Goal: Task Accomplishment & Management: Manage account settings

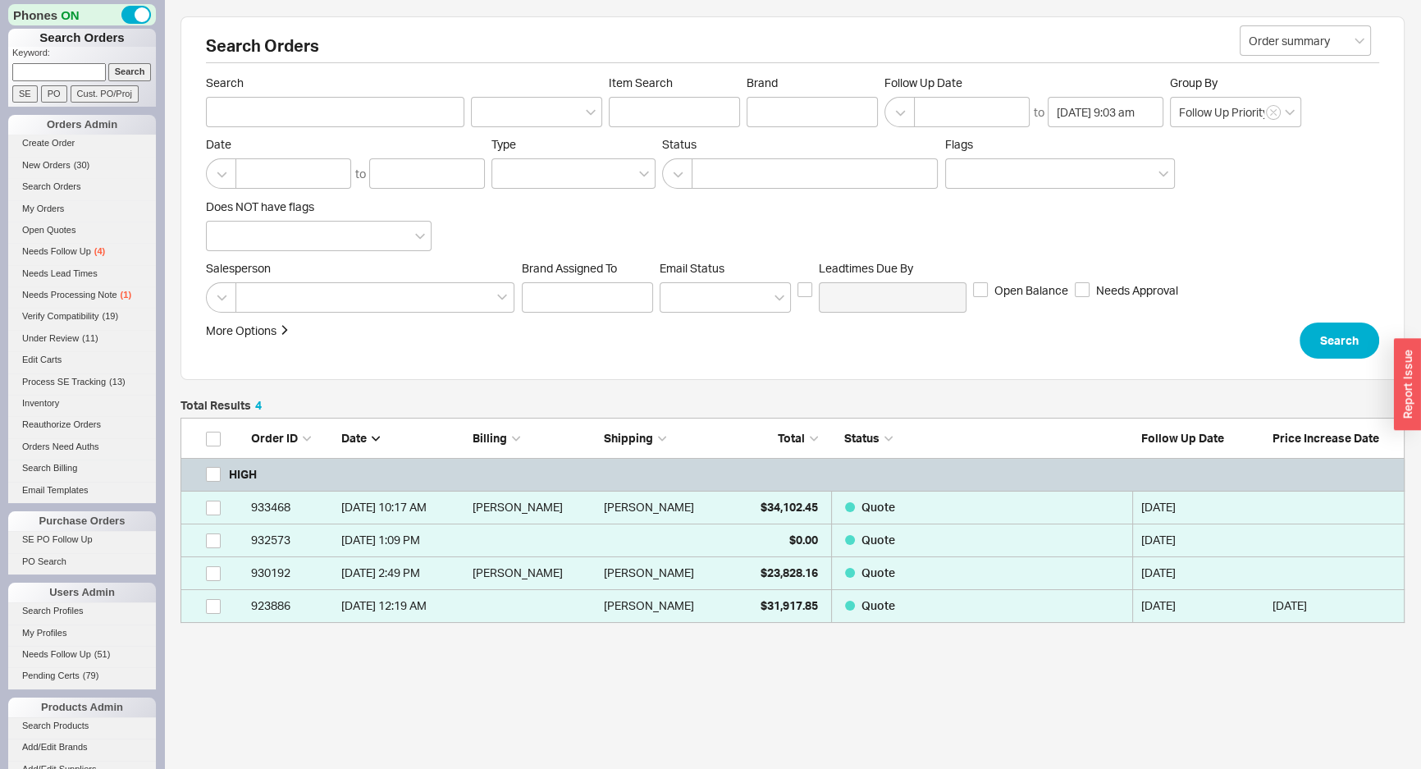
scroll to position [194, 1213]
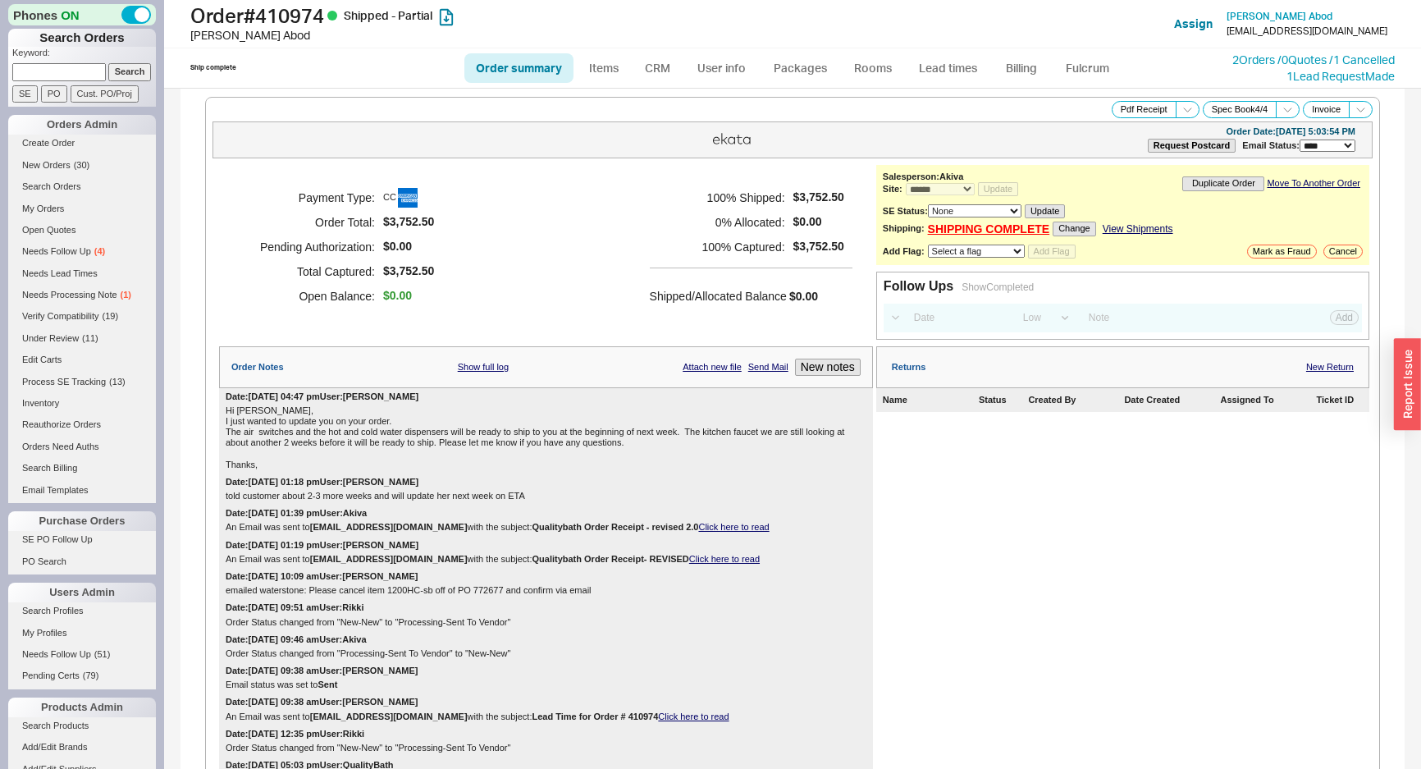
select select "*"
select select "LOW"
select select "3"
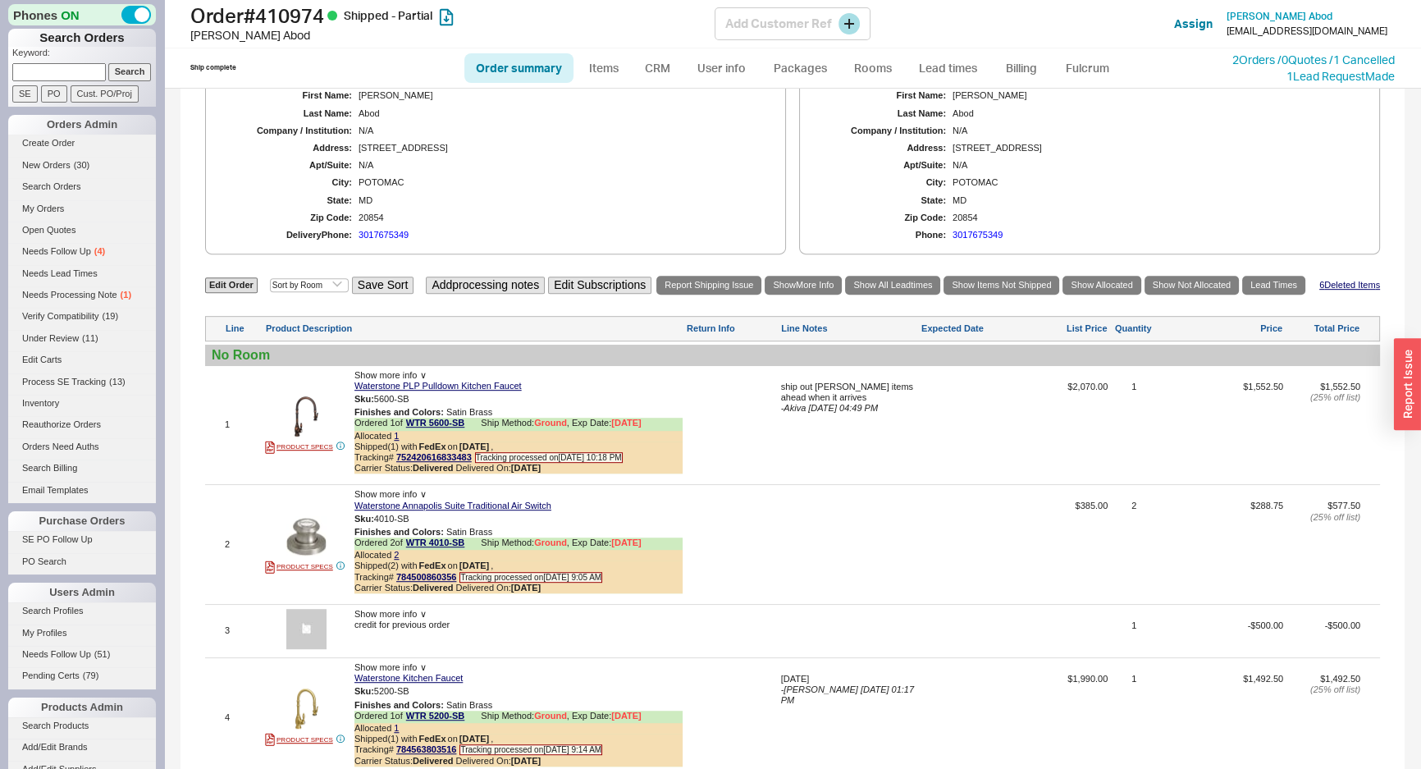
scroll to position [447, 0]
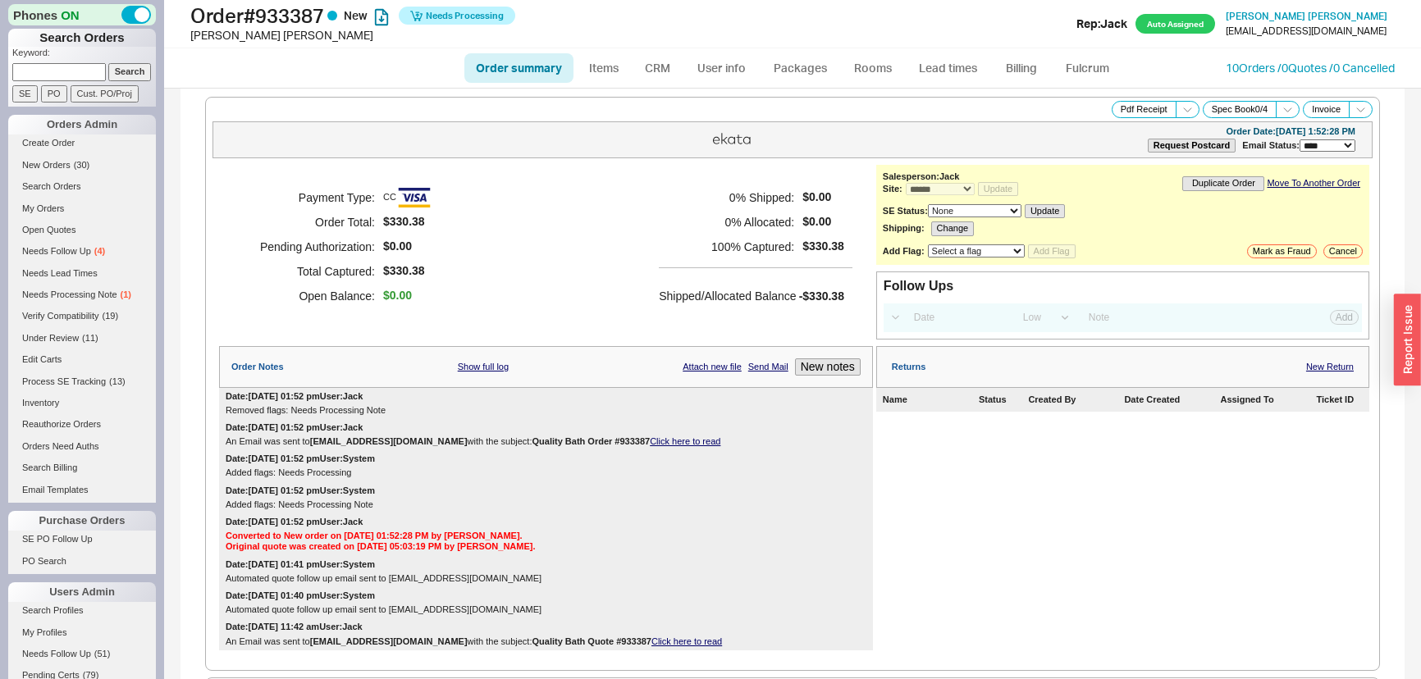
select select "*"
select select "LOW"
select select "3"
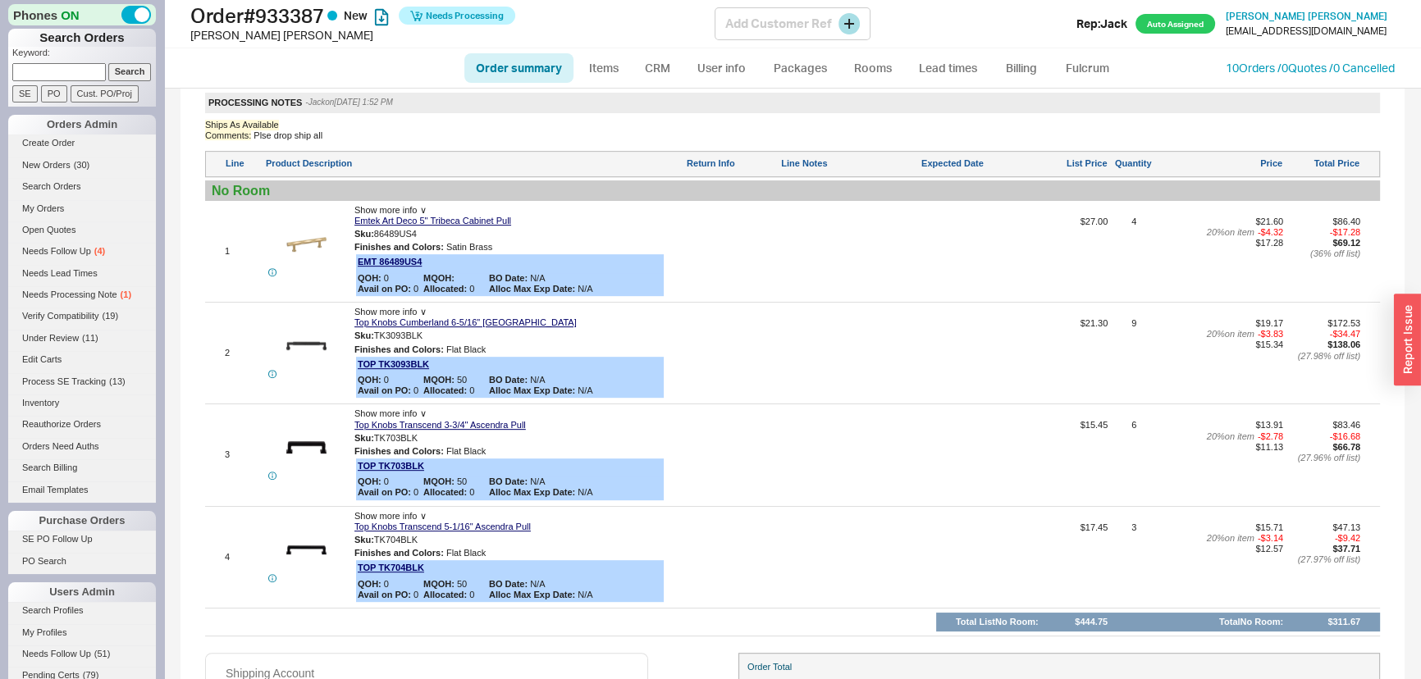
scroll to position [853, 0]
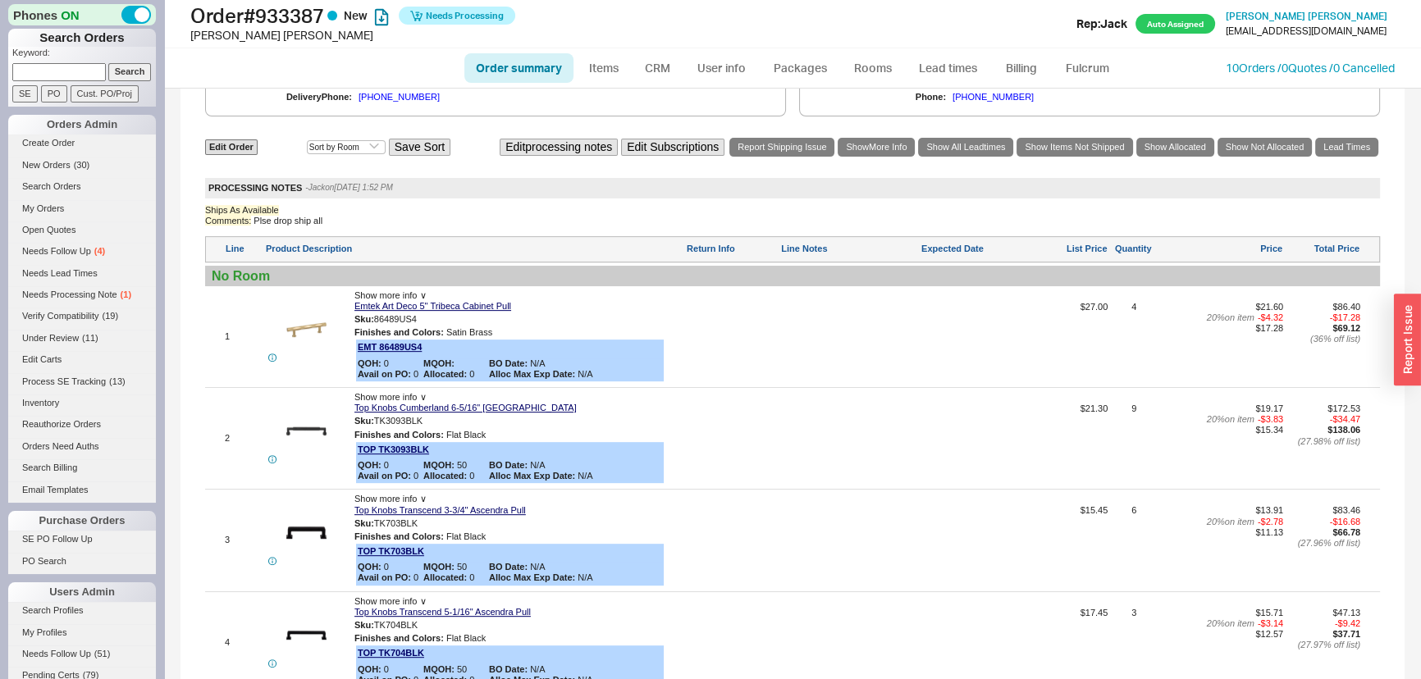
click at [512, 79] on link "Order summary" at bounding box center [518, 68] width 109 height 30
select select "*"
select select "LOW"
select select "3"
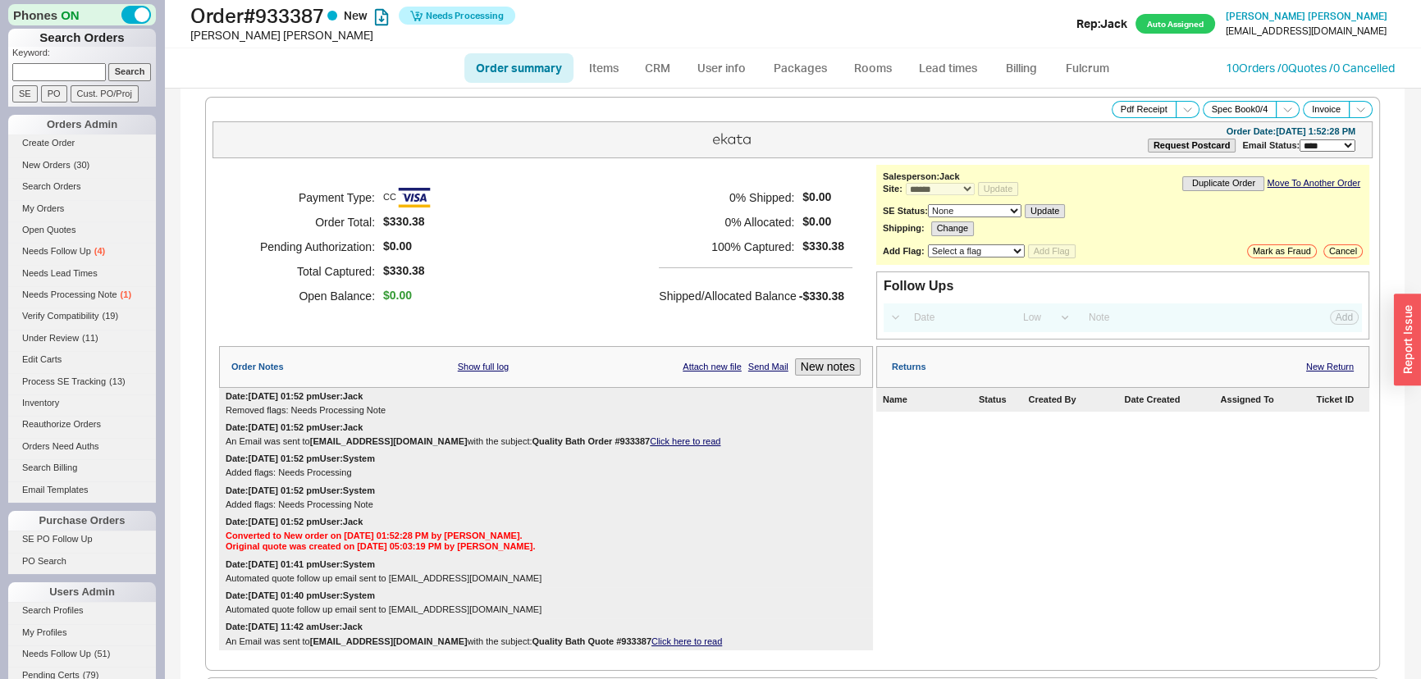
click at [515, 65] on link "Order summary" at bounding box center [518, 68] width 109 height 30
select select "*"
select select "LOW"
select select "3"
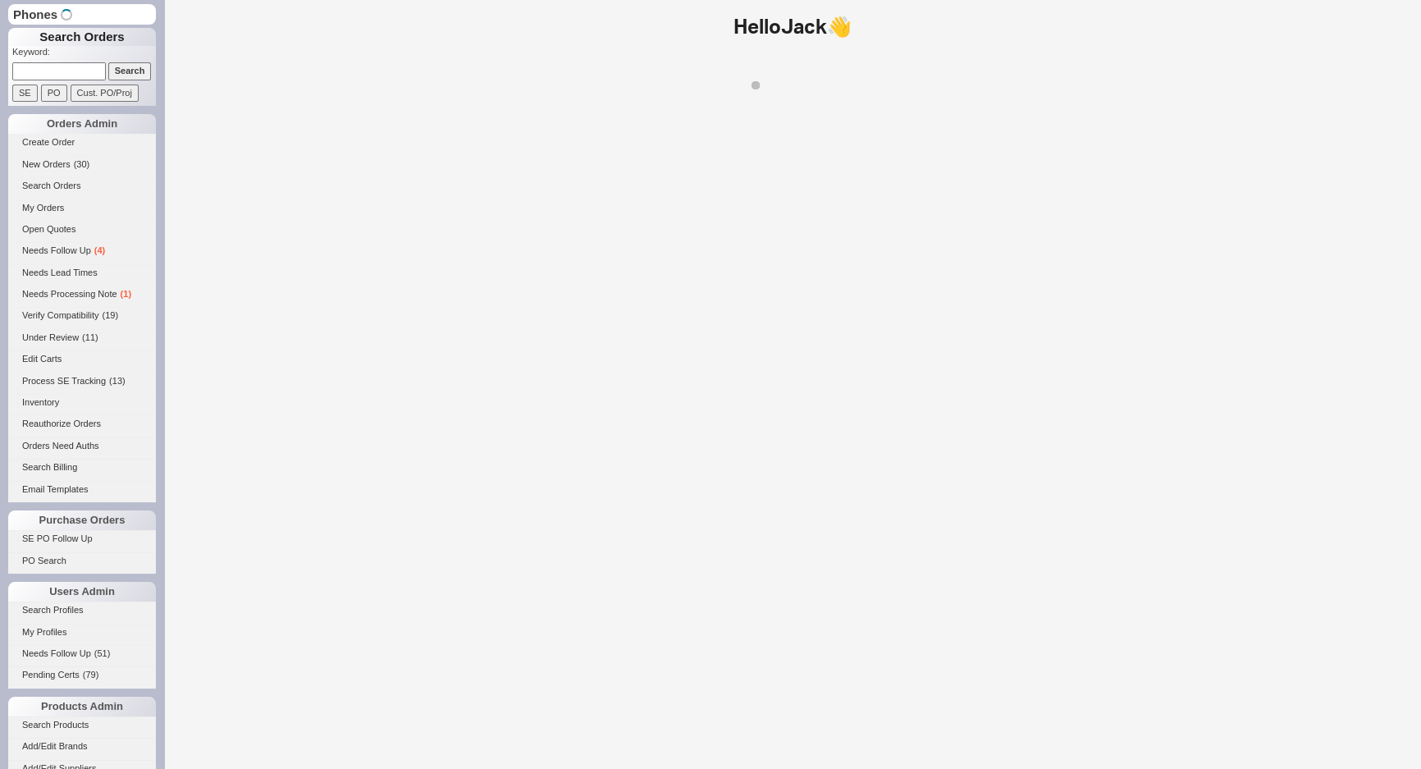
drag, startPoint x: 0, startPoint y: 0, endPoint x: 67, endPoint y: 76, distance: 101.7
click at [67, 76] on input at bounding box center [59, 70] width 94 height 17
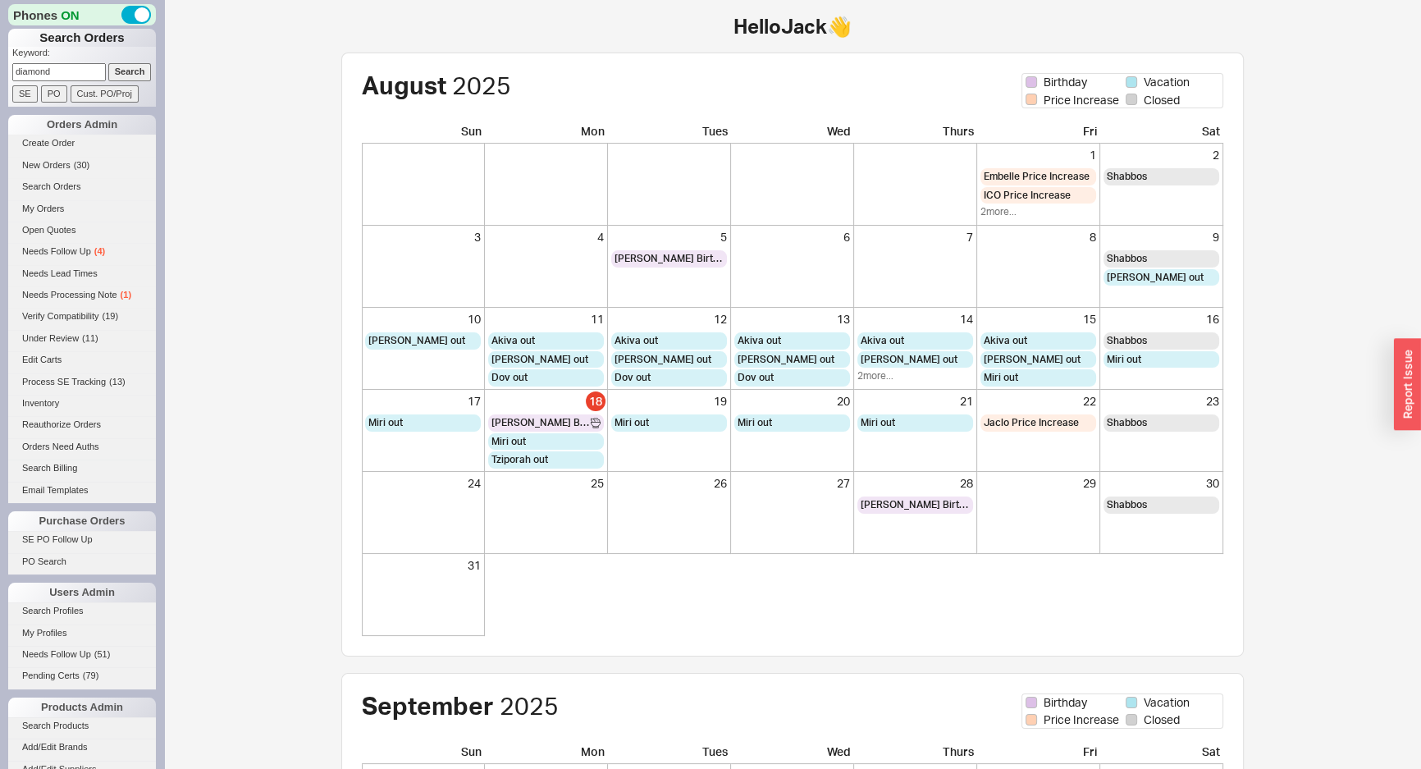
type input "diamond"
click at [108, 63] on input "Search" at bounding box center [129, 71] width 43 height 17
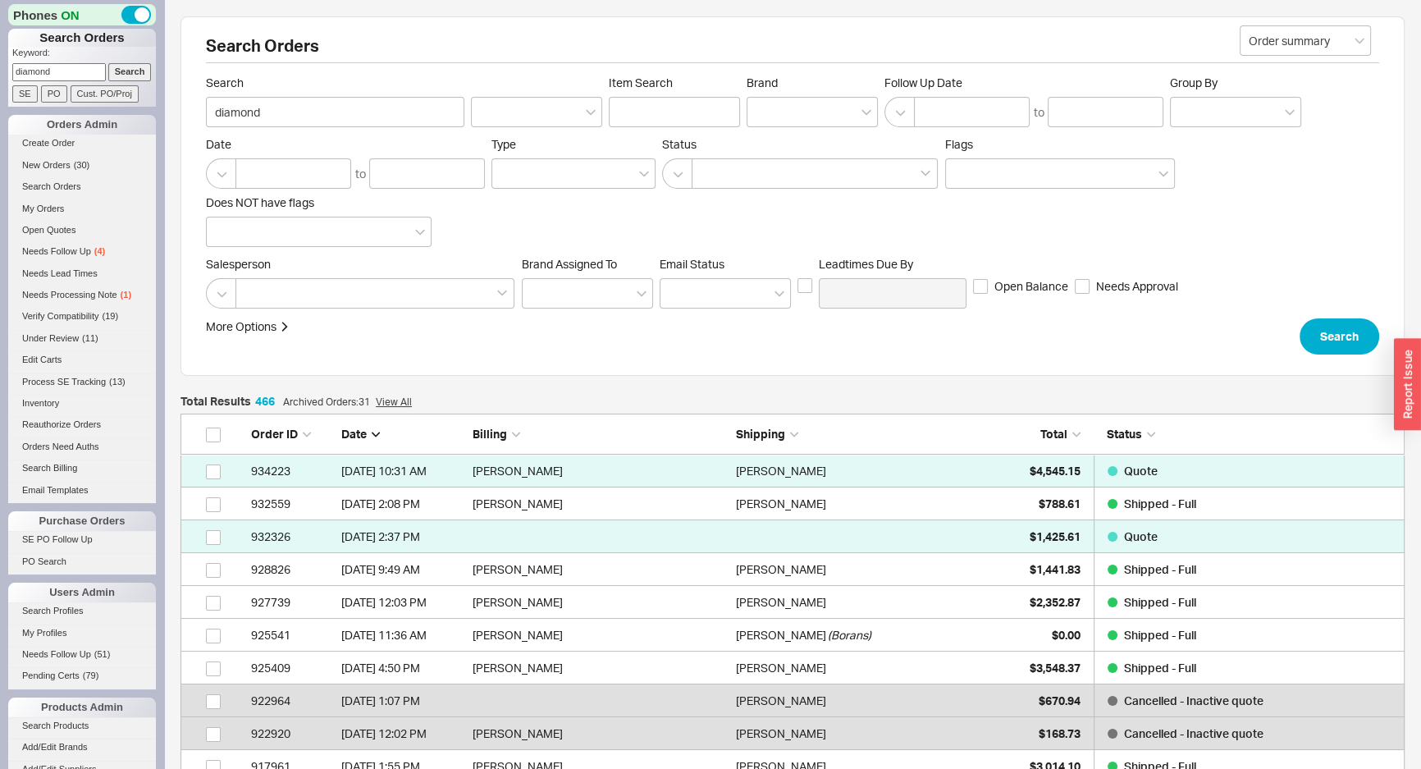
scroll to position [11, 11]
click at [539, 300] on input at bounding box center [587, 293] width 131 height 30
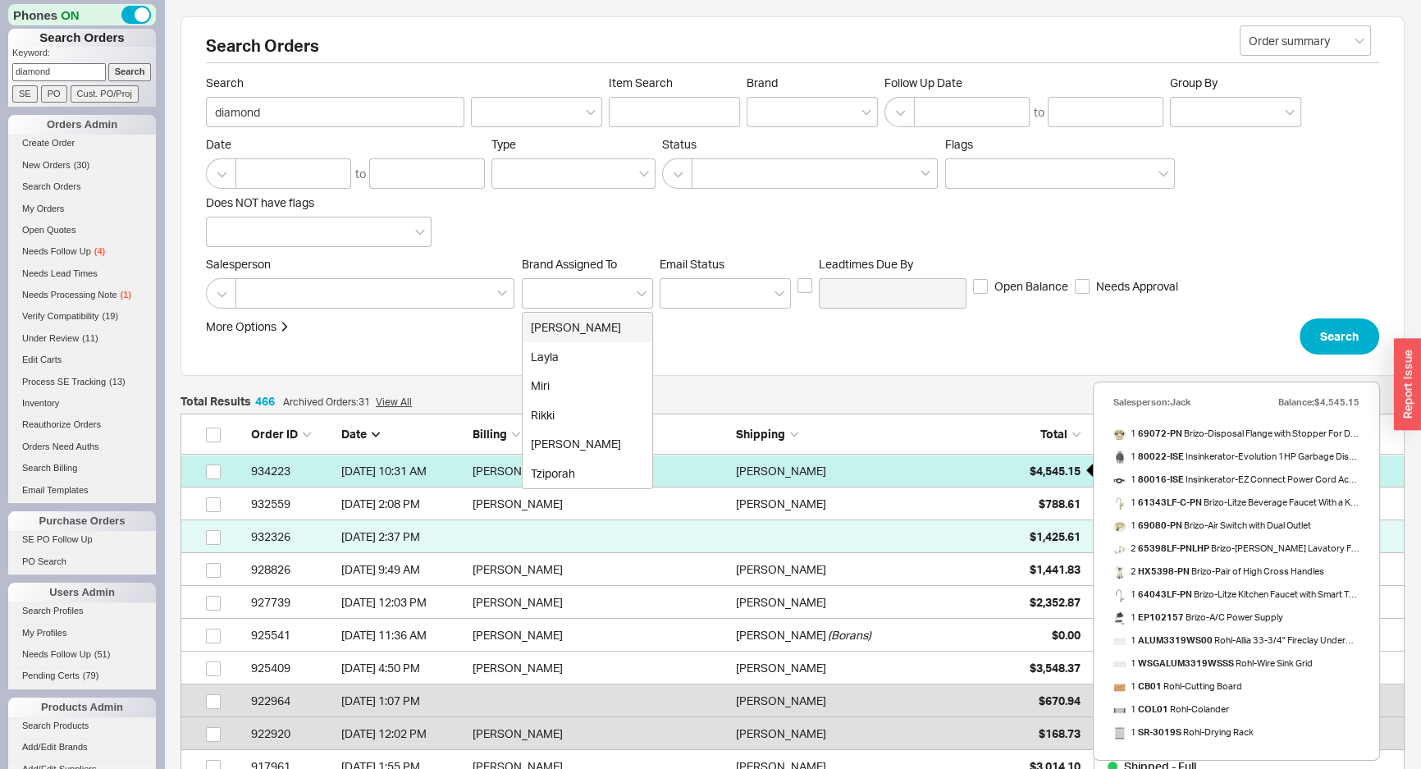
click at [1016, 470] on div "$4,545.15" at bounding box center [1040, 471] width 82 height 33
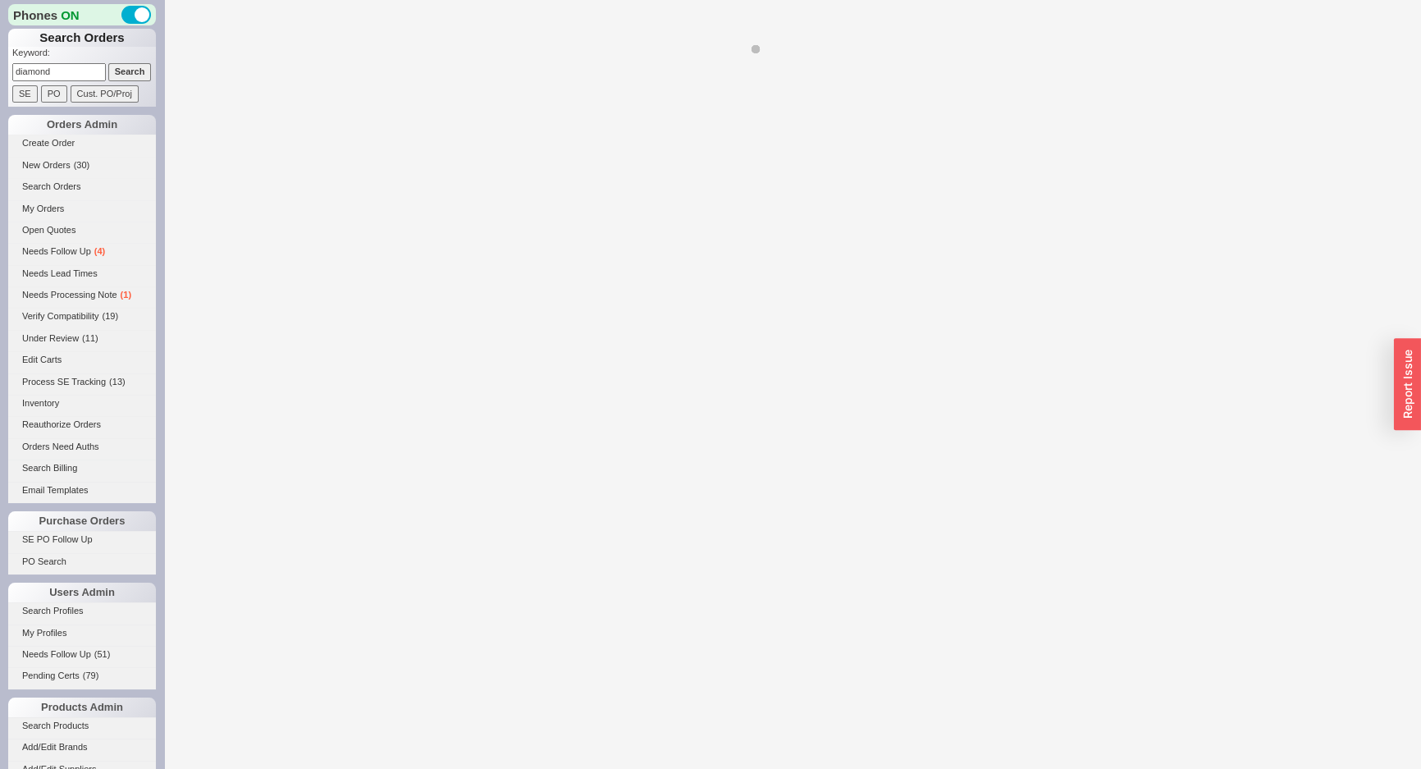
select select "*"
select select "LOW"
select select "3"
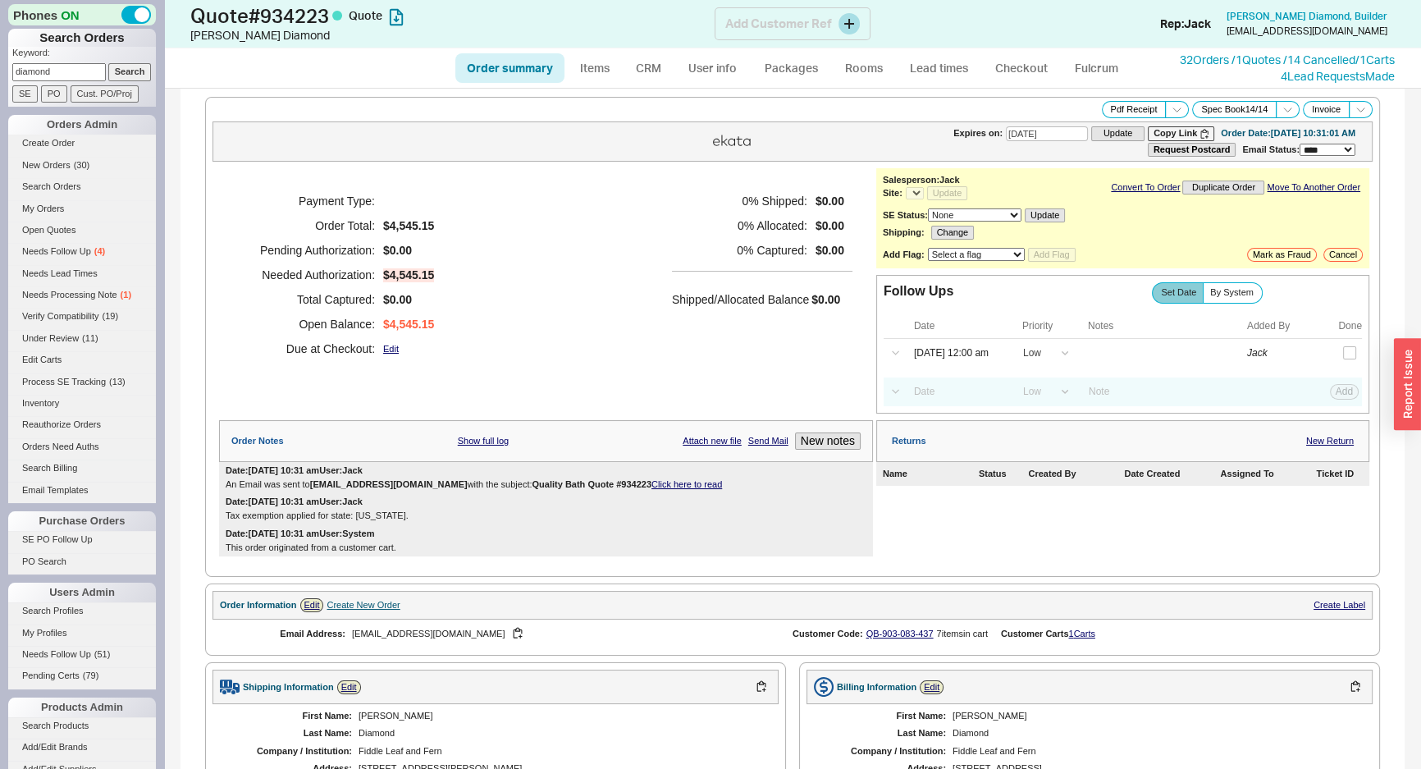
select select "*"
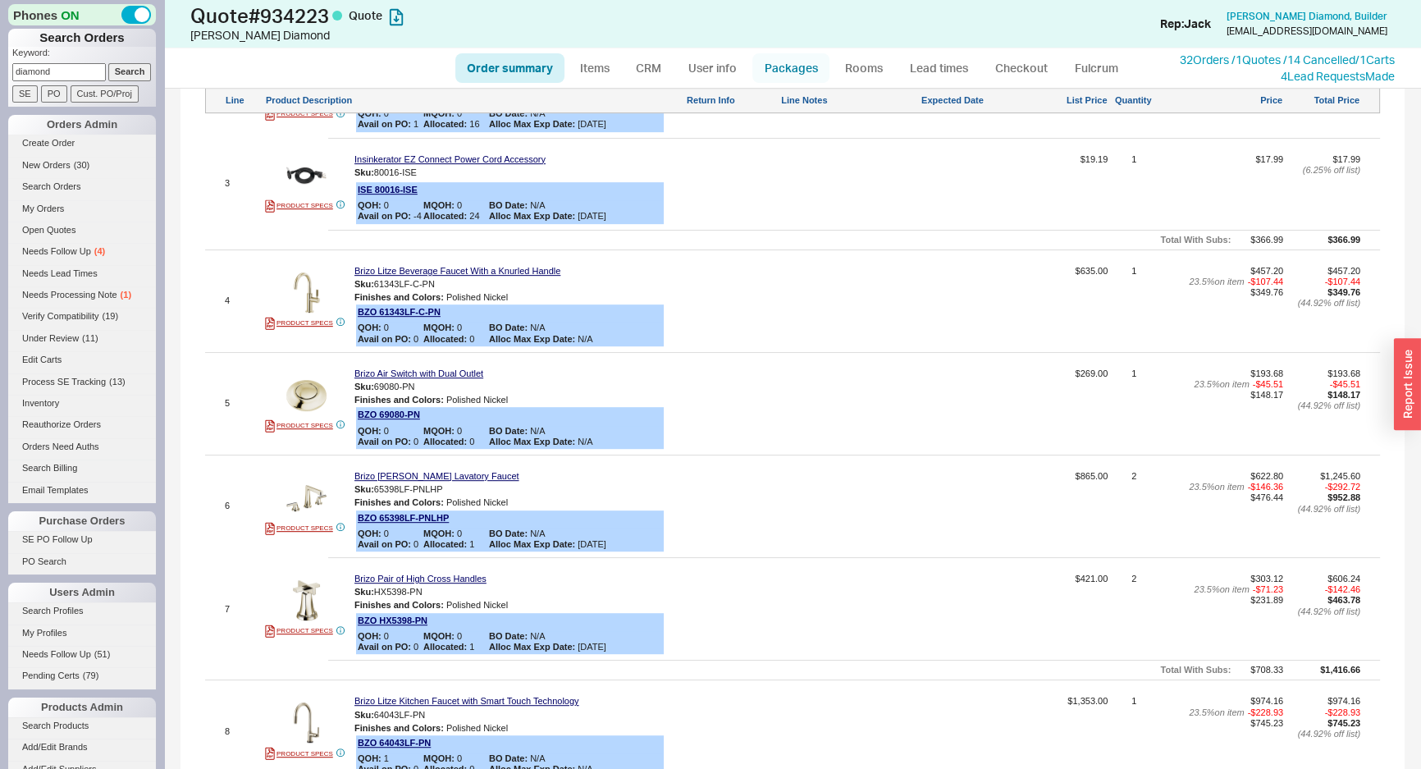
scroll to position [1044, 0]
click at [853, 62] on link "Rooms" at bounding box center [864, 68] width 62 height 30
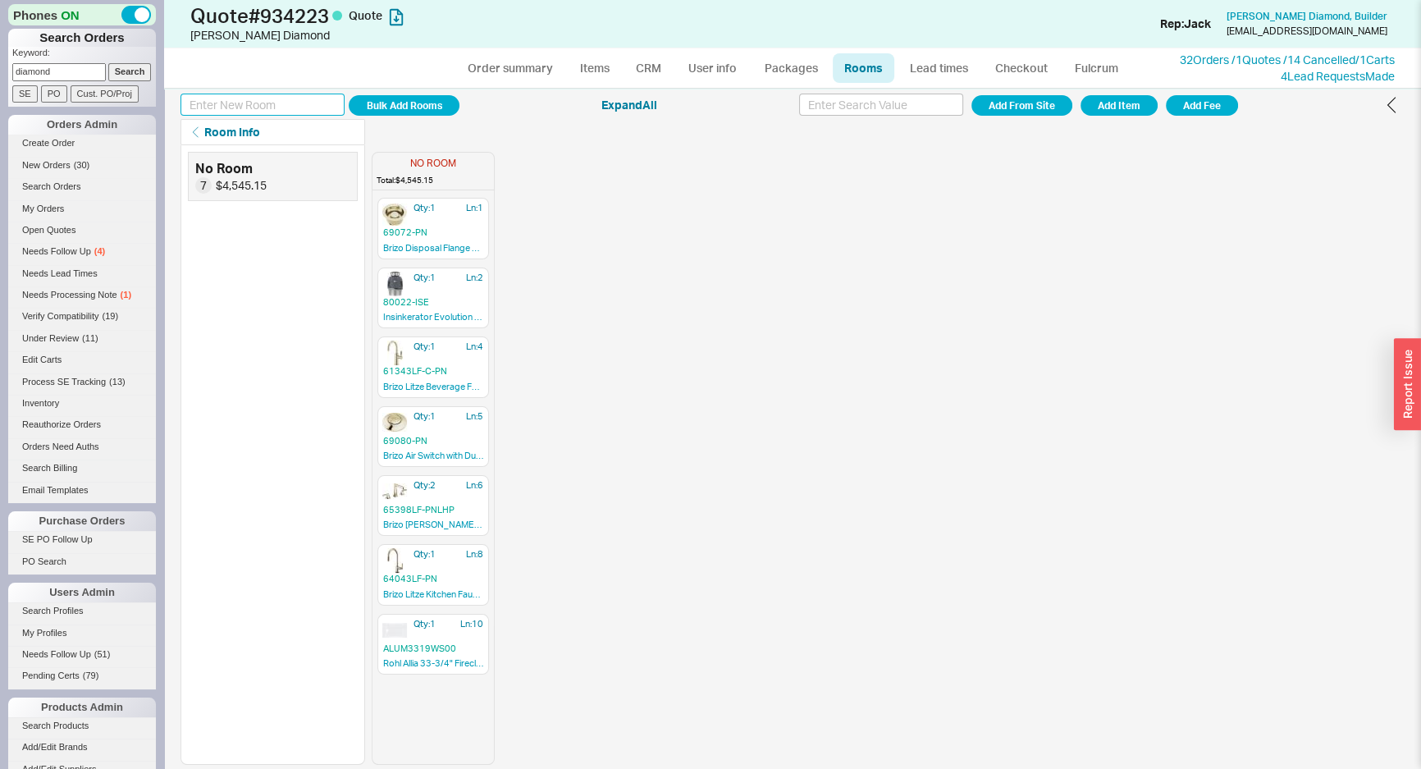
click at [256, 96] on input at bounding box center [263, 105] width 164 height 22
type input "Kitchen"
click at [349, 95] on button "Add Room" at bounding box center [404, 105] width 111 height 21
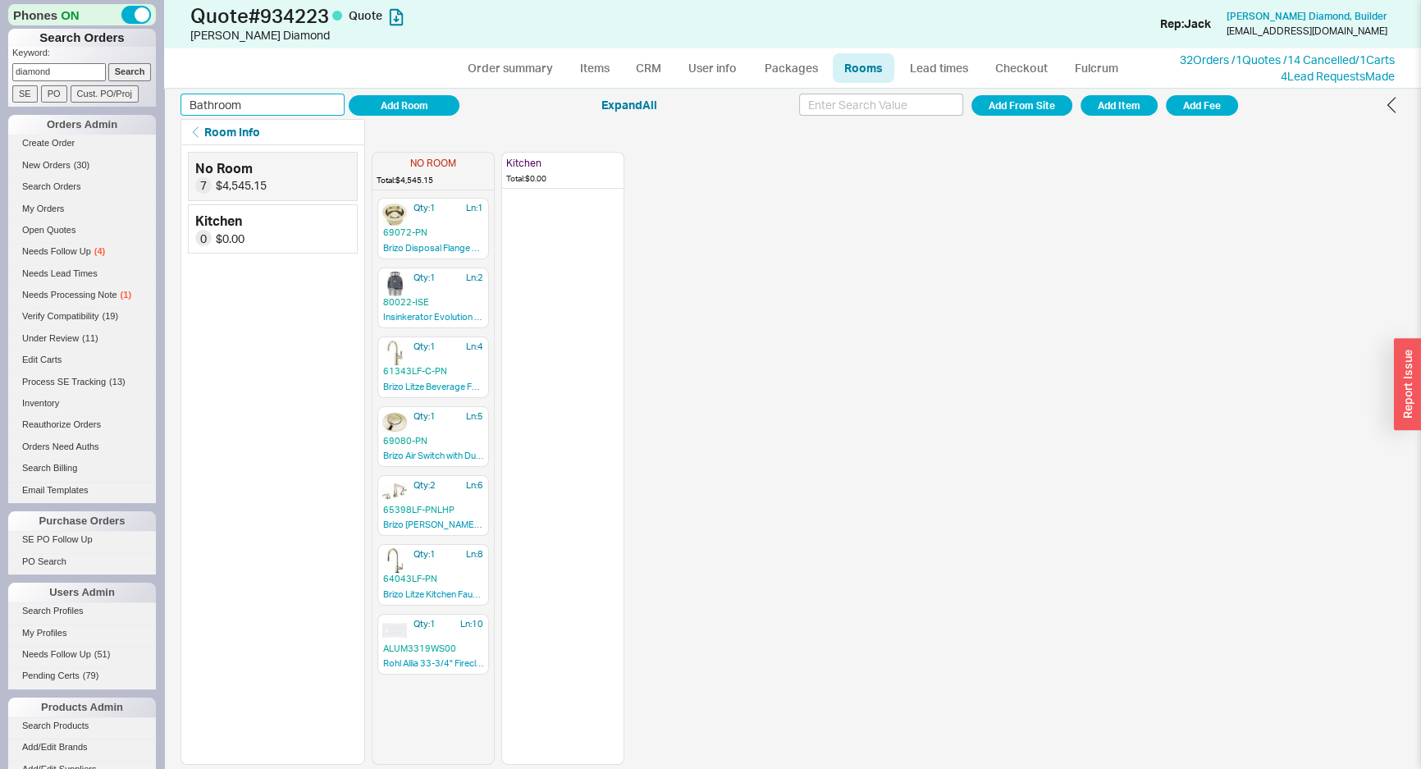
type input "Bathroom"
click at [349, 95] on button "Add Room" at bounding box center [404, 105] width 111 height 21
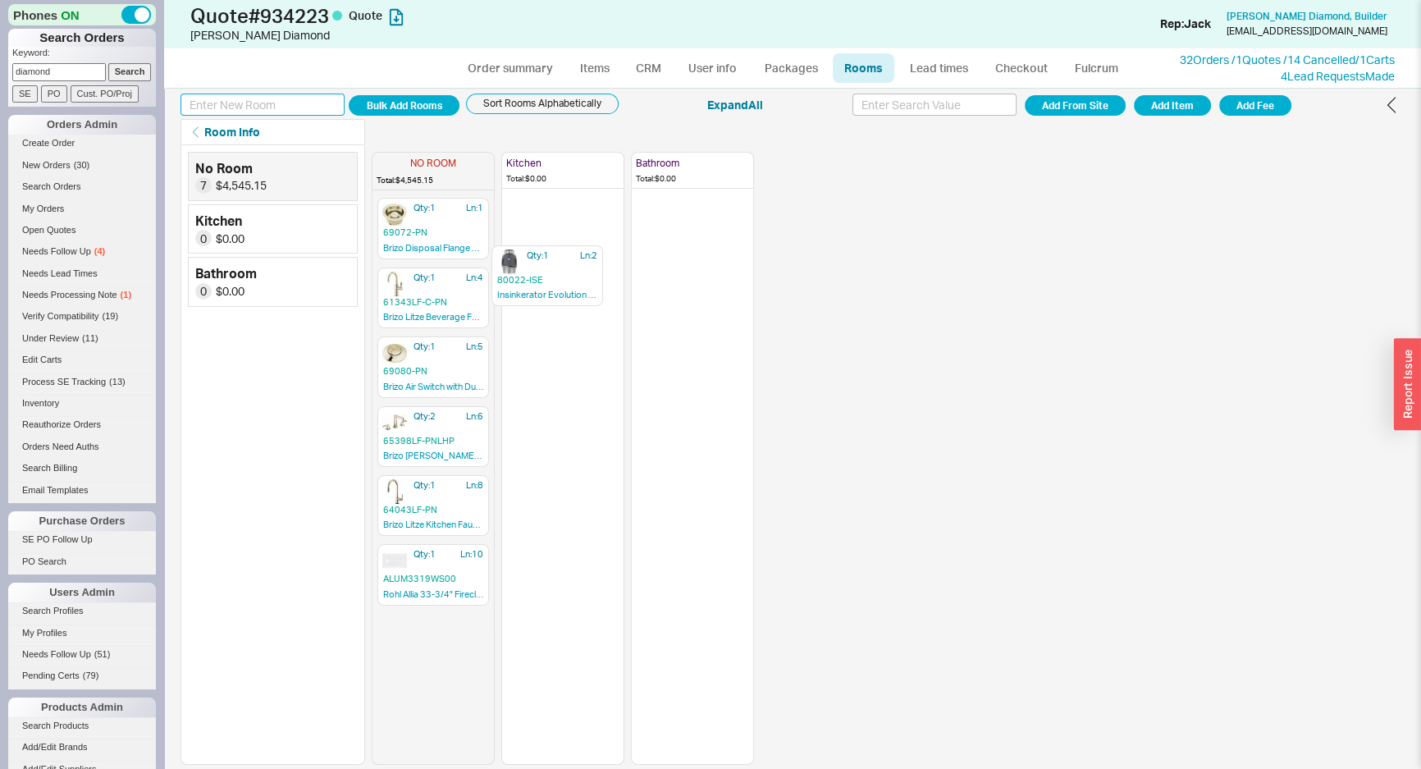
drag, startPoint x: 450, startPoint y: 280, endPoint x: 568, endPoint y: 263, distance: 119.4
click at [569, 263] on div "NO ROOM Total: $4,545.15 Qty: 1 Ln: 1 69072-PN Brizo Disposal Flange with Stopp…" at bounding box center [563, 455] width 382 height 620
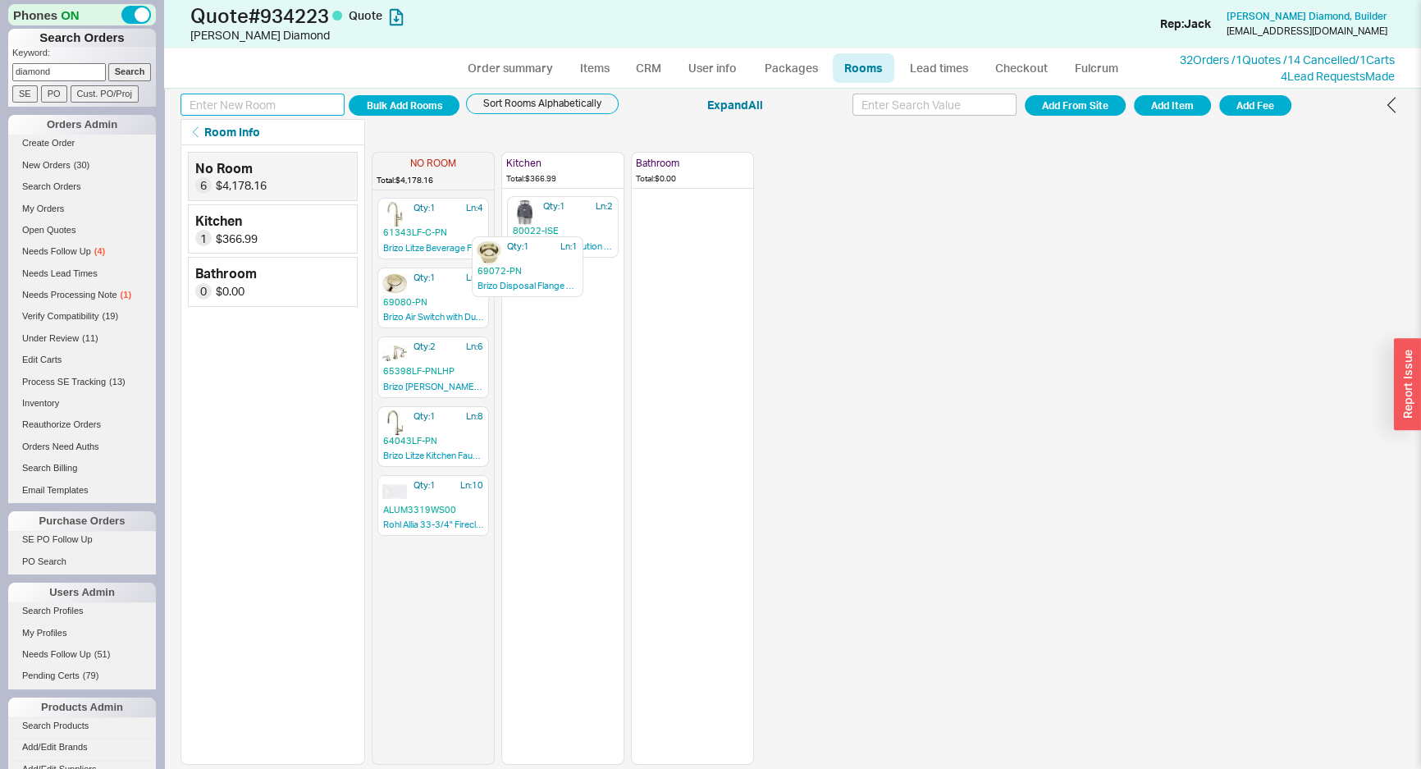
drag, startPoint x: 419, startPoint y: 234, endPoint x: 528, endPoint y: 281, distance: 119.1
click at [525, 280] on div "NO ROOM Total: $4,178.16 Qty: 1 Ln: 1 69072-PN Brizo Disposal Flange with Stopp…" at bounding box center [563, 455] width 382 height 620
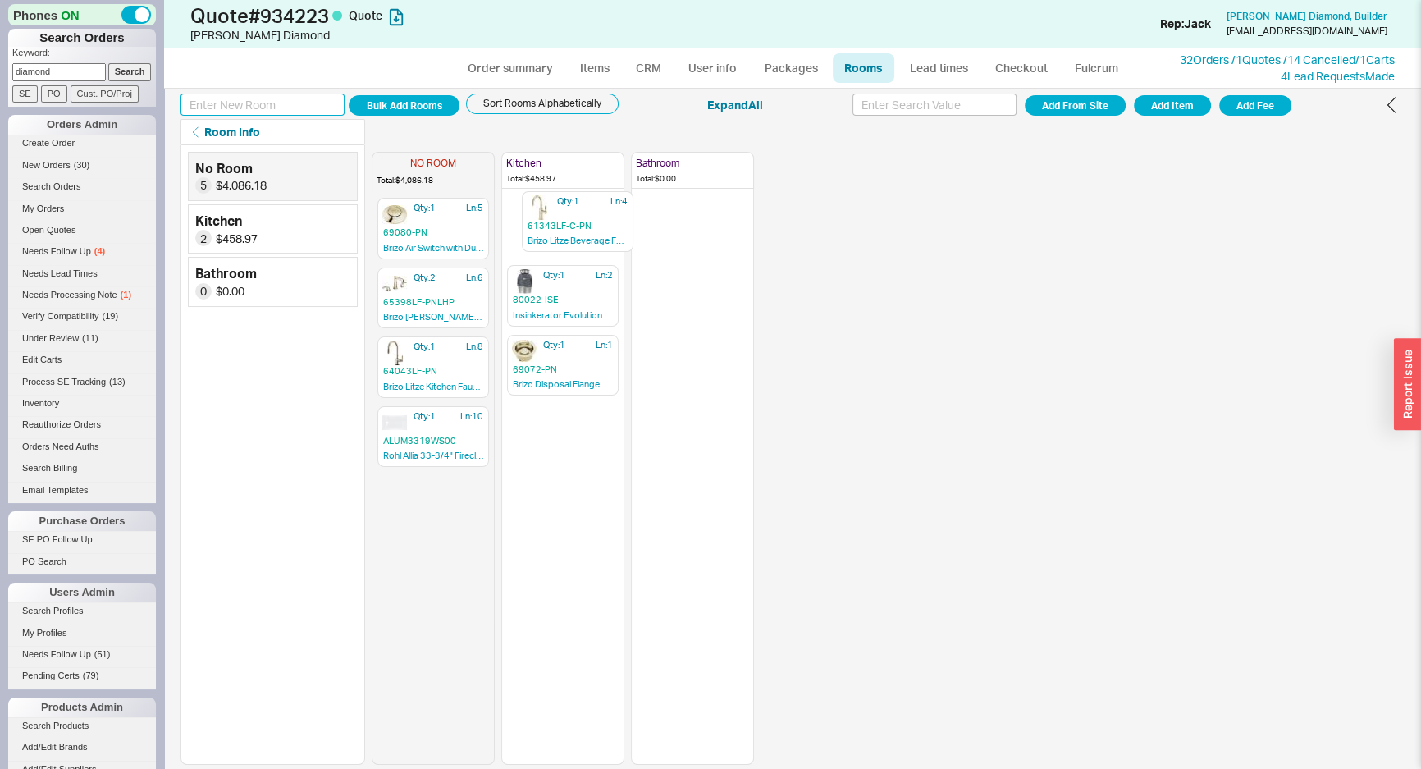
drag, startPoint x: 440, startPoint y: 217, endPoint x: 587, endPoint y: 225, distance: 147.1
click at [587, 225] on div "NO ROOM Total: $4,086.18 Qty: 1 Ln: 4 61343LF-C-PN Brizo Litze Beverage Faucet …" at bounding box center [563, 455] width 382 height 620
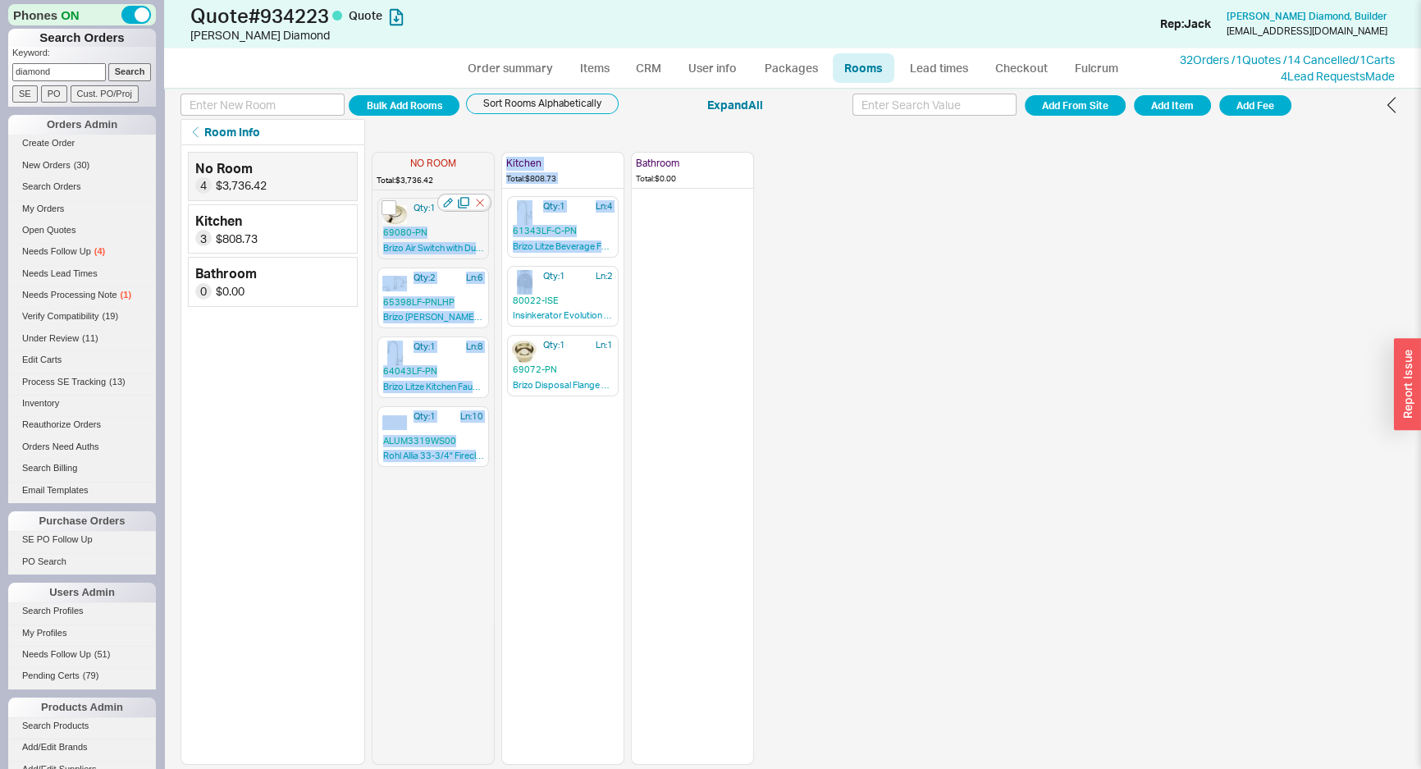
drag, startPoint x: 368, startPoint y: 236, endPoint x: 424, endPoint y: 208, distance: 62.0
click at [499, 278] on div "No Room 4 $3,736.42 Kitchen 3 $808.73 Bathroom 0 $0.00 NO ROOM Total: $3,736.42…" at bounding box center [793, 455] width 1224 height 620
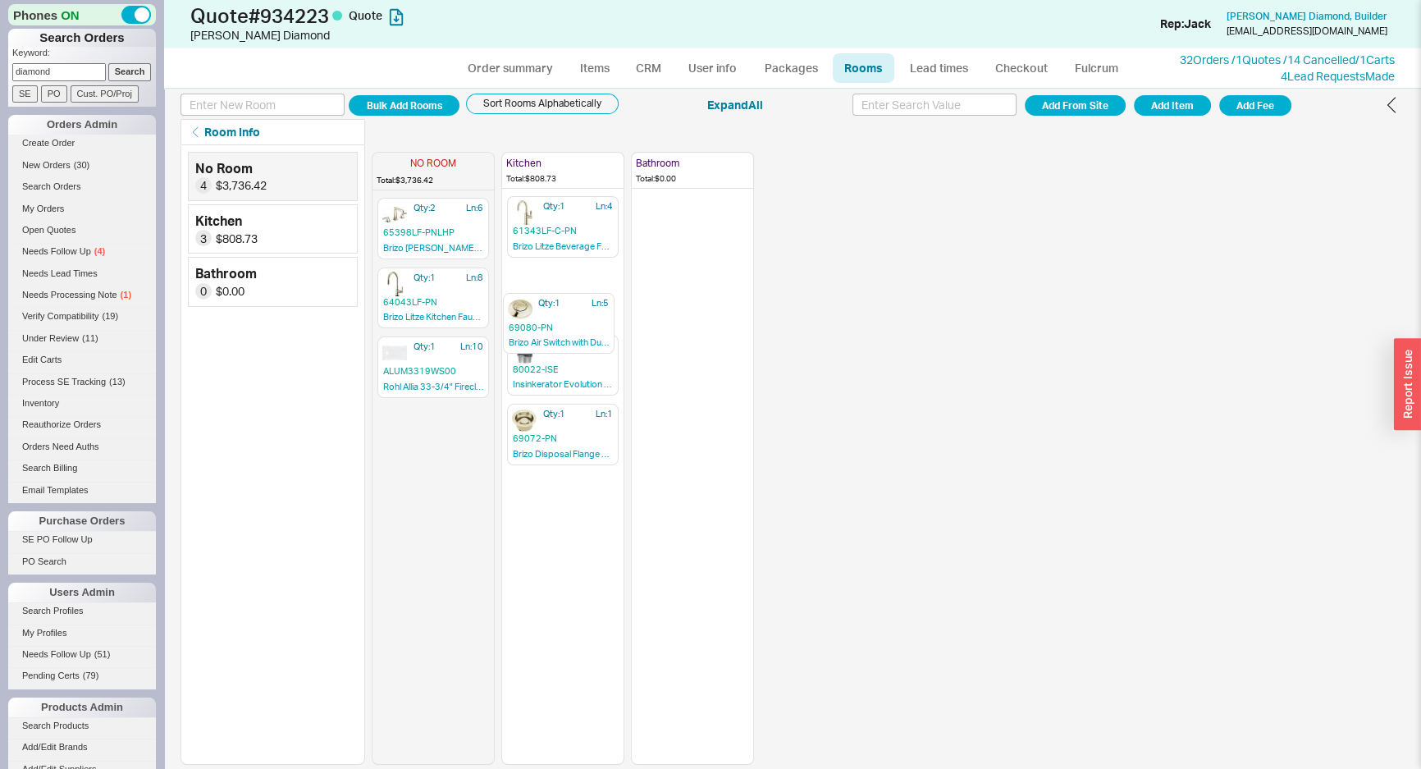
drag, startPoint x: 423, startPoint y: 207, endPoint x: 553, endPoint y: 309, distance: 165.5
click at [553, 309] on div "NO ROOM Total: $3,736.42 Qty: 1 Ln: 5 69080-PN Brizo Air Switch with Dual Outle…" at bounding box center [563, 455] width 382 height 620
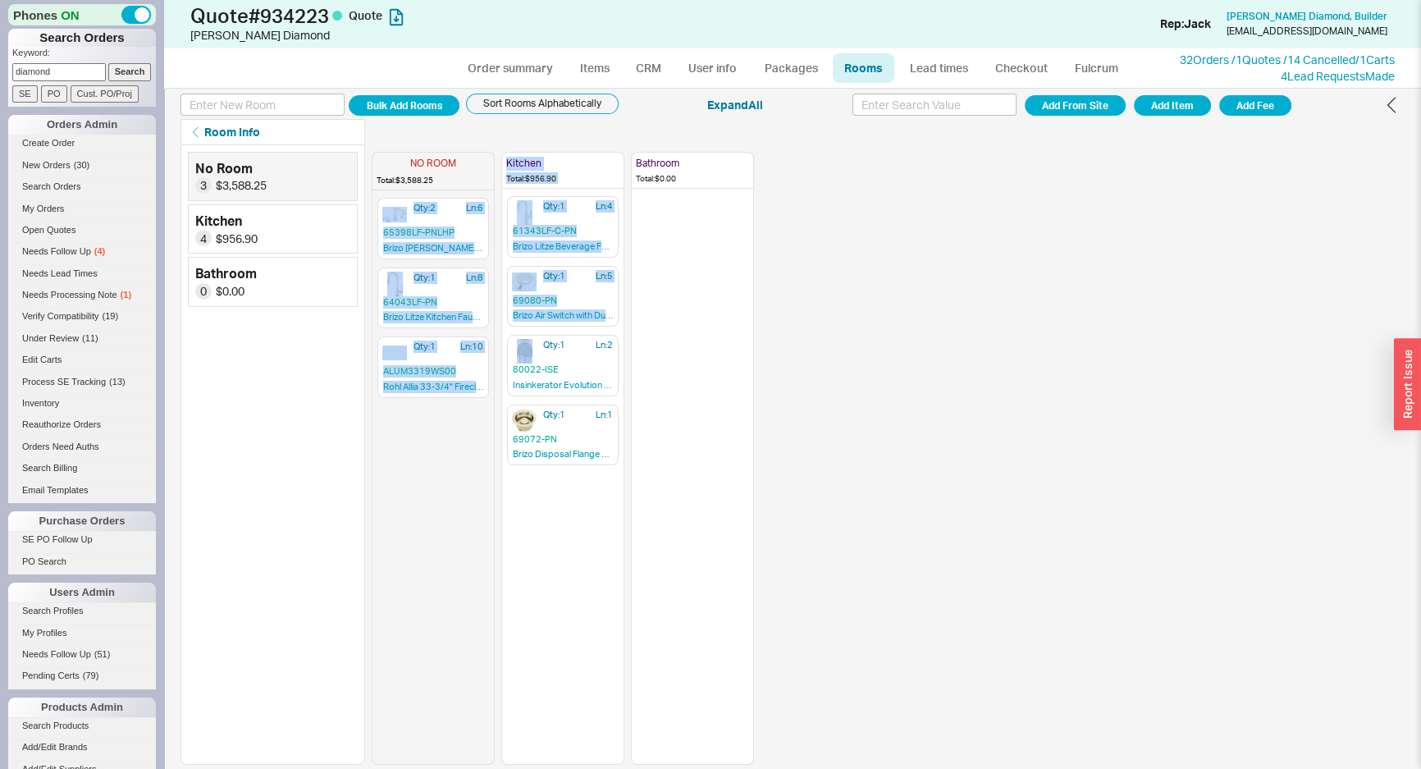
click at [437, 474] on div "Qty: 2 Ln: 6 65398LF-PNLHP Brizo Levoir Lavatory Faucet Qty: 1 Ln: 8 64043LF-PN…" at bounding box center [433, 480] width 121 height 567
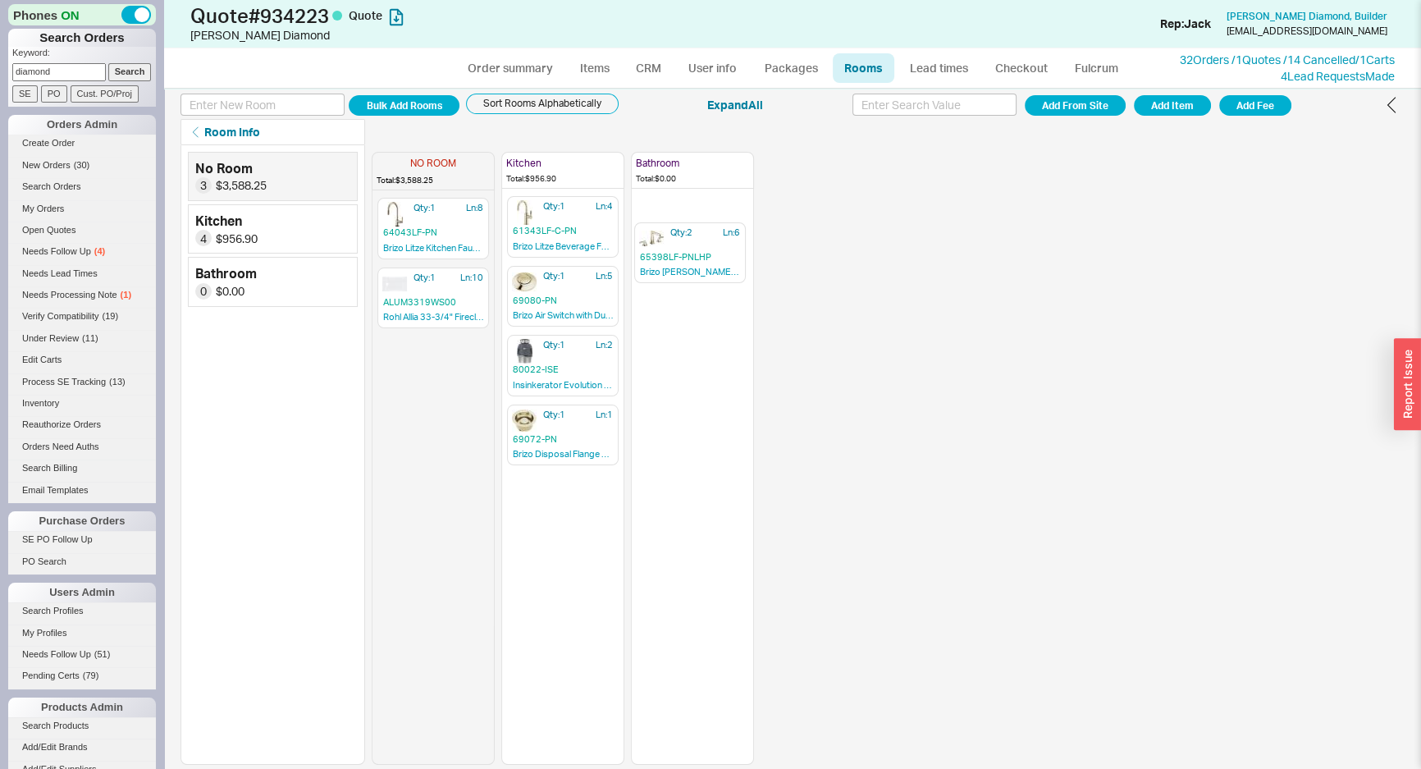
drag, startPoint x: 409, startPoint y: 230, endPoint x: 670, endPoint y: 264, distance: 262.4
click at [670, 264] on div "NO ROOM Total: $3,588.25 Qty: 2 Ln: 6 65398LF-PNLHP Brizo Levoir Lavatory Fauce…" at bounding box center [563, 455] width 382 height 620
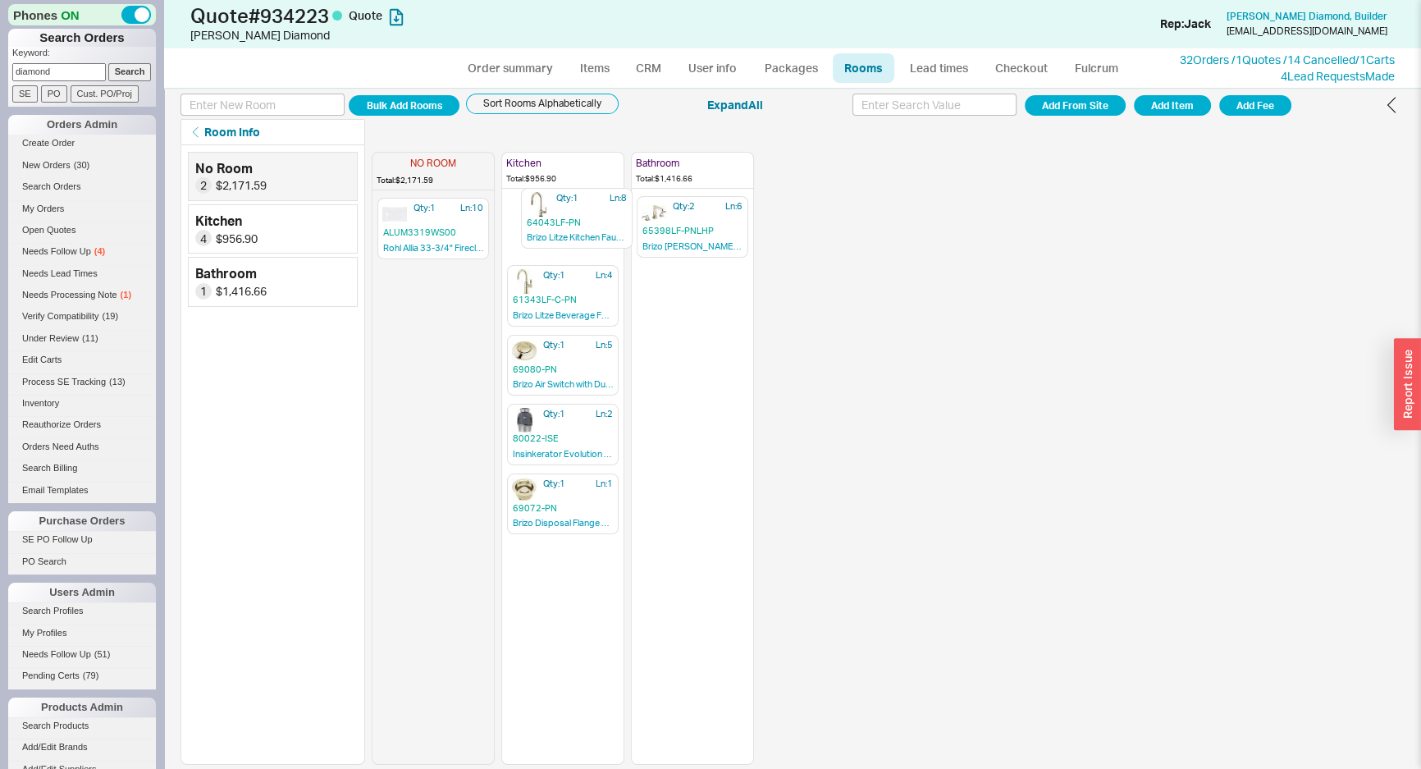
drag, startPoint x: 459, startPoint y: 226, endPoint x: 592, endPoint y: 229, distance: 133.0
click at [594, 226] on div "NO ROOM Total: $2,171.59 Qty: 1 Ln: 8 64043LF-PN Brizo Litze Kitchen Faucet wit…" at bounding box center [563, 455] width 382 height 620
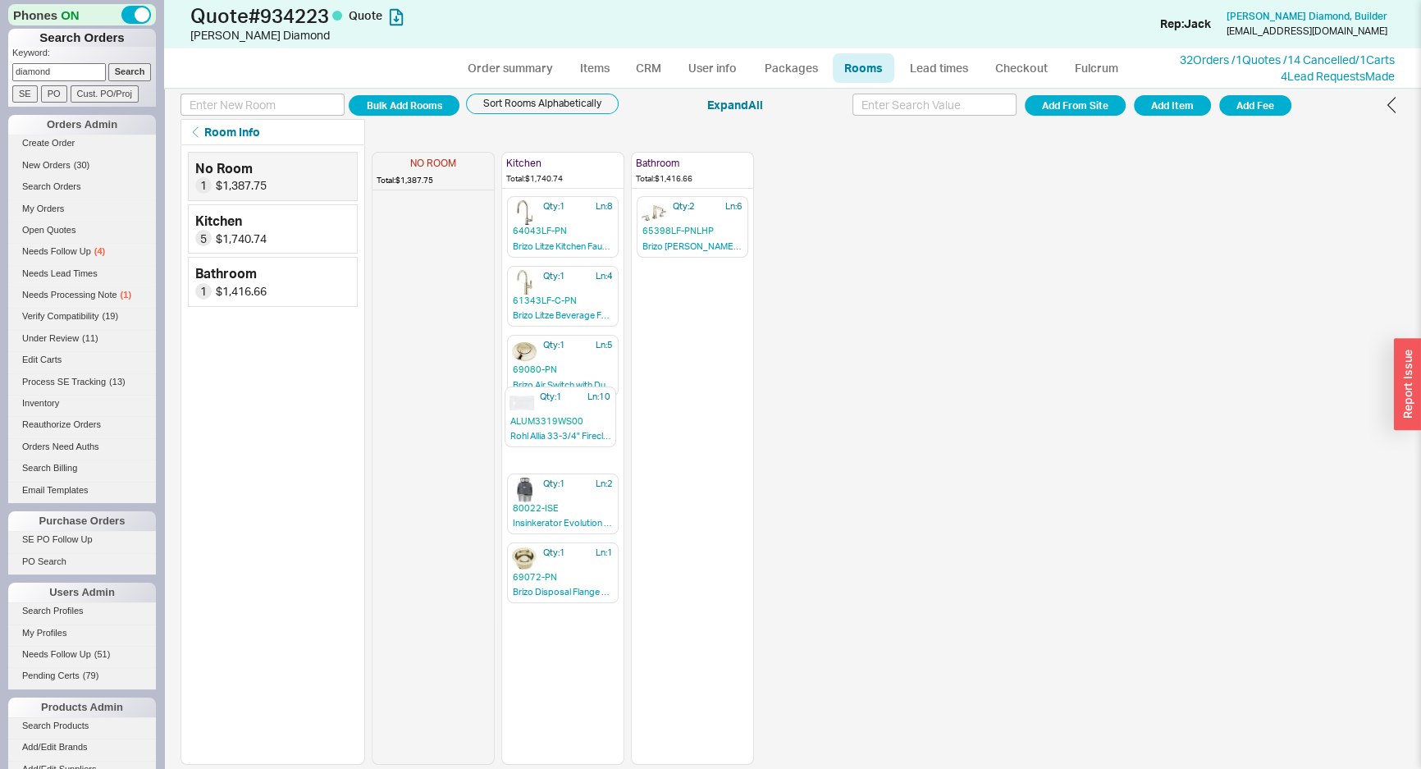
drag, startPoint x: 434, startPoint y: 213, endPoint x: 556, endPoint y: 407, distance: 229.3
click at [556, 407] on div "NO ROOM Total: $1,387.75 Qty: 1 Ln: 10 ALUM3319WS00 Rohl Allia 33-3/4" Fireclay…" at bounding box center [563, 455] width 382 height 620
click at [700, 114] on div "Bulk Add Rooms Sort Rooms Alphabetically Expand All Add From Site Add Item Add …" at bounding box center [793, 105] width 1224 height 25
click at [601, 80] on link "Items" at bounding box center [594, 68] width 53 height 30
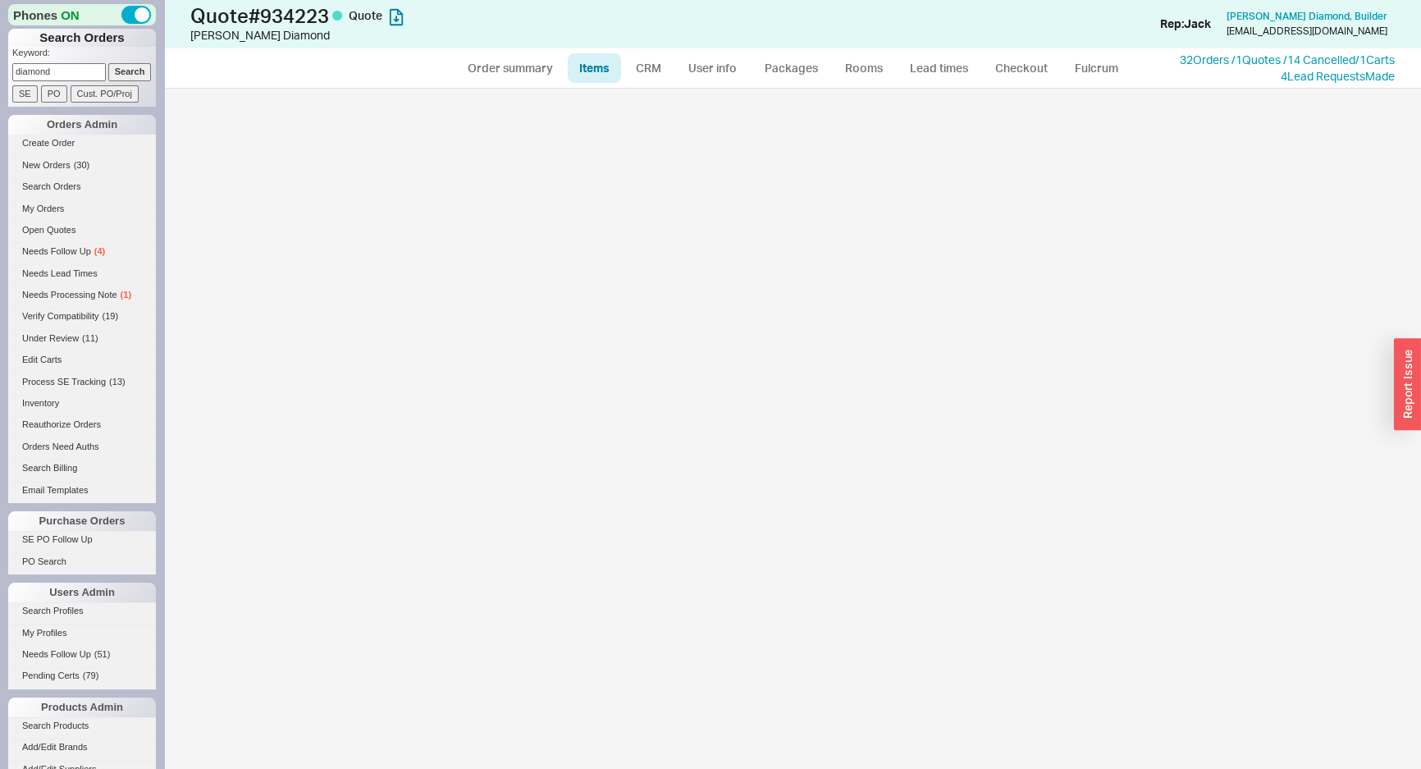
select select "3"
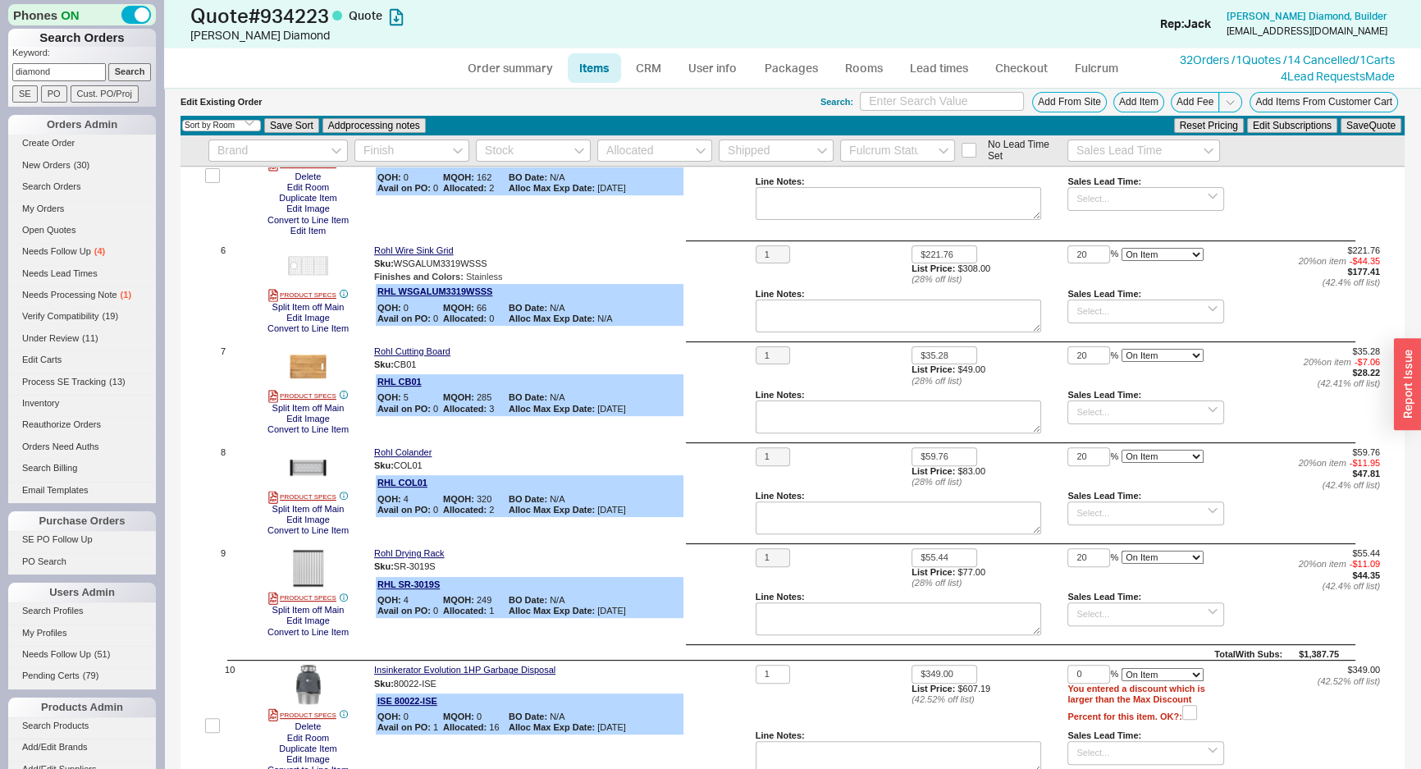
scroll to position [522, 0]
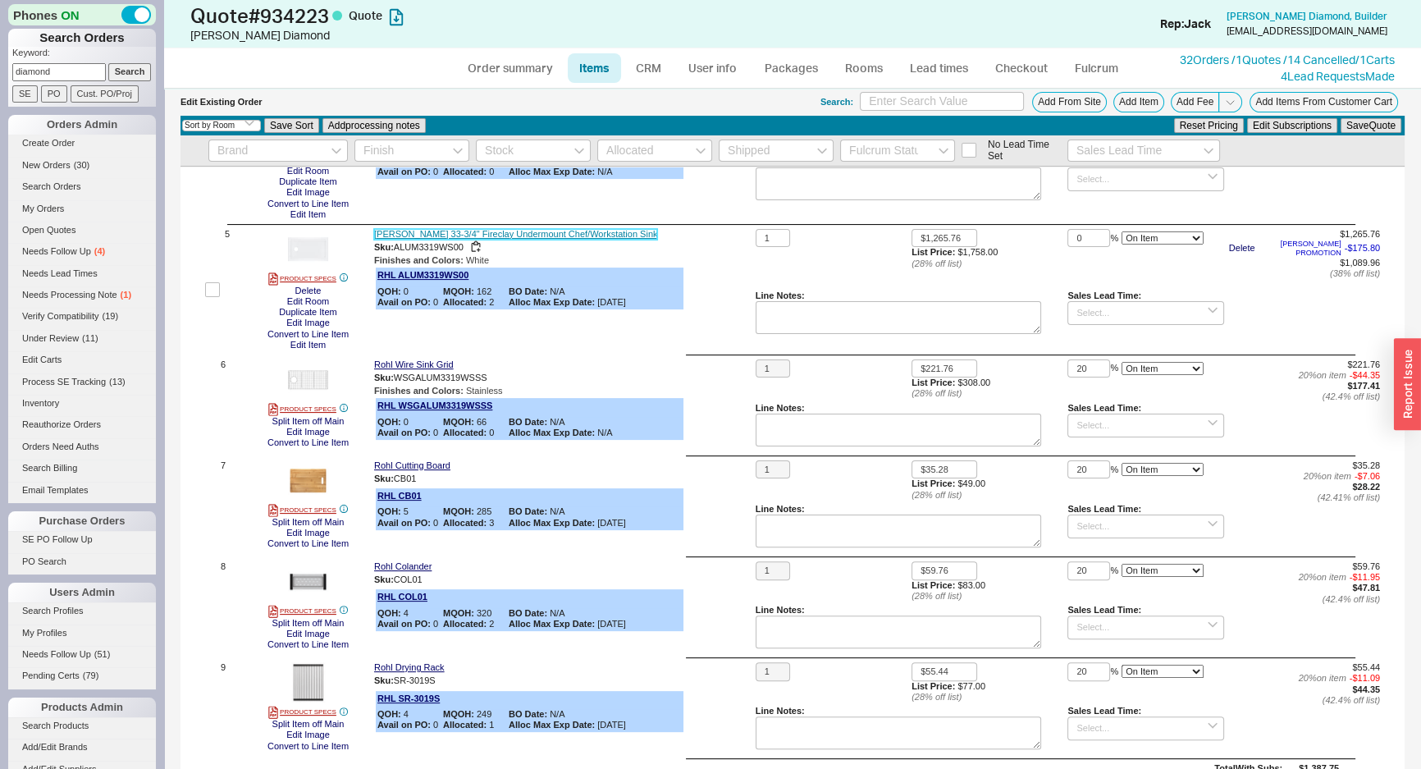
click at [532, 230] on link "Rohl Allia 33-3/4" Fireclay Undermount Chef/Workstation Sink" at bounding box center [515, 234] width 283 height 11
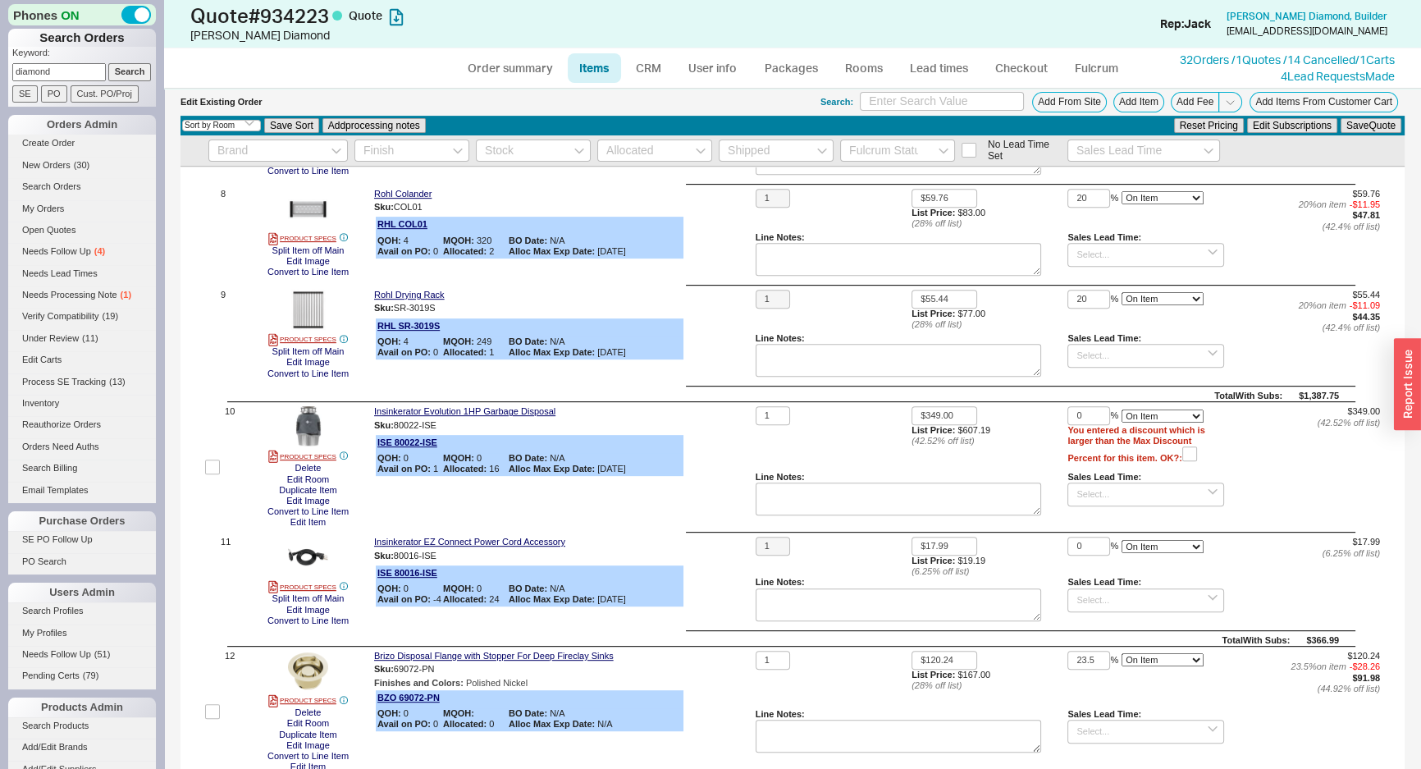
scroll to position [1193, 0]
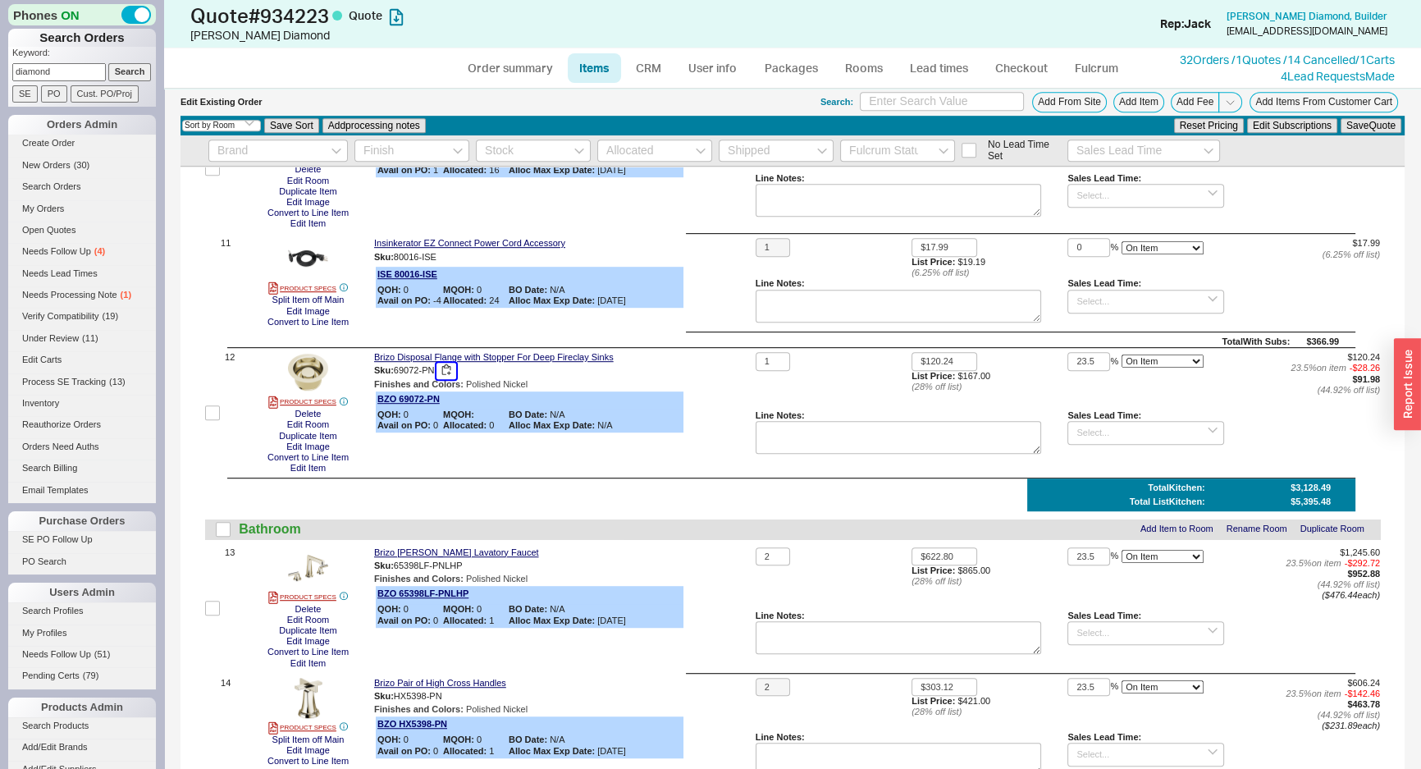
click at [452, 373] on button "button" at bounding box center [447, 371] width 20 height 16
click at [1059, 86] on ul "Order summary Items CRM User info Packages Rooms Lead times Checkout Fulcrum" at bounding box center [793, 67] width 688 height 39
click at [1054, 96] on button "Add From Site" at bounding box center [1069, 102] width 75 height 21
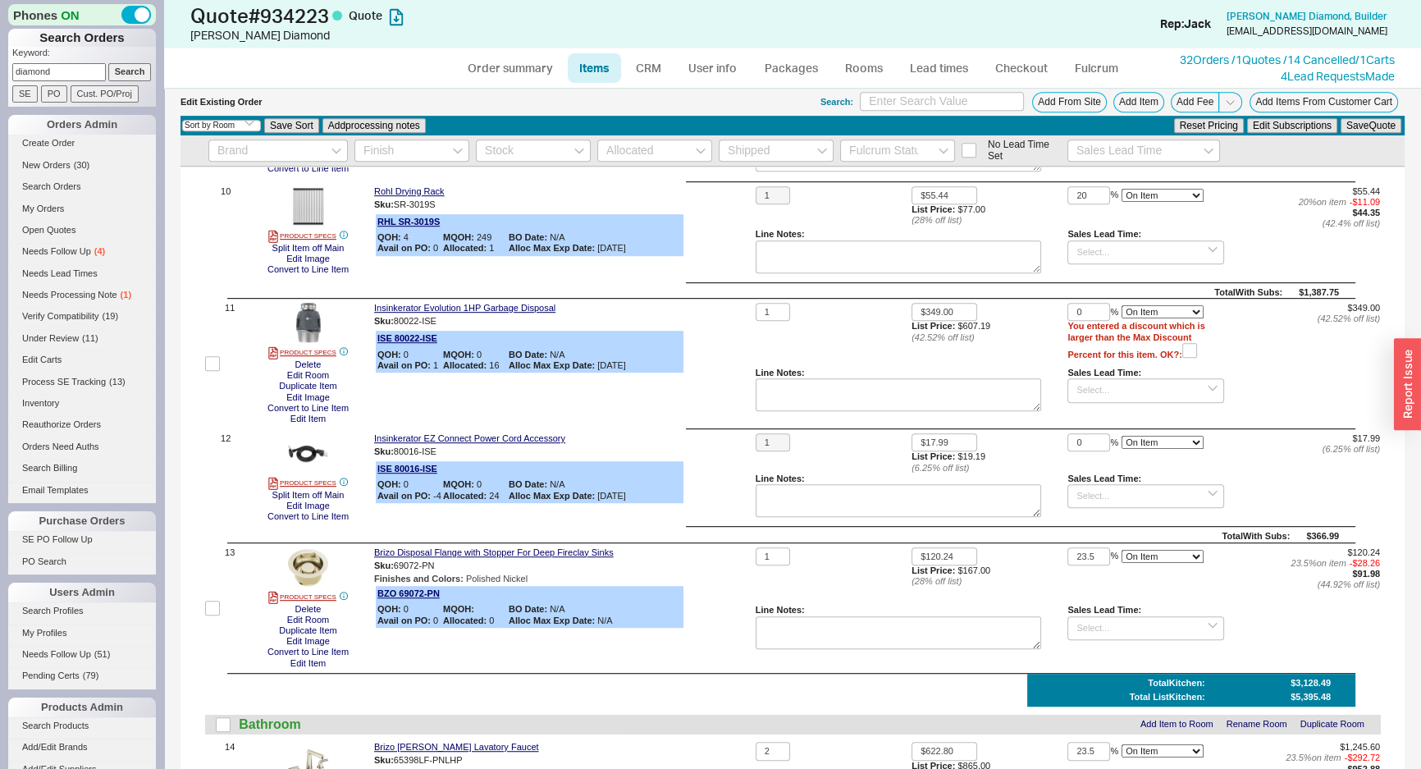
scroll to position [1388, 0]
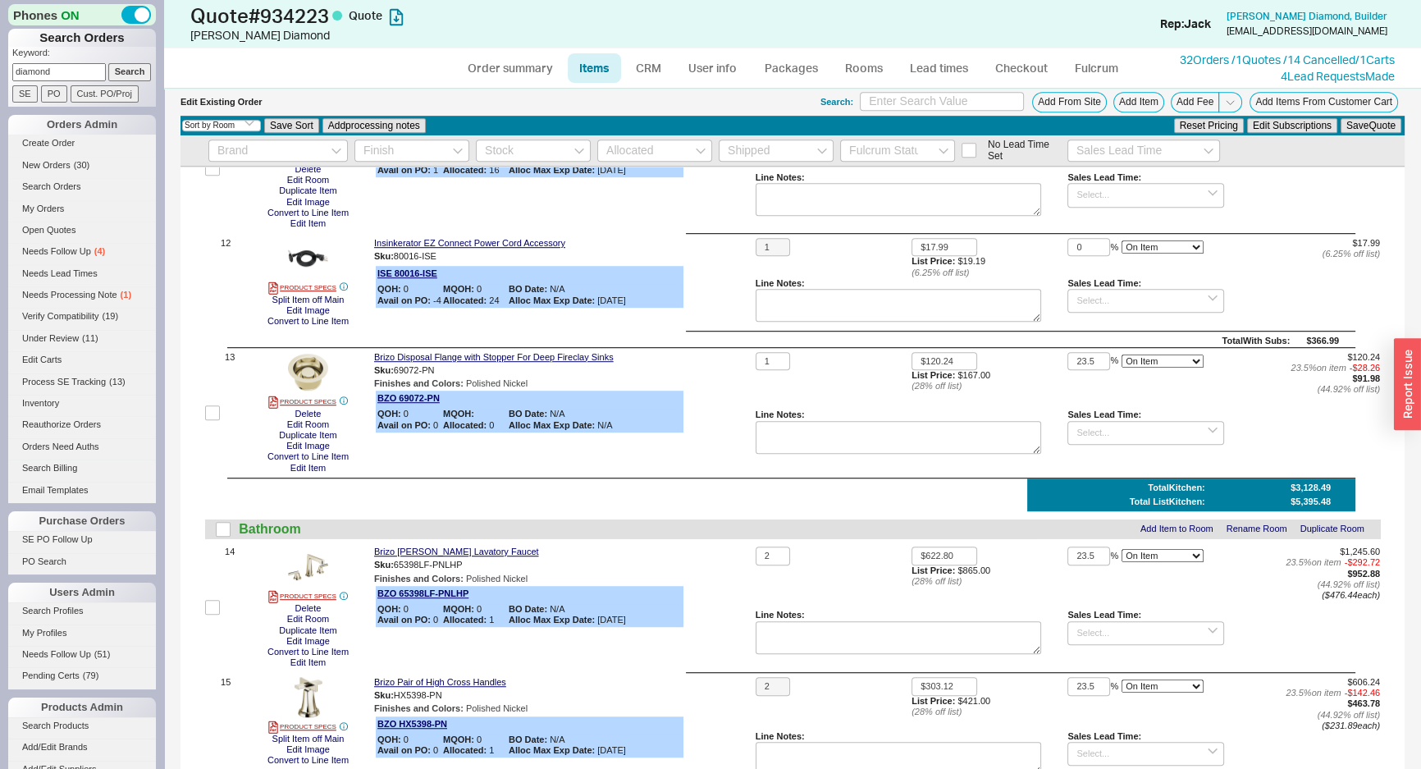
click at [702, 319] on div "Insinkerator EZ Connect Power Cord Accessory Sku: 80016-ISE ISE 80016-ISE QOH: …" at bounding box center [561, 282] width 375 height 89
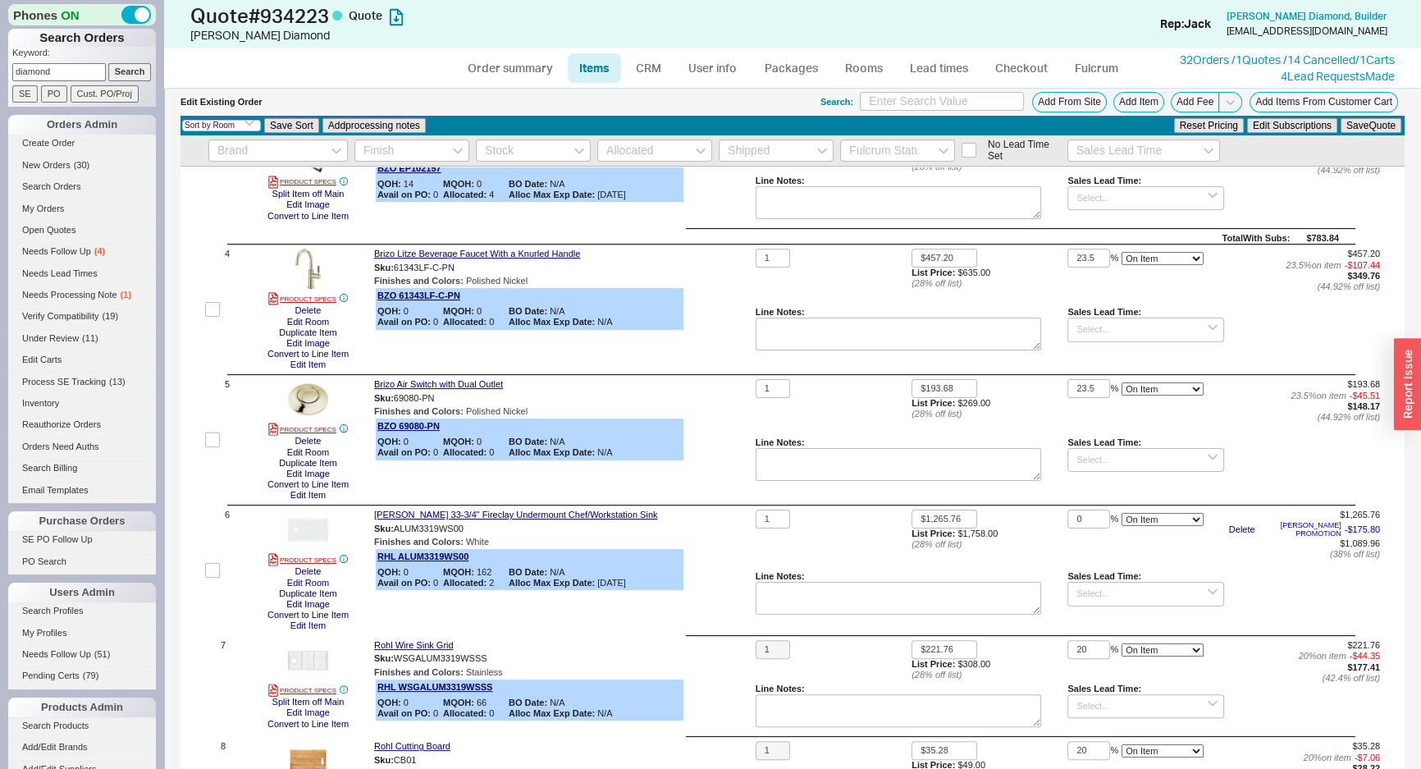
scroll to position [419, 0]
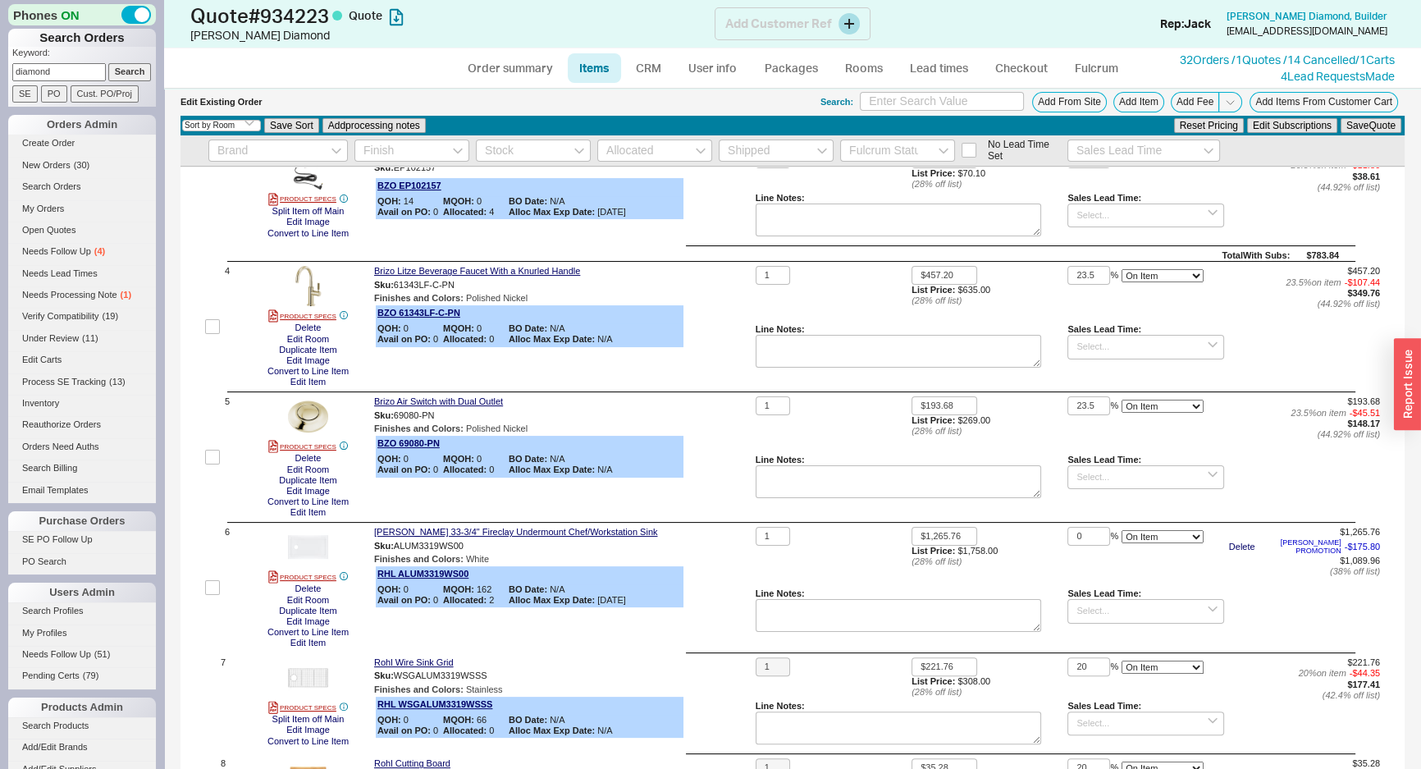
click at [878, 38] on div "Quote # 934223 Quote Carol Diamond Add Customer Ref Rep: Jack Carol Diamond , B…" at bounding box center [792, 24] width 1257 height 48
click at [860, 75] on link "Rooms" at bounding box center [864, 68] width 62 height 30
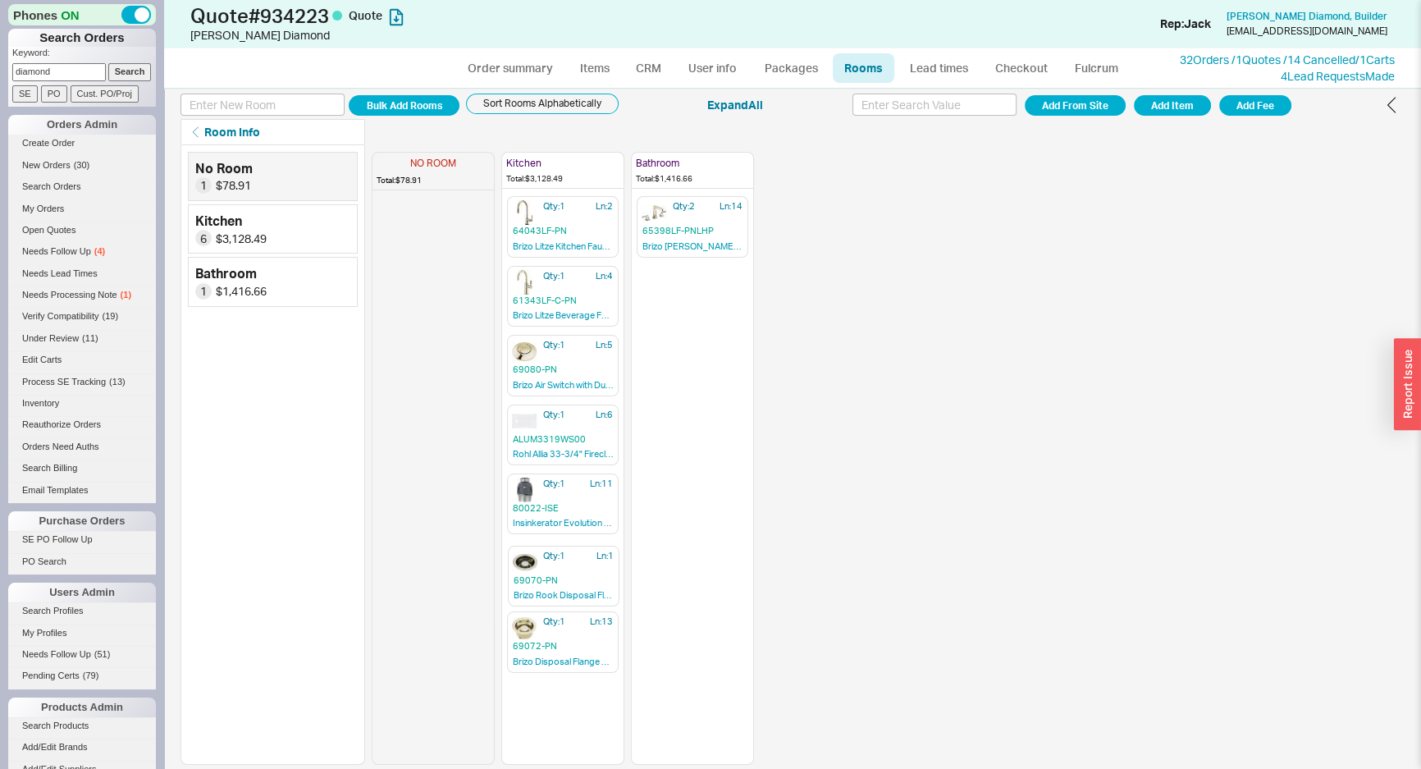
drag, startPoint x: 468, startPoint y: 224, endPoint x: 599, endPoint y: 580, distance: 379.6
click at [599, 580] on div "NO ROOM Total: $78.91 Qty: 1 Ln: 1 69070-PN Brizo Rook Disposal Flange and Stop…" at bounding box center [563, 455] width 382 height 620
click at [608, 623] on div "Qty: 1 Ln: 13 69072-PN Brizo Disposal Flange with Stopper For Deep Fireclay Sin…" at bounding box center [563, 642] width 112 height 61
click at [609, 620] on icon "button" at bounding box center [609, 617] width 16 height 16
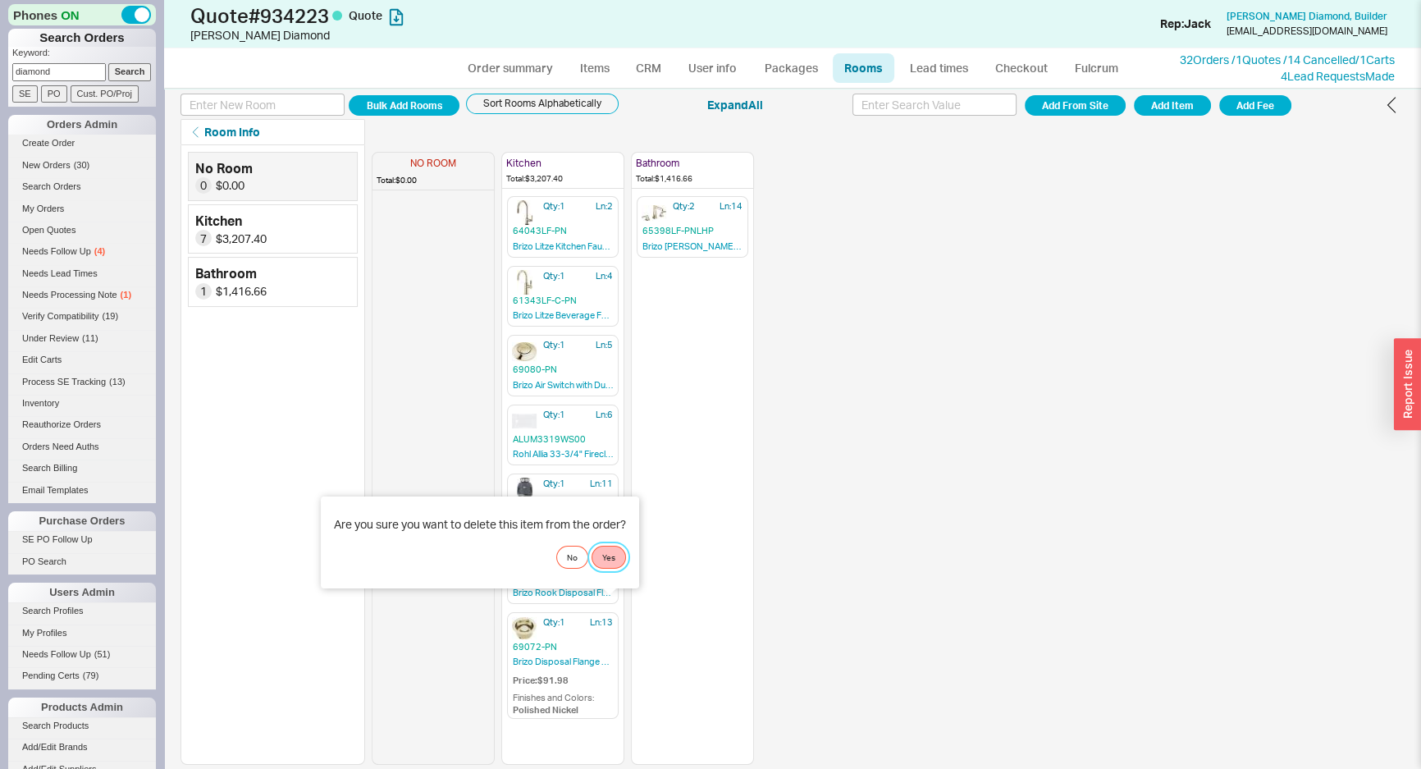
click at [611, 556] on button "Yes" at bounding box center [609, 557] width 34 height 23
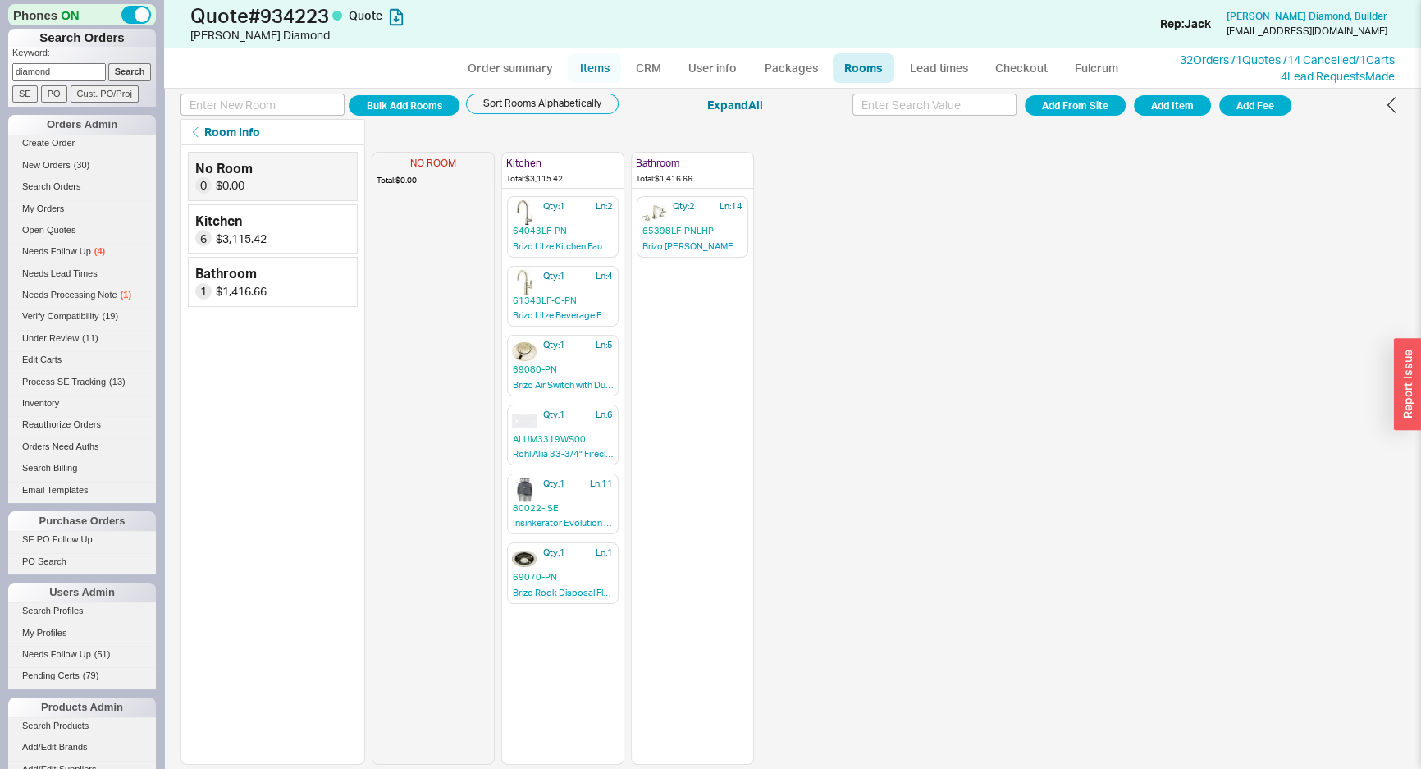
click at [611, 62] on link "Items" at bounding box center [594, 68] width 53 height 30
select select "3"
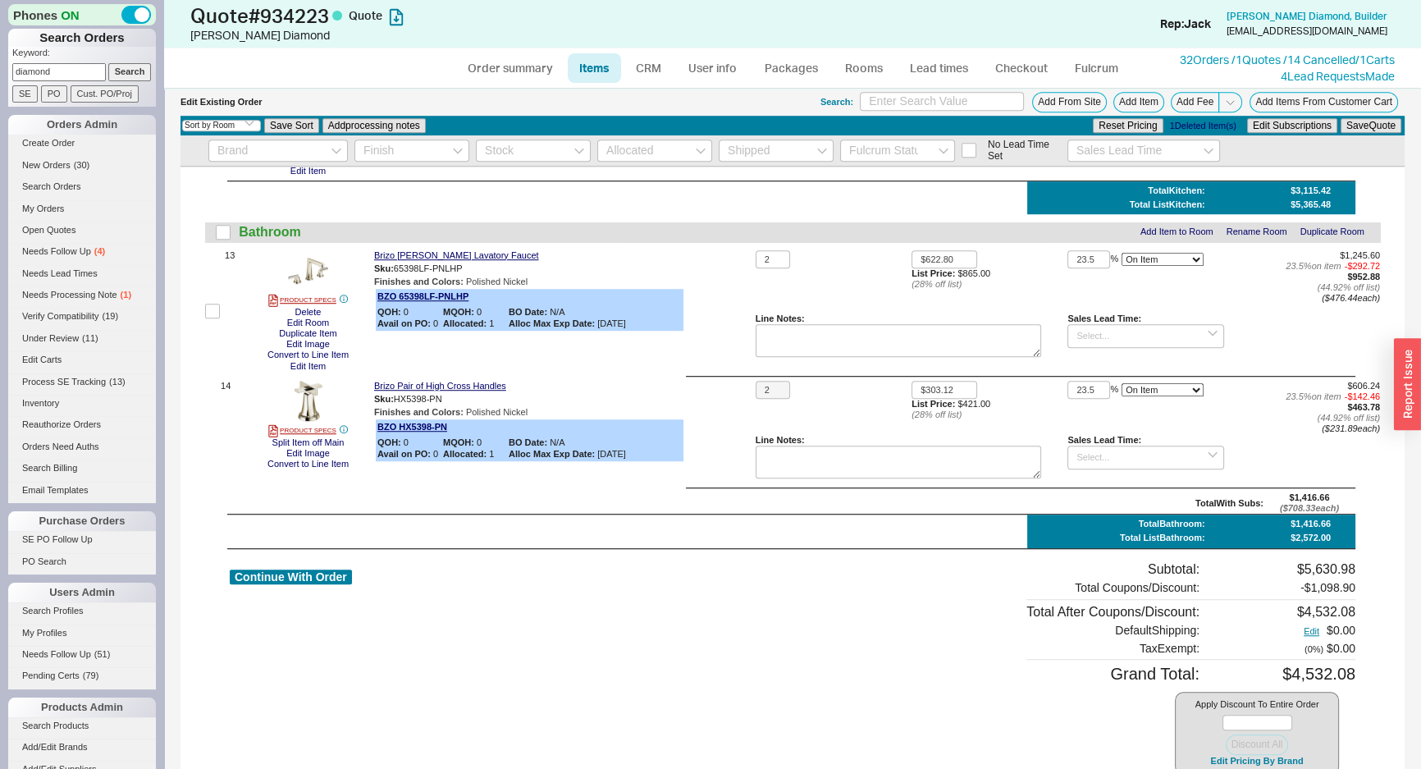
scroll to position [1492, 0]
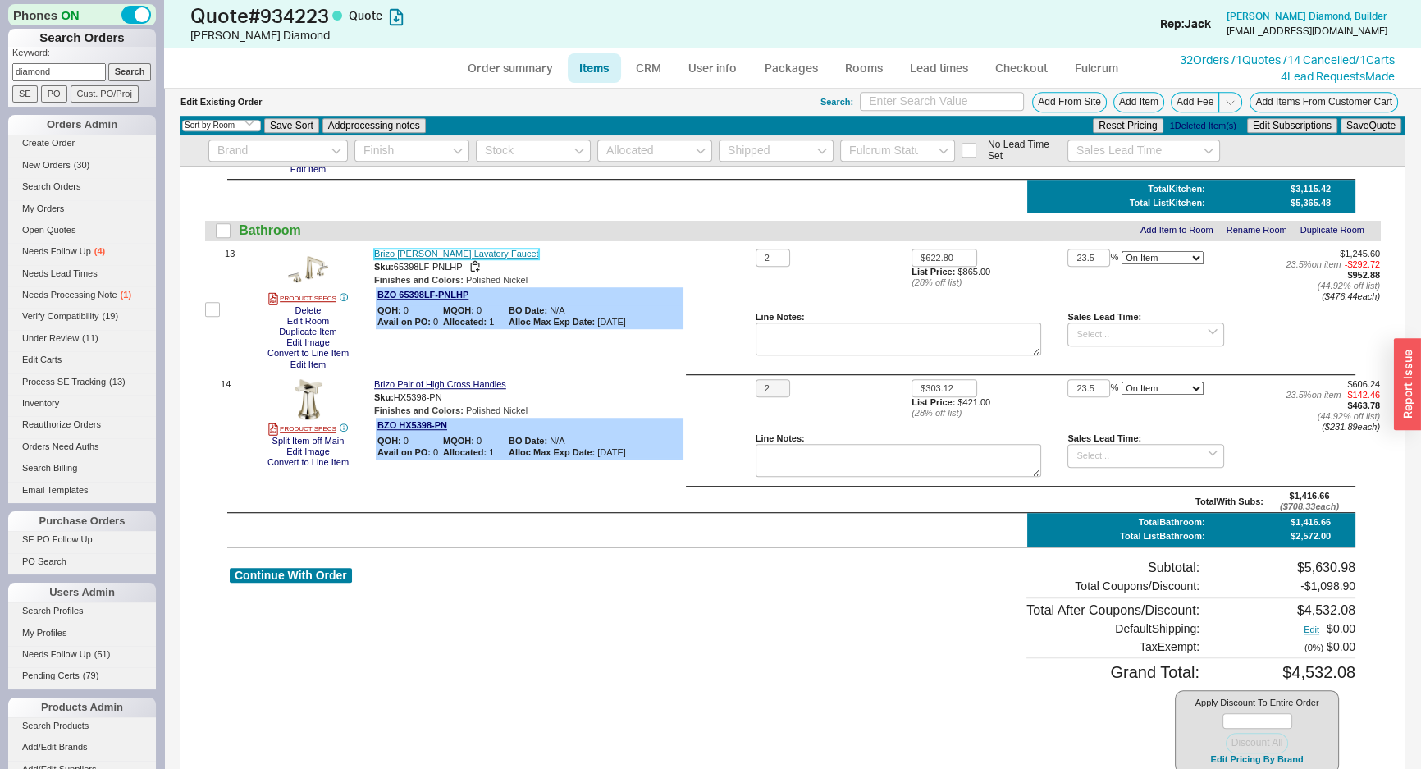
click at [483, 255] on link "Brizo Levoir Lavatory Faucet" at bounding box center [456, 254] width 165 height 11
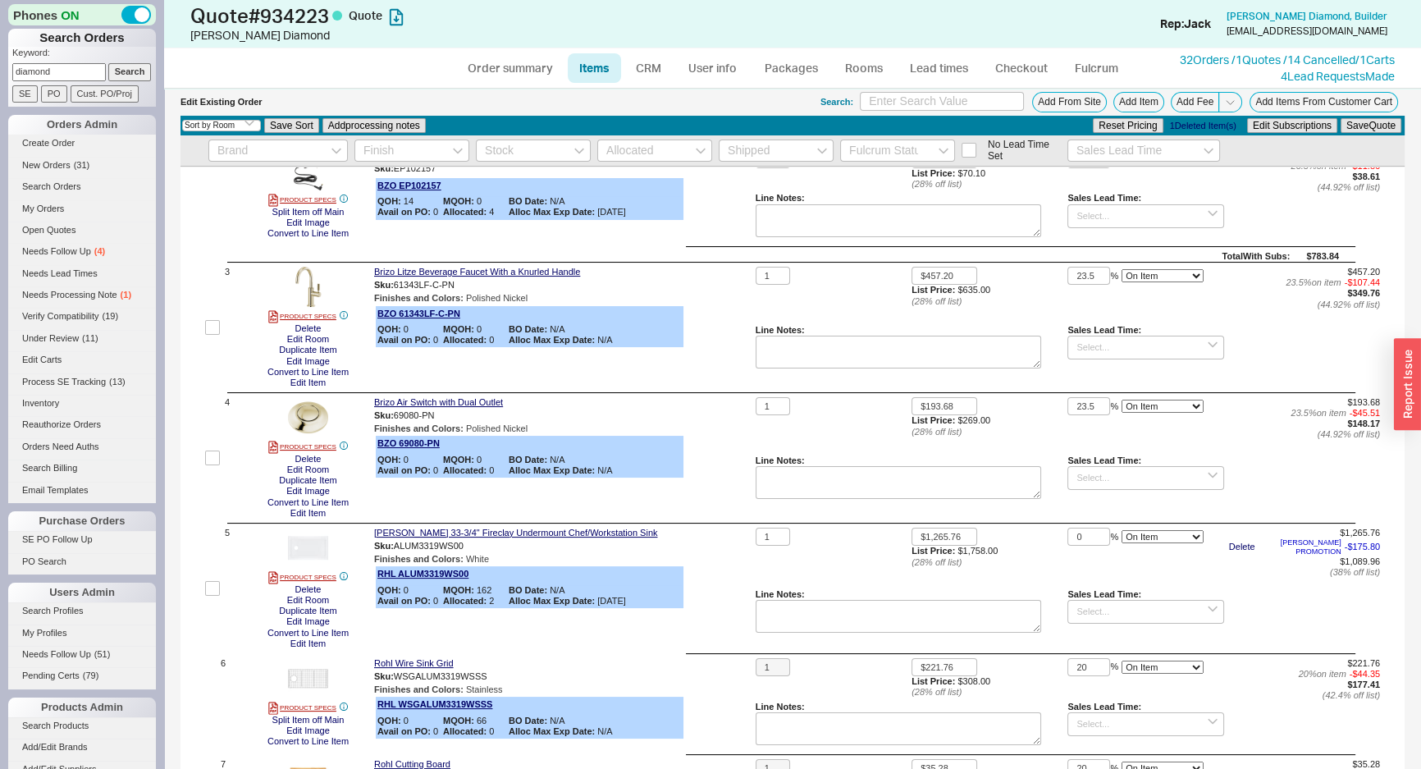
scroll to position [0, 0]
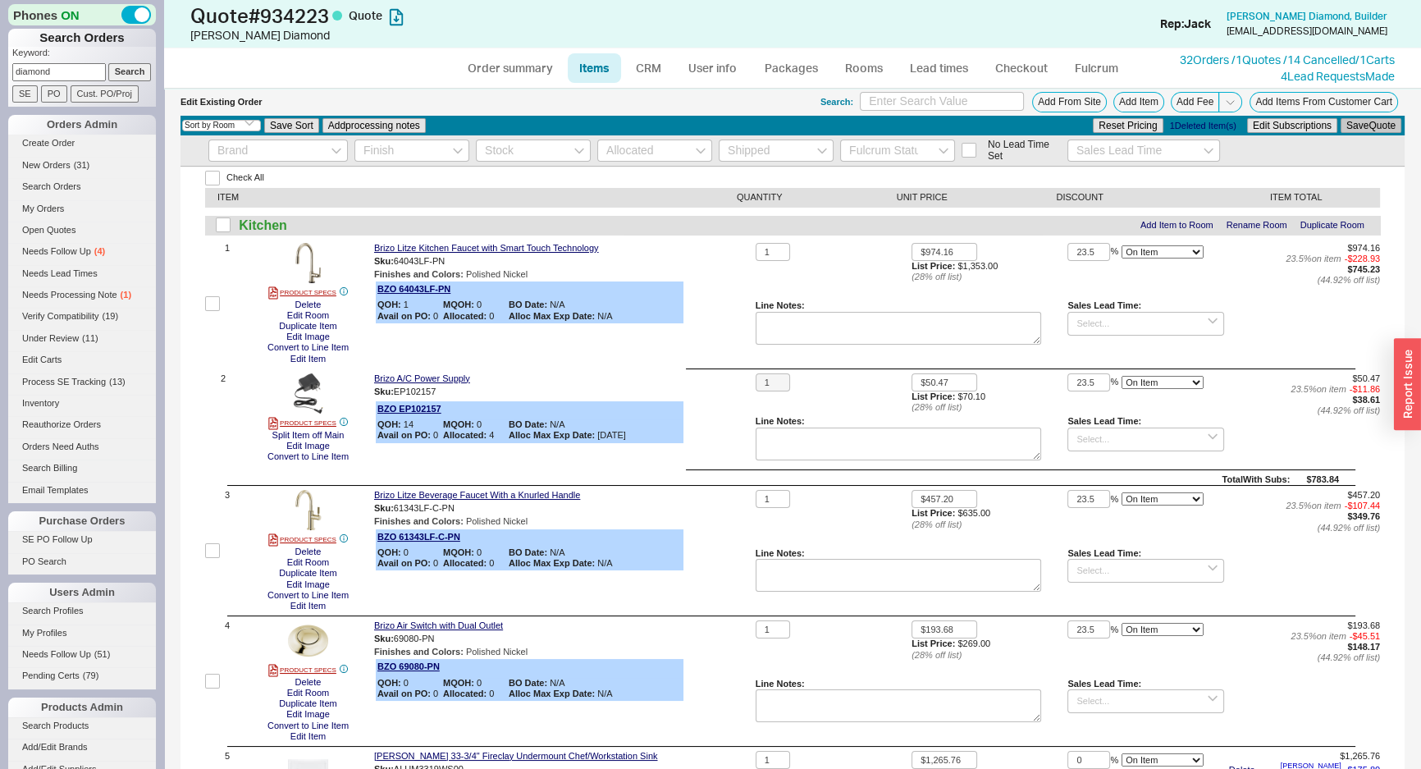
click at [1346, 123] on button "Save Quote" at bounding box center [1371, 125] width 61 height 15
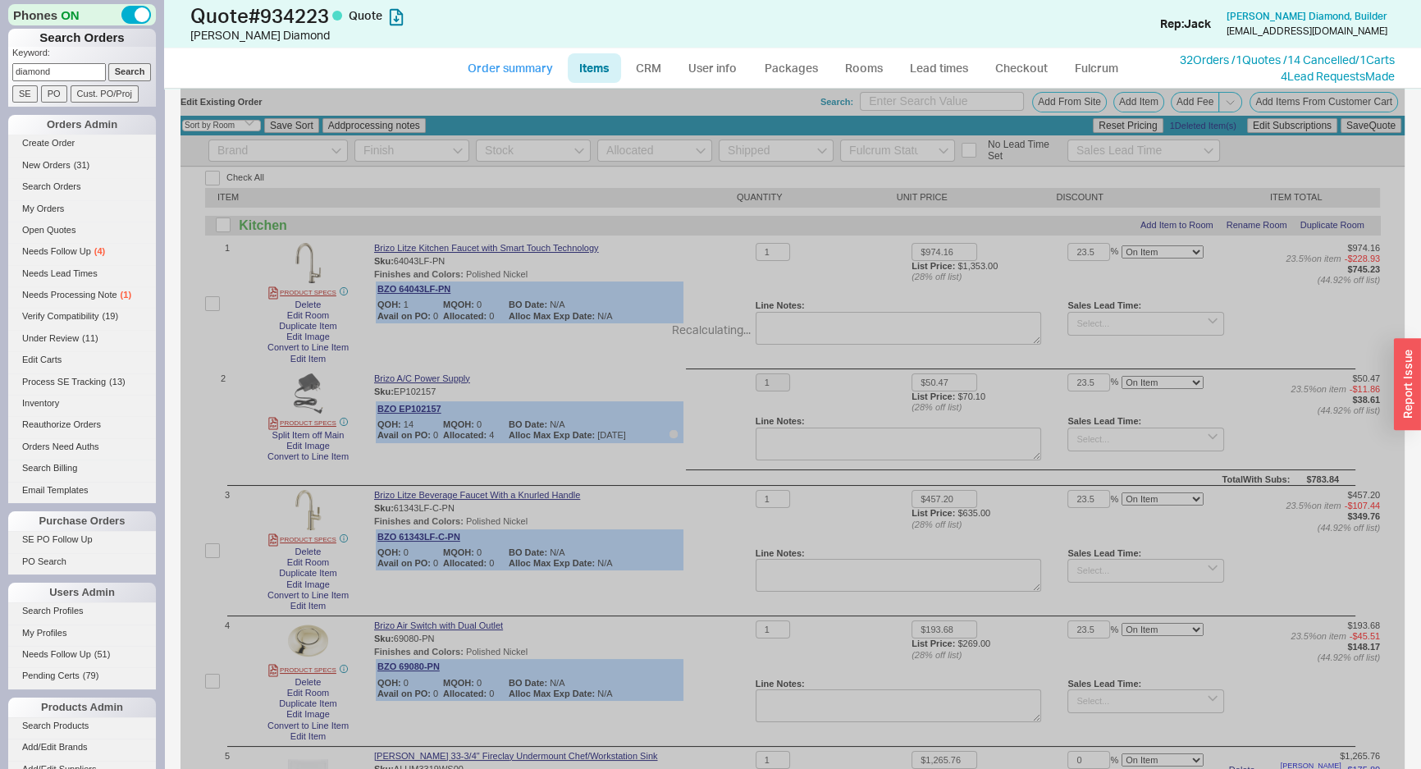
click at [563, 71] on link "Order summary" at bounding box center [509, 68] width 109 height 30
select select "*"
select select "LOW"
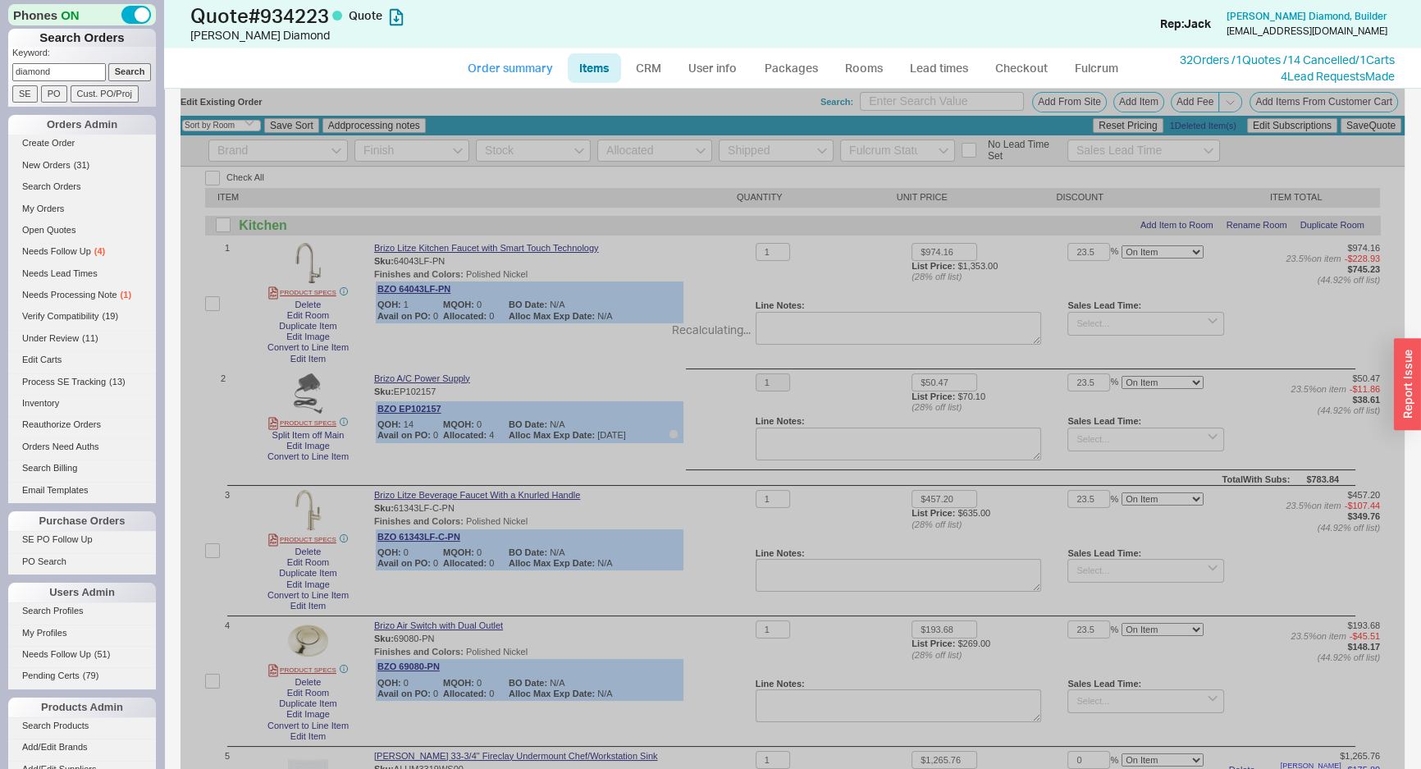
select select "3"
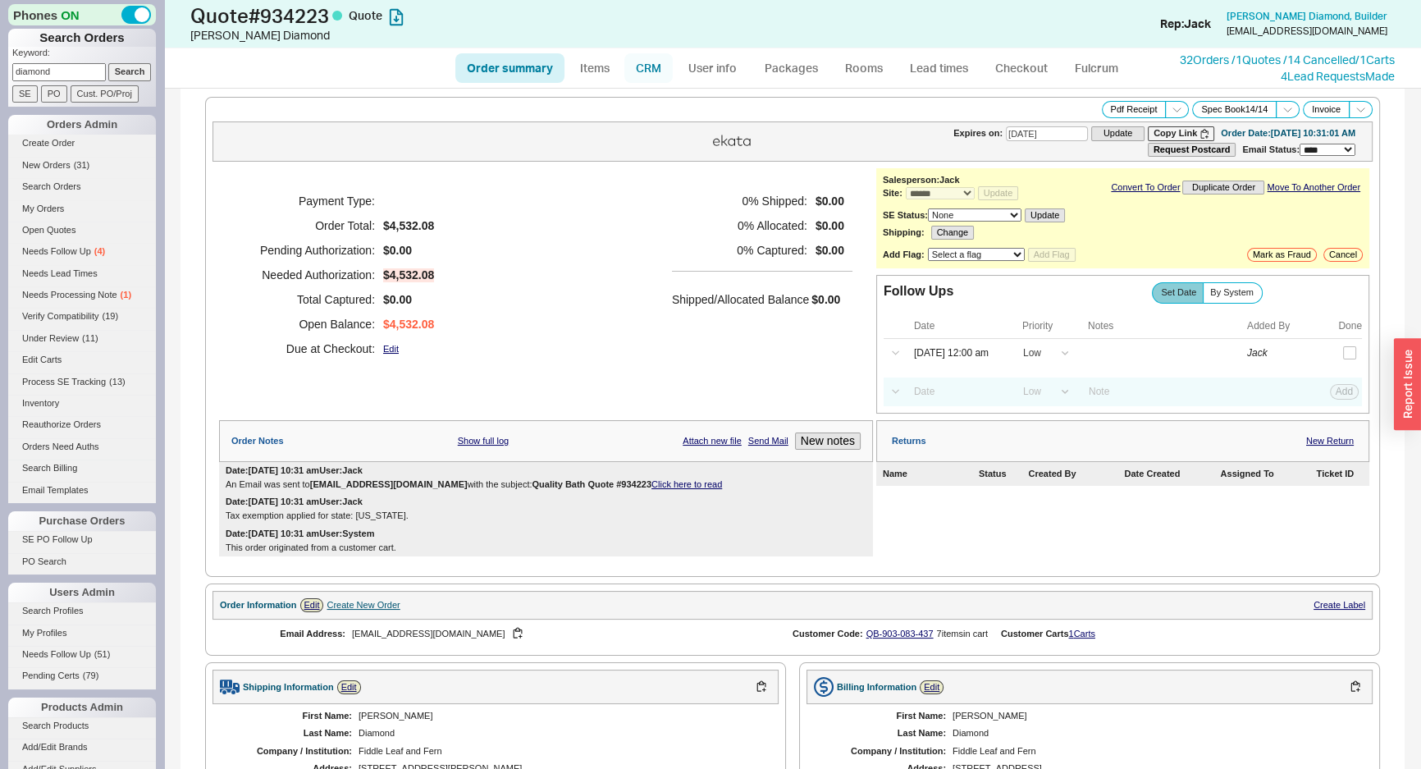
click at [642, 75] on link "CRM" at bounding box center [648, 68] width 48 height 30
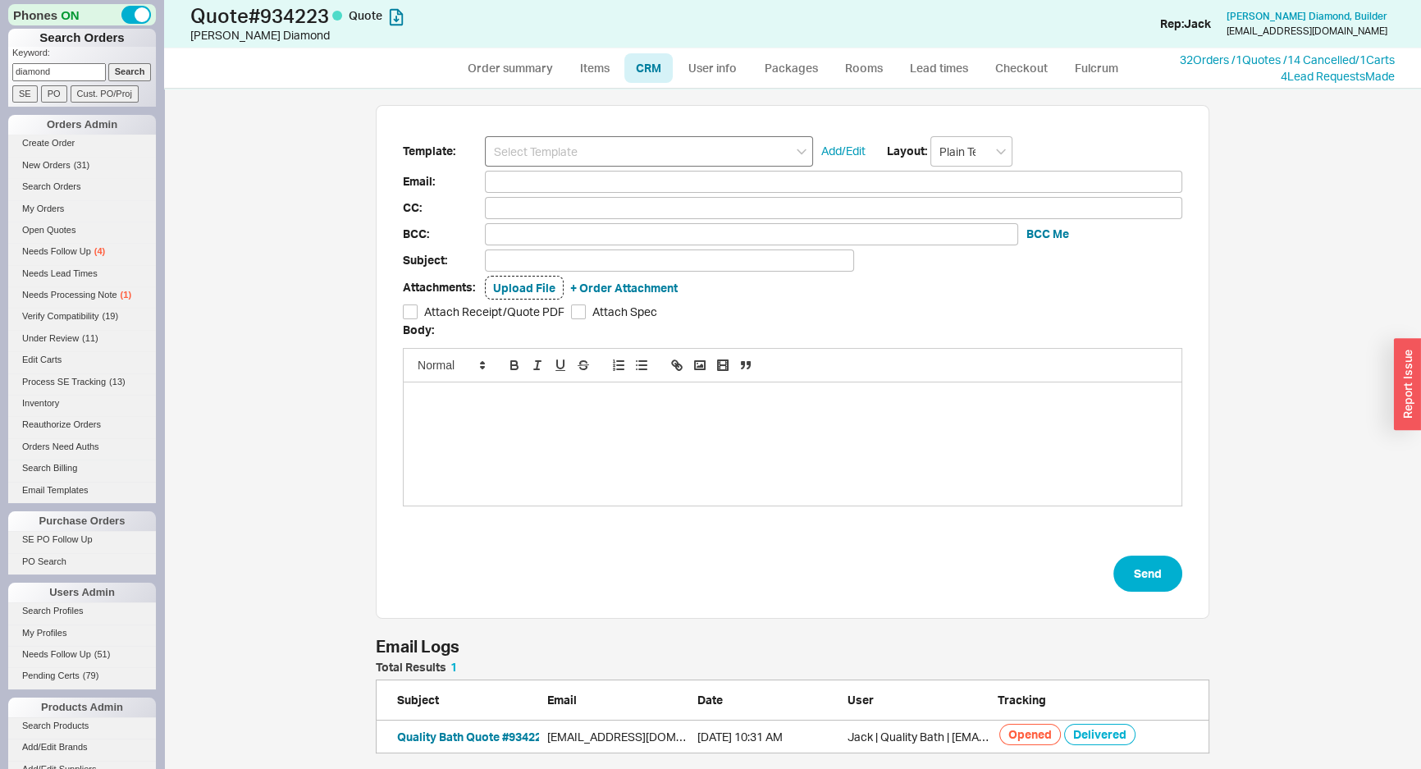
scroll to position [80, 822]
click at [574, 66] on link "Items" at bounding box center [594, 68] width 53 height 30
select select "3"
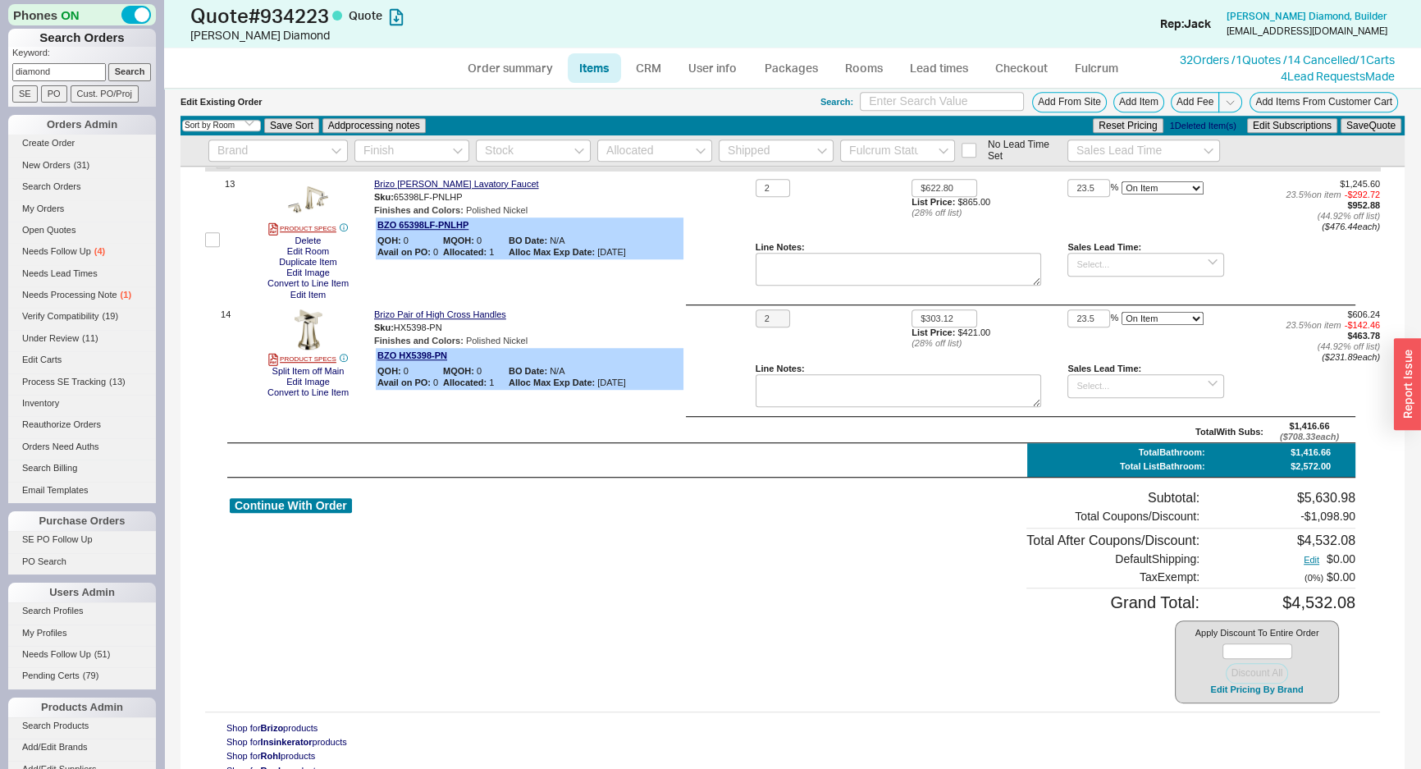
scroll to position [1625, 0]
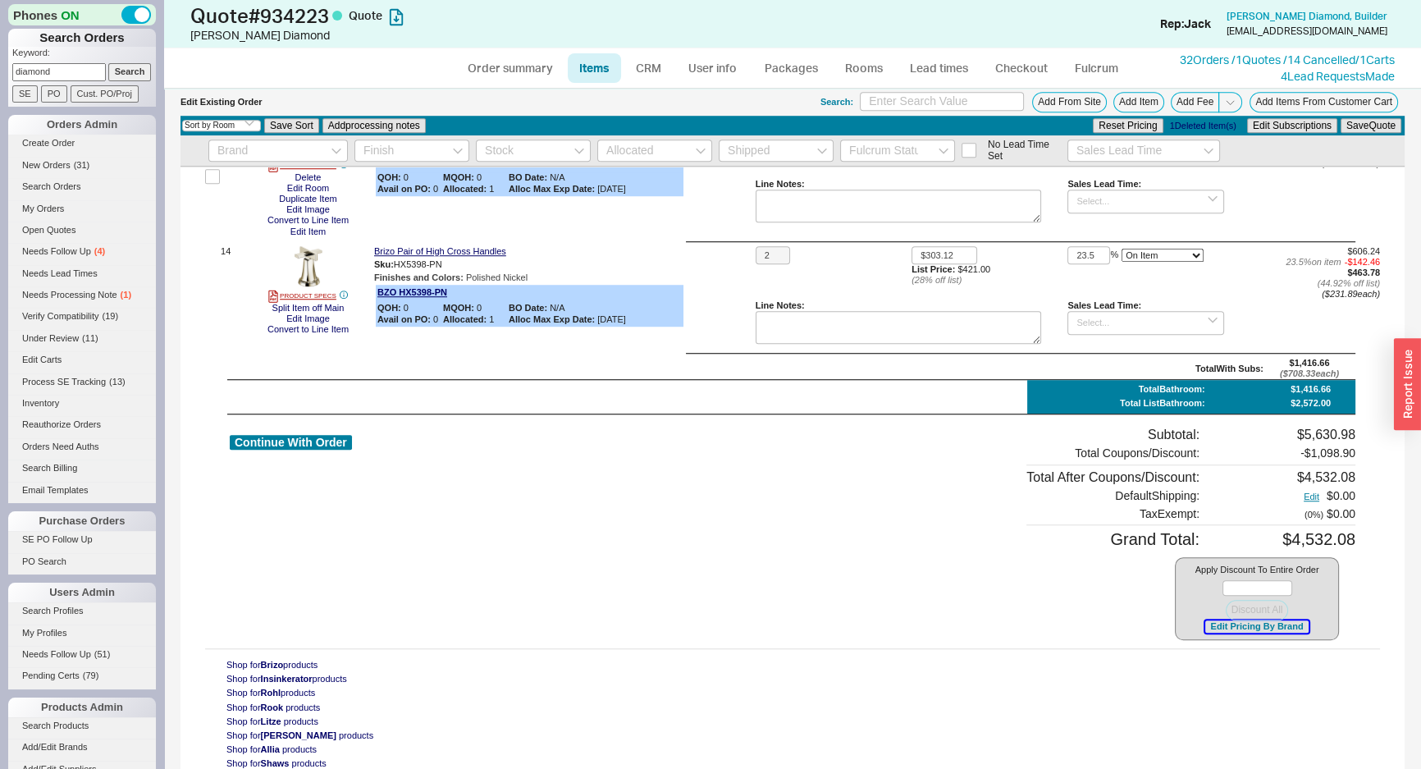
click at [1226, 622] on button "Edit Pricing By Brand" at bounding box center [1256, 626] width 103 height 12
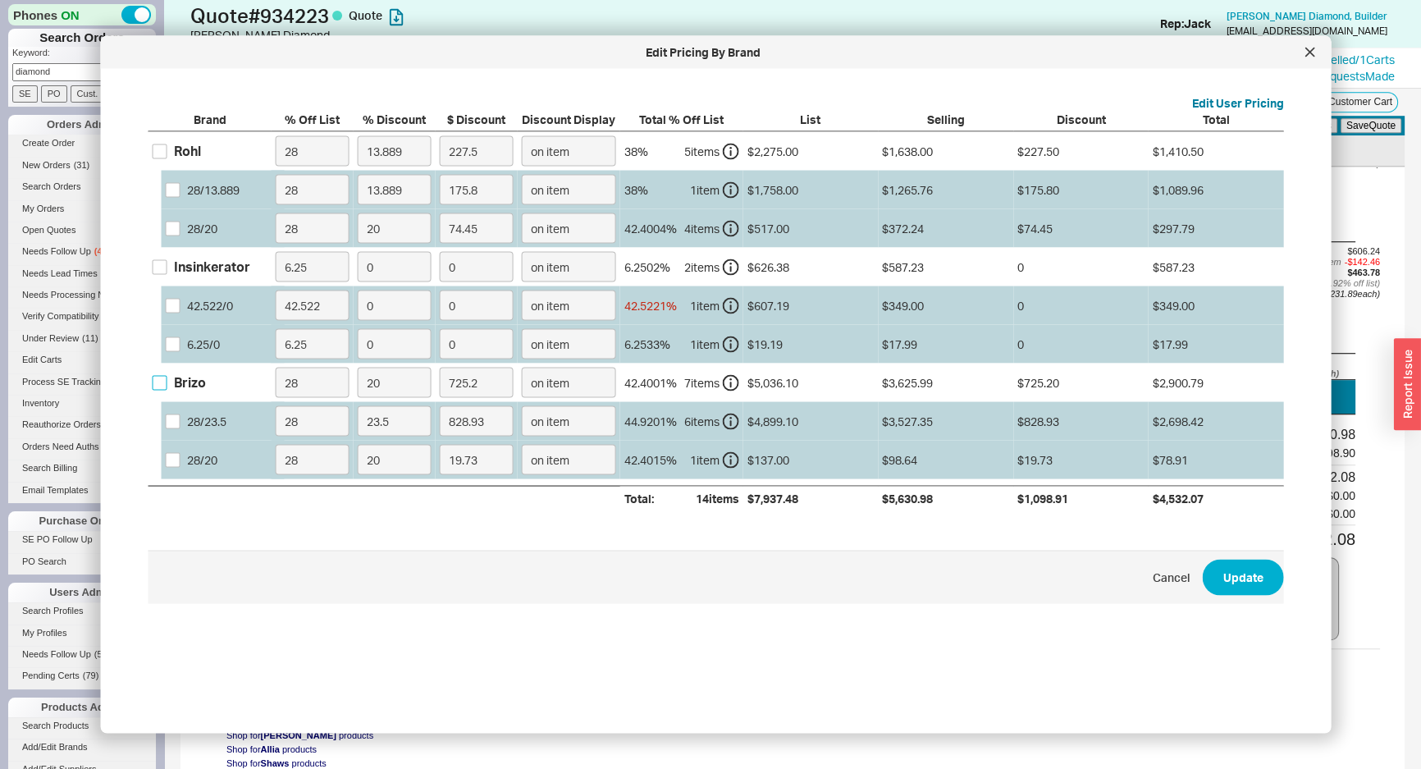
click at [157, 375] on input "Brizo" at bounding box center [160, 382] width 15 height 15
checkbox input "true"
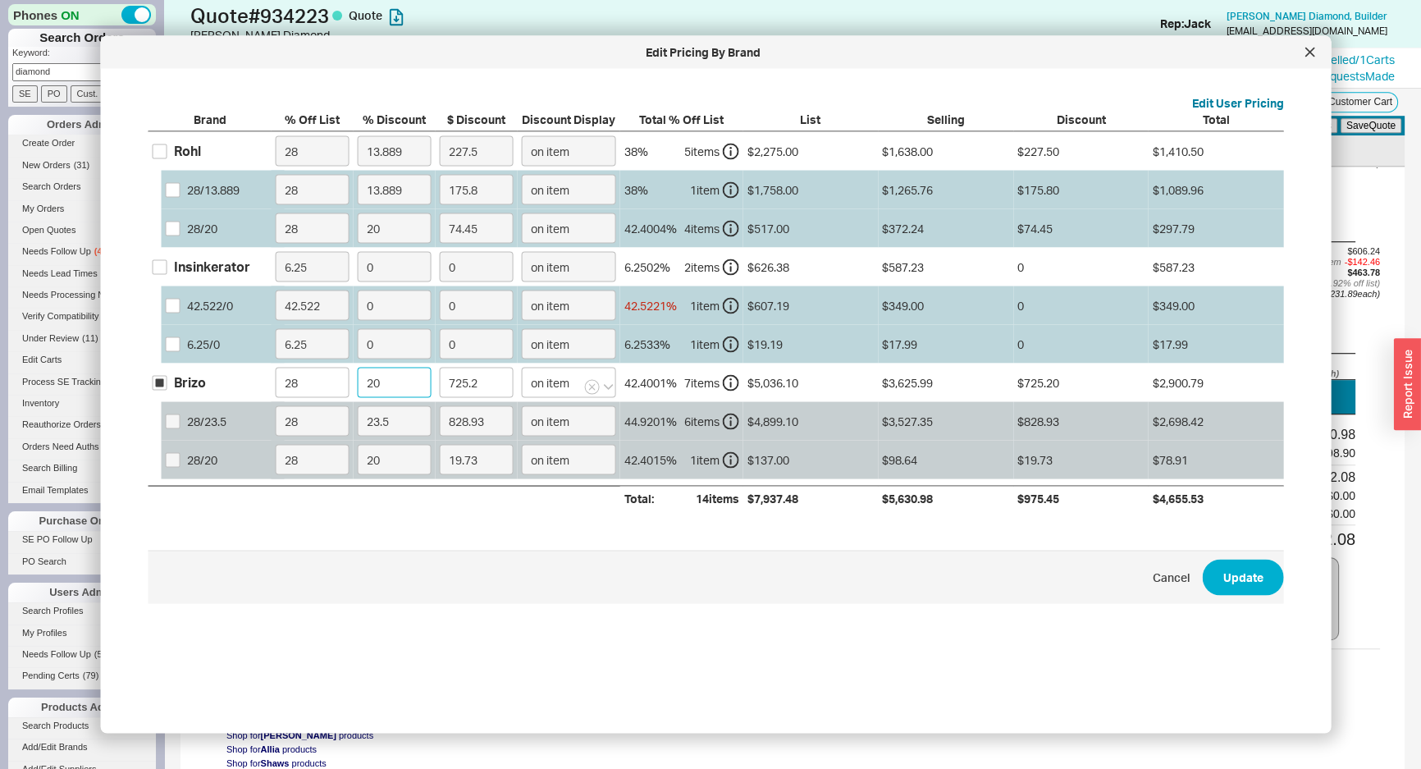
click at [382, 380] on input "20" at bounding box center [395, 383] width 74 height 30
click at [382, 382] on input "20" at bounding box center [395, 383] width 74 height 30
type input "2"
type input "72.52"
type input "23"
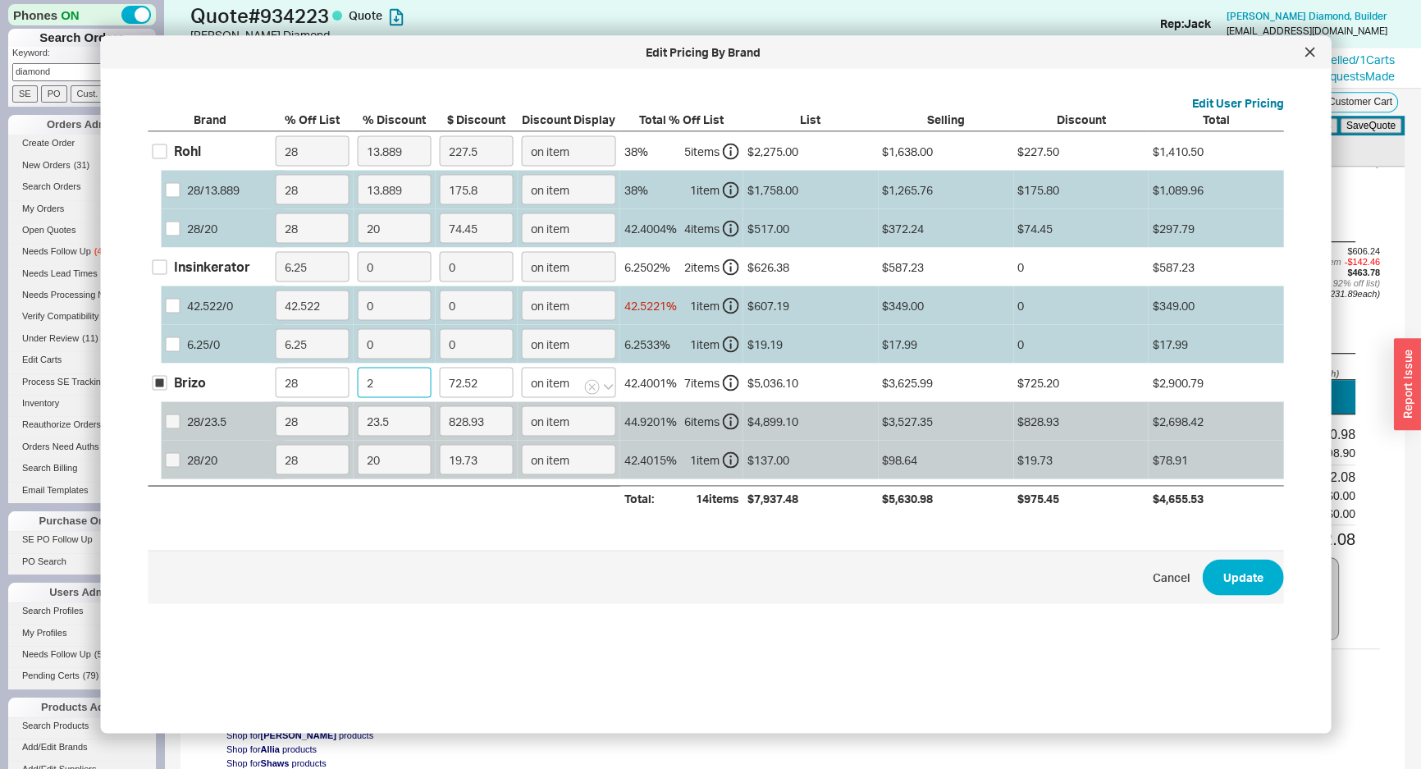
type input "833.98"
type input "23.5"
type input "852.11"
type input "23.5"
click at [1203, 583] on button "Update" at bounding box center [1243, 577] width 81 height 36
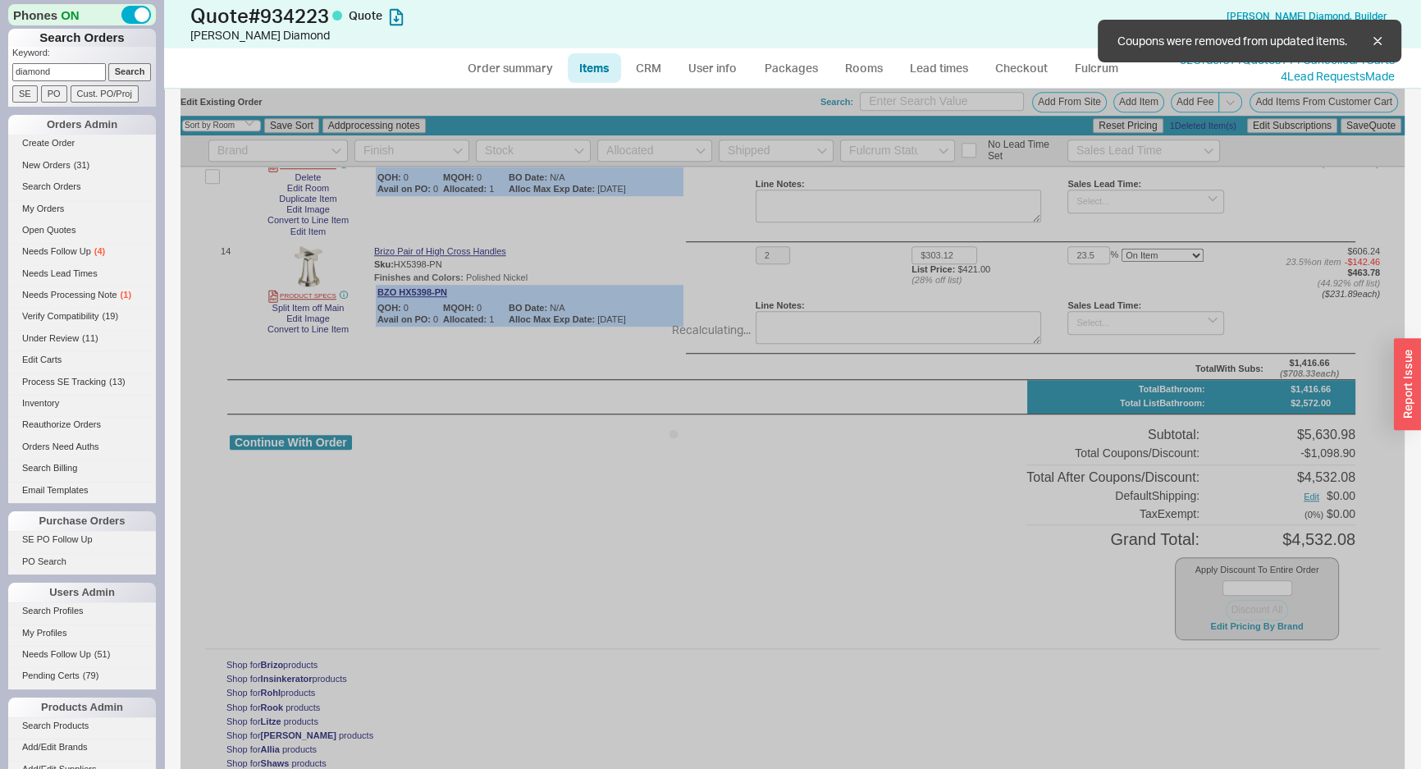
type input "23.5"
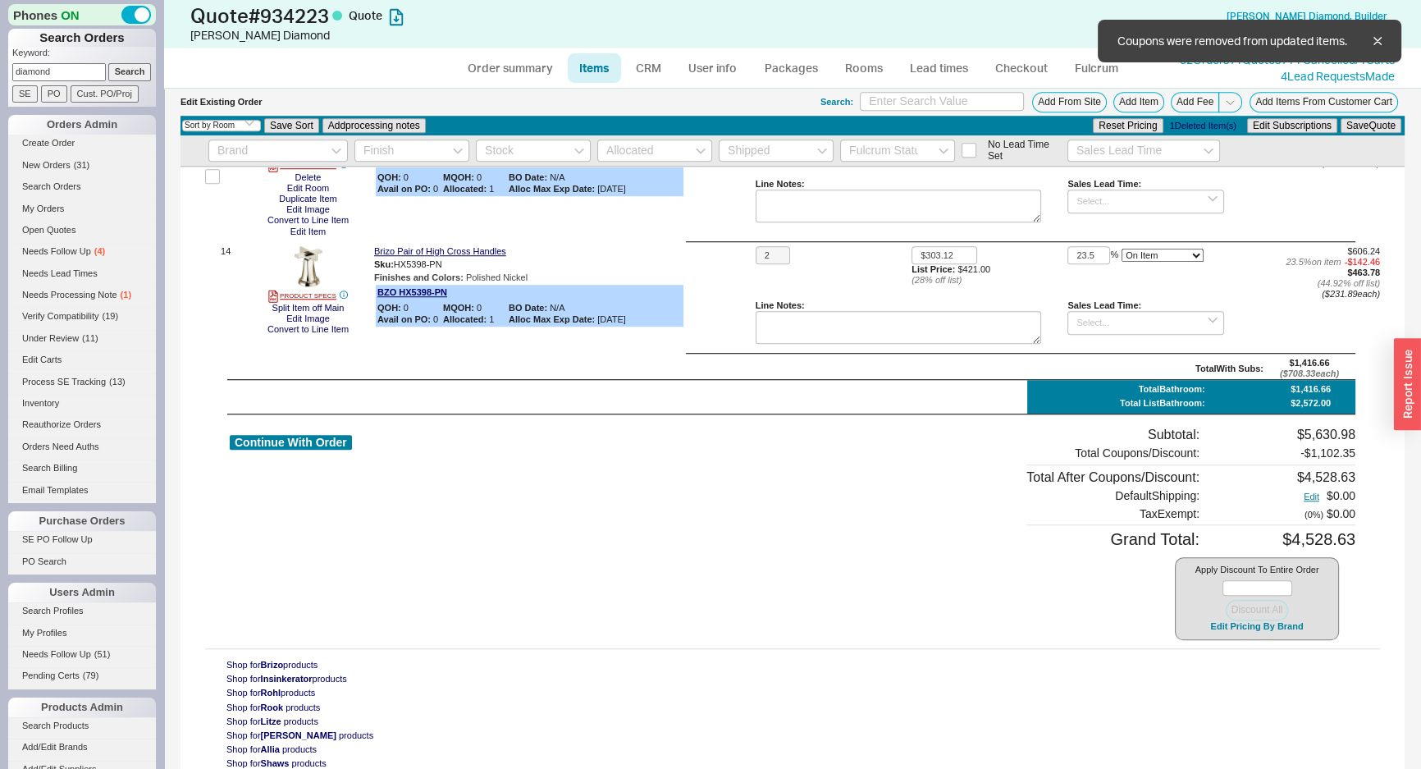
click at [680, 437] on div "Continue With Order Subtotal: $5,630.98 Total Coupons/Discount: - $1,102.35 Tot…" at bounding box center [793, 533] width 1126 height 213
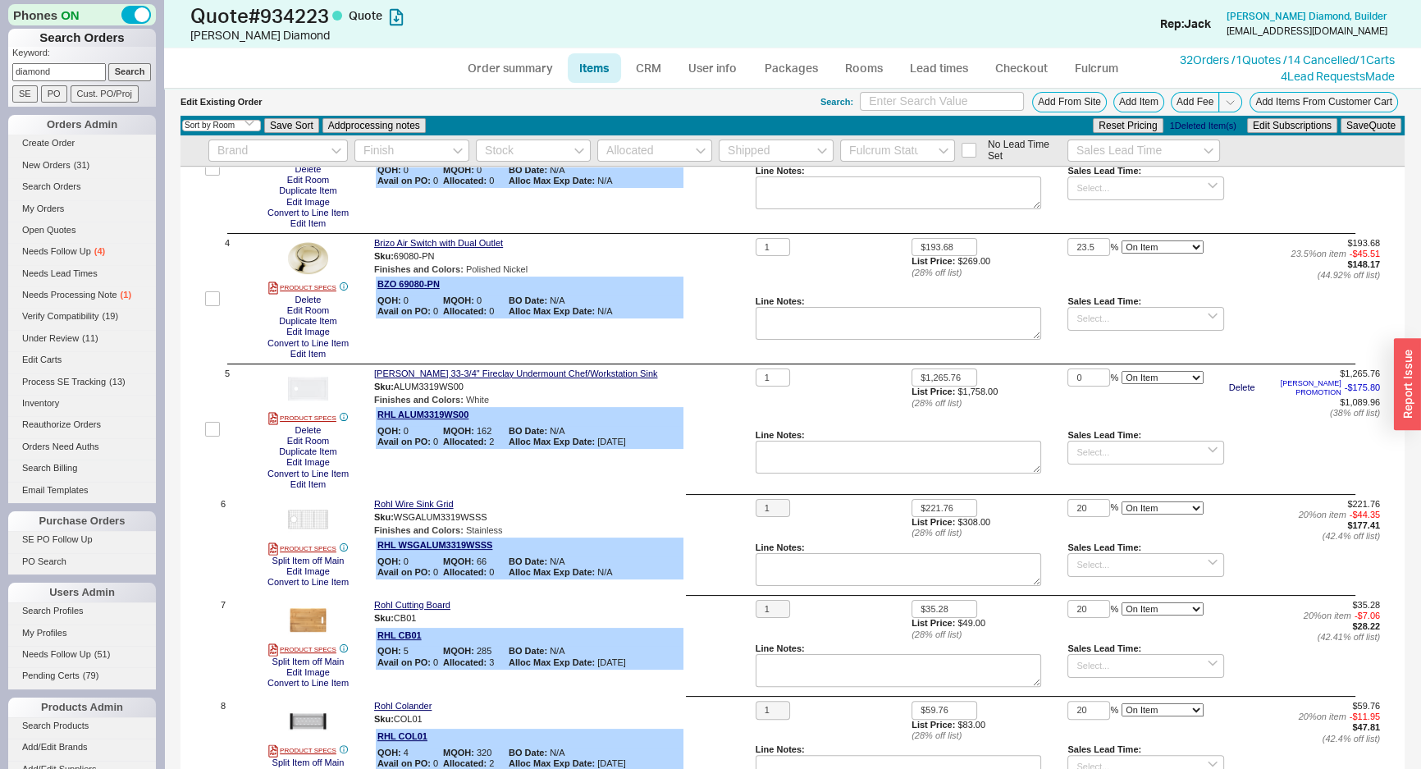
scroll to position [132, 0]
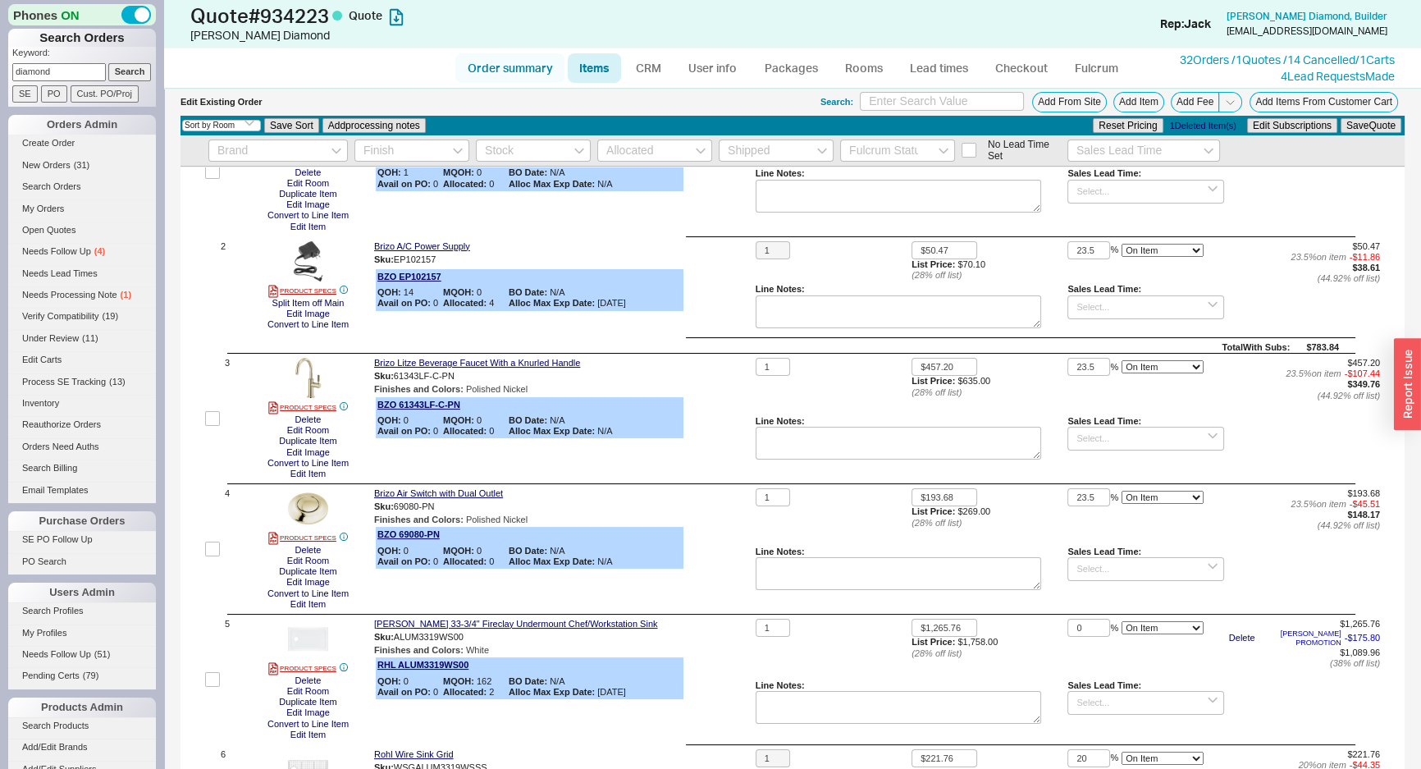
click at [521, 76] on link "Order summary" at bounding box center [509, 68] width 109 height 30
select select "*"
select select "LOW"
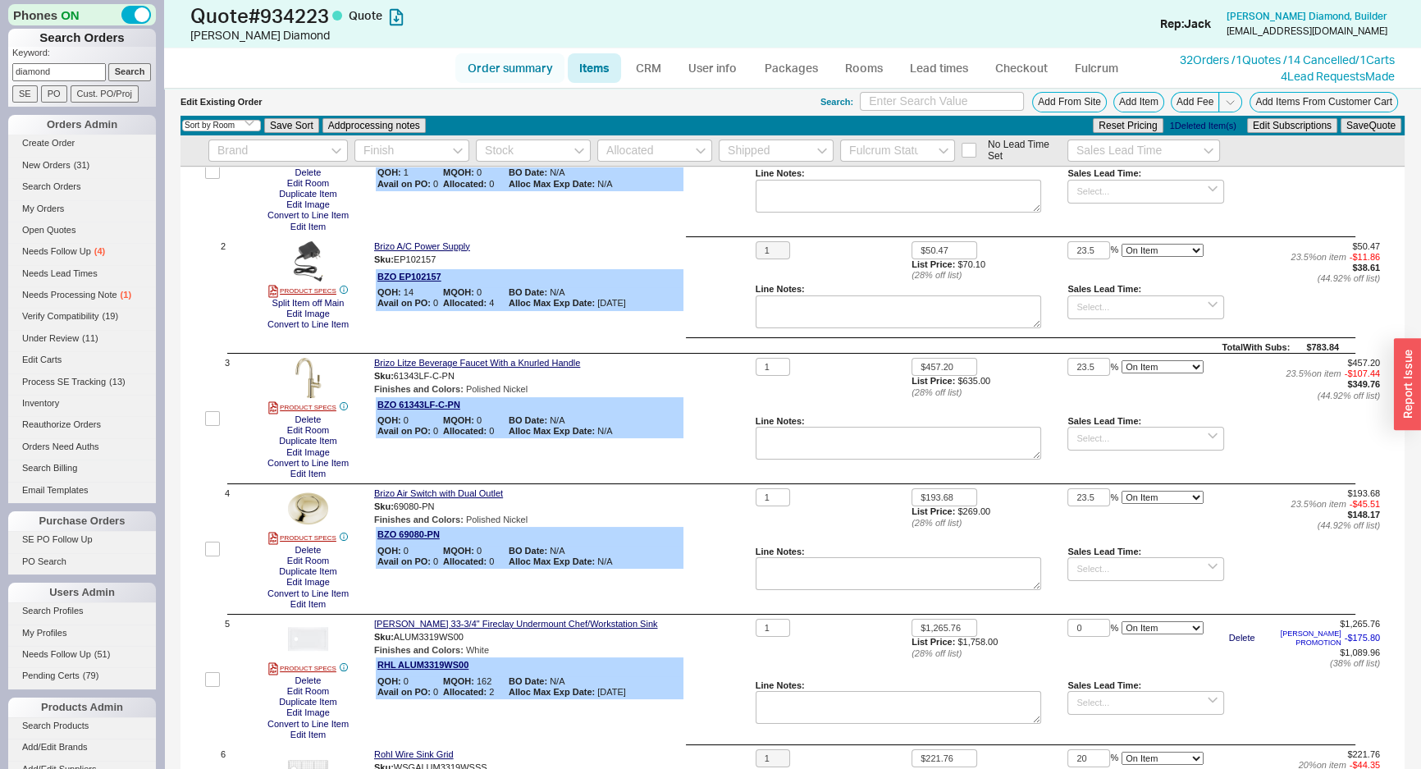
select select "3"
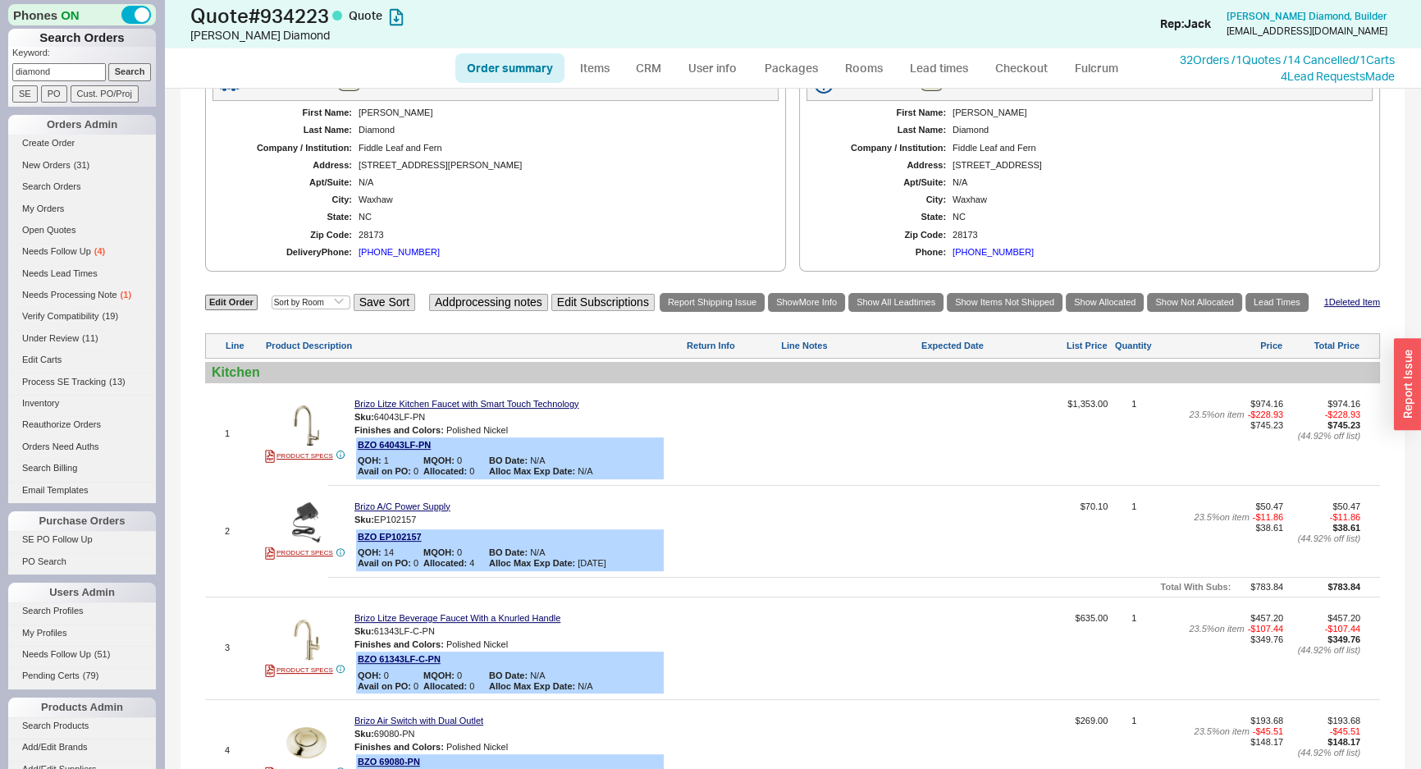
scroll to position [746, 0]
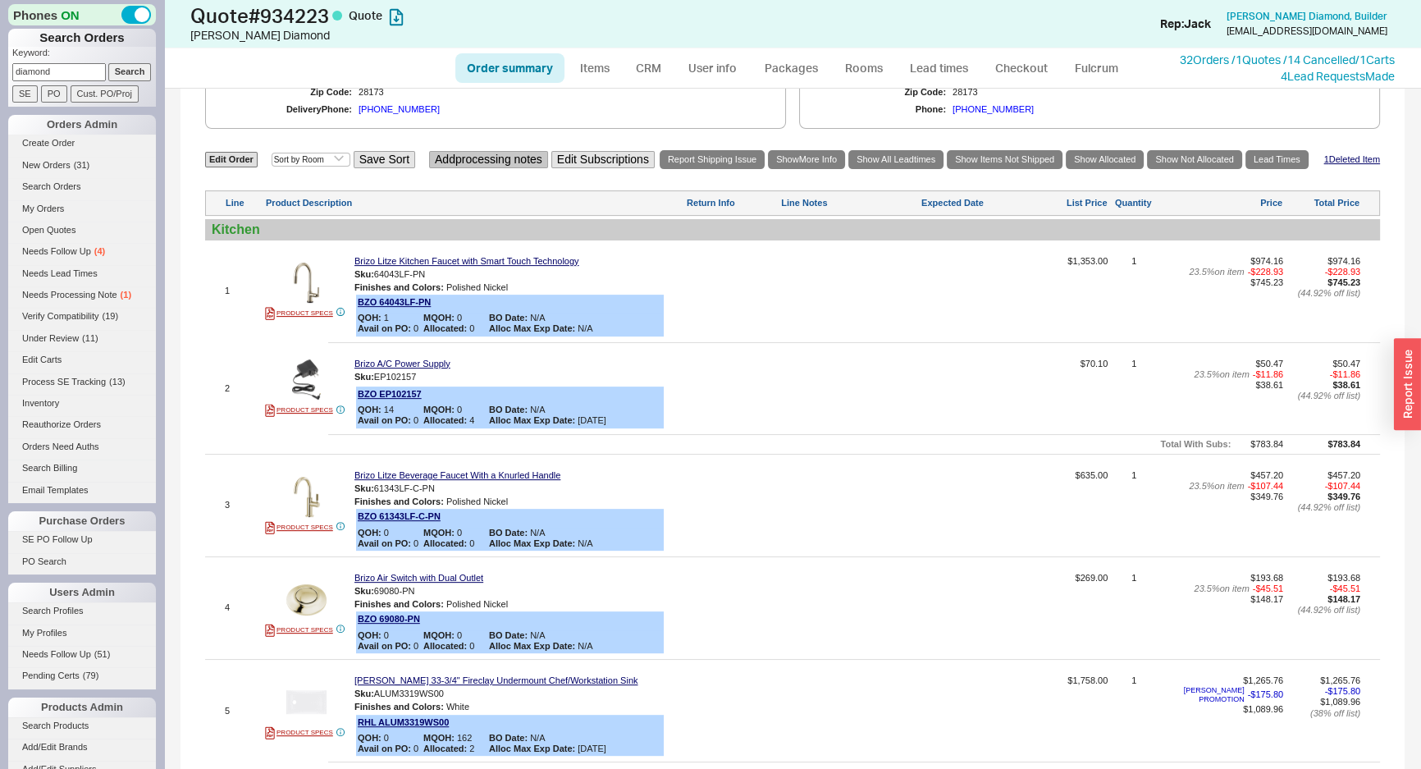
click at [494, 158] on button "Add processing notes" at bounding box center [488, 159] width 119 height 17
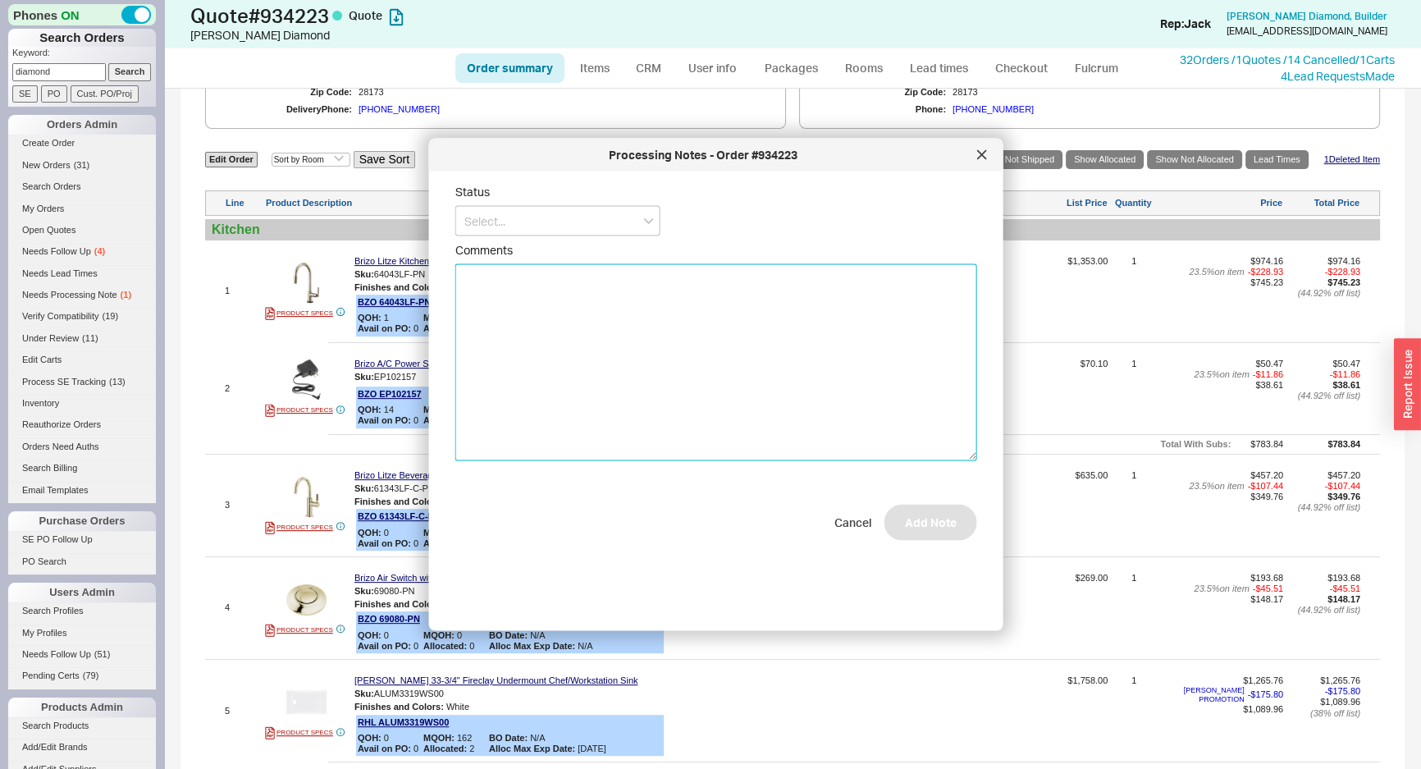
click at [526, 320] on textarea "Comments" at bounding box center [716, 362] width 522 height 197
type textarea "SHIP ON OR ABOUT SEPTEMBER 29TH."
drag, startPoint x: 586, startPoint y: 215, endPoint x: 565, endPoint y: 238, distance: 31.4
click at [565, 238] on form "Status Comments SHIP ON OR ABOUT SEPTEMBER 29TH. Cancel Add Note" at bounding box center [716, 363] width 522 height 356
click at [573, 211] on input at bounding box center [557, 221] width 205 height 30
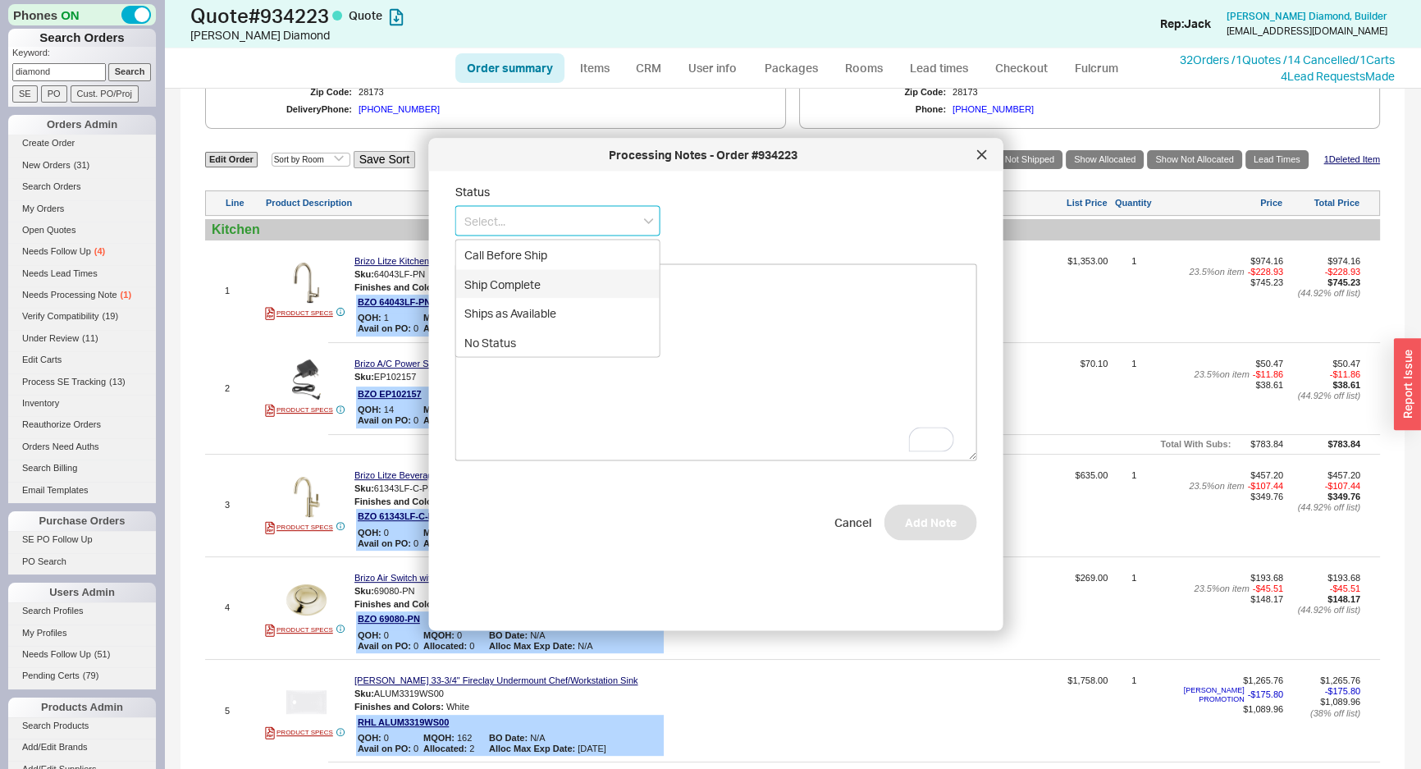
click at [548, 261] on div "Call Before Ship" at bounding box center [558, 255] width 204 height 30
type input "Call Before Ship"
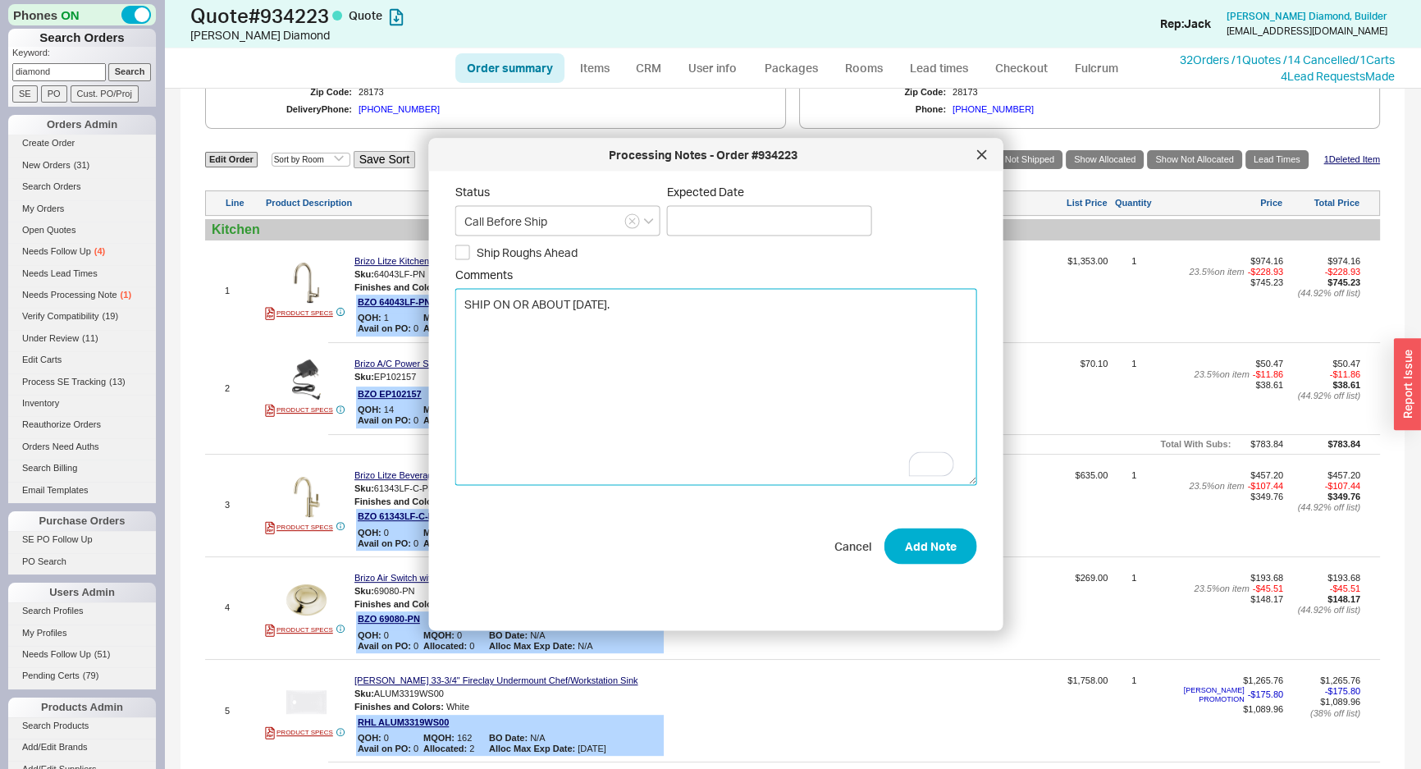
click at [741, 318] on textarea "SHIP ON OR ABOUT SEPTEMBER 29TH." at bounding box center [716, 386] width 522 height 197
click at [765, 245] on div "Ship Roughs Ahead" at bounding box center [716, 253] width 522 height 16
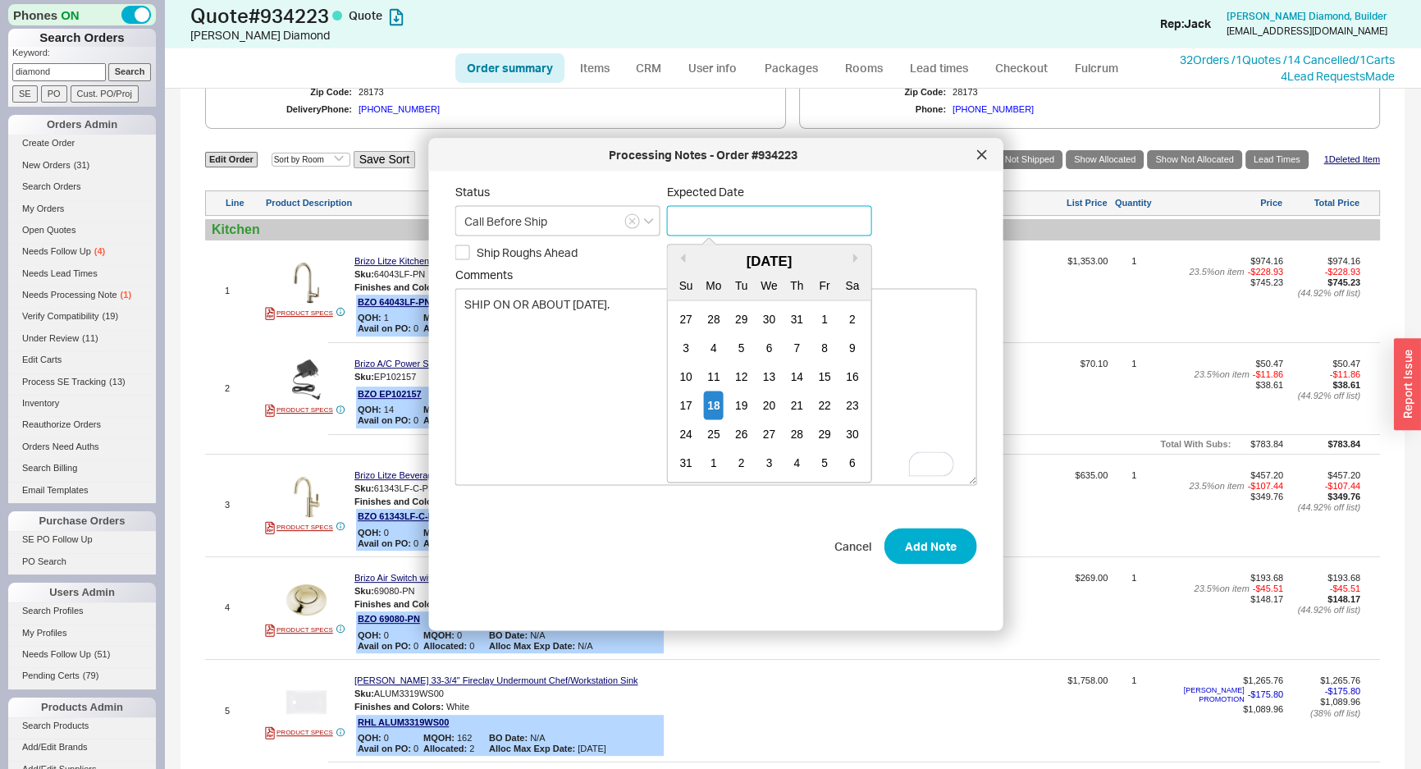
click at [768, 233] on input at bounding box center [769, 221] width 205 height 30
click at [712, 404] on div "18" at bounding box center [714, 405] width 20 height 29
type input "08/18/2025"
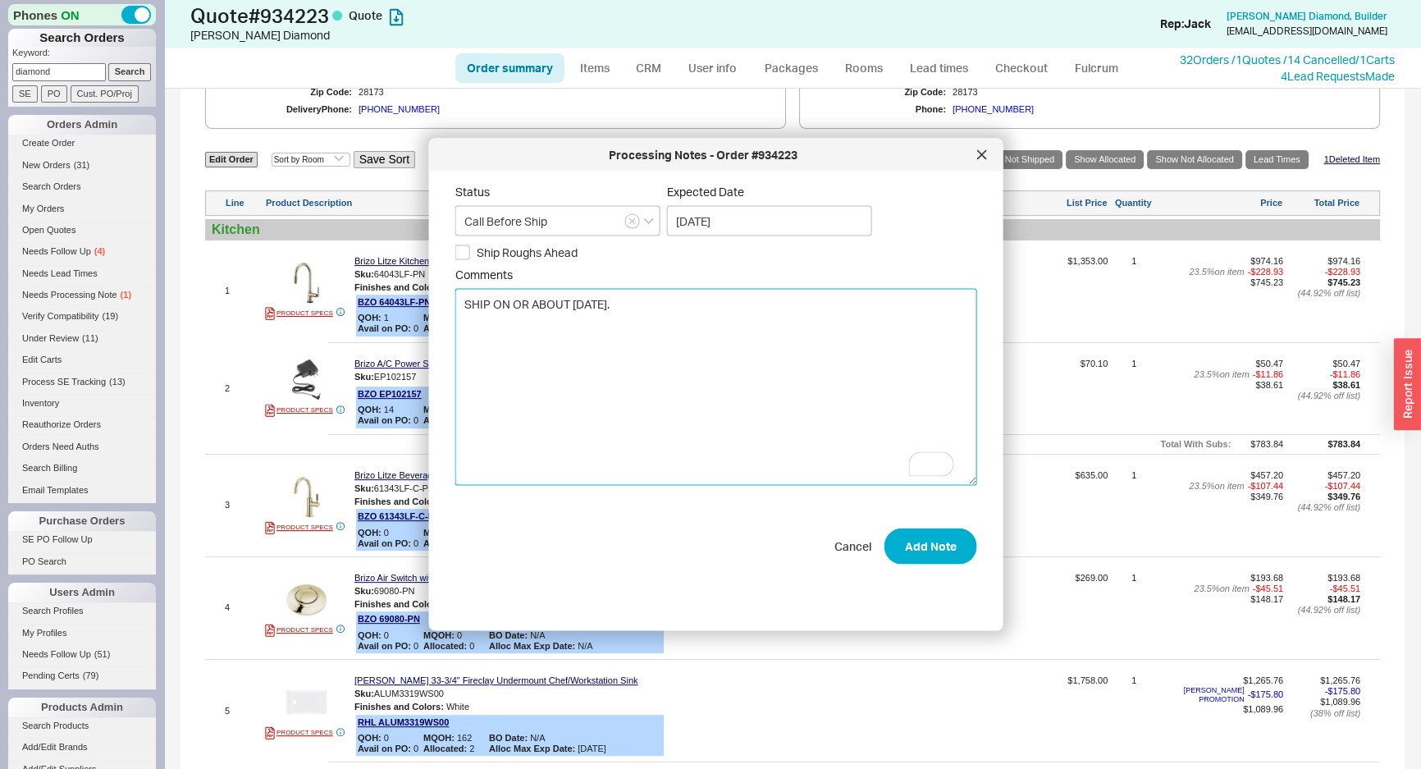
click at [785, 430] on textarea "SHIP ON OR ABOUT SEPTEMBER 29TH." at bounding box center [716, 386] width 522 height 197
click at [905, 566] on div "Status Call Before Ship Expected Date 08/18/2025 Ship Roughs Ahead Comments SHI…" at bounding box center [729, 395] width 548 height 420
click at [929, 547] on button "Add Note" at bounding box center [931, 546] width 93 height 36
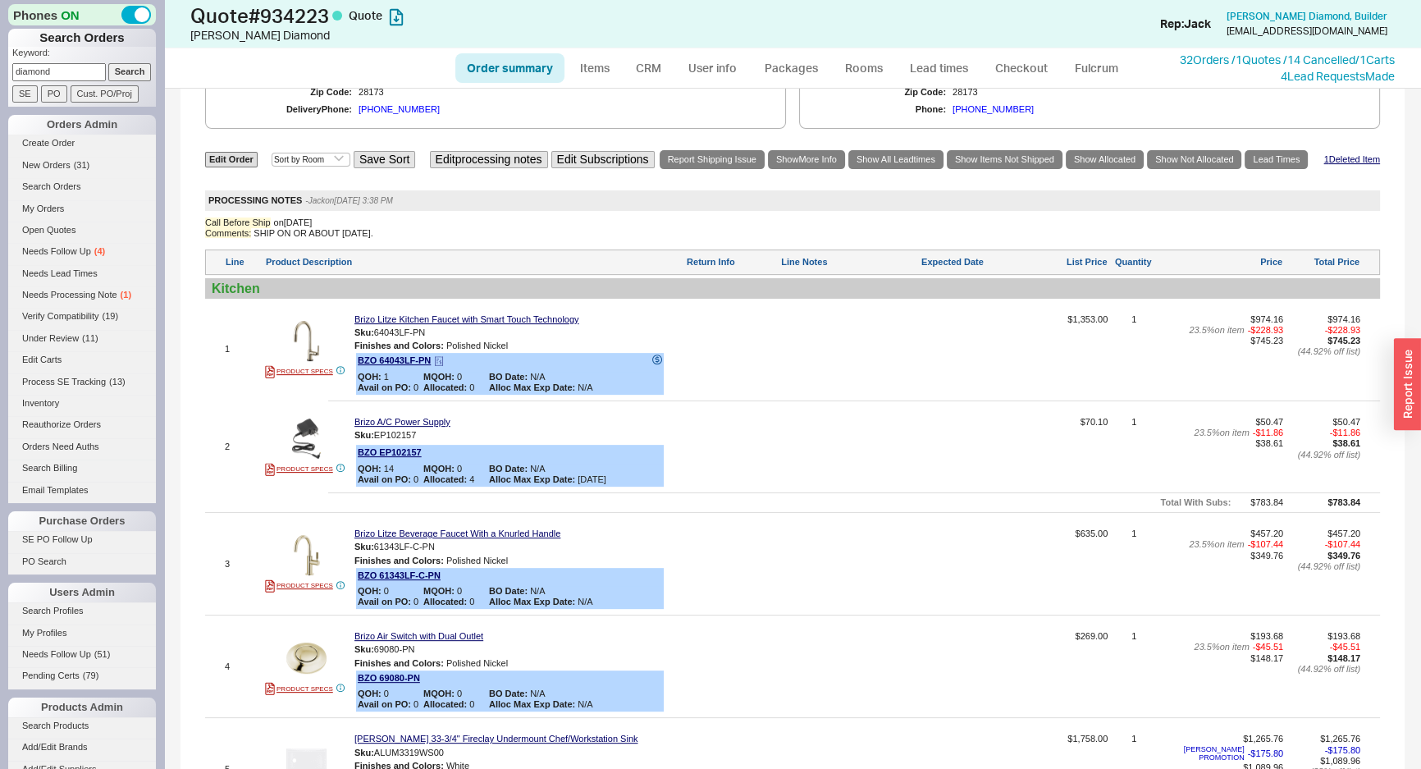
click at [623, 377] on div "QOH: 1 MQOH: 0 BO Date: N/A Avail on PO: 0 Allocated: 0 Alloc Max Exp Date: N/A" at bounding box center [510, 382] width 304 height 21
click at [845, 452] on div at bounding box center [849, 452] width 137 height 71
click at [954, 368] on div at bounding box center [979, 355] width 115 height 82
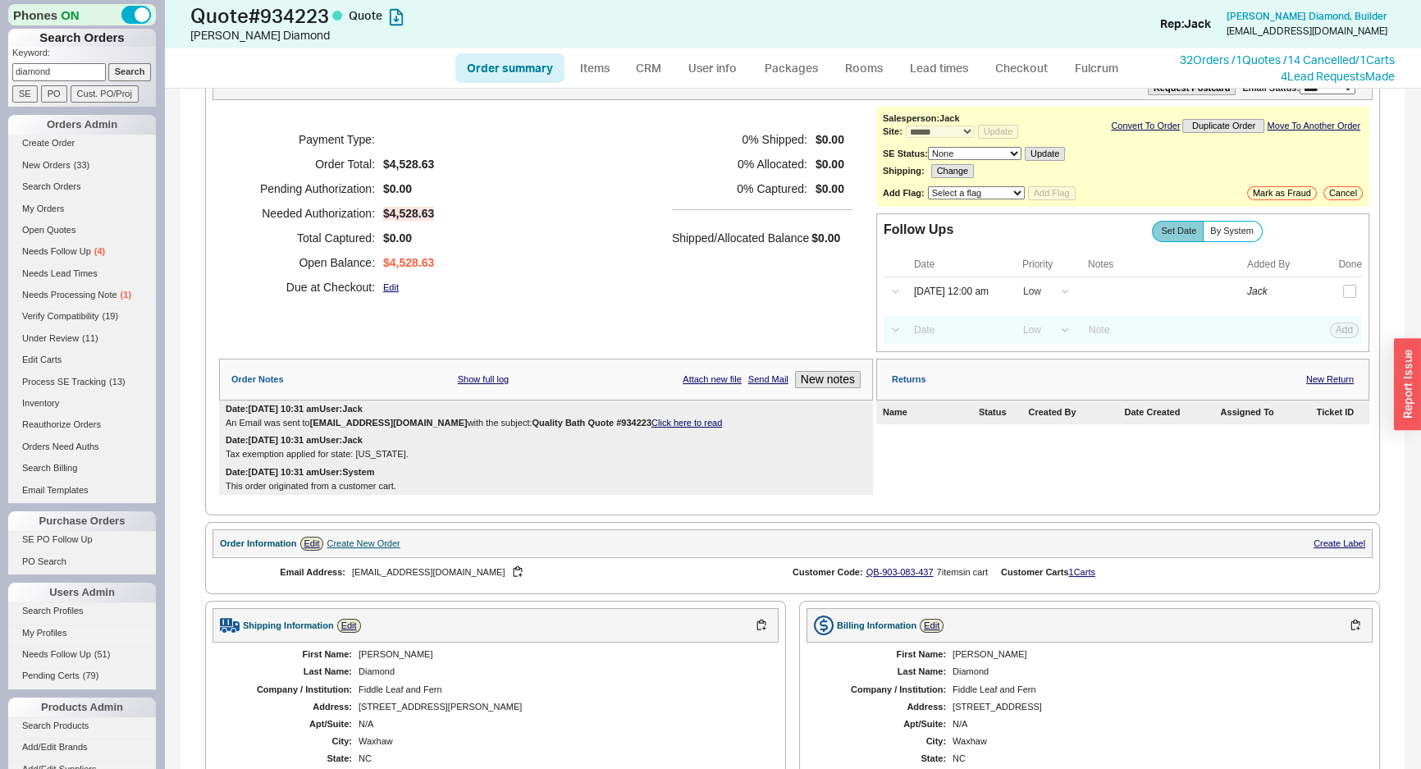
scroll to position [298, 0]
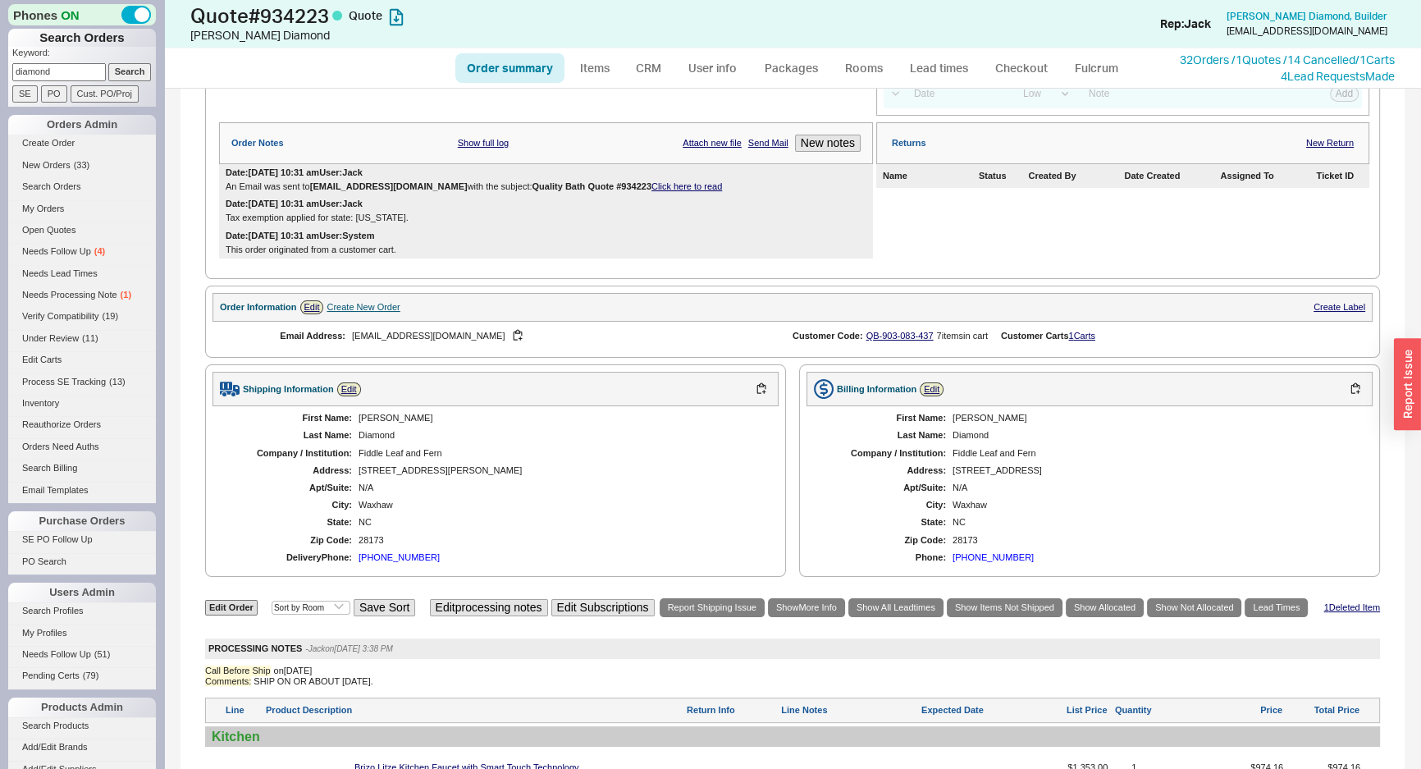
click at [71, 74] on input "diamond" at bounding box center [59, 71] width 94 height 17
paste input "933728"
type input "933728"
click at [123, 63] on input "Search" at bounding box center [129, 71] width 43 height 17
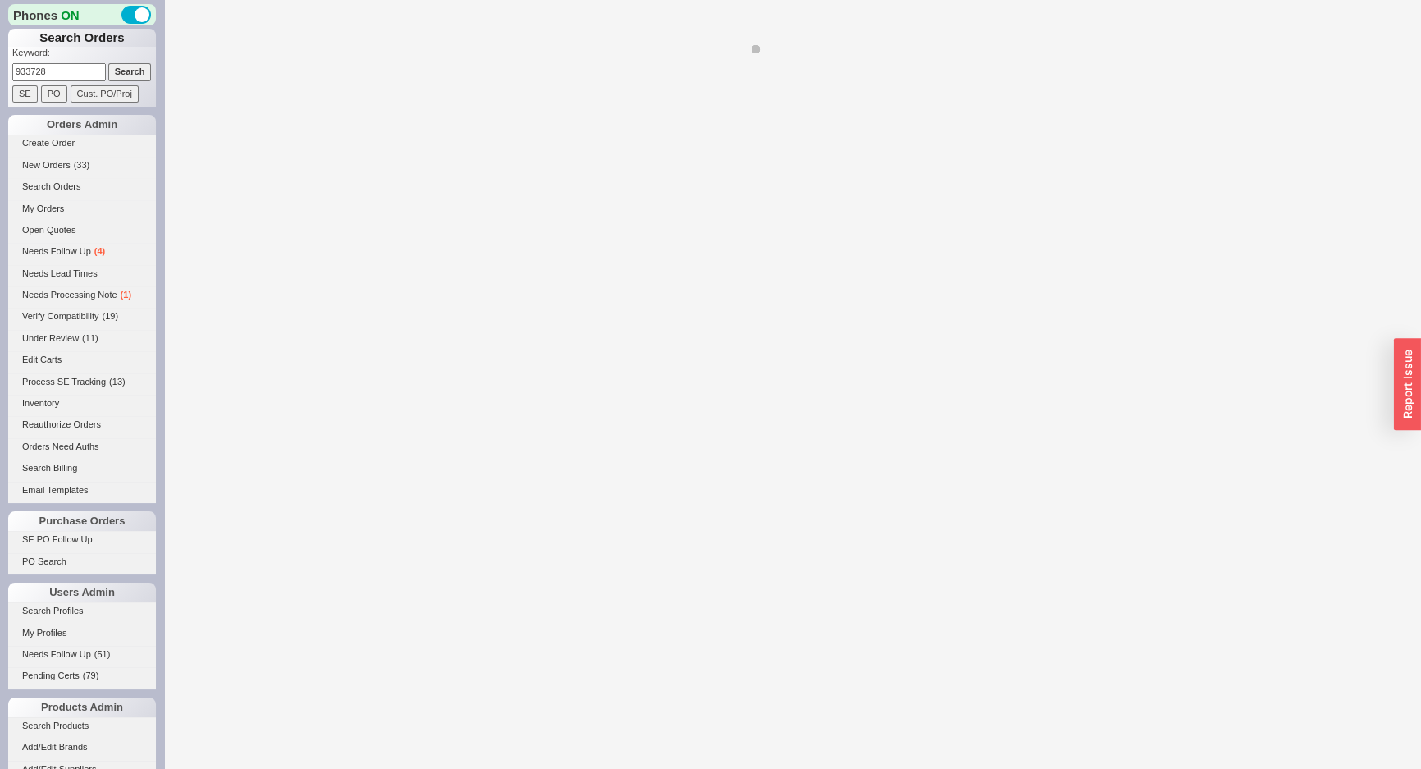
select select "*"
select select "3"
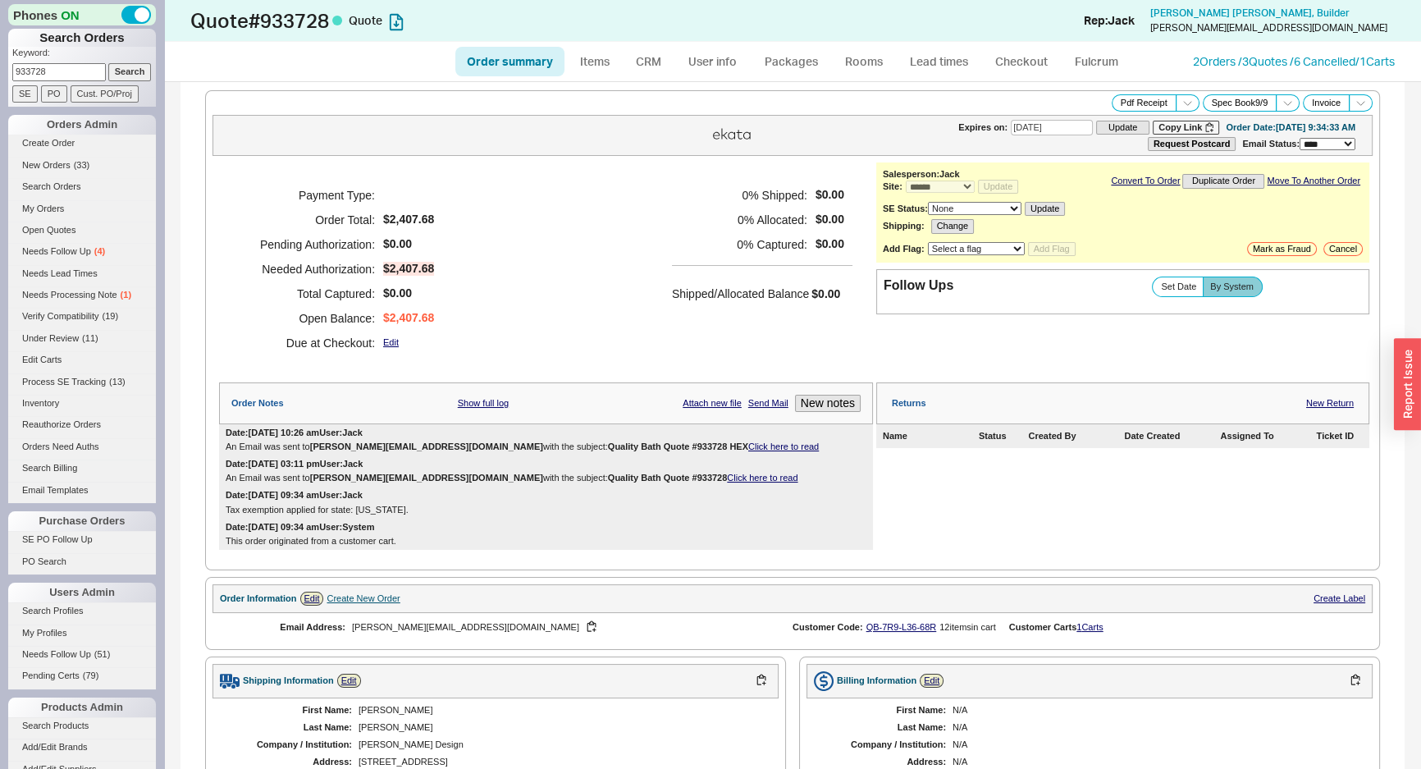
click at [583, 209] on div "Payment Type: Order Total: $2,407.68 Pending Authorization: $0.00 Needed Author…" at bounding box center [546, 268] width 654 height 213
click at [1203, 59] on link "2 Orders / 3 Quotes / 6 Cancelled" at bounding box center [1274, 61] width 162 height 14
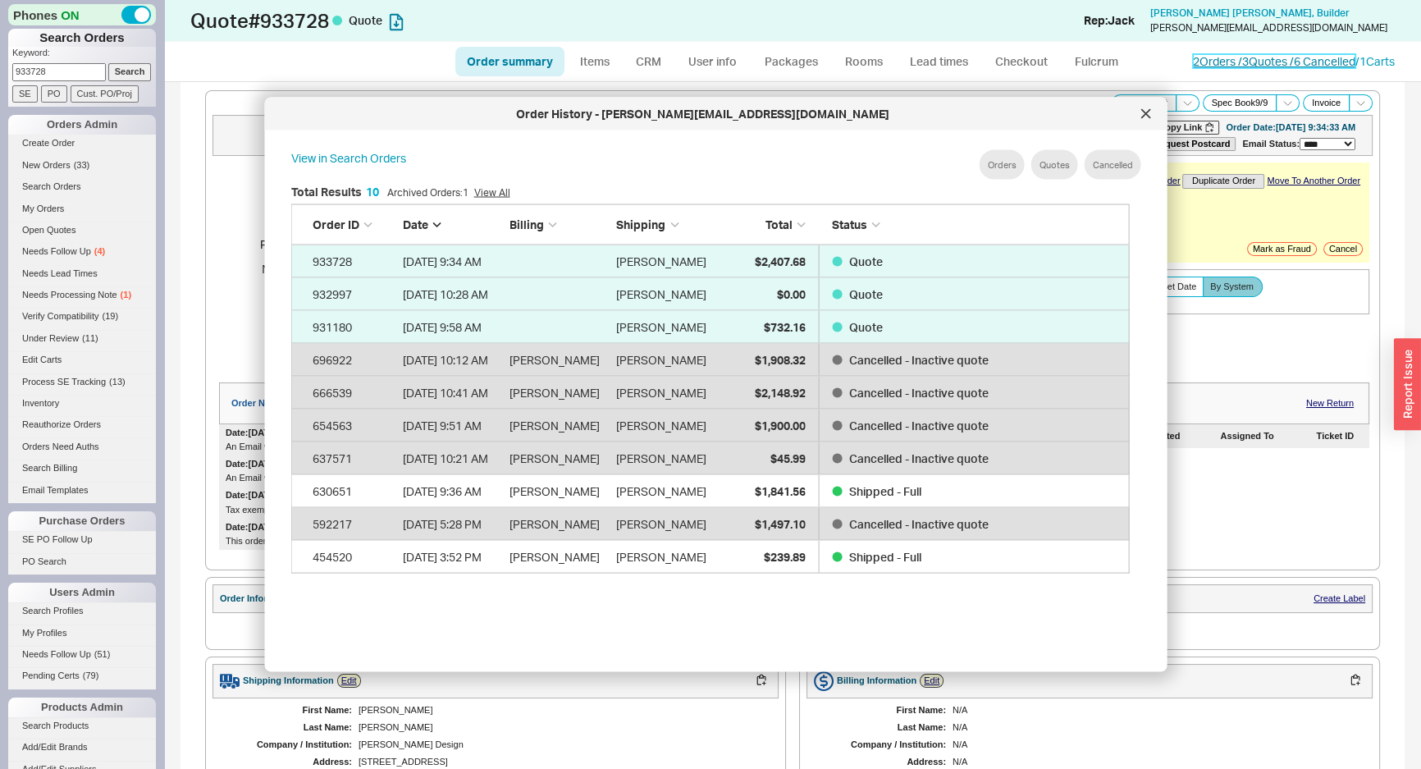
scroll to position [491, 853]
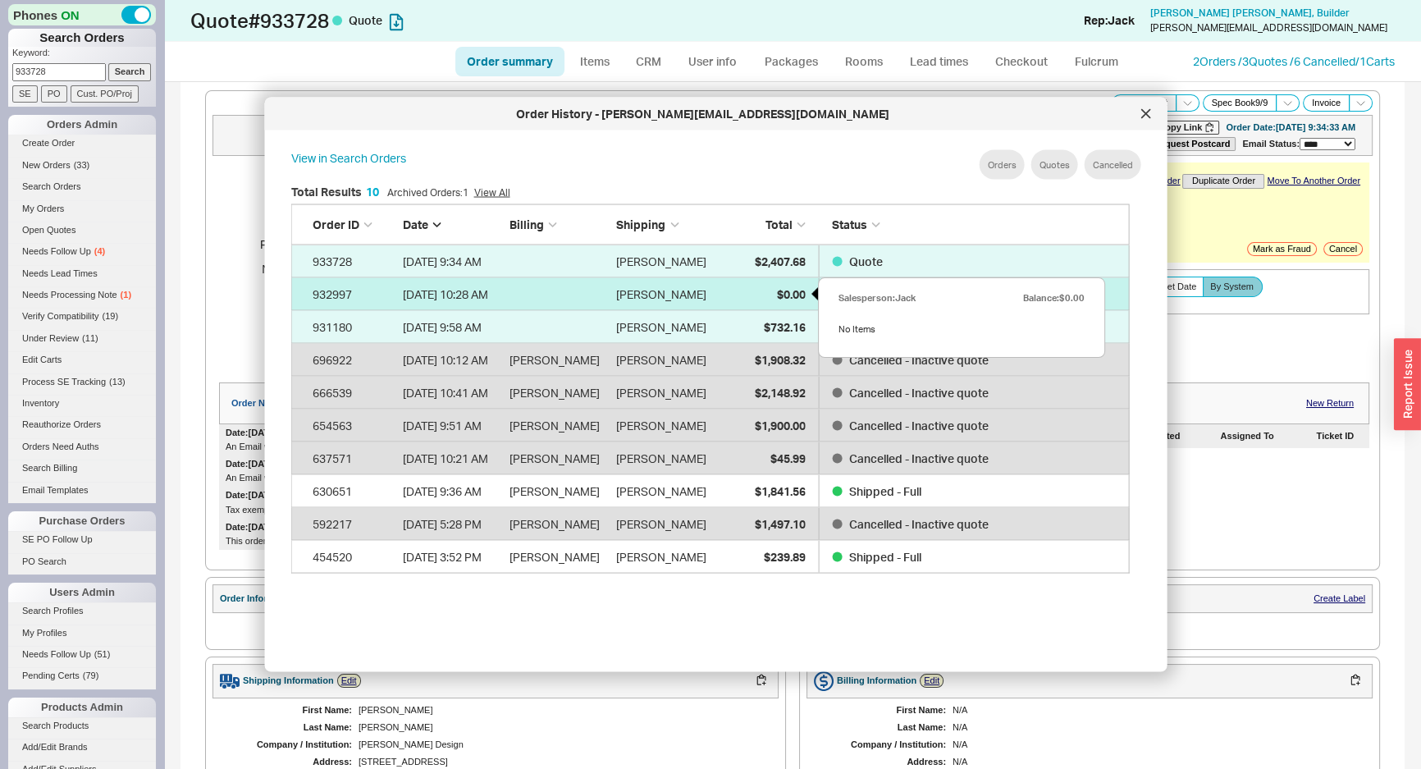
click at [776, 291] on span "$0.00" at bounding box center [790, 293] width 29 height 14
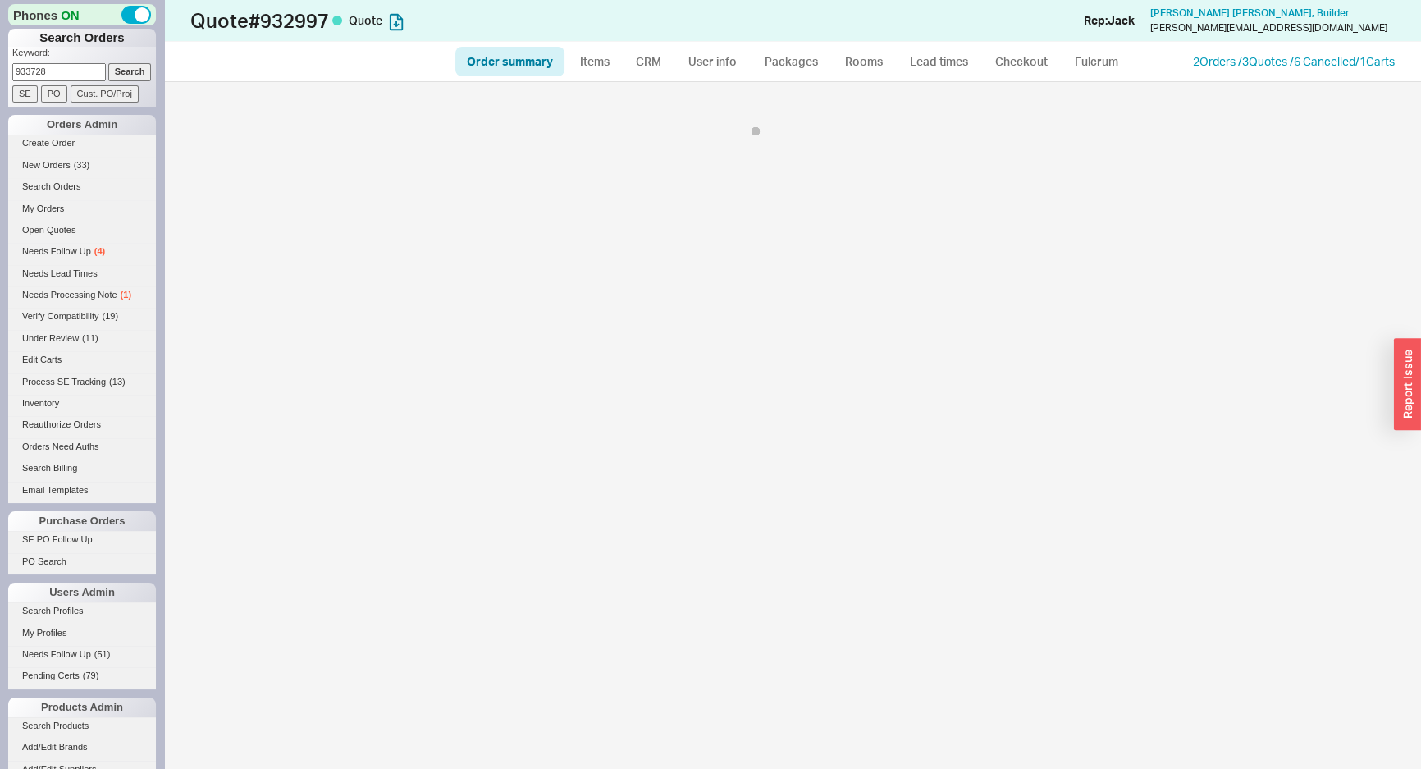
select select "*"
select select "LOW"
select select "3"
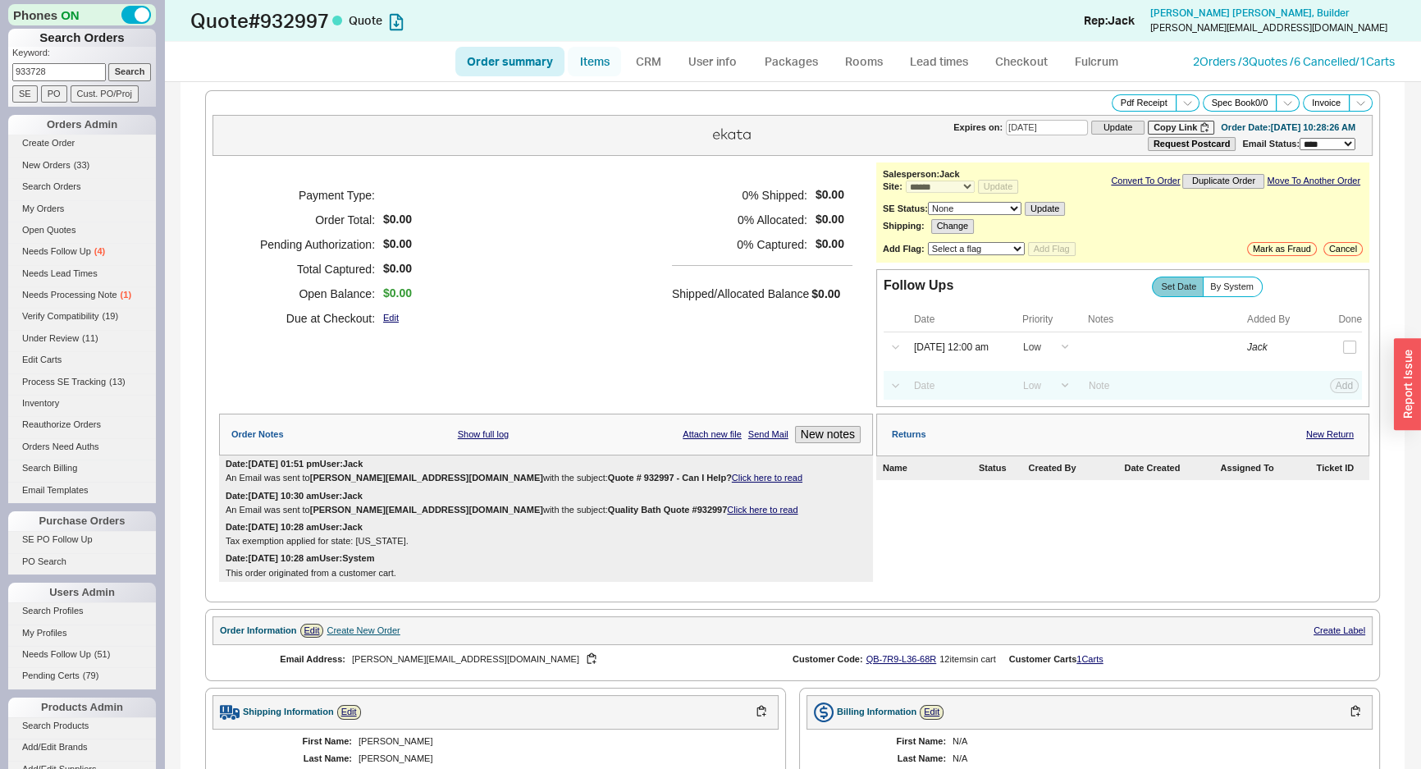
click at [582, 60] on link "Items" at bounding box center [594, 62] width 53 height 30
select select "3"
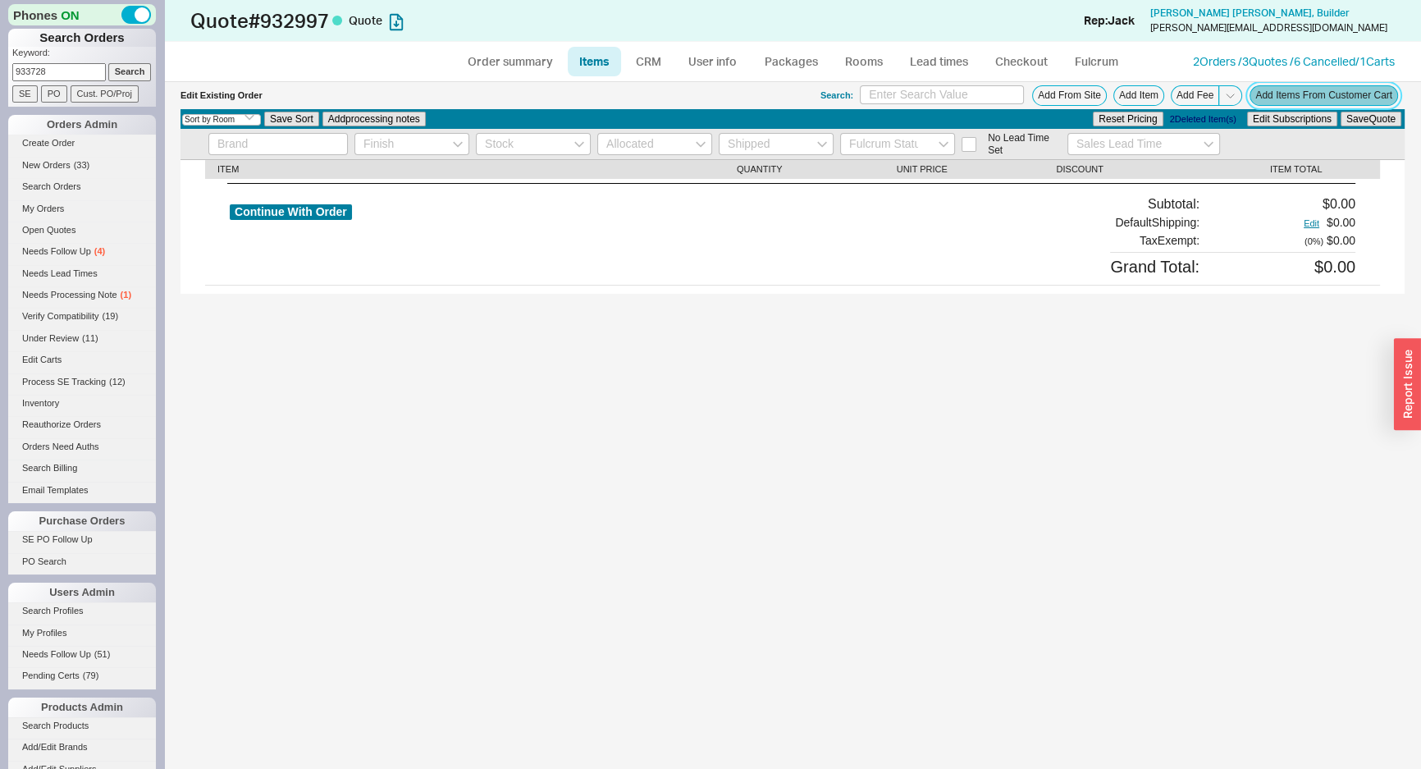
click at [1270, 89] on button "Add Items From Customer Cart" at bounding box center [1324, 95] width 149 height 21
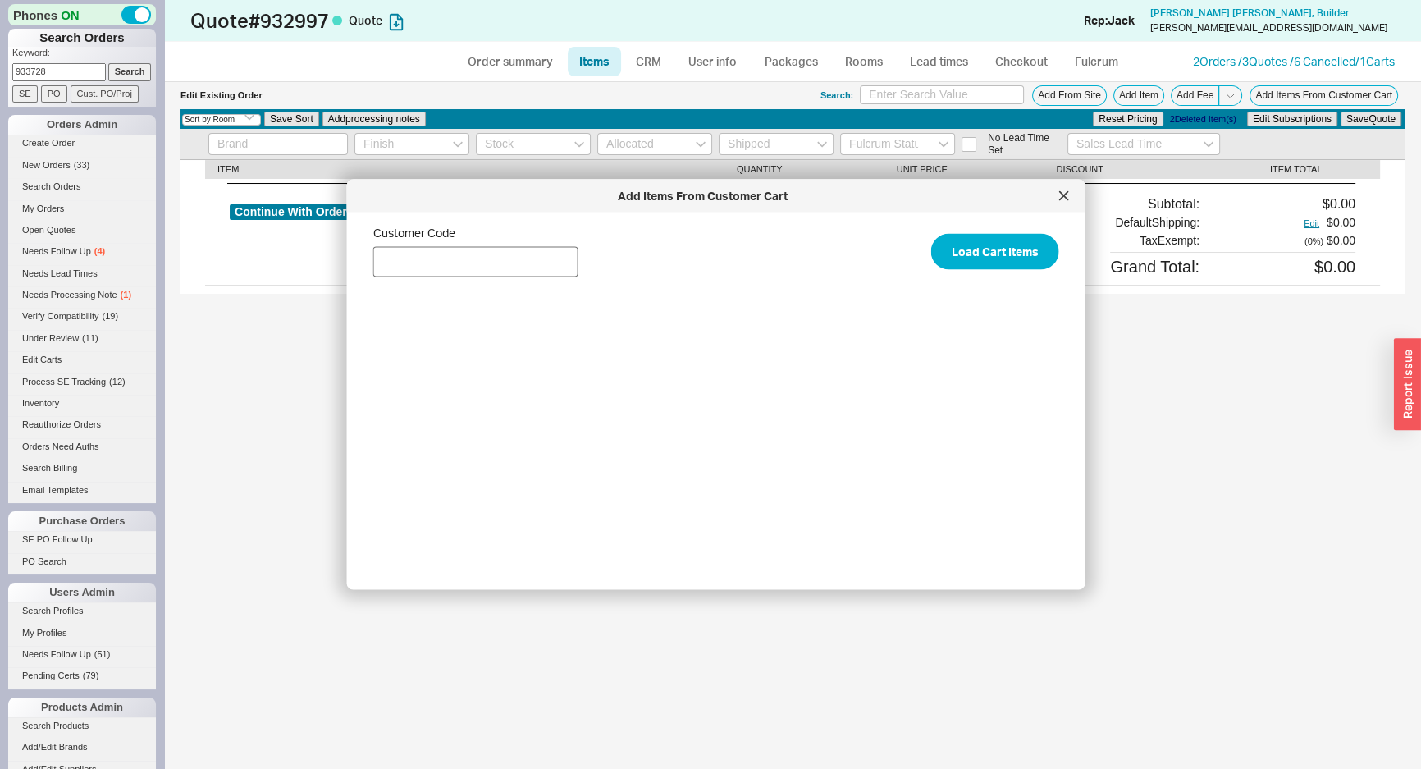
type input "933728"
click at [528, 279] on div "Customer Code Load Cart Items" at bounding box center [729, 395] width 712 height 338
click at [526, 271] on input "Customer Code" at bounding box center [475, 262] width 205 height 30
paste input "QB-7R9-L36-68R"
type input "QB-7R9-L36-68R"
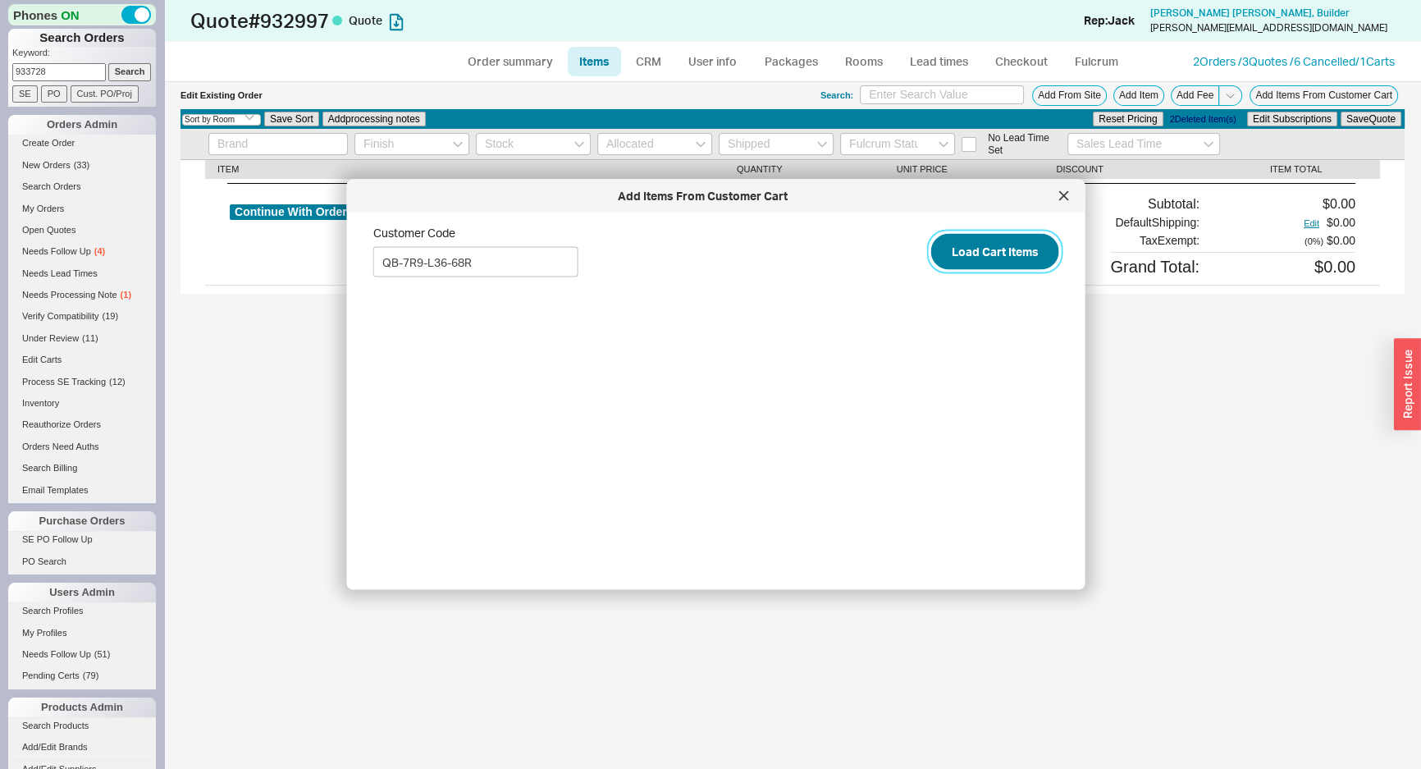
click at [931, 262] on button "Load Cart Items" at bounding box center [995, 251] width 128 height 36
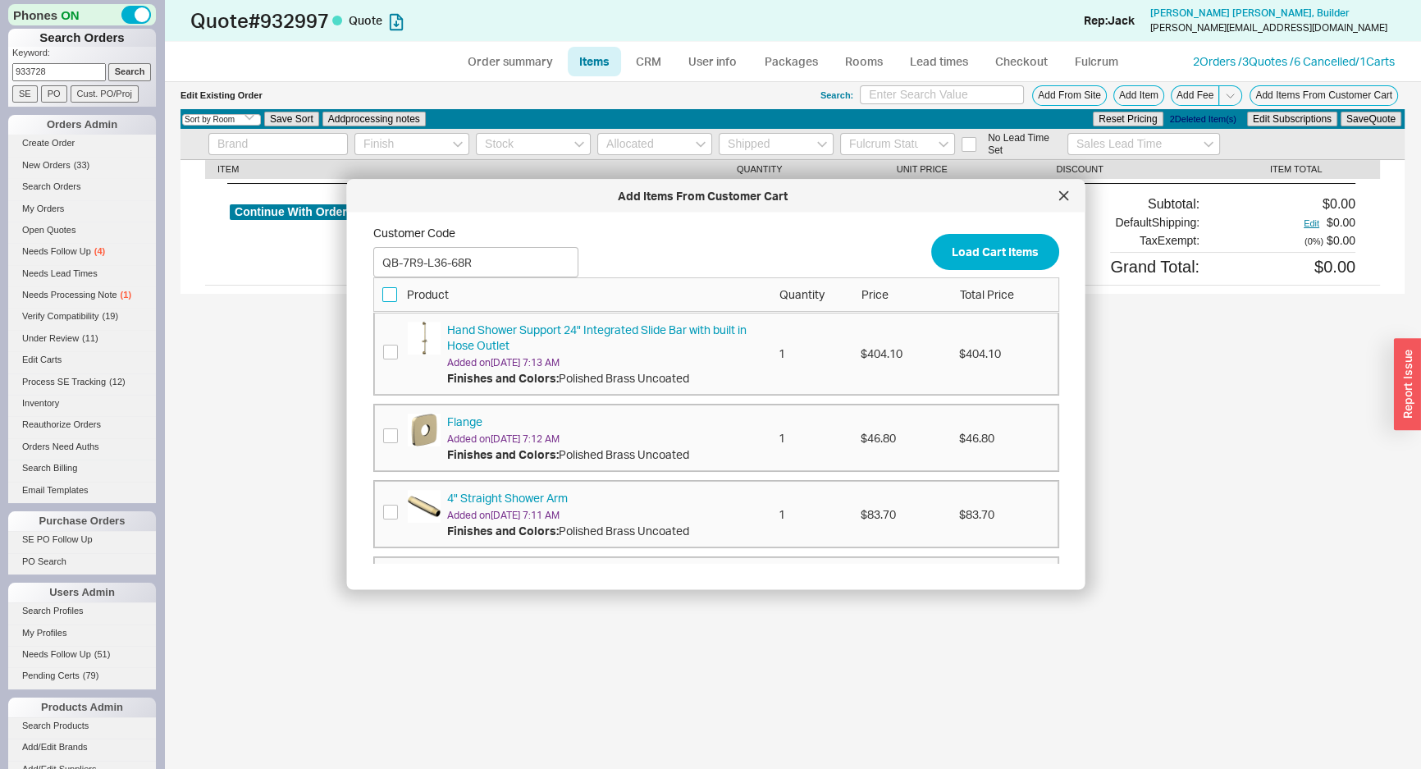
click at [392, 294] on input "checkbox" at bounding box center [389, 293] width 15 height 15
checkbox input "true"
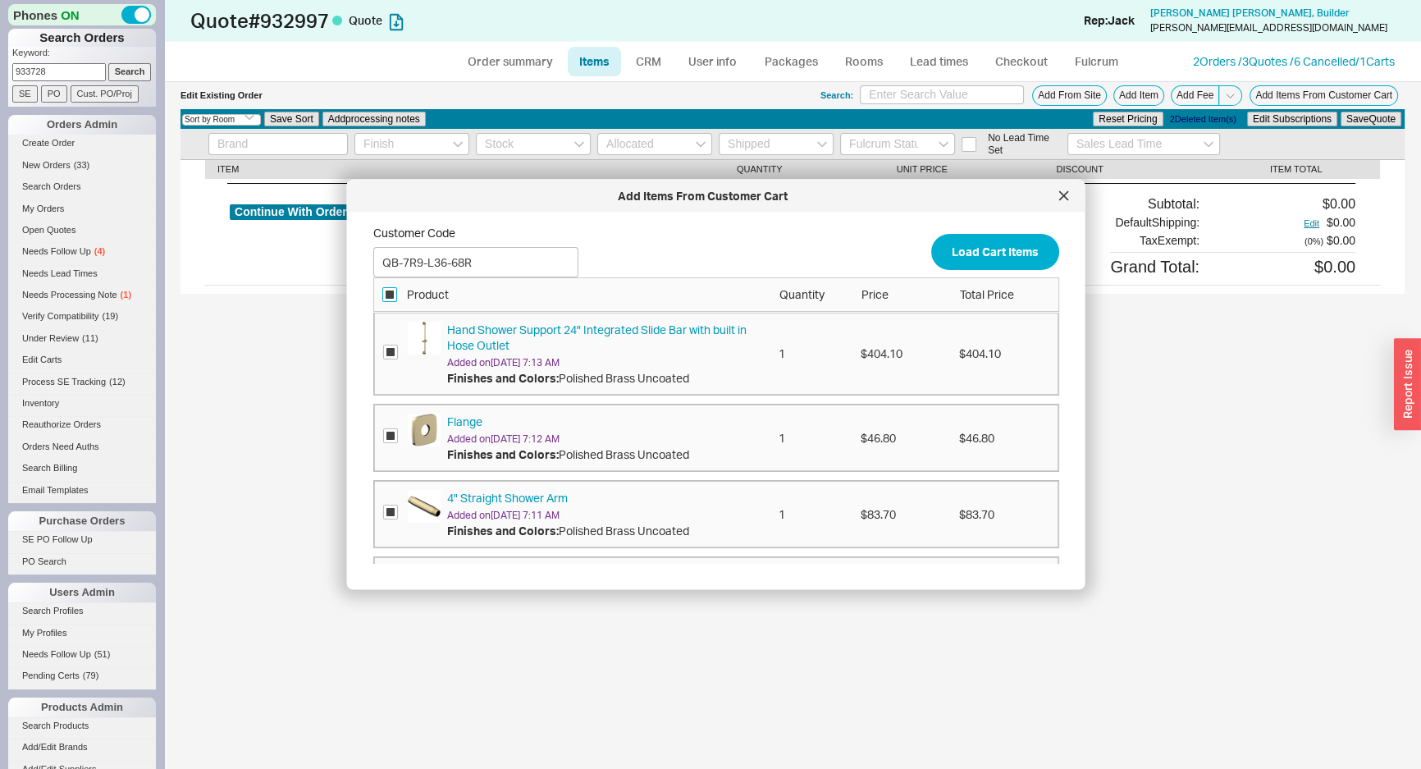
checkbox input "true"
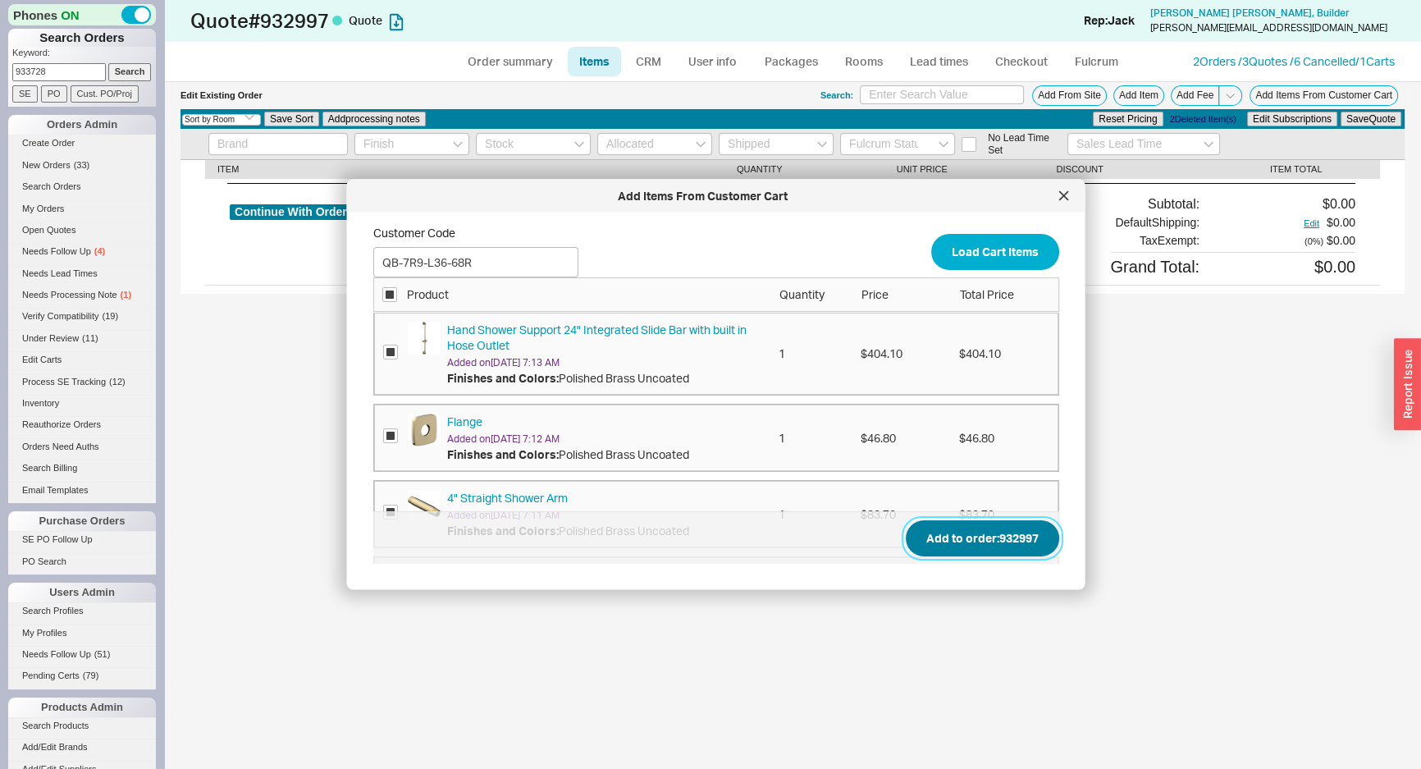
click at [986, 535] on button "Add to order: 932997" at bounding box center [982, 538] width 153 height 36
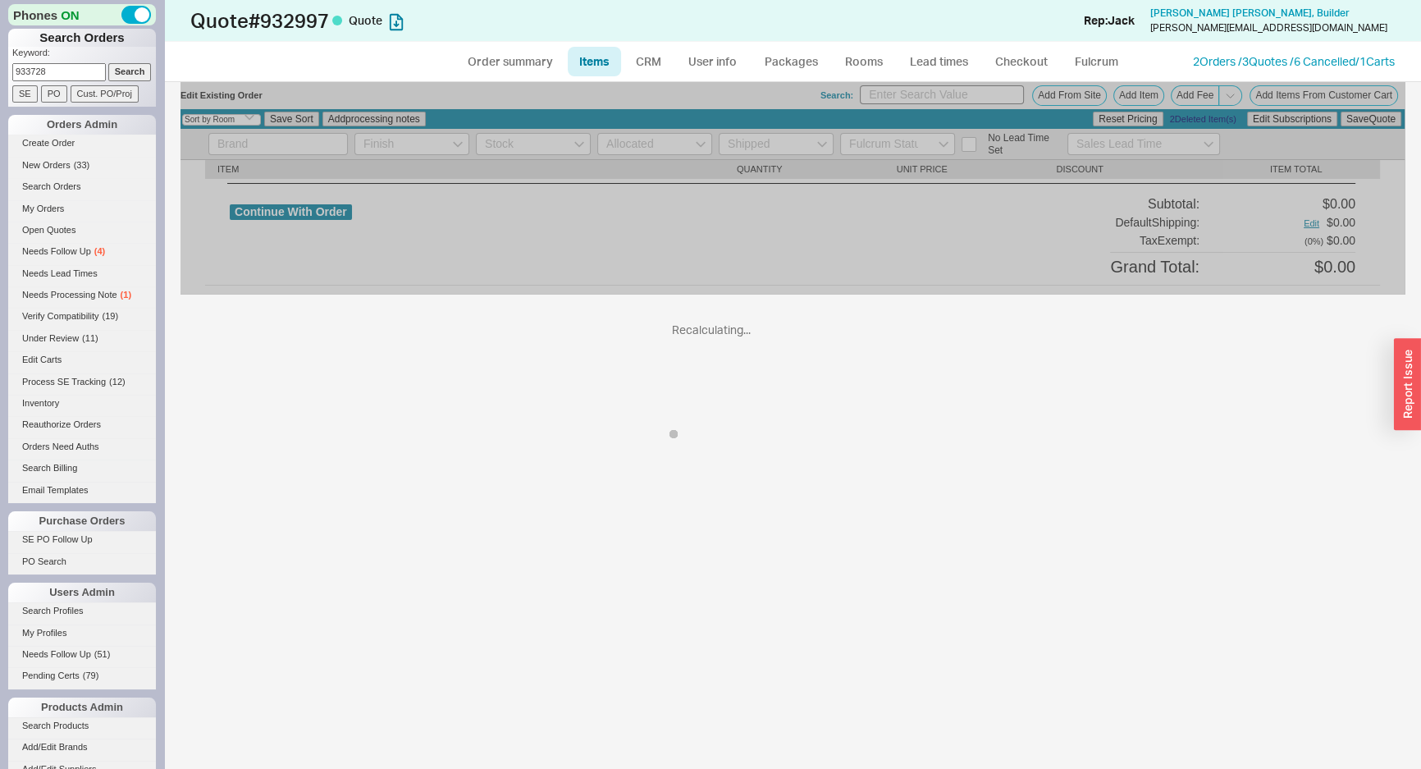
select select "ON_CHECKOUT_AGGREGATED"
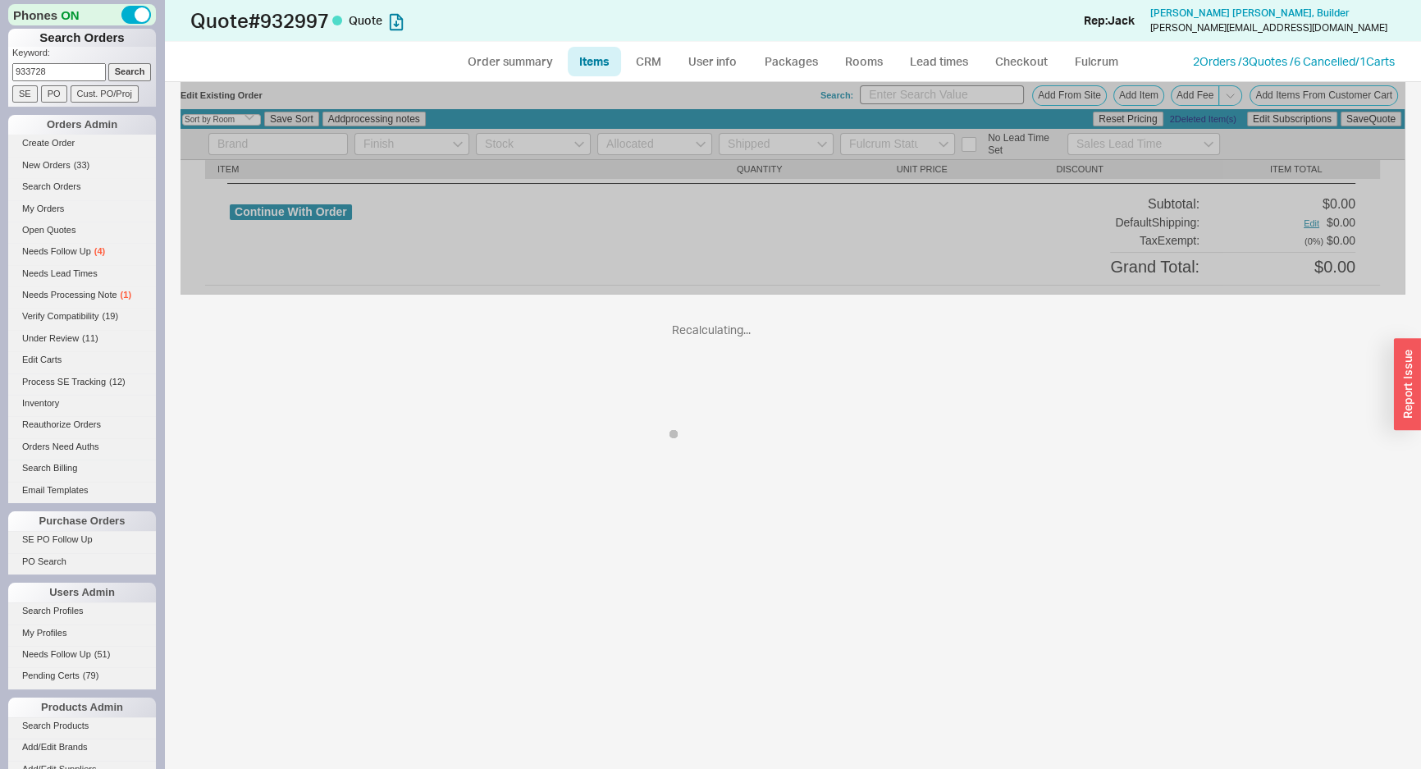
select select "ON_CHECKOUT_AGGREGATED"
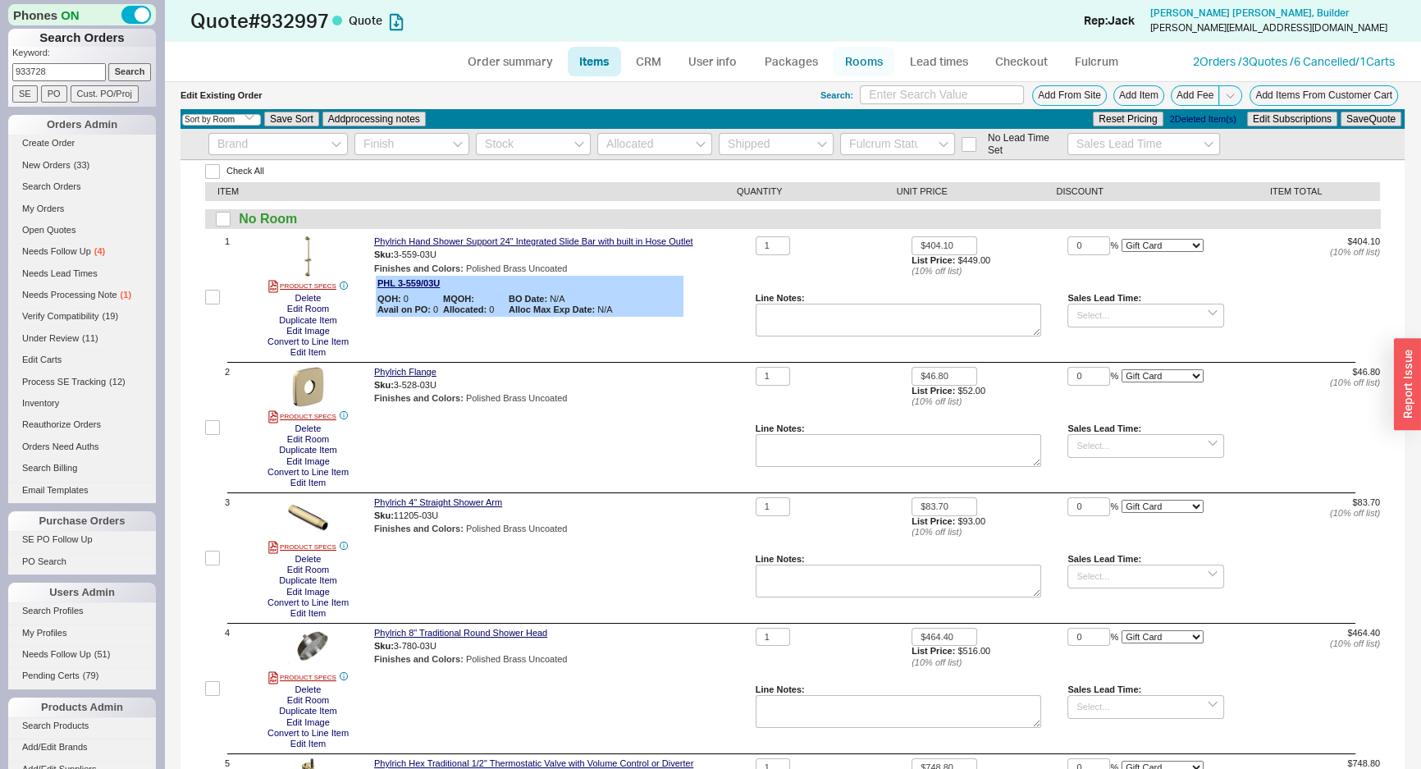
click at [867, 62] on link "Rooms" at bounding box center [864, 62] width 62 height 30
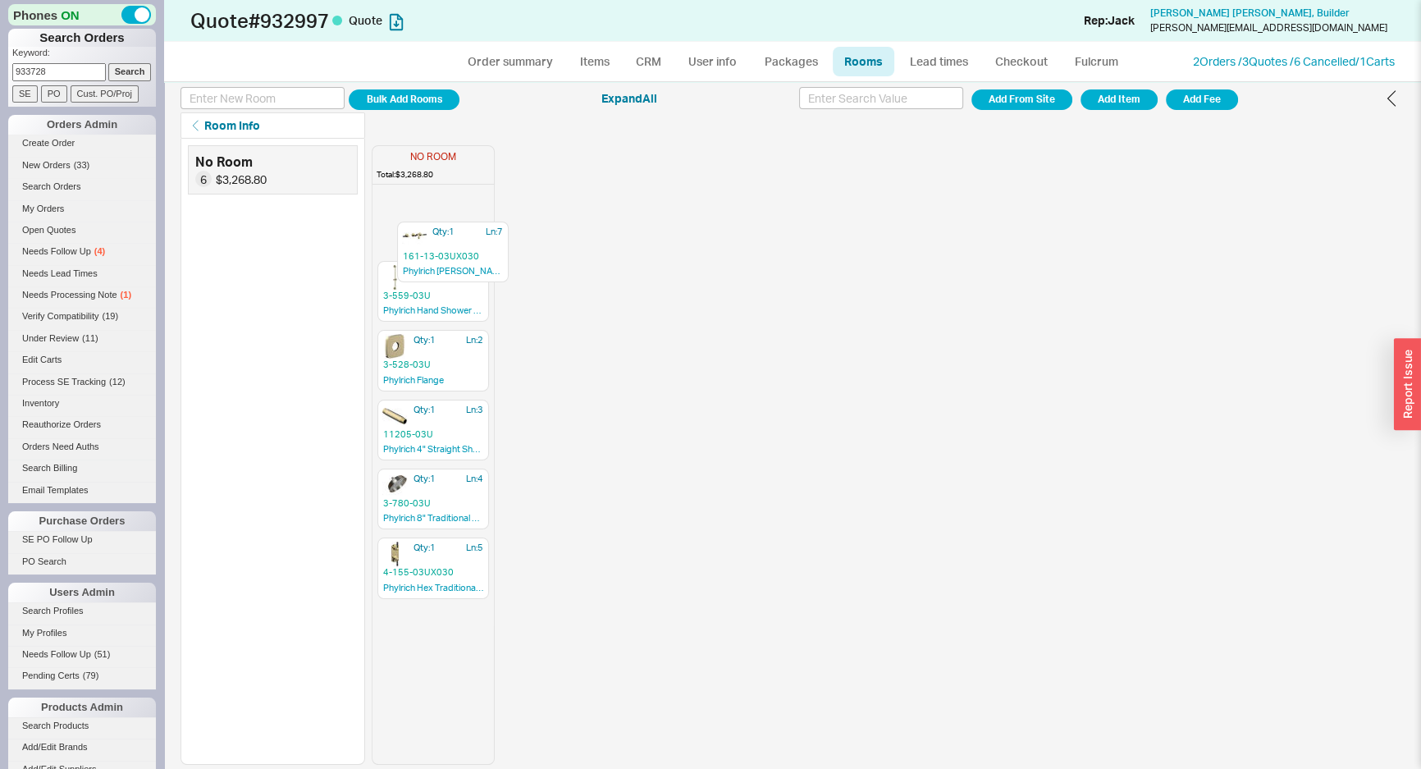
drag, startPoint x: 435, startPoint y: 568, endPoint x: 454, endPoint y: 237, distance: 331.2
click at [454, 237] on div "Qty: 1 Ln: 1 3-559-03U Phylrich Hand Shower Support 24" Integrated Slide Bar wi…" at bounding box center [433, 477] width 121 height 573
drag, startPoint x: 420, startPoint y: 562, endPoint x: 428, endPoint y: 287, distance: 275.0
click at [428, 287] on div "Qty: 1 Ln: 7 161-13-03UX030 Phylrich Henri Wall Lavatory Set Qty: 1 Ln: 1 3-559…" at bounding box center [433, 477] width 121 height 573
drag, startPoint x: 425, startPoint y: 555, endPoint x: 437, endPoint y: 483, distance: 72.4
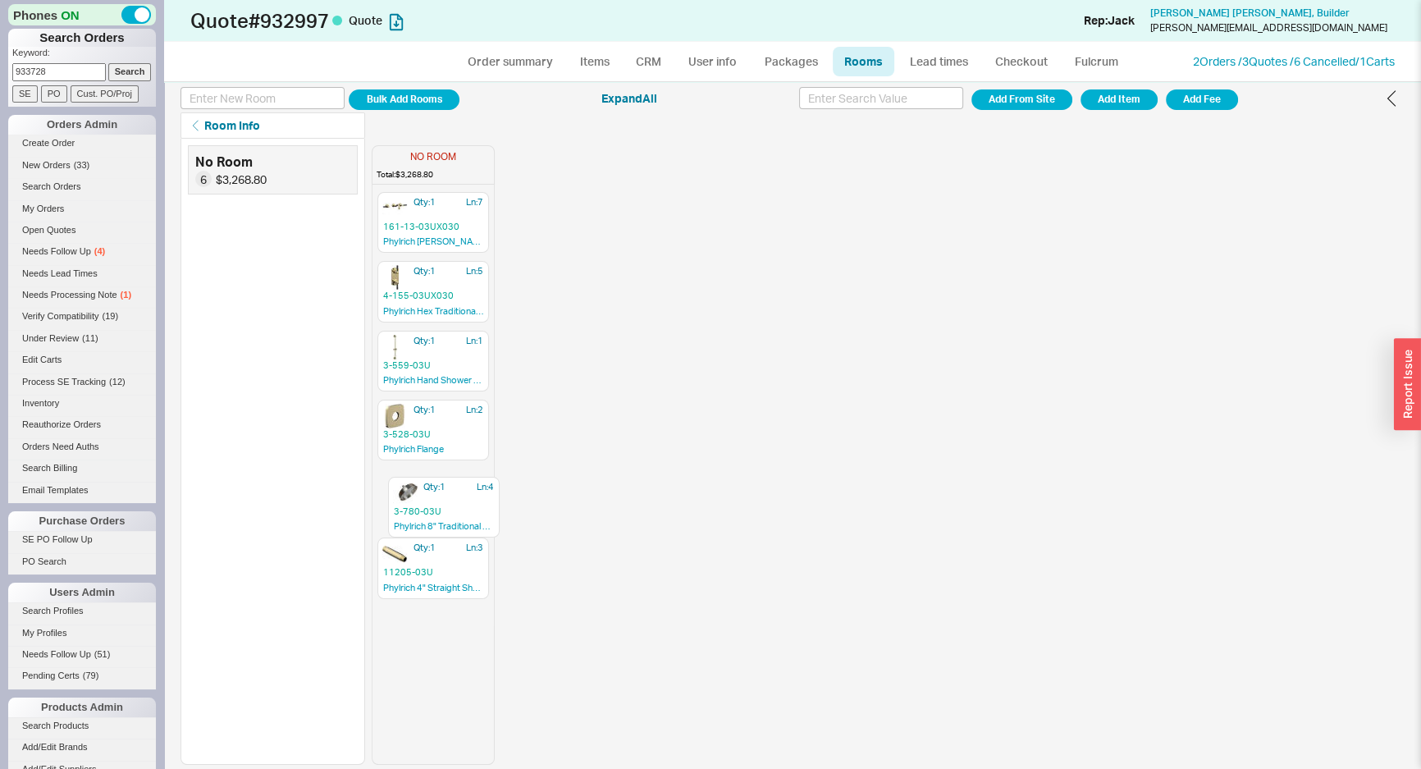
click at [437, 483] on div "Qty: 1 Ln: 7 161-13-03UX030 Phylrich Henri Wall Lavatory Set Qty: 1 Ln: 5 4-155…" at bounding box center [433, 477] width 121 height 573
drag, startPoint x: 440, startPoint y: 415, endPoint x: 429, endPoint y: 554, distance: 139.1
click at [429, 554] on div "Qty: 1 Ln: 7 161-13-03UX030 Phylrich Henri Wall Lavatory Set Qty: 1 Ln: 5 4-155…" at bounding box center [433, 477] width 121 height 573
drag, startPoint x: 453, startPoint y: 361, endPoint x: 467, endPoint y: 573, distance: 212.2
click at [467, 573] on div "Qty: 1 Ln: 7 161-13-03UX030 Phylrich Henri Wall Lavatory Set Qty: 1 Ln: 5 4-155…" at bounding box center [433, 477] width 121 height 573
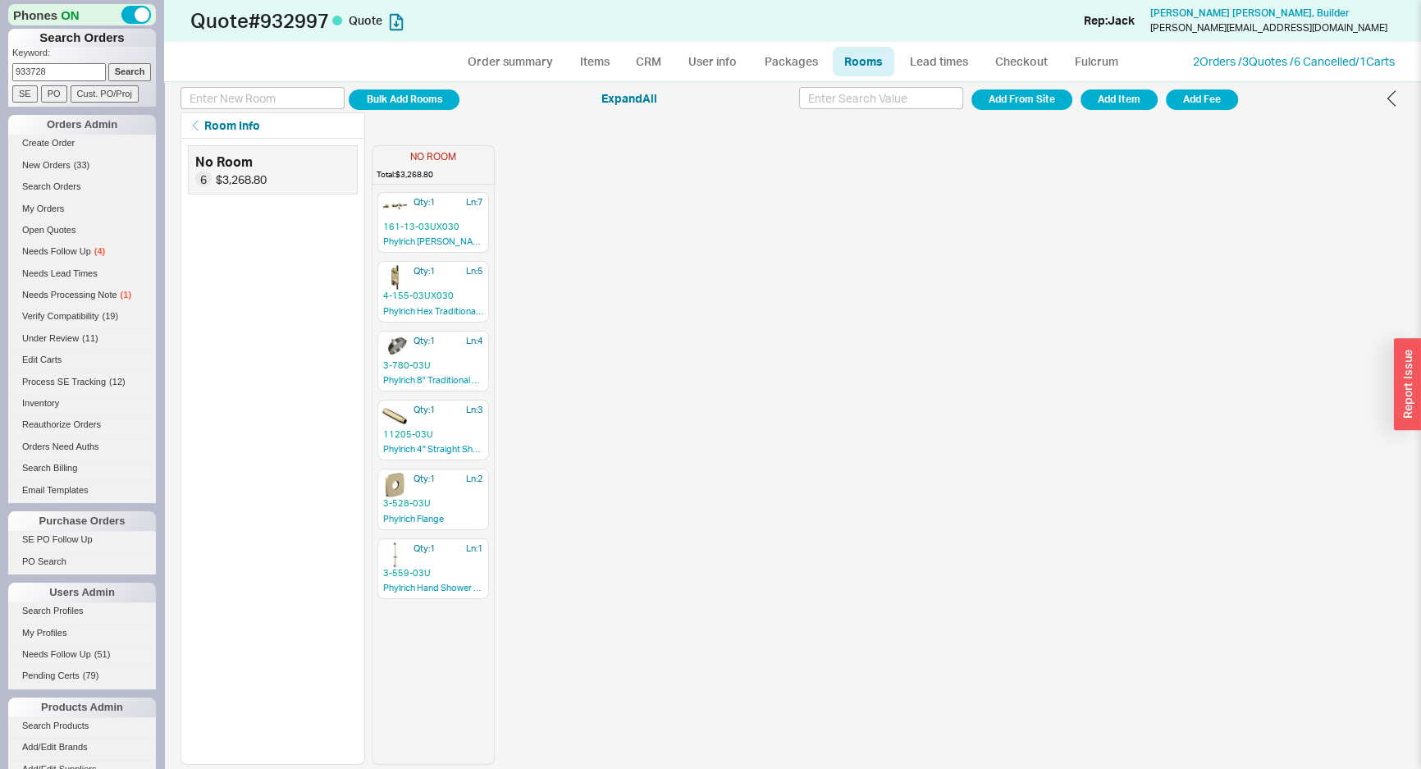
click at [805, 418] on div "NO ROOM Total: $3,268.80 Qty: 1 Ln: 7 161-13-03UX030 Phylrich Henri Wall Lavato…" at bounding box center [888, 452] width 1033 height 626
click at [533, 62] on link "Order summary" at bounding box center [509, 62] width 109 height 30
select select "*"
select select "LOW"
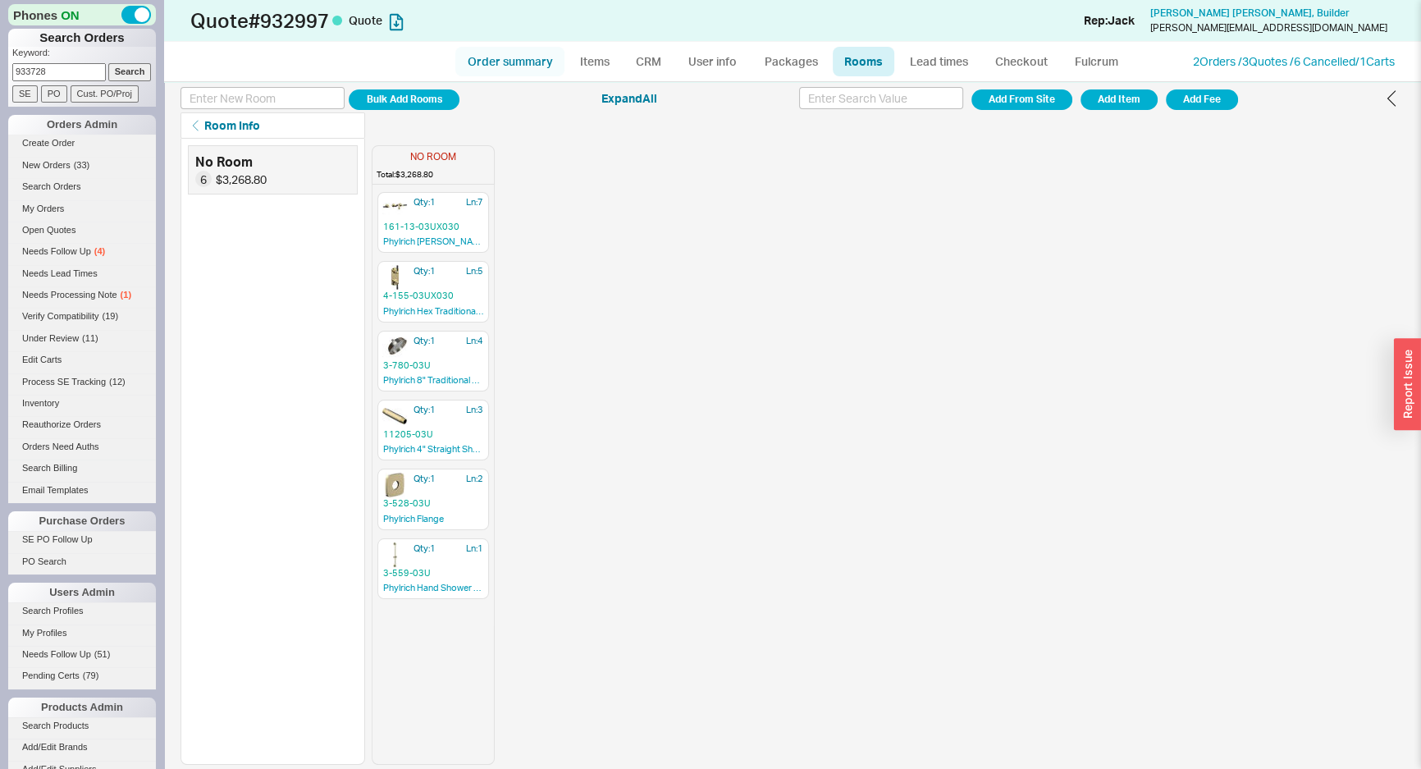
select select "LOW"
select select "3"
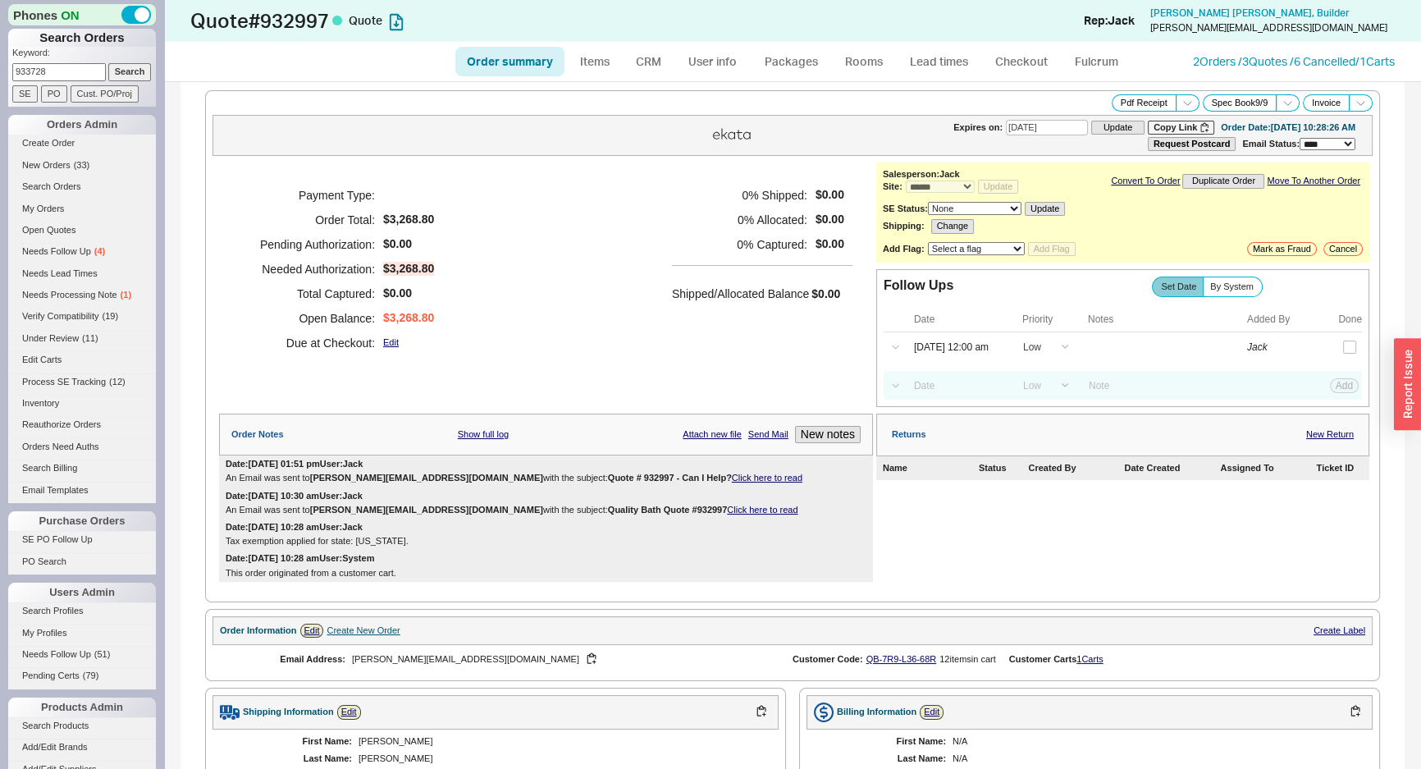
click at [627, 261] on div "Payment Type: Order Total: $3,268.80 Pending Authorization: $0.00 Needed Author…" at bounding box center [546, 268] width 654 height 213
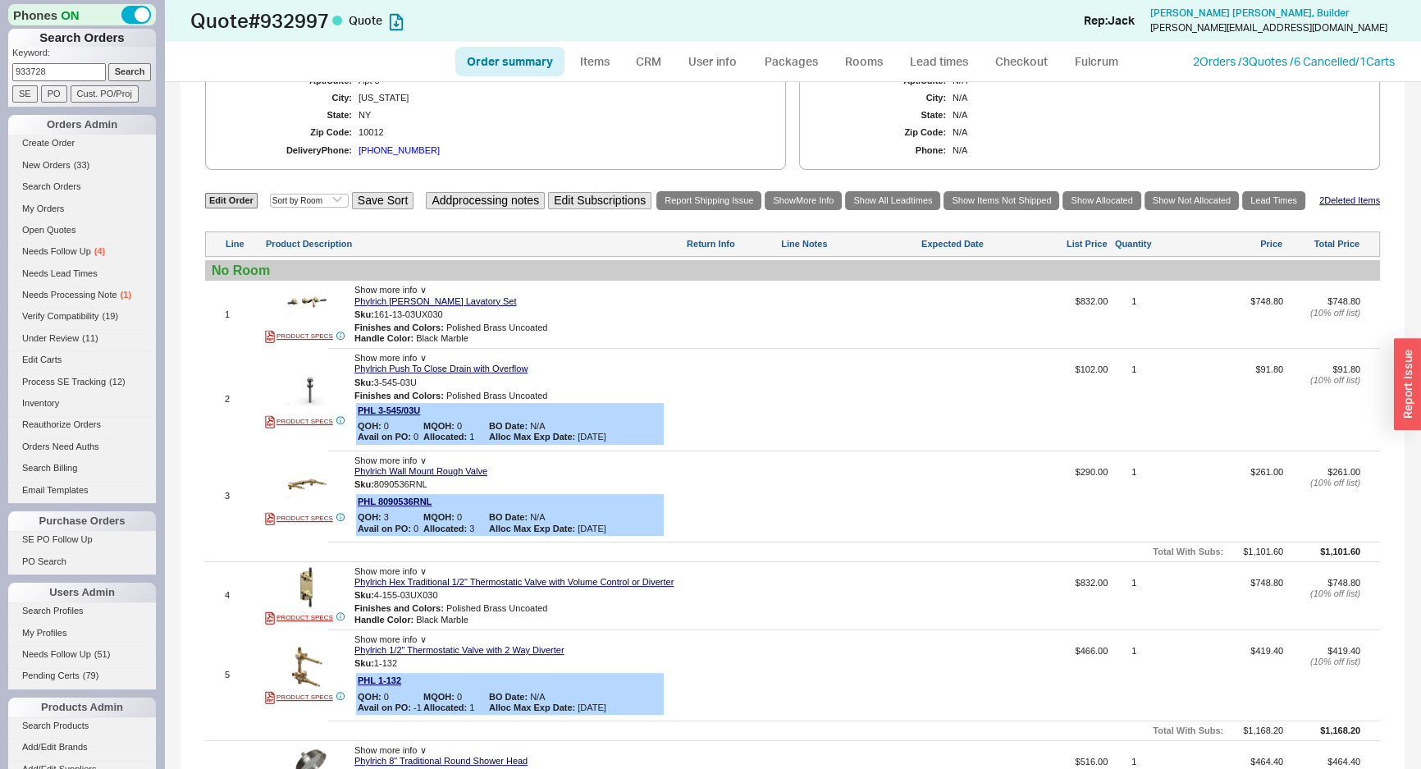
scroll to position [726, 0]
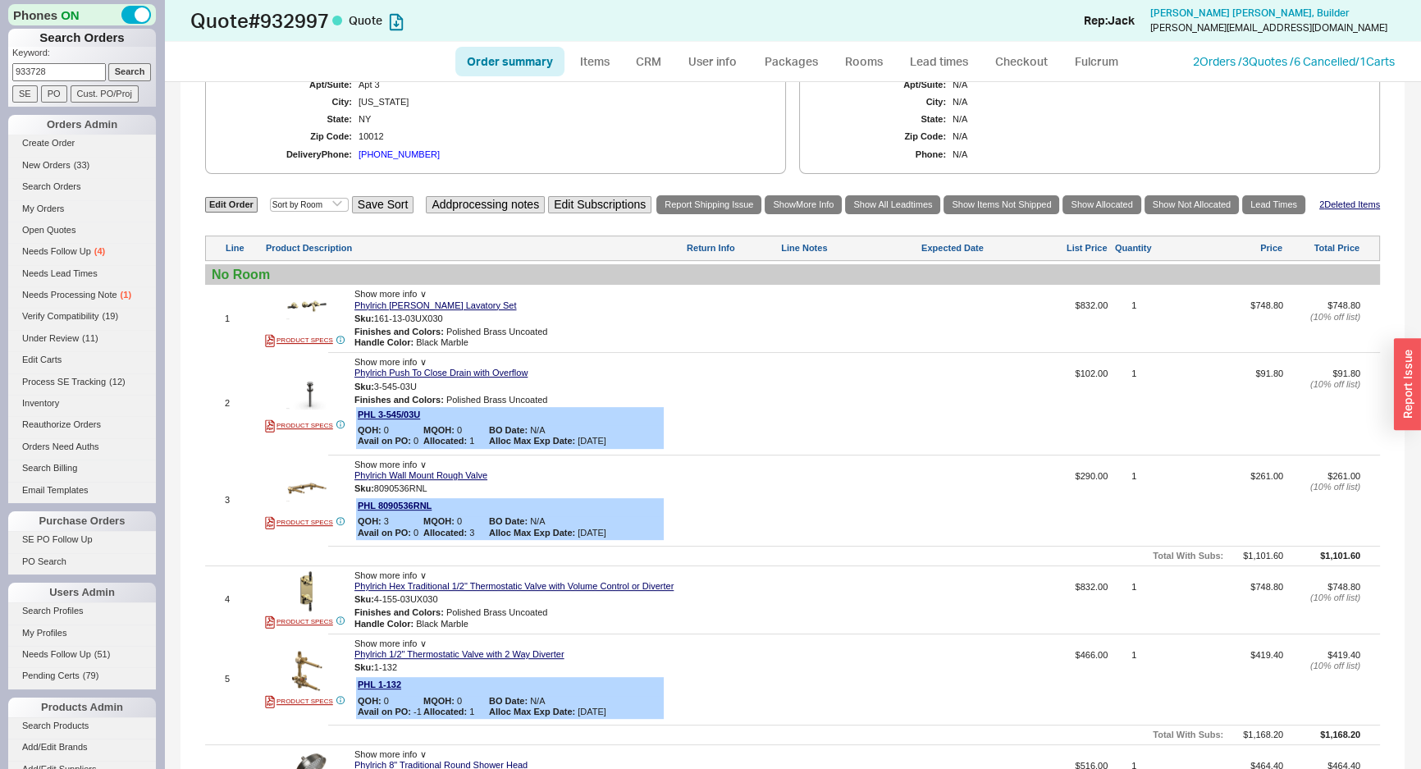
click at [795, 721] on div "Edit Order Select an option Sort by Brand Sort by Room Save Sort Add processing…" at bounding box center [792, 634] width 1175 height 881
click at [811, 281] on div "Edit Order Select an option Sort by Brand Sort by Room Save Sort Add processing…" at bounding box center [792, 634] width 1175 height 881
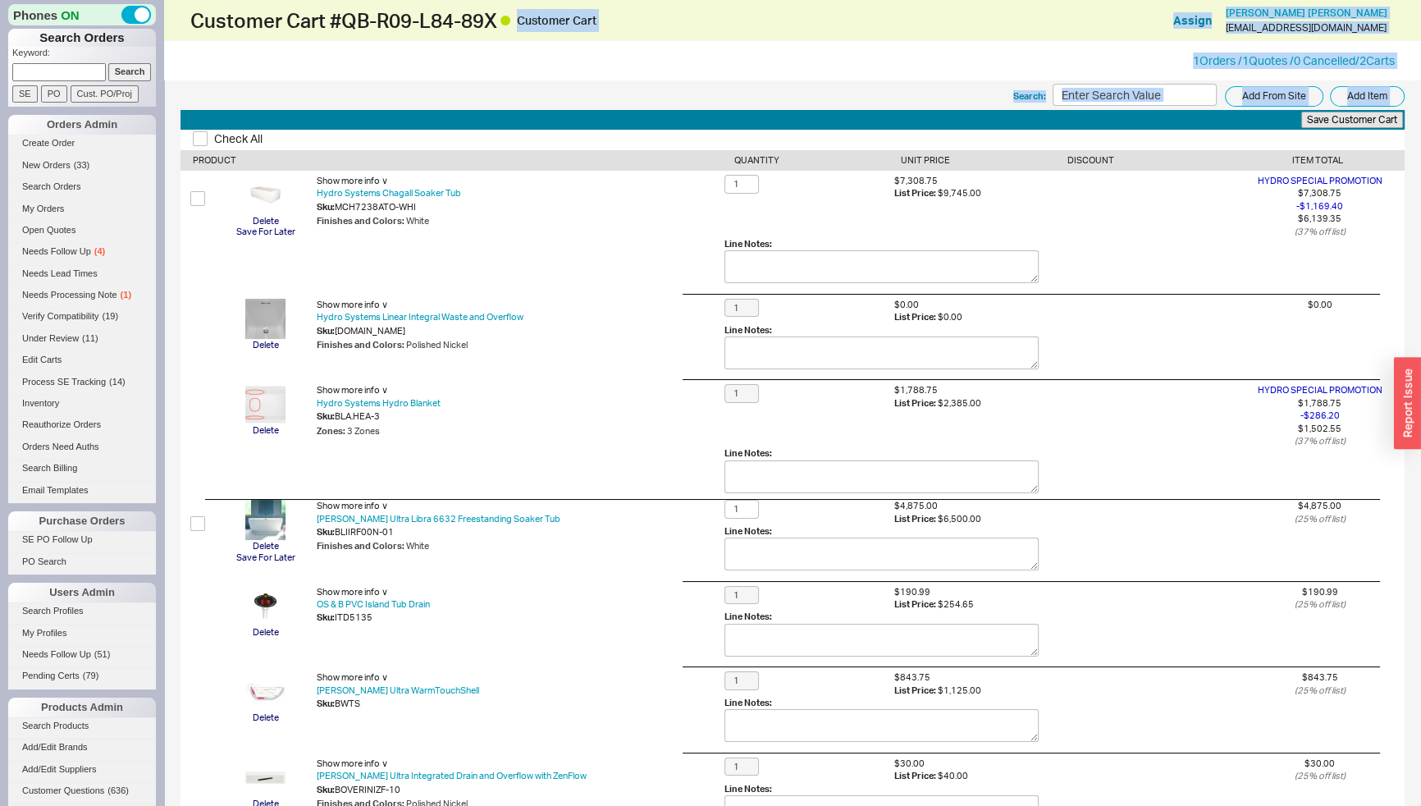
drag, startPoint x: 739, startPoint y: 21, endPoint x: 931, endPoint y: 110, distance: 212.2
click at [931, 110] on div "Customer Cart # QB-R09-L84-89X Customer Cart Assign [PERSON_NAME] [EMAIL_ADDRES…" at bounding box center [793, 65] width 1224 height 130
click at [942, 48] on div "1 Orders / 1 Quotes / 0 Cancelled / 2 Carts" at bounding box center [792, 60] width 1257 height 39
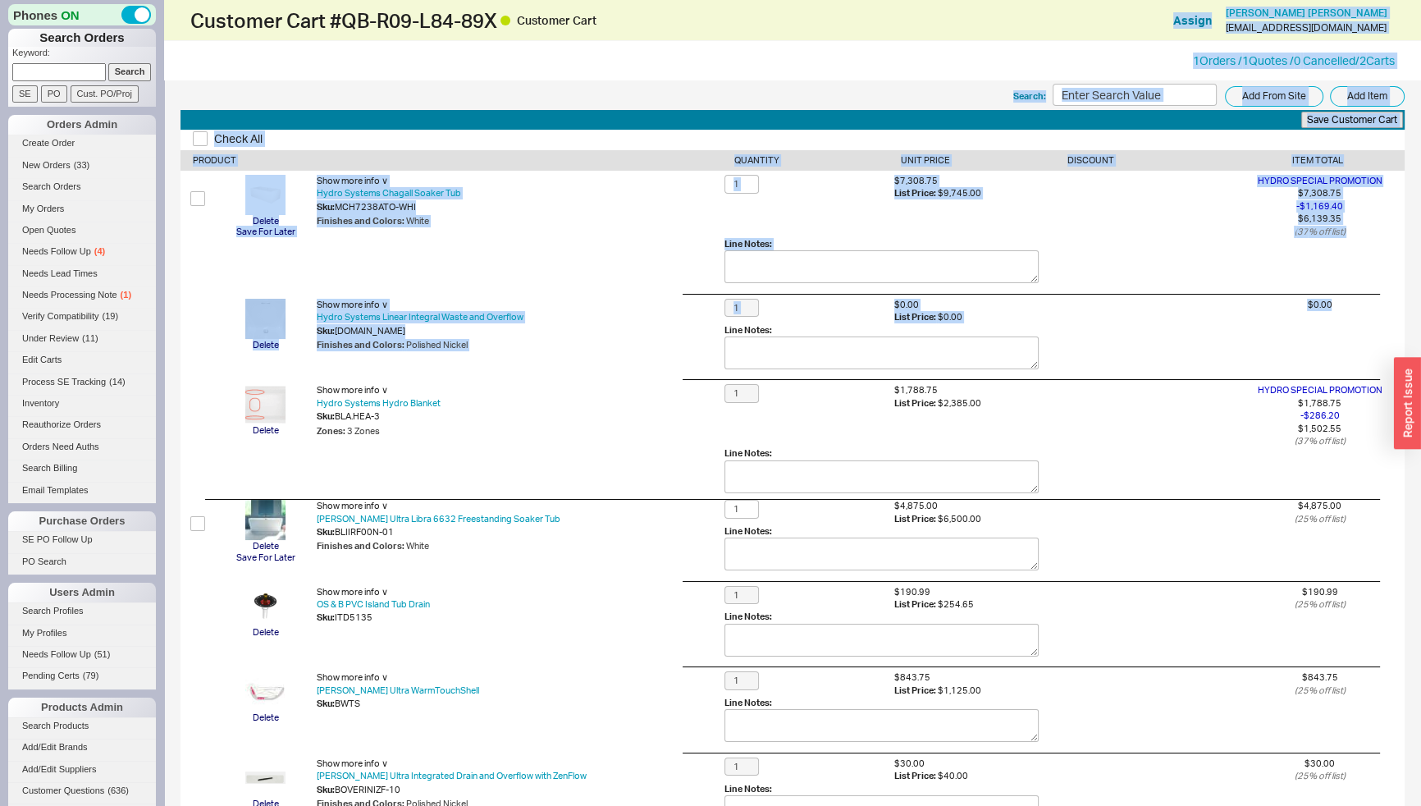
drag, startPoint x: 1115, startPoint y: 18, endPoint x: 1190, endPoint y: 349, distance: 339.0
click at [1258, 357] on form "Customer Cart # QB-R09-L84-89X Customer Cart Assign Lindsey Avitia ldavitia@gma…" at bounding box center [793, 644] width 1224 height 1288
click at [574, 304] on div "Show more info ∨" at bounding box center [521, 305] width 408 height 12
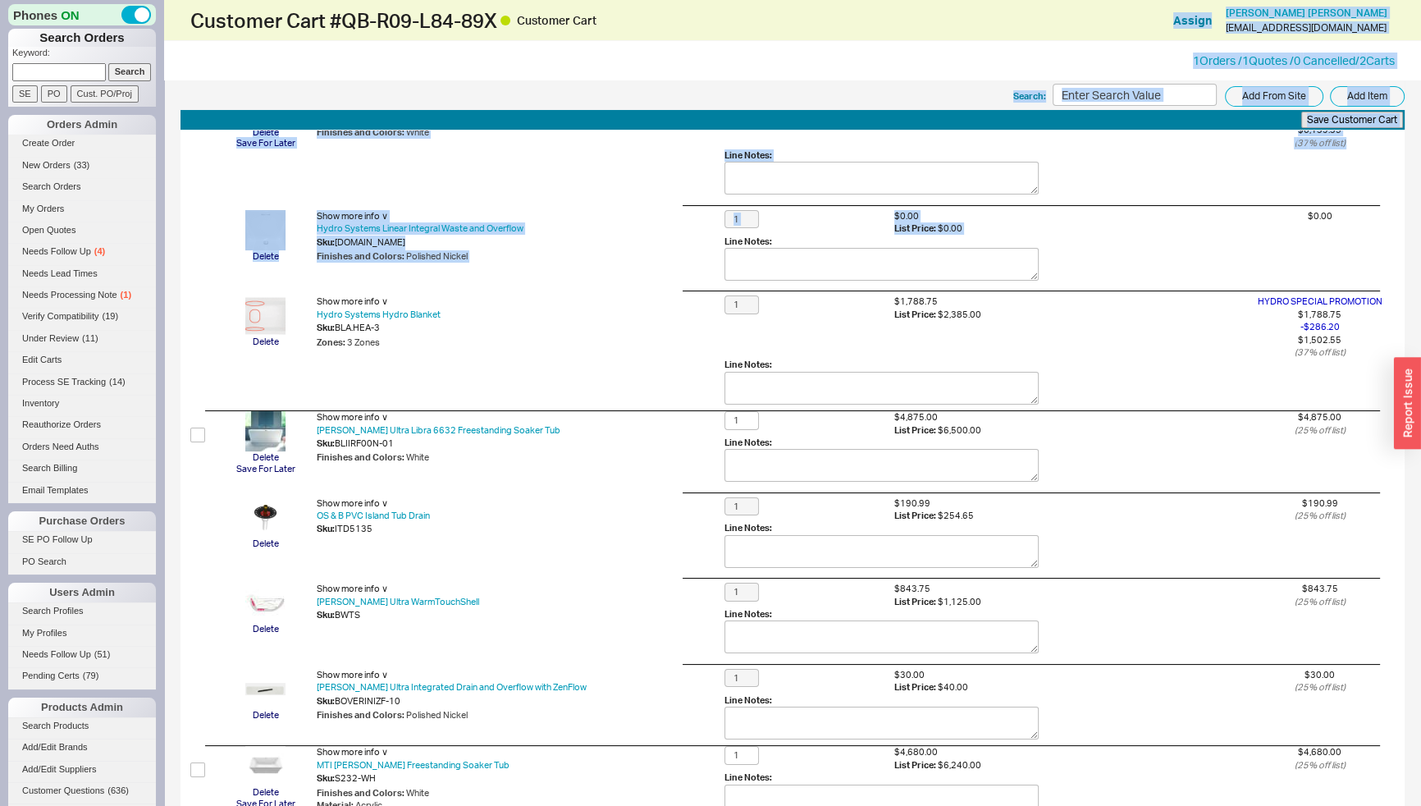
scroll to position [497, 0]
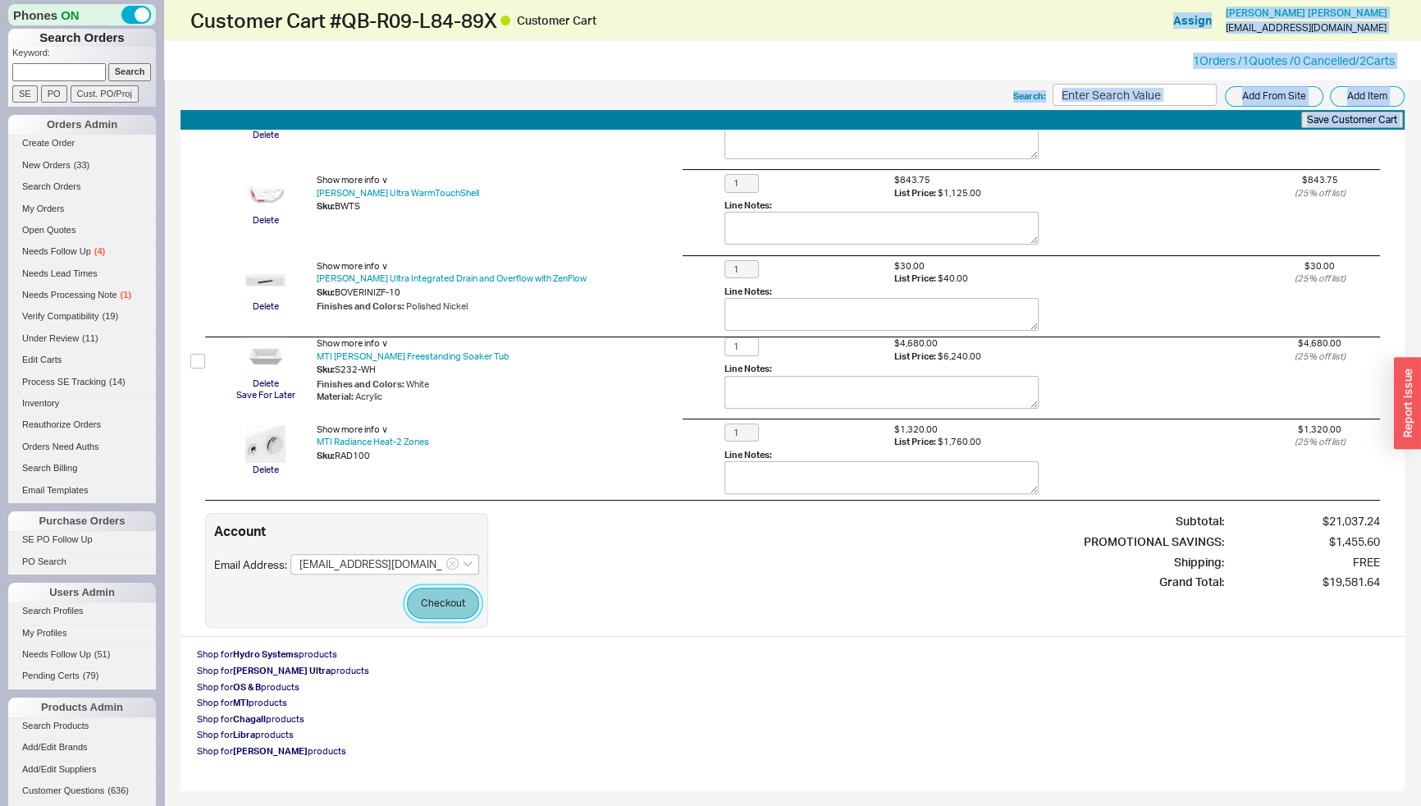
click at [428, 601] on button "Checkout" at bounding box center [443, 603] width 72 height 31
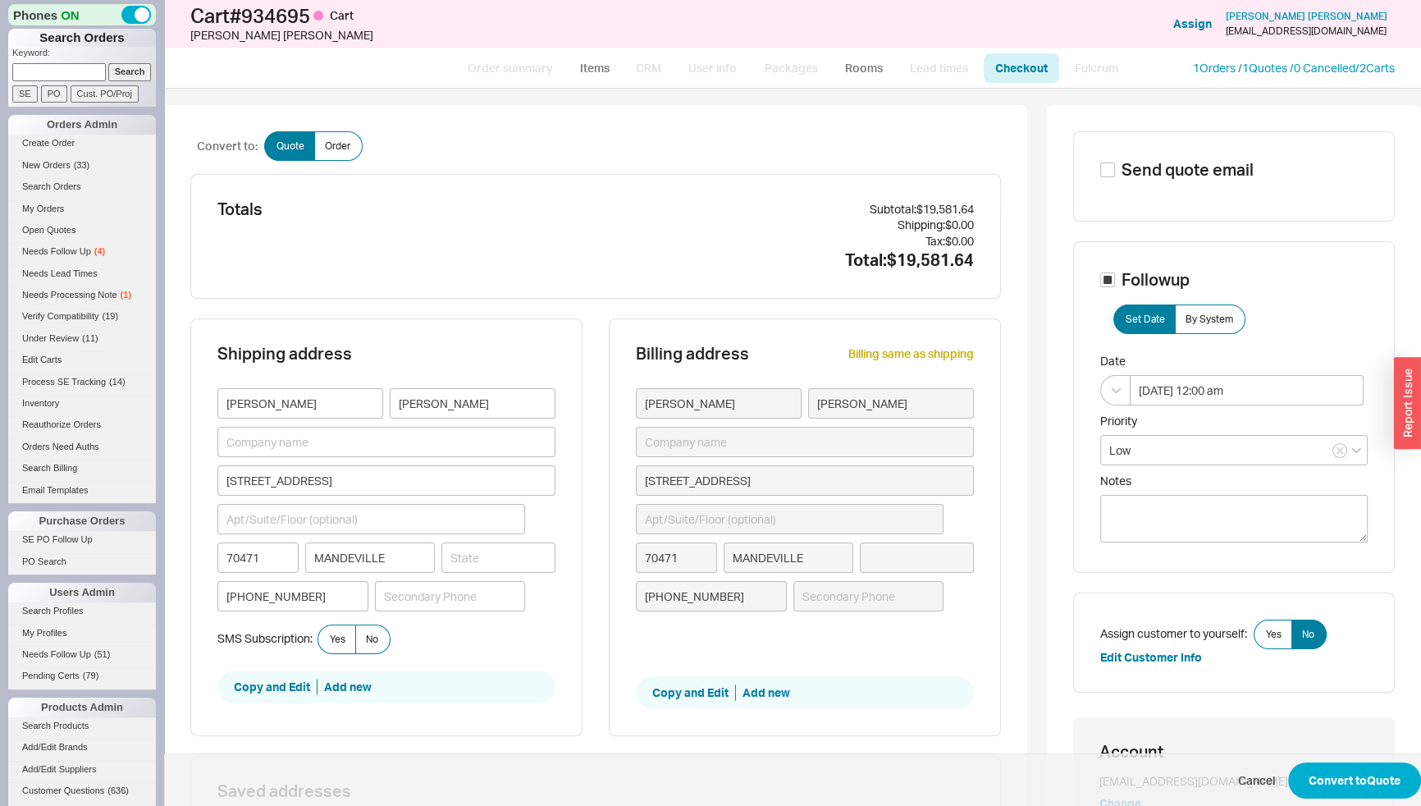
type input "Louisiana"
click at [1296, 754] on span "Cancel Convert to Quote" at bounding box center [792, 779] width 1257 height 53
click at [1305, 776] on button "Convert to Quote" at bounding box center [1354, 780] width 133 height 36
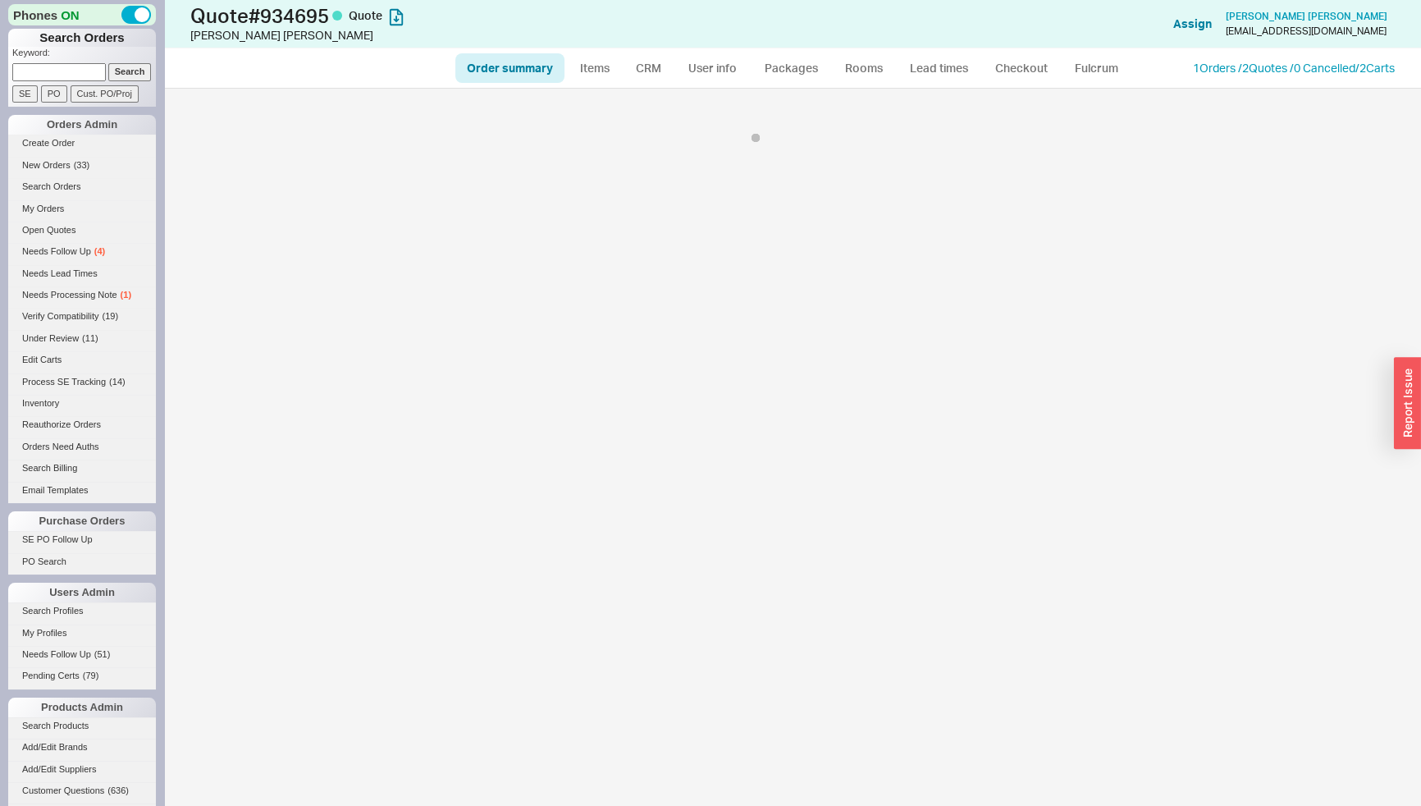
select select "*"
select select "LOW"
select select "3"
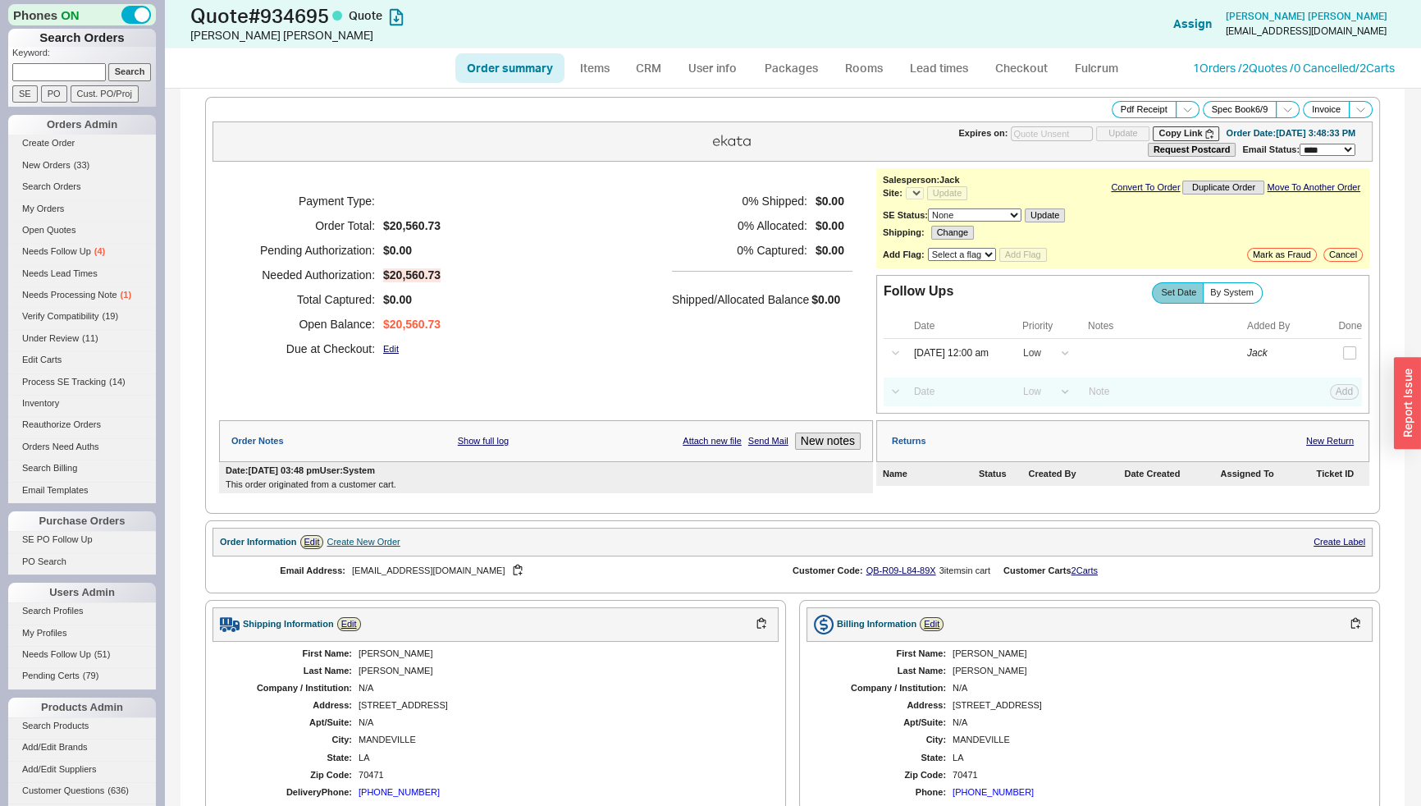
select select "*"
click at [735, 244] on h5 "0 % Captured:" at bounding box center [739, 250] width 135 height 25
click at [1190, 25] on div "Quote # 934695 Quote Lindsey Avitia Add Customer Ref Assign Lindsey Avitia ldav…" at bounding box center [792, 24] width 1257 height 48
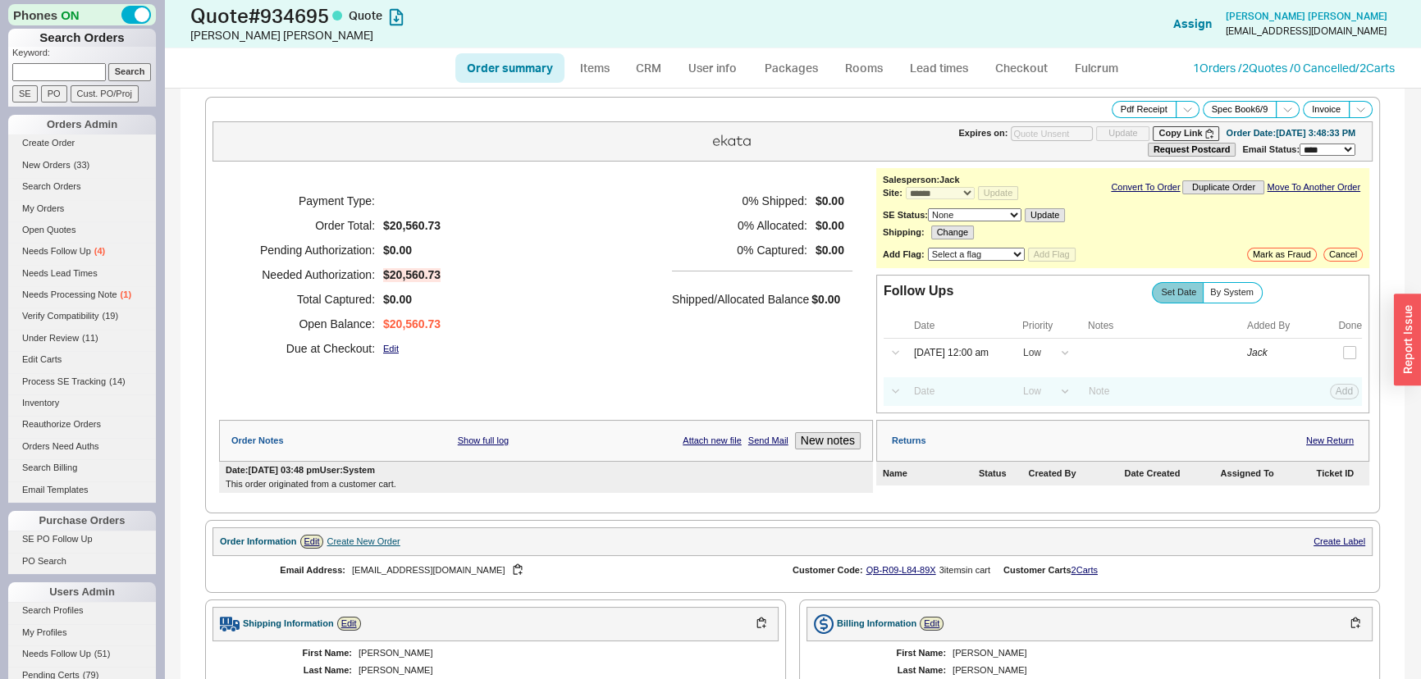
click at [555, 279] on div "Payment Type: Order Total: $20,560.73 Pending Authorization: $0.00 Needed Autho…" at bounding box center [546, 274] width 654 height 213
click at [1222, 73] on link "1 Orders / 2 Quotes / 0 Cancelled" at bounding box center [1274, 68] width 162 height 14
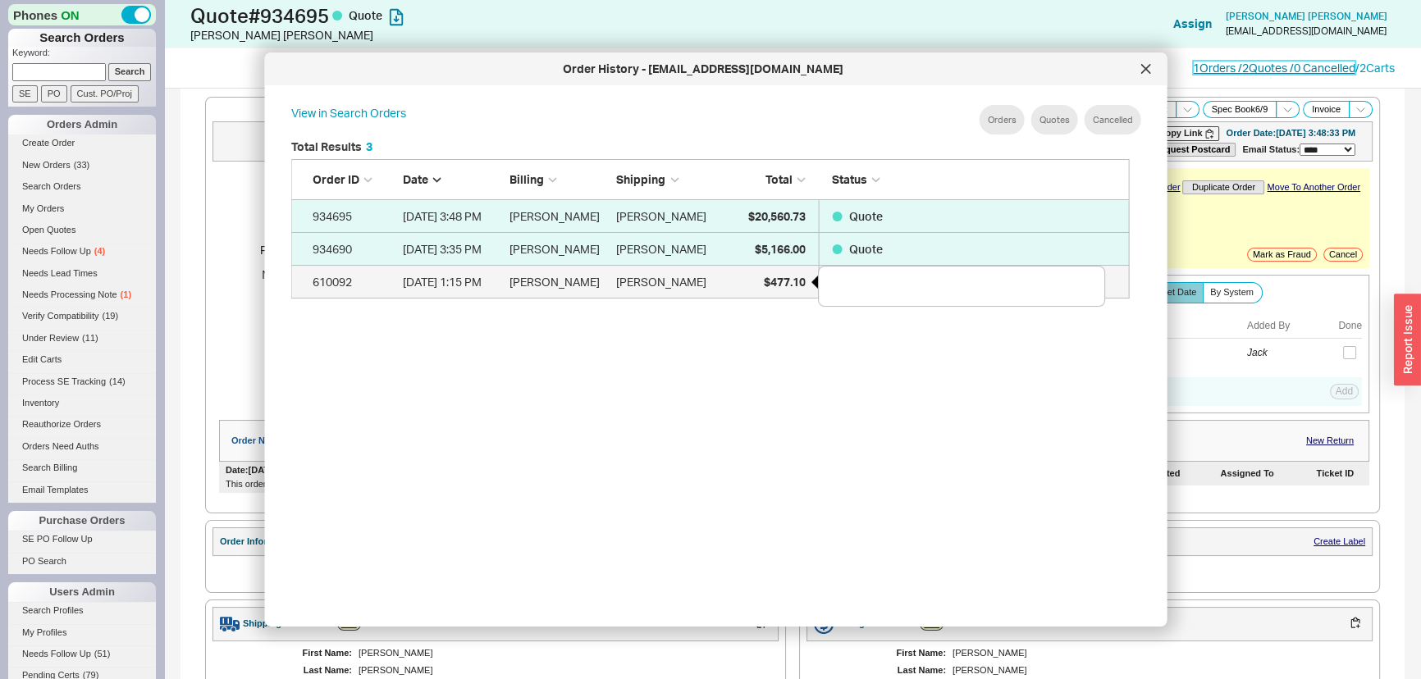
scroll to position [128, 827]
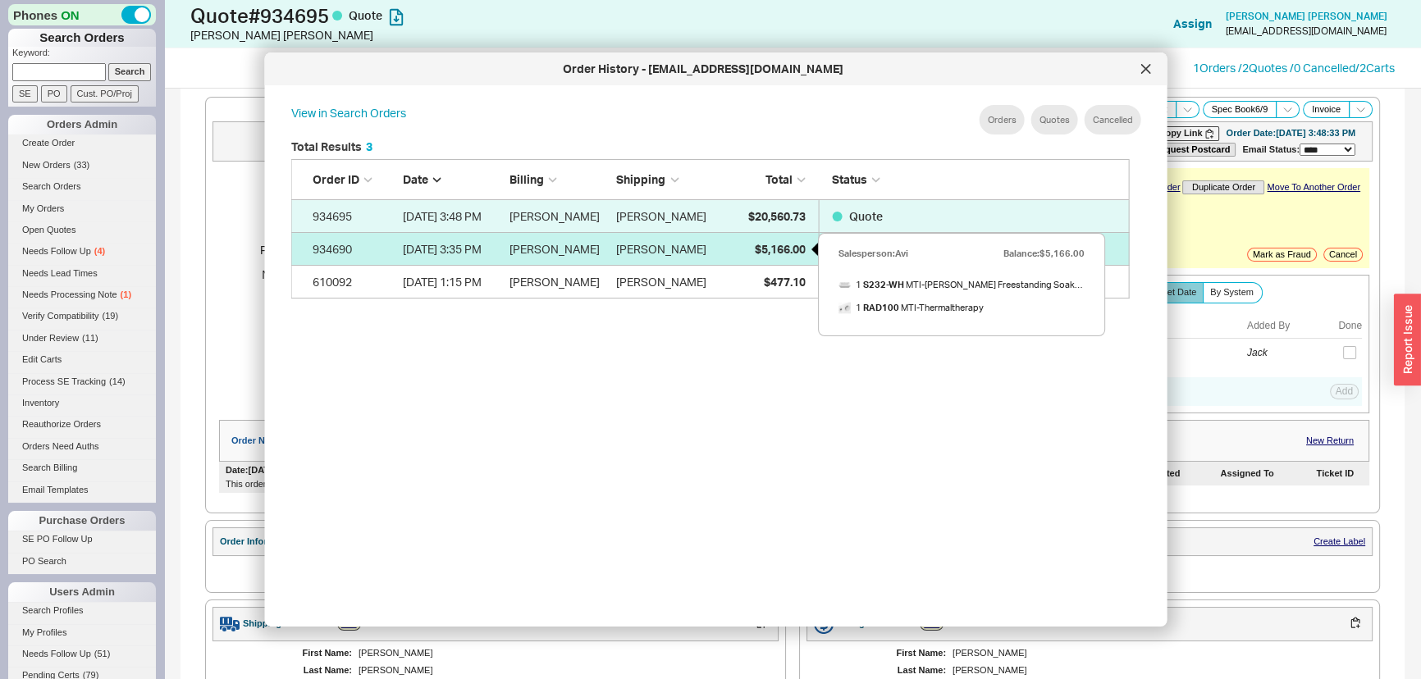
click at [763, 248] on span "$5,166.00" at bounding box center [779, 249] width 51 height 14
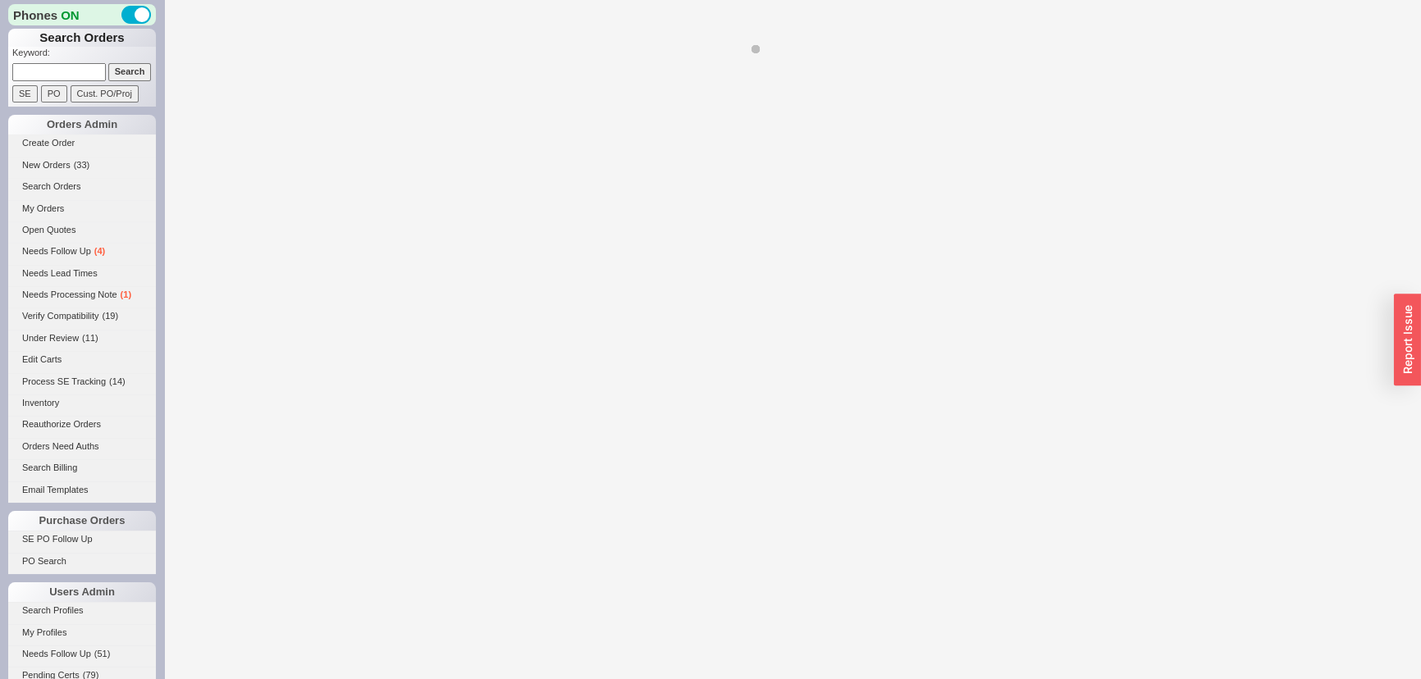
select select "*"
select select "LOW"
select select "3"
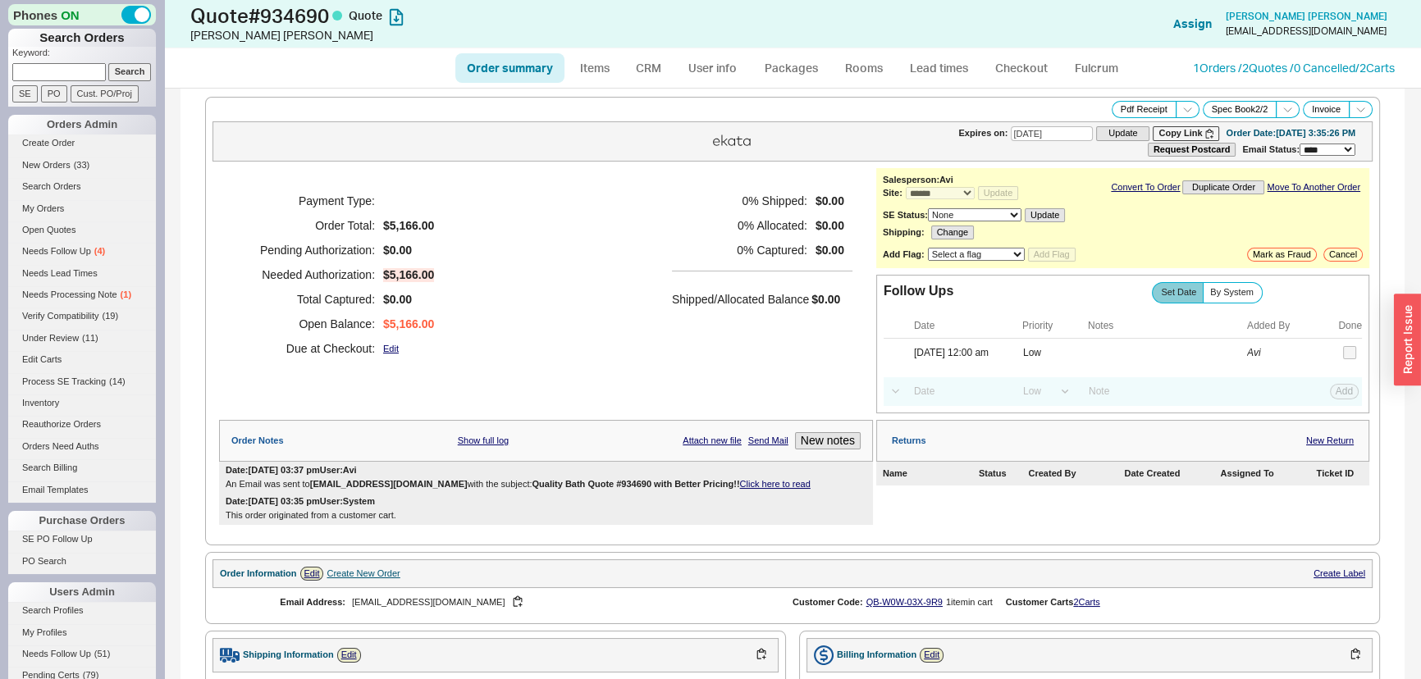
click at [609, 235] on div "Payment Type: Order Total: $5,166.00 Pending Authorization: $0.00 Needed Author…" at bounding box center [546, 274] width 654 height 213
click at [1262, 78] on div "Order summary Items CRM User info Packages Rooms Lead times Checkout Fulcrum 1 …" at bounding box center [792, 67] width 1257 height 39
click at [1259, 68] on link "1 Orders / 2 Quotes / 0 Cancelled" at bounding box center [1274, 68] width 162 height 14
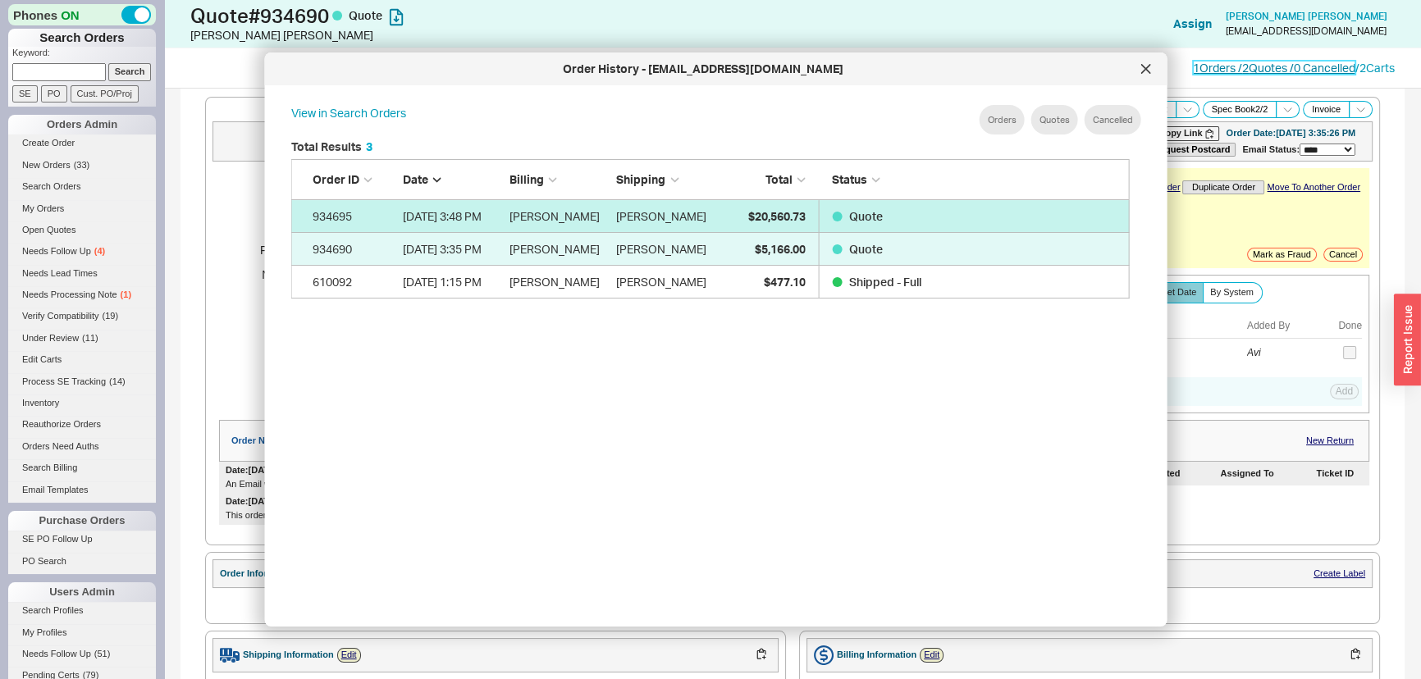
scroll to position [491, 853]
click at [769, 214] on span "$20,560.73" at bounding box center [776, 216] width 57 height 14
select select "*"
select select "LOW"
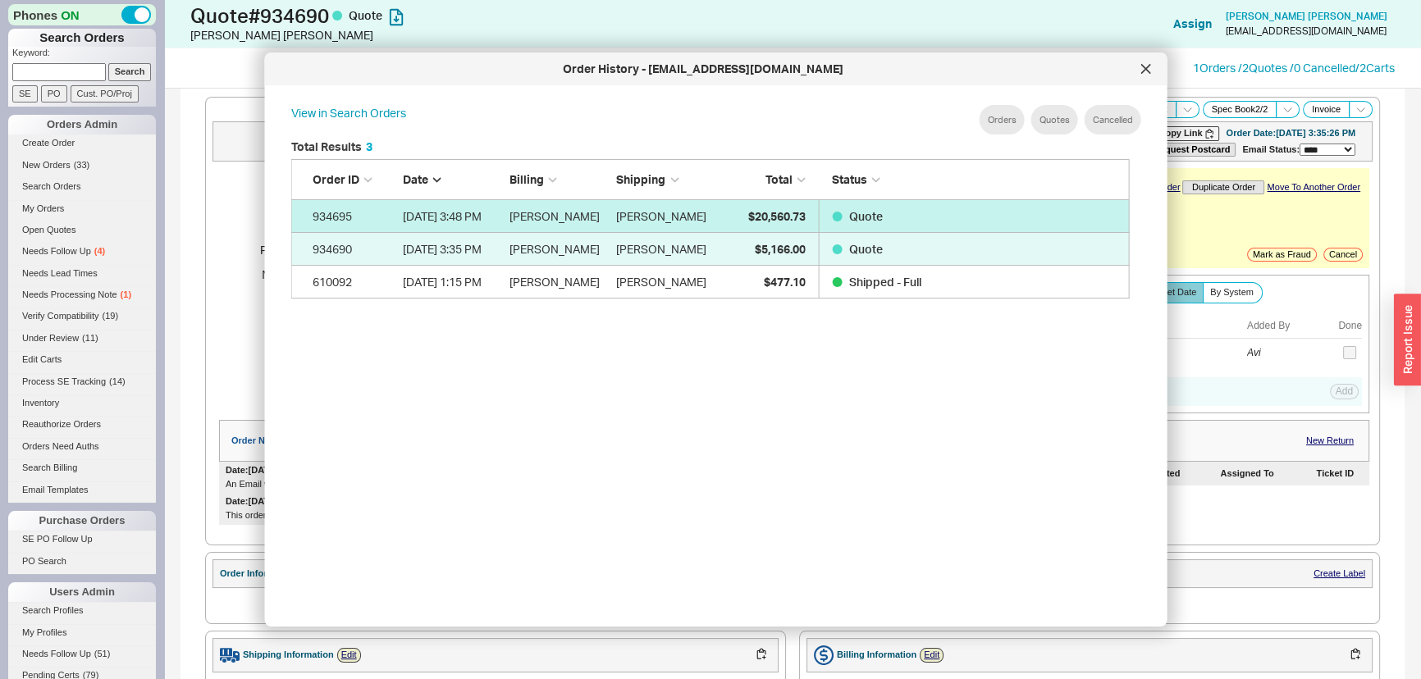
select select "LOW"
select select "3"
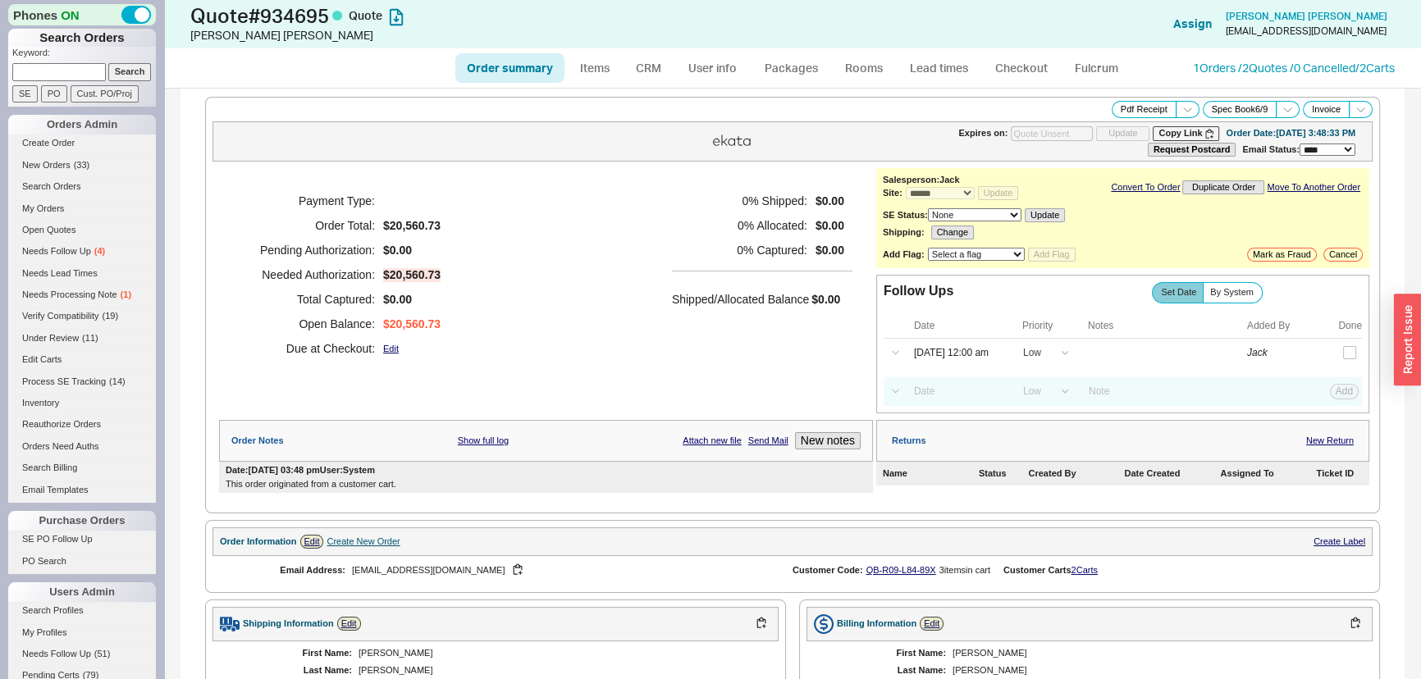
click at [774, 218] on h5 "0 % Allocated:" at bounding box center [739, 225] width 135 height 25
click at [1333, 265] on div "**********" at bounding box center [1122, 218] width 493 height 100
click at [1333, 256] on button "Cancel" at bounding box center [1343, 255] width 39 height 14
click at [441, 212] on div "Payment Type: Order Total: $20,560.73 Pending Authorization: $0.00 Needed Autho…" at bounding box center [546, 274] width 654 height 213
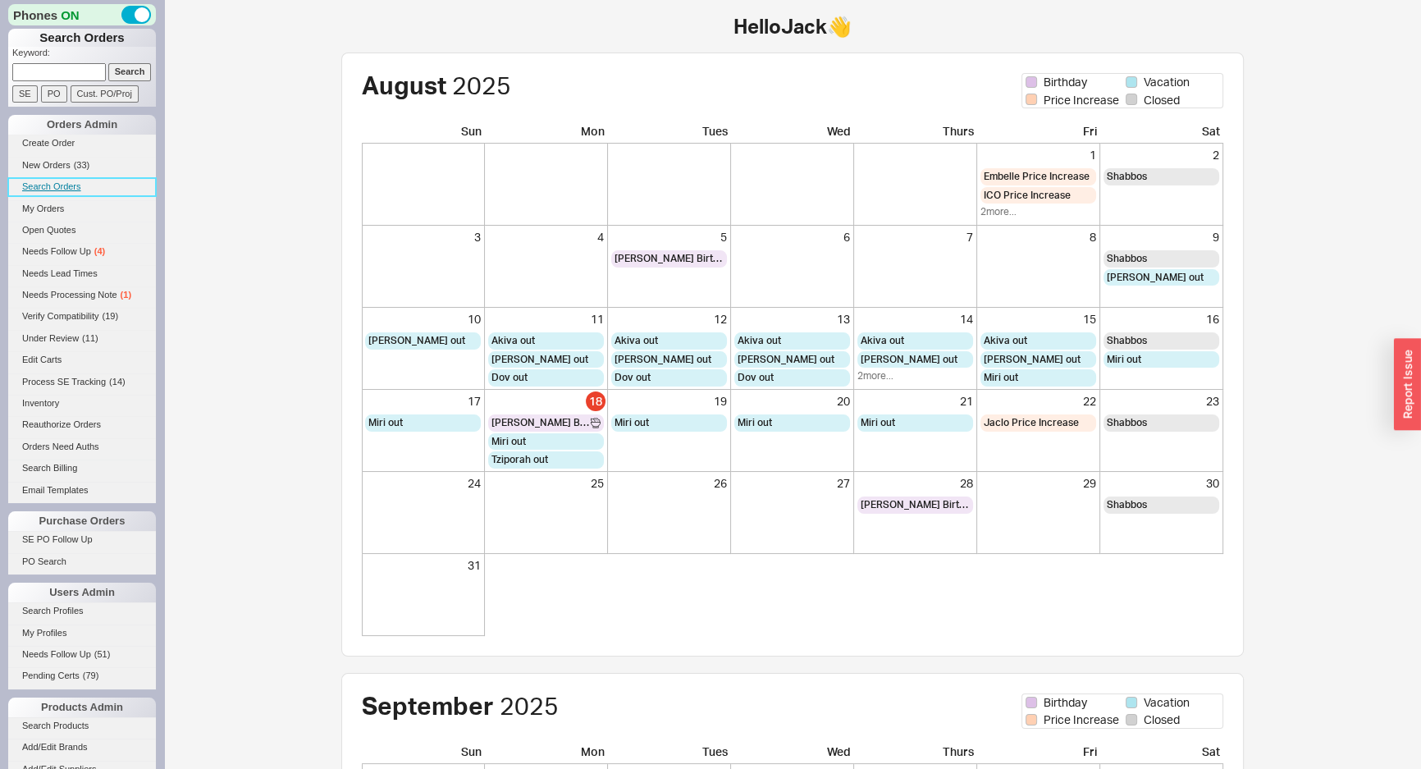
click at [48, 185] on link "Search Orders" at bounding box center [82, 186] width 148 height 17
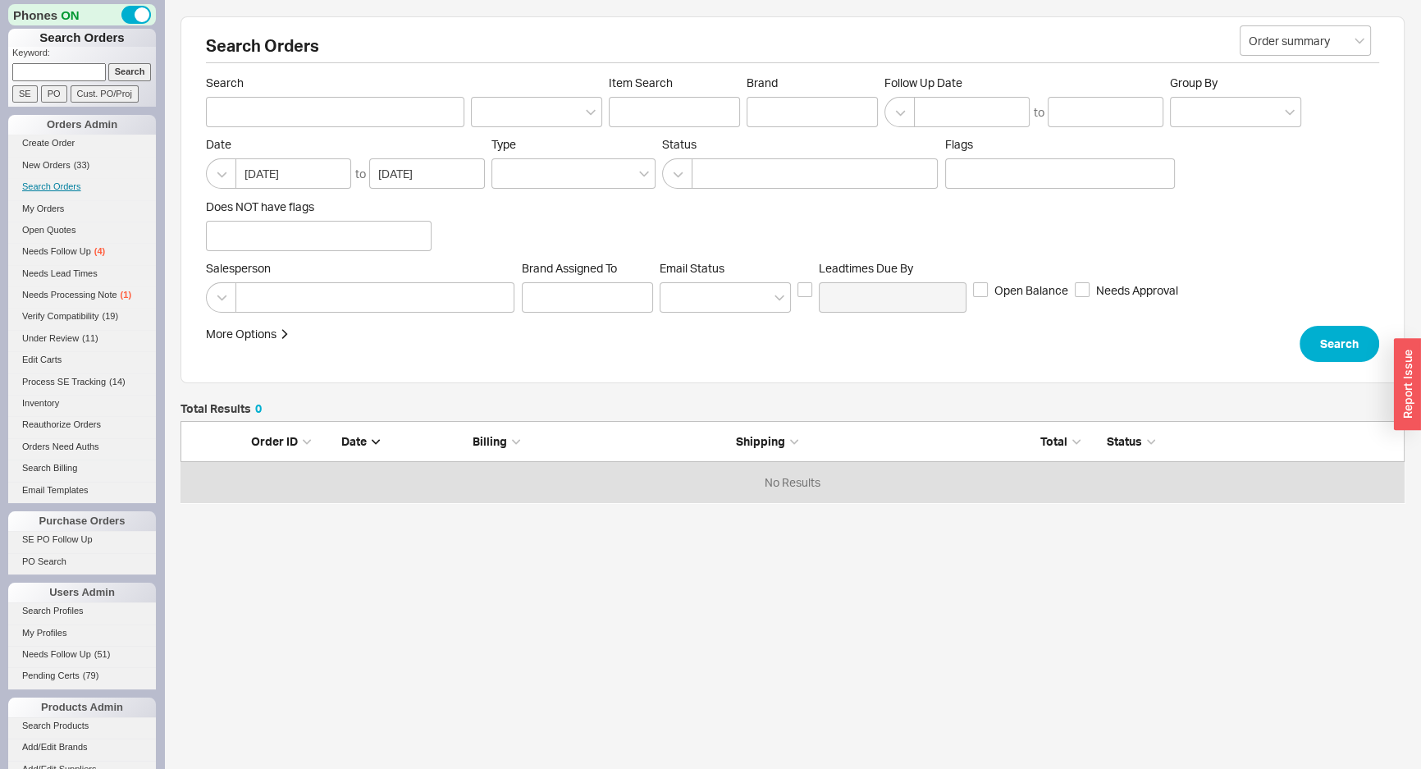
scroll to position [70, 1213]
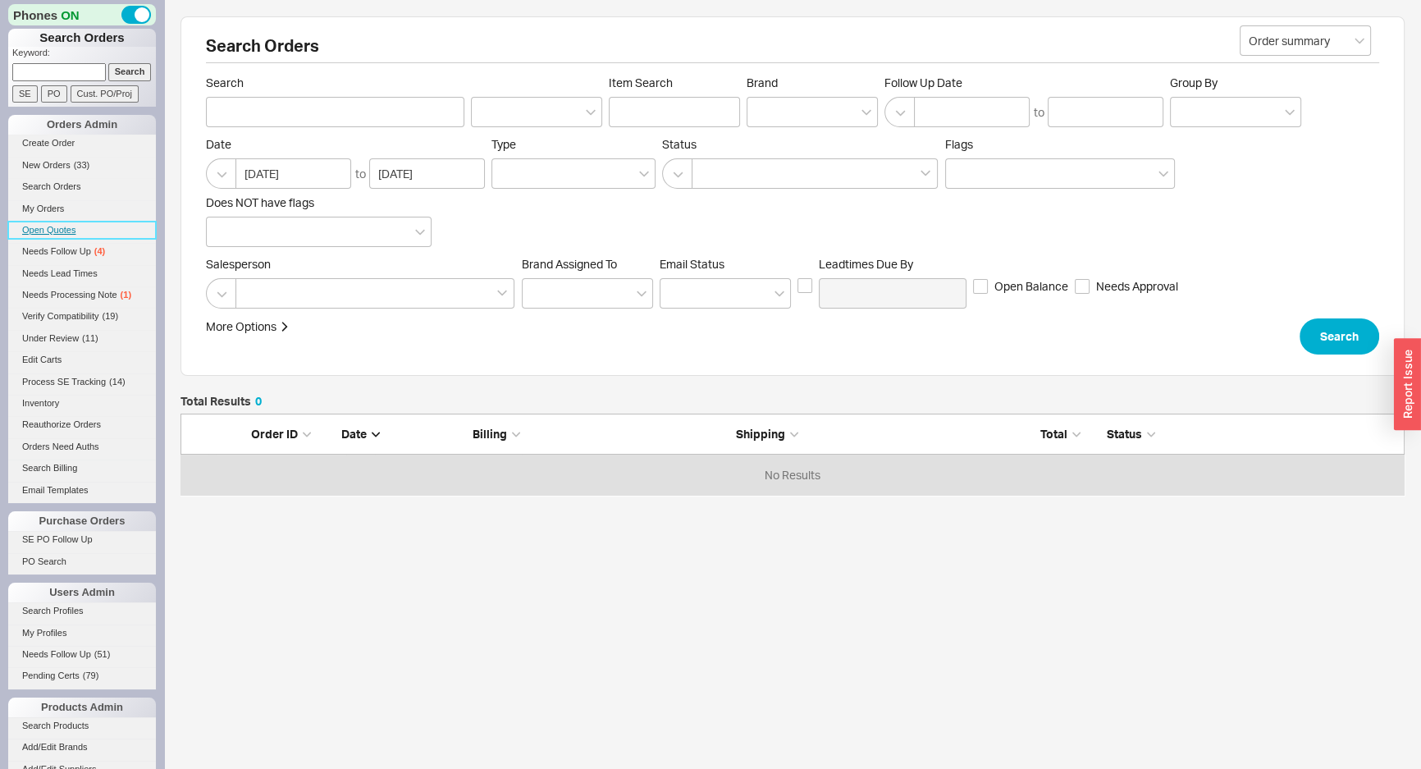
click at [29, 235] on link "Open Quotes" at bounding box center [82, 230] width 148 height 17
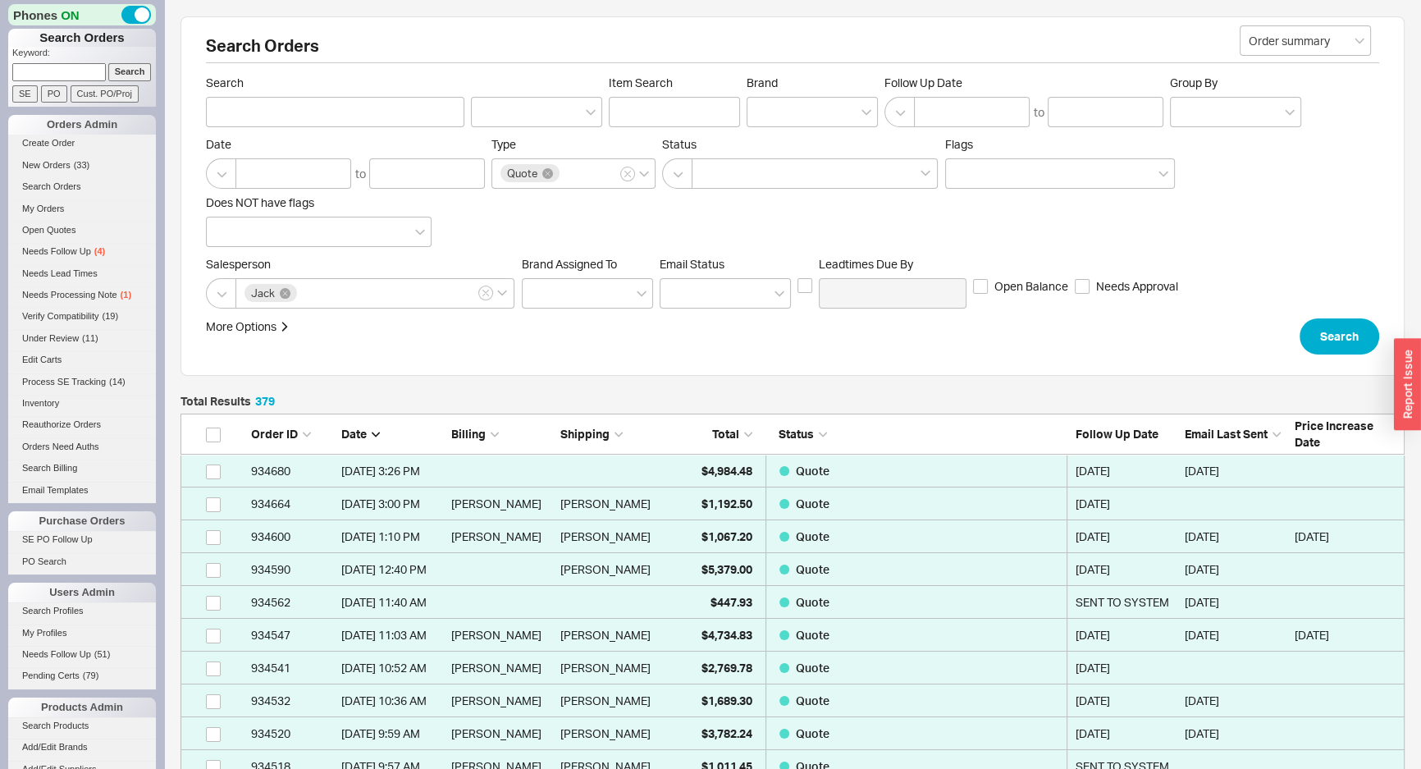
scroll to position [12470, 1213]
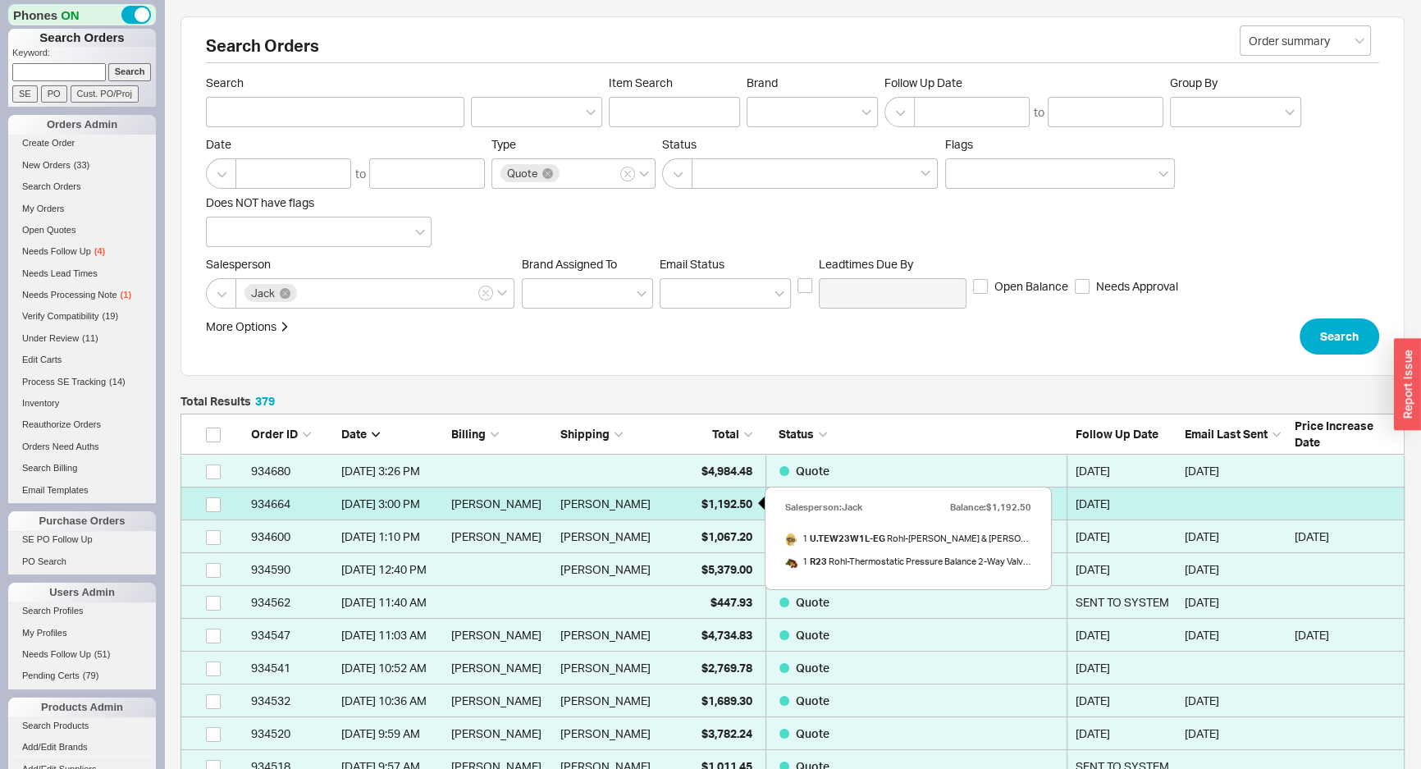
click at [705, 492] on div "$1,192.50" at bounding box center [711, 503] width 82 height 33
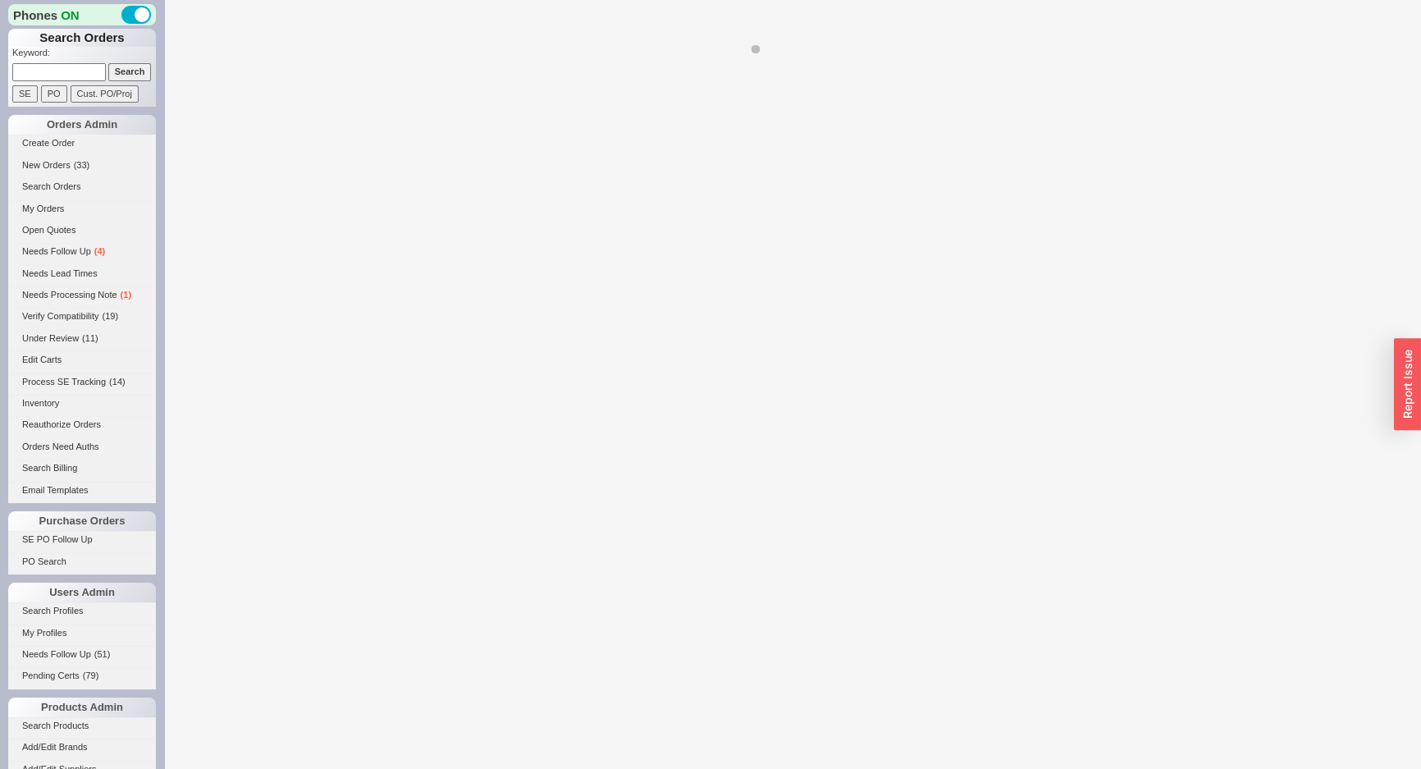
select select "*"
select select "LOW"
select select "3"
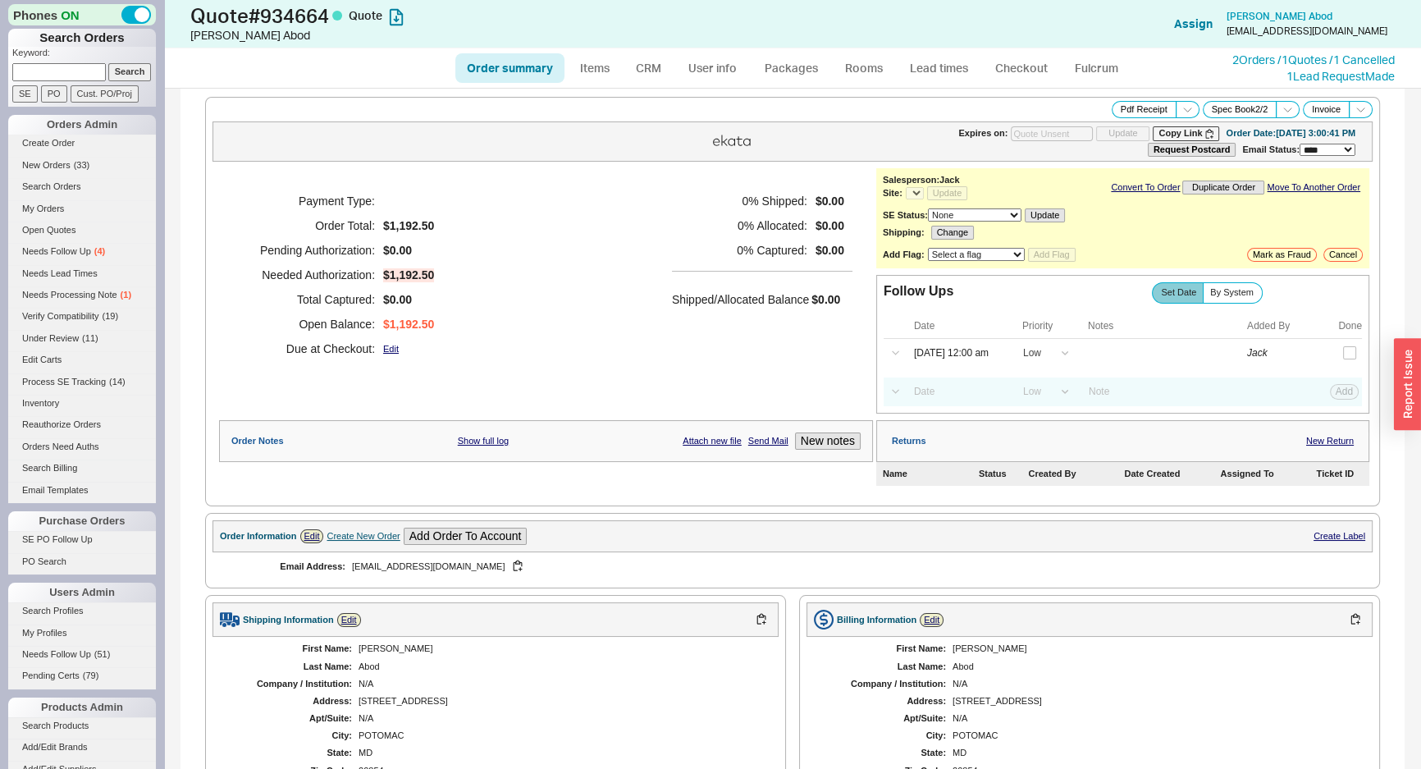
select select "*"
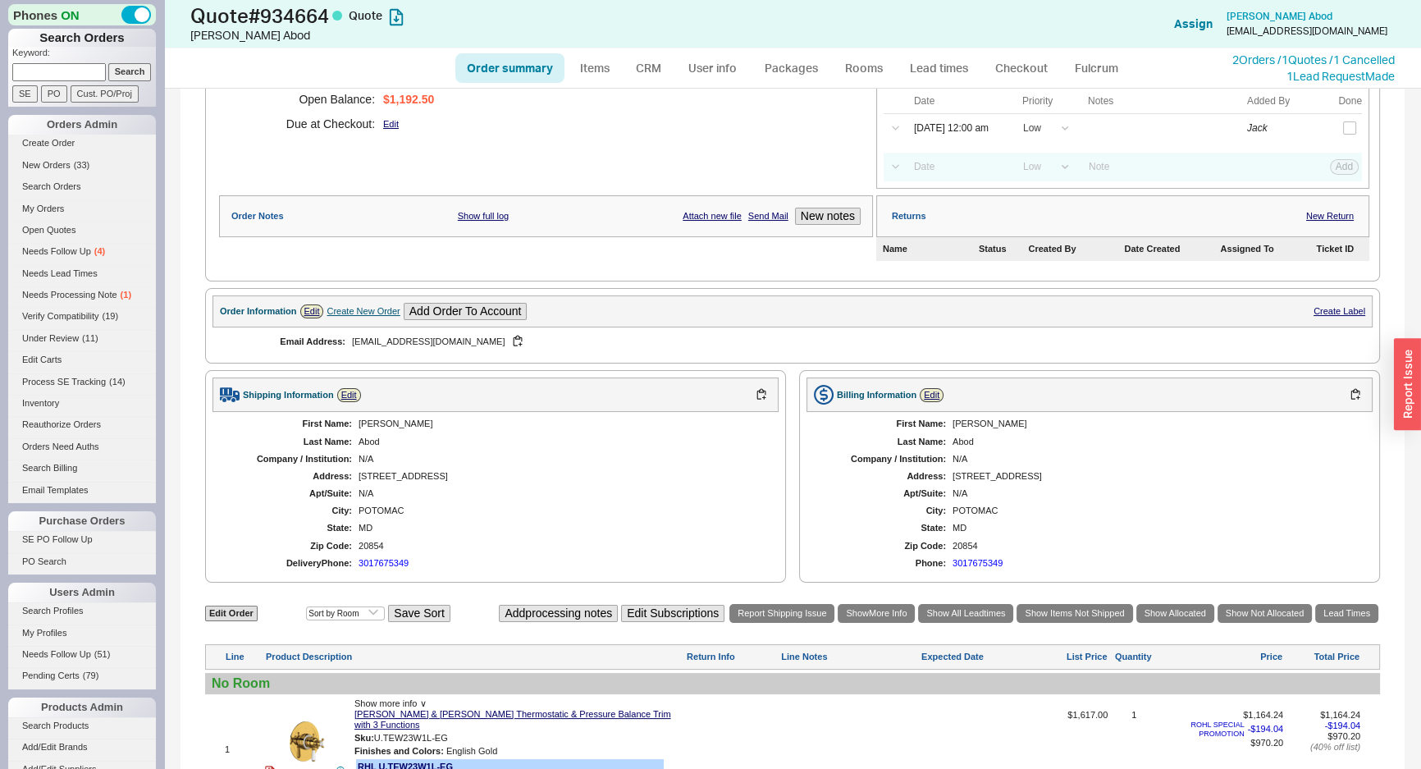
scroll to position [583, 0]
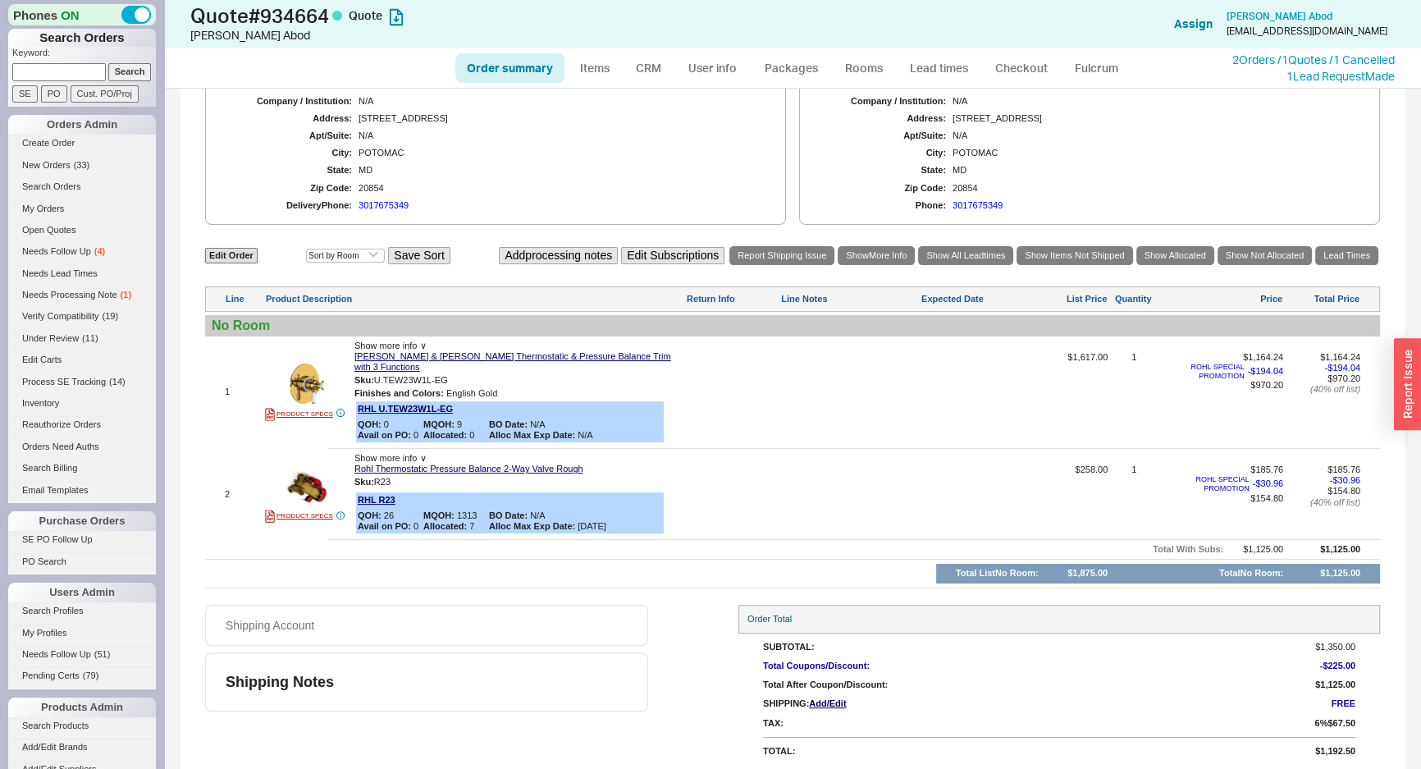
click at [799, 368] on div at bounding box center [849, 398] width 137 height 93
click at [830, 184] on div "Zip Code:" at bounding box center [884, 188] width 123 height 11
click at [574, 140] on div "First Name: [PERSON_NAME] Last Name: Abod Company / Institution: N/A Address: […" at bounding box center [496, 135] width 566 height 163
click at [556, 227] on div "**********" at bounding box center [793, 139] width 1224 height 1267
click at [771, 356] on div at bounding box center [732, 398] width 92 height 93
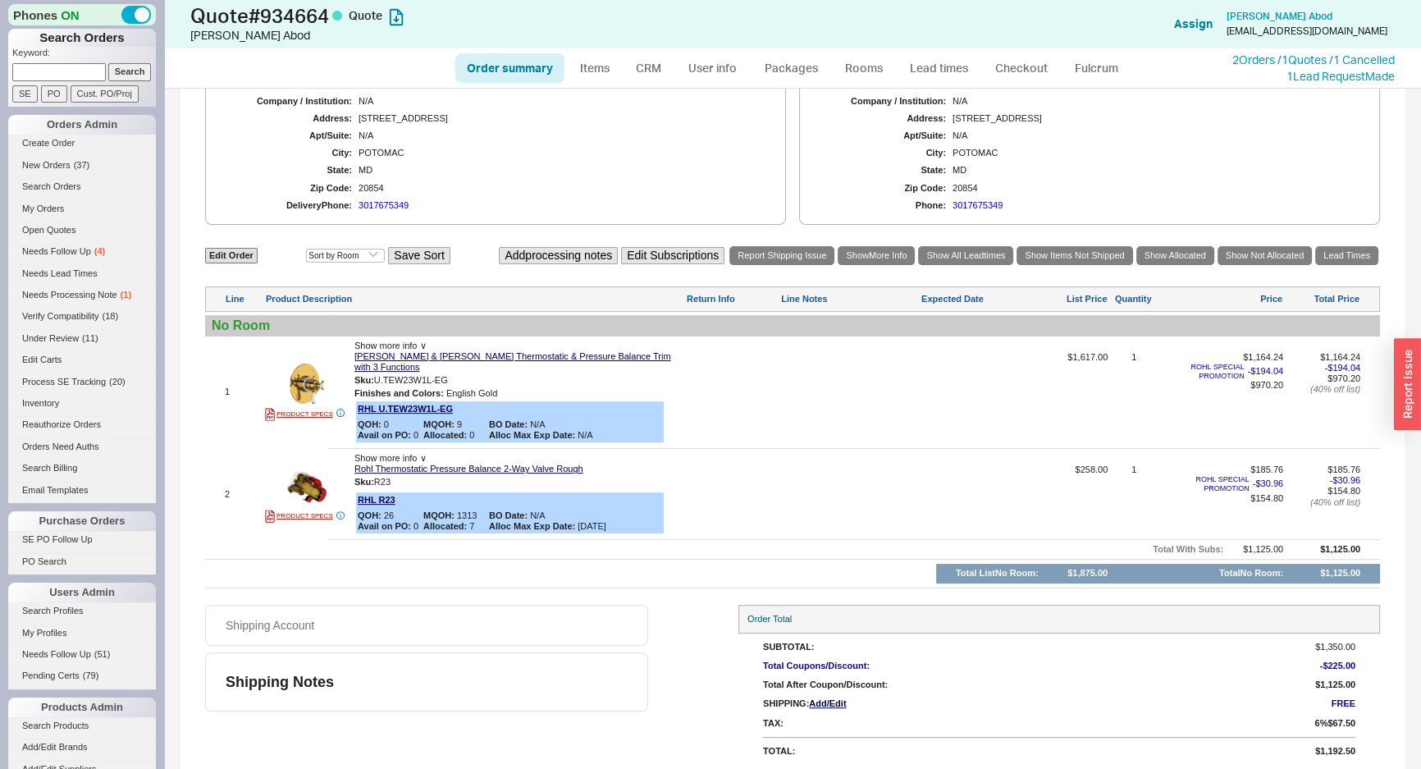
click at [713, 157] on div "First Name: [PERSON_NAME] Last Name: Abod Company / Institution: N/A Address: […" at bounding box center [496, 135] width 566 height 163
click at [836, 401] on div at bounding box center [849, 398] width 137 height 93
click at [677, 178] on div "First Name: Laura Last Name: Abod Company / Institution: N/A Address: 11517 Lak…" at bounding box center [496, 135] width 566 height 163
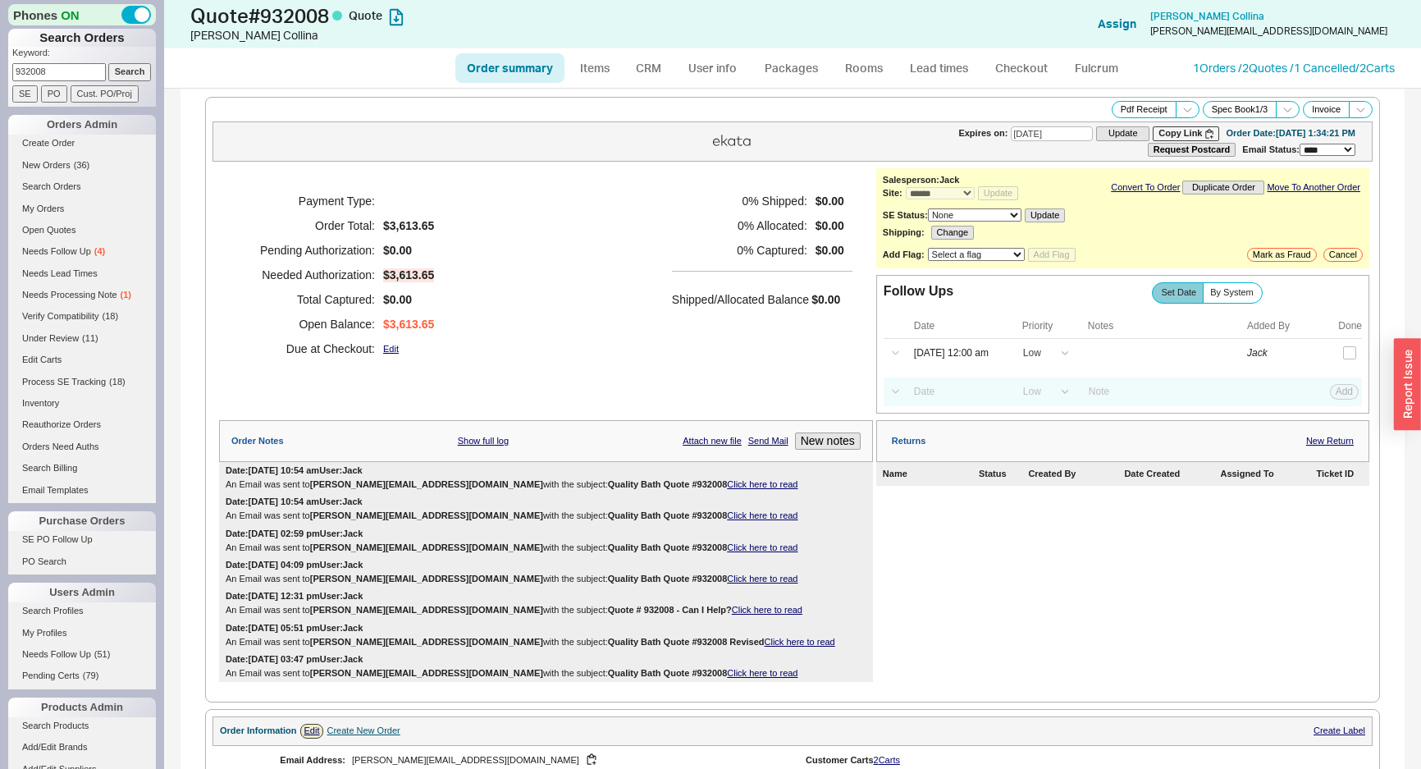
select select "*"
select select "LOW"
select select "3"
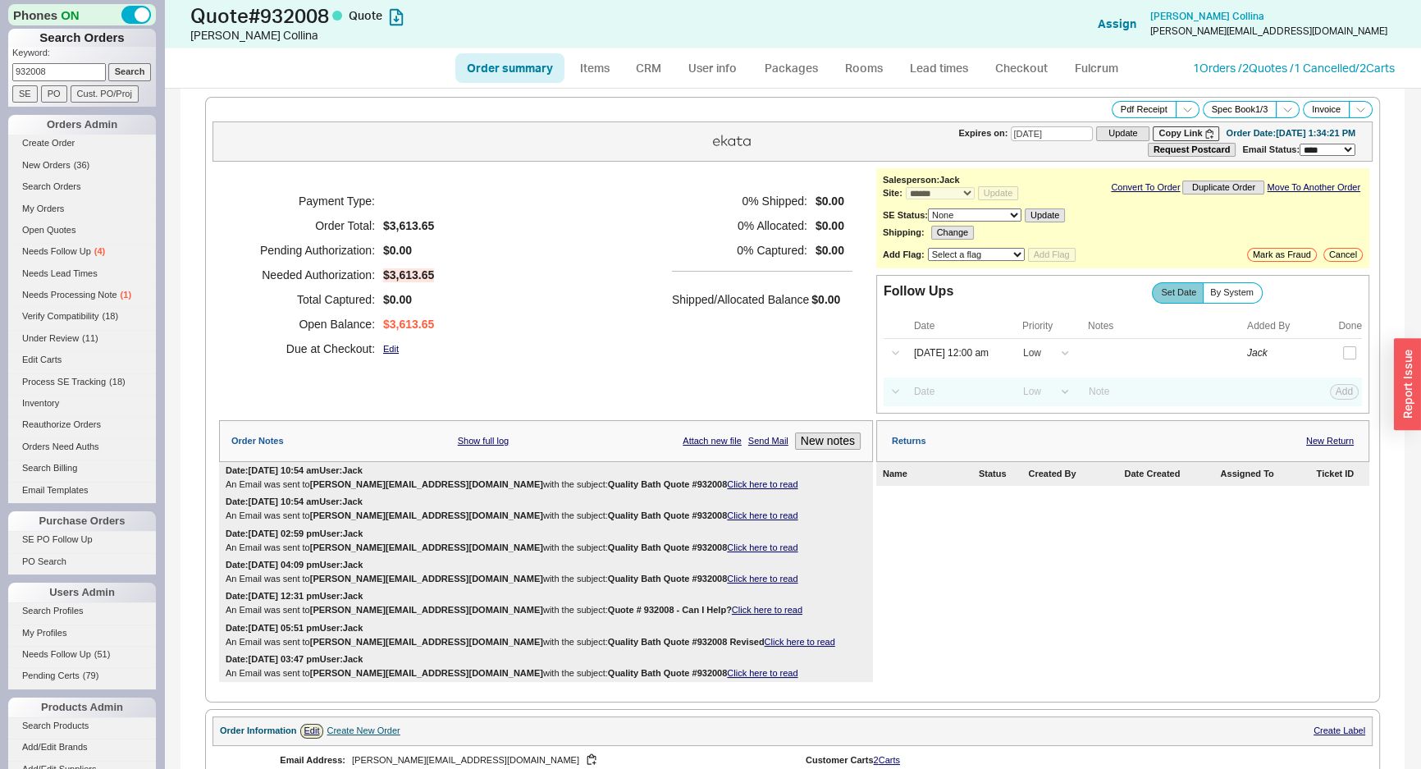
scroll to position [821, 0]
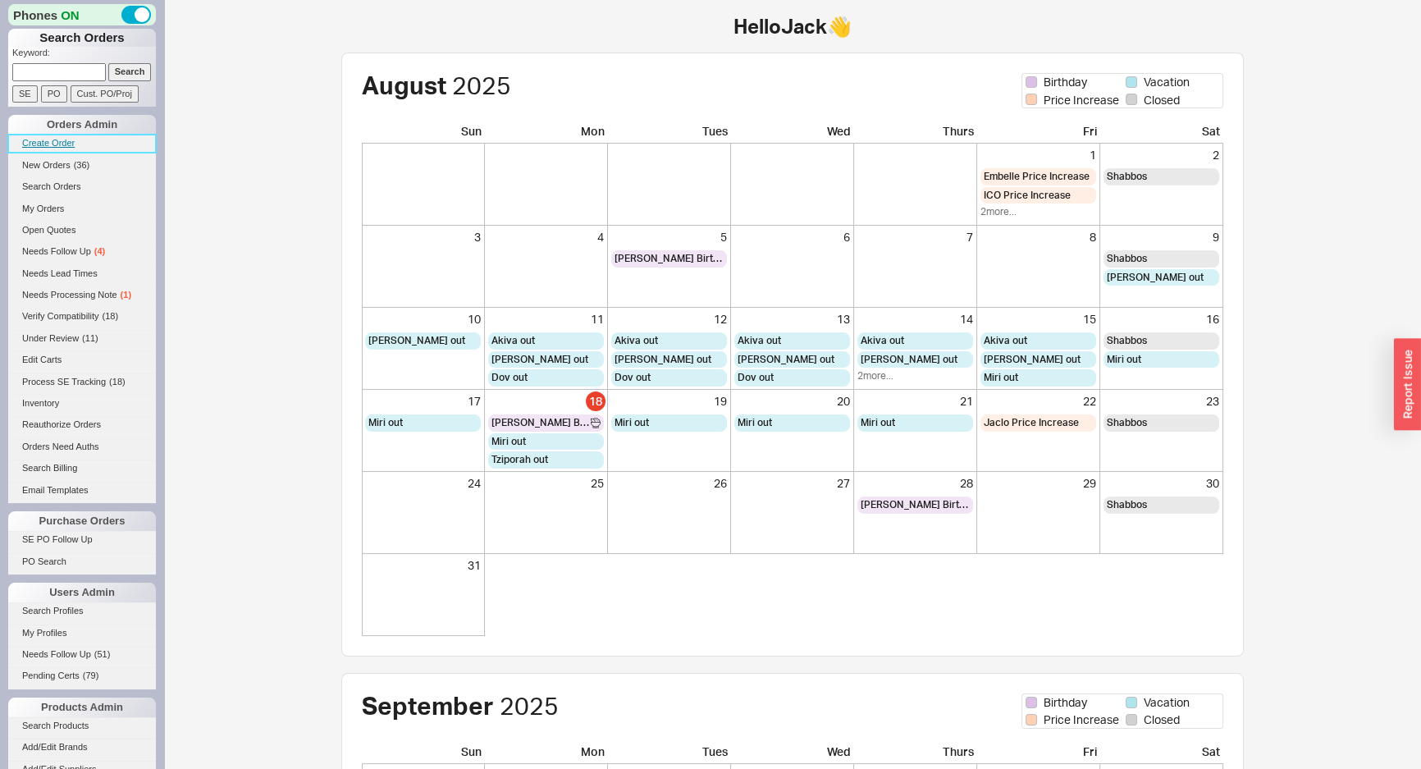
click at [44, 141] on link "Create Order" at bounding box center [82, 143] width 148 height 17
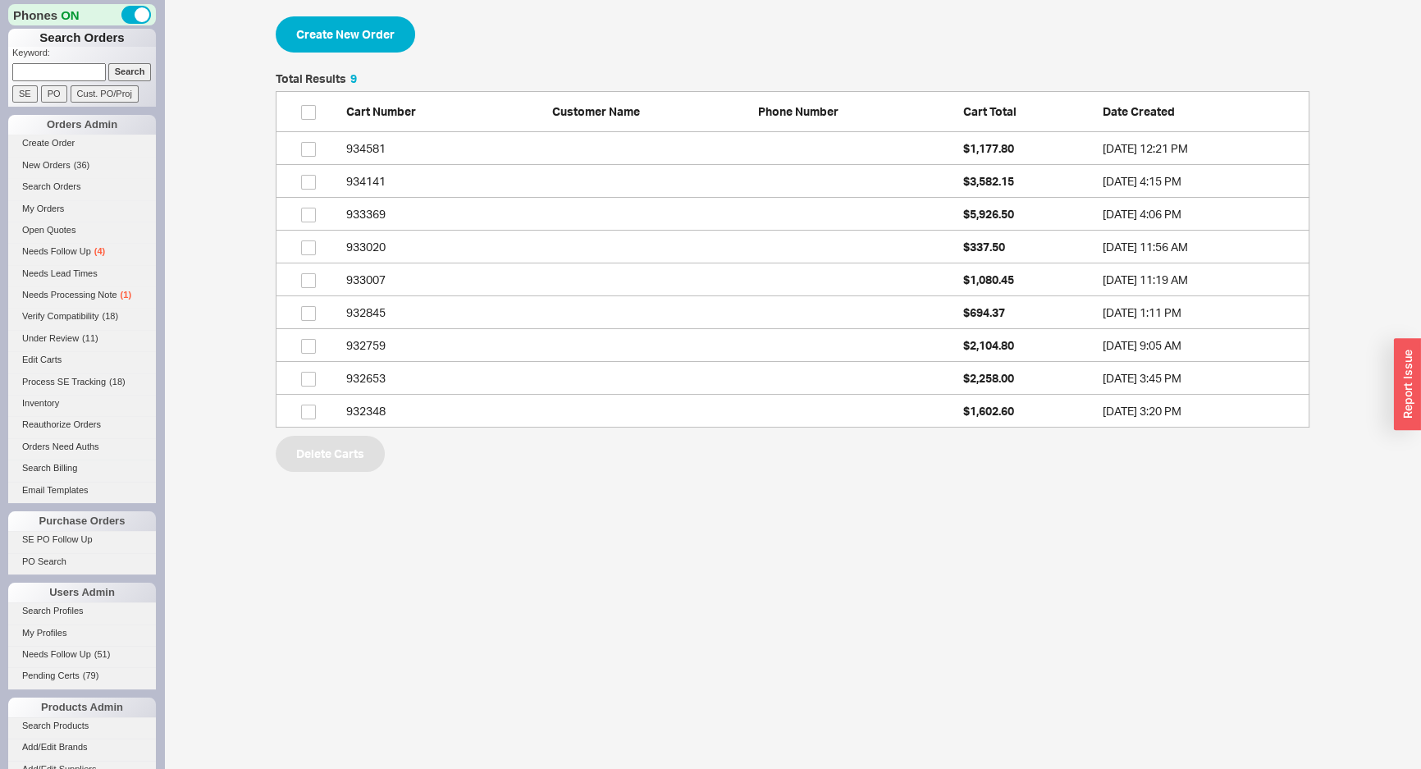
scroll to position [343, 1022]
click at [353, 46] on button "Create New Order" at bounding box center [346, 34] width 140 height 36
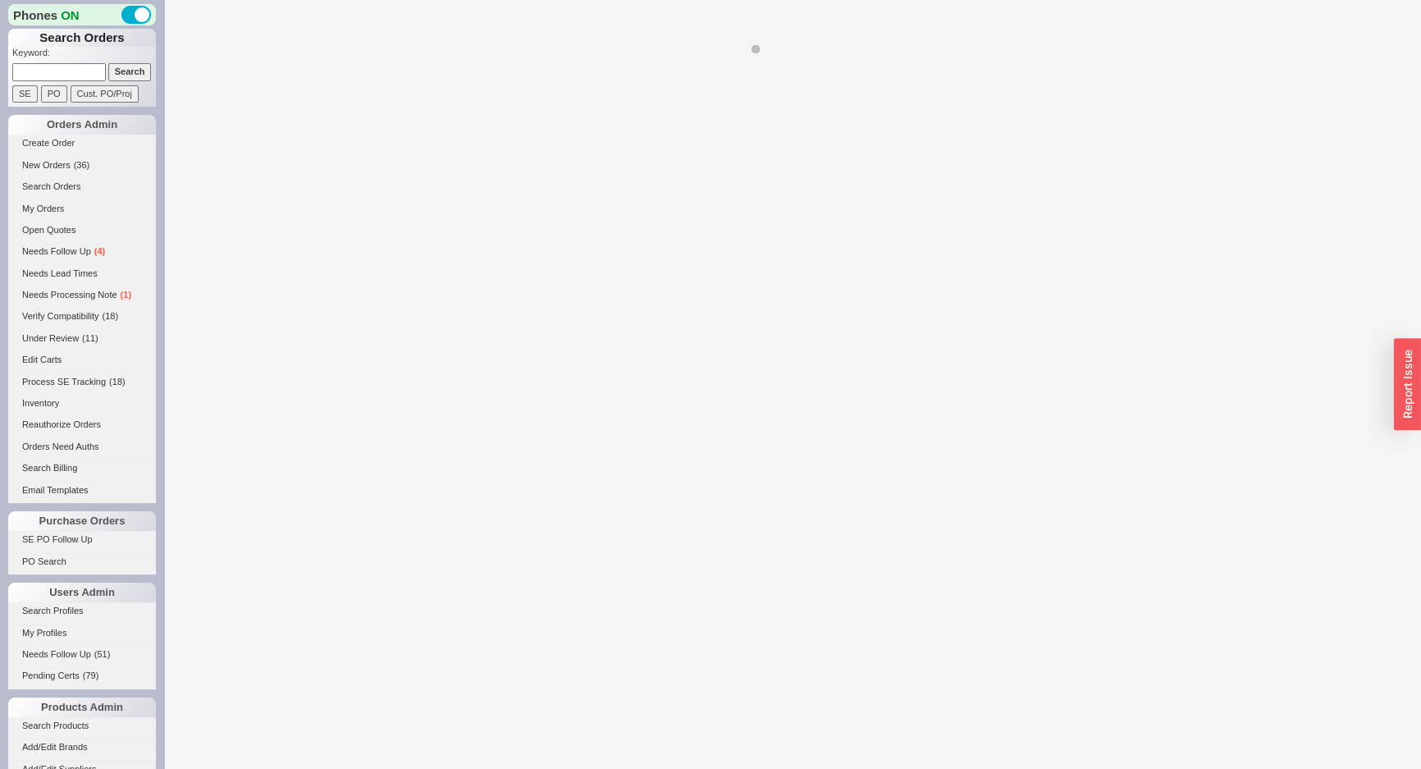
select select "3"
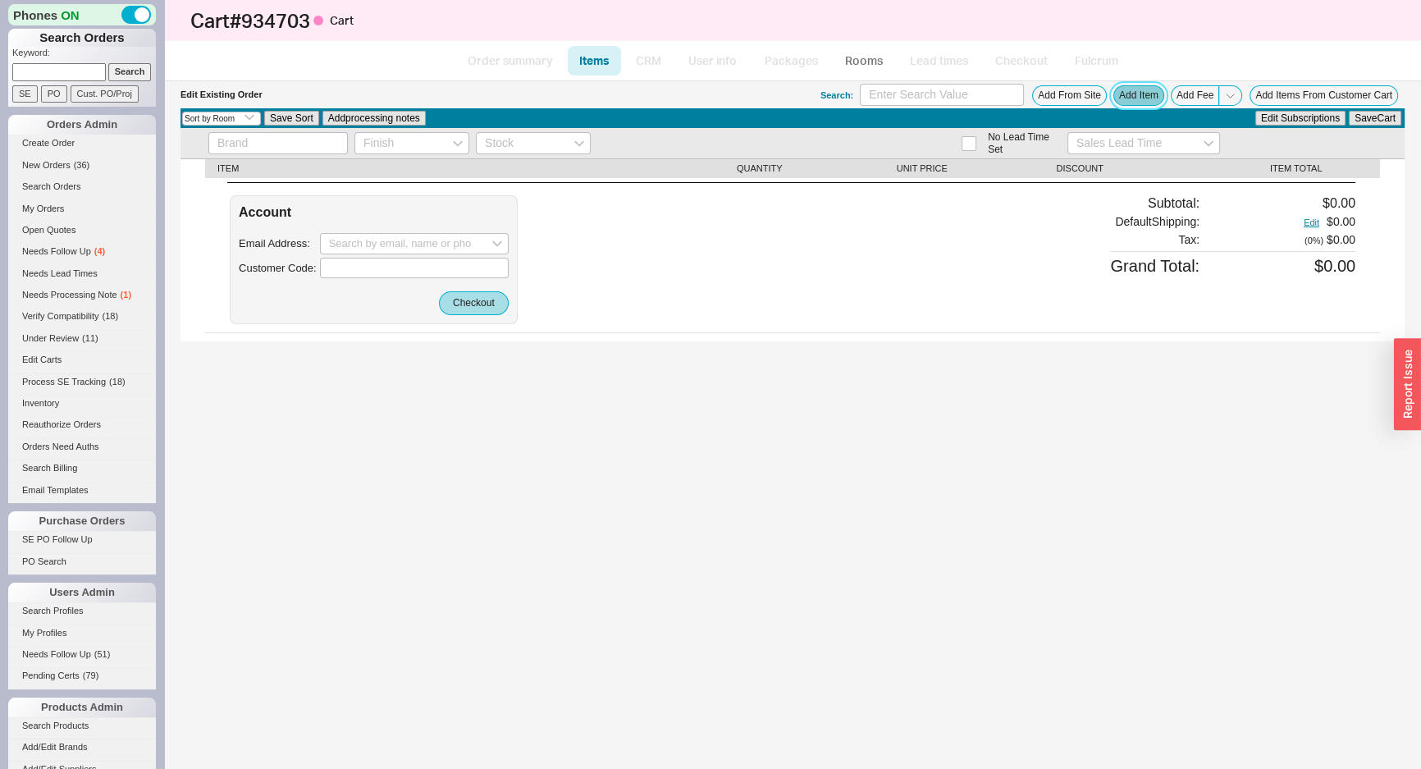
click at [1127, 99] on button "Add Item" at bounding box center [1139, 95] width 51 height 21
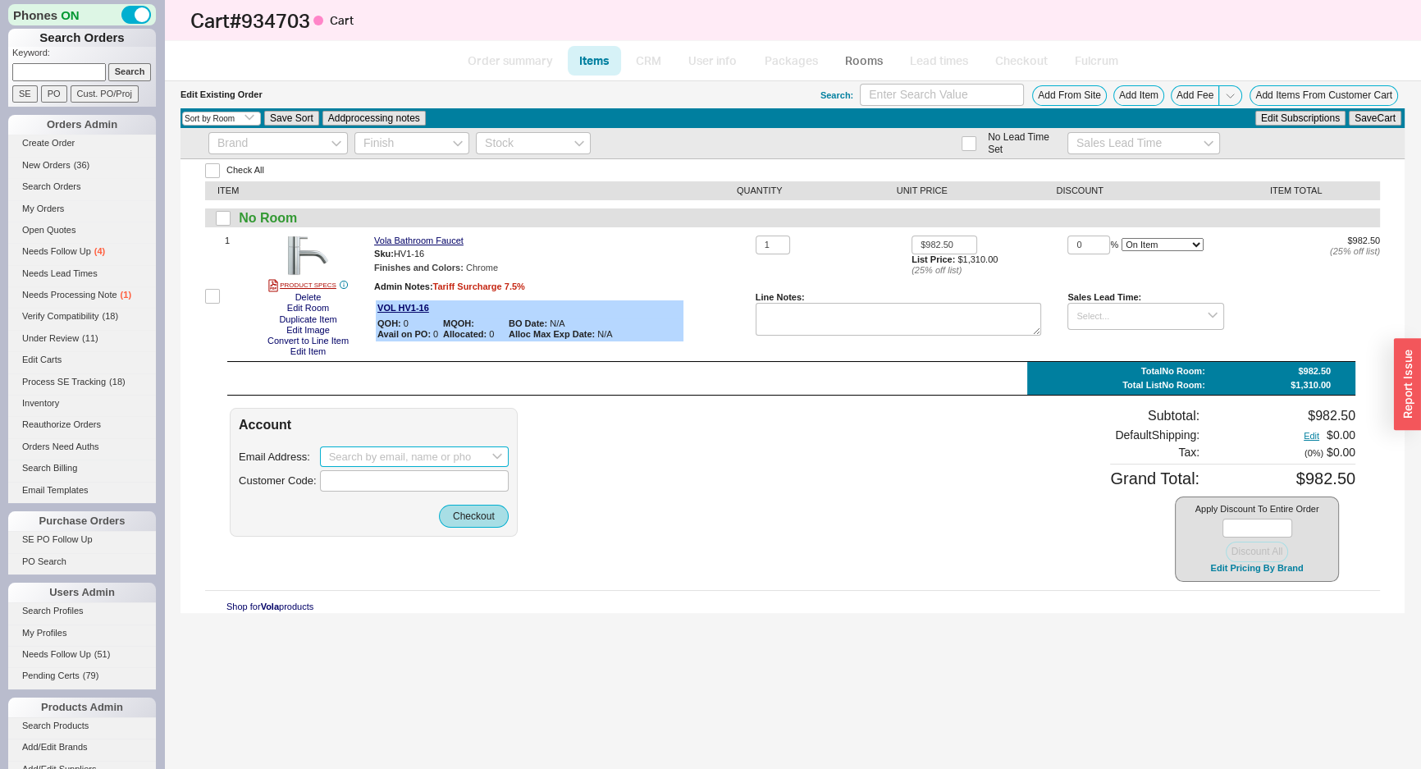
click at [360, 455] on input at bounding box center [414, 456] width 189 height 21
paste input "[EMAIL_ADDRESS][DOMAIN_NAME]"
click at [404, 482] on div "create option [EMAIL_ADDRESS][DOMAIN_NAME]" at bounding box center [414, 490] width 187 height 39
type input "[EMAIL_ADDRESS][DOMAIN_NAME]"
click at [435, 494] on div "Account Email Address: [EMAIL_ADDRESS][DOMAIN_NAME] Customer Code: Checkout" at bounding box center [374, 472] width 288 height 129
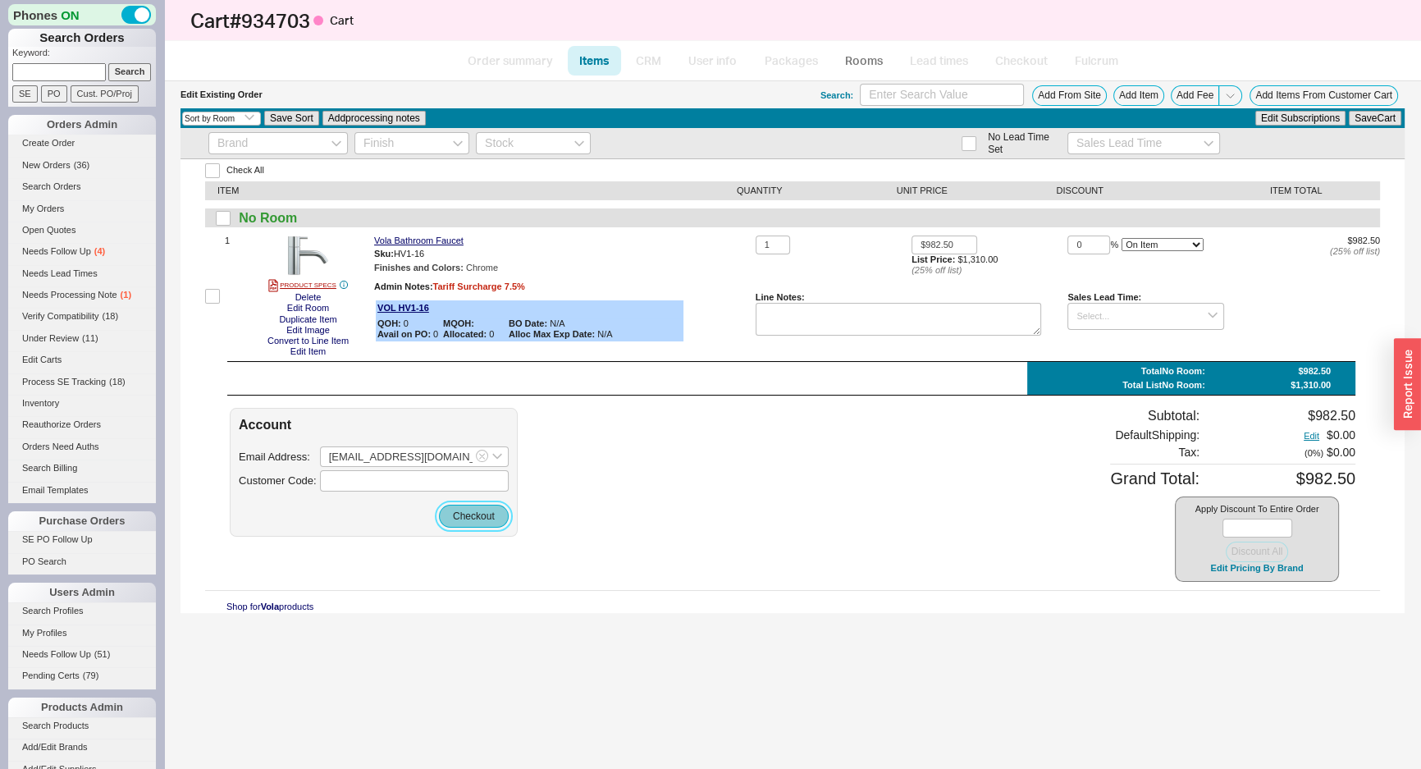
click at [472, 521] on button "Checkout" at bounding box center [474, 516] width 70 height 23
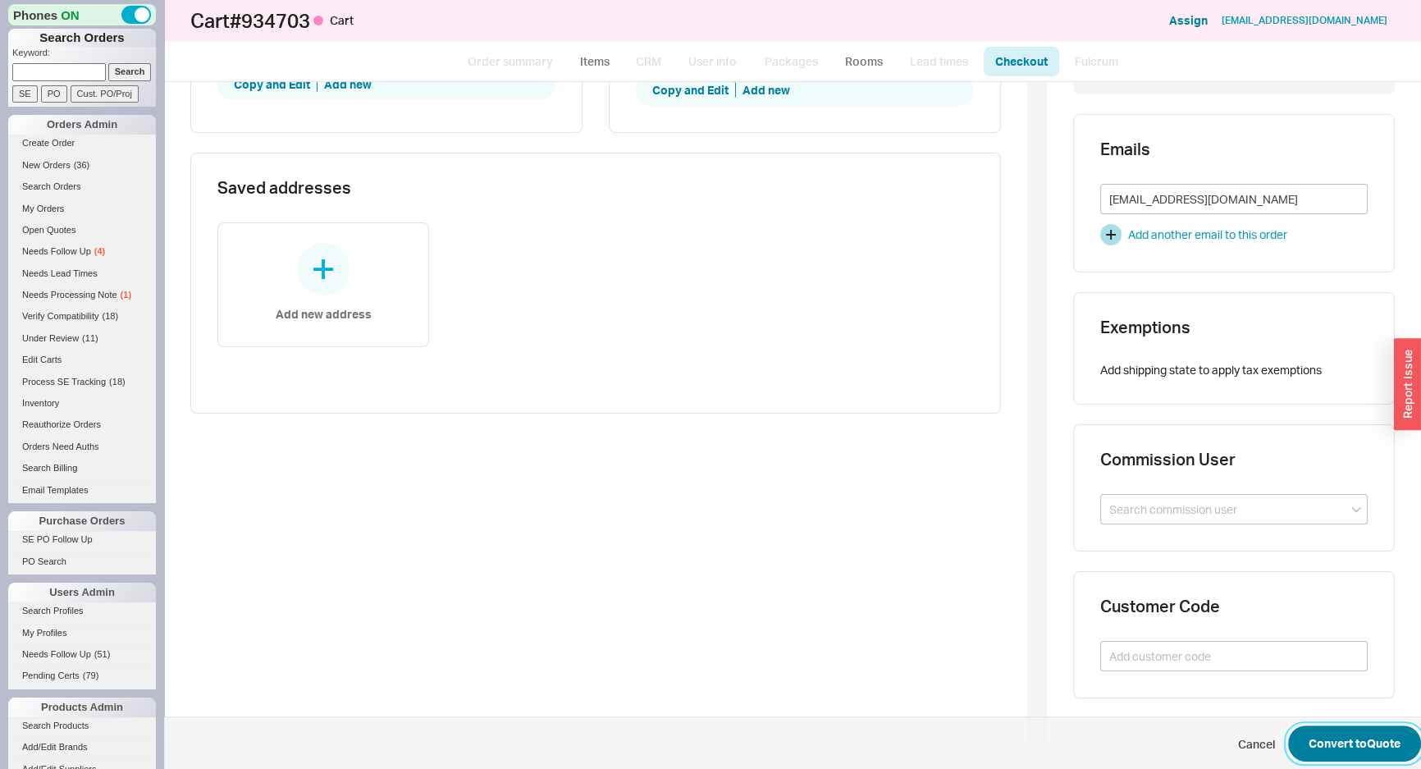
click at [1303, 739] on button "Convert to Quote" at bounding box center [1354, 743] width 133 height 36
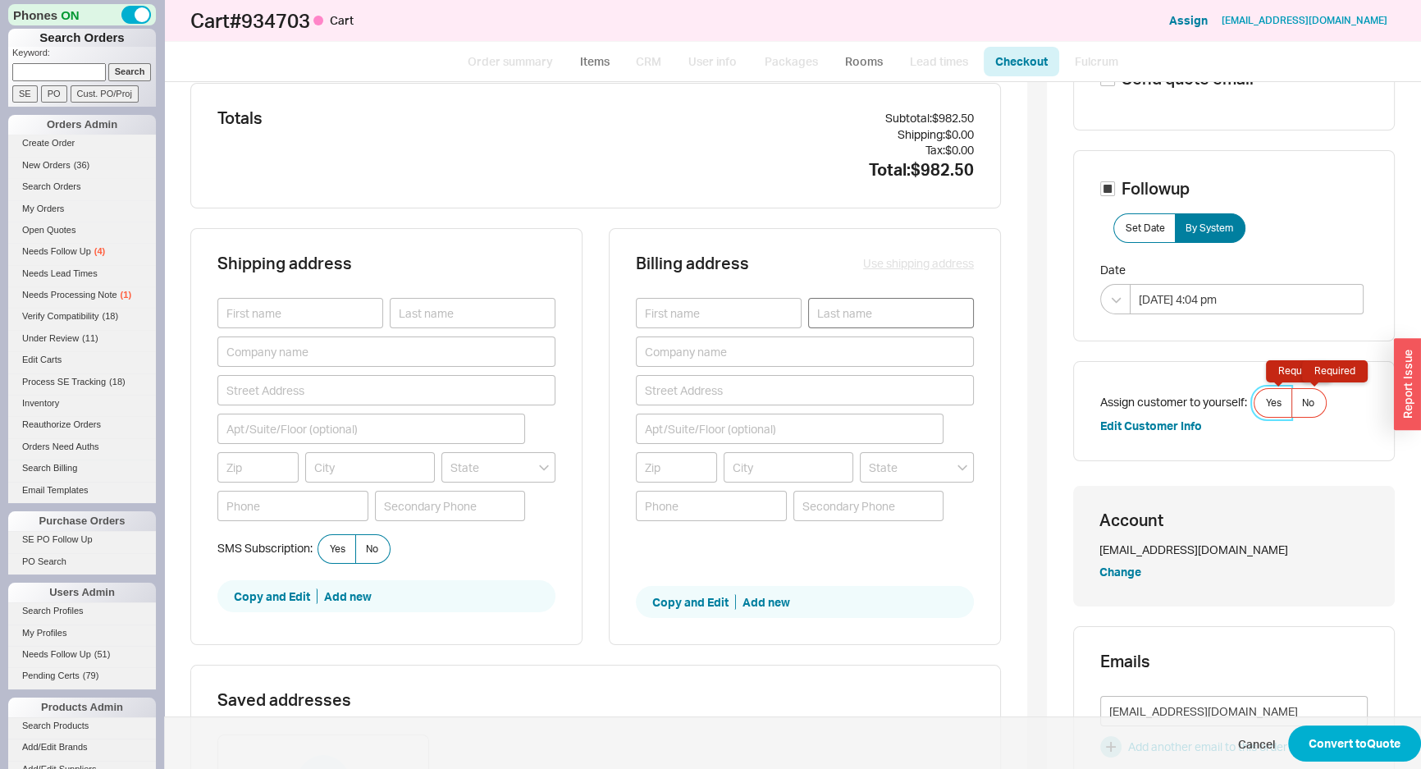
scroll to position [66, 0]
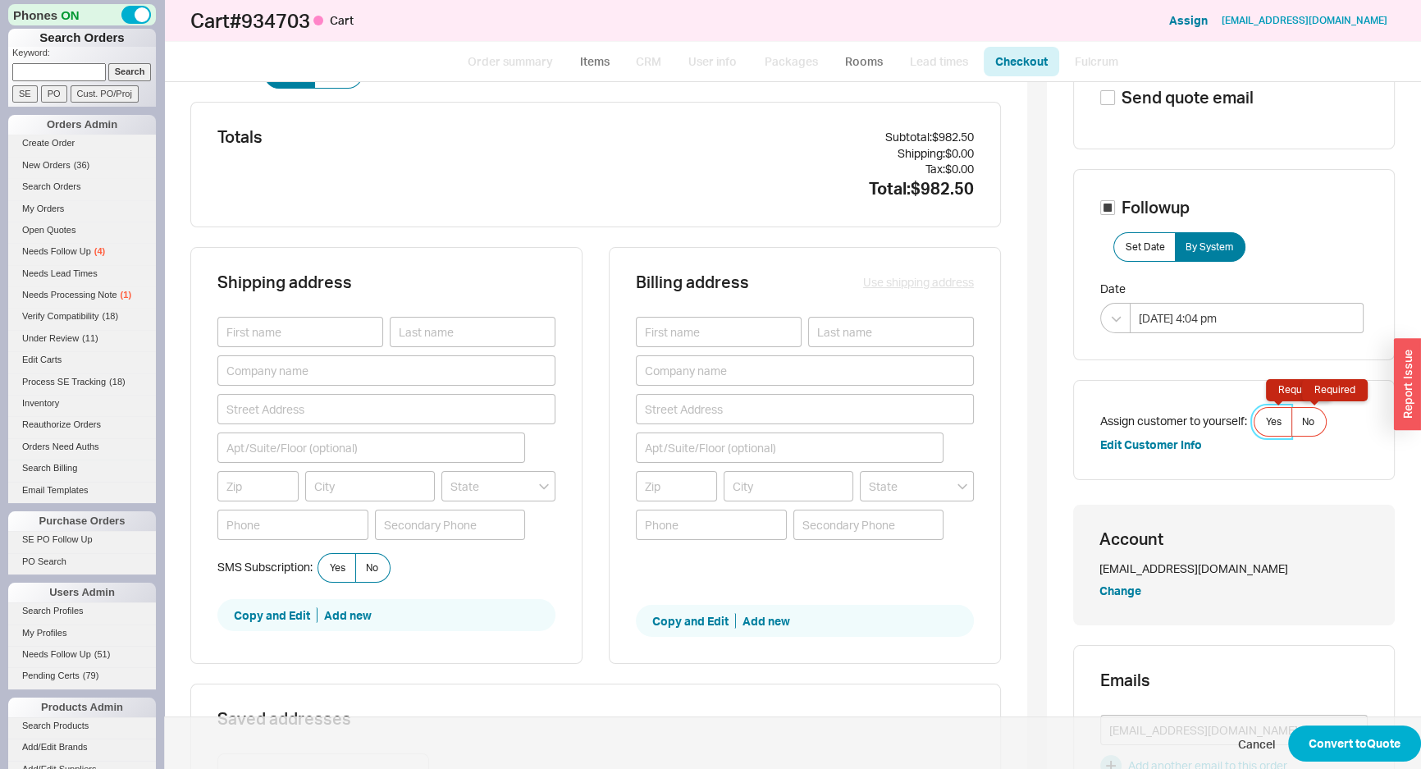
click at [1254, 427] on label "Yes Required" at bounding box center [1273, 422] width 39 height 30
click at [0, 0] on input "Yes Required" at bounding box center [0, 0] width 0 height 0
click at [1296, 731] on button "Convert to Quote" at bounding box center [1354, 743] width 133 height 36
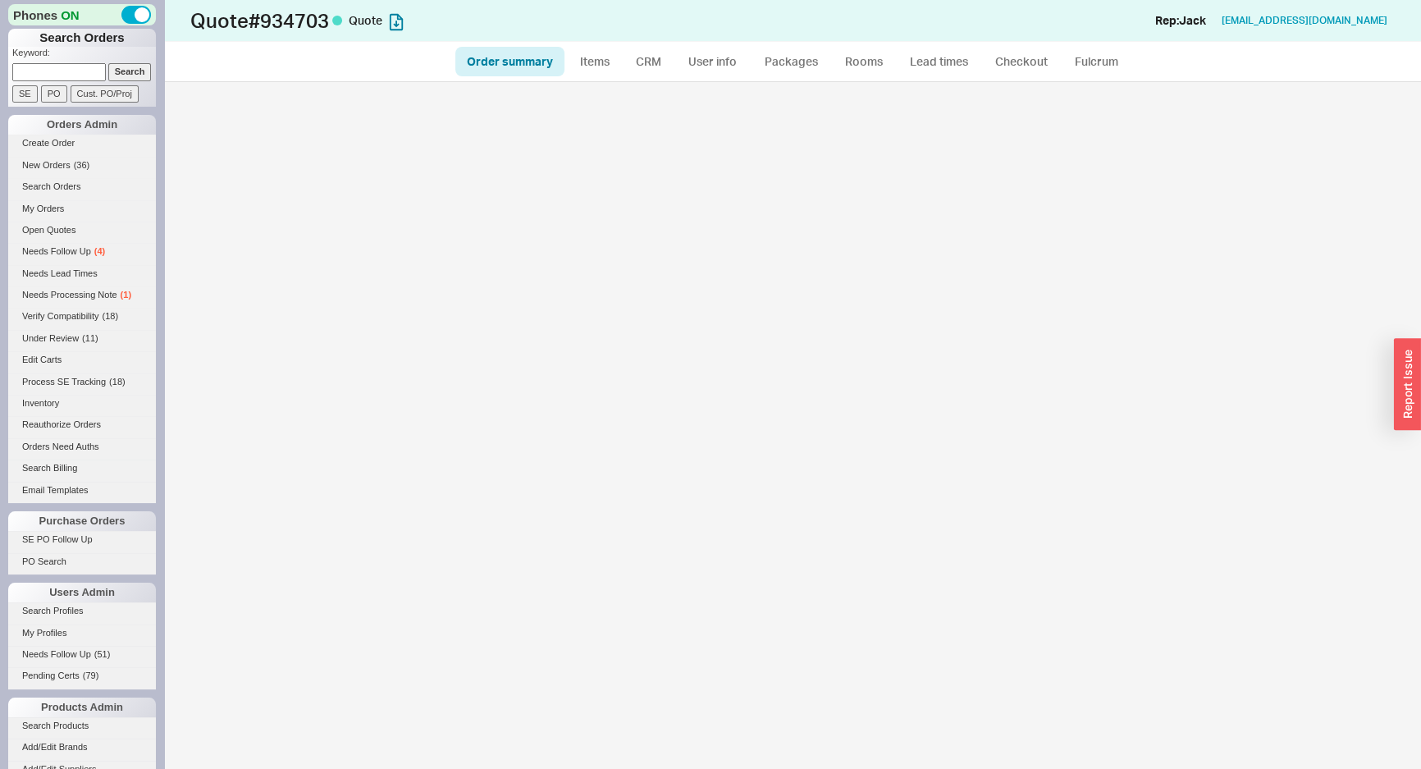
select select "*"
select select "3"
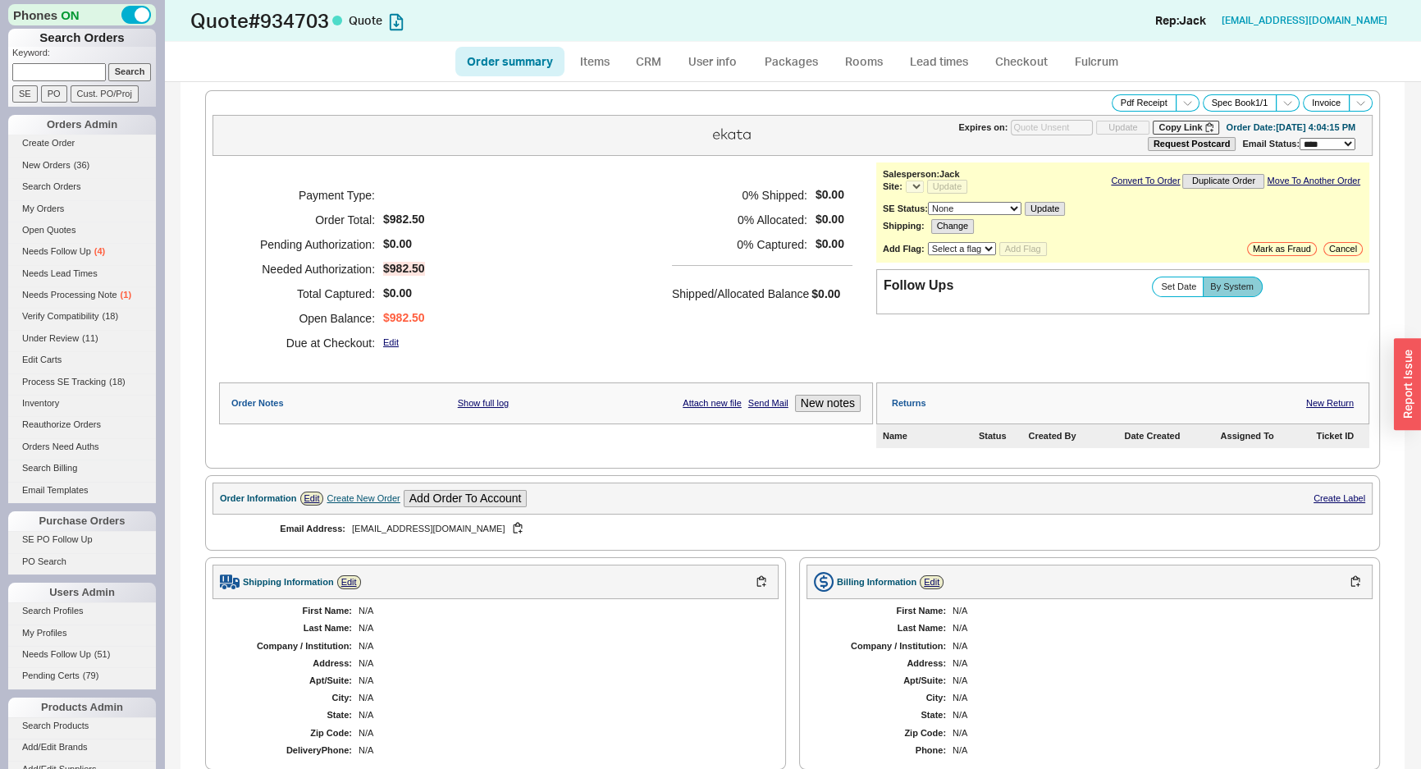
select select "*"
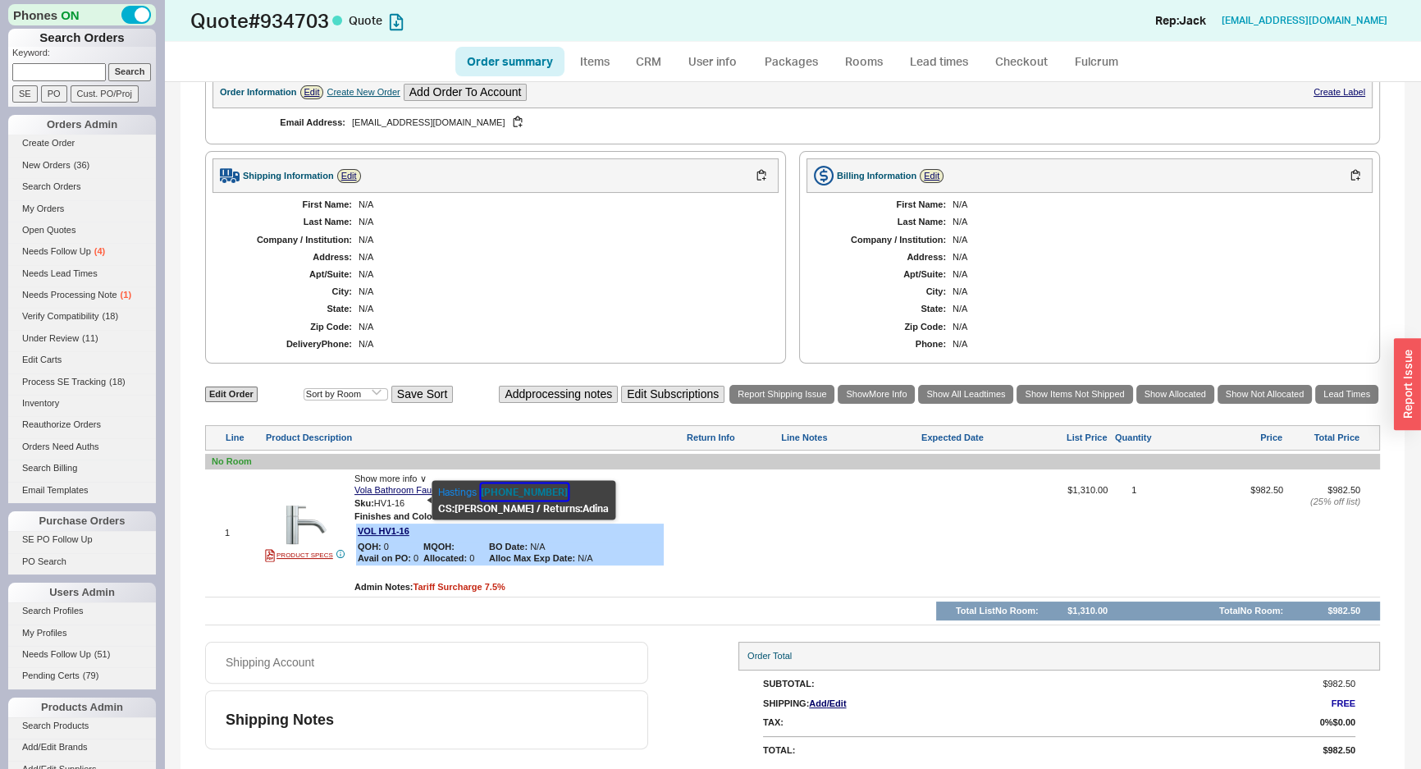
click at [510, 489] on button "800-351-0038" at bounding box center [524, 491] width 87 height 16
click at [566, 300] on div "First Name: N/A Last Name: N/A Company / Institution: N/A Address: N/A Apt/Suit…" at bounding box center [496, 274] width 566 height 163
click at [454, 310] on div "N/A" at bounding box center [561, 309] width 404 height 11
click at [605, 300] on div "First Name: N/A Last Name: N/A Company / Institution: N/A Address: N/A Apt/Suit…" at bounding box center [496, 274] width 566 height 163
click at [512, 64] on link "Order summary" at bounding box center [509, 62] width 109 height 30
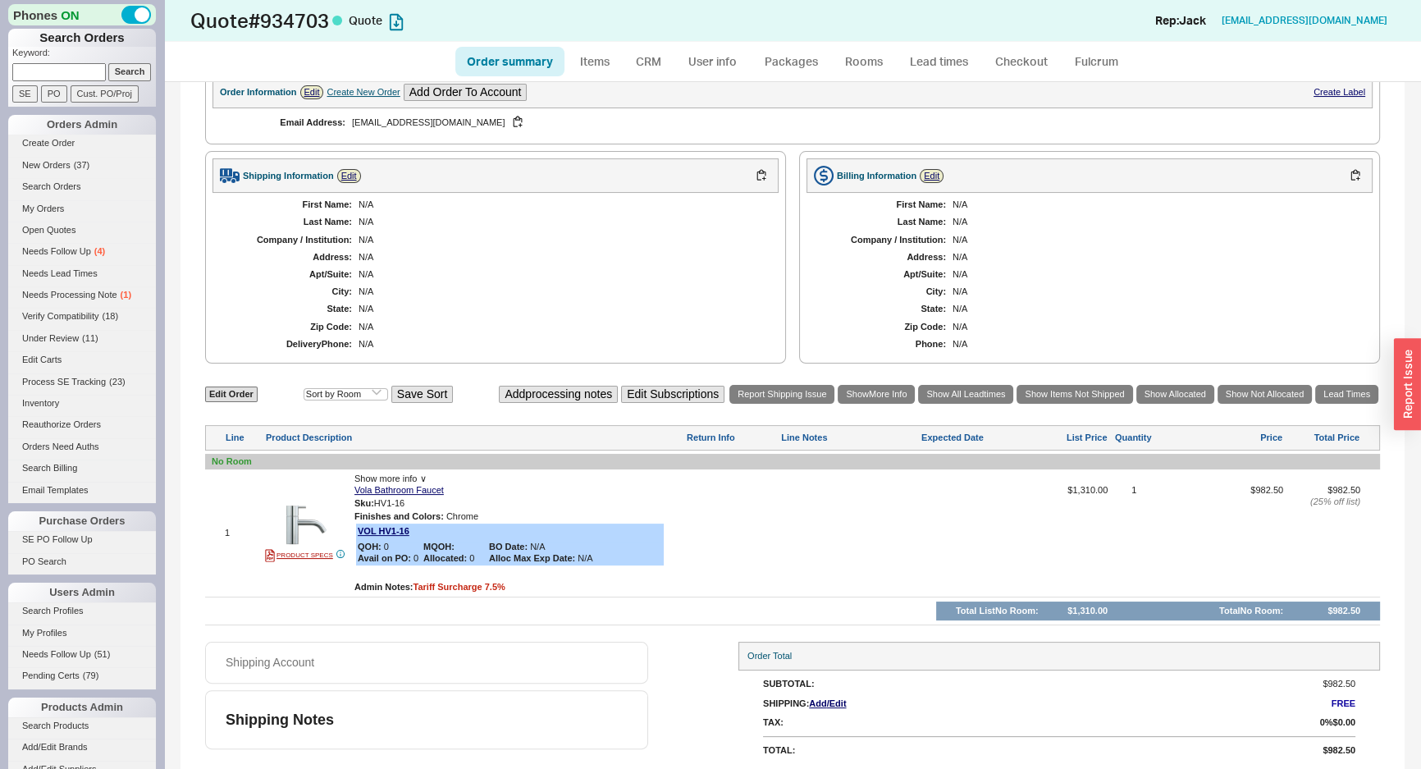
select select "*"
select select "3"
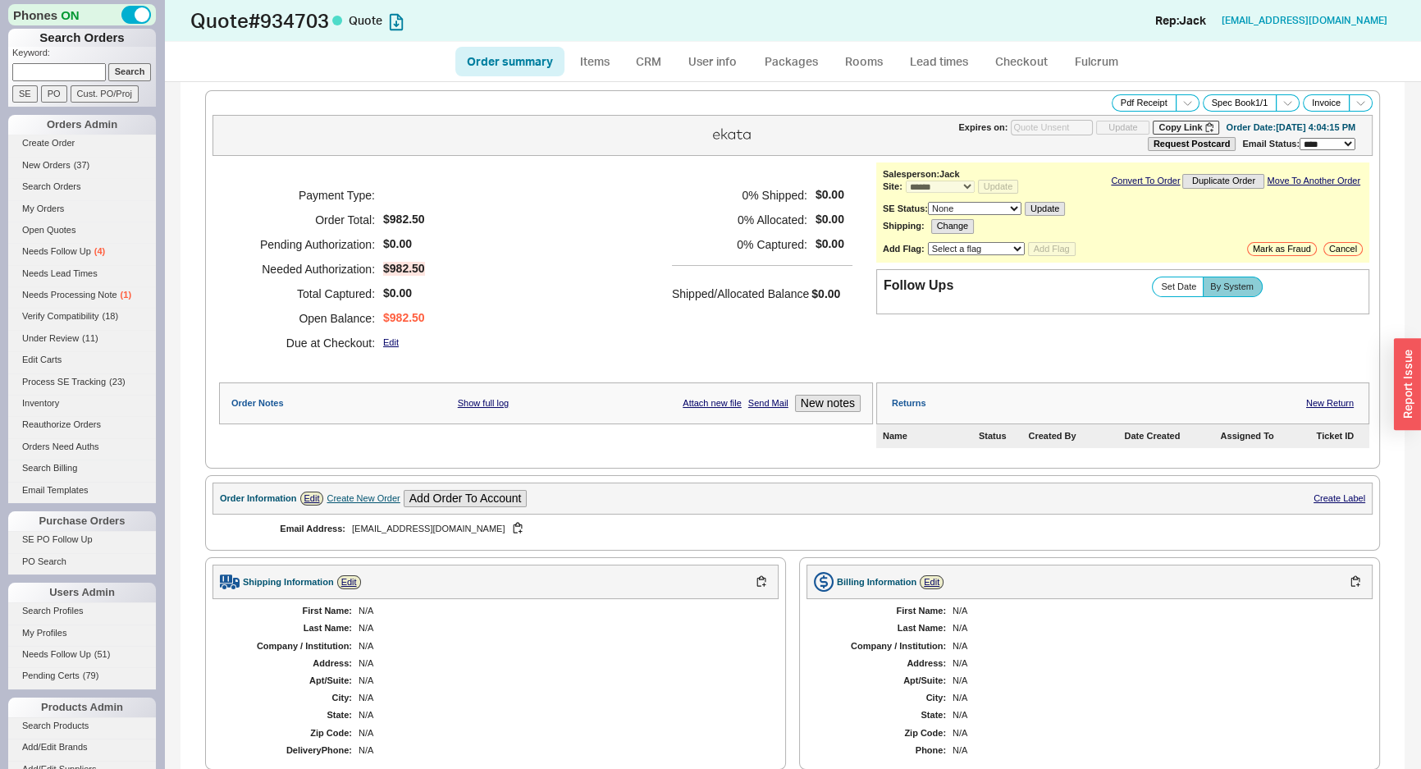
click at [701, 253] on h5 "0 % Captured:" at bounding box center [739, 244] width 135 height 25
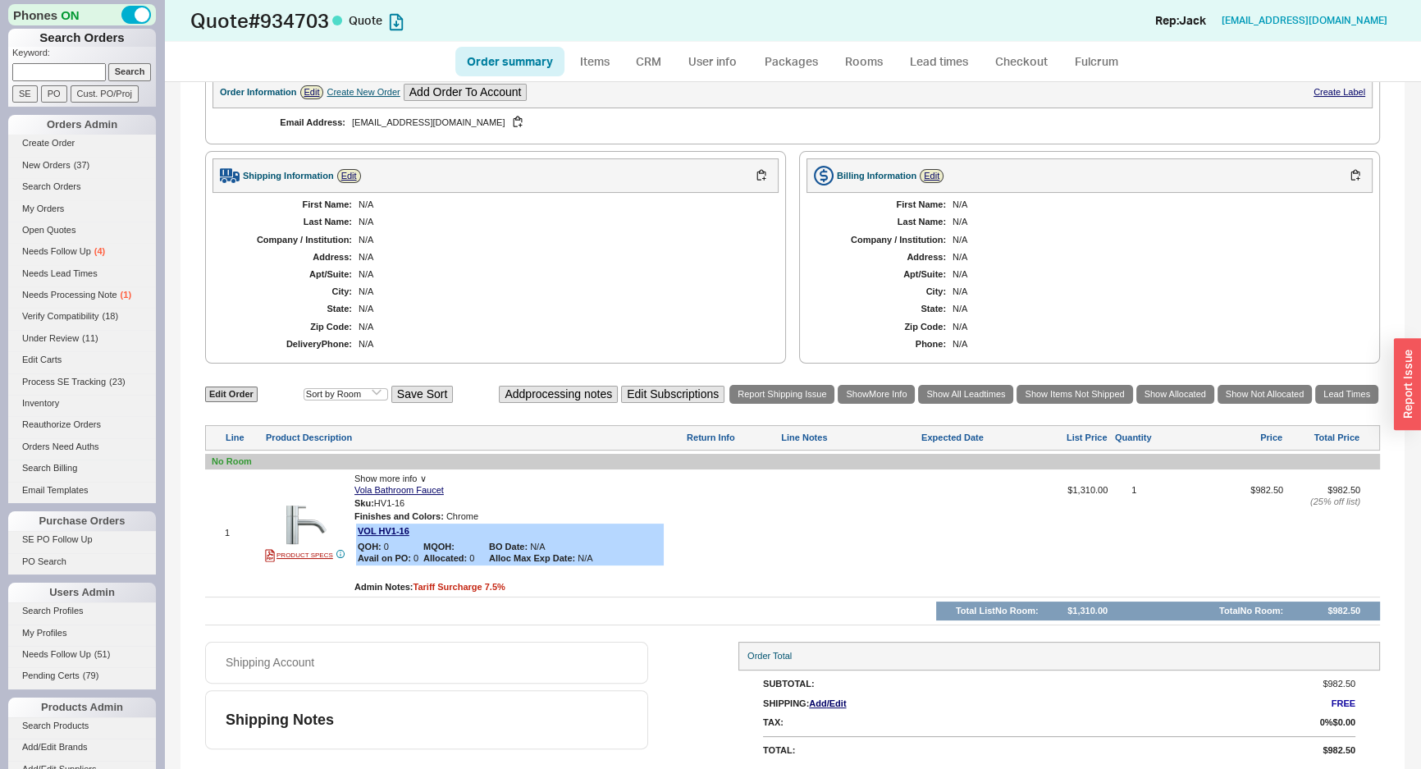
click at [755, 318] on div "First Name: N/A Last Name: N/A Company / Institution: N/A Address: N/A Apt/Suit…" at bounding box center [496, 274] width 566 height 163
click at [656, 60] on link "CRM" at bounding box center [648, 62] width 48 height 30
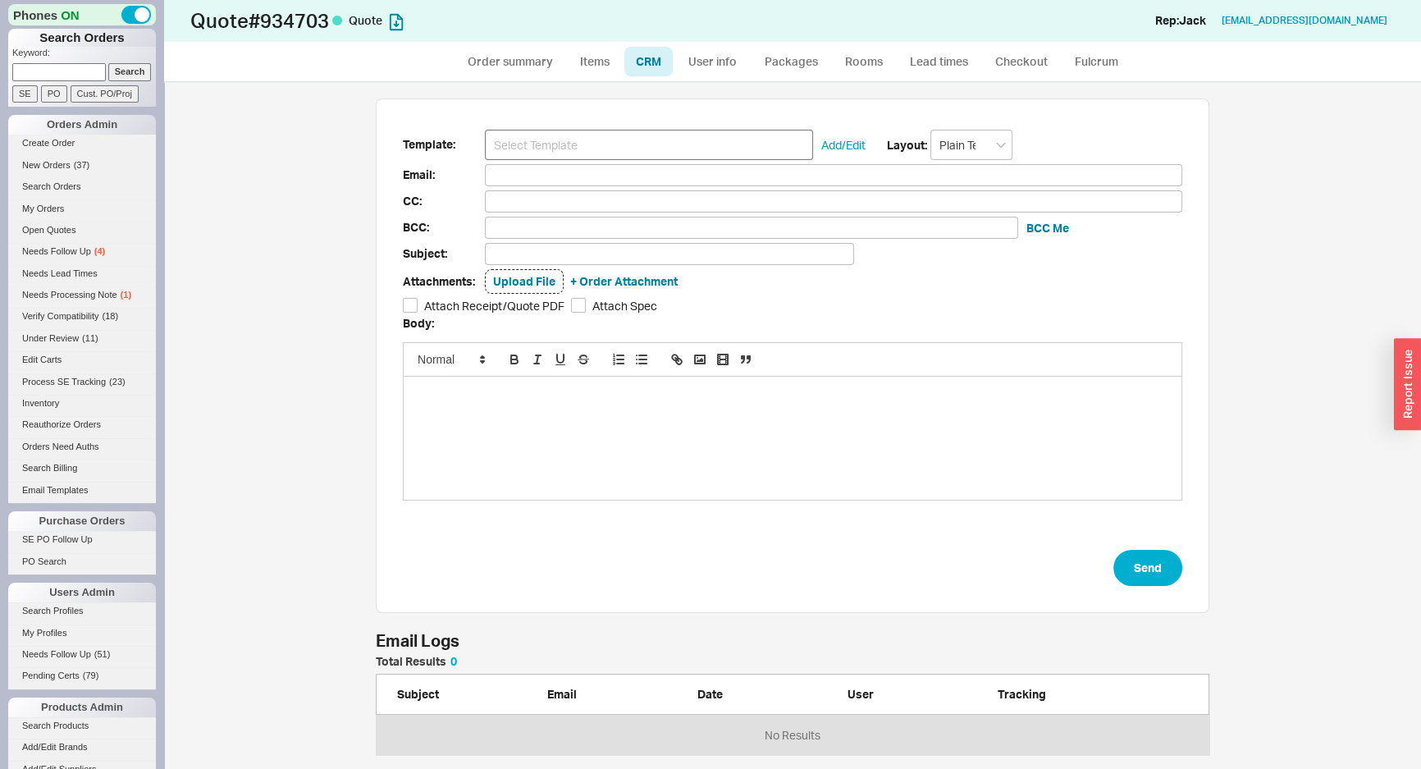
scroll to position [89, 822]
click at [643, 147] on form "Template: Add/Edit Layout: Plain Text Email: CC: BCC: BCC Me Subject: Attachmen…" at bounding box center [793, 358] width 780 height 456
click at [642, 145] on input at bounding box center [649, 145] width 328 height 30
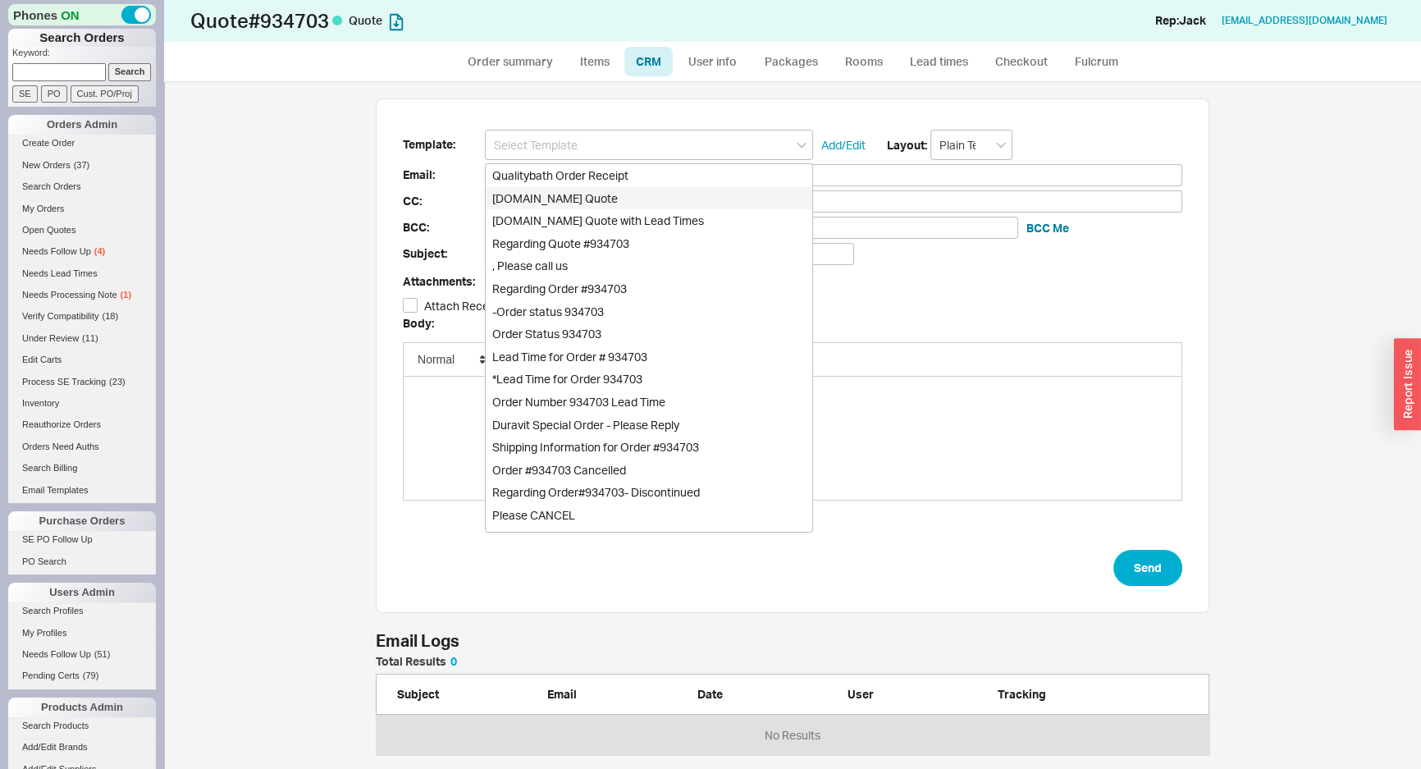
click at [604, 197] on div "Qualitybath.com Quote" at bounding box center [649, 198] width 327 height 23
type input "Receipt"
type input "AFulton@Supportair.com"
type input "Quality Bath Quote #934703"
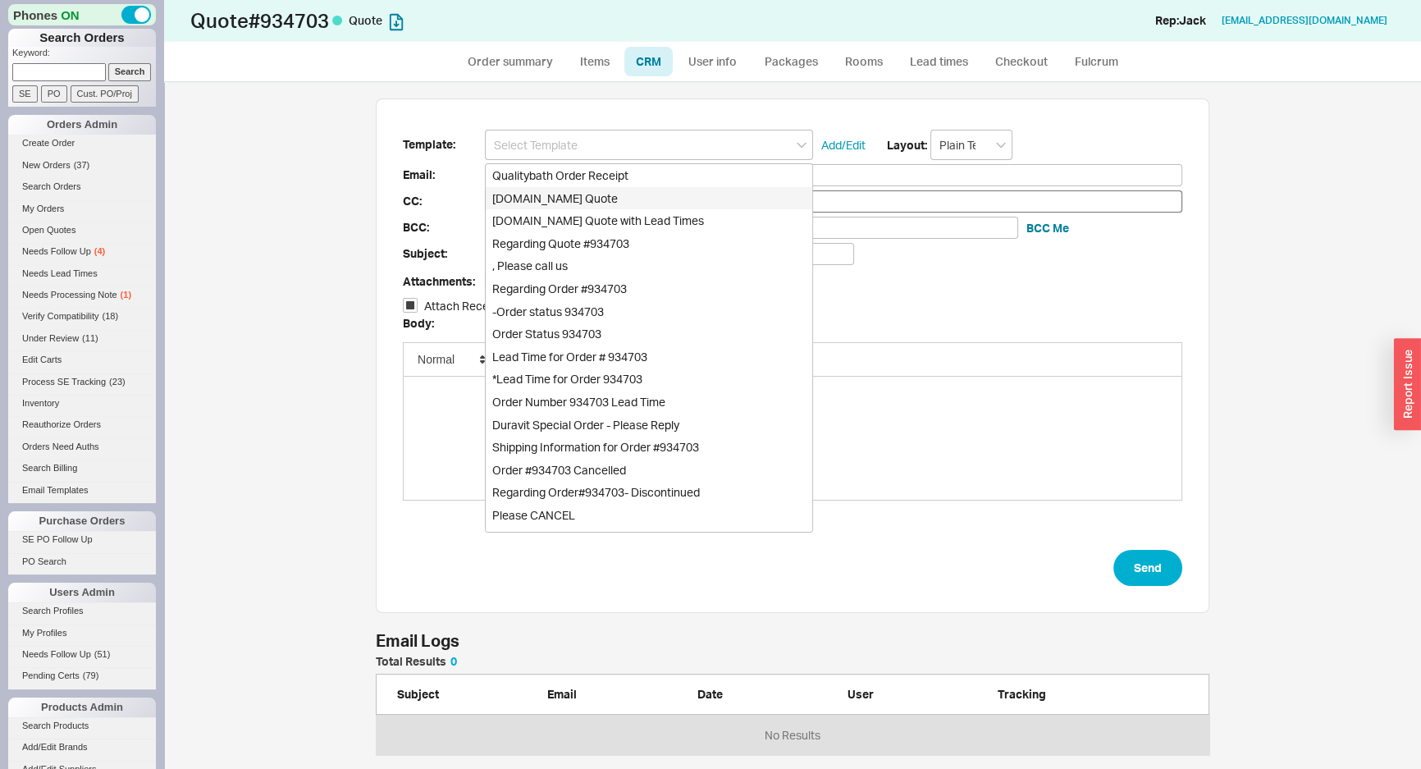
checkbox input "true"
type input "Qualitybath.com Quote"
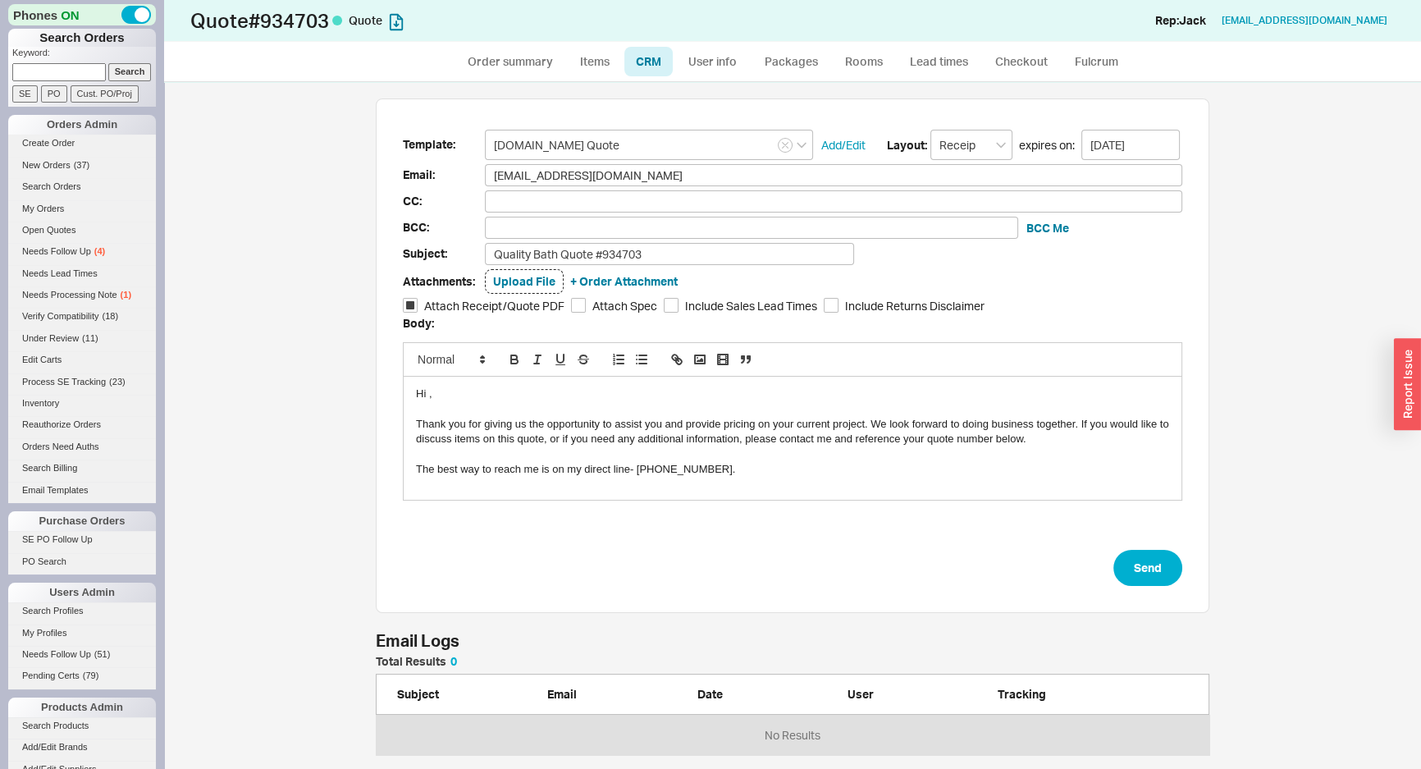
click at [1125, 547] on form "Template: Qualitybath.com Quote Add/Edit Layout: Receipt expires on: 09/01/2025…" at bounding box center [793, 358] width 780 height 456
click at [1169, 565] on button "Send" at bounding box center [1148, 568] width 69 height 36
select select "*"
select select "3"
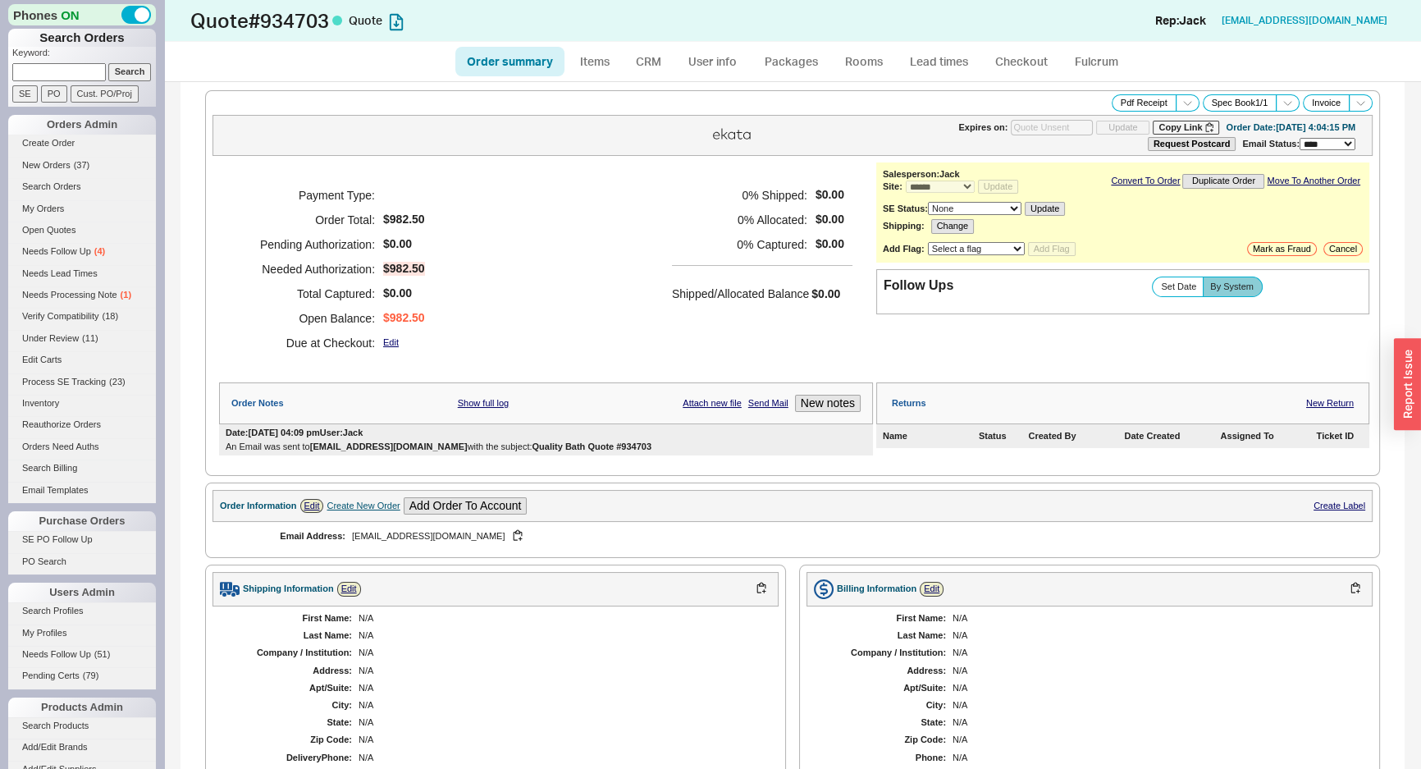
type input "09/01/2025"
click at [1155, 122] on button "Copy Link" at bounding box center [1186, 128] width 66 height 14
click at [738, 192] on h5 "0 % Shipped:" at bounding box center [739, 195] width 135 height 25
click at [708, 268] on div "Shipped/Allocated Balance $0.00" at bounding box center [762, 285] width 181 height 40
click at [537, 315] on div "Payment Type: Order Total: $982.50 Pending Authorization: $0.00 Needed Authoriz…" at bounding box center [546, 268] width 654 height 213
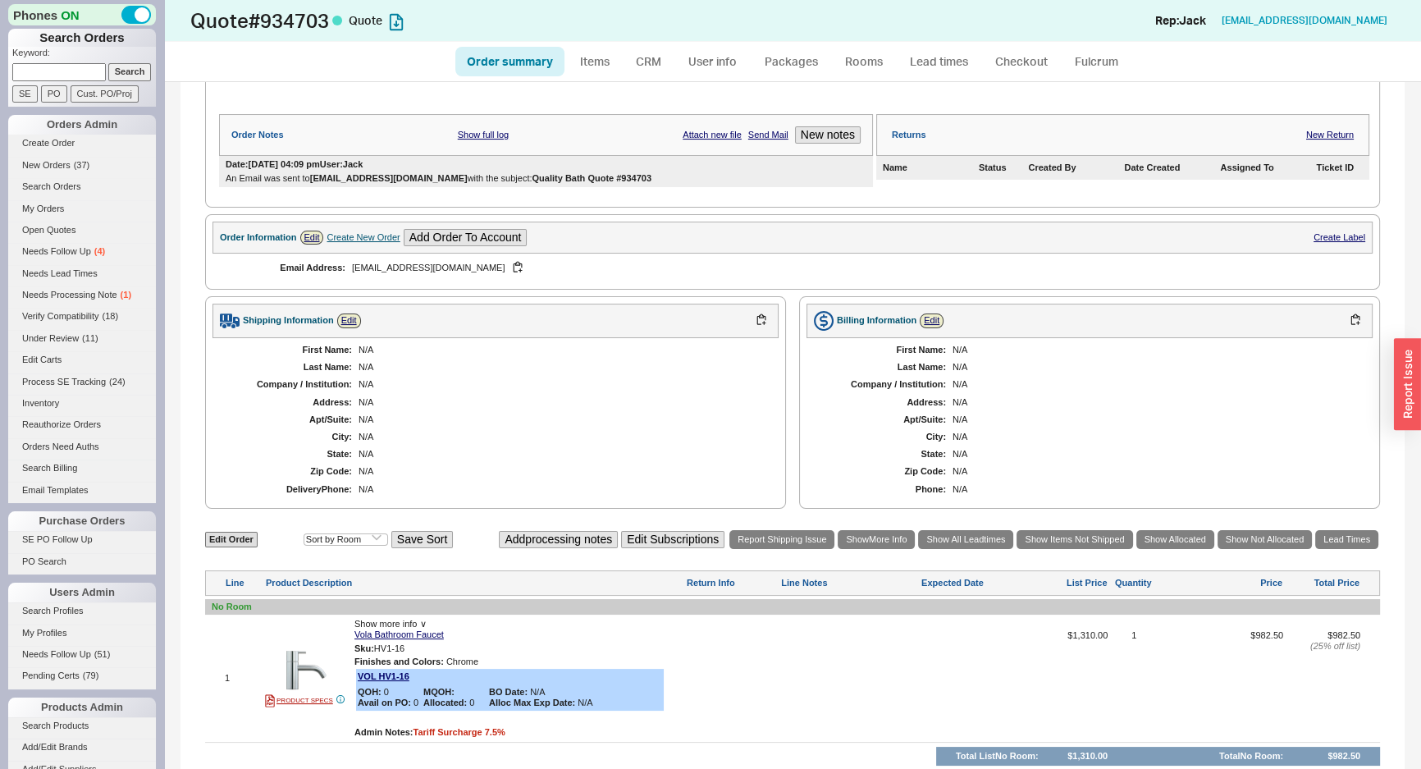
scroll to position [414, 0]
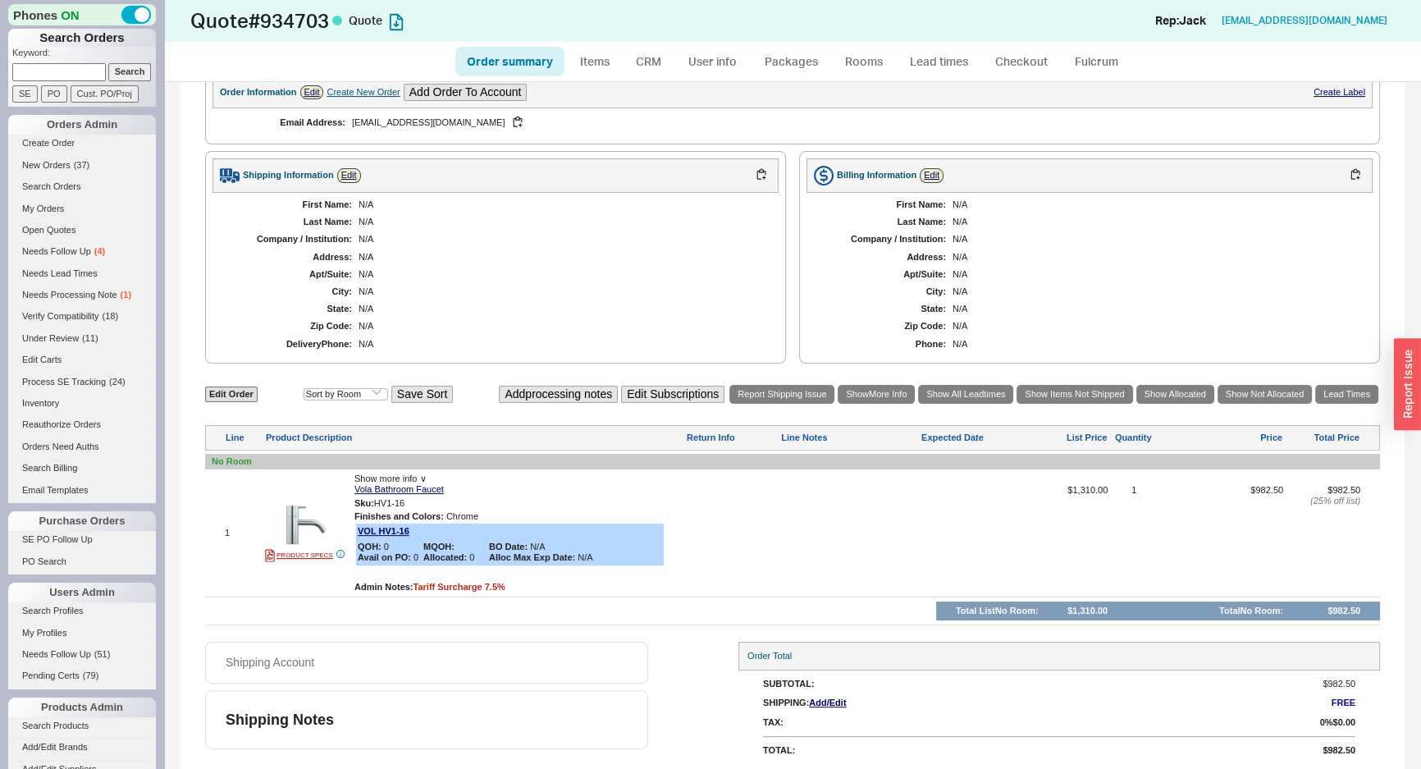
click at [55, 53] on p "Keyword:" at bounding box center [84, 55] width 144 height 16
click at [66, 66] on input at bounding box center [59, 71] width 94 height 17
paste input "934562"
type input "934562"
click at [115, 68] on input "Search" at bounding box center [129, 71] width 43 height 17
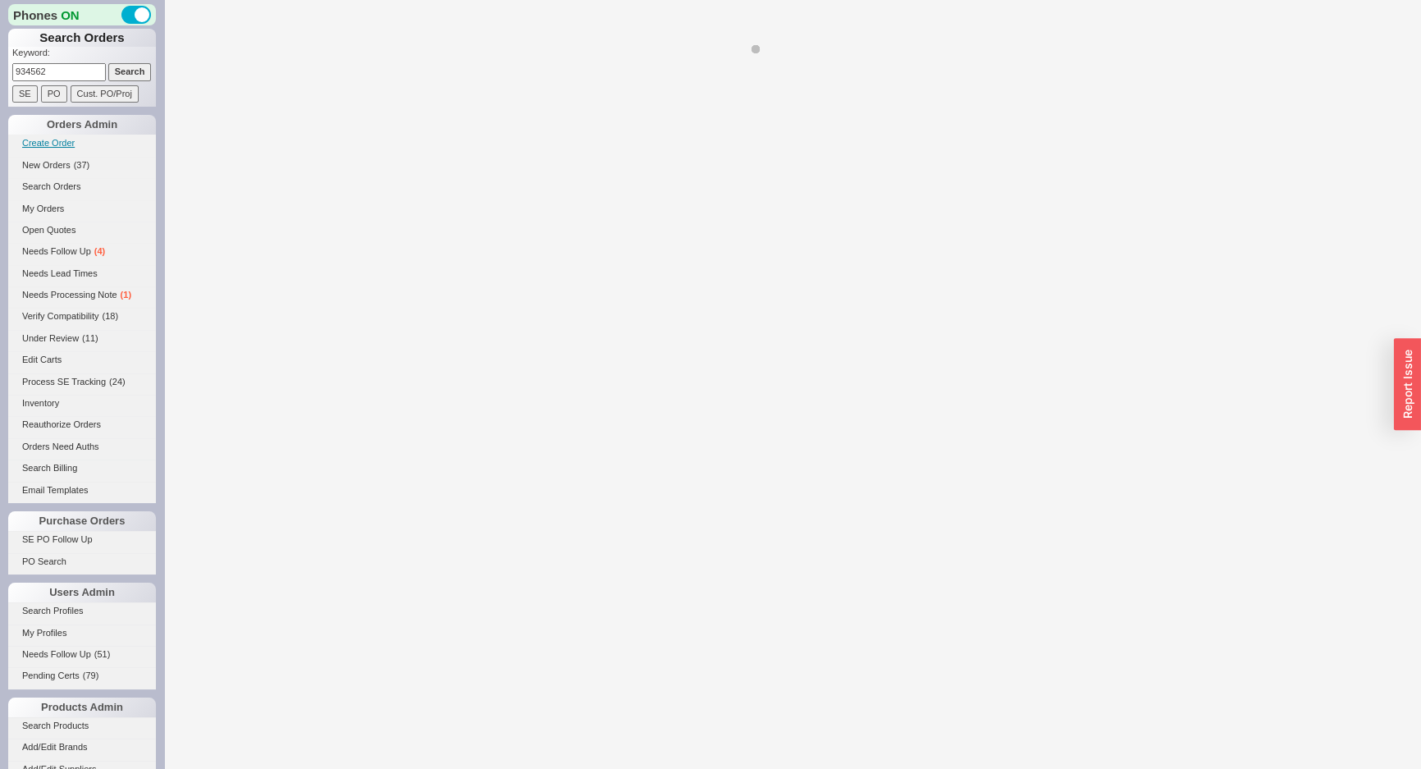
select select "*"
select select "3"
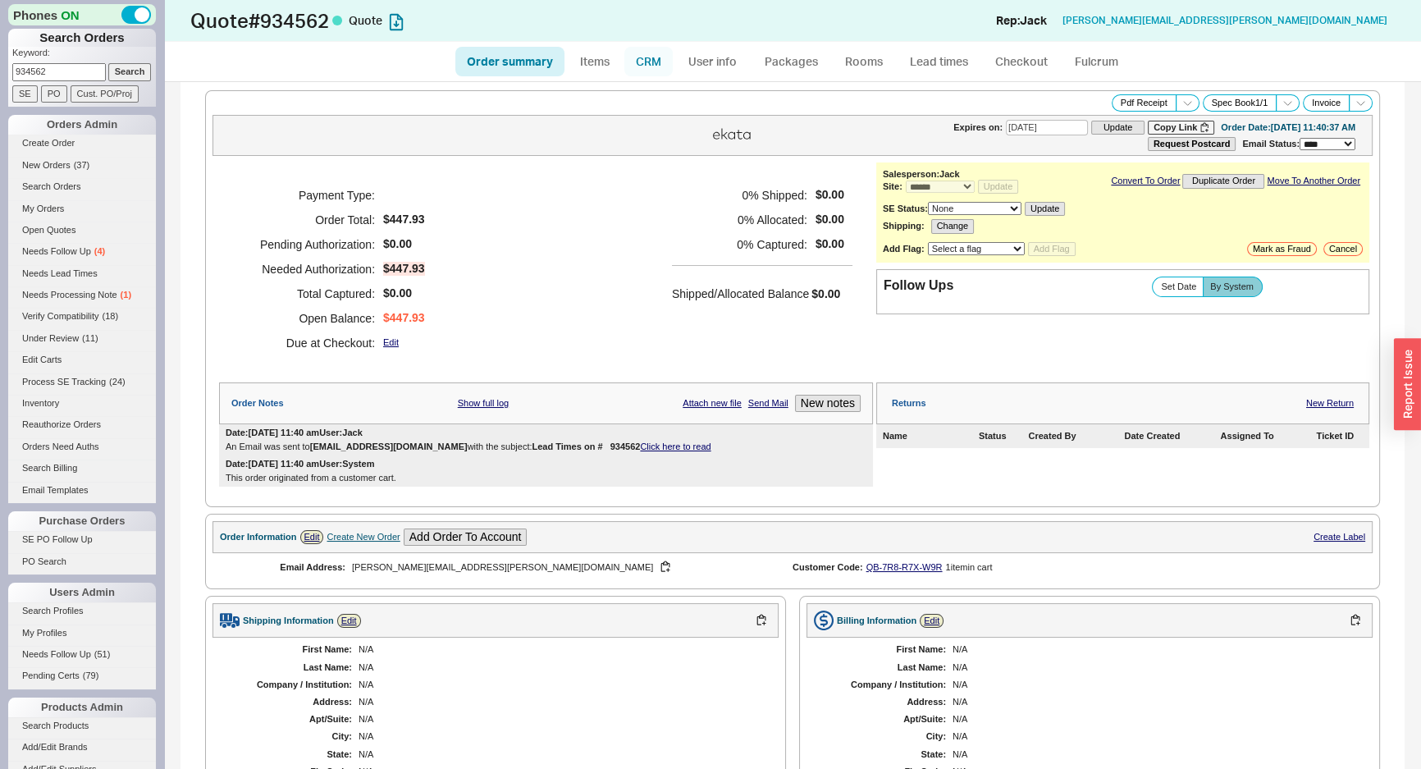
click at [657, 57] on link "CRM" at bounding box center [648, 62] width 48 height 30
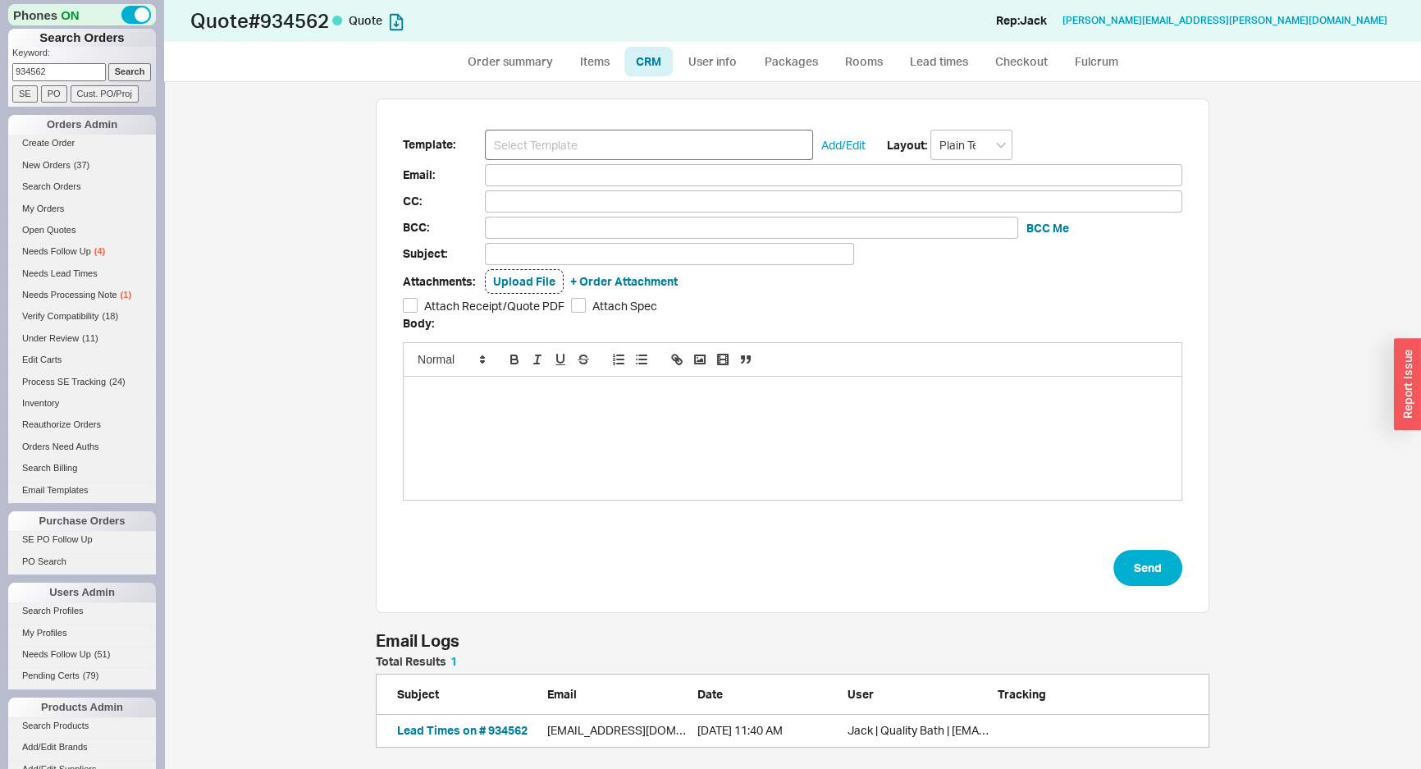
scroll to position [80, 822]
drag, startPoint x: 673, startPoint y: 121, endPoint x: 675, endPoint y: 135, distance: 14.0
click at [674, 129] on div "Template: Add/Edit Layout: Plain Text Email: CC: BCC: BCC Me Subject: Attachmen…" at bounding box center [793, 355] width 834 height 515
click at [677, 140] on input at bounding box center [649, 145] width 328 height 30
click at [675, 148] on input at bounding box center [649, 145] width 328 height 30
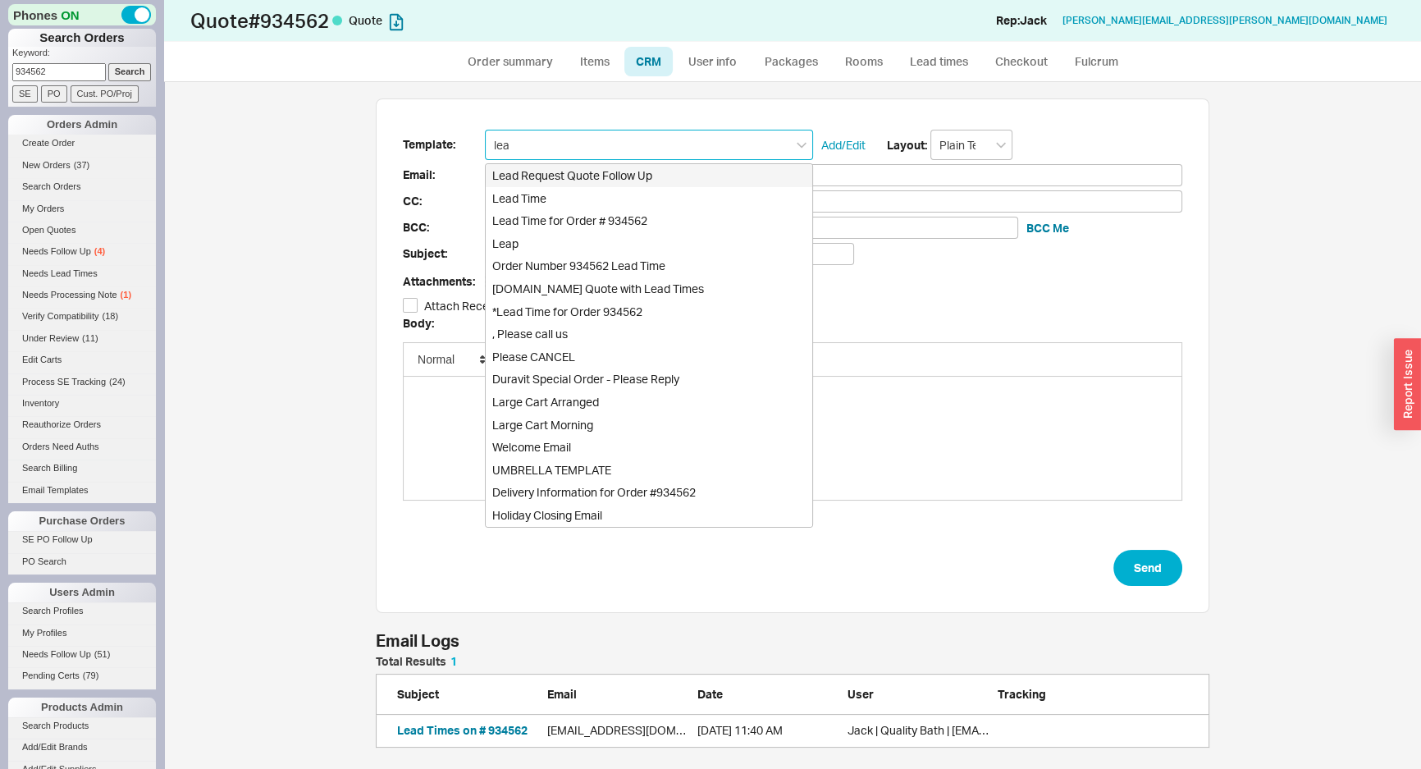
type input "lead"
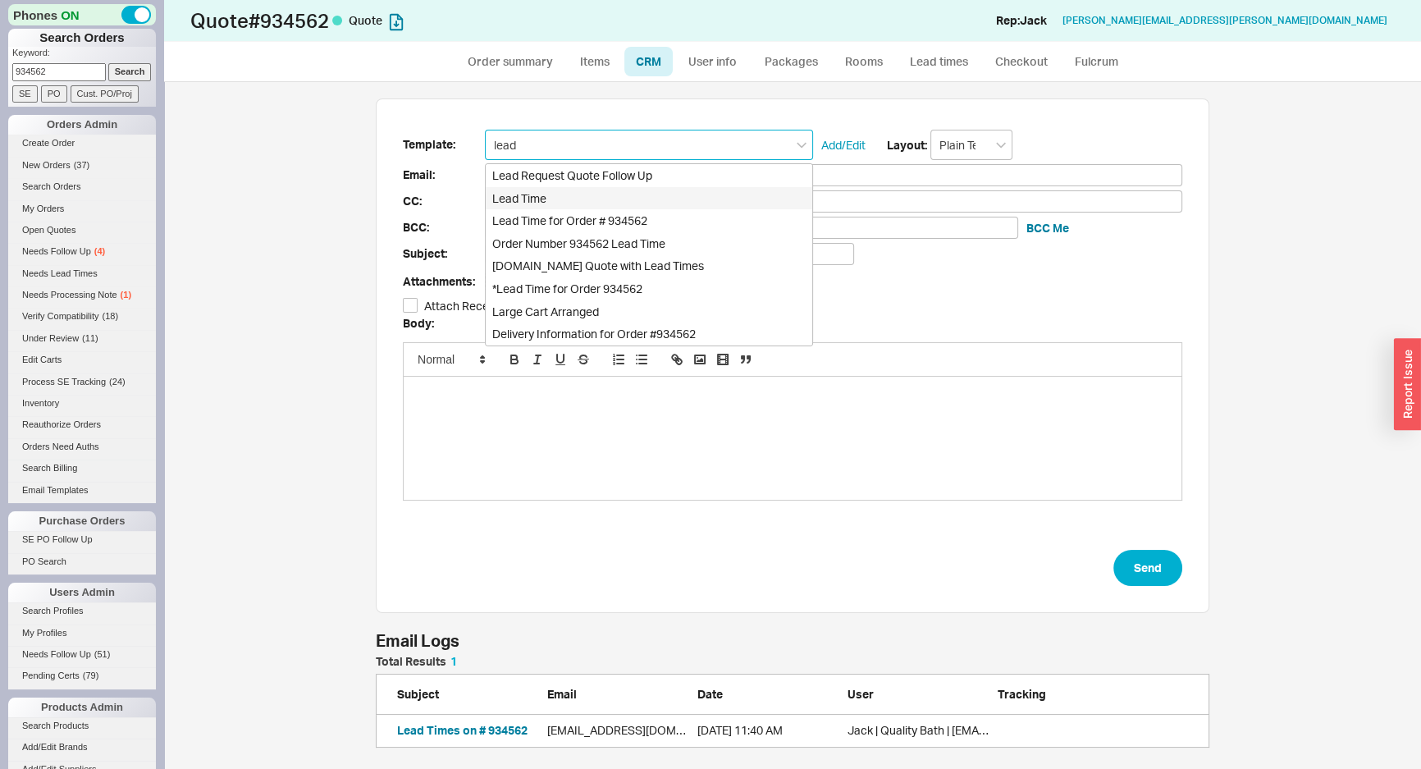
click at [552, 191] on div "Lead Time" at bounding box center [649, 198] width 327 height 23
type input "Receipt"
type input "Steven.davis@allgoodgc.com"
type input "Quote and Lead Time Info"
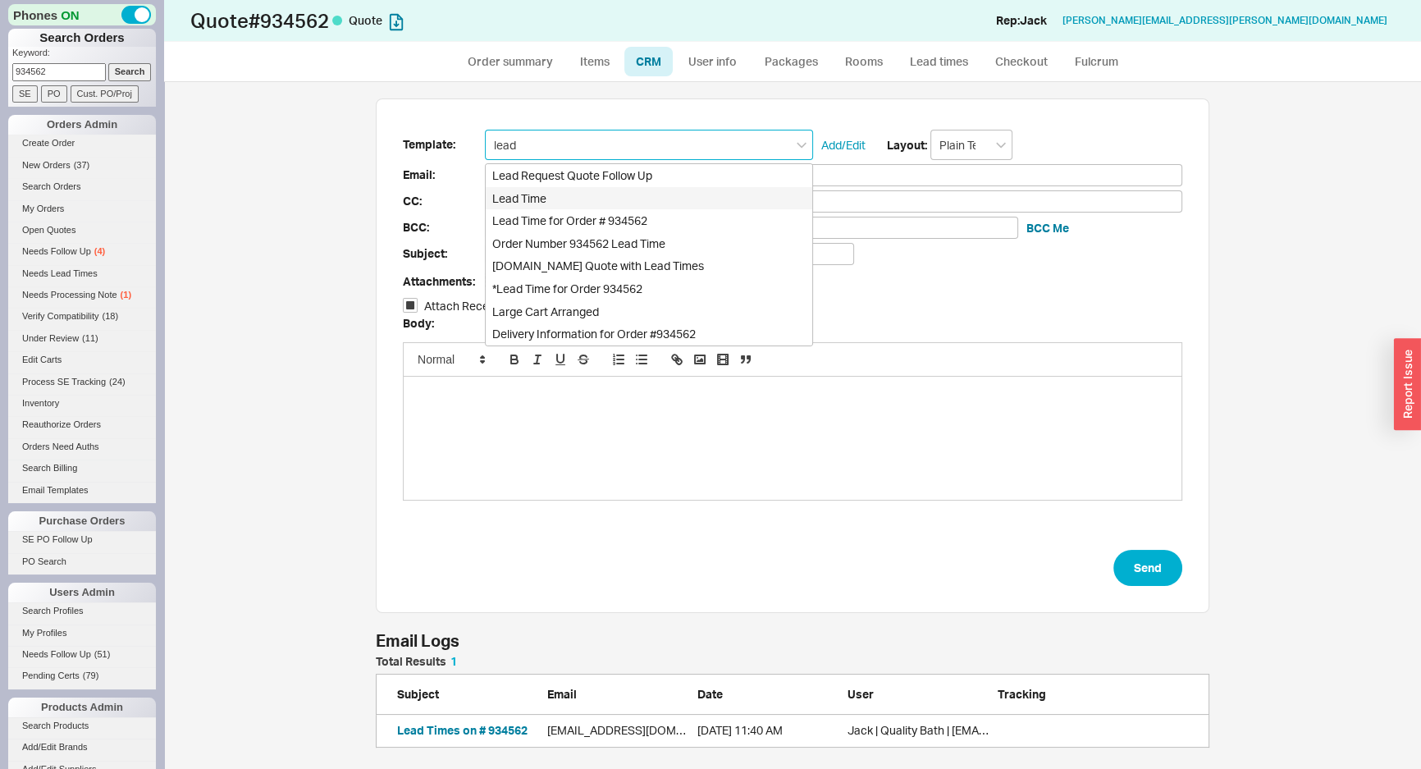
checkbox input "true"
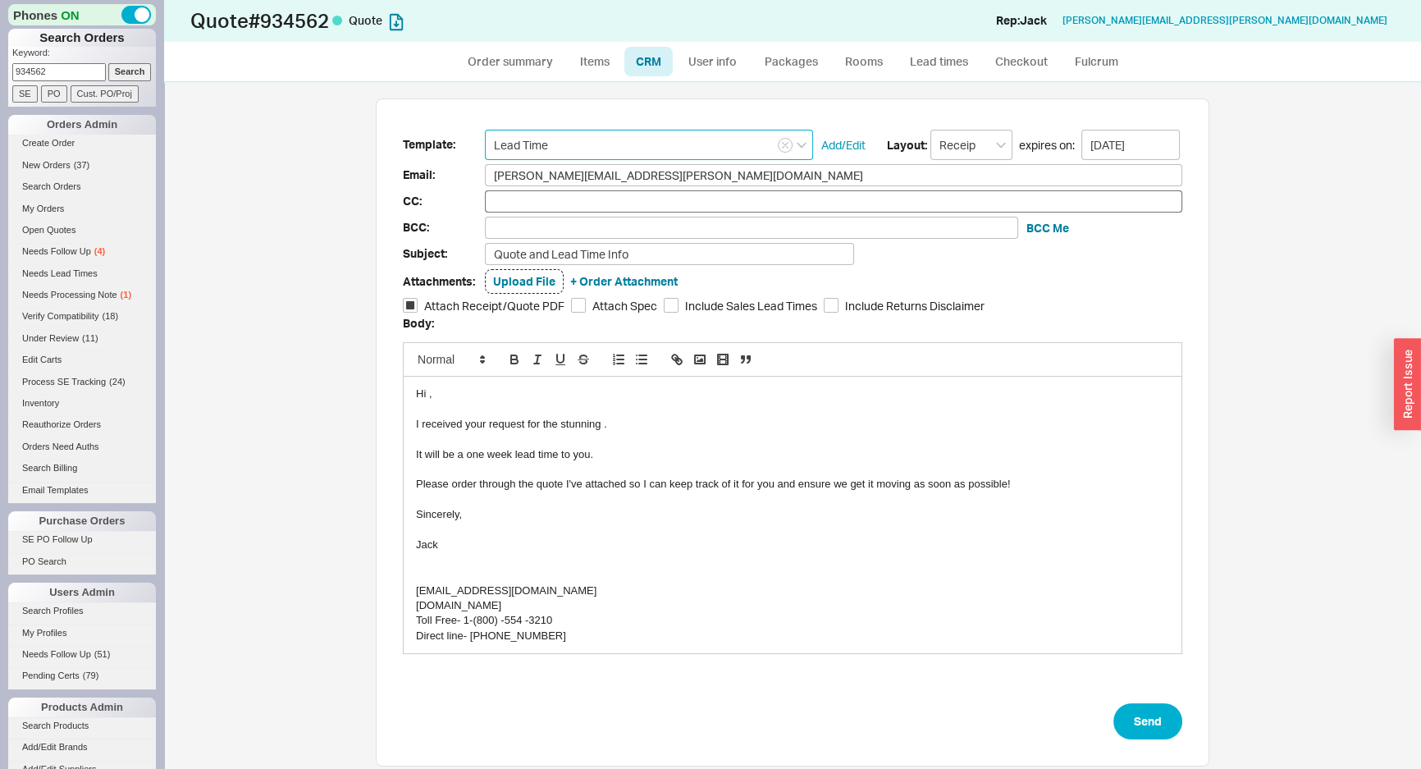
scroll to position [676, 1234]
type input "Lead Time"
click at [643, 472] on div at bounding box center [792, 469] width 753 height 15
click at [661, 417] on div "I received your request for the stunning ." at bounding box center [792, 424] width 753 height 15
click at [657, 463] on div "To enrich screen reader interactions, please activate Accessibility in Grammarl…" at bounding box center [792, 469] width 753 height 15
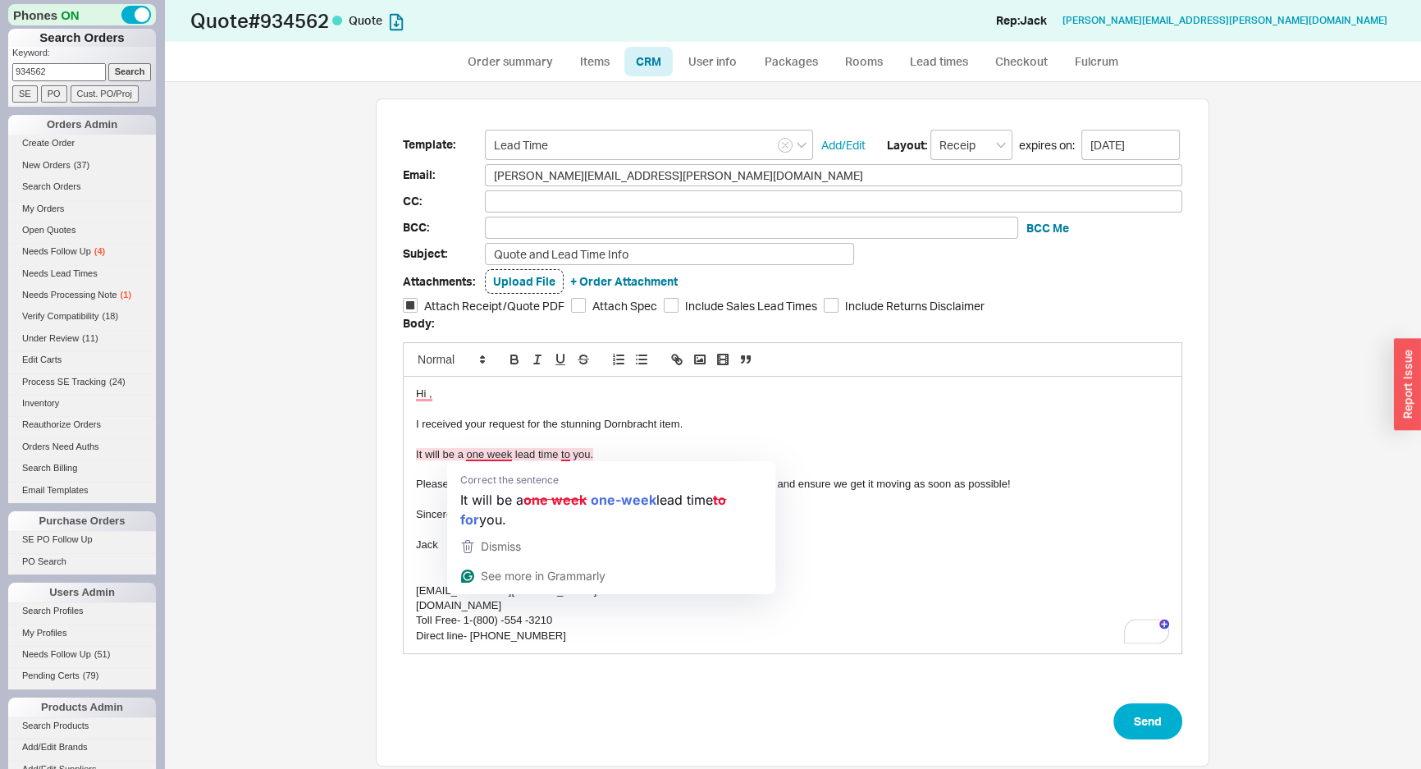
click at [472, 454] on div "It will be a one week lead time to you." at bounding box center [792, 454] width 753 height 15
click at [468, 451] on div "It will be a one week lead time to you." at bounding box center [792, 454] width 753 height 15
click at [464, 450] on div "It will be a one week lead time to you." at bounding box center [792, 454] width 753 height 15
drag, startPoint x: 463, startPoint y: 451, endPoint x: 472, endPoint y: 451, distance: 9.1
click at [472, 451] on div "It will be a one week lead time to you." at bounding box center [792, 454] width 753 height 15
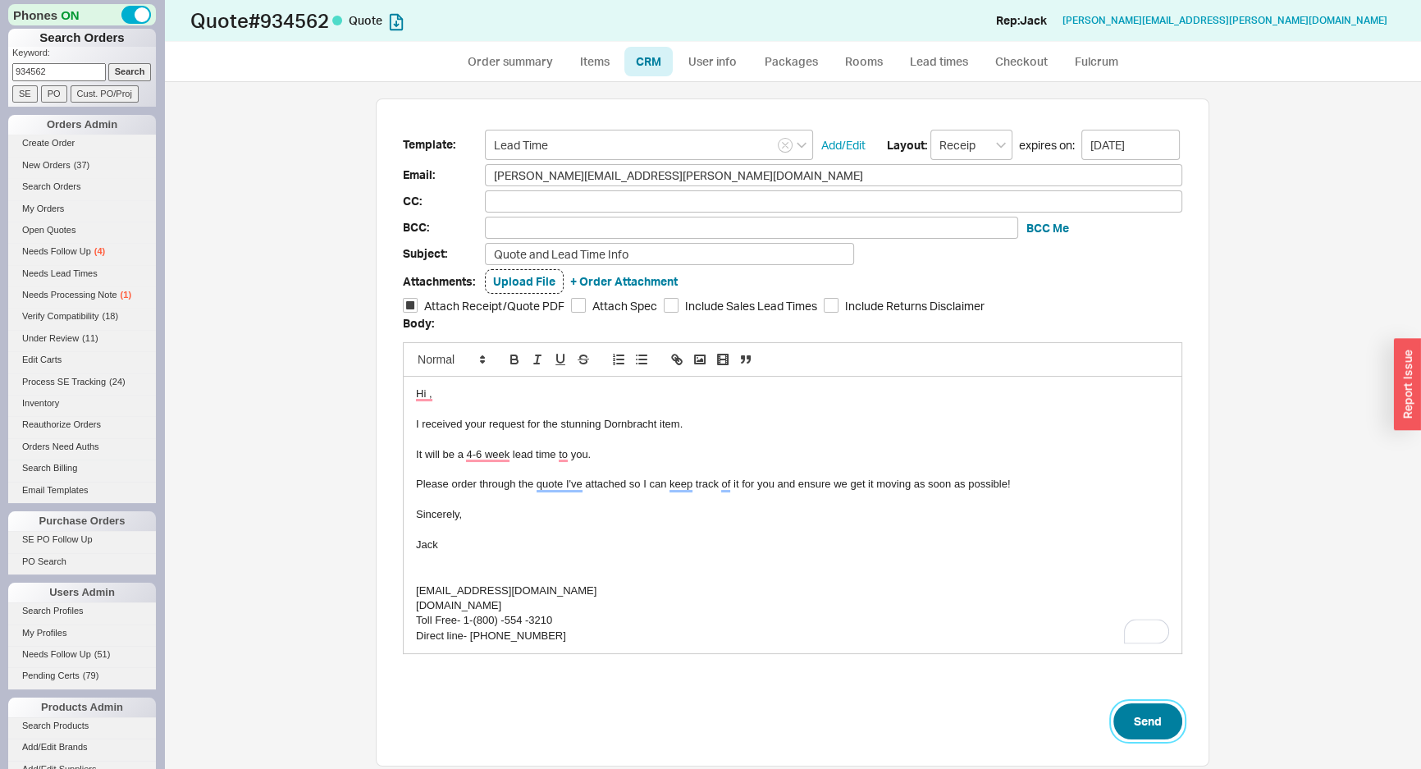
click at [1142, 703] on button "Send" at bounding box center [1148, 721] width 69 height 36
select select "*"
select select "3"
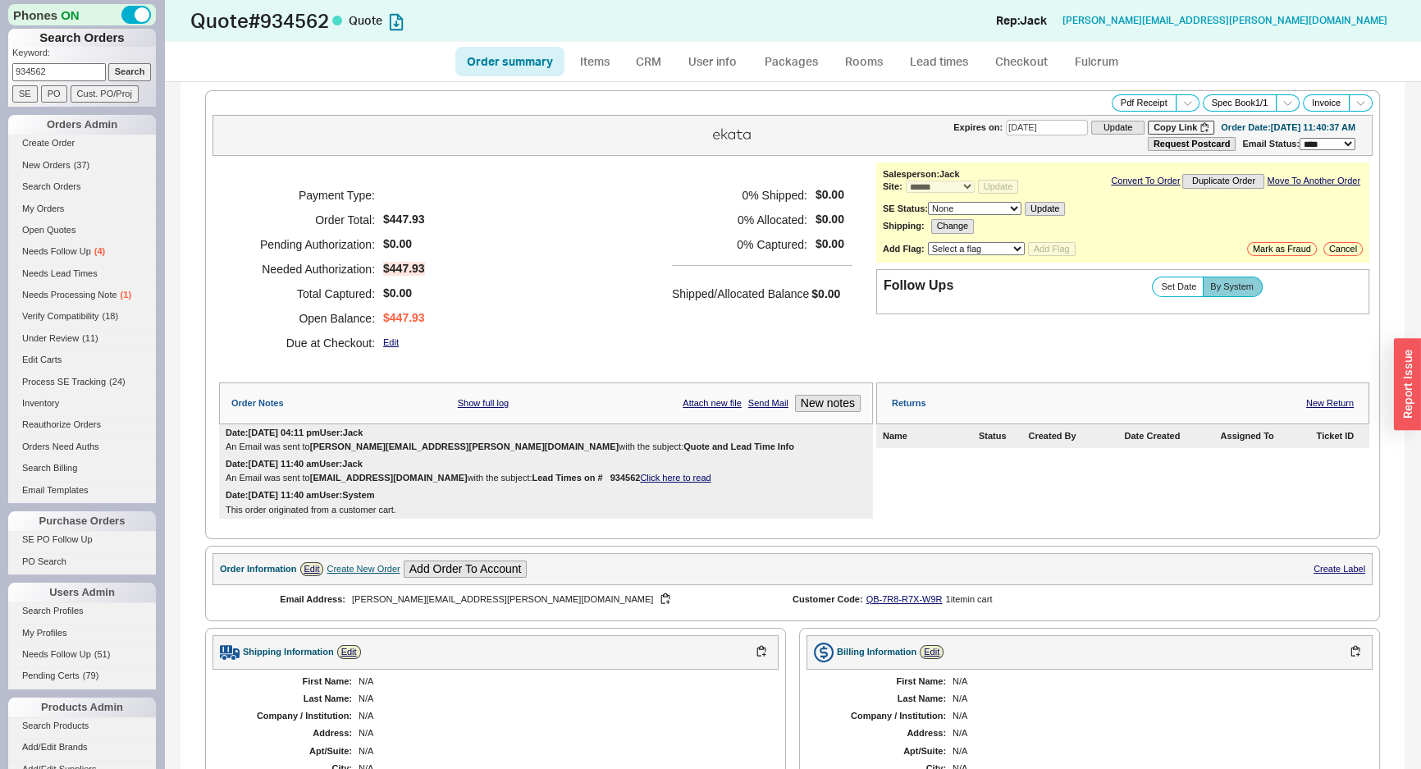
click at [784, 306] on div "0 % Shipped: $0.00 0 % Allocated: $0.00 0 % Captured: $0.00 Shipped/Allocated B…" at bounding box center [762, 269] width 181 height 172
click at [542, 73] on link "Order summary" at bounding box center [509, 62] width 109 height 30
select select "*"
select select "3"
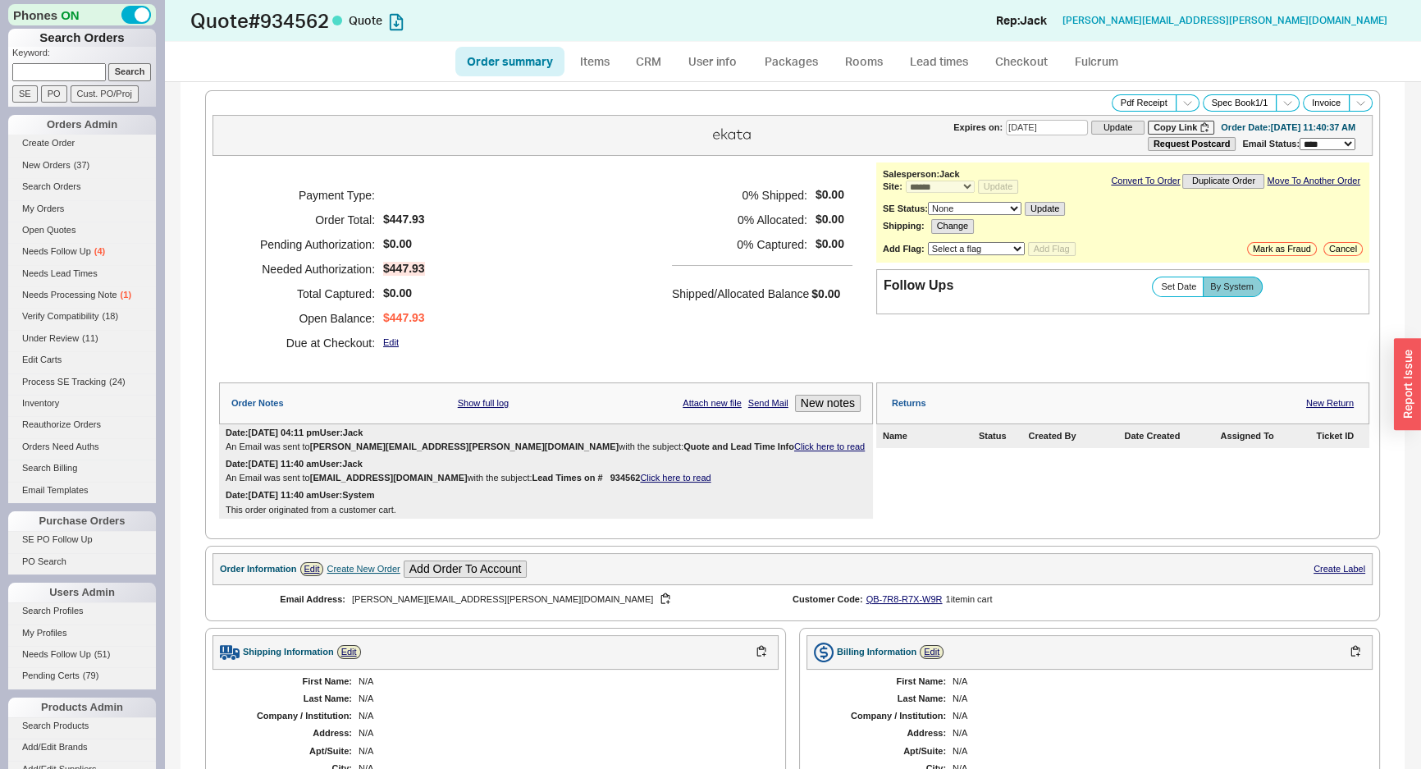
click at [672, 209] on h5 "0 % Allocated:" at bounding box center [739, 220] width 135 height 25
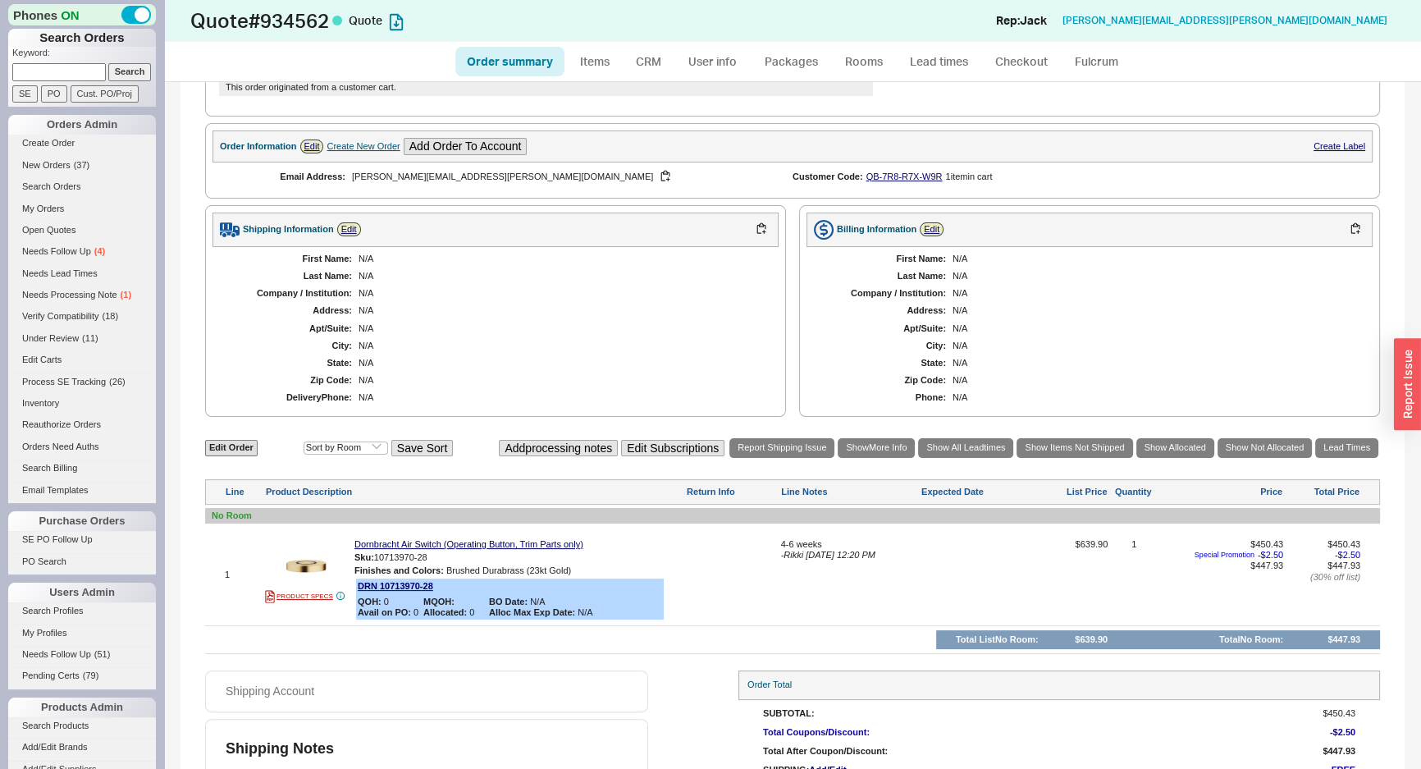
scroll to position [489, 0]
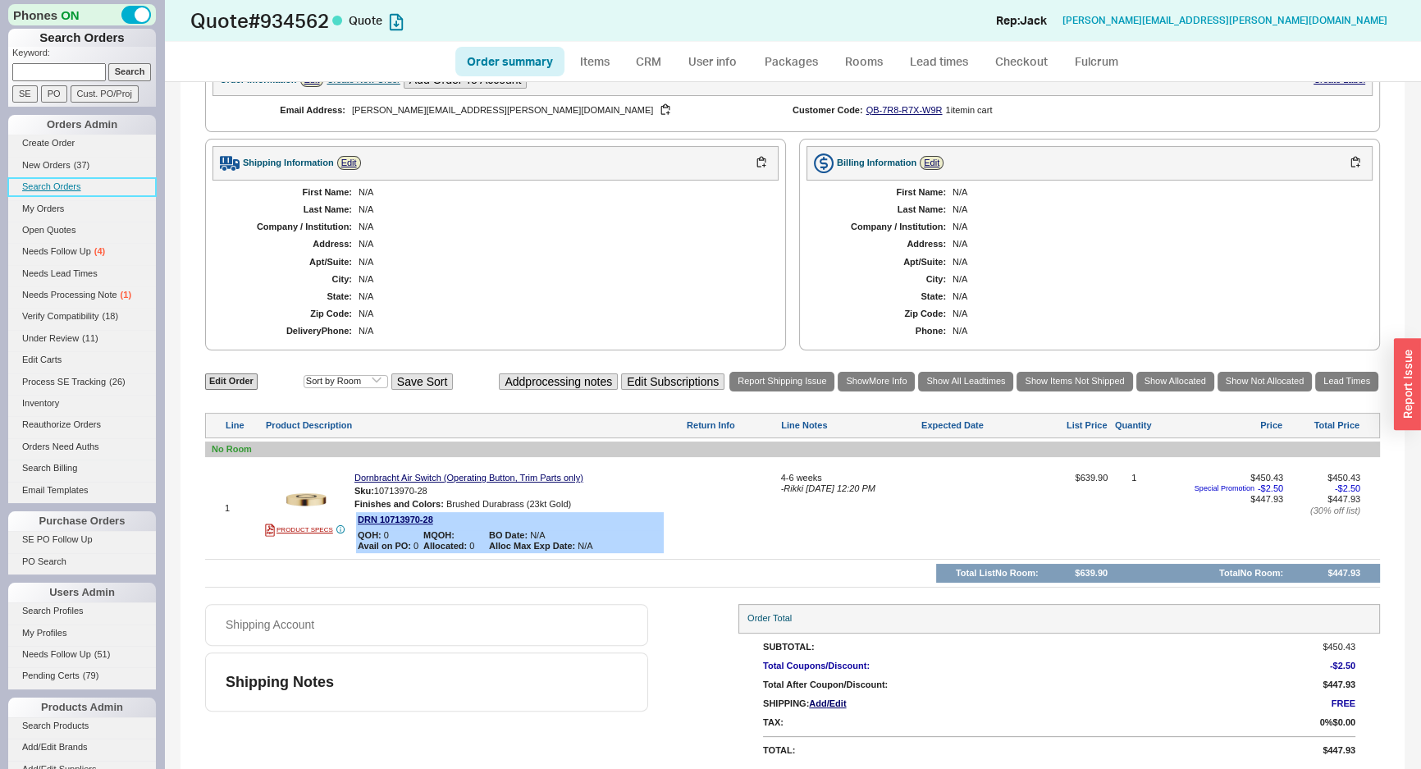
click at [67, 191] on link "Search Orders" at bounding box center [82, 186] width 148 height 17
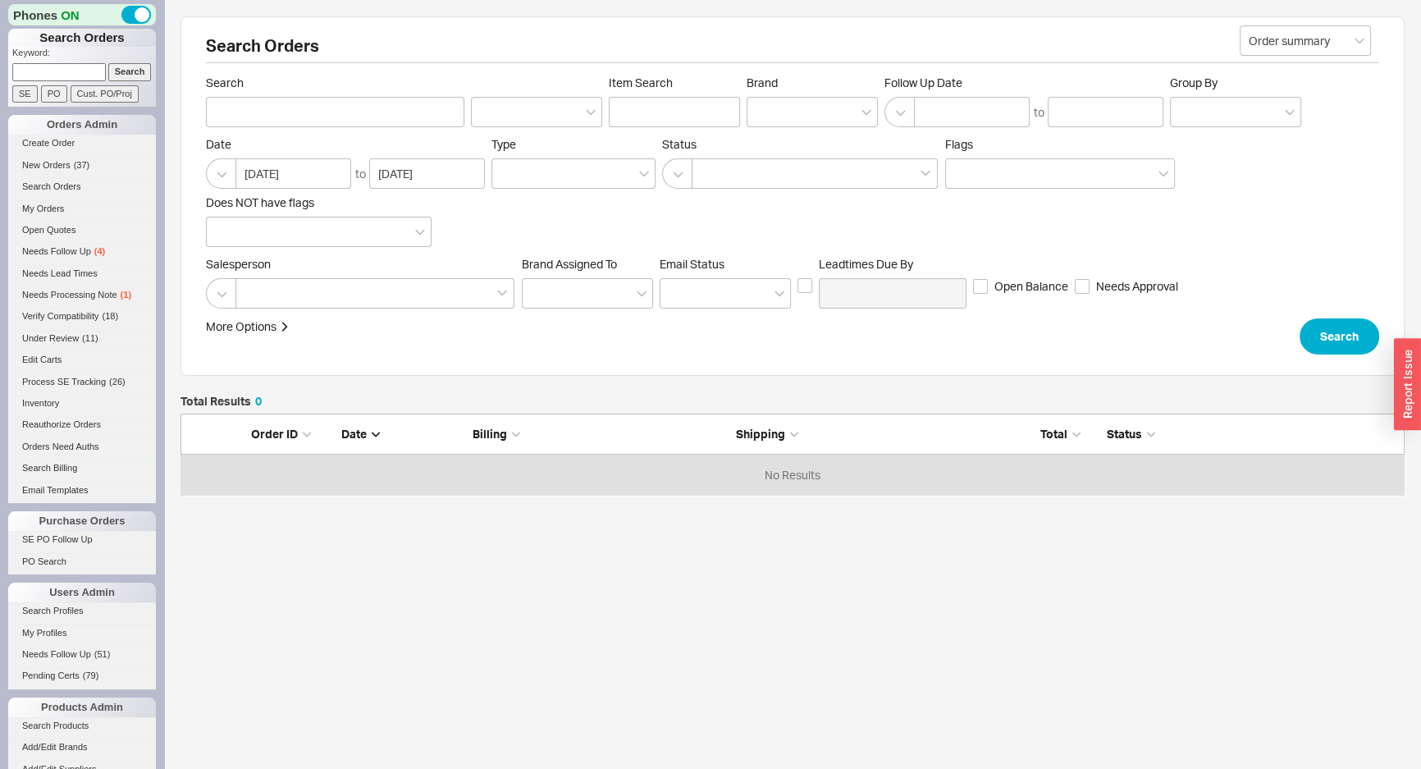
scroll to position [70, 1213]
click at [43, 185] on link "Search Orders" at bounding box center [82, 186] width 148 height 17
drag, startPoint x: 973, startPoint y: 117, endPoint x: 776, endPoint y: 106, distance: 197.3
click at [973, 117] on input at bounding box center [972, 112] width 116 height 30
click at [773, 106] on div at bounding box center [812, 112] width 131 height 30
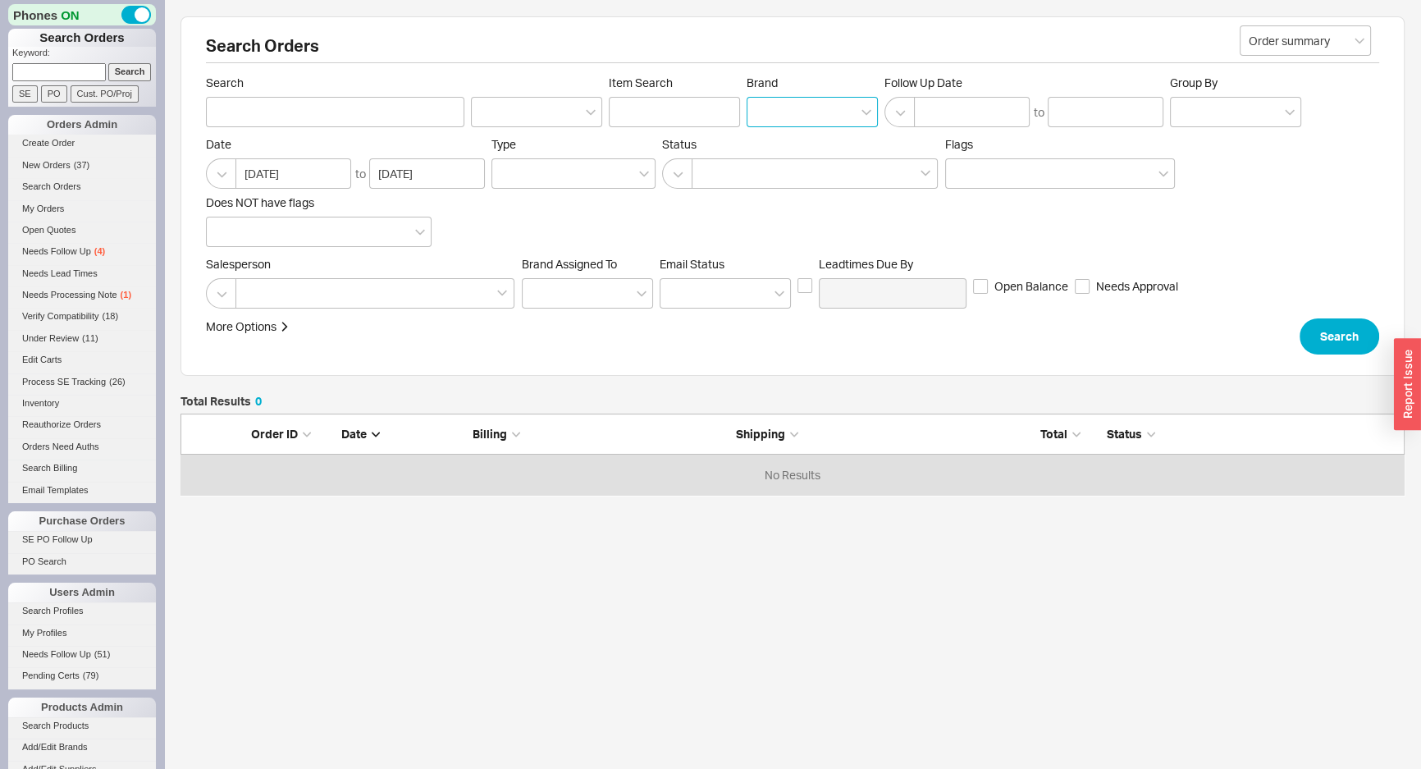
click at [767, 106] on input "Brand" at bounding box center [761, 112] width 11 height 19
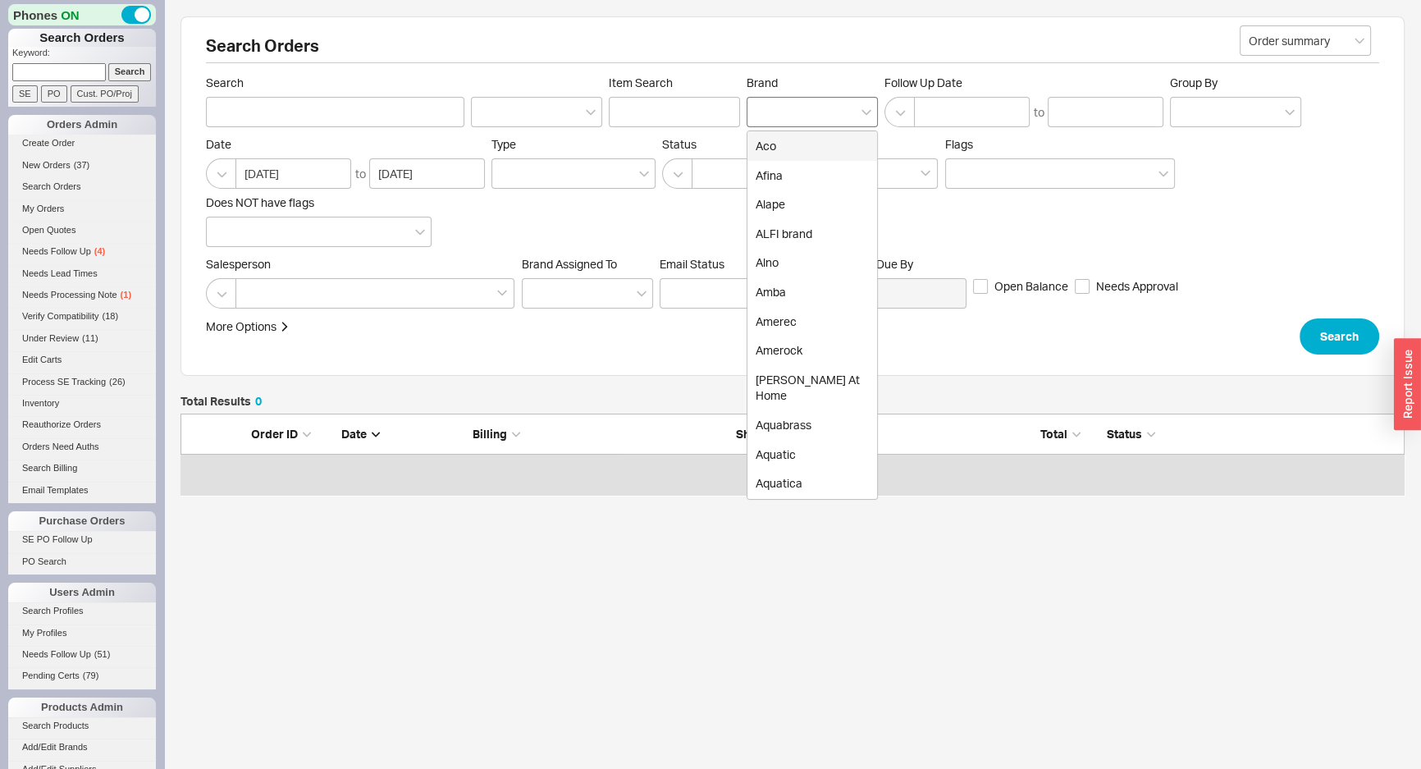
click at [824, 107] on div at bounding box center [812, 112] width 131 height 30
click at [767, 107] on input "Brand Aco Afina Alape ALFI brand Alno Amba Amerec Amerock Anne At Home Aquabras…" at bounding box center [761, 112] width 11 height 19
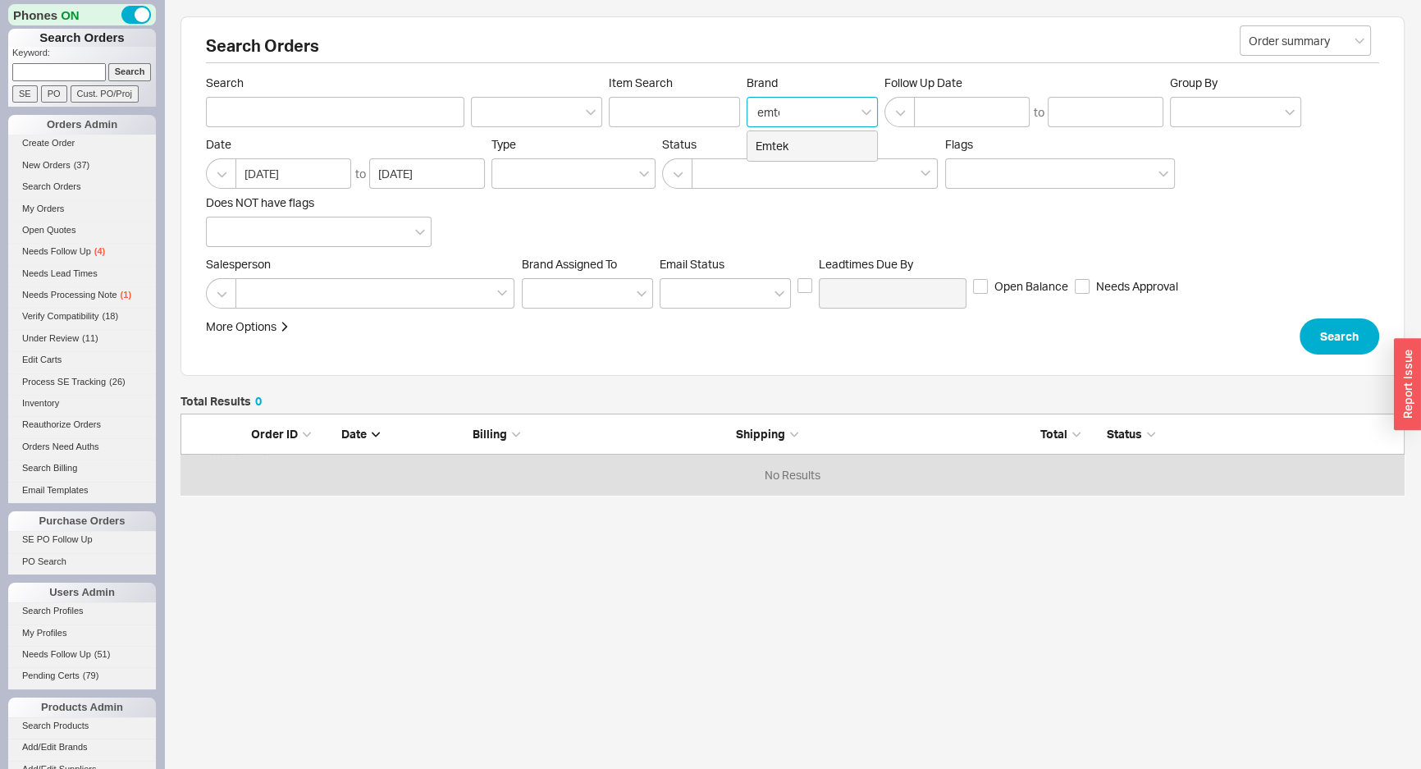
type input "emtek"
click at [814, 144] on div "Emtek" at bounding box center [813, 146] width 130 height 30
type input "Brand"
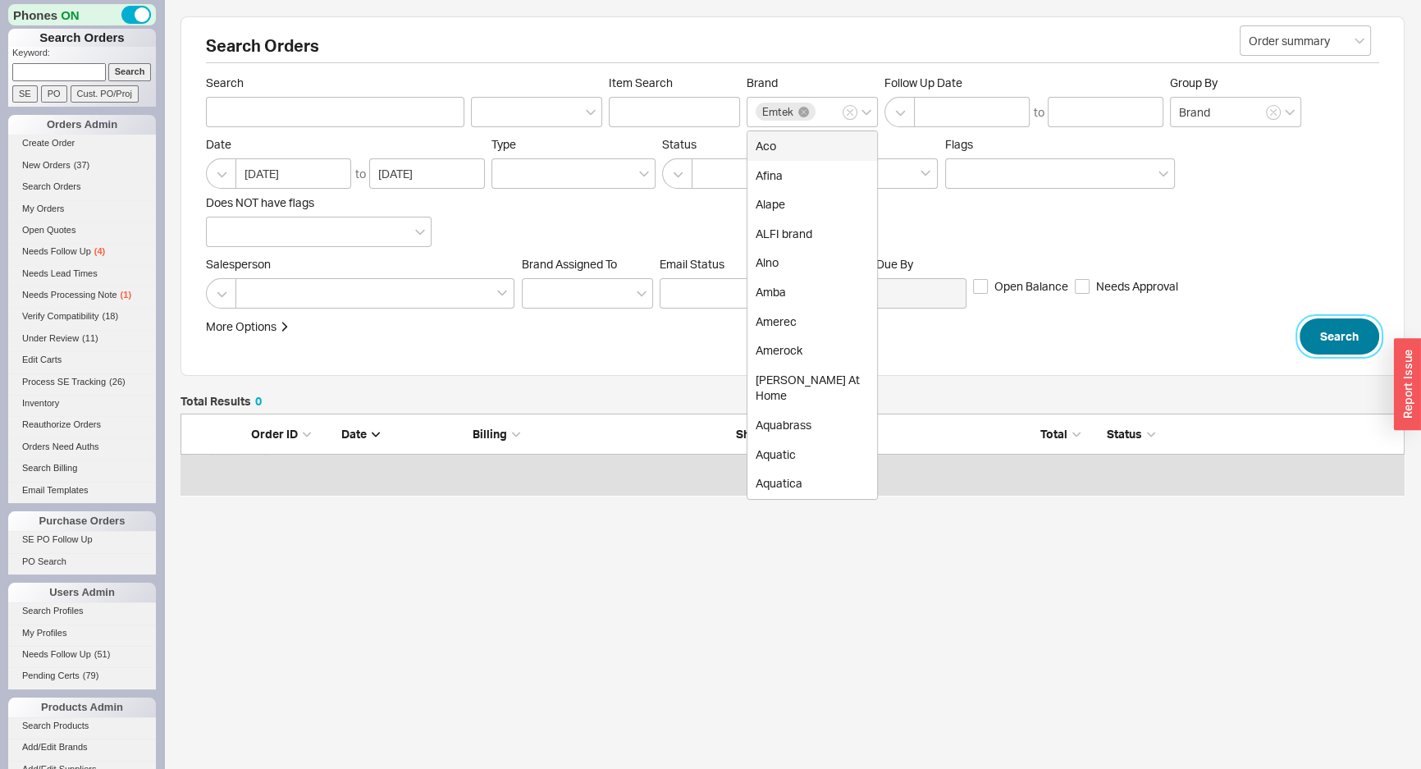
click at [1356, 327] on button "Search" at bounding box center [1340, 336] width 80 height 36
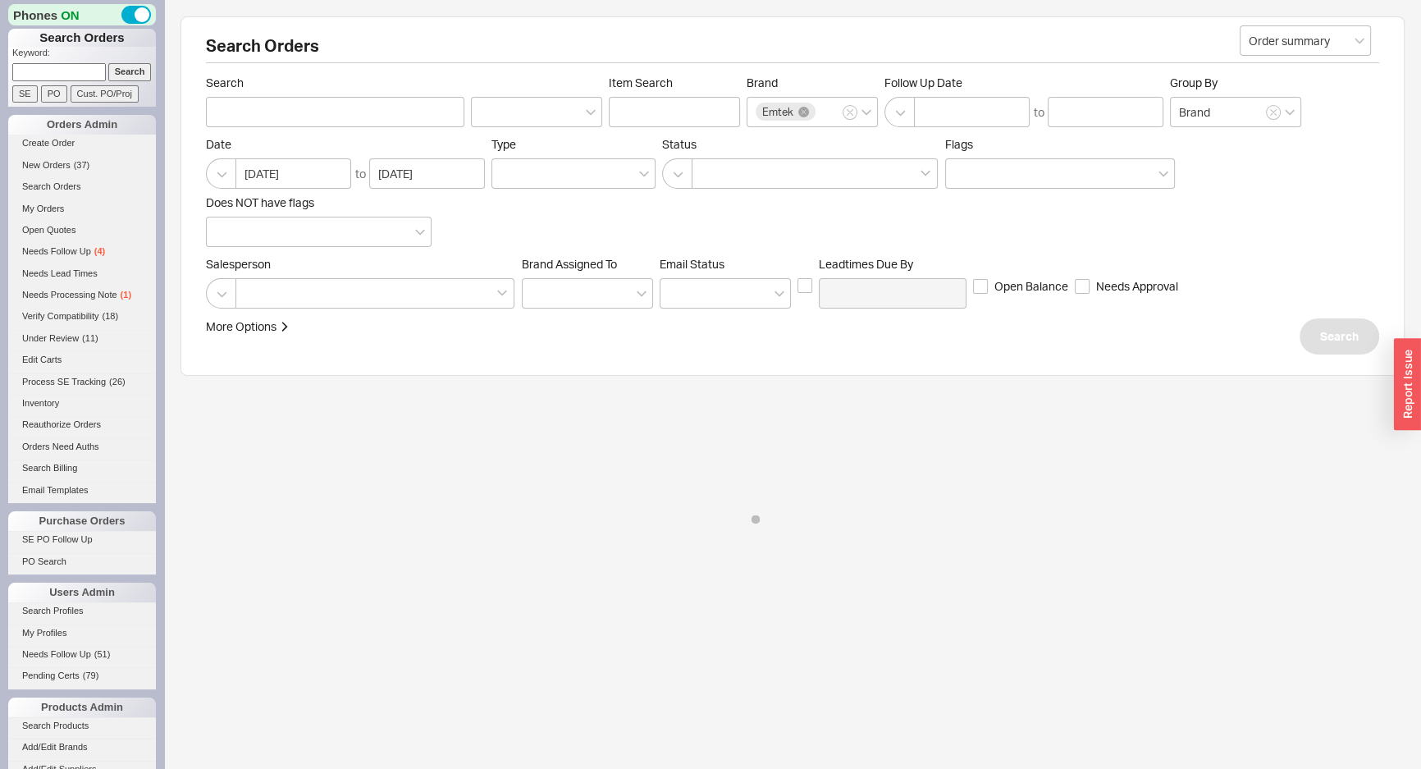
click at [1317, 251] on form "Order summary Search Item Search Brand Emtek Follow Up Date to Group By Brand D…" at bounding box center [792, 214] width 1173 height 279
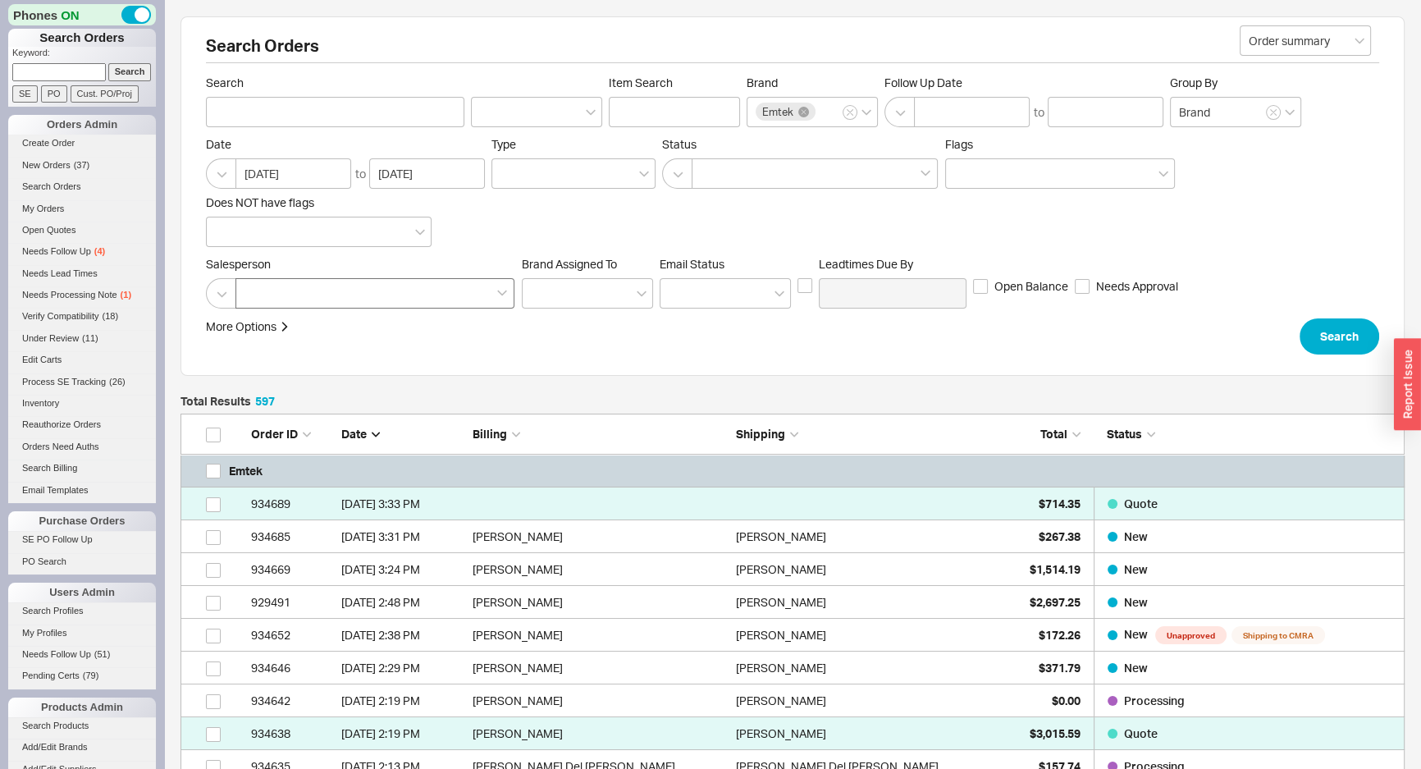
click at [386, 300] on div at bounding box center [375, 293] width 279 height 30
click at [256, 300] on input at bounding box center [250, 293] width 11 height 19
type input "jac"
click at [370, 313] on div "Jack" at bounding box center [375, 328] width 277 height 30
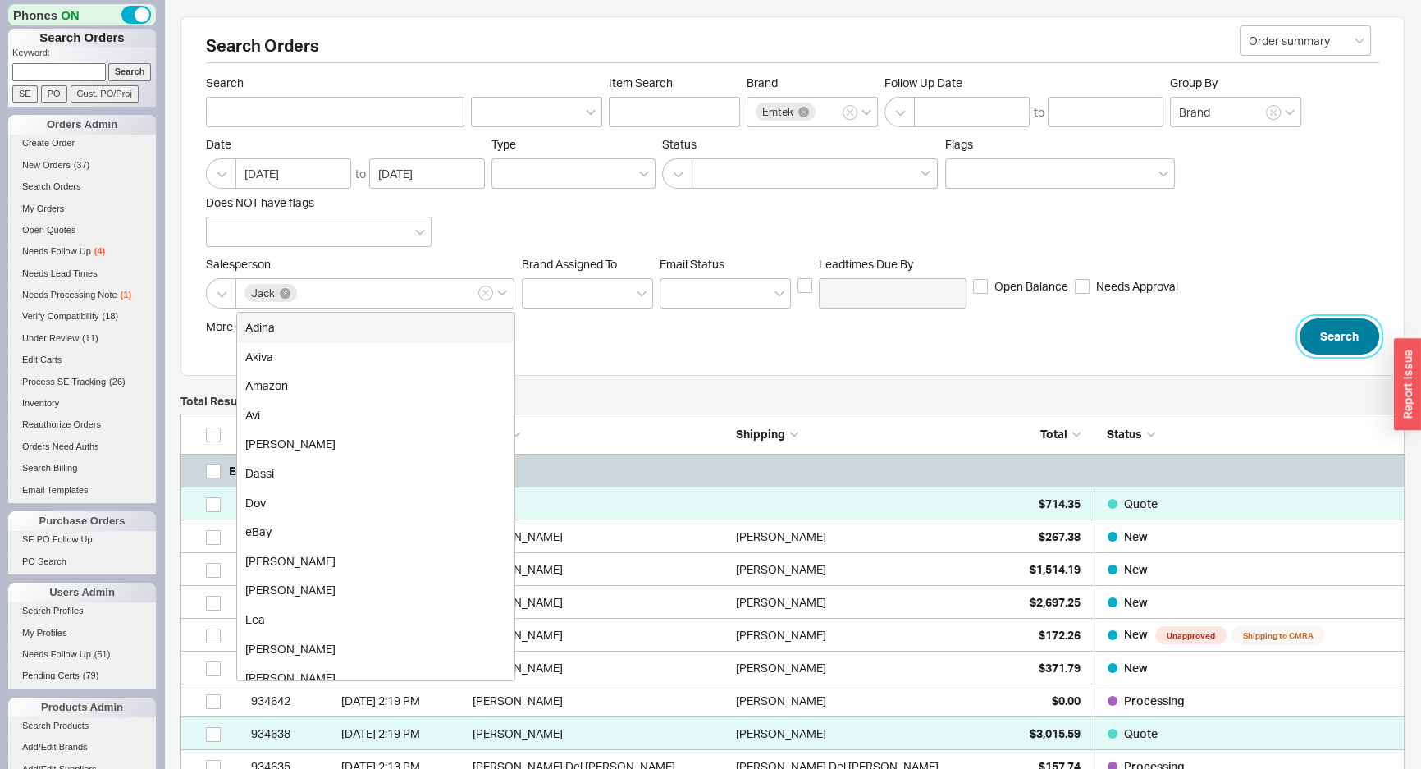
click at [1329, 344] on button "Search" at bounding box center [1340, 336] width 80 height 36
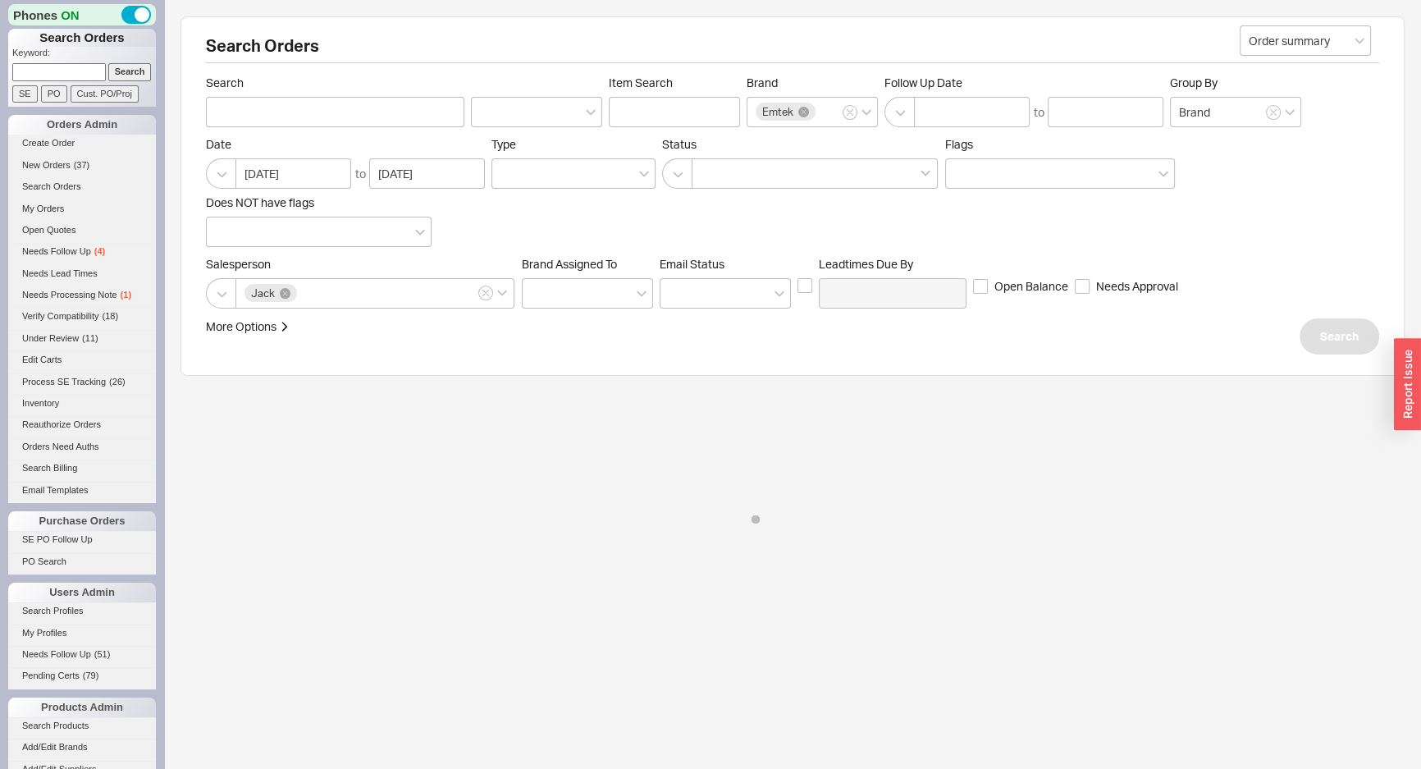
click at [1310, 287] on div "Salesperson Jack Brand Assigned To Em ​ ail Status Leadtimes Due By Open Balanc…" at bounding box center [792, 283] width 1173 height 52
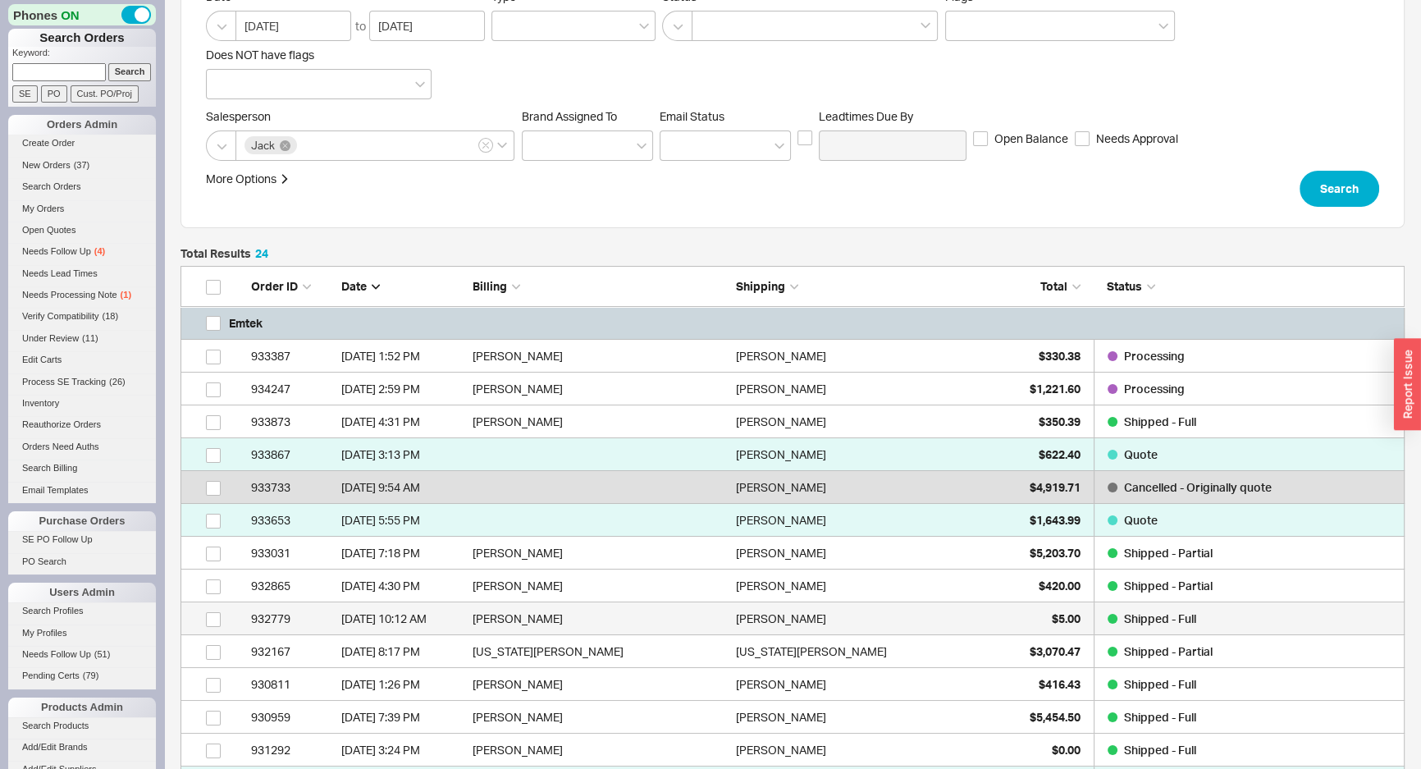
scroll to position [149, 0]
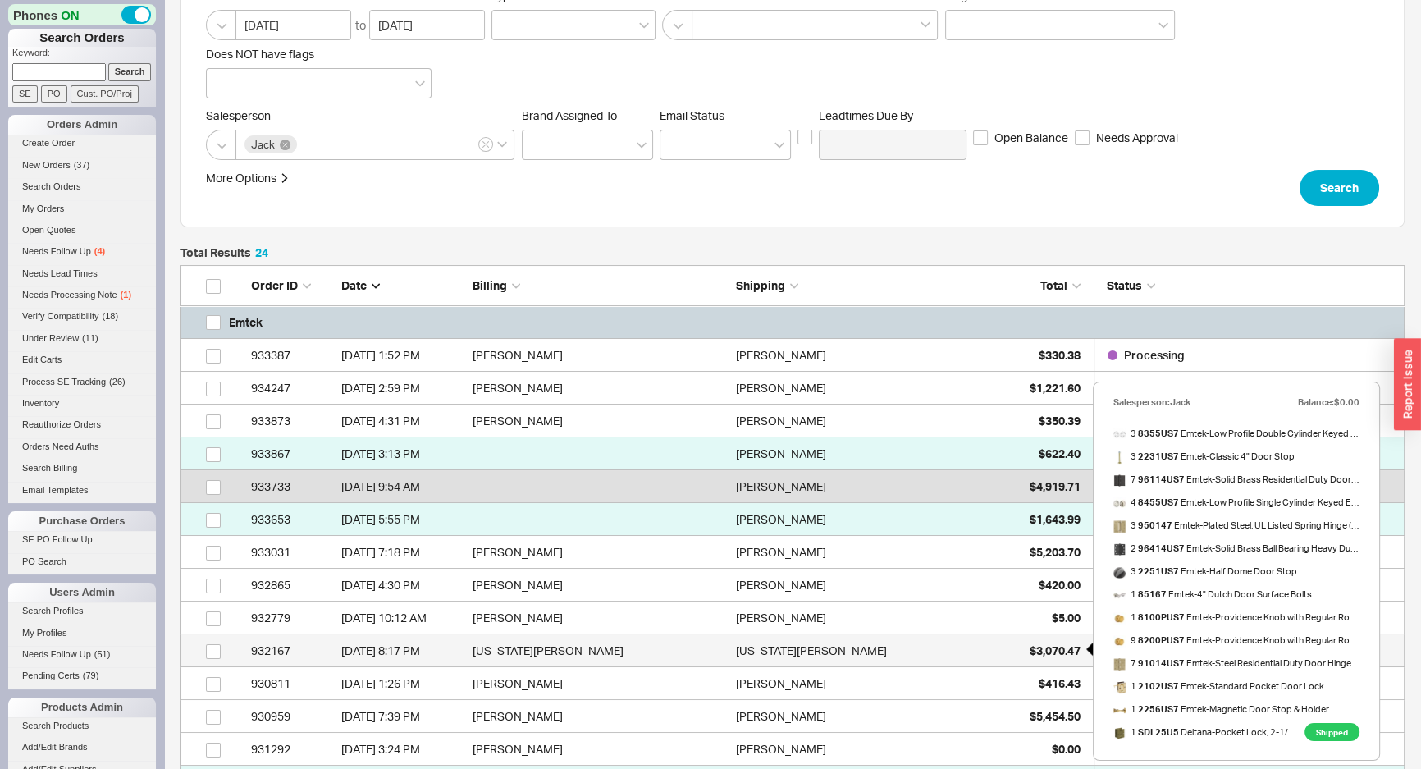
click at [1002, 652] on div "$3,070.47" at bounding box center [1040, 650] width 82 height 33
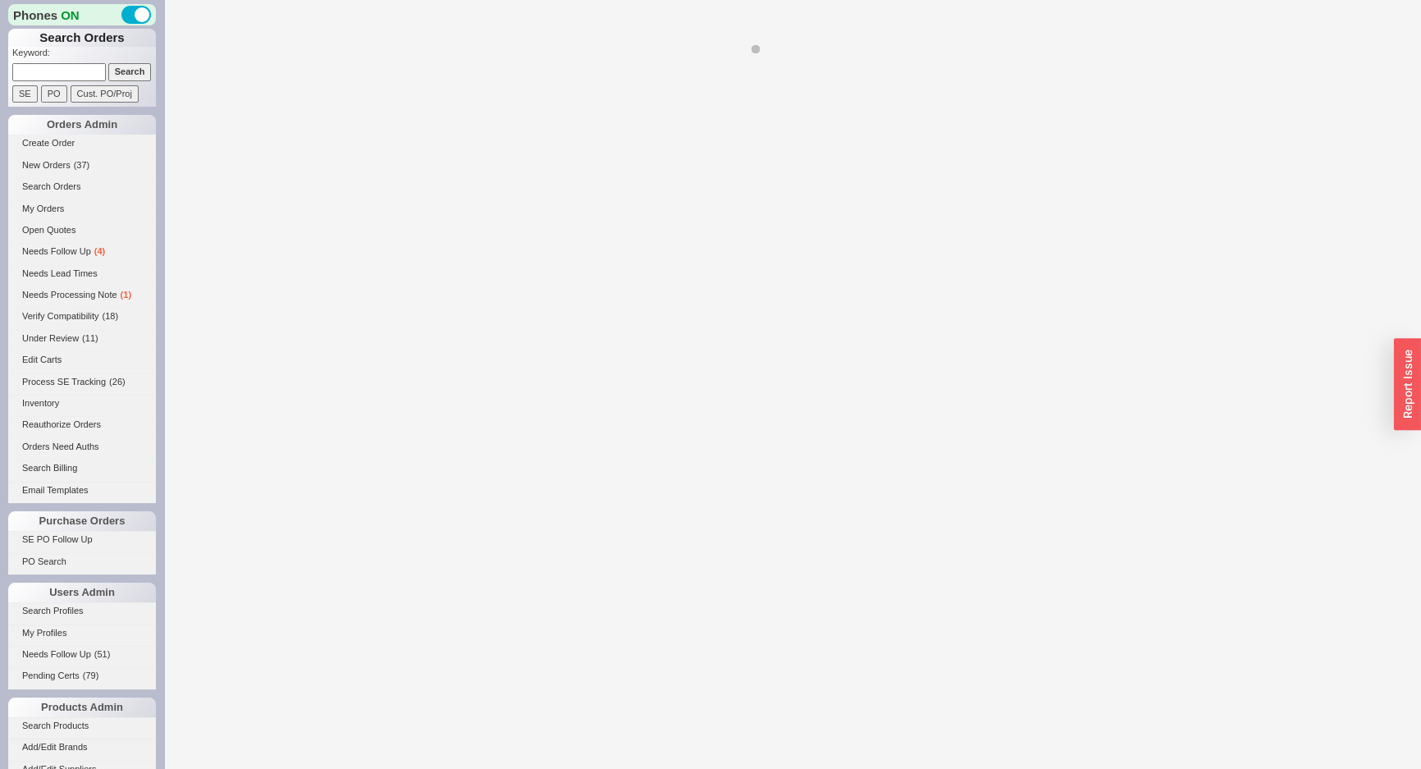
select select "*"
select select "LOW"
select select "3"
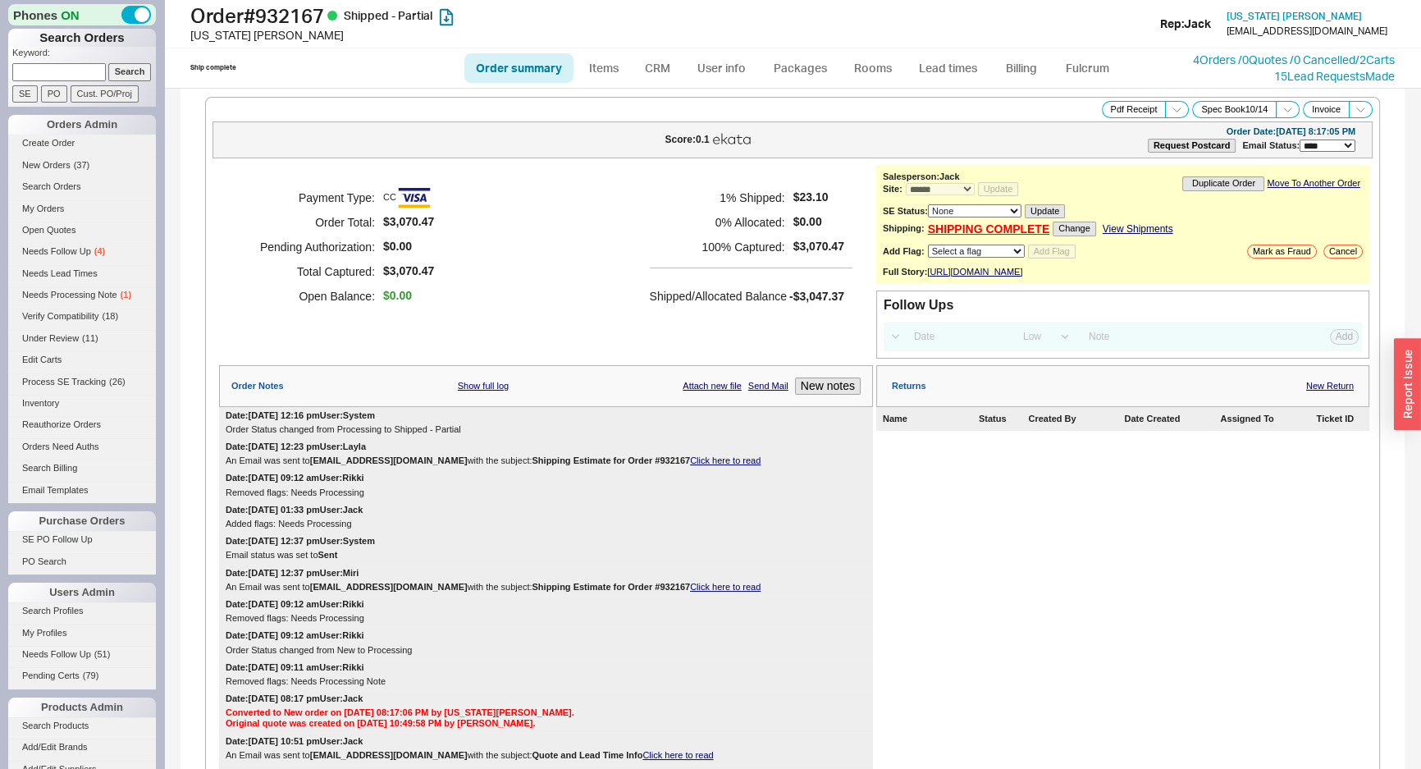
click at [684, 334] on div "Payment Type: CC Order Total: $3,070.47 Pending Authorization: $0.00 Total Capt…" at bounding box center [546, 262] width 654 height 194
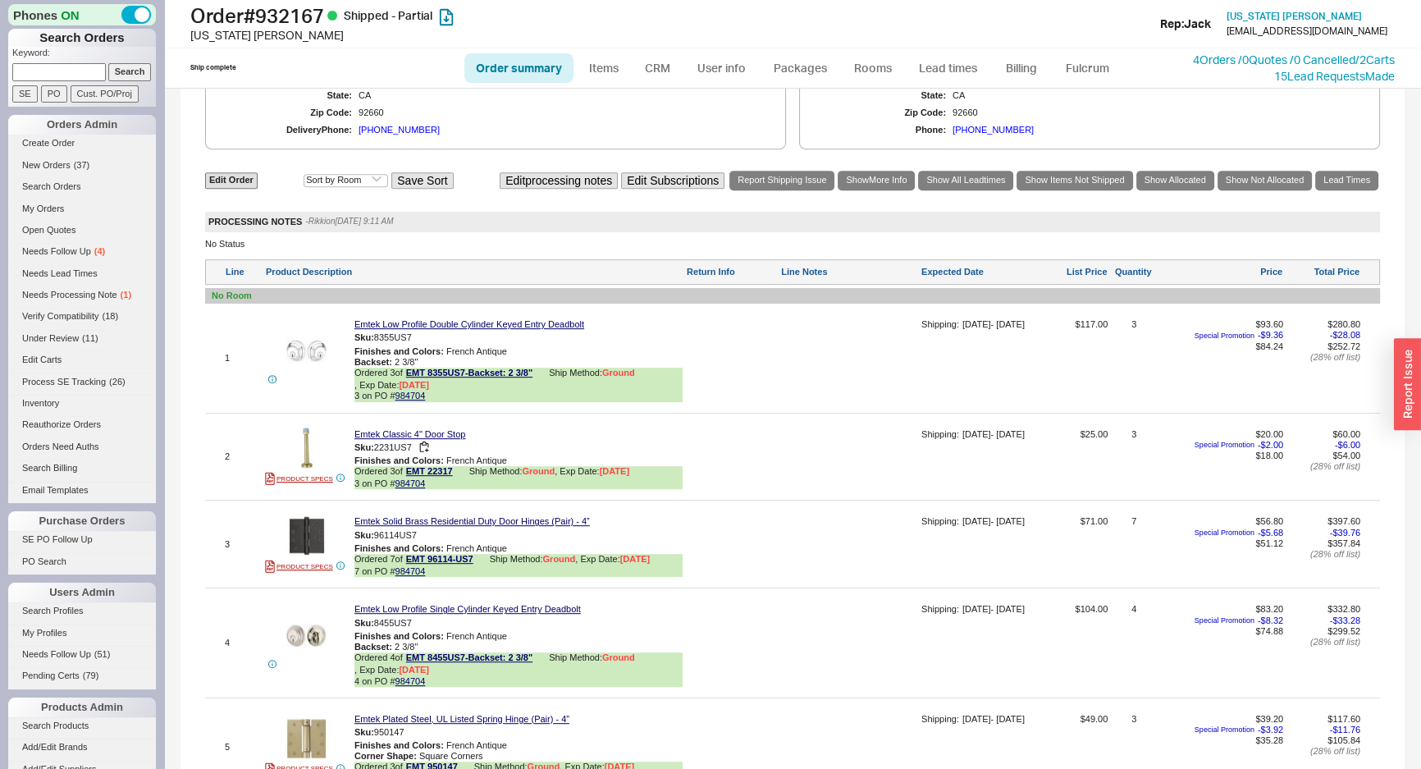
scroll to position [969, 0]
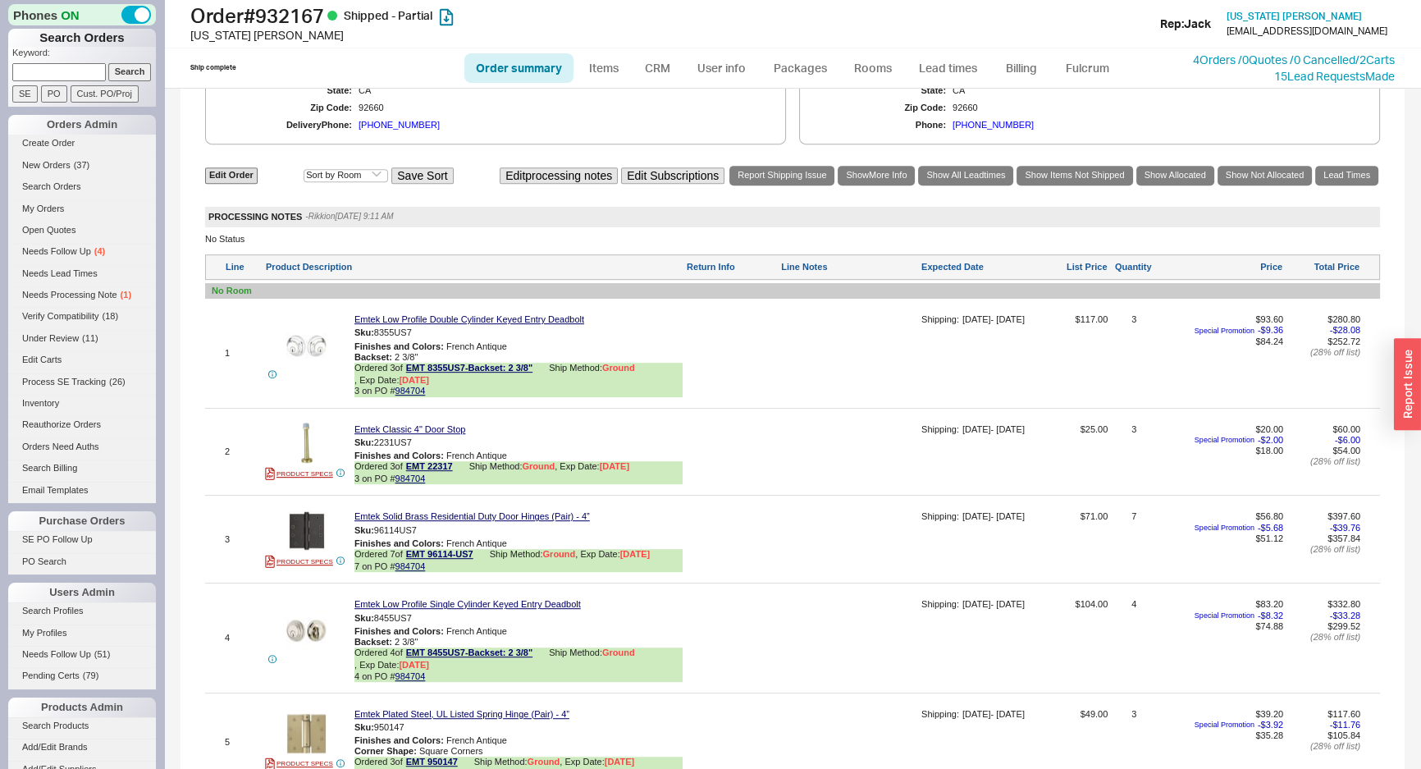
click at [437, 403] on div "Emtek Low Profile Double Cylinder Keyed Entry Deadbolt Sku: 8355US7 Finishes an…" at bounding box center [518, 358] width 328 height 89
drag, startPoint x: 436, startPoint y: 401, endPoint x: 374, endPoint y: 400, distance: 61.6
click at [374, 396] on span "3 on PO # 984704" at bounding box center [518, 391] width 328 height 11
copy span "PO # 984704"
click at [525, 403] on div "Emtek Low Profile Double Cylinder Keyed Entry Deadbolt Sku: 8355US7 Finishes an…" at bounding box center [518, 358] width 328 height 89
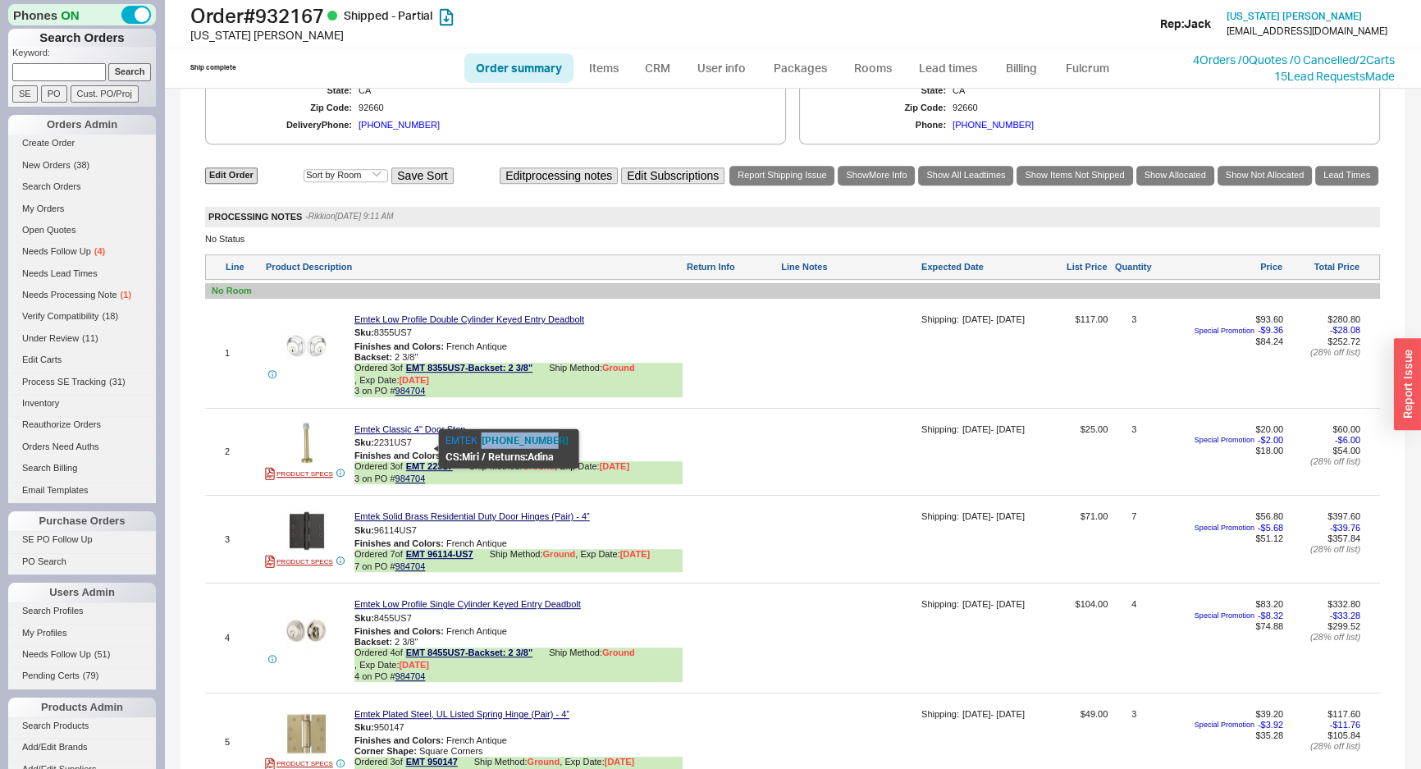
drag, startPoint x: 478, startPoint y: 433, endPoint x: 553, endPoint y: 441, distance: 75.9
click at [553, 441] on div "EMTEK 800-356-2741" at bounding box center [509, 440] width 127 height 16
copy button "800-356-2741"
click at [664, 435] on div "Emtek Classic 4" Door Stop" at bounding box center [518, 429] width 328 height 11
click at [69, 190] on link "Search Orders" at bounding box center [82, 186] width 148 height 17
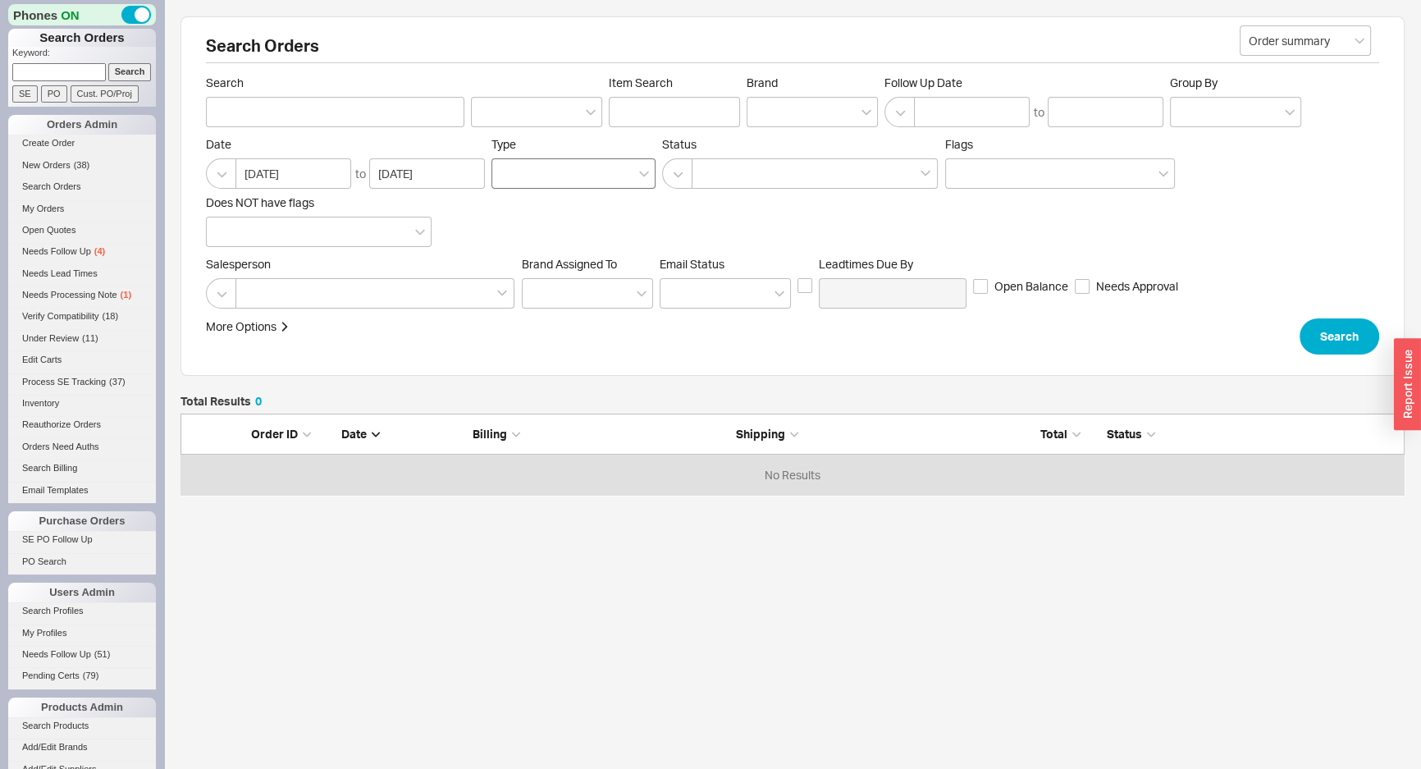
scroll to position [70, 1213]
click at [828, 110] on div at bounding box center [812, 112] width 131 height 30
click at [767, 110] on input "Brand" at bounding box center [761, 112] width 11 height 19
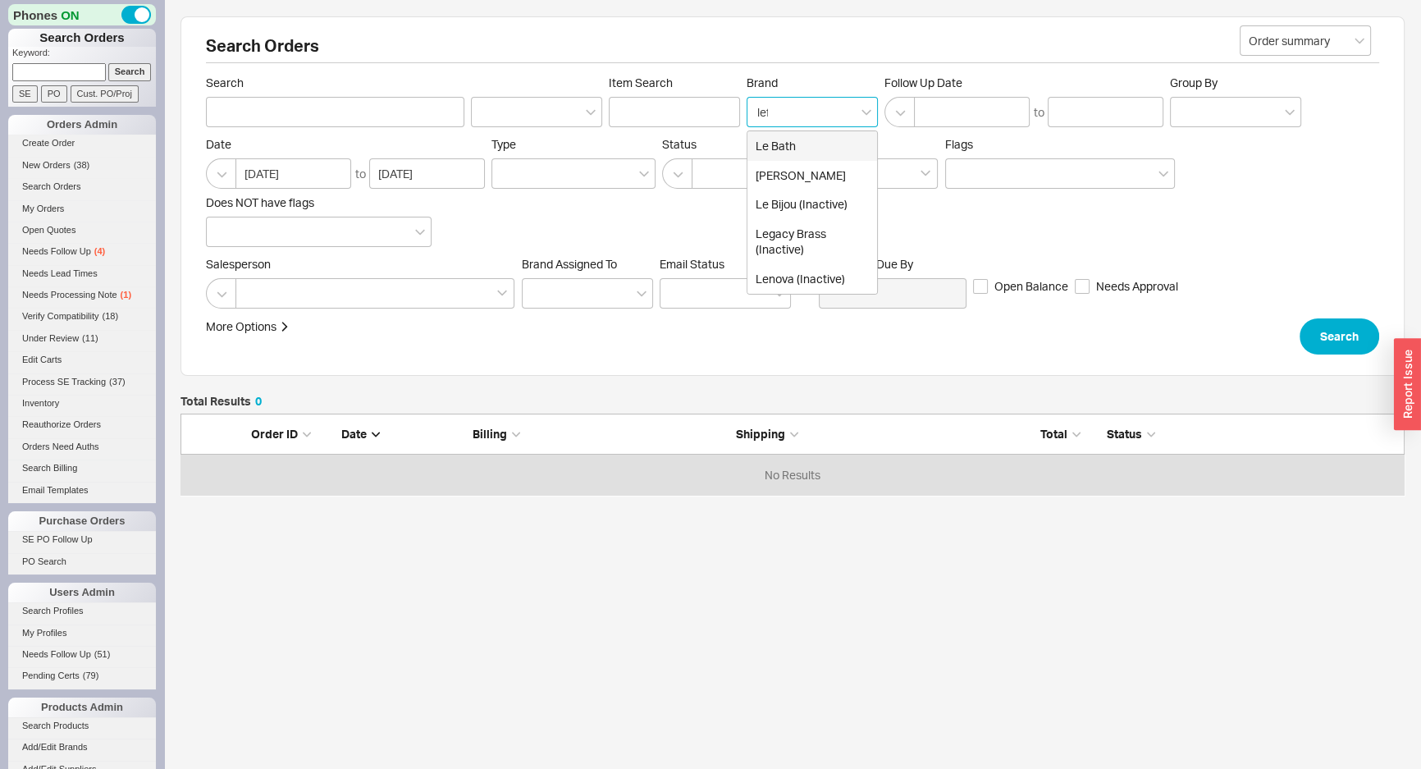
type input "lefr"
click at [820, 141] on div "Lefroy Brooks" at bounding box center [813, 146] width 130 height 30
type input "Brand"
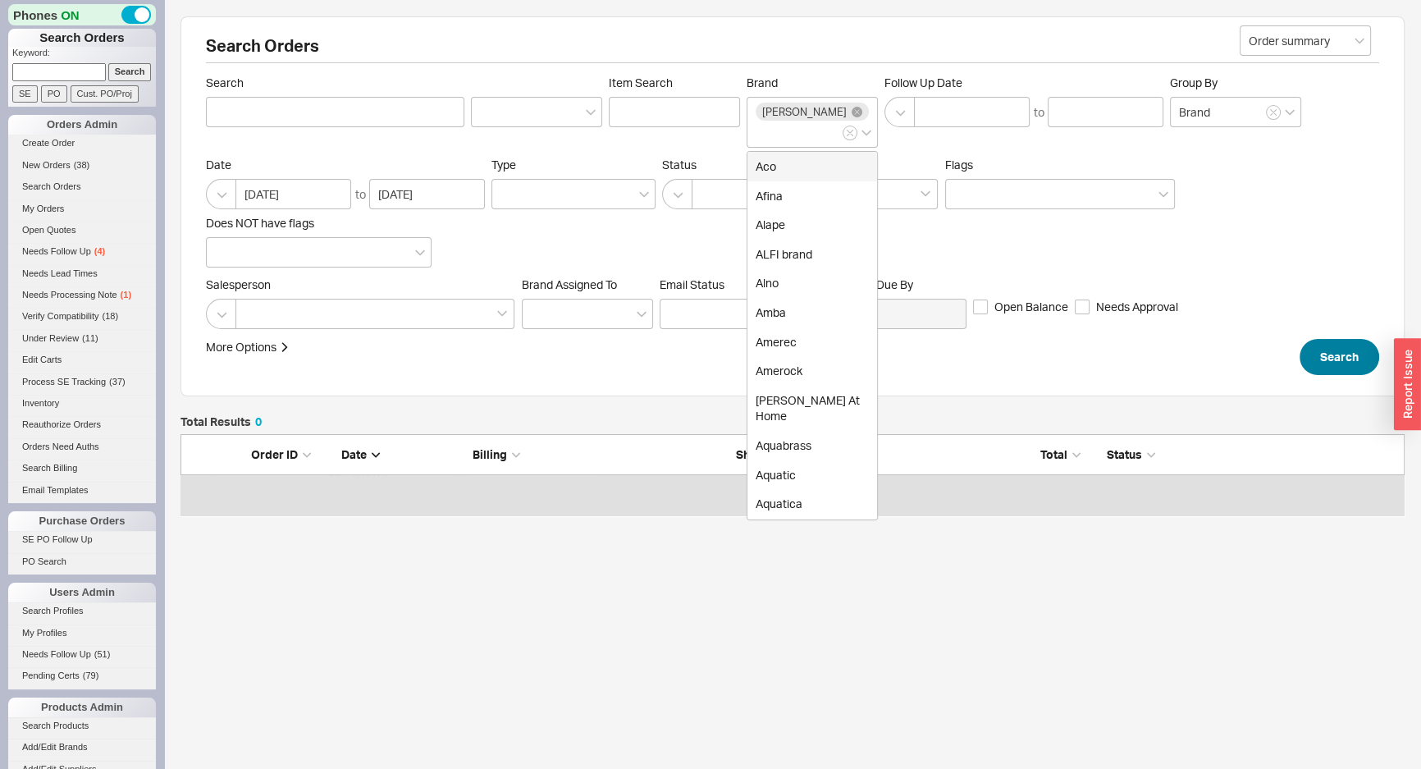
drag, startPoint x: 1314, startPoint y: 348, endPoint x: 1327, endPoint y: 352, distance: 13.8
click at [1321, 350] on form "Order summary Search Item Search Brand Lefroy Brooks Aco Afina Alape ALFI brand…" at bounding box center [792, 225] width 1173 height 300
click at [1346, 356] on button "Search" at bounding box center [1340, 357] width 80 height 36
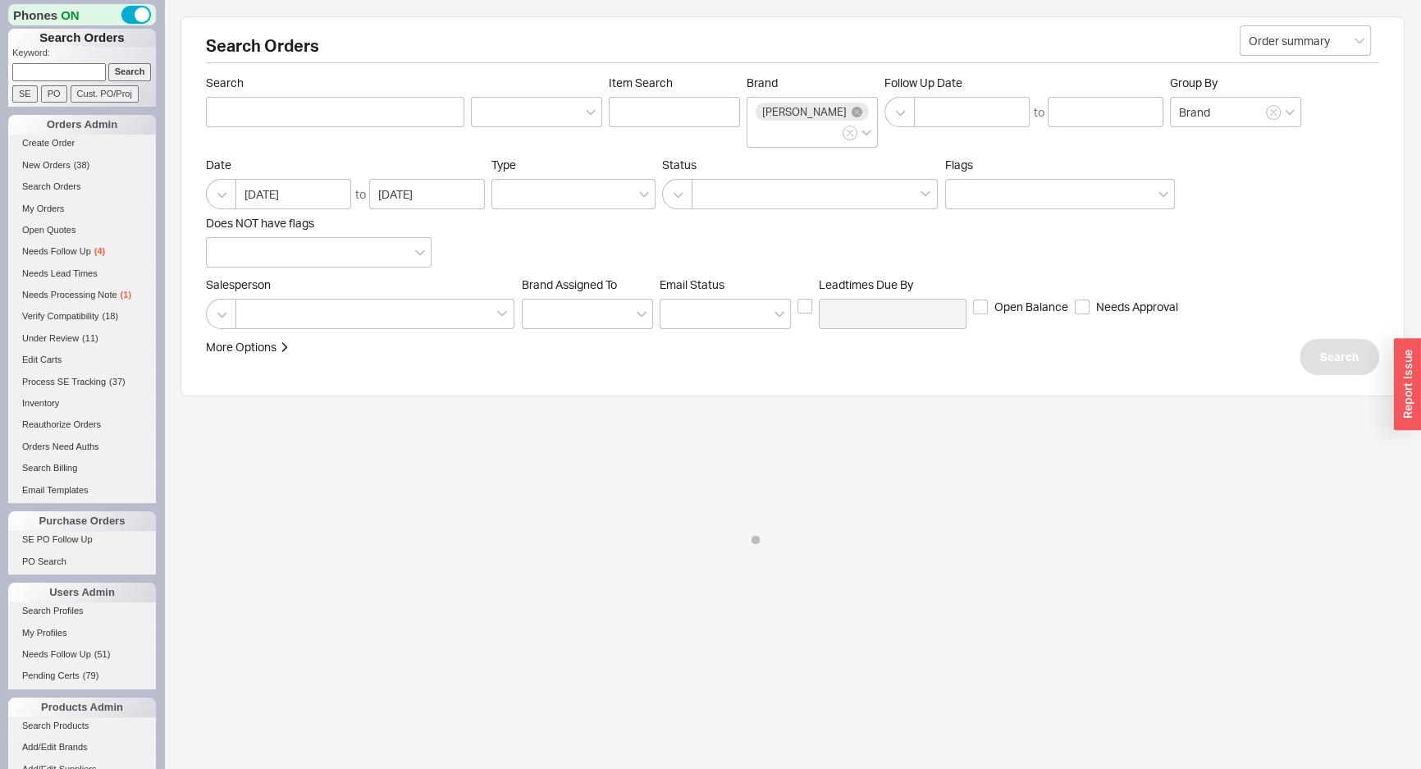
click at [1305, 307] on div "Salesperson Brand Assigned To Em ​ ail Status Leadtimes Due By Open Balance Nee…" at bounding box center [792, 303] width 1173 height 52
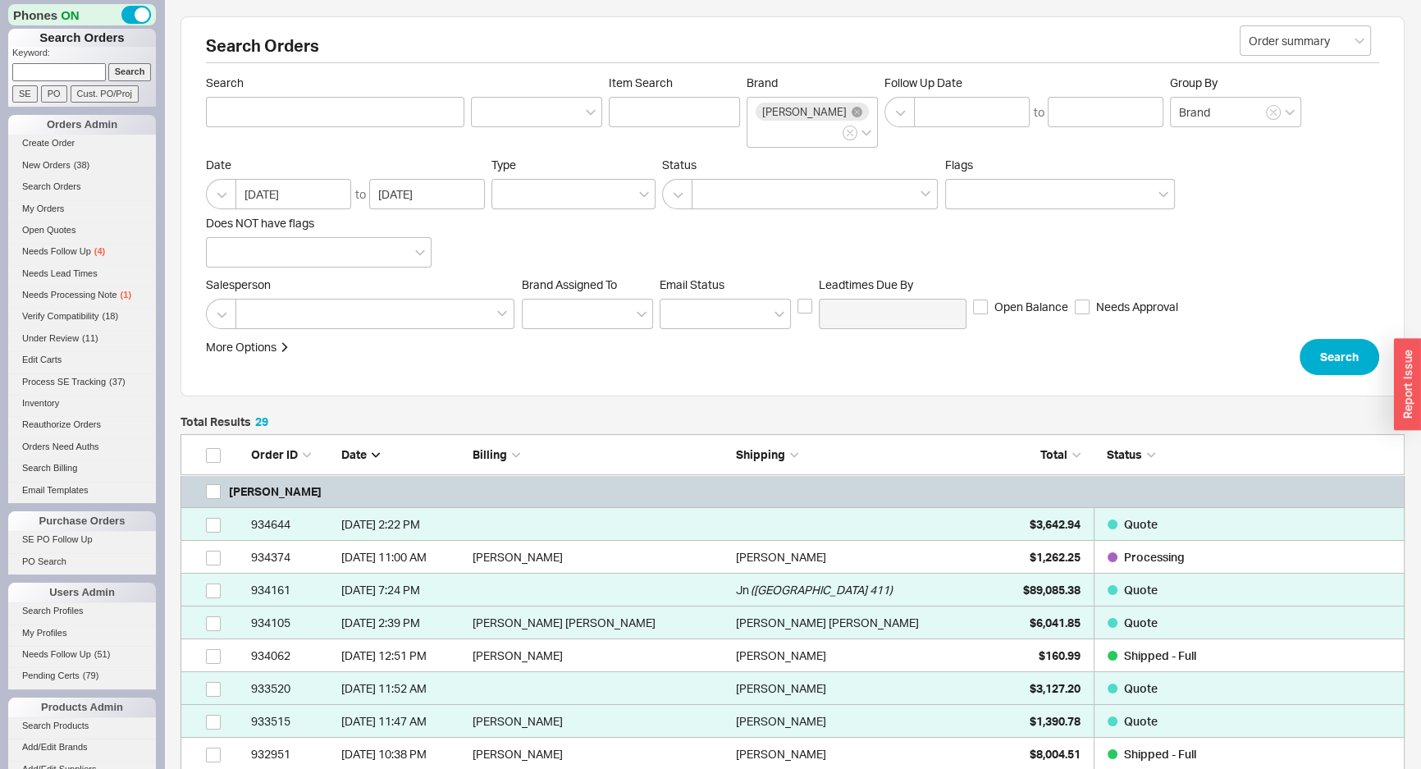
scroll to position [1014, 1213]
click at [324, 311] on div at bounding box center [375, 314] width 279 height 30
click at [256, 311] on input at bounding box center [250, 313] width 11 height 19
type input "ja"
click at [313, 353] on div "Jack" at bounding box center [375, 348] width 277 height 30
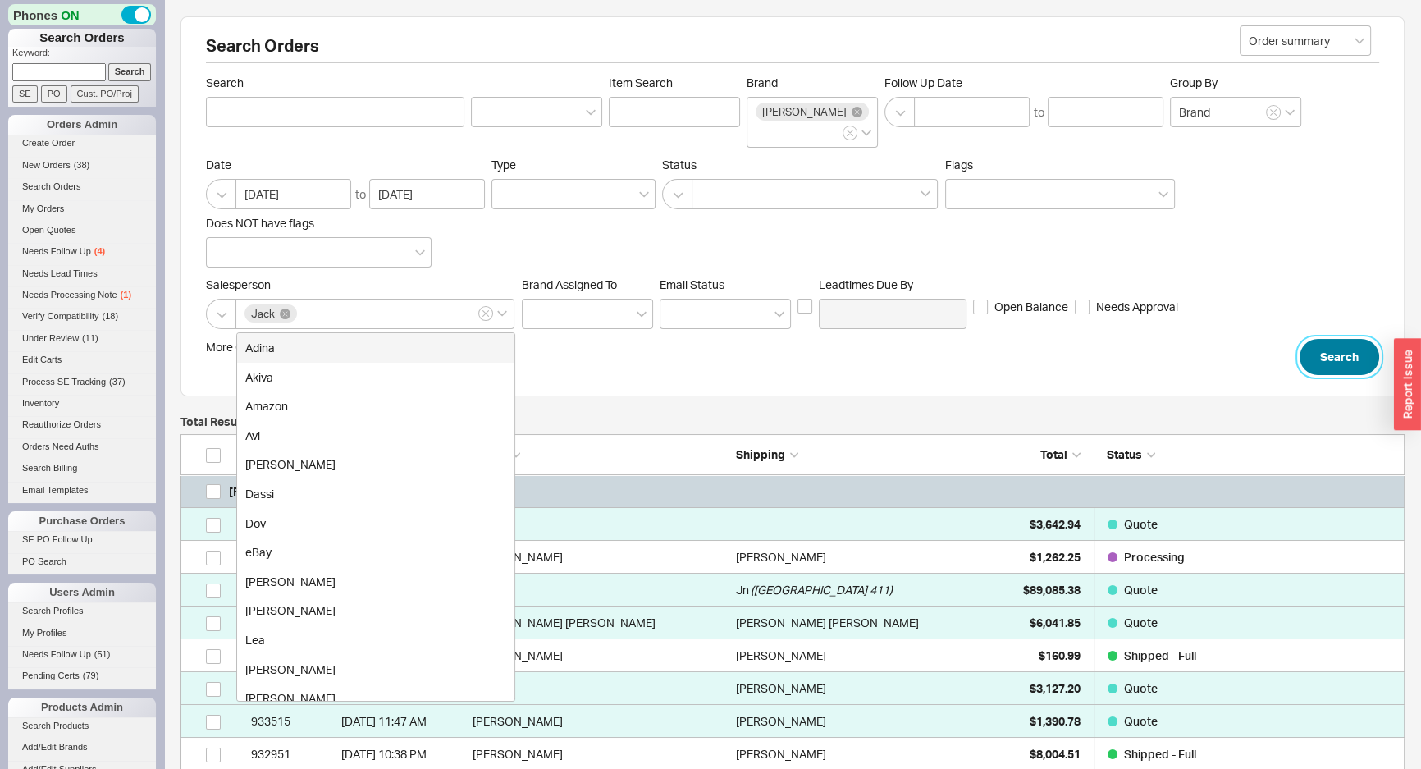
click at [1321, 375] on button "Search" at bounding box center [1340, 357] width 80 height 36
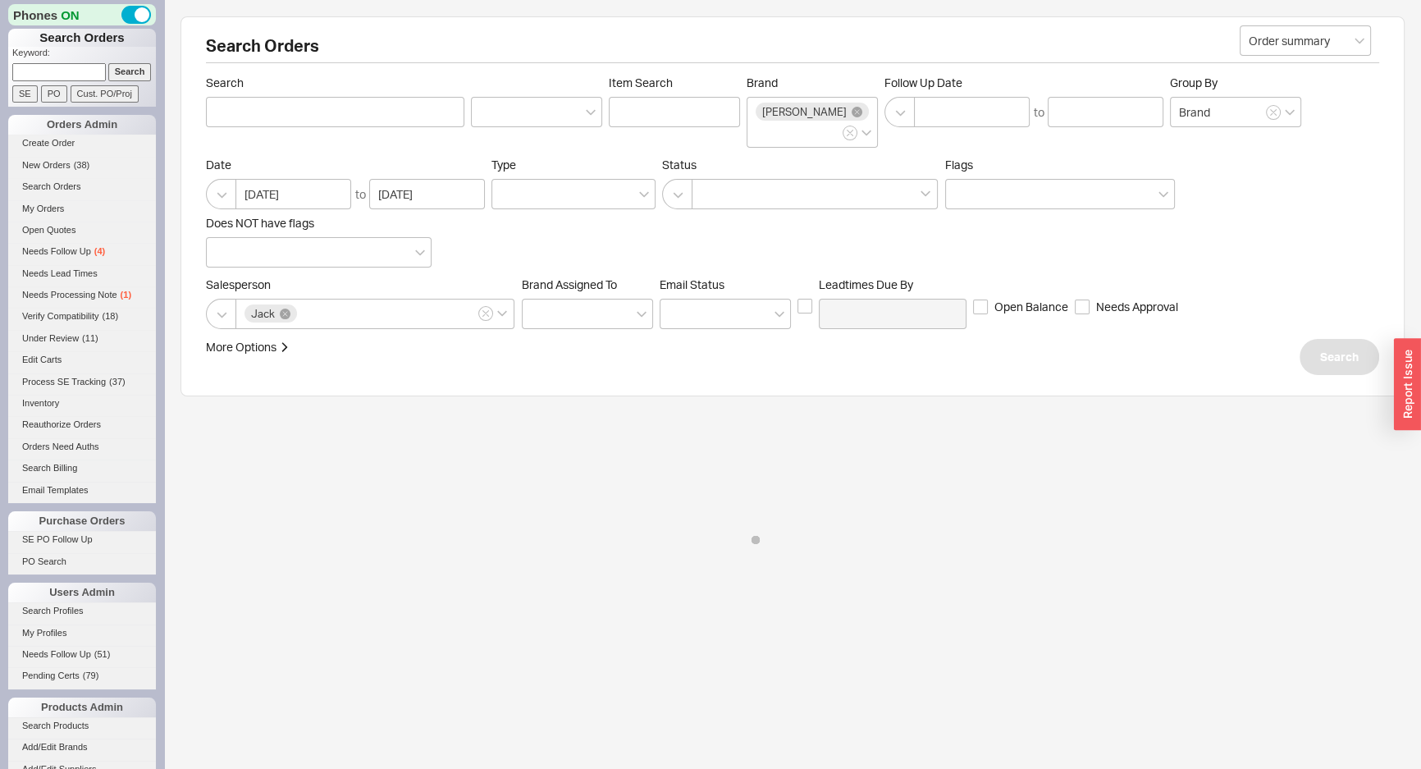
click at [1287, 318] on div "Salesperson Jack Brand Assigned To Em ​ ail Status Leadtimes Due By Open Balanc…" at bounding box center [792, 303] width 1173 height 52
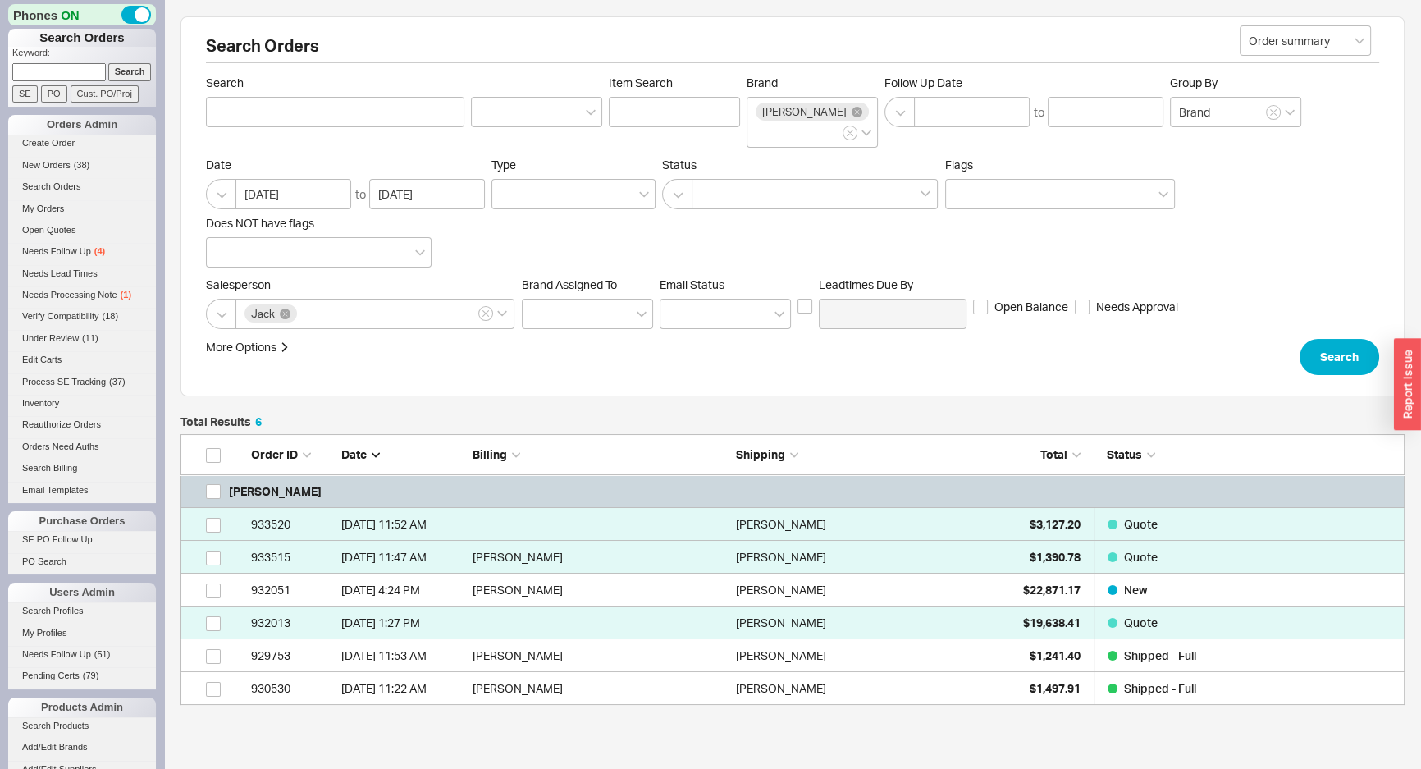
scroll to position [259, 1213]
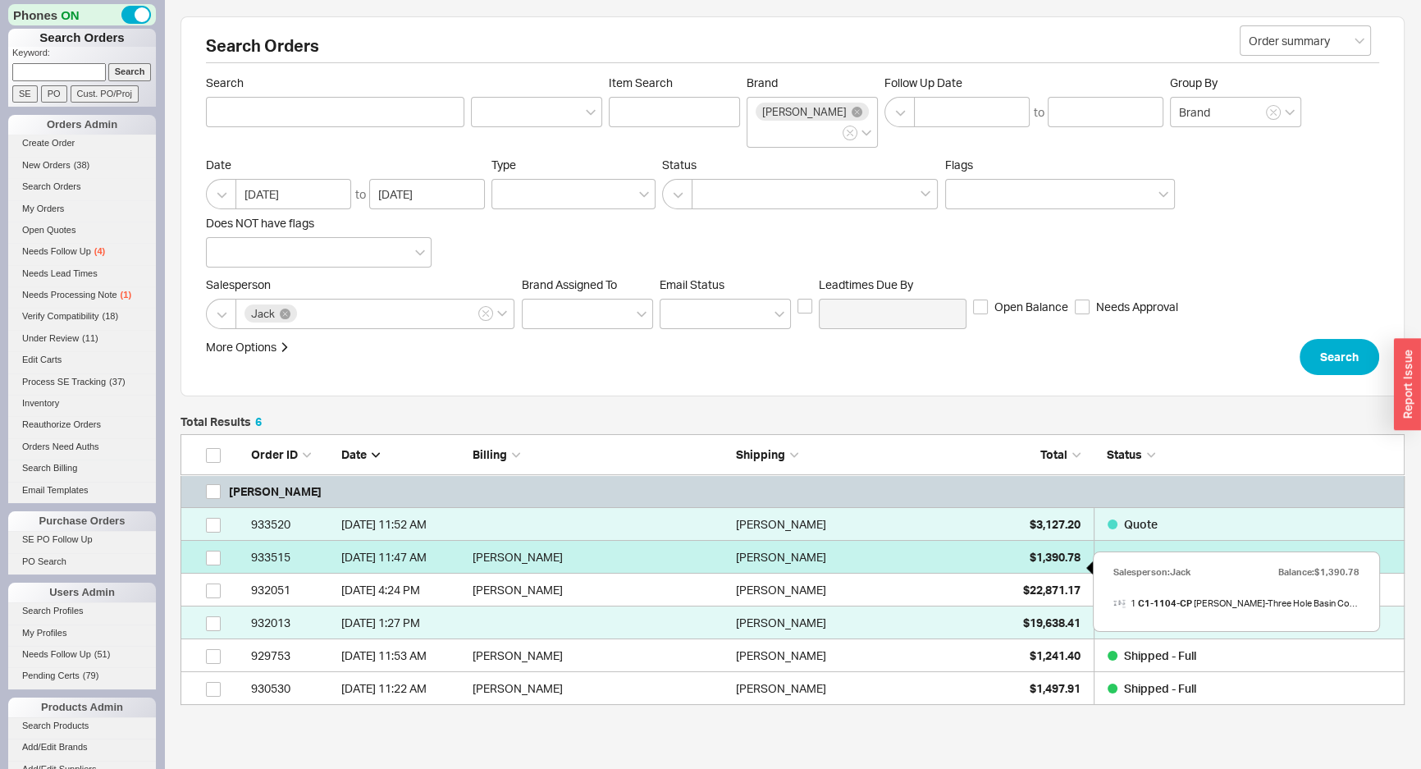
click at [1018, 574] on div "$1,390.78" at bounding box center [1040, 557] width 82 height 33
select select "*"
select select "3"
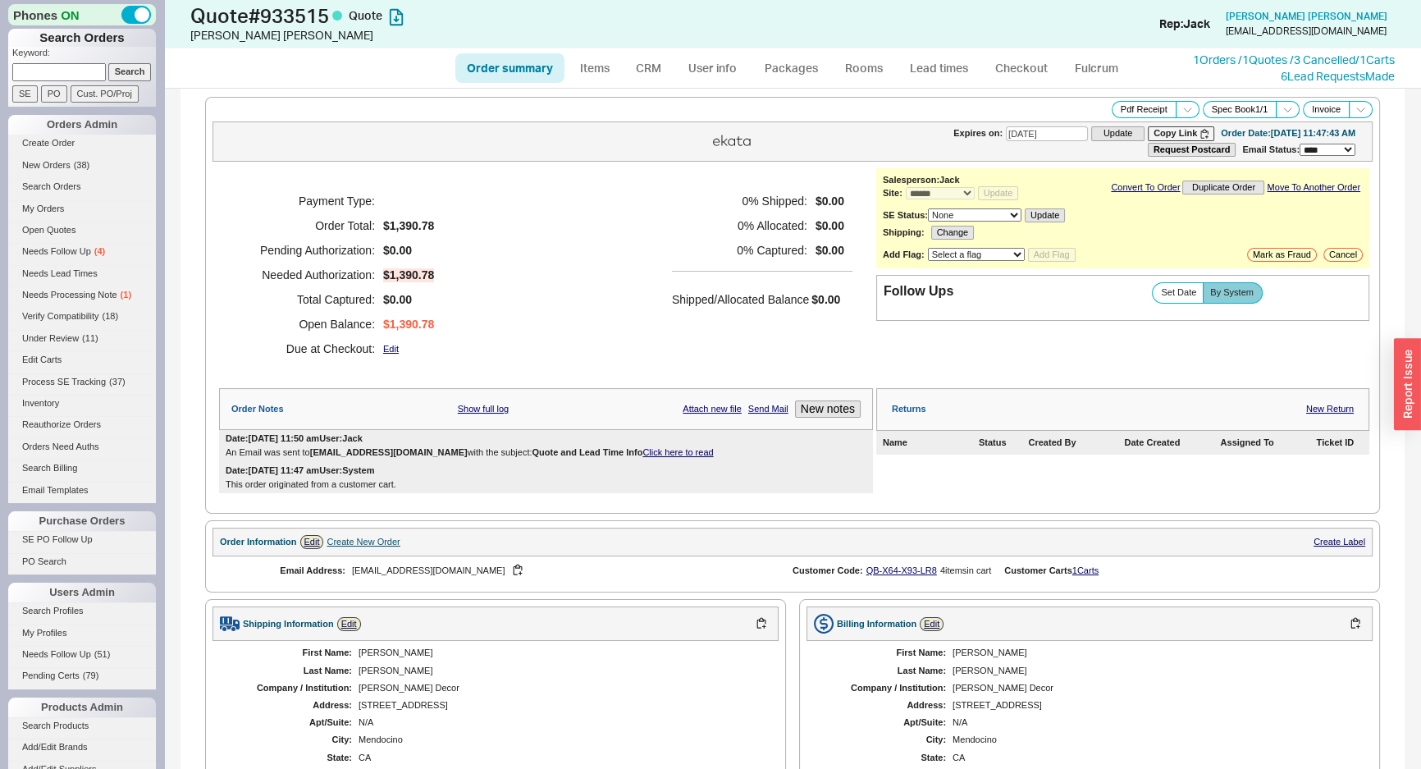
scroll to position [298, 0]
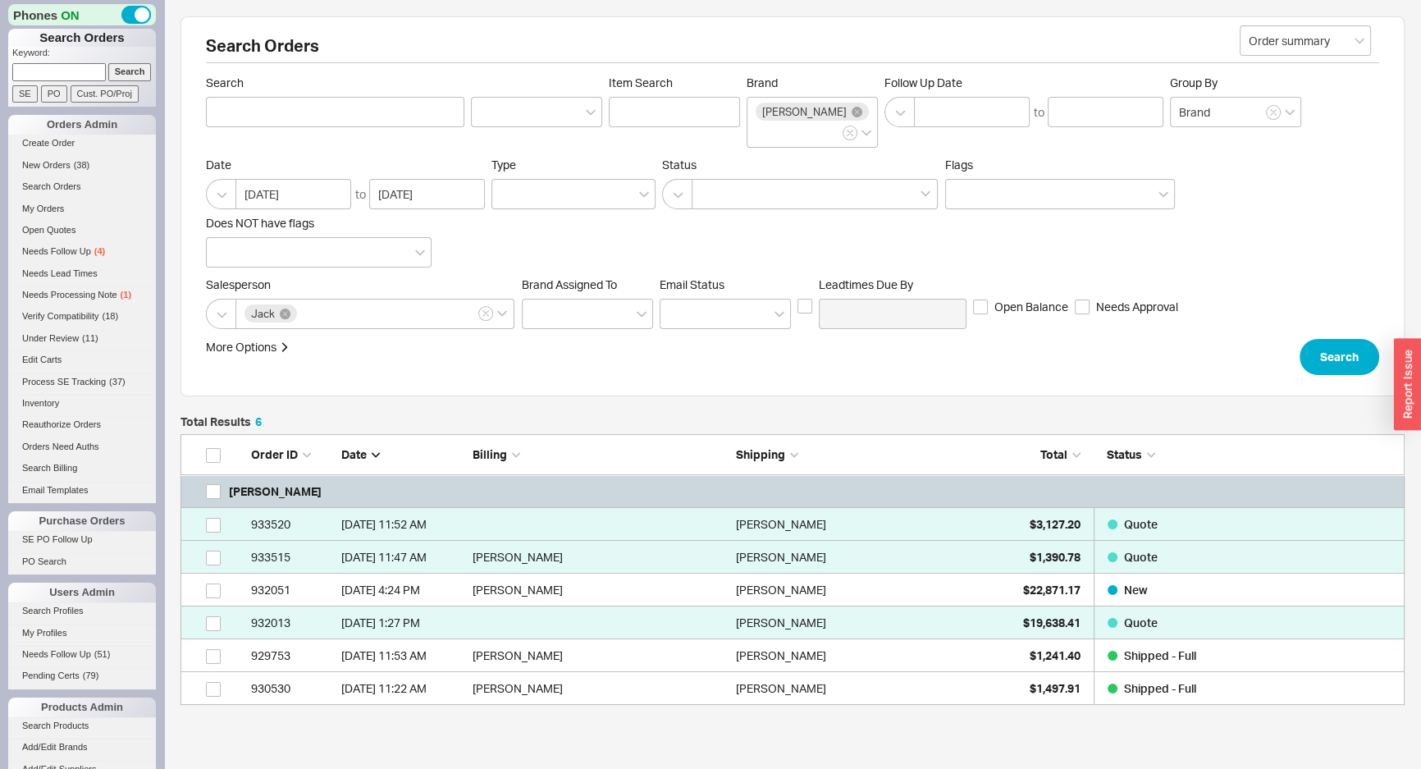
scroll to position [259, 1213]
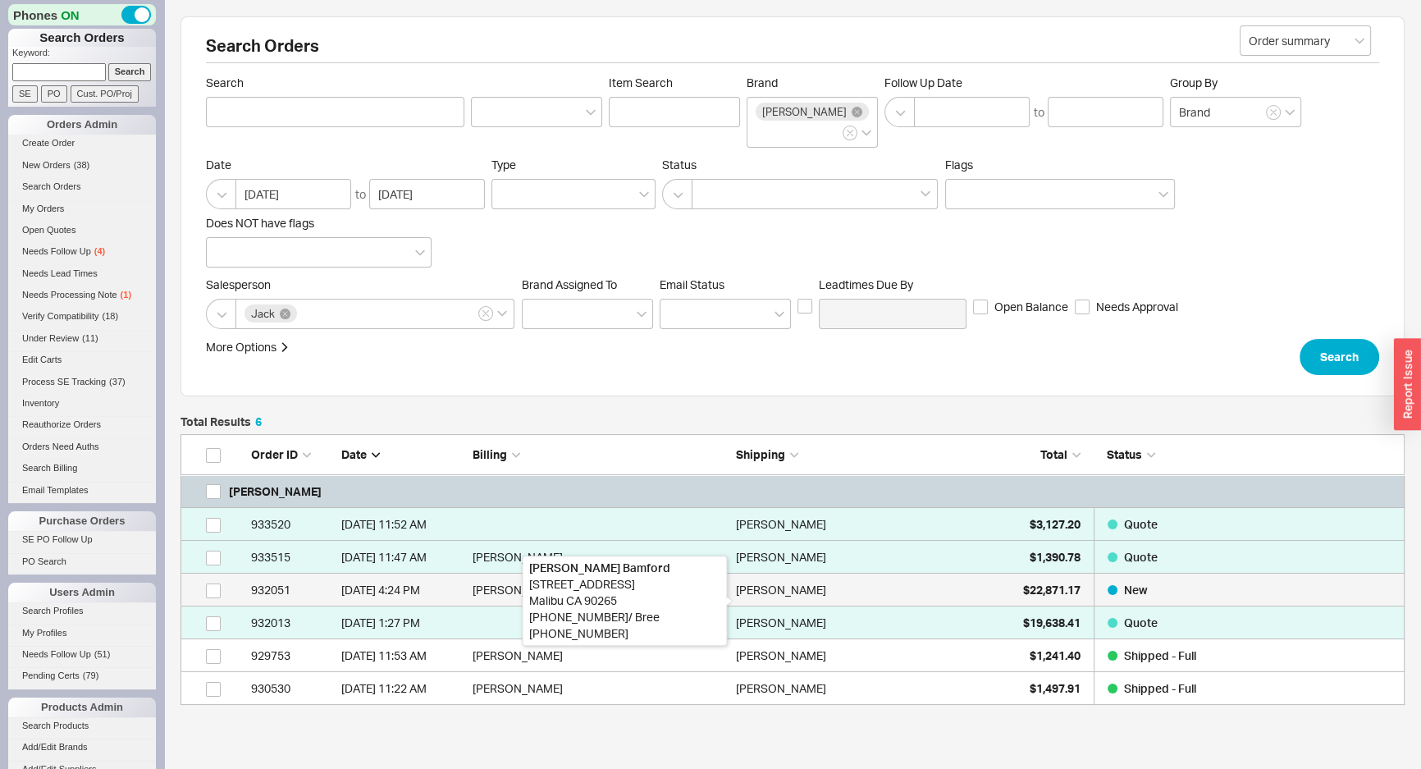
click at [786, 606] on div "Alice Bamford" at bounding box center [781, 590] width 90 height 33
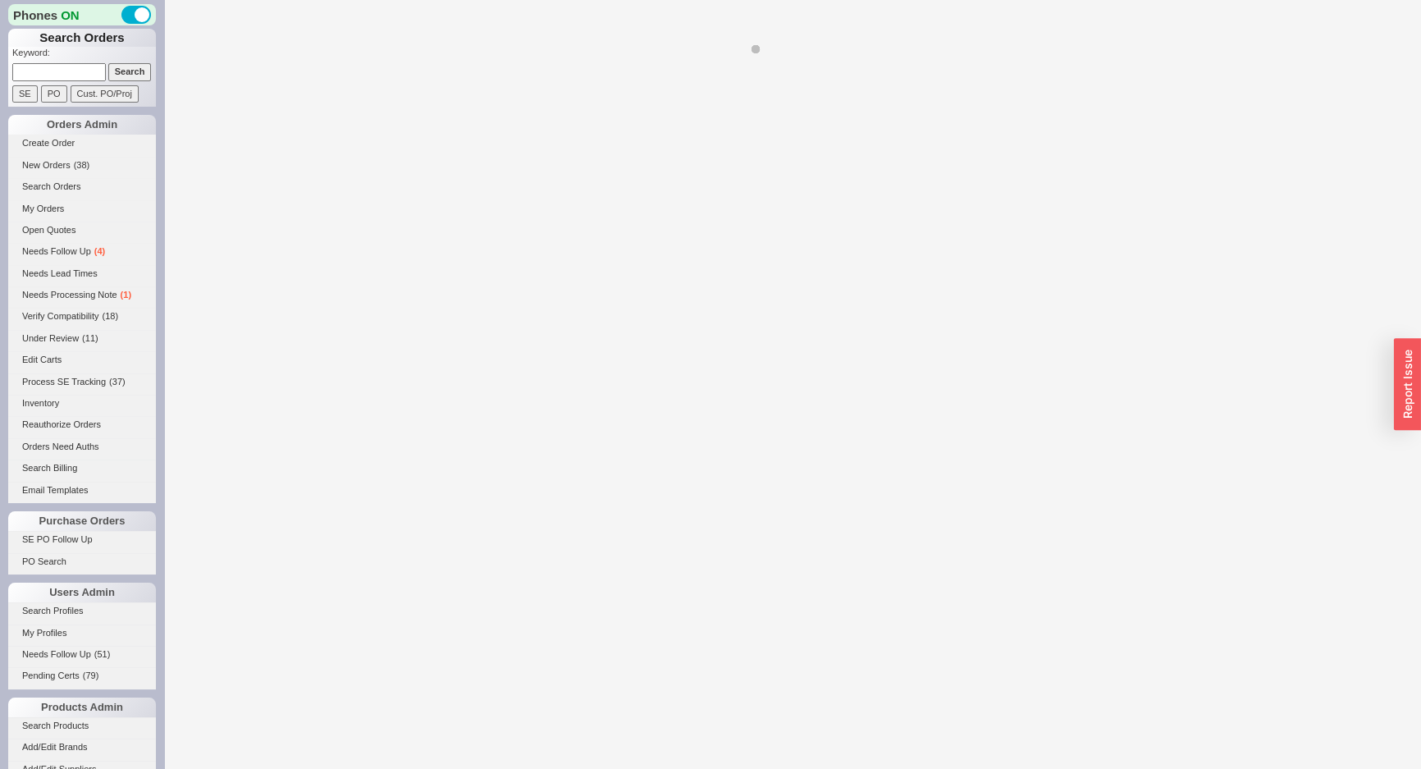
select select "*"
select select "LOW"
select select "3"
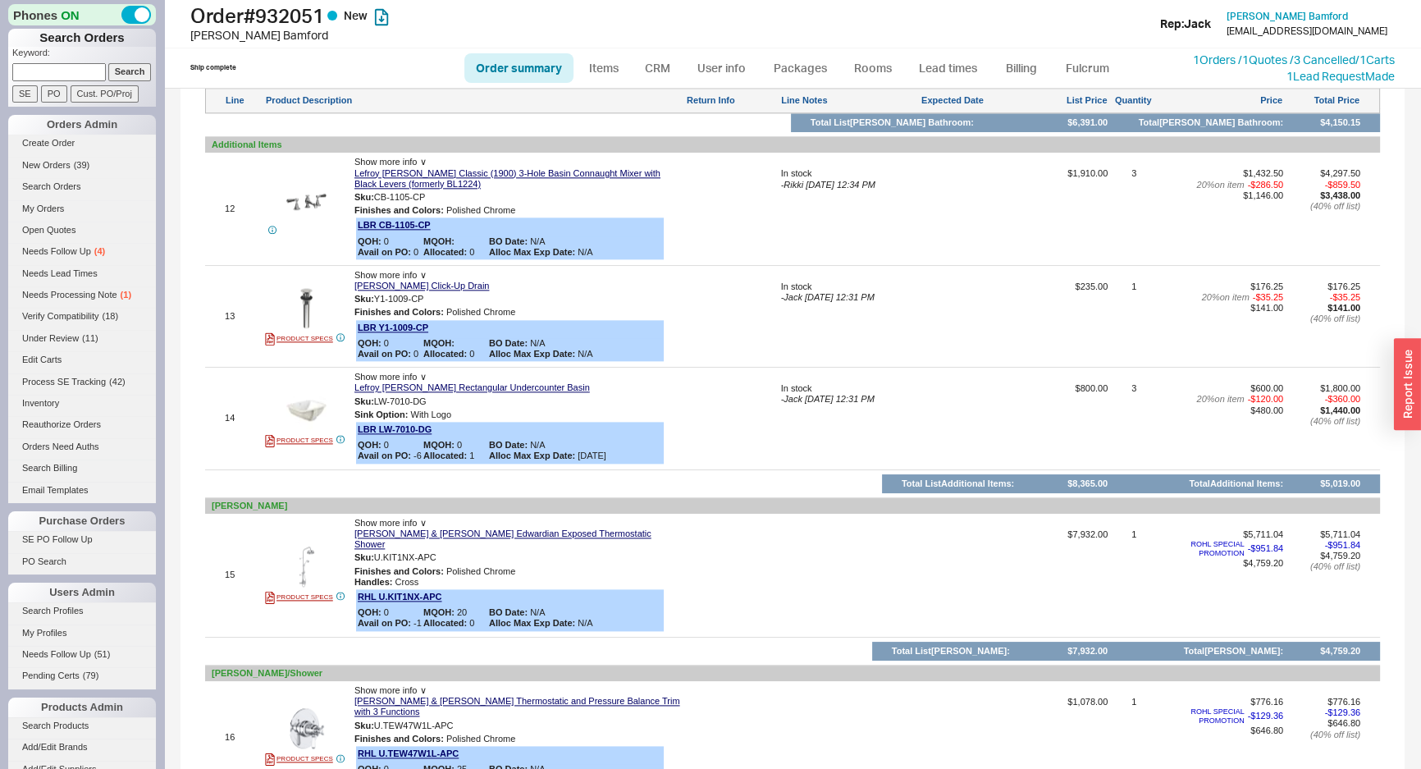
scroll to position [2474, 0]
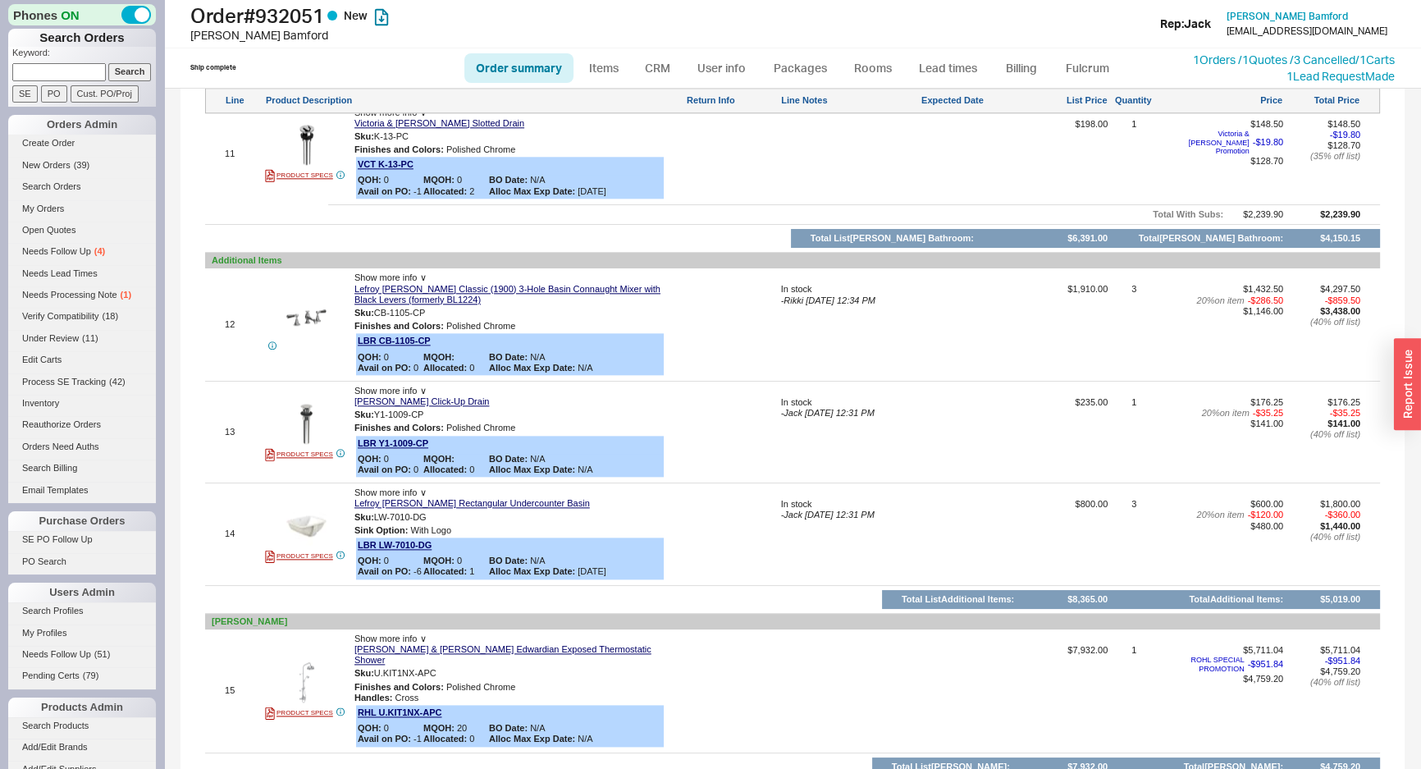
click at [851, 354] on div "In stock - Rikki 08/11/2025 12:34 PM" at bounding box center [849, 330] width 137 height 93
click at [322, 325] on img at bounding box center [306, 317] width 40 height 40
click at [754, 300] on div at bounding box center [732, 330] width 92 height 93
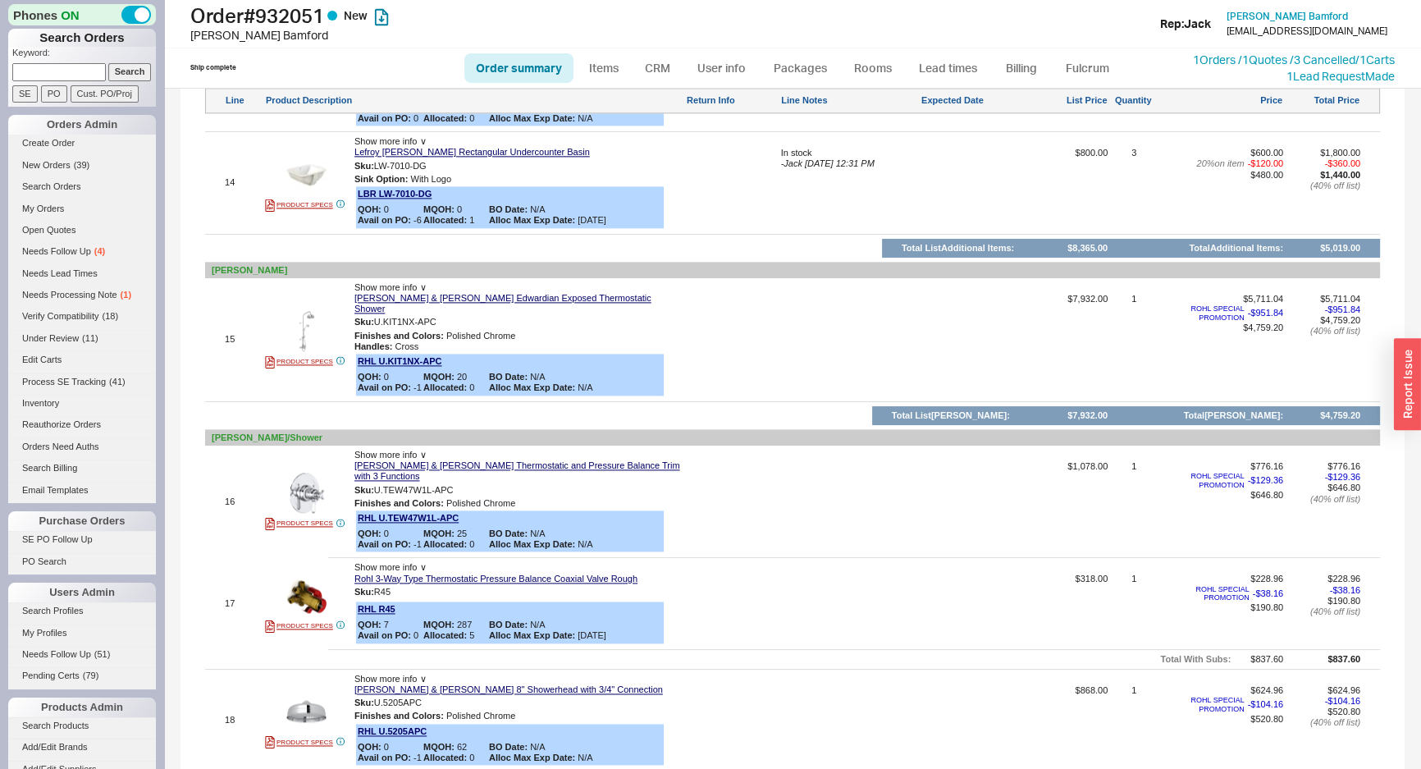
scroll to position [2921, 0]
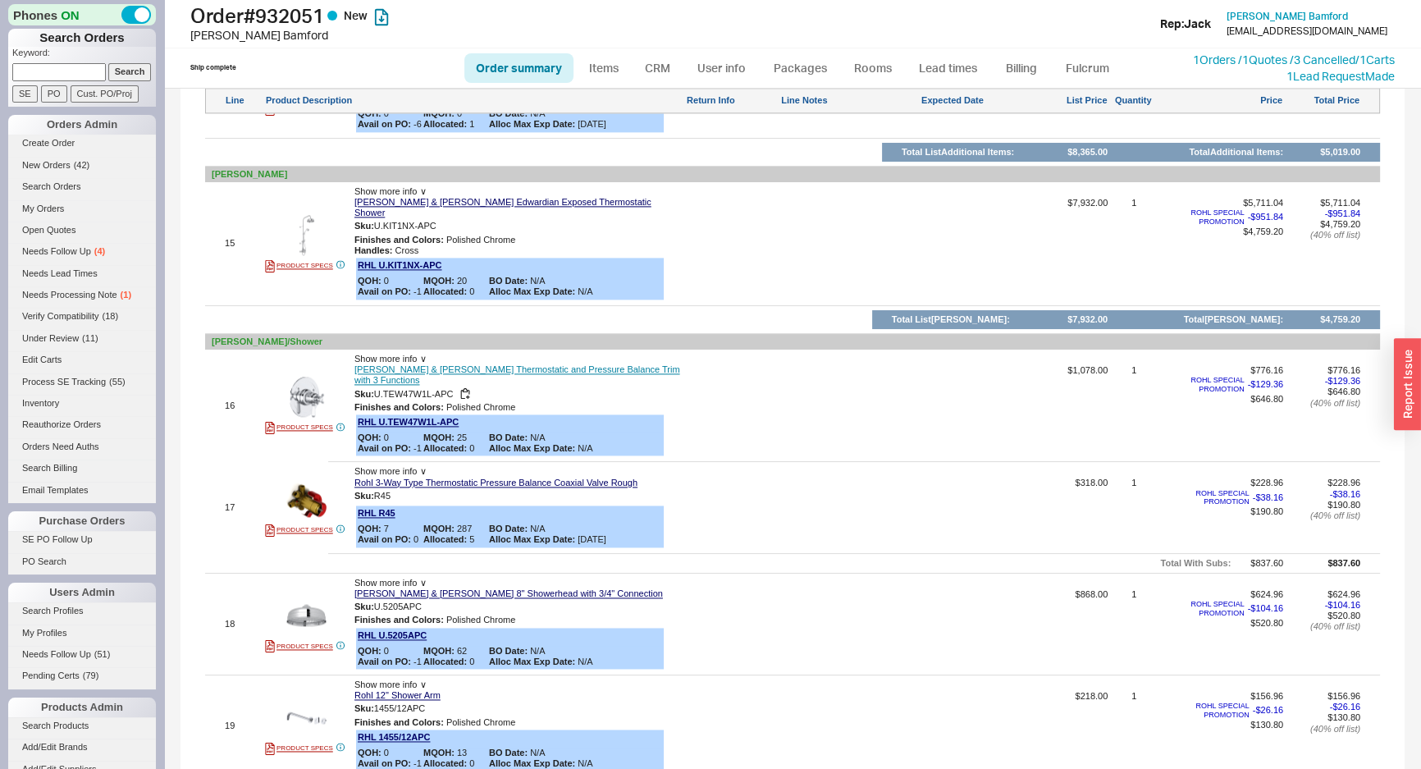
drag, startPoint x: 694, startPoint y: 455, endPoint x: 640, endPoint y: 379, distance: 93.6
click at [694, 461] on div at bounding box center [854, 461] width 1052 height 1
click at [39, 68] on input at bounding box center [59, 71] width 94 height 17
type input "wyatt"
click at [108, 63] on input "Search" at bounding box center [129, 71] width 43 height 17
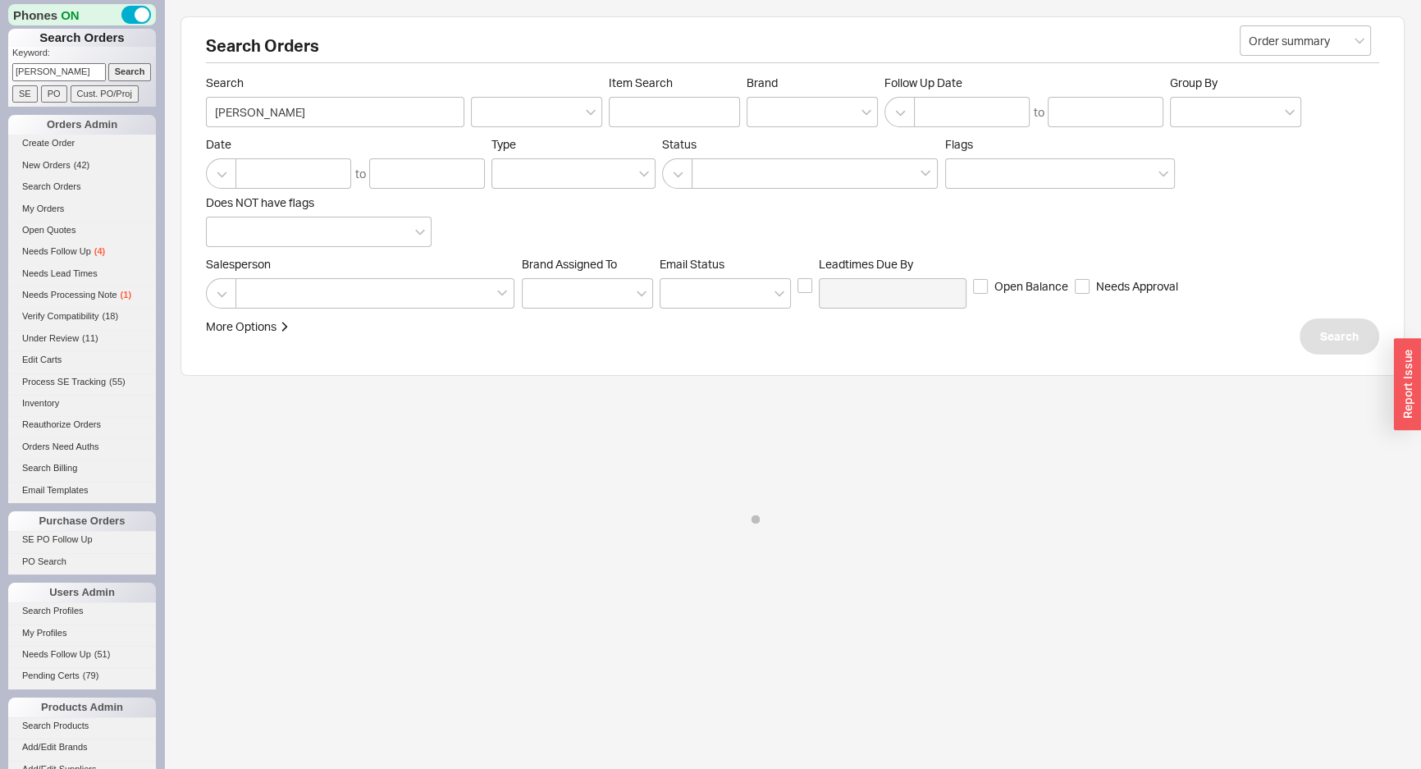
click at [421, 71] on div "Search Orders Order summary Search wyatt Item Search Brand Follow Up Date to Gr…" at bounding box center [793, 195] width 1224 height 359
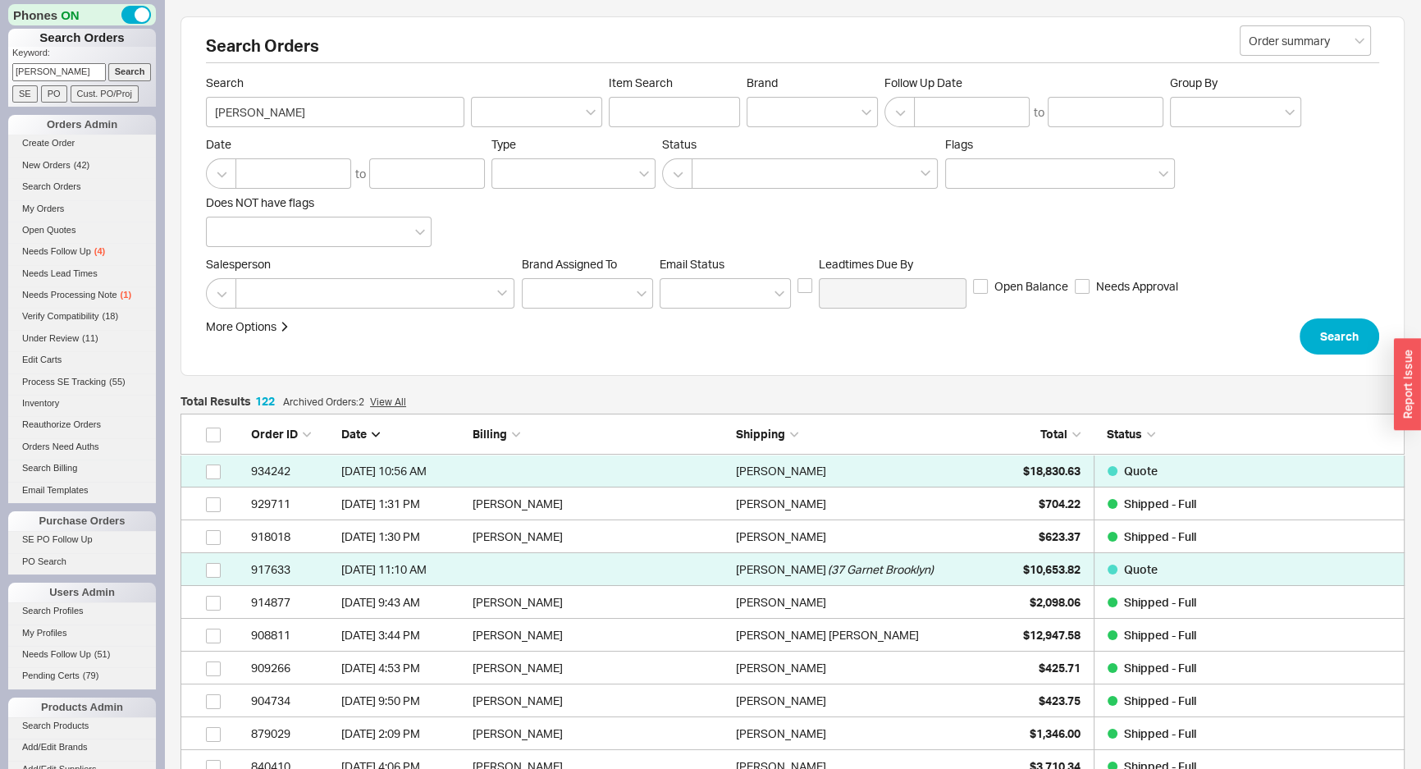
scroll to position [4034, 1213]
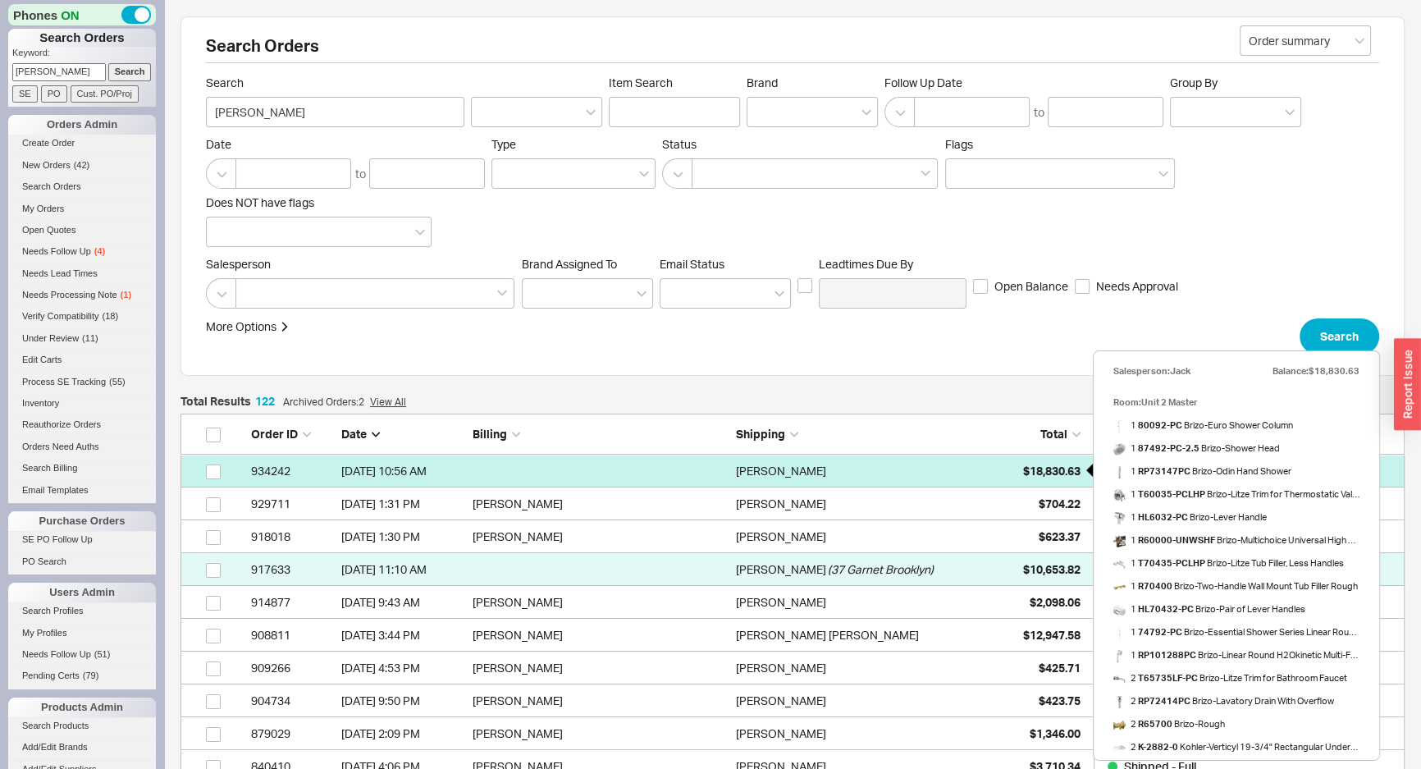
click at [1047, 466] on span "$18,830.63" at bounding box center [1051, 471] width 57 height 14
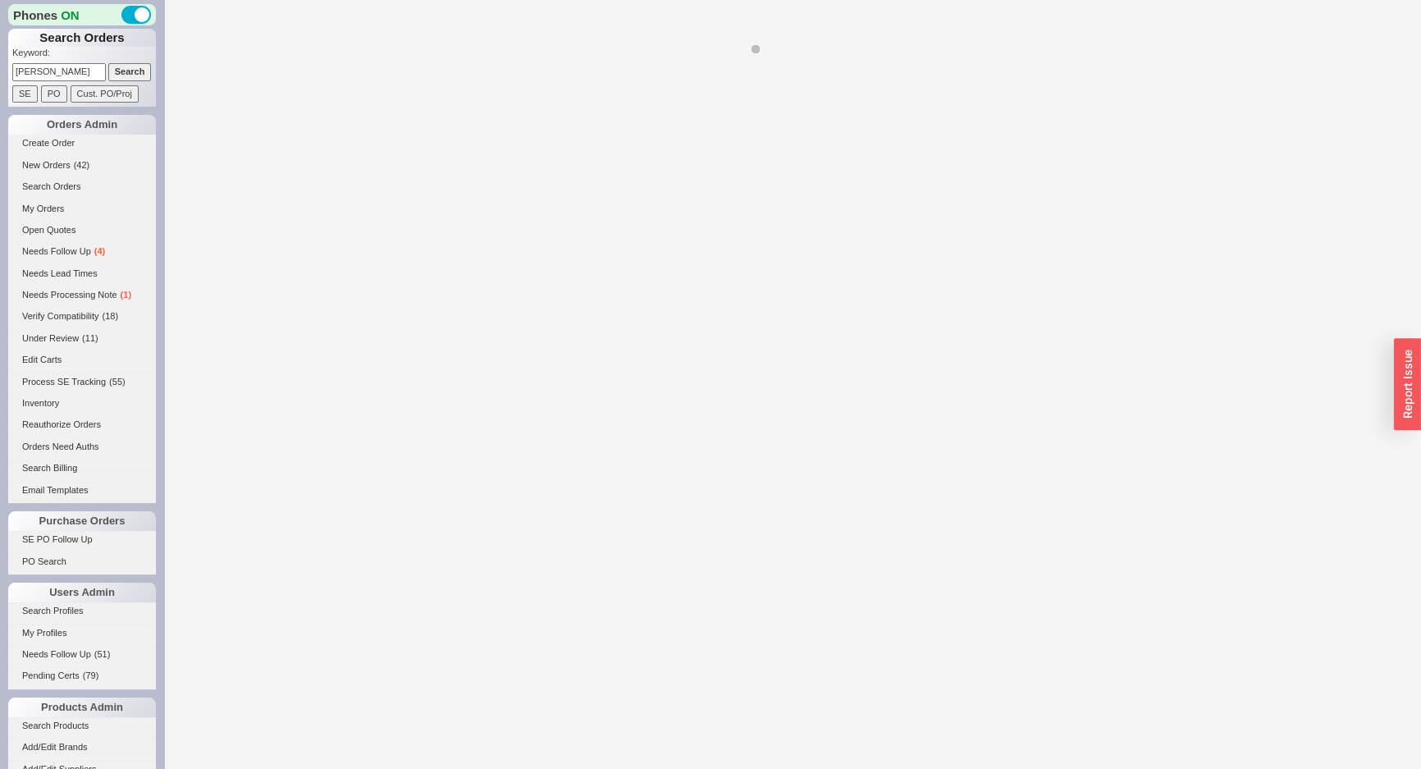
select select "*"
select select "LOW"
select select "3"
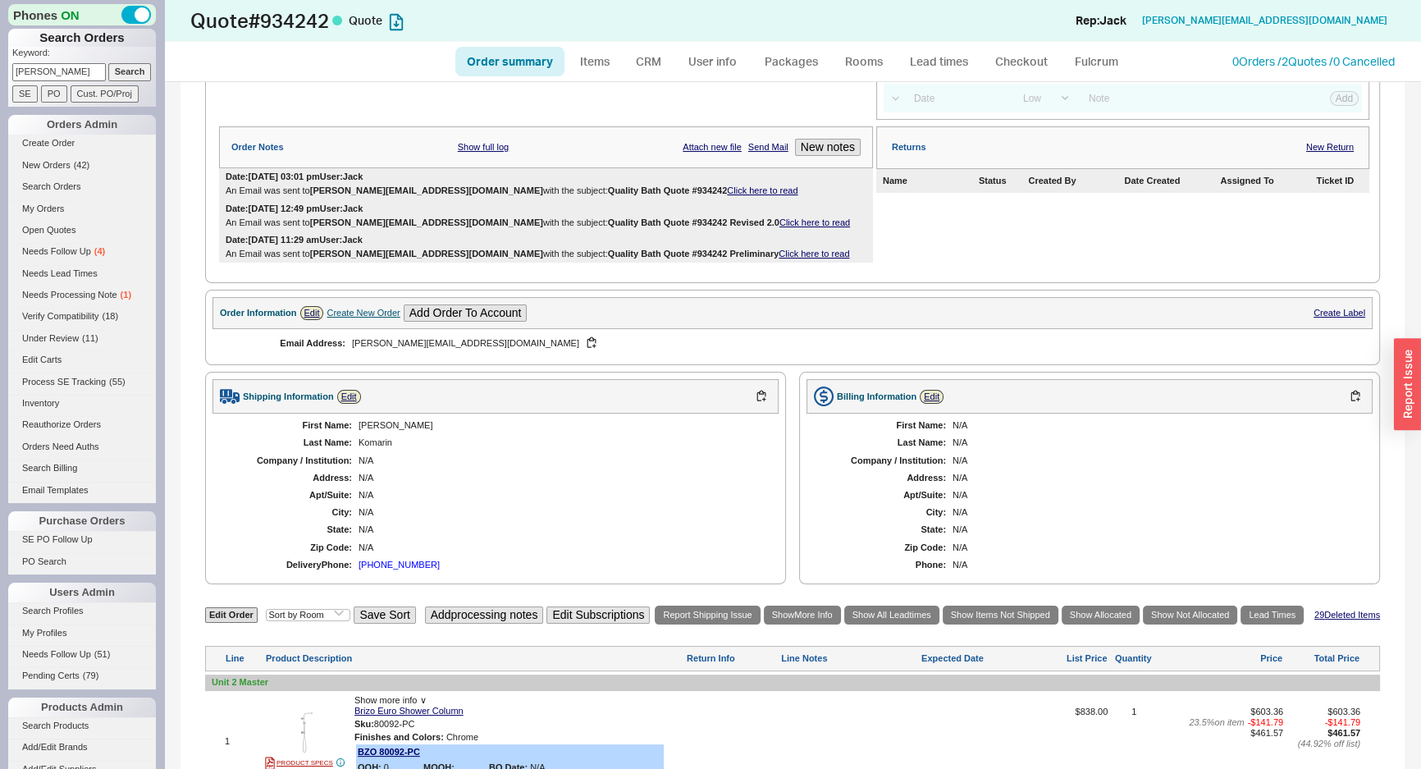
scroll to position [373, 0]
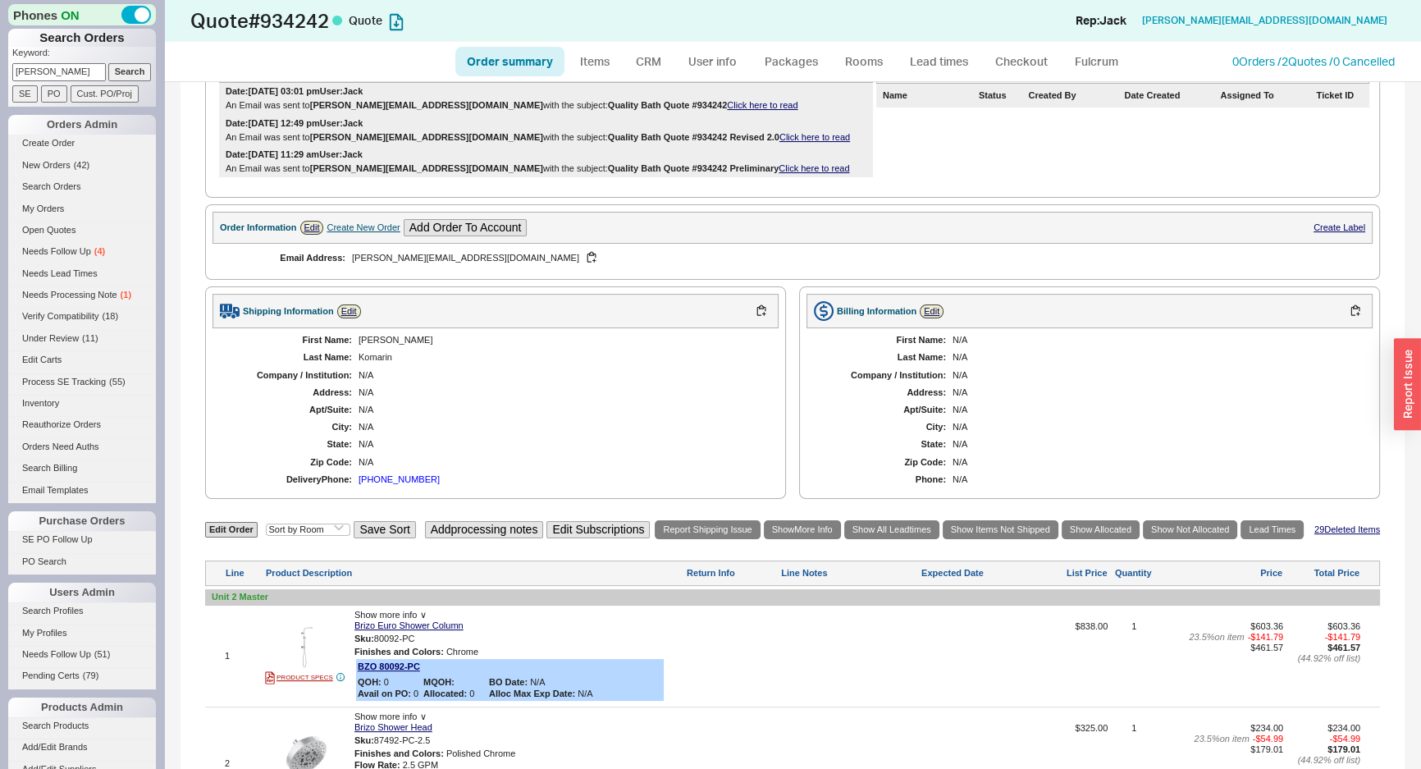
click at [391, 468] on div "First Name: Wyatt Last Name: Komarin Company / Institution: N/A Address: N/A Ap…" at bounding box center [496, 409] width 566 height 163
click at [385, 474] on div "617-651-2606" at bounding box center [399, 479] width 81 height 11
click at [657, 236] on div "Order Information Edit Create New Order Add Order To Account Create Label" at bounding box center [793, 228] width 1160 height 32
click at [533, 61] on link "Order summary" at bounding box center [509, 62] width 109 height 30
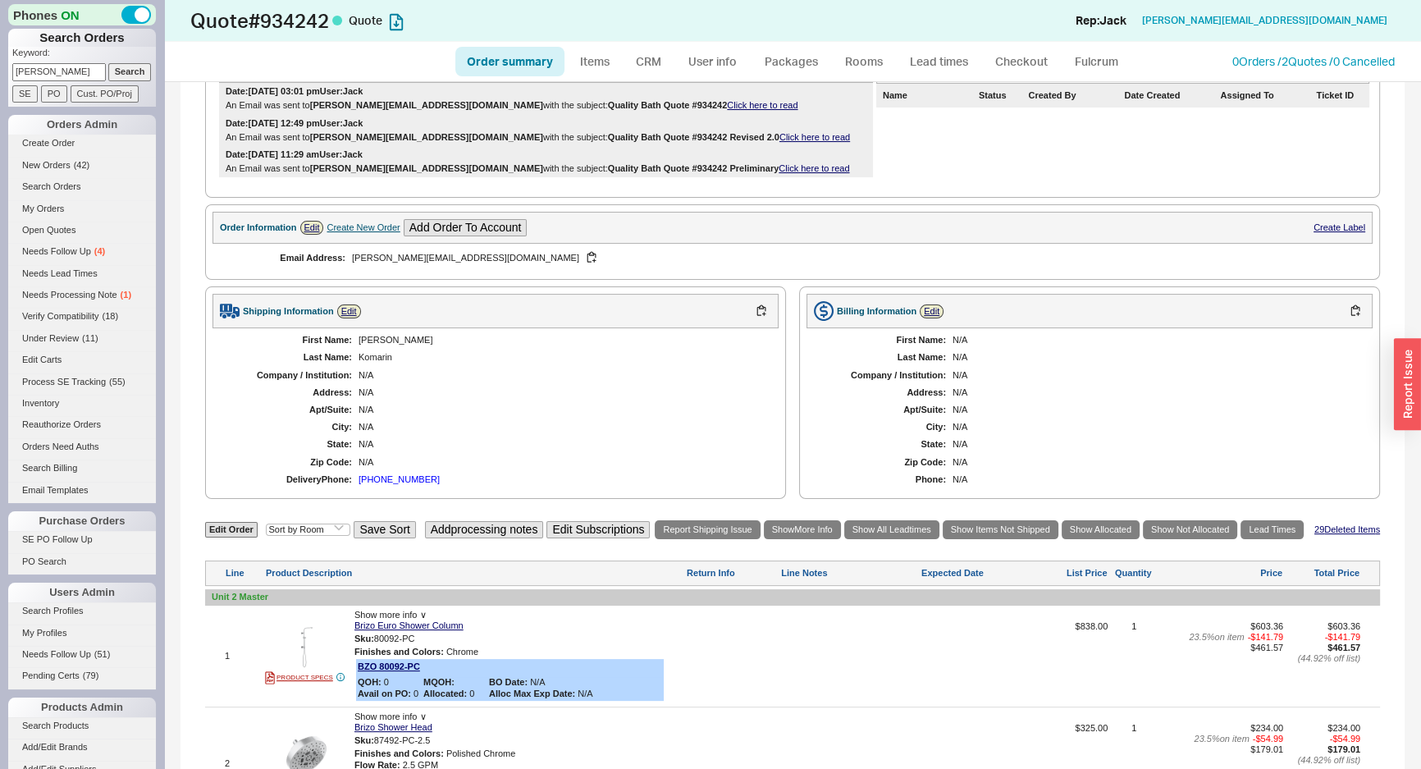
select select "*"
select select "LOW"
select select "3"
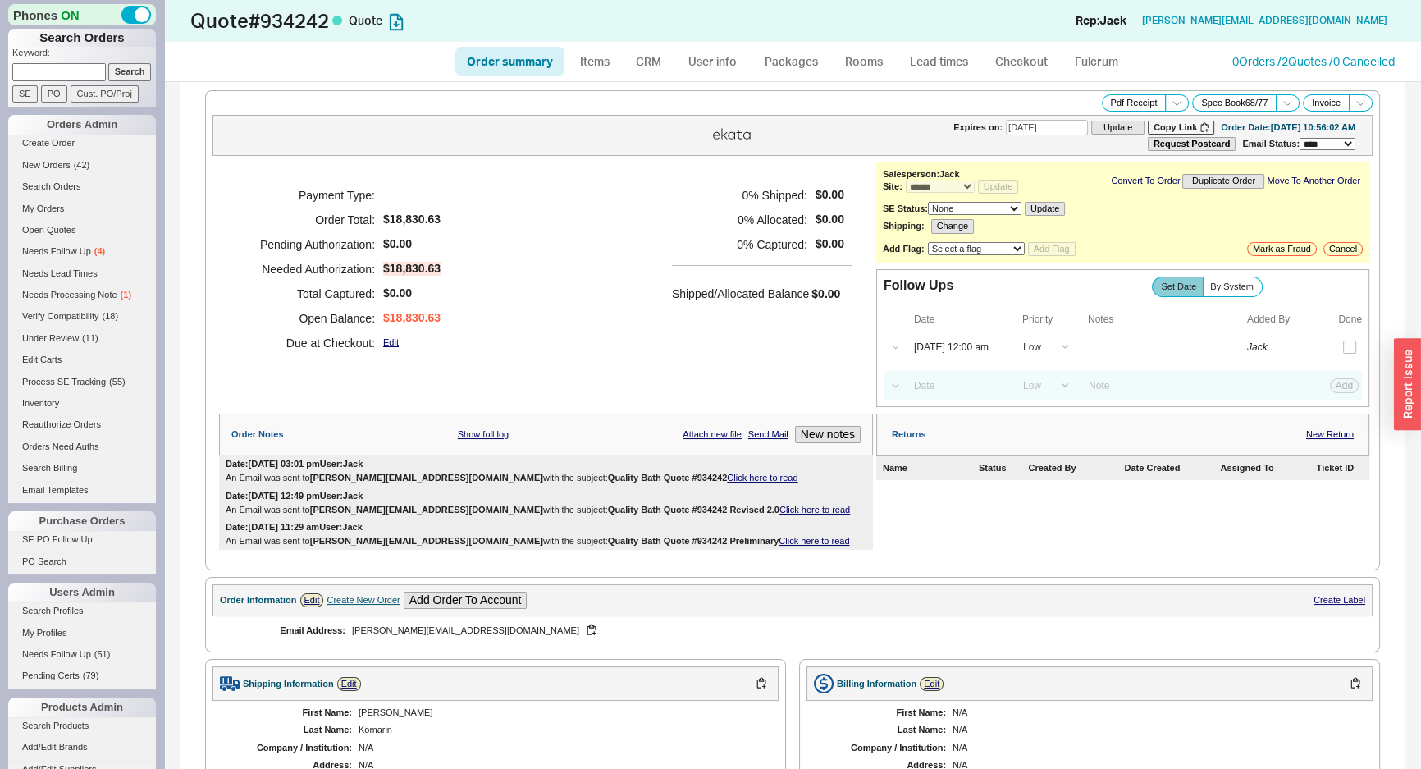
click at [615, 269] on div "Payment Type: Order Total: $18,830.63 Pending Authorization: $0.00 Needed Autho…" at bounding box center [546, 268] width 654 height 213
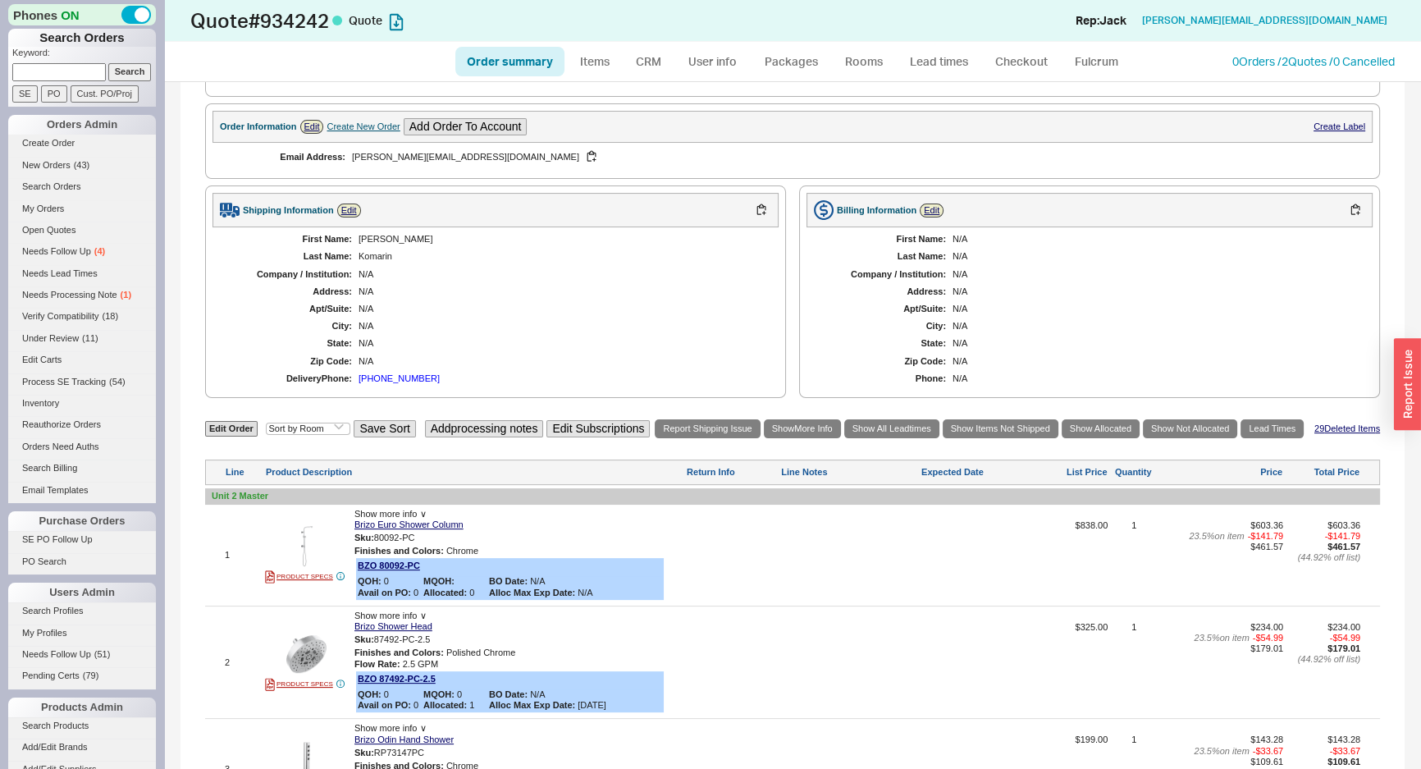
scroll to position [447, 0]
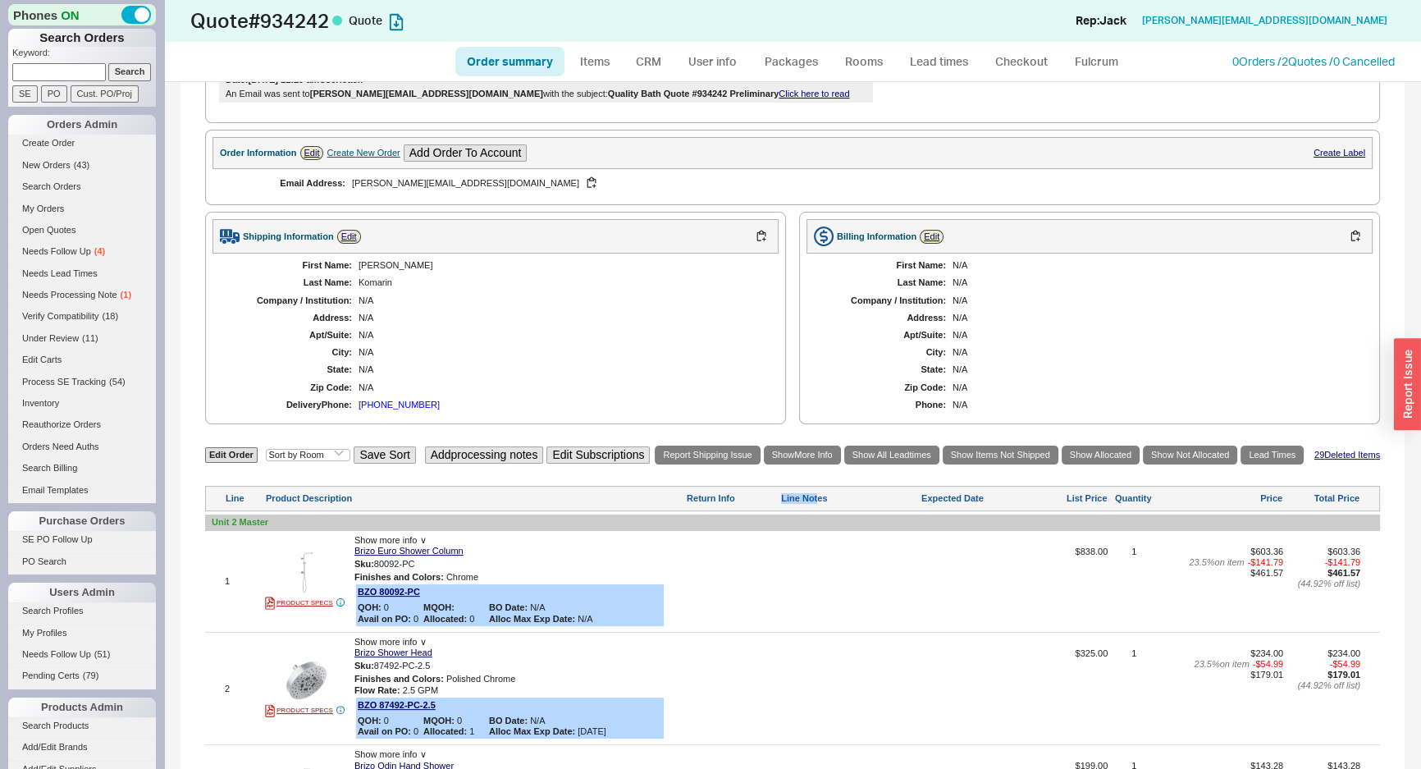
drag, startPoint x: 777, startPoint y: 495, endPoint x: 821, endPoint y: 496, distance: 43.5
click at [820, 496] on div "Line Product Description Return Info Line Notes Expected Date List Price Quanti…" at bounding box center [792, 498] width 1175 height 25
click at [821, 496] on div "Line Notes" at bounding box center [849, 498] width 137 height 11
click at [720, 300] on div "N/A" at bounding box center [561, 300] width 404 height 11
click at [59, 66] on input at bounding box center [59, 71] width 94 height 17
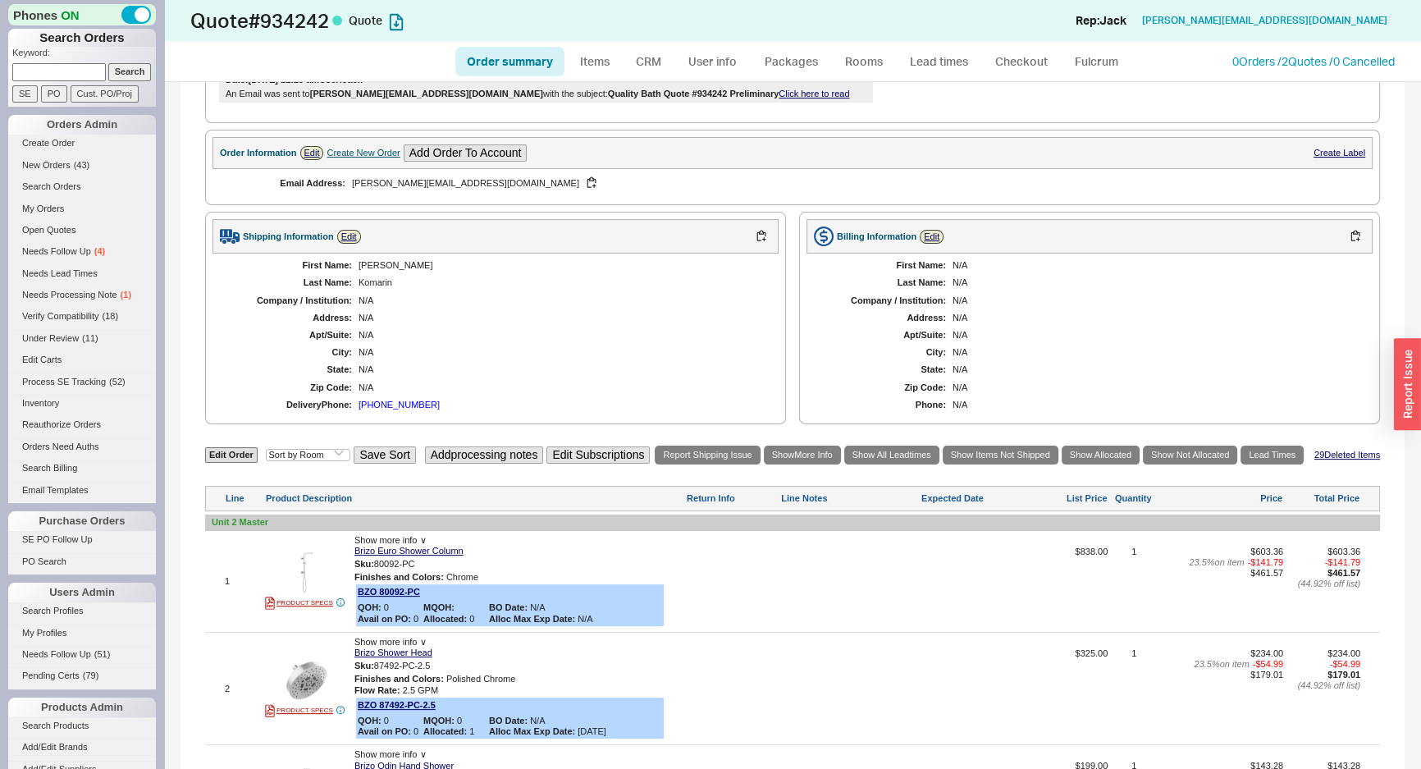
paste input "930192"
type input "930192"
click at [115, 77] on input "Search" at bounding box center [129, 71] width 43 height 17
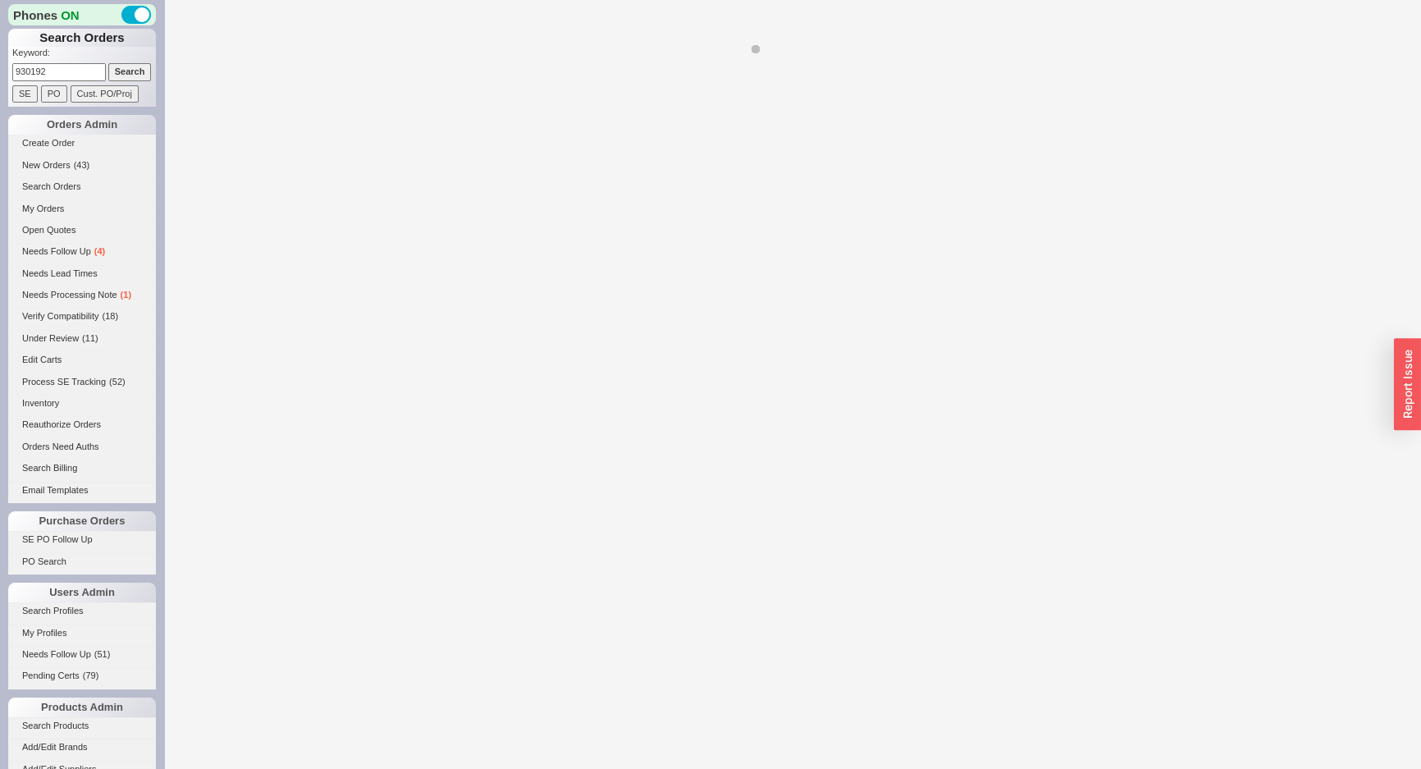
select select "*"
select select "LOW"
select select "3"
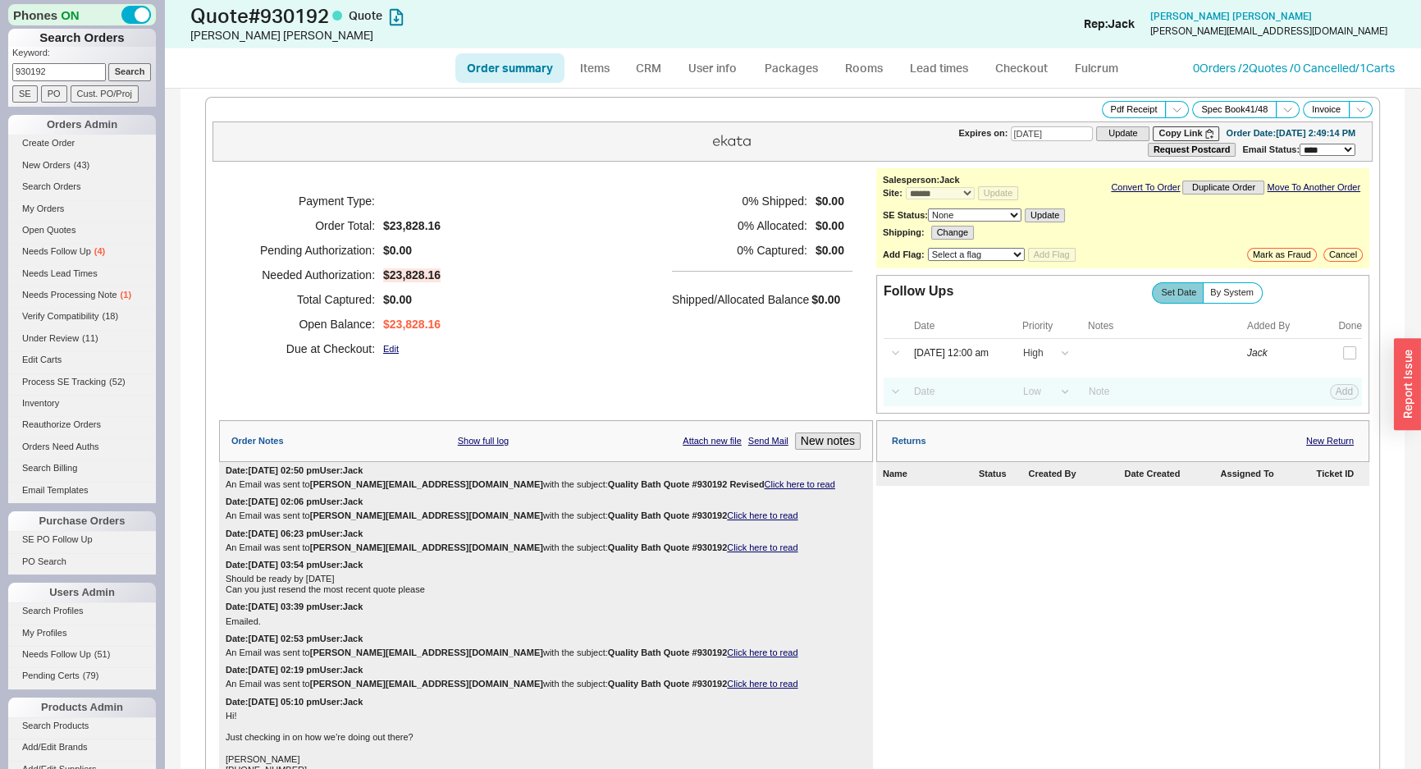
click at [711, 312] on div "0 % Shipped: $0.00 0 % Allocated: $0.00 0 % Captured: $0.00 Shipped/Allocated B…" at bounding box center [762, 275] width 181 height 172
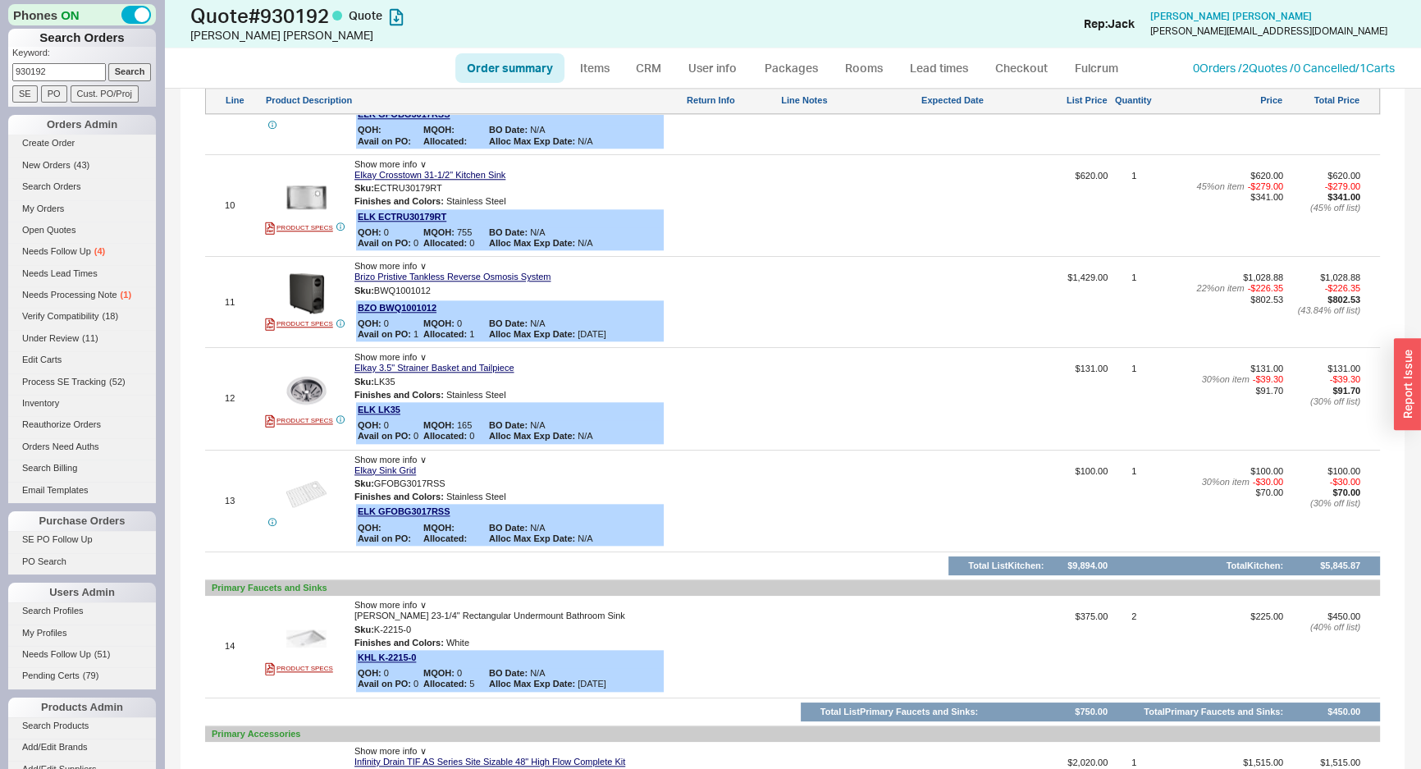
scroll to position [2163, 0]
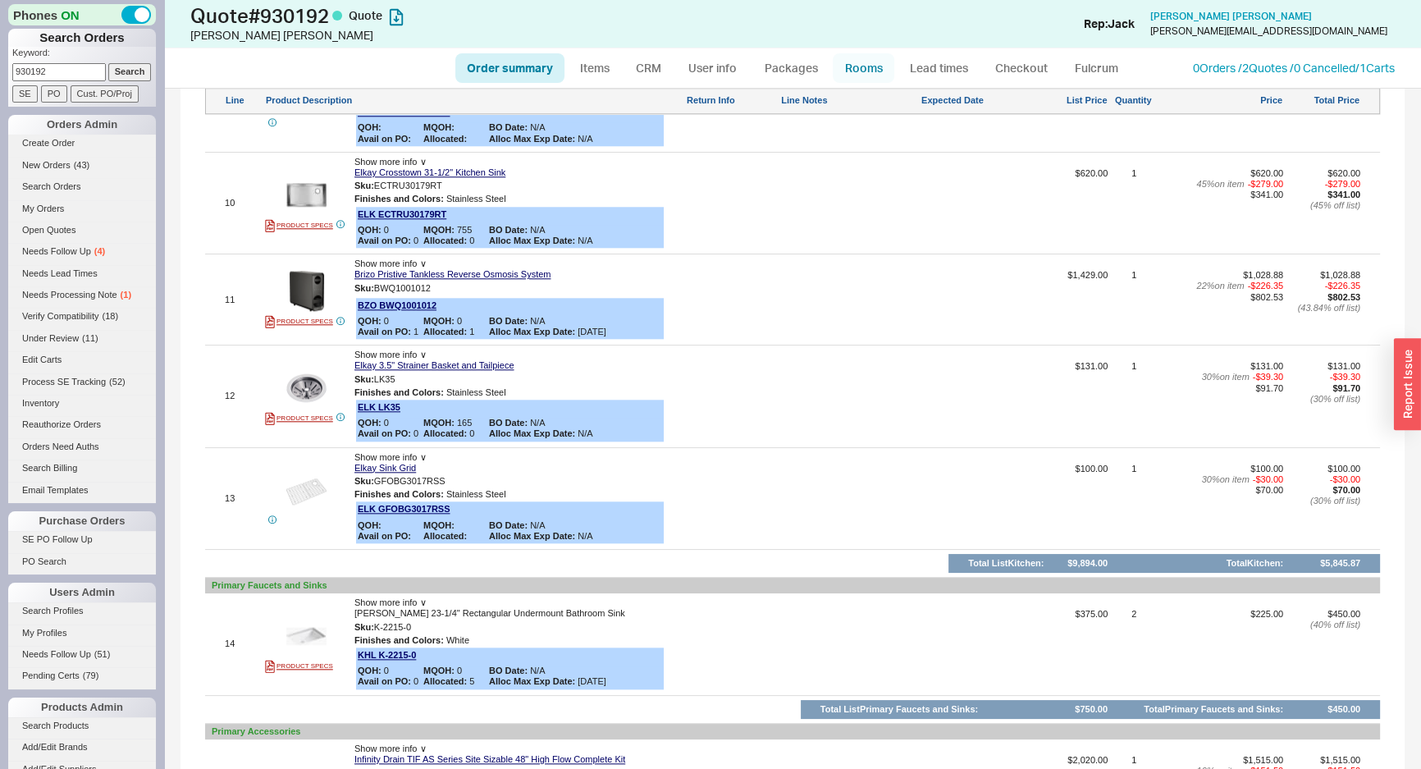
click at [867, 75] on link "Rooms" at bounding box center [864, 68] width 62 height 30
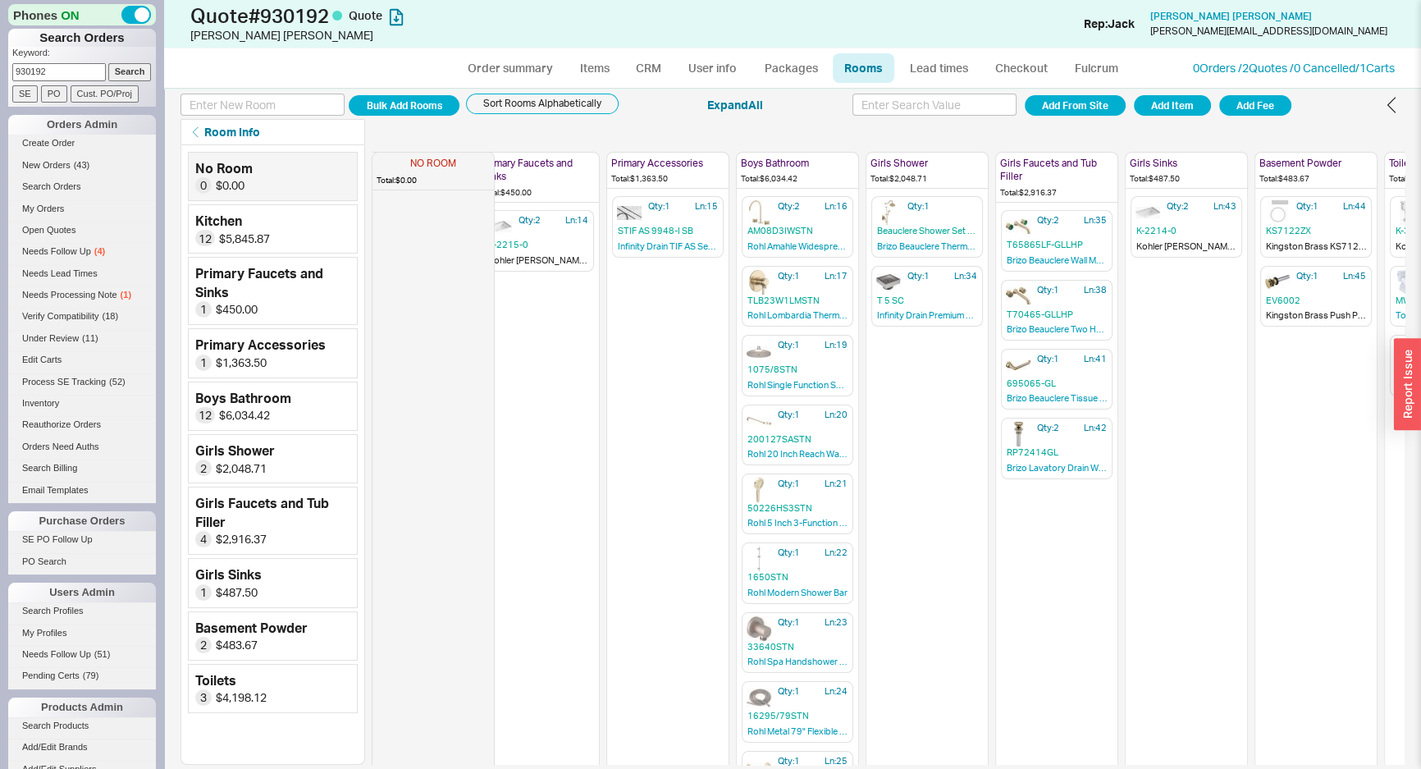
scroll to position [0, 271]
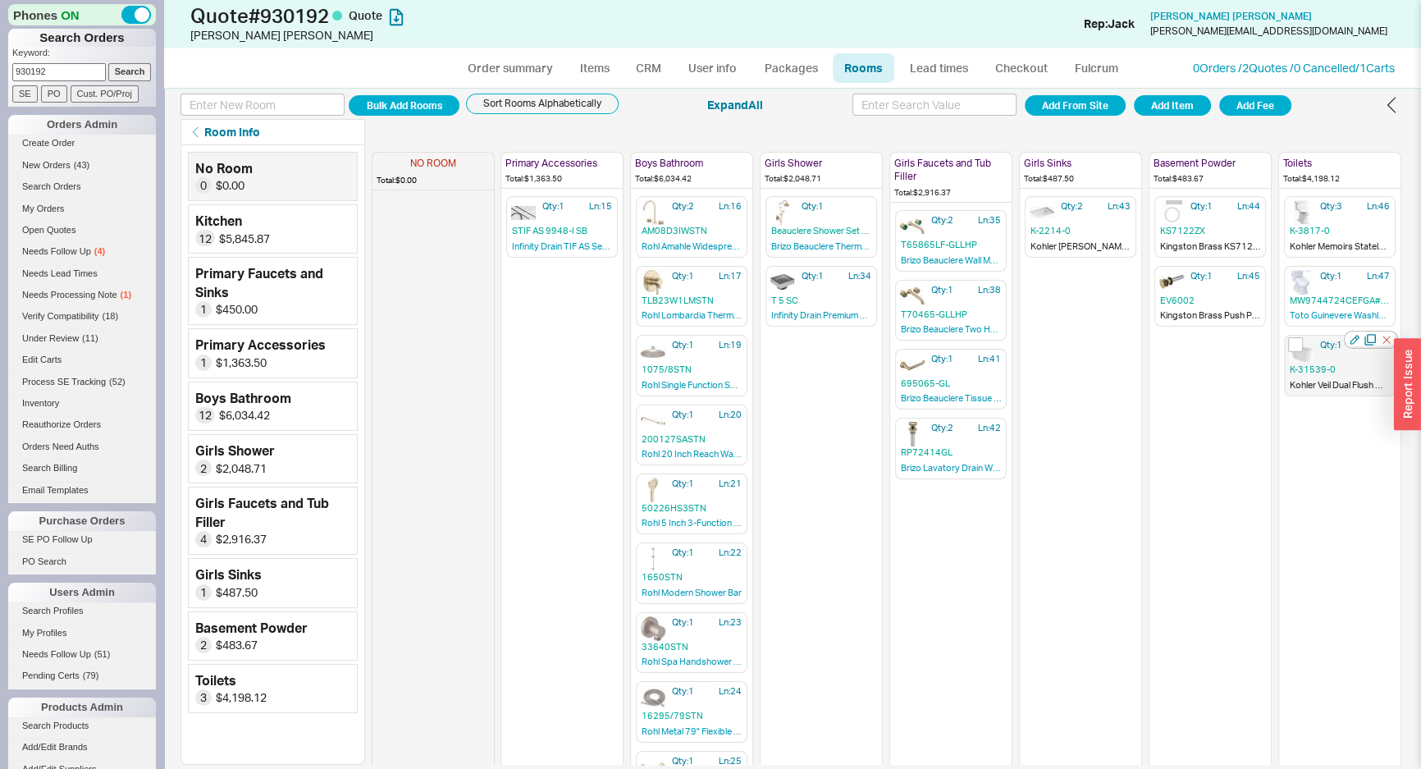
click at [1320, 353] on div "Qty: 1 Ln: 48 K-31539-0 Kohler Veil Dual Flush Wall-Hung Compact Elongated Toil…" at bounding box center [1340, 365] width 112 height 61
click at [1320, 353] on div "Qty: 1 Ln: 48 K-31539-0 Kohler Veil Dual Flush Wall-Hung Compact Elongated Toil…" at bounding box center [1340, 388] width 112 height 107
click at [1320, 368] on span "K-31539-0" at bounding box center [1340, 370] width 100 height 12
click at [1162, 99] on button "Add Item" at bounding box center [1172, 105] width 77 height 21
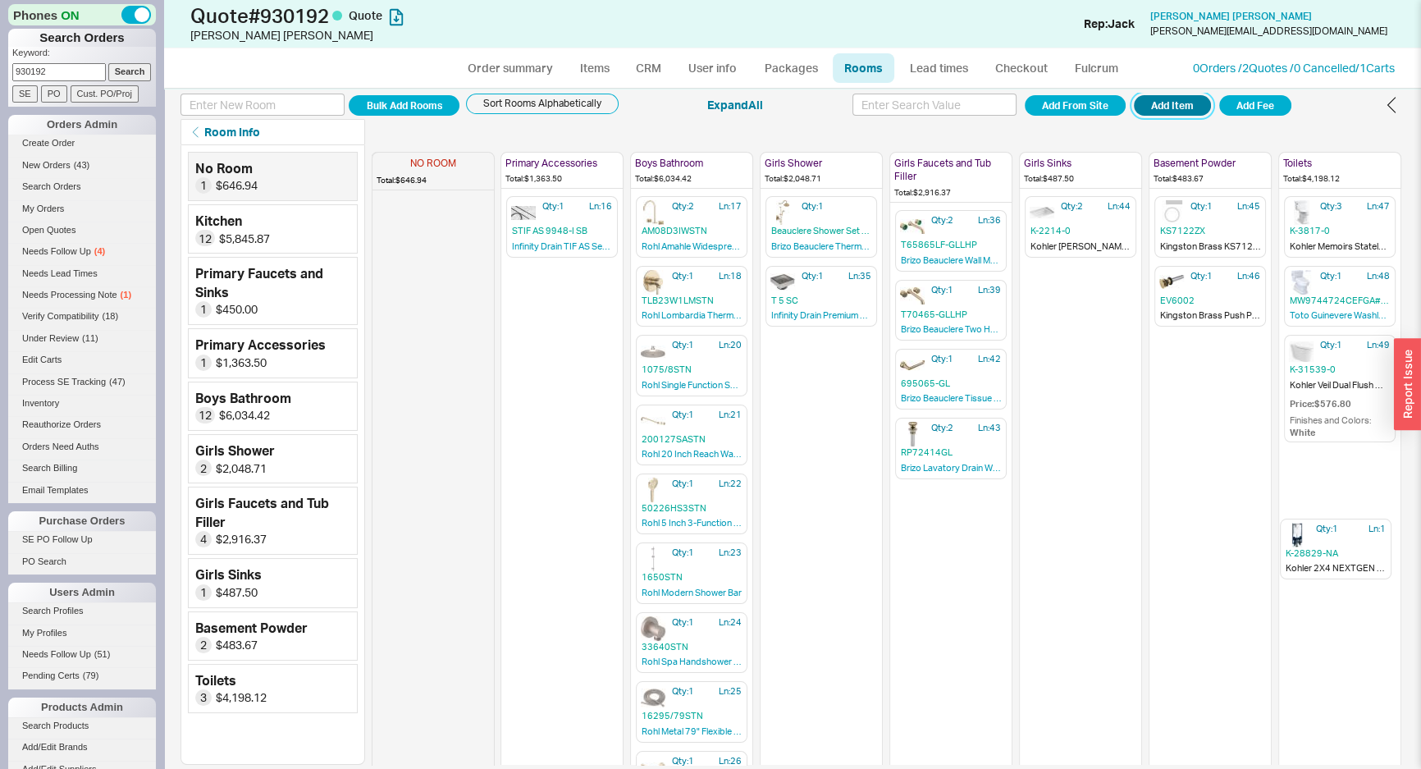
drag, startPoint x: 432, startPoint y: 236, endPoint x: 1338, endPoint y: 560, distance: 961.7
click at [1338, 560] on div "NO ROOM Total: $646.94 Qty: 1 Ln: 1 K-28829-NA Kohler 2X4 NEXTGEN IWT CARRIER 0…" at bounding box center [757, 455] width 1290 height 620
click at [1198, 103] on button "Add Item" at bounding box center [1172, 105] width 77 height 21
drag, startPoint x: 391, startPoint y: 238, endPoint x: 1329, endPoint y: 553, distance: 990.2
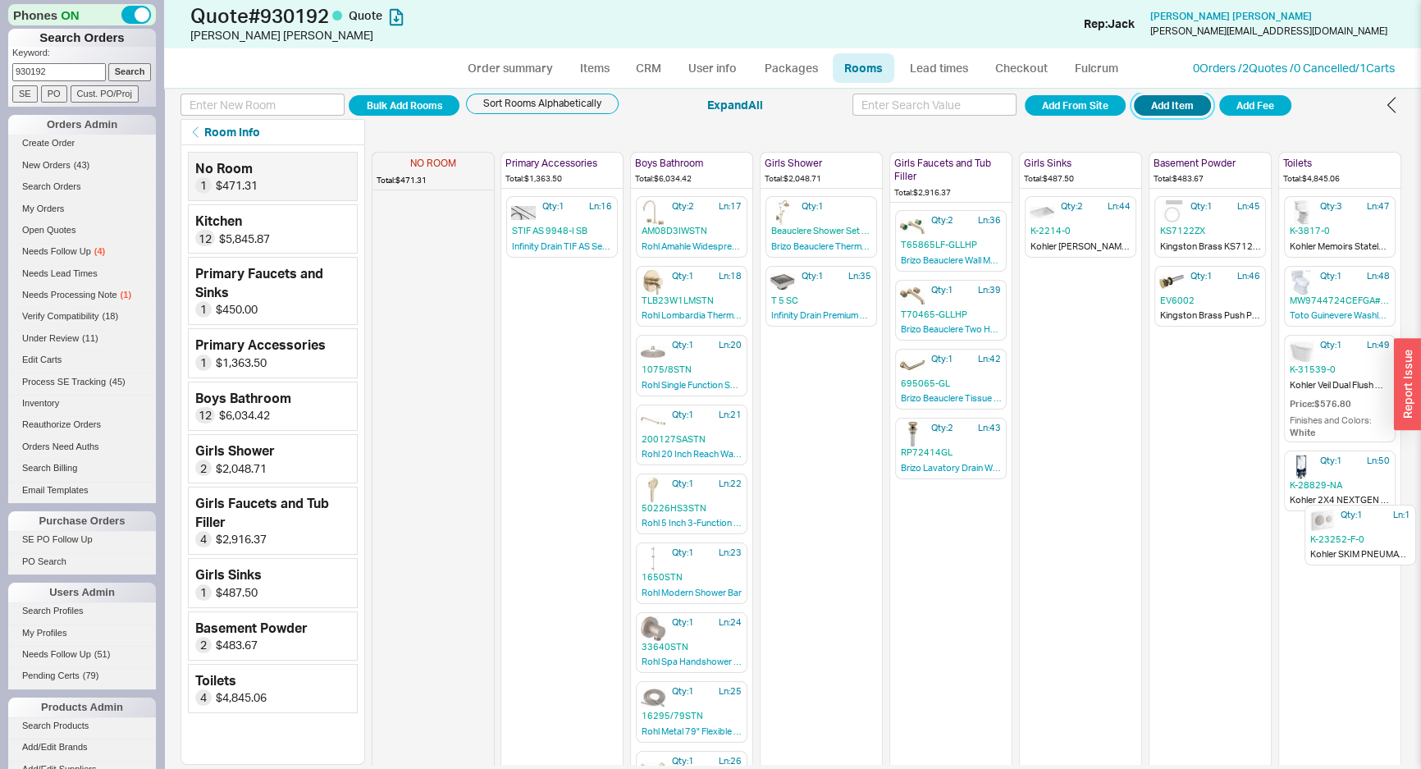
click at [1329, 553] on div "NO ROOM Total: $471.31 Qty: 1 Ln: 1 K-23252-F-0 Kohler SKIM PNEUMATIC IN-WALL F…" at bounding box center [757, 455] width 1290 height 620
click at [1329, 399] on div "Price: $576.80" at bounding box center [1340, 404] width 100 height 12
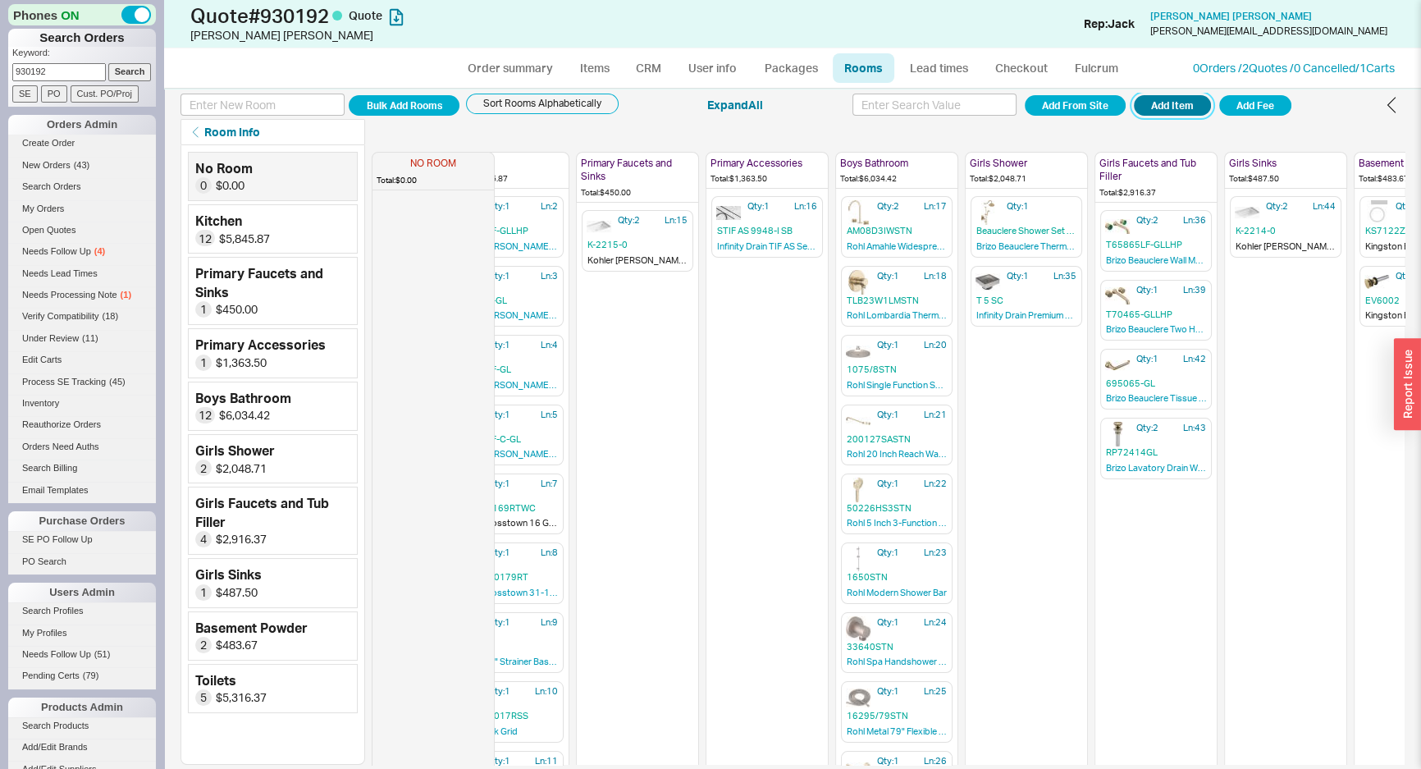
scroll to position [0, 0]
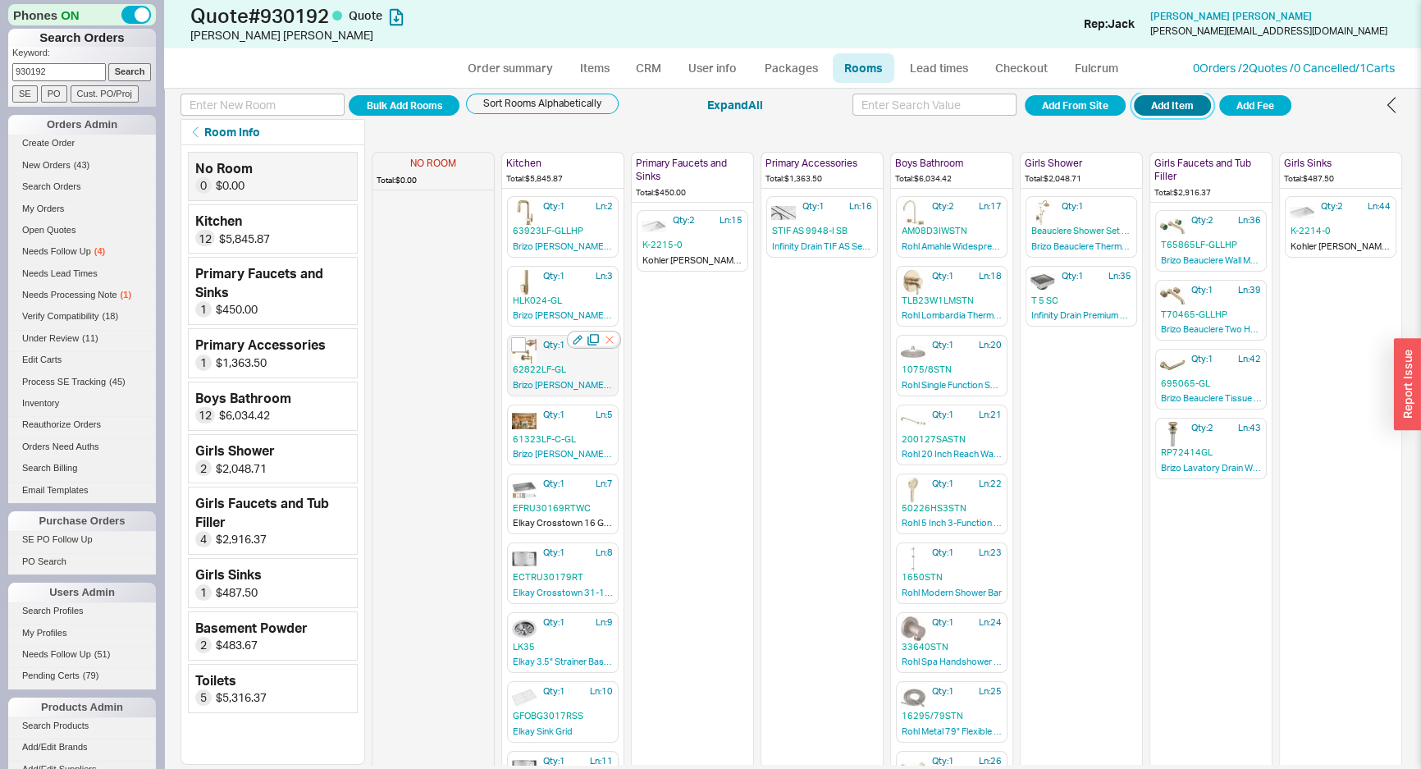
click at [610, 342] on icon "button" at bounding box center [609, 340] width 16 height 16
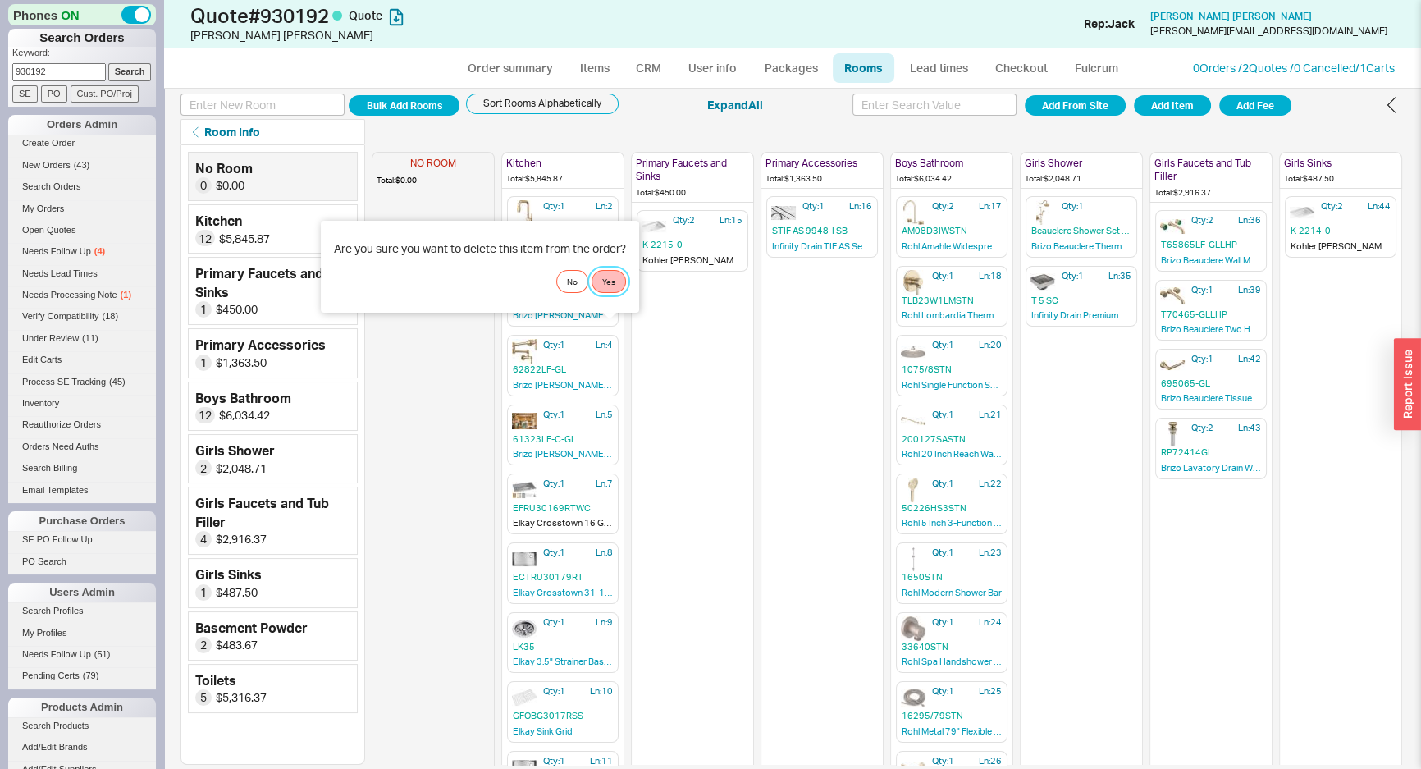
click at [613, 279] on button "Yes" at bounding box center [609, 281] width 34 height 23
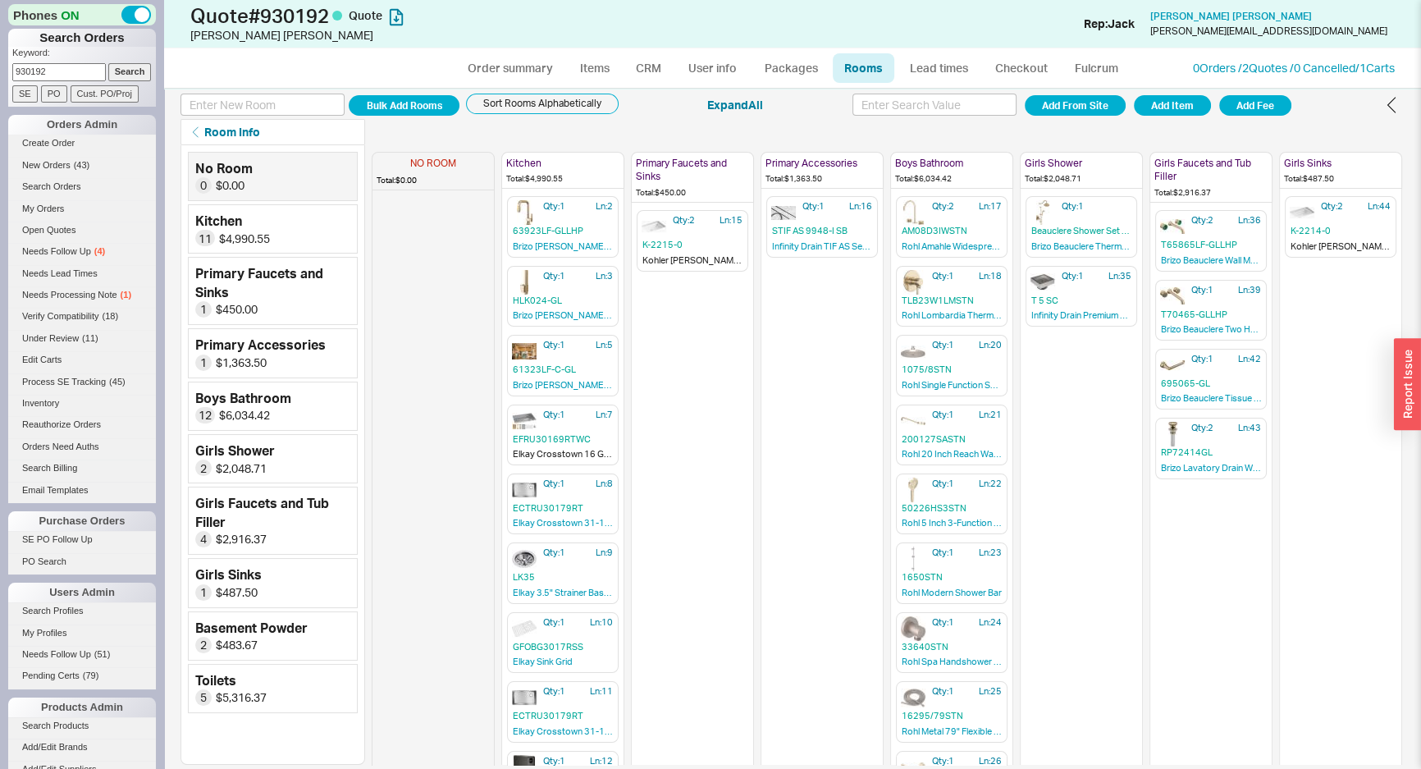
click at [747, 396] on div "Qty: 2 Ln: 15 K-2215-0 Kohler Ladena 23-1/4" Rectangular Undermount Bathroom Si…" at bounding box center [692, 617] width 121 height 817
click at [815, 135] on div "Room Info Edit Rooms Delete Duplicate Items Edit Options Move Items Split Quant…" at bounding box center [793, 132] width 1224 height 26
click at [528, 62] on link "Order summary" at bounding box center [509, 68] width 109 height 30
select select "*"
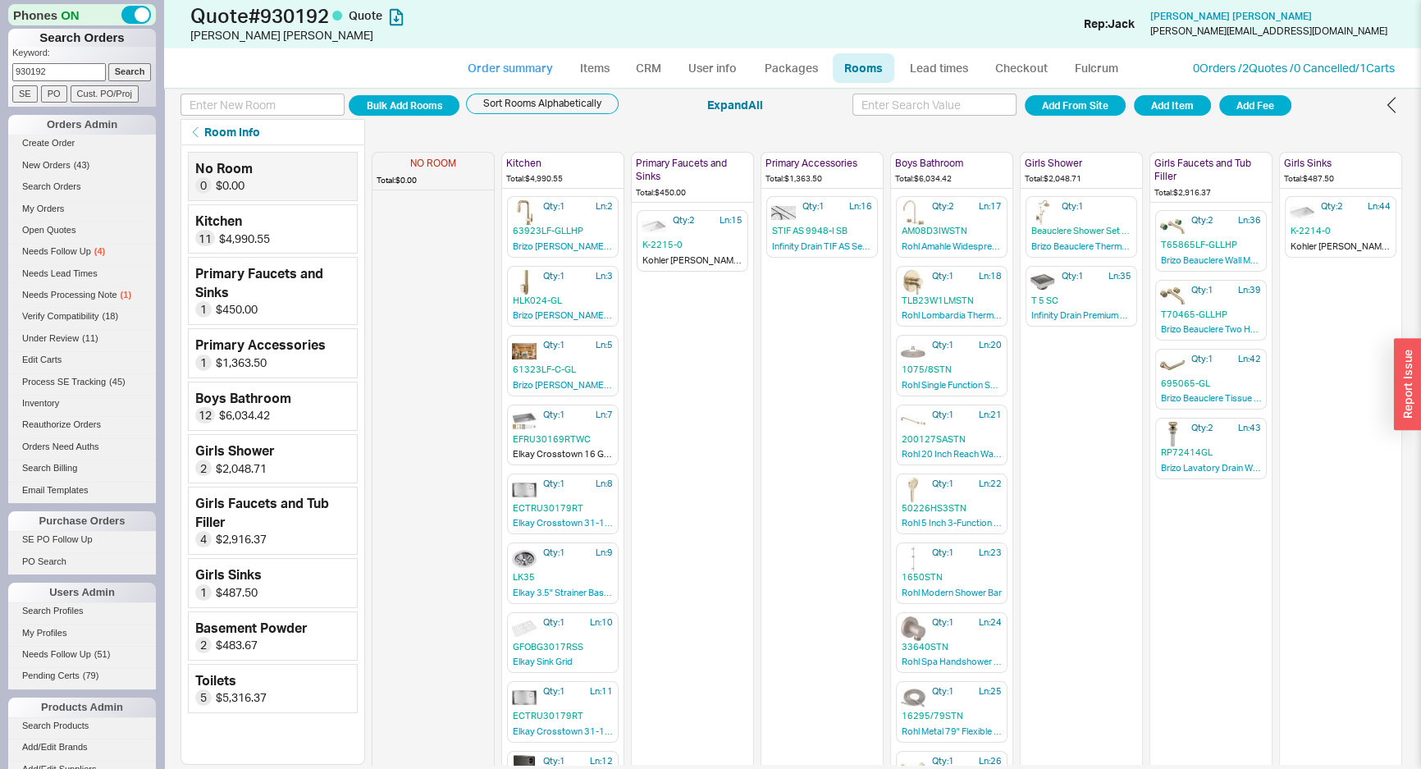
select select "LOW"
select select "3"
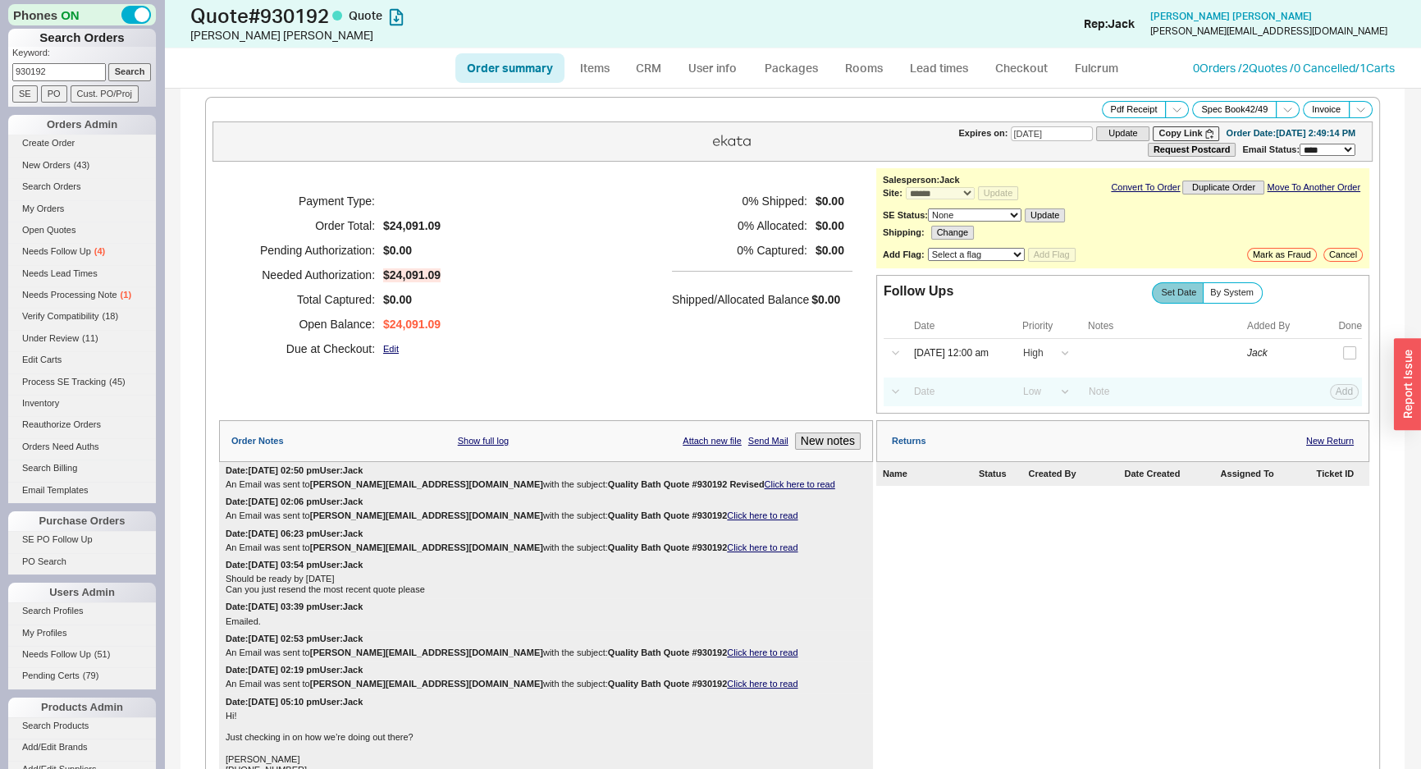
click at [673, 271] on div "Shipped/Allocated Balance $0.00" at bounding box center [762, 291] width 181 height 40
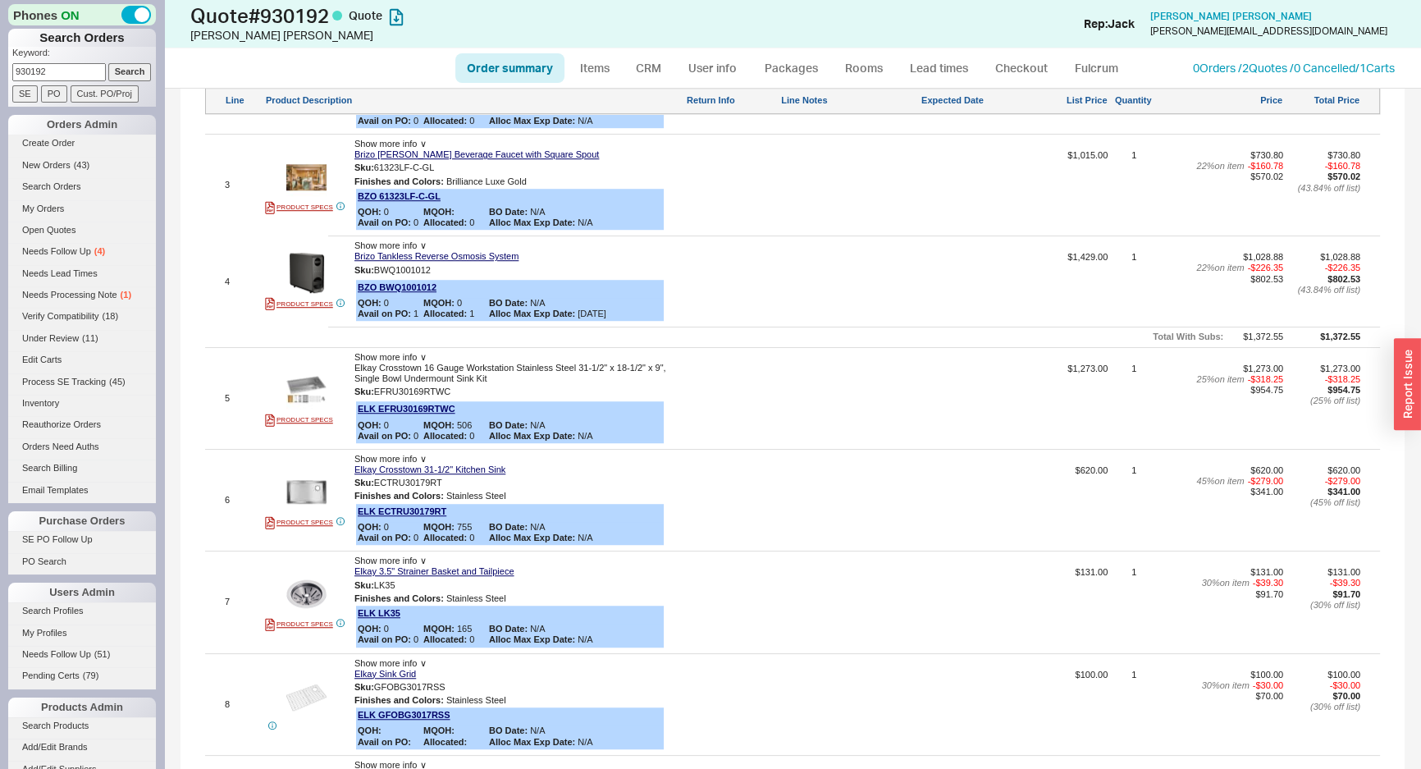
scroll to position [1492, 0]
click at [593, 59] on link "Items" at bounding box center [594, 68] width 53 height 30
select select "3"
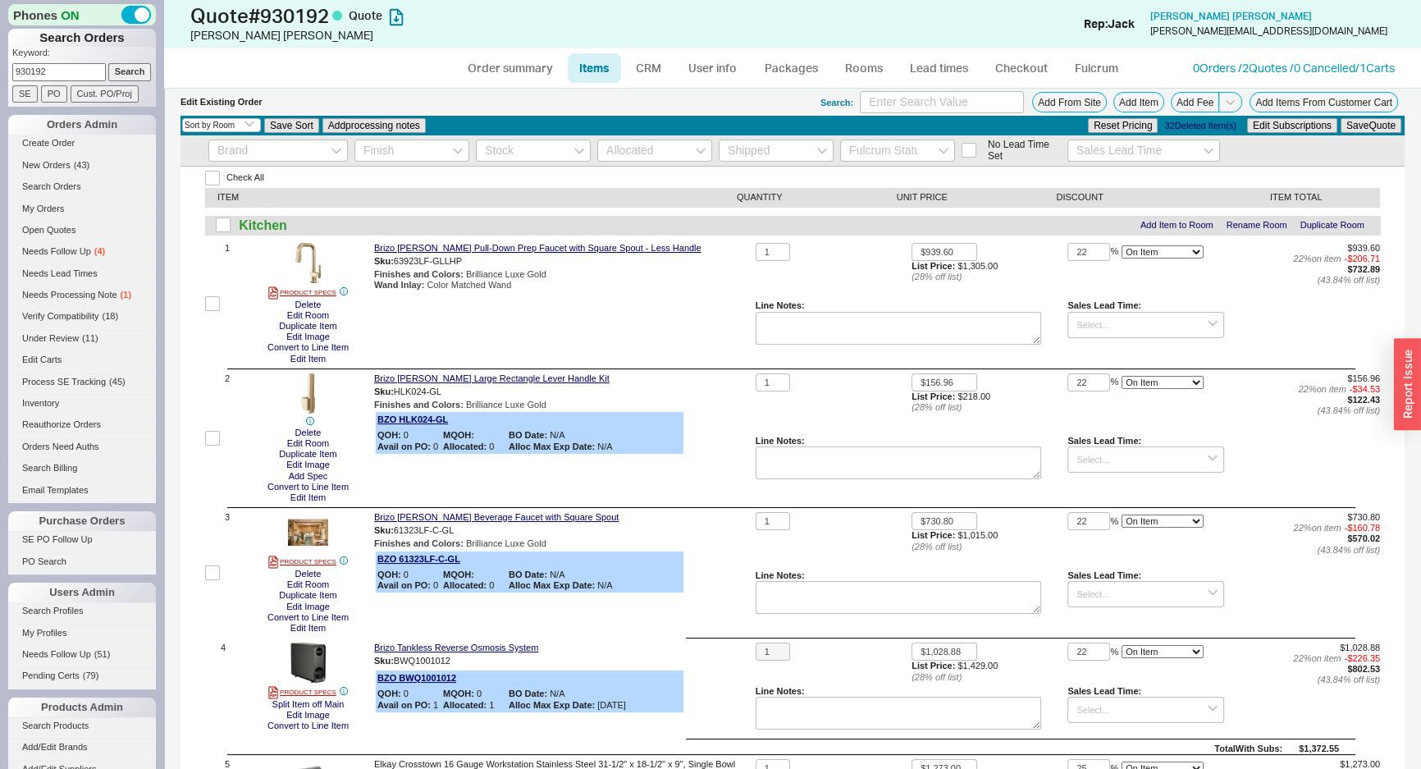
click at [652, 368] on div at bounding box center [791, 368] width 1128 height 1
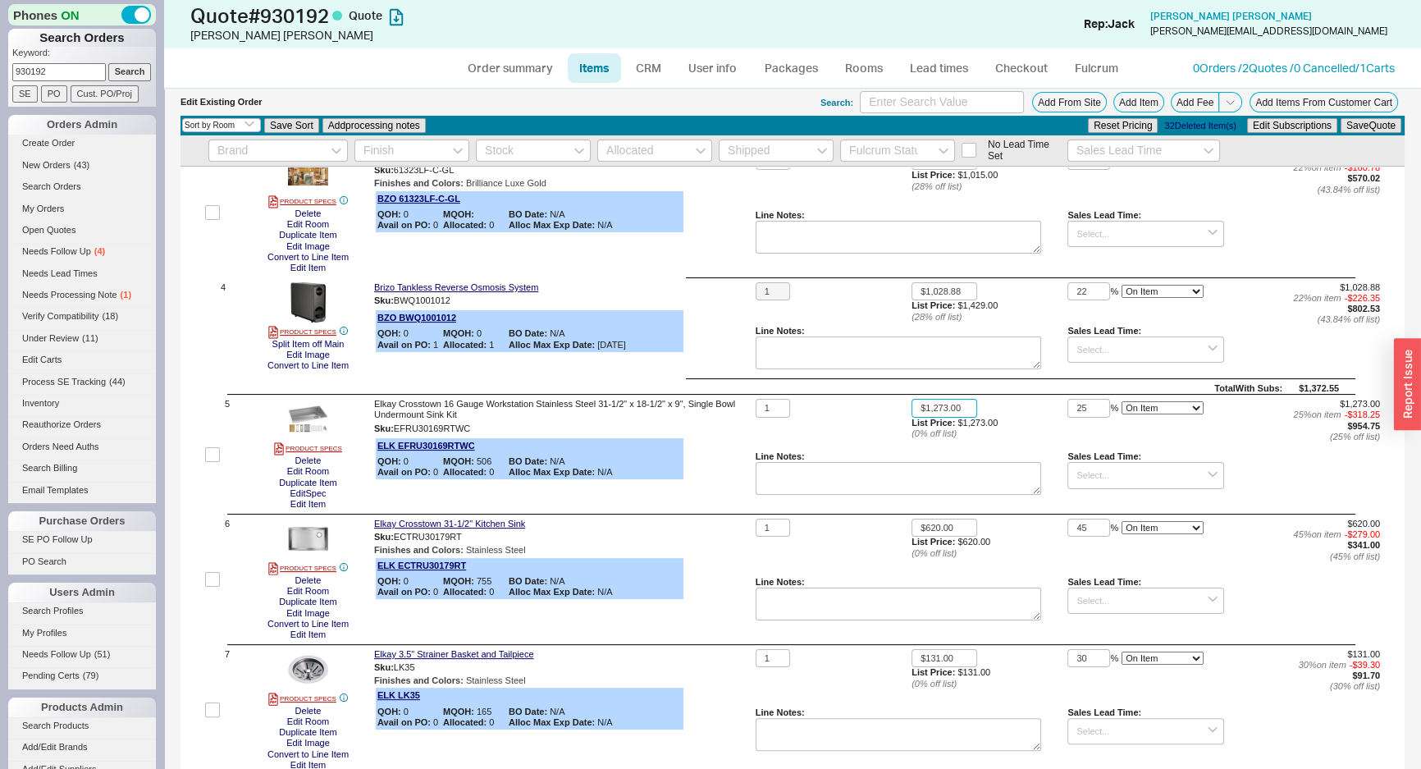
click at [957, 406] on input "$1,273.00" at bounding box center [945, 408] width 66 height 19
type input "$801.99"
click at [966, 403] on input "$801.99" at bounding box center [945, 408] width 66 height 19
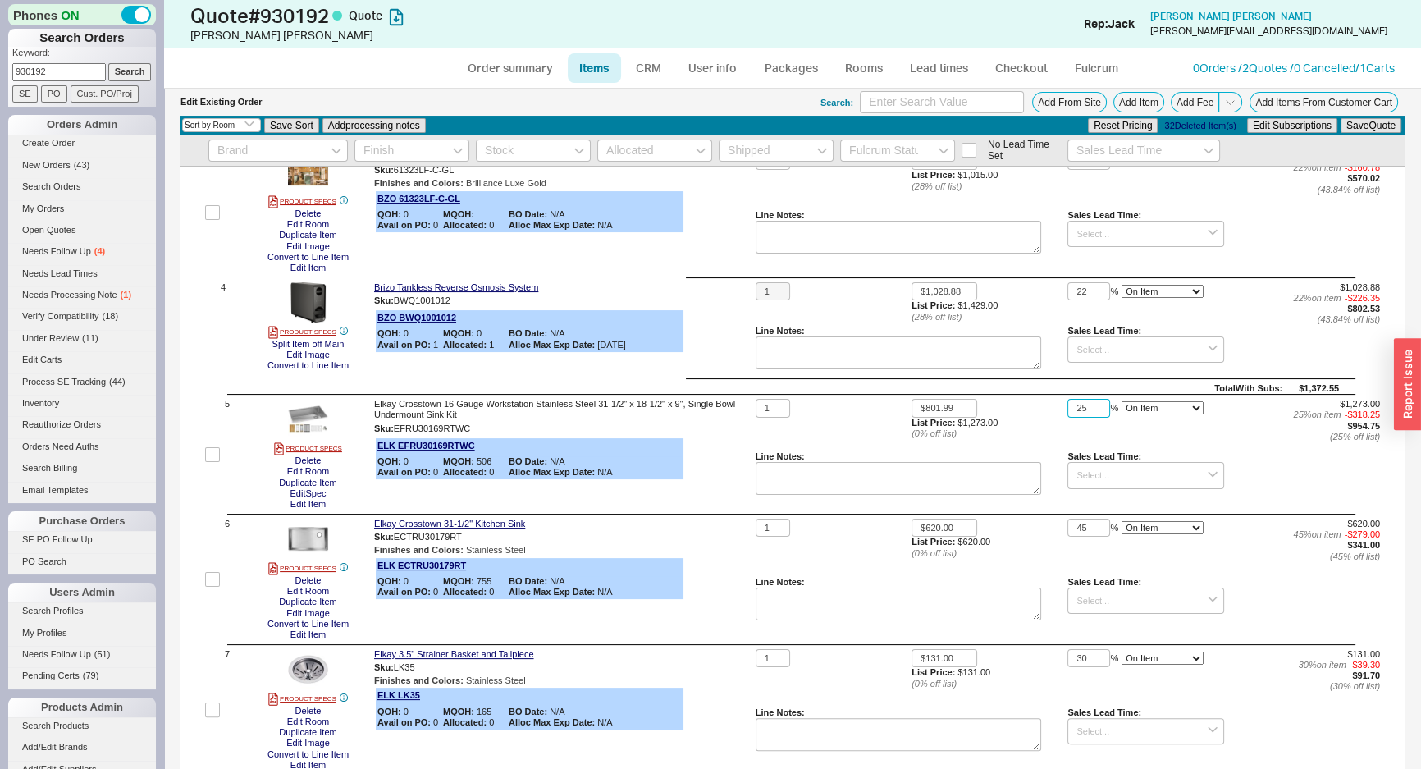
click at [1084, 415] on input "25" at bounding box center [1089, 408] width 43 height 19
type input "0"
click at [970, 524] on input "$620.00" at bounding box center [945, 528] width 66 height 19
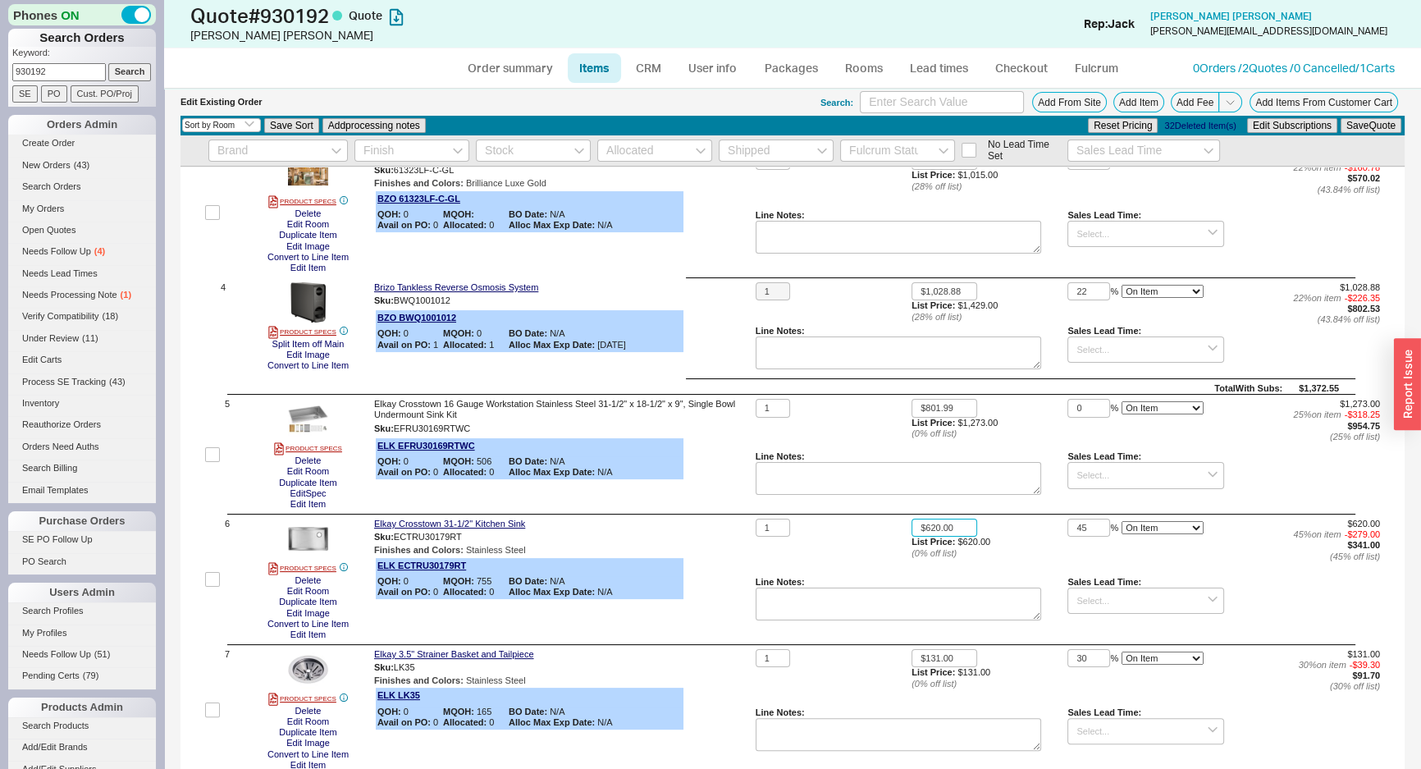
click at [971, 524] on input "$620.00" at bounding box center [945, 528] width 66 height 19
type input "$330.76"
click at [1095, 527] on input "45" at bounding box center [1089, 528] width 43 height 19
type input "0"
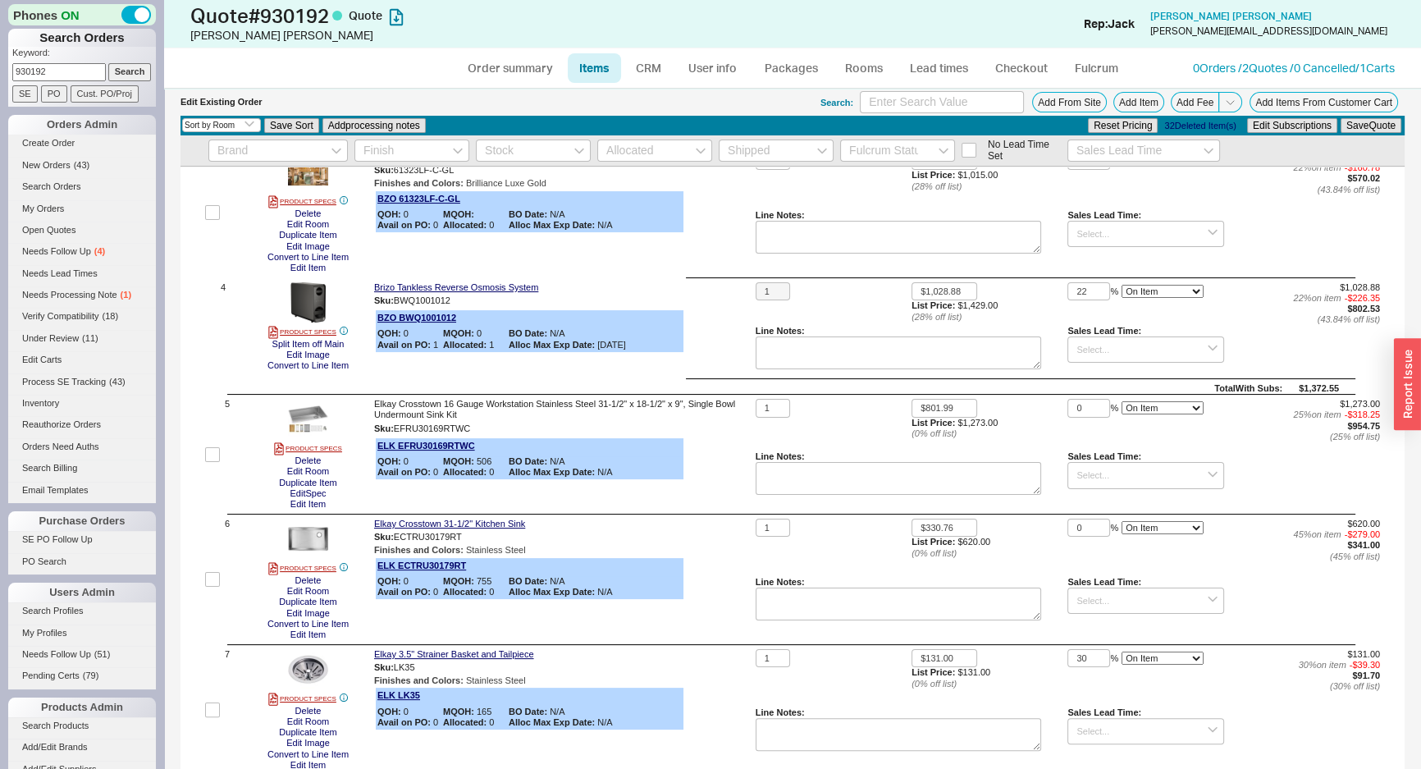
click at [1353, 133] on div "Reset Pricing 32 Deleted Item(s) Edit Subscriptions Save Quote" at bounding box center [1244, 126] width 317 height 18
click at [1353, 131] on div "Reset Pricing 32 Deleted Item(s) Edit Subscriptions Save Quote" at bounding box center [1244, 126] width 317 height 18
click at [1354, 128] on button "Save Quote" at bounding box center [1371, 125] width 61 height 15
click at [1097, 70] on link "Fulcrum" at bounding box center [1096, 68] width 67 height 30
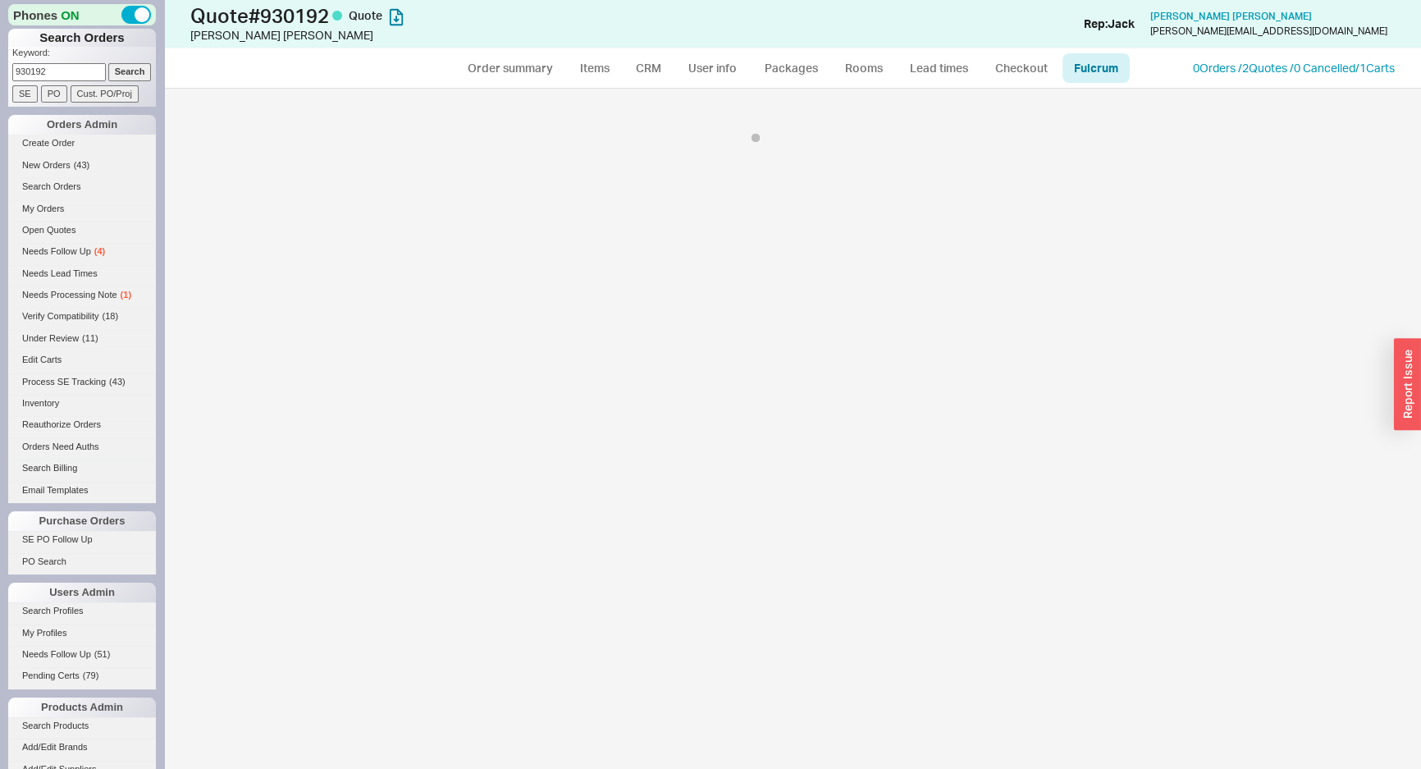
select select "BZO"
select select "725"
select select "BZO"
select select "725"
select select "BZO"
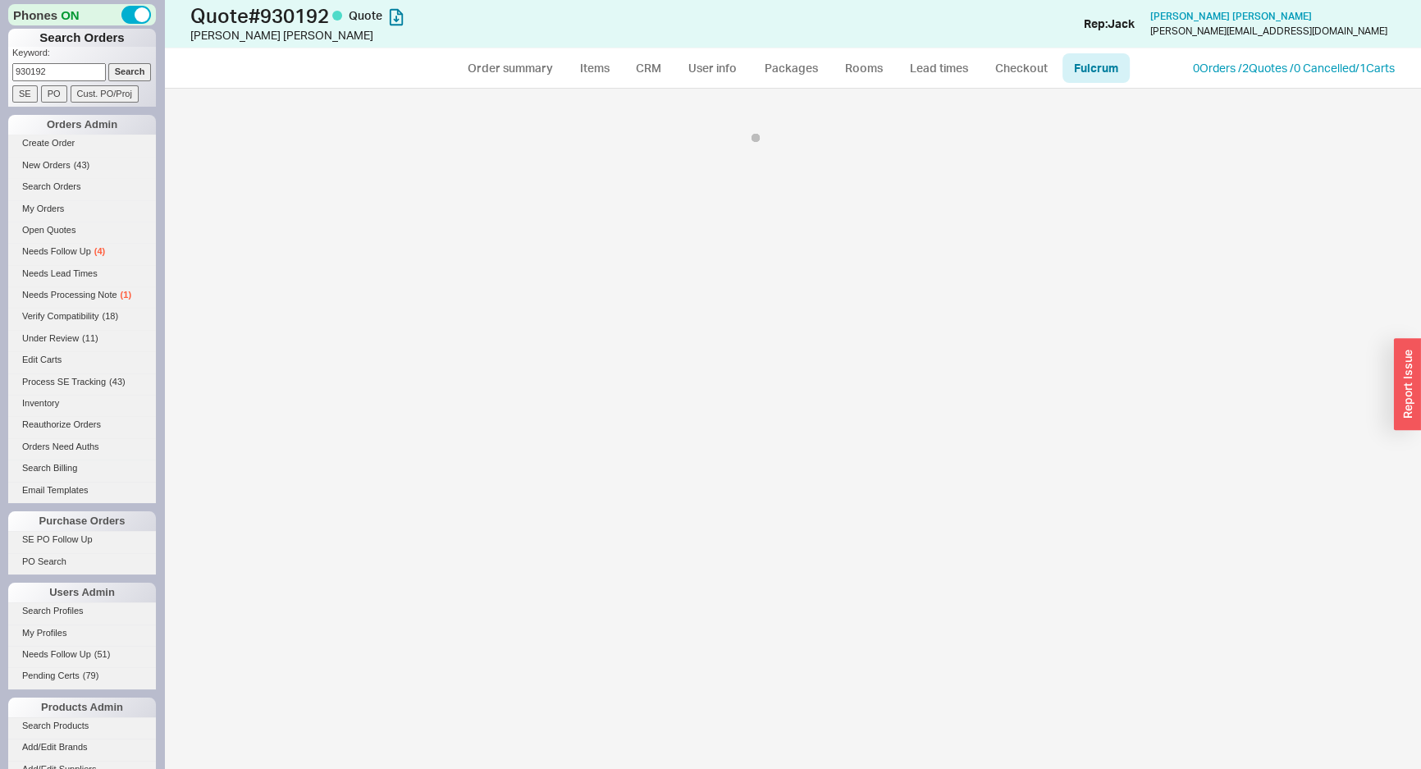
select select "725"
select select "BZO"
select select "725"
select select "BZO"
select select "725"
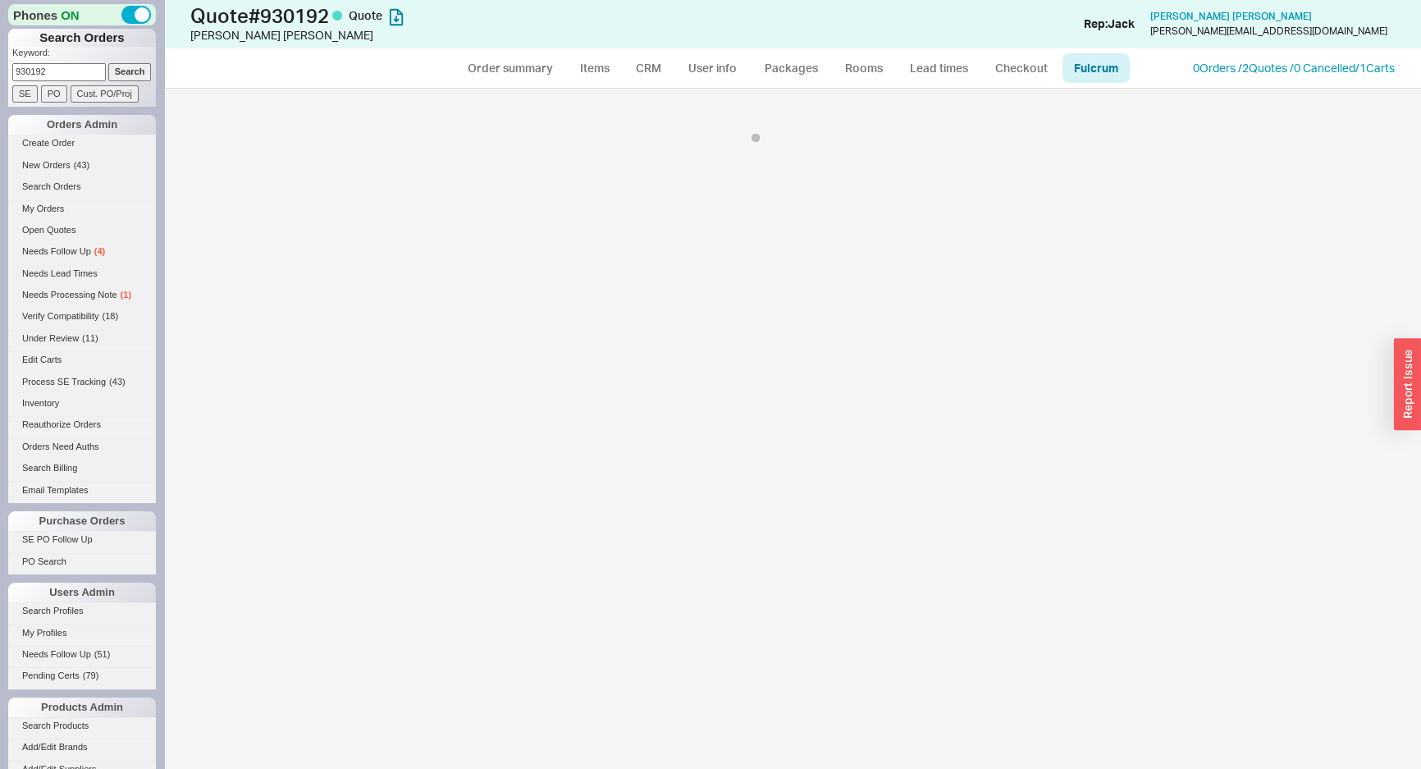
select select "BZO"
select select "725"
select select "BZO"
select select "725"
select select "BZO"
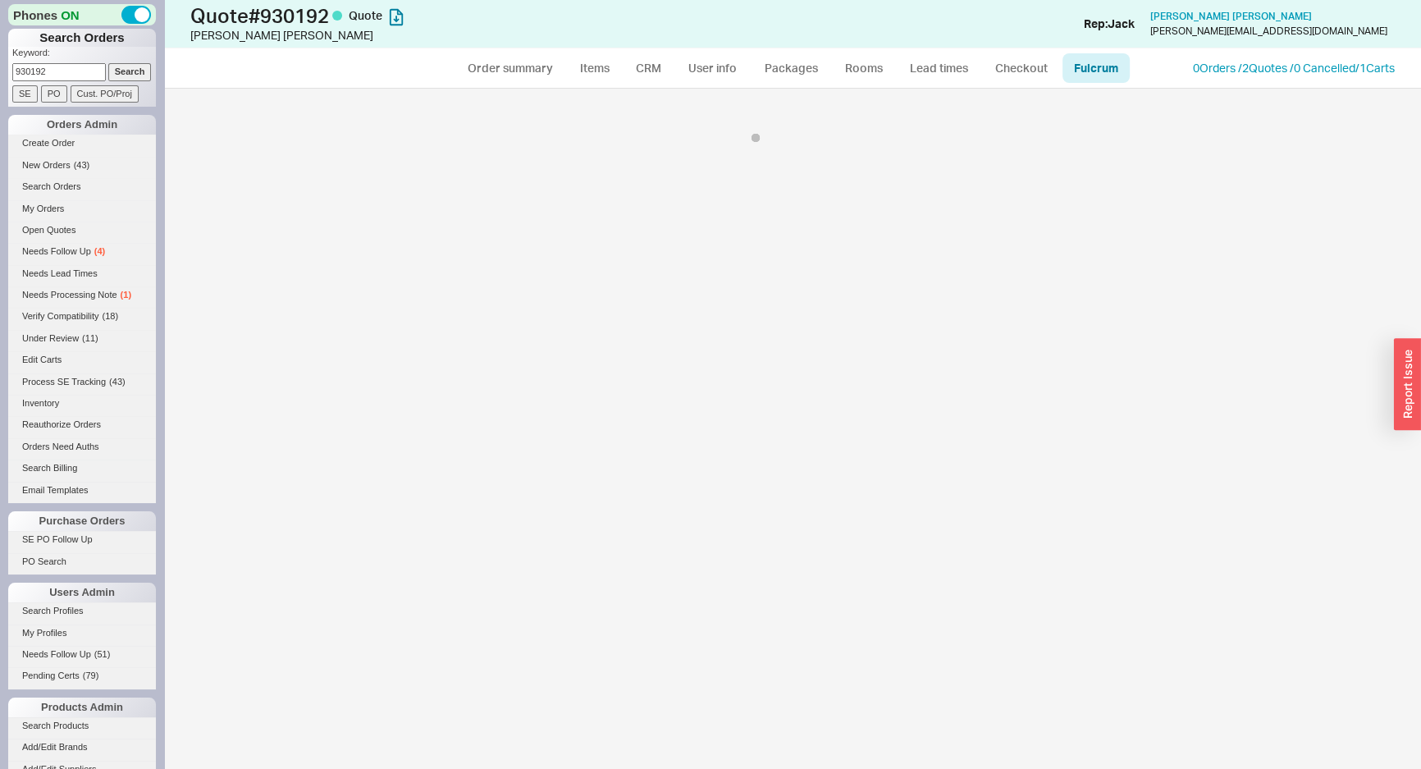
select select "725"
select select "BZO"
select select "725"
select select "BZO"
select select "725"
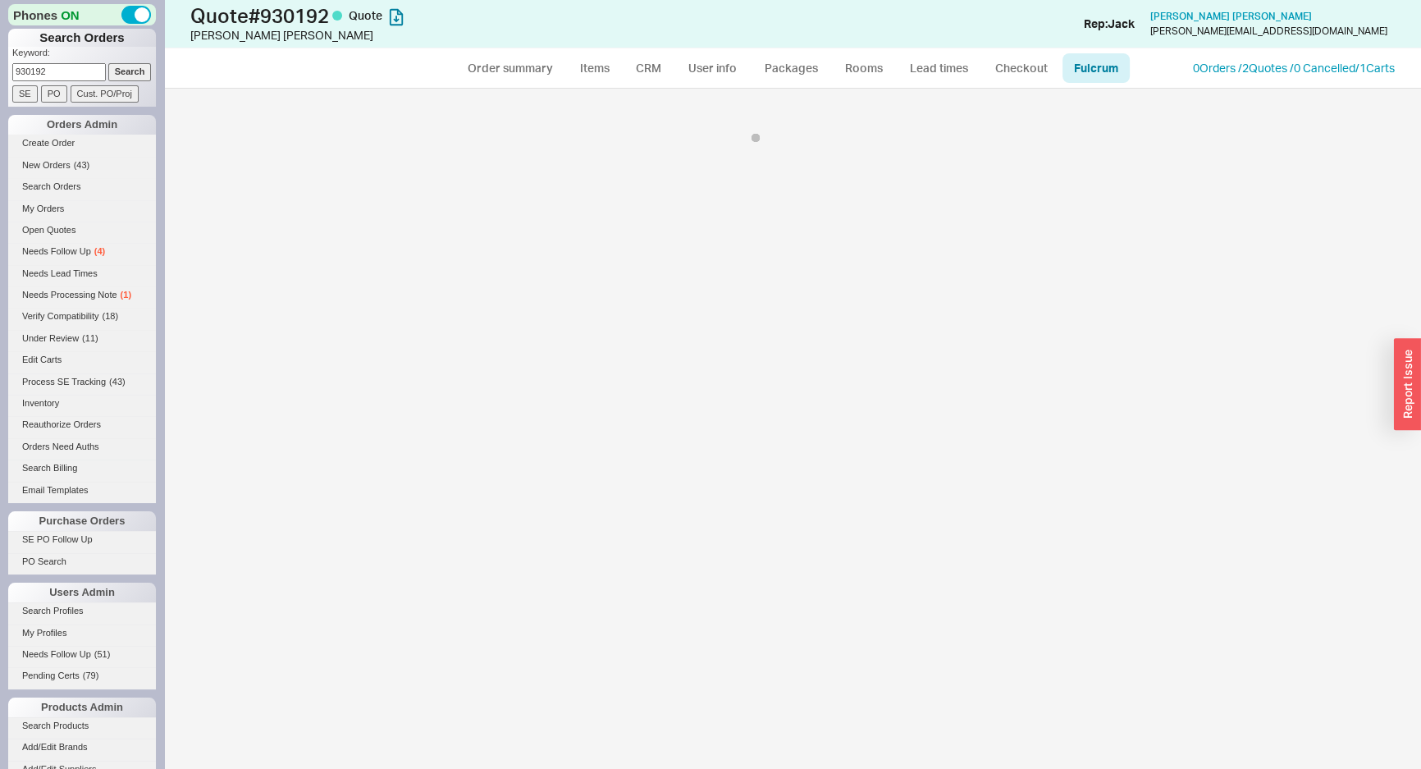
select select "BZO"
select select "725"
select select "BZO"
select select "725"
select select "BZO"
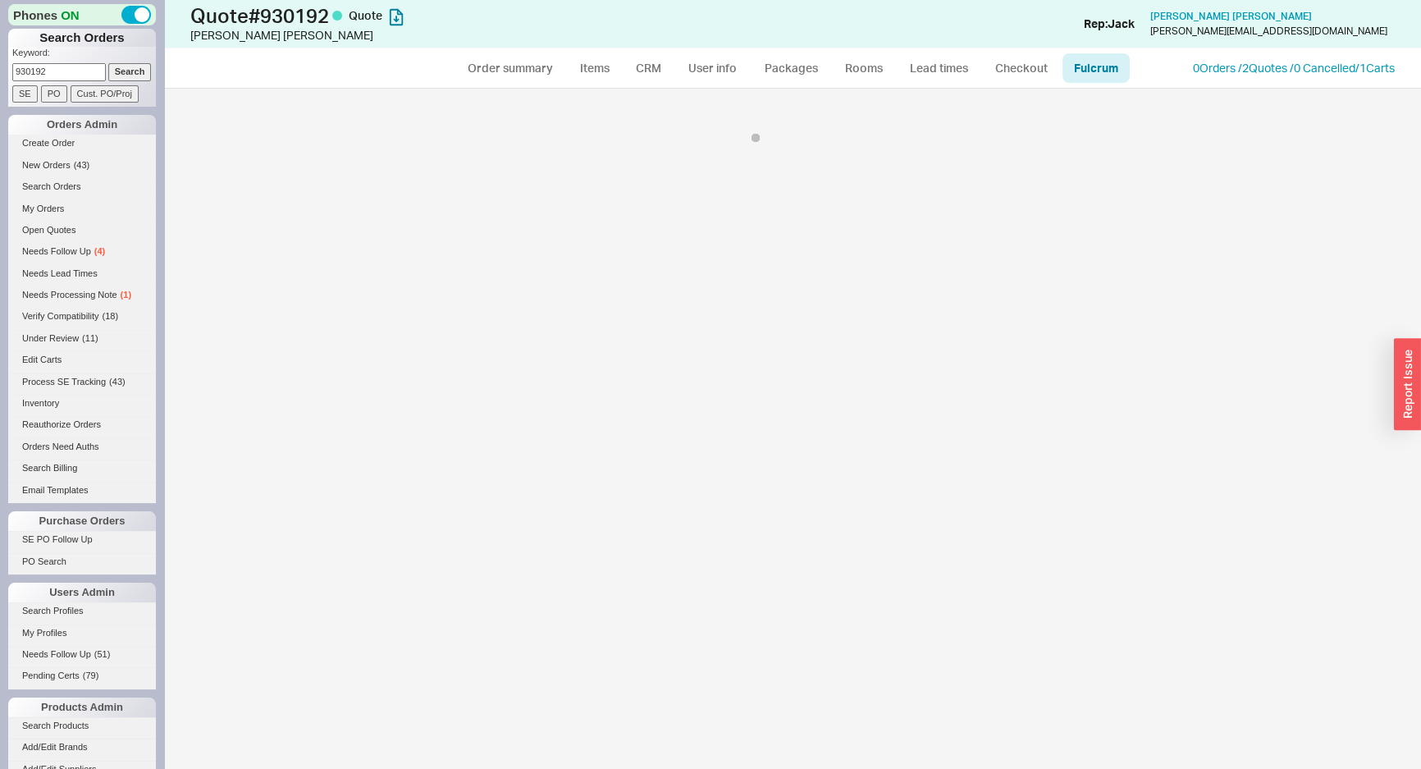
select select "725"
select select "BZO"
select select "725"
select select "BZO"
select select "725"
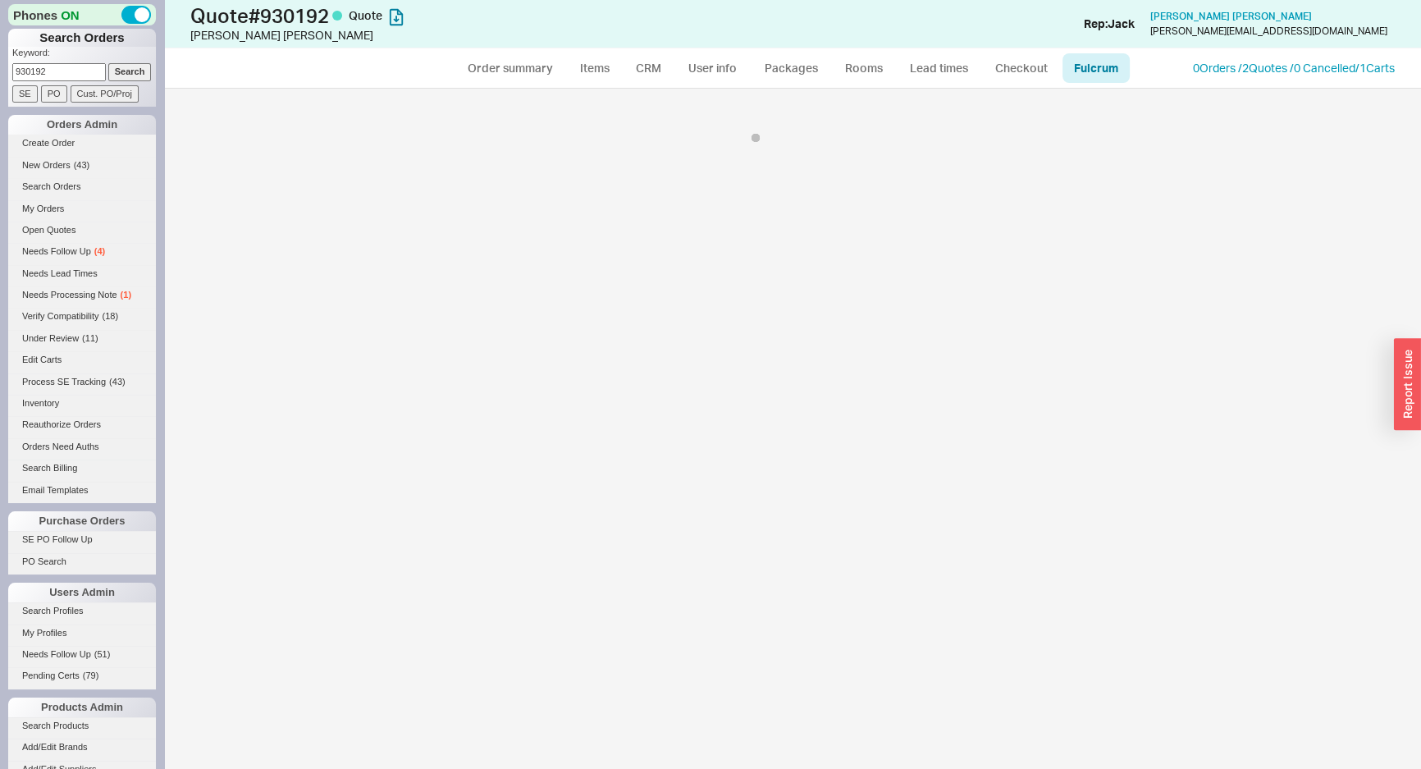
select select "BZO"
select select "725"
select select "BZO"
select select "725"
select select "BZO"
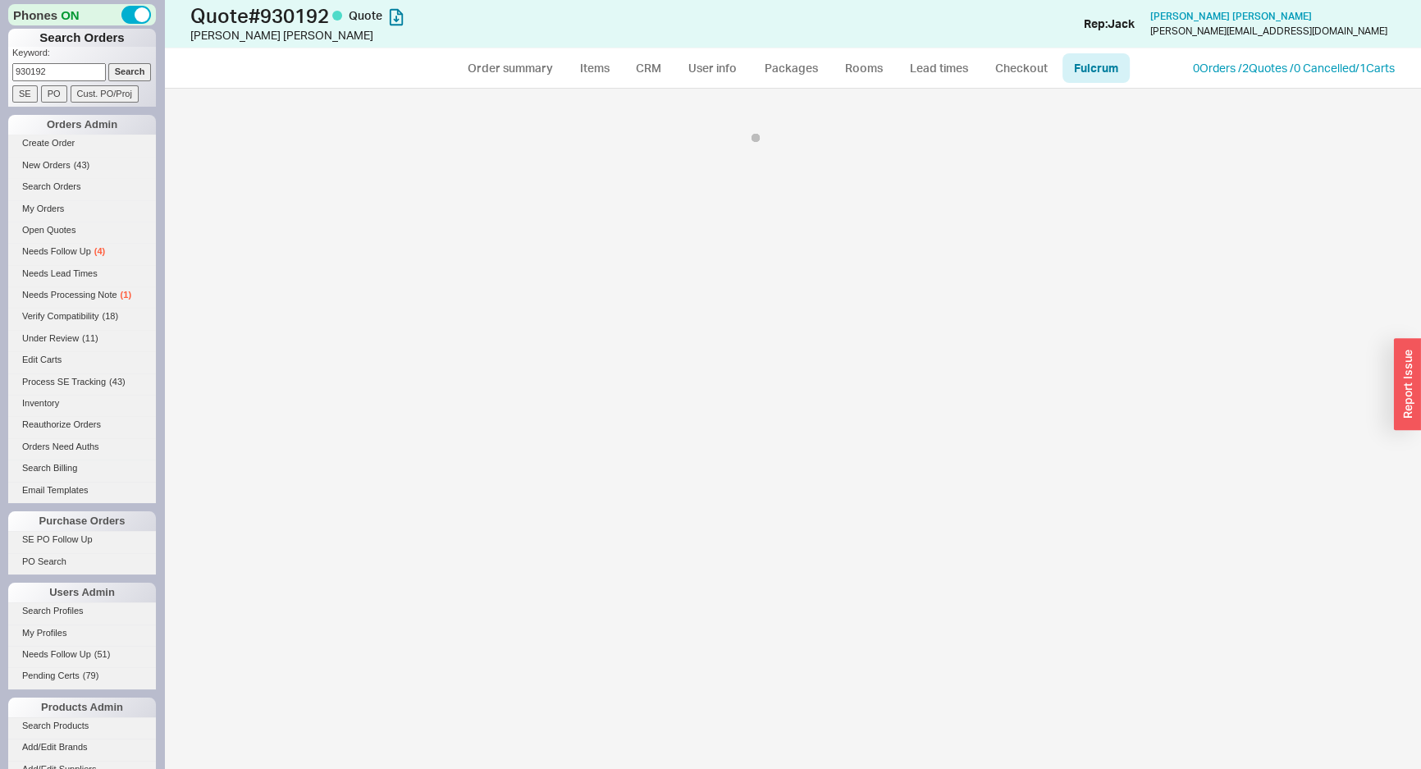
select select "725"
select select "ELK"
select select "3"
select select "ELK"
select select "3"
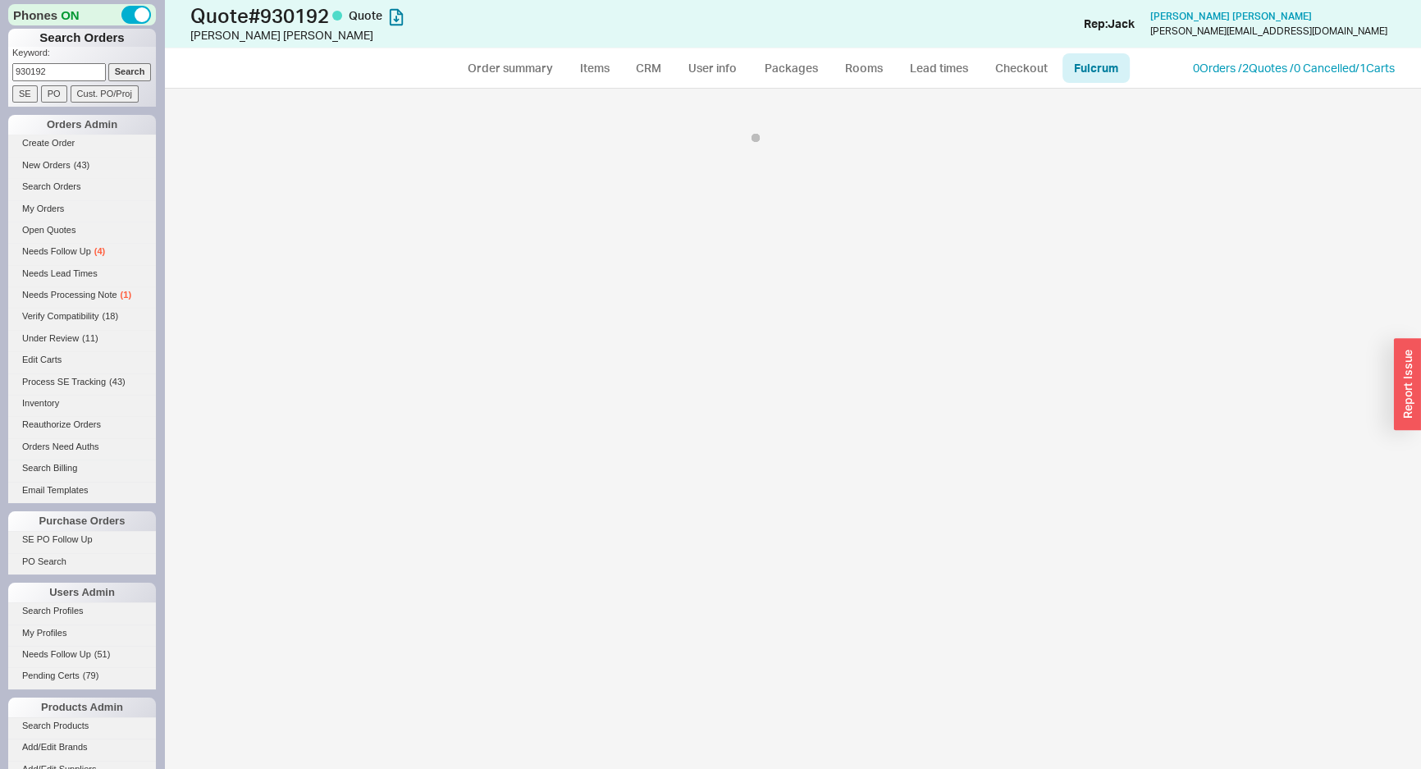
select select "ELK"
select select "3"
select select "ELK"
select select "3"
select select "ELK"
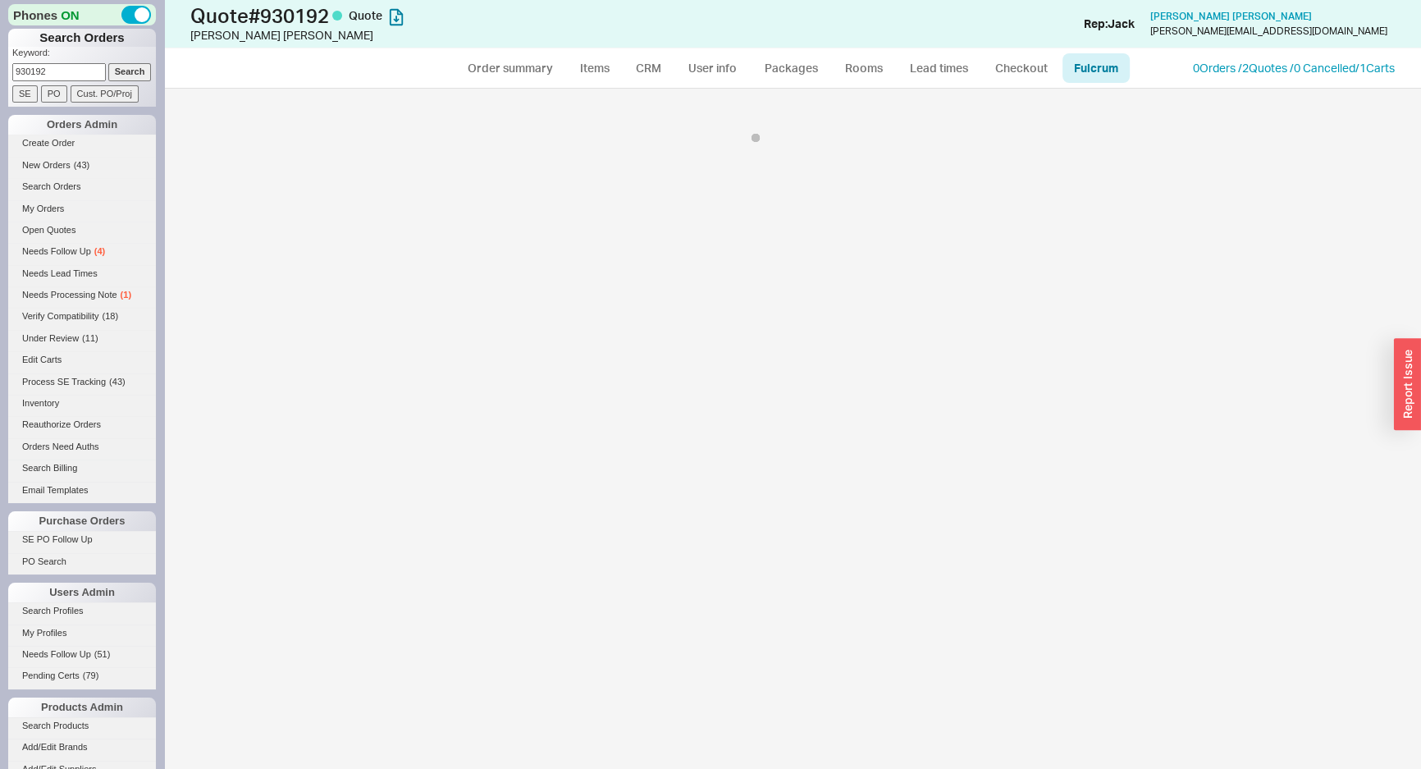
select select "3"
select select "ELK"
select select "3"
select select "ELK"
select select "3"
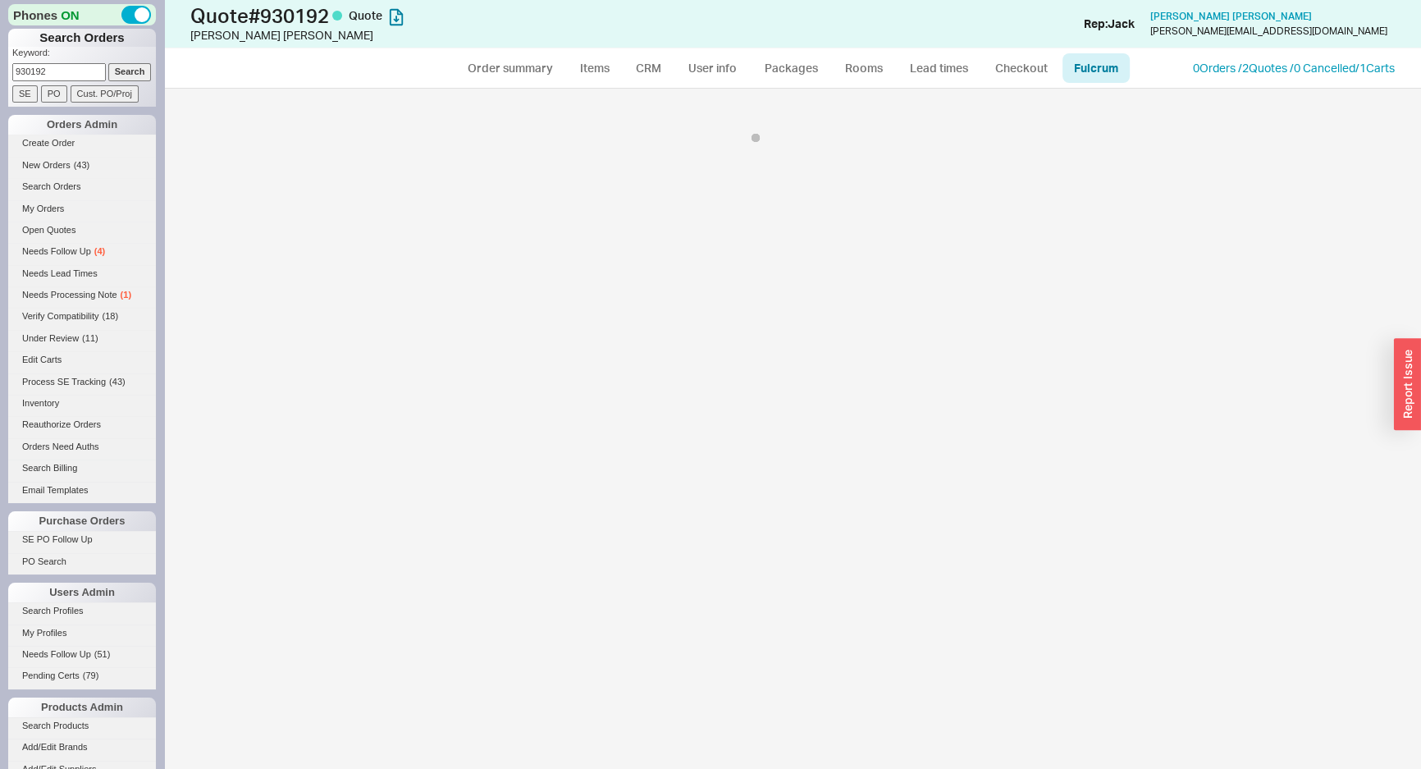
select select "IFN"
select select "KSB"
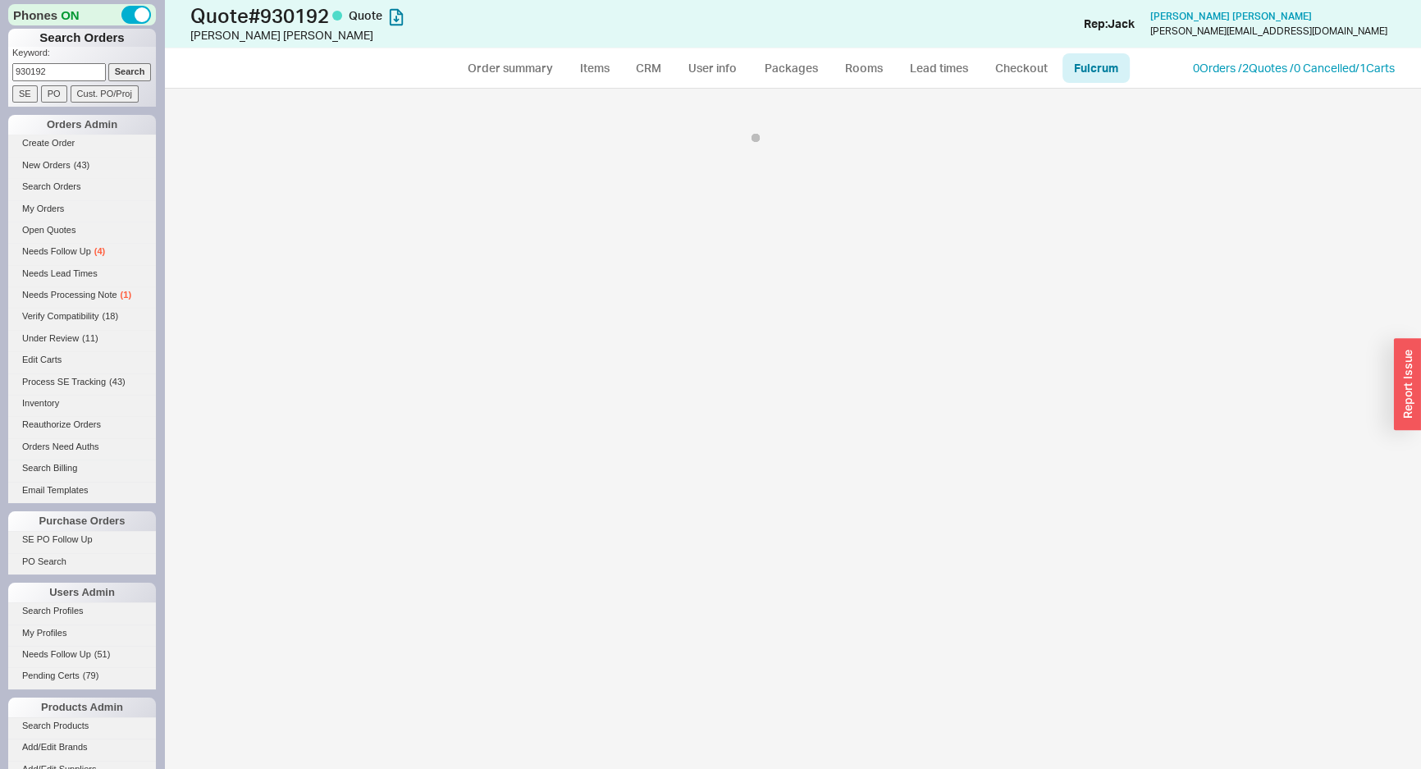
select select "KHL"
select select "768"
select select "KHL"
select select "768"
select select "KHL"
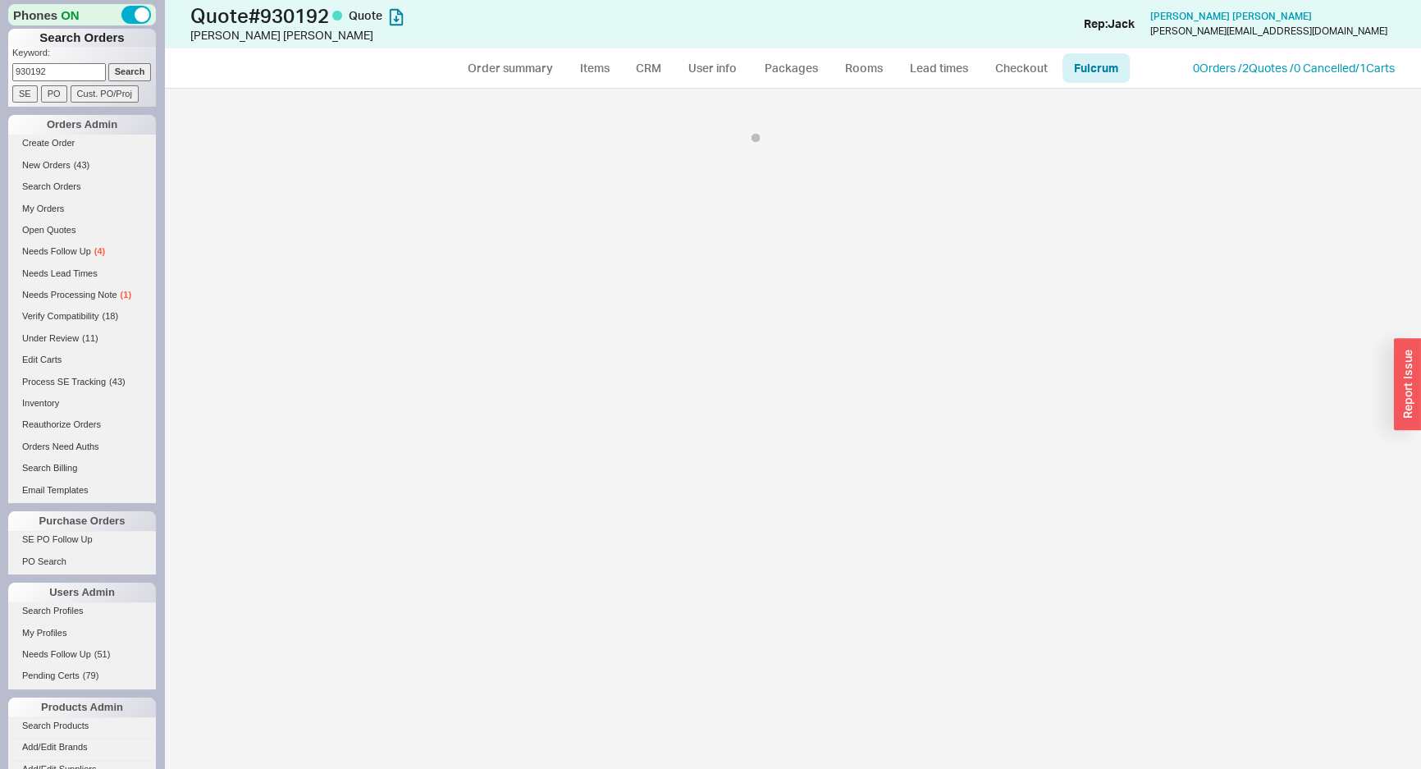
select select "KHL"
select select "768"
select select "KHL"
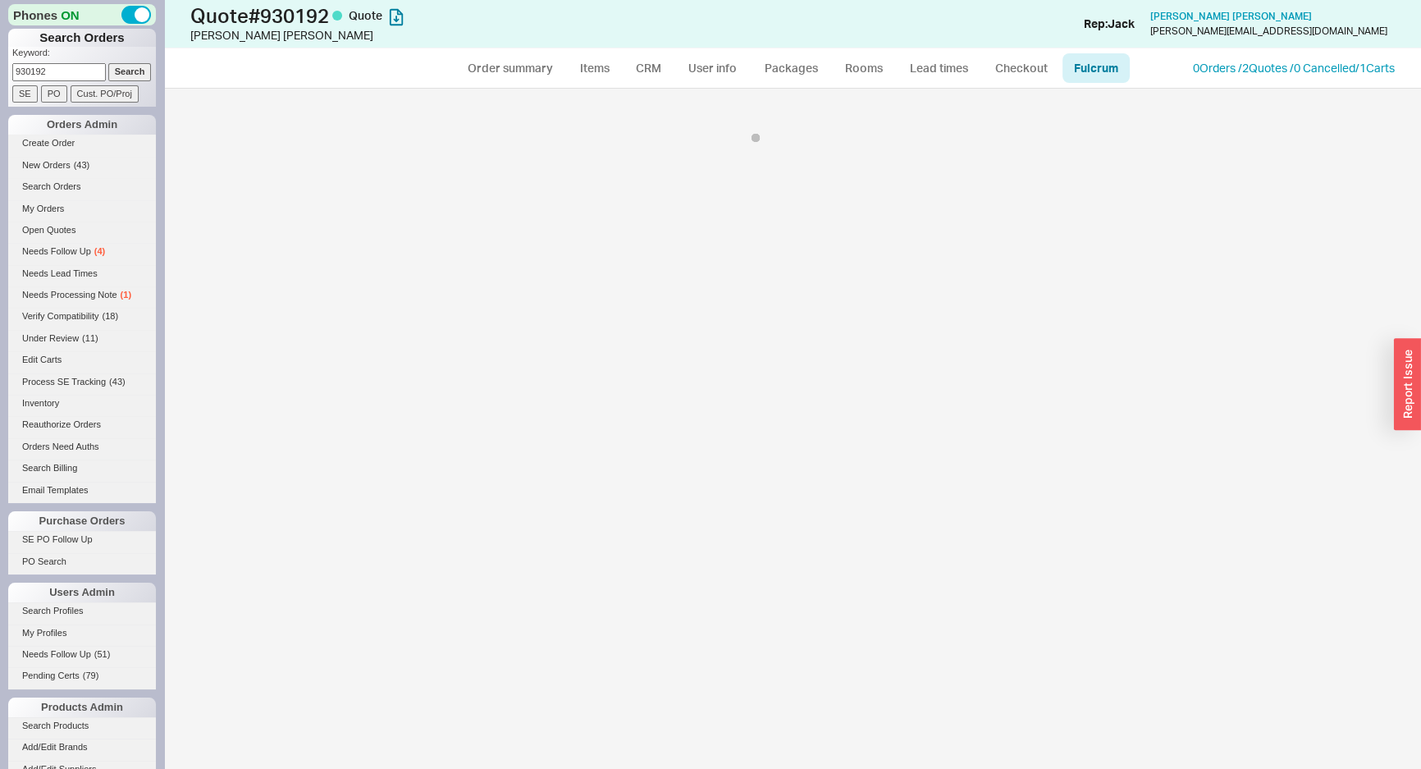
select select "768"
select select "KHL"
select select "RHL"
select select "6"
select select "RHL"
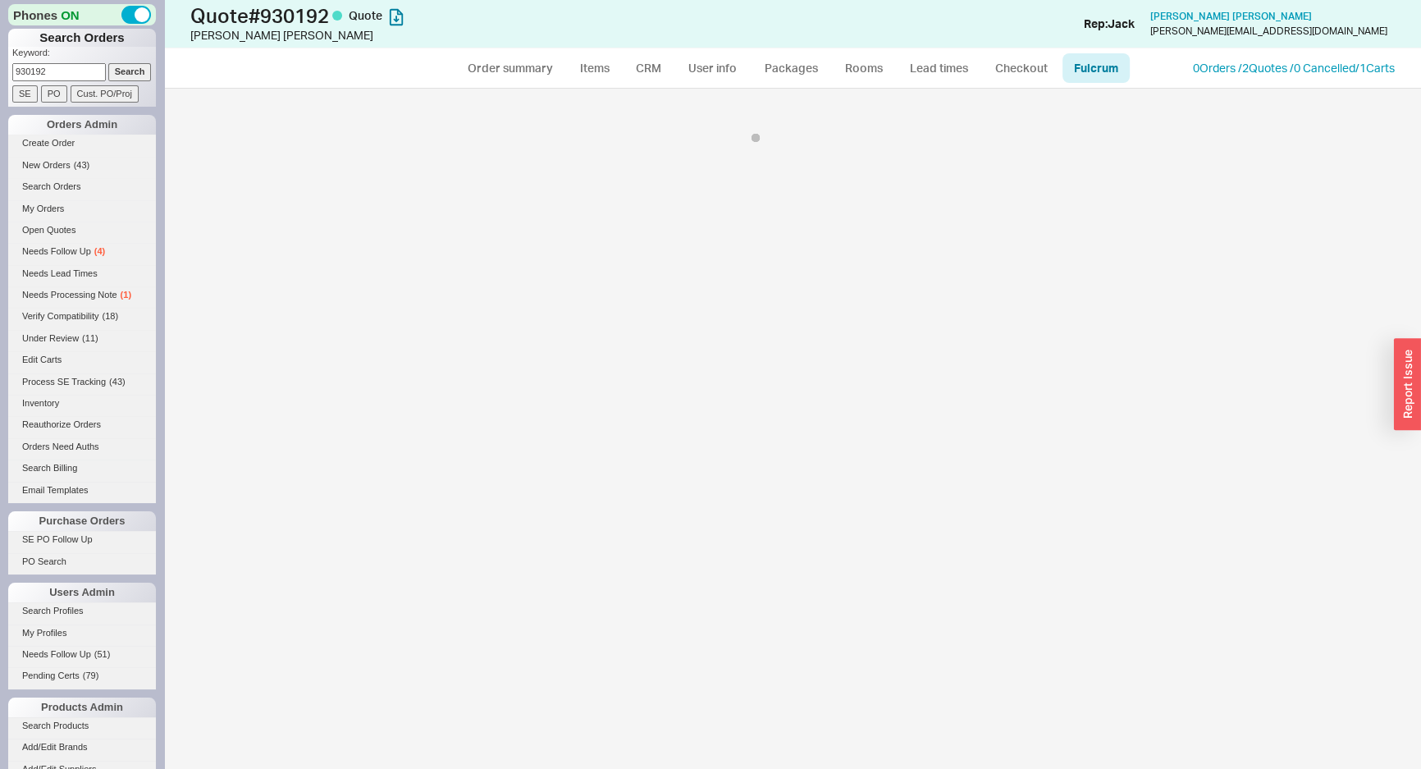
select select "RHL"
select select "6"
select select "RHL"
select select "6"
select select "RHL"
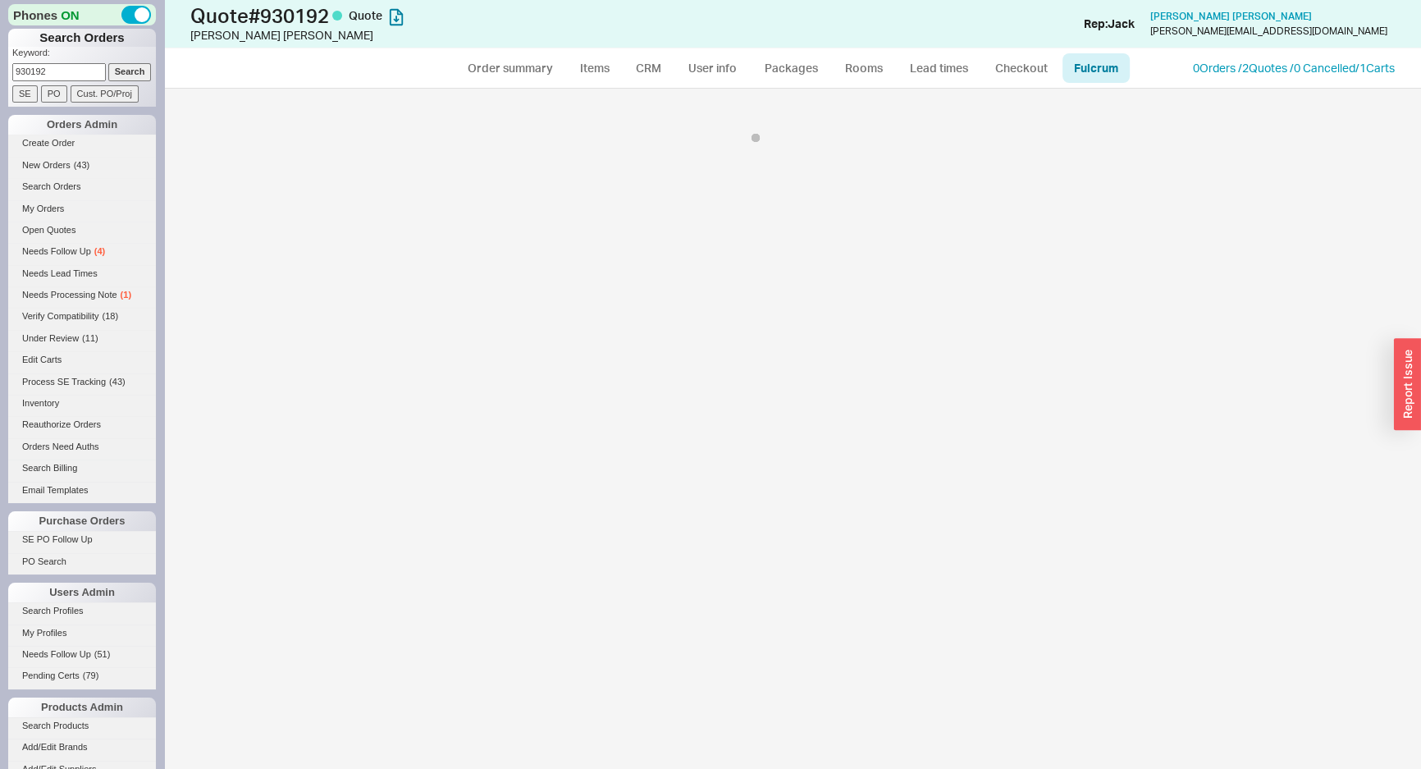
select select "RHL"
select select "6"
select select "RHL"
select select "6"
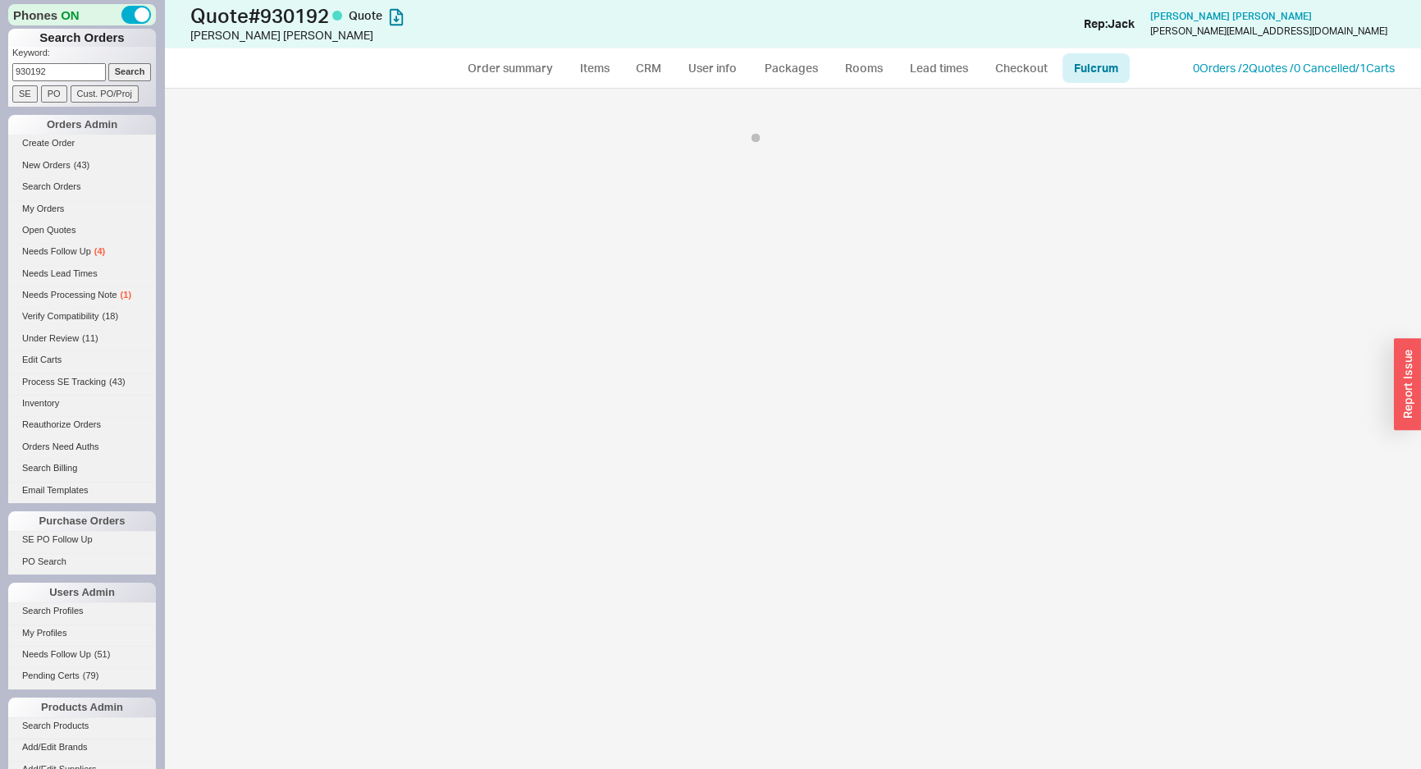
select select "RHL"
select select "6"
select select "TOT"
select select "136"
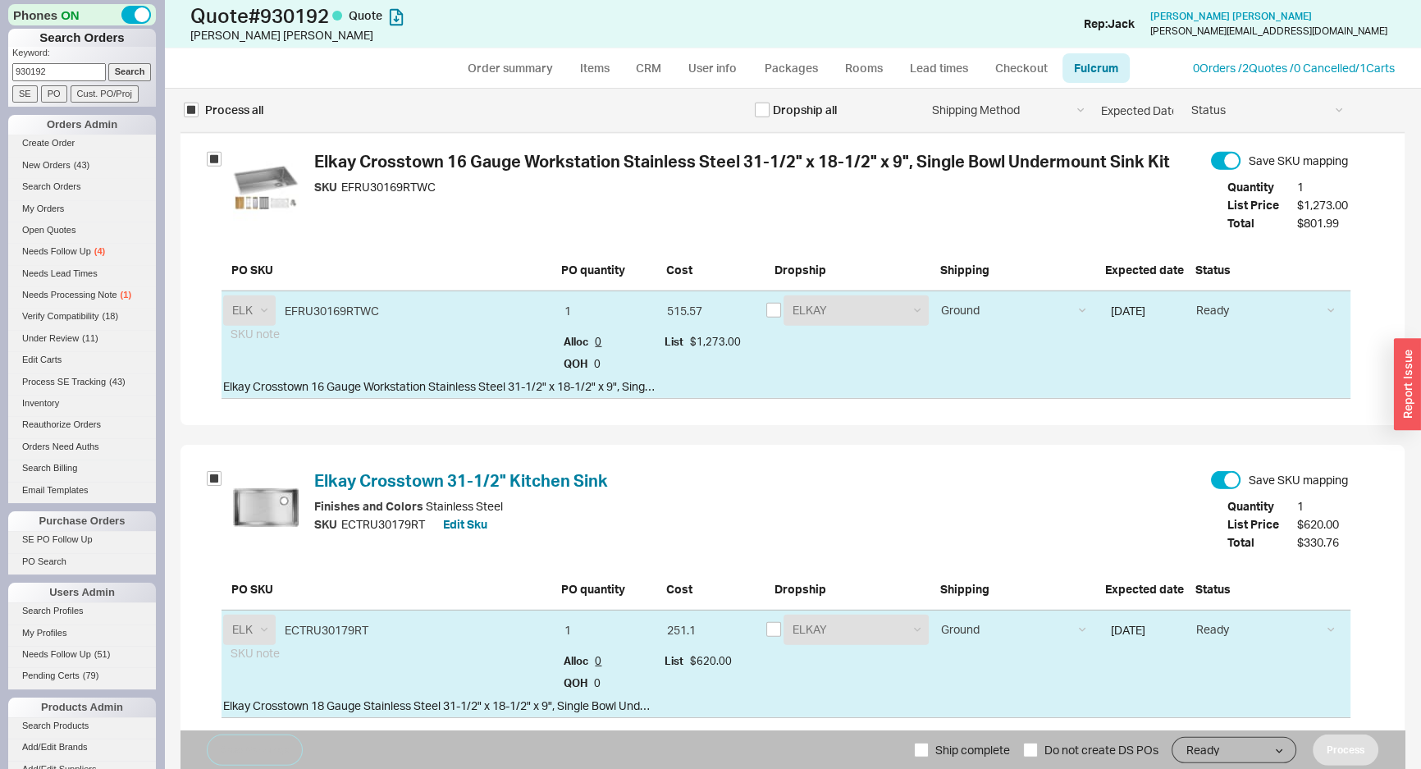
scroll to position [6042, 0]
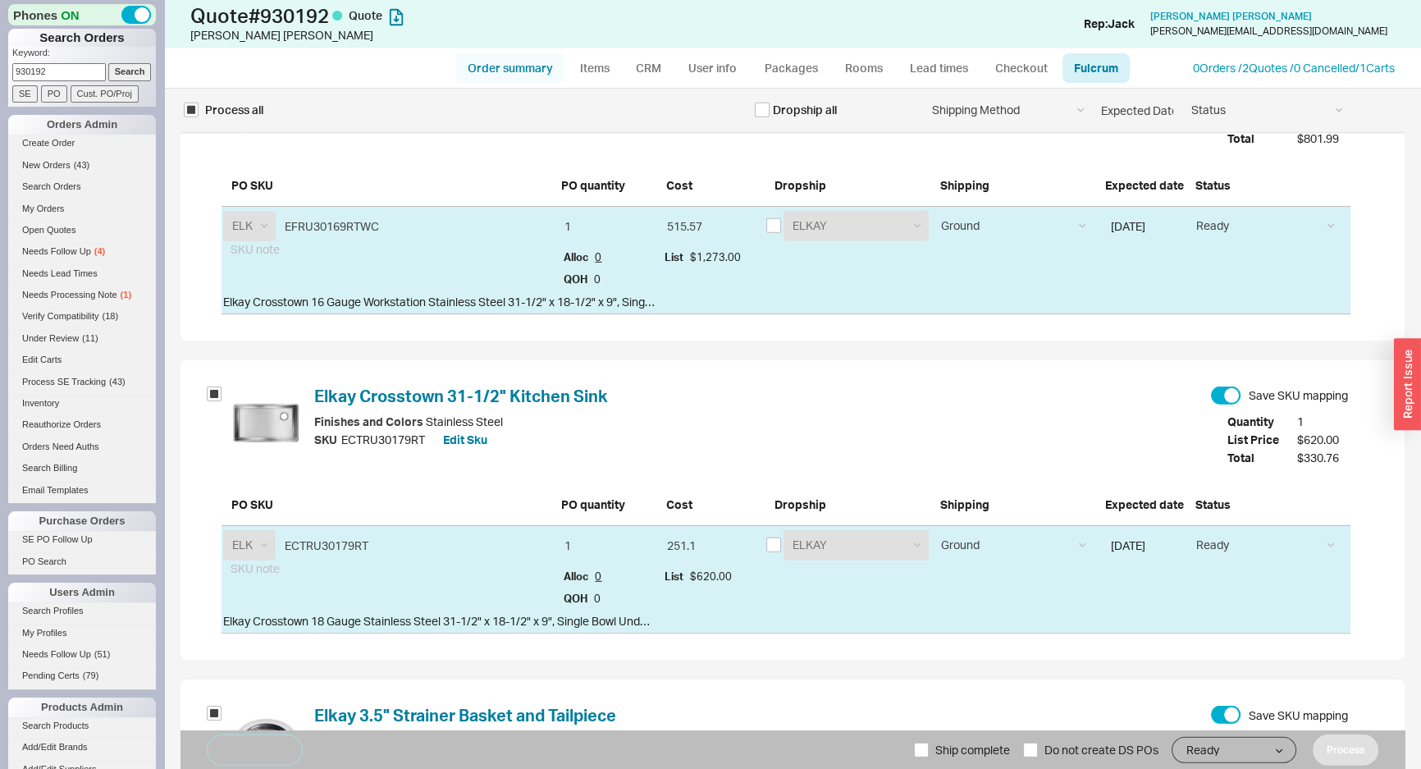
click at [516, 69] on link "Order summary" at bounding box center [509, 68] width 109 height 30
select select "*"
select select "LOW"
select select "3"
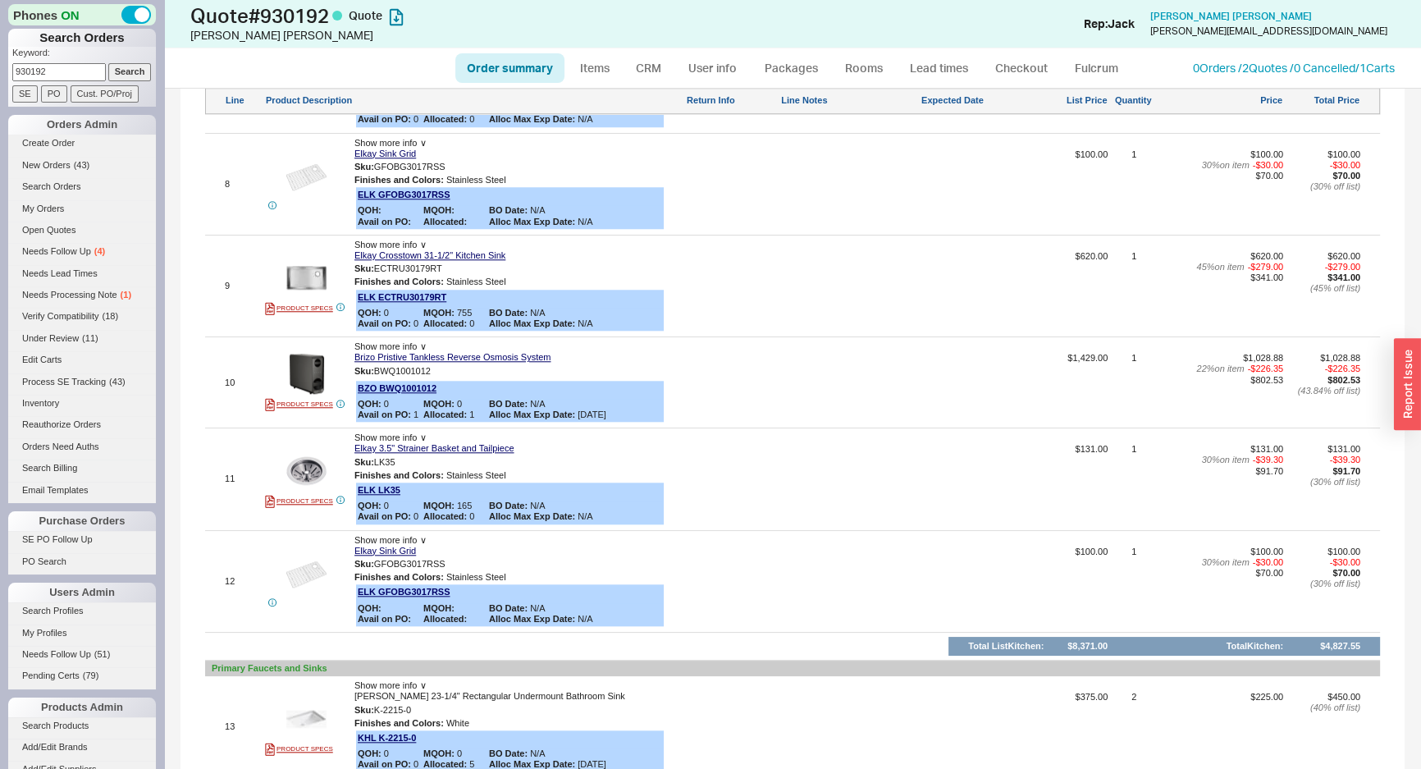
scroll to position [1790, 0]
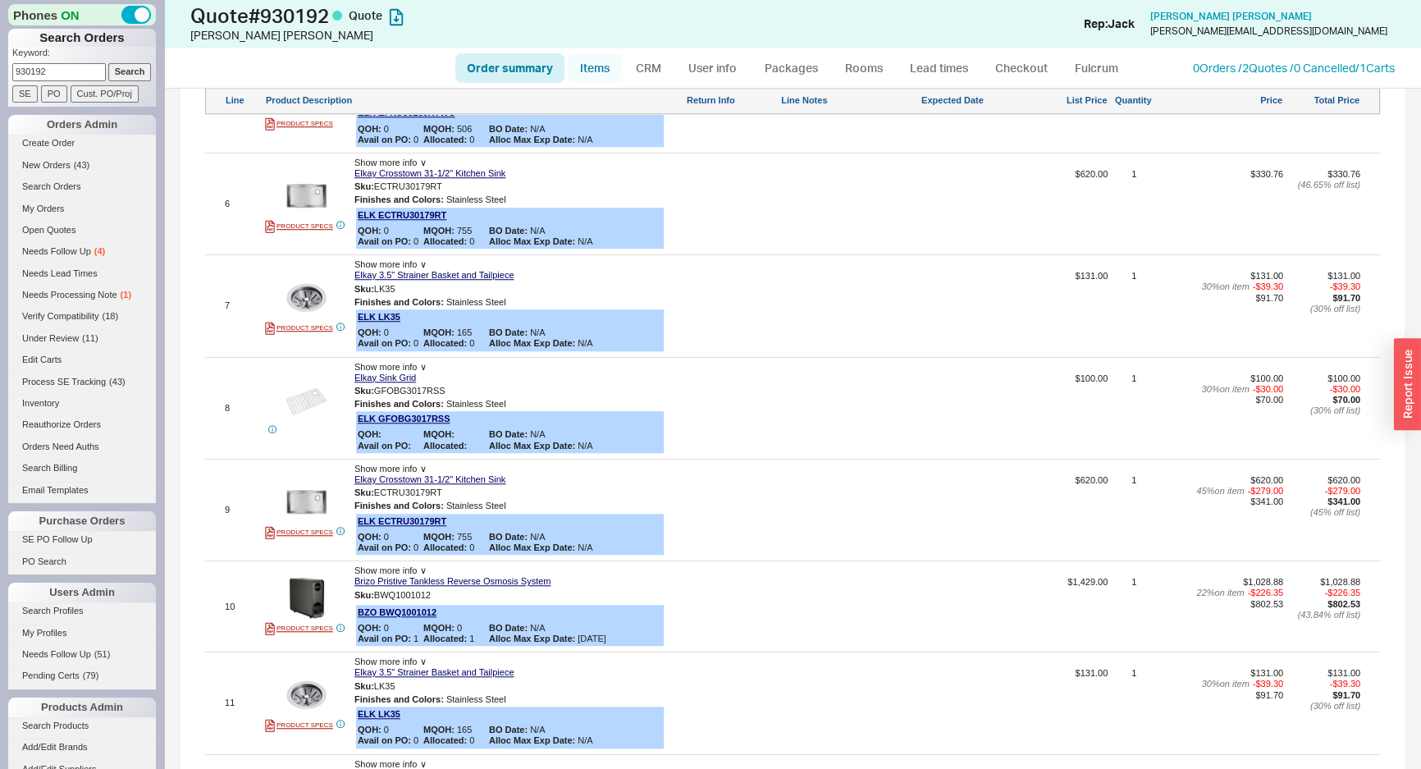
click at [604, 73] on link "Items" at bounding box center [594, 68] width 53 height 30
select select "3"
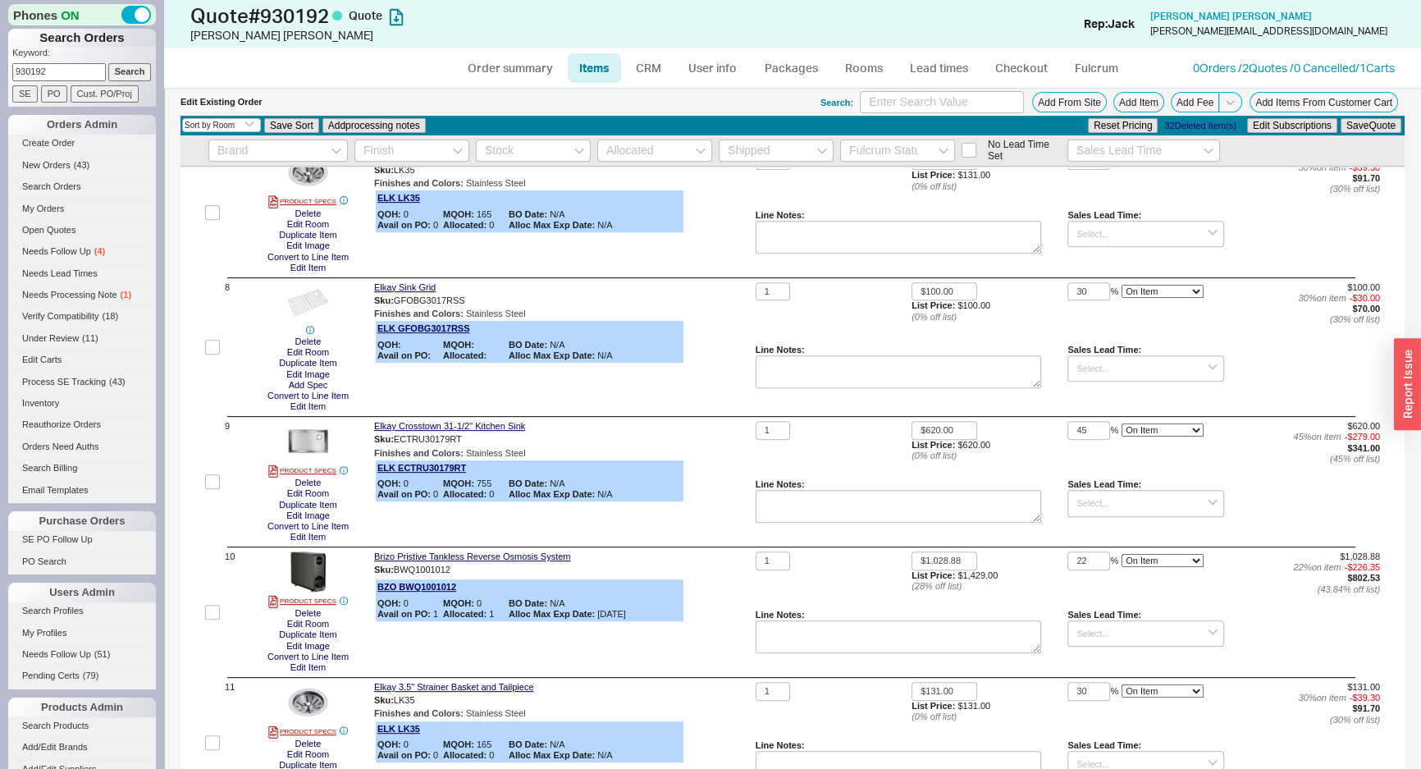
scroll to position [894, 0]
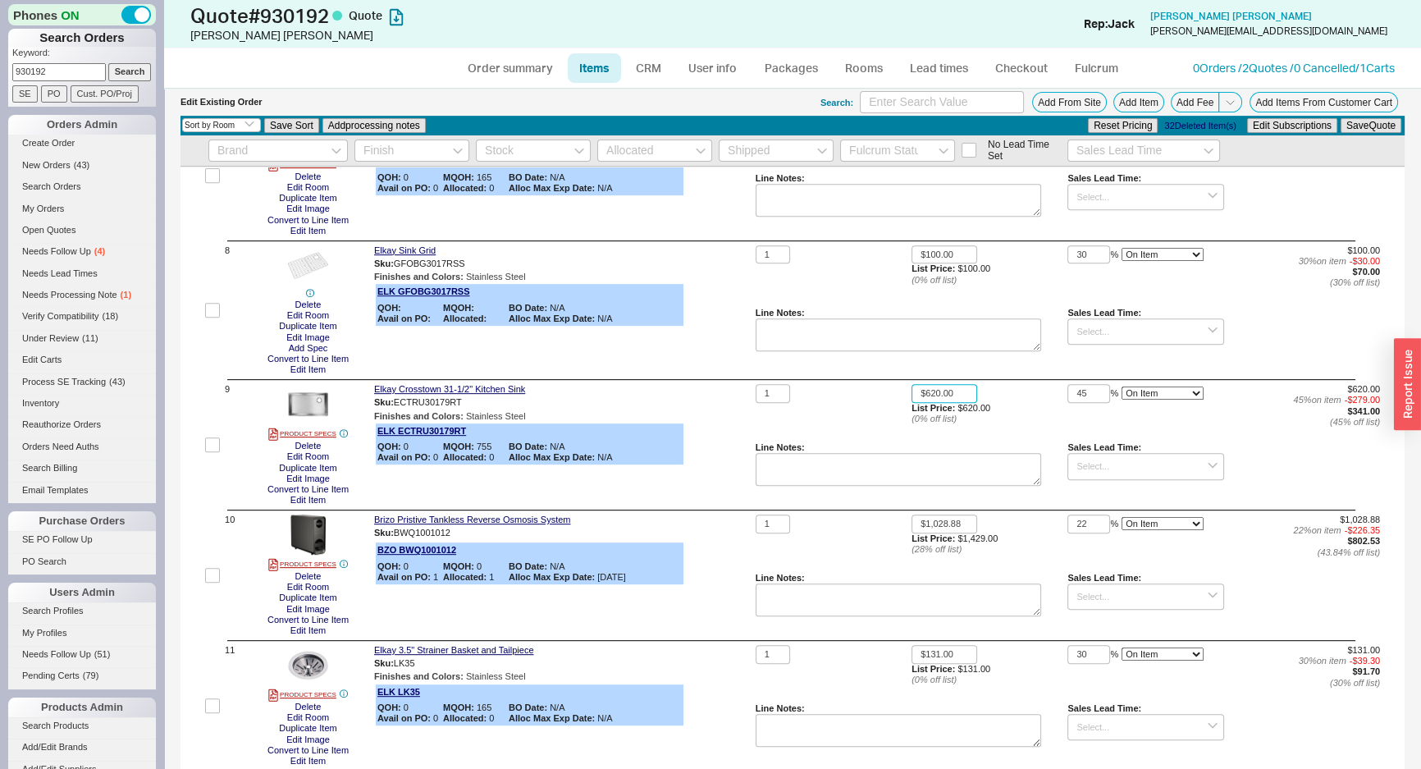
click at [953, 400] on input "$620.00" at bounding box center [945, 393] width 66 height 19
click at [952, 400] on input "$620.00" at bounding box center [945, 393] width 66 height 19
type input "$392.00"
click at [1079, 388] on input "45" at bounding box center [1089, 393] width 43 height 19
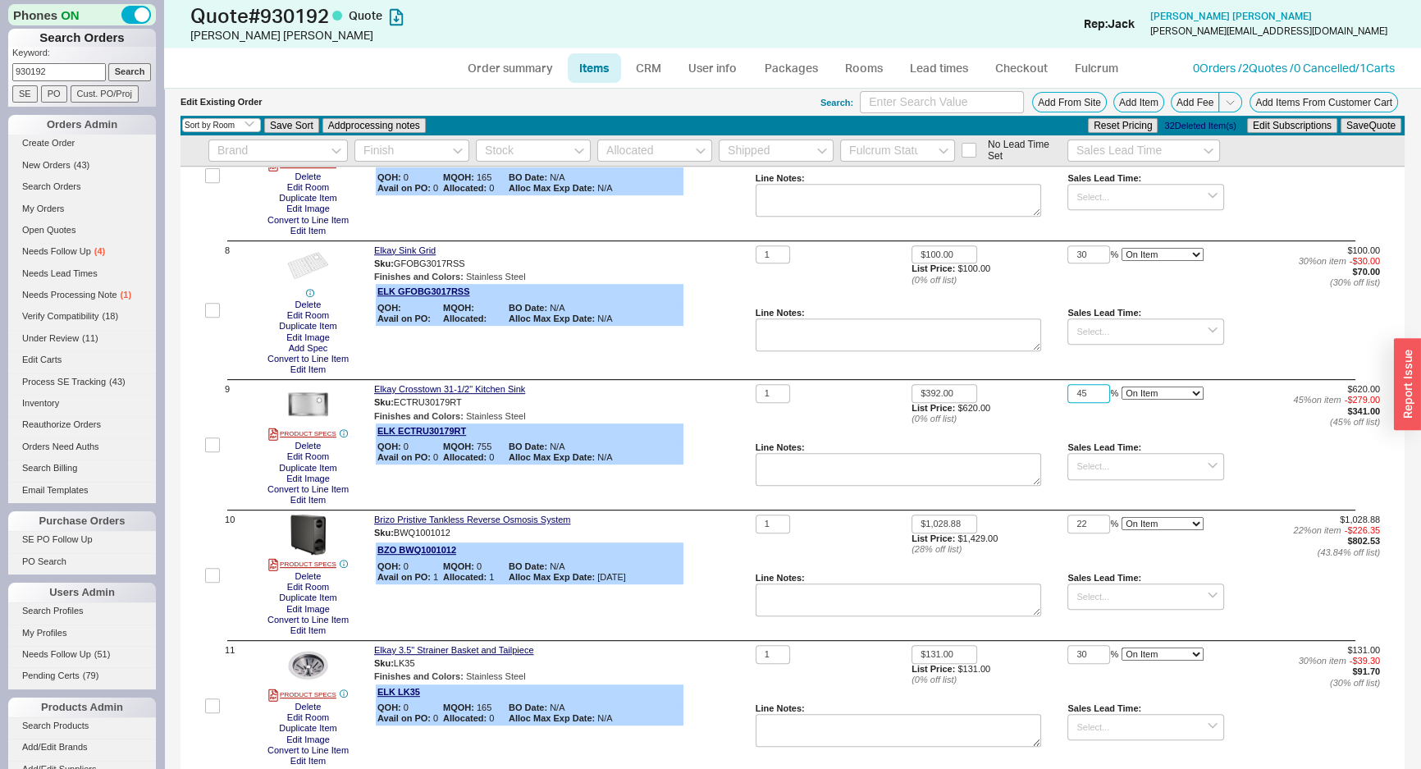
click at [1079, 388] on input "45" at bounding box center [1089, 393] width 43 height 19
type input "0"
click at [1341, 131] on button "Save Quote" at bounding box center [1371, 125] width 61 height 15
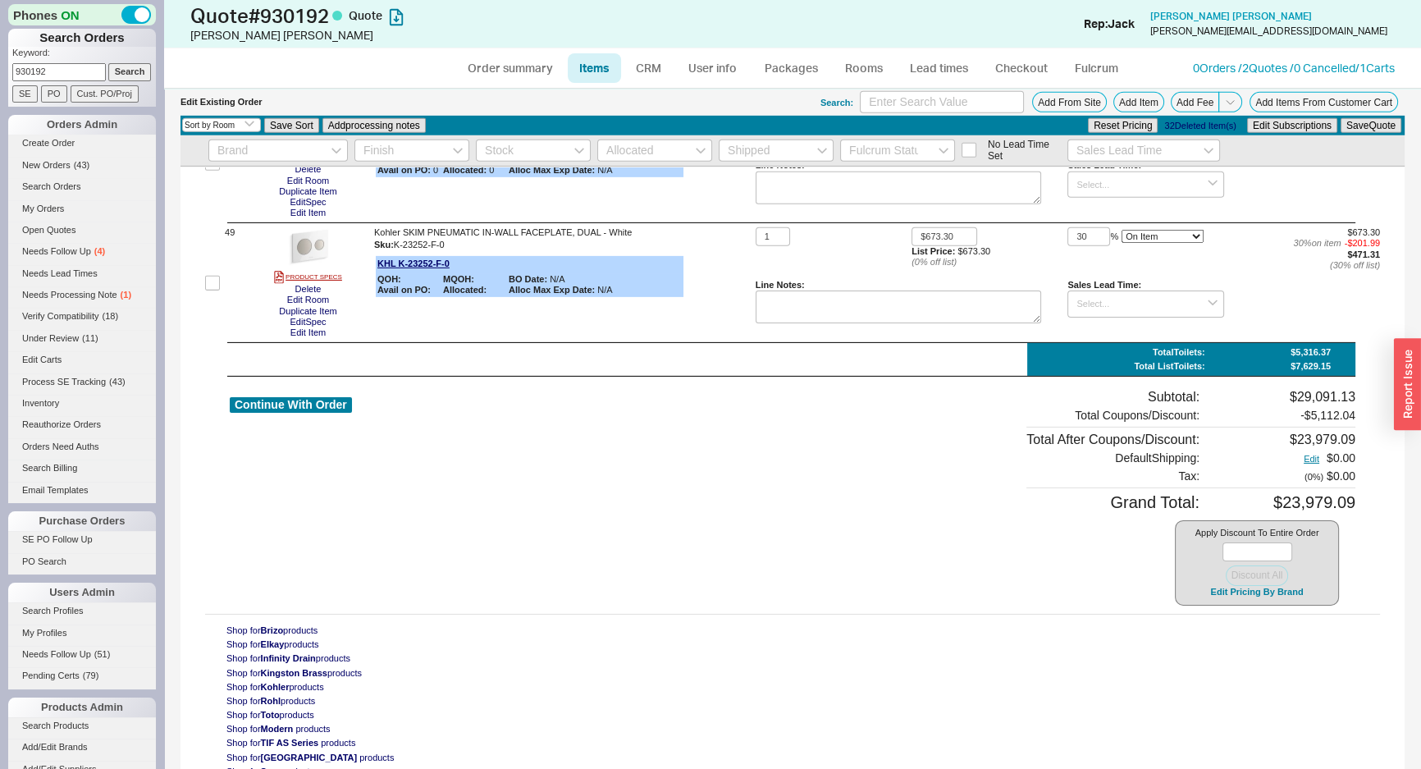
scroll to position [6608, 0]
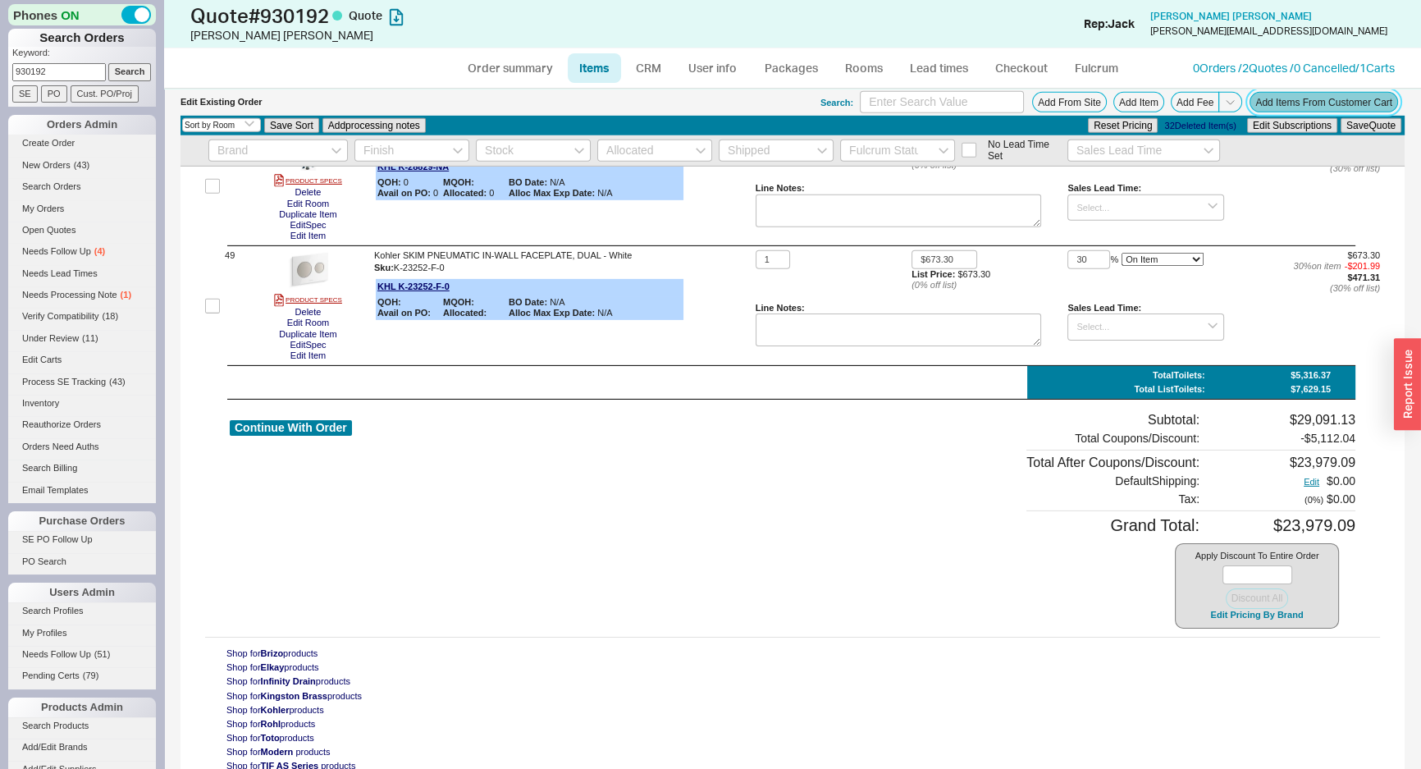
click at [1365, 111] on button "Add Items From Customer Cart" at bounding box center [1324, 102] width 149 height 21
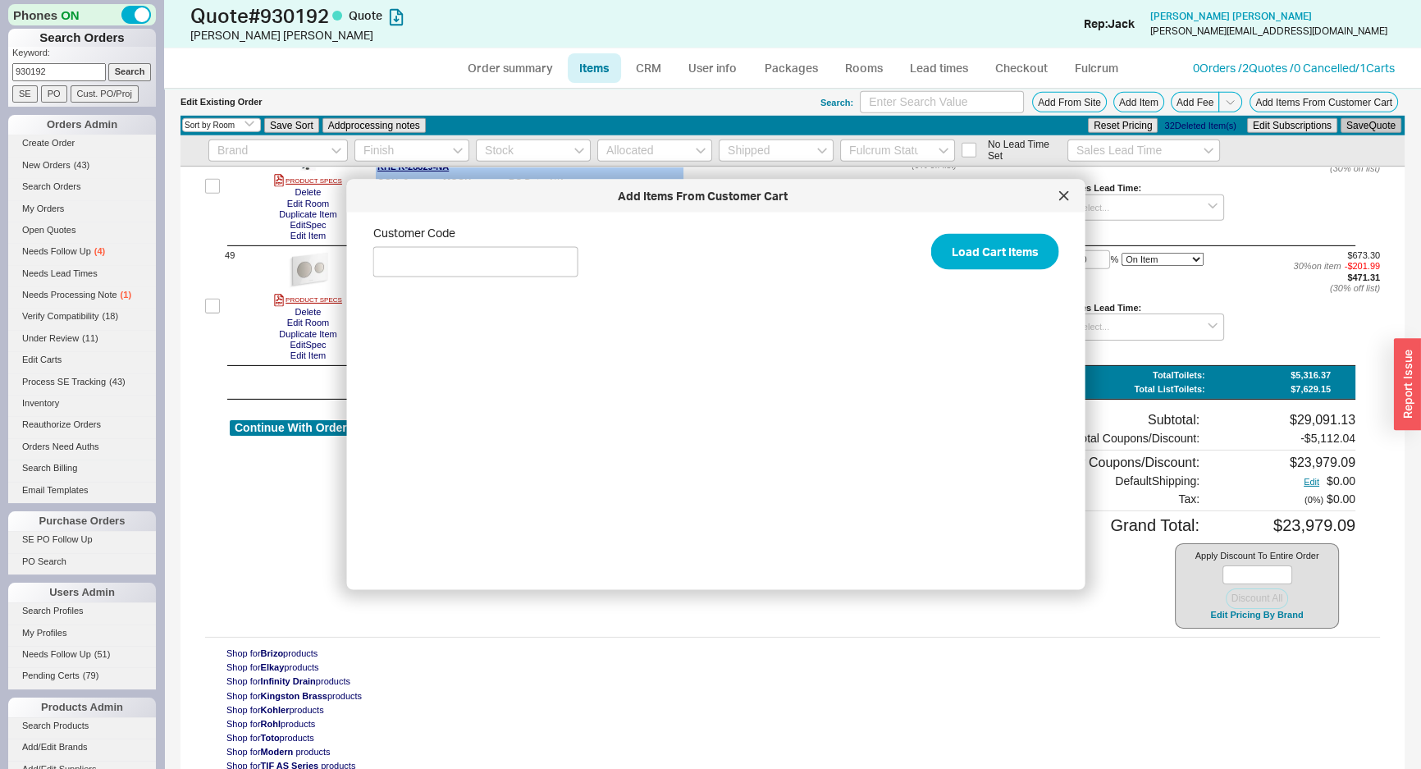
click at [1362, 121] on button "Save Quote" at bounding box center [1371, 125] width 61 height 15
click at [690, 71] on link "User info" at bounding box center [712, 68] width 73 height 30
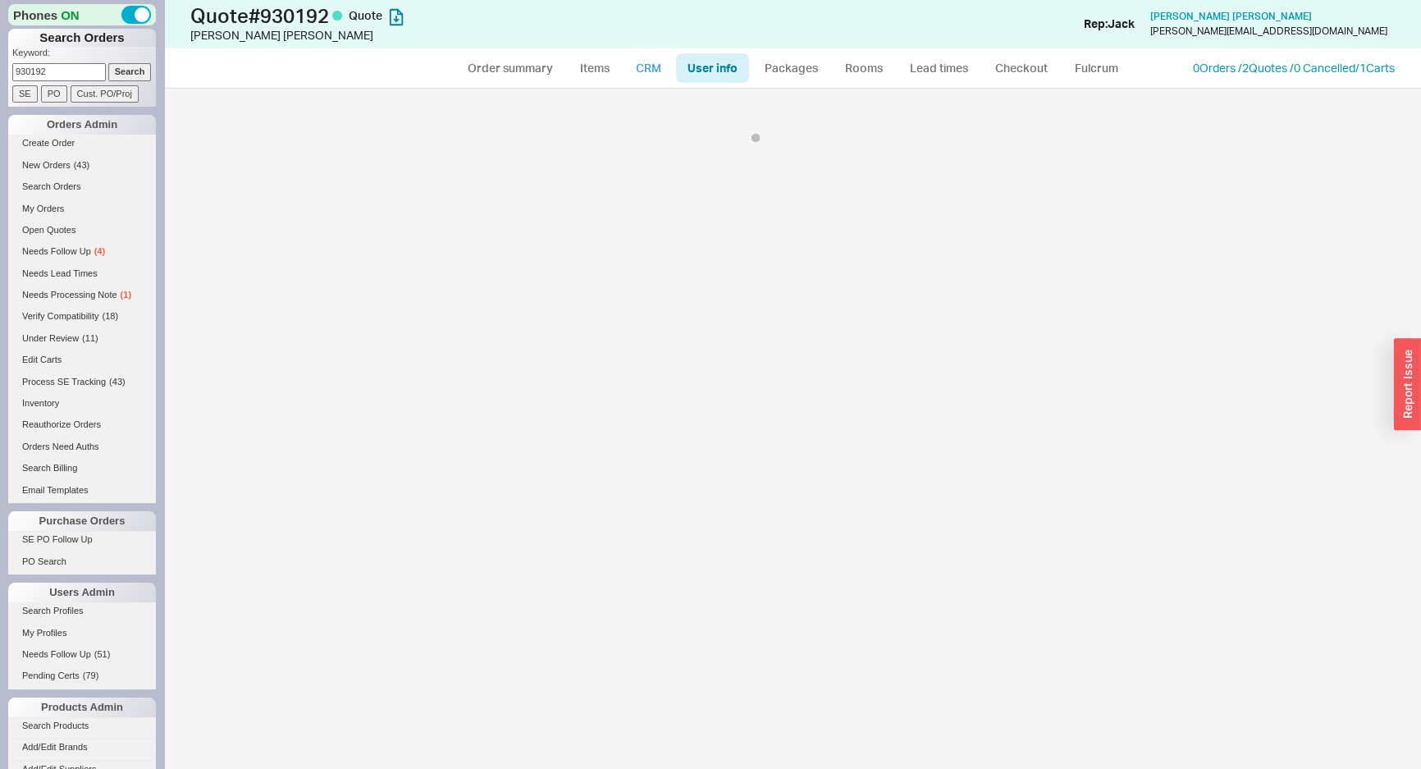
click at [625, 63] on link "CRM" at bounding box center [648, 68] width 48 height 30
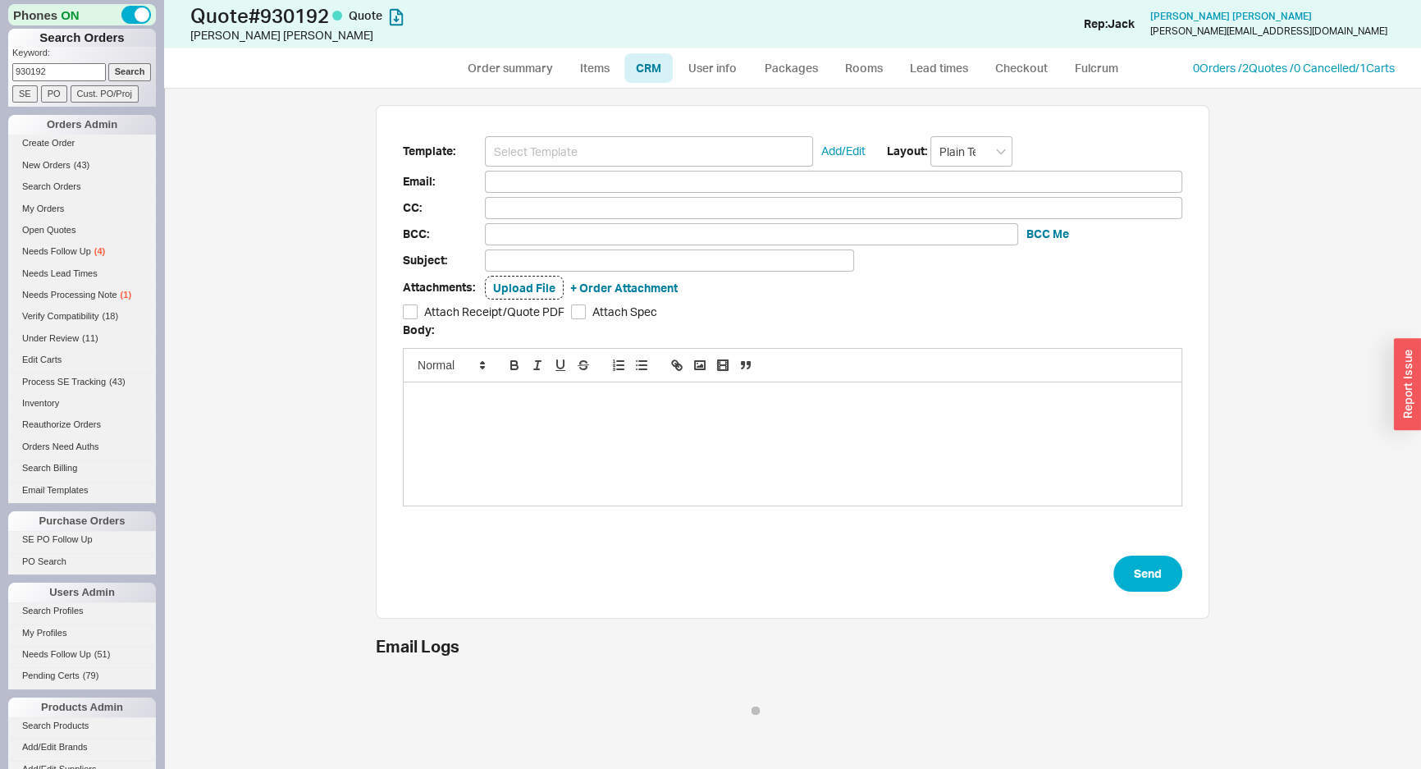
click at [636, 62] on link "CRM" at bounding box center [648, 68] width 48 height 30
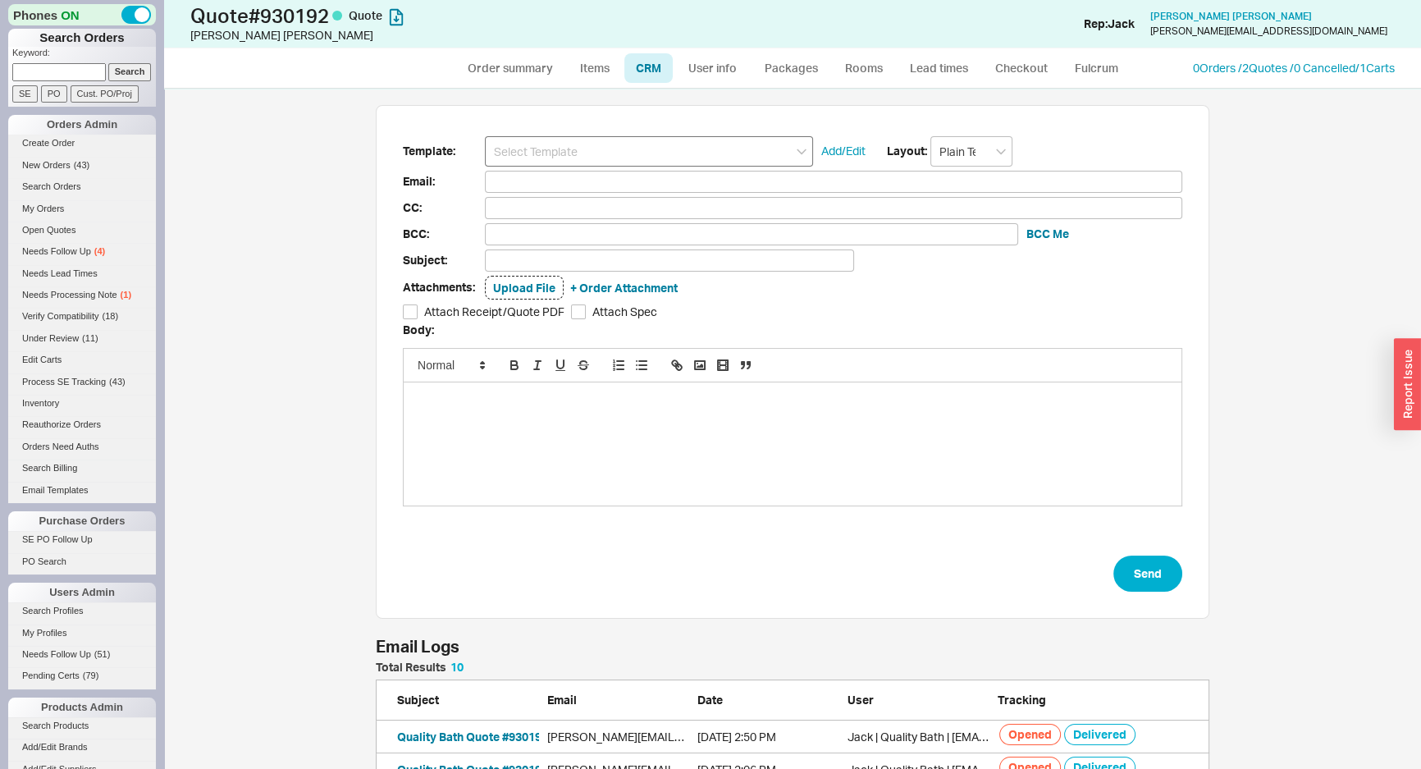
scroll to position [376, 822]
click at [633, 83] on ul "Order summary Items CRM User info Packages Rooms Lead times Checkout Fulcrum" at bounding box center [793, 67] width 688 height 39
click at [637, 71] on link "CRM" at bounding box center [648, 68] width 48 height 30
click at [632, 140] on input at bounding box center [649, 151] width 328 height 30
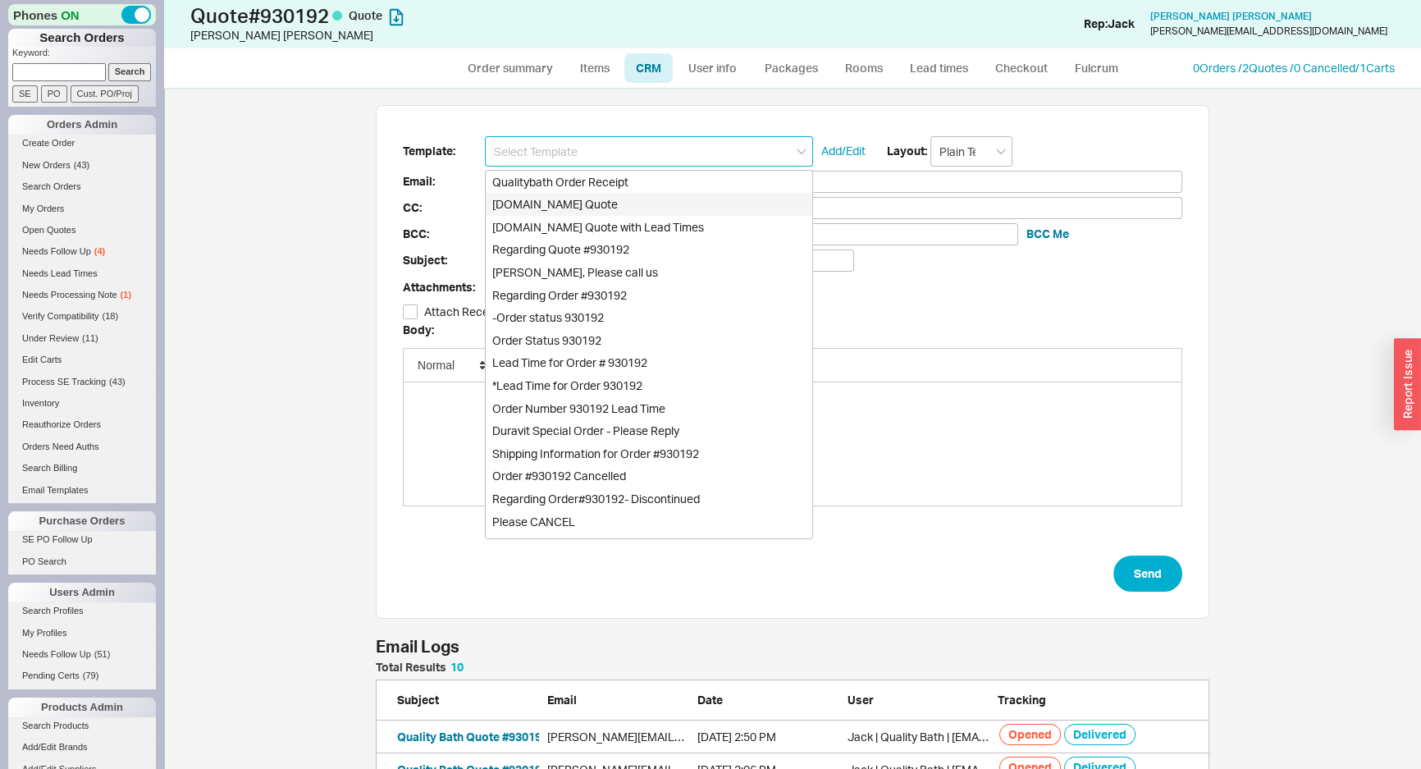
click at [597, 195] on div "Qualitybath.com Quote" at bounding box center [649, 204] width 327 height 23
type input "Receipt"
type input "olivia@asloandesign.com"
type input "asloandesign@gmail.com, alexandra@asloandesign.com, casey@asloandesign.com"
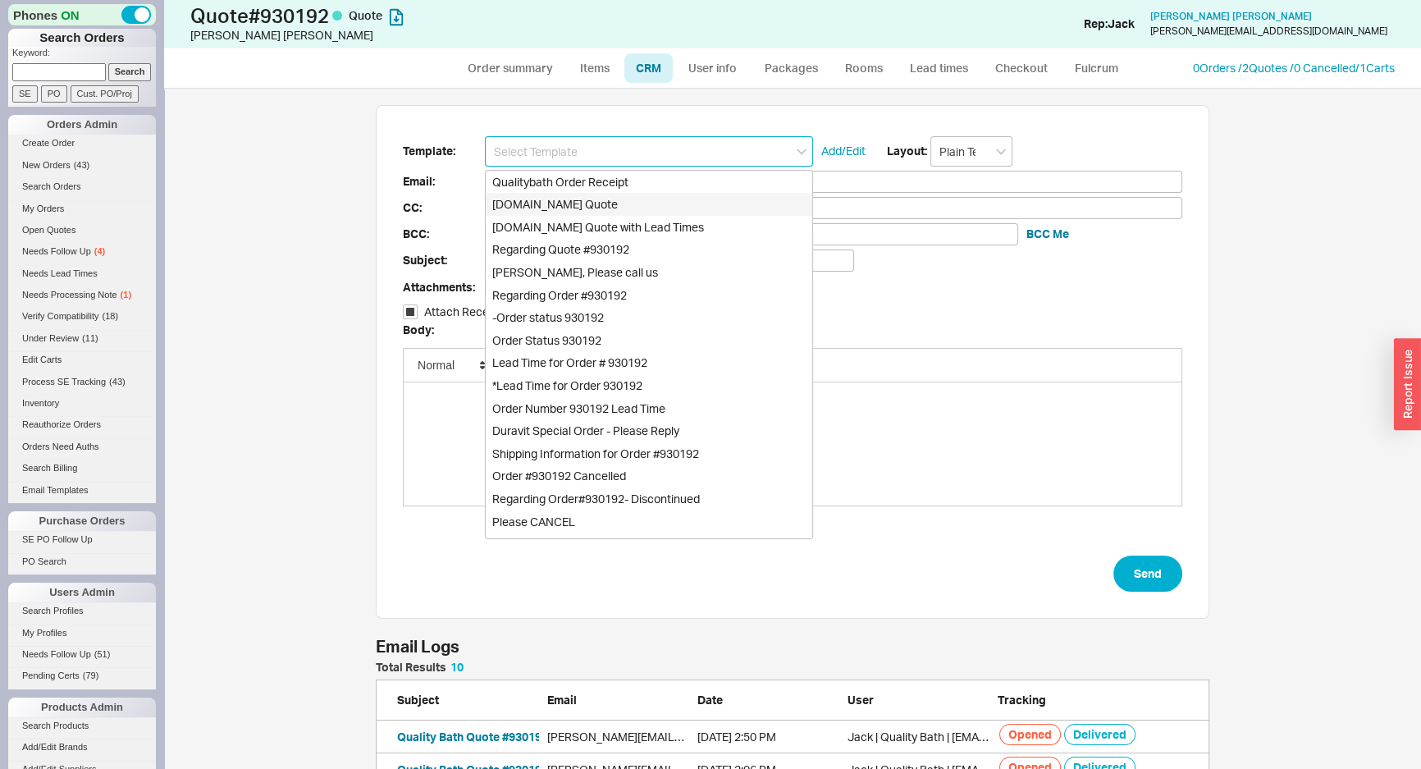
type input "asloandesign@gmail.com, alexandra@asloandesign.com, casey@asloandesign.com"
type input "Quality Bath Quote #930192"
checkbox input "true"
type input "Qualitybath.com Quote"
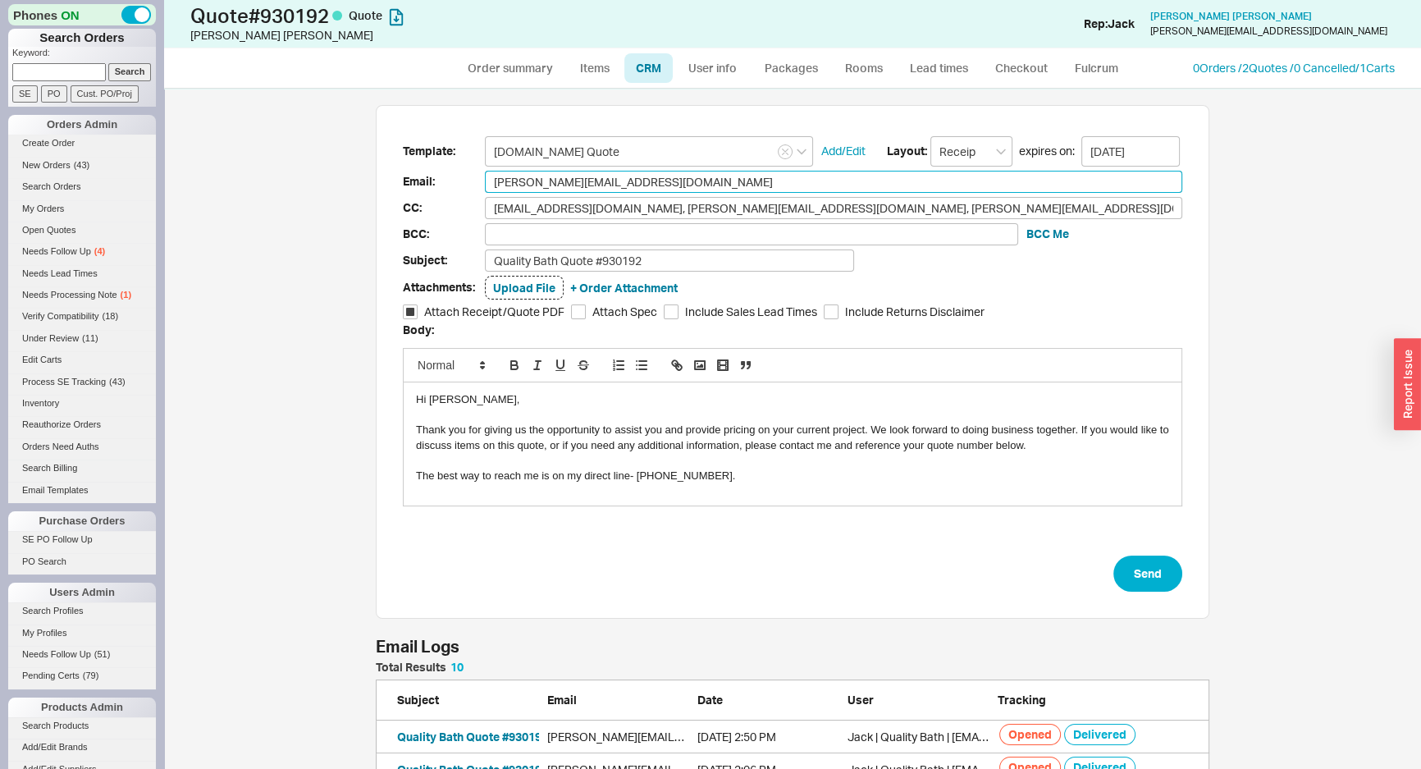
click at [965, 189] on input "olivia@asloandesign.com" at bounding box center [834, 182] width 698 height 22
click at [960, 197] on input "asloandesign@gmail.com, alexandra@asloandesign.com, casey@asloandesign.com" at bounding box center [834, 208] width 698 height 22
drag, startPoint x: 981, startPoint y: 195, endPoint x: 395, endPoint y: 213, distance: 587.0
click at [379, 217] on div "Template: Qualitybath.com Quote Add/Edit Layout: Receipt expires on: 09/01/2025…" at bounding box center [793, 362] width 834 height 515
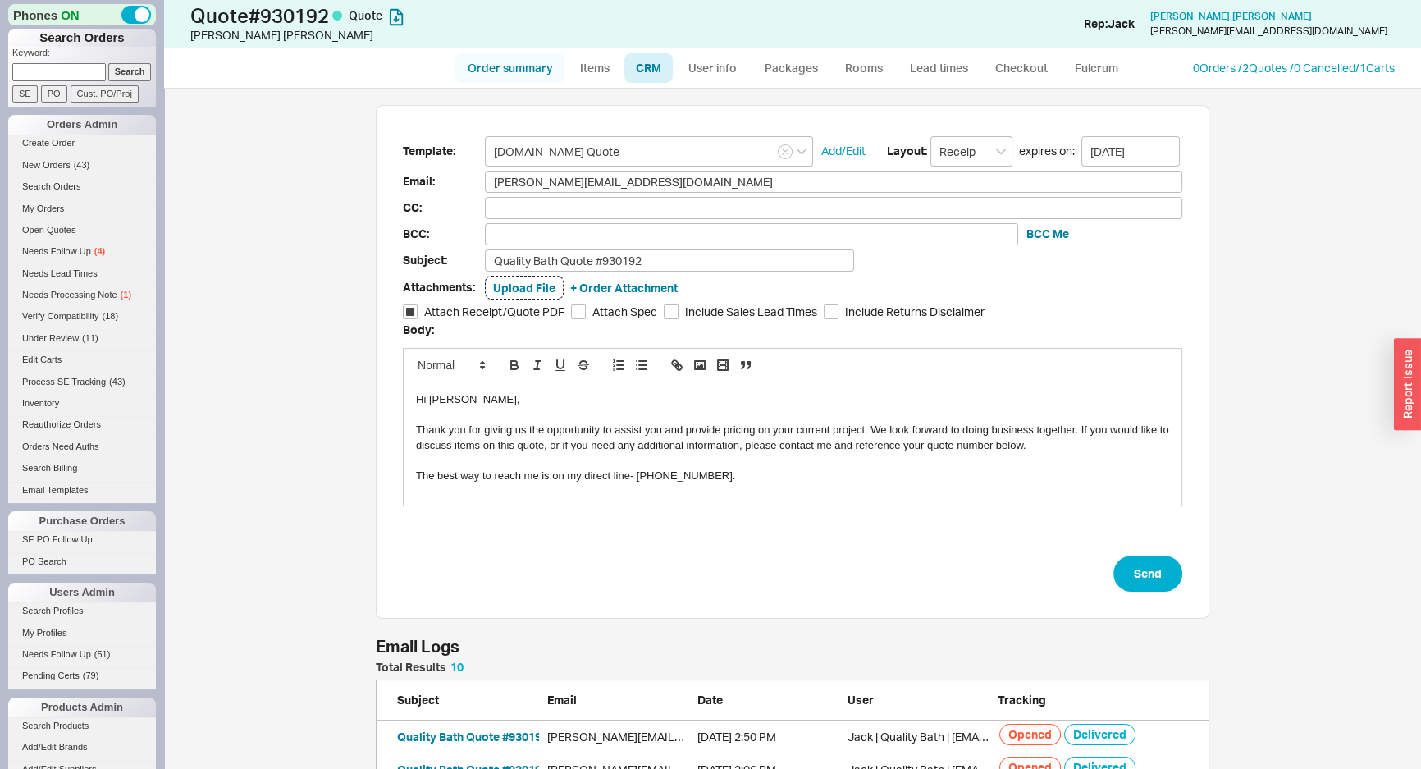
click at [516, 73] on link "Order summary" at bounding box center [509, 68] width 109 height 30
select select "*"
select select "LOW"
select select "3"
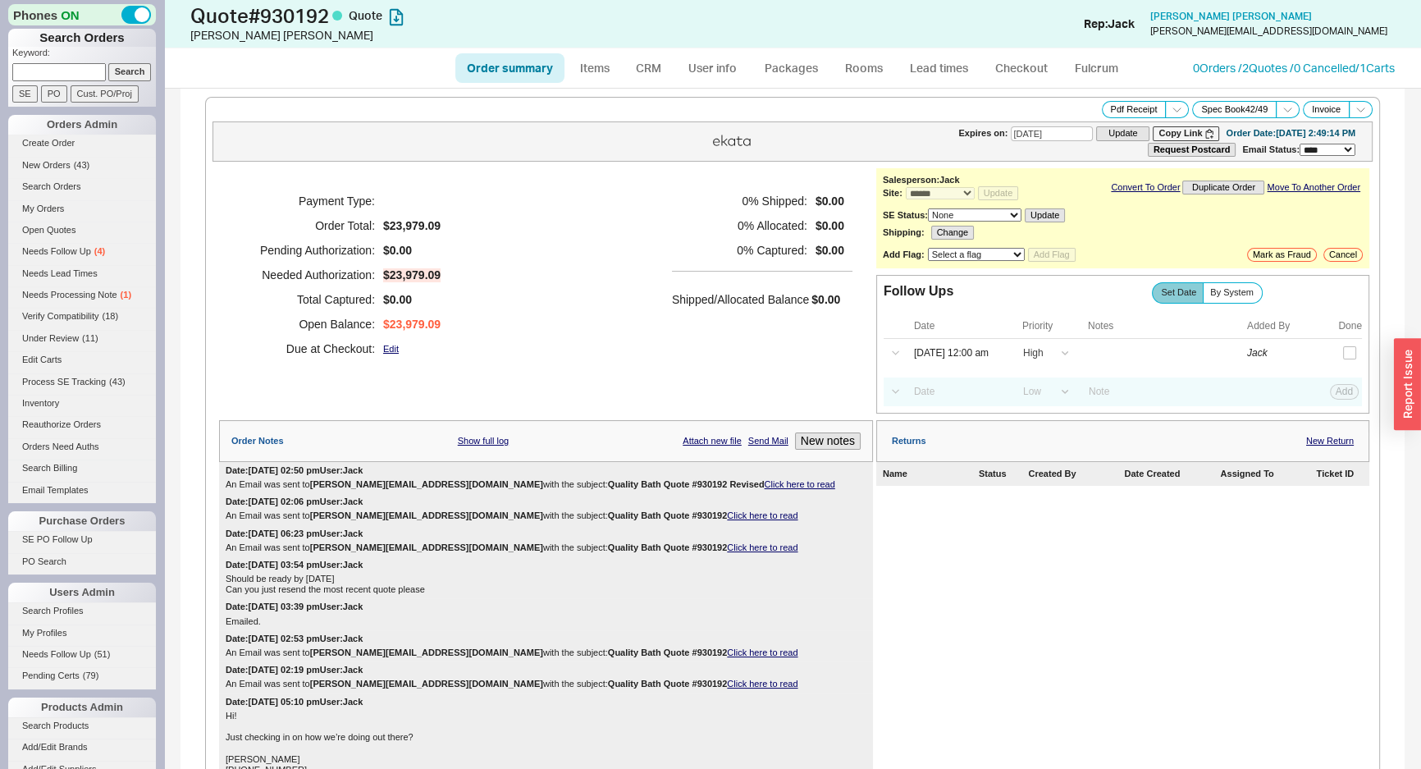
click at [648, 221] on div "Payment Type: Order Total: $23,979.09 Pending Authorization: $0.00 Needed Autho…" at bounding box center [546, 274] width 654 height 213
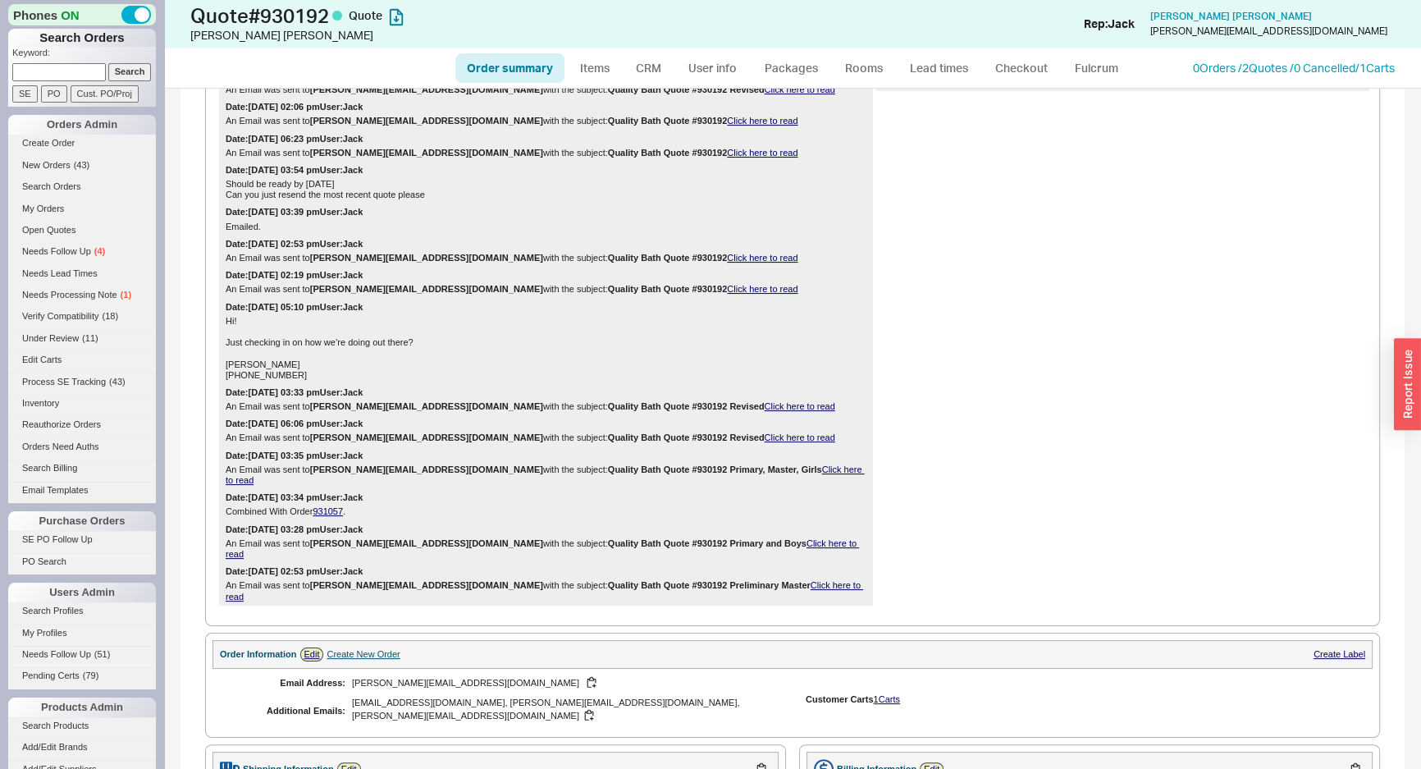
scroll to position [597, 0]
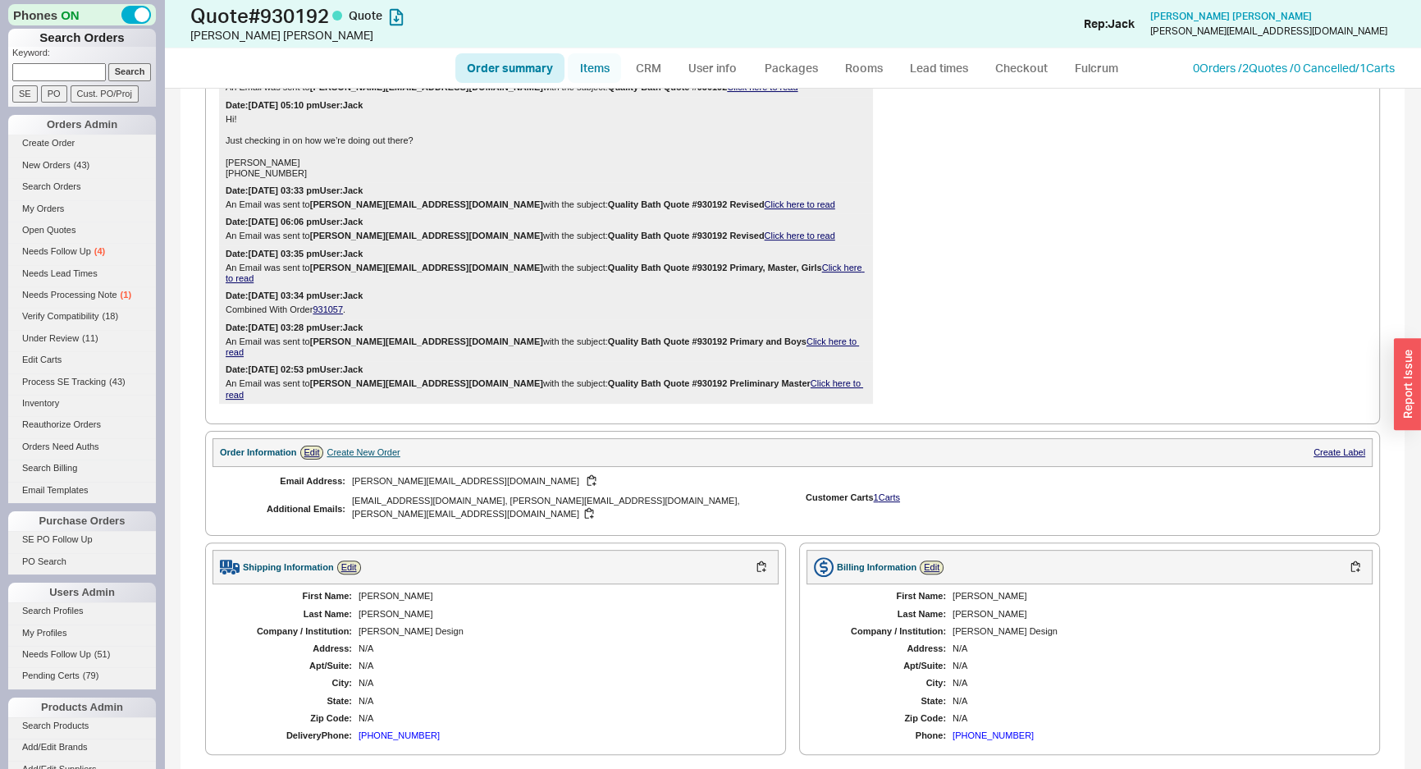
click at [587, 57] on link "Items" at bounding box center [594, 68] width 53 height 30
select select "3"
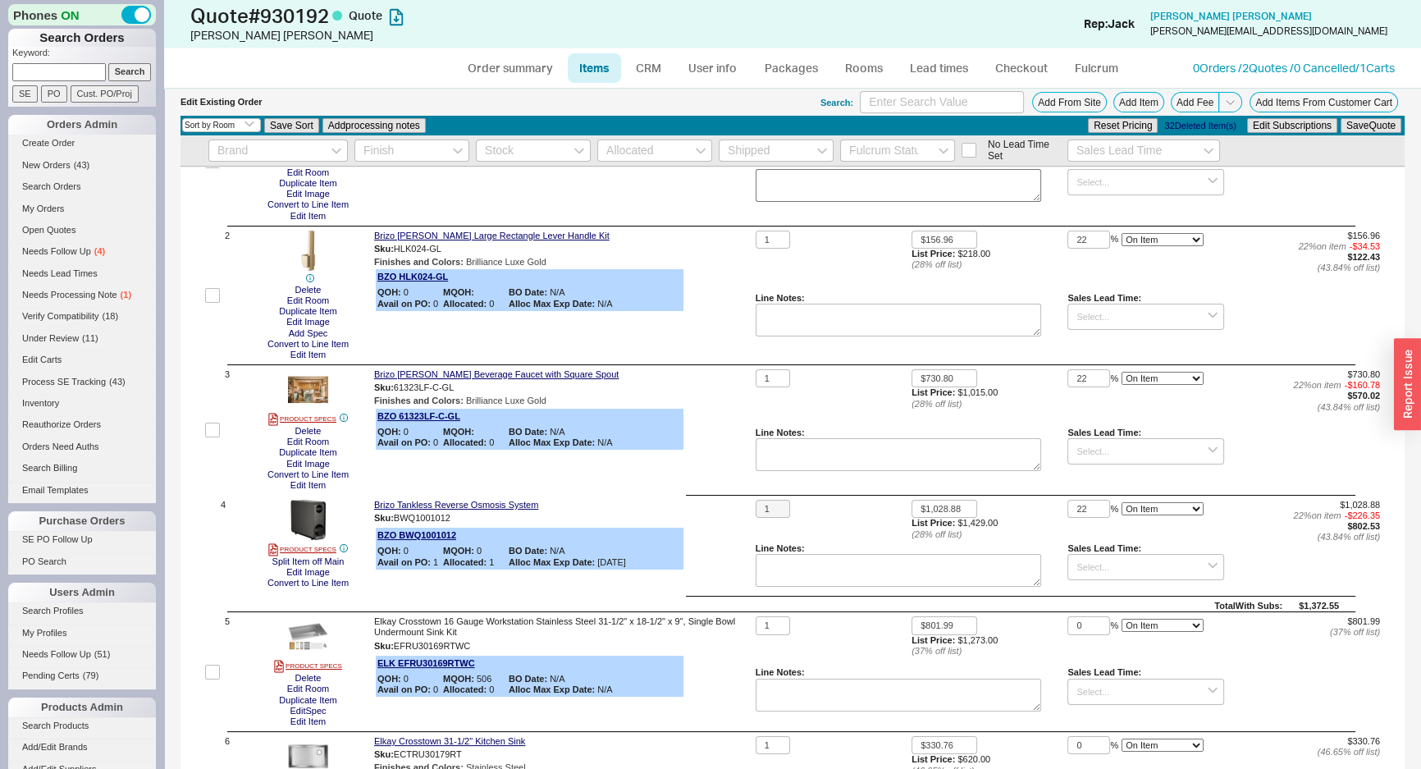
scroll to position [149, 0]
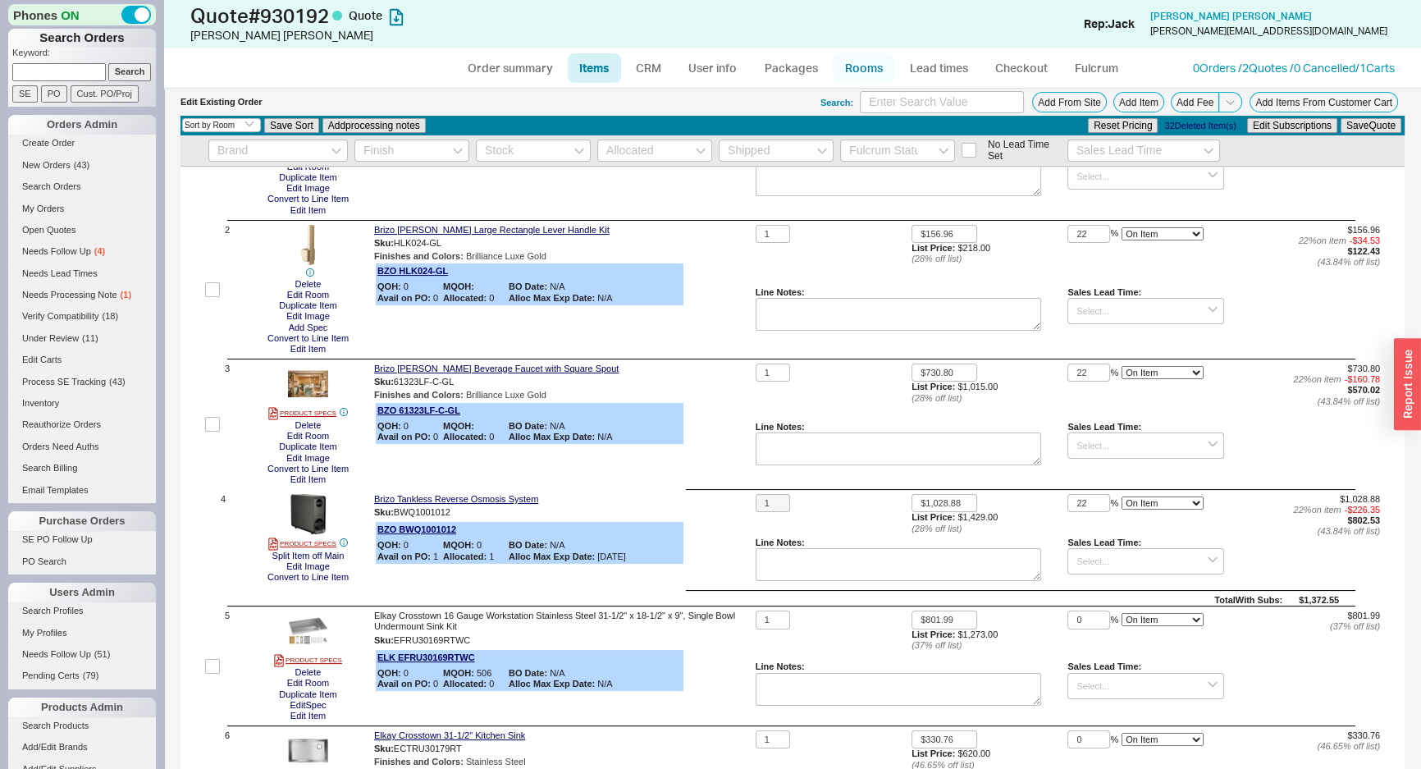
click at [853, 62] on link "Rooms" at bounding box center [864, 68] width 62 height 30
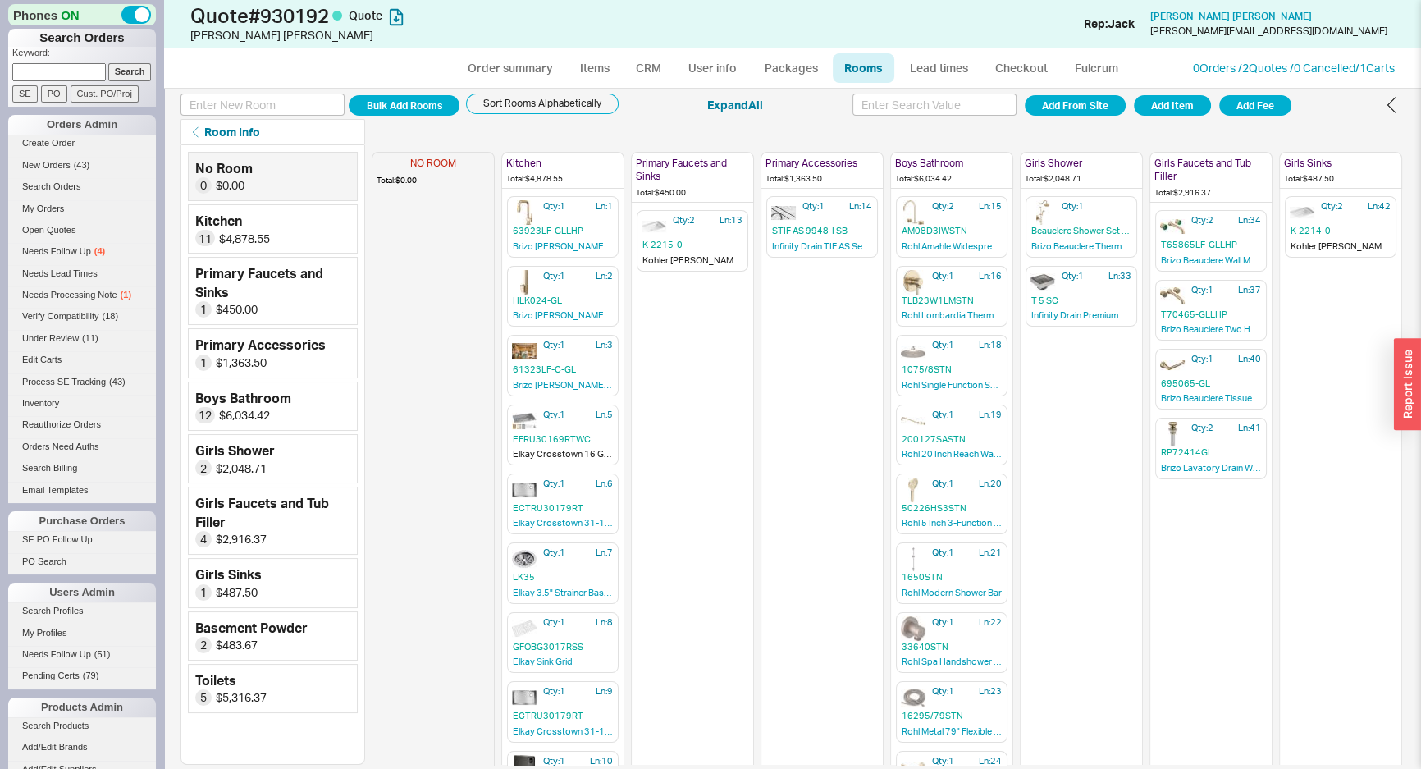
scroll to position [0, 271]
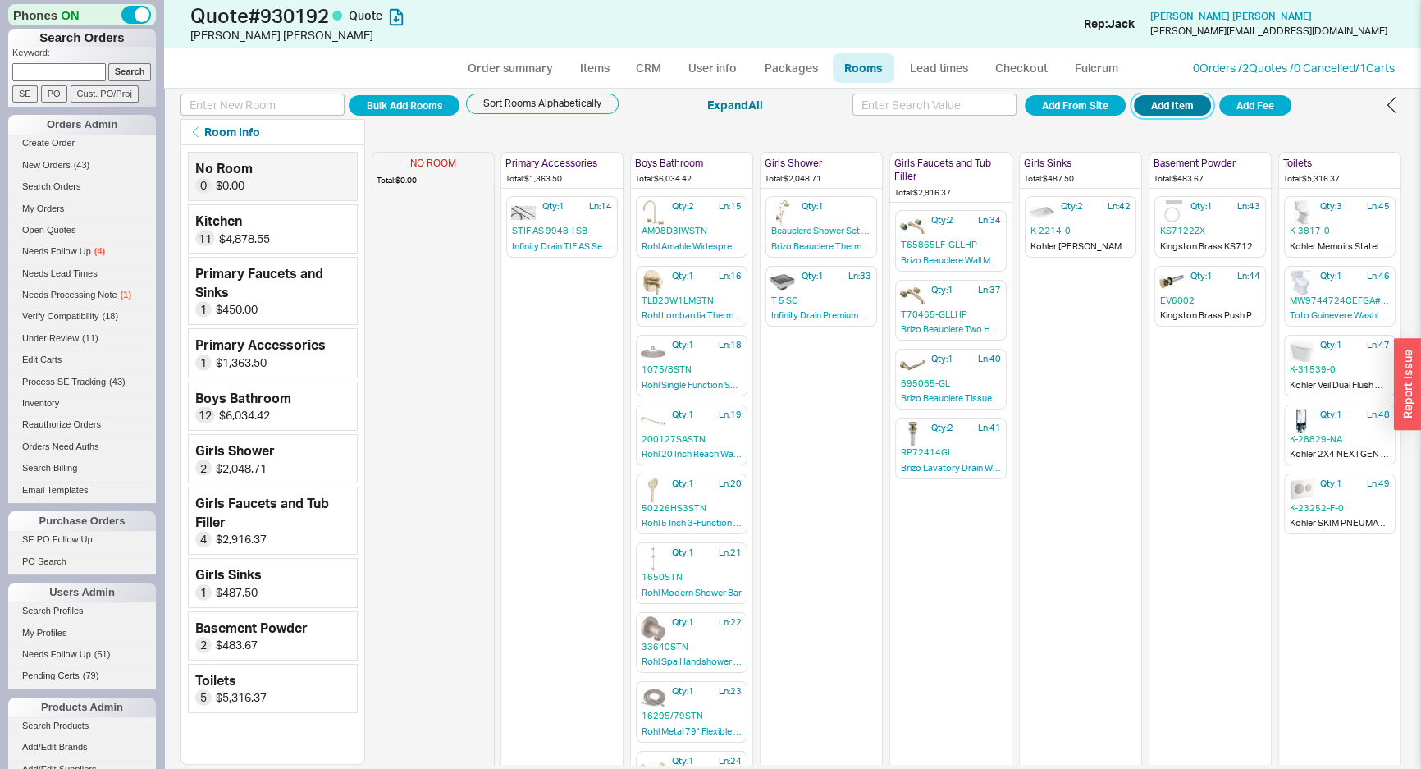
click at [1178, 111] on button "Add Item" at bounding box center [1172, 105] width 77 height 21
click at [1235, 66] on link "0 Orders / 2 Quotes / 0 Cancelled" at bounding box center [1274, 68] width 162 height 14
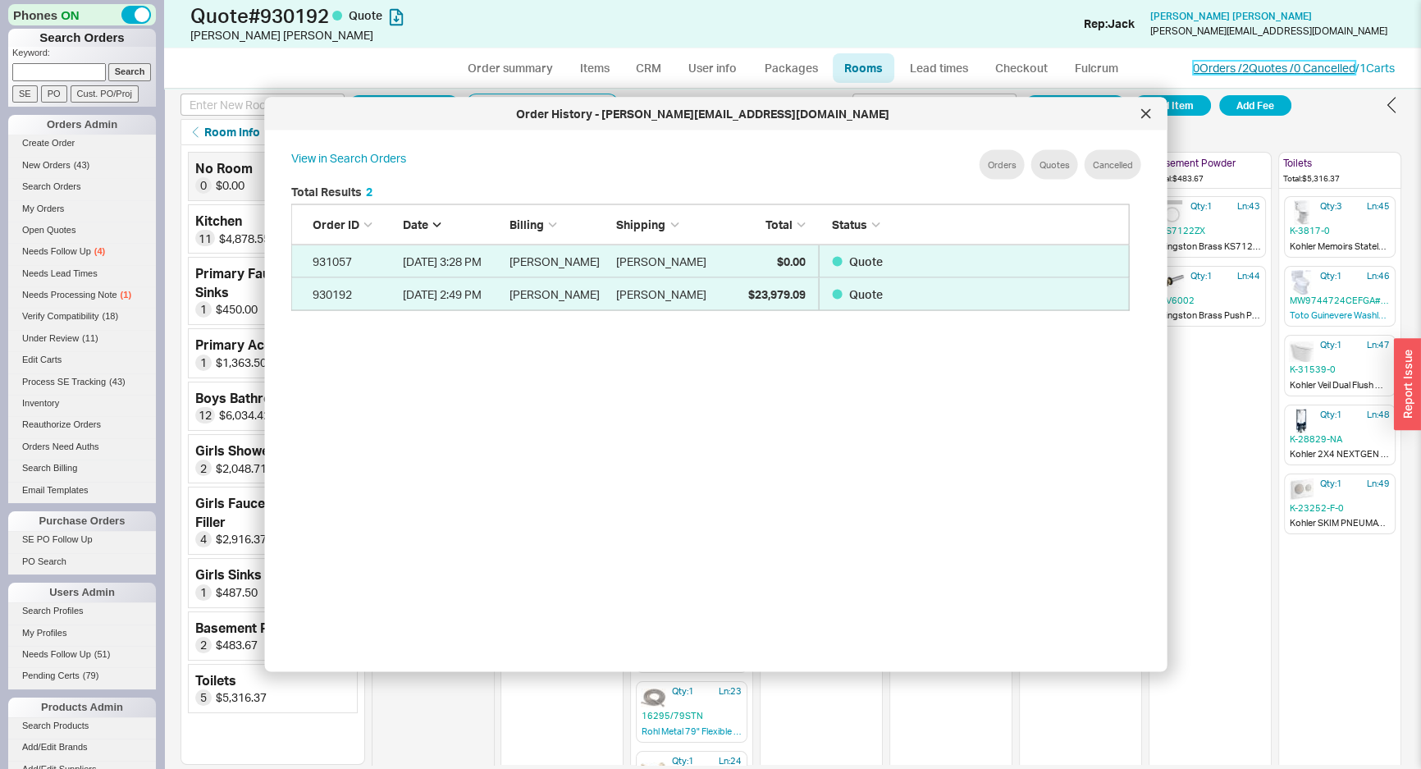
scroll to position [491, 853]
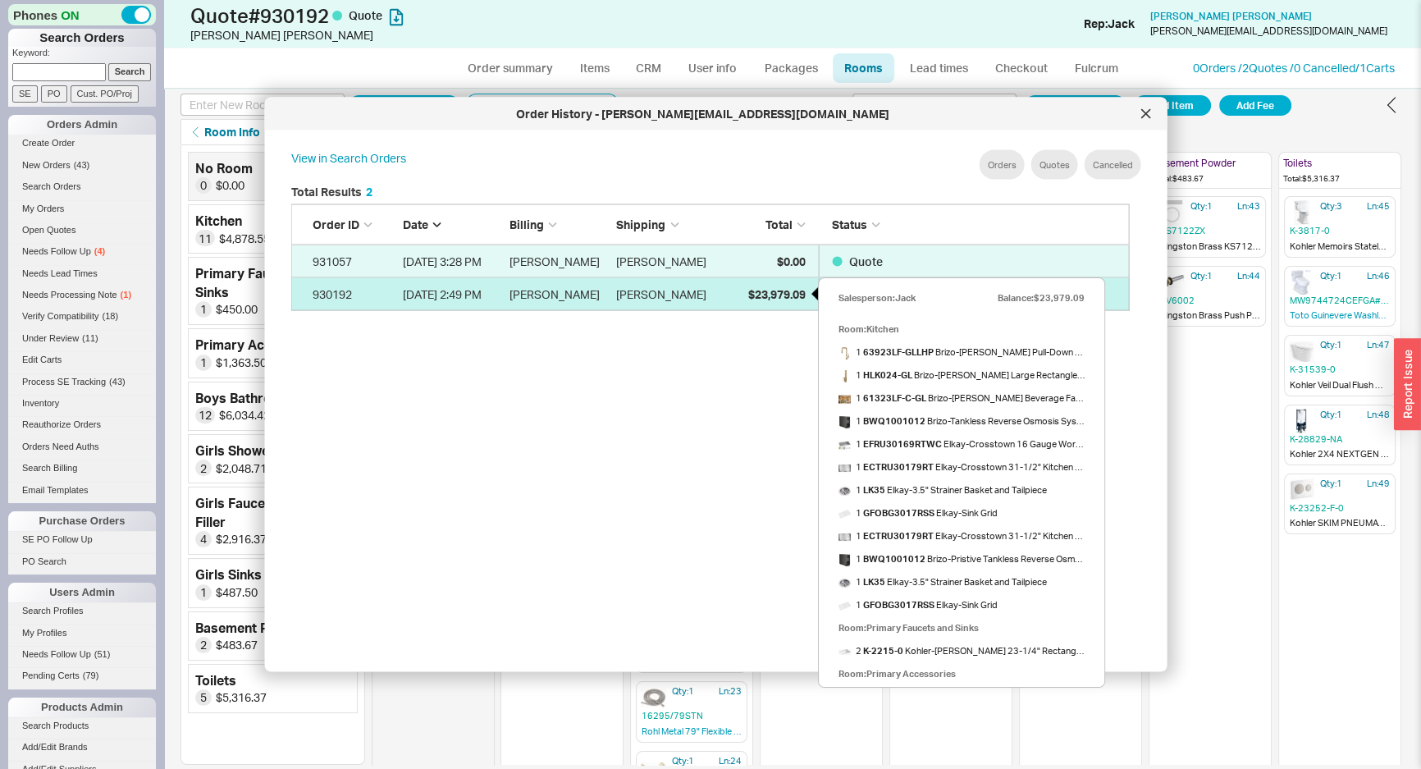
click at [734, 300] on div "$23,979.09" at bounding box center [764, 293] width 82 height 33
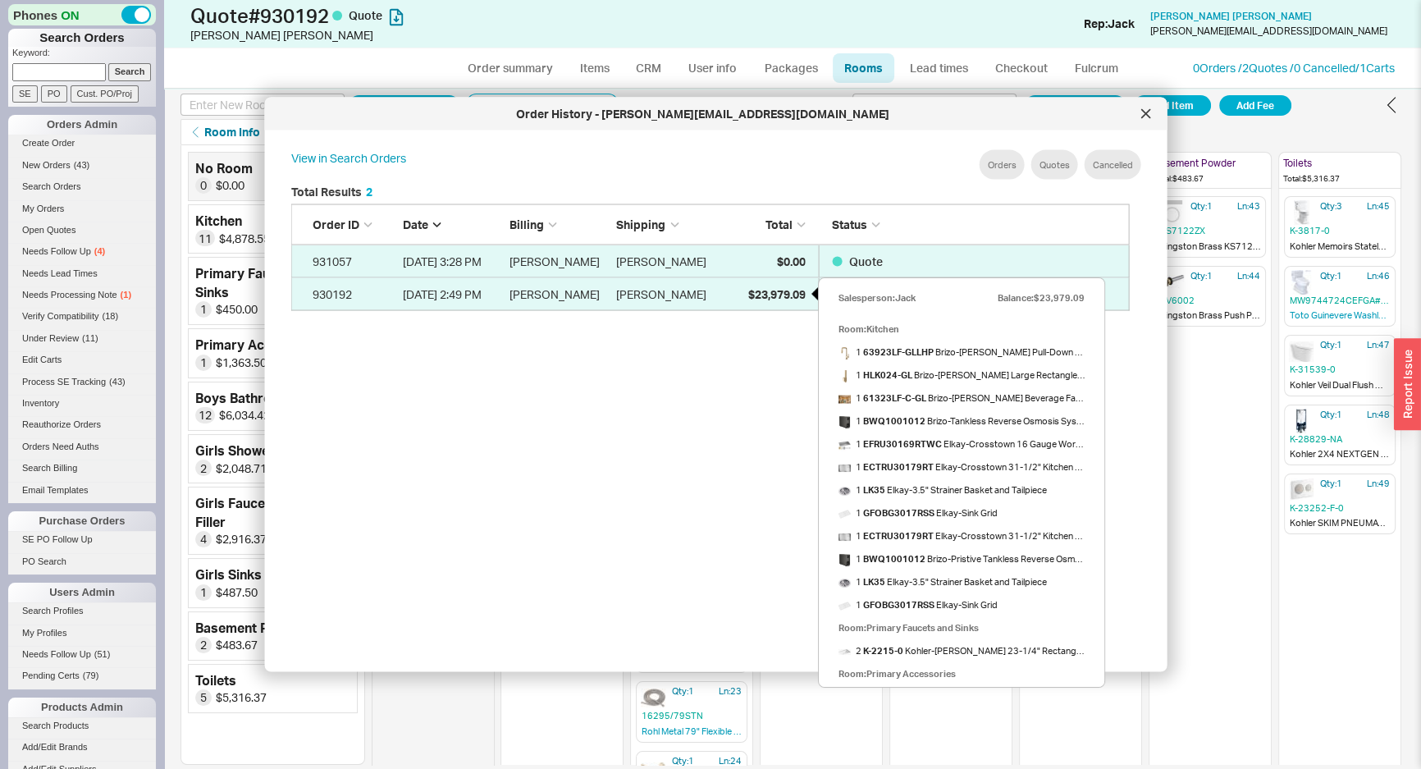
select select "*"
select select "LOW"
select select "3"
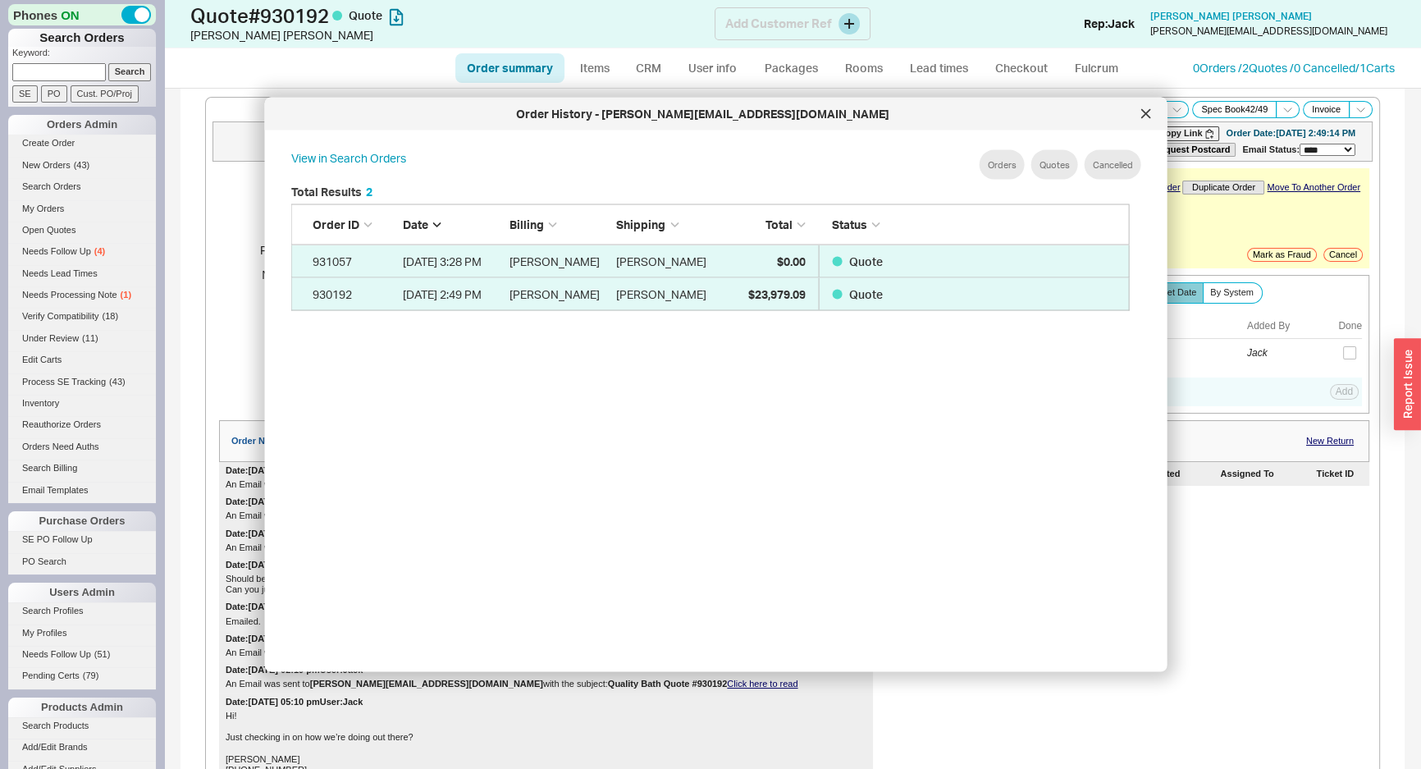
click at [868, 45] on div "Quote # 930192 Quote Olivia Kramer Add Customer Ref Rep: Jack Olivia Kramer oli…" at bounding box center [792, 24] width 1257 height 48
click at [1144, 115] on icon at bounding box center [1145, 113] width 8 height 8
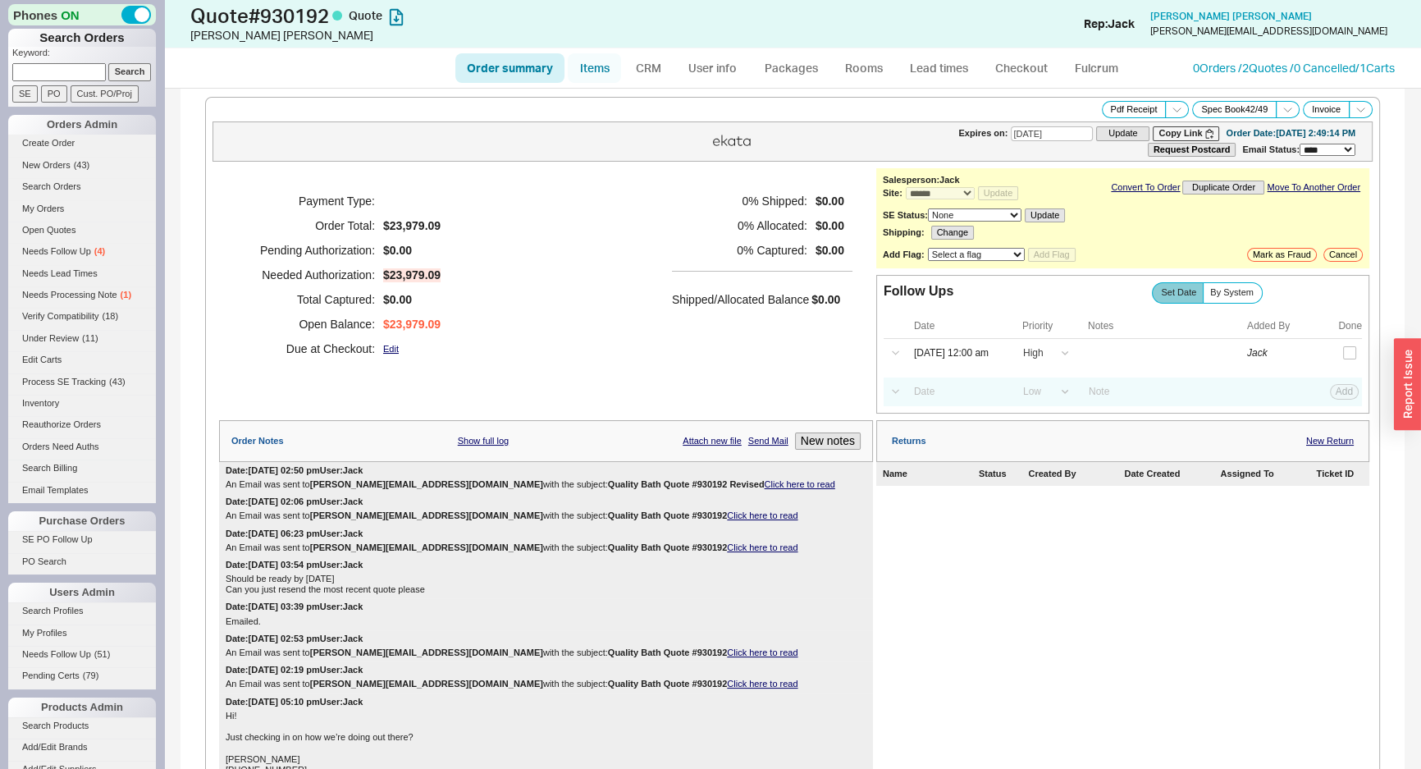
click at [571, 62] on link "Items" at bounding box center [594, 68] width 53 height 30
select select "3"
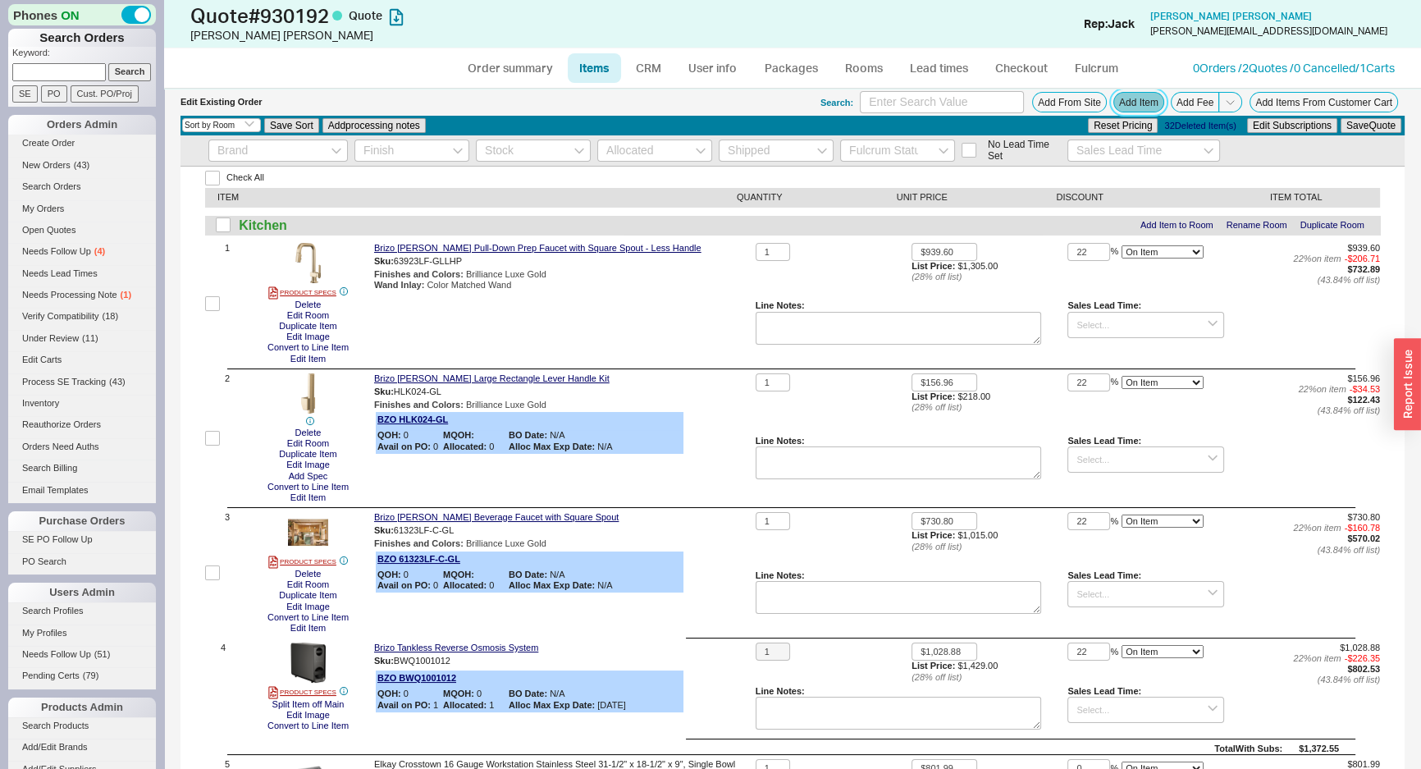
click at [1132, 99] on button "Add Item" at bounding box center [1139, 102] width 51 height 21
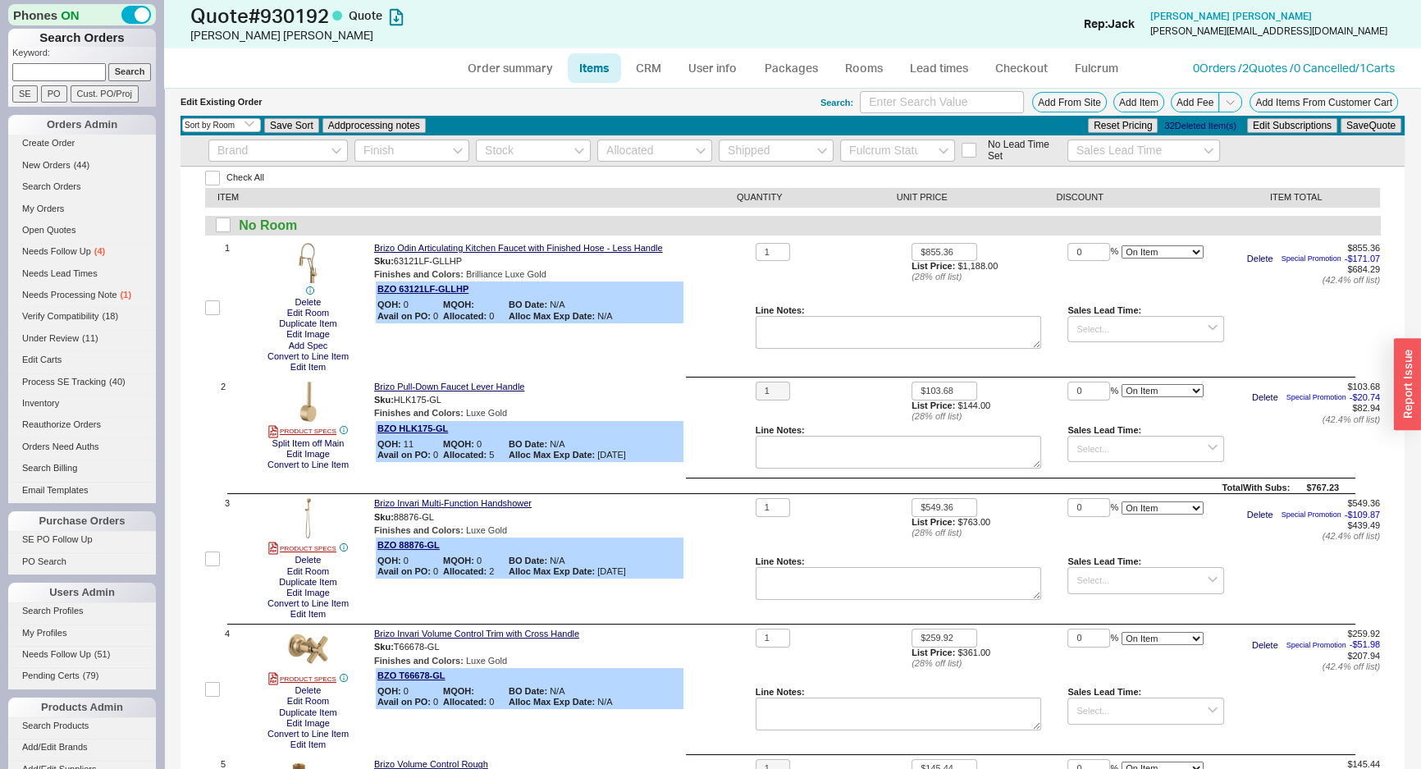
click at [697, 409] on div "Finishes and Colors : Luxe Gold" at bounding box center [561, 413] width 375 height 11
click at [1100, 104] on div "Search: Add From Site Add Item Add Fee Add Items From Customer Cart" at bounding box center [1113, 102] width 584 height 22
click at [1117, 104] on button "Add Item" at bounding box center [1139, 102] width 51 height 21
click at [1069, 74] on link "Fulcrum" at bounding box center [1096, 68] width 67 height 30
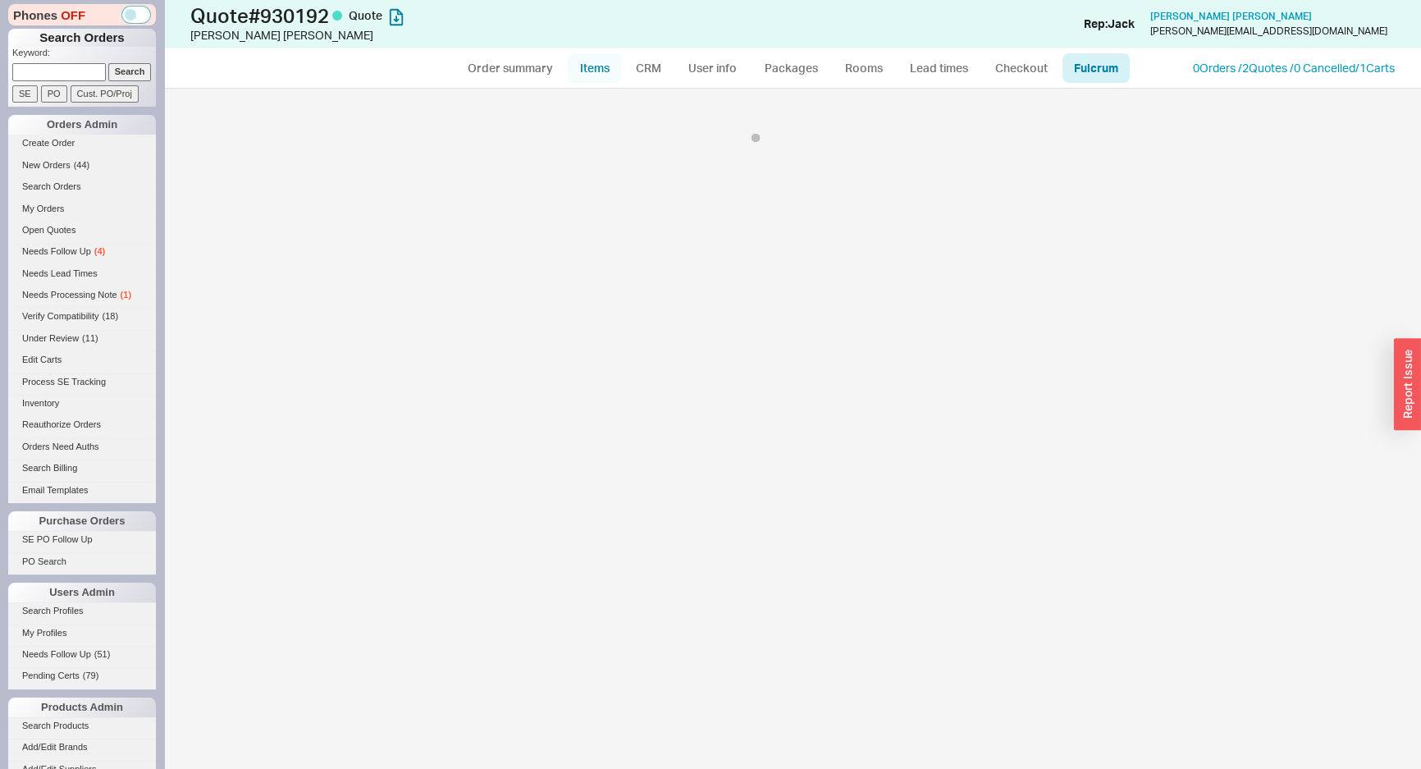
click at [606, 76] on link "Items" at bounding box center [594, 68] width 53 height 30
select select "3"
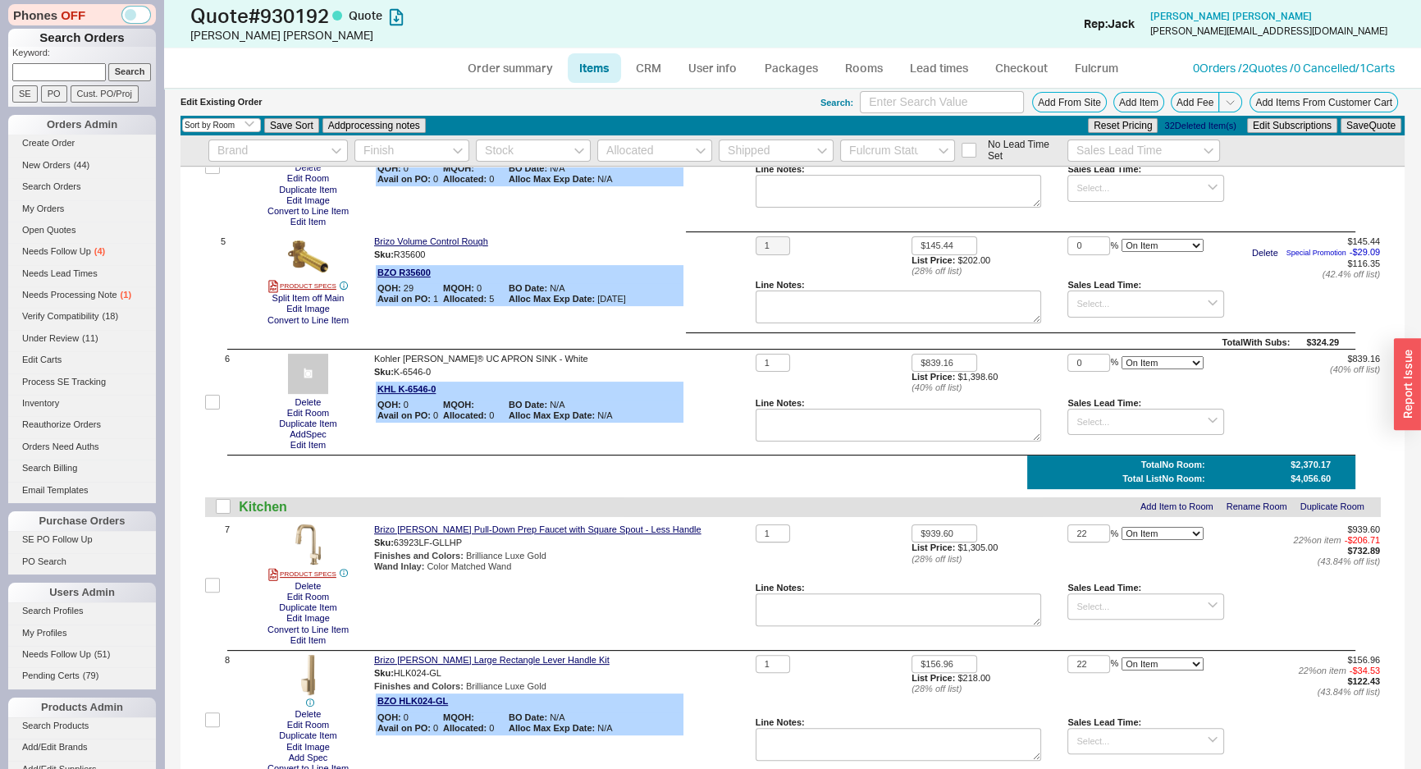
scroll to position [522, 0]
click at [996, 62] on link "Checkout" at bounding box center [1021, 68] width 75 height 30
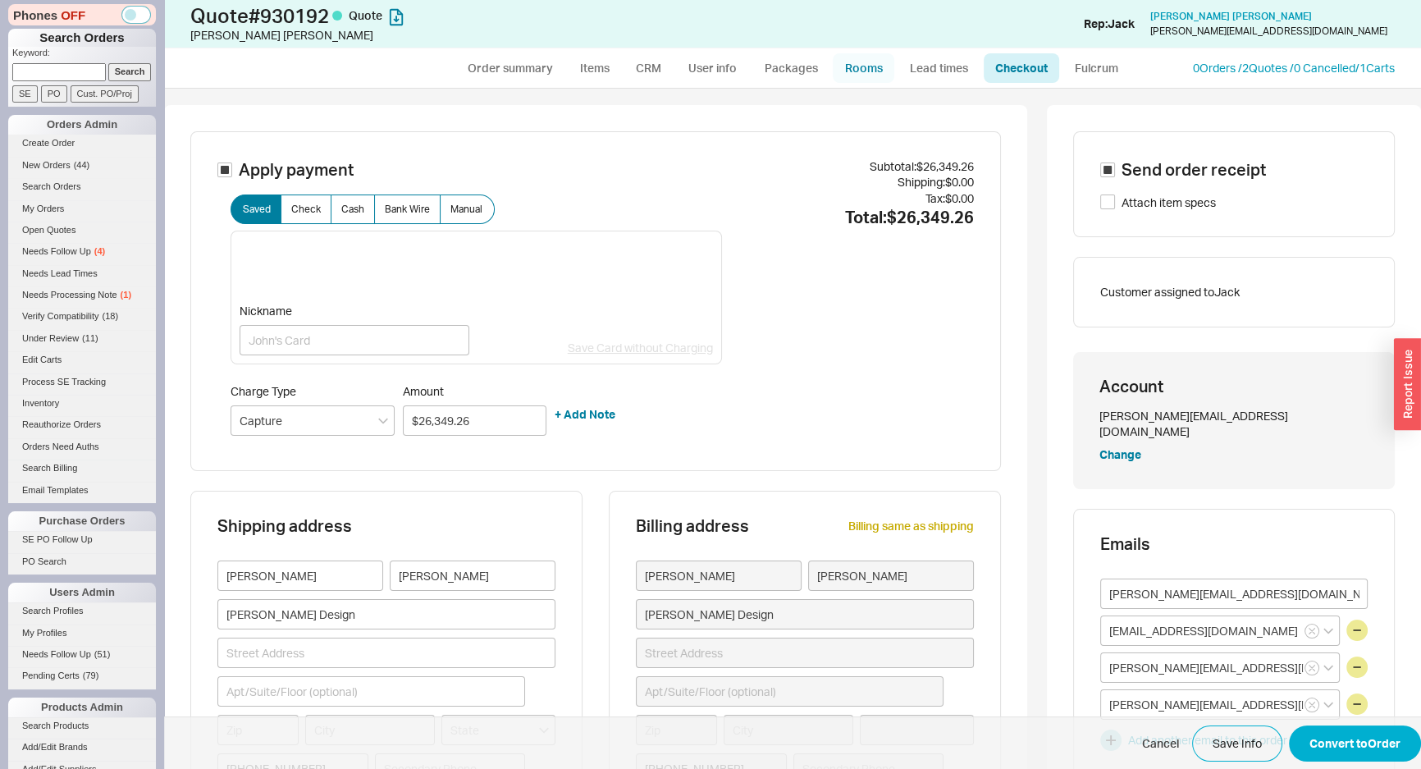
click at [878, 71] on link "Rooms" at bounding box center [864, 68] width 62 height 30
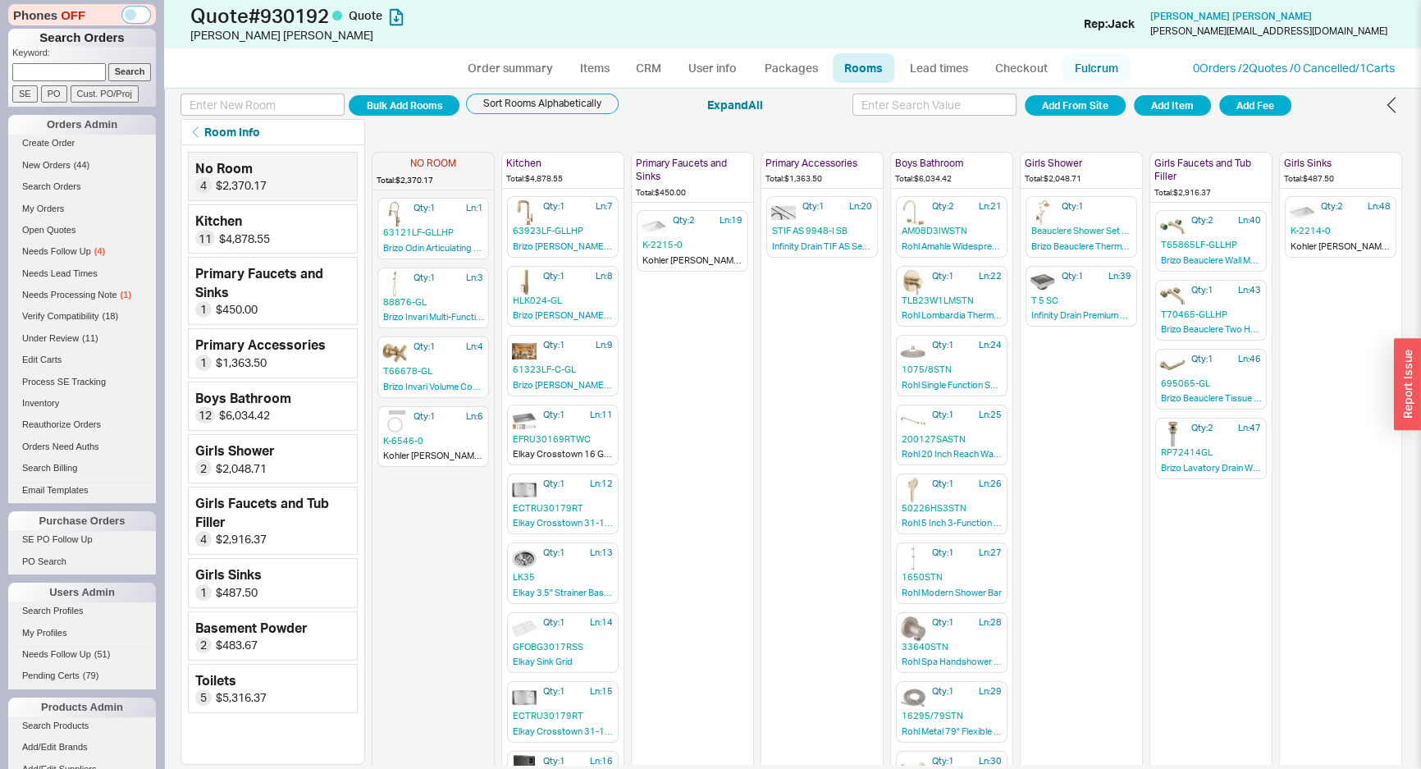
click at [1107, 57] on link "Fulcrum" at bounding box center [1096, 68] width 67 height 30
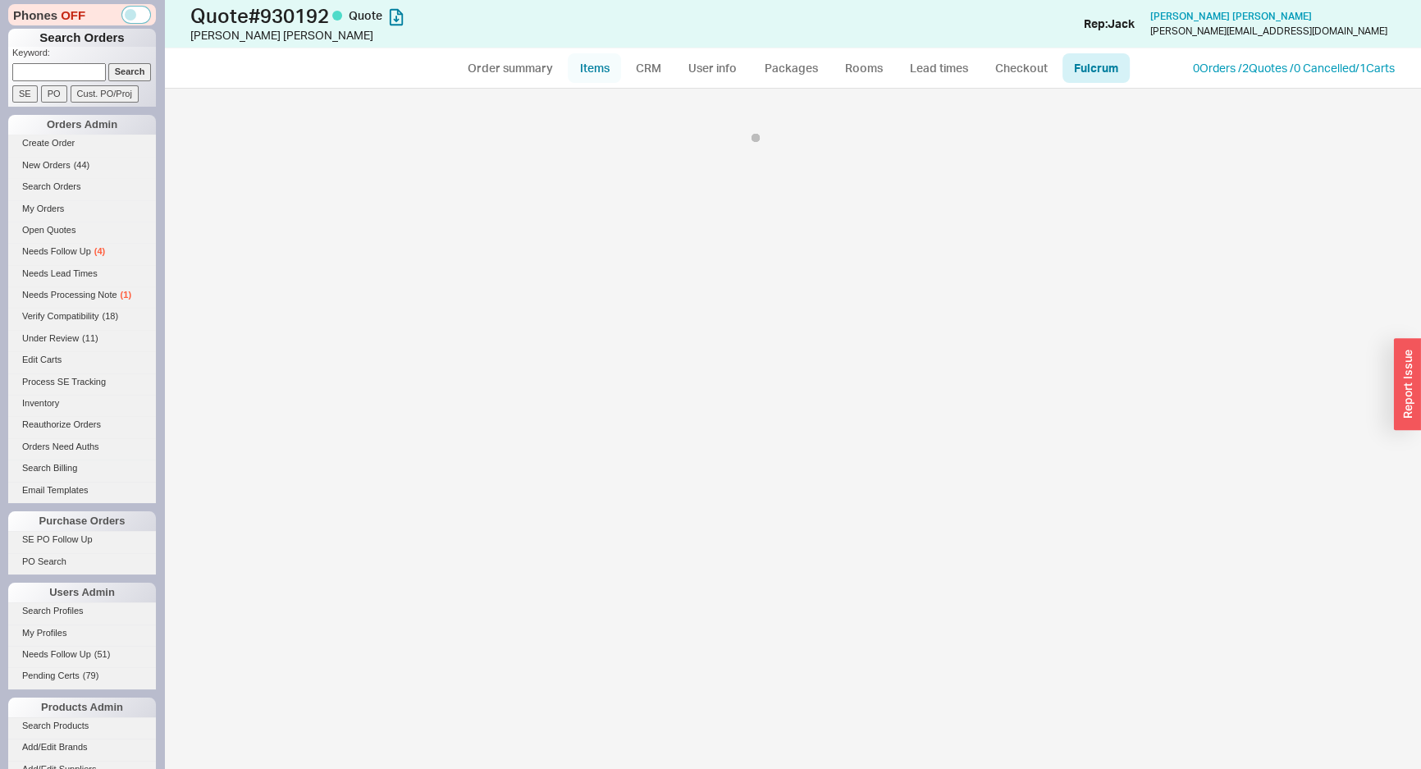
select select "BZO"
select select "725"
select select "BZO"
select select "725"
select select "BZO"
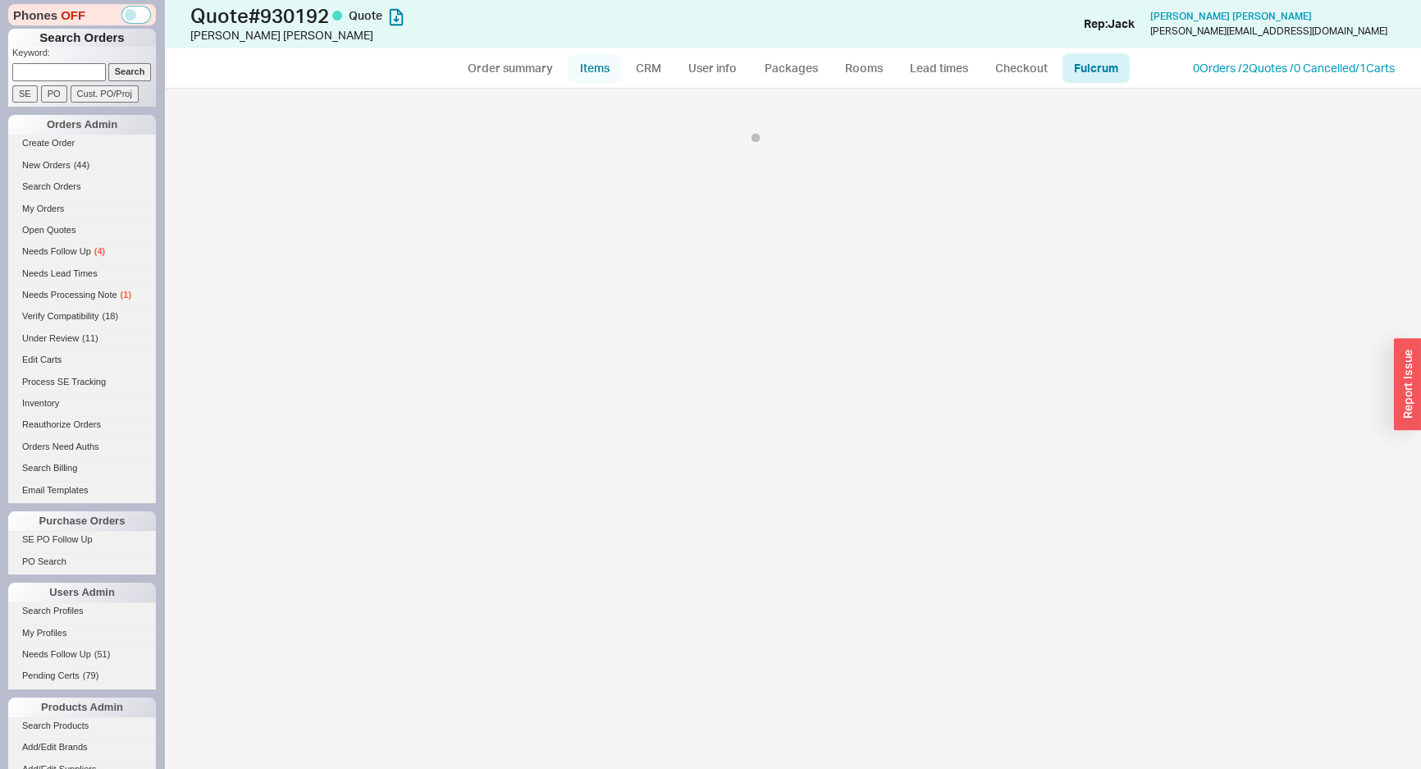
select select "725"
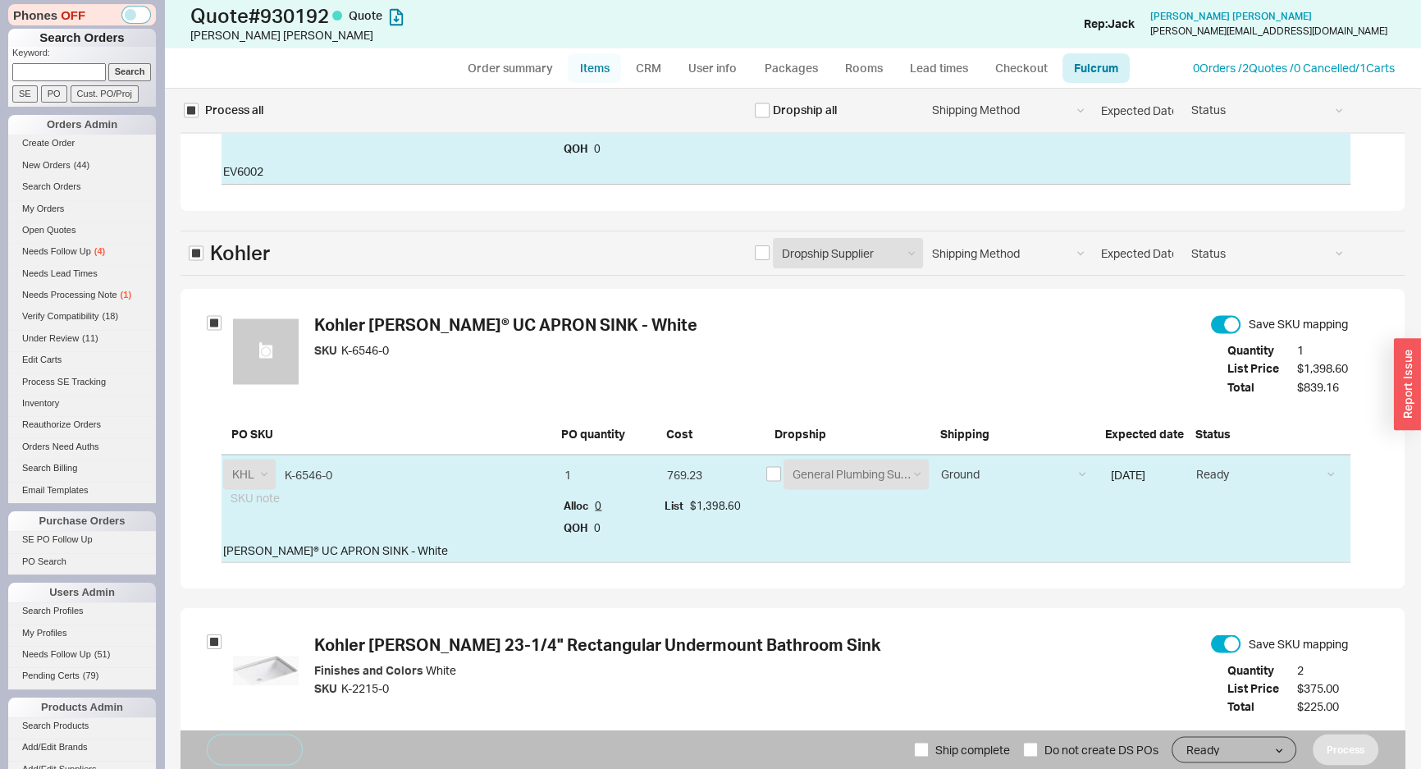
scroll to position [11414, 0]
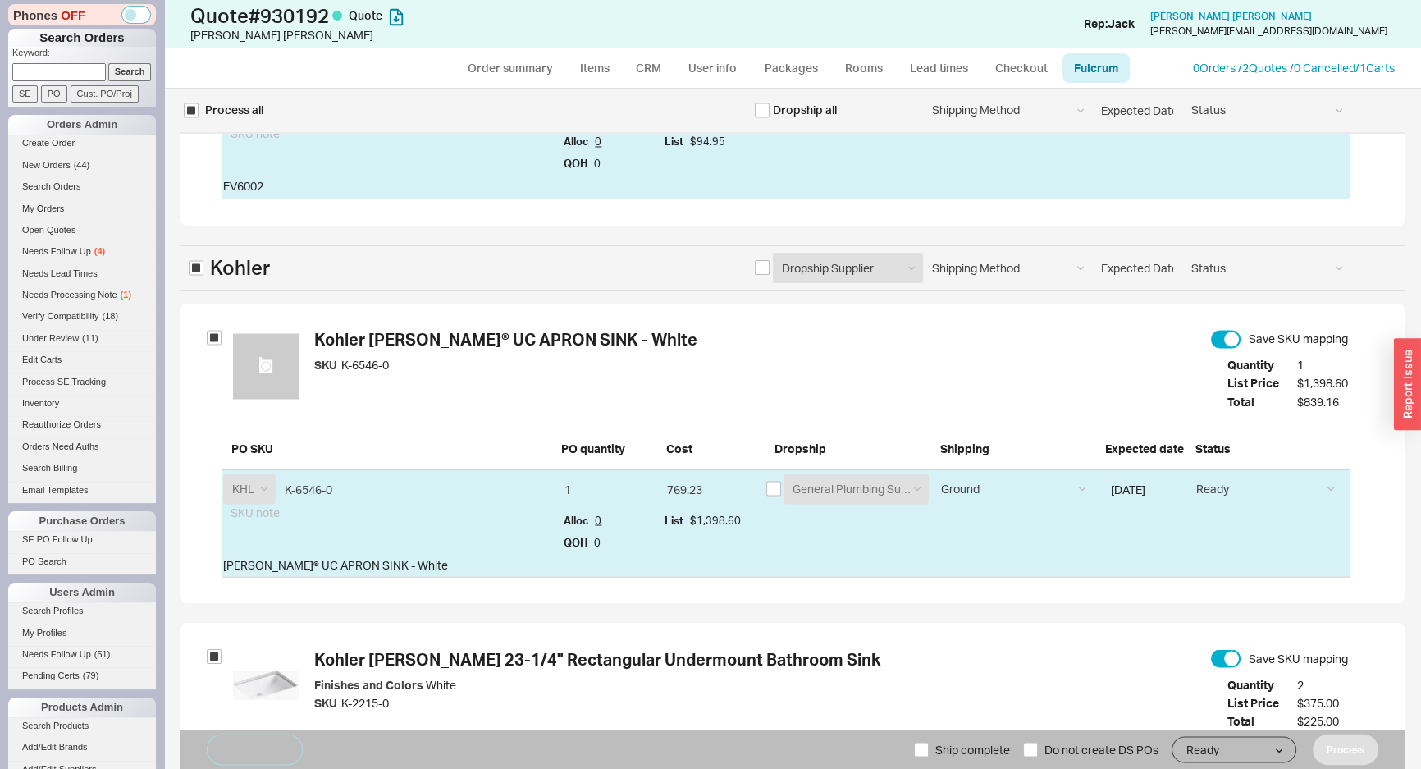
click at [712, 344] on div "Kohler DICKINSON® UC APRON SINK - White Save SKU mapping" at bounding box center [832, 343] width 1036 height 26
click at [584, 69] on link "Items" at bounding box center [594, 68] width 53 height 30
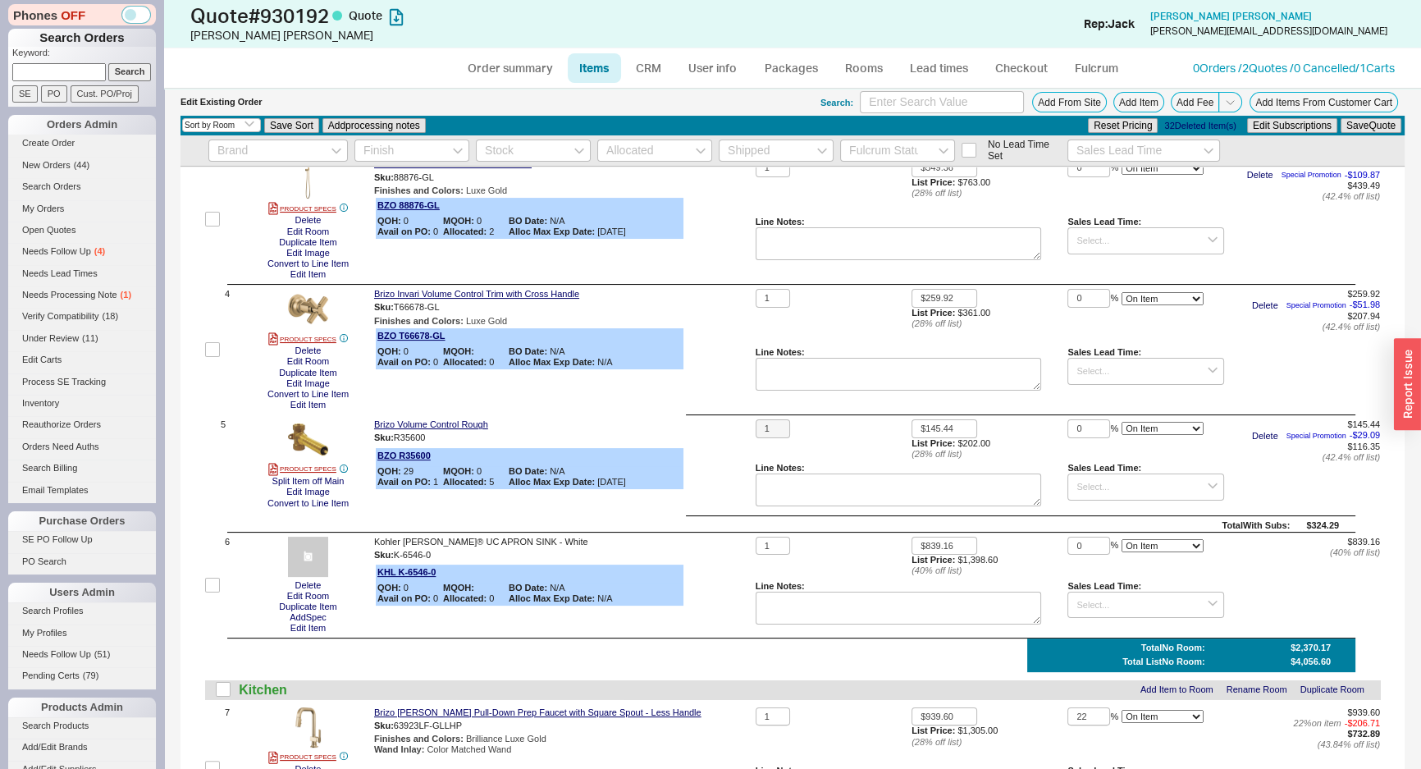
scroll to position [373, 0]
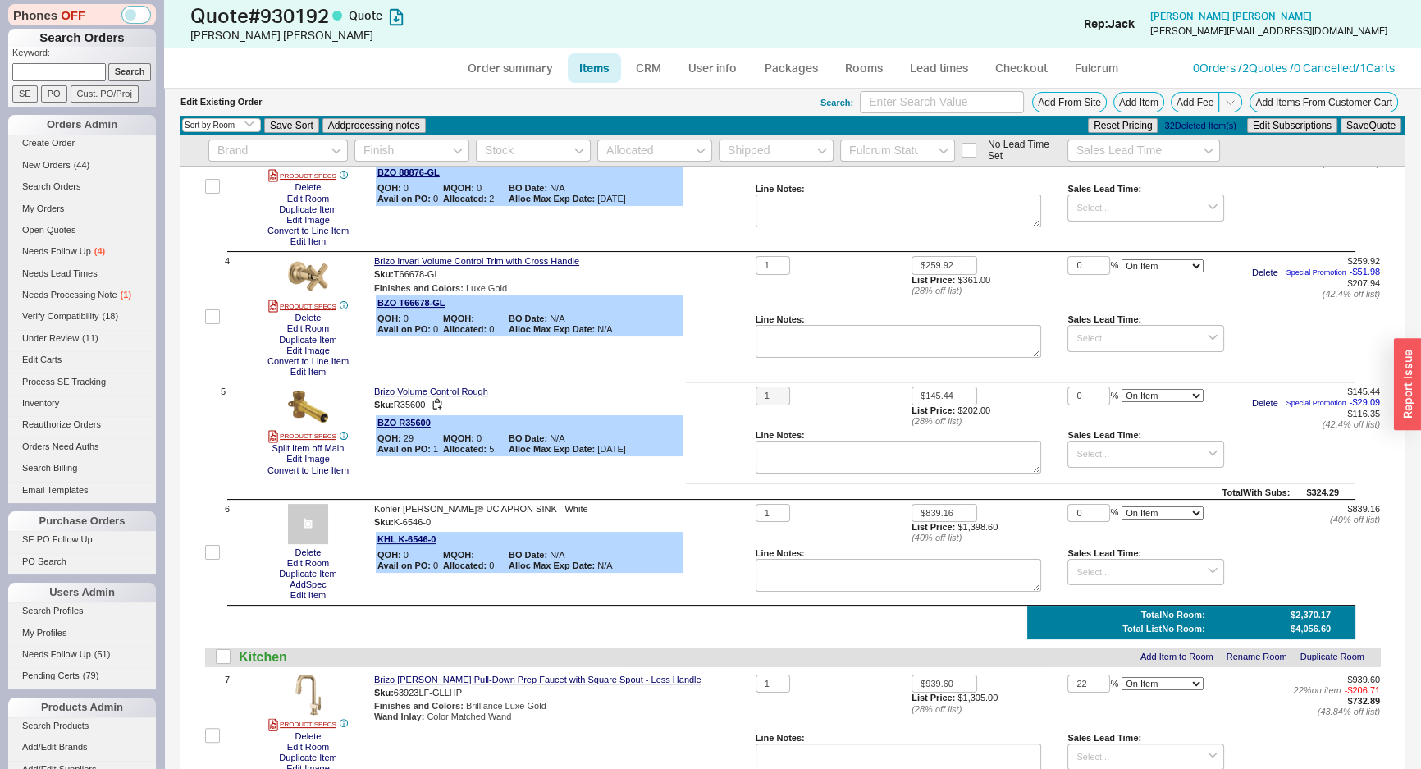
click at [729, 402] on div "Sku: R35600" at bounding box center [561, 405] width 375 height 16
click at [1129, 107] on button "Add Item" at bounding box center [1139, 102] width 51 height 21
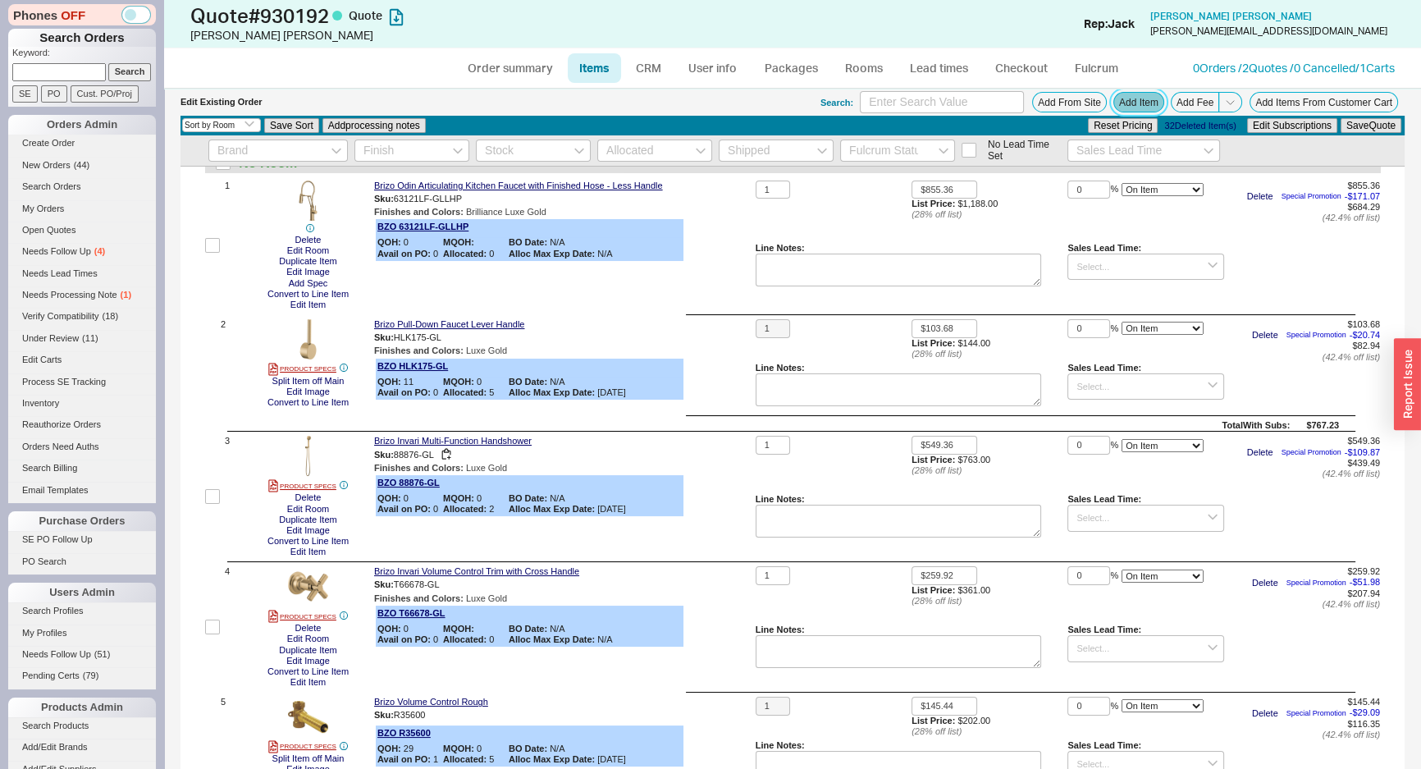
scroll to position [149, 0]
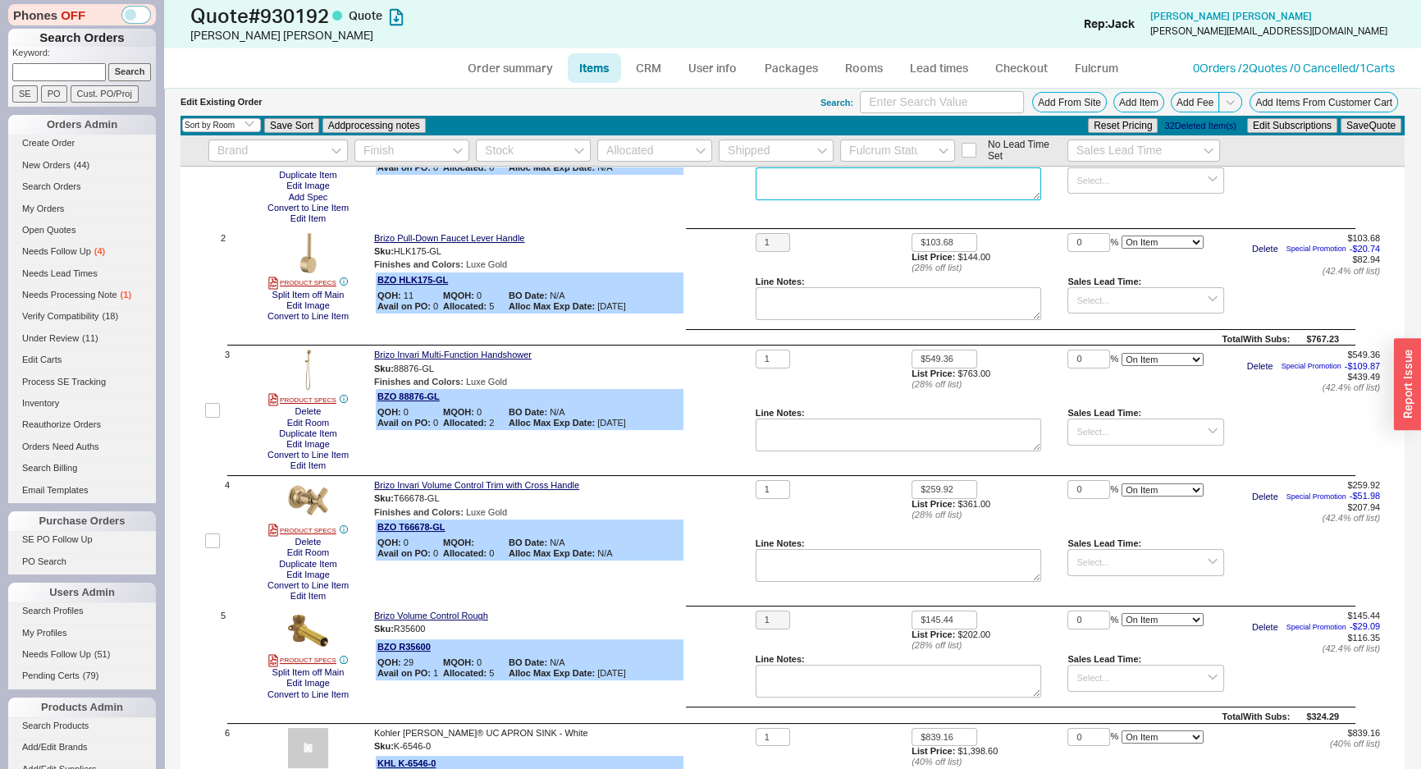
click at [1004, 198] on textarea at bounding box center [899, 183] width 286 height 33
click at [1114, 107] on button "Add Item" at bounding box center [1139, 102] width 51 height 21
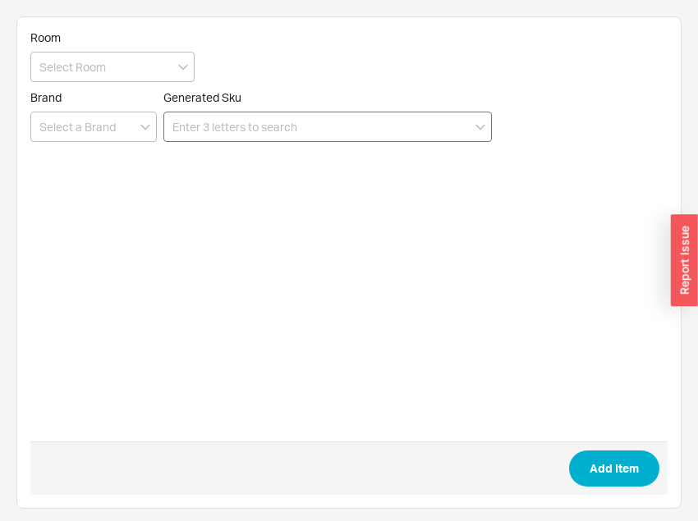
click at [332, 136] on input at bounding box center [327, 127] width 328 height 30
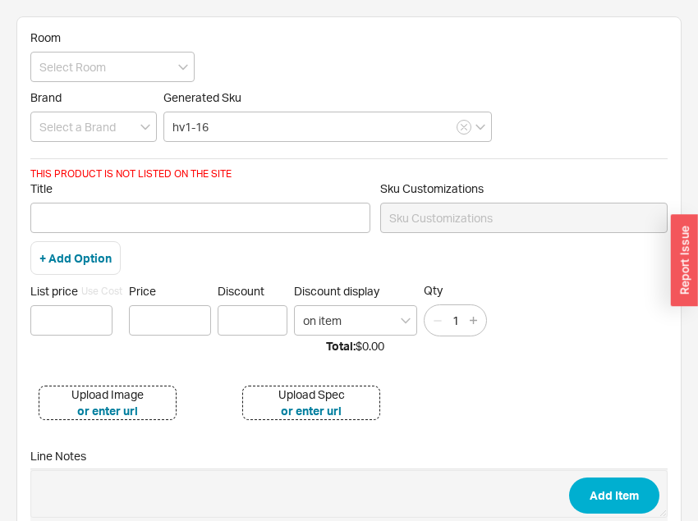
click at [274, 105] on div "Generated Sku hv1-16" at bounding box center [327, 116] width 328 height 52
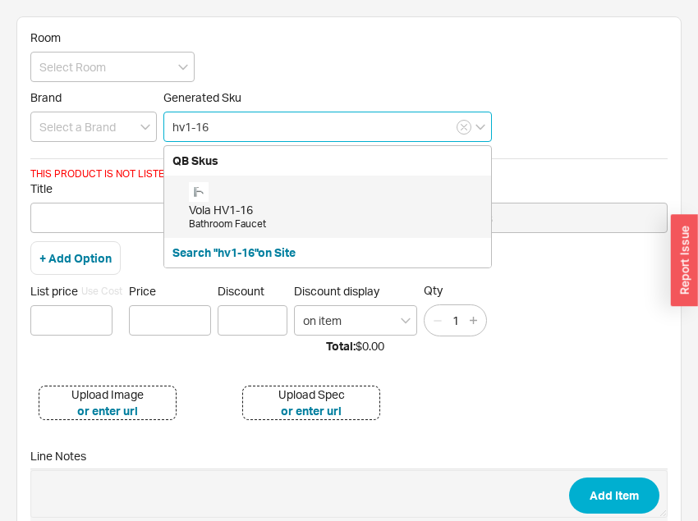
click at [272, 113] on input "hv1-16" at bounding box center [327, 127] width 328 height 30
click at [238, 196] on div "Vola HV1-16 Bathroom Faucet" at bounding box center [336, 206] width 294 height 49
type input "HV1-16"
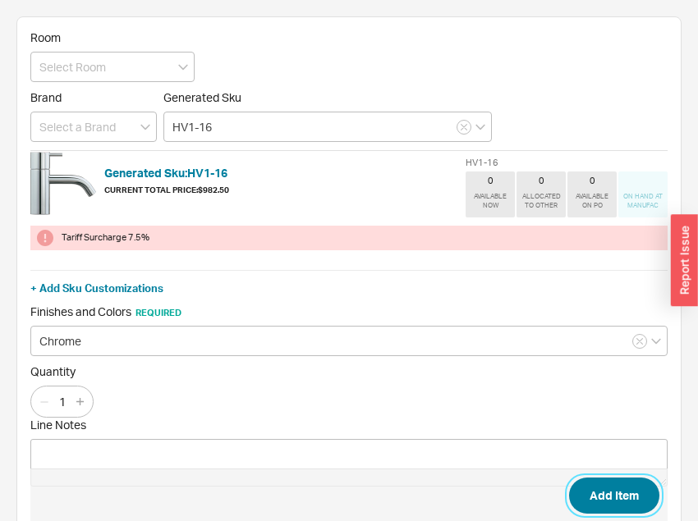
click at [607, 479] on button "Add Item" at bounding box center [614, 496] width 90 height 36
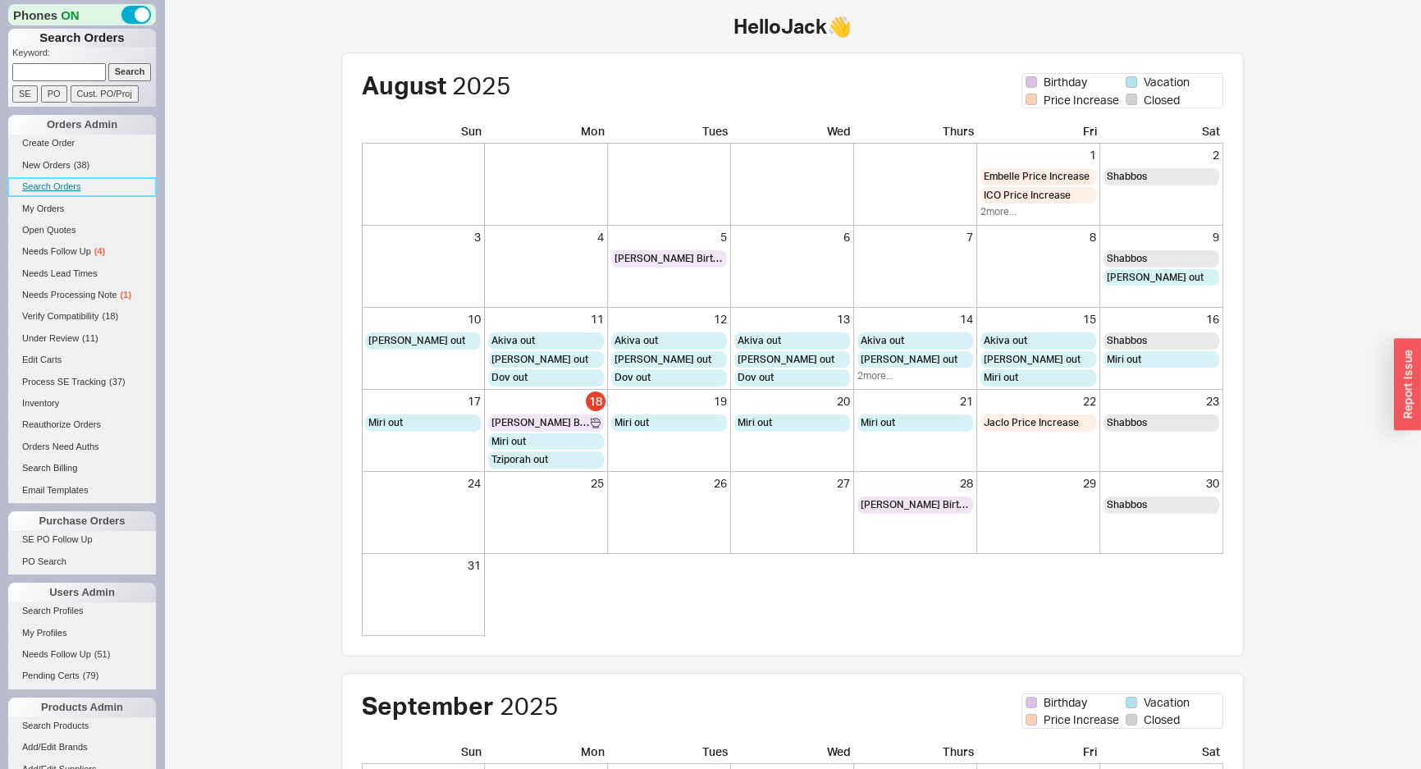
click at [55, 185] on link "Search Orders" at bounding box center [82, 186] width 148 height 17
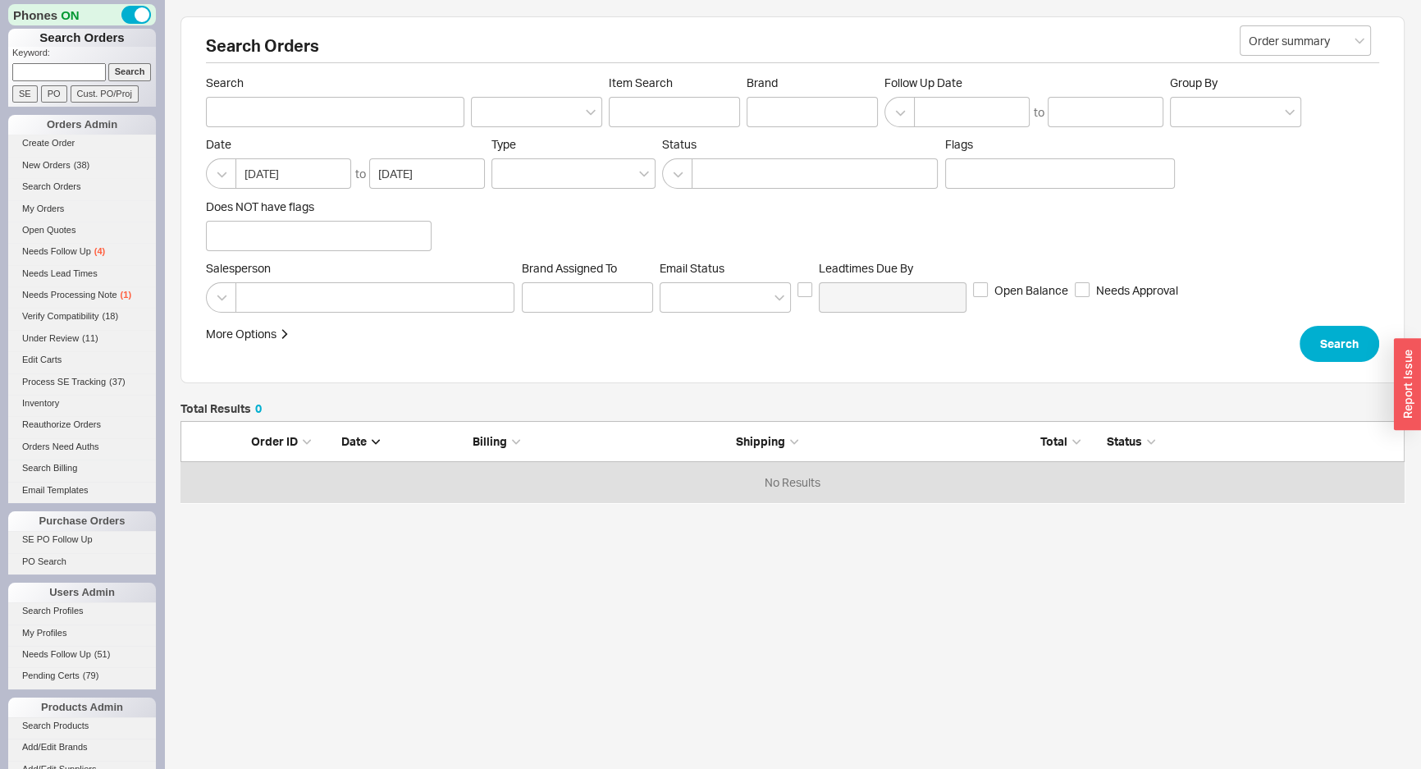
scroll to position [70, 1213]
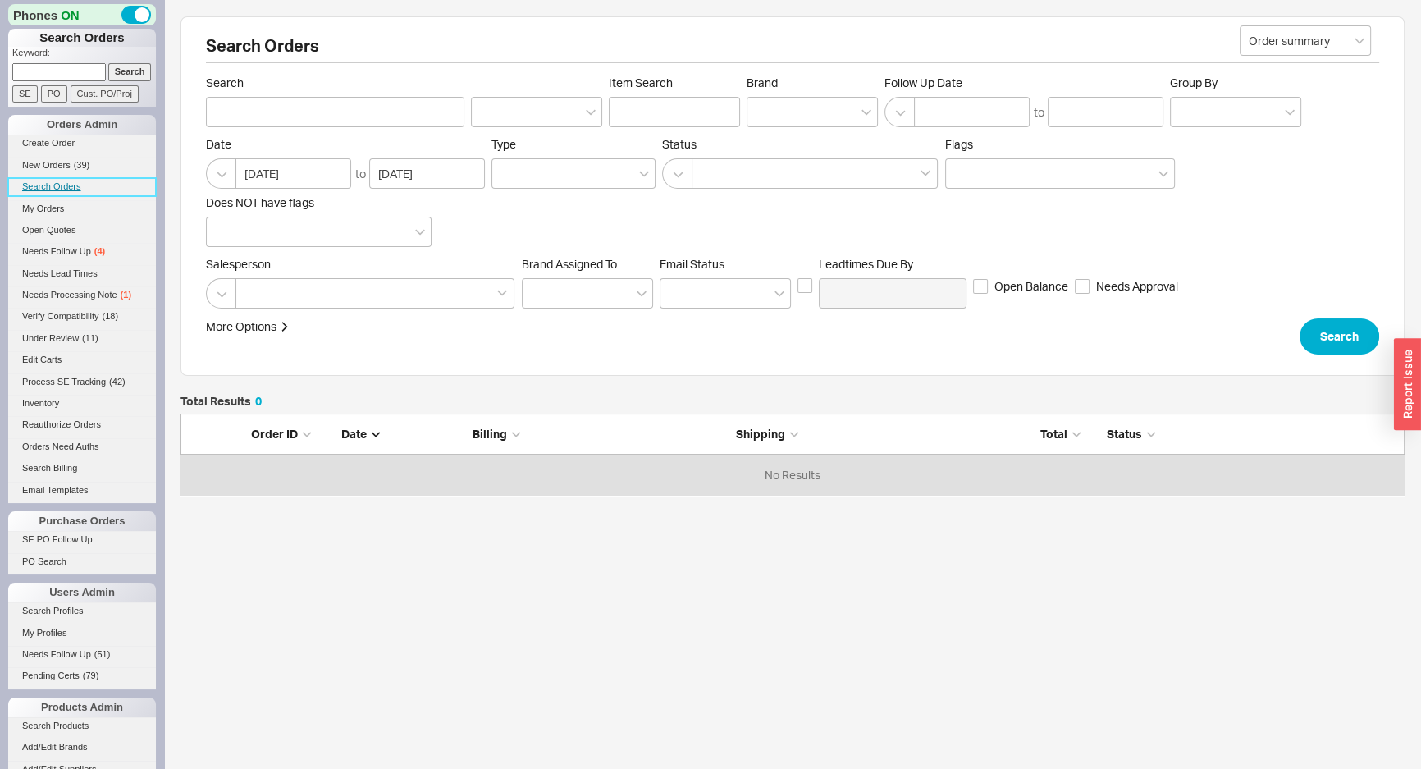
click at [48, 183] on link "Search Orders" at bounding box center [82, 186] width 148 height 17
click at [829, 107] on div at bounding box center [812, 112] width 131 height 30
click at [767, 107] on input "Brand" at bounding box center [761, 112] width 11 height 19
type input "grohe"
click at [829, 141] on div "Grohe" at bounding box center [813, 146] width 130 height 30
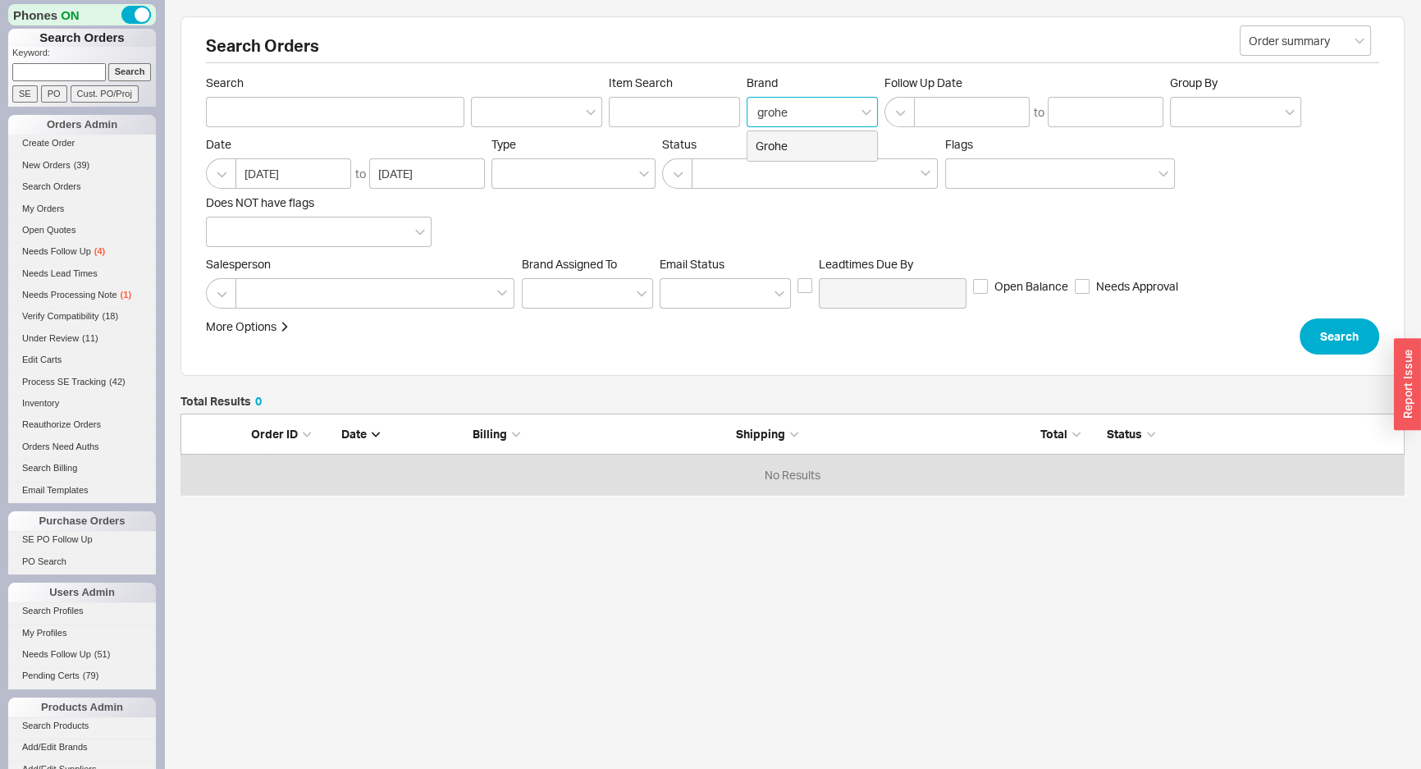
type input "Brand"
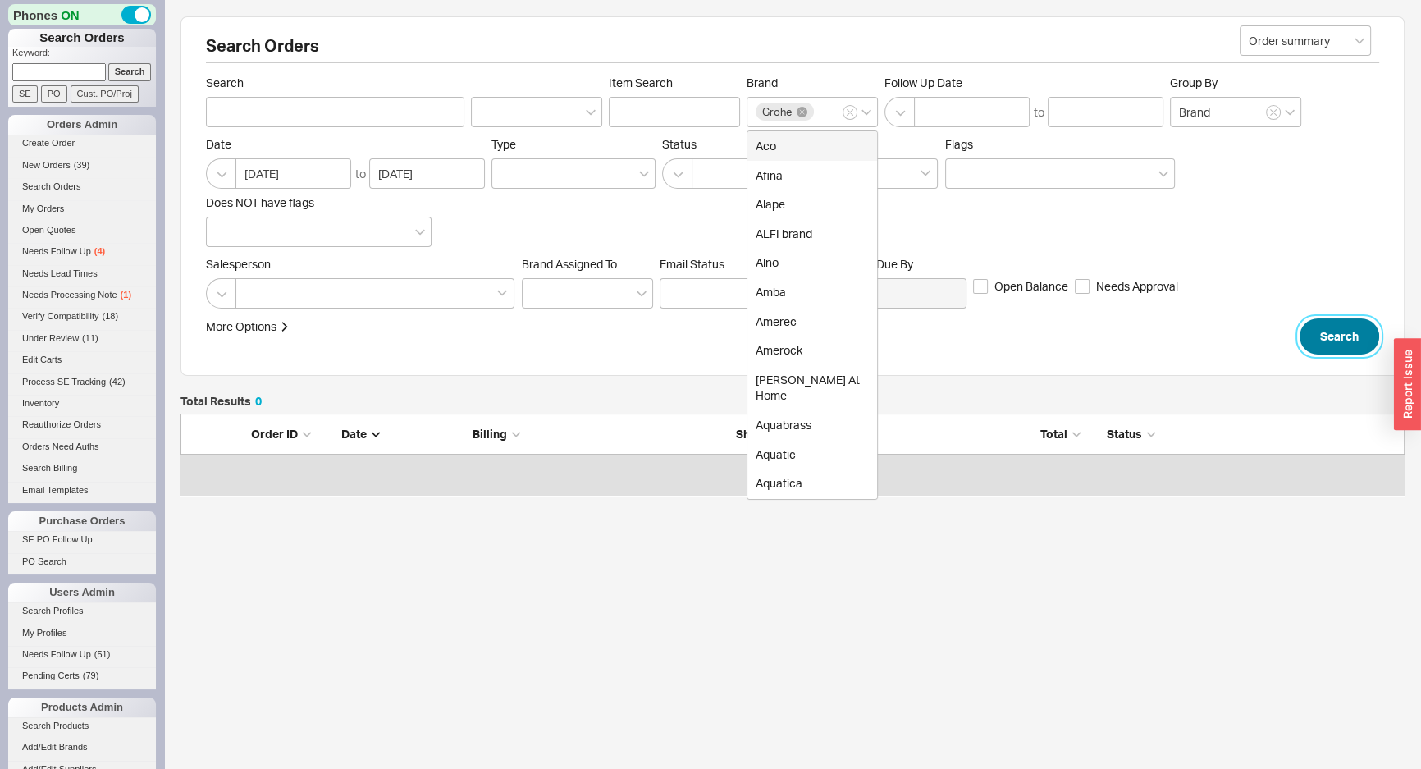
click at [1354, 337] on button "Search" at bounding box center [1340, 336] width 80 height 36
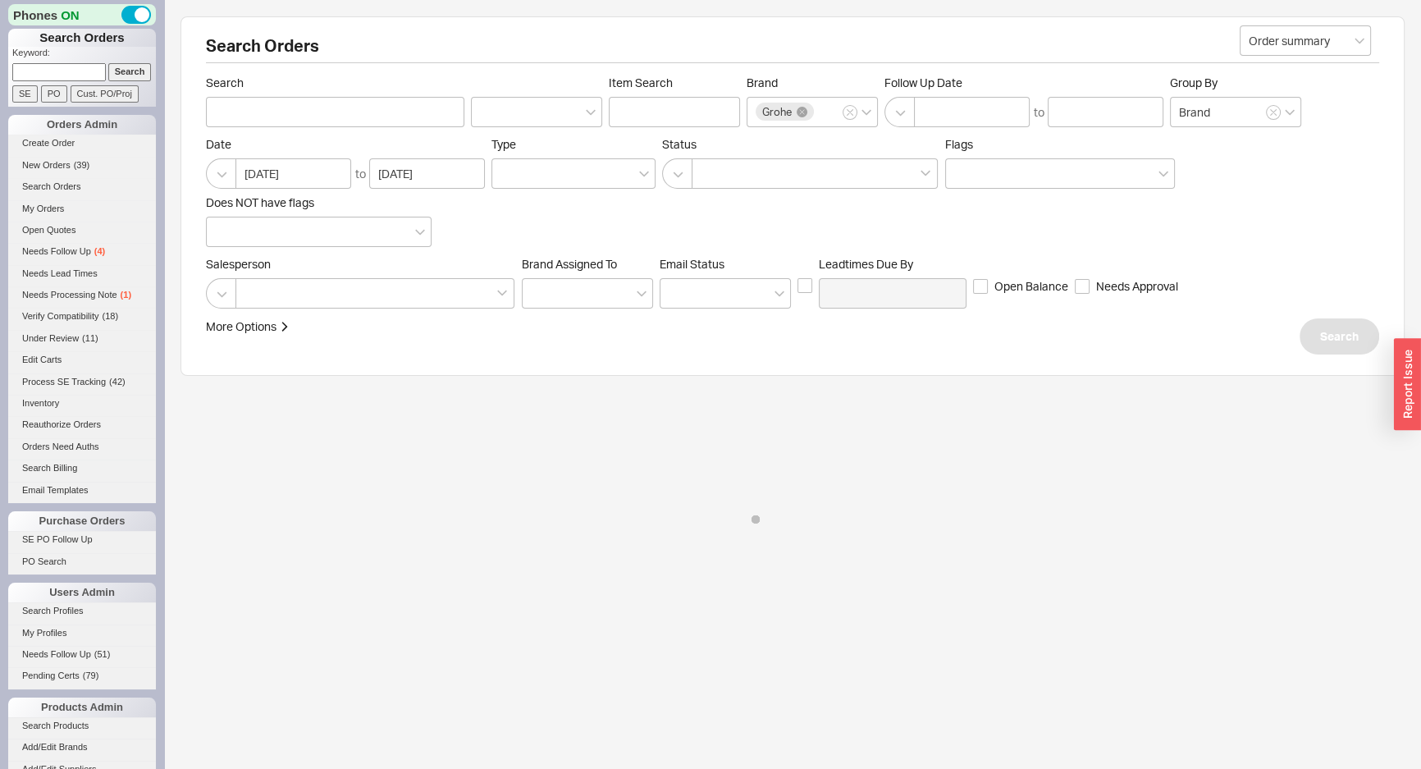
click at [1306, 272] on div "Salesperson Brand Assigned To Em ​ ail Status Leadtimes Due By Open Balance Nee…" at bounding box center [792, 283] width 1173 height 52
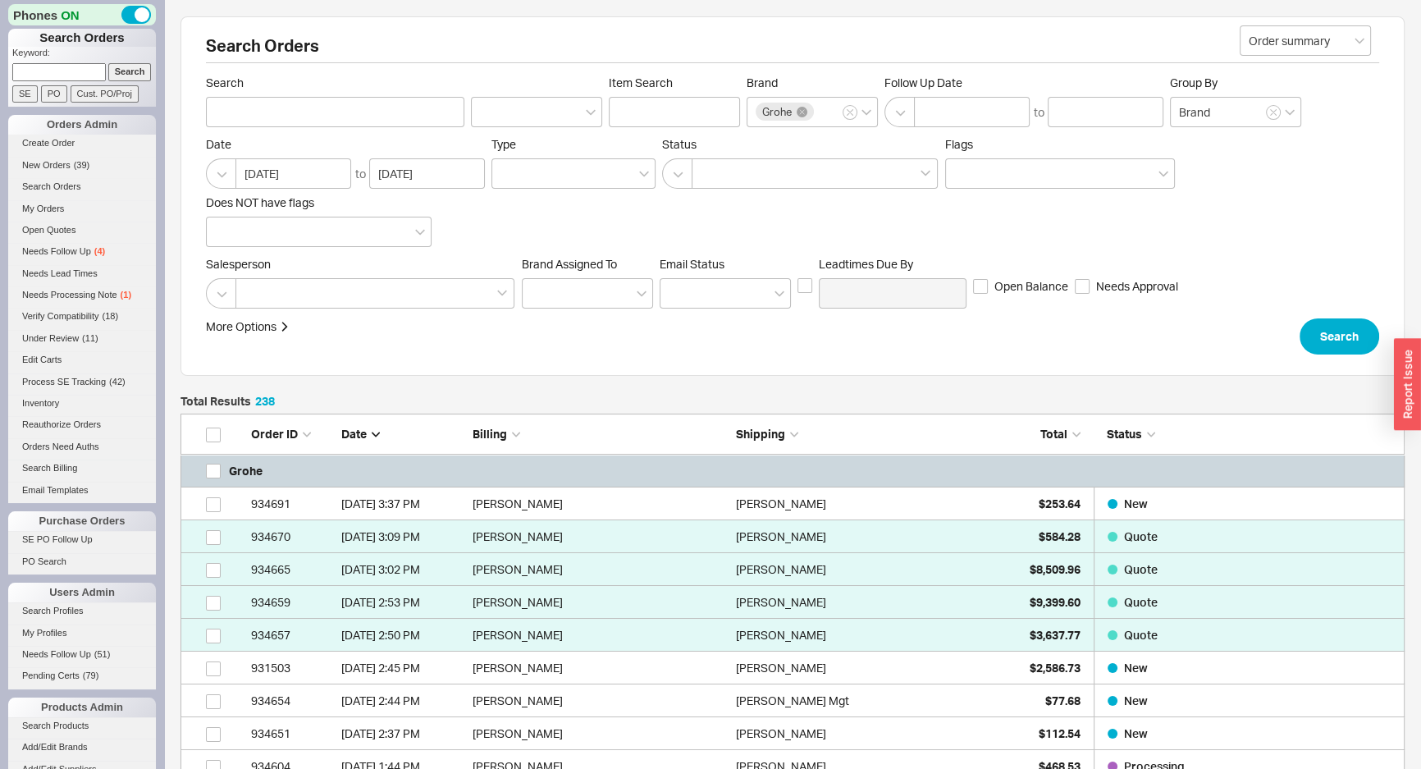
scroll to position [7874, 1213]
click at [1032, 332] on div "More Options Sites Excluded From Reviews Converted By Amount Over Shipping or B…" at bounding box center [706, 336] width 1001 height 36
click at [982, 352] on div "More Options Sites Excluded From Reviews Converted By Amount Over Shipping or B…" at bounding box center [706, 336] width 1001 height 36
click at [346, 289] on div at bounding box center [375, 293] width 279 height 30
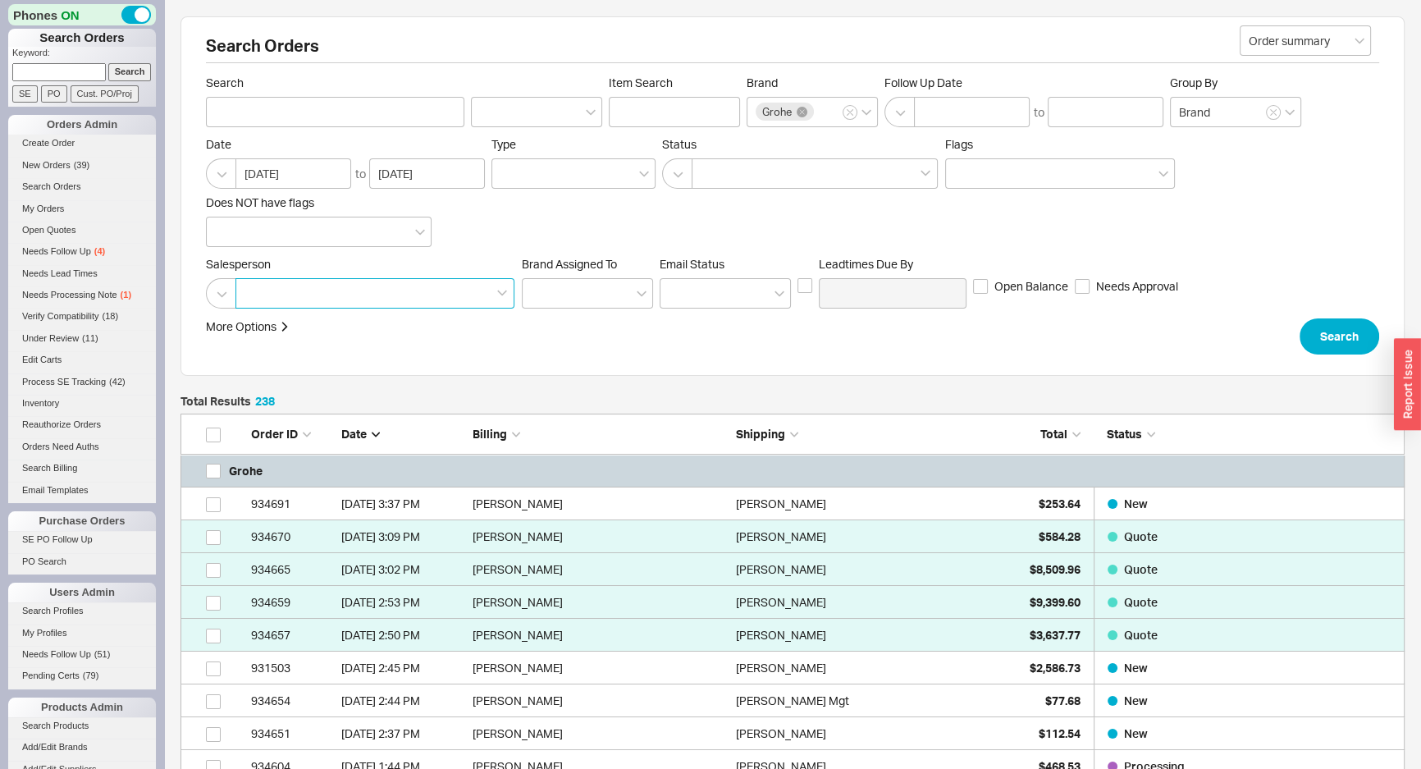
click at [256, 289] on input at bounding box center [250, 293] width 11 height 19
type input "jac"
click at [324, 327] on div "Jack" at bounding box center [375, 328] width 277 height 30
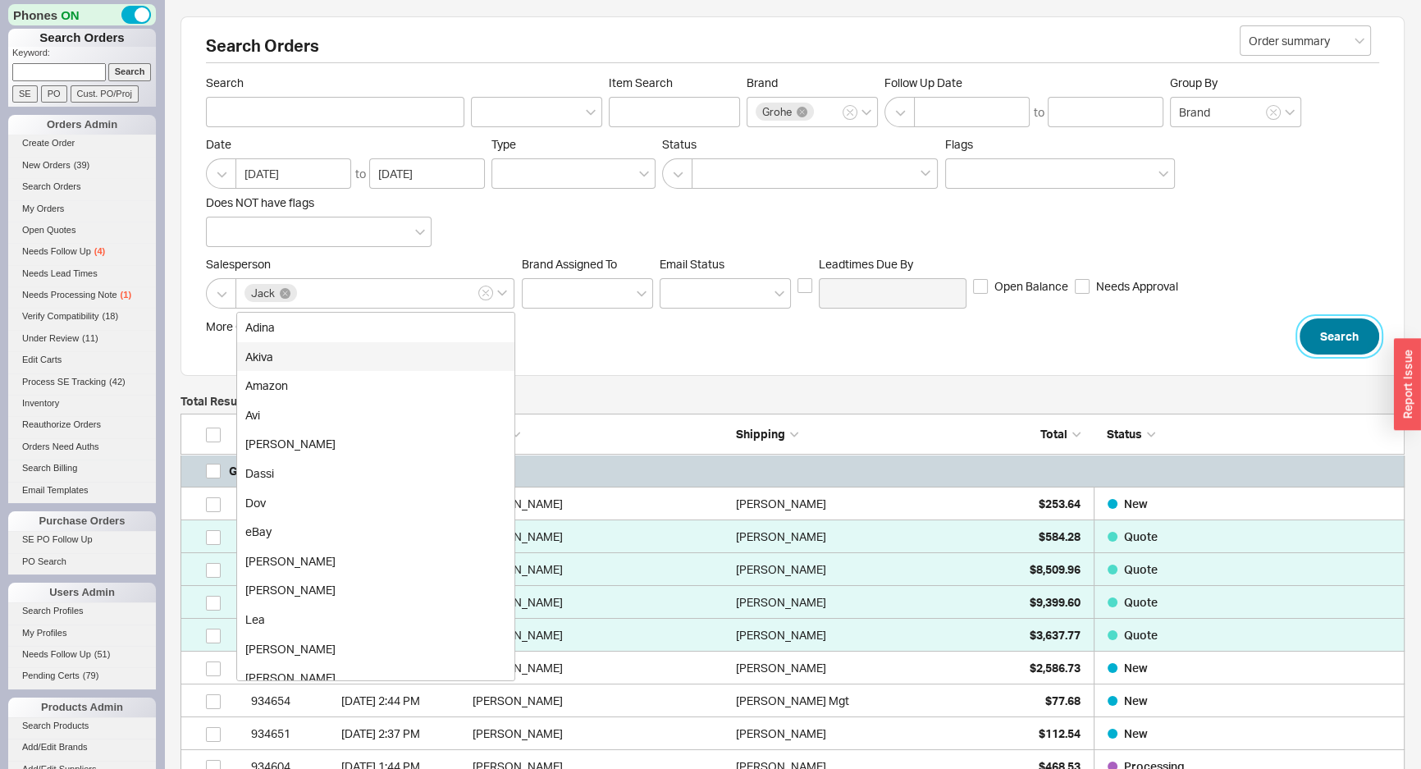
click at [1327, 337] on button "Search" at bounding box center [1340, 336] width 80 height 36
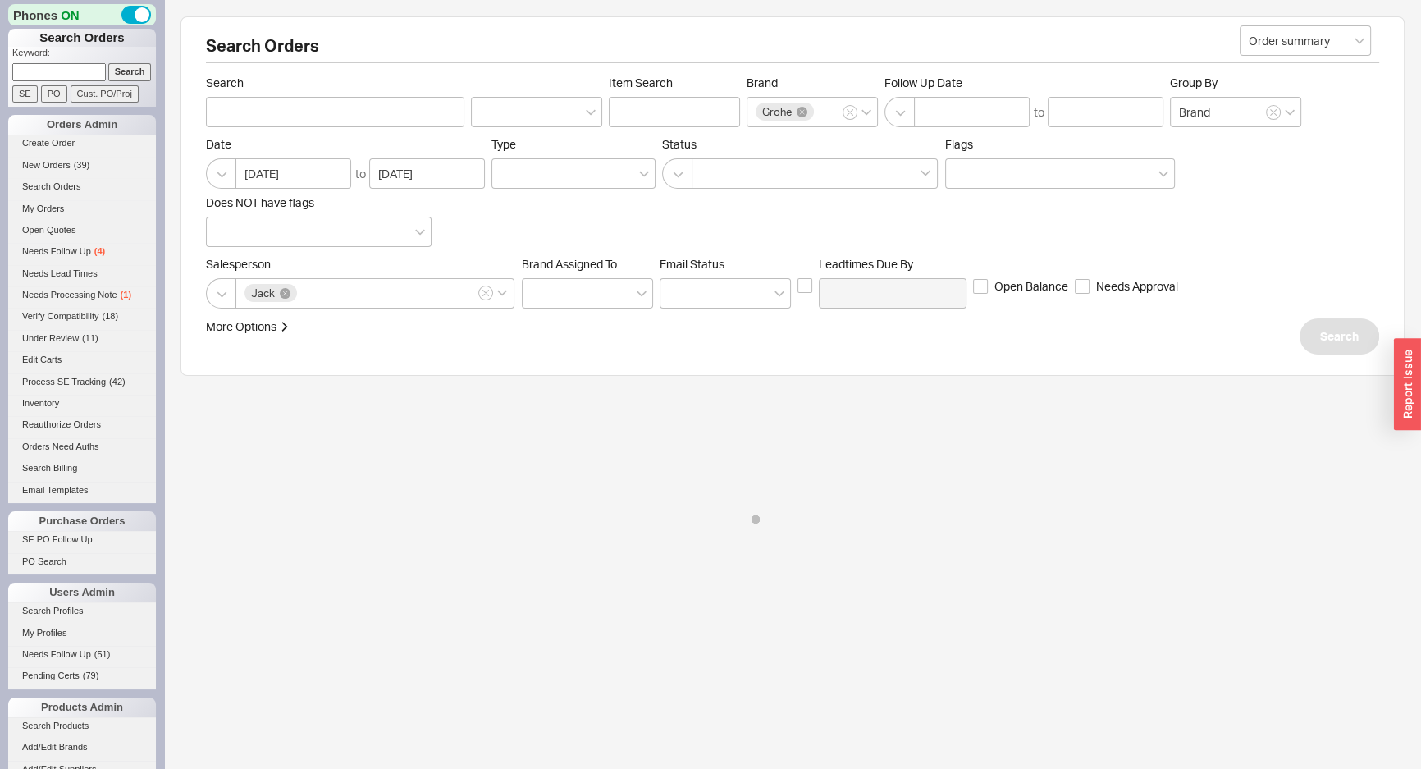
click at [1318, 279] on div "Salesperson Jack Brand Assigned To Em ​ ail Status Leadtimes Due By Open Balanc…" at bounding box center [792, 283] width 1173 height 52
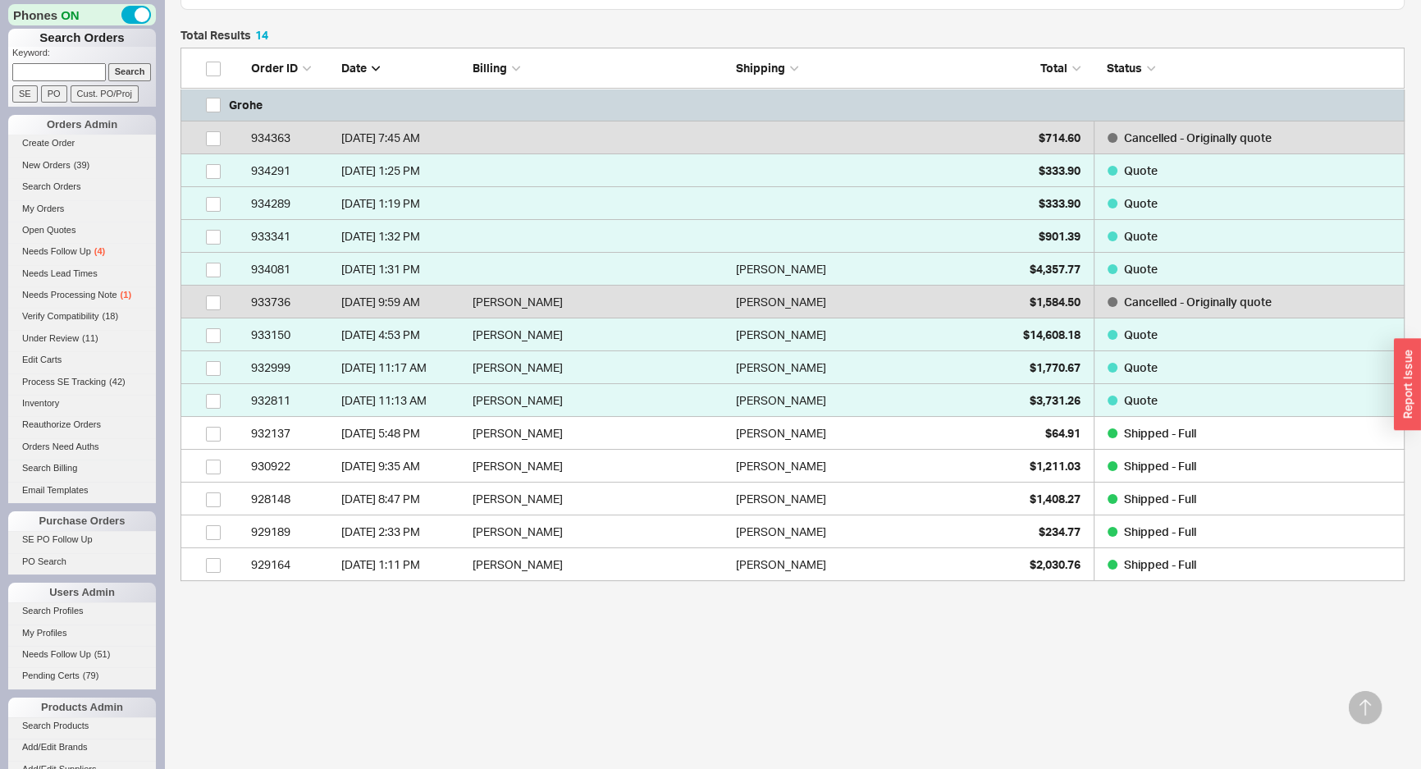
scroll to position [367, 0]
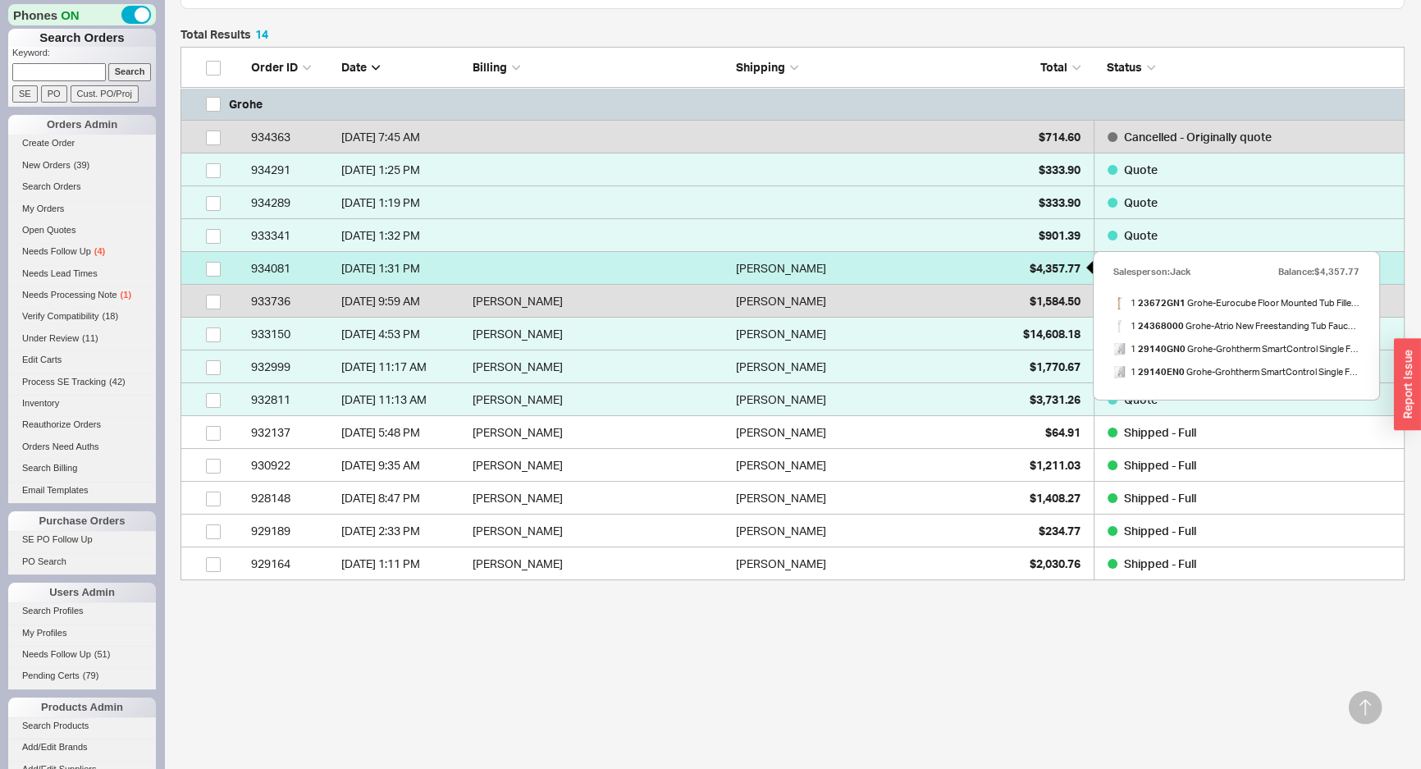
click at [1021, 268] on div "$4,357.77" at bounding box center [1040, 268] width 82 height 33
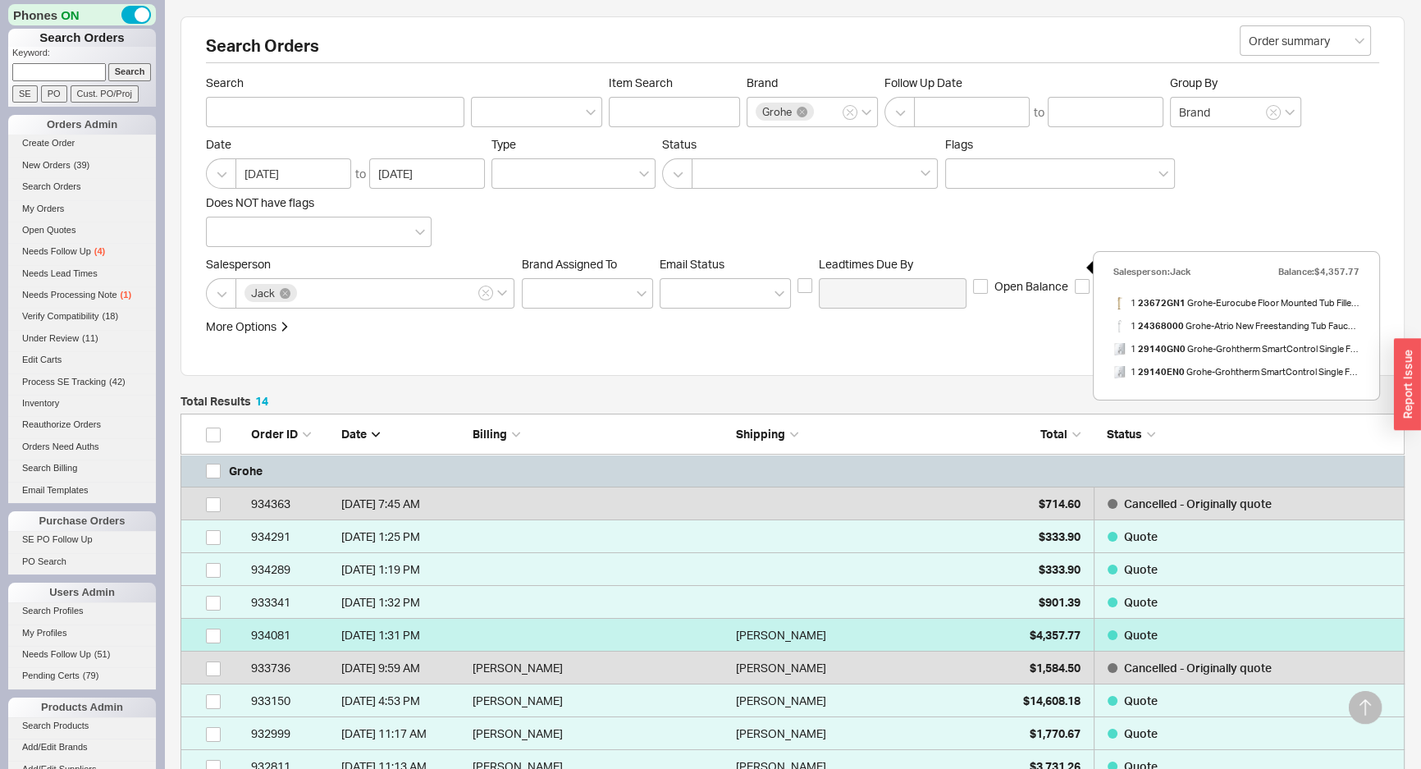
select select "*"
select select "LOW"
select select "3"
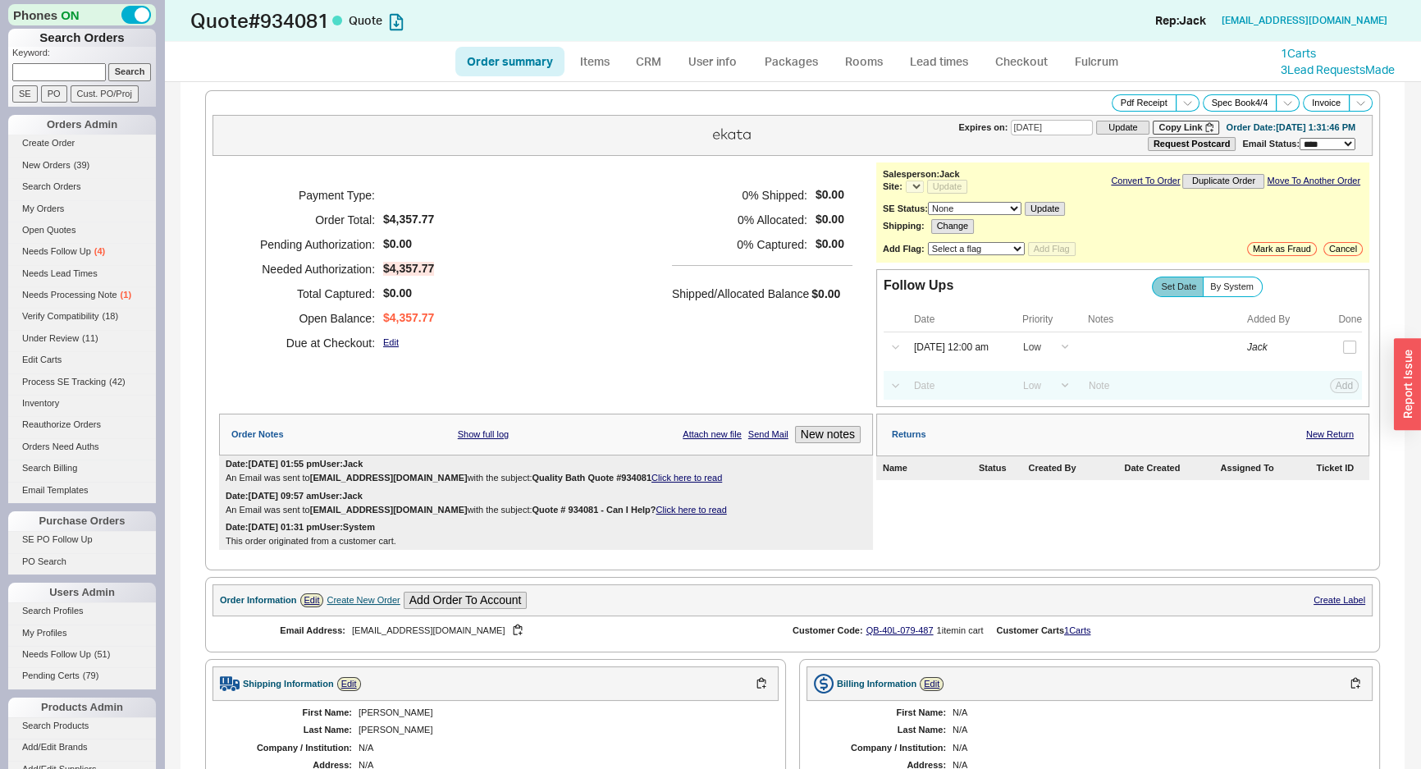
select select "*"
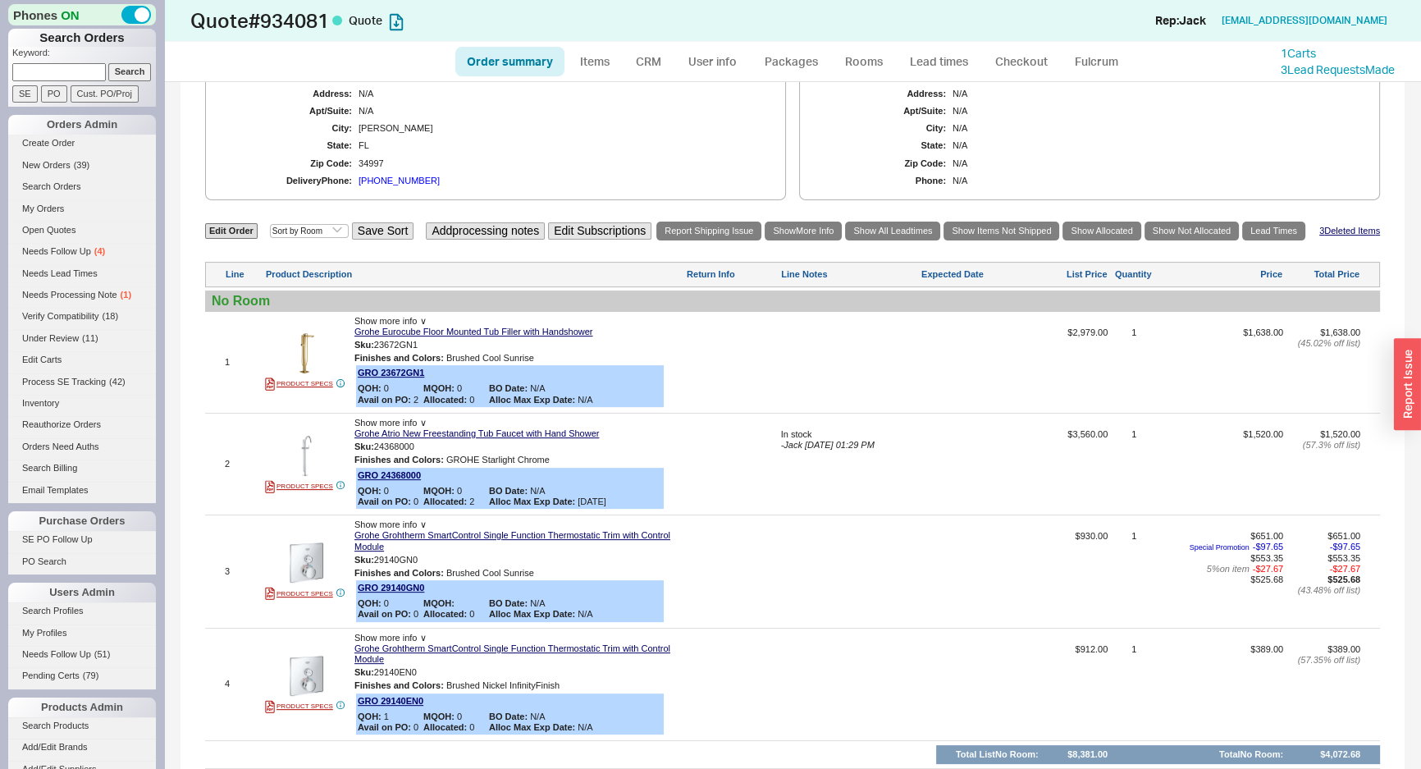
scroll to position [821, 0]
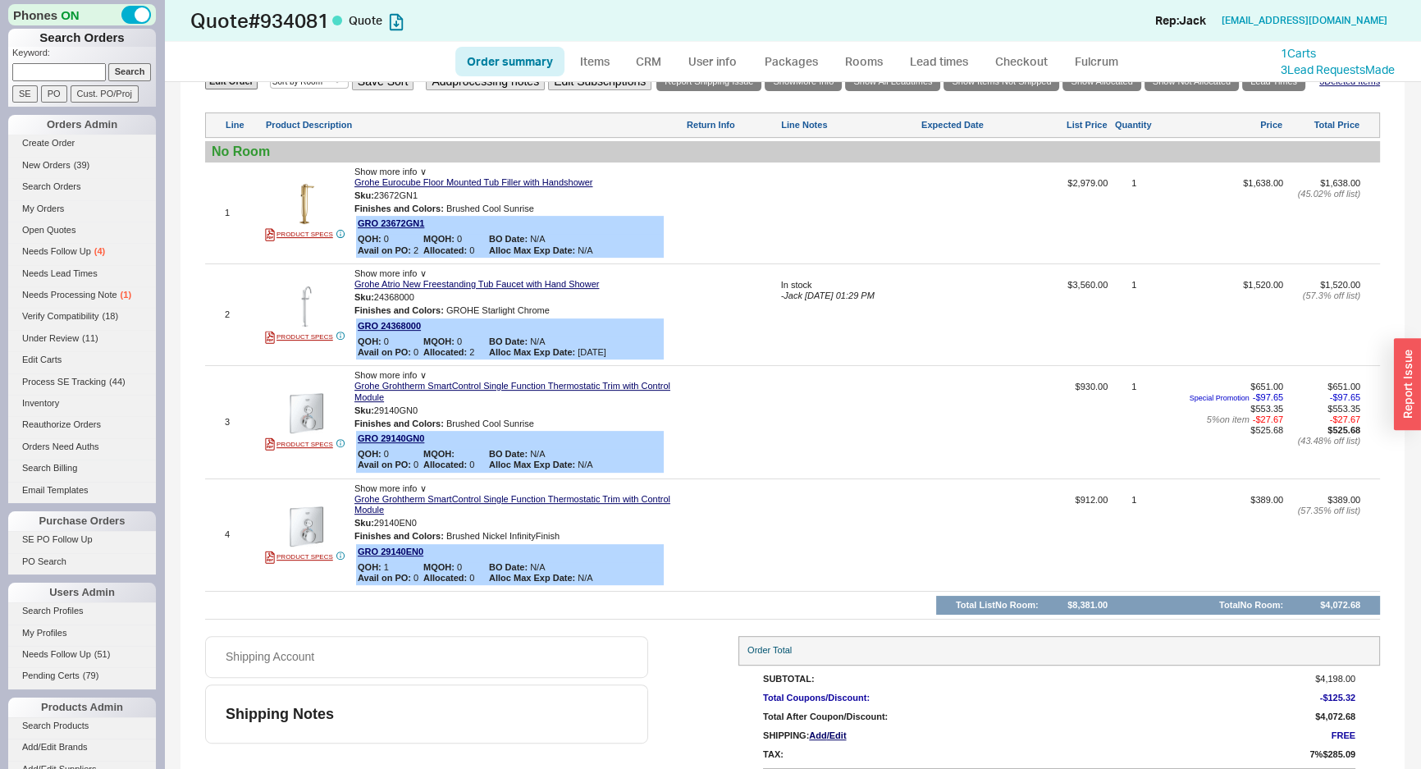
click at [807, 353] on div "In stock - Jack 08/18/2025 01:29 PM" at bounding box center [849, 320] width 137 height 81
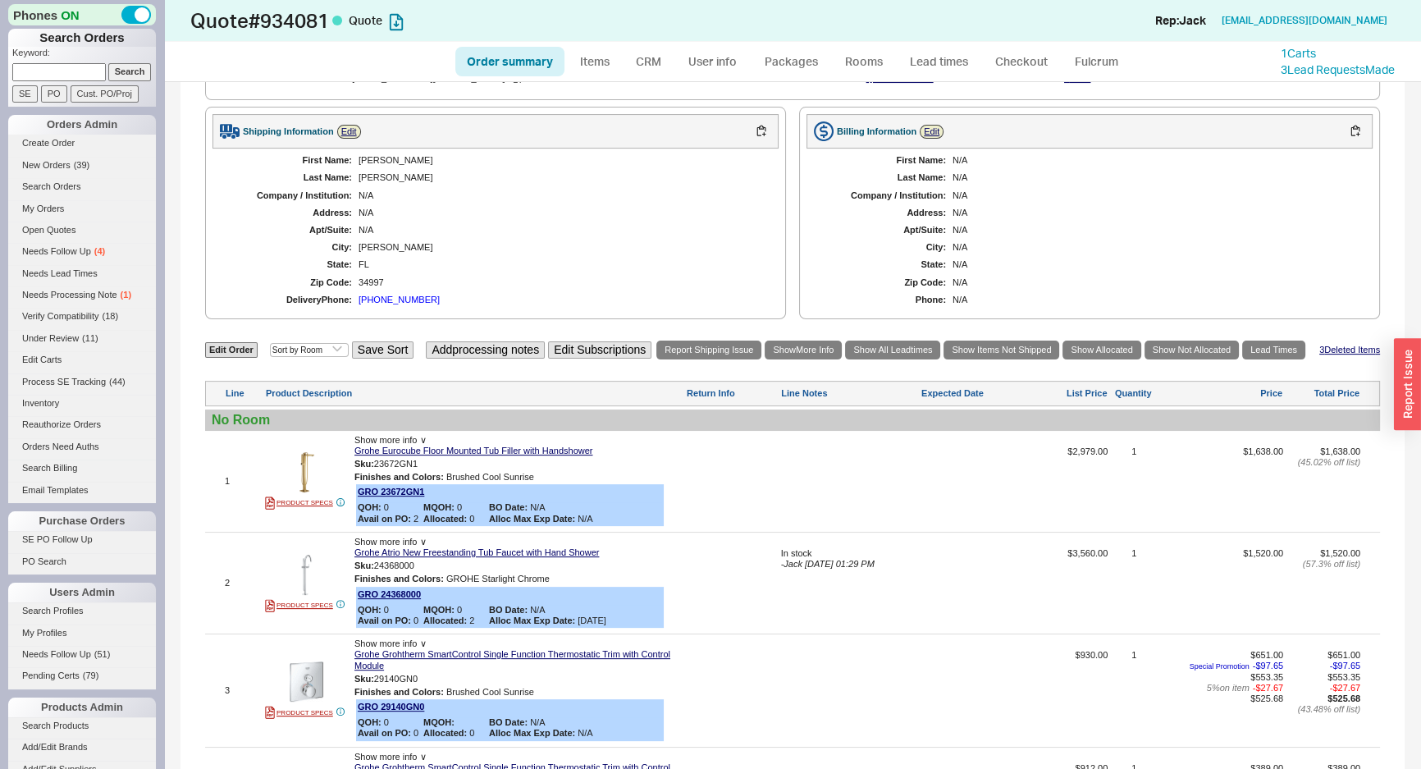
scroll to position [447, 0]
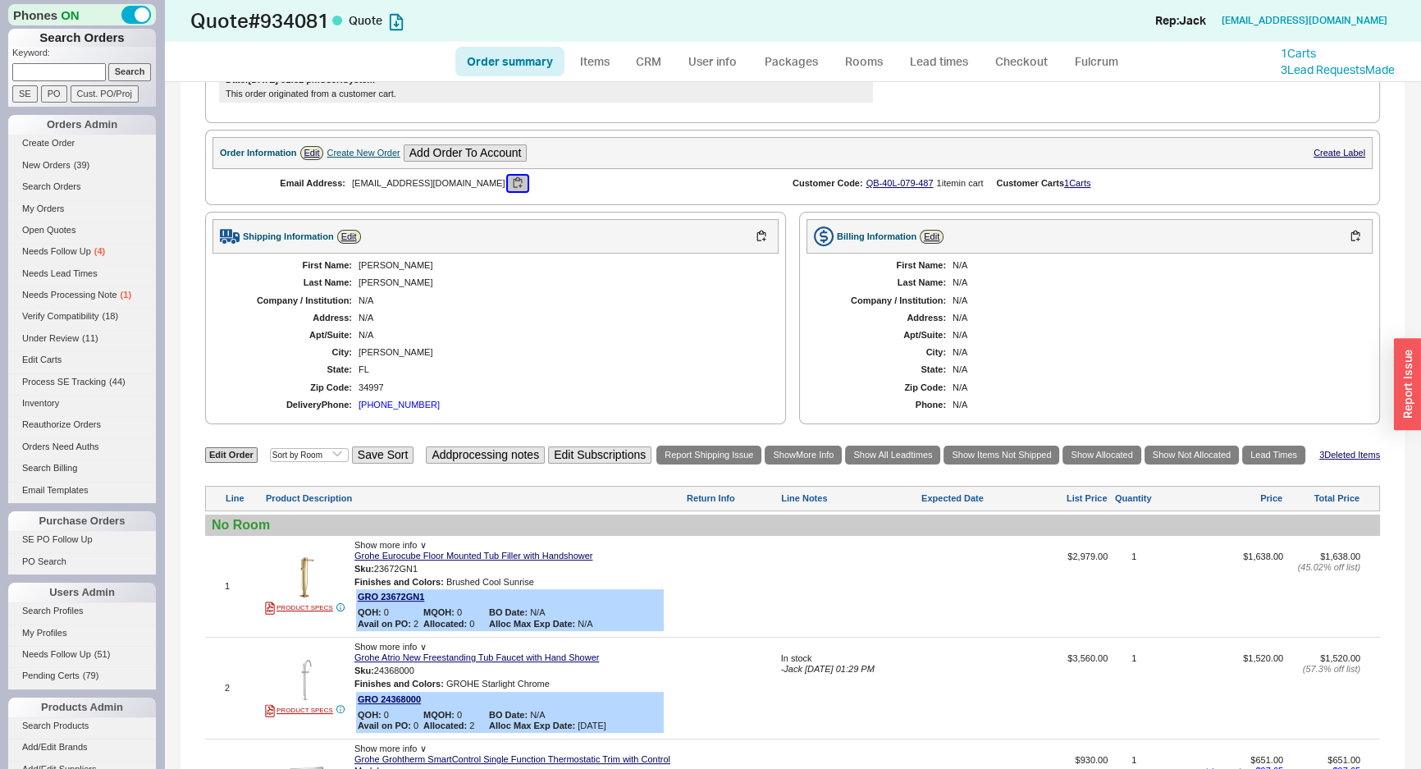
click at [524, 176] on button "button" at bounding box center [518, 184] width 20 height 16
click at [695, 351] on div "STUART" at bounding box center [561, 352] width 404 height 11
click at [694, 351] on div "STUART" at bounding box center [561, 352] width 404 height 11
click at [775, 290] on div "Shipping Information Edit First Name: Stephen Charles Last Name: Mccord Company…" at bounding box center [495, 318] width 581 height 213
click at [966, 628] on div at bounding box center [979, 591] width 115 height 81
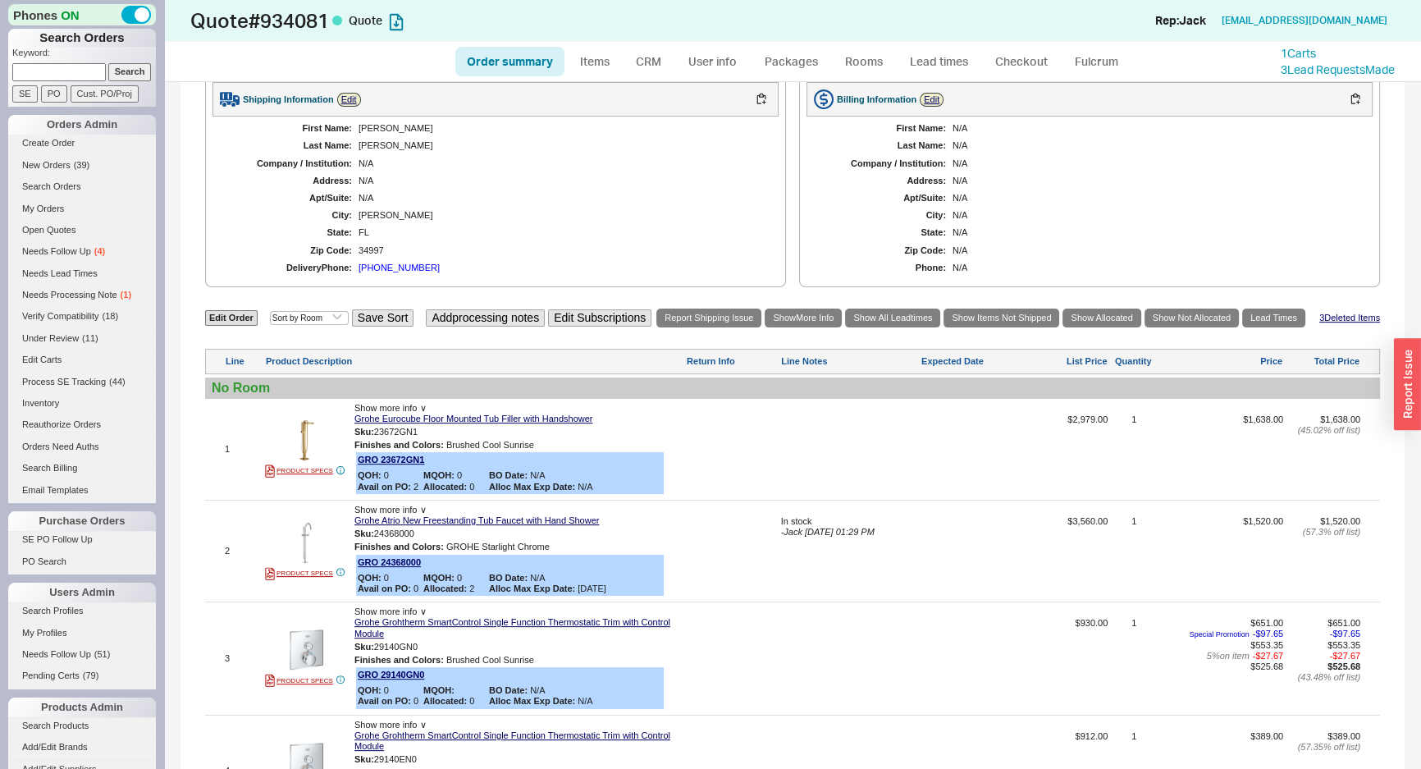
scroll to position [597, 0]
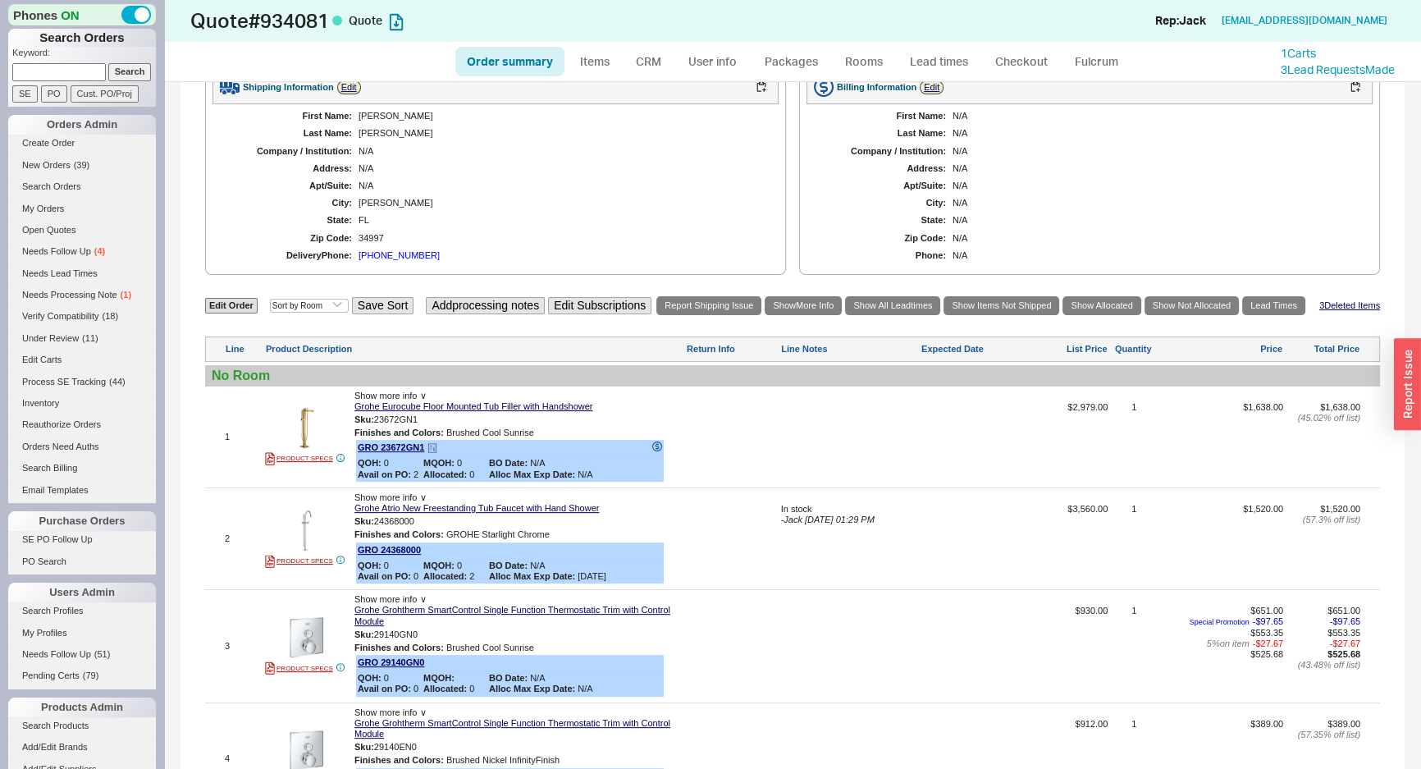
click at [402, 440] on div "GRO 23672GN1 QOH: 0 MQOH: 0 BO Date: N/A Avail on PO: 2 Allocated: 0 Alloc Max …" at bounding box center [510, 461] width 308 height 42
click at [400, 442] on link "GRO 23672GN1" at bounding box center [391, 447] width 66 height 10
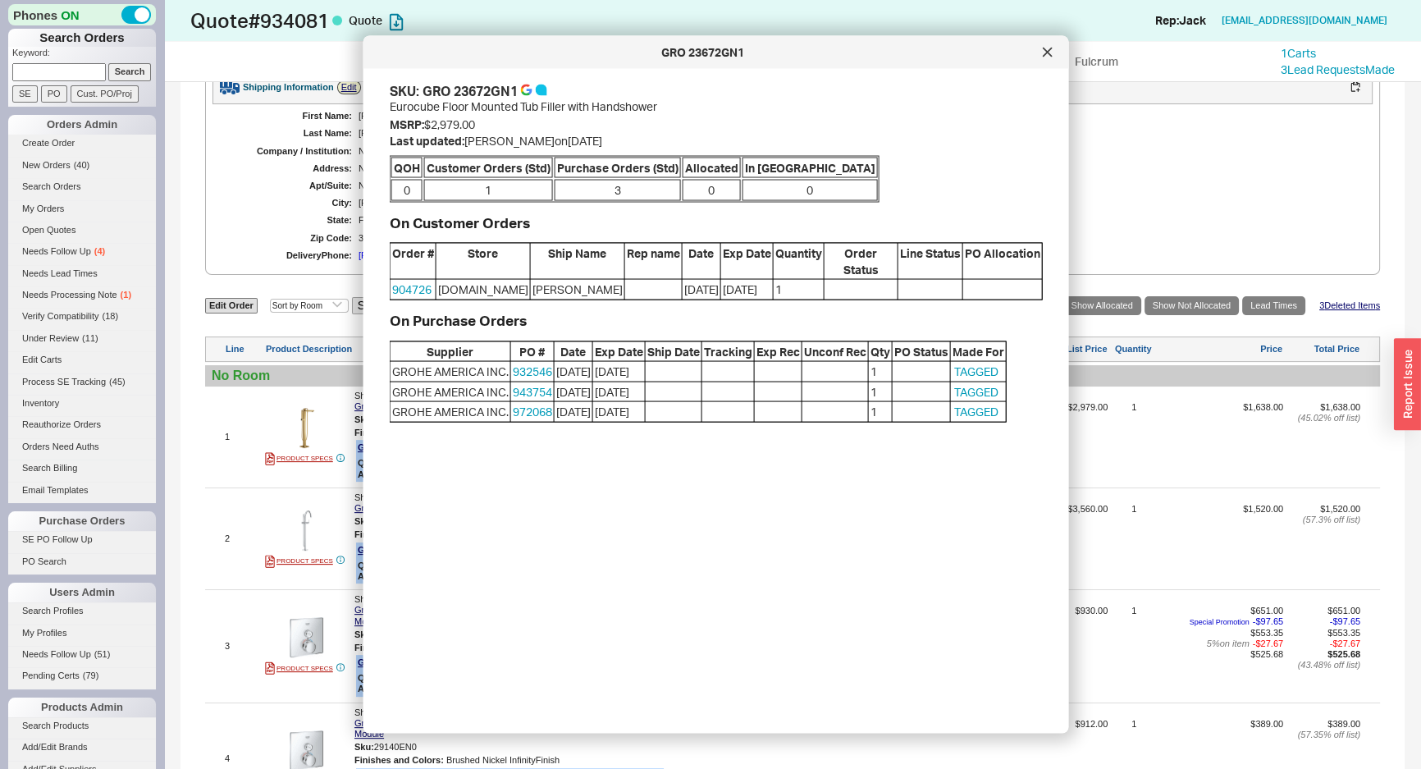
click at [1035, 48] on div at bounding box center [1048, 52] width 26 height 26
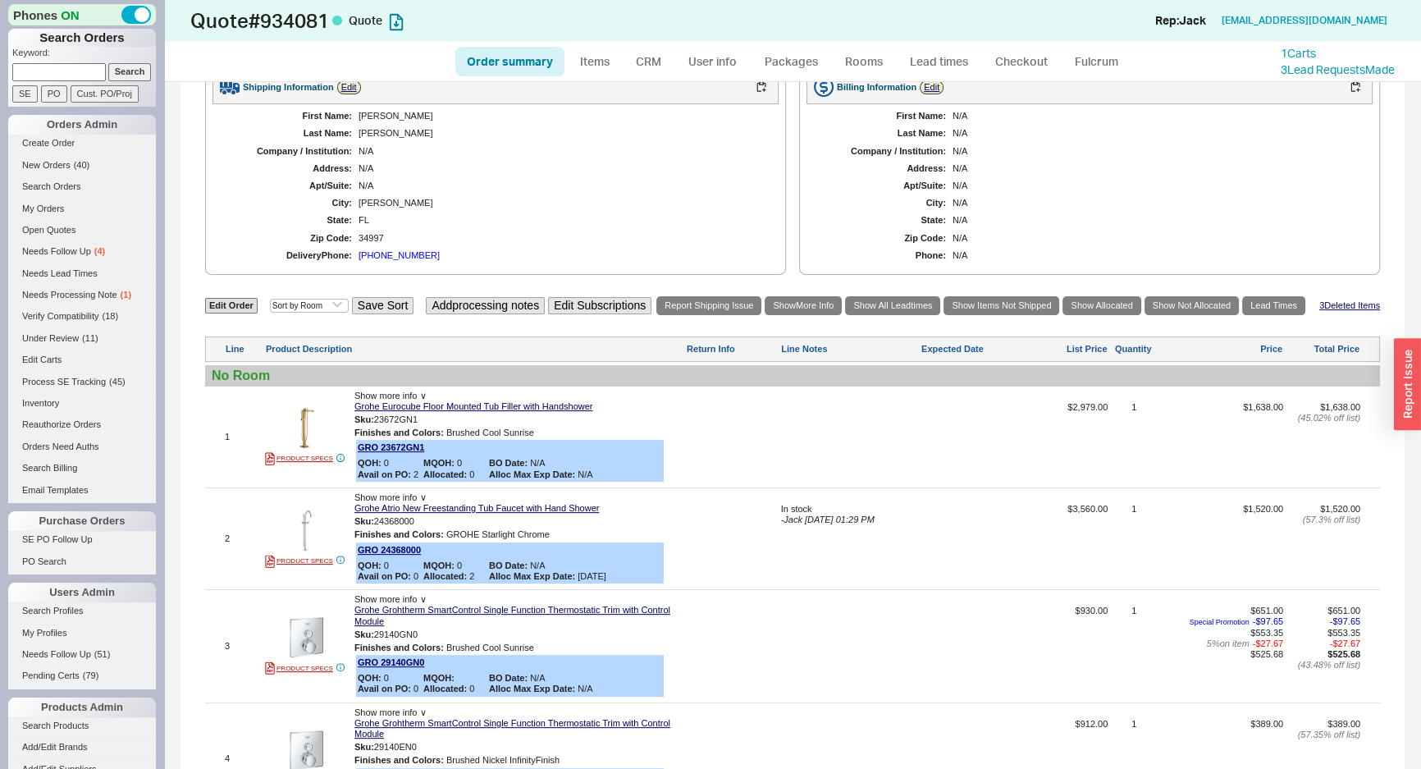
click at [717, 258] on div "First Name: Stephen Charles Last Name: Mccord Company / Institution: N/A Addres…" at bounding box center [496, 185] width 566 height 163
click at [435, 444] on icon at bounding box center [433, 448] width 10 height 10
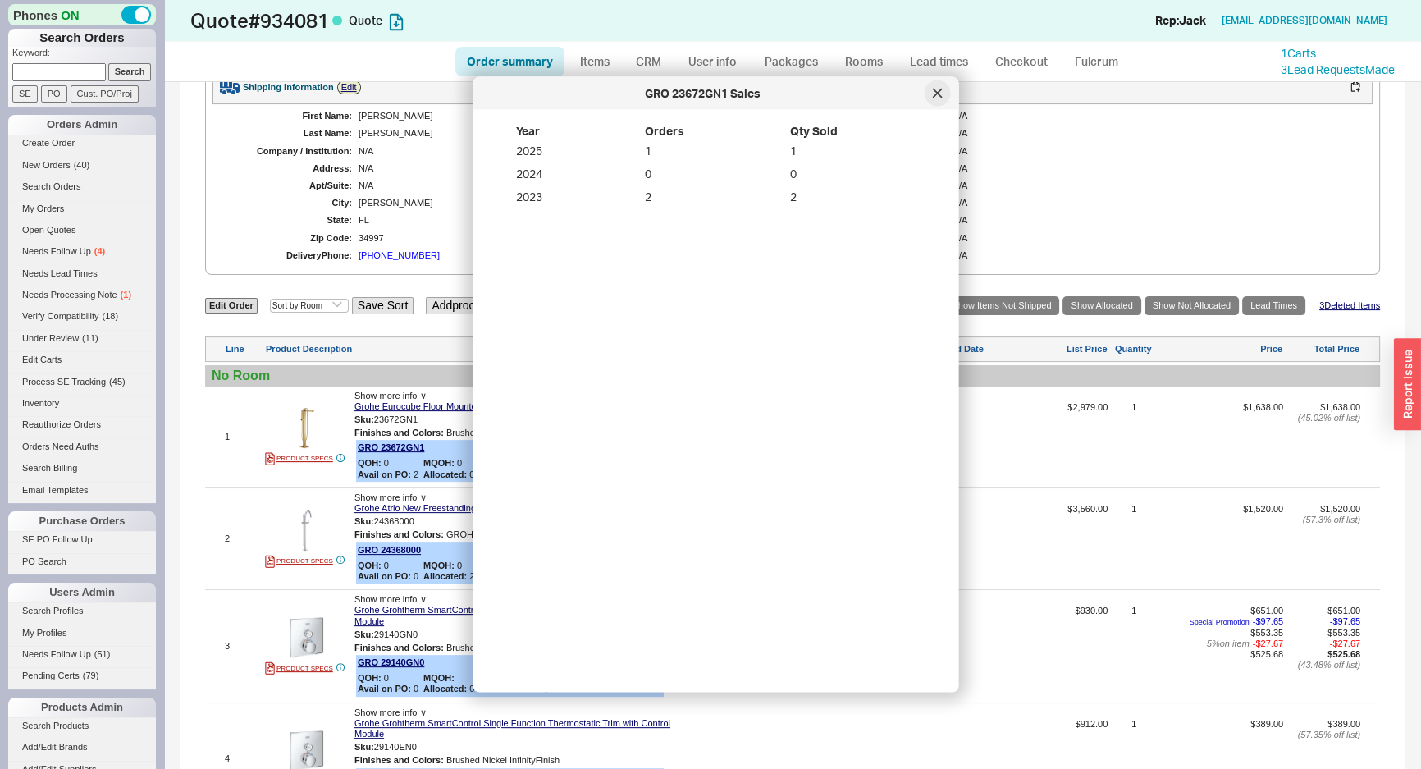
click at [940, 95] on icon at bounding box center [937, 93] width 8 height 8
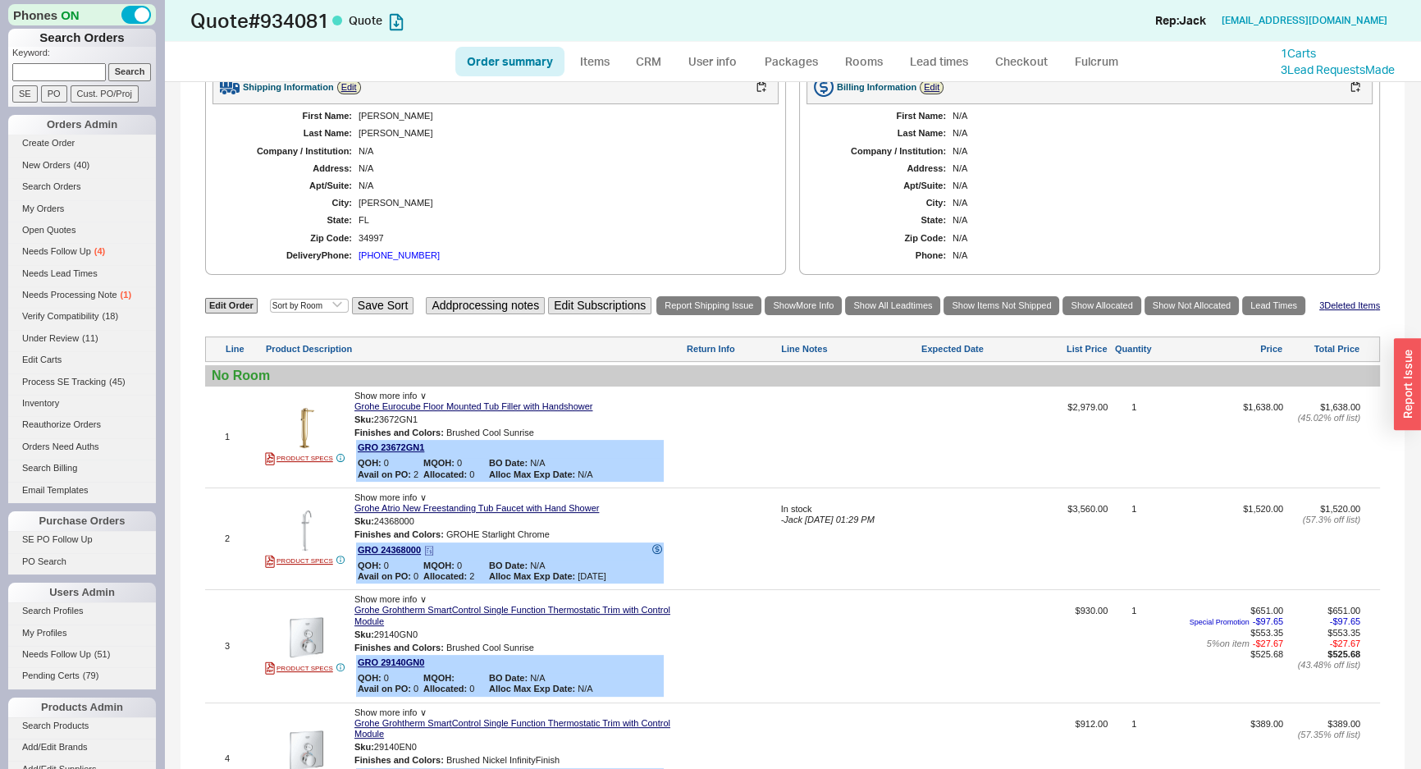
click at [432, 546] on icon at bounding box center [429, 551] width 10 height 10
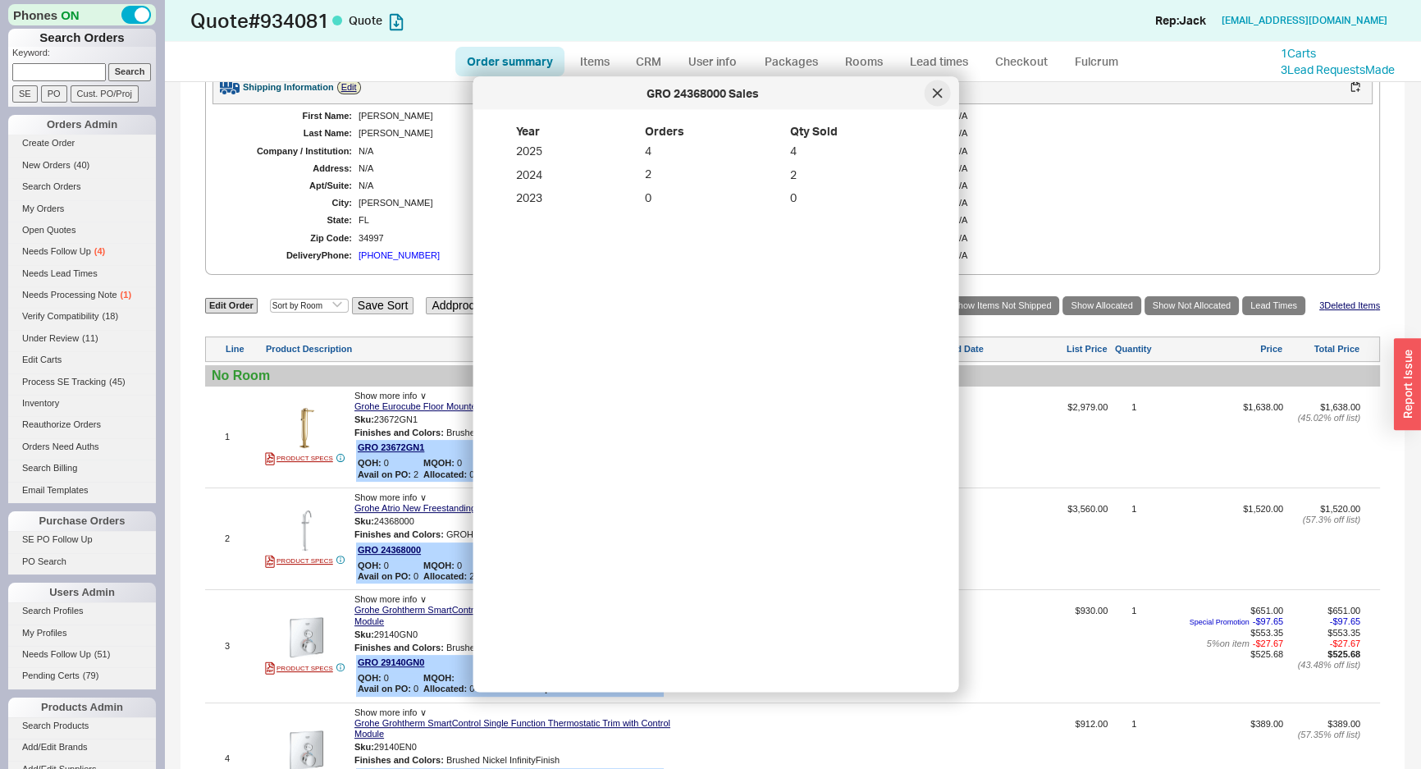
click at [937, 94] on icon at bounding box center [937, 93] width 8 height 8
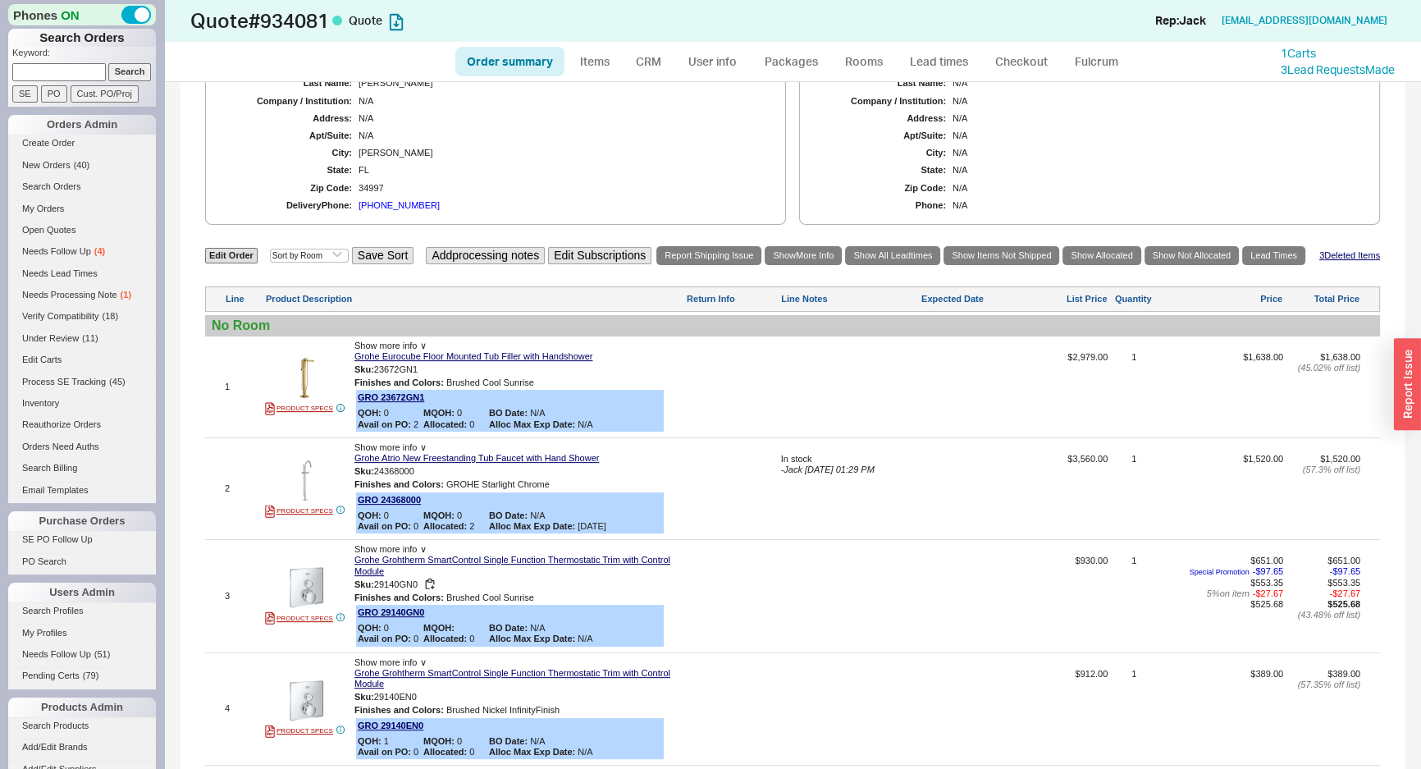
scroll to position [671, 0]
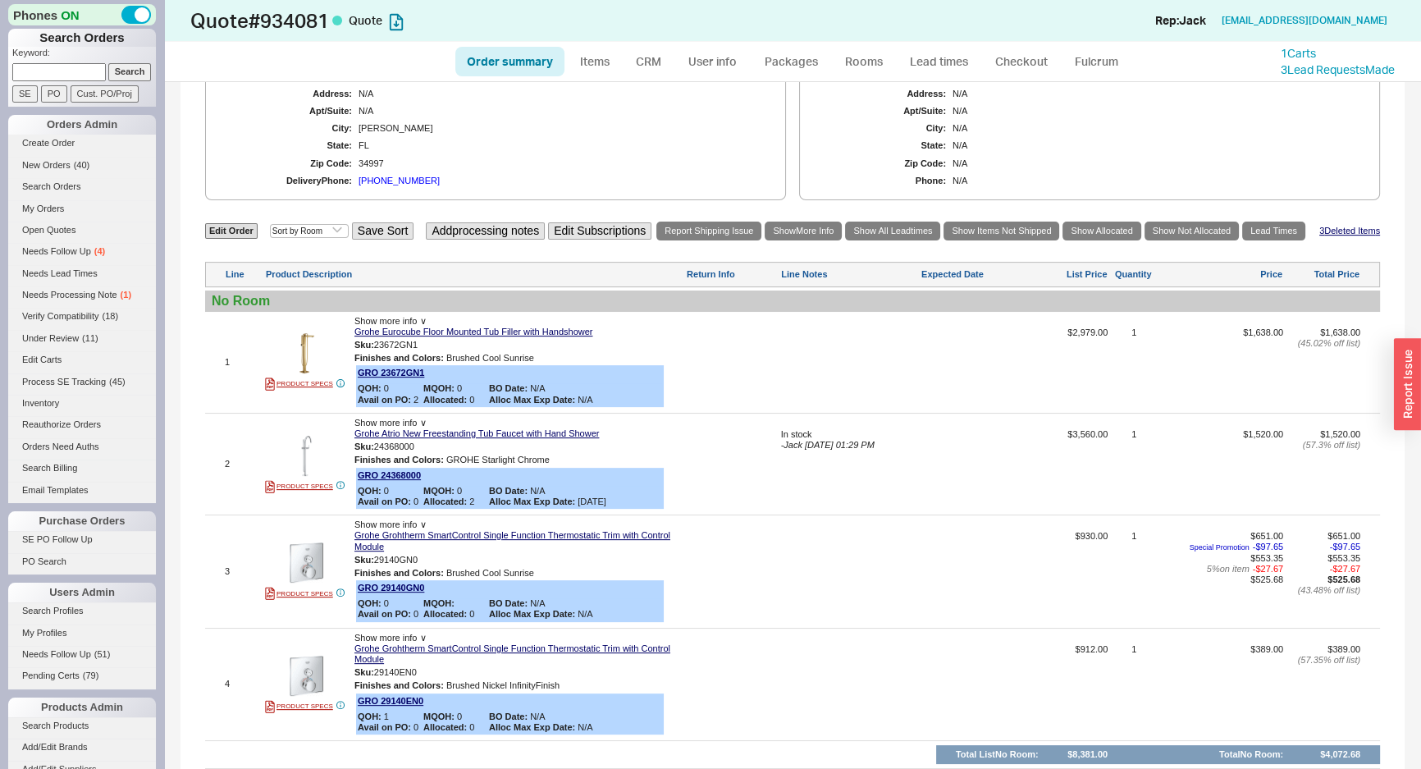
click at [233, 236] on div "Edit Order Select an option Sort by Brand Sort by Room Save Sort Add processing…" at bounding box center [792, 231] width 1175 height 22
click at [236, 231] on link "Edit Order" at bounding box center [231, 231] width 53 height 16
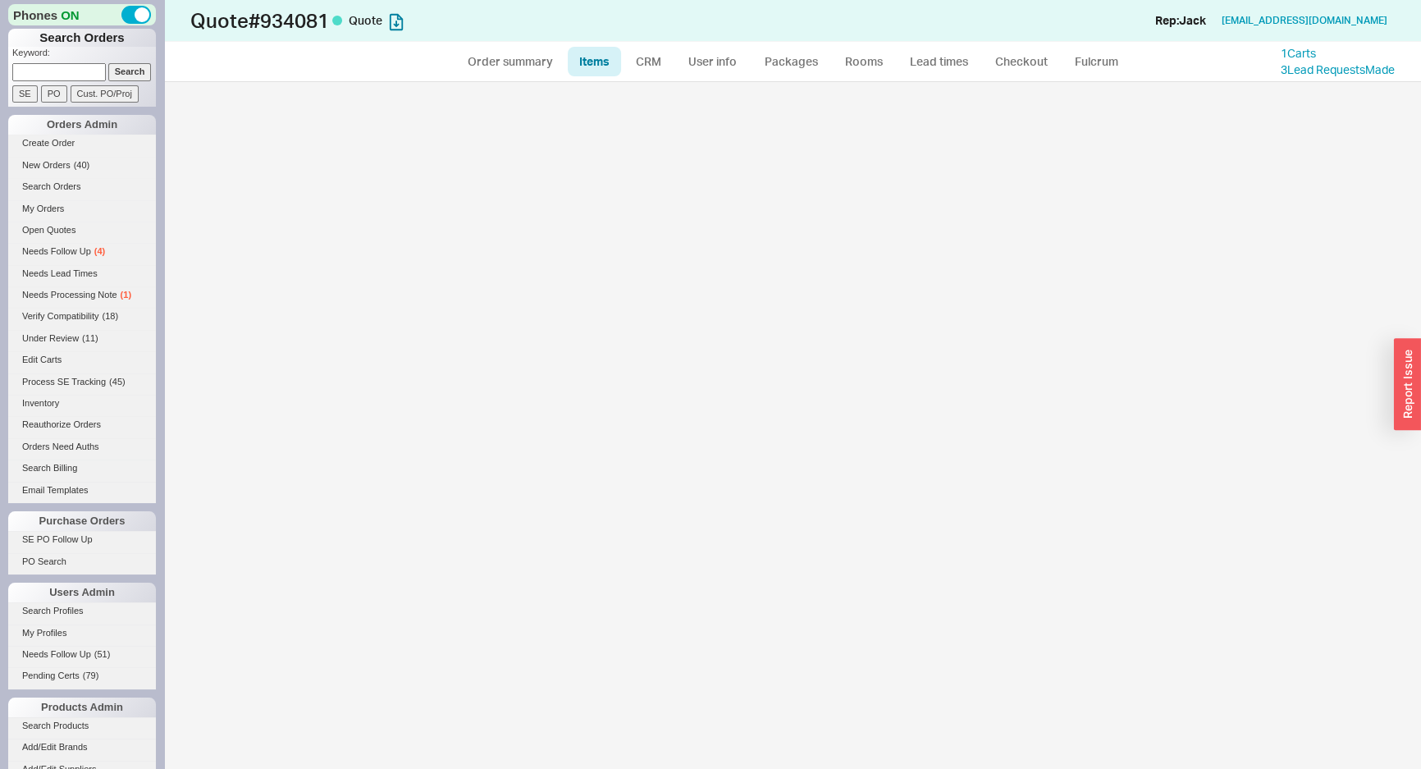
select select "3"
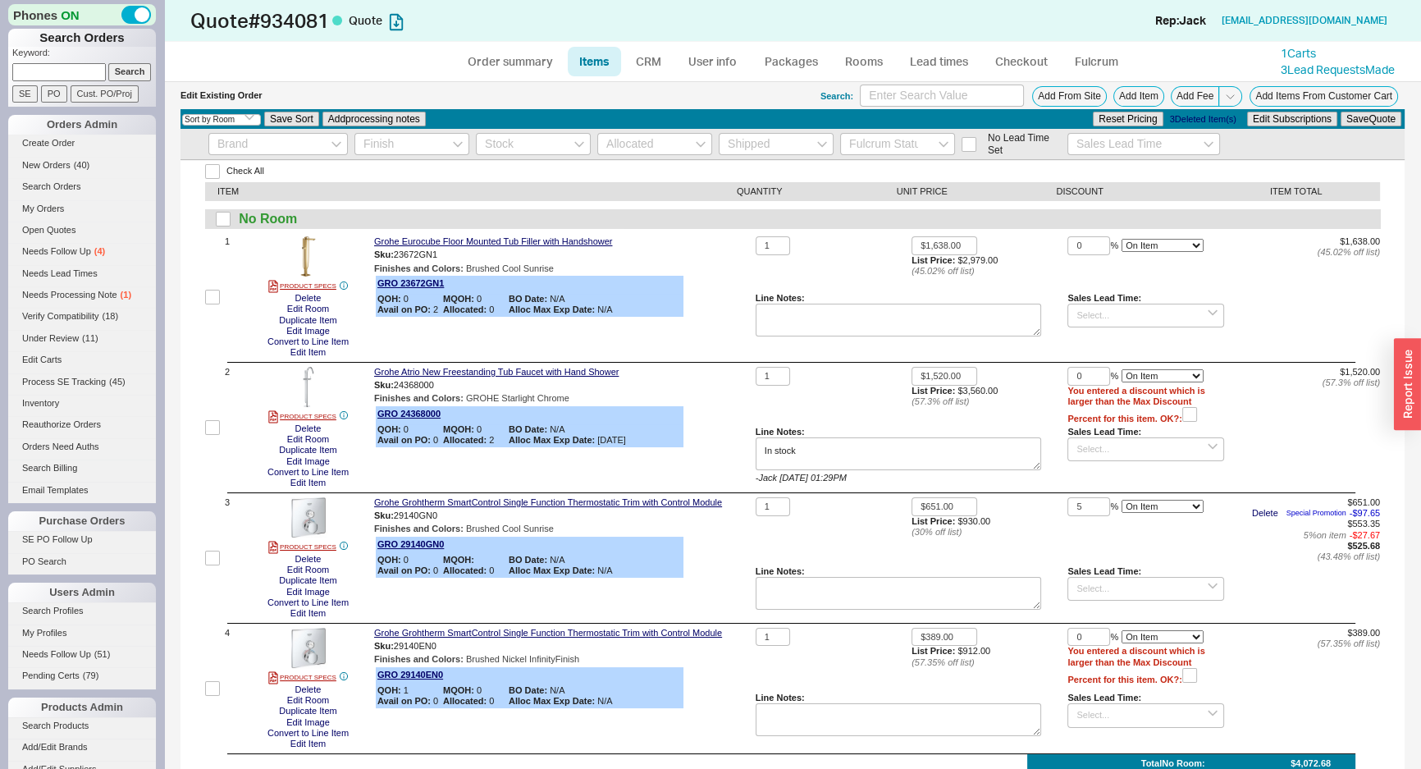
click at [789, 391] on div "1" at bounding box center [834, 397] width 156 height 60
click at [313, 427] on button "Delete" at bounding box center [308, 428] width 36 height 11
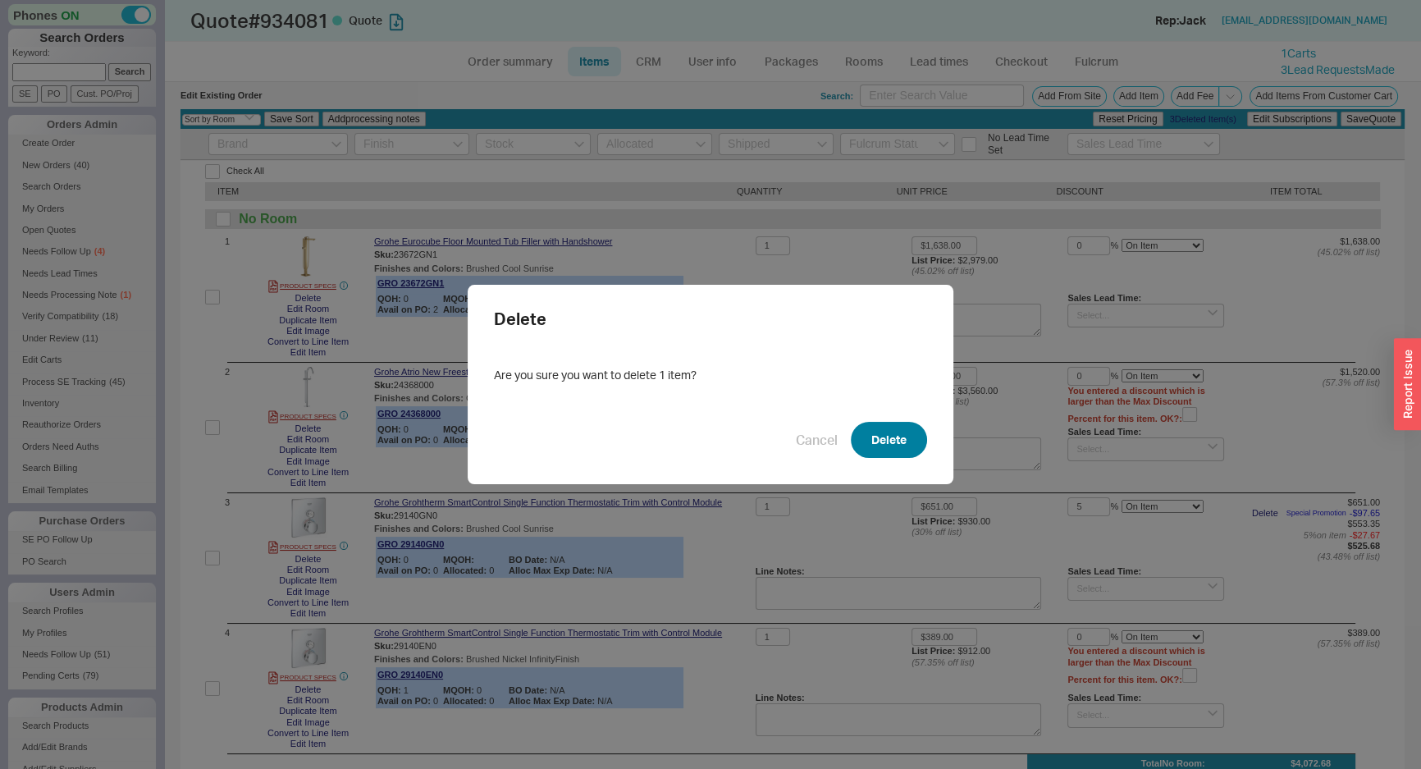
click at [883, 443] on button "Delete" at bounding box center [889, 440] width 76 height 36
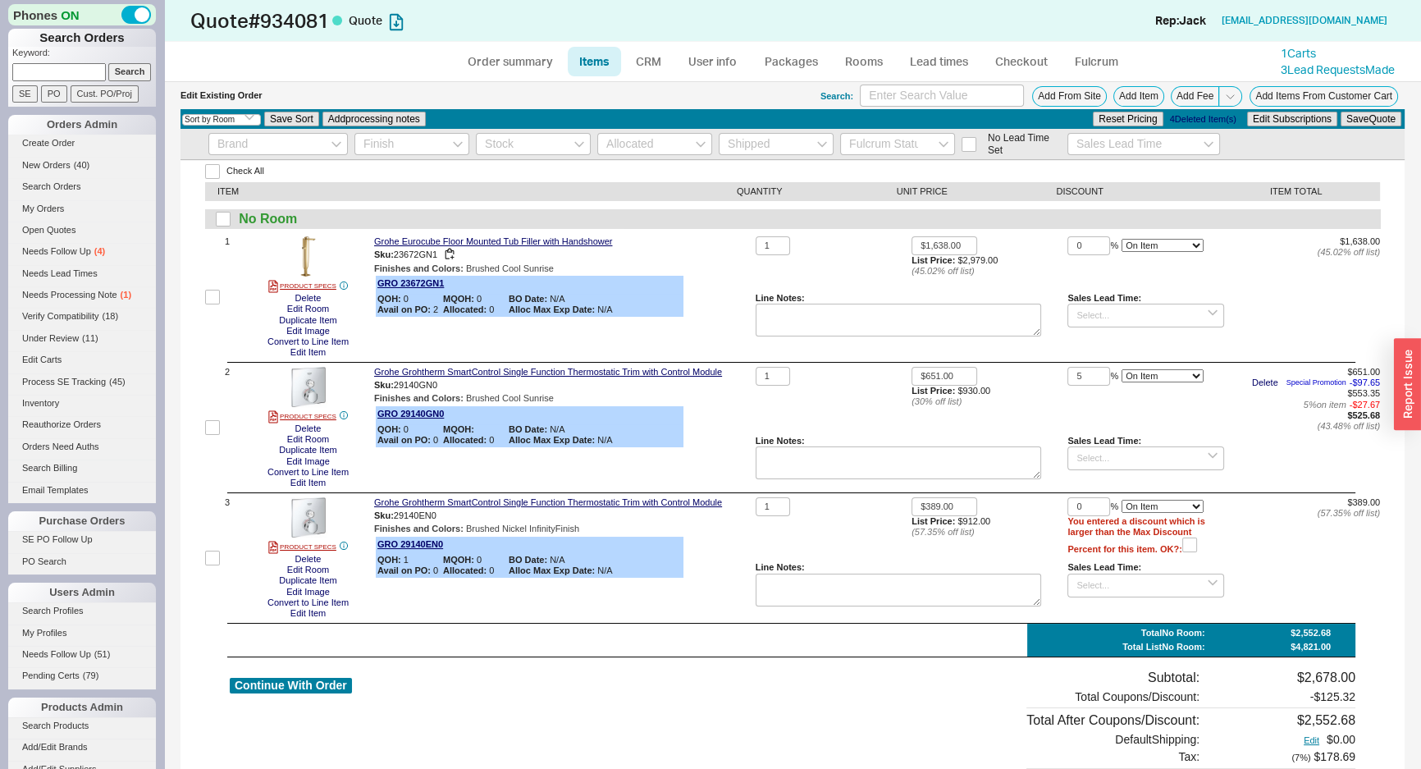
click at [739, 254] on div "Sku: 23672GN1" at bounding box center [561, 255] width 375 height 16
click at [1202, 112] on div "Reset Pricing 4 Deleted Item(s) Edit Subscriptions Save Quote" at bounding box center [1247, 119] width 312 height 18
click at [1201, 114] on button "4 Deleted Item(s)" at bounding box center [1203, 119] width 76 height 11
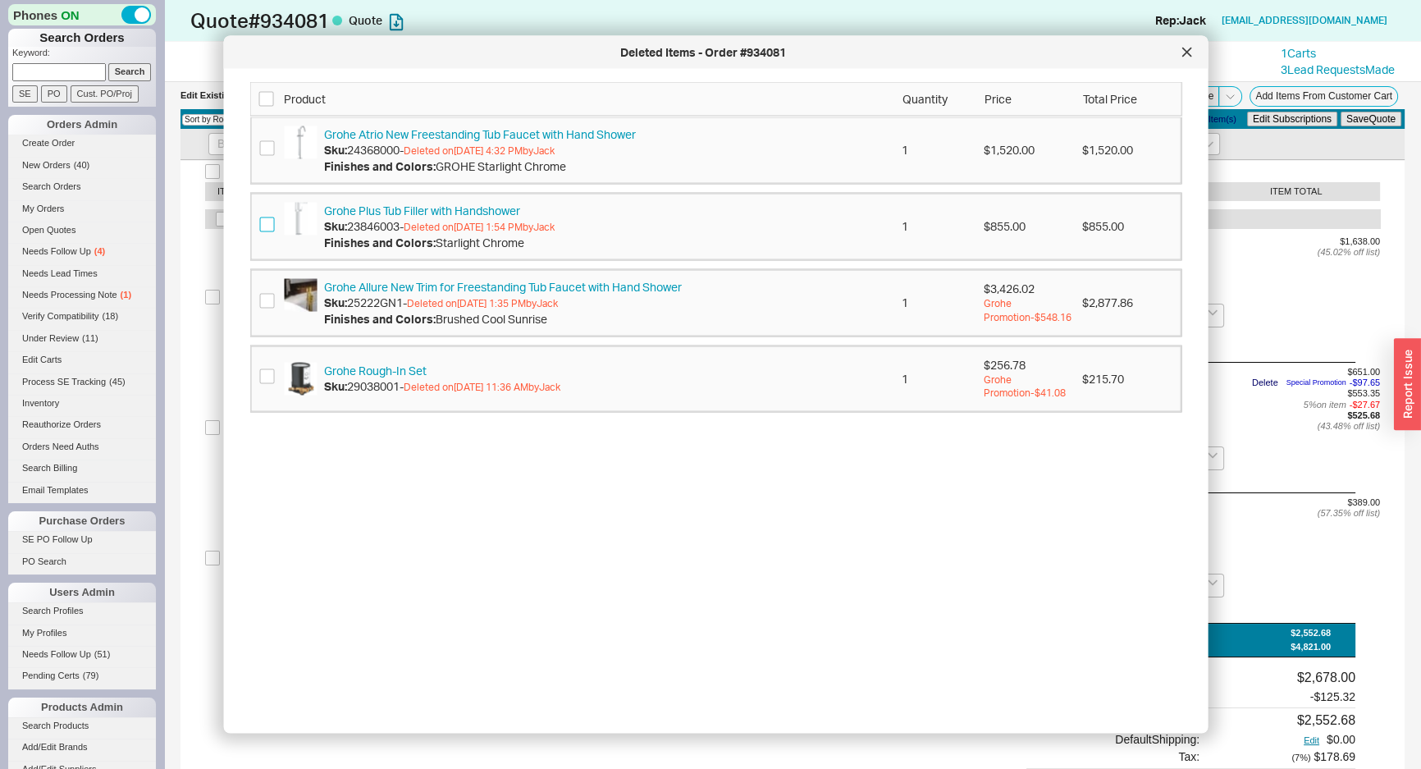
click at [271, 222] on input "checkbox" at bounding box center [267, 224] width 15 height 15
checkbox input "true"
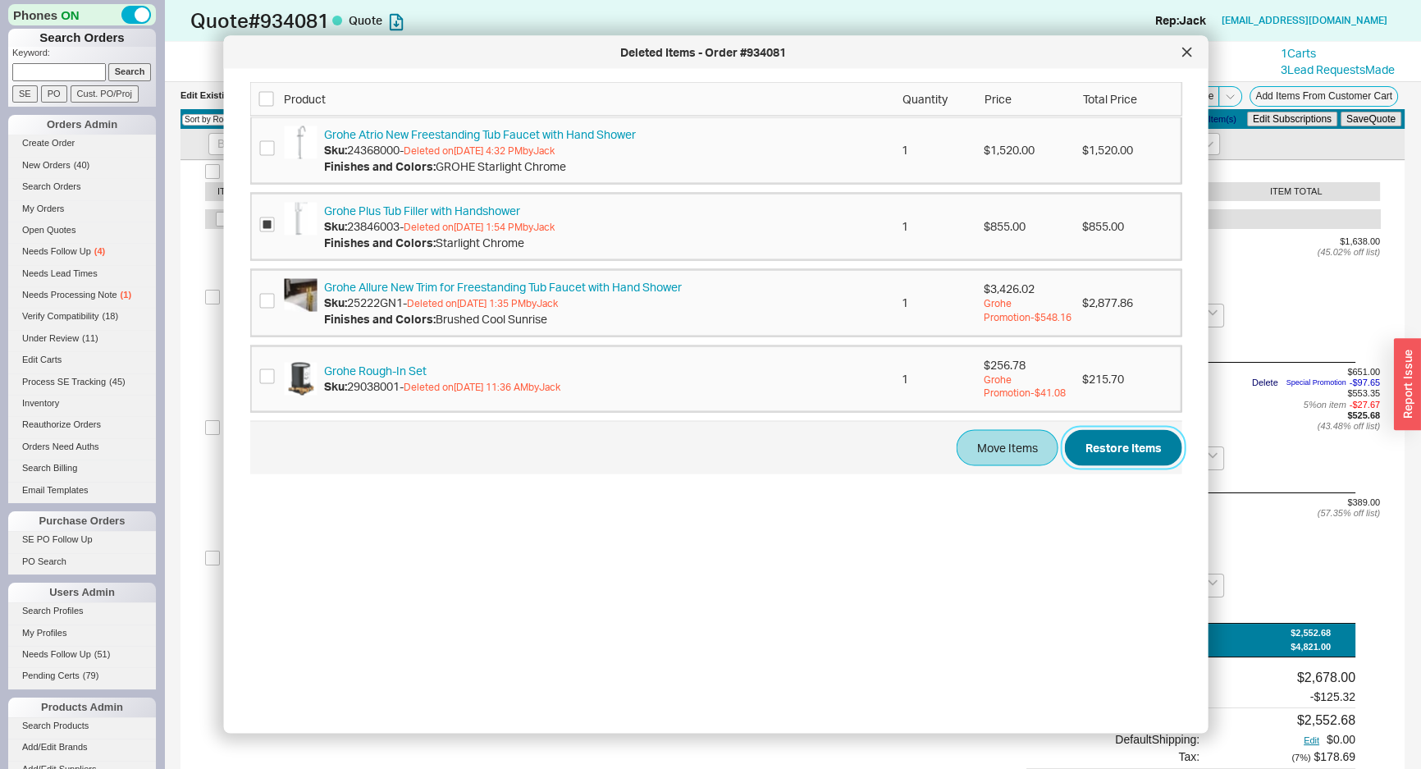
click at [1115, 454] on button "Restore Items" at bounding box center [1123, 447] width 117 height 36
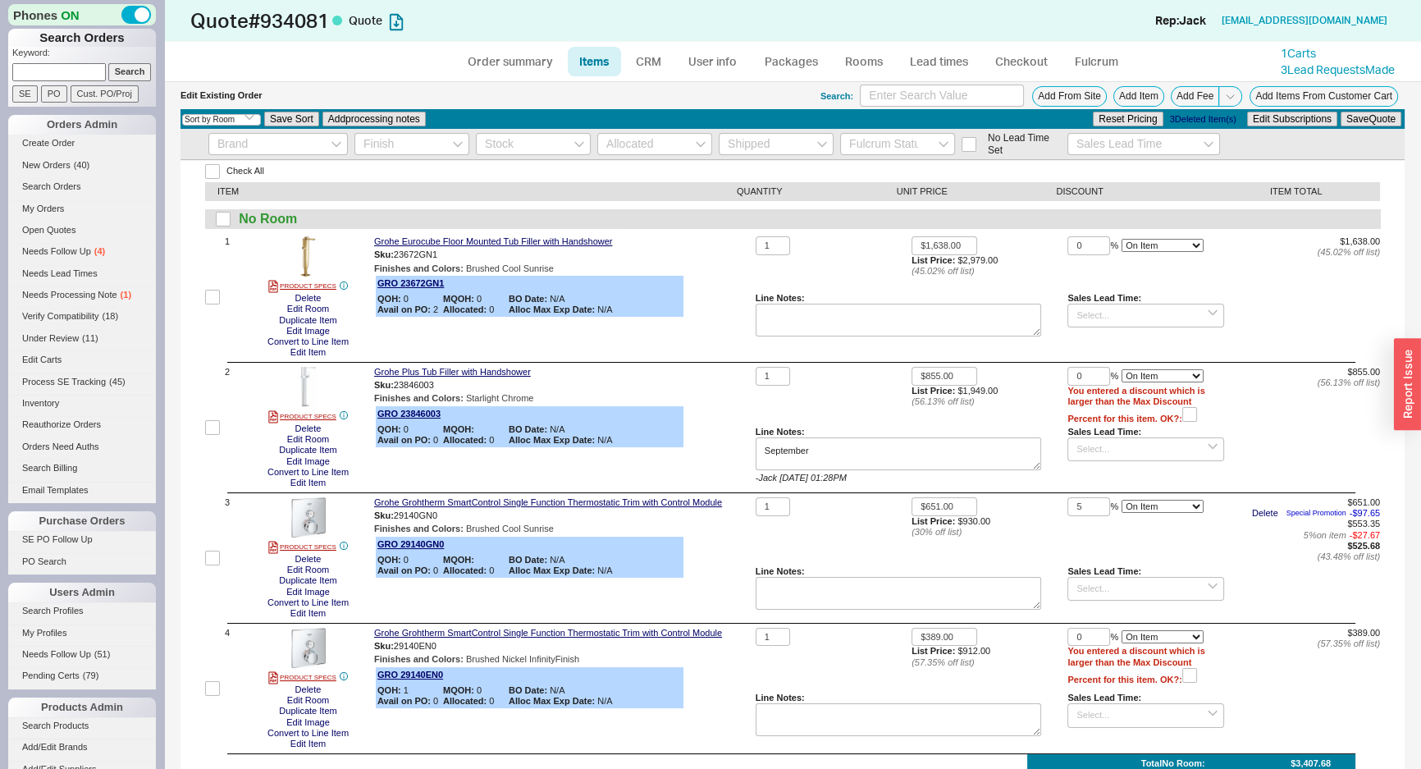
click at [729, 489] on div "Check All ITEM QUANTITY UNIT PRICE DISCOUNT ITEM TOTAL No Room 1 PRODUCT SPECS …" at bounding box center [793, 625] width 1224 height 931
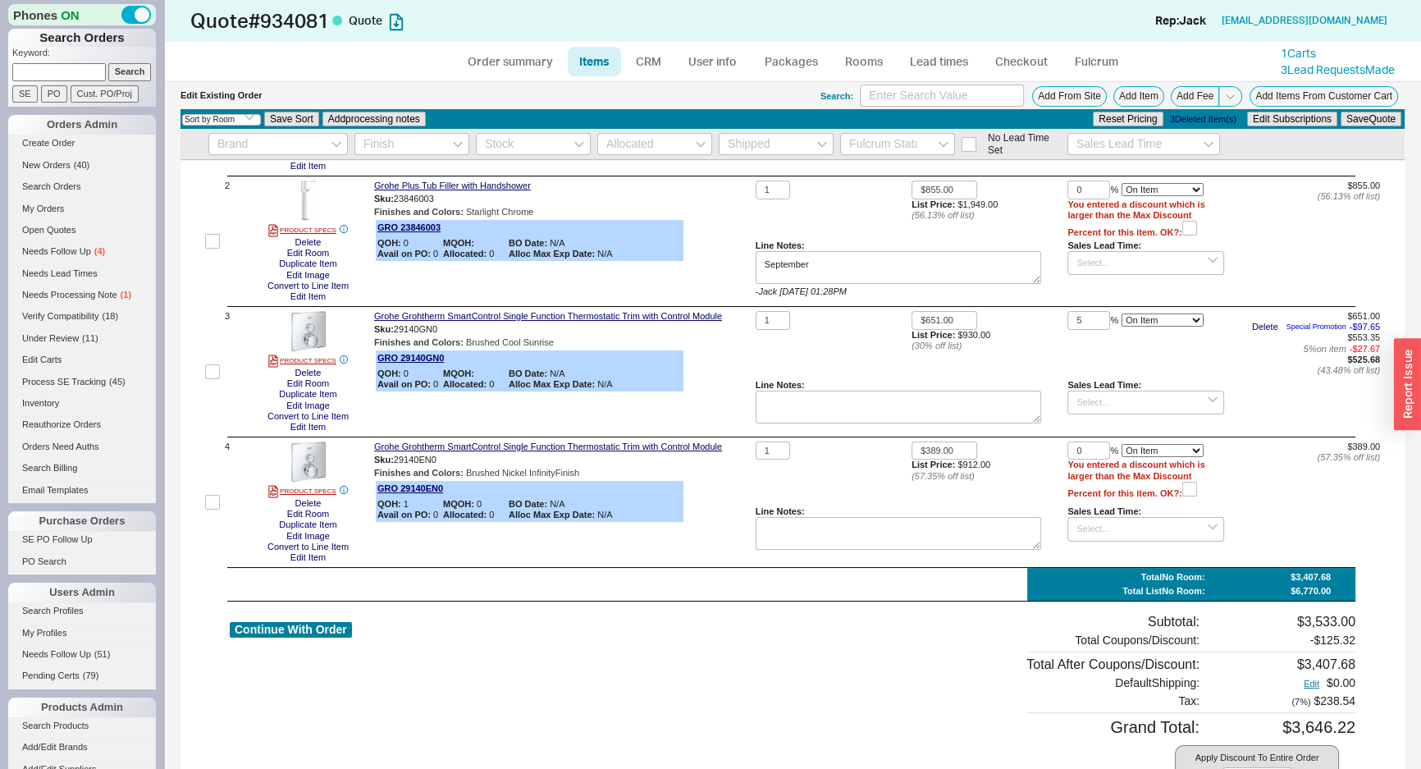
scroll to position [223, 0]
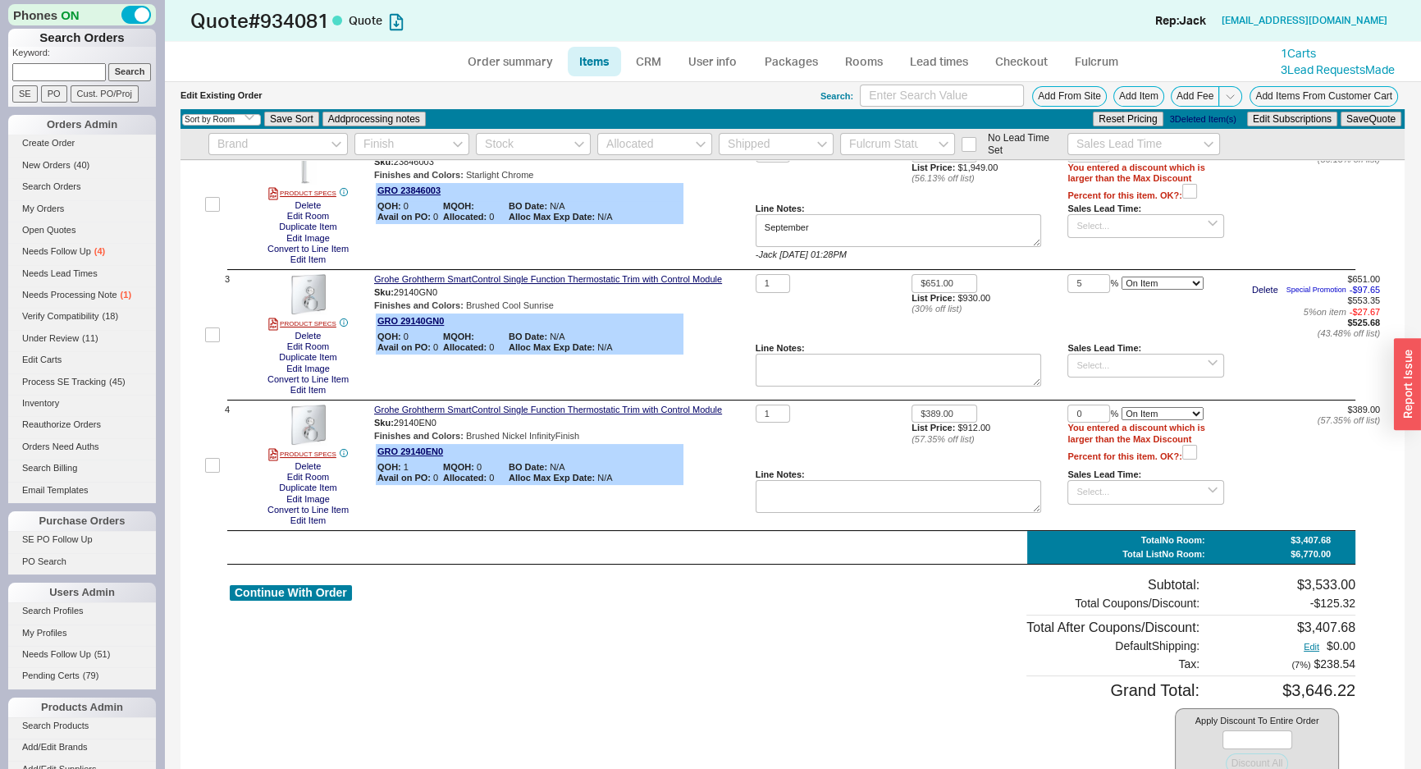
click at [728, 489] on div "Grohe Grohtherm SmartControl Single Function Thermostatic Trim with Control Mod…" at bounding box center [561, 465] width 375 height 121
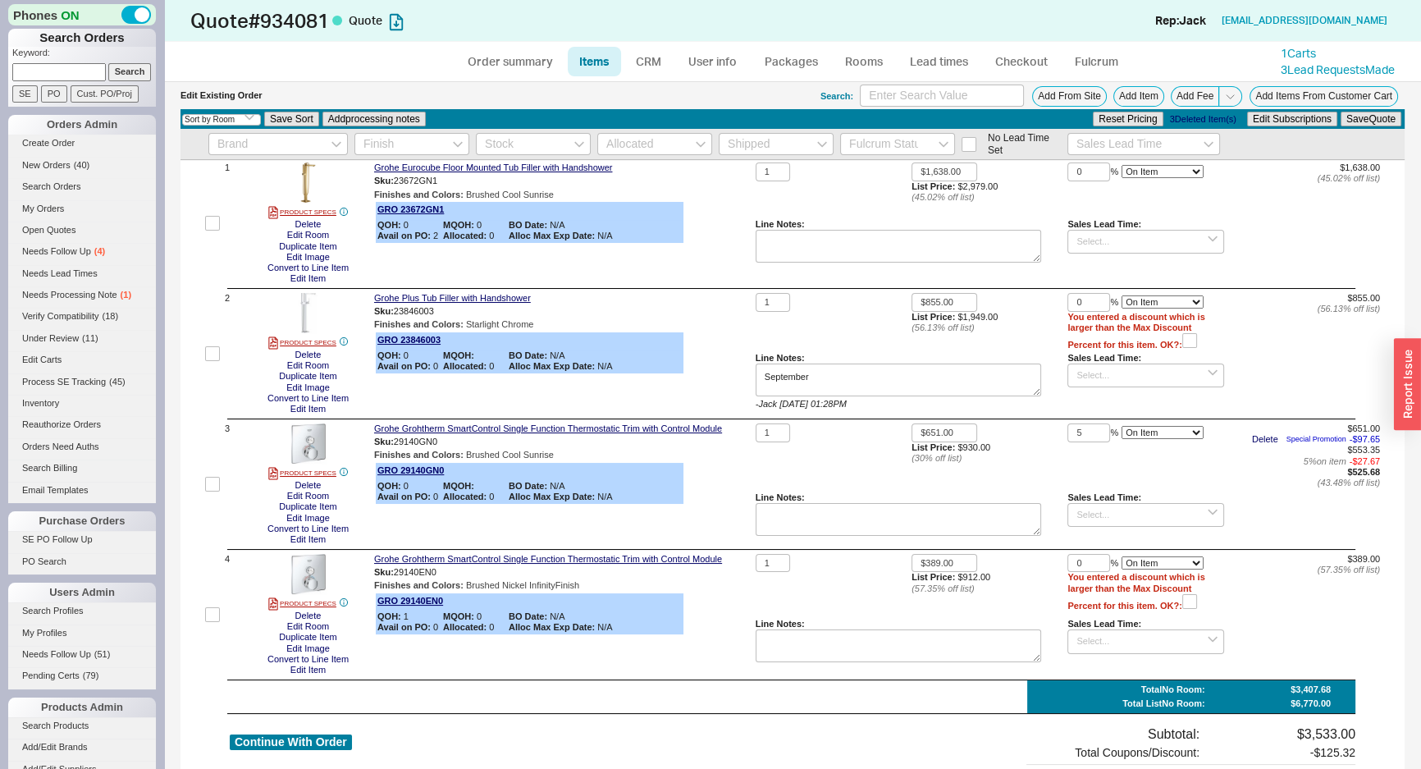
scroll to position [0, 0]
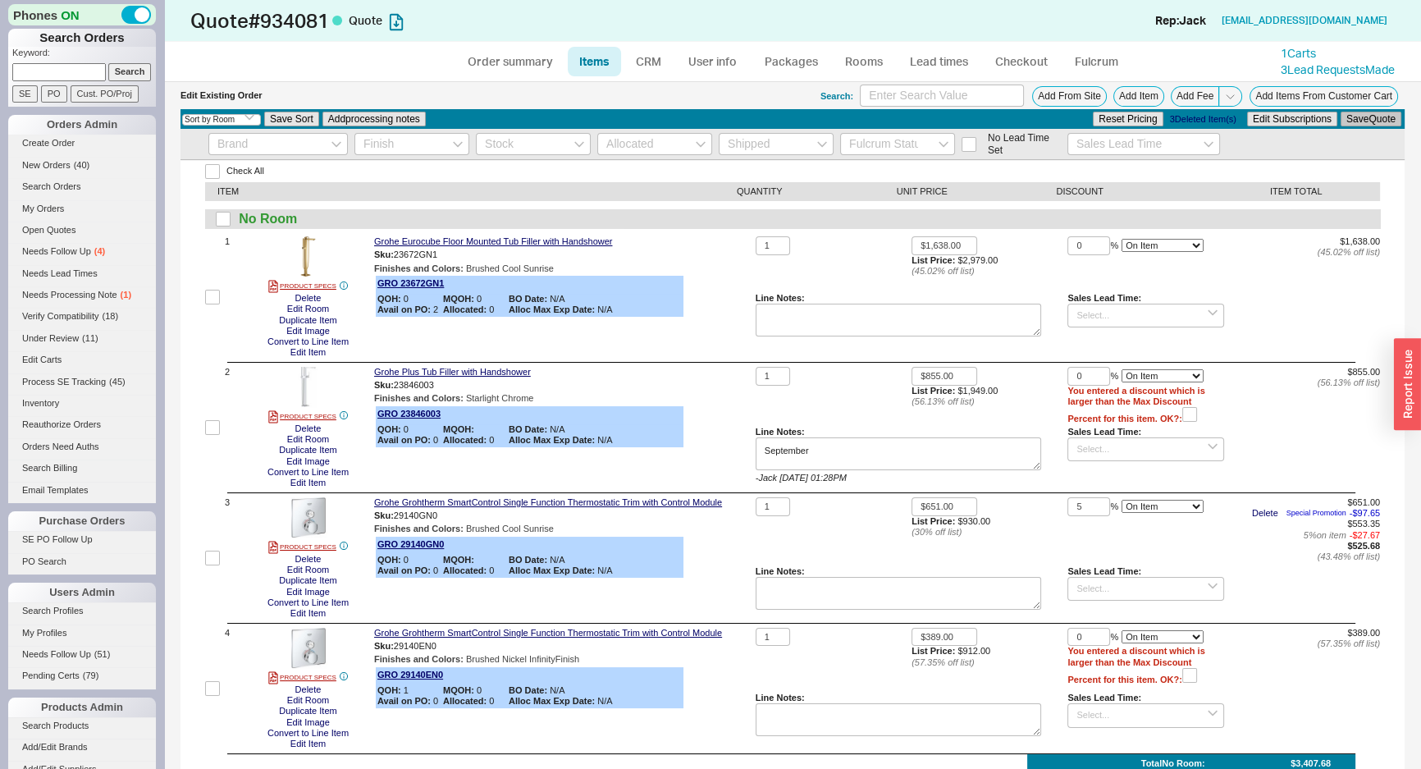
click at [1349, 121] on button "Save Quote" at bounding box center [1371, 119] width 61 height 15
click at [669, 48] on link "CRM" at bounding box center [648, 62] width 48 height 30
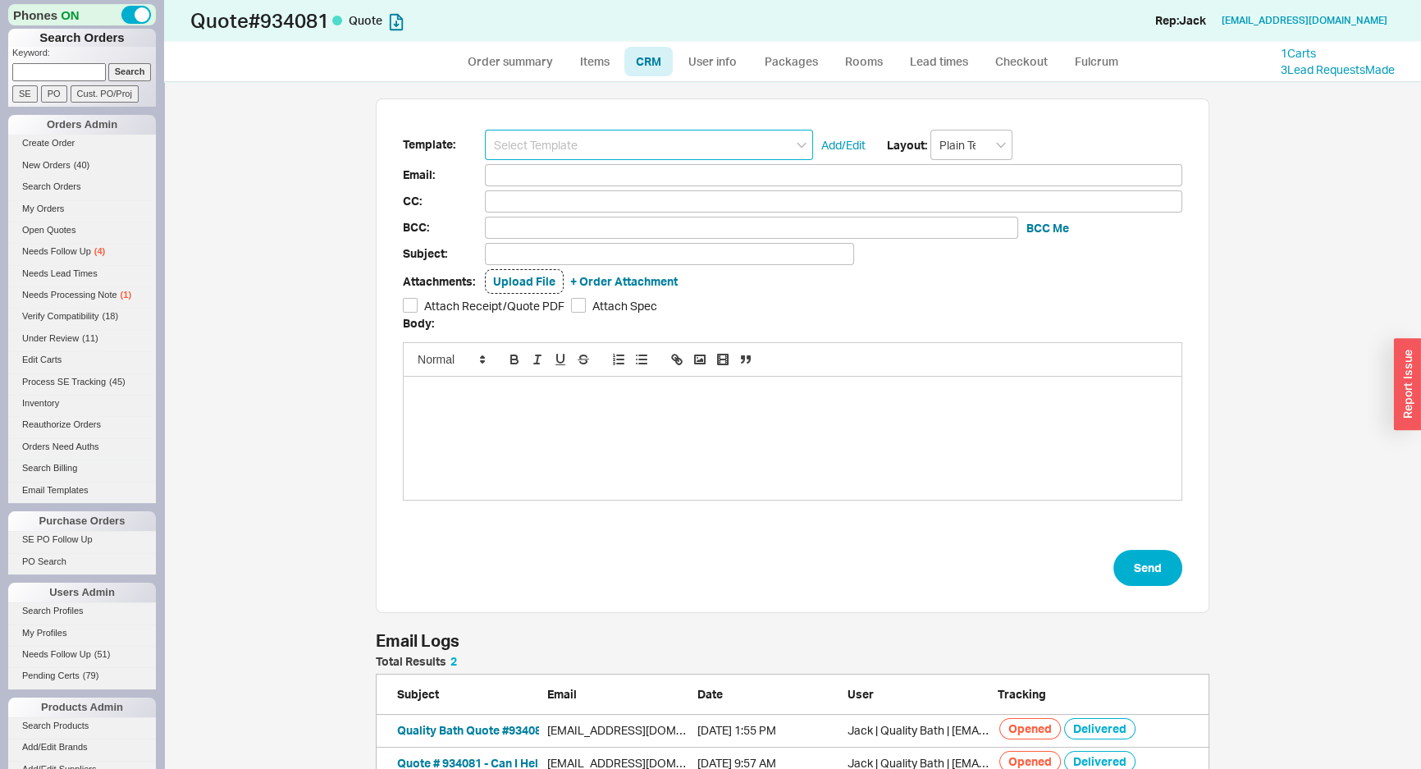
click at [648, 138] on input at bounding box center [649, 145] width 328 height 30
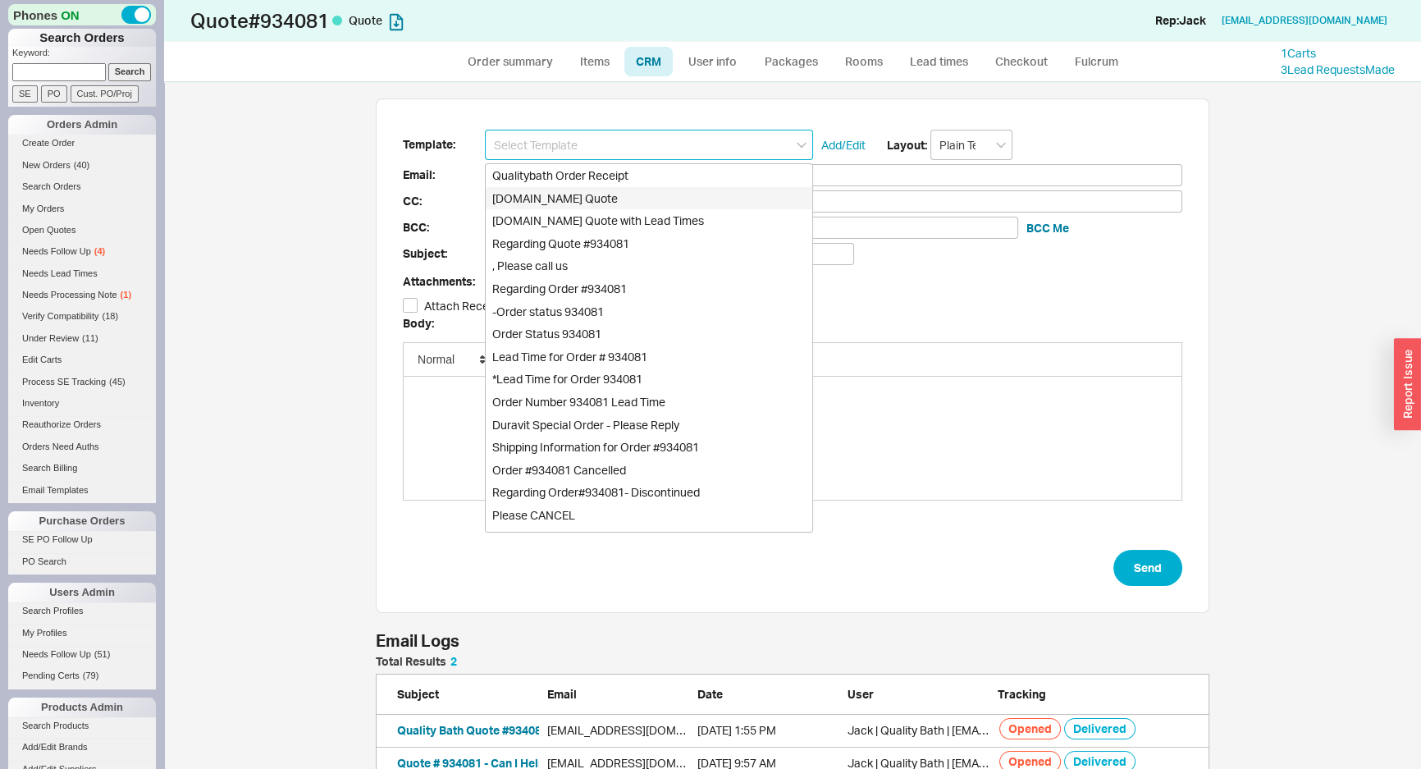
click at [624, 196] on div "Qualitybath.com Quote" at bounding box center [649, 198] width 327 height 23
type input "Receipt"
type input "smccord@proceduresolutionsmgmt.com"
type input "Quality Bath Quote #934081"
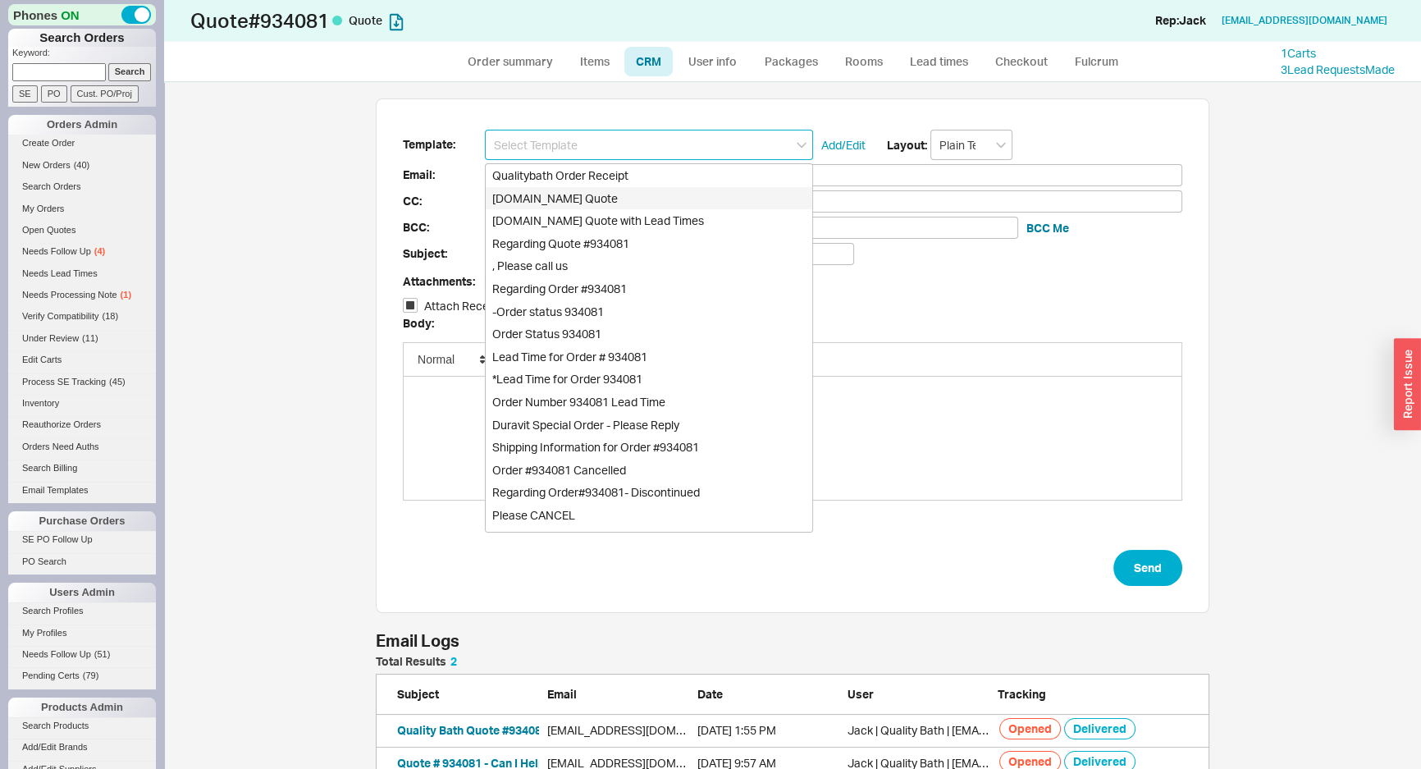
checkbox input "true"
type input "Qualitybath.com Quote"
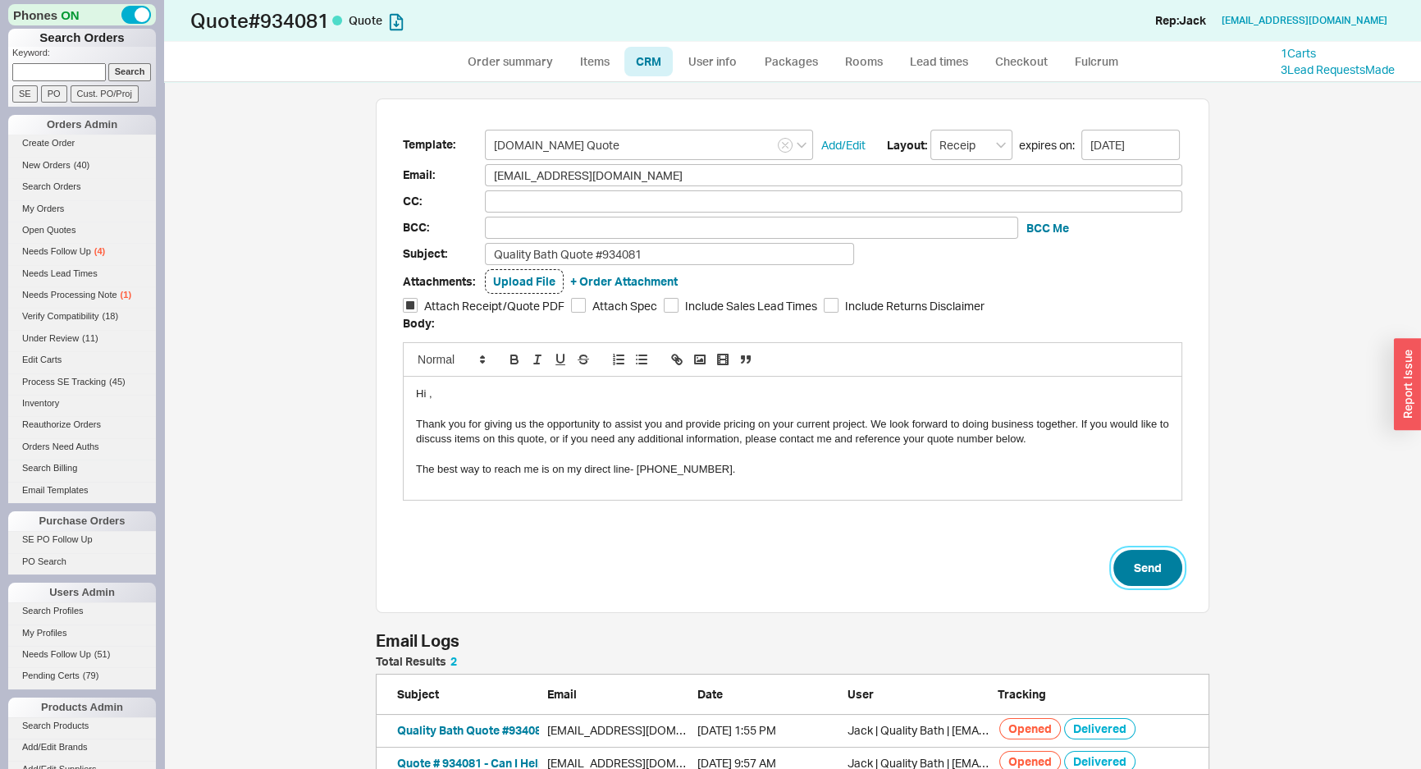
click at [1150, 576] on button "Send" at bounding box center [1148, 568] width 69 height 36
select select "*"
select select "LOW"
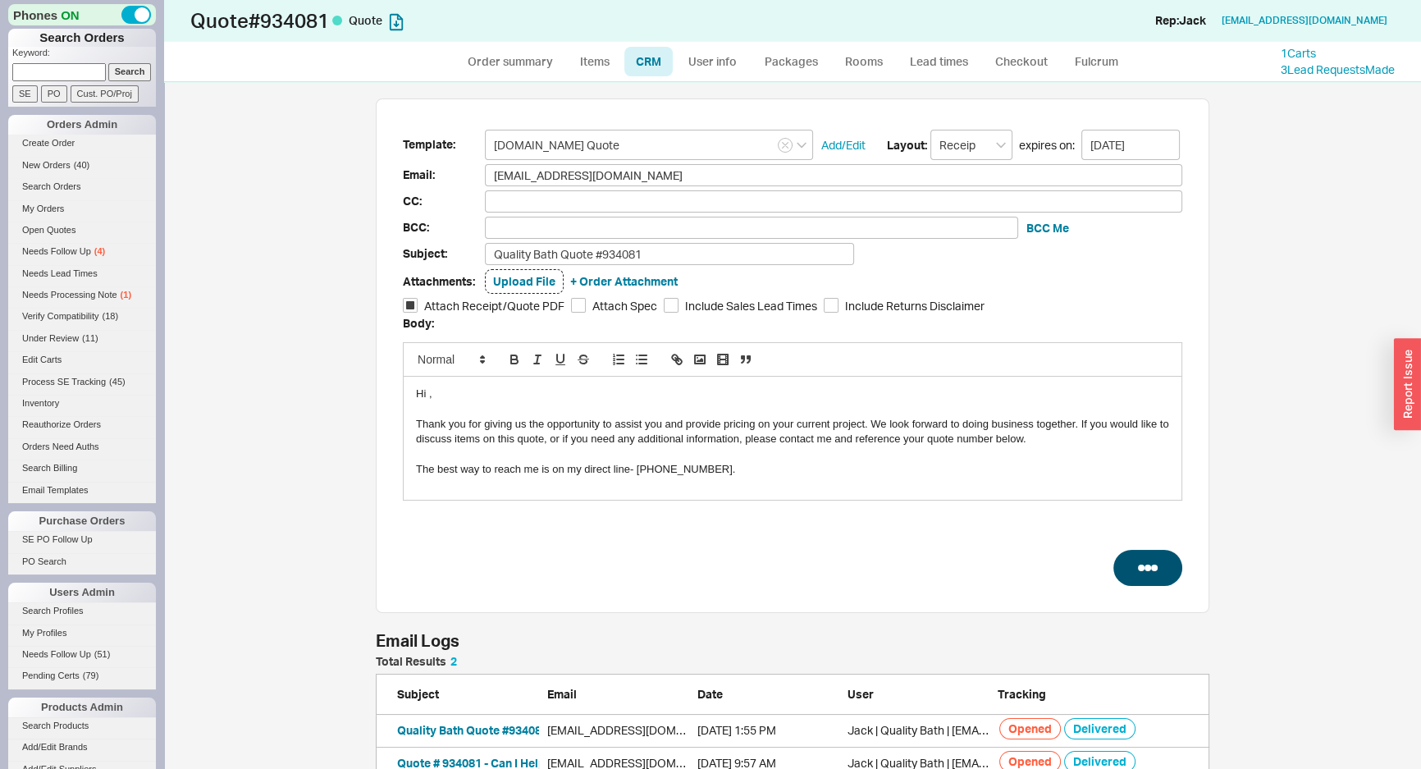
select select "3"
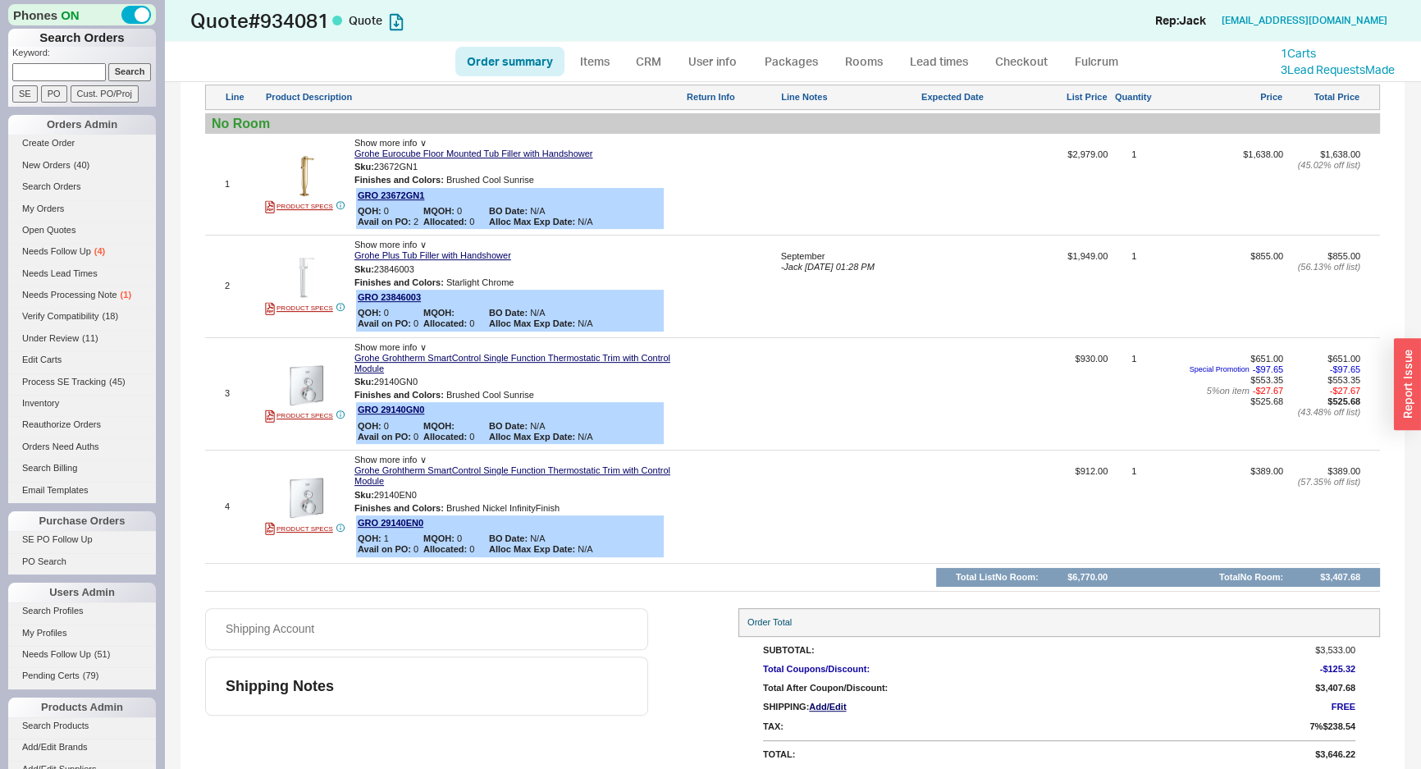
scroll to position [883, 0]
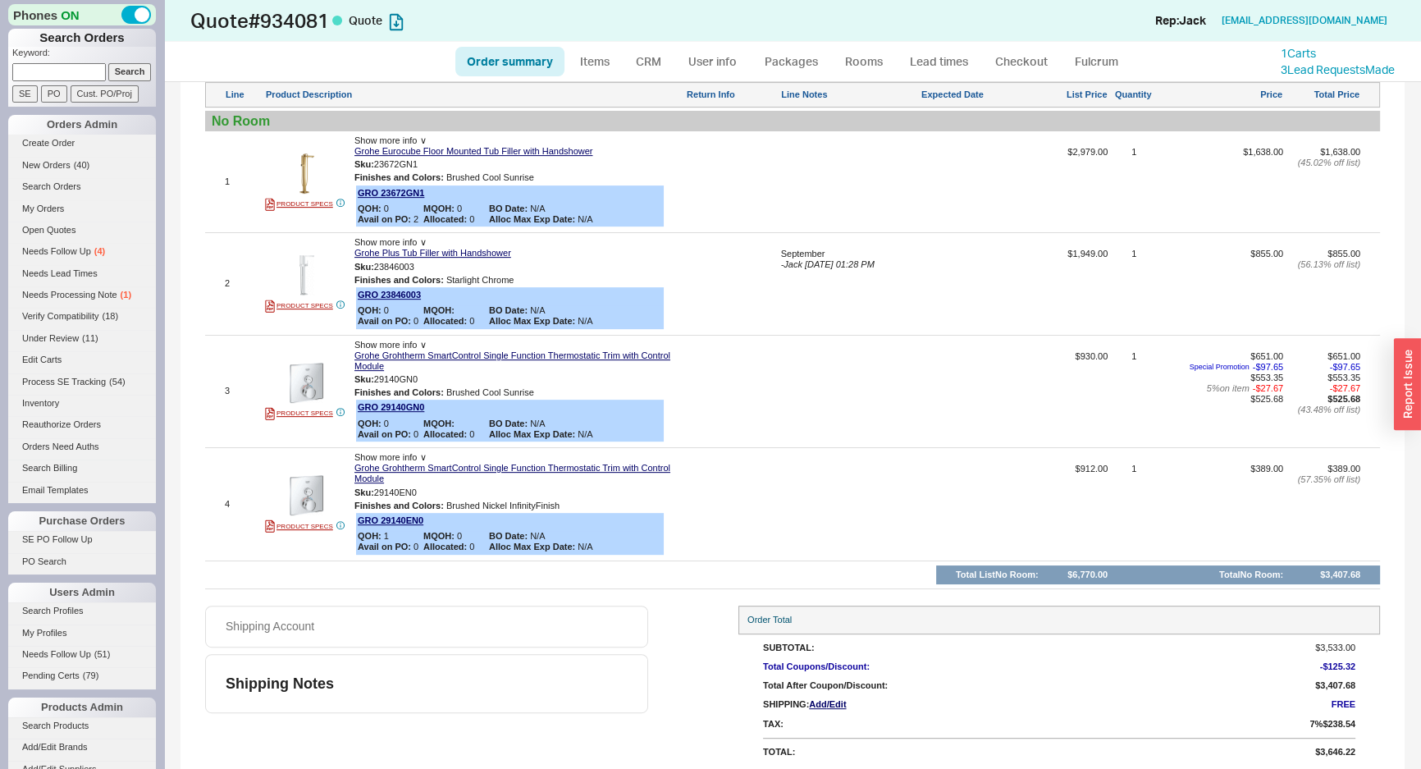
click at [910, 352] on div at bounding box center [849, 397] width 137 height 93
click at [1013, 359] on div at bounding box center [979, 397] width 115 height 93
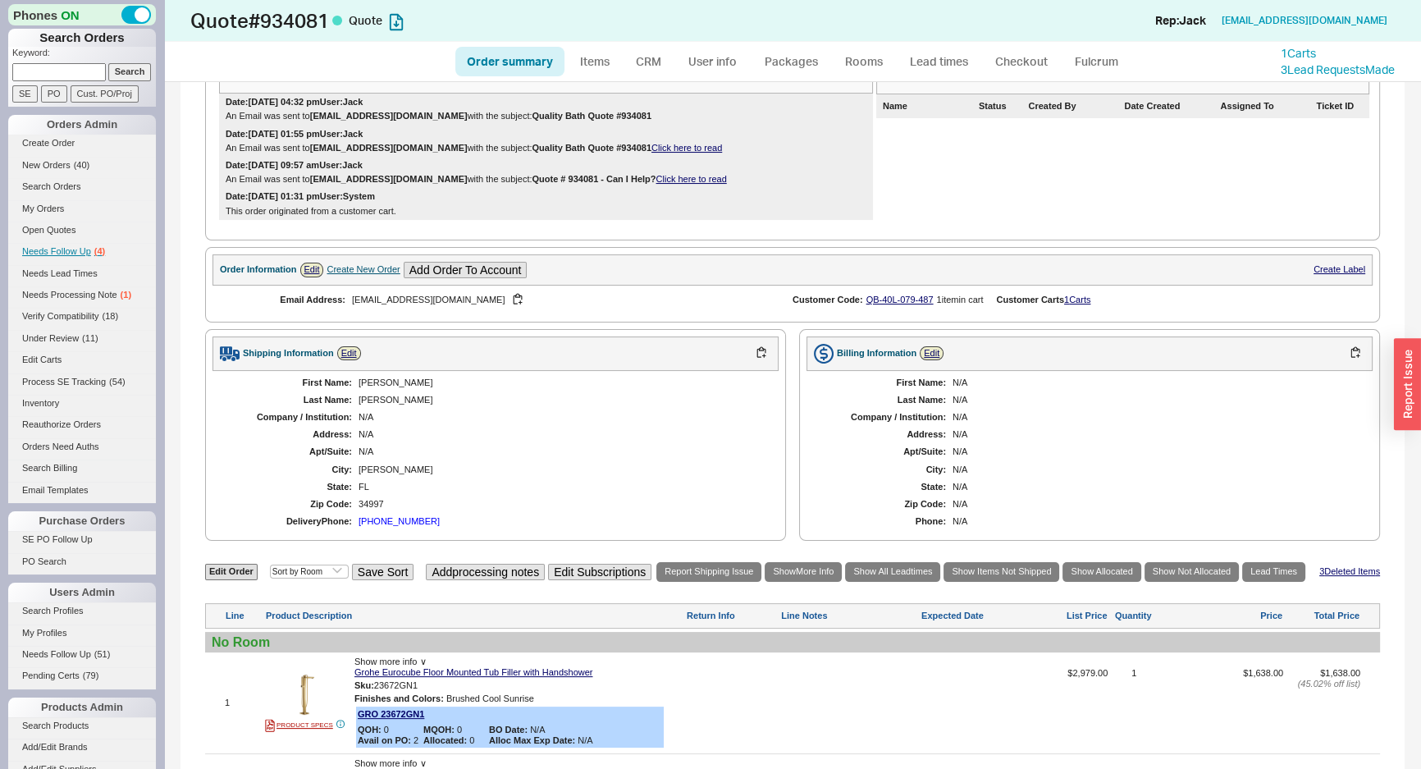
scroll to position [0, 0]
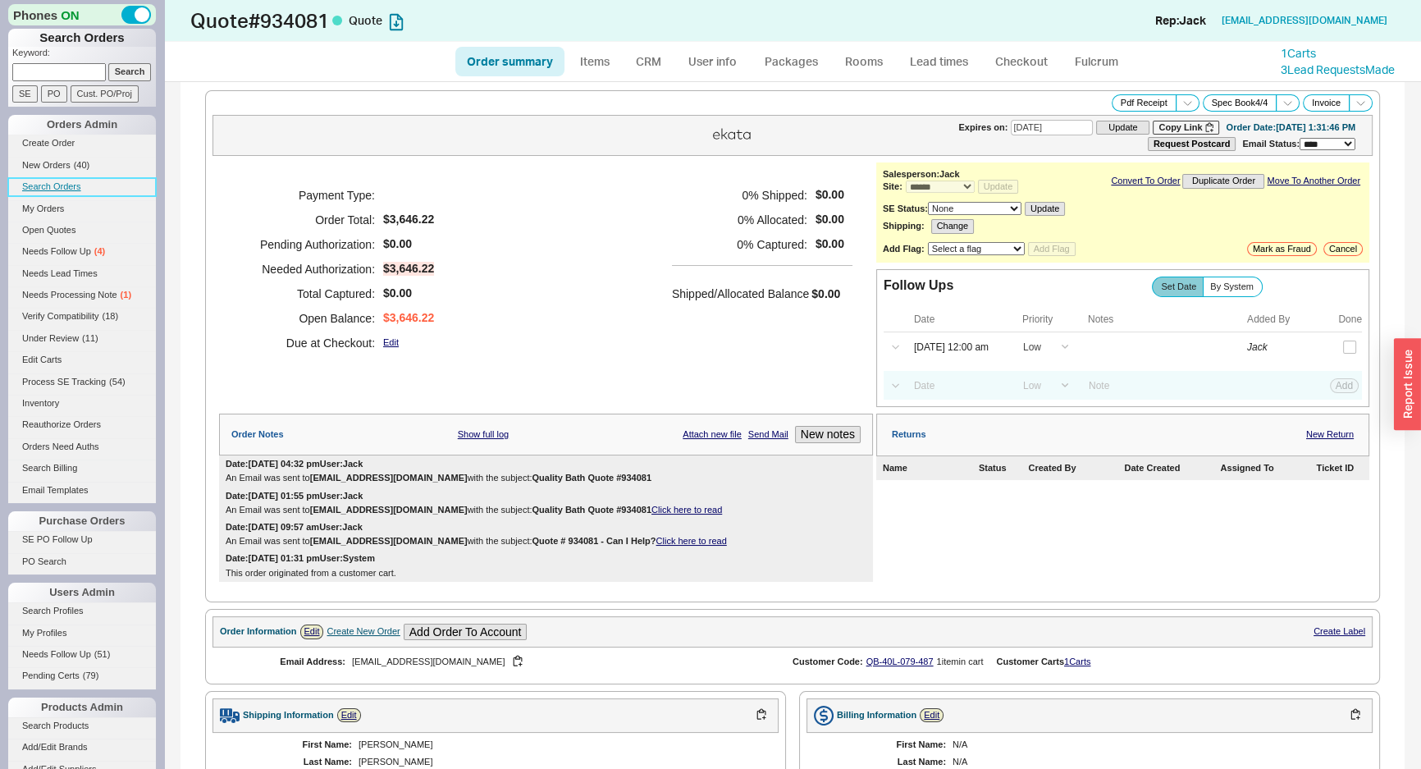
click at [50, 186] on link "Search Orders" at bounding box center [82, 186] width 148 height 17
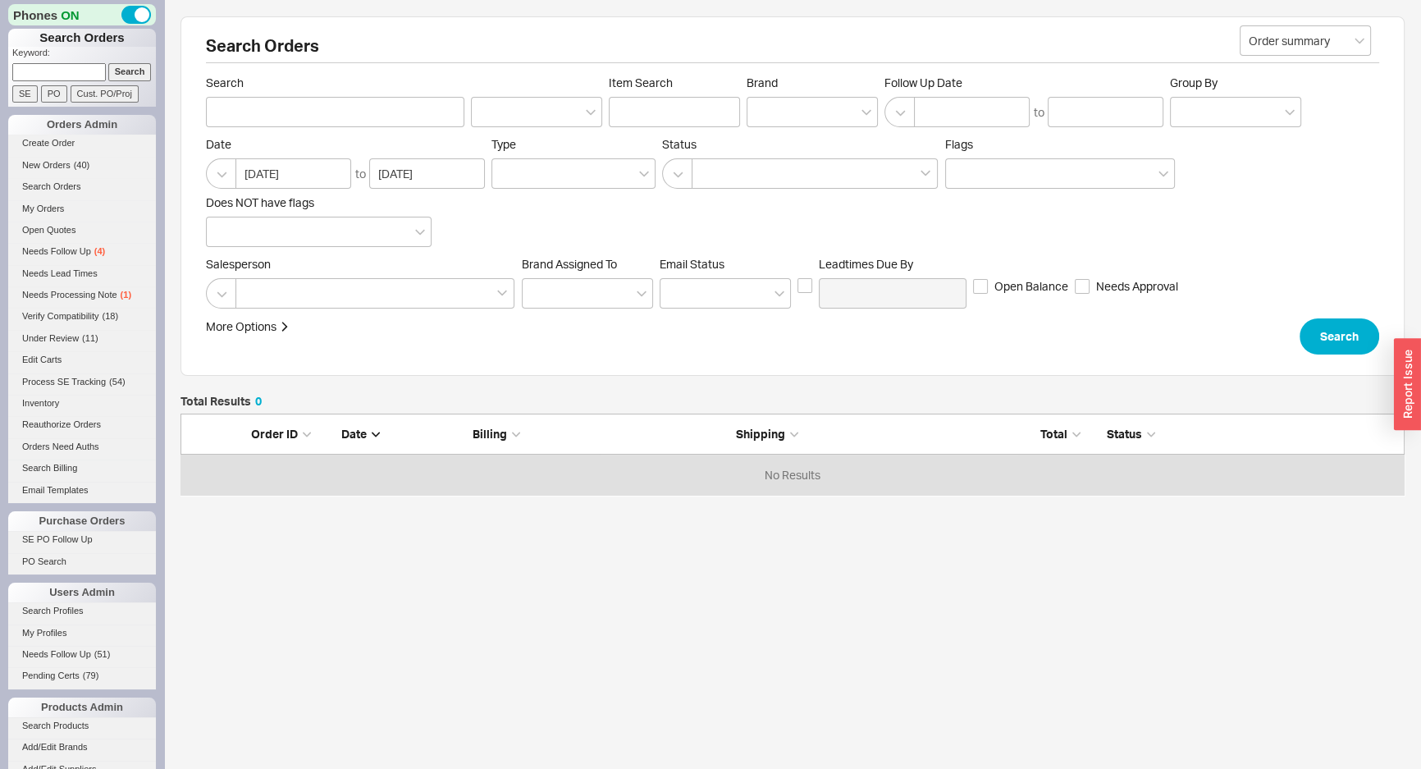
scroll to position [70, 1213]
drag, startPoint x: 763, startPoint y: 89, endPoint x: 775, endPoint y: 101, distance: 16.2
click at [764, 89] on span "Brand" at bounding box center [812, 82] width 131 height 15
click at [764, 103] on input "Brand" at bounding box center [761, 112] width 11 height 19
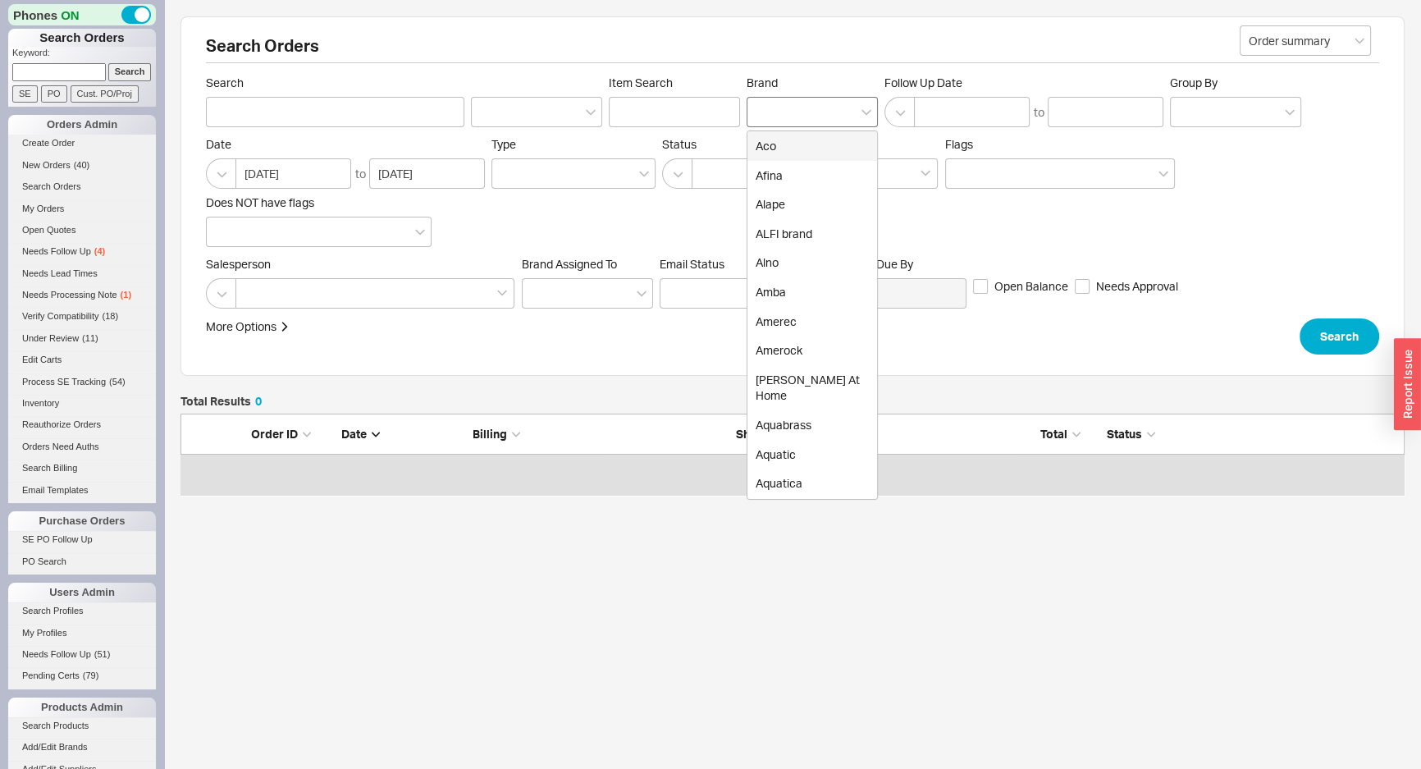
click at [779, 107] on div at bounding box center [812, 112] width 131 height 30
click at [767, 107] on input "Brand Aco Afina Alape ALFI brand Alno Amba Amerec Amerock Anne At Home Aquabras…" at bounding box center [761, 112] width 11 height 19
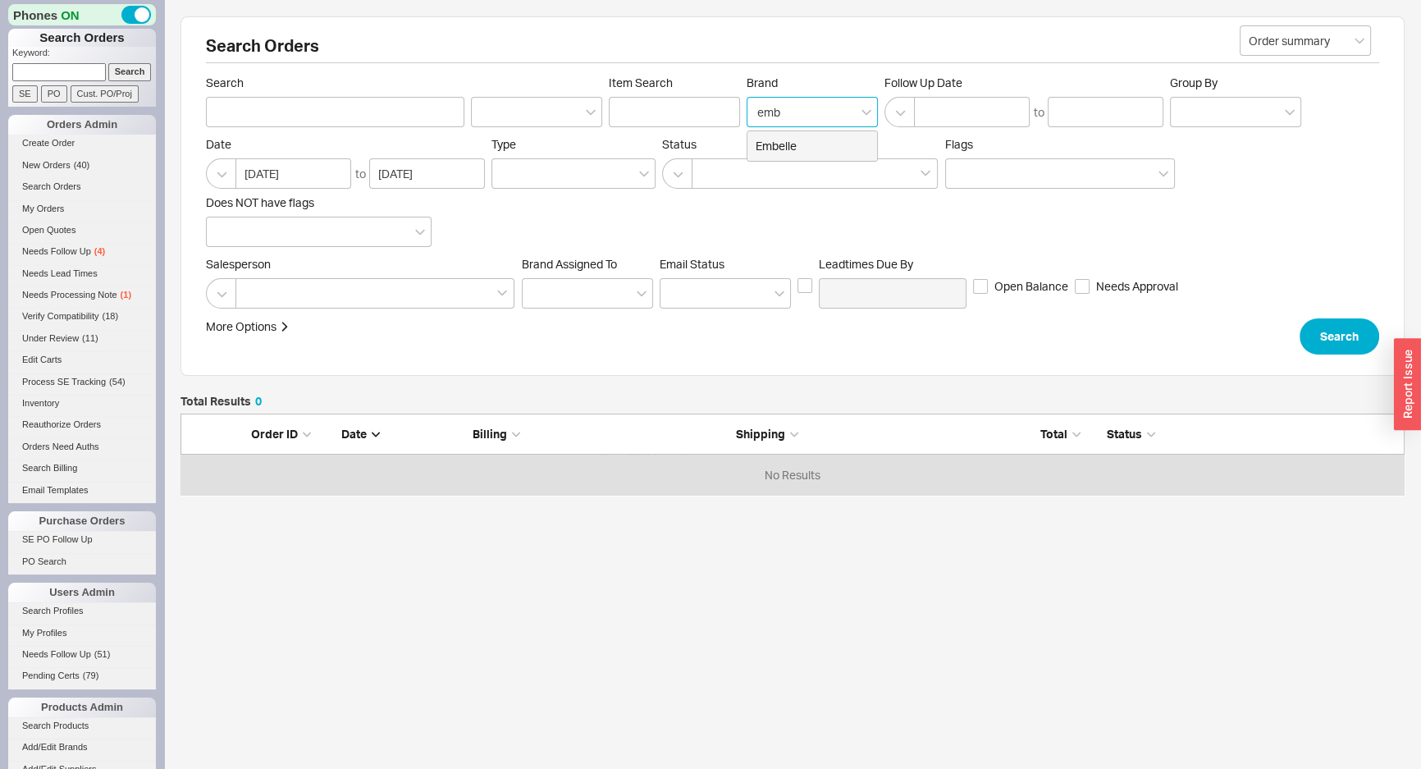
type input "embe"
click at [785, 136] on div "Embelle" at bounding box center [813, 146] width 130 height 30
type input "Brand"
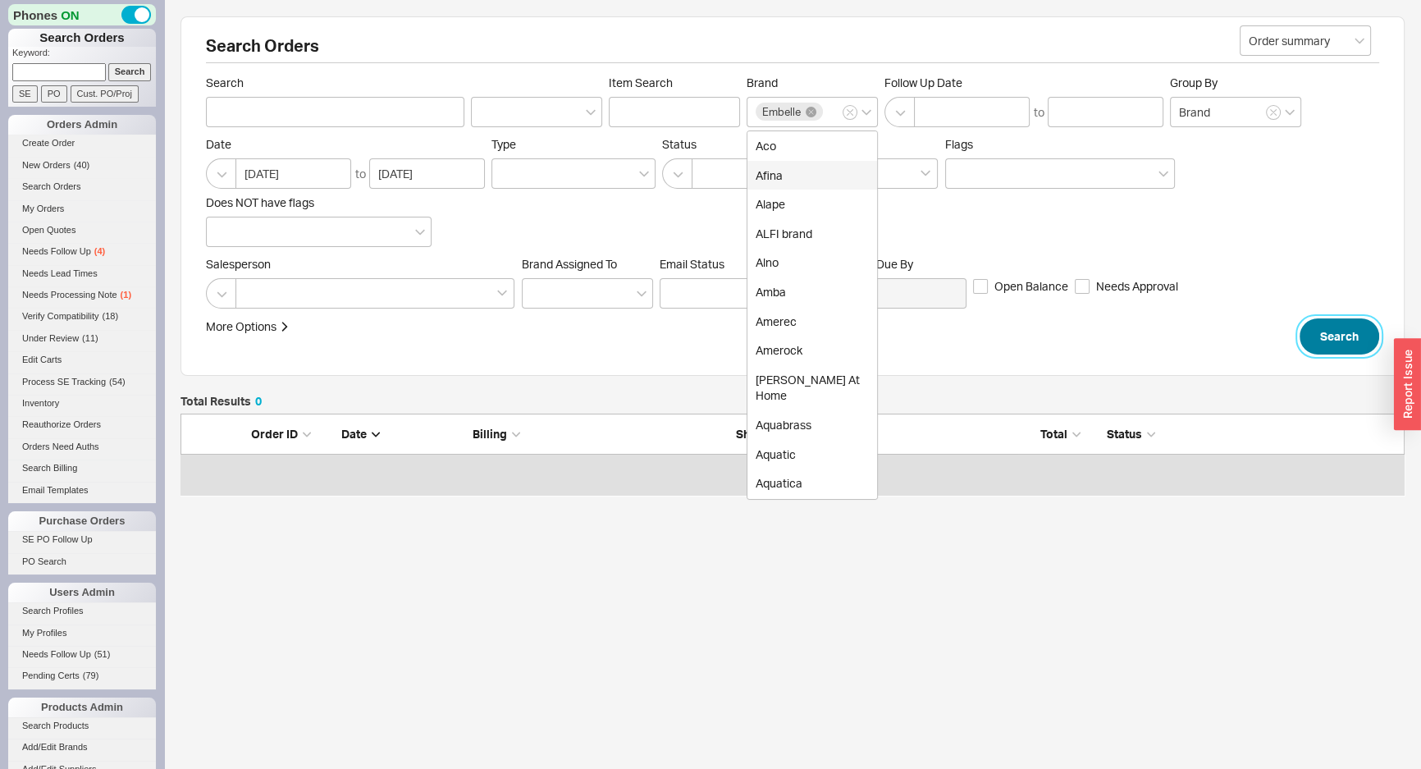
drag, startPoint x: 1343, startPoint y: 336, endPoint x: 1347, endPoint y: 348, distance: 12.2
click at [1347, 348] on button "Search" at bounding box center [1340, 336] width 80 height 36
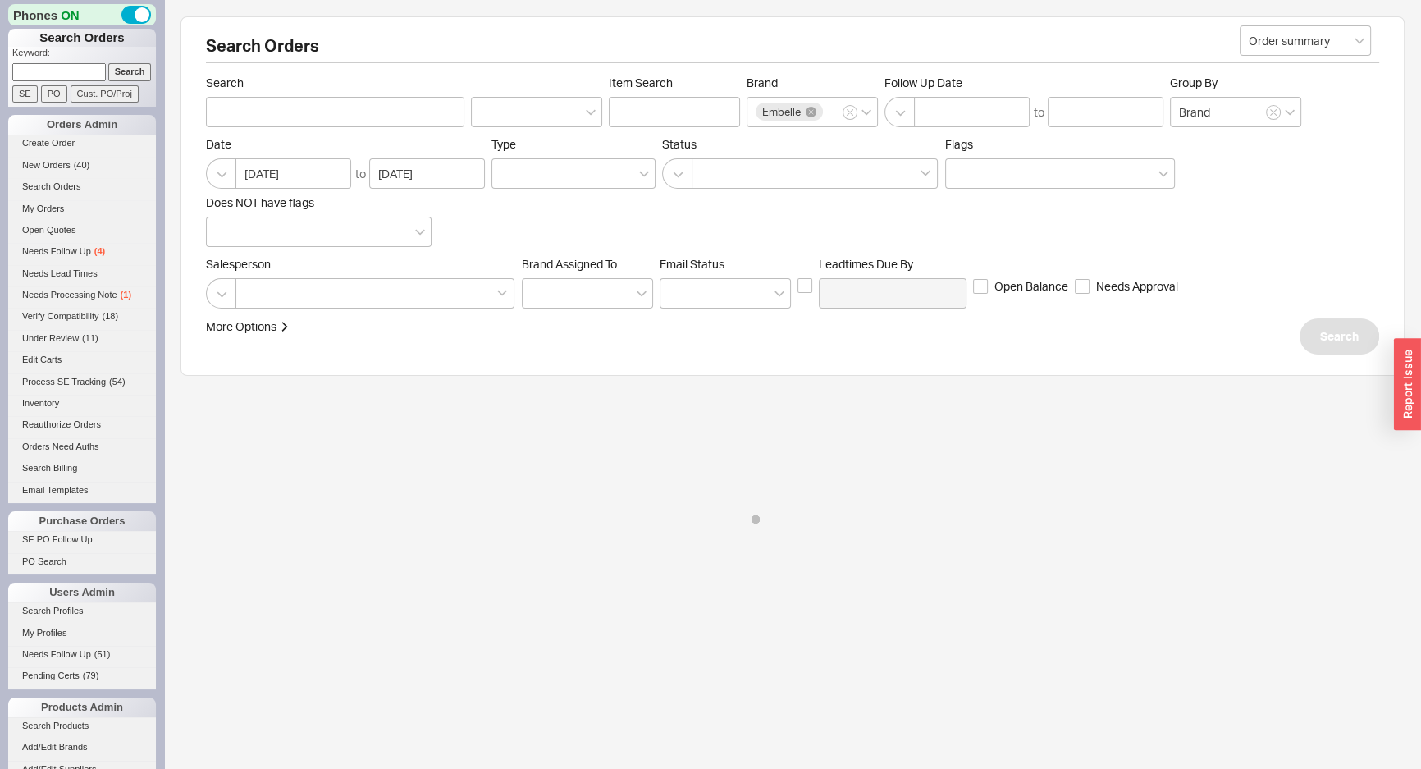
click at [1302, 277] on div "Salesperson Brand Assigned To Em ​ ail Status Leadtimes Due By Open Balance Nee…" at bounding box center [792, 283] width 1173 height 52
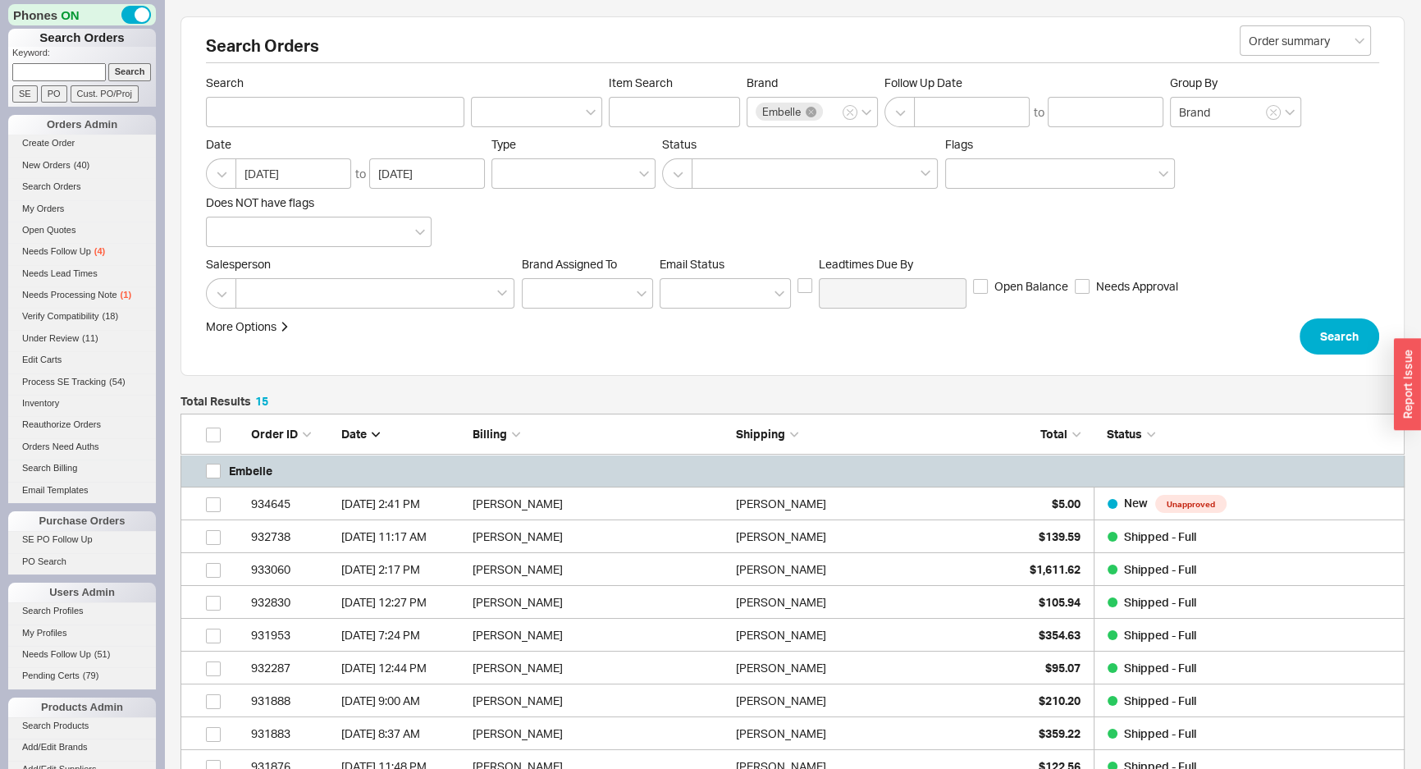
scroll to position [555, 1213]
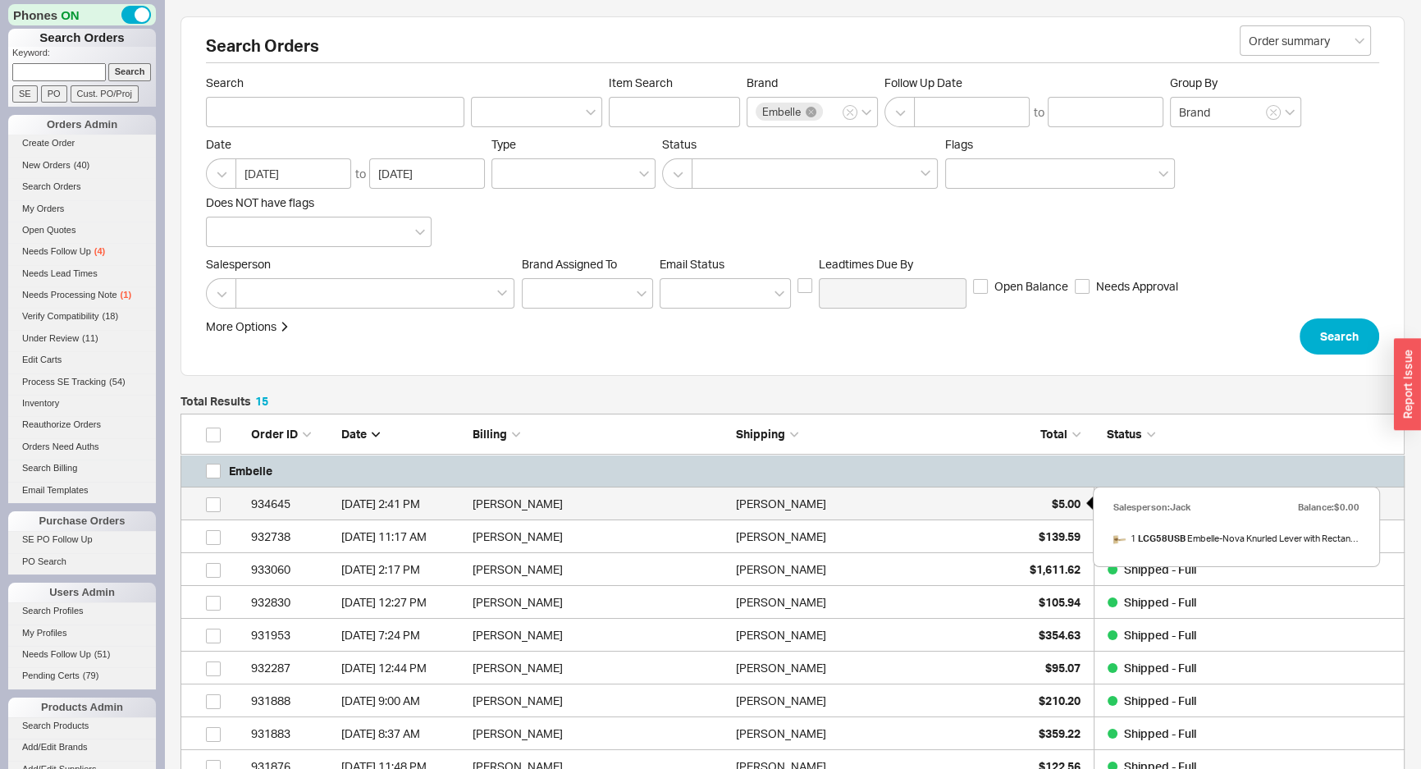
click at [1046, 505] on div "$5.00" at bounding box center [1040, 503] width 82 height 33
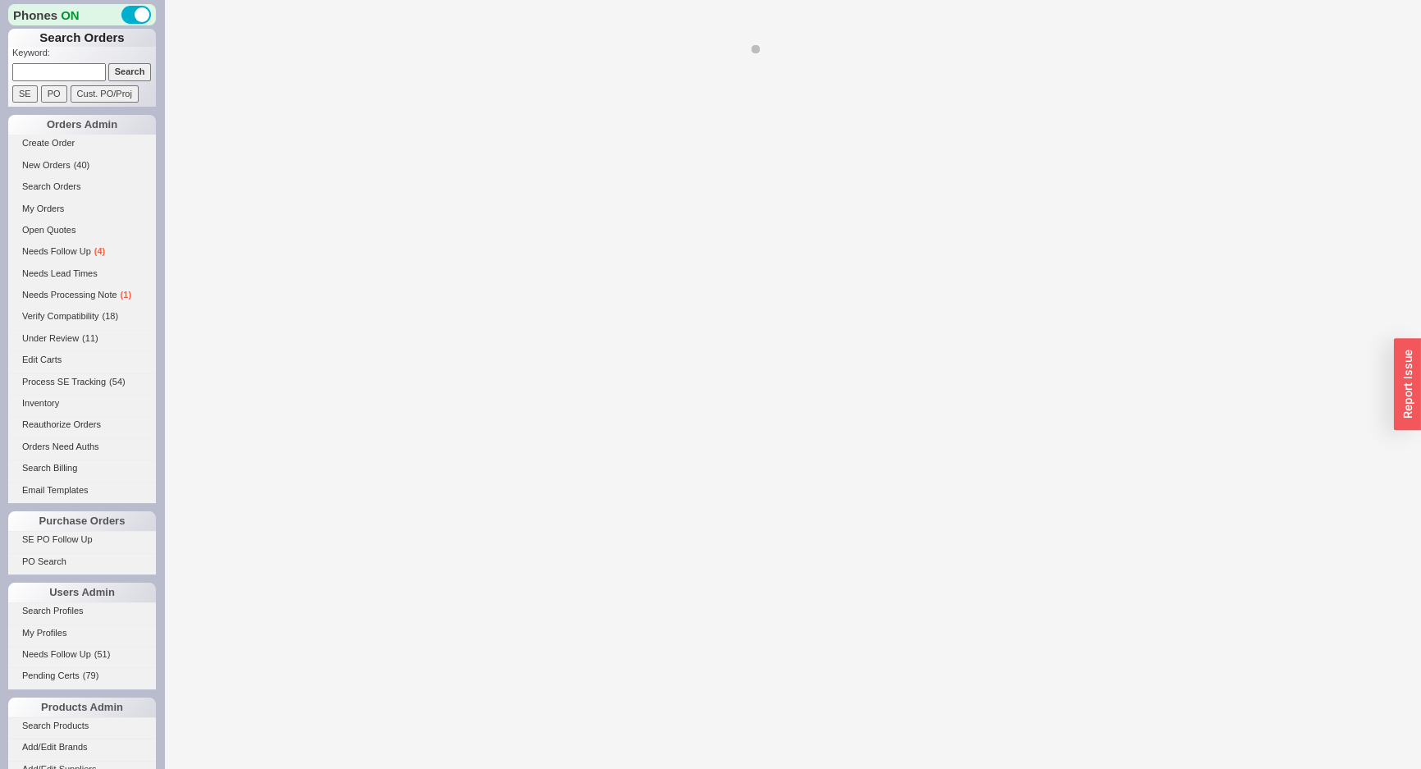
select select "*"
select select "LOW"
select select "3"
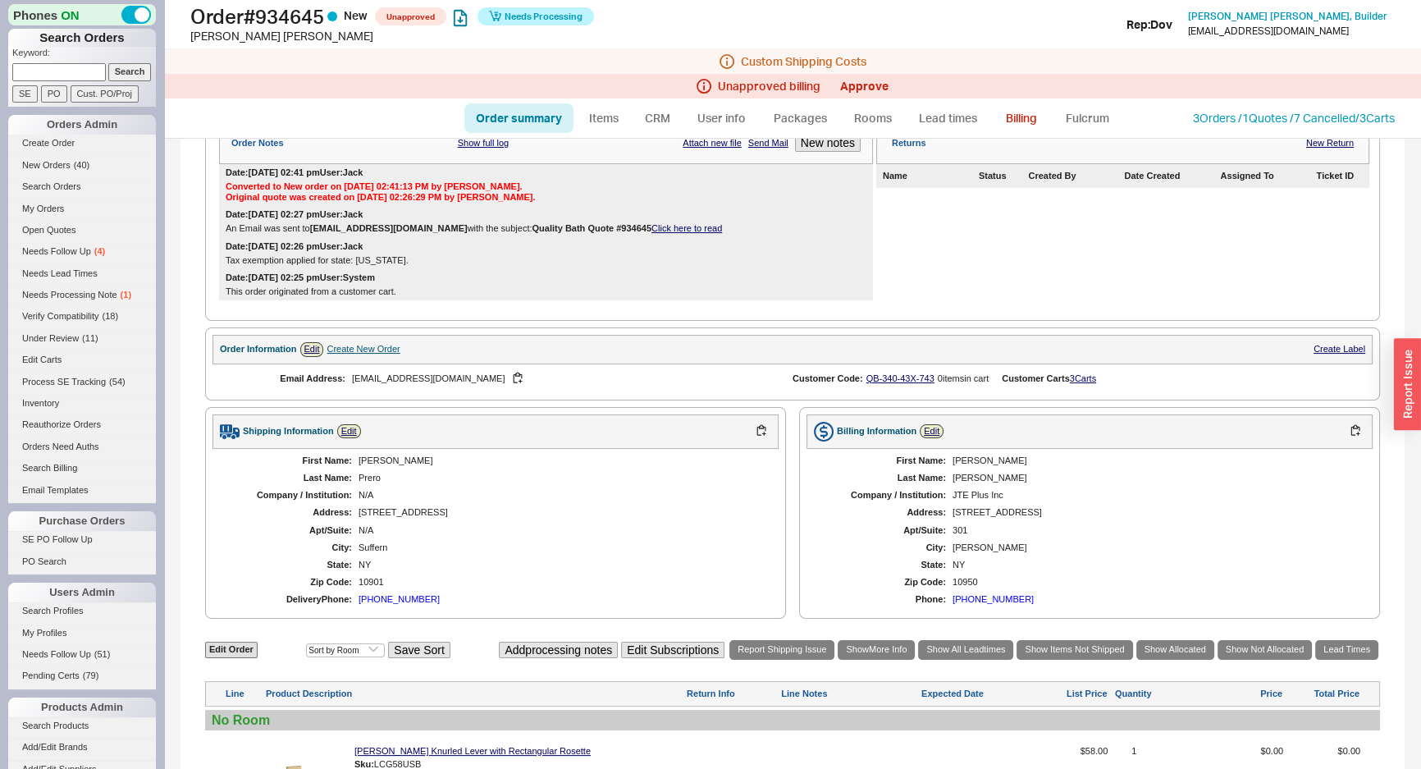
scroll to position [522, 0]
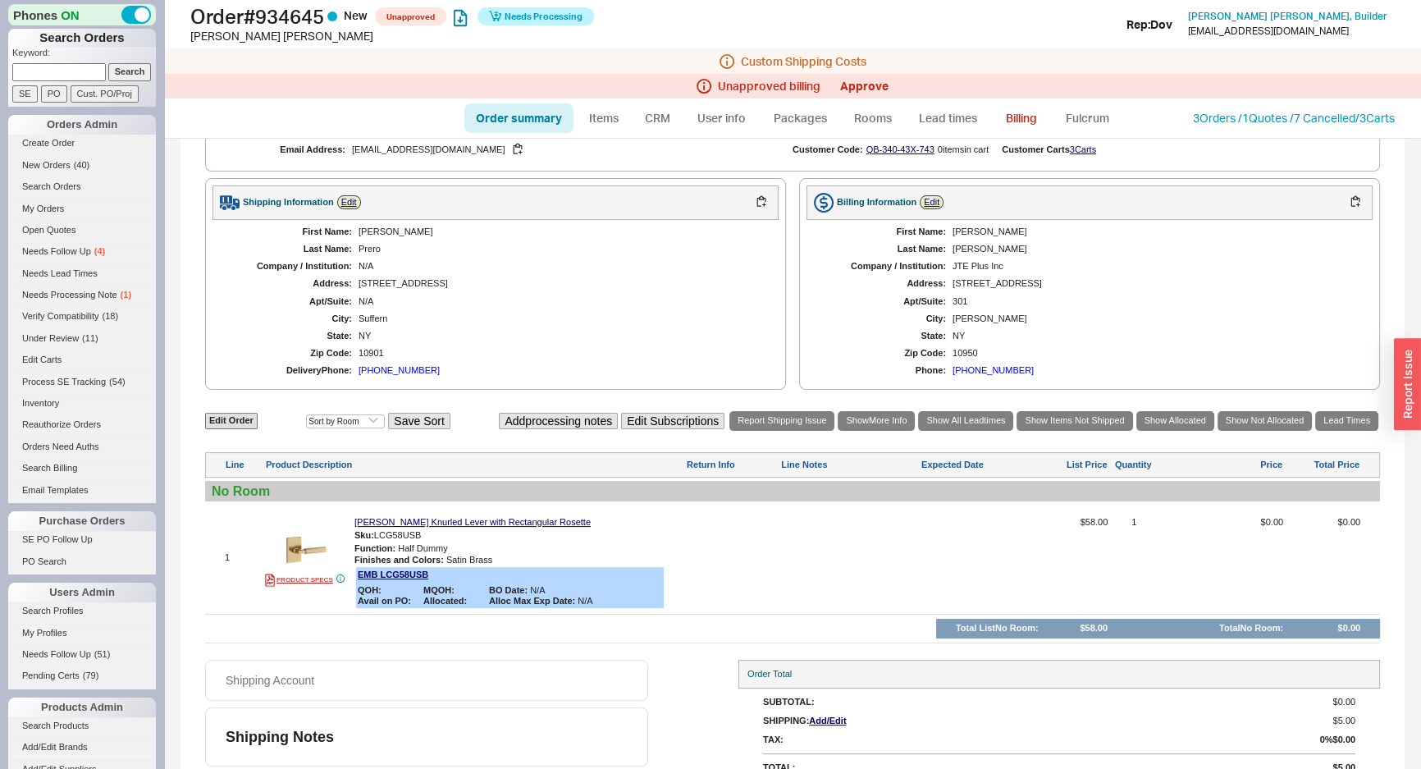
click at [667, 324] on div "Suffern" at bounding box center [561, 318] width 404 height 11
click at [542, 117] on link "Order summary" at bounding box center [518, 118] width 109 height 30
select select "*"
select select "LOW"
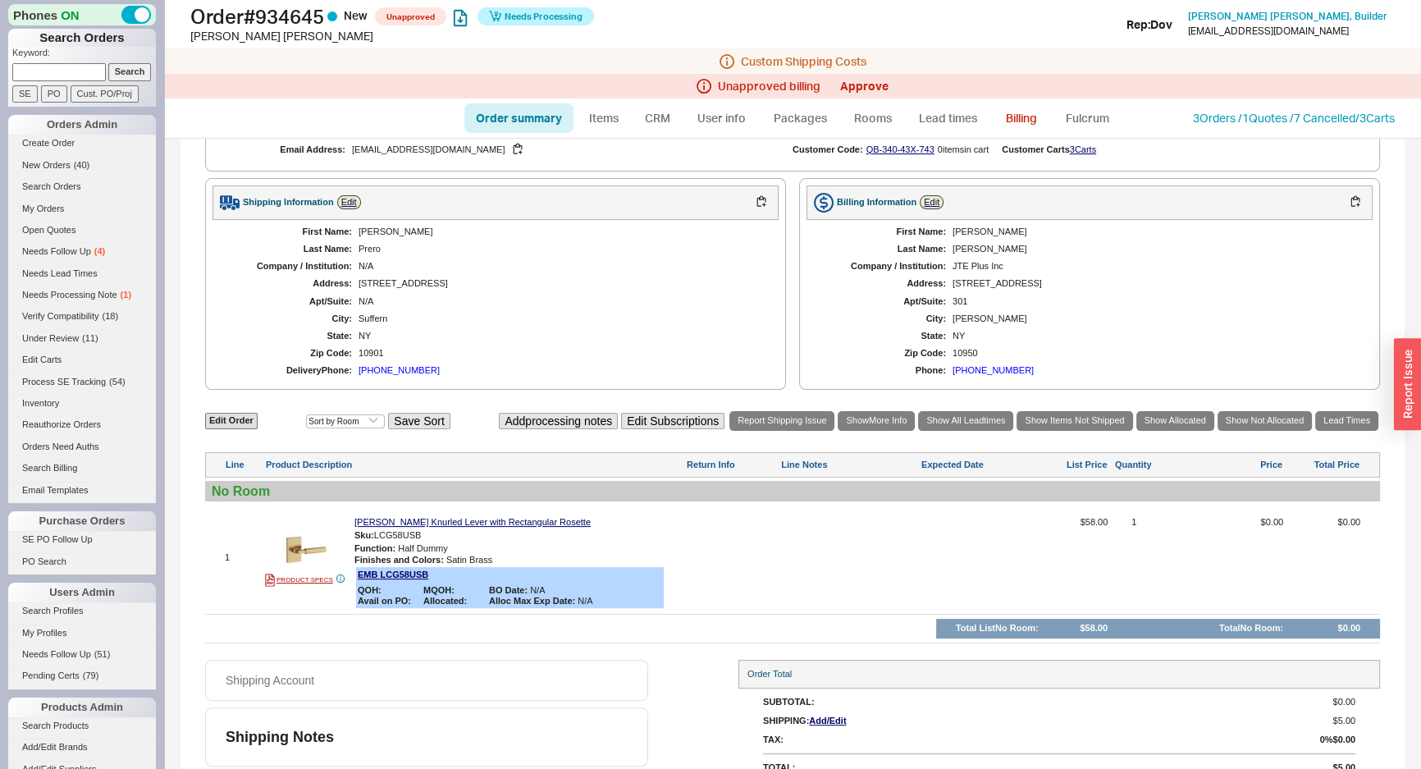
select select "3"
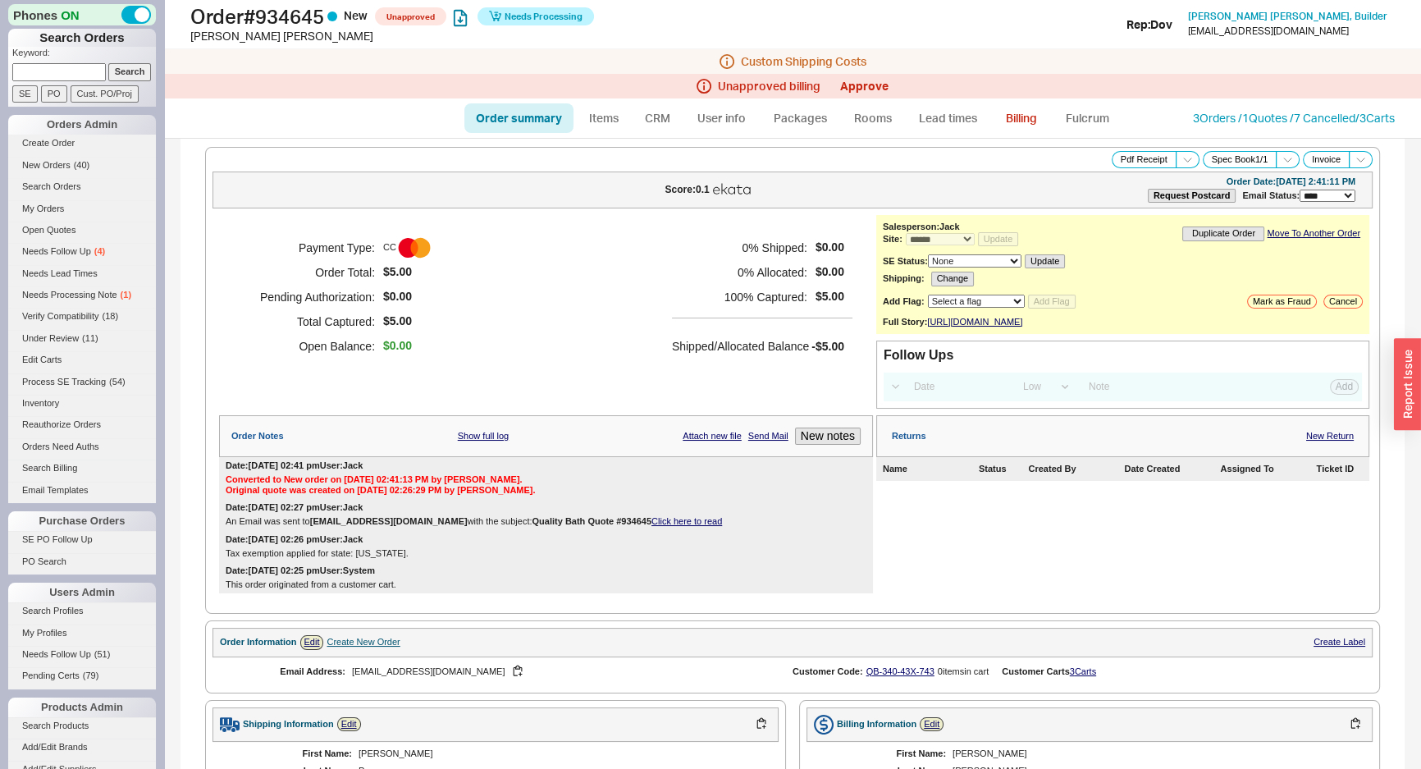
click at [622, 323] on div "Payment Type: CC Order Total: $5.00 Pending Authorization: $0.00 Total Captured…" at bounding box center [546, 297] width 654 height 164
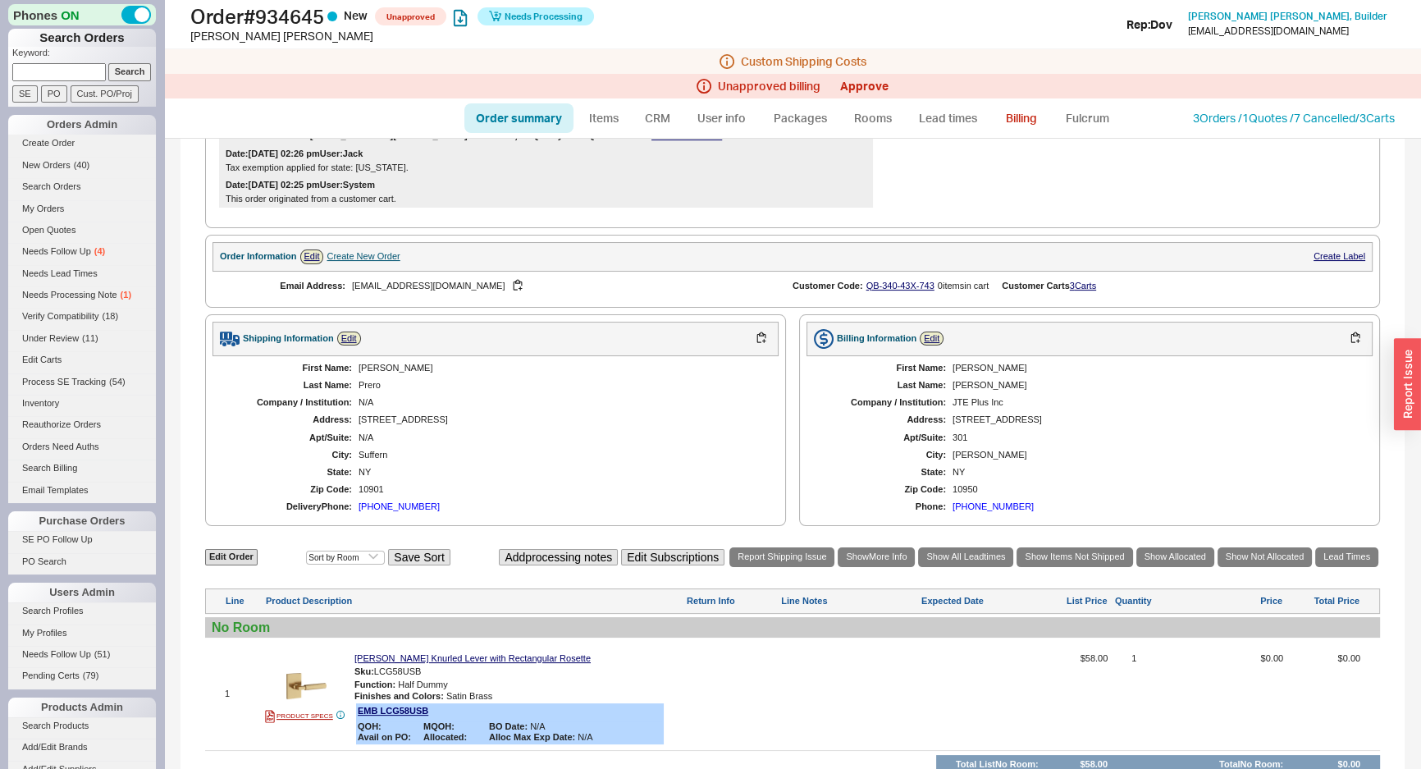
scroll to position [550, 0]
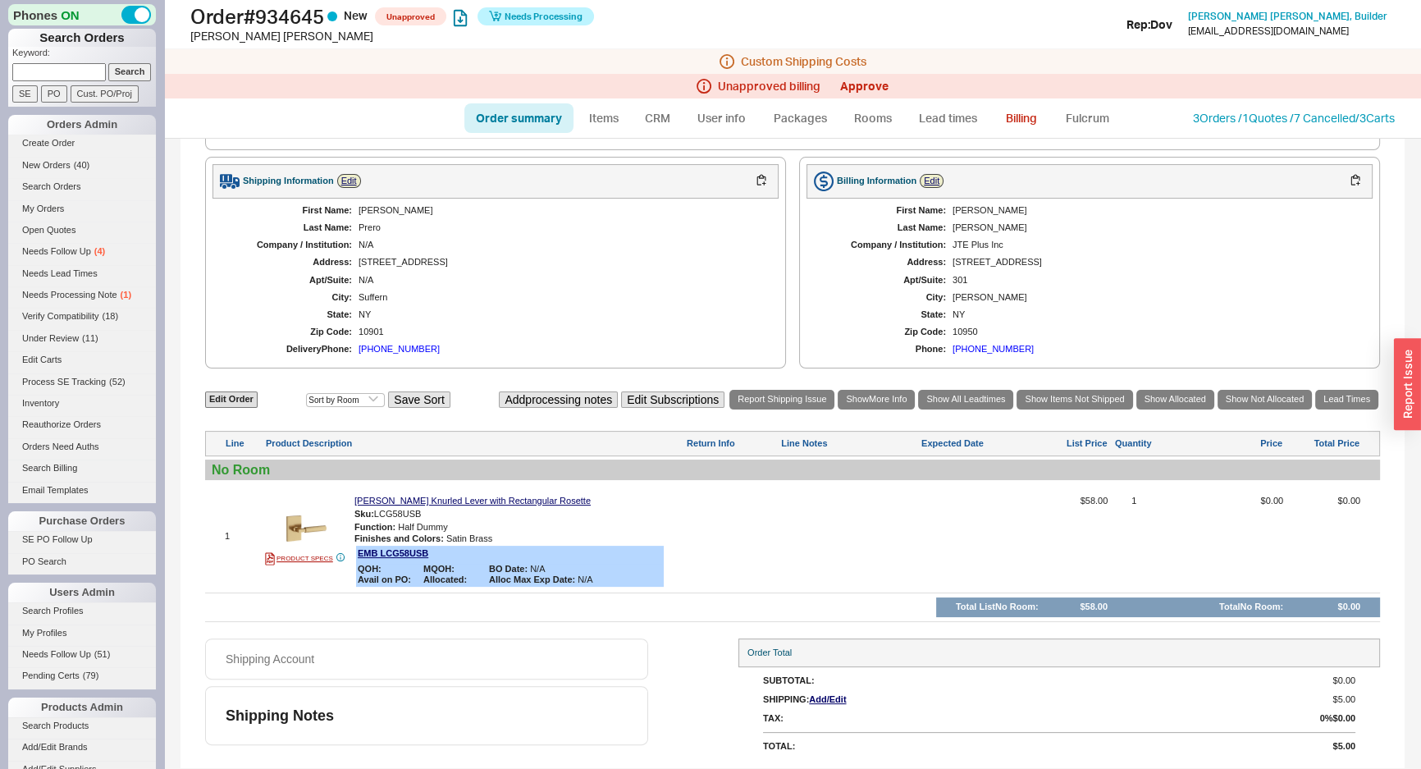
click at [748, 538] on div at bounding box center [732, 542] width 92 height 93
click at [550, 300] on div "Suffern" at bounding box center [561, 297] width 404 height 11
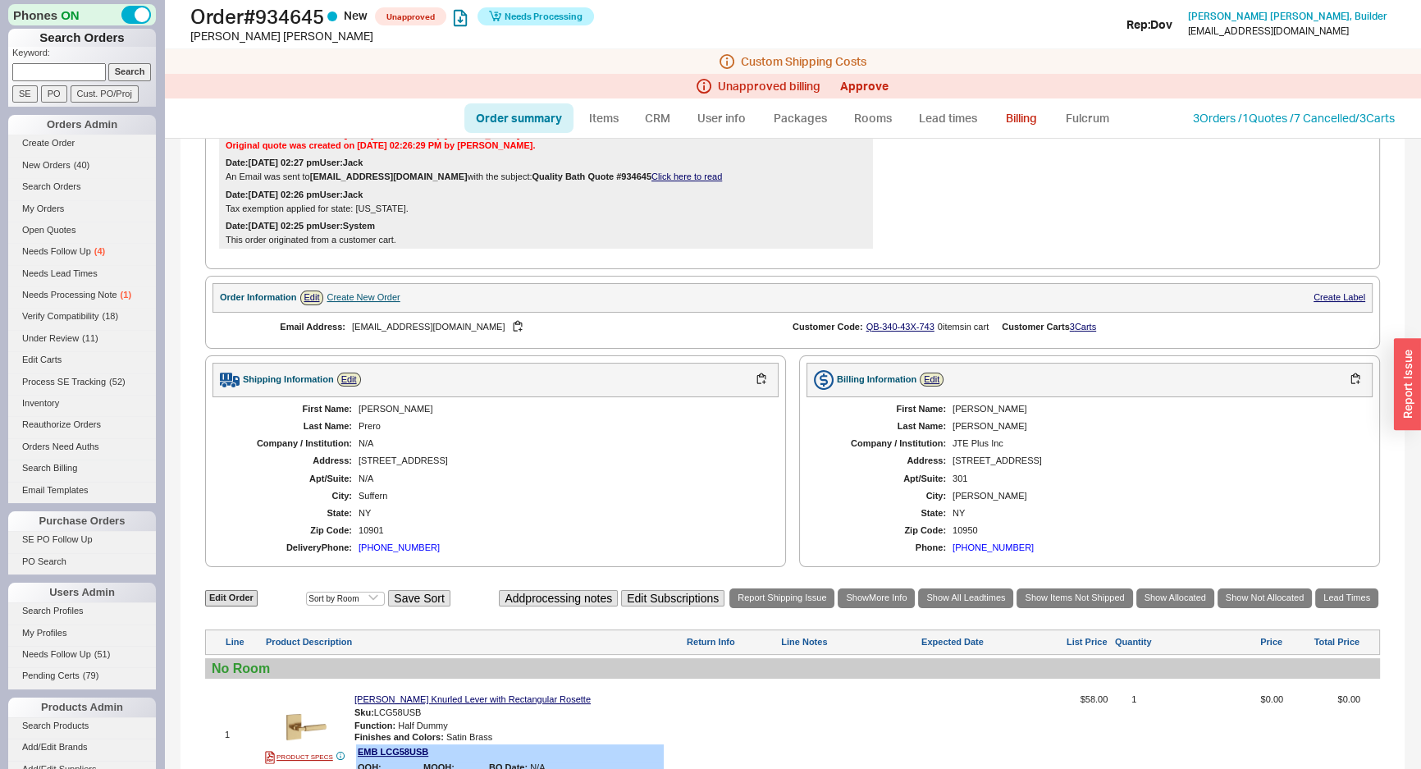
scroll to position [0, 0]
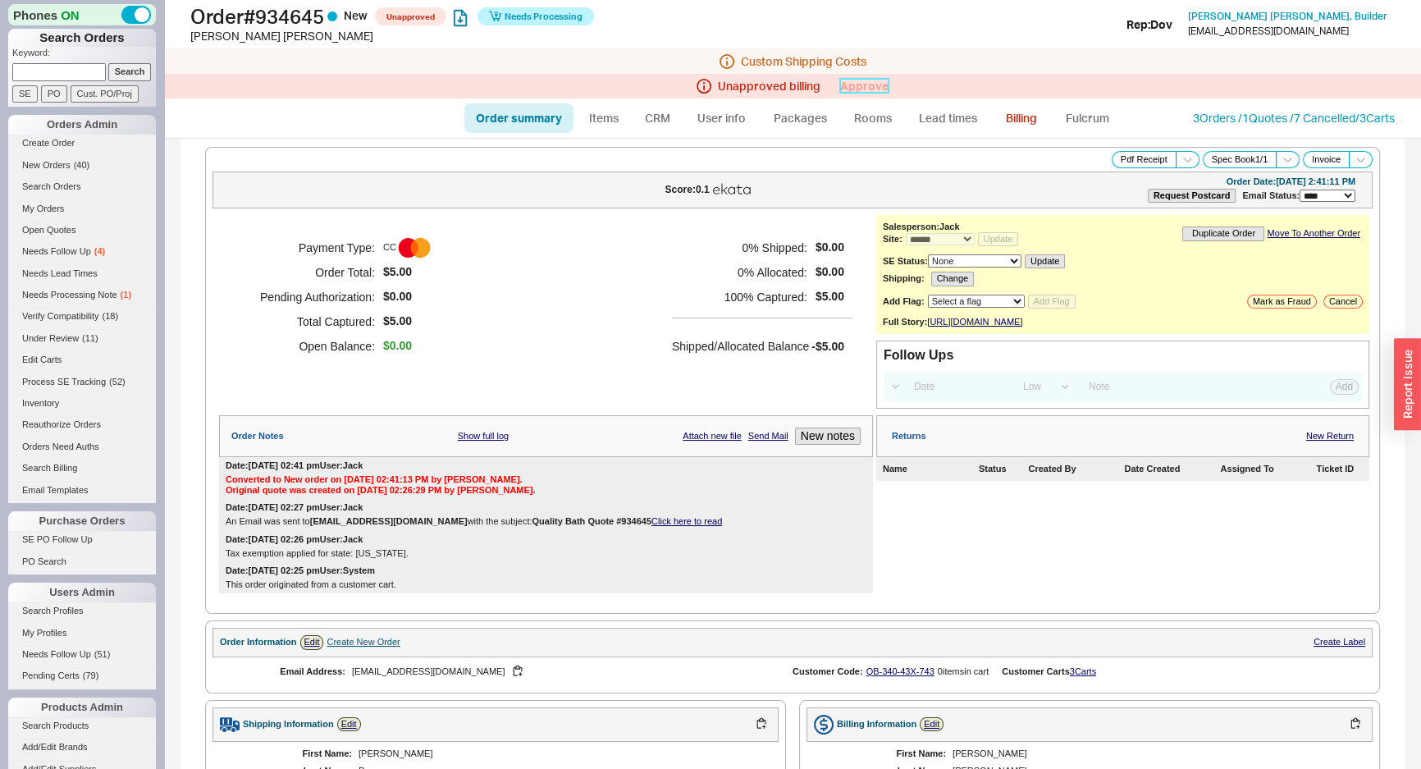
click at [847, 90] on link "Approve" at bounding box center [864, 86] width 48 height 14
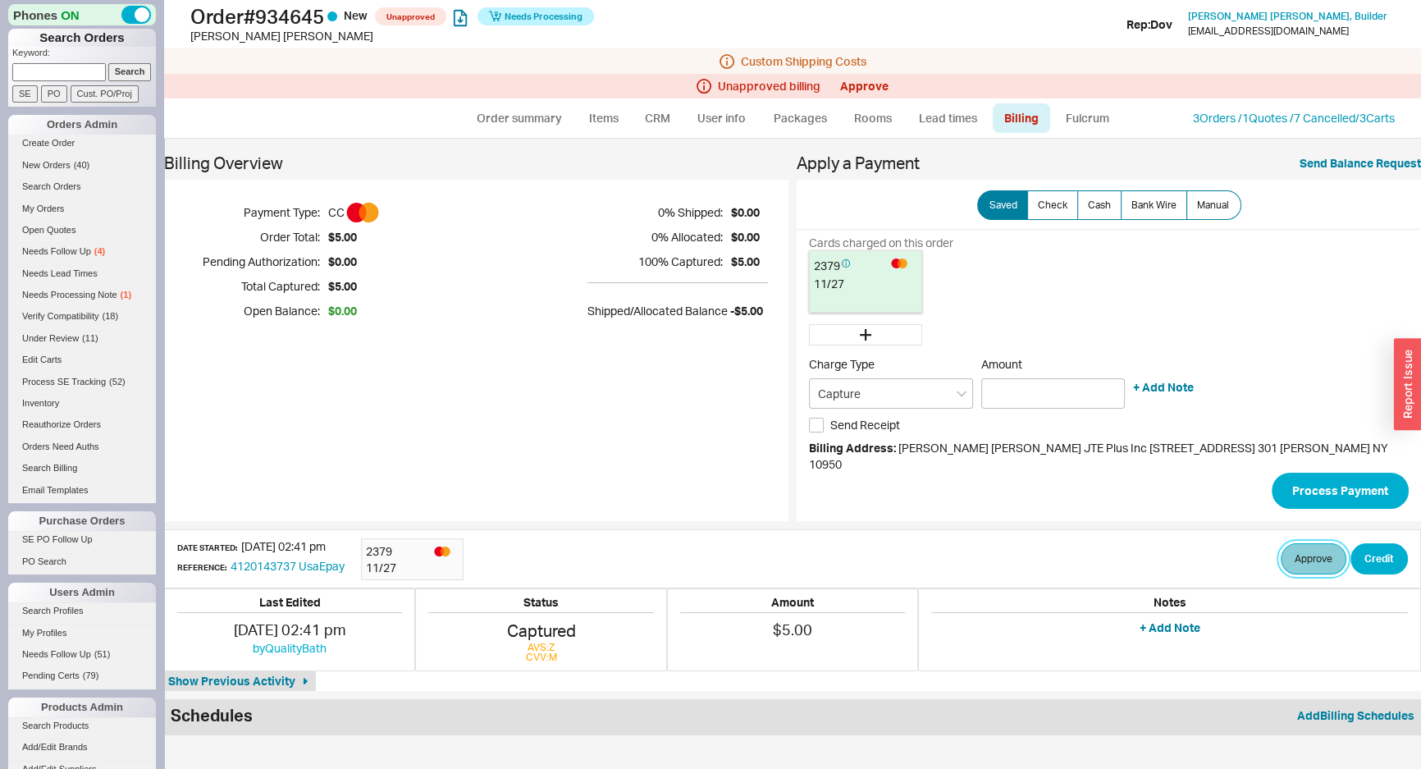
click at [1300, 543] on button "Approve" at bounding box center [1314, 558] width 66 height 31
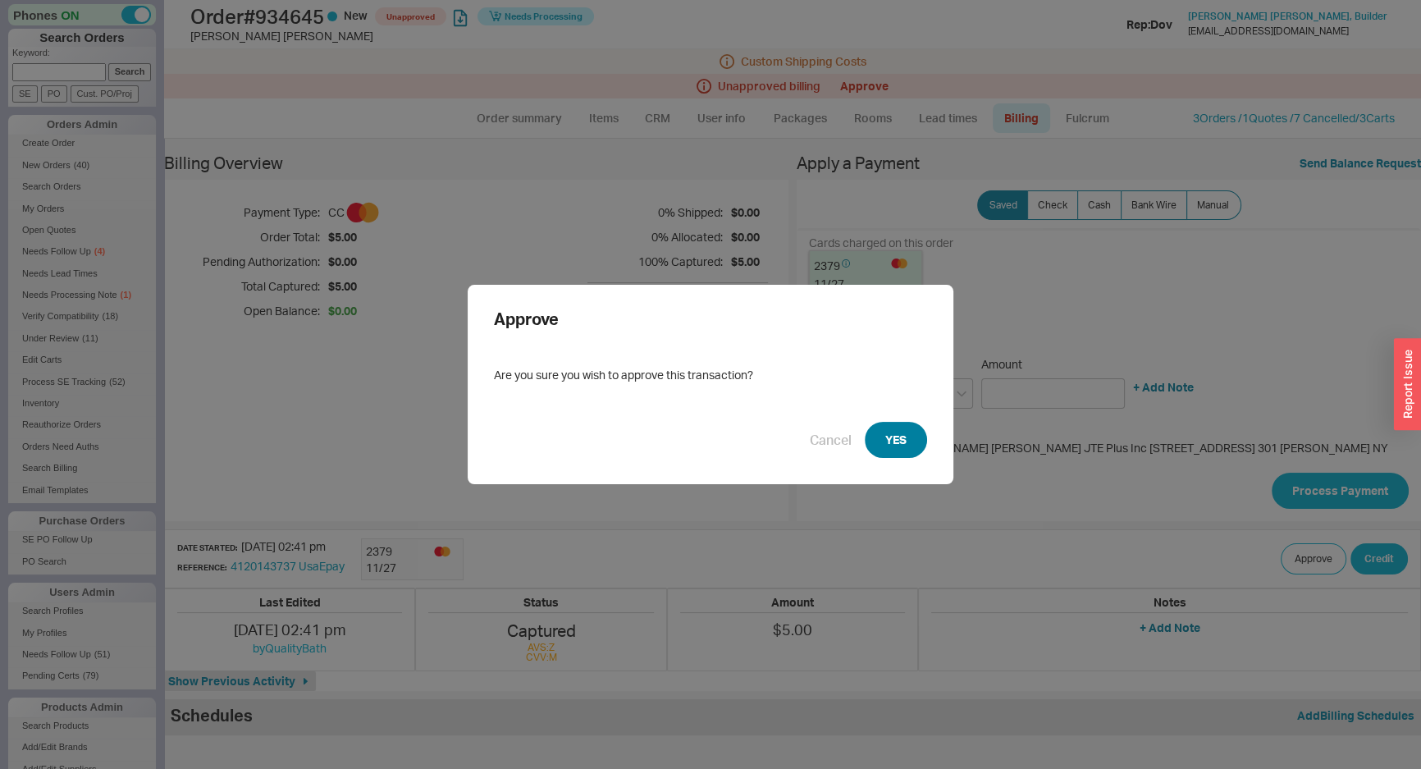
click at [889, 444] on button "YES" at bounding box center [896, 440] width 62 height 36
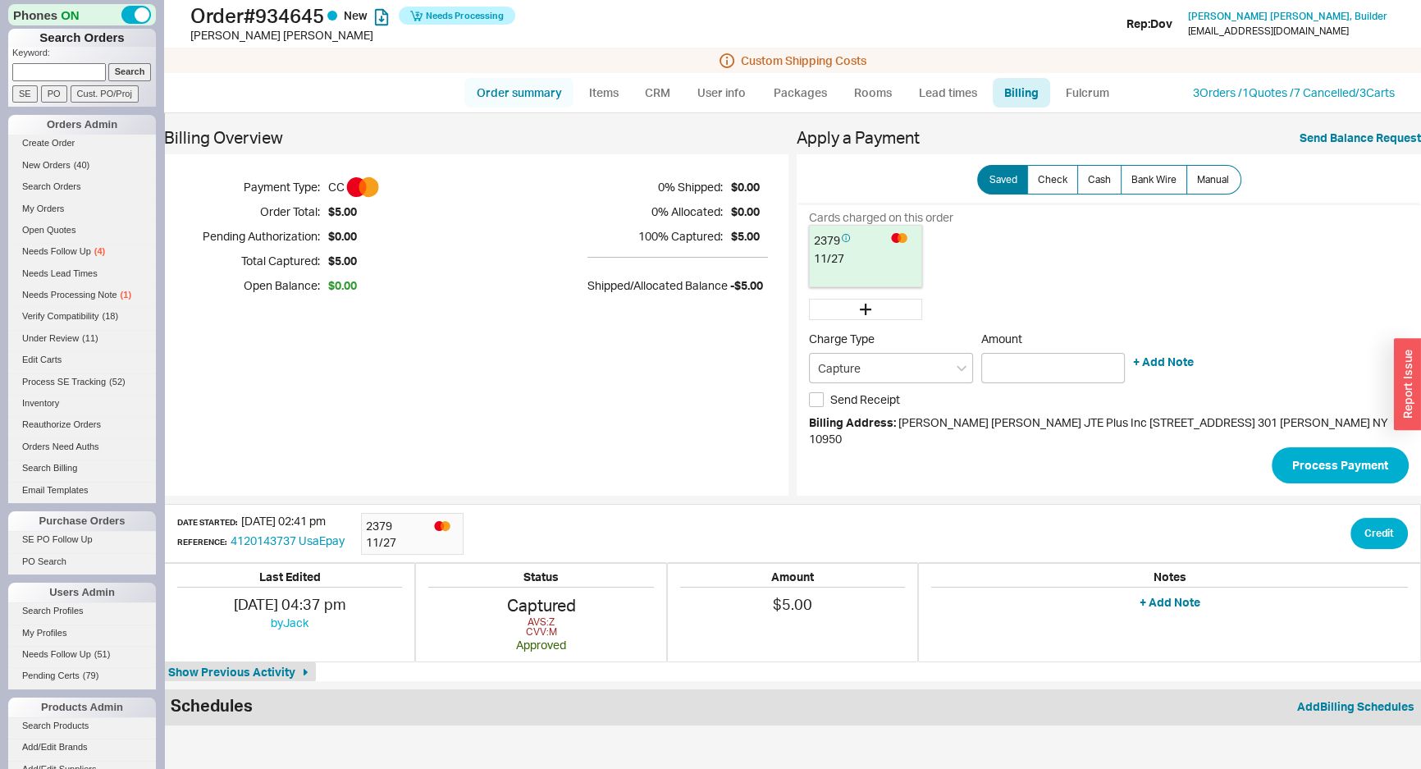
click at [533, 87] on link "Order summary" at bounding box center [518, 93] width 109 height 30
select select "*"
select select "LOW"
select select "3"
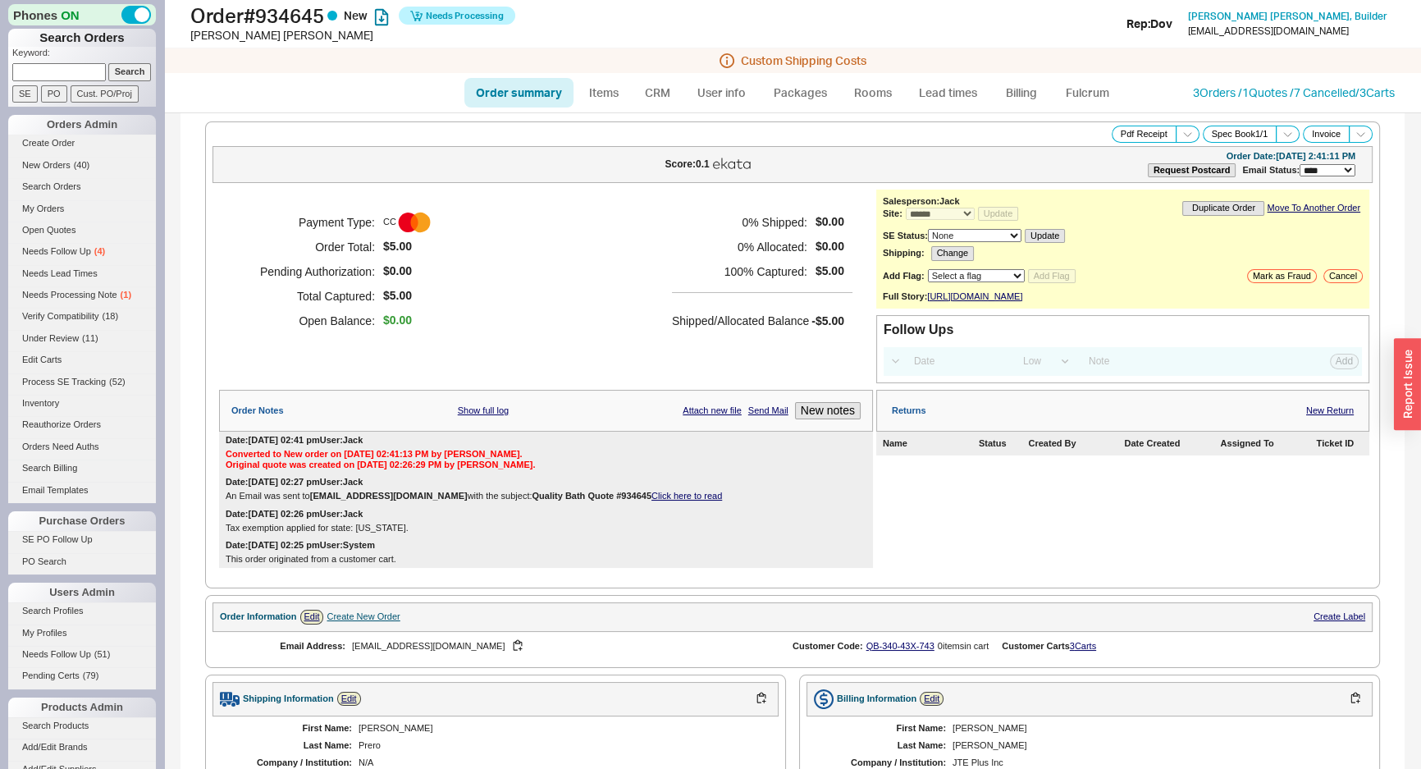
click at [607, 279] on div "Payment Type: CC Order Total: $5.00 Pending Authorization: $0.00 Total Captured…" at bounding box center [546, 272] width 654 height 164
click at [745, 283] on div "0 % Shipped: $0.00 0 % Allocated: $0.00 100 % Captured: $5.00 Shipped/Allocated…" at bounding box center [762, 271] width 181 height 123
click at [624, 297] on div "Payment Type: CC Order Total: $5.00 Pending Authorization: $0.00 Total Captured…" at bounding box center [546, 272] width 654 height 164
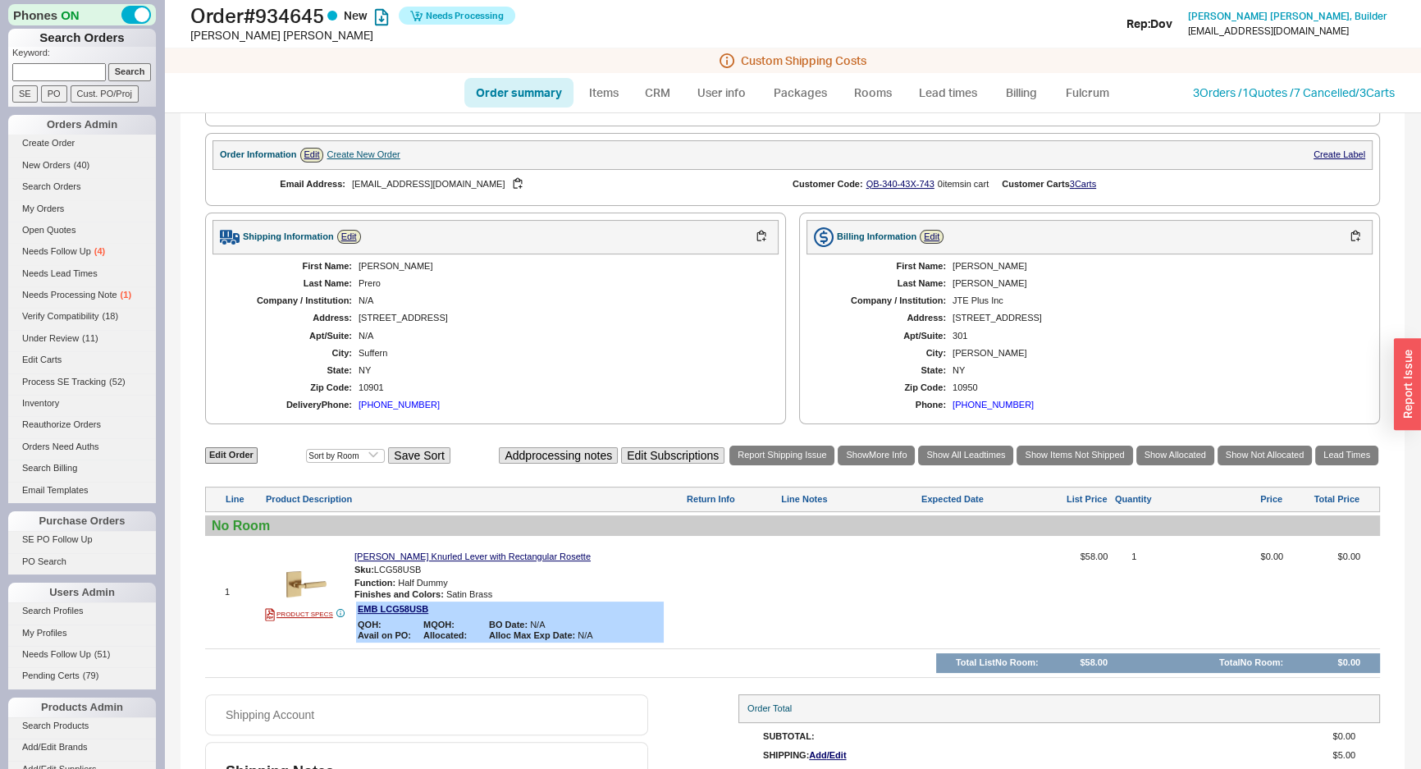
scroll to position [522, 0]
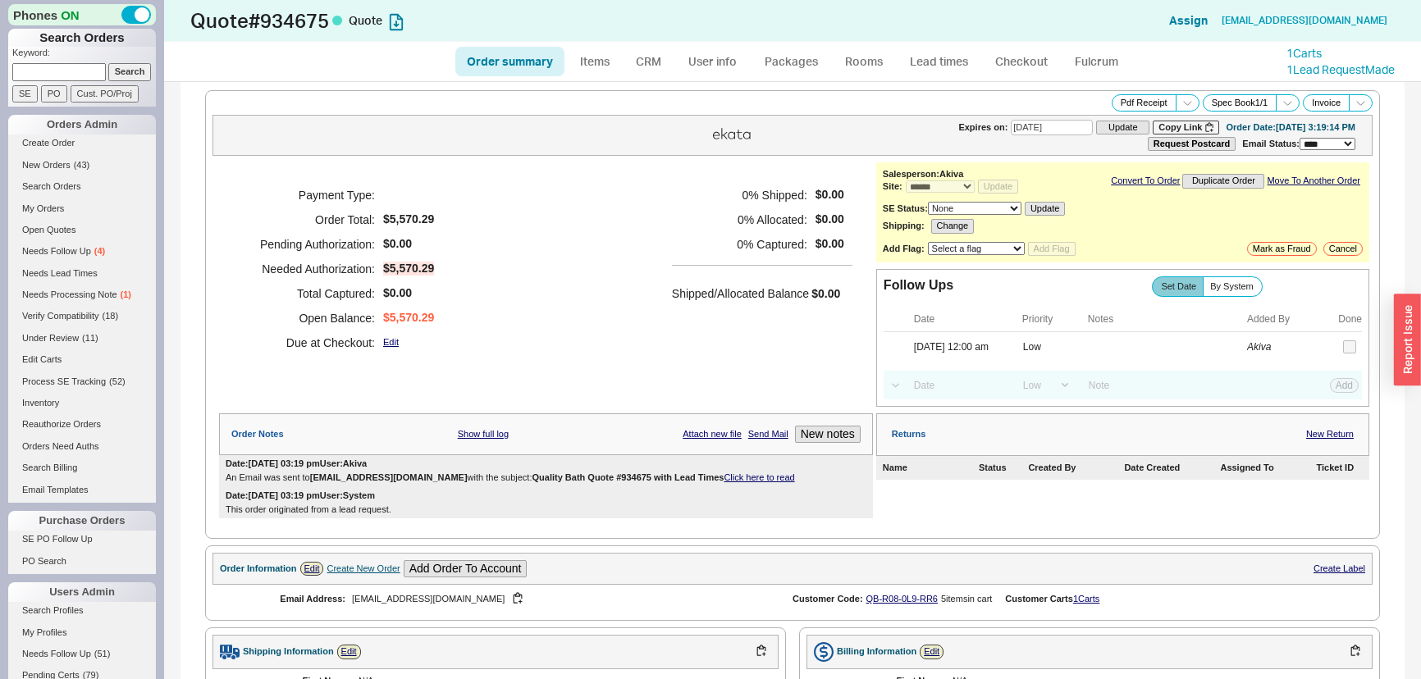
select select "*"
select select "LOW"
select select "3"
click at [641, 222] on div "Payment Type: Order Total: $5,570.29 Pending Authorization: $0.00 Needed Author…" at bounding box center [546, 268] width 654 height 213
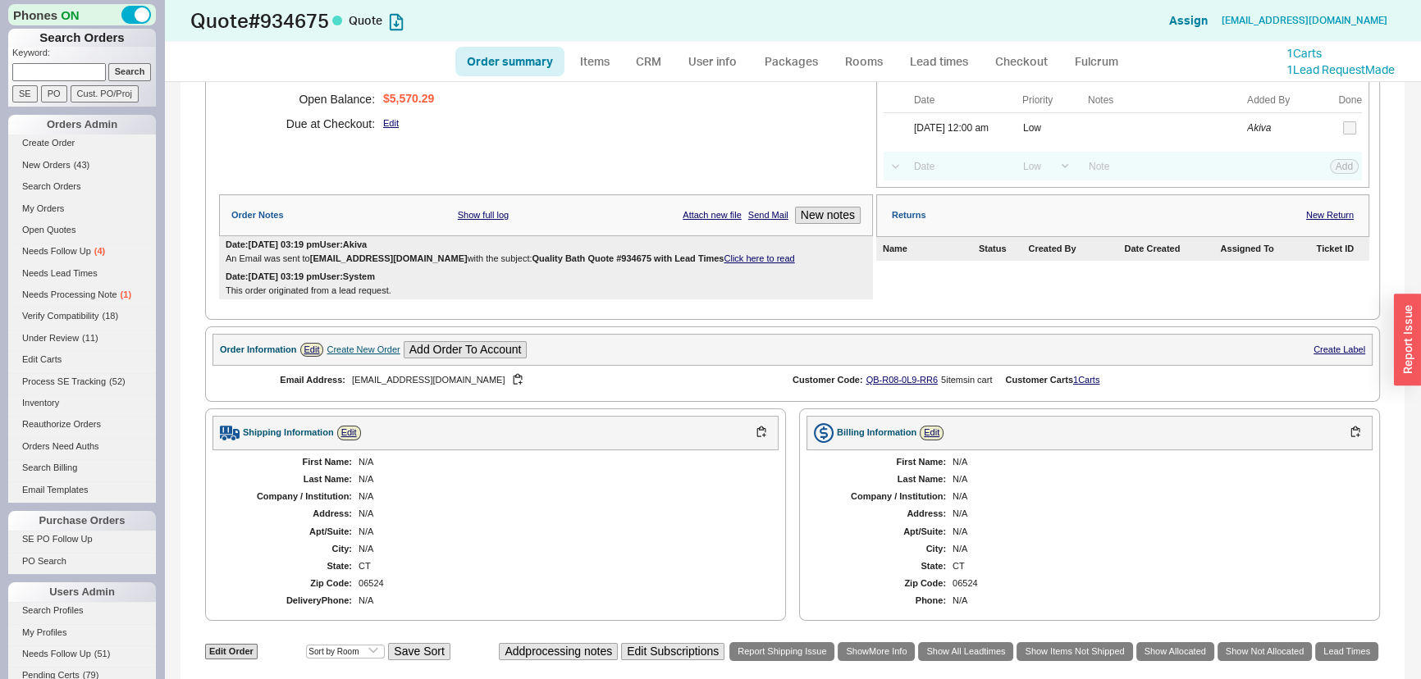
scroll to position [186, 0]
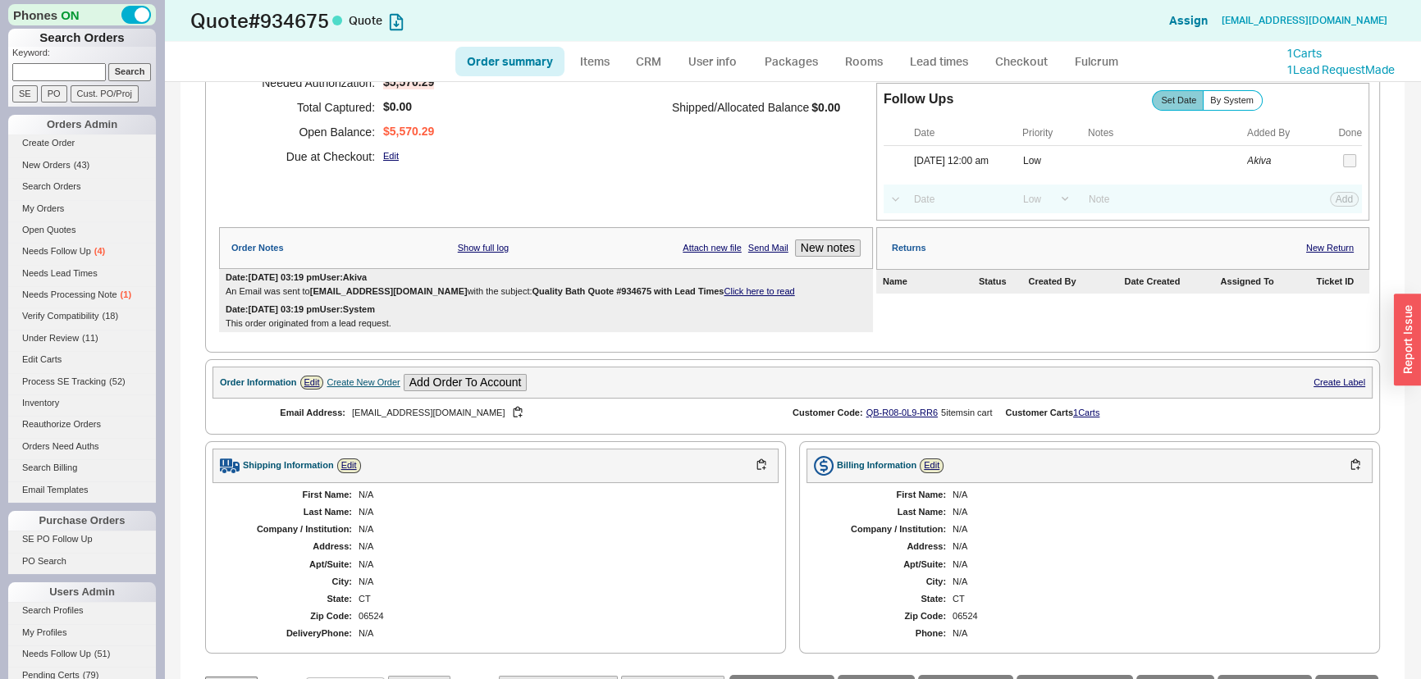
click at [646, 208] on div "Payment Type: Order Total: $5,570.29 Pending Authorization: $0.00 Needed Author…" at bounding box center [546, 98] width 654 height 245
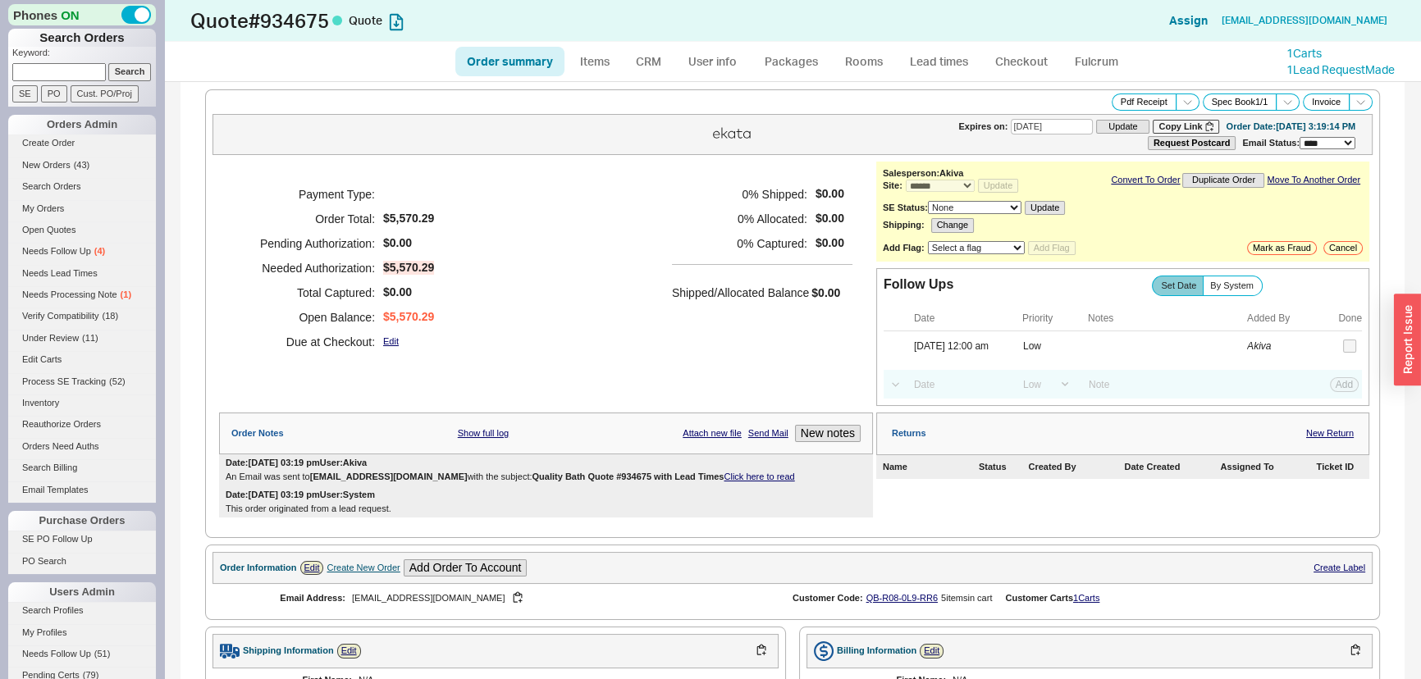
scroll to position [0, 0]
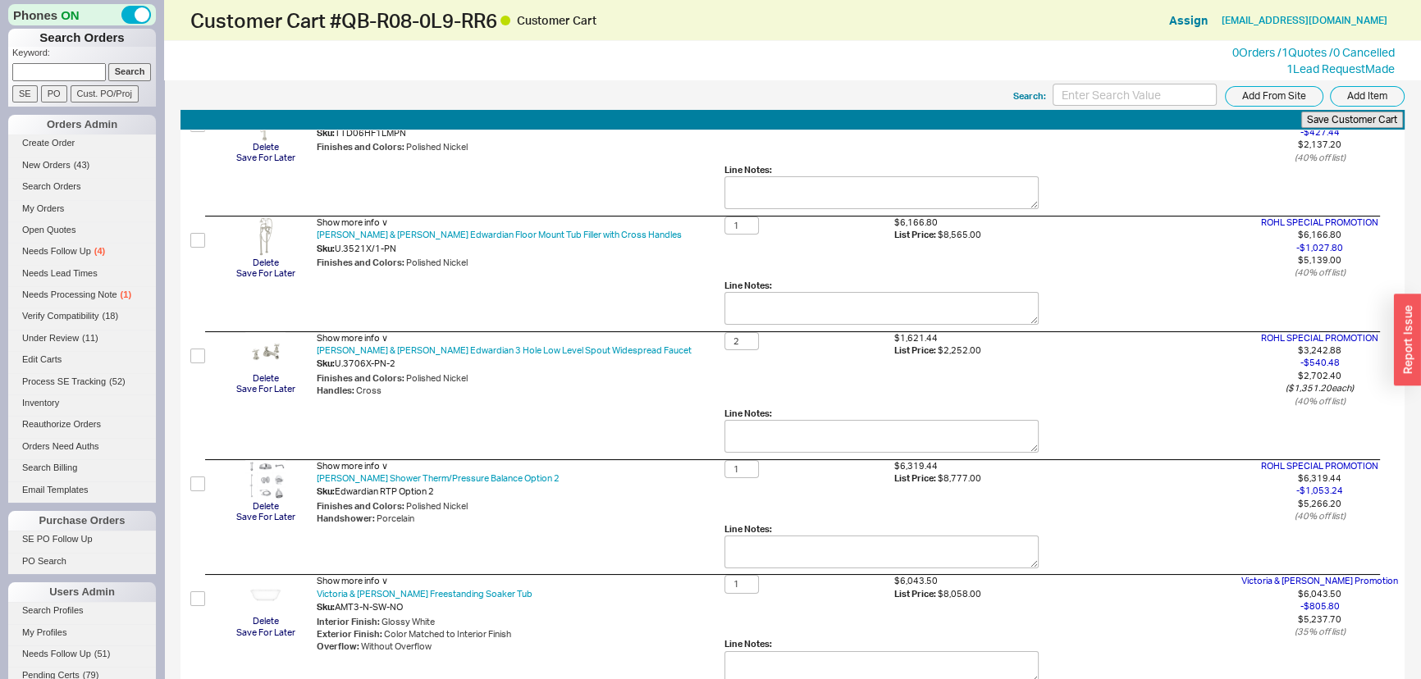
scroll to position [341, 0]
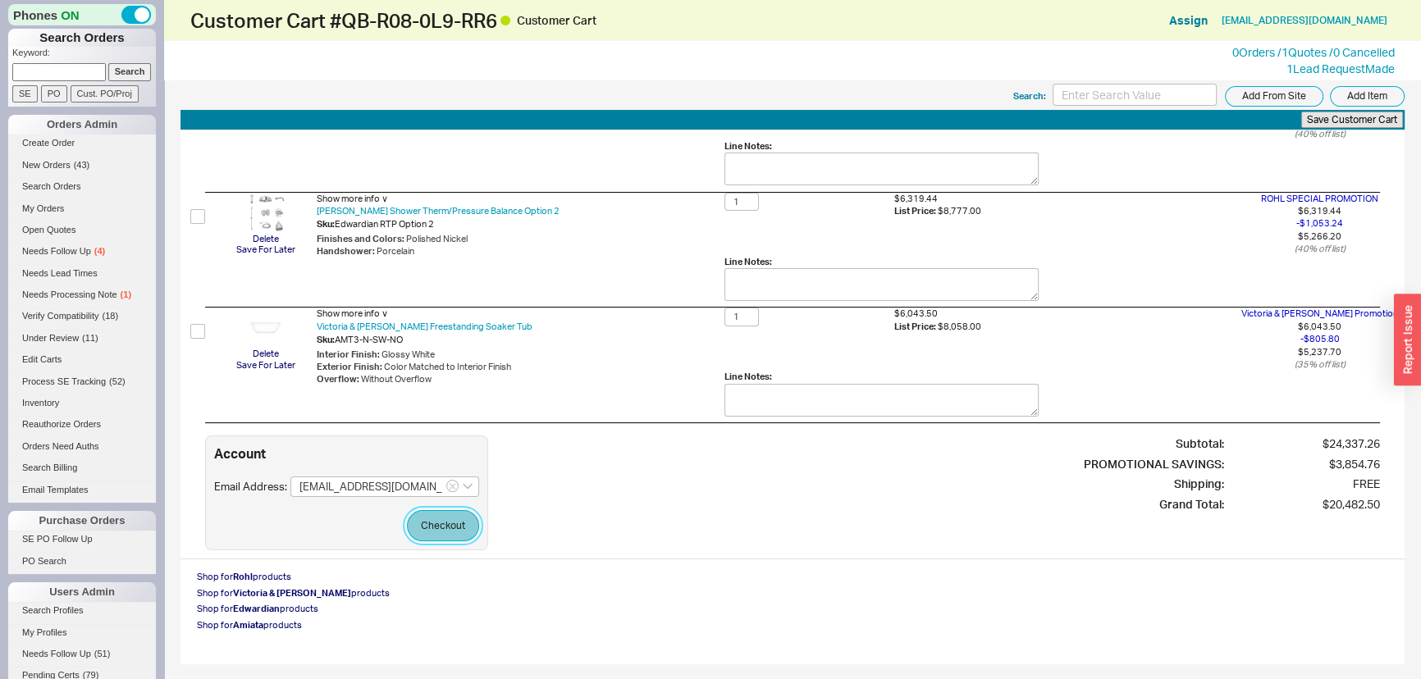
click at [470, 536] on button "Checkout" at bounding box center [443, 525] width 72 height 31
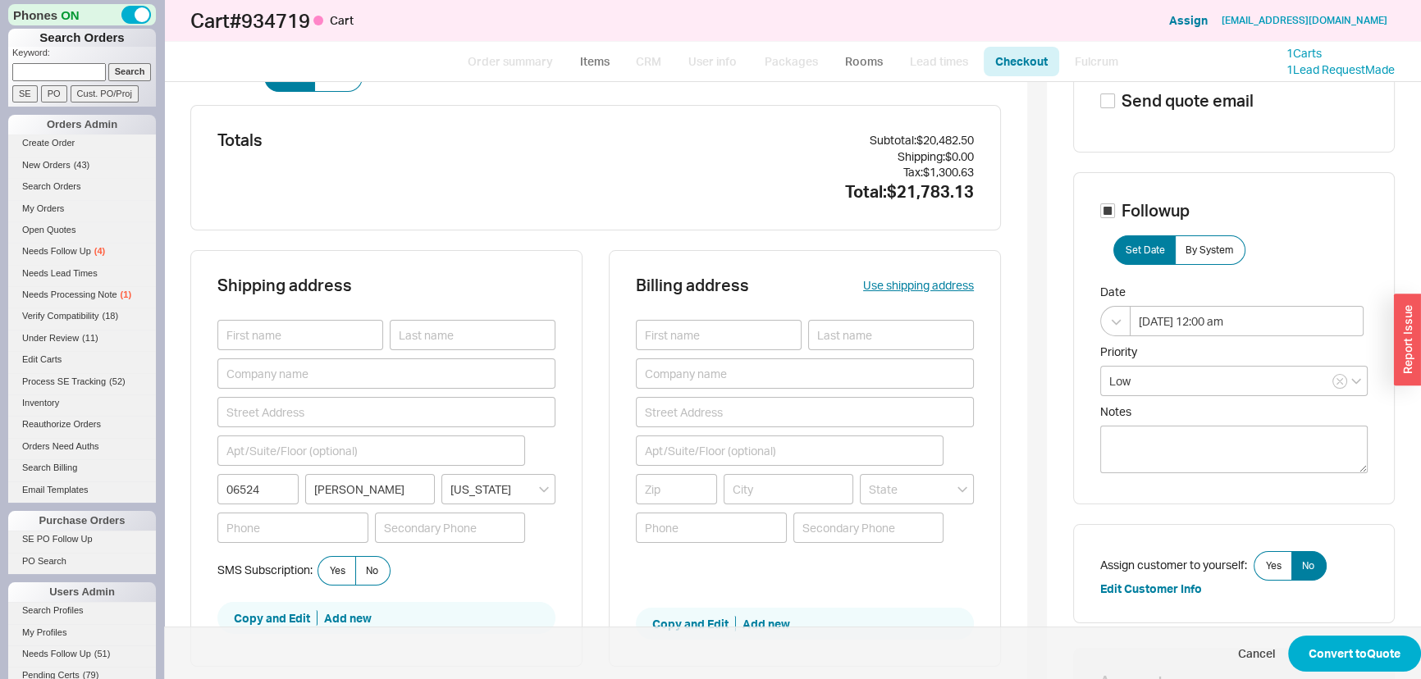
scroll to position [447, 0]
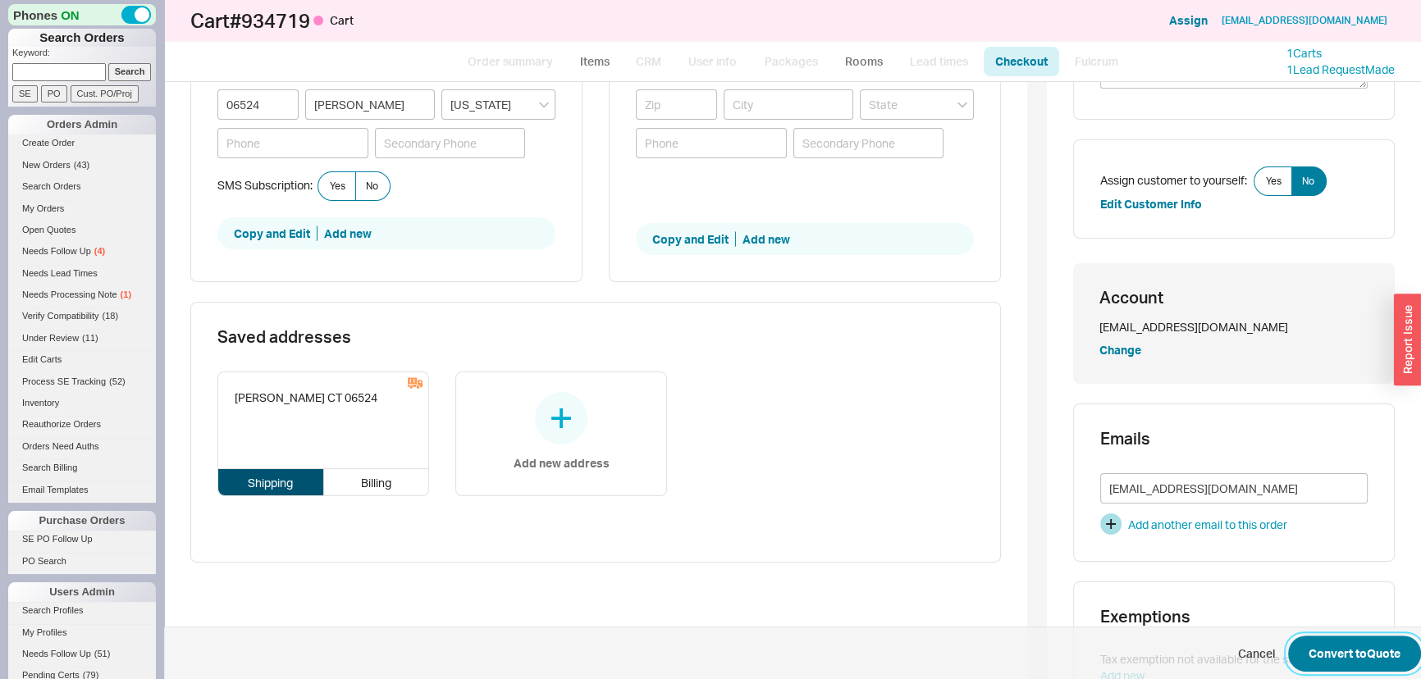
click at [1309, 638] on button "Convert to Quote" at bounding box center [1354, 654] width 133 height 36
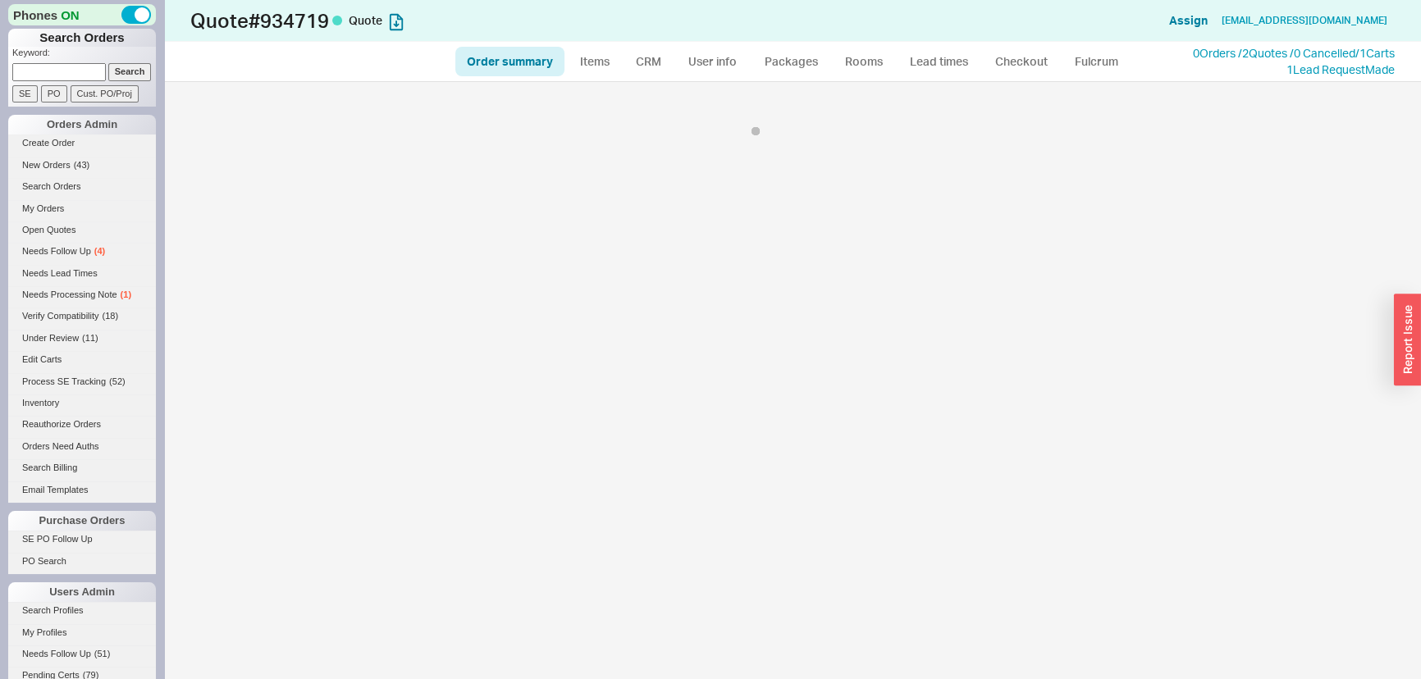
select select "*"
select select "LOW"
select select "3"
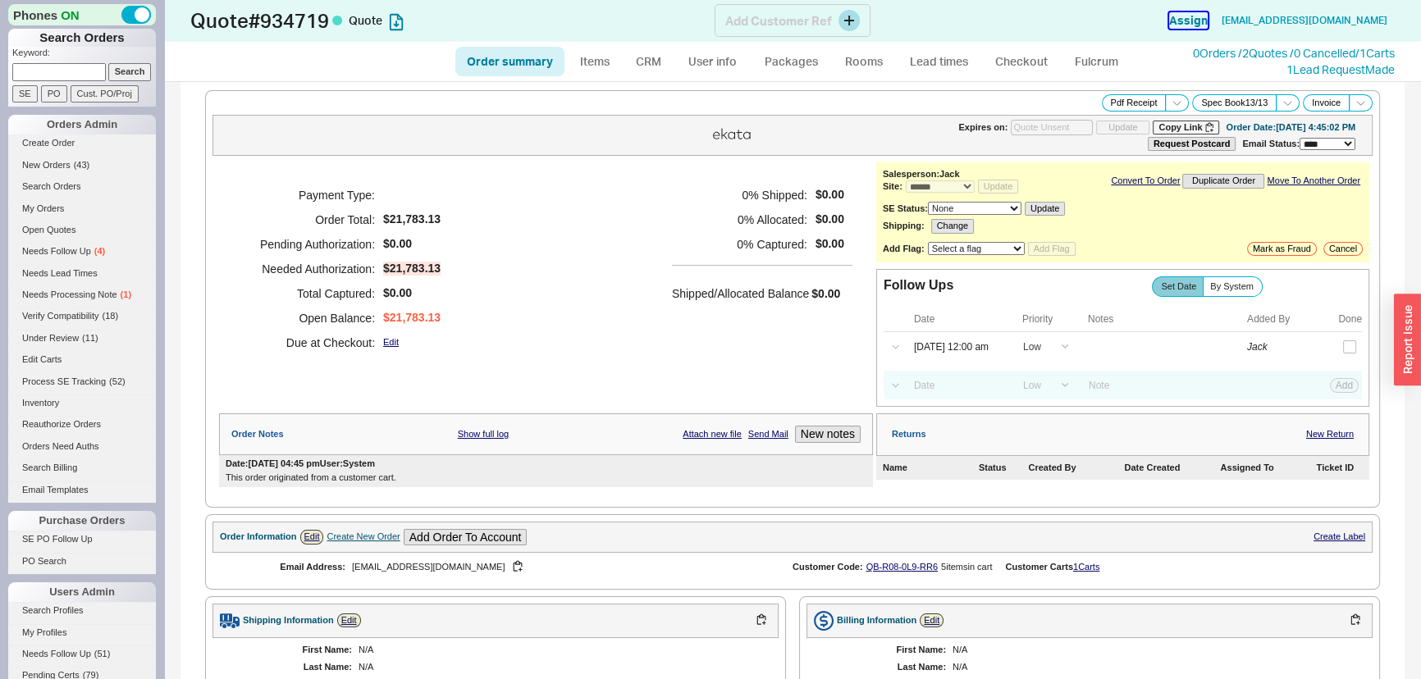
click at [1208, 20] on button "Assign" at bounding box center [1188, 20] width 39 height 16
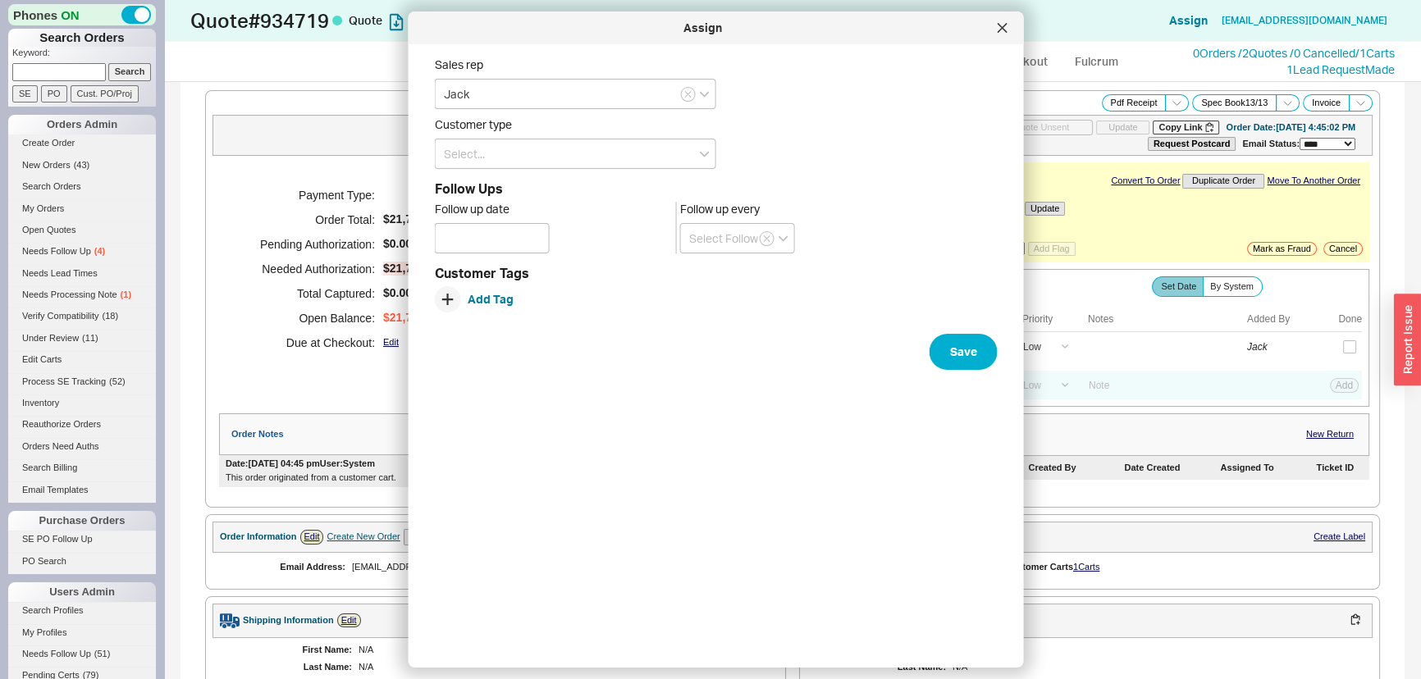
click at [959, 324] on div "Customer Tags Add Tag" at bounding box center [716, 296] width 563 height 59
click at [953, 336] on button "Save" at bounding box center [964, 352] width 68 height 36
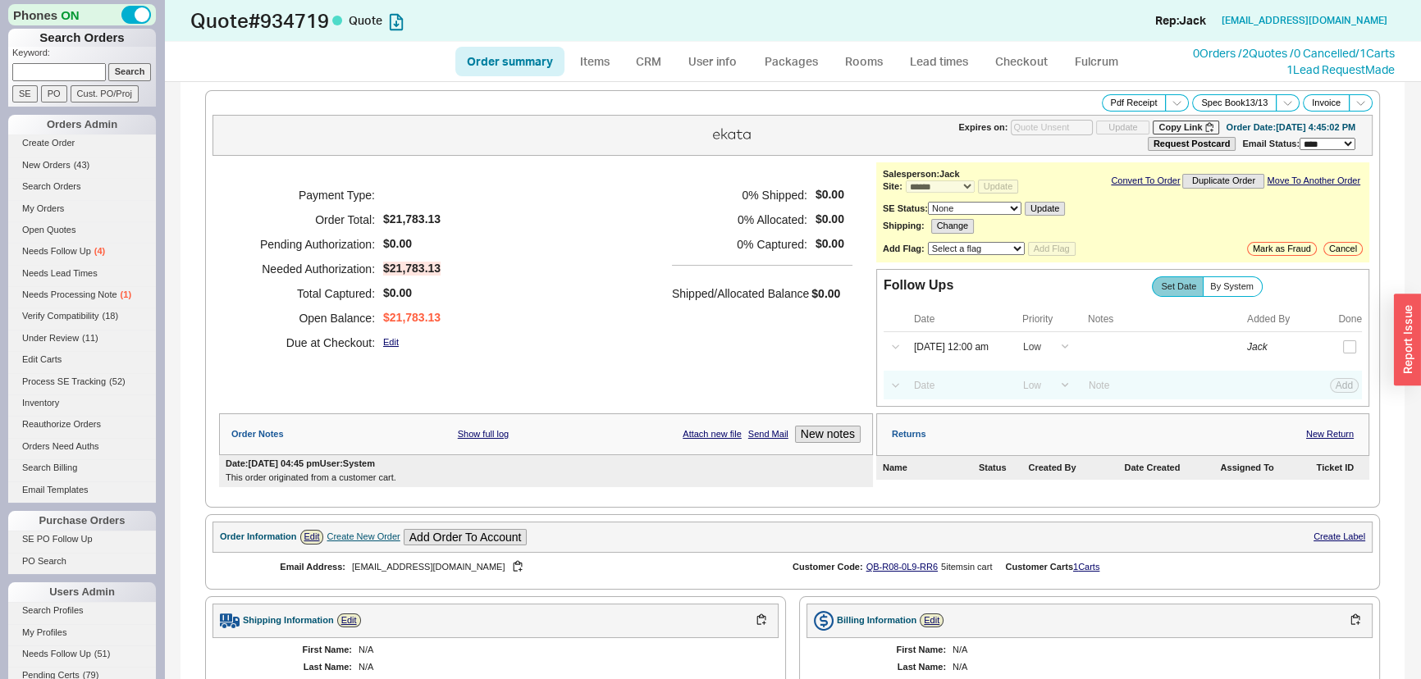
click at [688, 238] on h5 "0 % Captured:" at bounding box center [739, 244] width 135 height 25
click at [591, 62] on link "Items" at bounding box center [594, 62] width 53 height 30
select select "3"
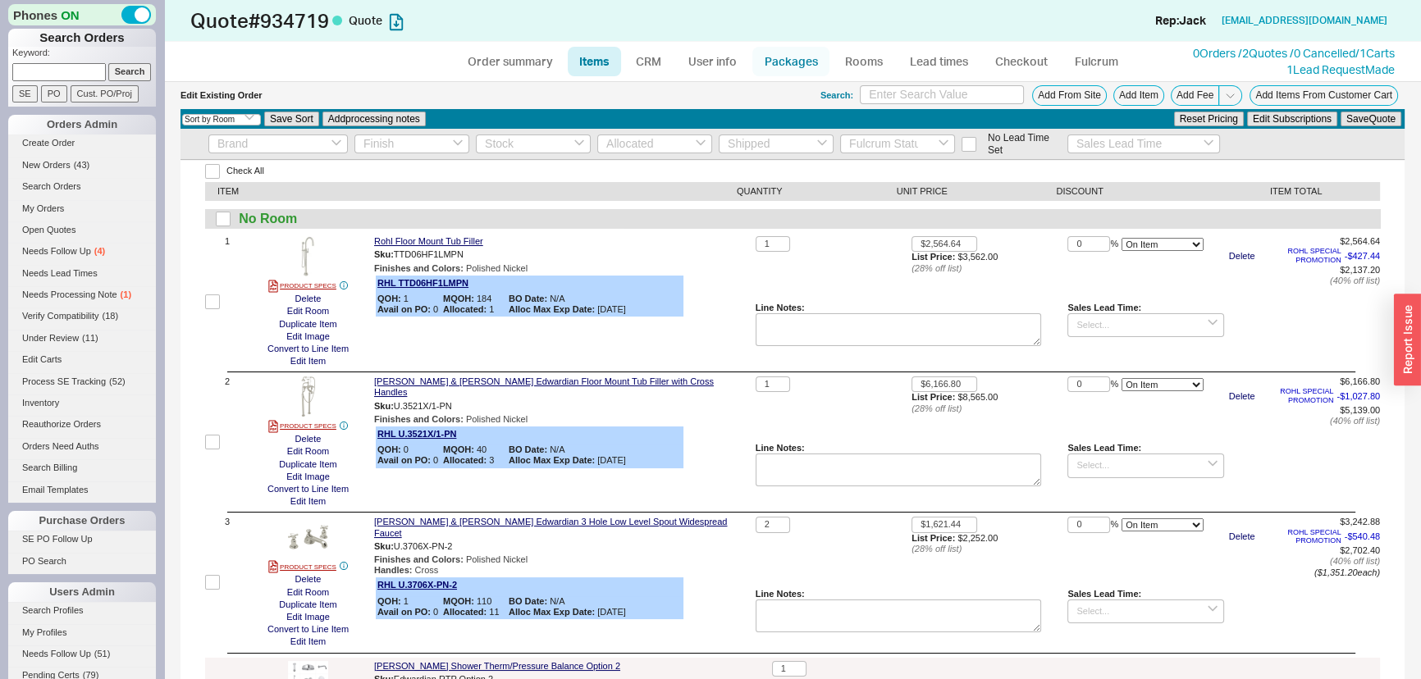
click at [789, 55] on link "Packages" at bounding box center [790, 62] width 77 height 30
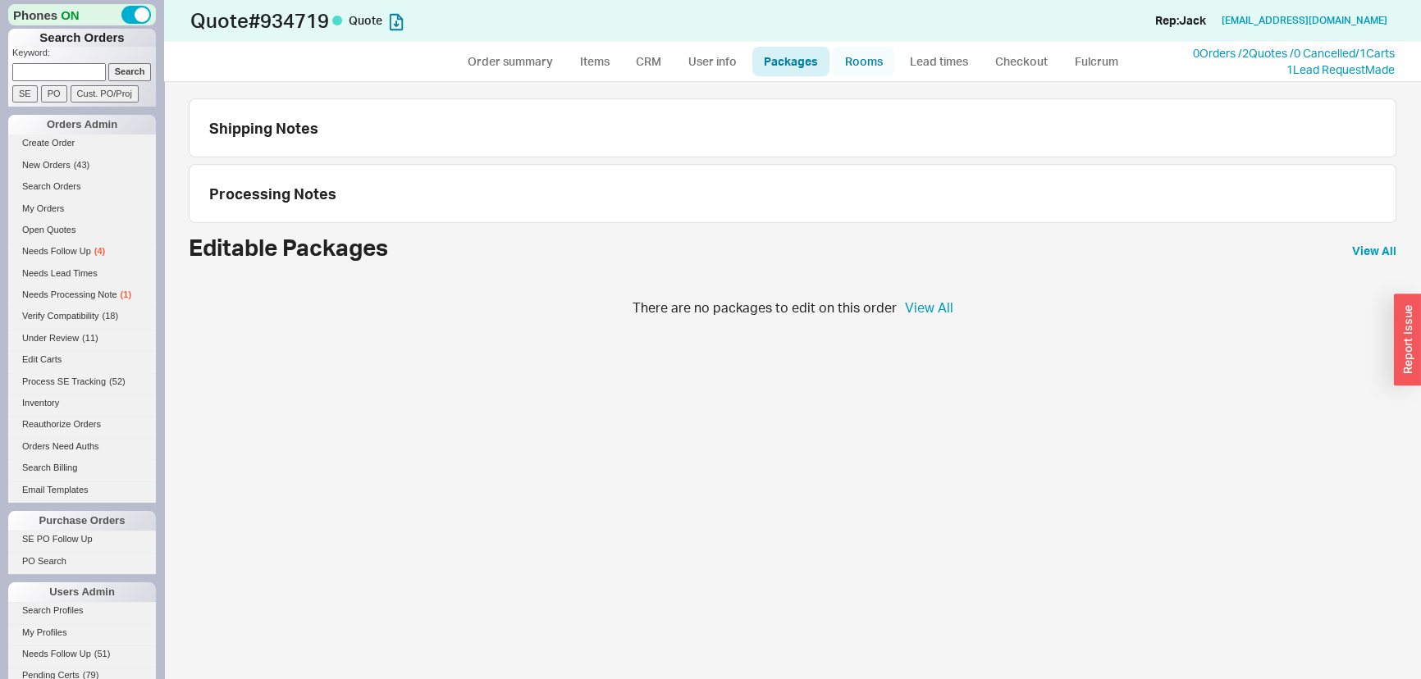
click at [862, 63] on link "Rooms" at bounding box center [864, 62] width 62 height 30
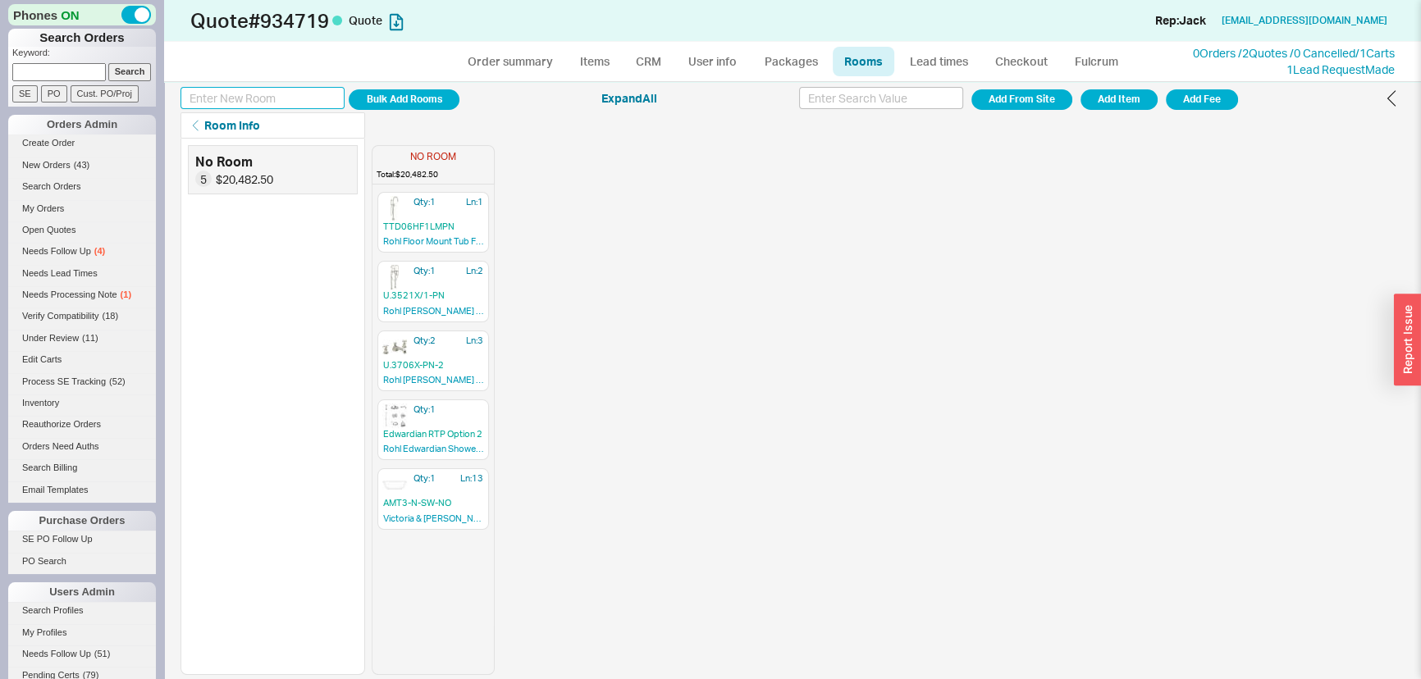
click at [286, 99] on input at bounding box center [263, 98] width 164 height 22
type input "Tub Filler"
click at [349, 89] on button "Add Room" at bounding box center [404, 99] width 111 height 21
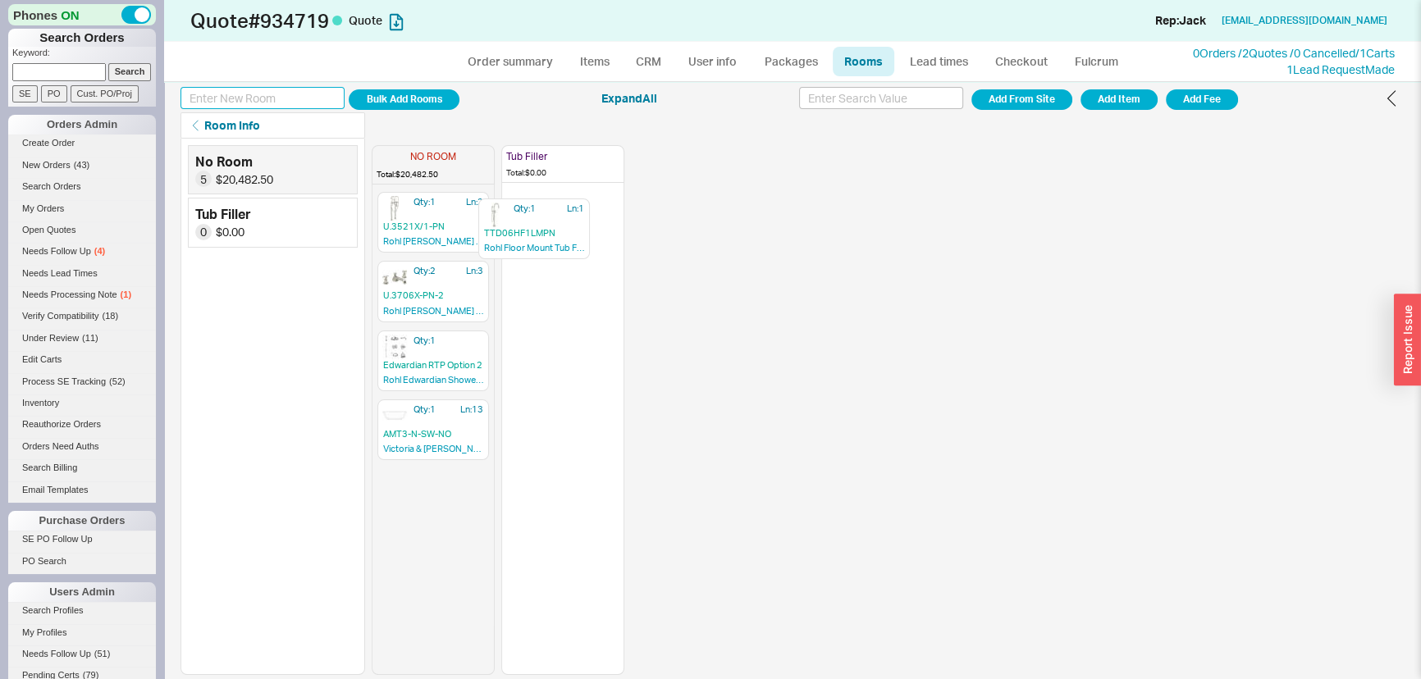
drag, startPoint x: 447, startPoint y: 217, endPoint x: 556, endPoint y: 232, distance: 109.4
click at [556, 232] on div "NO ROOM Total: $20,482.50 Qty: 1 Ln: 1 TTD06HF1LMPN Rohl Floor Mount Tub Filler…" at bounding box center [498, 407] width 253 height 537
drag, startPoint x: 414, startPoint y: 220, endPoint x: 644, endPoint y: 304, distance: 244.8
click at [644, 304] on div "NO ROOM Total: $18,345.30 Qty: 1 Ln: 2 U.3521X/1-[PERSON_NAME] & [PERSON_NAME] …" at bounding box center [888, 407] width 1033 height 537
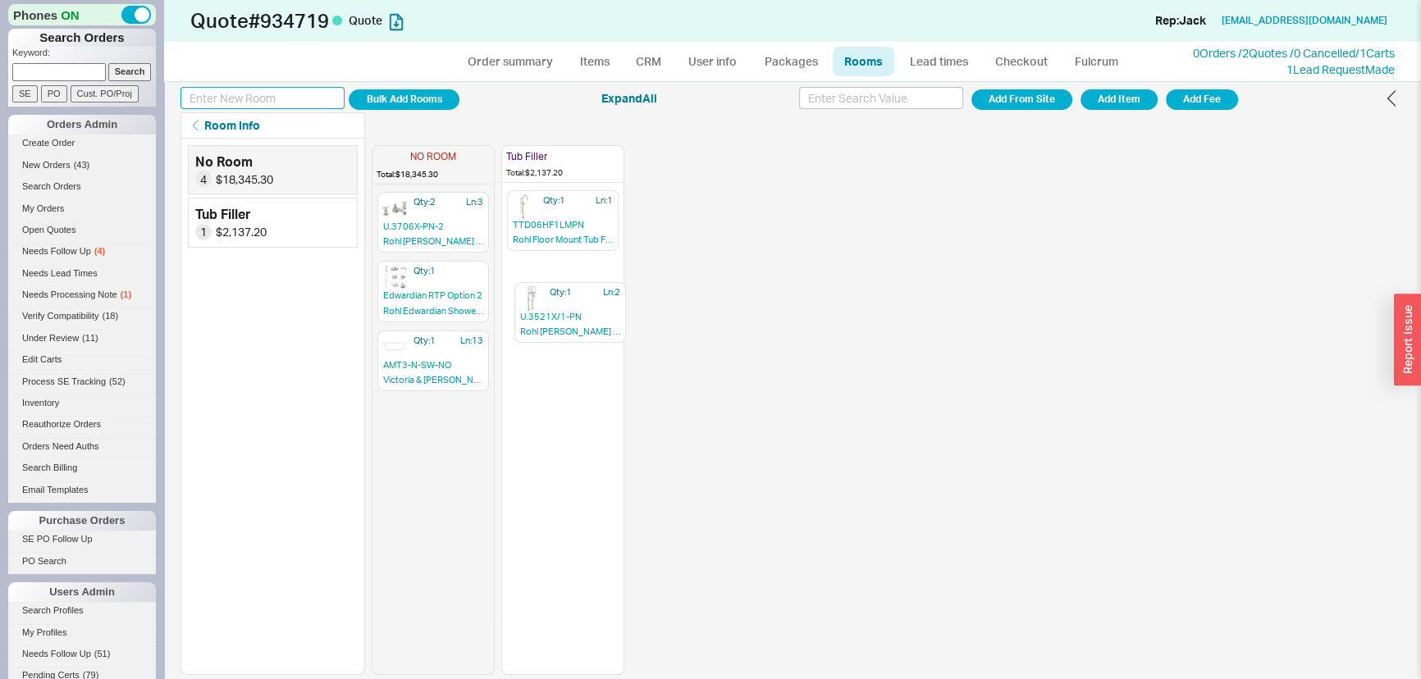
drag, startPoint x: 437, startPoint y: 214, endPoint x: 574, endPoint y: 307, distance: 165.5
click at [574, 307] on div "NO ROOM Total: $18,345.30 Qty: 1 Ln: 2 U.3521X/1-[PERSON_NAME] & [PERSON_NAME] …" at bounding box center [498, 407] width 253 height 537
click at [309, 96] on input at bounding box center [263, 98] width 164 height 22
type input "Faucets"
click at [349, 89] on button "Add Room" at bounding box center [404, 99] width 111 height 21
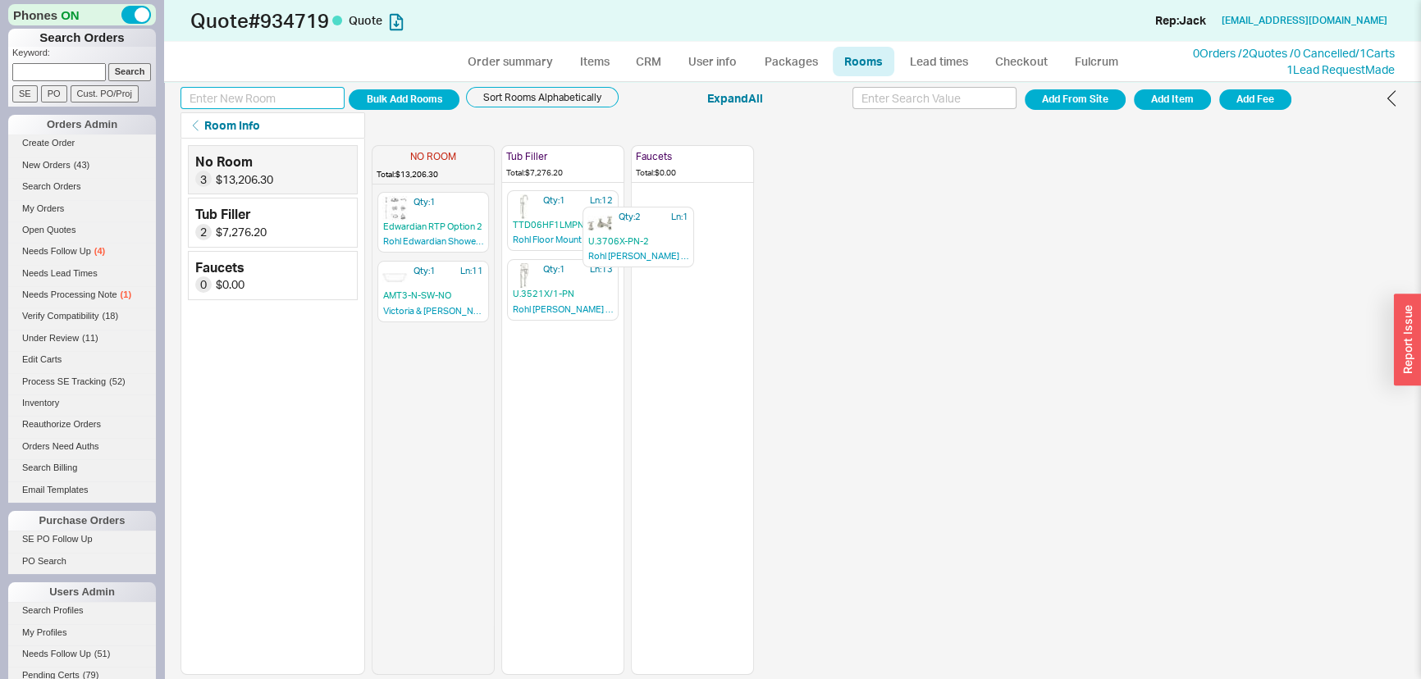
drag, startPoint x: 401, startPoint y: 215, endPoint x: 639, endPoint y: 228, distance: 238.3
click at [639, 228] on div "NO ROOM Total: $13,206.30 Qty: 2 Ln: 1 U.3706X-PN-2 Rohl Perrin & [PERSON_NAME]…" at bounding box center [563, 407] width 382 height 537
click at [204, 81] on div "Quote # 934719 Quote Add Customer Ref Rep: [PERSON_NAME] [PERSON_NAME][EMAIL_AD…" at bounding box center [792, 41] width 1257 height 82
click at [210, 91] on input at bounding box center [263, 98] width 164 height 22
type input "Bathtub"
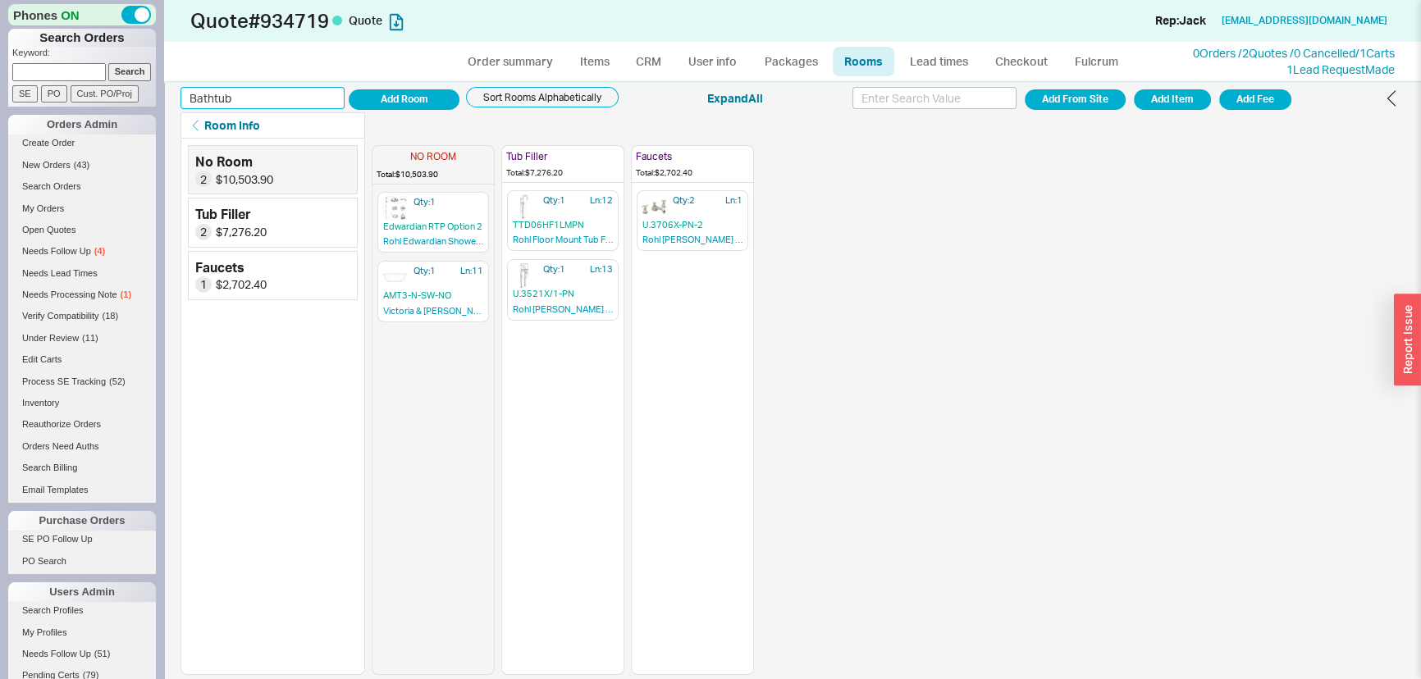
click at [349, 89] on button "Add Room" at bounding box center [404, 99] width 111 height 21
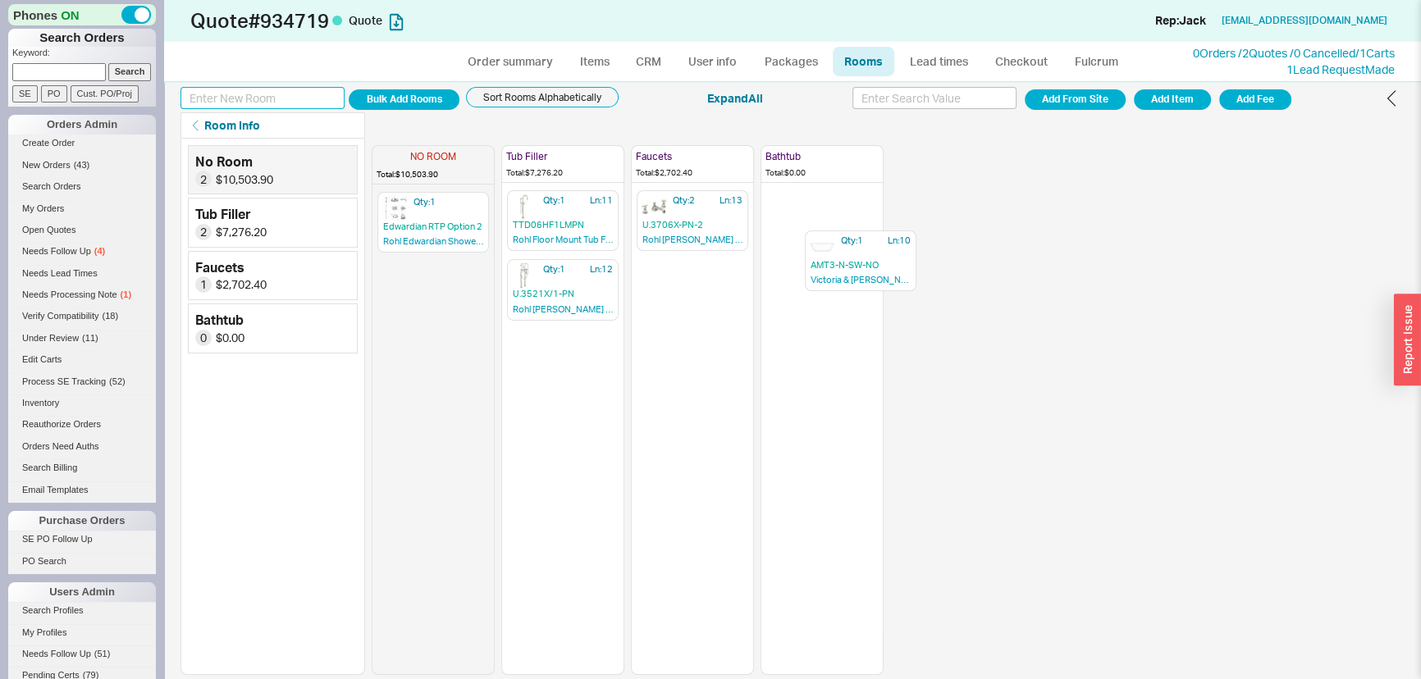
drag, startPoint x: 419, startPoint y: 287, endPoint x: 844, endPoint y: 255, distance: 427.1
click at [844, 255] on div "NO ROOM Total: $10,503.90 Qty: 1 Edwardian RTP Option 2 Rohl Edwardian Shower T…" at bounding box center [628, 407] width 512 height 537
click at [282, 96] on input at bounding box center [263, 98] width 164 height 22
type input "Shower Setup"
click at [349, 89] on button "Add Room" at bounding box center [404, 99] width 111 height 21
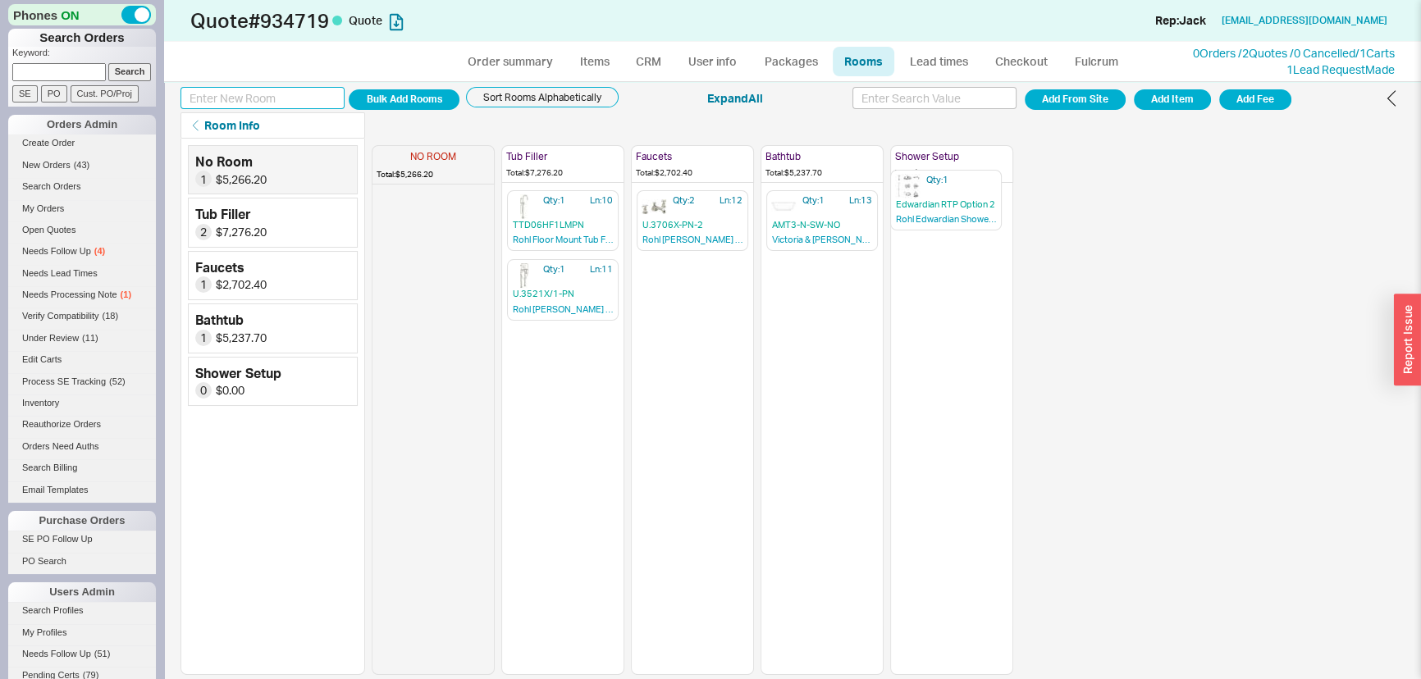
drag, startPoint x: 415, startPoint y: 211, endPoint x: 939, endPoint y: 194, distance: 523.8
click at [939, 194] on div "NO ROOM Total: $5,266.20 Qty: 1 Edwardian RTP Option 2 Rohl Edwardian Shower Th…" at bounding box center [693, 407] width 642 height 537
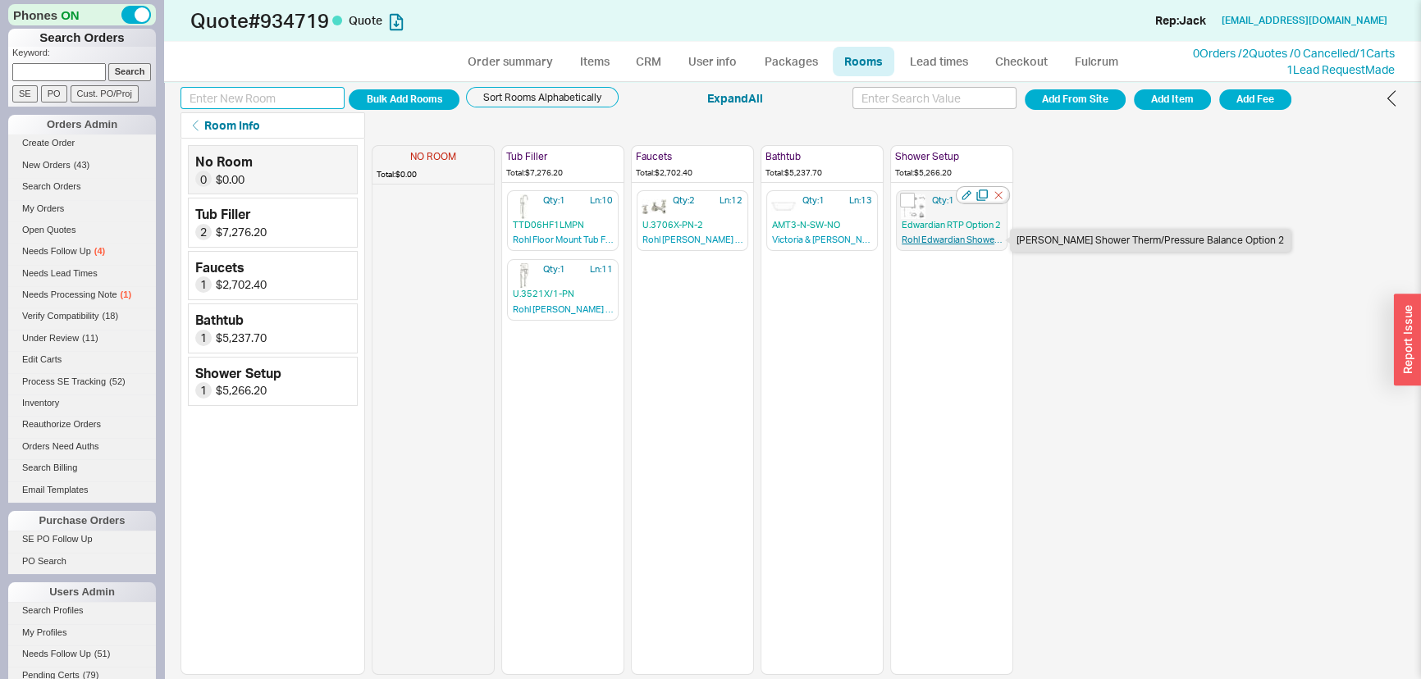
click at [940, 236] on link "[PERSON_NAME] Shower Therm/Pressure Balance Option 2" at bounding box center [952, 241] width 100 height 15
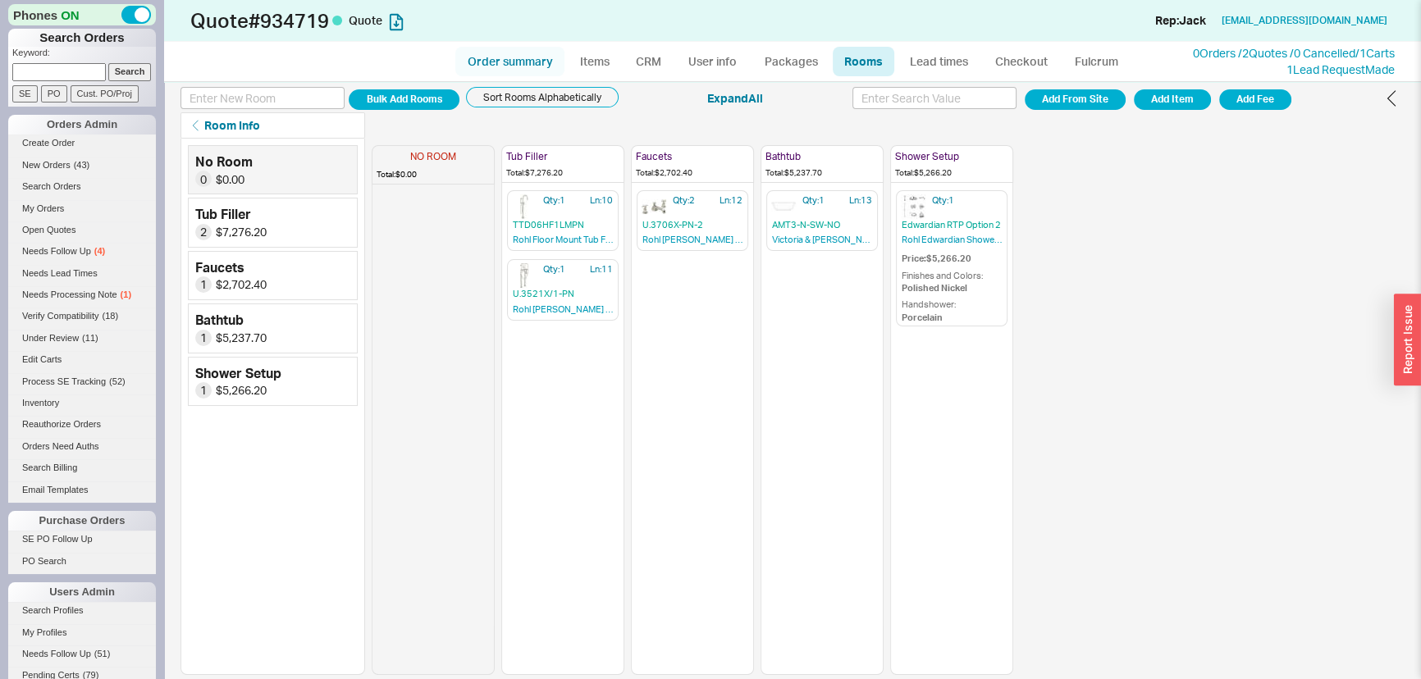
click at [533, 59] on link "Order summary" at bounding box center [509, 62] width 109 height 30
select select "*"
select select "LOW"
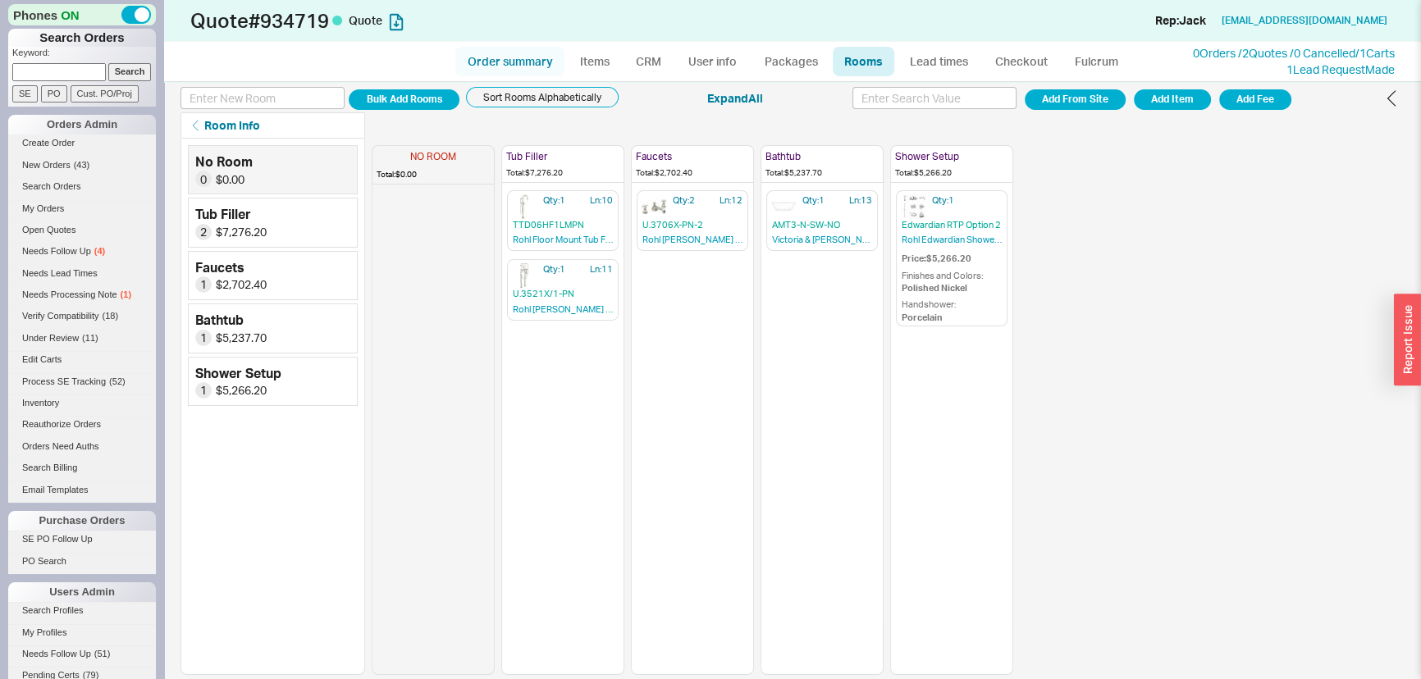
select select "3"
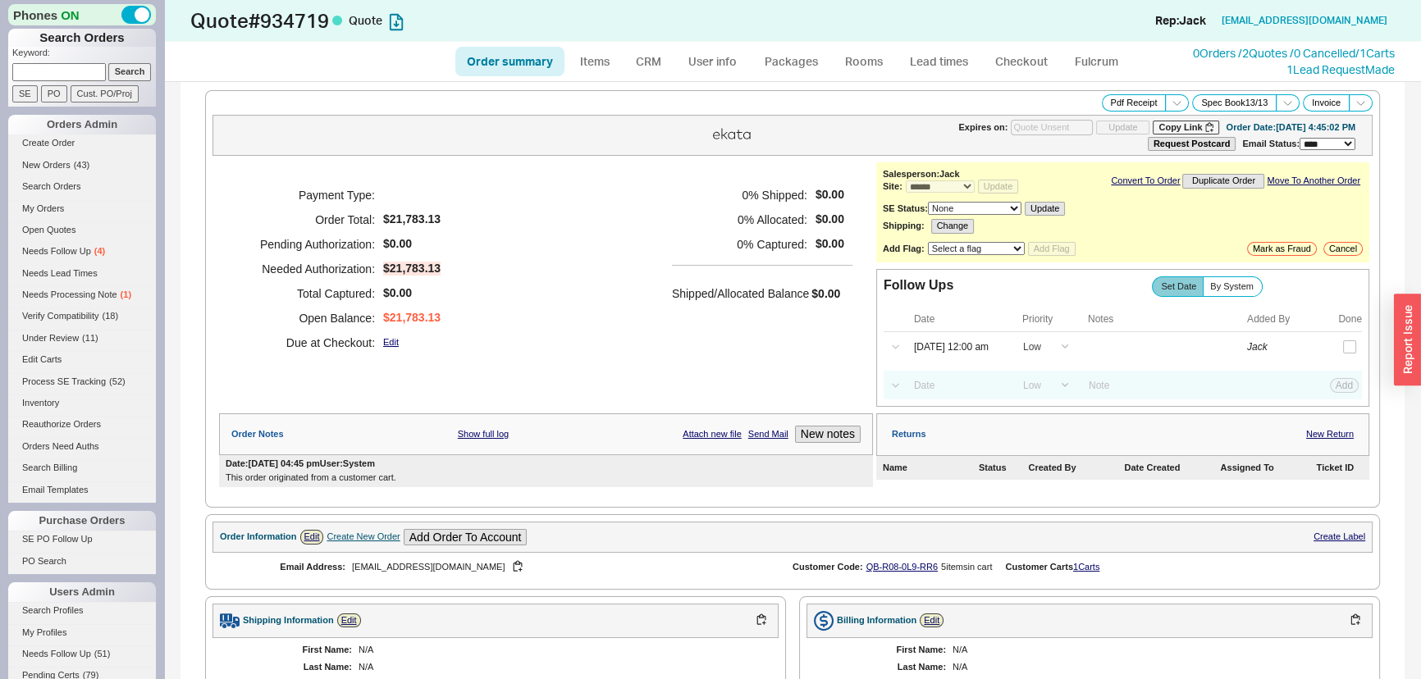
click at [640, 173] on div "Payment Type: Order Total: $21,783.13 Pending Authorization: $0.00 Needed Autho…" at bounding box center [546, 268] width 654 height 213
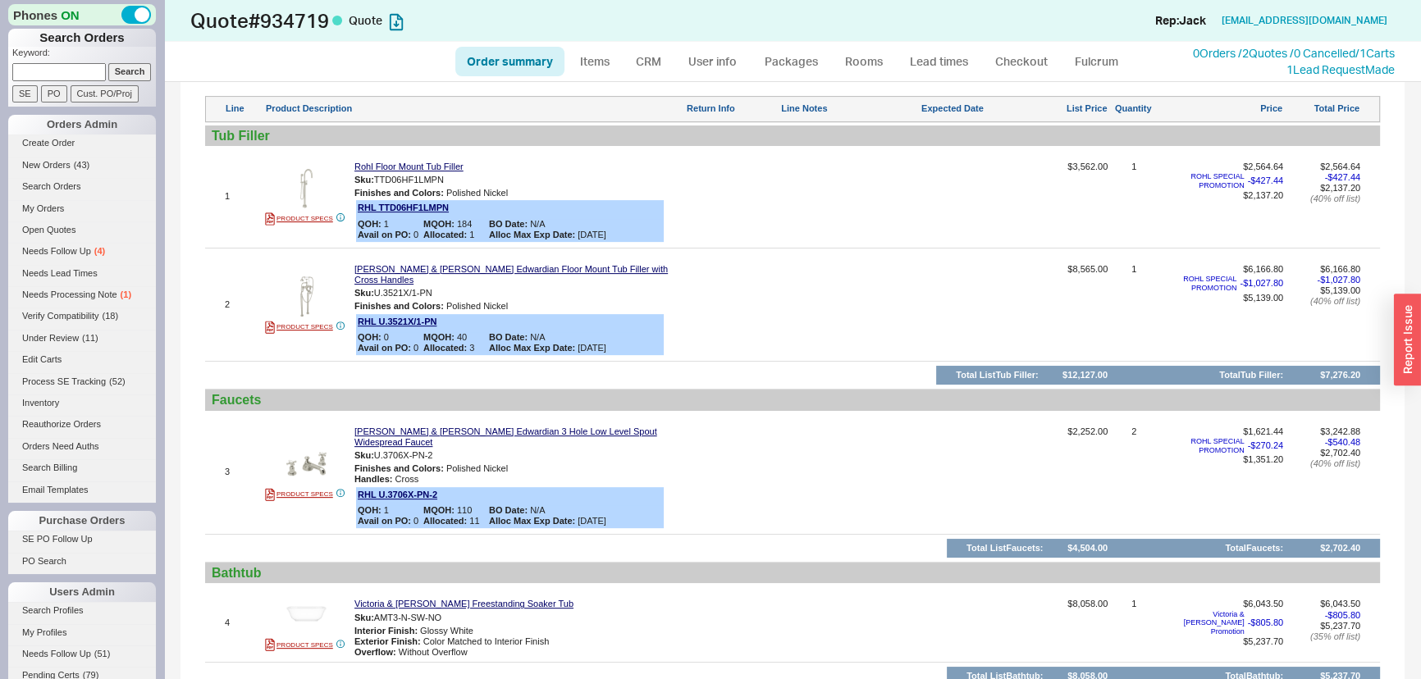
scroll to position [746, 0]
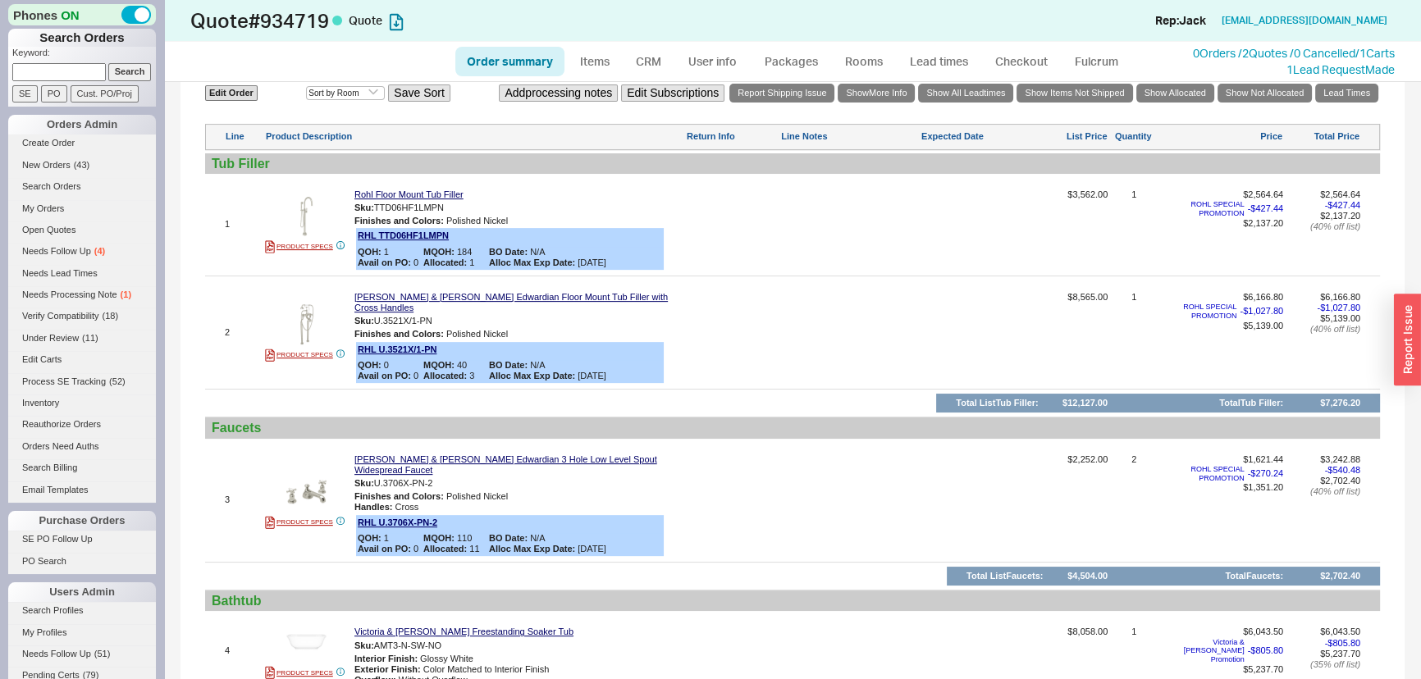
click at [1172, 76] on div "Order summary Items CRM User info Packages Rooms Lead times Checkout Fulcrum 0 …" at bounding box center [792, 61] width 1257 height 39
click at [1193, 63] on div "1 Lead Request Made" at bounding box center [1294, 70] width 202 height 16
click at [1193, 57] on link "0 Orders / 2 Quotes / 0 Cancelled" at bounding box center [1274, 53] width 162 height 14
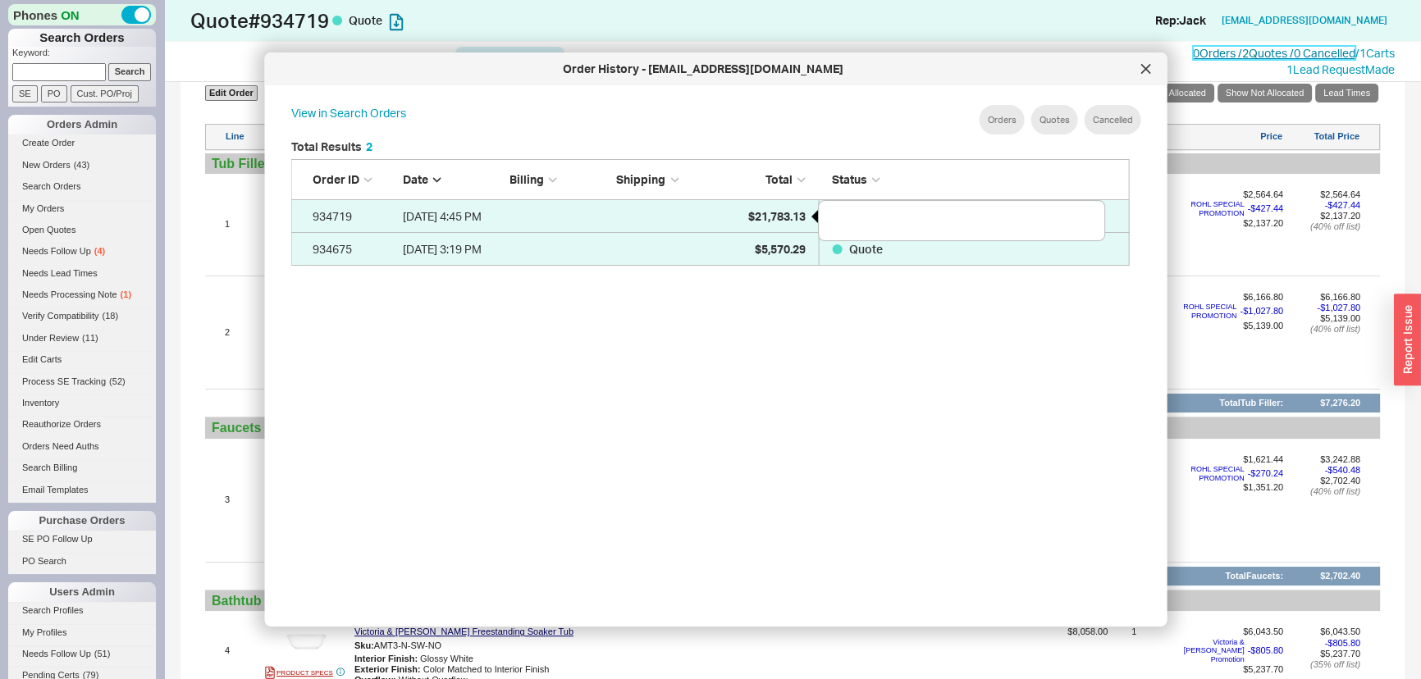
scroll to position [491, 853]
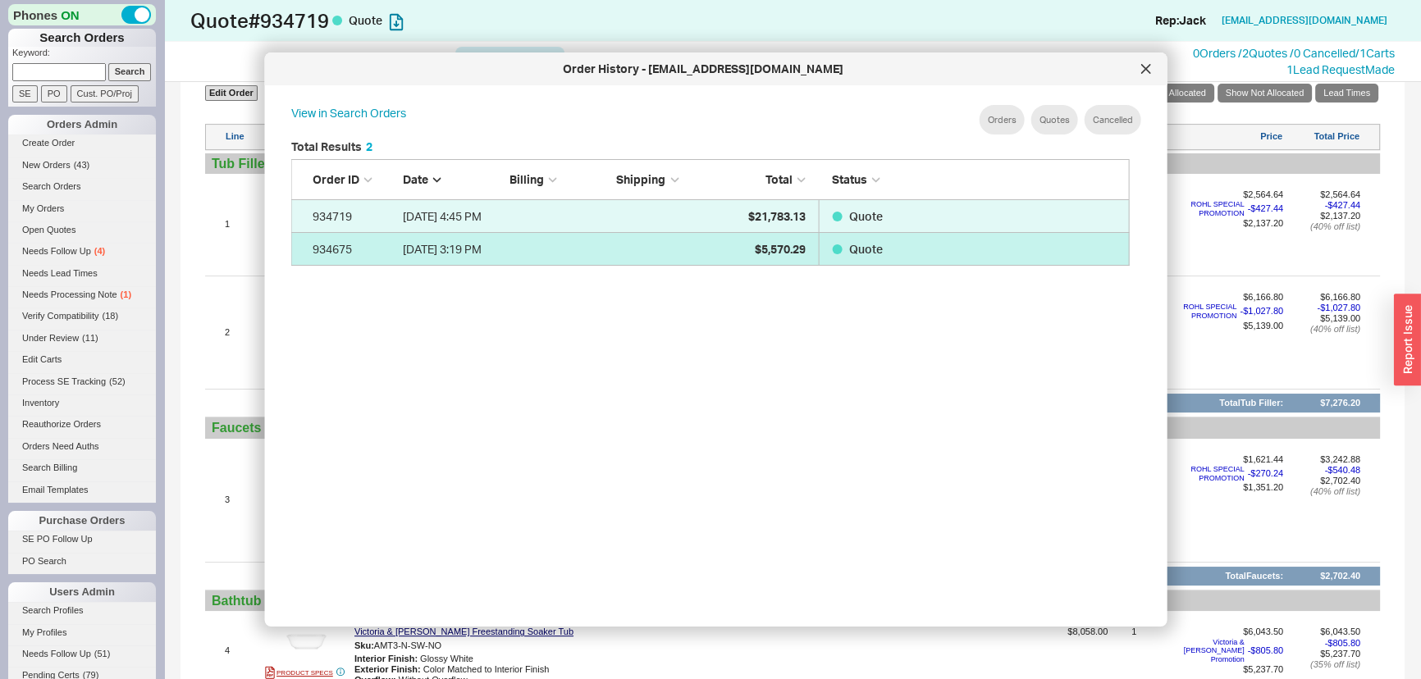
click at [637, 238] on link "934675 [DATE] 3:19 PM $5,570.29 Quote" at bounding box center [710, 249] width 839 height 33
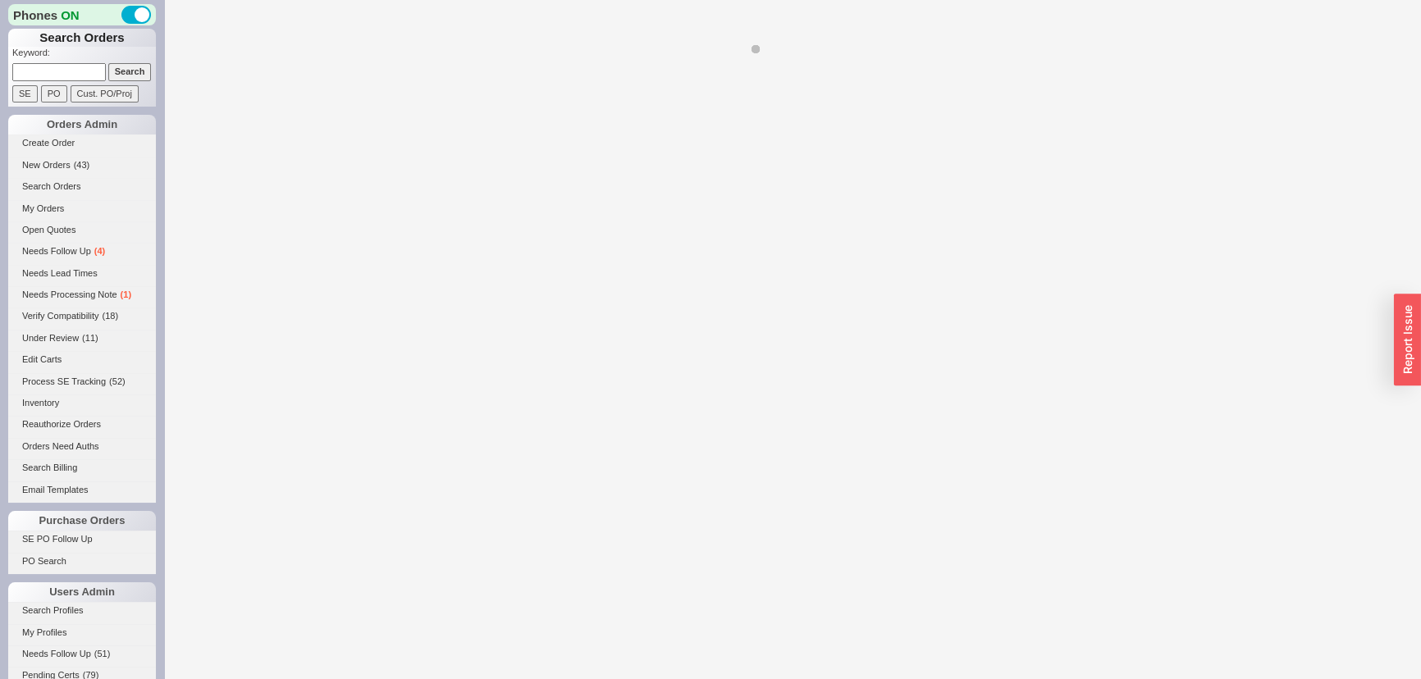
select select "*"
select select "LOW"
select select "3"
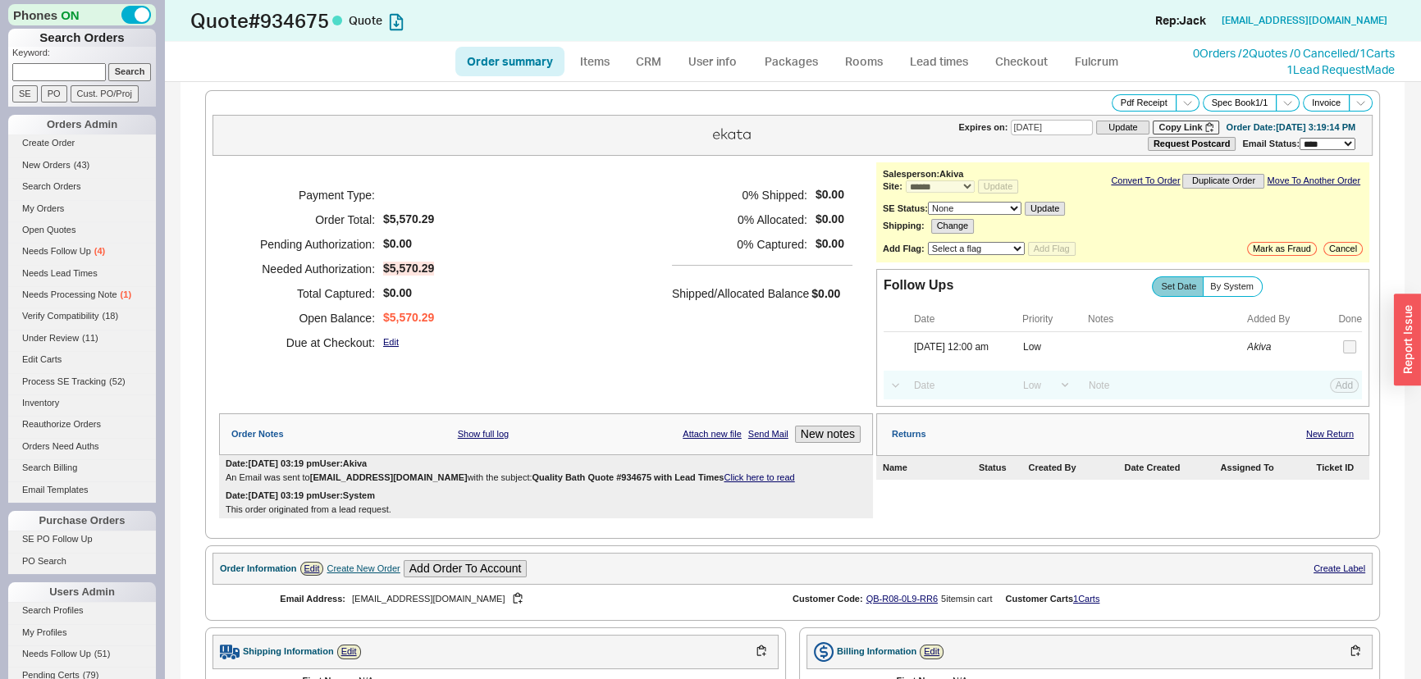
click at [1198, 65] on div "1 Lead Request Made" at bounding box center [1294, 70] width 202 height 16
click at [1196, 65] on div "1 Lead Request Made" at bounding box center [1294, 70] width 202 height 16
click at [1194, 57] on link "0 Orders / 2 Quotes / 0 Cancelled" at bounding box center [1274, 53] width 162 height 14
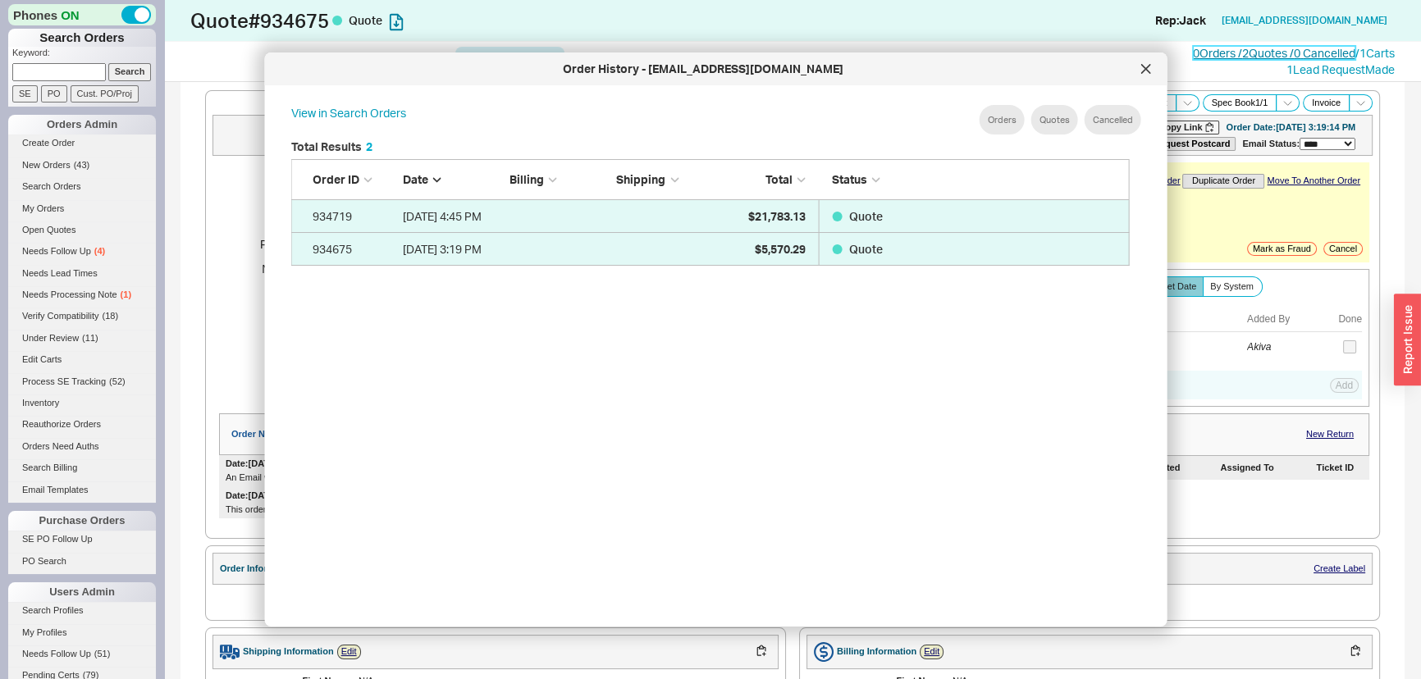
scroll to position [491, 853]
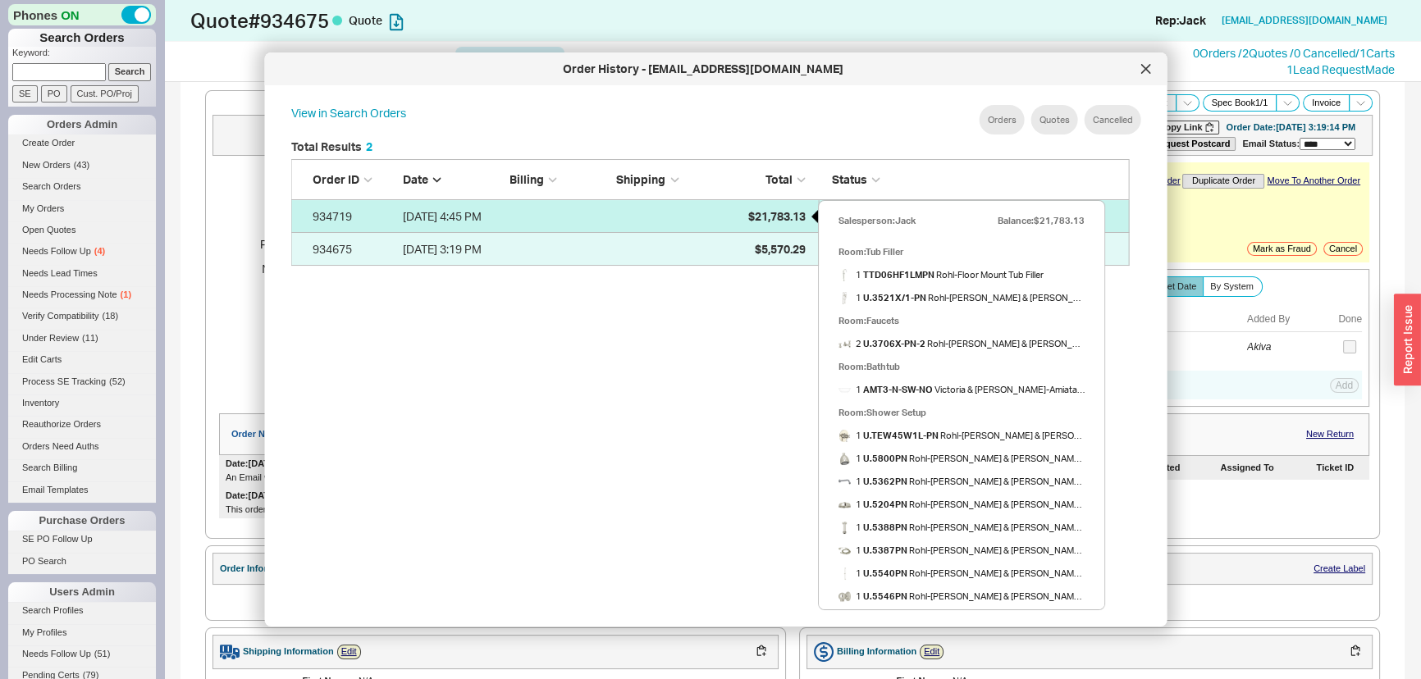
click at [762, 217] on span "$21,783.13" at bounding box center [776, 216] width 57 height 14
select select "*"
select select "LOW"
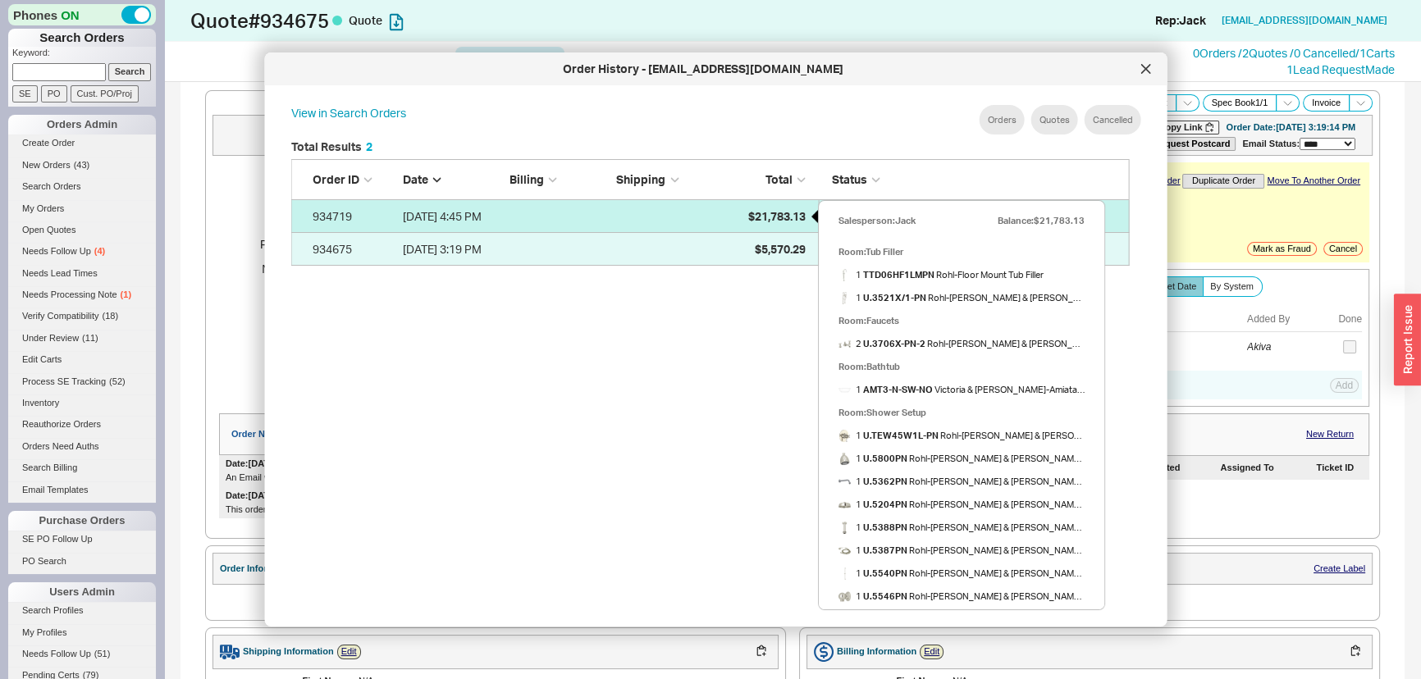
select select "3"
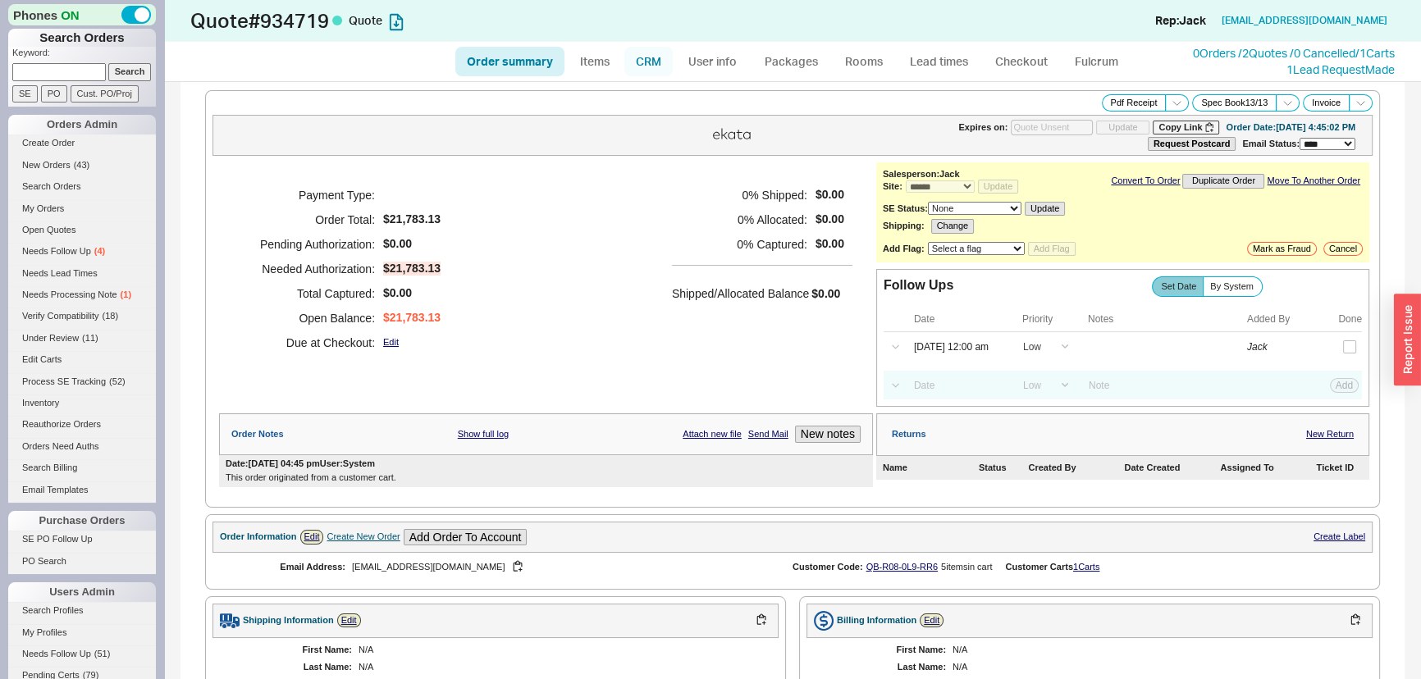
click at [656, 57] on link "CRM" at bounding box center [648, 62] width 48 height 30
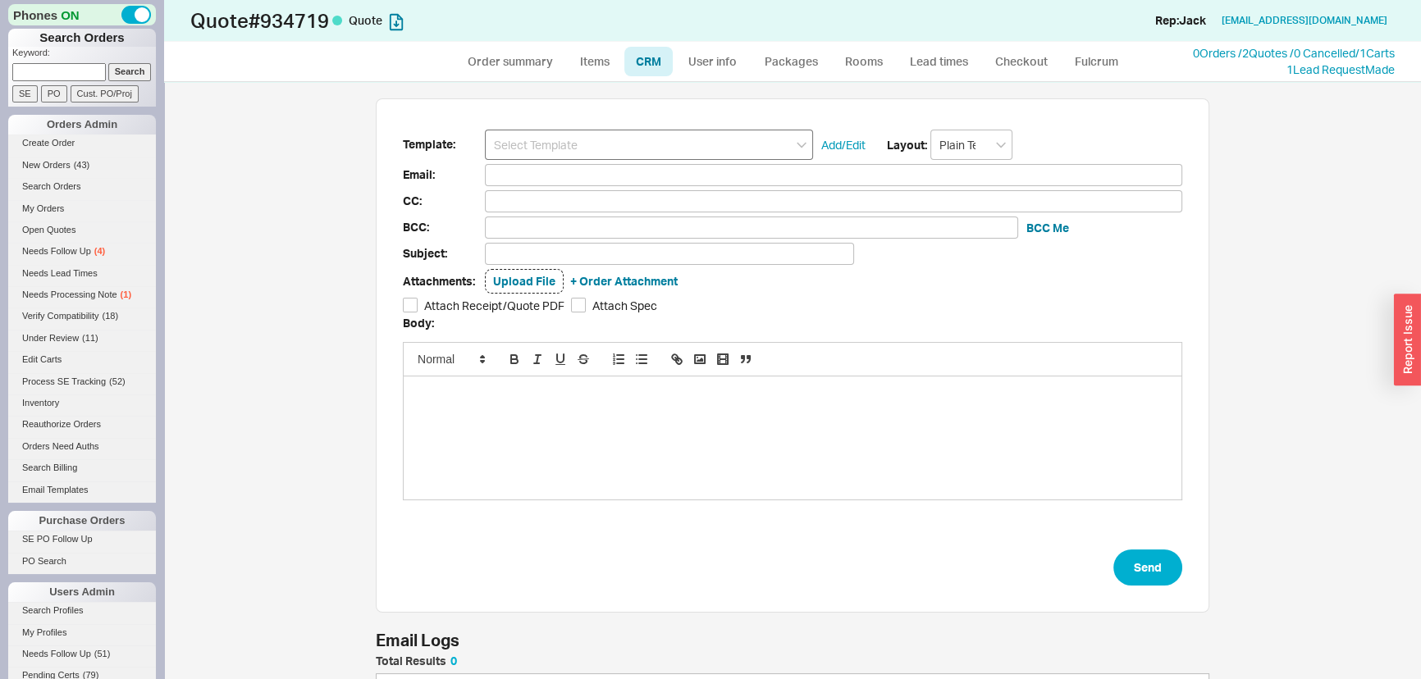
scroll to position [89, 822]
click at [577, 149] on input at bounding box center [649, 145] width 328 height 30
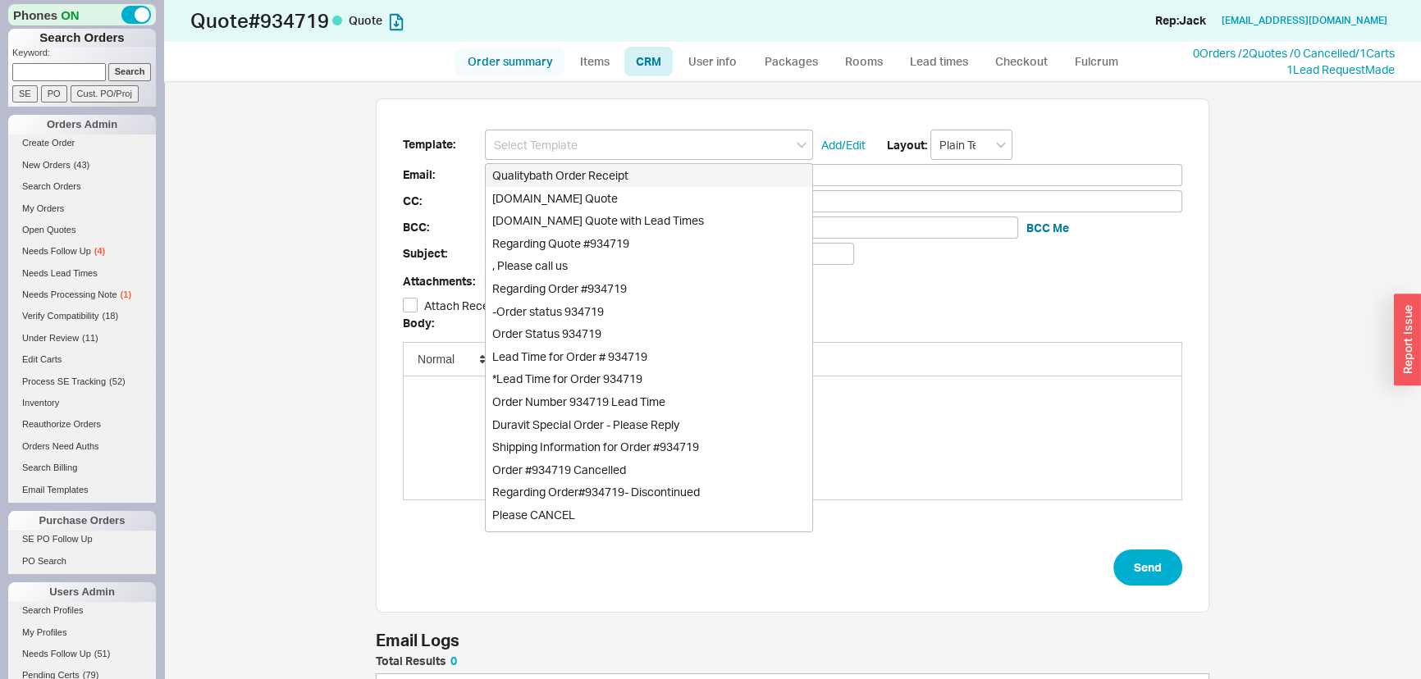
click at [540, 57] on link "Order summary" at bounding box center [509, 62] width 109 height 30
select select "*"
select select "LOW"
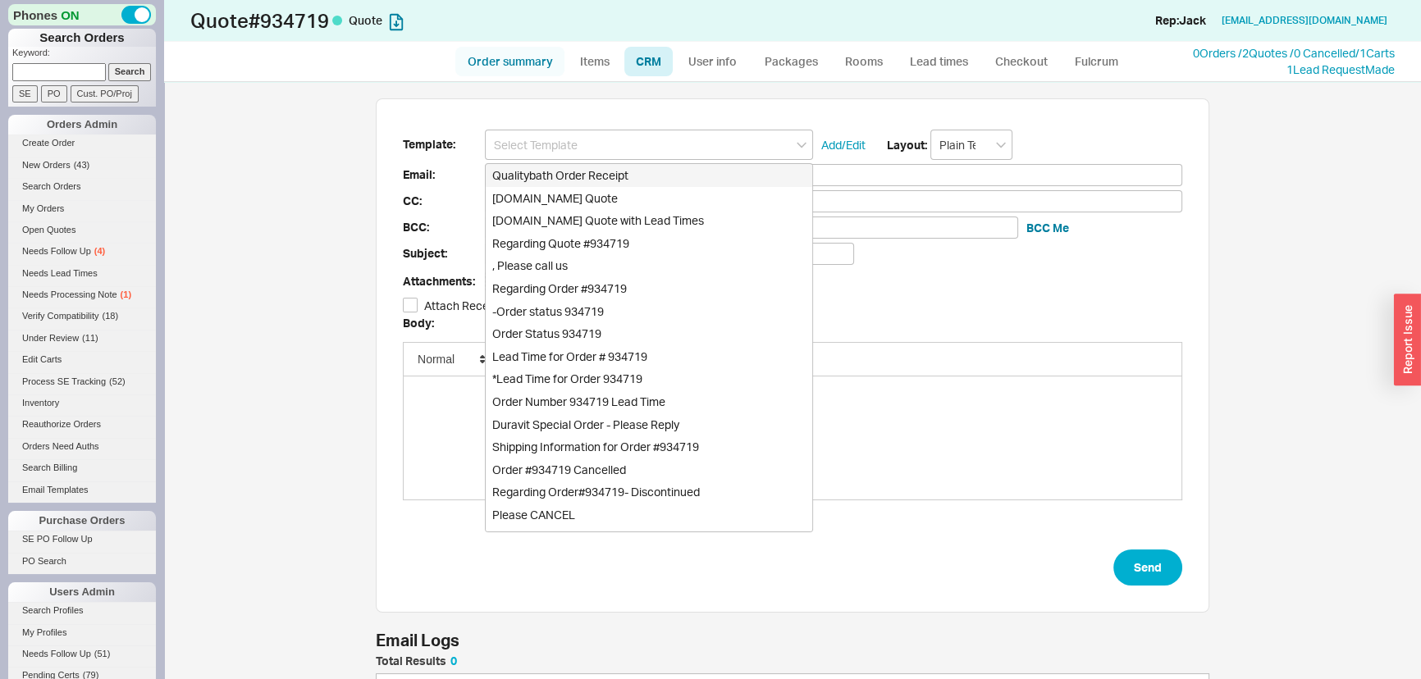
select select "3"
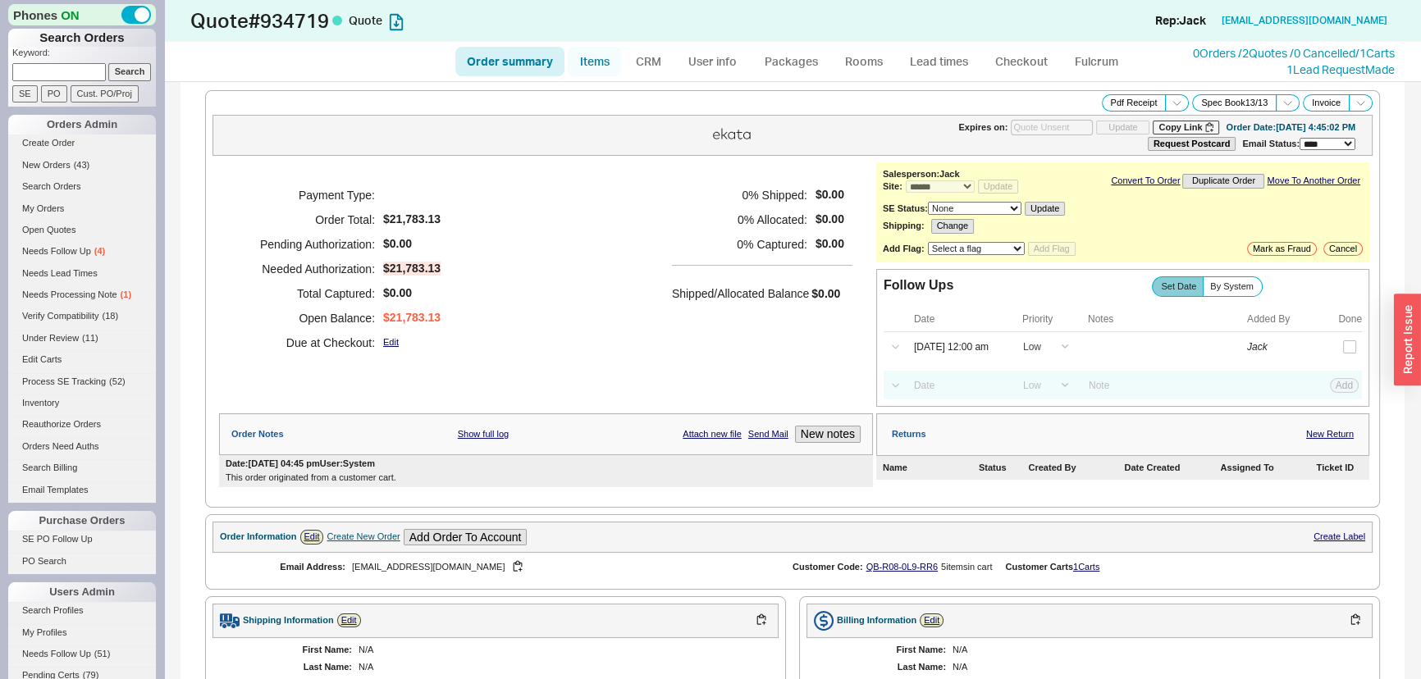
click at [585, 59] on link "Items" at bounding box center [594, 62] width 53 height 30
select select "3"
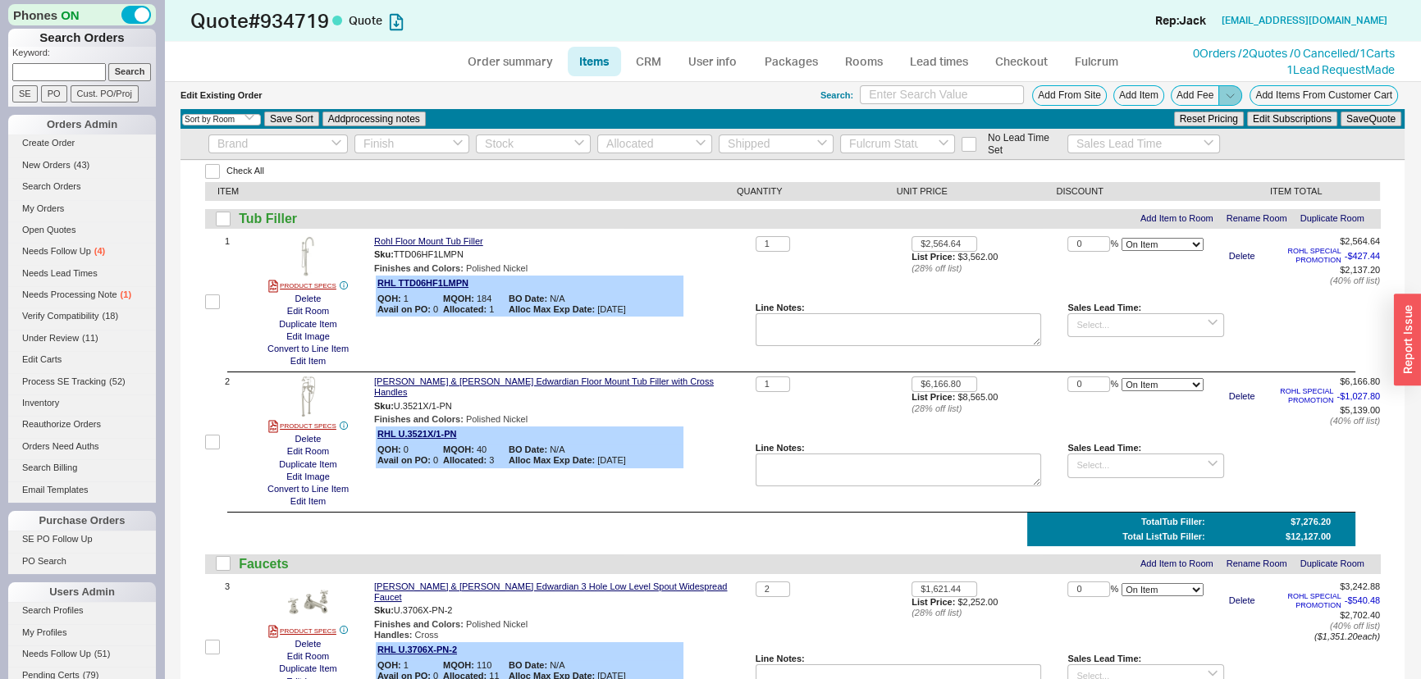
click at [1224, 91] on icon at bounding box center [1230, 95] width 12 height 12
click at [1196, 98] on button "Add Fee" at bounding box center [1195, 95] width 48 height 21
click at [1224, 93] on icon at bounding box center [1230, 95] width 12 height 12
click at [1123, 121] on button "Add Order Discount" at bounding box center [1175, 115] width 111 height 16
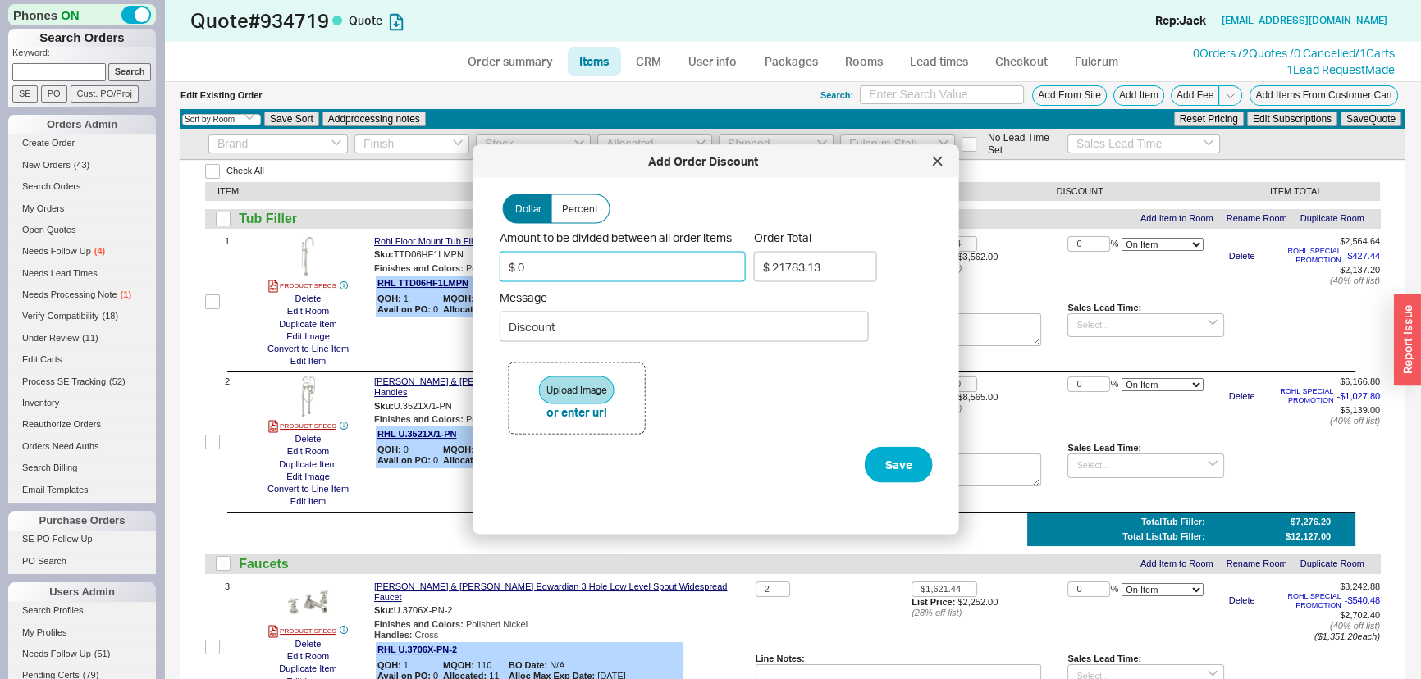
click at [627, 273] on input "$ 0" at bounding box center [623, 267] width 246 height 30
type input "$ 5"
type input "$ 21777.82"
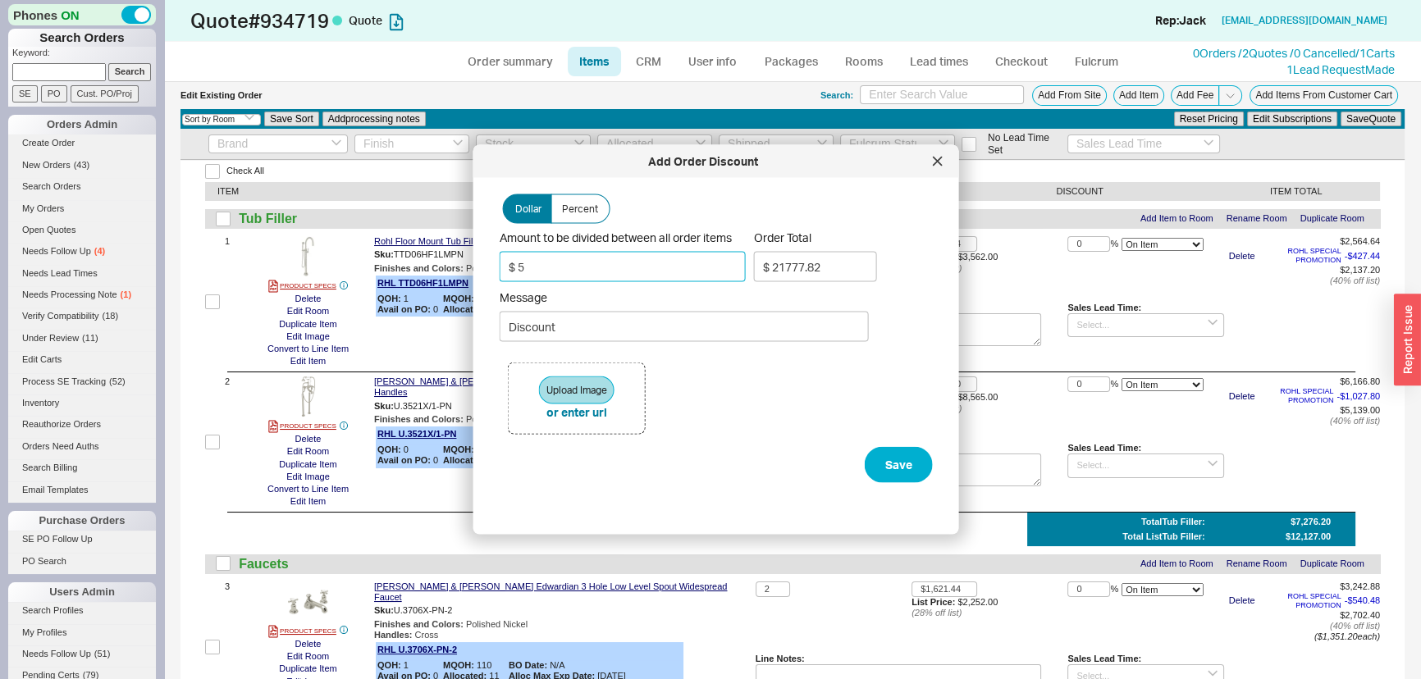
type input "$ 50"
type input "$ 21729.96"
type input "$ 500"
type input "$ 21251.39"
type input "$ 500"
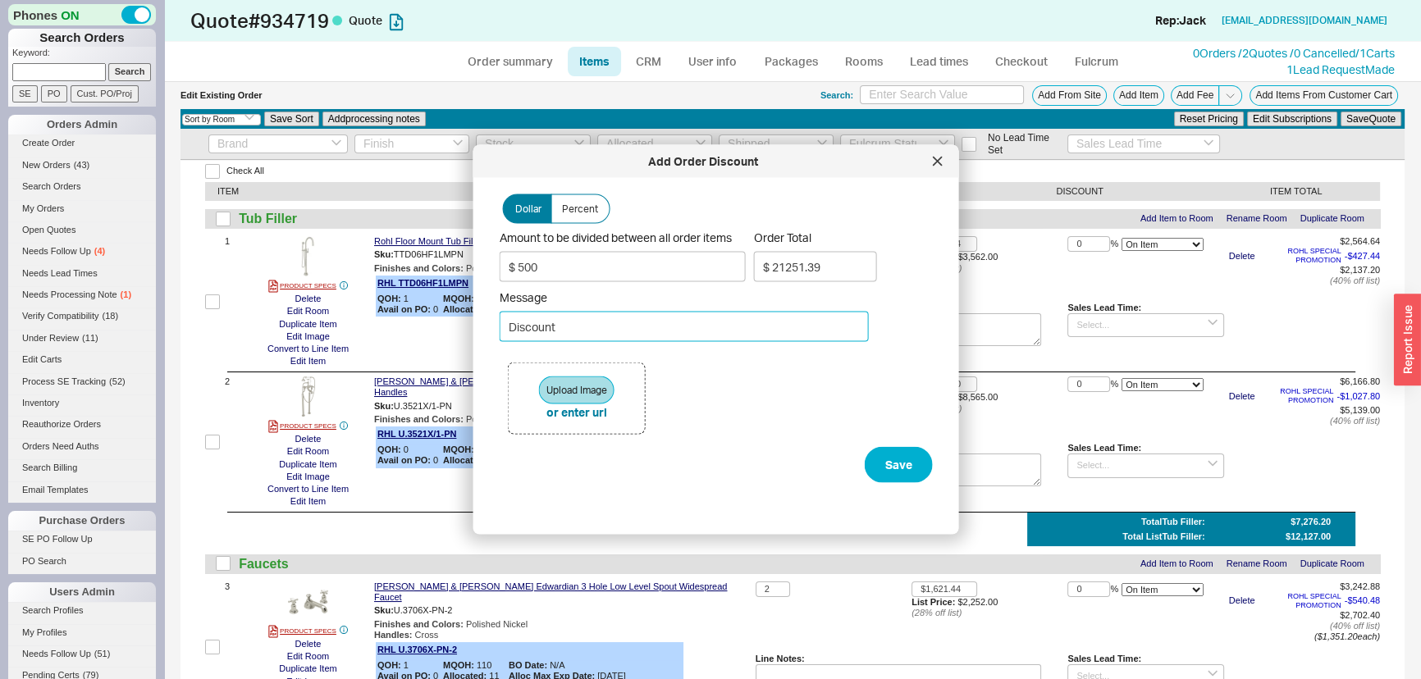
click at [564, 323] on input "Discount" at bounding box center [684, 327] width 369 height 30
type input "BONUS PACKAGE COUPON!"
click at [865, 454] on button "Save" at bounding box center [899, 465] width 68 height 36
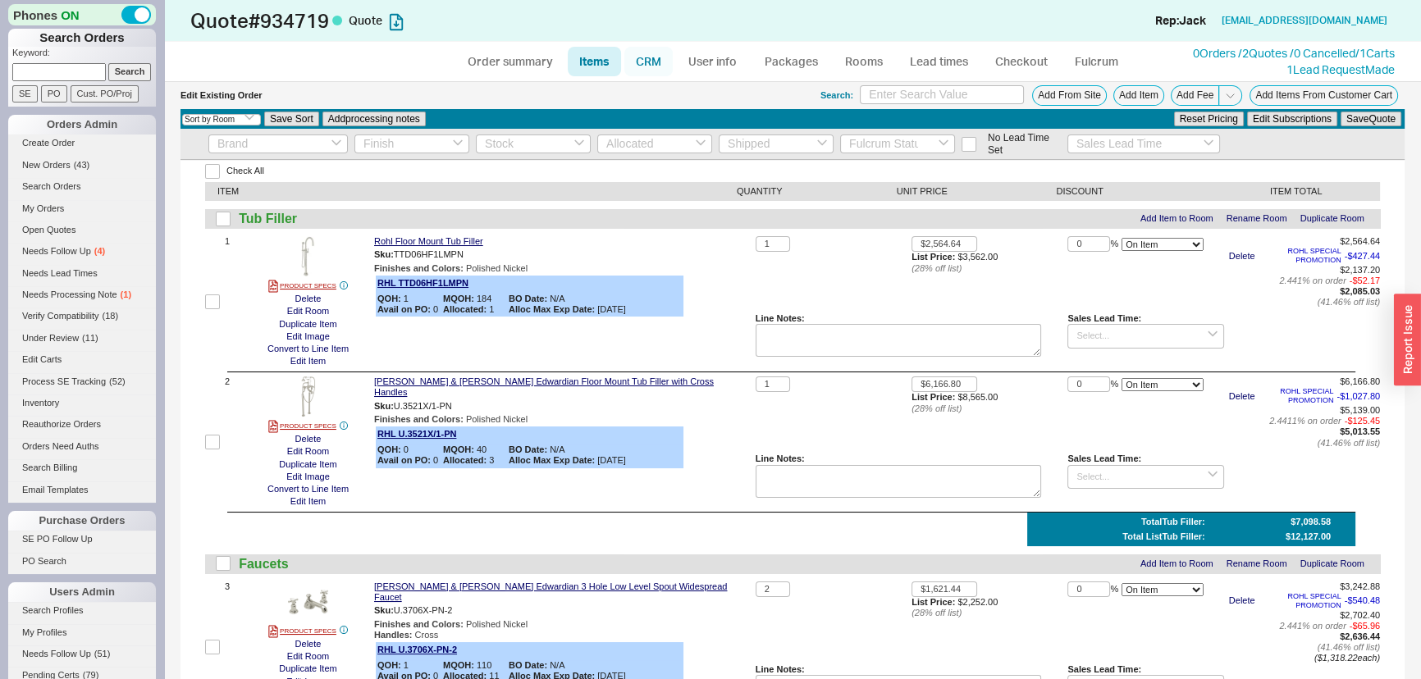
click at [635, 57] on link "CRM" at bounding box center [648, 62] width 48 height 30
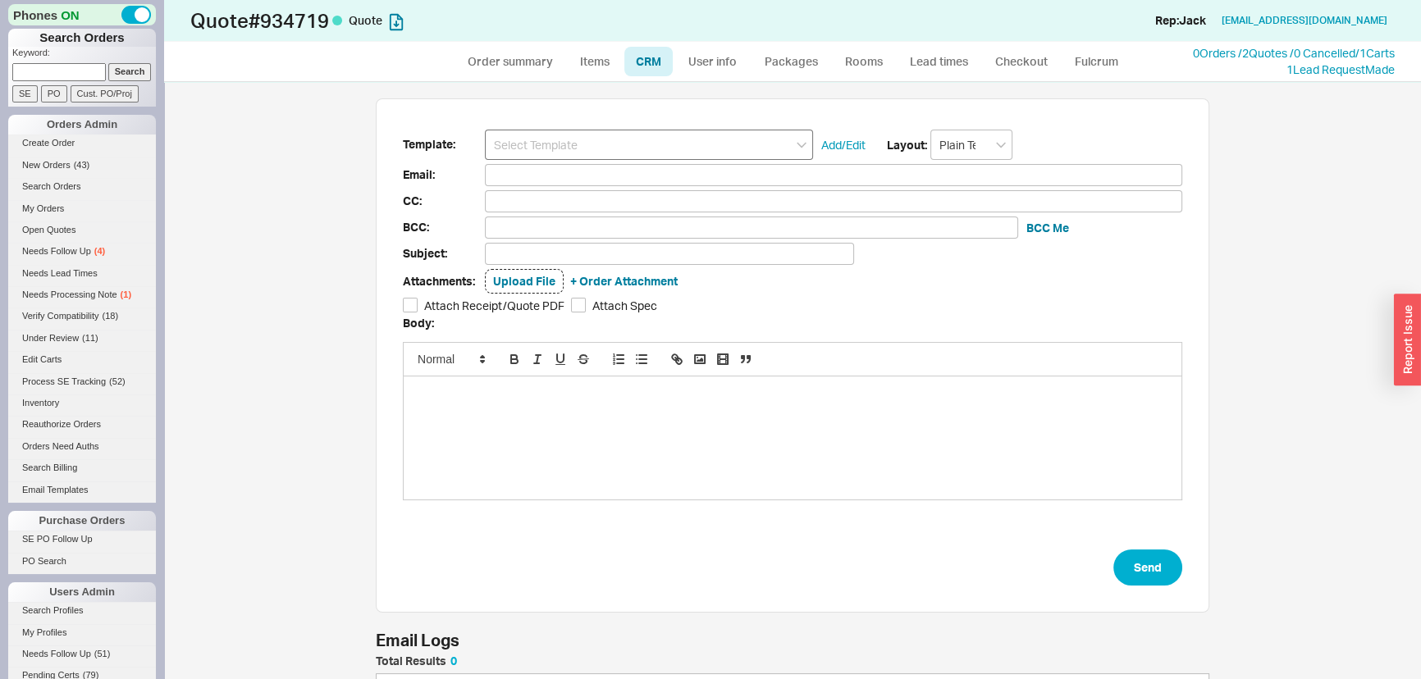
scroll to position [89, 822]
click at [593, 135] on input at bounding box center [649, 145] width 328 height 30
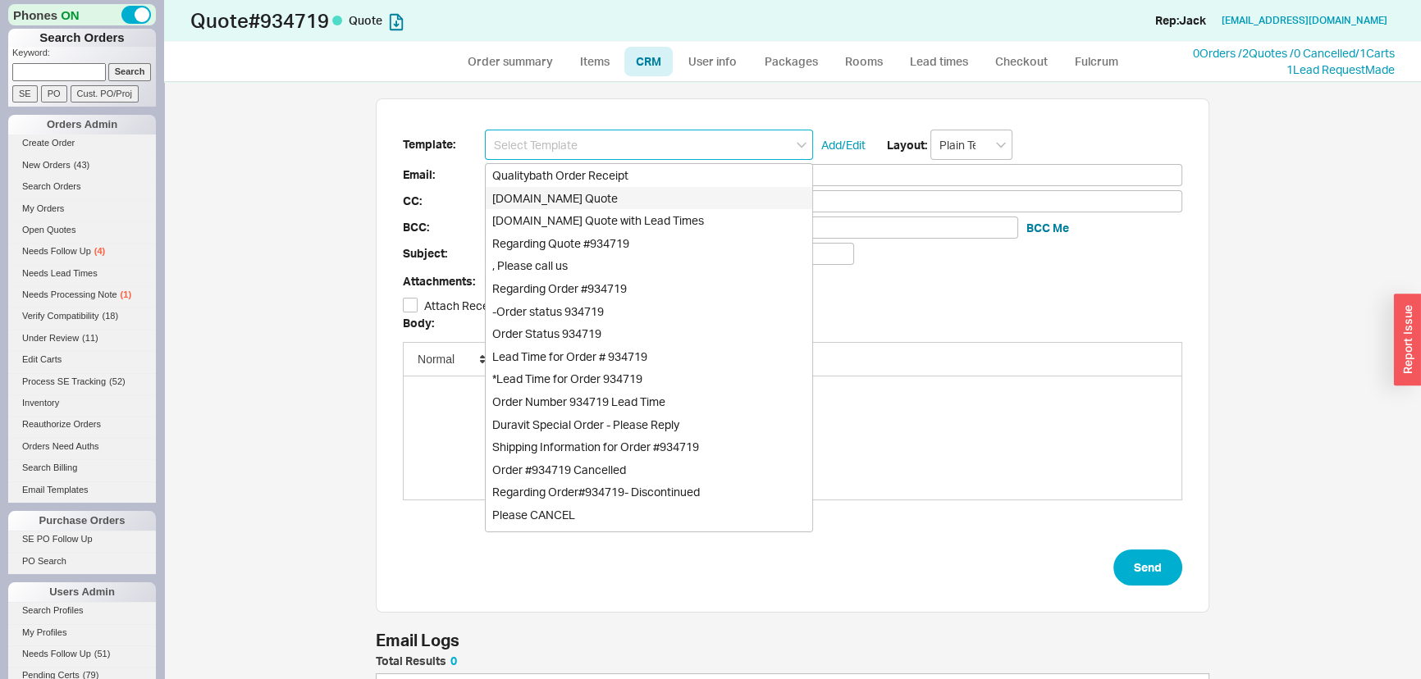
click at [582, 188] on div "[DOMAIN_NAME] Quote" at bounding box center [649, 198] width 327 height 23
type input "Receipt"
type input "[EMAIL_ADDRESS][DOMAIN_NAME]"
type input "Quality Bath Quote #934719"
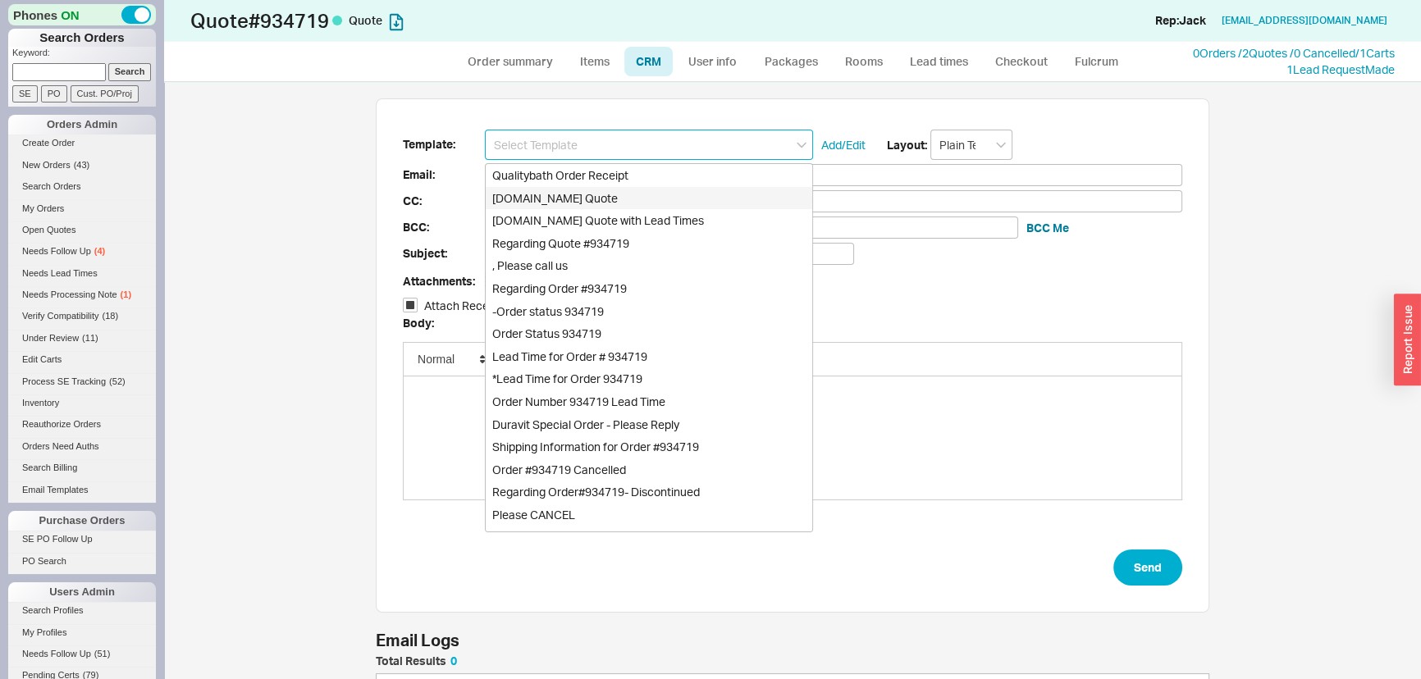
checkbox input "true"
type input "[DOMAIN_NAME] Quote"
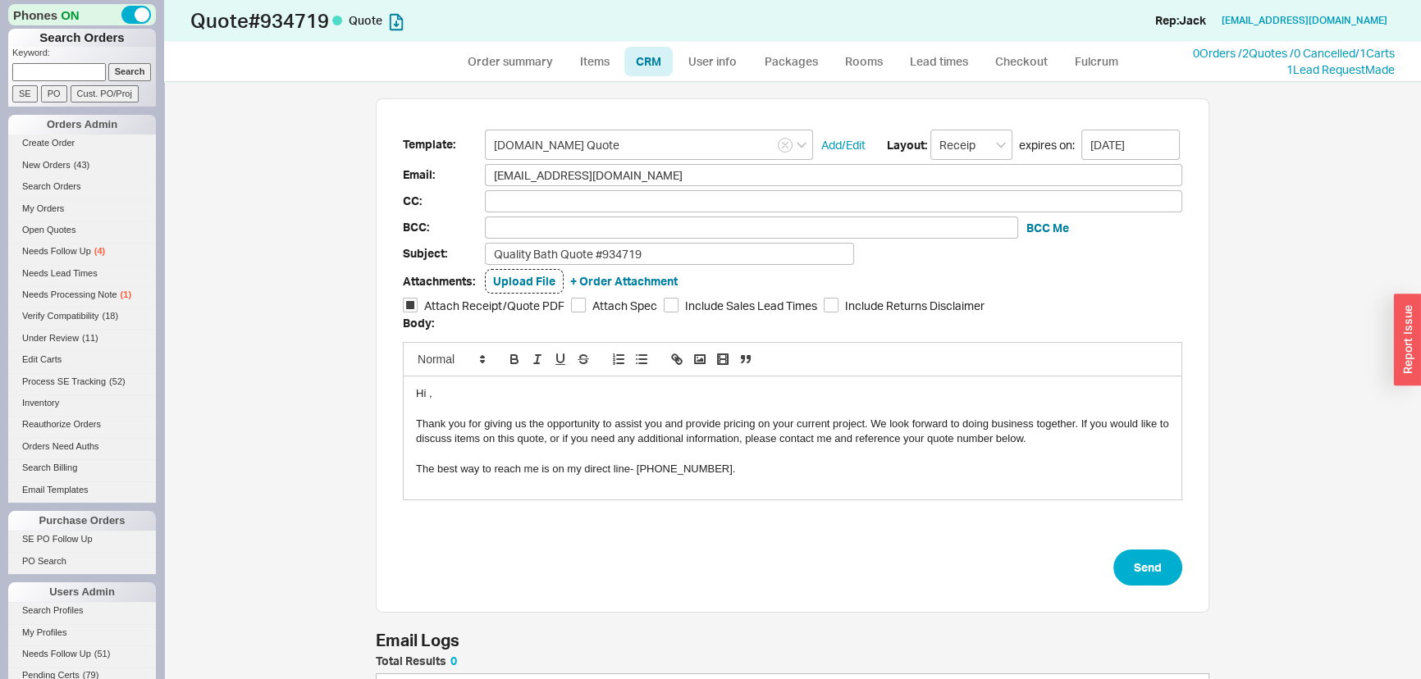
click at [1131, 543] on form "Template: [DOMAIN_NAME] Quote Add/Edit Layout: Receipt expires on: [DATE] Email…" at bounding box center [793, 358] width 780 height 456
drag, startPoint x: 1140, startPoint y: 554, endPoint x: 1173, endPoint y: 566, distance: 35.8
click at [1141, 559] on button "Send" at bounding box center [1148, 568] width 69 height 36
select select "*"
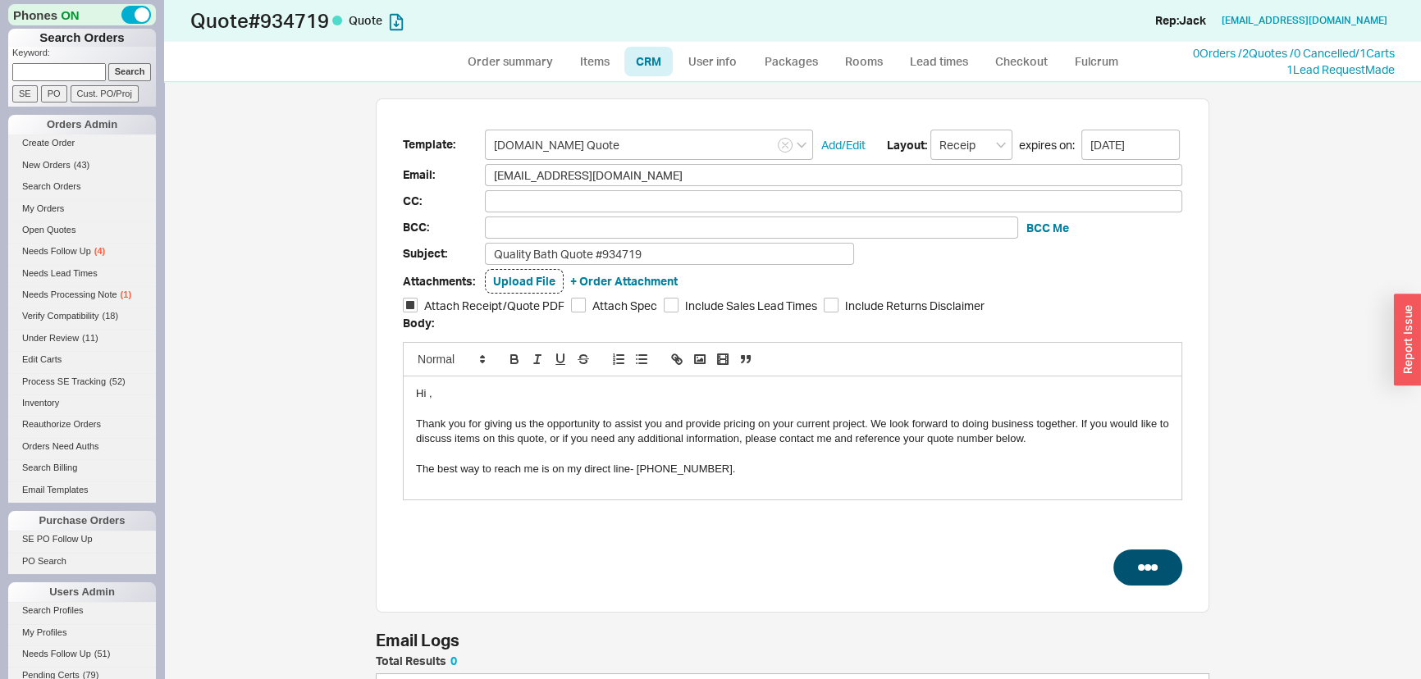
select select "LOW"
select select "3"
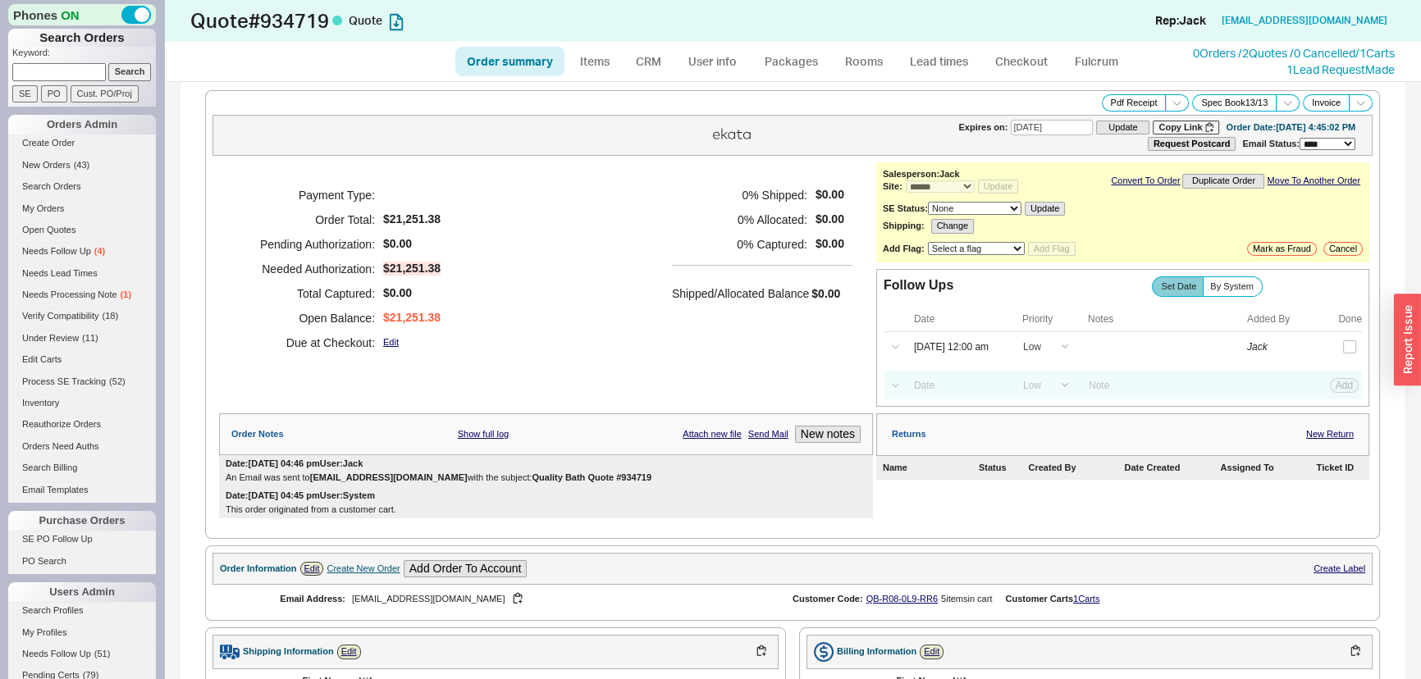
click at [606, 309] on div "Payment Type: Order Total: $21,251.38 Pending Authorization: $0.00 Needed Autho…" at bounding box center [546, 268] width 654 height 213
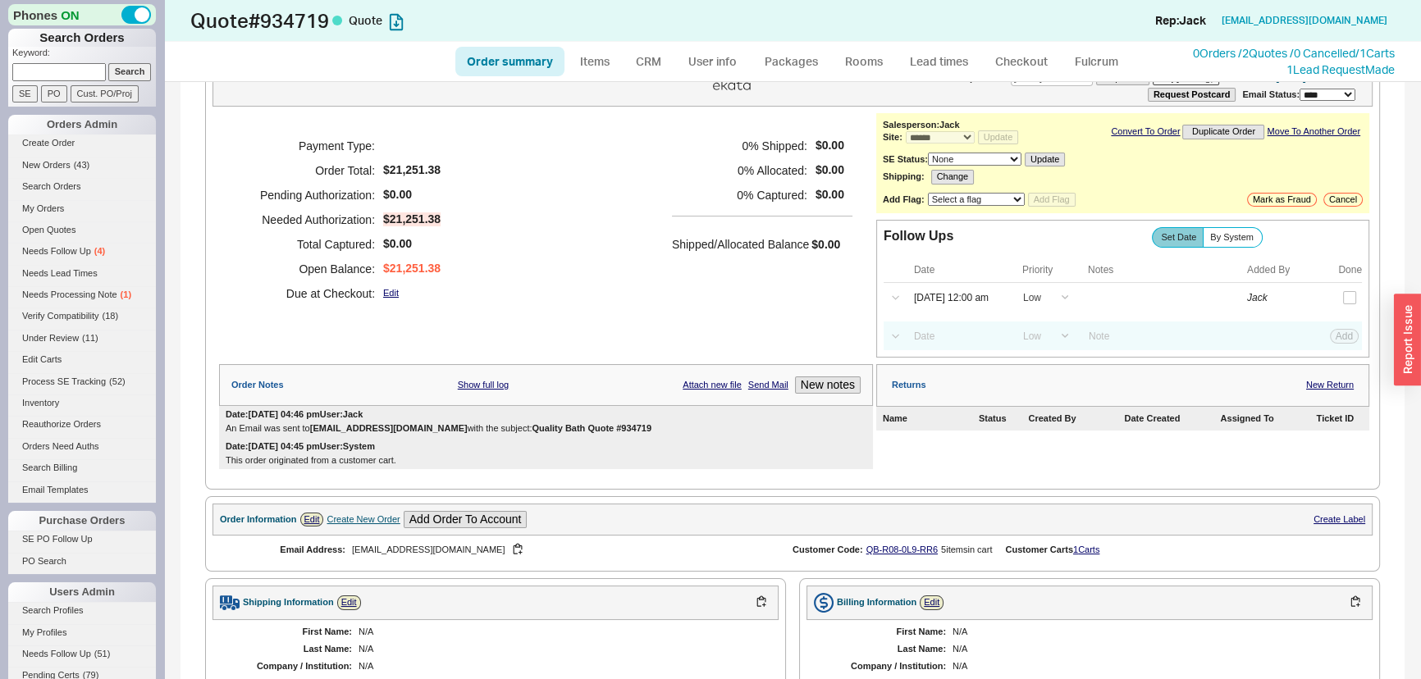
scroll to position [74, 0]
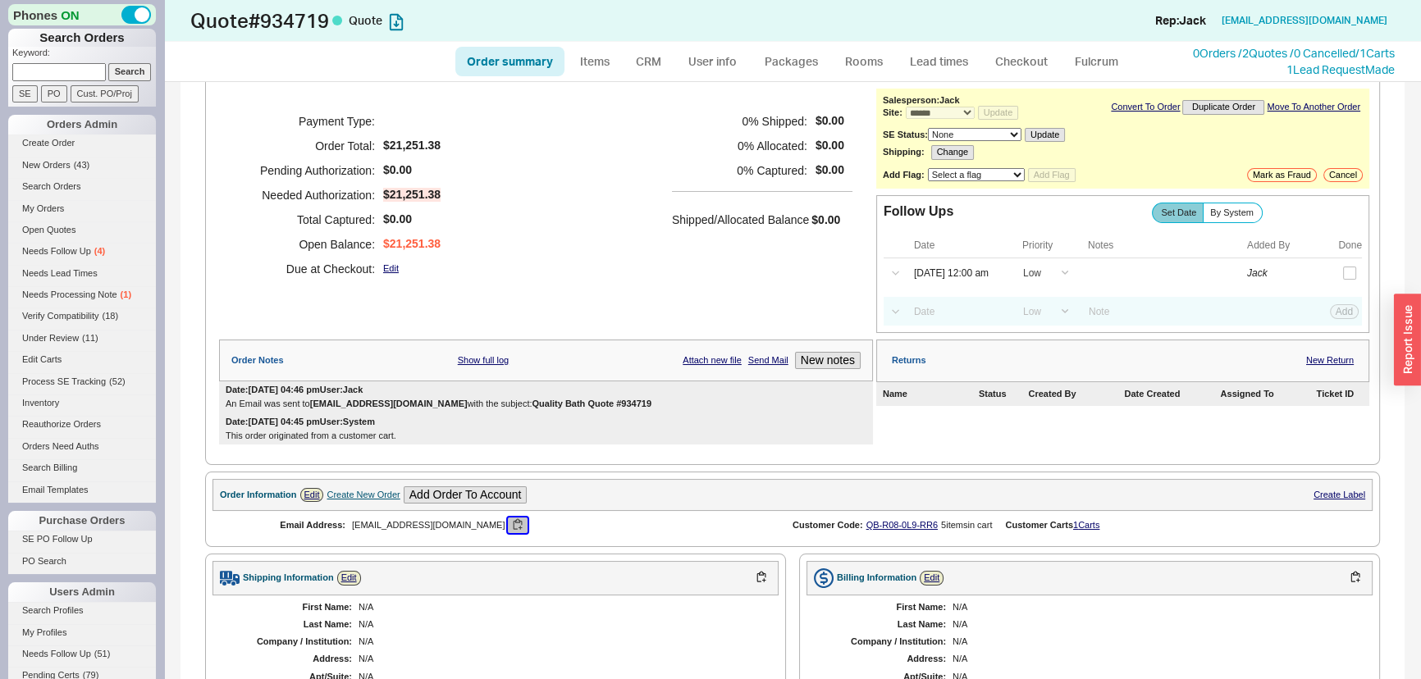
click at [508, 528] on button "button" at bounding box center [518, 526] width 20 height 16
click at [483, 218] on div "Payment Type: Order Total: $21,251.38 Pending Authorization: $0.00 Needed Autho…" at bounding box center [546, 195] width 654 height 213
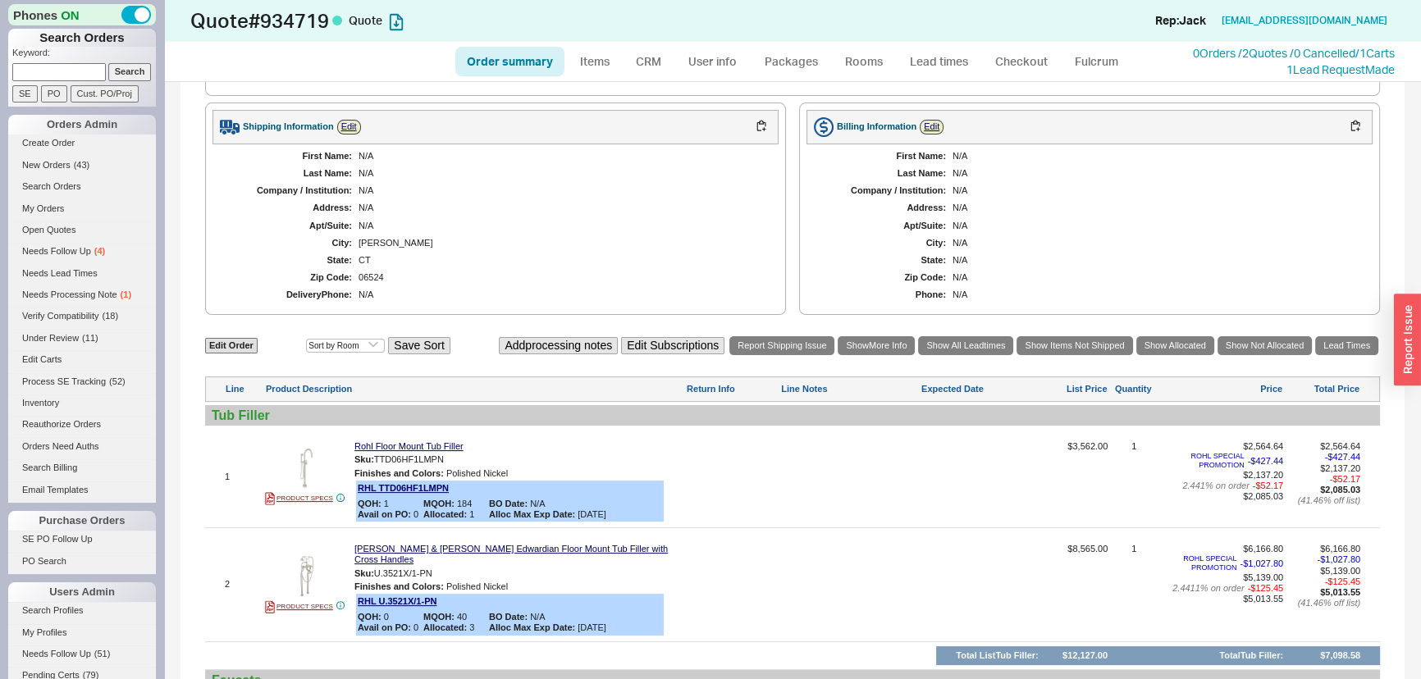
scroll to position [1044, 0]
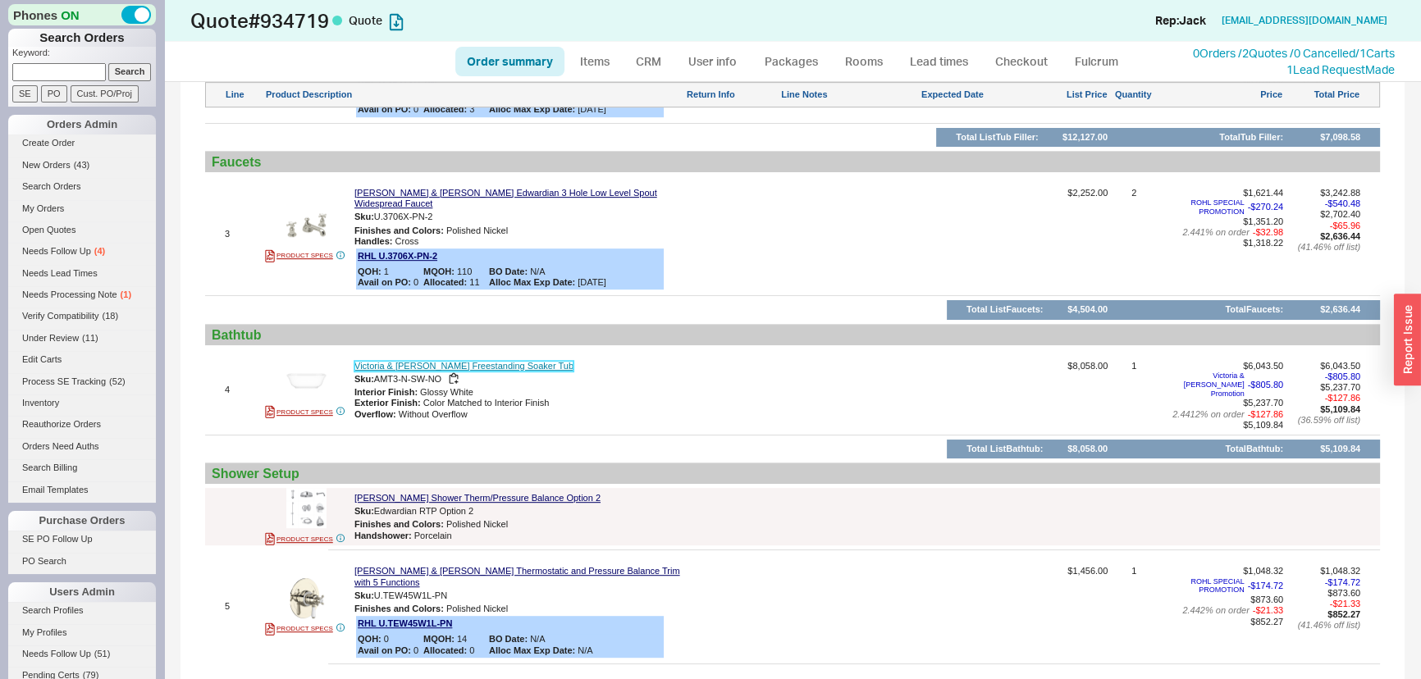
click at [396, 361] on link "Victoria & [PERSON_NAME] Freestanding Soaker Tub" at bounding box center [463, 366] width 219 height 11
click at [492, 49] on link "Order summary" at bounding box center [509, 62] width 109 height 30
select select "*"
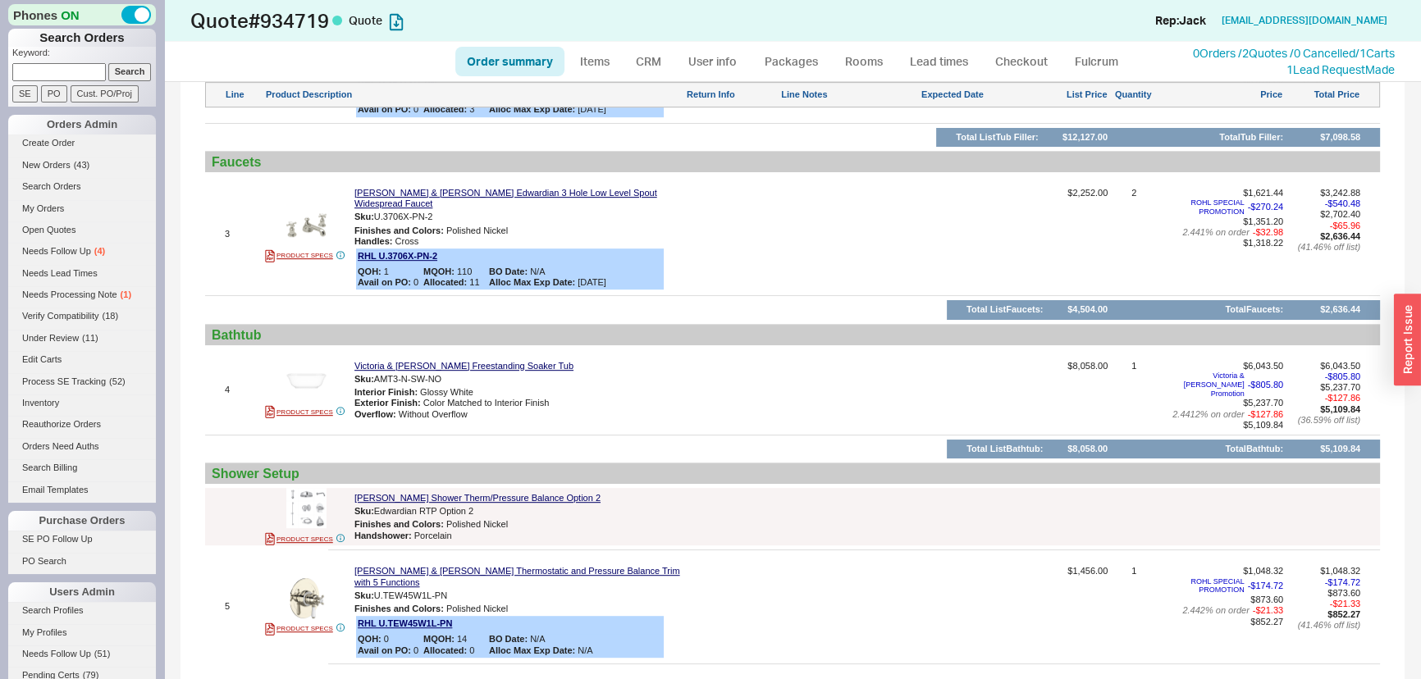
select select "LOW"
select select "3"
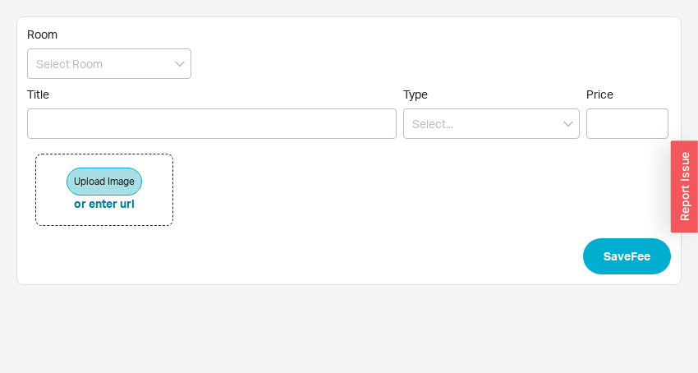
click at [249, 142] on div "Upload Image or enter url" at bounding box center [348, 189] width 643 height 97
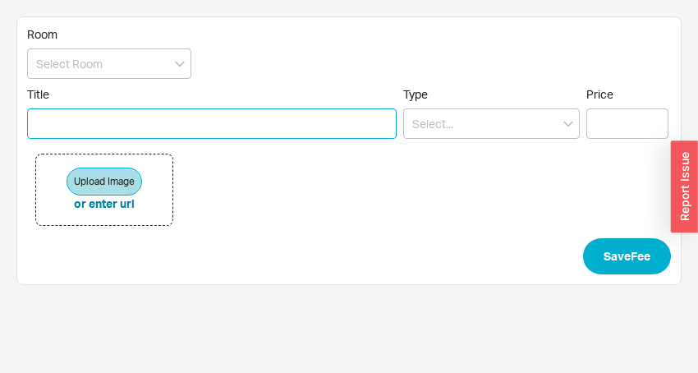
click at [249, 137] on input "Title" at bounding box center [211, 123] width 369 height 30
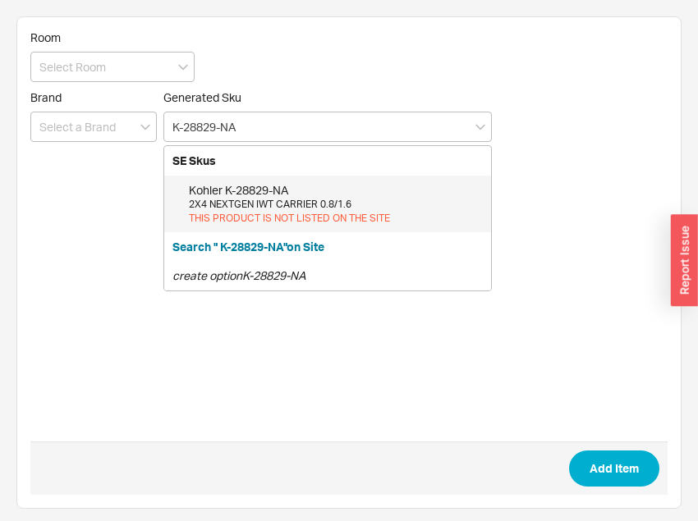
click at [370, 199] on div "2X4 NEXTGEN IWT CARRIER 0.8/1.6" at bounding box center [336, 205] width 294 height 14
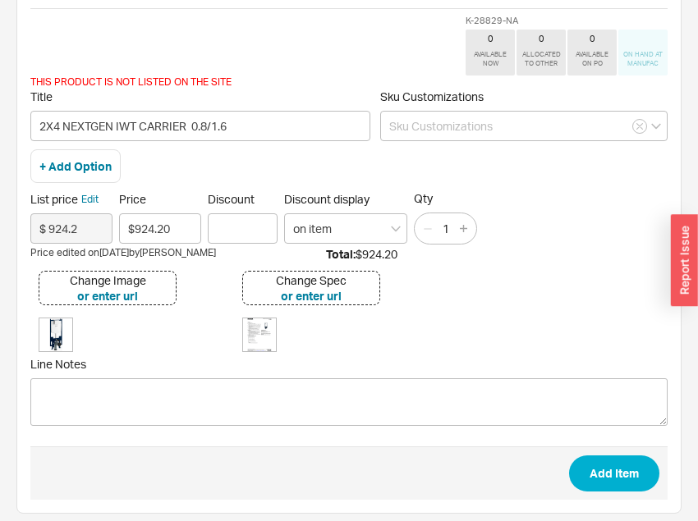
scroll to position [157, 0]
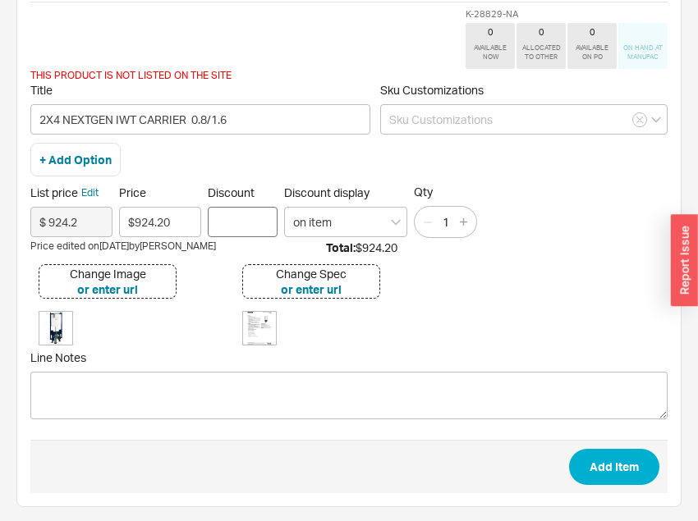
type input "K-28829-NA"
click at [242, 222] on input "Discount" at bounding box center [243, 222] width 70 height 30
type input "30"
click at [588, 470] on button "Add Item" at bounding box center [614, 467] width 90 height 36
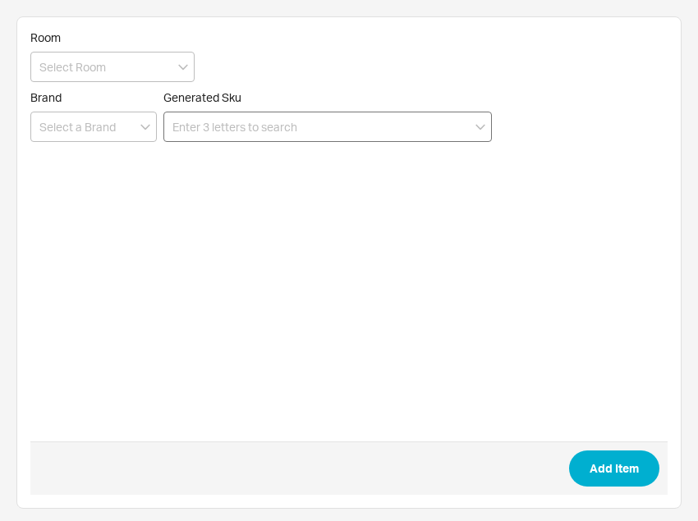
click at [231, 117] on input at bounding box center [327, 127] width 328 height 30
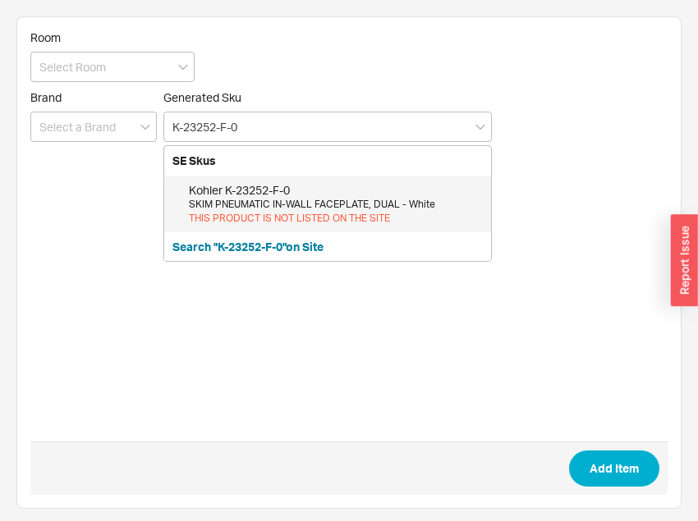
click at [268, 176] on div "Kohler K-23252-F-0 SKIM PNEUMATIC IN-WALL FACEPLATE, DUAL - White THIS PRODUCT …" at bounding box center [327, 204] width 327 height 57
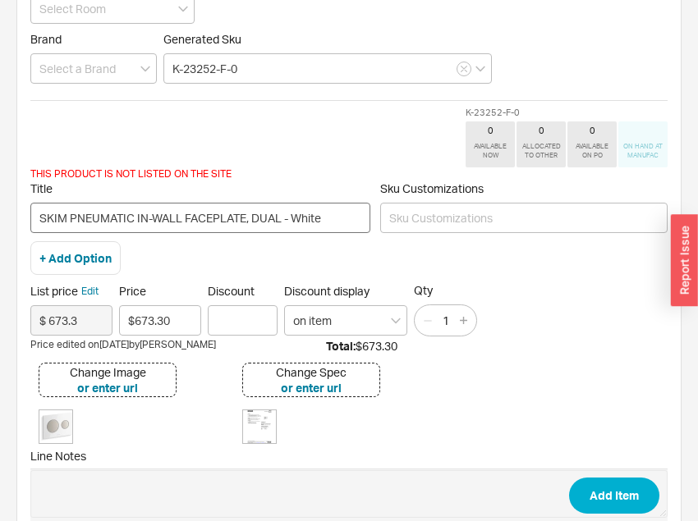
scroll to position [149, 0]
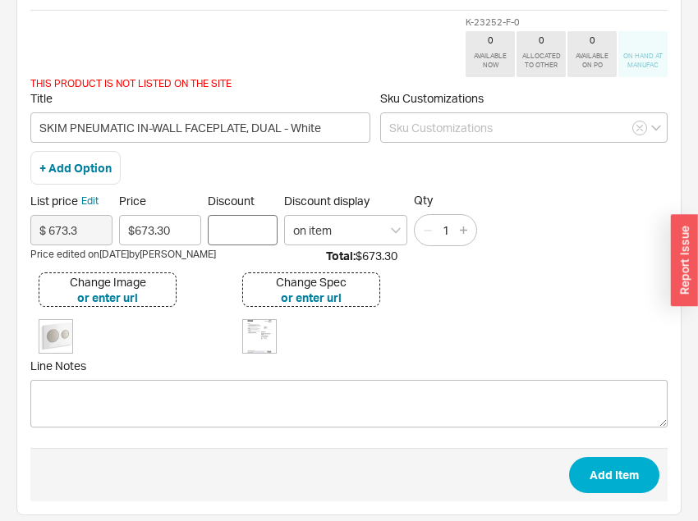
type input "K-23252-F-0"
click at [240, 231] on input "Discount" at bounding box center [243, 230] width 70 height 30
type input "30"
click at [630, 497] on span "Add Item" at bounding box center [348, 474] width 637 height 53
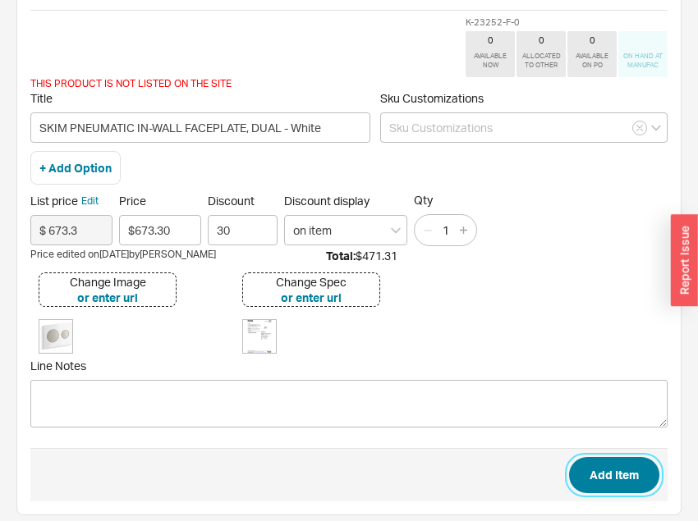
click at [624, 473] on button "Add Item" at bounding box center [614, 475] width 90 height 36
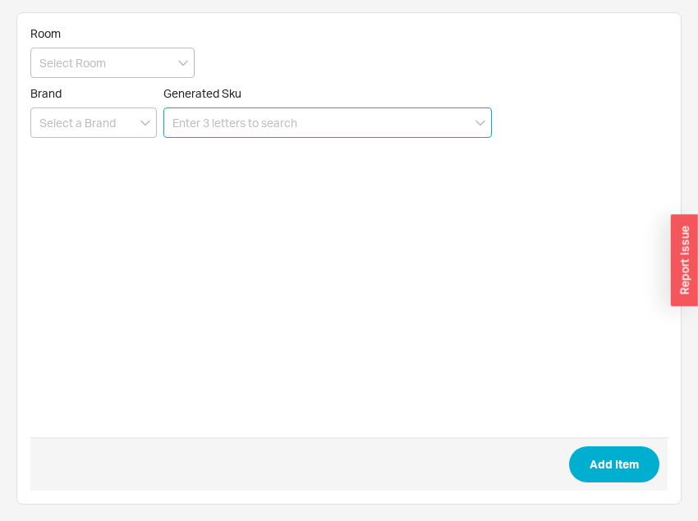
scroll to position [3, 0]
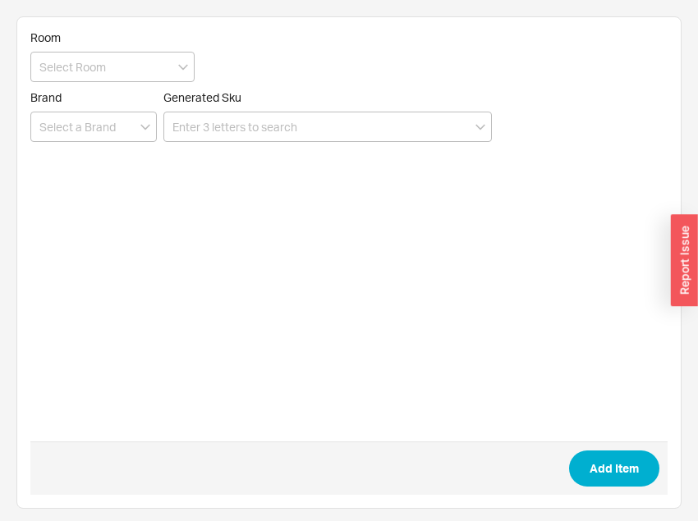
click at [216, 155] on form "Room Brand Generated Sku Add Item" at bounding box center [348, 262] width 637 height 464
drag, startPoint x: 234, startPoint y: 135, endPoint x: 263, endPoint y: 138, distance: 29.6
click at [235, 135] on input at bounding box center [327, 127] width 328 height 30
click at [350, 128] on input at bounding box center [327, 127] width 328 height 30
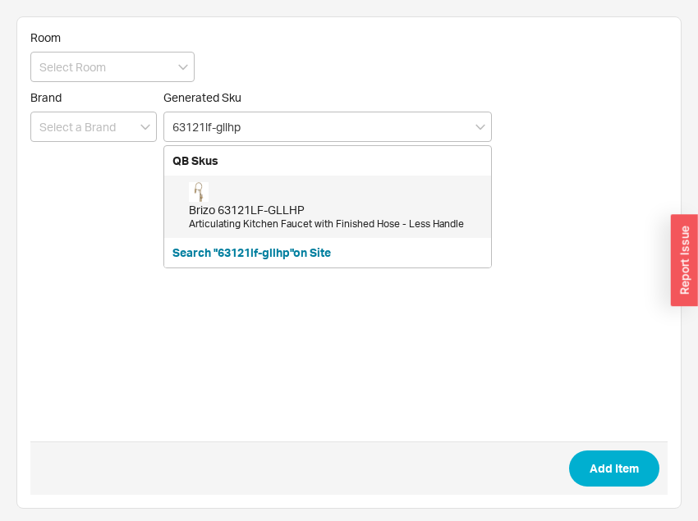
click at [315, 191] on div "Brizo 63121LF-GLLHP Articulating Kitchen Faucet with Finished Hose - Less Handle" at bounding box center [336, 206] width 294 height 49
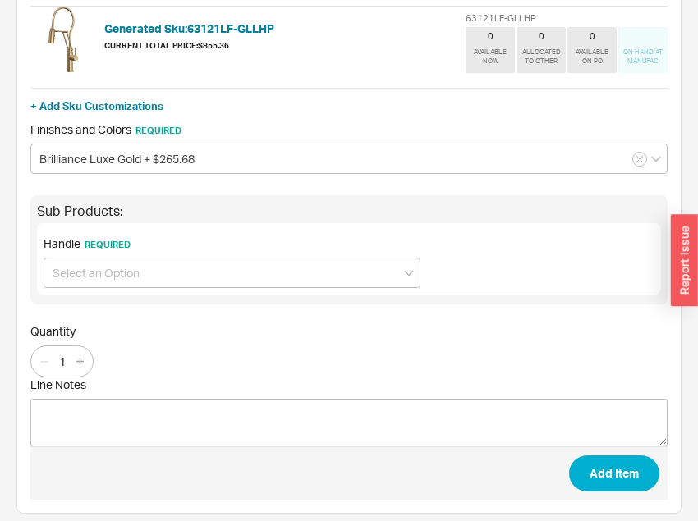
scroll to position [151, 0]
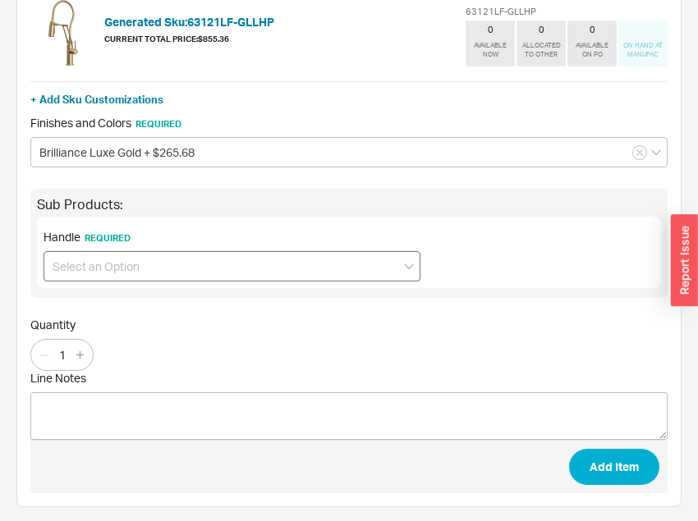
type input "63121LF-GLLHP"
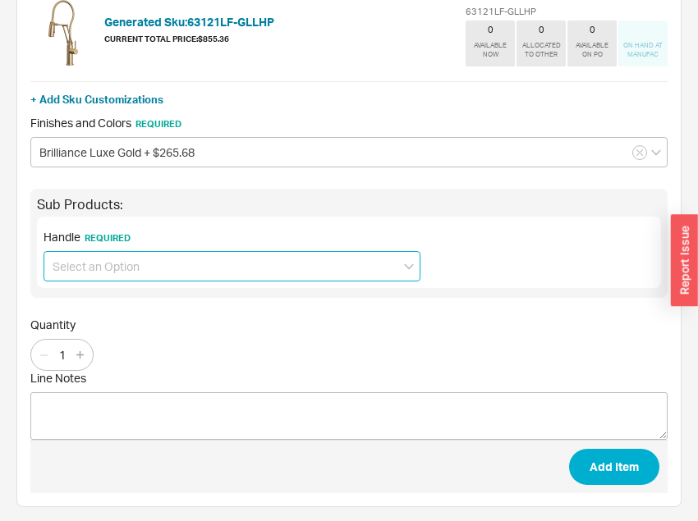
click at [164, 259] on input at bounding box center [231, 266] width 377 height 30
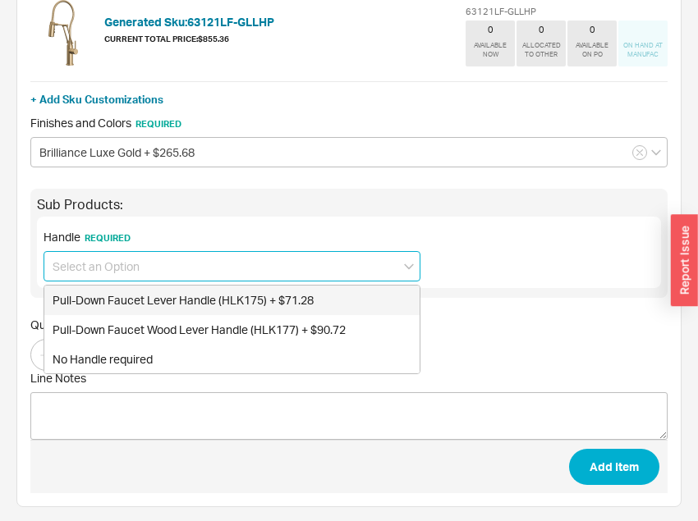
click at [137, 301] on div "Pull-Down Faucet Lever Handle (HLK175) + $71.28" at bounding box center [231, 301] width 375 height 30
type input "Pull-Down Faucet Lever Handle (HLK175) + $71.28"
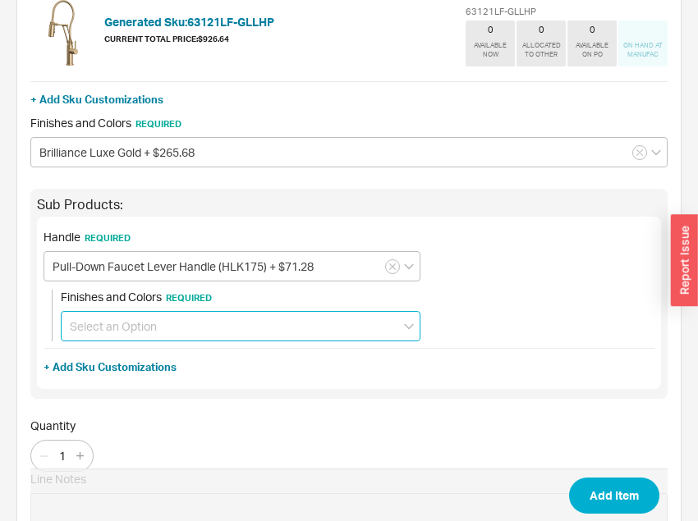
click at [134, 329] on input at bounding box center [240, 326] width 359 height 30
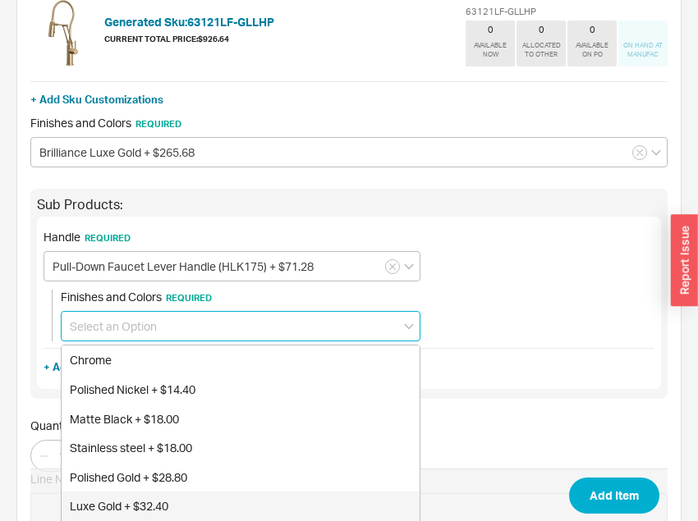
click at [126, 506] on div "Luxe Gold + $32.40" at bounding box center [241, 507] width 358 height 30
type input "Luxe Gold + $32.40"
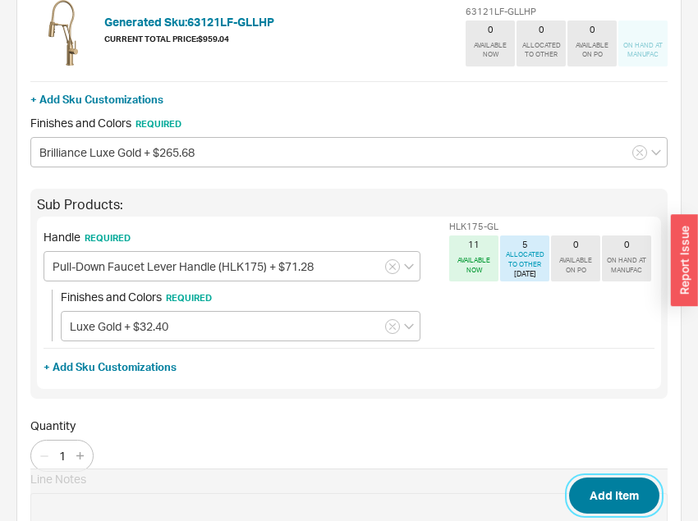
click at [626, 499] on button "Add Item" at bounding box center [614, 496] width 90 height 36
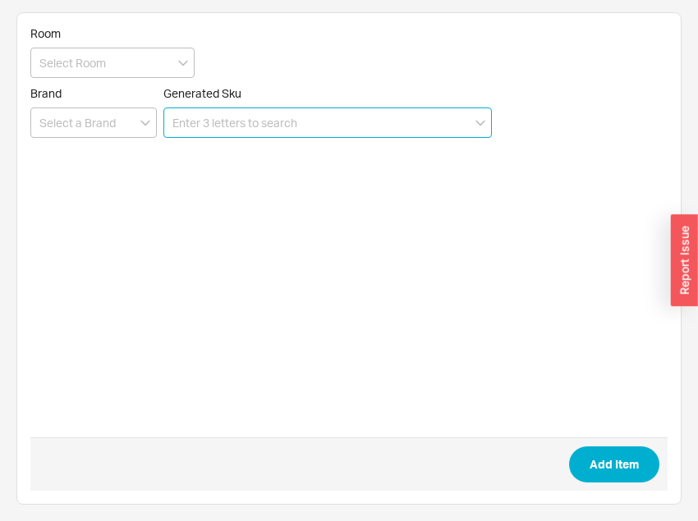
scroll to position [3, 0]
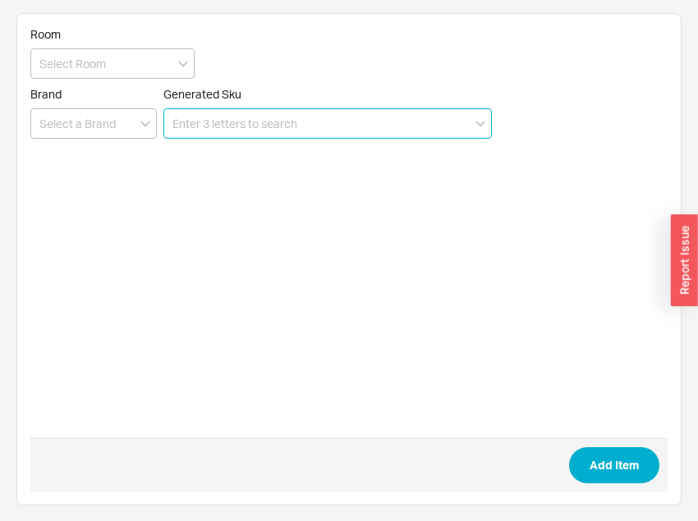
click at [281, 126] on input at bounding box center [327, 123] width 328 height 30
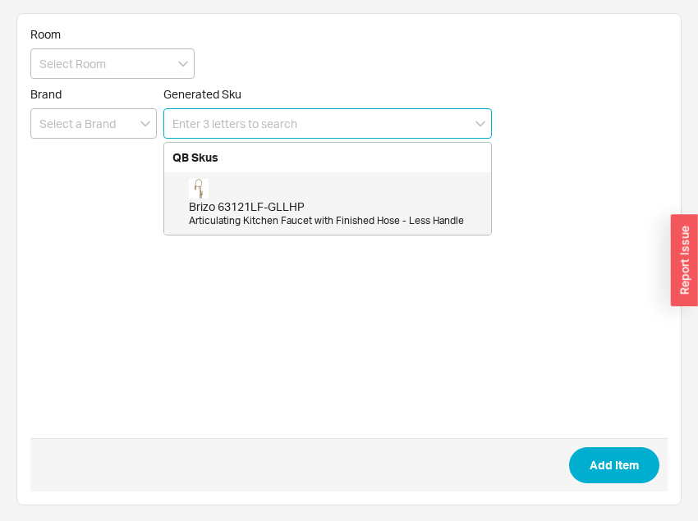
click at [281, 126] on input at bounding box center [327, 123] width 328 height 30
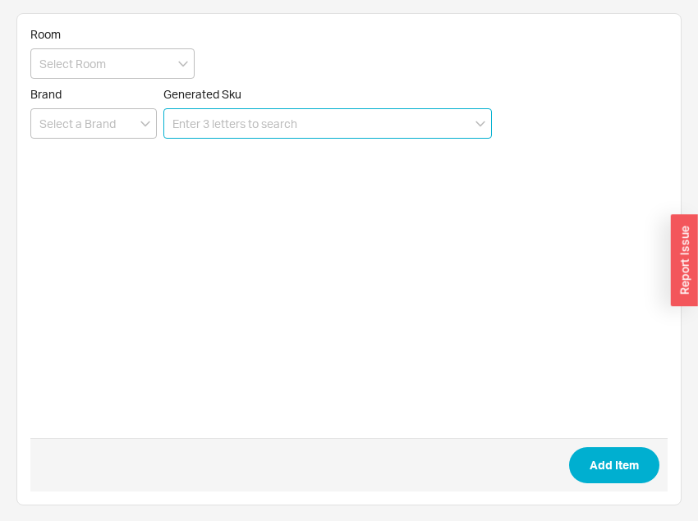
click at [375, 133] on input at bounding box center [327, 123] width 328 height 30
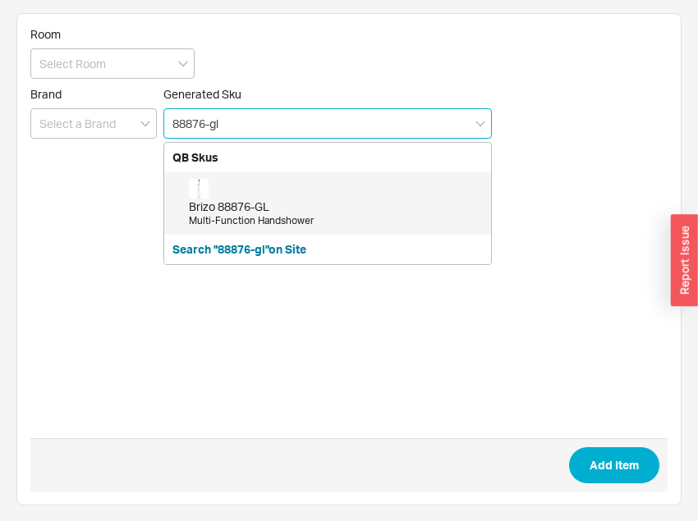
click at [292, 191] on div "Brizo 88876-GL Multi-Function Handshower" at bounding box center [336, 203] width 294 height 49
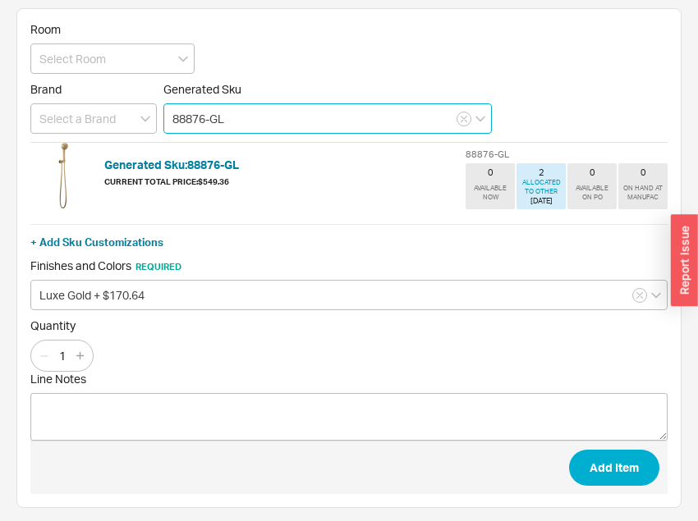
scroll to position [9, 0]
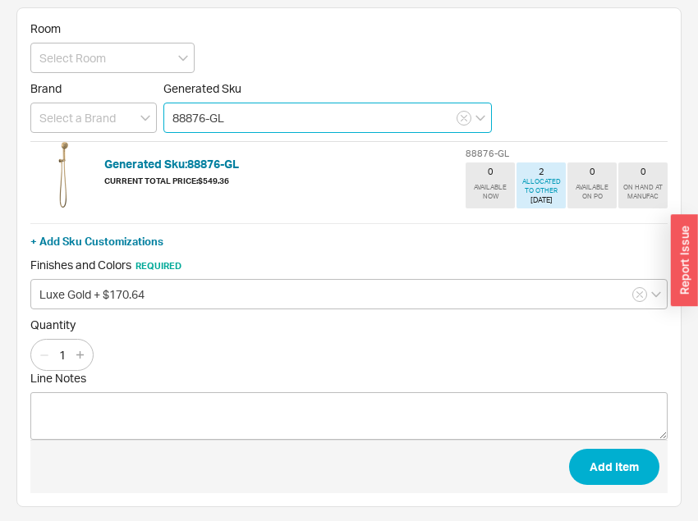
type input "88876-GL"
click at [420, 368] on div "Quantity 1" at bounding box center [348, 344] width 637 height 53
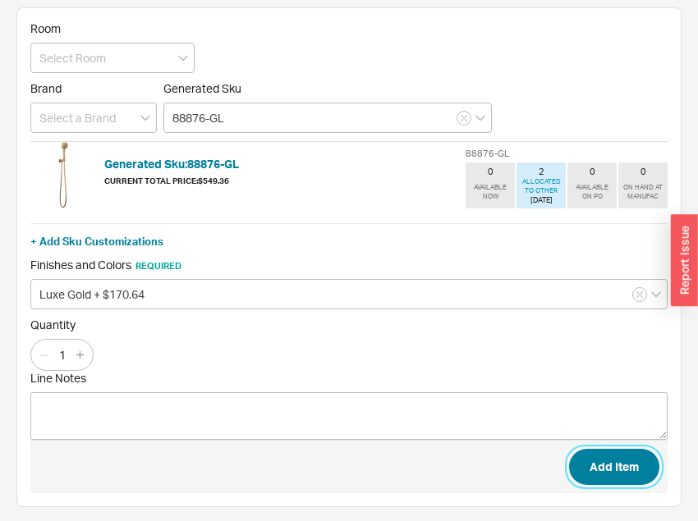
click at [590, 461] on button "Add Item" at bounding box center [614, 467] width 90 height 36
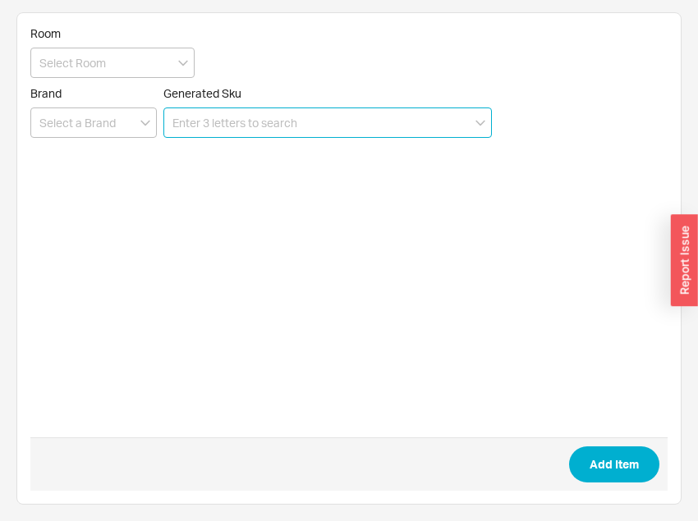
scroll to position [3, 0]
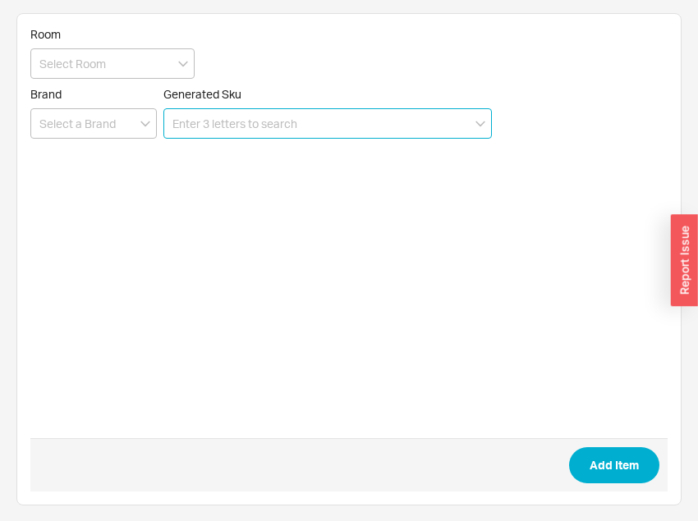
click at [312, 130] on input at bounding box center [327, 123] width 328 height 30
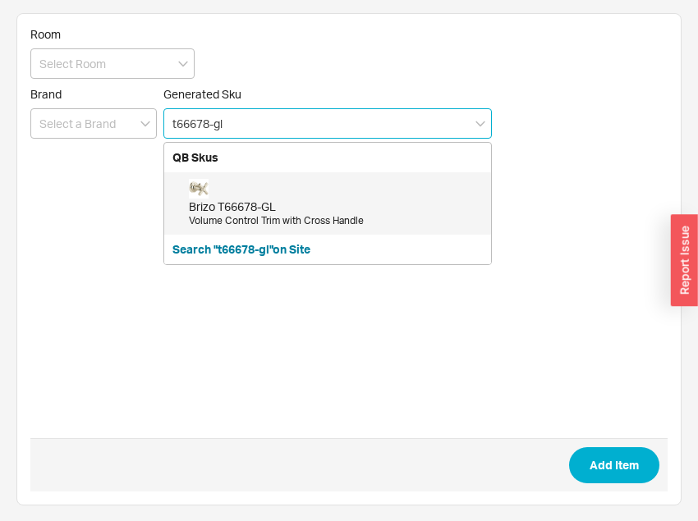
click at [271, 199] on div "Brizo T66678-GL" at bounding box center [336, 207] width 294 height 16
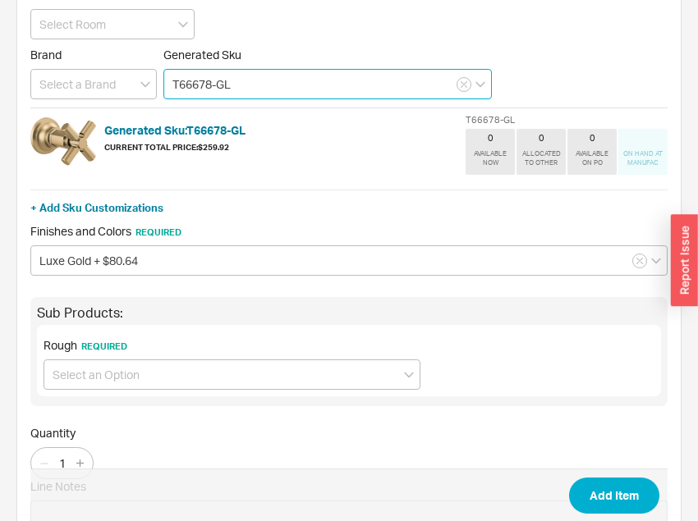
scroll to position [78, 0]
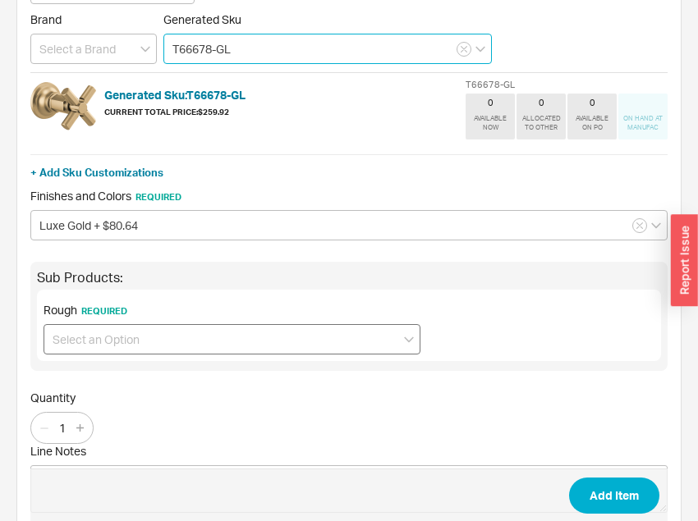
type input "T66678-GL"
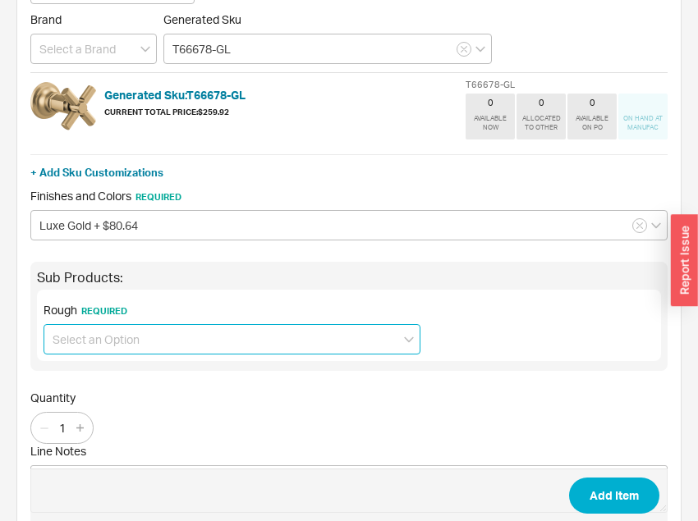
click at [187, 327] on input at bounding box center [231, 339] width 377 height 30
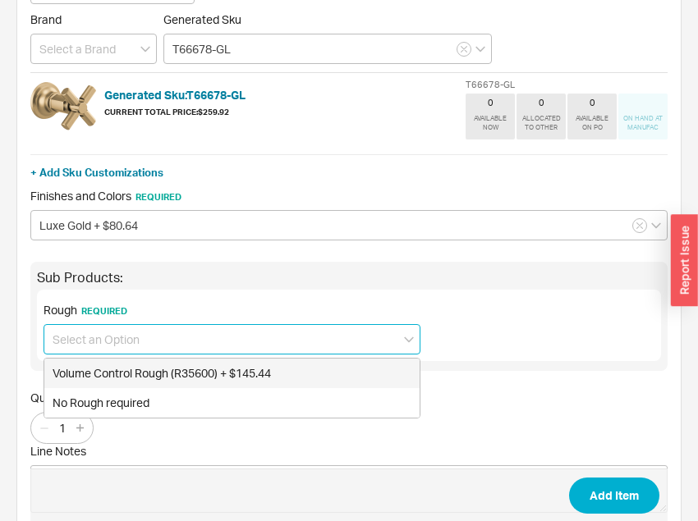
click at [87, 376] on div "Volume Control Rough (R35600) + $145.44" at bounding box center [231, 374] width 375 height 30
type input "Volume Control Rough (R35600) + $145.44"
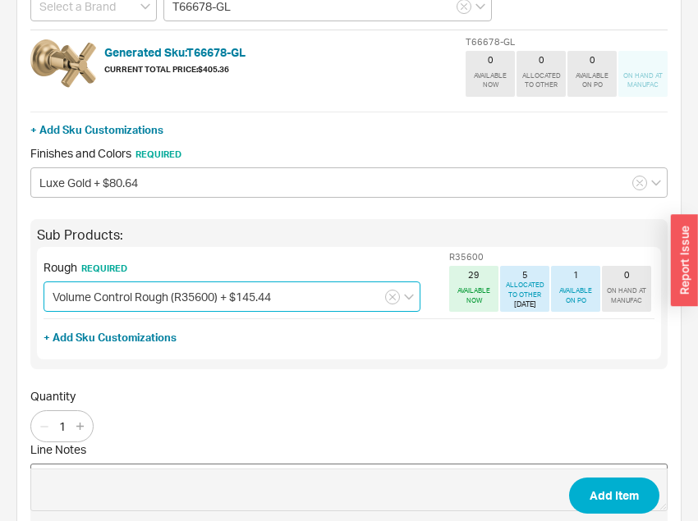
scroll to position [192, 0]
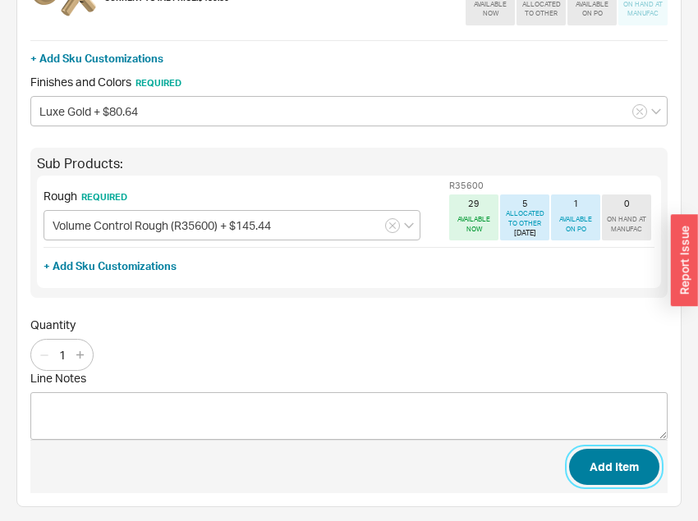
click at [602, 460] on button "Add Item" at bounding box center [614, 467] width 90 height 36
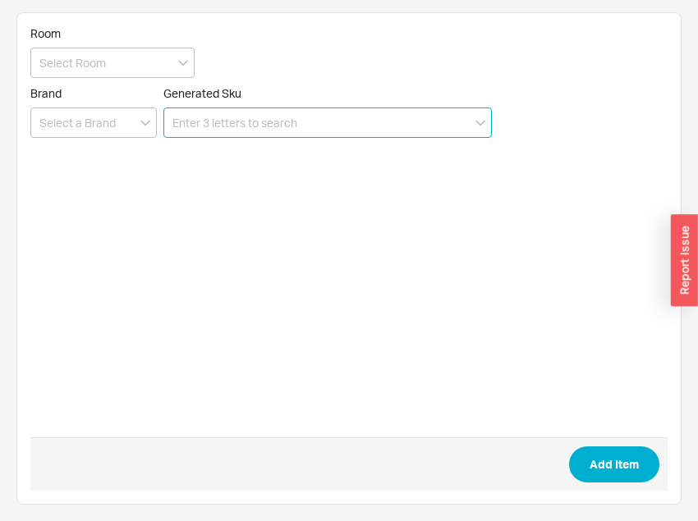
scroll to position [3, 0]
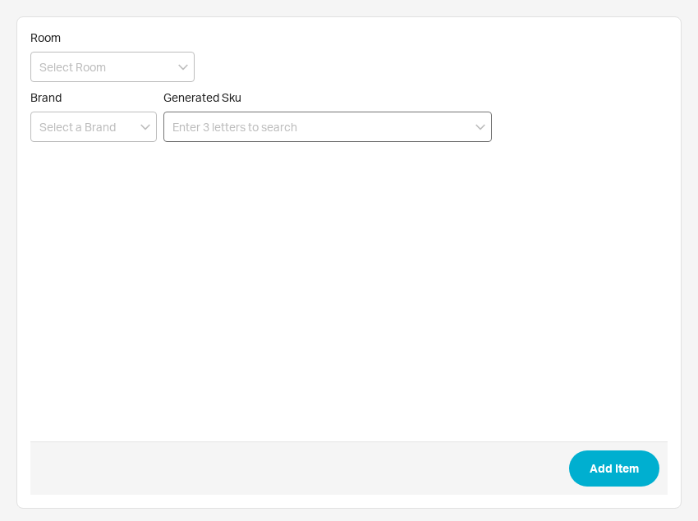
drag, startPoint x: 259, startPoint y: 102, endPoint x: 271, endPoint y: 117, distance: 18.7
click at [267, 103] on div "Generated Sku" at bounding box center [327, 97] width 328 height 15
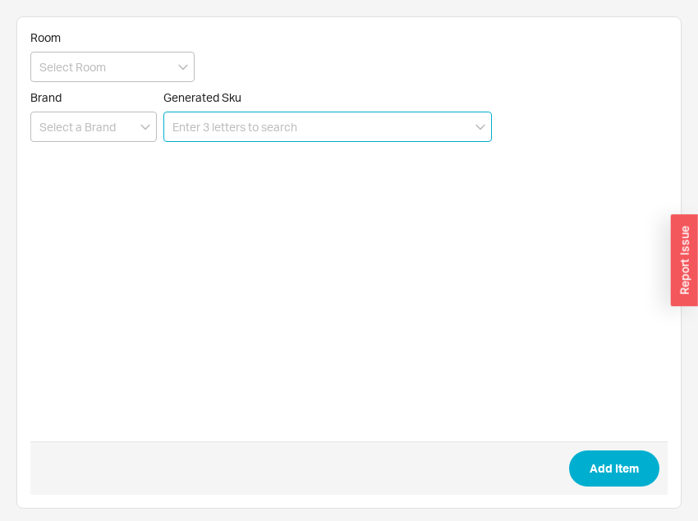
click at [271, 127] on input at bounding box center [327, 127] width 328 height 30
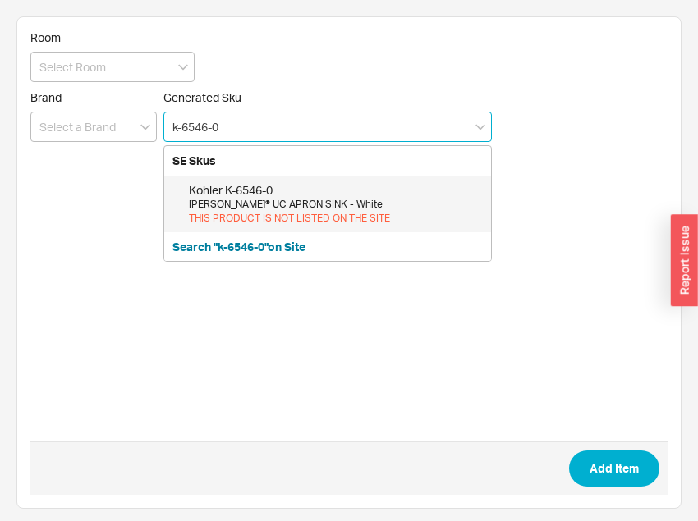
click at [282, 190] on div "Kohler K-6546-0" at bounding box center [336, 190] width 294 height 16
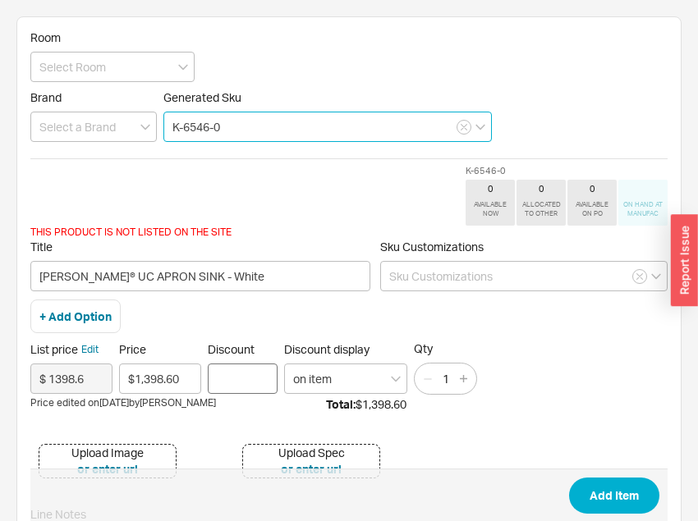
type input "K-6546-0"
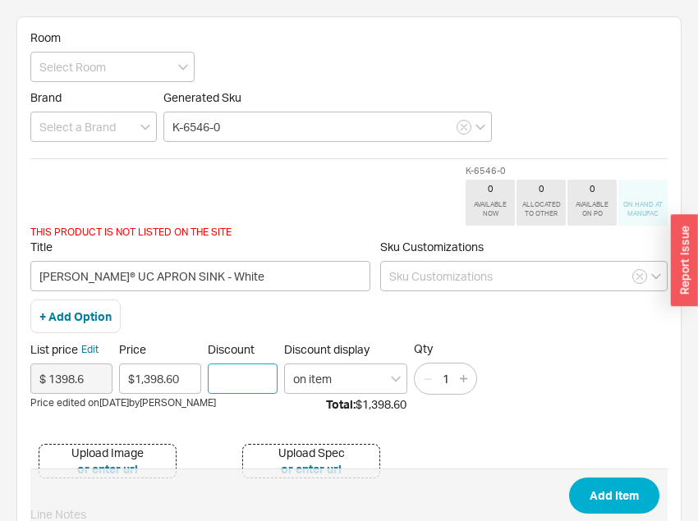
click at [230, 383] on input "Discount" at bounding box center [243, 379] width 70 height 30
click at [231, 385] on input "30" at bounding box center [243, 379] width 70 height 30
click at [240, 382] on input "30" at bounding box center [243, 379] width 70 height 30
type input "30"
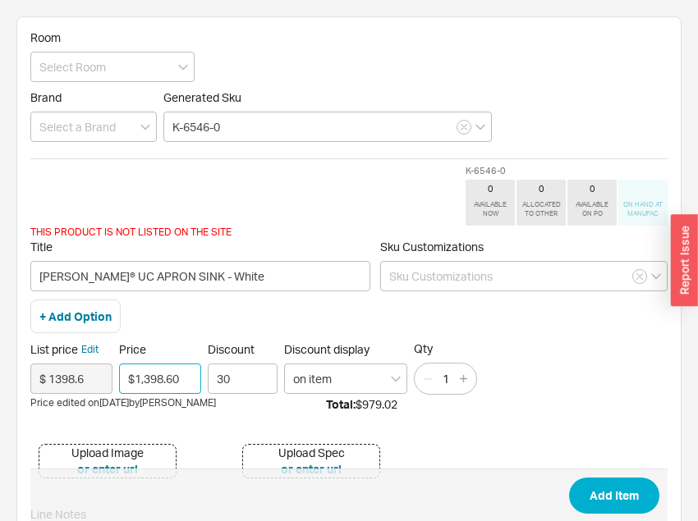
click at [195, 377] on input "$1,398.60" at bounding box center [160, 379] width 82 height 30
type input "$839.16"
click at [242, 387] on input "30" at bounding box center [243, 379] width 70 height 30
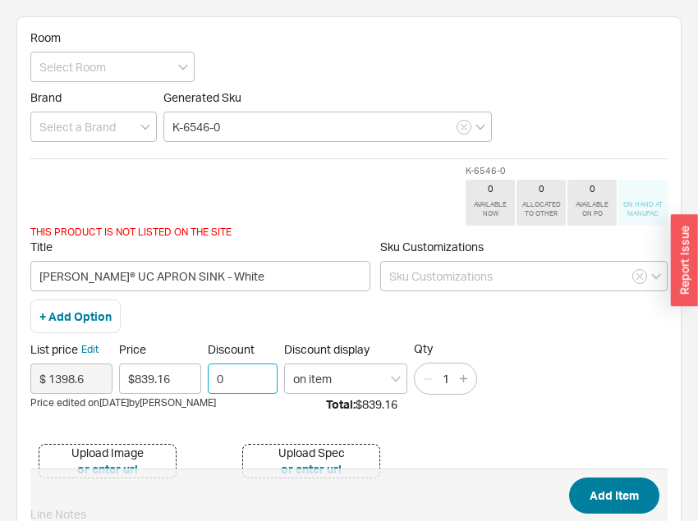
type input "0"
click at [590, 483] on button "Add Item" at bounding box center [614, 496] width 90 height 36
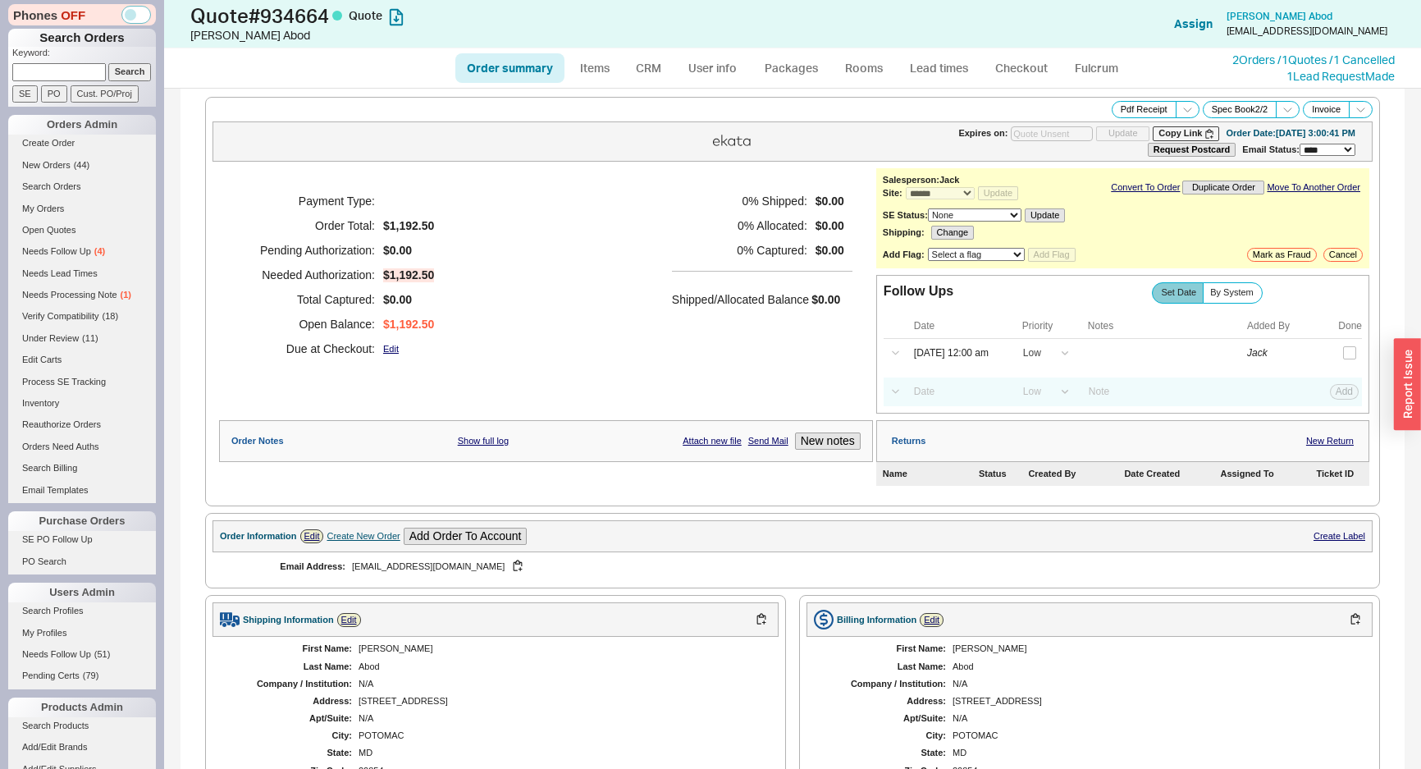
select select "*"
select select "LOW"
select select "3"
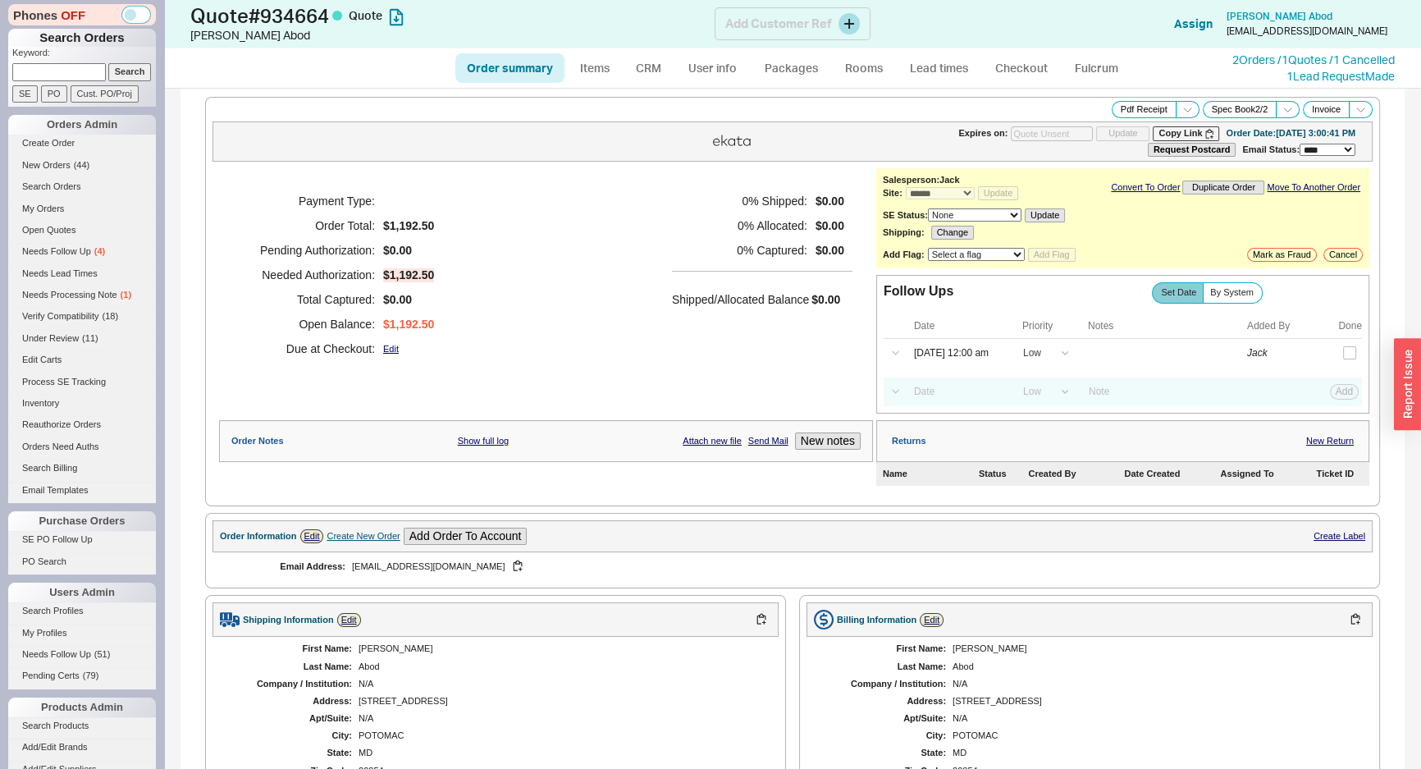
scroll to position [583, 0]
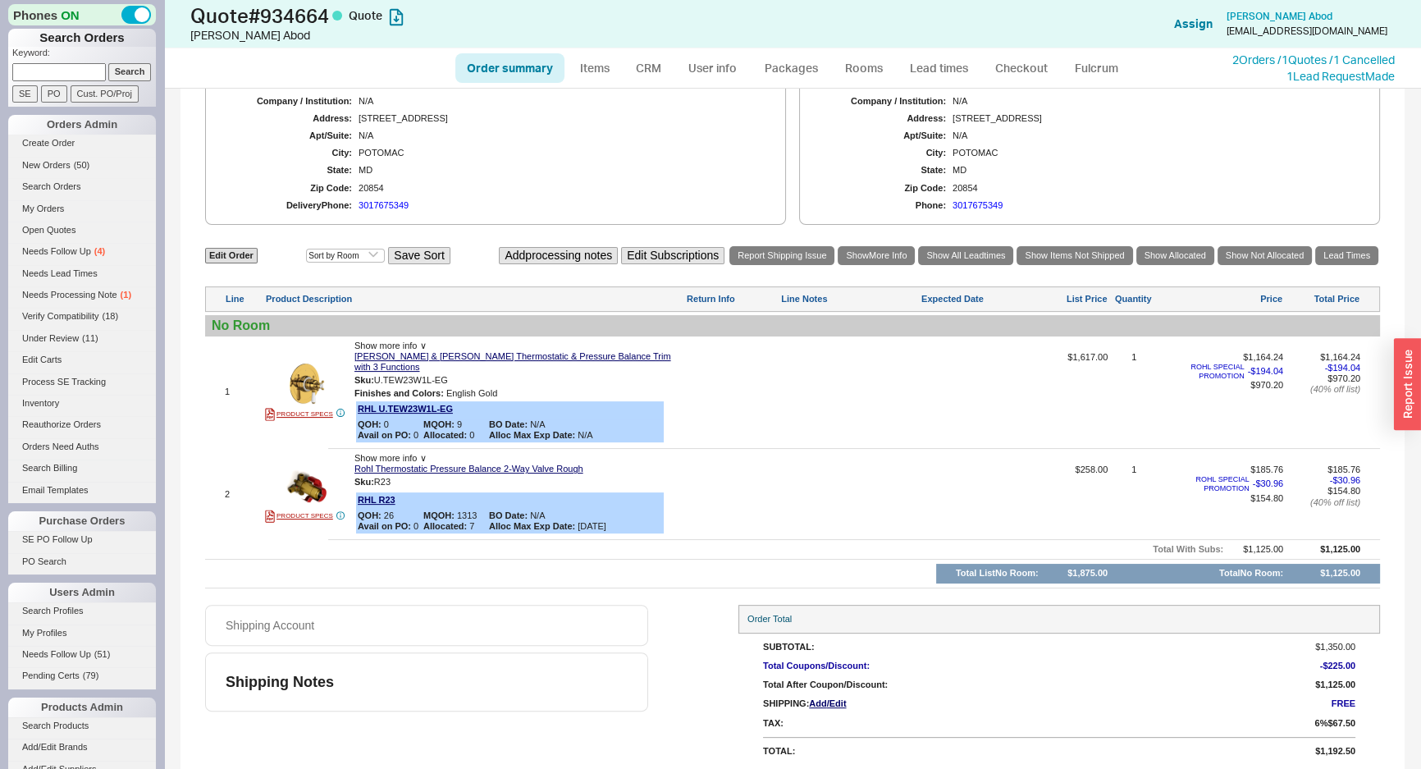
click at [788, 185] on div "Shipping Information Edit First Name: Laura Last Name: Abod Company / Instituti…" at bounding box center [792, 118] width 1175 height 213
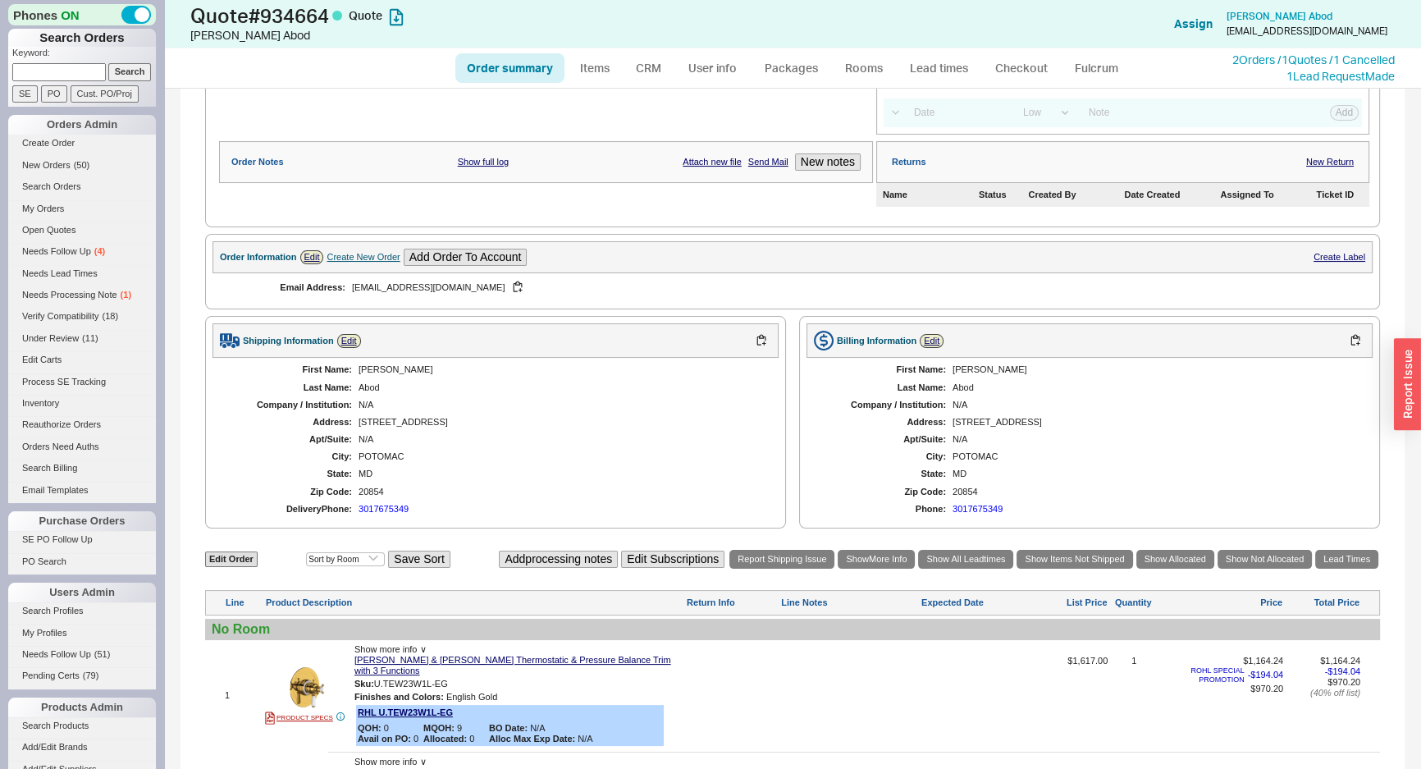
scroll to position [135, 0]
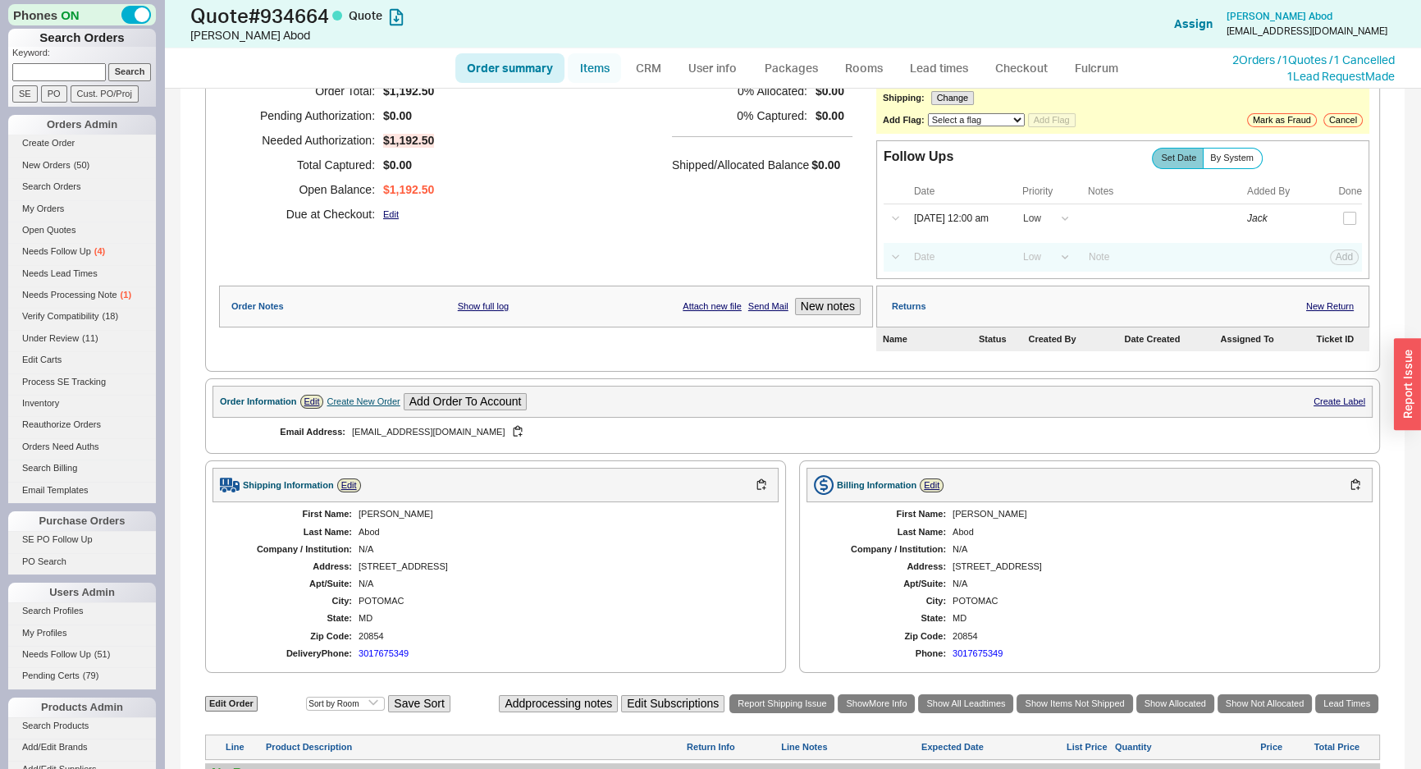
click at [595, 67] on link "Items" at bounding box center [594, 68] width 53 height 30
select select "3"
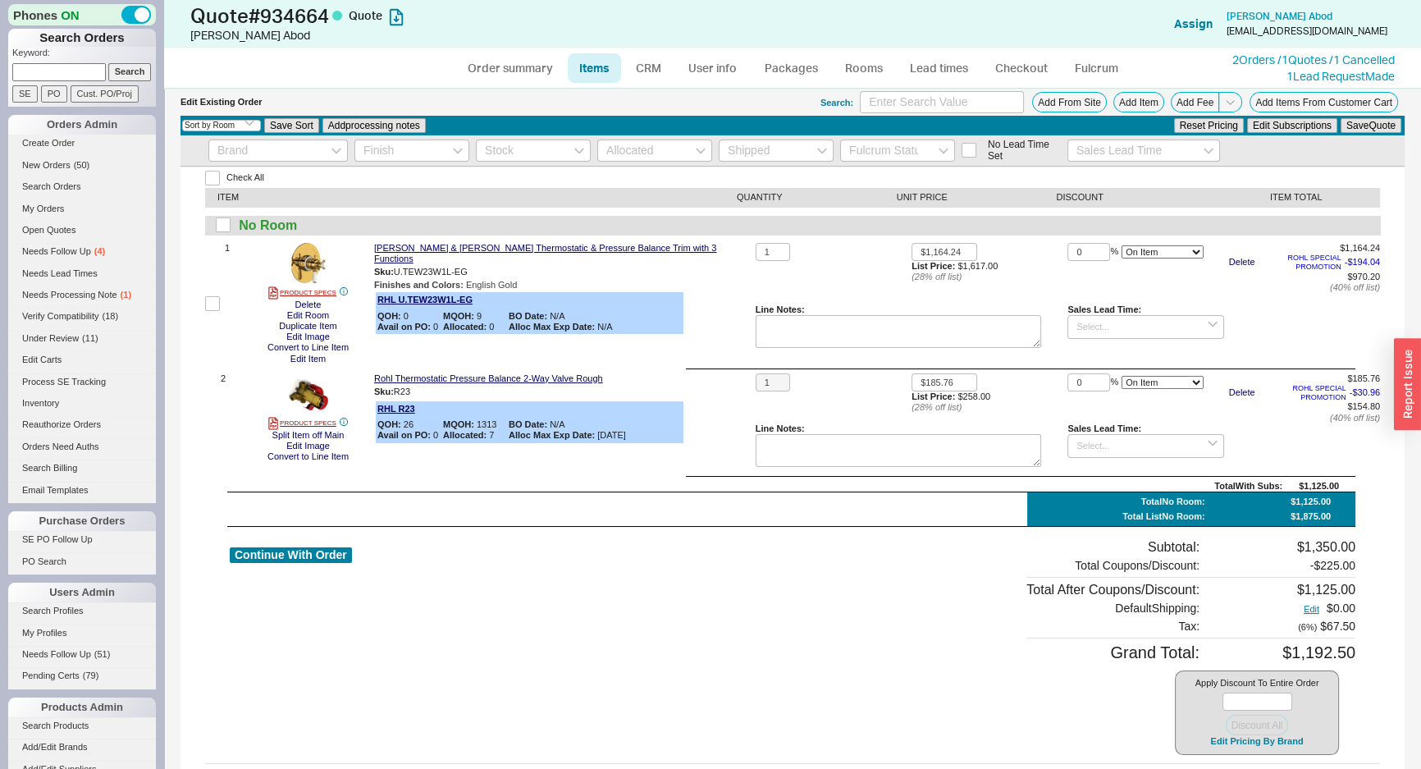
click at [548, 170] on div "Check All ITEM QUANTITY UNIT PRICE DISCOUNT ITEM TOTAL No Room 1 PRODUCT SPECS …" at bounding box center [793, 491] width 1224 height 648
click at [286, 546] on div "Continue With Order" at bounding box center [291, 647] width 122 height 217
click at [284, 549] on button "Continue With Order" at bounding box center [291, 555] width 122 height 16
select select "*"
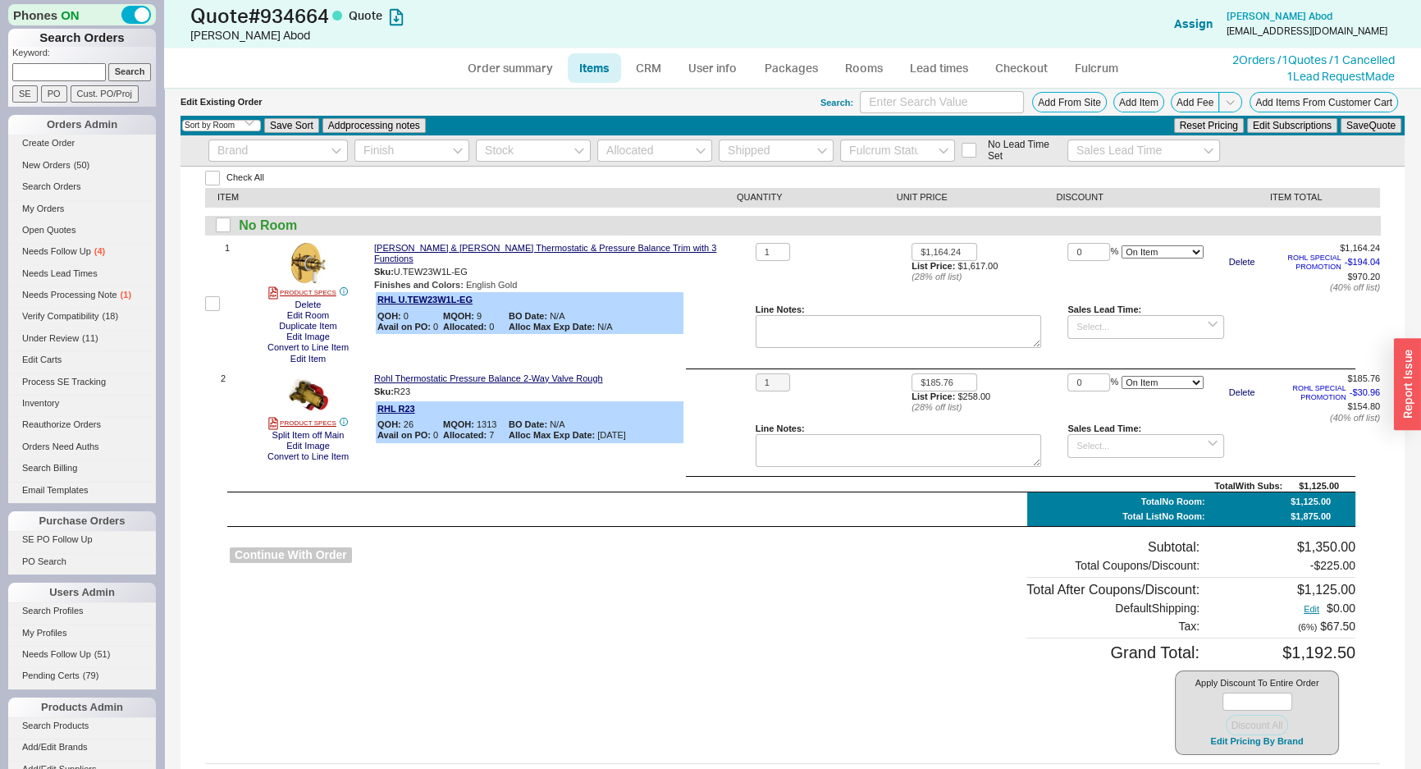
select select "LOW"
select select "3"
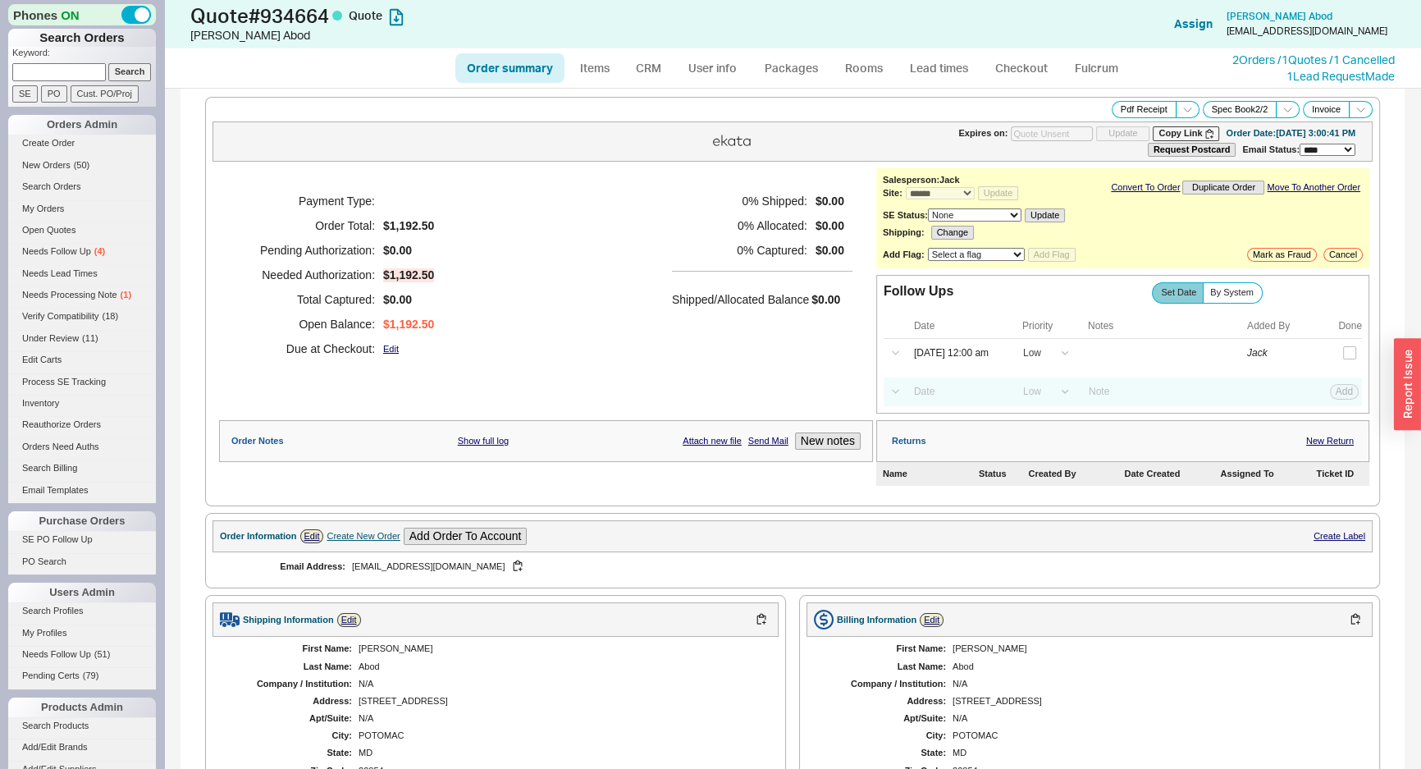
click at [654, 292] on div "Payment Type: Order Total: $1,192.50 Pending Authorization: $0.00 Needed Author…" at bounding box center [546, 274] width 654 height 213
click at [684, 187] on div "Payment Type: Order Total: $1,192.50 Pending Authorization: $0.00 Needed Author…" at bounding box center [546, 274] width 654 height 213
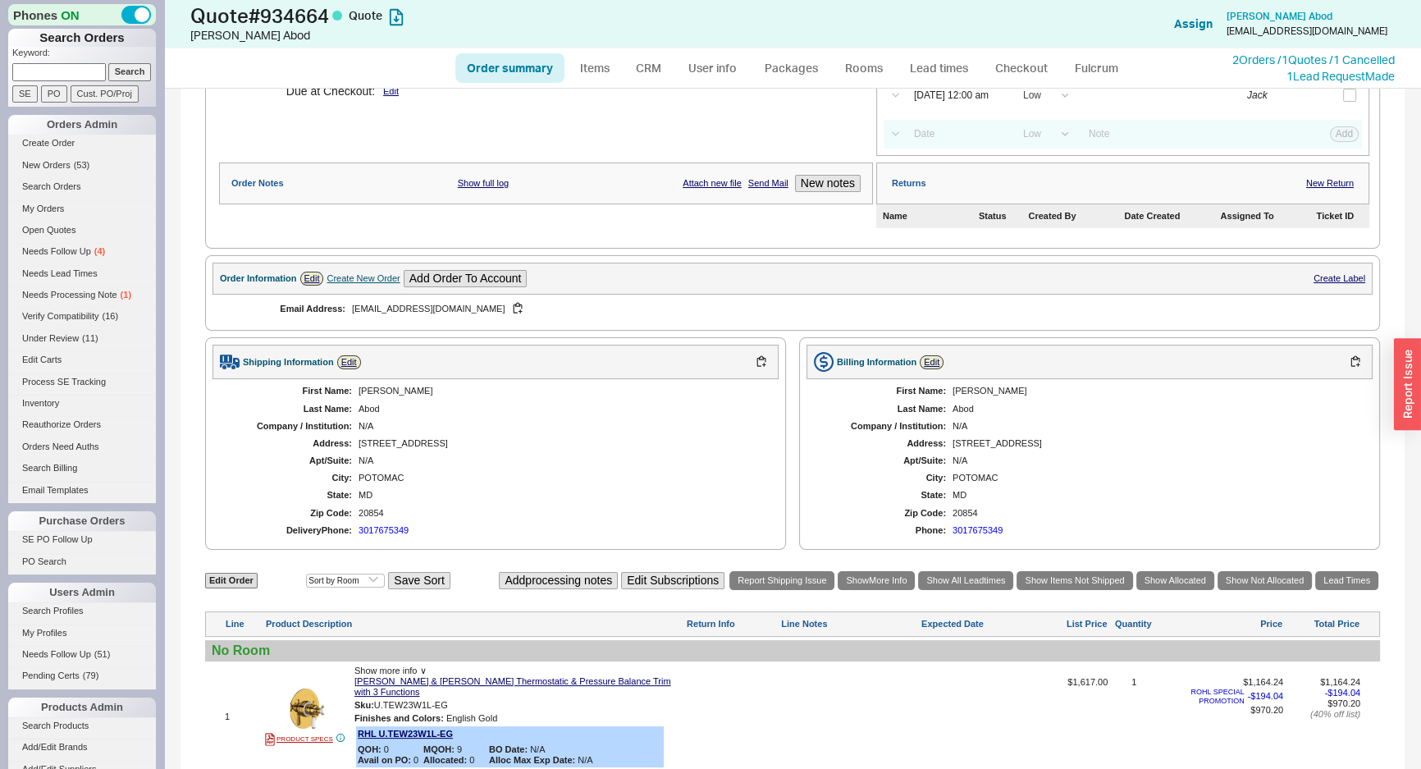
scroll to position [583, 0]
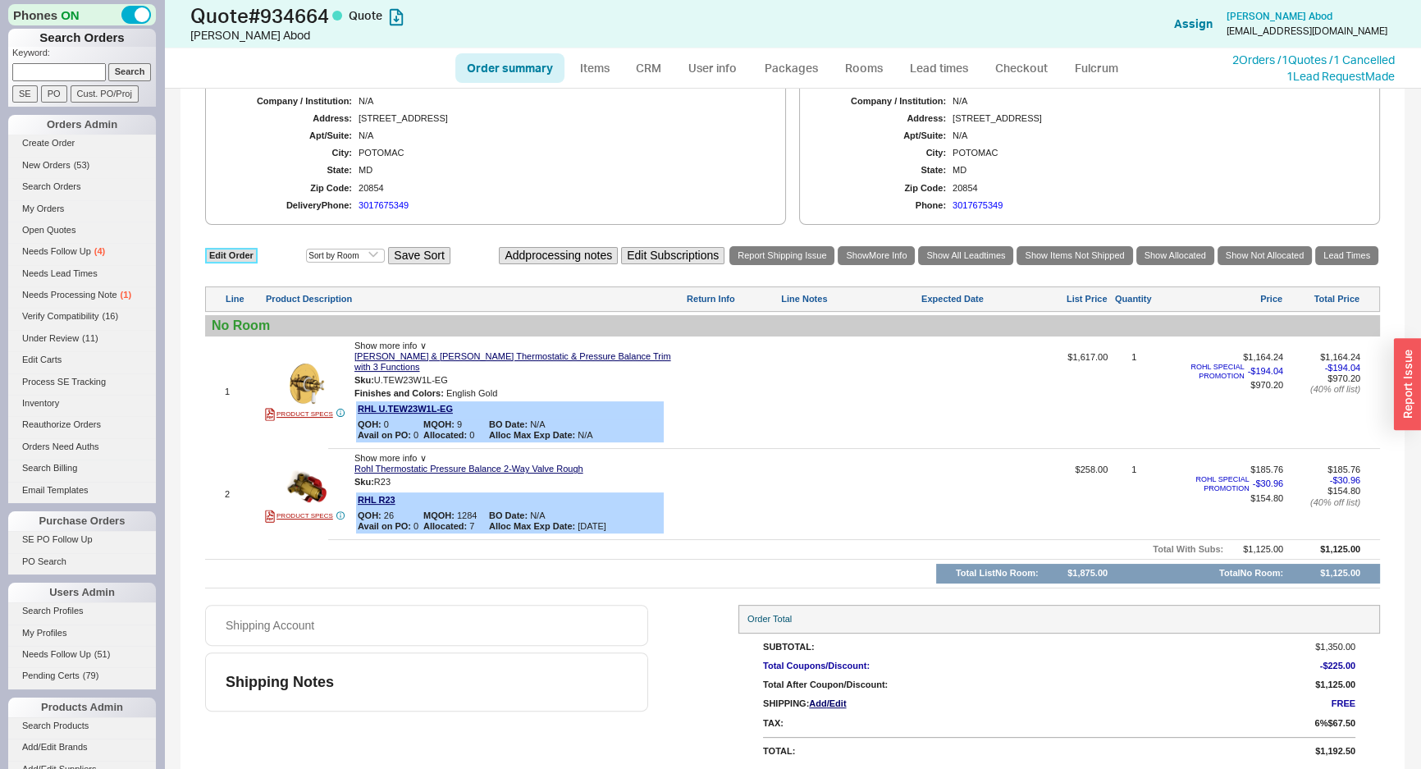
click at [240, 248] on link "Edit Order" at bounding box center [231, 256] width 53 height 16
select select "3"
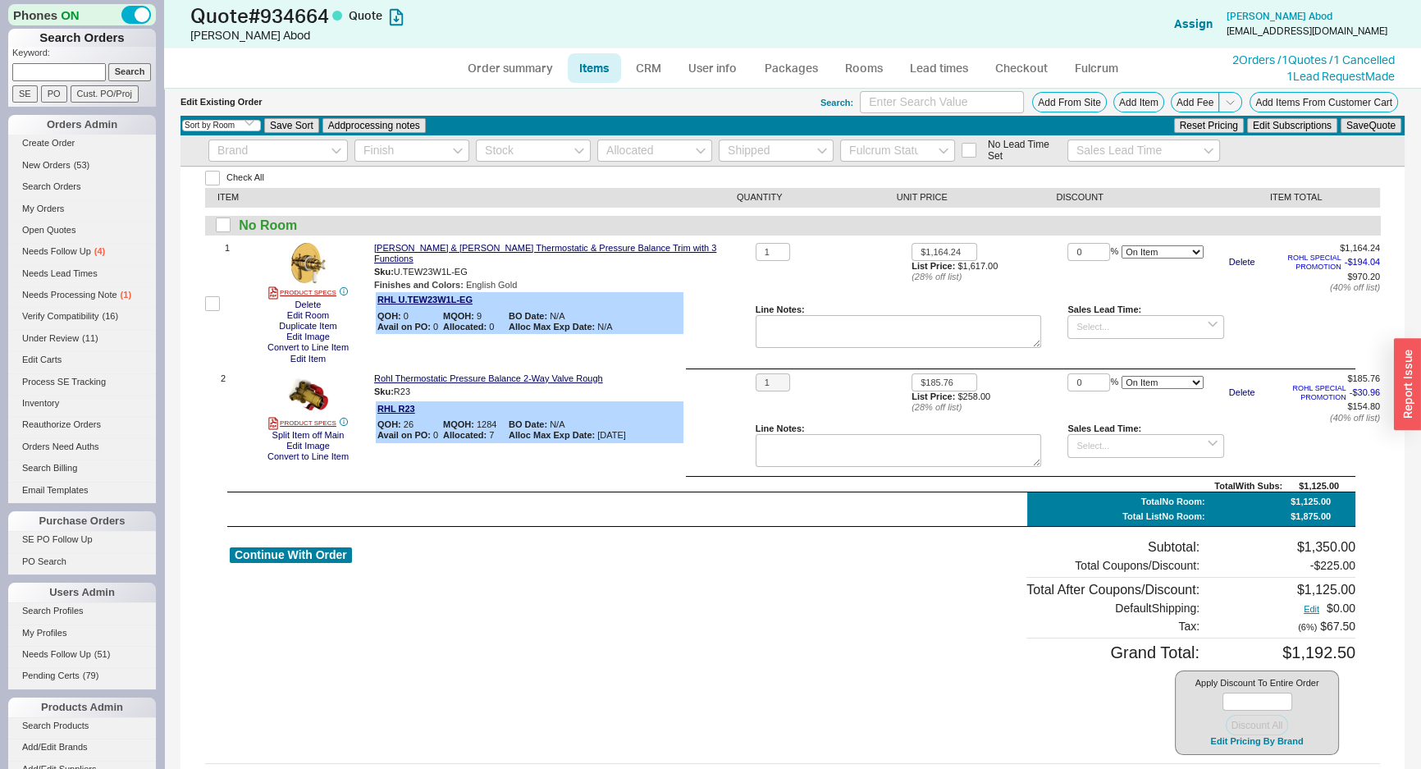
click at [771, 175] on div "Check All ITEM QUANTITY UNIT PRICE DISCOUNT ITEM TOTAL No Room 1 PRODUCT SPECS …" at bounding box center [793, 491] width 1224 height 648
click at [798, 187] on div "Check All ITEM QUANTITY UNIT PRICE DISCOUNT ITEM TOTAL No Room 1 PRODUCT SPECS …" at bounding box center [793, 491] width 1224 height 648
click at [1061, 101] on button "Add From Site" at bounding box center [1069, 102] width 75 height 21
click at [1032, 94] on button "Add From Site" at bounding box center [1069, 102] width 75 height 21
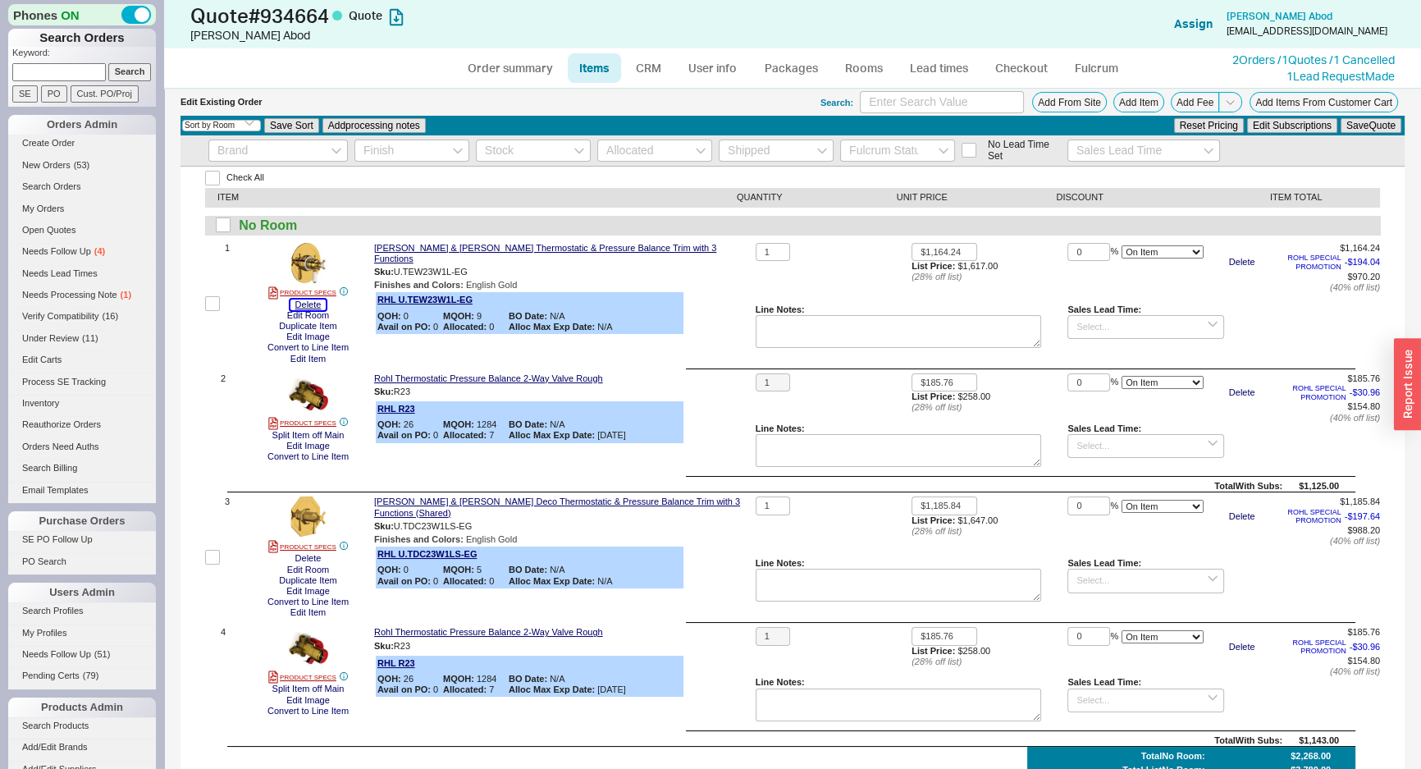
click at [299, 305] on button "Delete" at bounding box center [308, 305] width 36 height 11
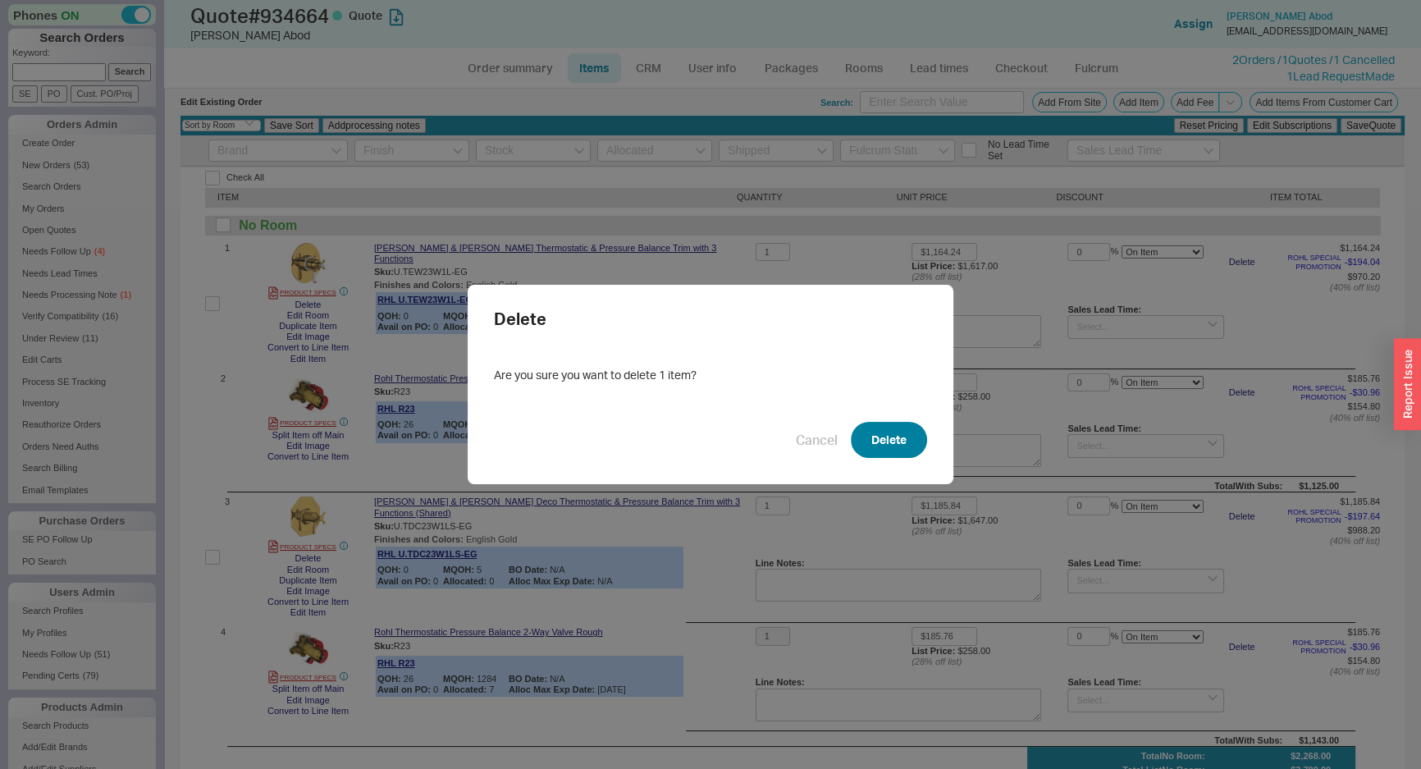
click at [867, 429] on button "Delete" at bounding box center [889, 440] width 76 height 36
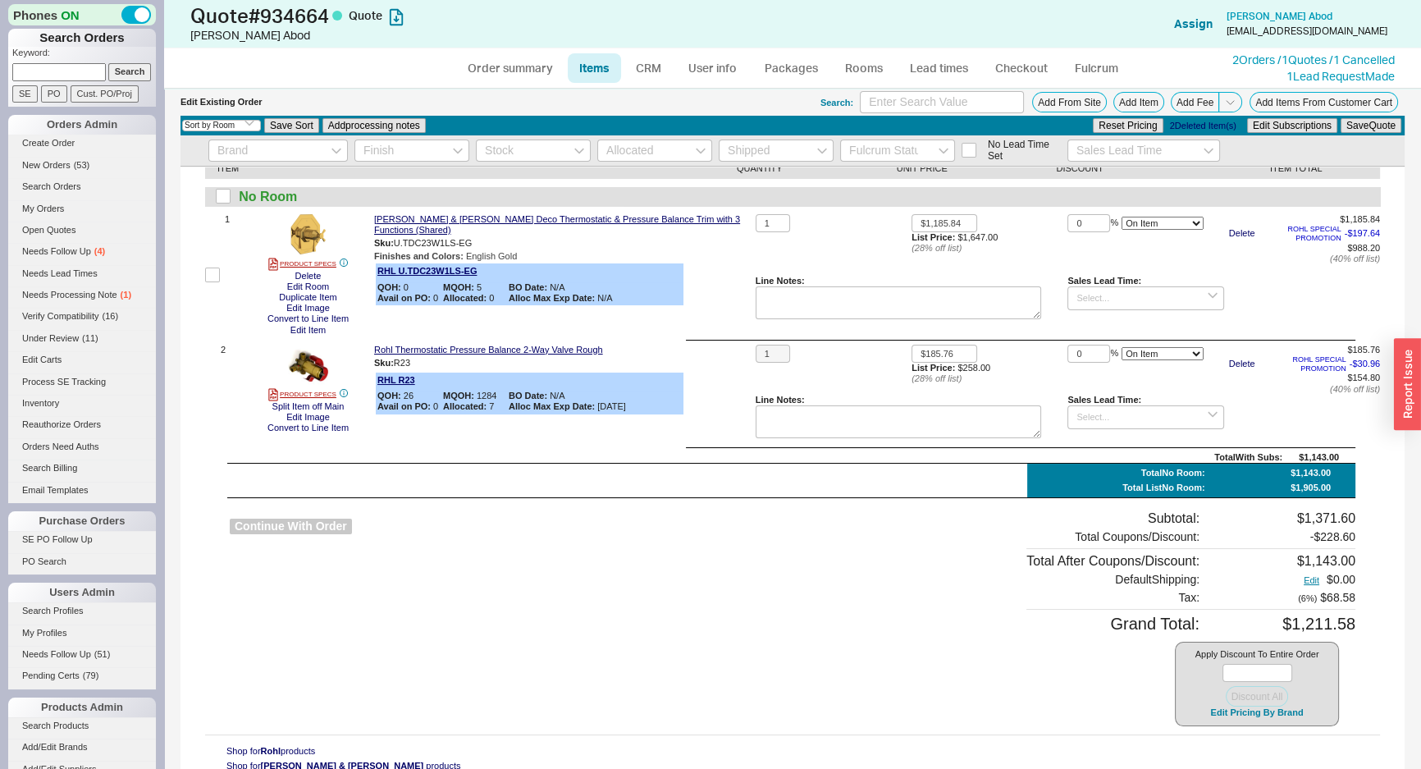
scroll to position [44, 0]
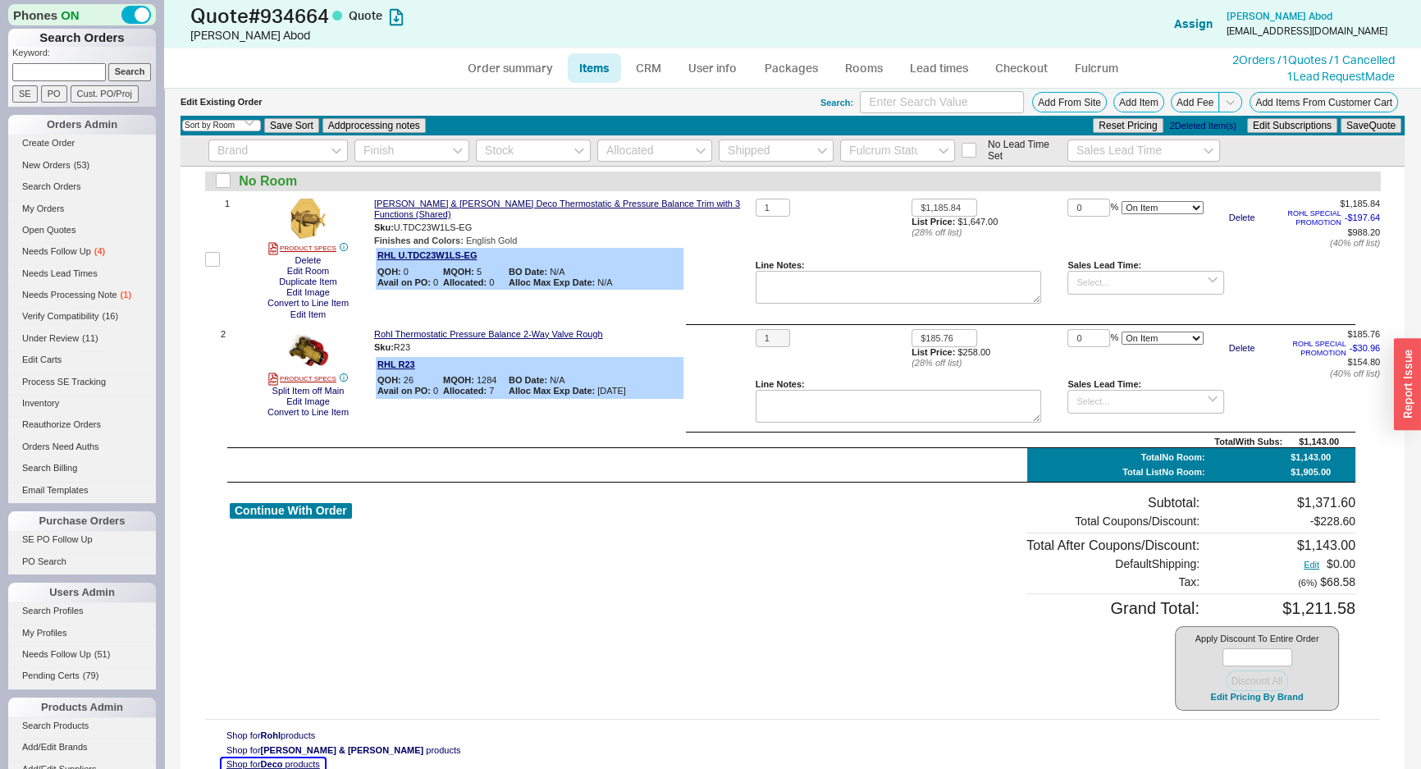
click at [271, 759] on span "Deco" at bounding box center [272, 764] width 22 height 10
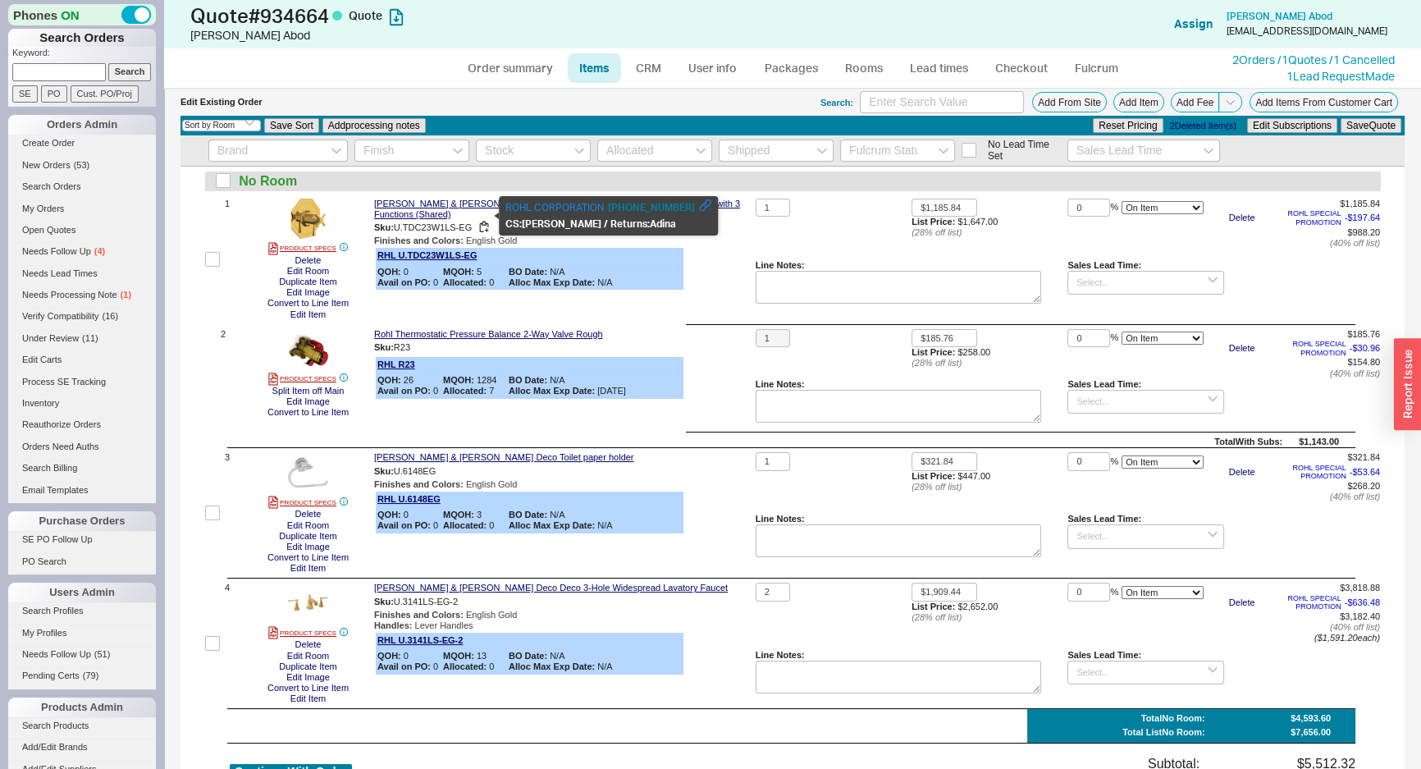
click at [436, 220] on div "Sku: U.TDC23W1LS-EG" at bounding box center [561, 228] width 375 height 16
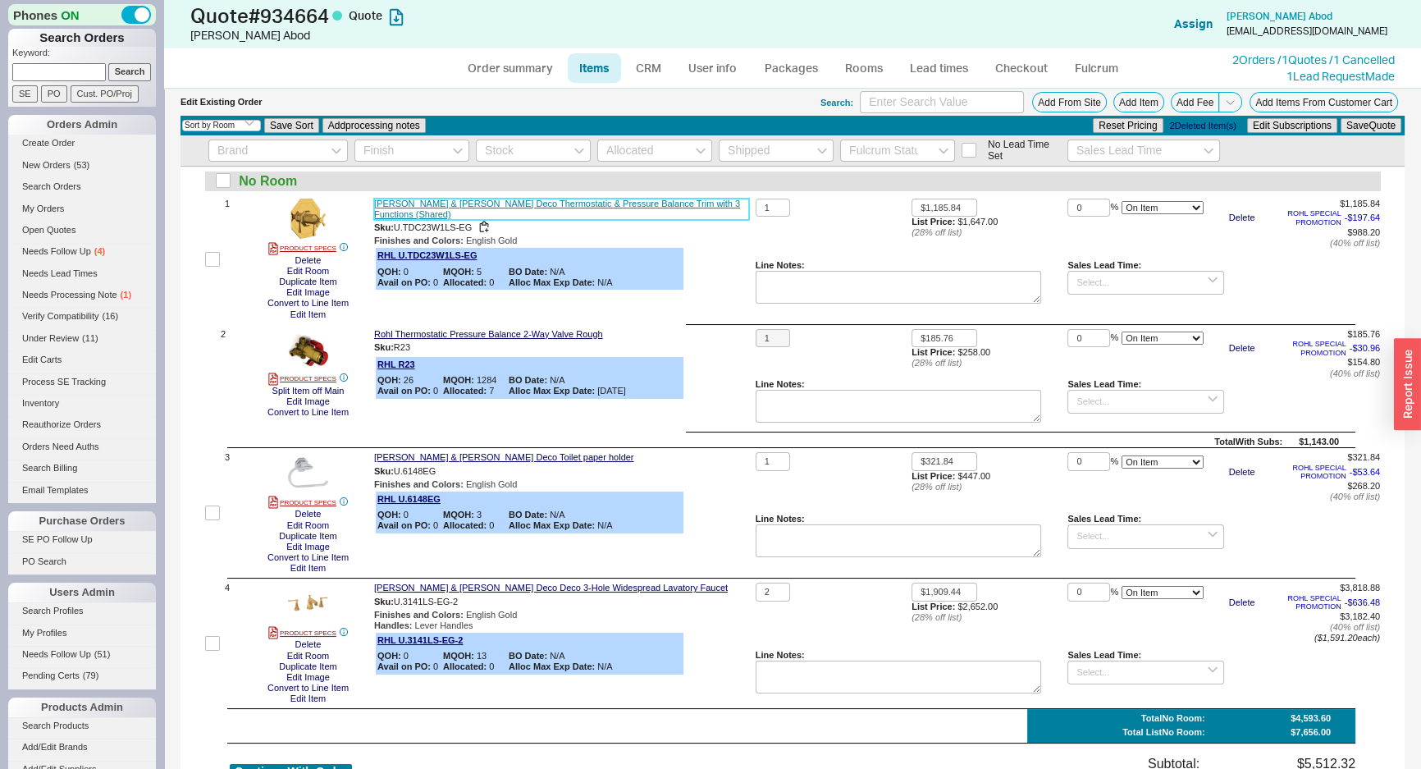
click at [437, 205] on link "Rohl Perrin & Rowe Deco Thermostatic & Pressure Balance Trim with 3 Functions (…" at bounding box center [561, 209] width 375 height 21
click at [879, 101] on input at bounding box center [942, 102] width 164 height 22
type input "deco option 1"
click at [1124, 98] on button "Add Item" at bounding box center [1139, 102] width 51 height 21
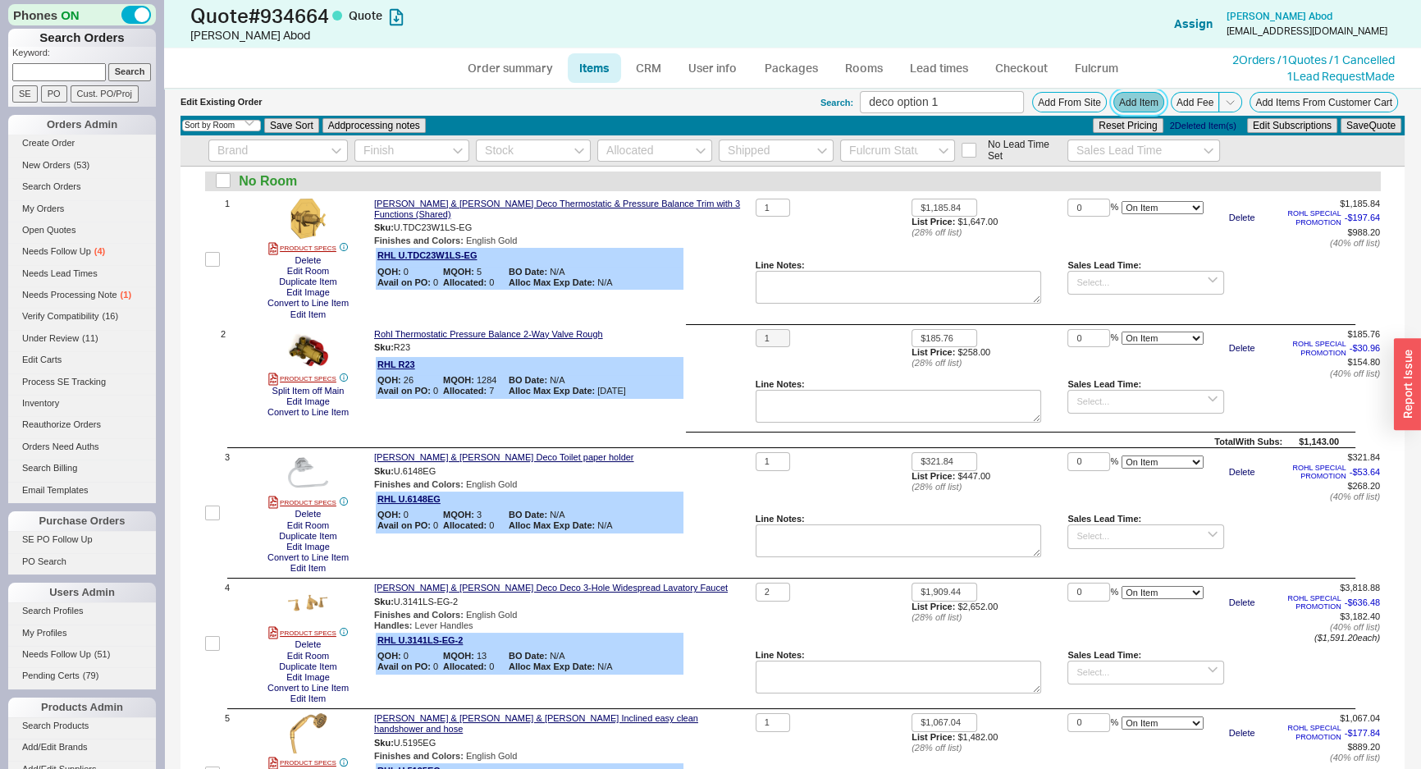
click at [1114, 105] on button "Add Item" at bounding box center [1139, 102] width 51 height 21
click at [240, 503] on div "3" at bounding box center [223, 512] width 37 height 121
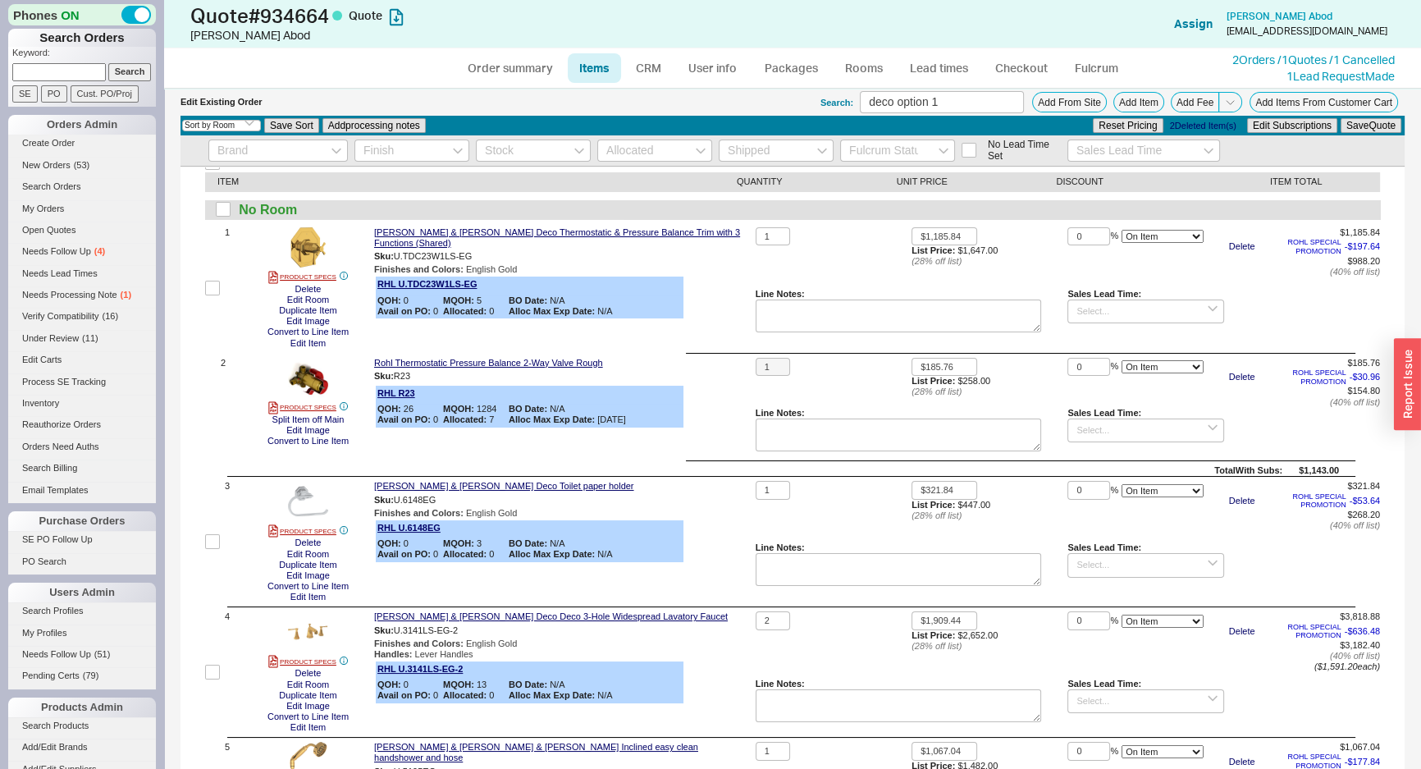
scroll to position [0, 0]
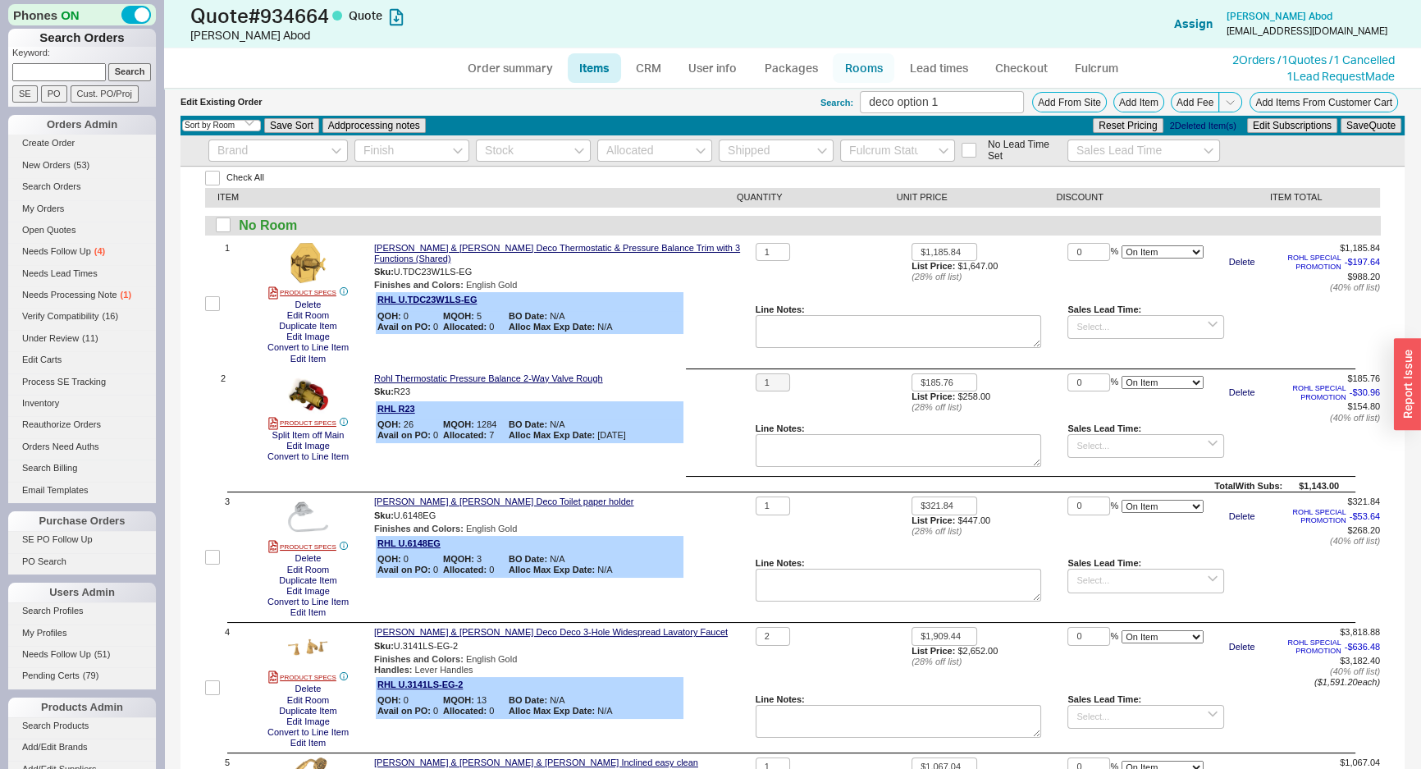
click at [860, 71] on link "Rooms" at bounding box center [864, 68] width 62 height 30
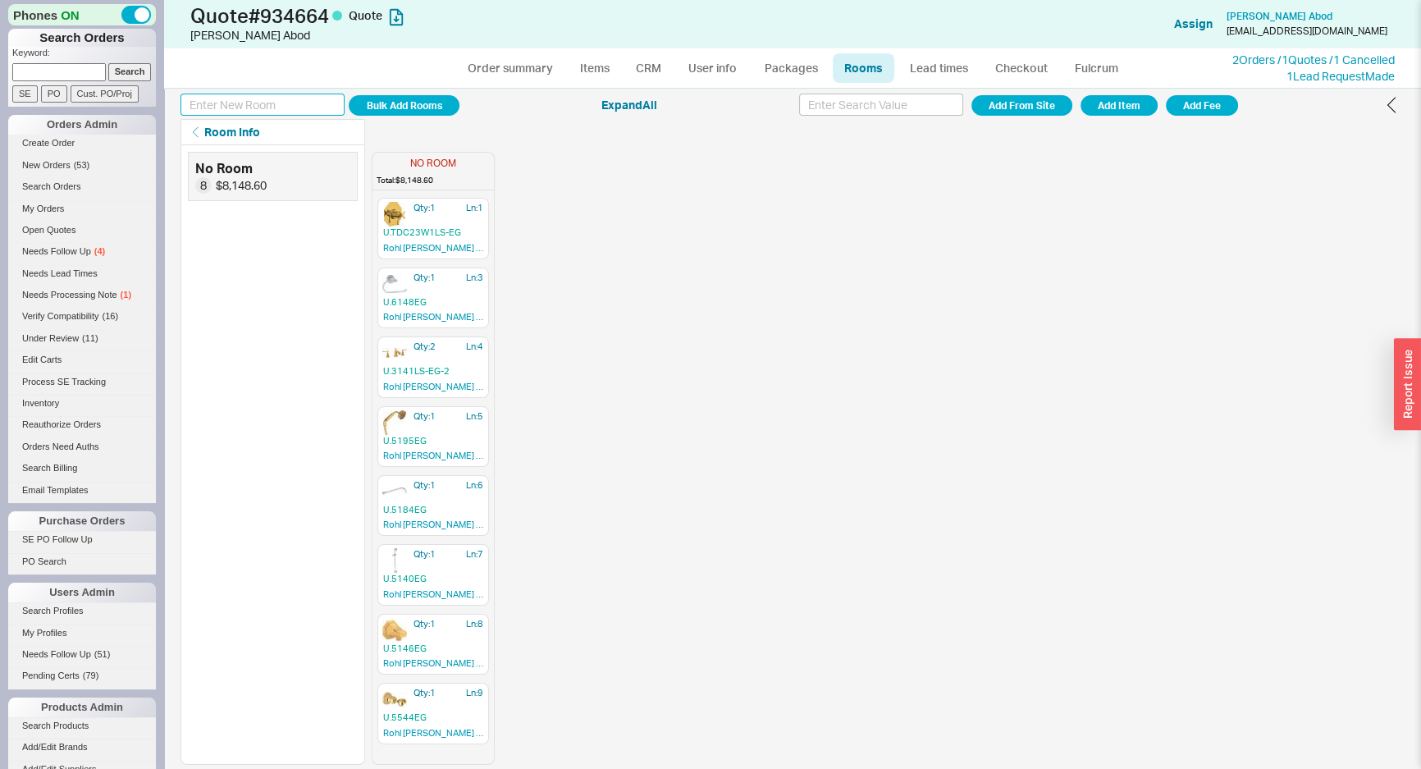
click at [241, 112] on input at bounding box center [263, 105] width 164 height 22
type input "Shower Setup"
click at [349, 95] on button "Add Room" at bounding box center [404, 105] width 111 height 21
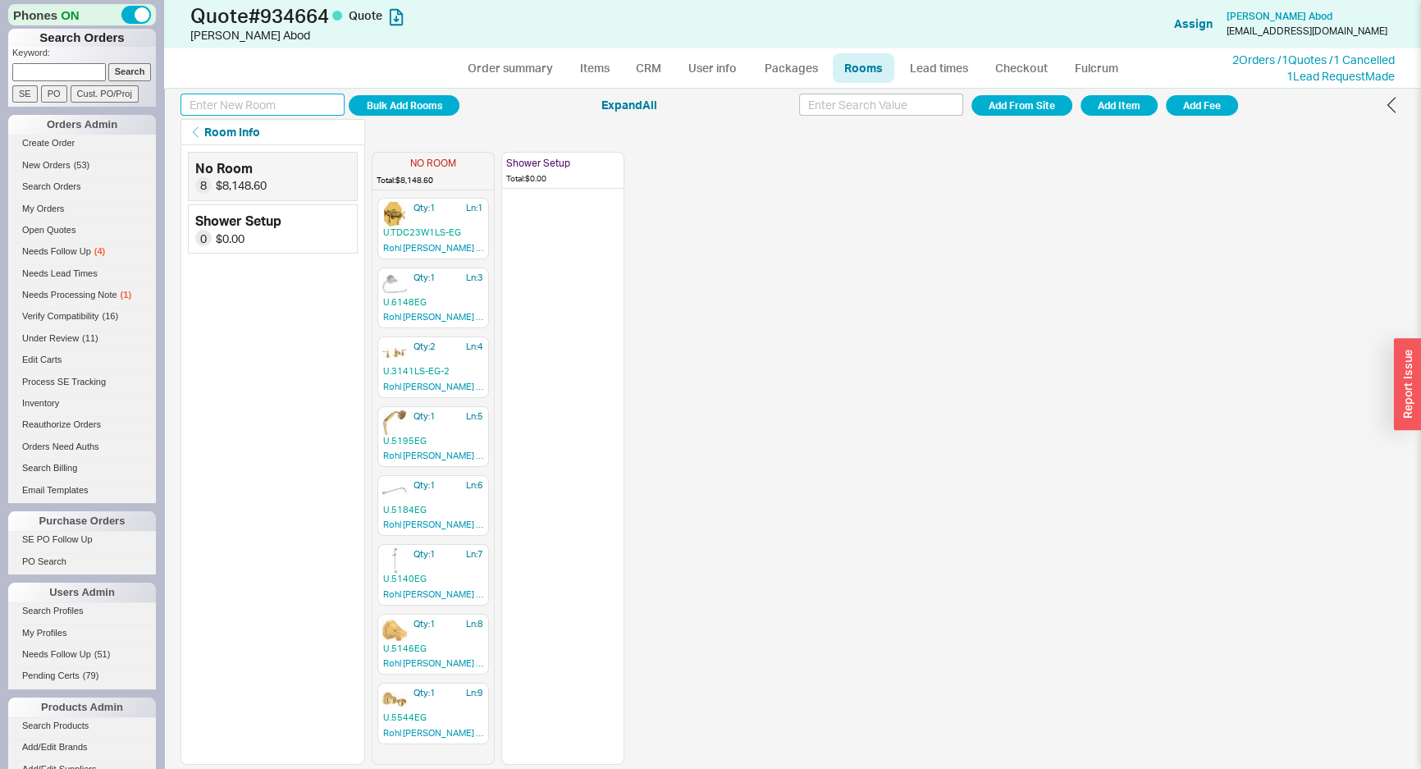
click at [268, 101] on input at bounding box center [263, 105] width 164 height 22
type input "Faucets"
click at [349, 95] on button "Add Room" at bounding box center [404, 105] width 111 height 21
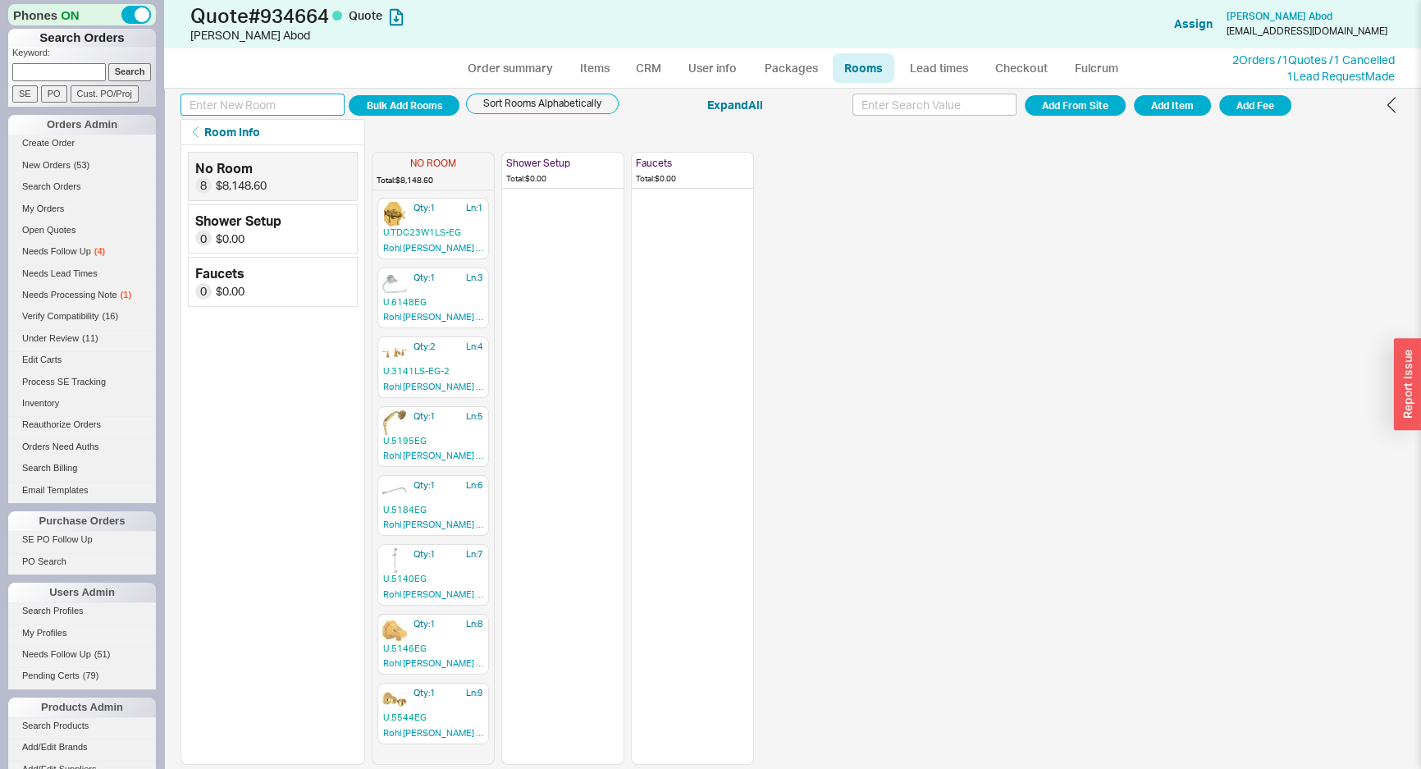
click at [349, 95] on button "Bulk Add Rooms" at bounding box center [404, 105] width 111 height 21
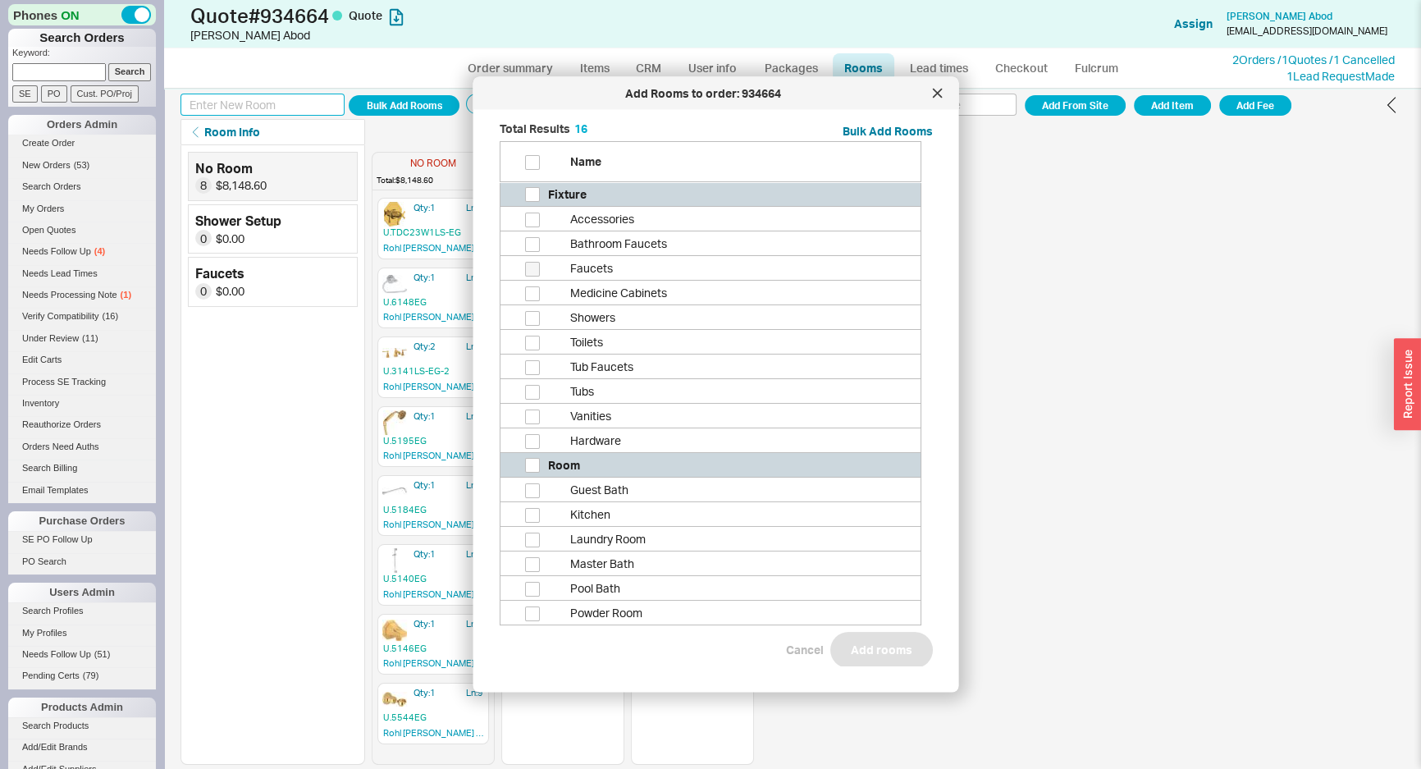
scroll to position [532, 437]
click at [536, 221] on input "grid" at bounding box center [532, 219] width 15 height 15
checkbox input "true"
click at [886, 659] on button "Add rooms" at bounding box center [881, 650] width 103 height 36
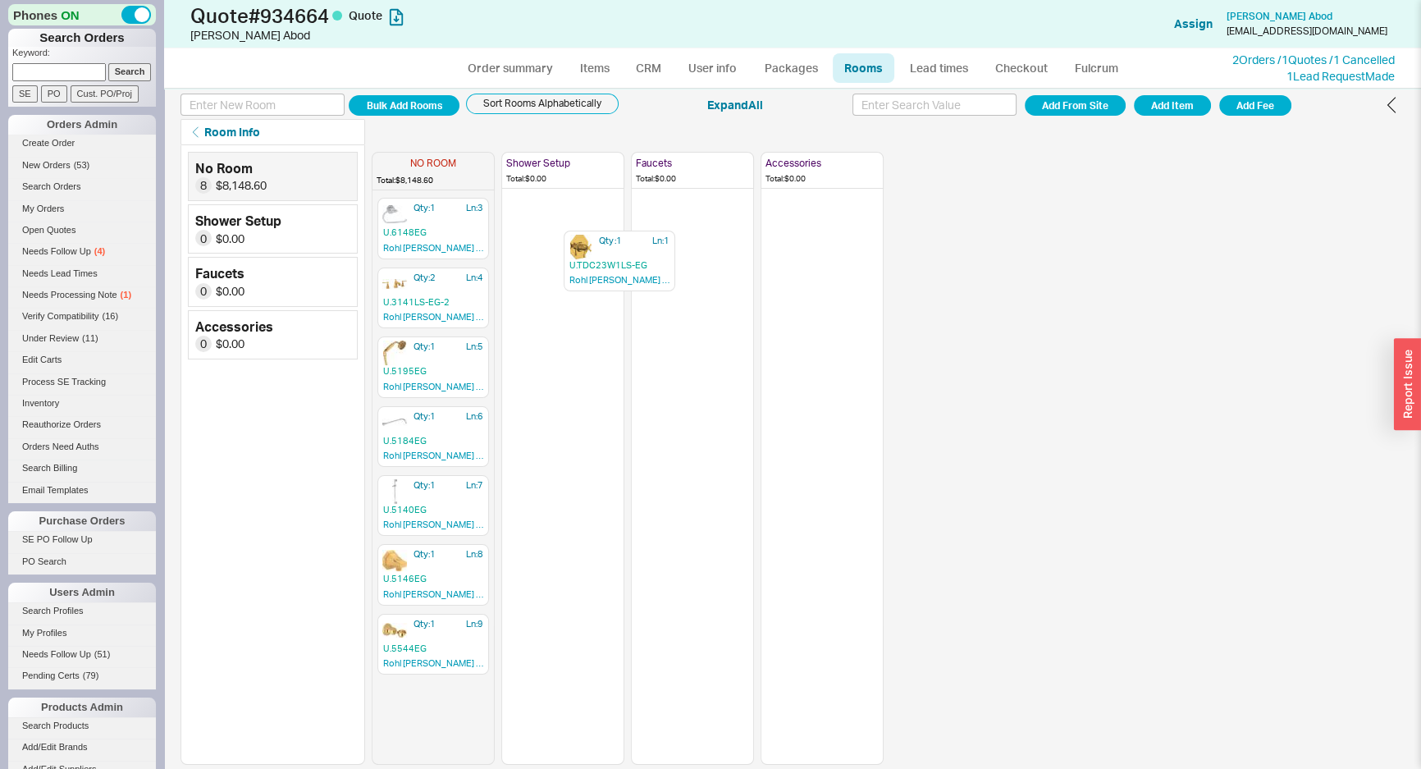
drag, startPoint x: 387, startPoint y: 220, endPoint x: 577, endPoint y: 253, distance: 193.2
click at [577, 253] on div "NO ROOM Total: $8,148.60 Qty: 1 Ln: 1 U.TDC23W1LS-EG Rohl Perrin & Rowe Deco Th…" at bounding box center [628, 455] width 512 height 620
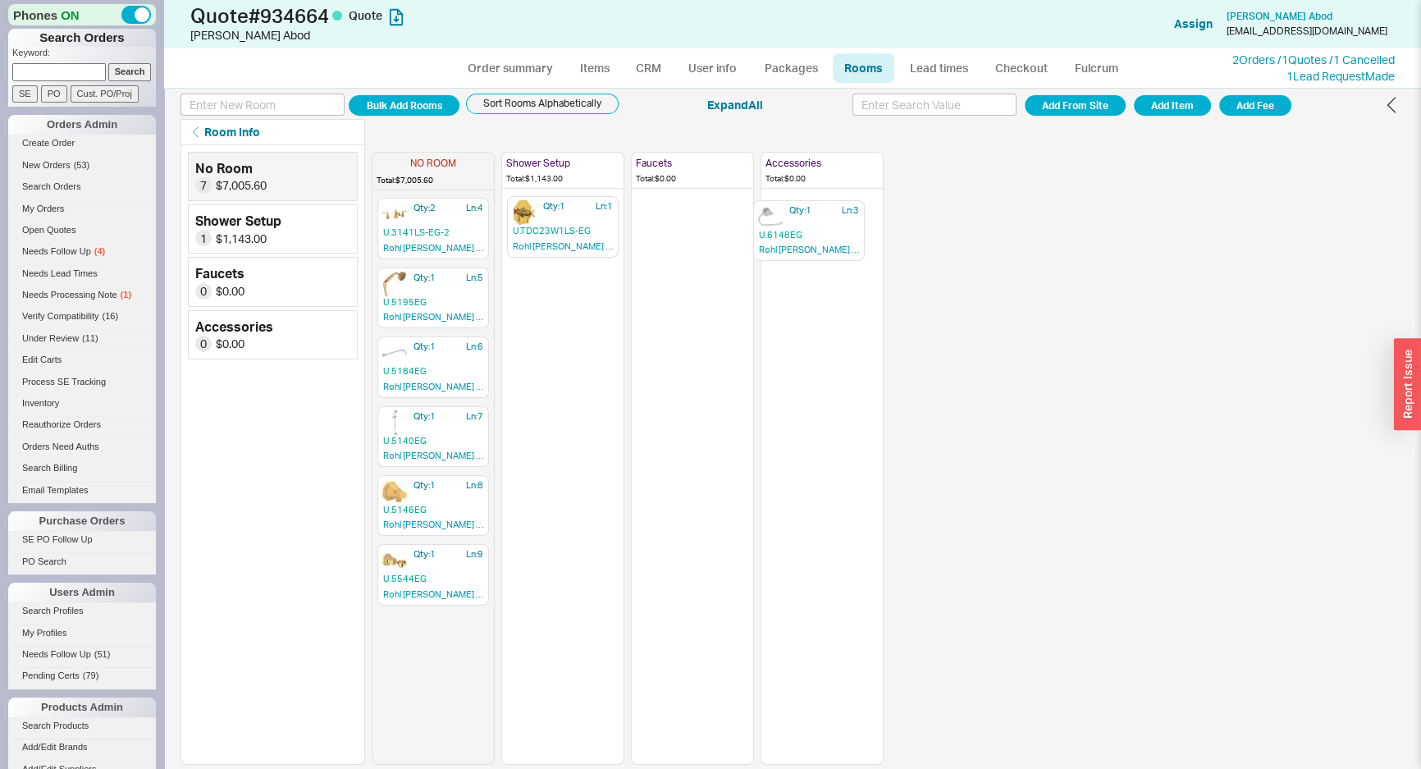
drag, startPoint x: 467, startPoint y: 275, endPoint x: 794, endPoint y: 245, distance: 328.8
click at [794, 245] on div "NO ROOM Total: $7,005.60 Qty: 1 Ln: 3 U.6148EG Rohl Perrin & Rowe Deco Toilet p…" at bounding box center [628, 455] width 512 height 620
drag, startPoint x: 436, startPoint y: 238, endPoint x: 684, endPoint y: 240, distance: 248.7
click at [679, 246] on div "NO ROOM Total: $6,737.40 Qty: 2 Ln: 4 U.3141LS-EG-2 Rohl Perrin & Rowe Deco Dec…" at bounding box center [628, 455] width 512 height 620
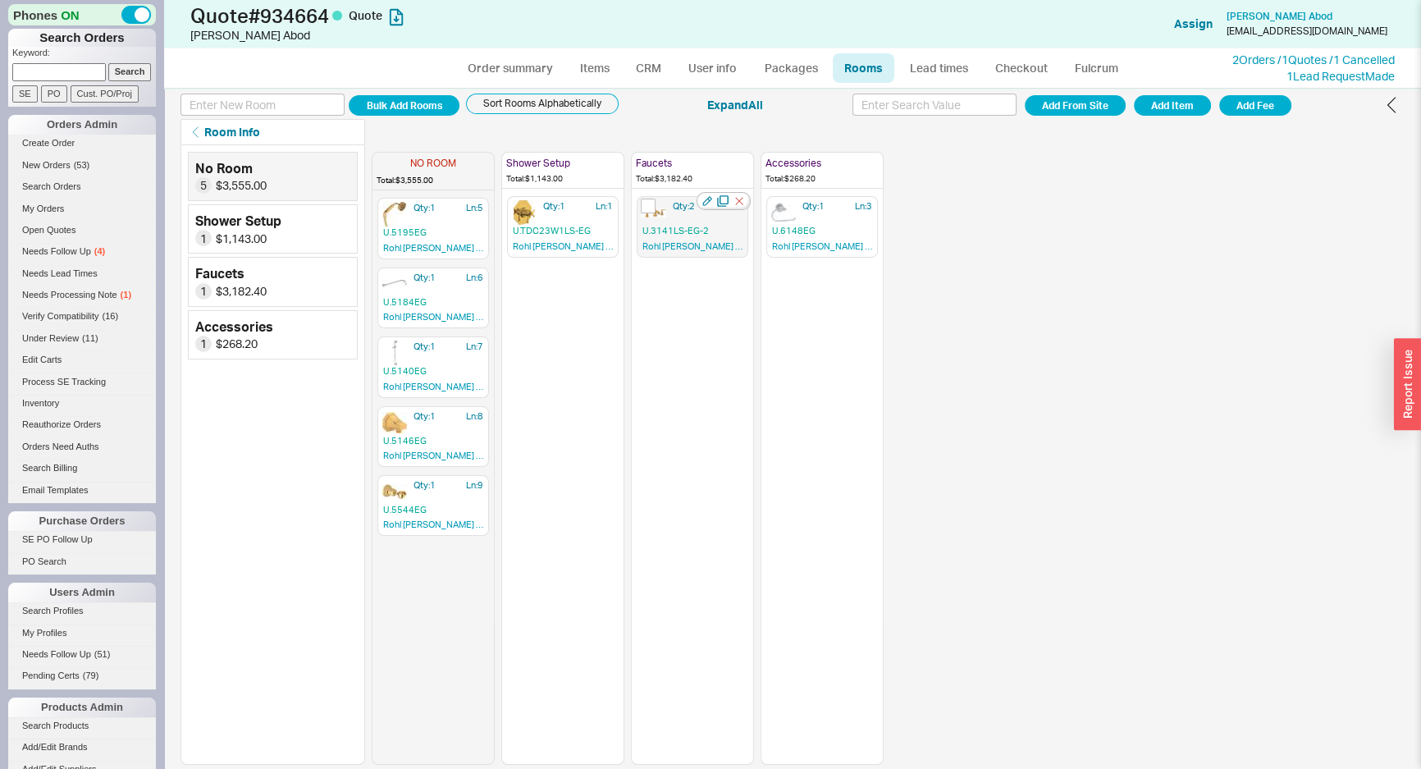
click at [713, 205] on div at bounding box center [724, 201] width 54 height 18
click at [707, 205] on div at bounding box center [724, 201] width 54 height 18
click at [707, 208] on div at bounding box center [724, 201] width 54 height 18
click at [707, 201] on icon "button" at bounding box center [707, 201] width 10 height 10
drag, startPoint x: 449, startPoint y: 222, endPoint x: 567, endPoint y: 301, distance: 142.0
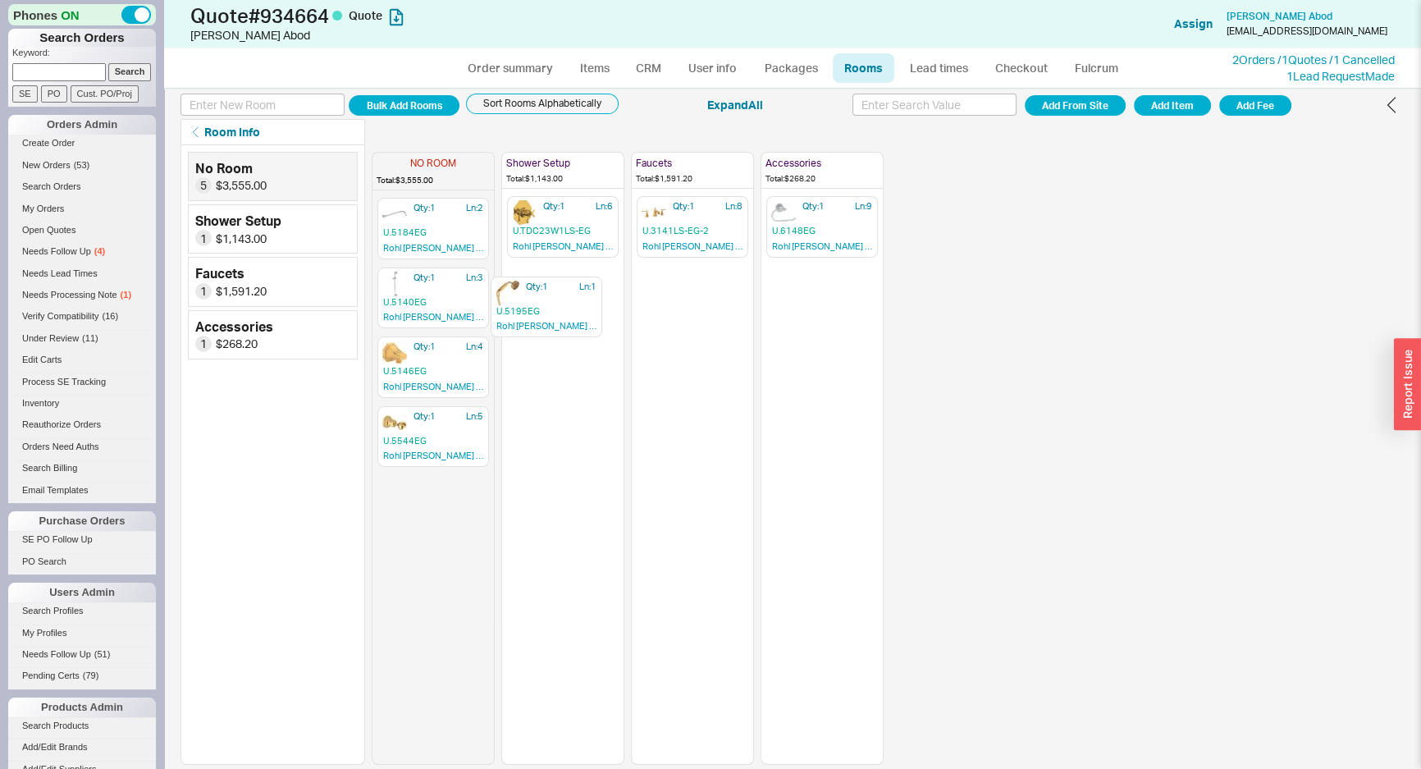
click at [567, 301] on div "NO ROOM Total: $3,555.00 Qty: 1 Ln: 1 U.5195EG Rohl Perrin & Rowe Perrin & Rowe…" at bounding box center [628, 455] width 512 height 620
drag, startPoint x: 451, startPoint y: 213, endPoint x: 566, endPoint y: 301, distance: 145.7
click at [566, 300] on div "NO ROOM Total: $2,665.80 Qty: 1 Ln: 2 U.5184EG Rohl Perrin & Rowe Perrin & Rowe…" at bounding box center [628, 455] width 512 height 620
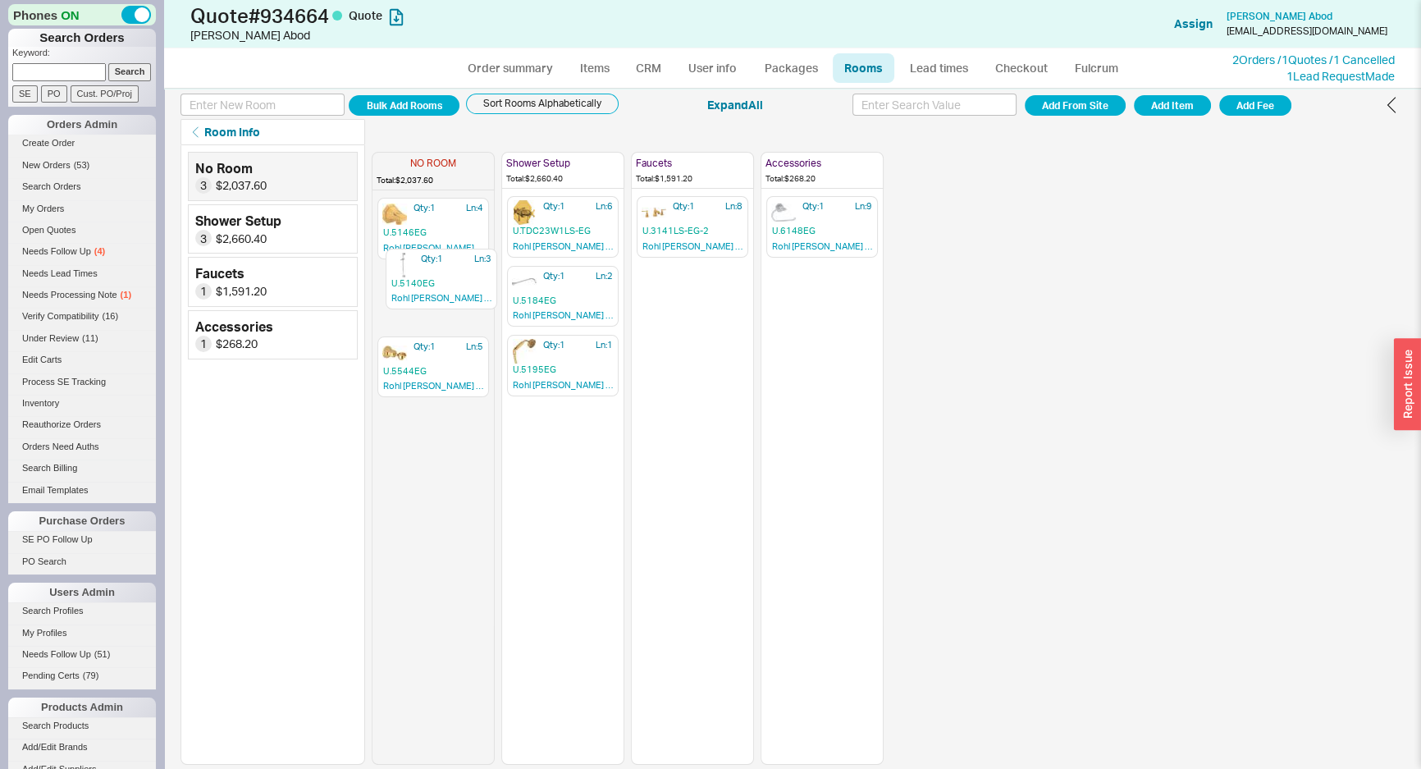
drag, startPoint x: 437, startPoint y: 235, endPoint x: 452, endPoint y: 240, distance: 15.6
click at [452, 240] on div "Qty: 1 Ln: 3 U.5140EG Rohl Perrin & Rowe Perrin & Rowe 24" sliding rail Qty: 1 …" at bounding box center [433, 480] width 121 height 567
click at [476, 204] on icon "button" at bounding box center [480, 202] width 16 height 16
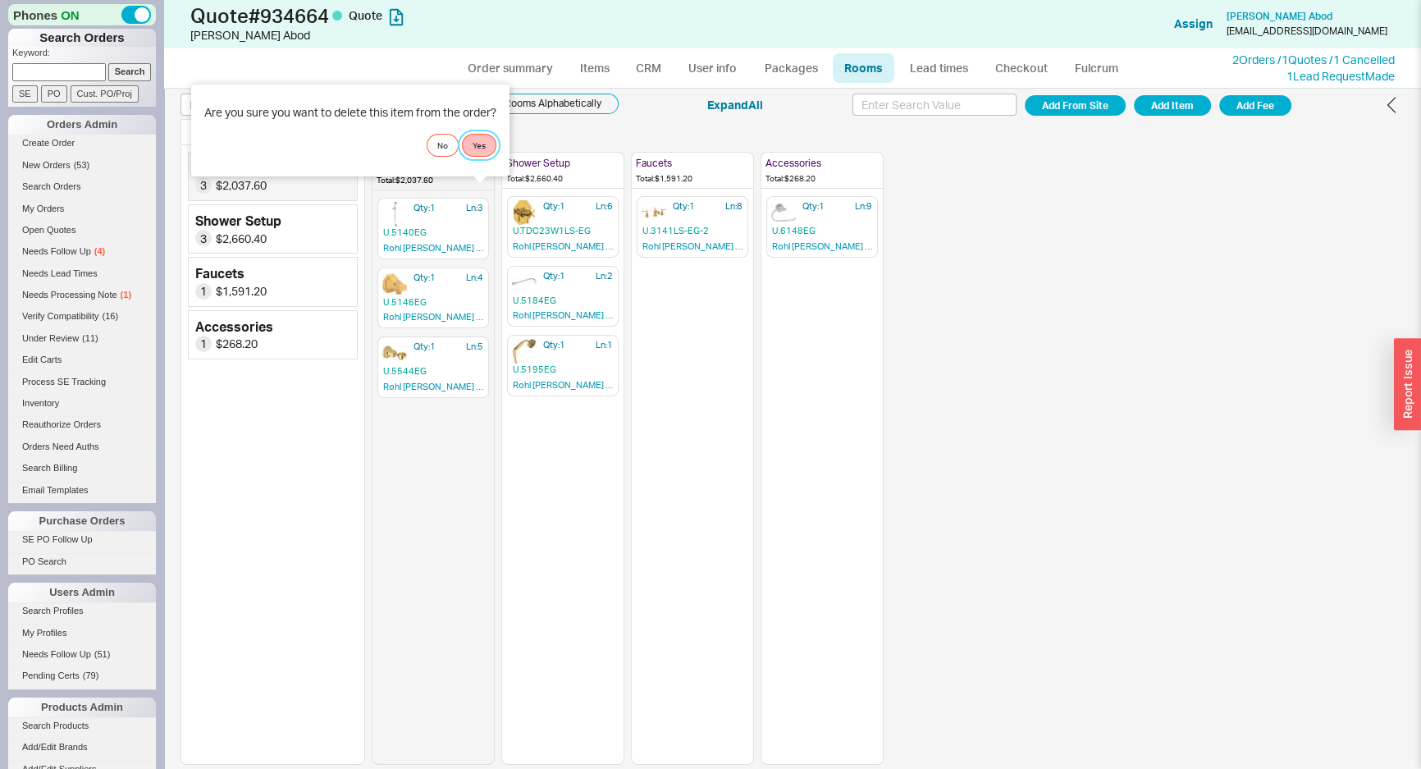
click at [484, 150] on button "Yes" at bounding box center [479, 145] width 34 height 23
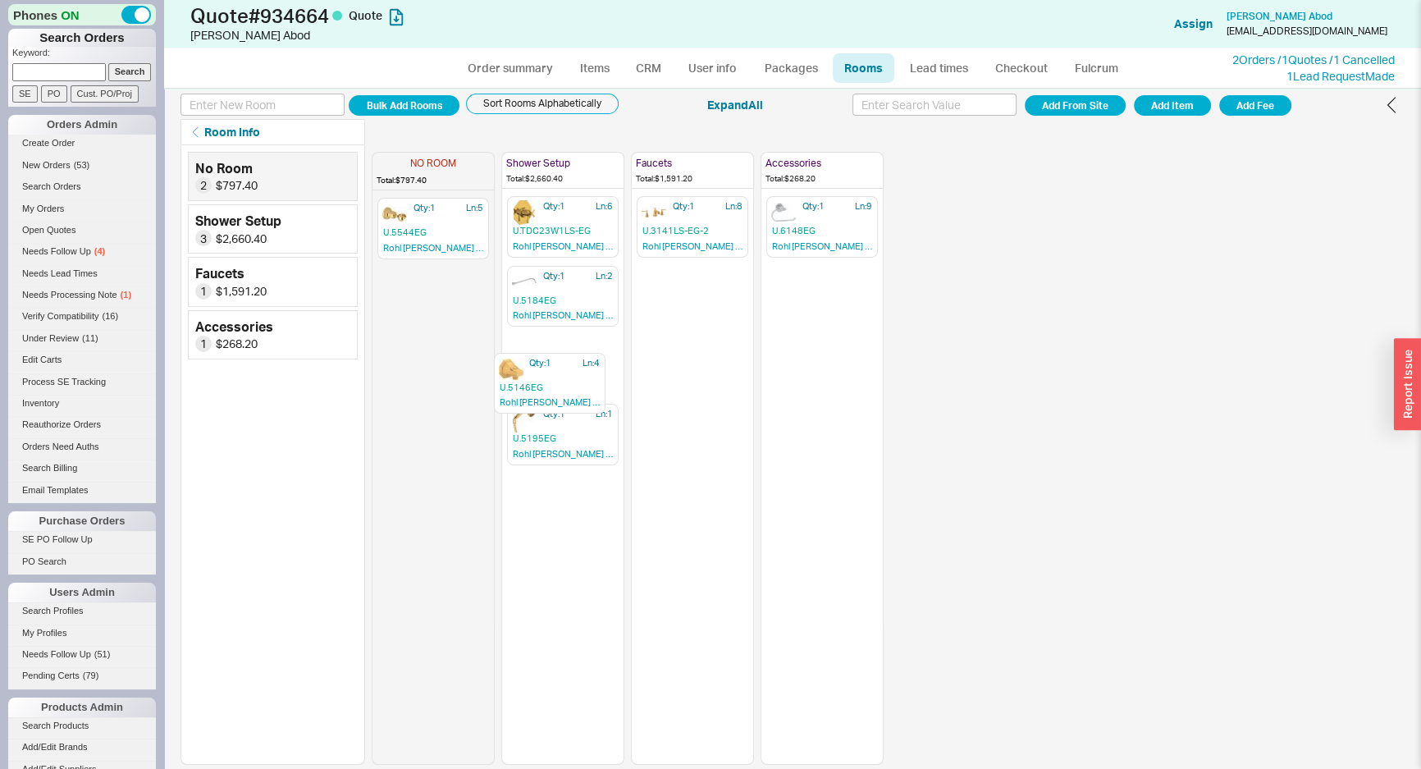
drag, startPoint x: 435, startPoint y: 237, endPoint x: 563, endPoint y: 436, distance: 236.3
click at [563, 436] on div "NO ROOM Total: $797.40 Qty: 1 Ln: 4 U.5146EG Rohl Perrin & Rowe Perrin & Rowe H…" at bounding box center [628, 455] width 512 height 620
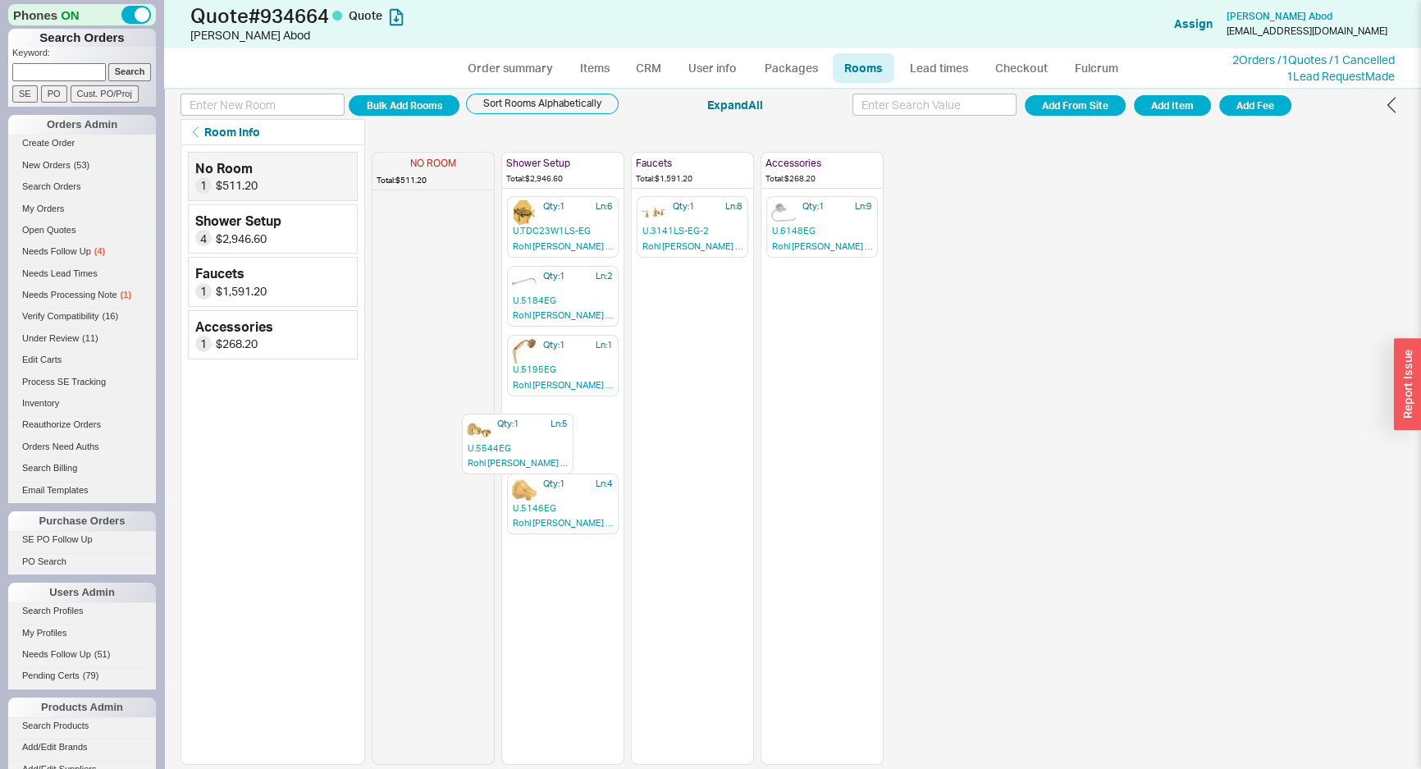
drag, startPoint x: 409, startPoint y: 213, endPoint x: 524, endPoint y: 451, distance: 263.2
click at [521, 449] on div "NO ROOM Total: $511.20 Qty: 1 Ln: 5 U.5544EG Rohl Perrin & Rowe Perrin & Rowe H…" at bounding box center [628, 455] width 512 height 620
drag, startPoint x: 542, startPoint y: 433, endPoint x: 558, endPoint y: 505, distance: 73.3
click at [558, 505] on div "NO ROOM Total: $0.00 Shower Setup Total: $3,457.80 Qty: 1 Ln: 6 U.TDC23W1LS-EG …" at bounding box center [628, 455] width 512 height 620
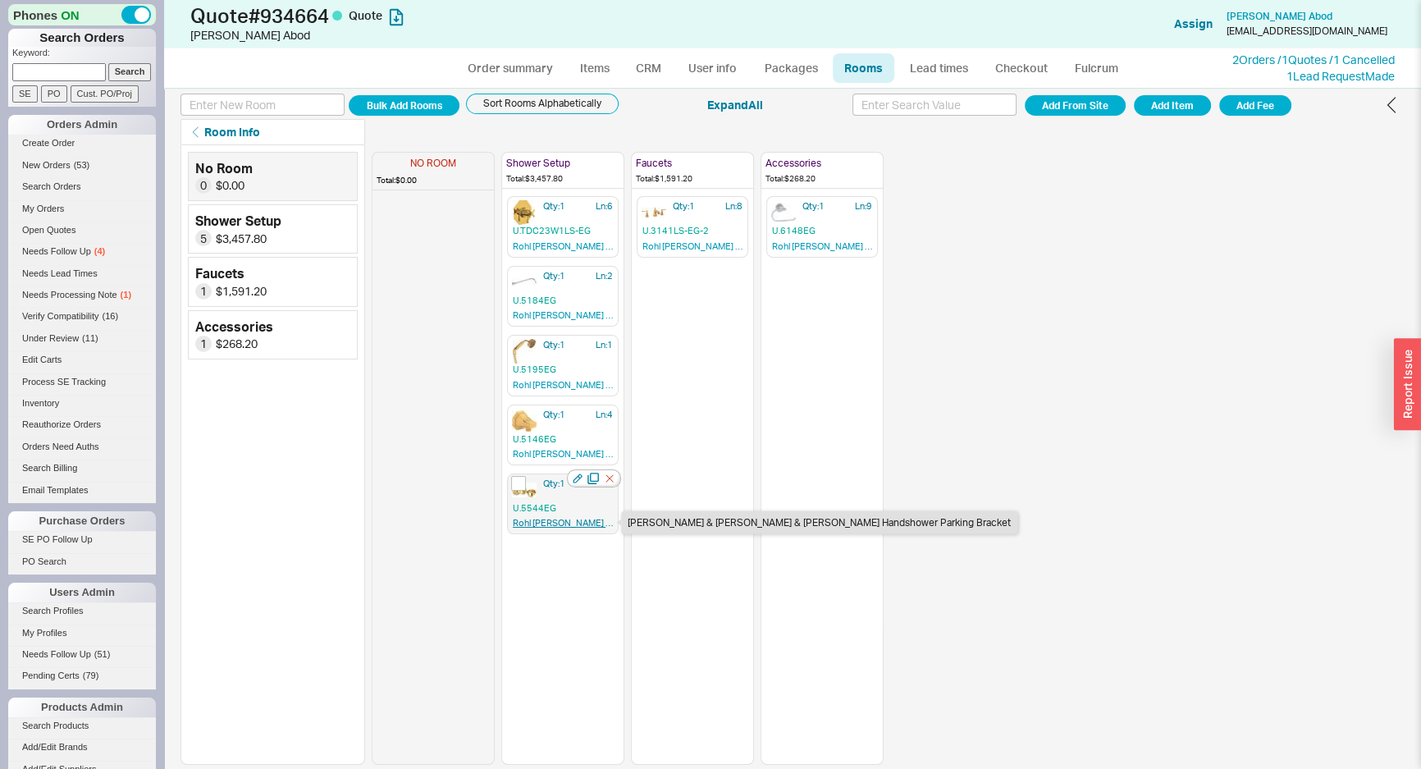
click at [577, 524] on link "Rohl Perrin & Rowe Perrin & Rowe Handshower Parking Bracket" at bounding box center [563, 524] width 100 height 15
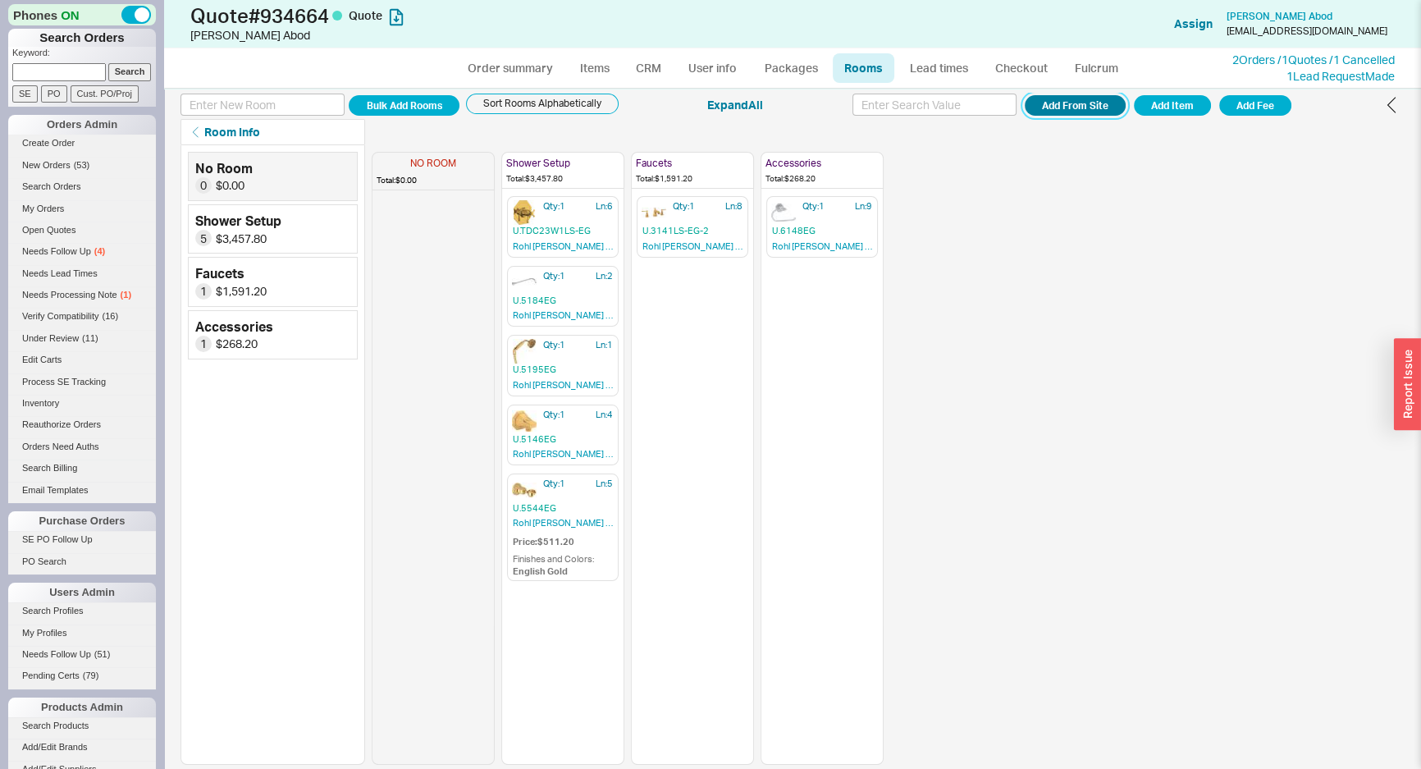
click at [1074, 110] on button "Add From Site" at bounding box center [1075, 105] width 101 height 21
click at [1104, 428] on div "NO ROOM Total: $889.20 Qty: 1 Ln: 1 U.5135EG Rohl Perrin & Rowe Perrin & Rowe 8…" at bounding box center [888, 455] width 1033 height 620
drag, startPoint x: 1001, startPoint y: 353, endPoint x: 638, endPoint y: 266, distance: 373.0
click at [998, 353] on div "NO ROOM Total: $889.20 Qty: 1 Ln: 1 U.5135EG Rohl Perrin & Rowe Perrin & Rowe 8…" at bounding box center [888, 455] width 1033 height 620
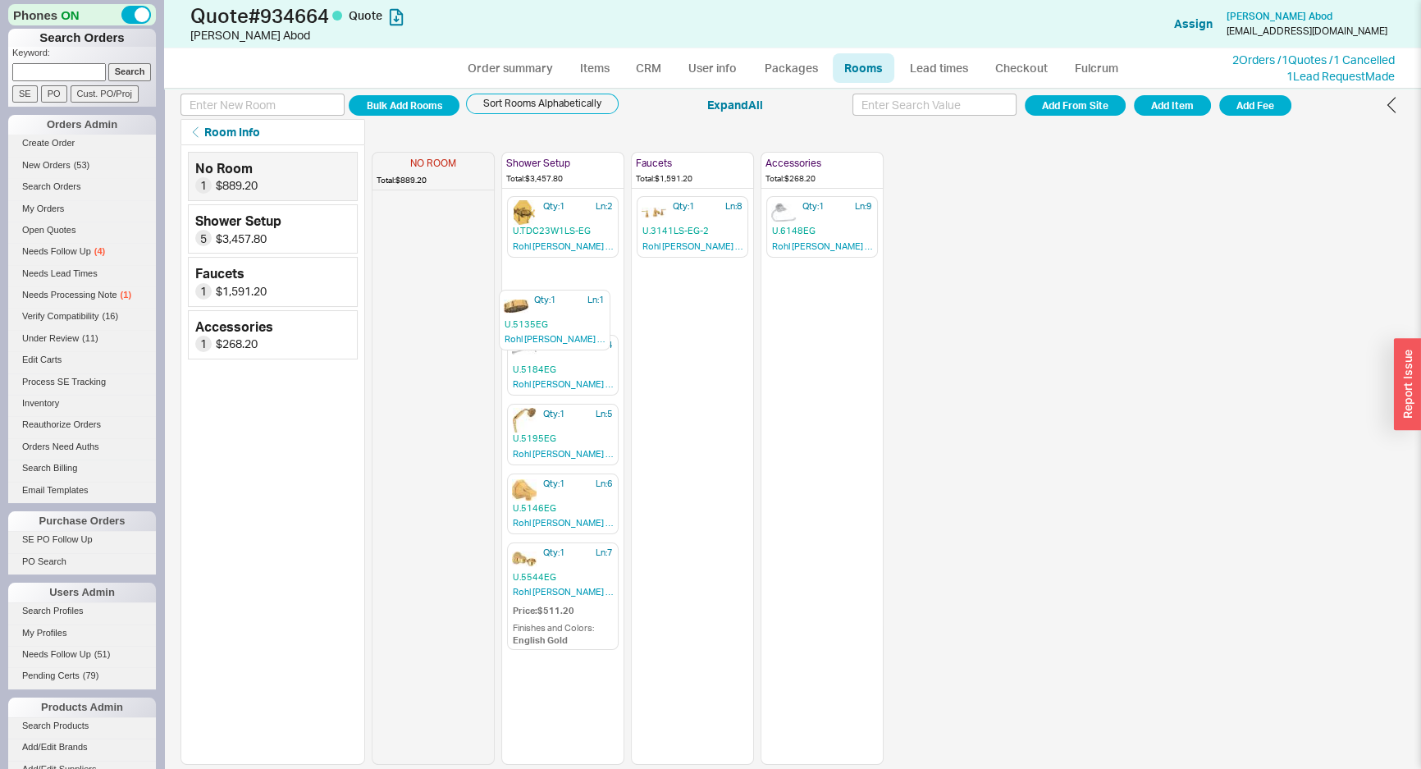
drag, startPoint x: 441, startPoint y: 216, endPoint x: 559, endPoint y: 312, distance: 151.6
click at [559, 312] on div "NO ROOM Total: $889.20 Qty: 1 Ln: 1 U.5135EG Rohl Perrin & Rowe Perrin & Rowe 8…" at bounding box center [628, 455] width 512 height 620
click at [516, 160] on input "checkbox" at bounding box center [513, 154] width 15 height 15
checkbox input "true"
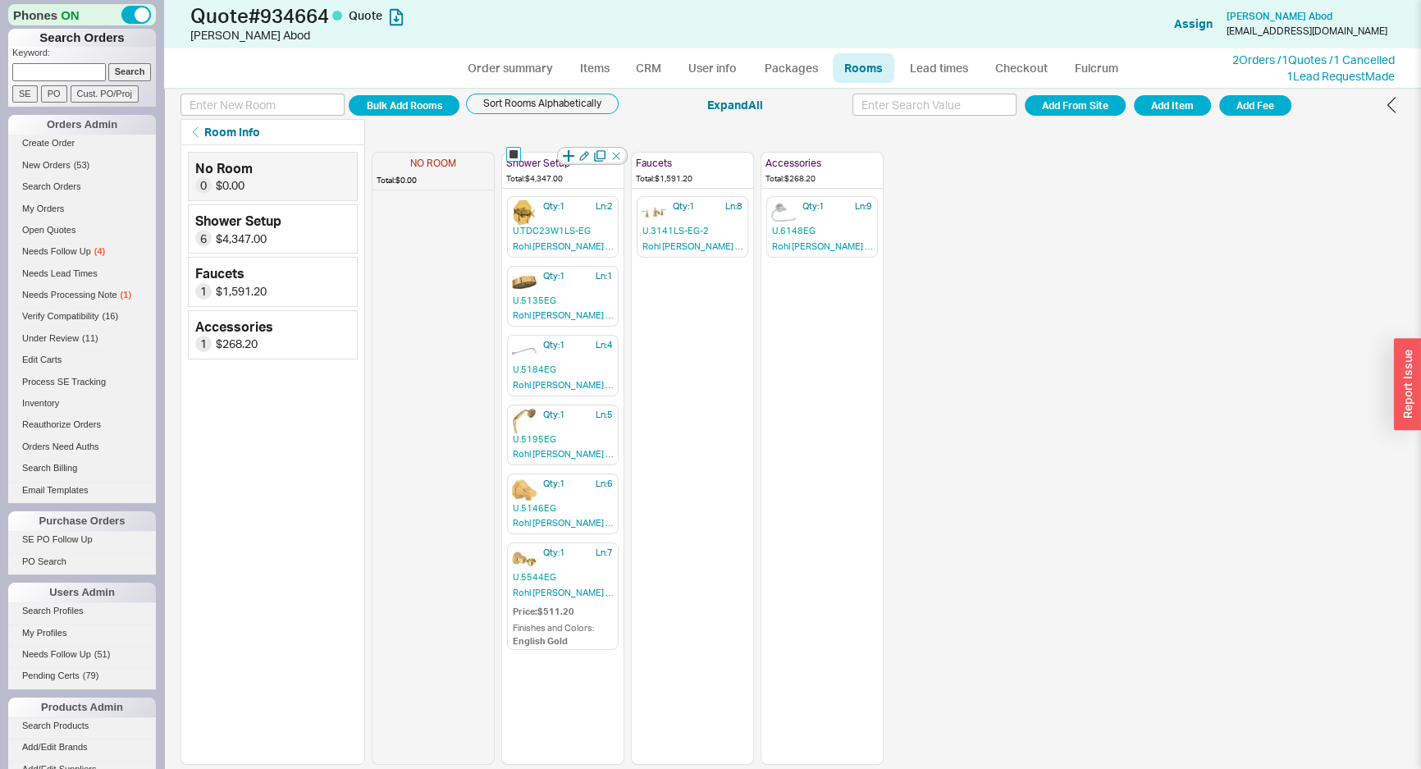
checkbox input "true"
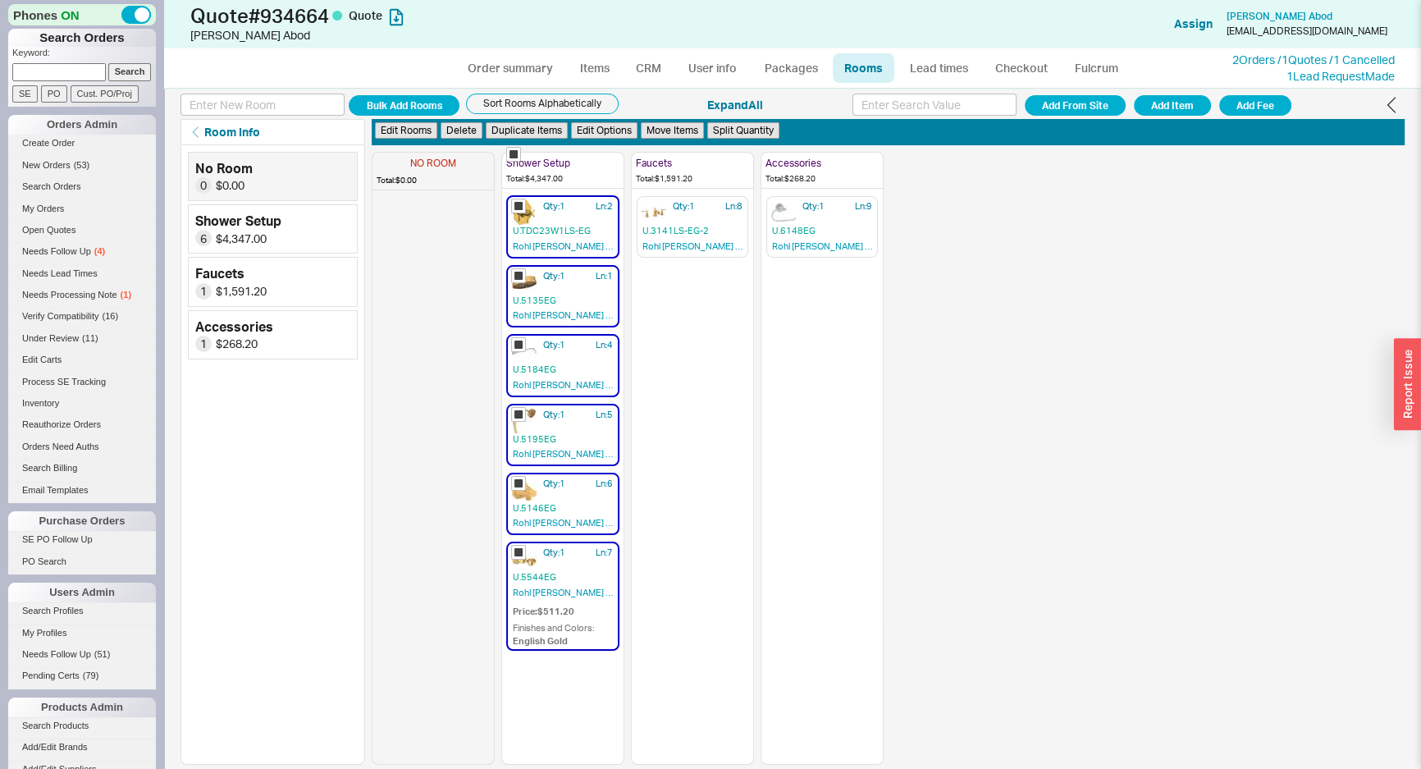
click at [583, 142] on div "Edit Rooms Delete Duplicate Items Edit Options Move Items Split Quantity" at bounding box center [888, 132] width 1033 height 26
click at [584, 140] on div "Edit Rooms Delete Duplicate Items Edit Options Move Items Split Quantity" at bounding box center [888, 131] width 1030 height 21
click at [608, 131] on button "Edit Options" at bounding box center [604, 130] width 66 height 17
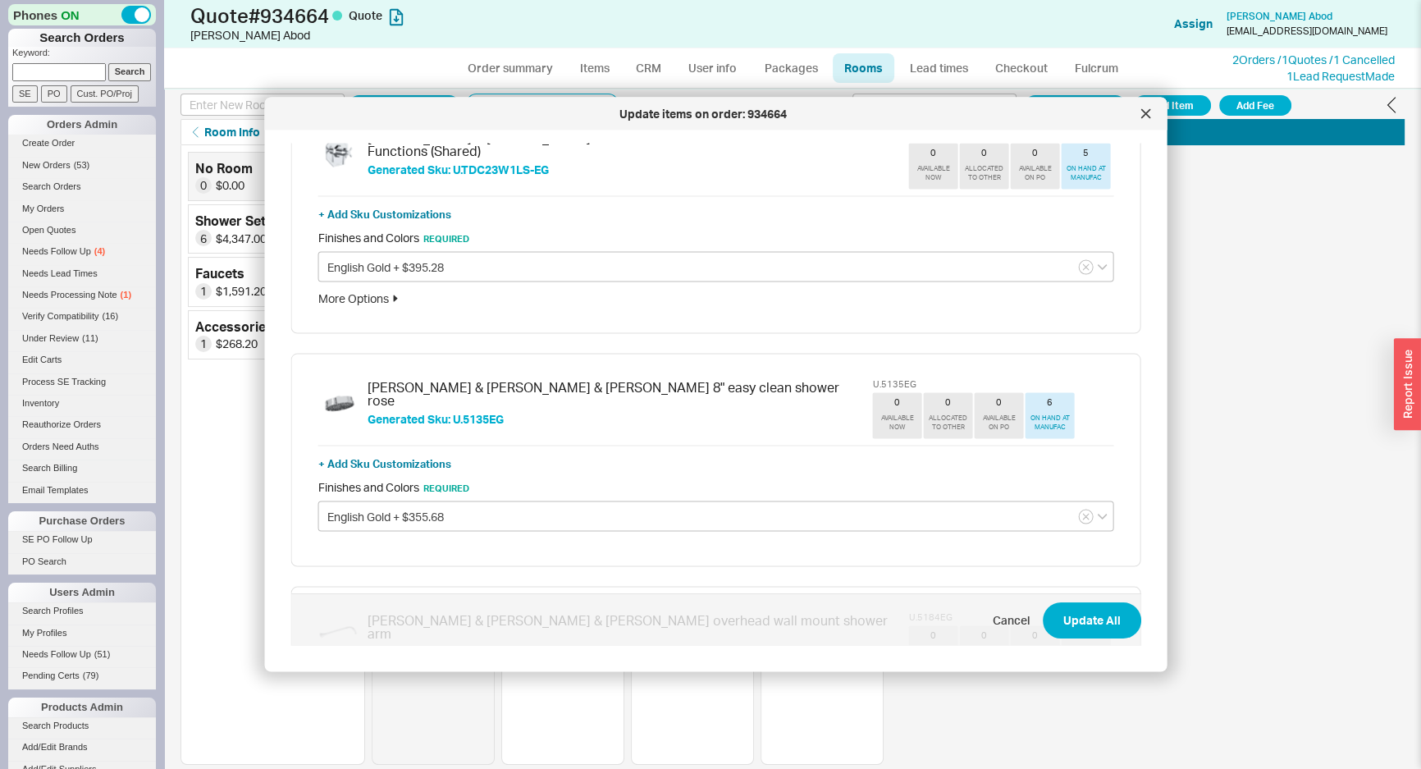
scroll to position [74, 0]
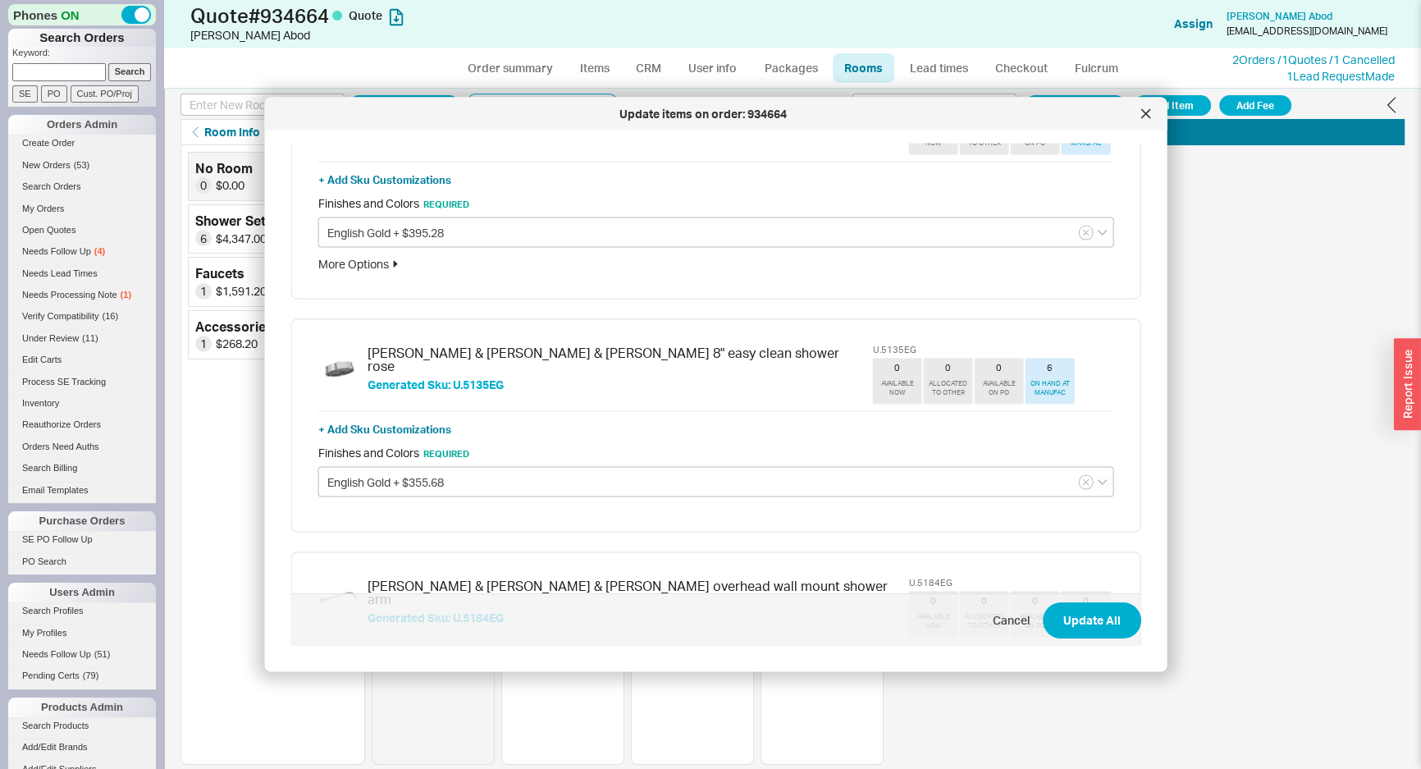
click at [370, 253] on div "+ Add Sku Customizations Finishes and Colors Required English Gold + $395.28 Mo…" at bounding box center [716, 217] width 796 height 111
click at [370, 264] on div "More Options" at bounding box center [716, 264] width 796 height 16
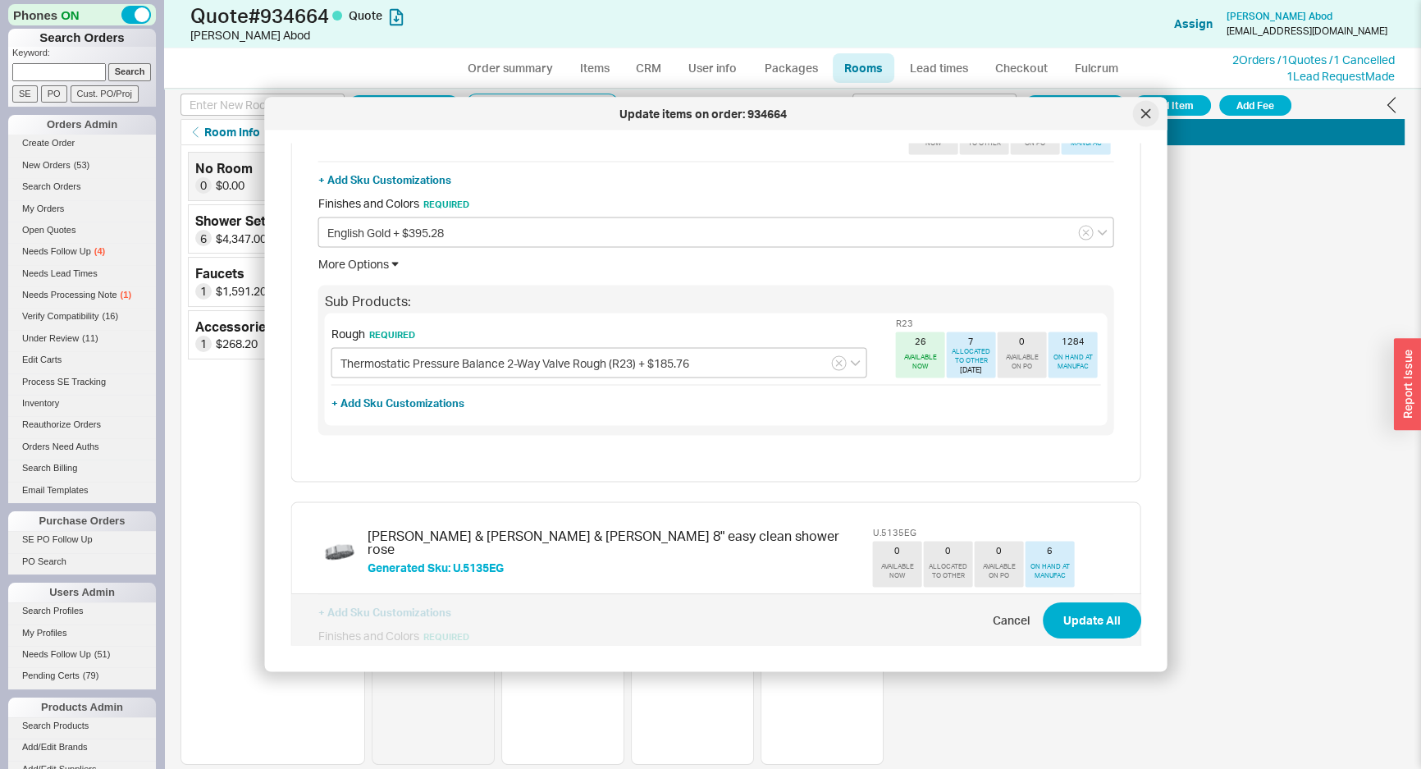
click at [1141, 114] on icon at bounding box center [1146, 114] width 10 height 10
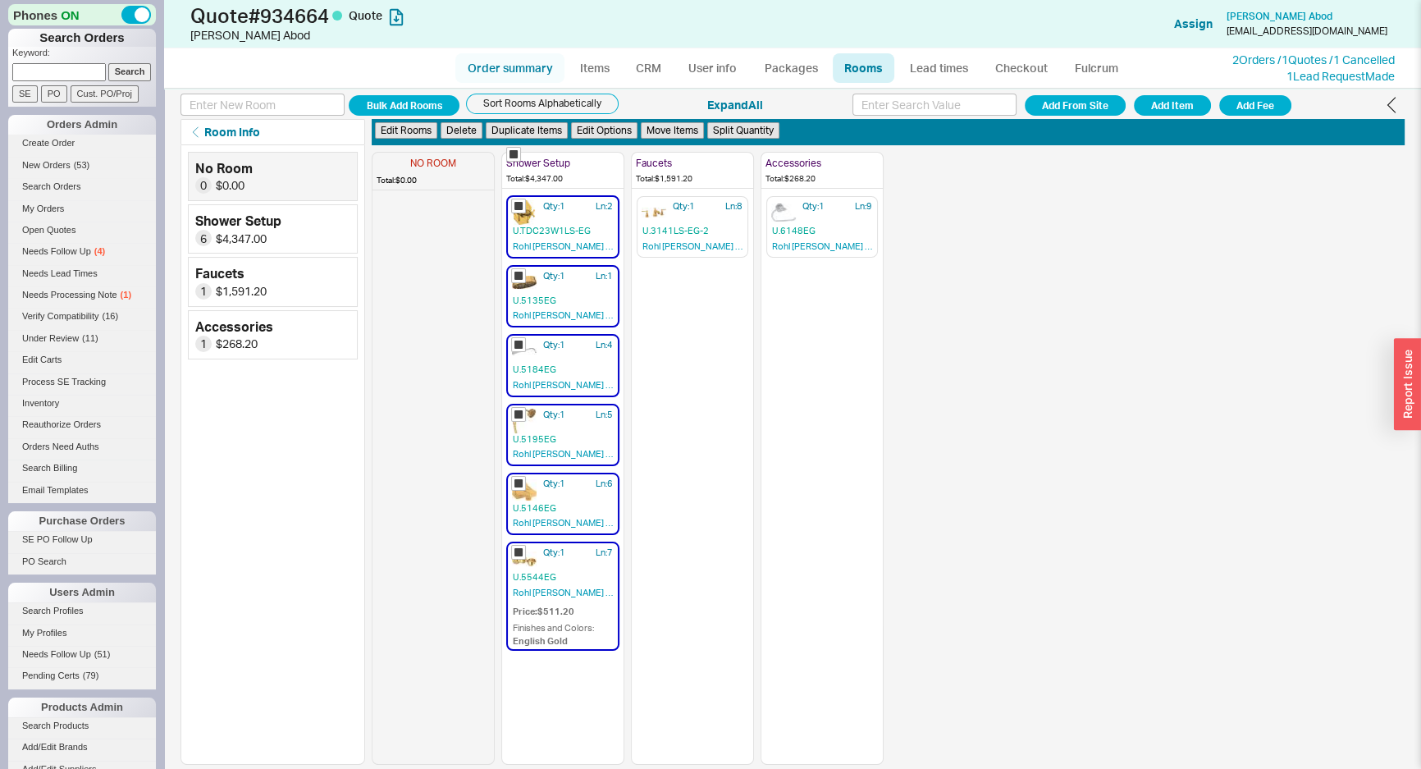
click at [498, 68] on link "Order summary" at bounding box center [509, 68] width 109 height 30
select select "*"
select select "LOW"
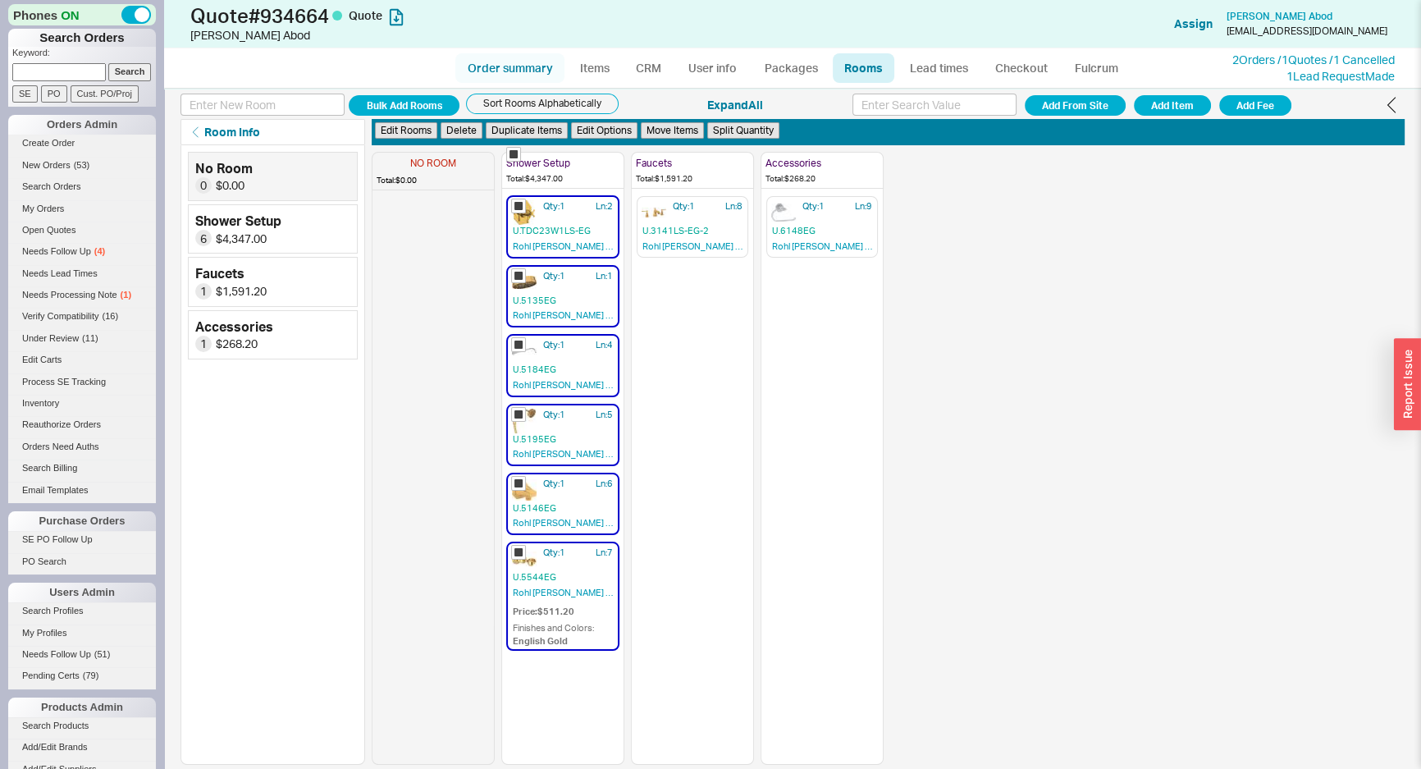
select select "3"
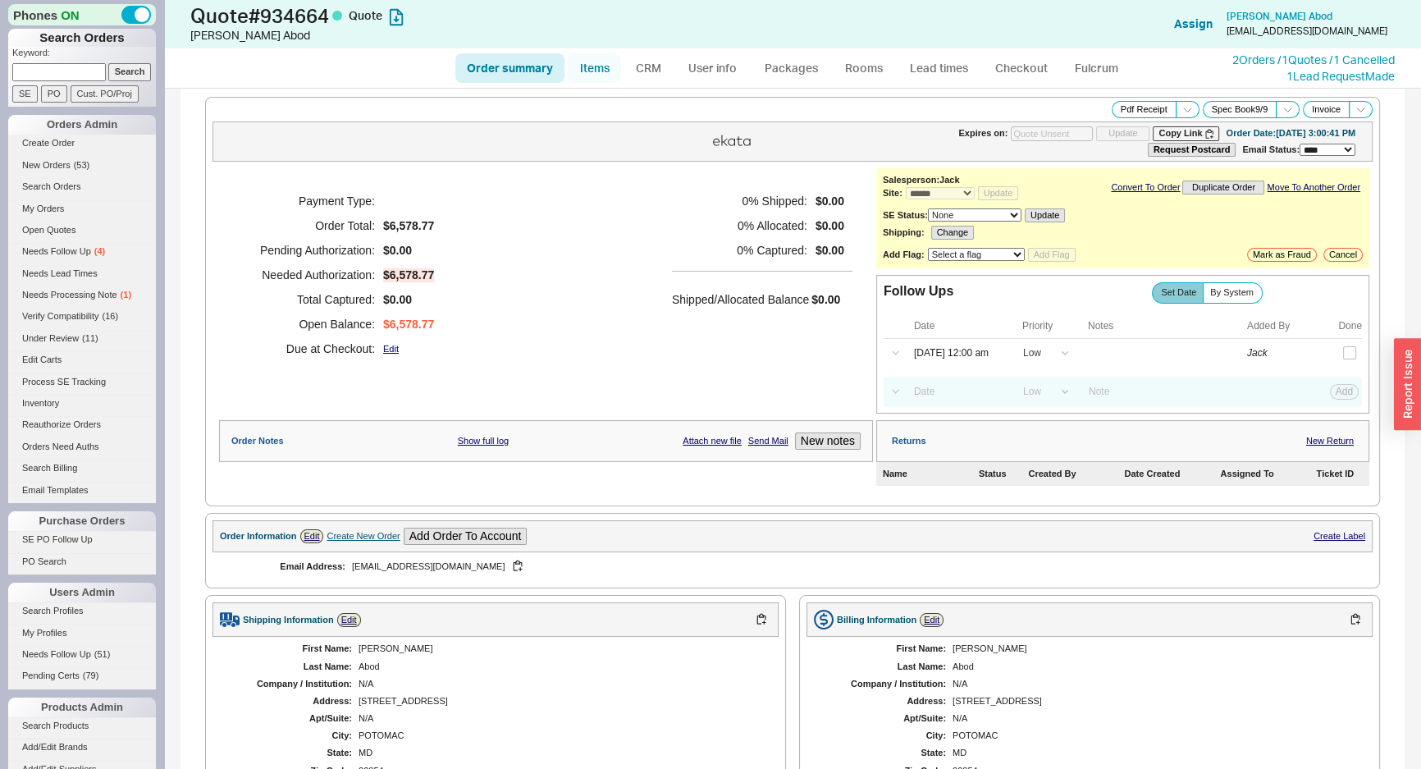
click at [584, 66] on link "Items" at bounding box center [594, 68] width 53 height 30
select select "3"
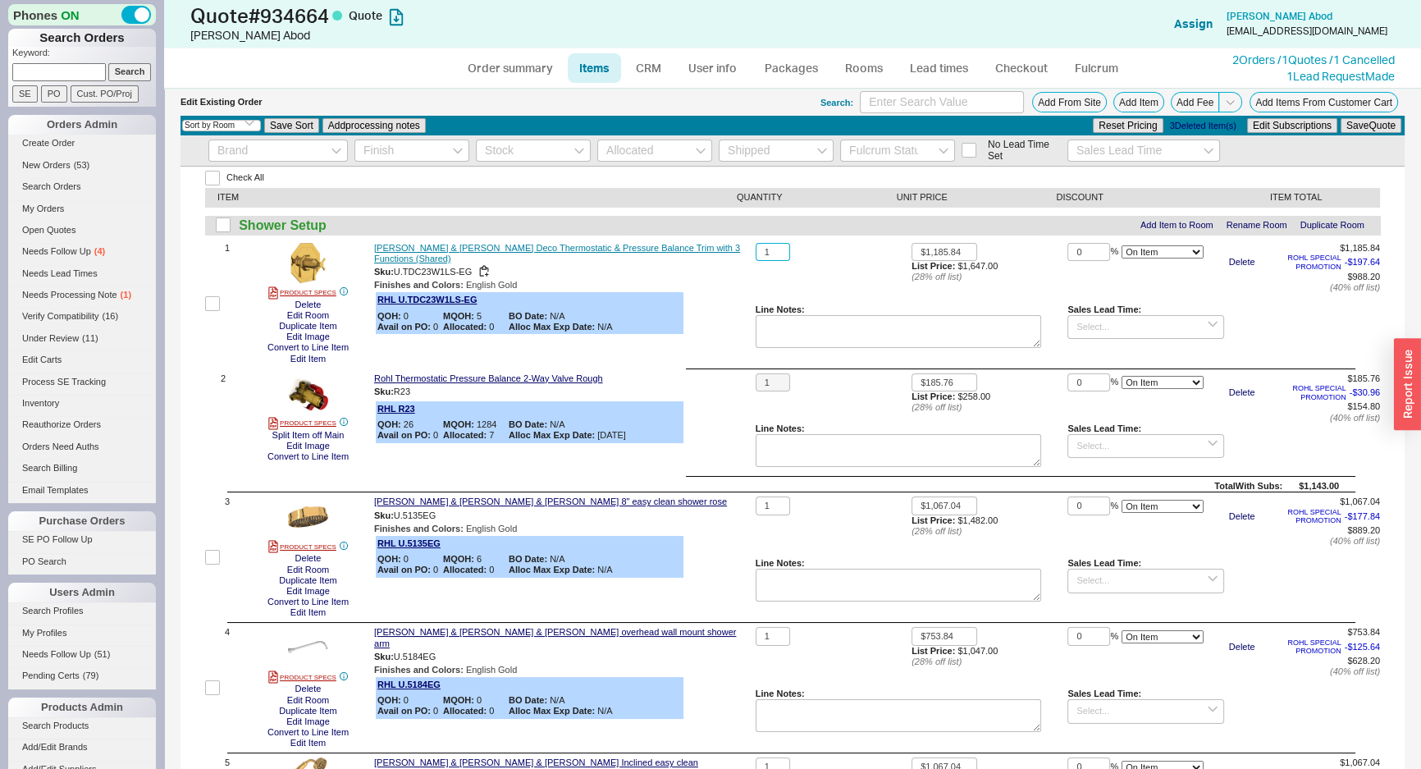
drag, startPoint x: 778, startPoint y: 250, endPoint x: 731, endPoint y: 252, distance: 46.8
click at [731, 252] on div "1 PRODUCT SPECS Delete Edit Room Duplicate Item Edit Image Convert to Line Item…" at bounding box center [792, 303] width 1175 height 121
type input "2"
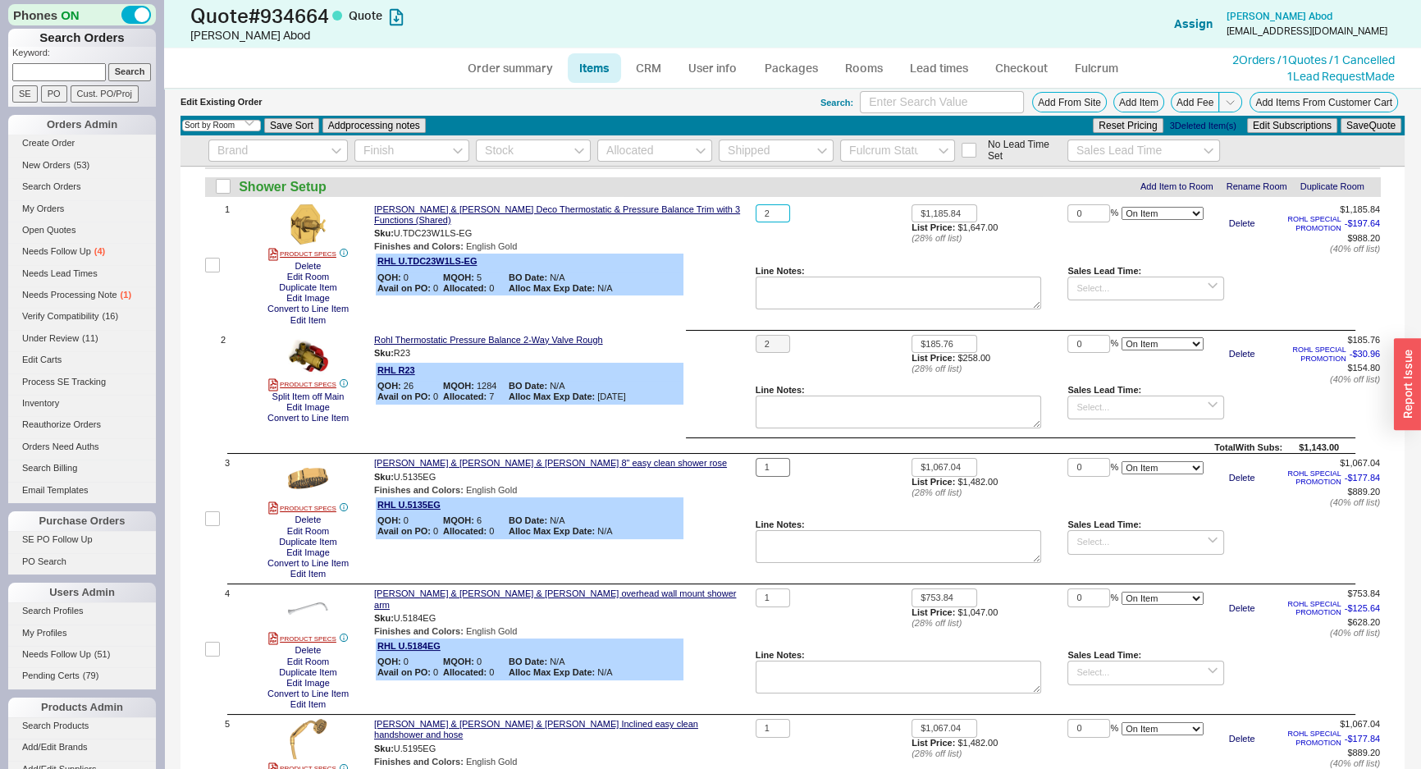
scroll to position [74, 0]
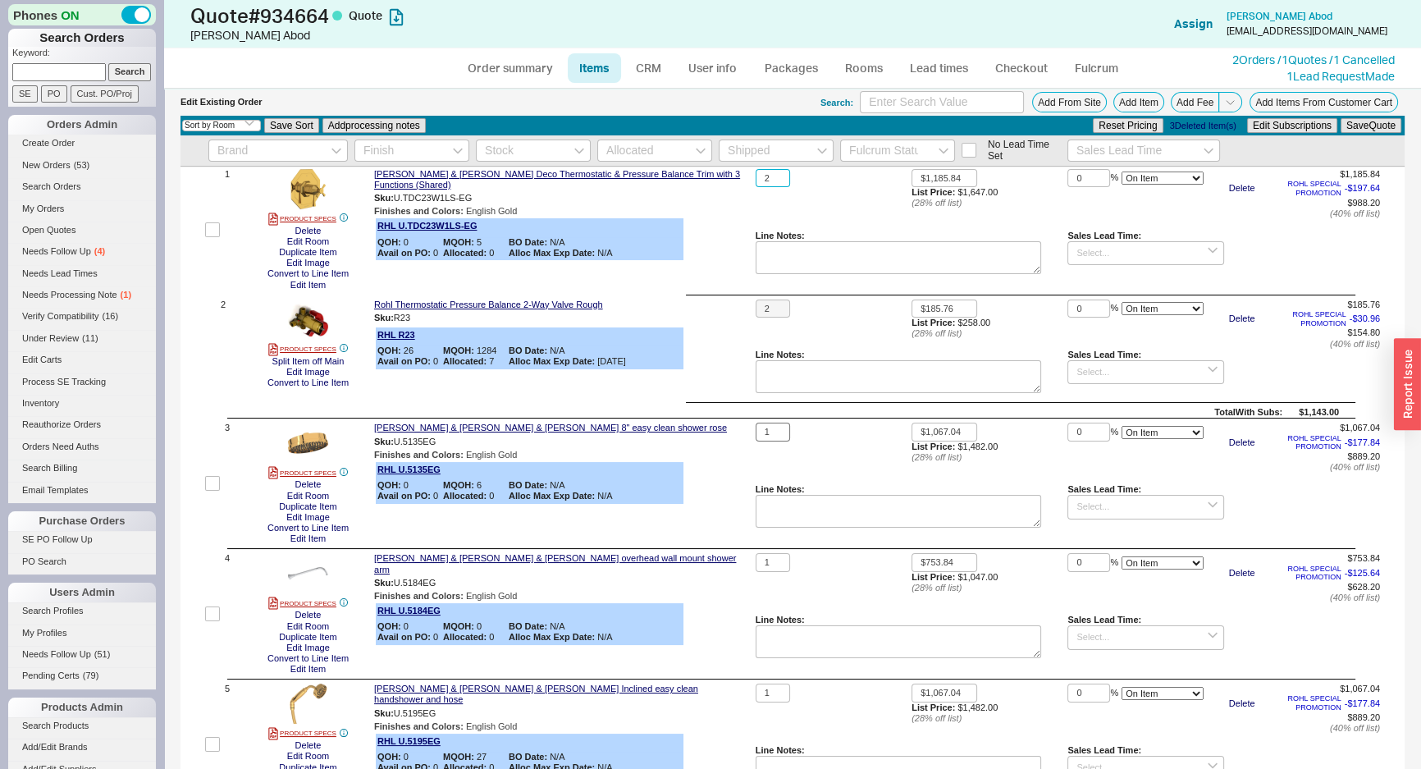
type input "2"
drag, startPoint x: 758, startPoint y: 436, endPoint x: 741, endPoint y: 438, distance: 17.4
click at [741, 438] on div "3 PRODUCT SPECS Delete Edit Room Duplicate Item Edit Image Convert to Line Item…" at bounding box center [792, 483] width 1175 height 121
type input "2"
drag, startPoint x: 774, startPoint y: 558, endPoint x: 754, endPoint y: 562, distance: 20.1
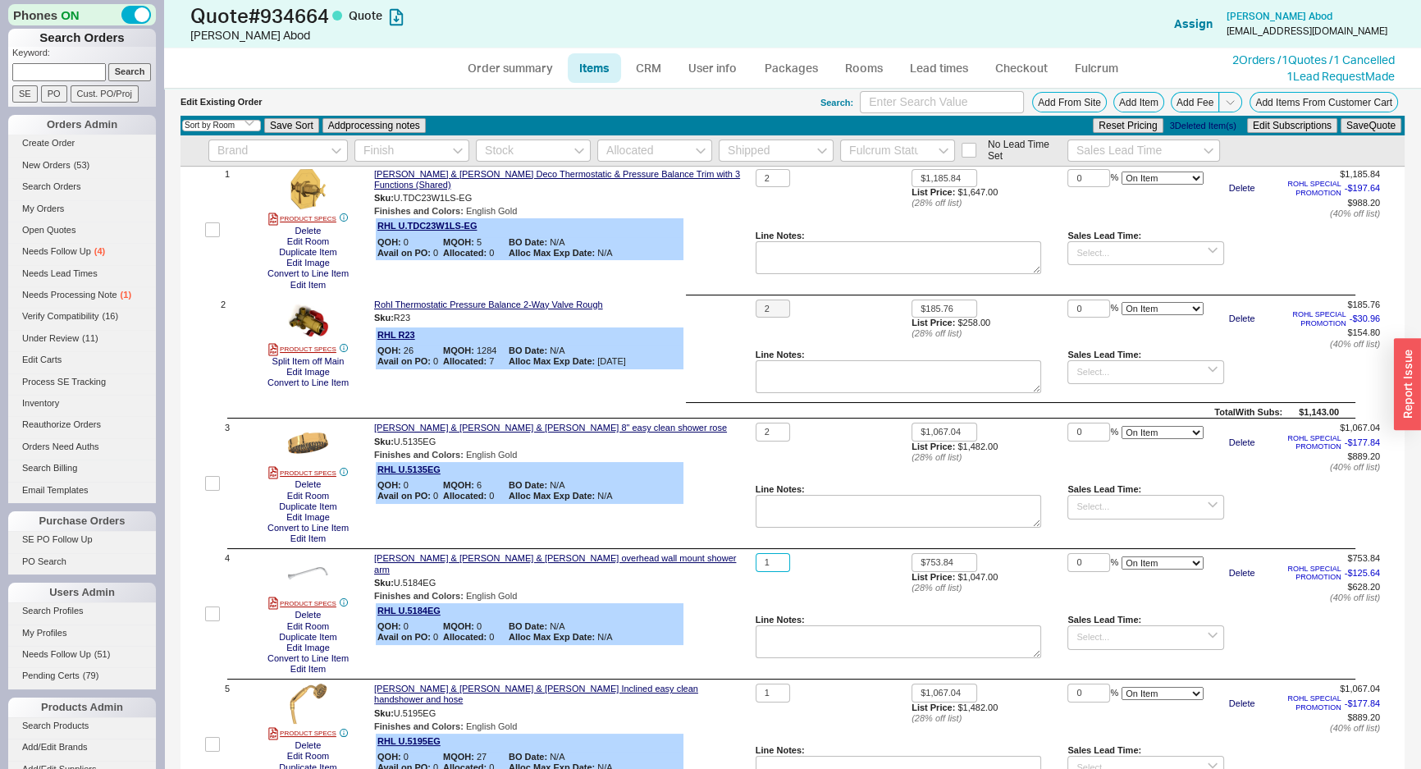
click at [756, 562] on input "1" at bounding box center [773, 562] width 34 height 19
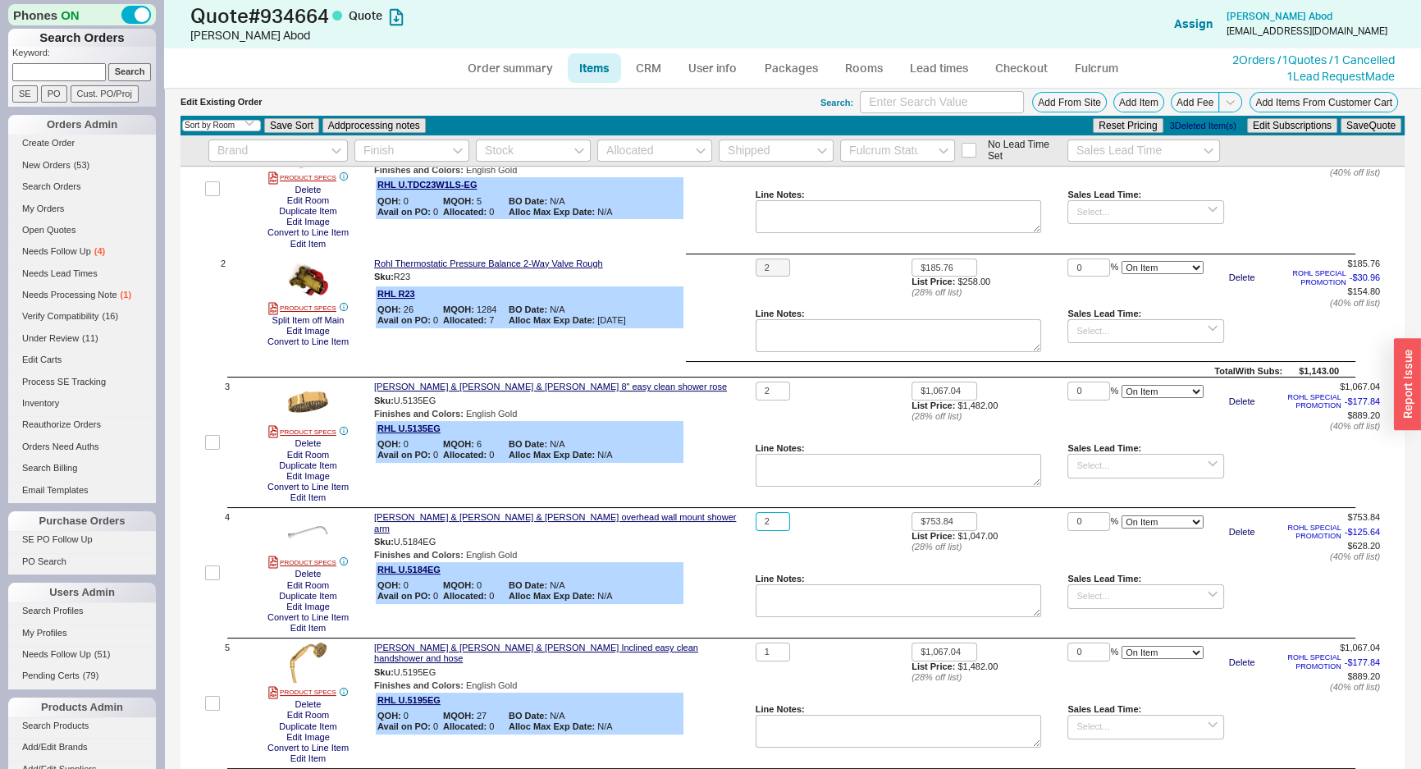
scroll to position [149, 0]
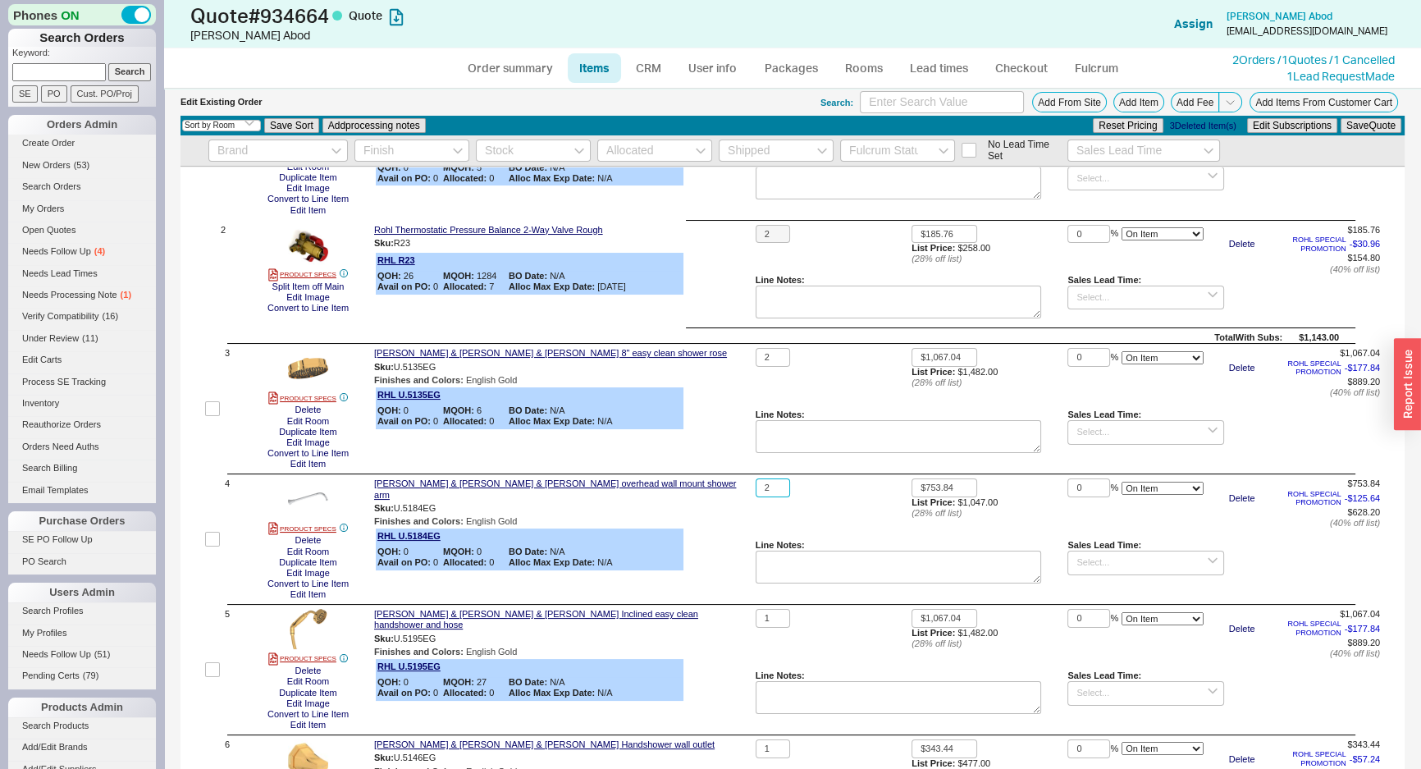
type input "2"
drag, startPoint x: 778, startPoint y: 630, endPoint x: 740, endPoint y: 629, distance: 37.8
click at [746, 630] on div "5 PRODUCT SPECS Delete Edit Room Duplicate Item Edit Image Convert to Line Item…" at bounding box center [792, 669] width 1175 height 121
click at [762, 624] on input "1" at bounding box center [773, 618] width 34 height 19
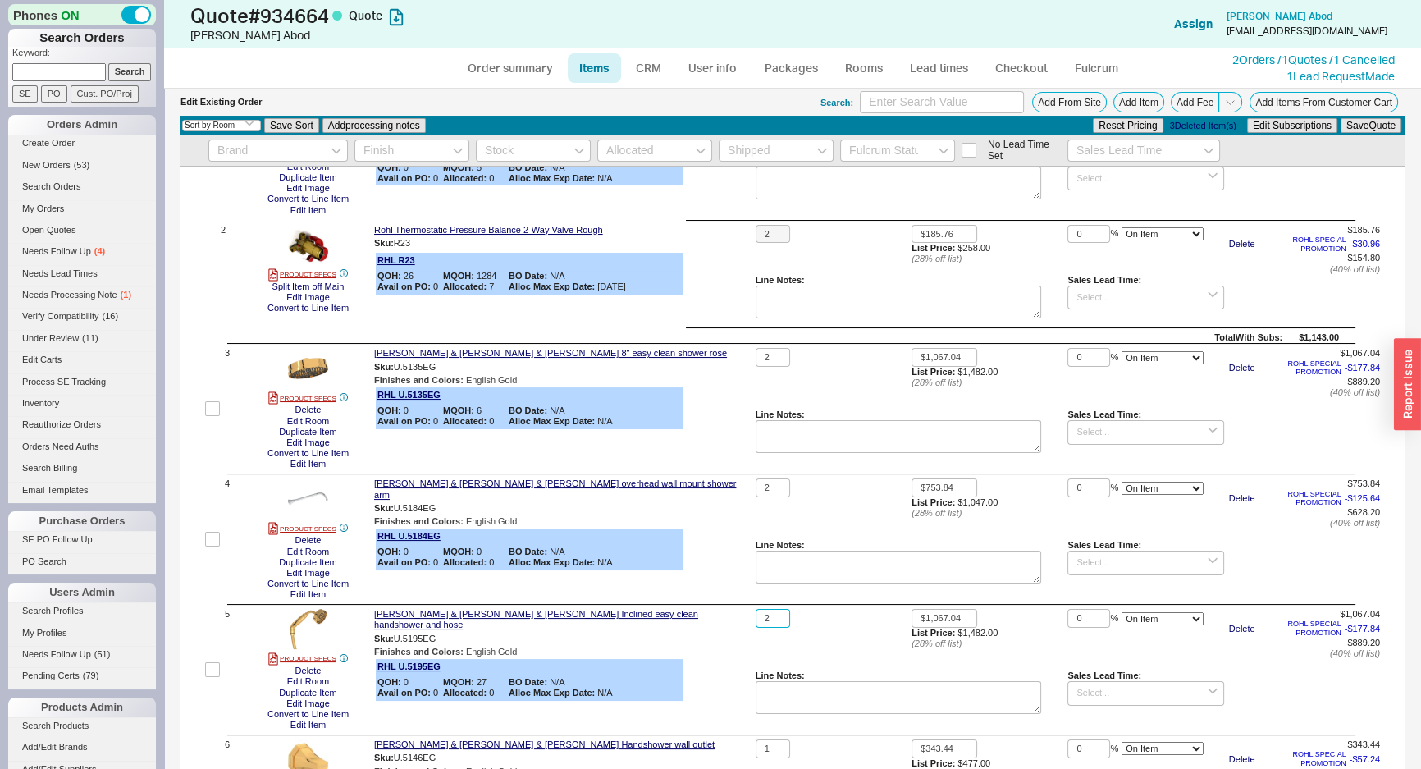
scroll to position [298, 0]
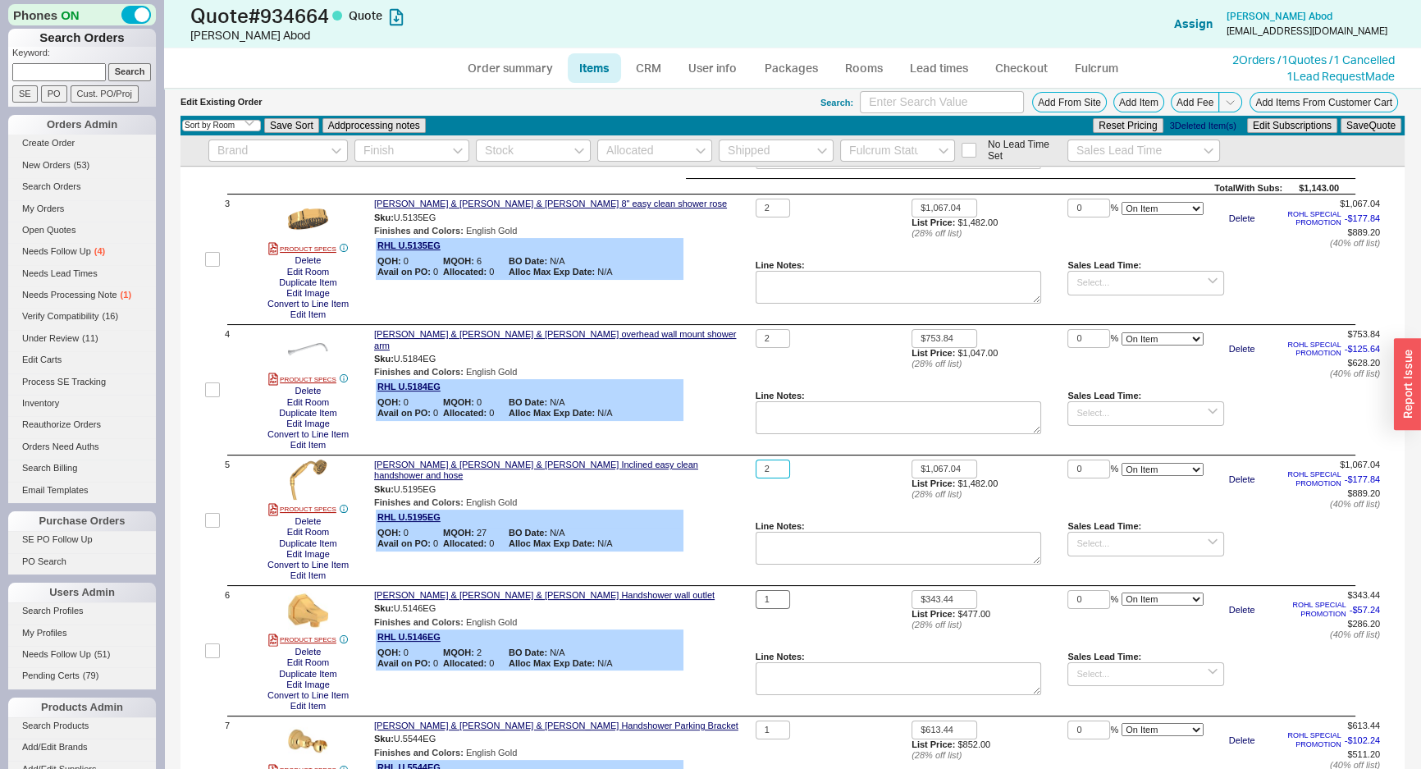
type input "2"
click at [767, 599] on input "1" at bounding box center [773, 599] width 34 height 19
type input "2"
click at [772, 729] on input "1" at bounding box center [773, 729] width 34 height 19
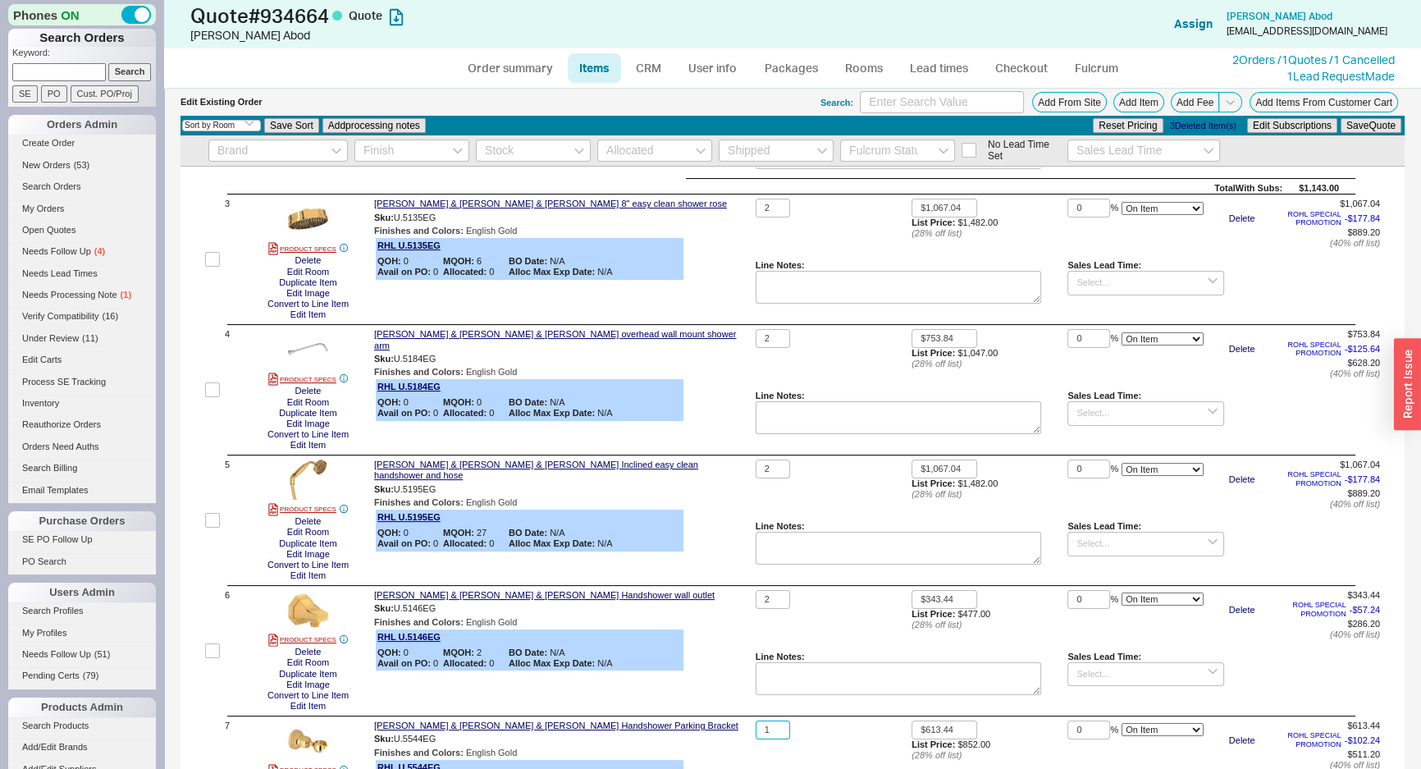
click at [772, 729] on input "1" at bounding box center [773, 729] width 34 height 19
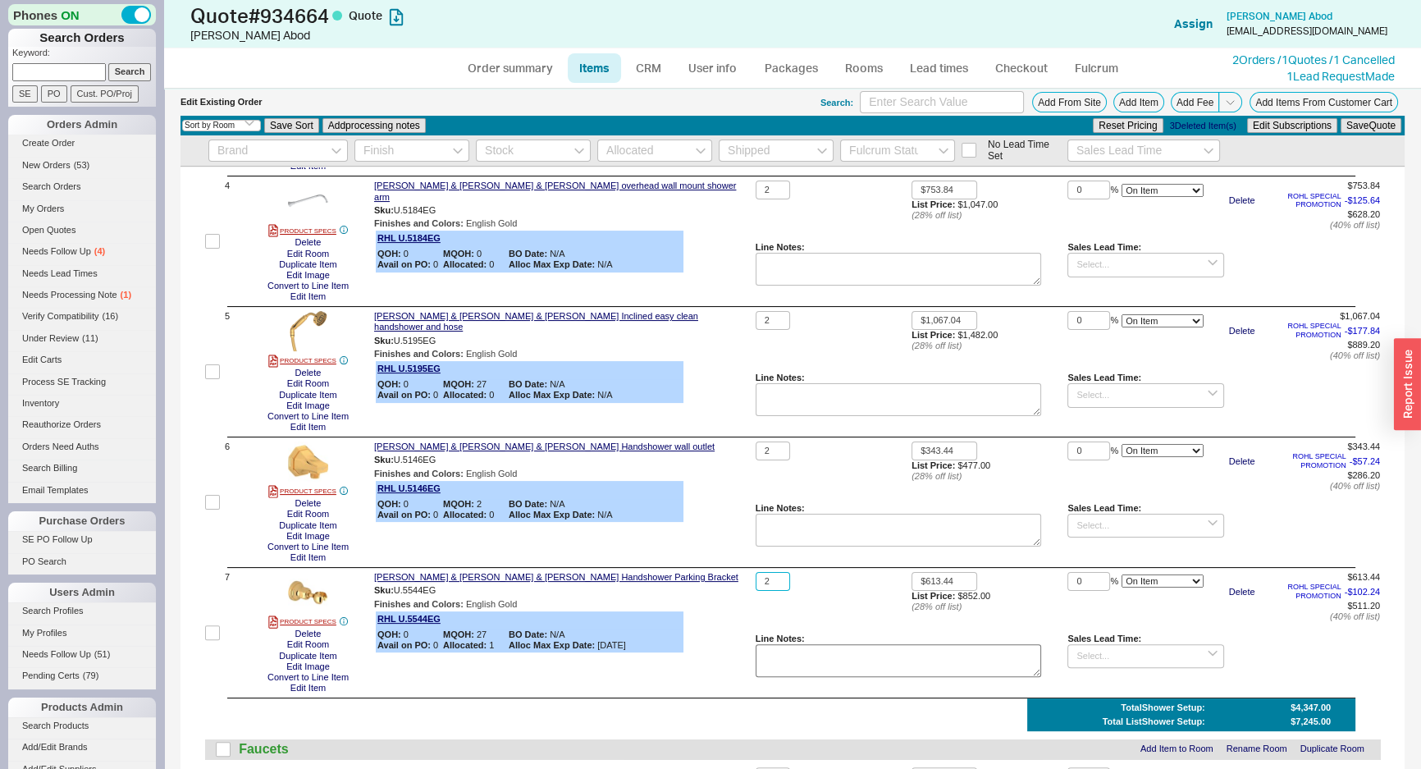
scroll to position [447, 0]
type input "2"
click at [703, 574] on div "Rohl Perrin & Rowe Perrin & Rowe Handshower Parking Bracket" at bounding box center [561, 576] width 375 height 11
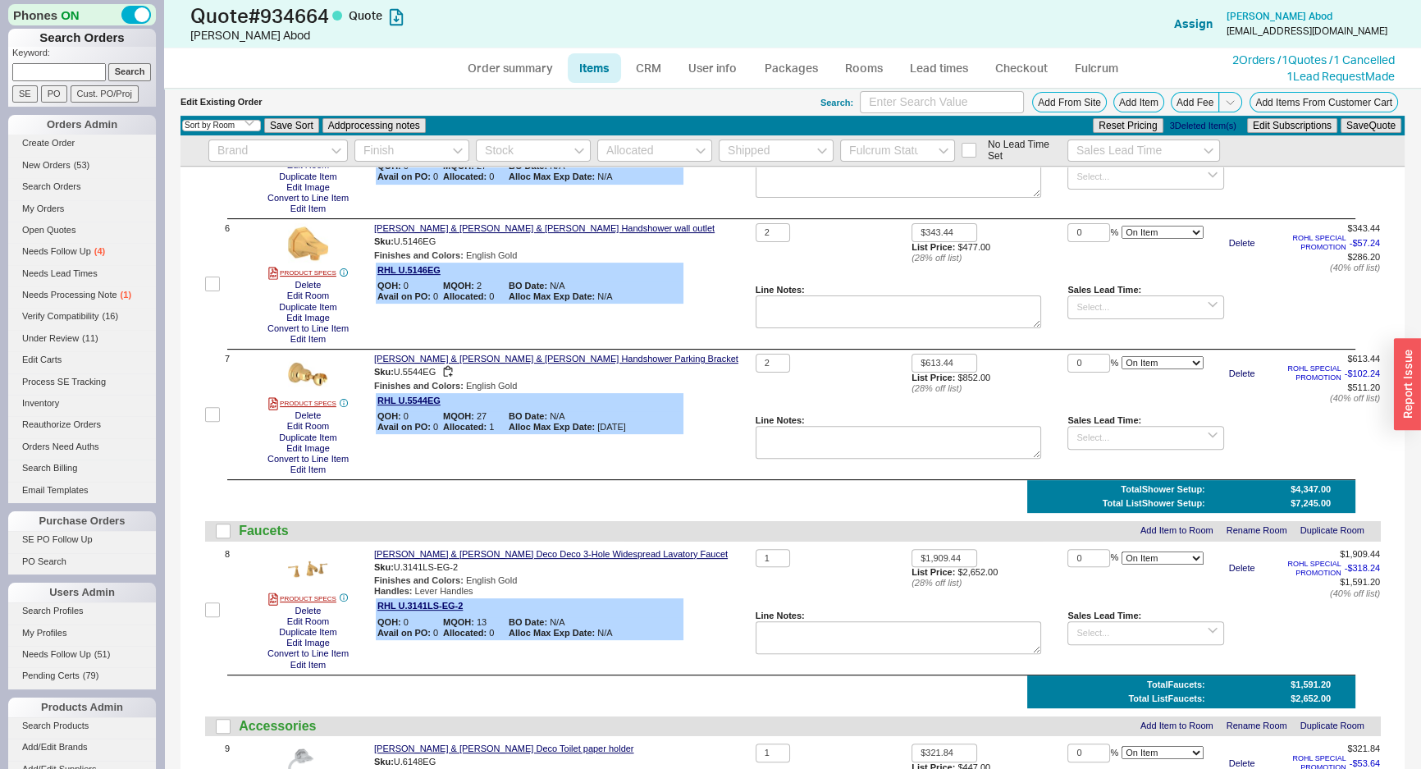
scroll to position [671, 0]
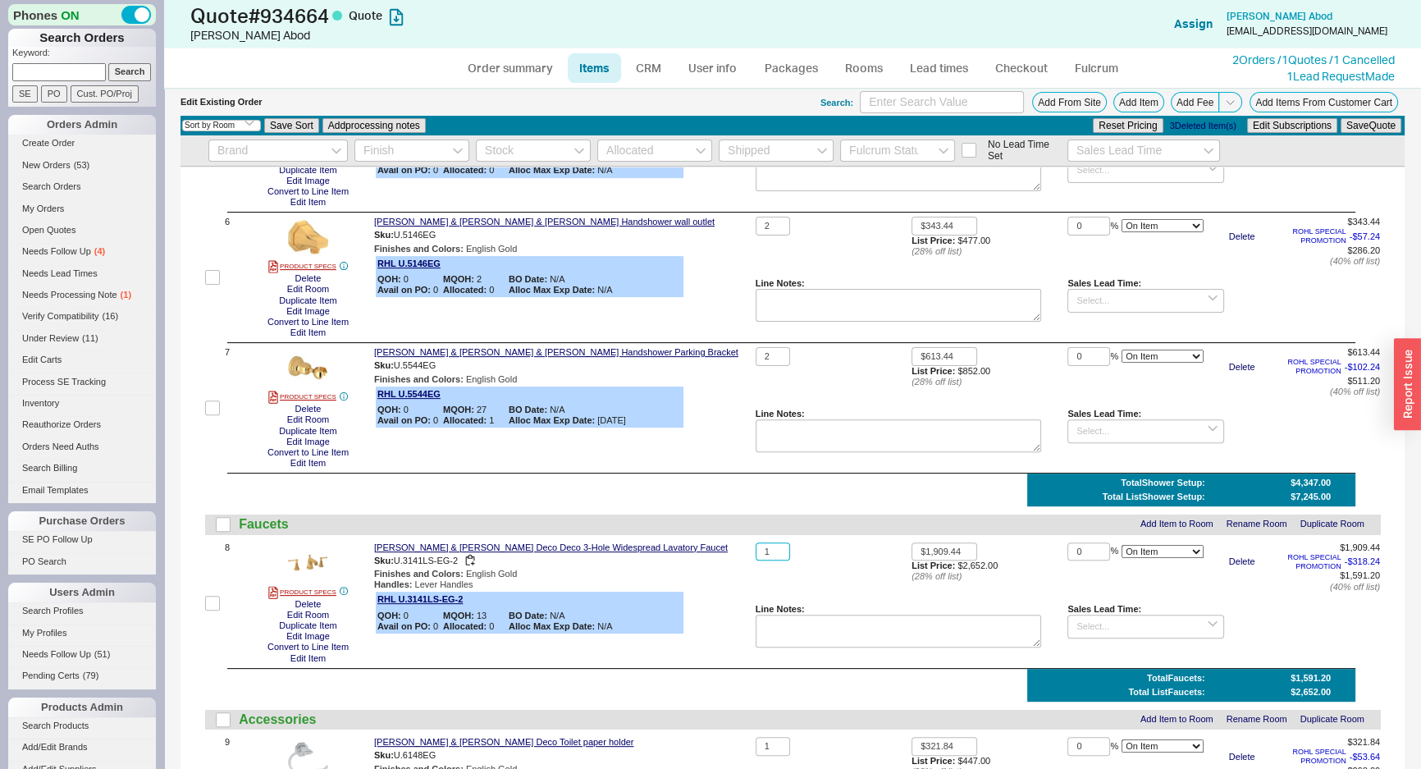
drag, startPoint x: 767, startPoint y: 556, endPoint x: 744, endPoint y: 560, distance: 23.2
click at [744, 560] on div "8 PRODUCT SPECS Delete Edit Room Duplicate Item Edit Image Convert to Line Item…" at bounding box center [792, 602] width 1175 height 121
type input "2"
type input "1"
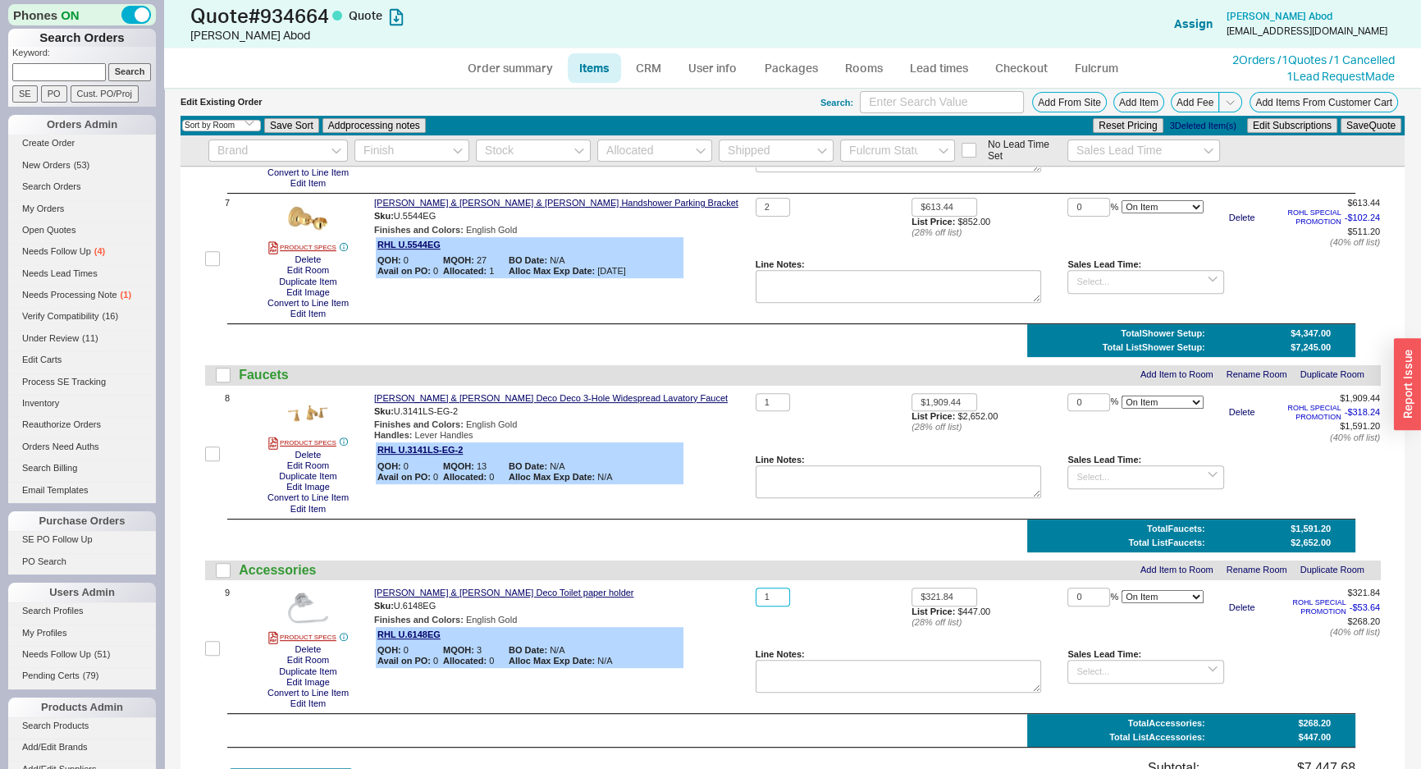
click at [768, 594] on input "1" at bounding box center [773, 597] width 34 height 19
click at [1345, 133] on div "Reset Pricing 3 Deleted Item(s) Edit Subscriptions Save Quote" at bounding box center [1247, 126] width 312 height 18
click at [1345, 128] on button "Save Quote" at bounding box center [1371, 125] width 61 height 15
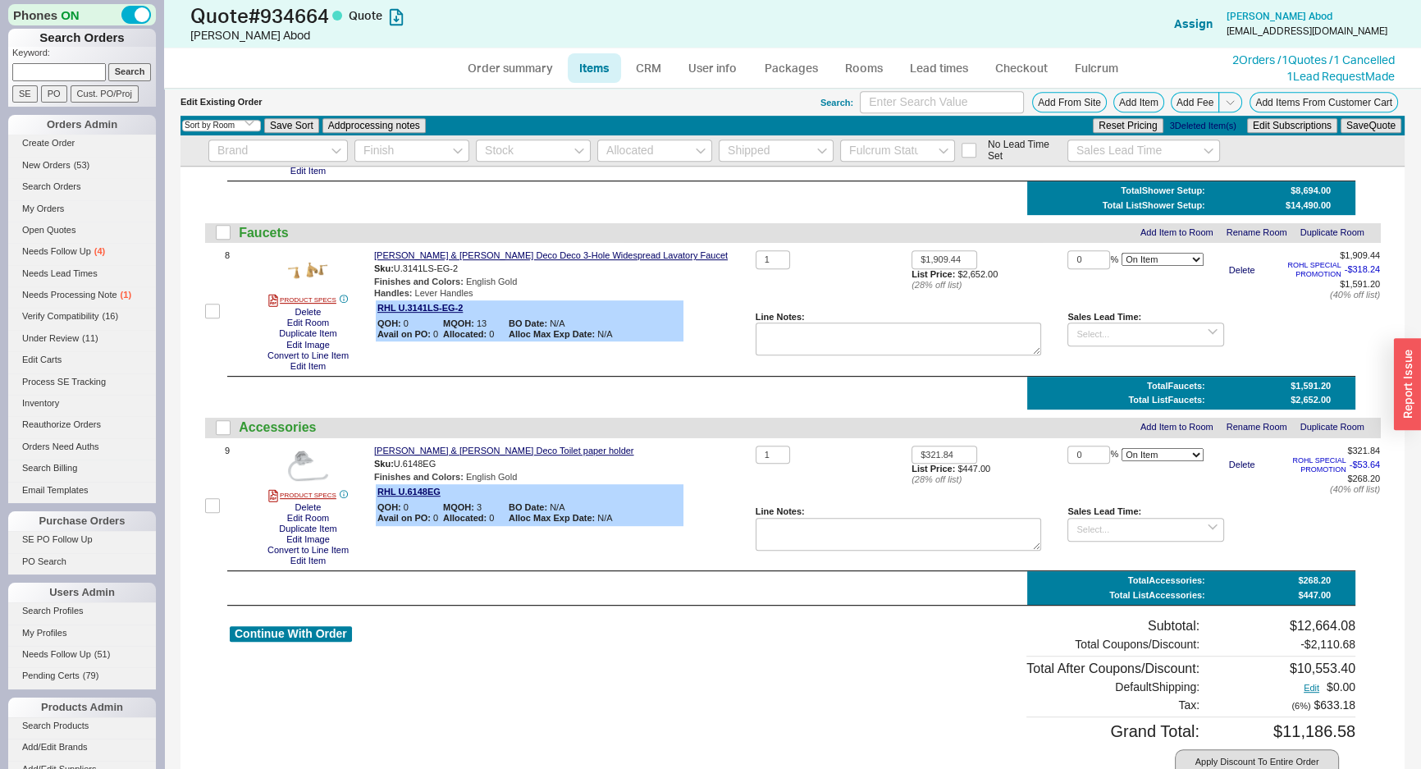
scroll to position [1109, 0]
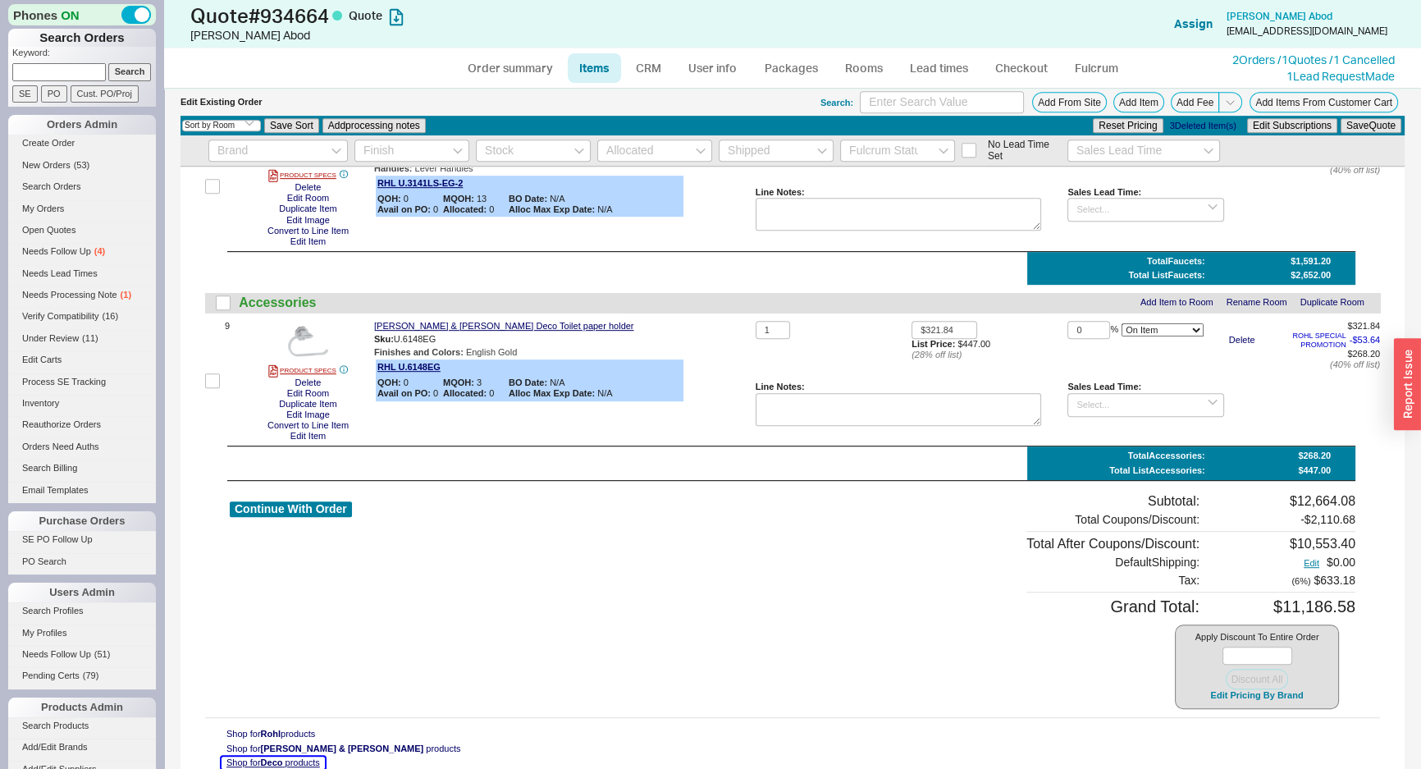
click at [279, 757] on span "Deco" at bounding box center [272, 762] width 22 height 10
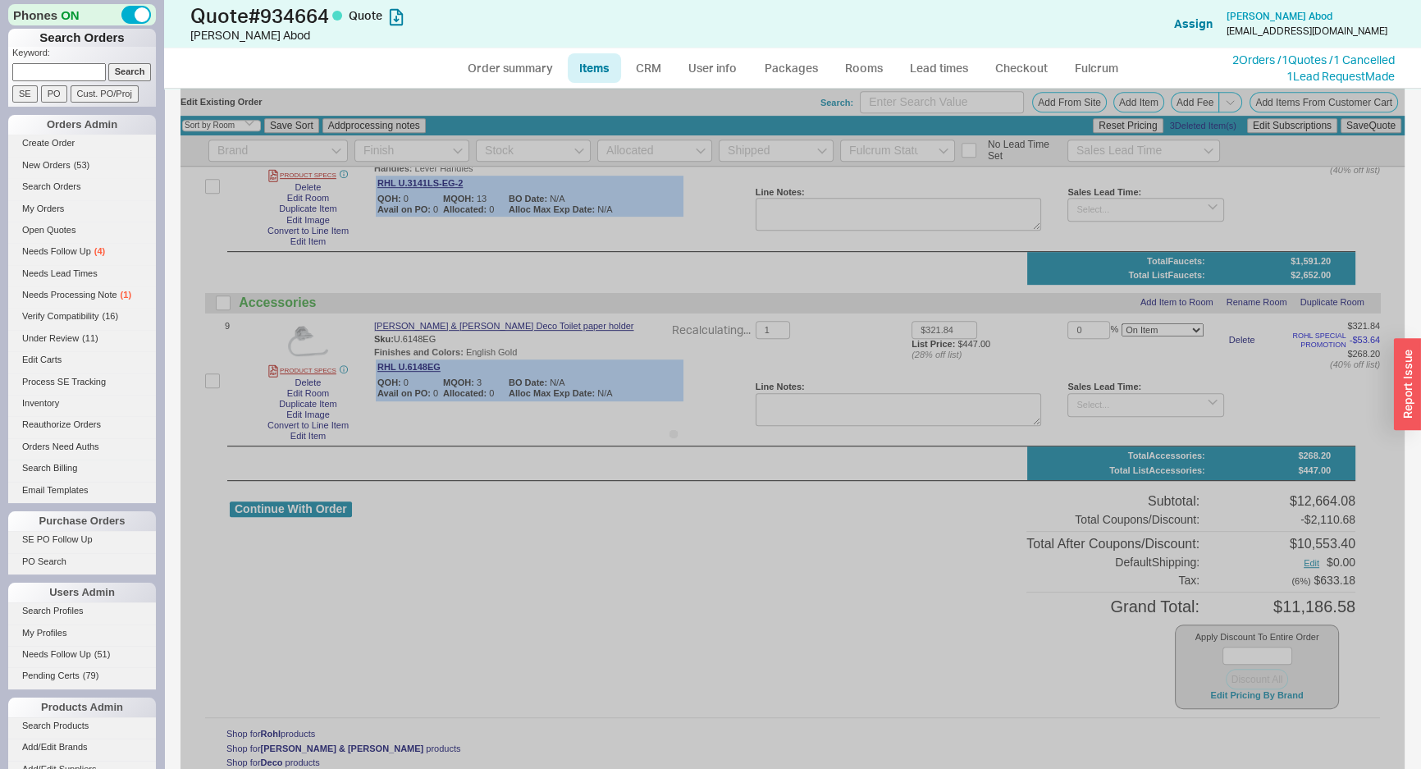
scroll to position [1305, 0]
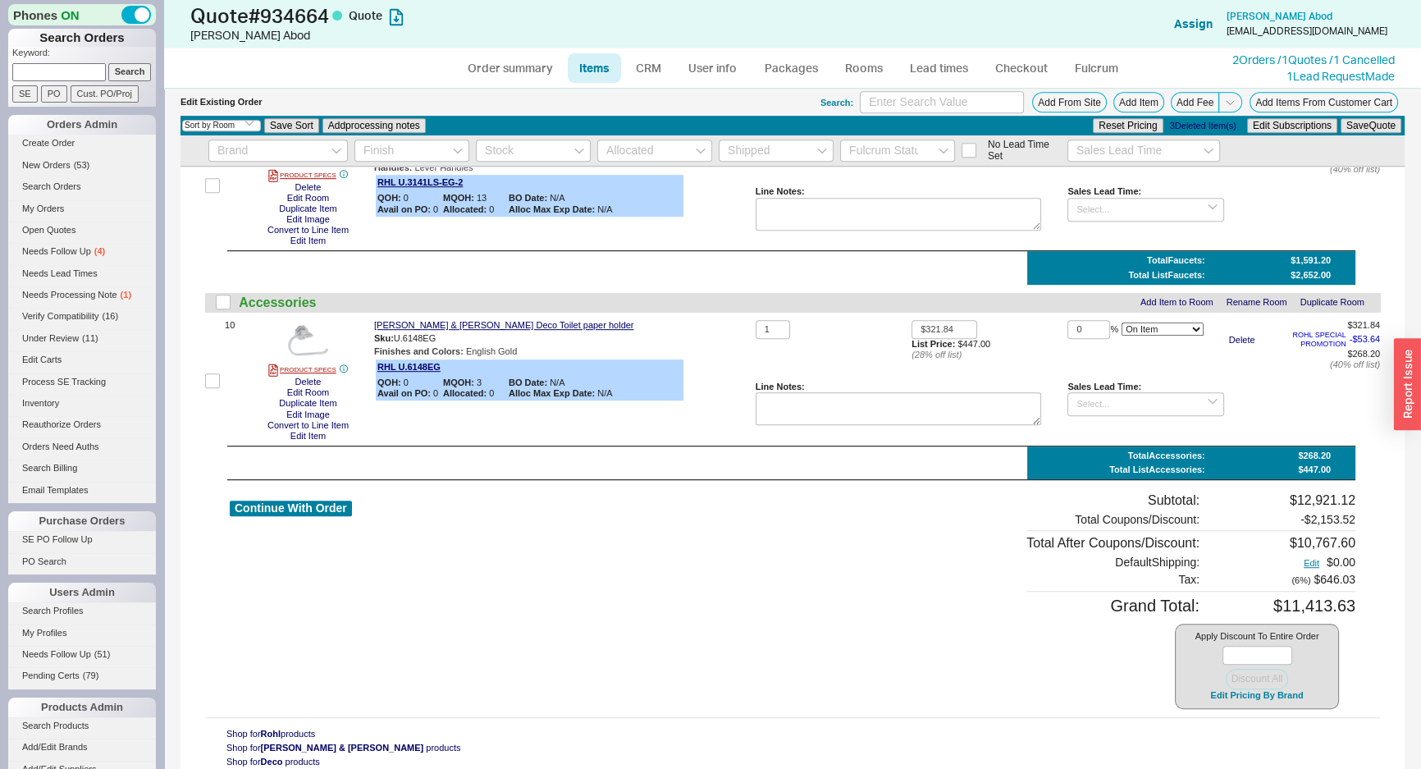
click at [717, 368] on div "Rohl Perrin & Rowe Deco Toilet paper holder Sku: U.6148EG Finishes and Colors :…" at bounding box center [561, 380] width 375 height 121
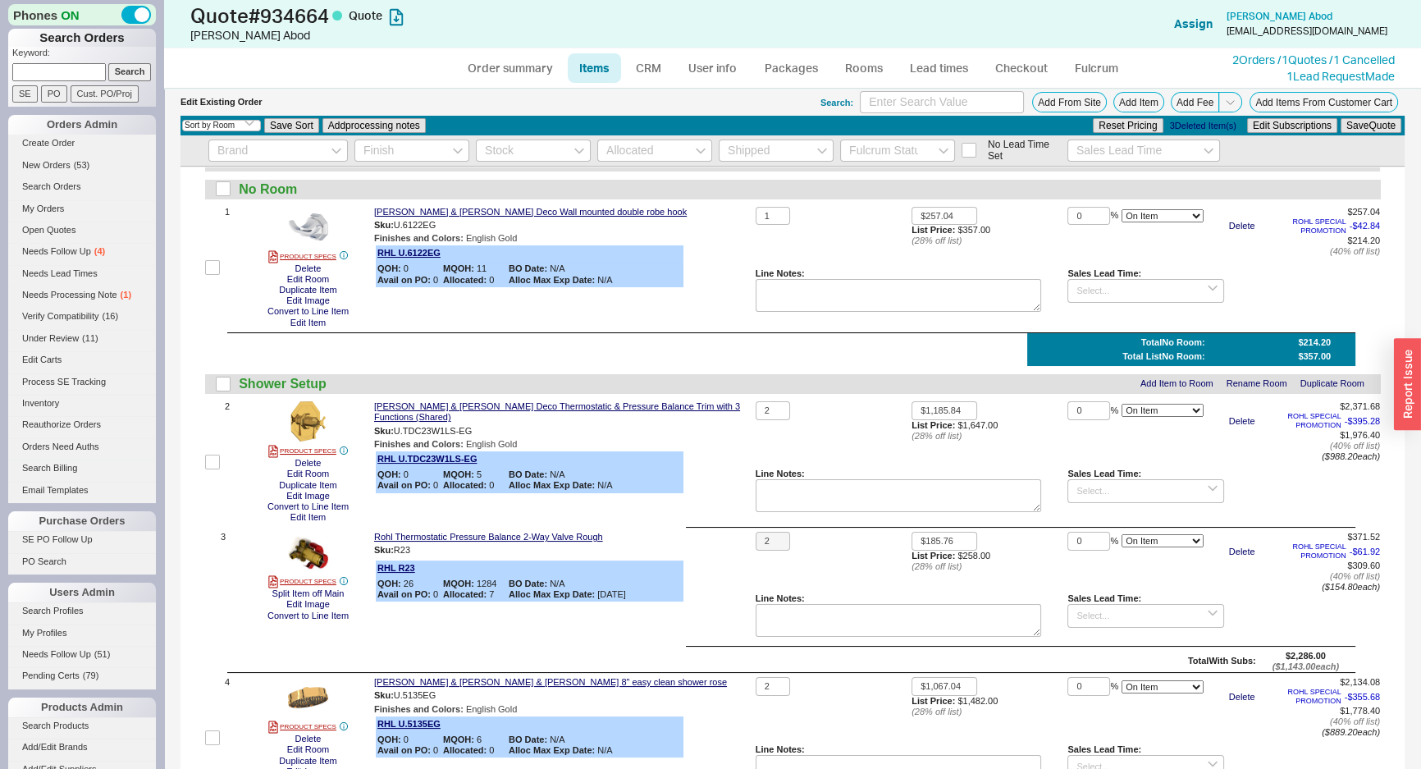
scroll to position [0, 0]
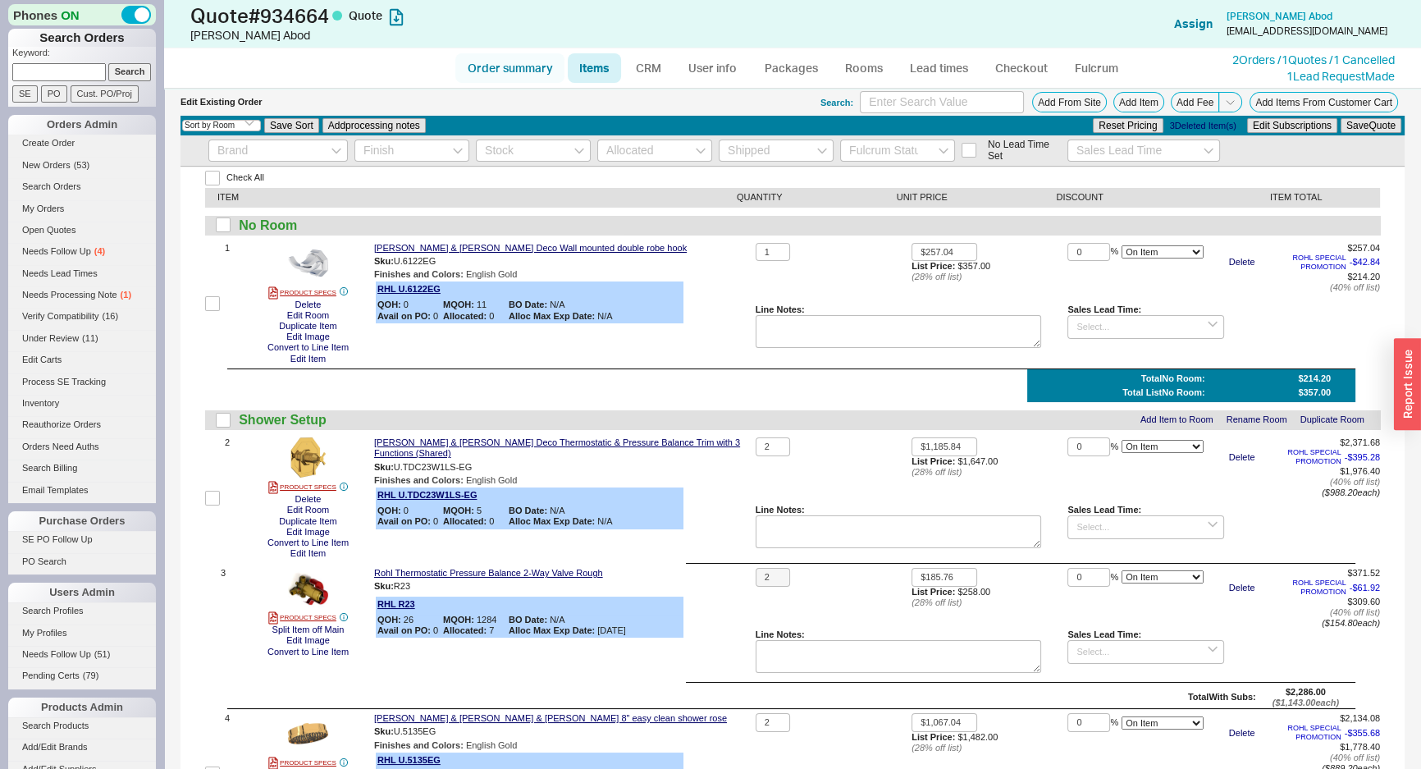
click at [519, 63] on link "Order summary" at bounding box center [509, 68] width 109 height 30
select select "*"
select select "LOW"
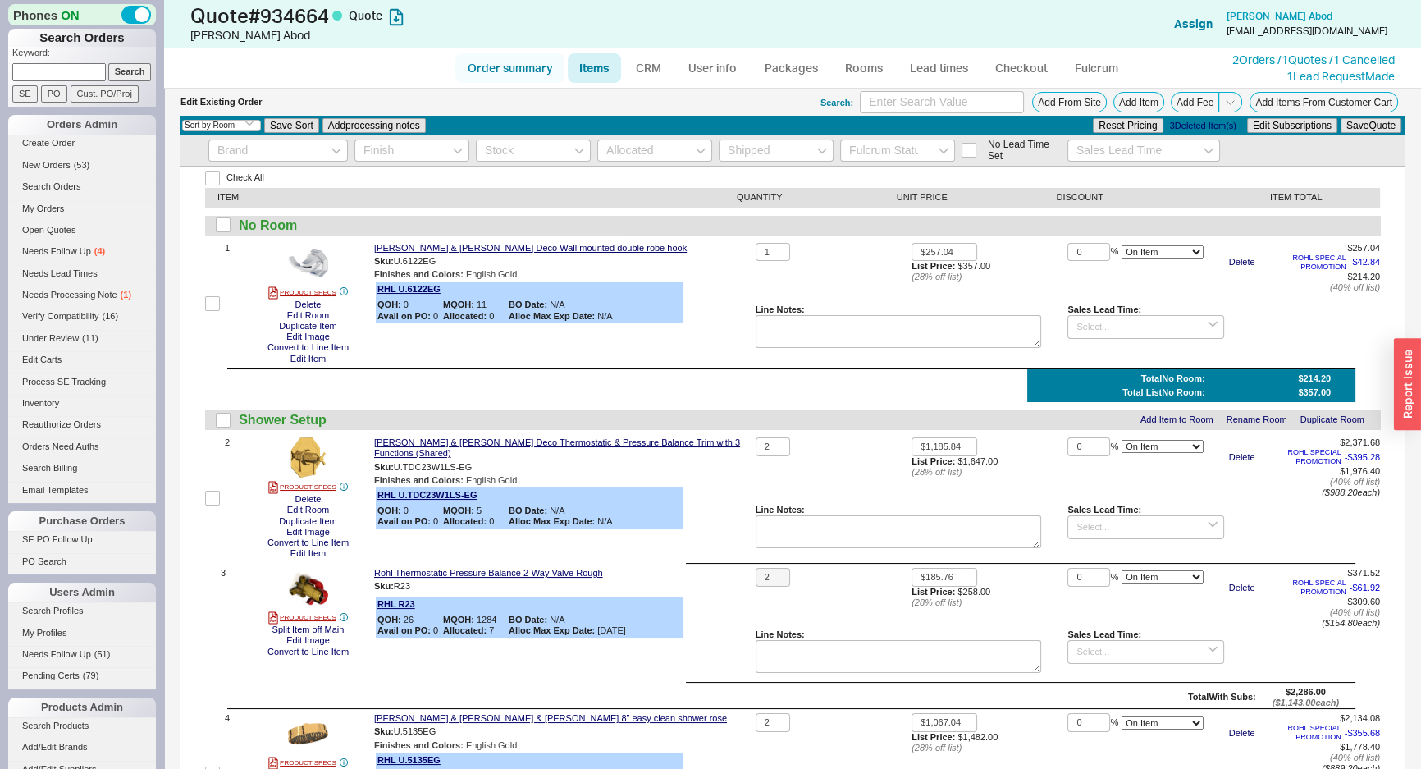
select select "3"
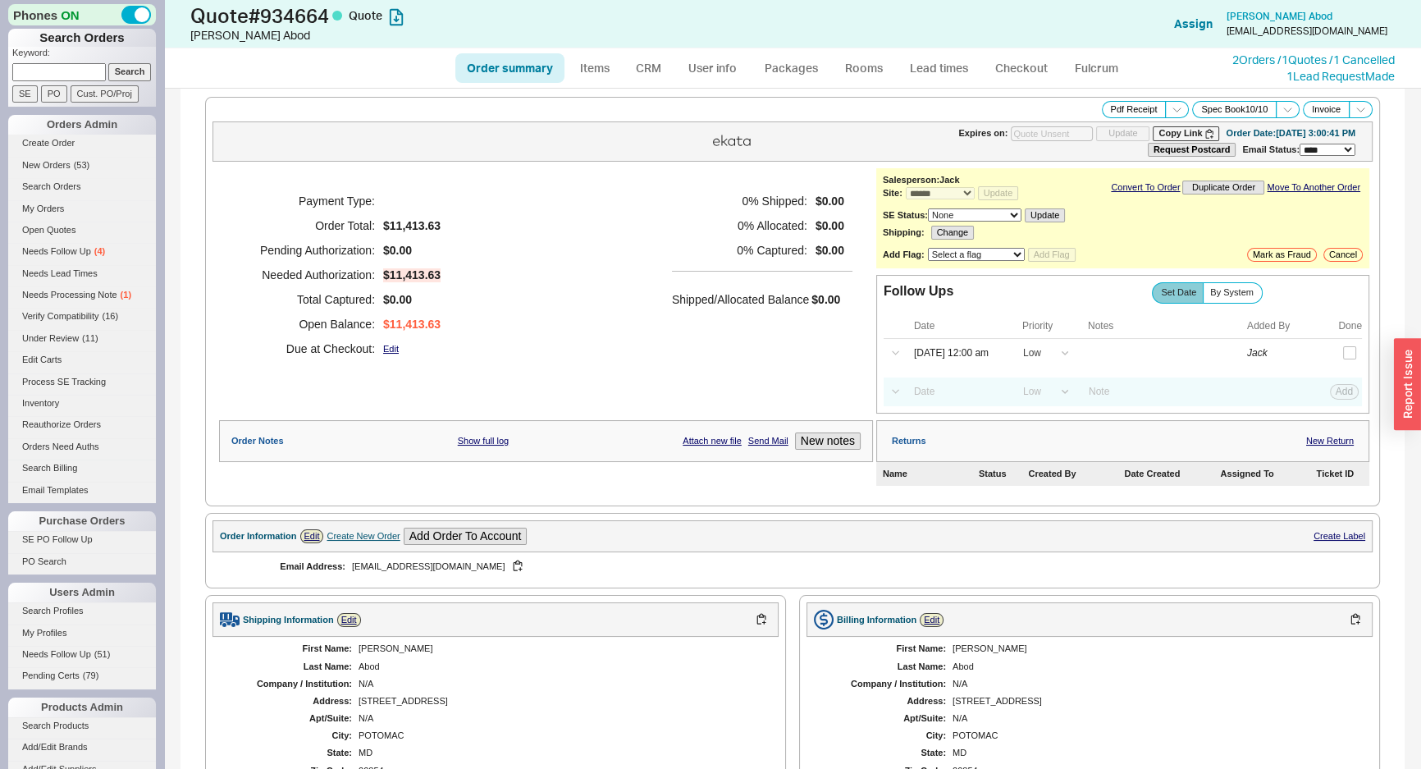
click at [595, 219] on div "Payment Type: Order Total: $11,413.63 Pending Authorization: $0.00 Needed Autho…" at bounding box center [546, 274] width 654 height 213
click at [858, 63] on link "Rooms" at bounding box center [864, 68] width 62 height 30
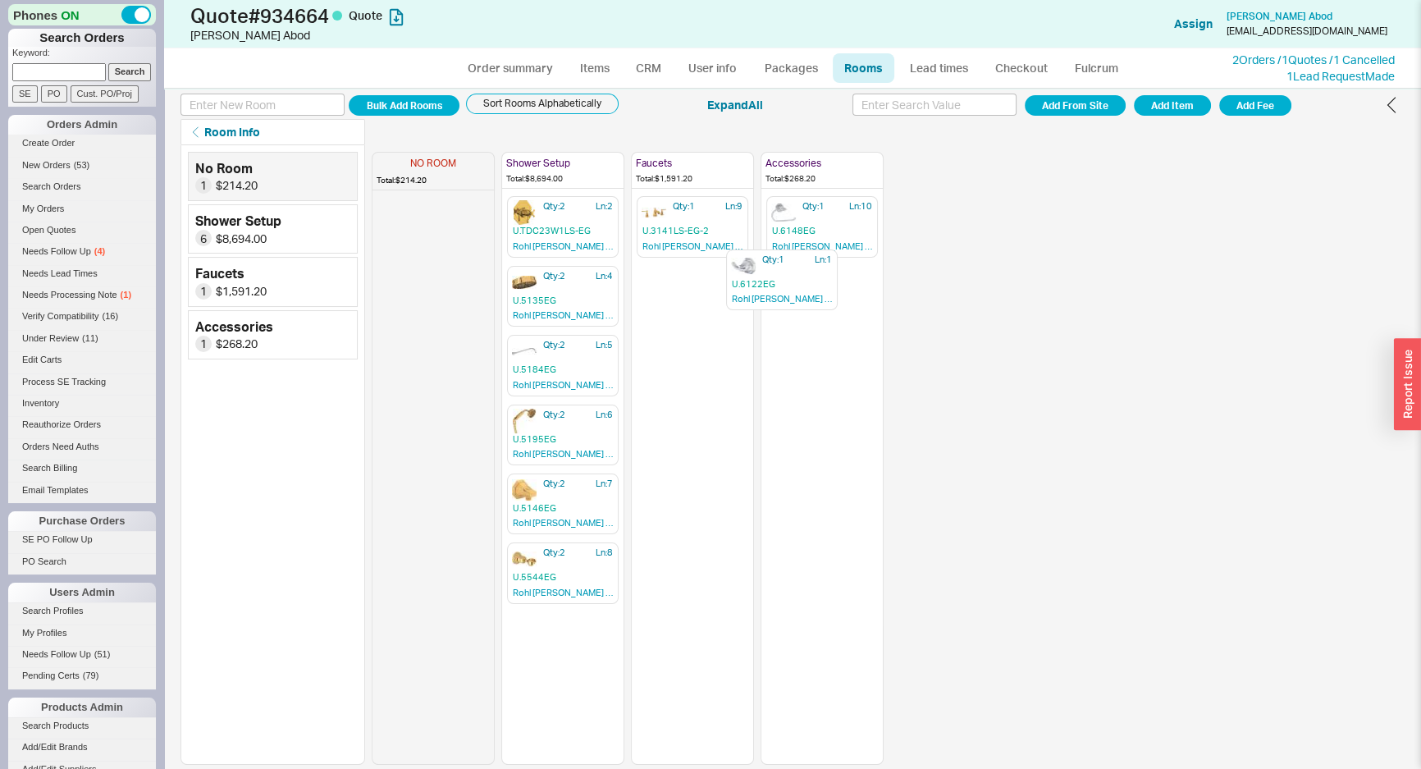
drag, startPoint x: 431, startPoint y: 231, endPoint x: 795, endPoint y: 293, distance: 369.6
click at [795, 293] on div "NO ROOM Total: $214.20 Qty: 1 Ln: 1 U.6122EG Rohl Perrin & Rowe Deco Wall mount…" at bounding box center [628, 455] width 512 height 620
click at [542, 71] on link "Order summary" at bounding box center [509, 68] width 109 height 30
select select "*"
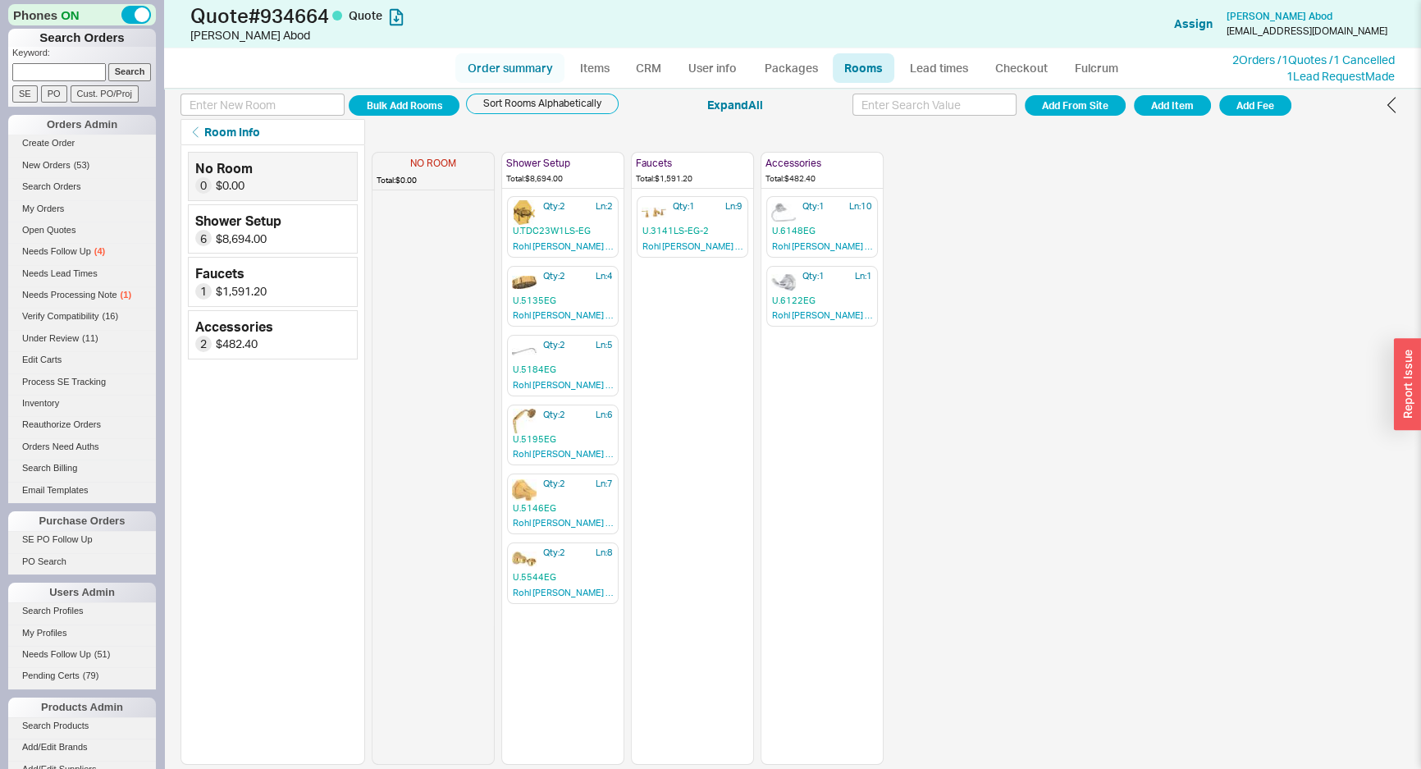
select select "LOW"
select select "3"
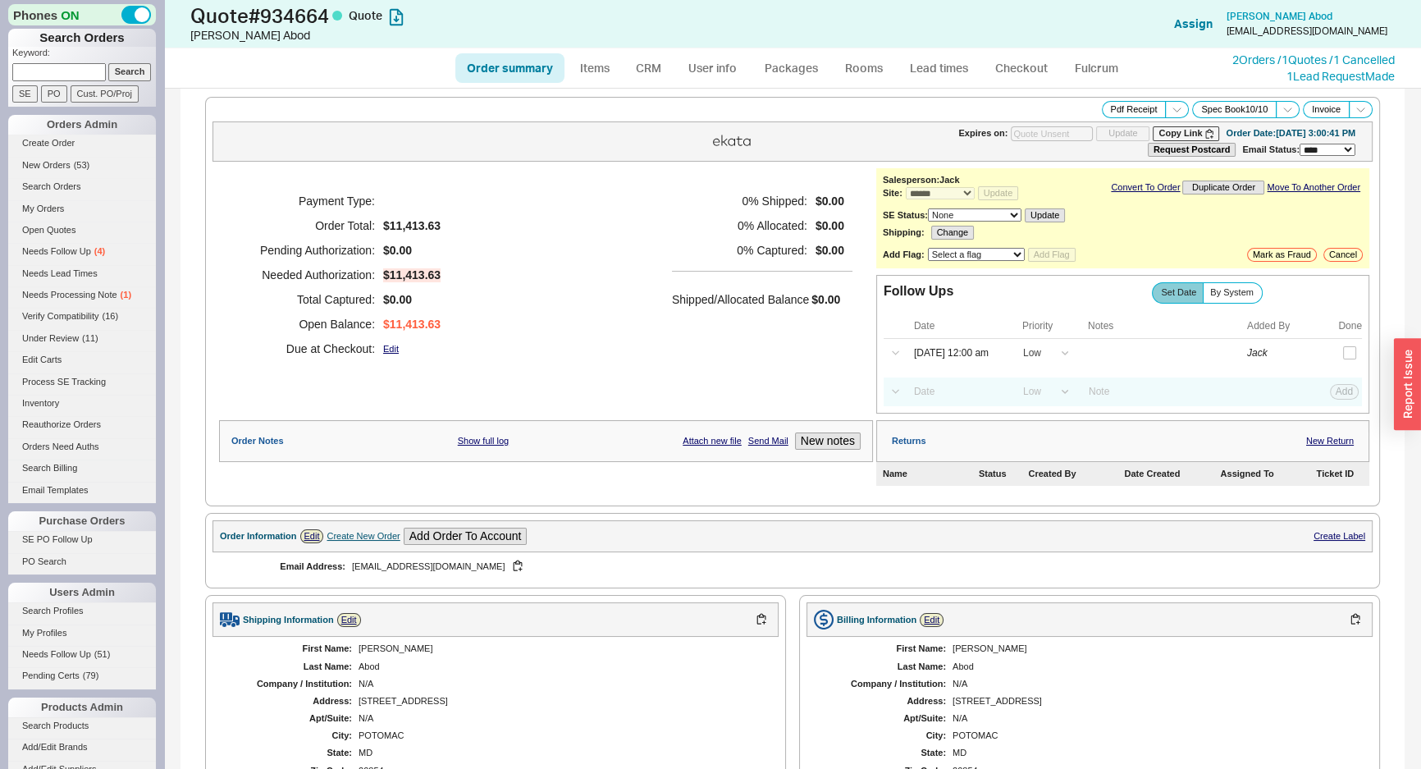
click at [601, 187] on div "Payment Type: Order Total: $11,413.63 Pending Authorization: $0.00 Needed Autho…" at bounding box center [546, 274] width 654 height 213
click at [584, 209] on div "Payment Type: Order Total: $11,413.63 Pending Authorization: $0.00 Needed Autho…" at bounding box center [546, 274] width 654 height 213
click at [519, 86] on ul "Order summary Items CRM User info Packages Rooms Lead times Checkout Fulcrum" at bounding box center [793, 67] width 688 height 39
click at [550, 68] on link "Order summary" at bounding box center [509, 68] width 109 height 30
select select "*"
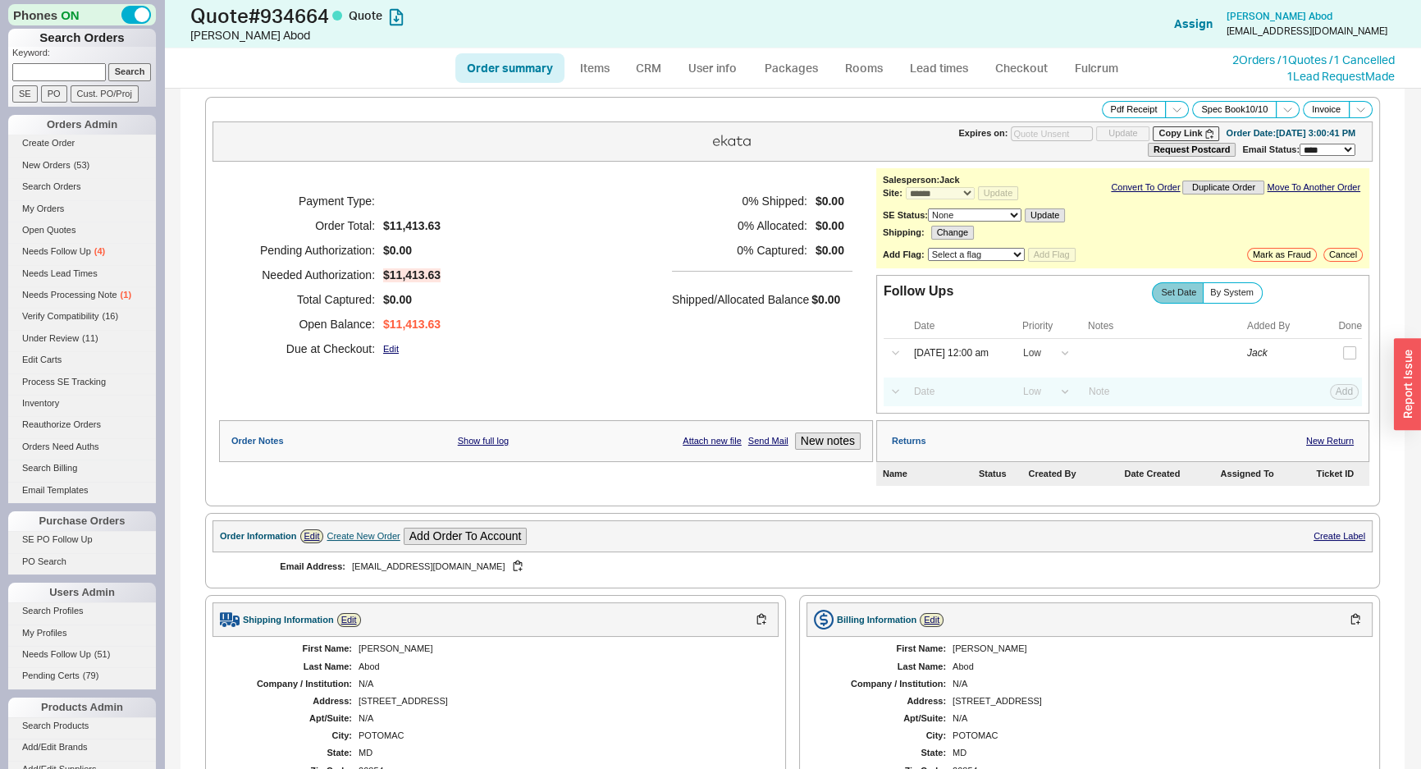
select select "*"
select select "LOW"
select select "3"
click at [550, 68] on link "Order summary" at bounding box center [509, 68] width 109 height 30
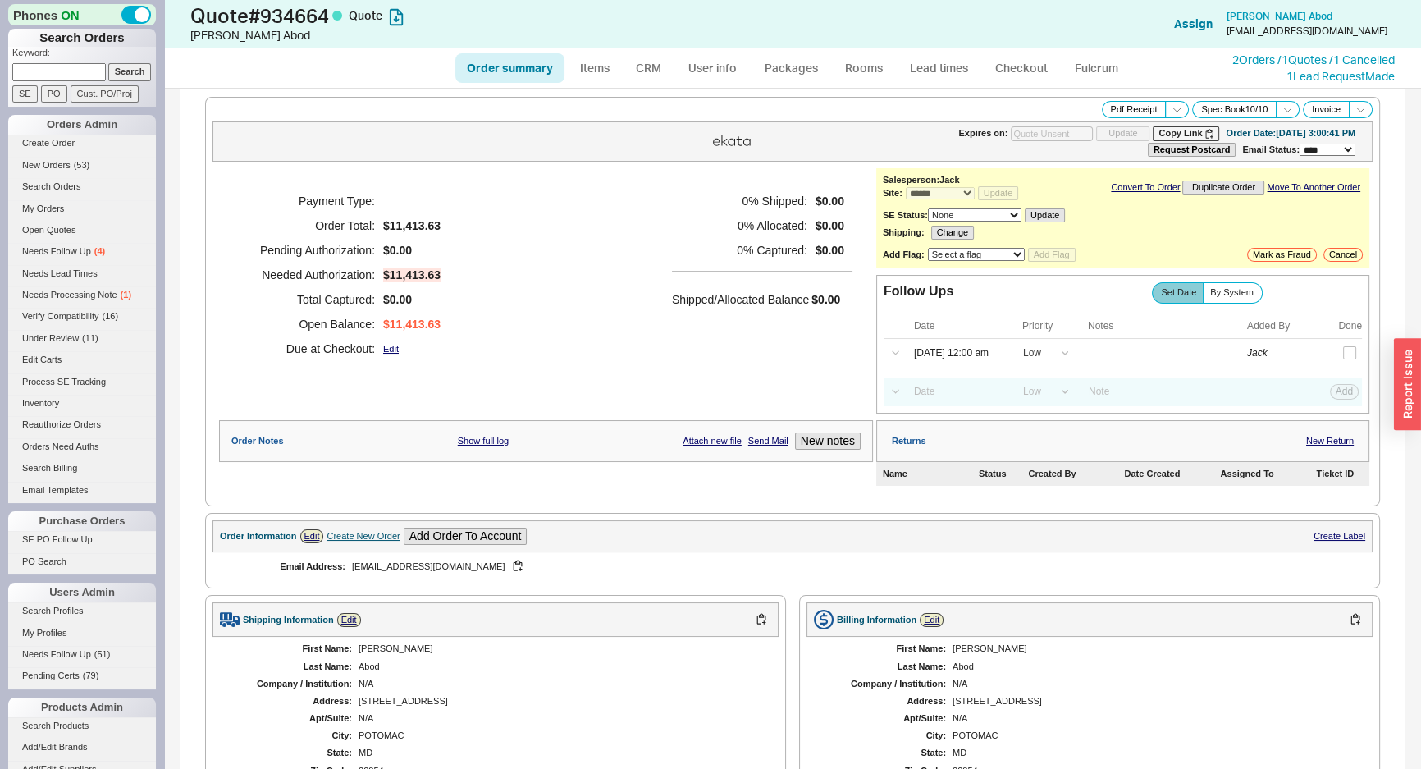
select select "*"
select select "LOW"
select select "3"
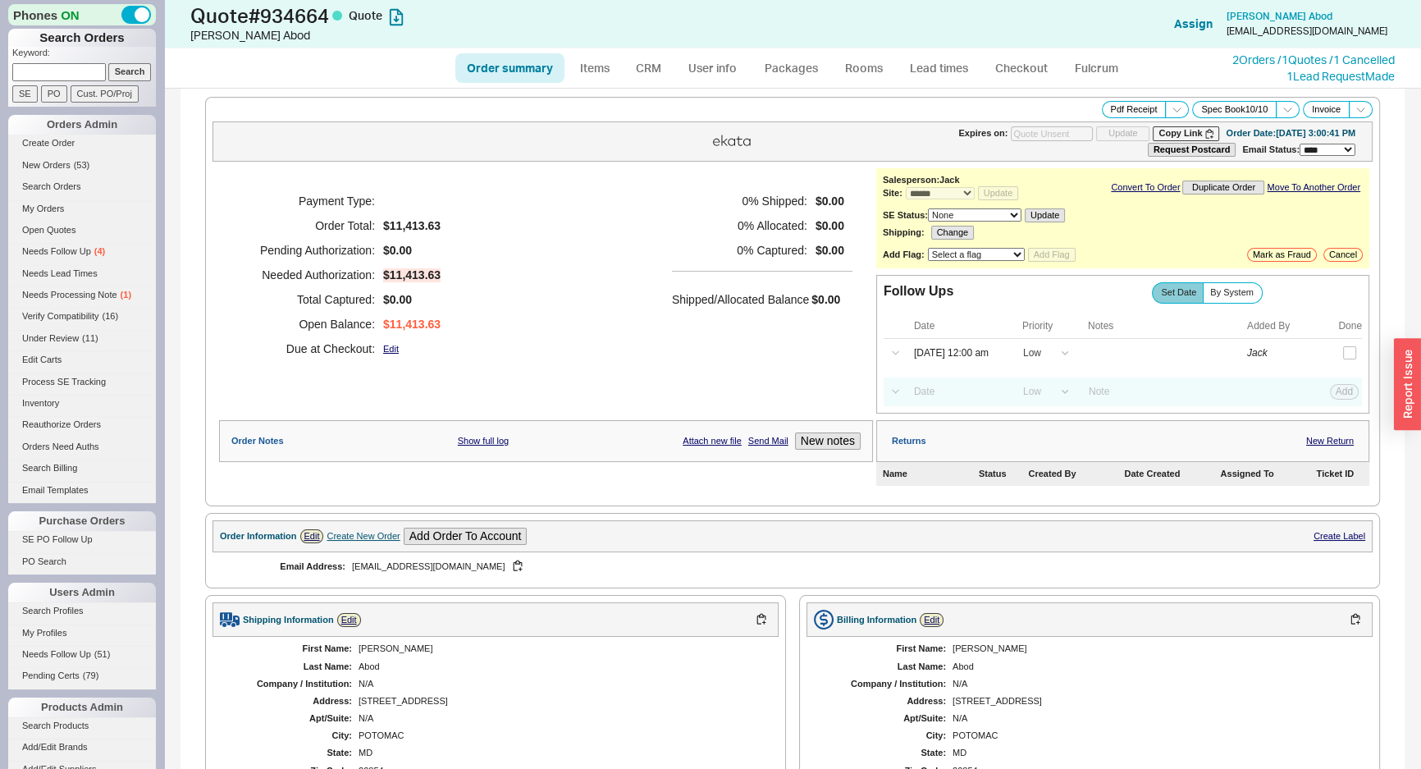
click at [550, 68] on link "Order summary" at bounding box center [509, 68] width 109 height 30
select select "*"
select select "LOW"
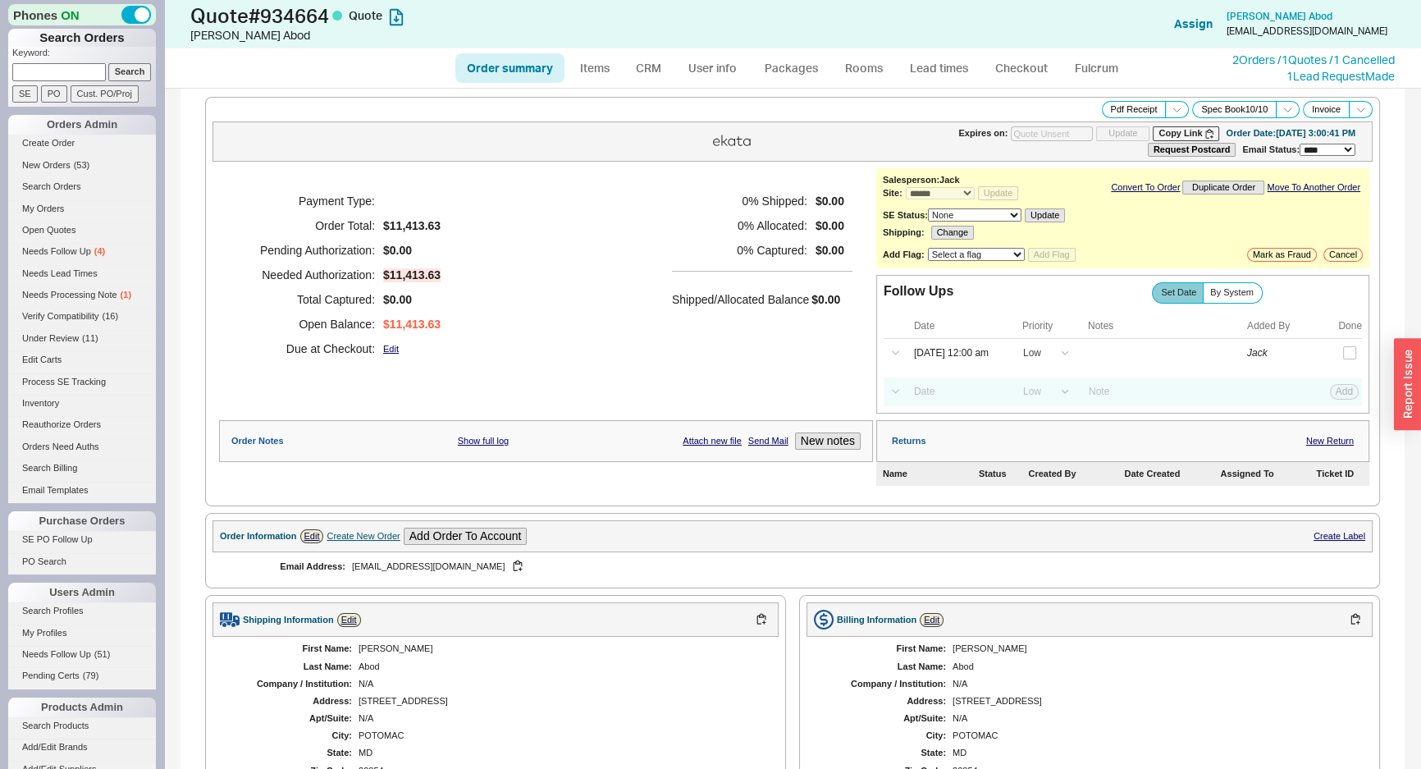
select select "3"
click at [639, 77] on link "CRM" at bounding box center [648, 68] width 48 height 30
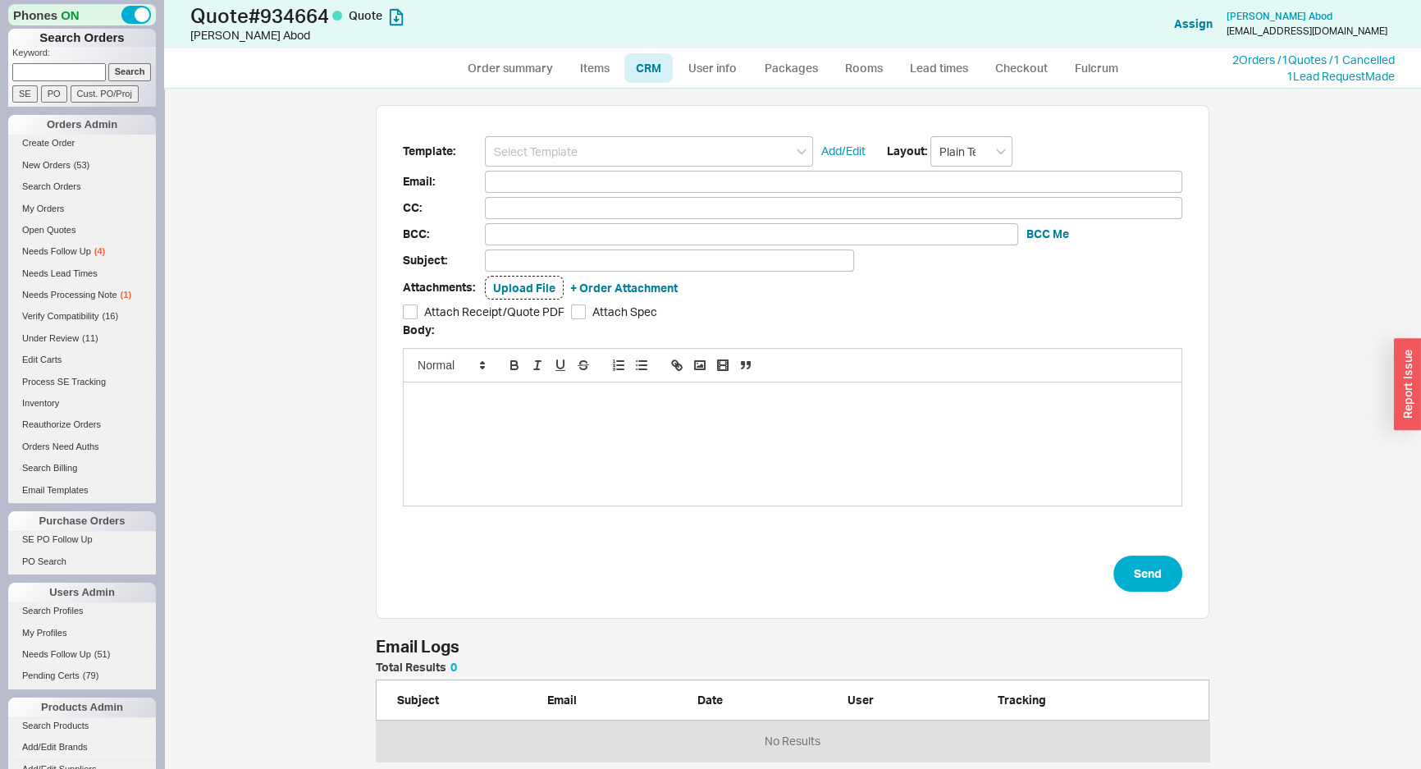
scroll to position [670, 1234]
click at [600, 142] on input at bounding box center [649, 151] width 328 height 30
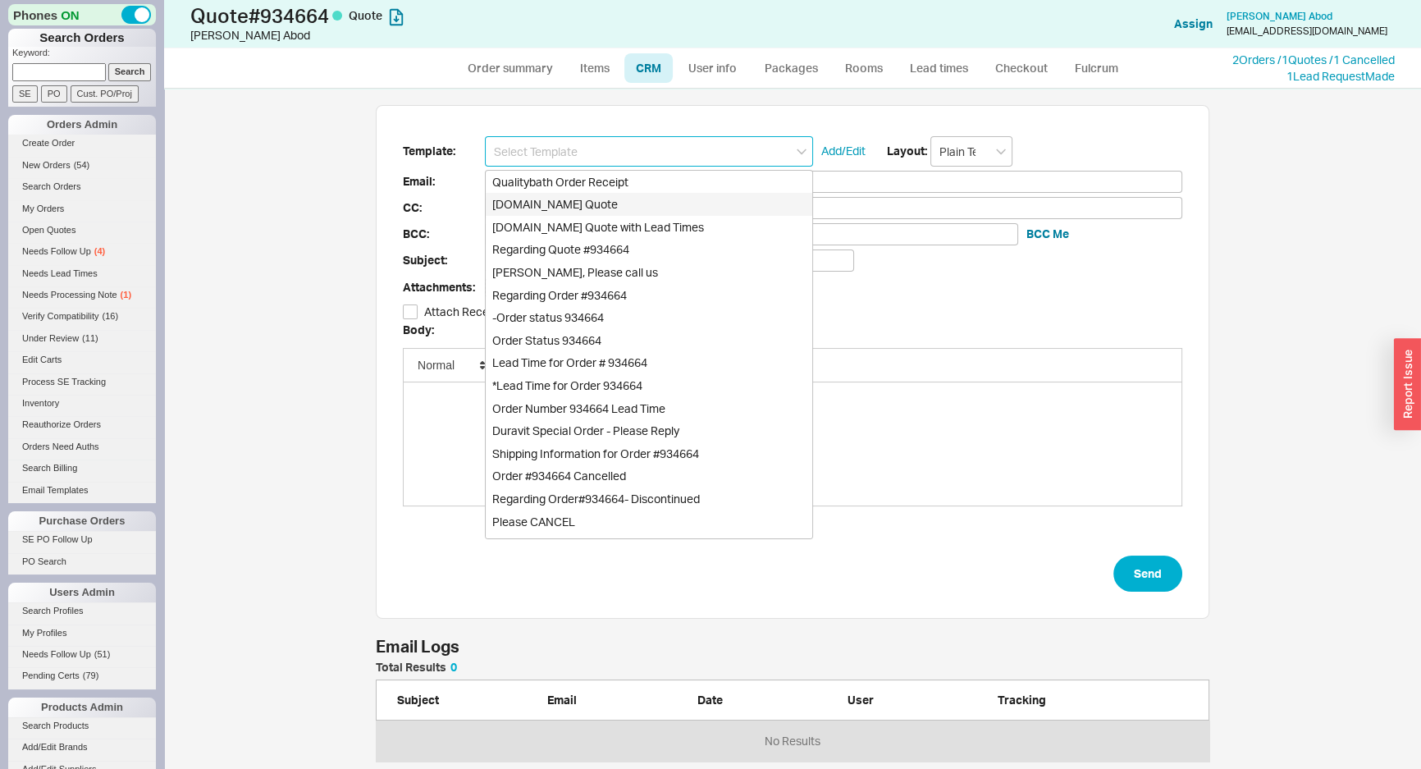
click at [583, 196] on div "[DOMAIN_NAME] Quote" at bounding box center [649, 204] width 327 height 23
type input "[DOMAIN_NAME] Quote"
type input "Receipt"
type input "laabod@yahoo.com"
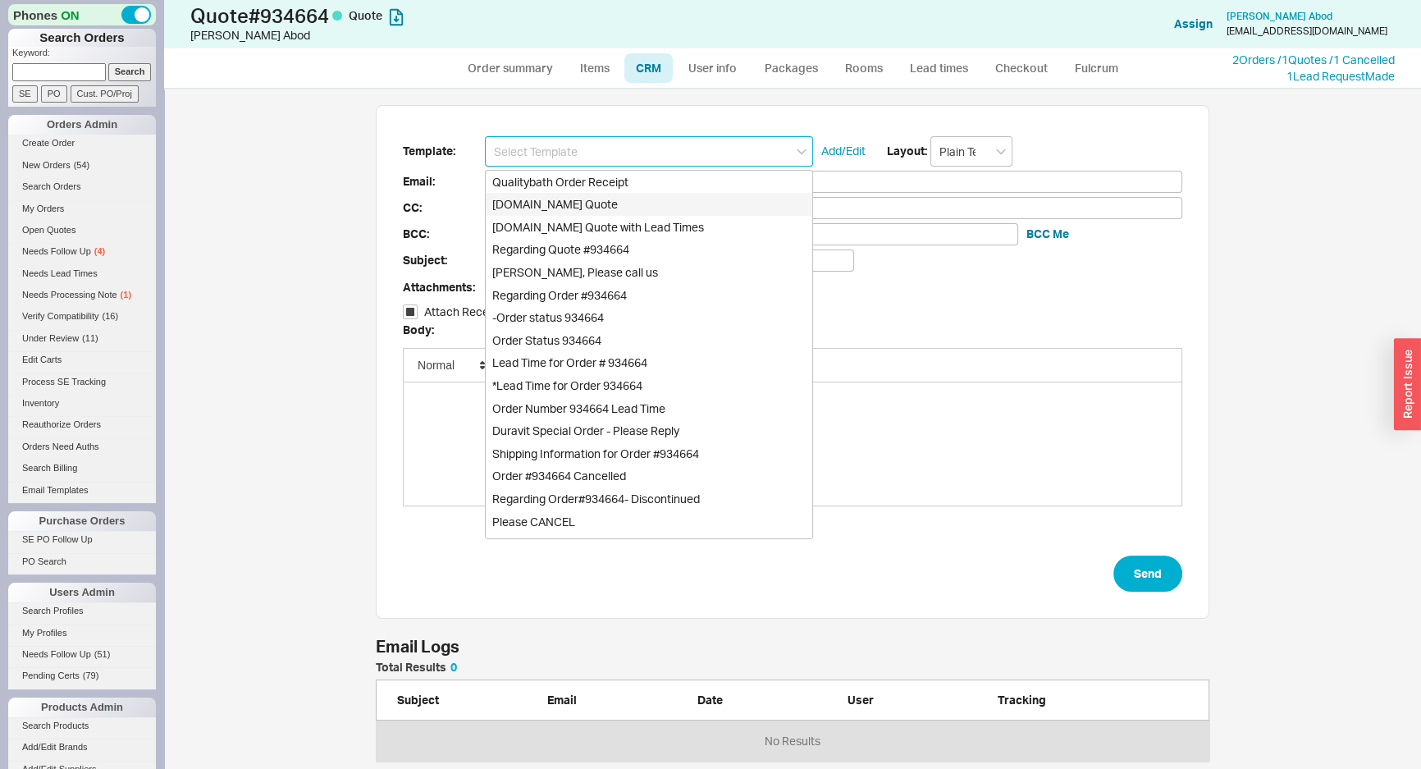
type input "Quality Bath Quote #934664"
checkbox input "true"
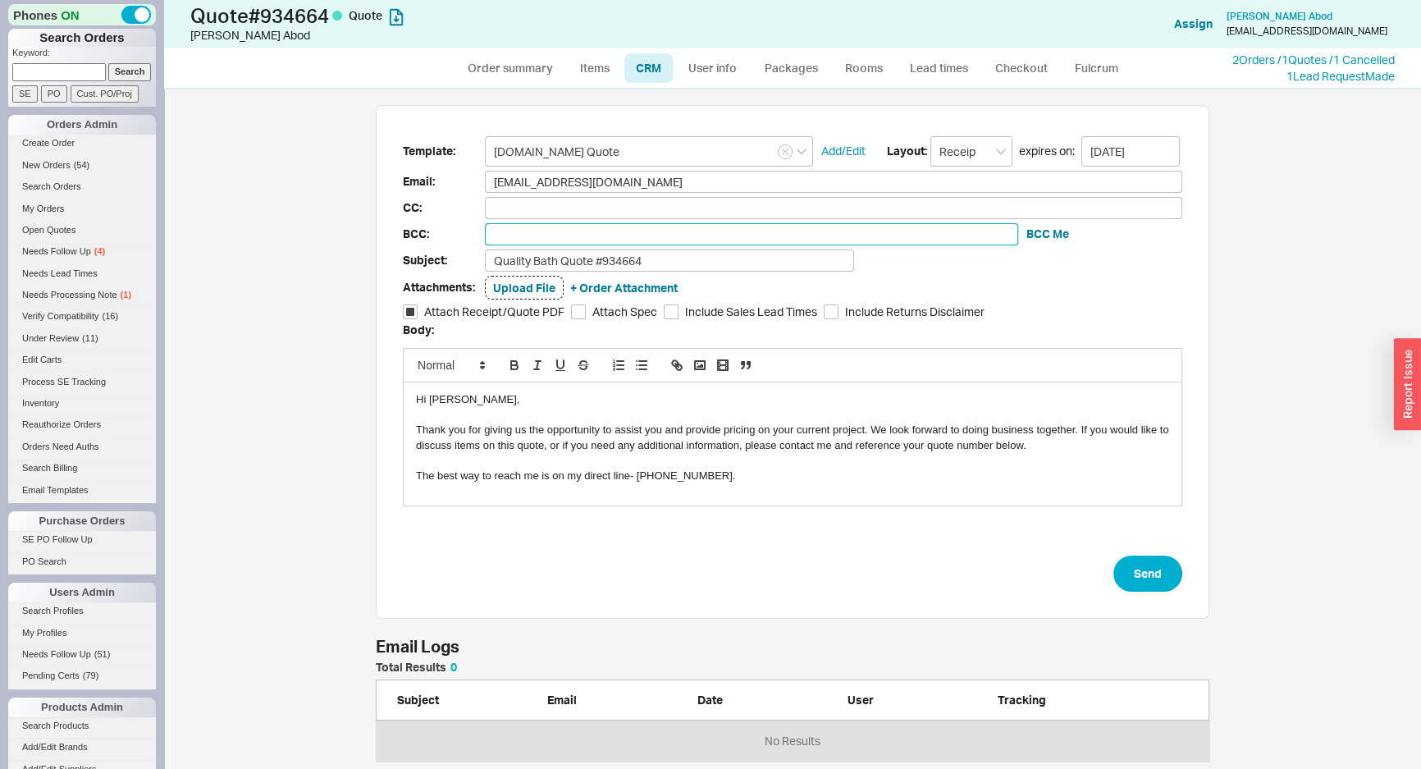
click at [646, 244] on input at bounding box center [751, 234] width 533 height 22
click at [680, 260] on input "Quality Bath Quote #934664" at bounding box center [669, 260] width 369 height 22
type input "Quality Bath Quote #934664 Rohl Deco Proposal"
click at [1156, 573] on button "Send" at bounding box center [1148, 574] width 69 height 36
select select "*"
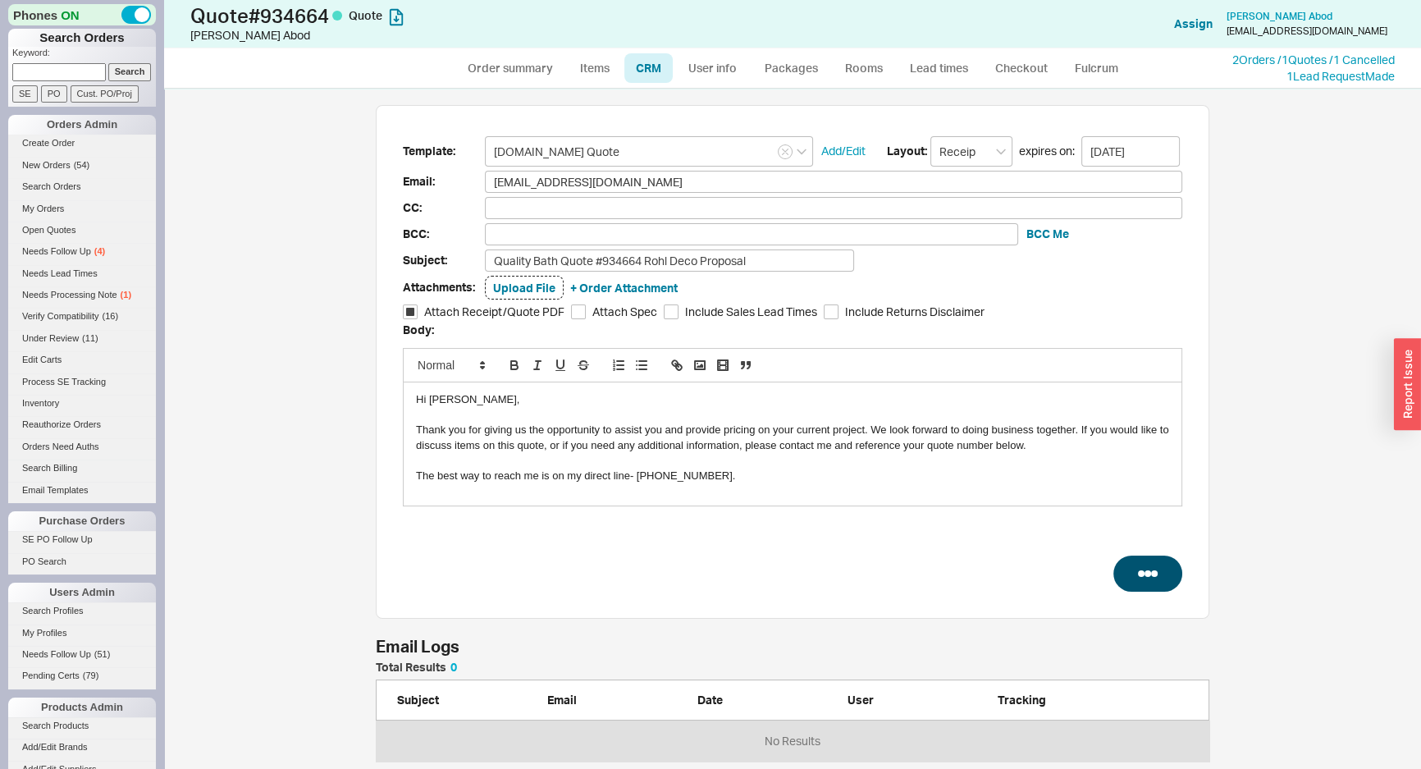
select select "*"
select select "LOW"
select select "3"
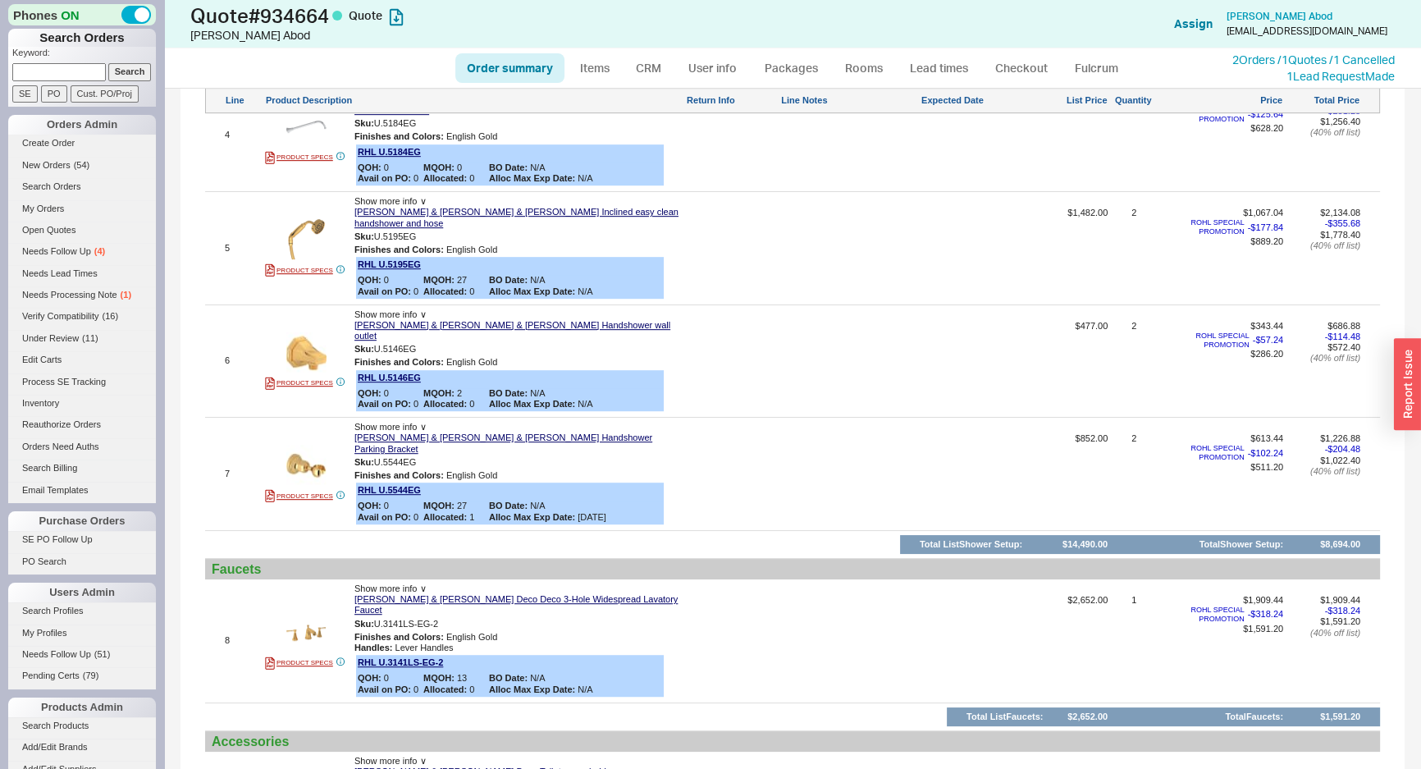
scroll to position [1193, 0]
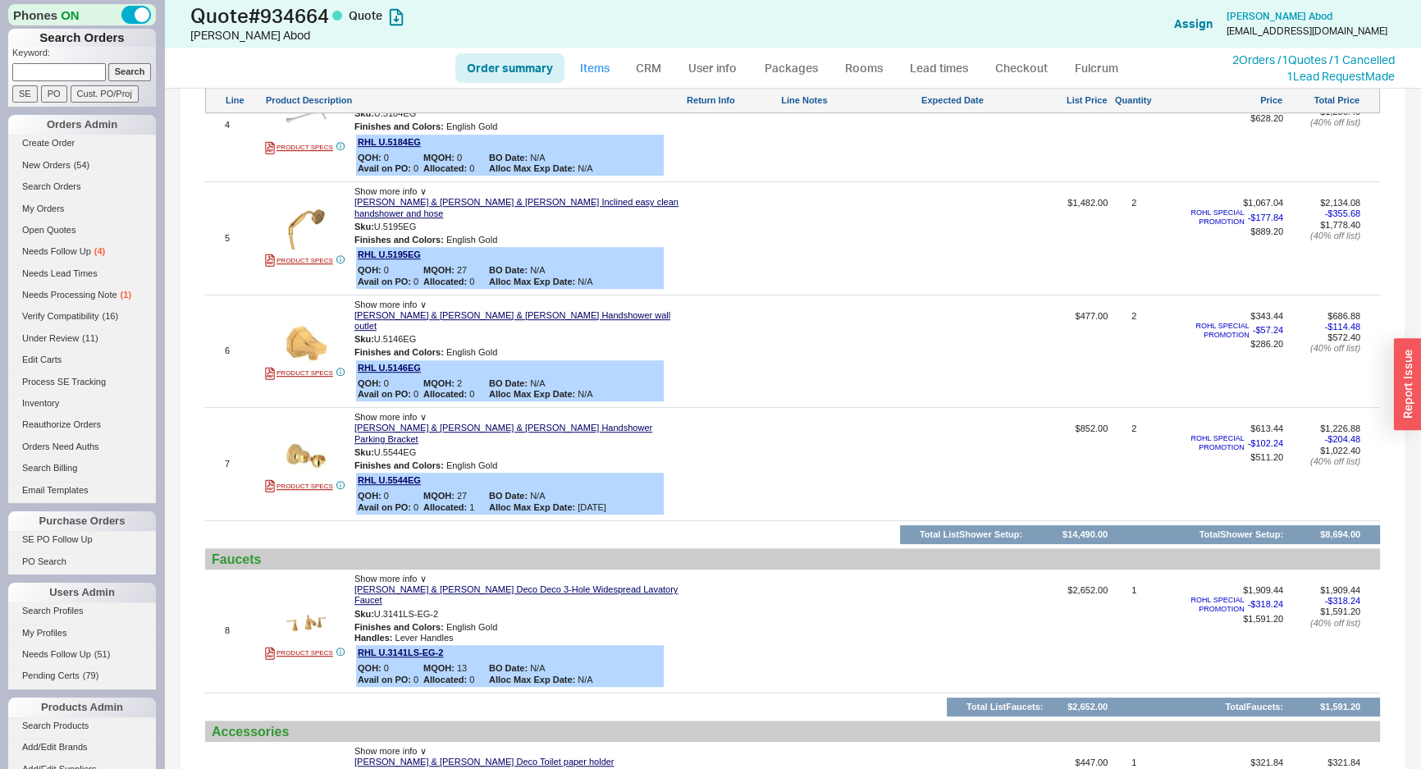
drag, startPoint x: 599, startPoint y: 75, endPoint x: 591, endPoint y: 88, distance: 15.5
click at [599, 75] on link "Items" at bounding box center [594, 68] width 53 height 30
select select "3"
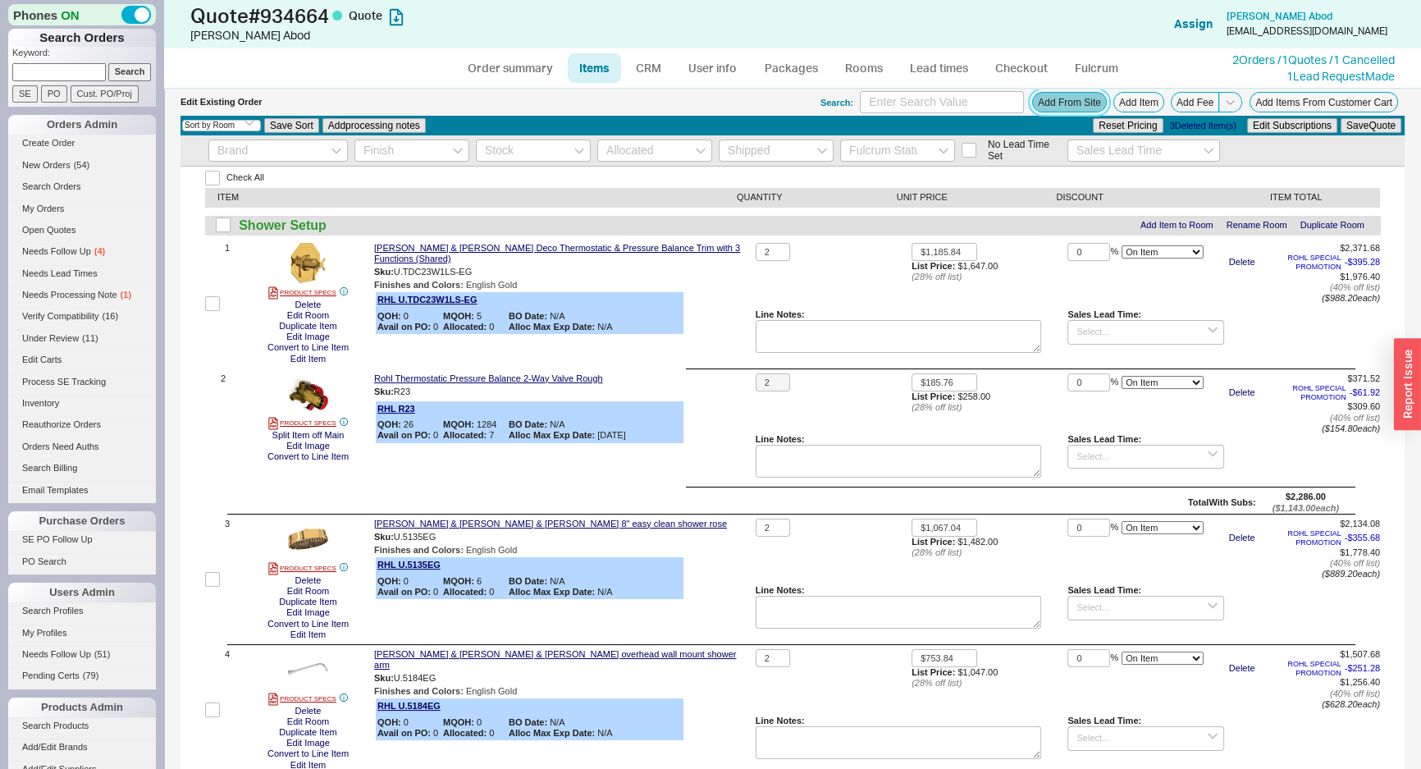
click at [1055, 104] on button "Add From Site" at bounding box center [1069, 102] width 75 height 21
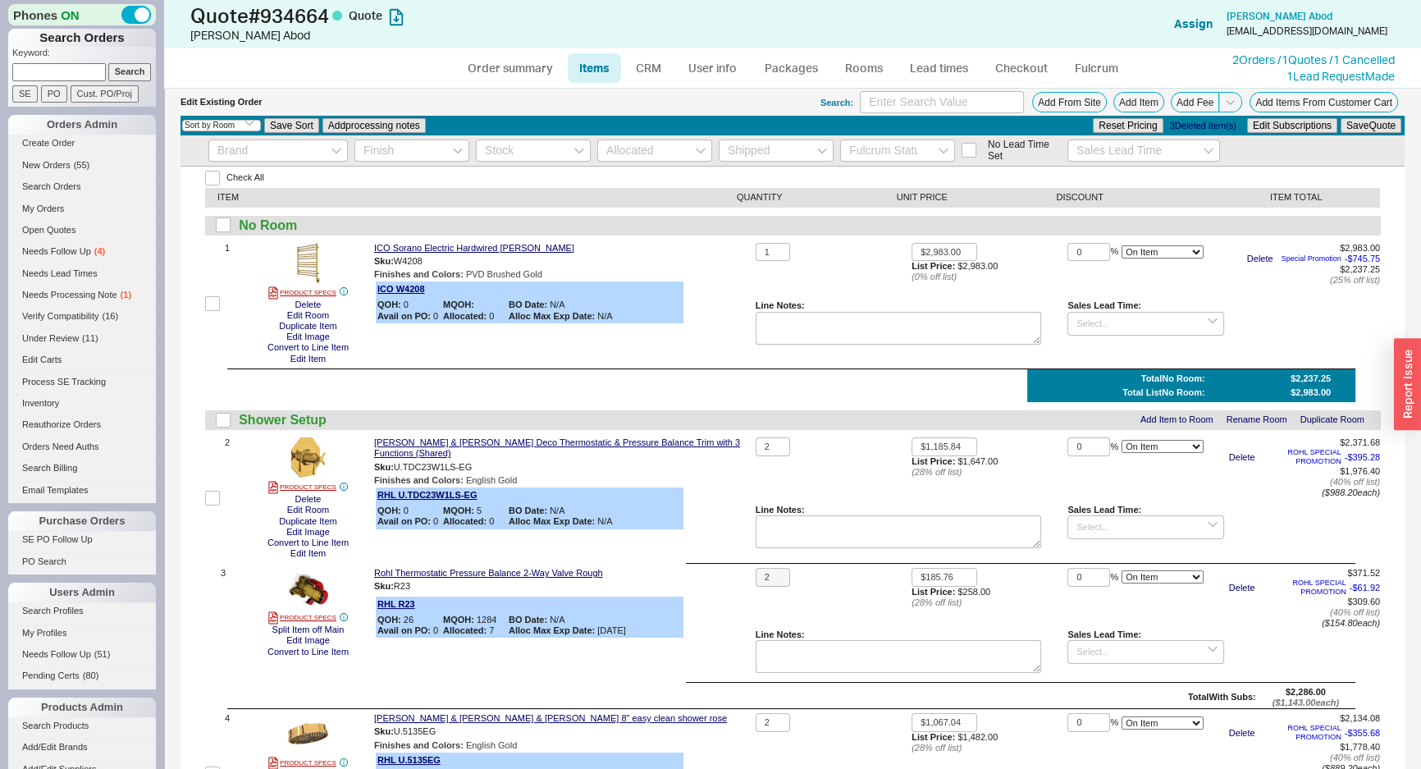
click at [671, 361] on div "ICO Sorano Electric Hardwired Towel Warmer Sku: W4208 Finishes and Colors : PVD…" at bounding box center [561, 303] width 375 height 121
drag, startPoint x: 853, startPoint y: 75, endPoint x: 834, endPoint y: 85, distance: 21.3
click at [853, 75] on link "Rooms" at bounding box center [864, 68] width 62 height 30
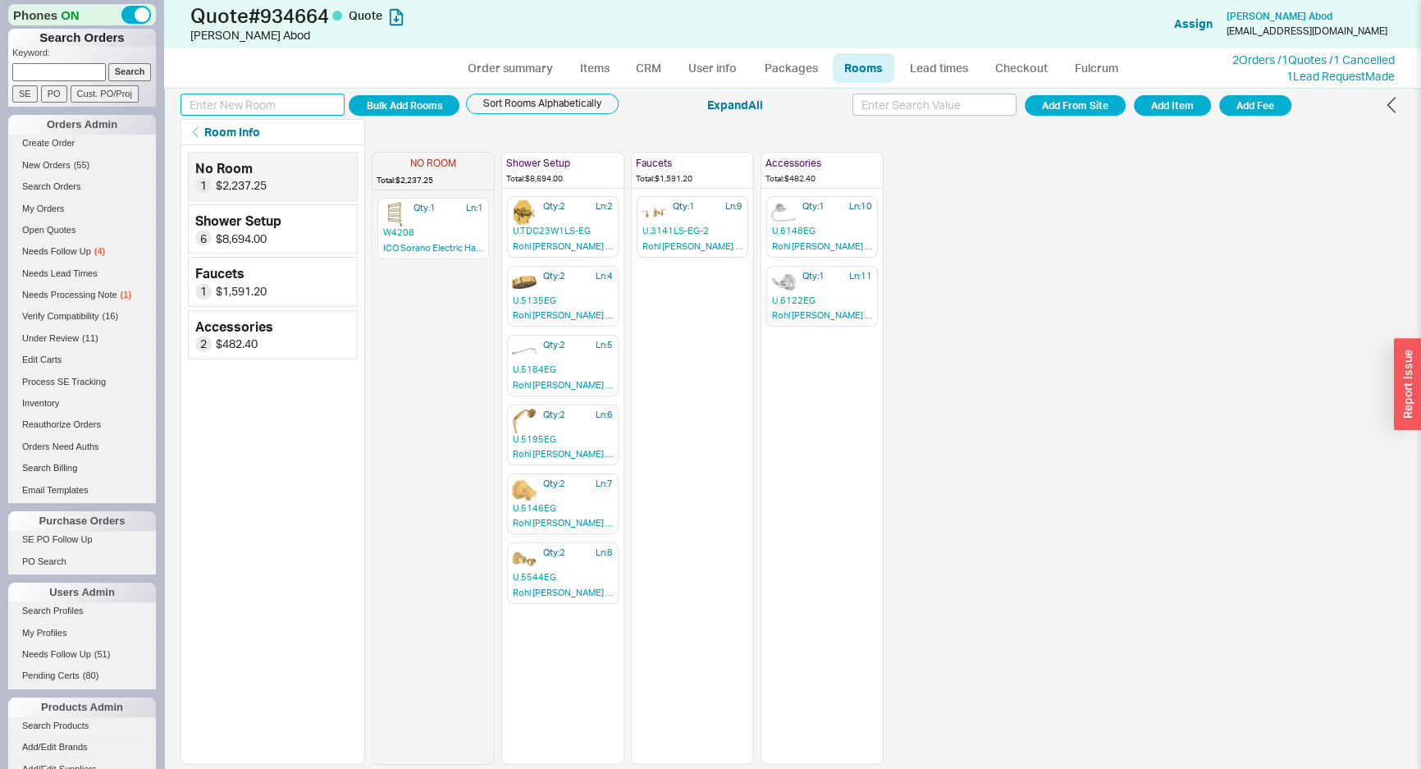
click at [318, 114] on input at bounding box center [263, 105] width 164 height 22
type input "Towel Warmer"
click at [349, 95] on button "Add Room" at bounding box center [404, 105] width 111 height 21
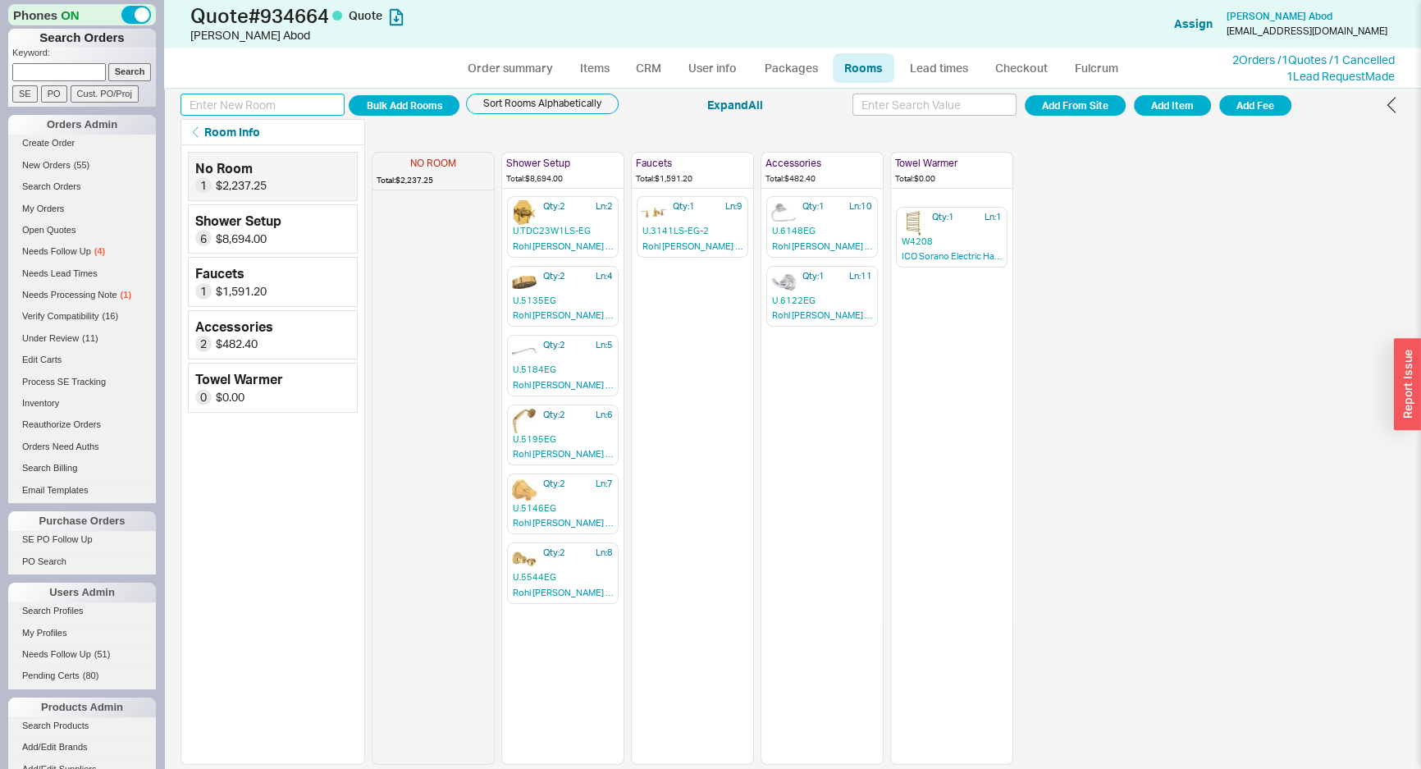
drag, startPoint x: 420, startPoint y: 230, endPoint x: 962, endPoint y: 245, distance: 541.8
click at [962, 245] on div "NO ROOM Total: $2,237.25 Qty: 1 Ln: 1 W4208 ICO Sorano Electric Hardwired Towel…" at bounding box center [693, 455] width 642 height 620
click at [679, 129] on div "Room Info Edit Rooms Delete Duplicate Items Edit Options Move Items Split Quant…" at bounding box center [793, 132] width 1224 height 26
click at [548, 69] on link "Order summary" at bounding box center [509, 68] width 109 height 30
select select "*"
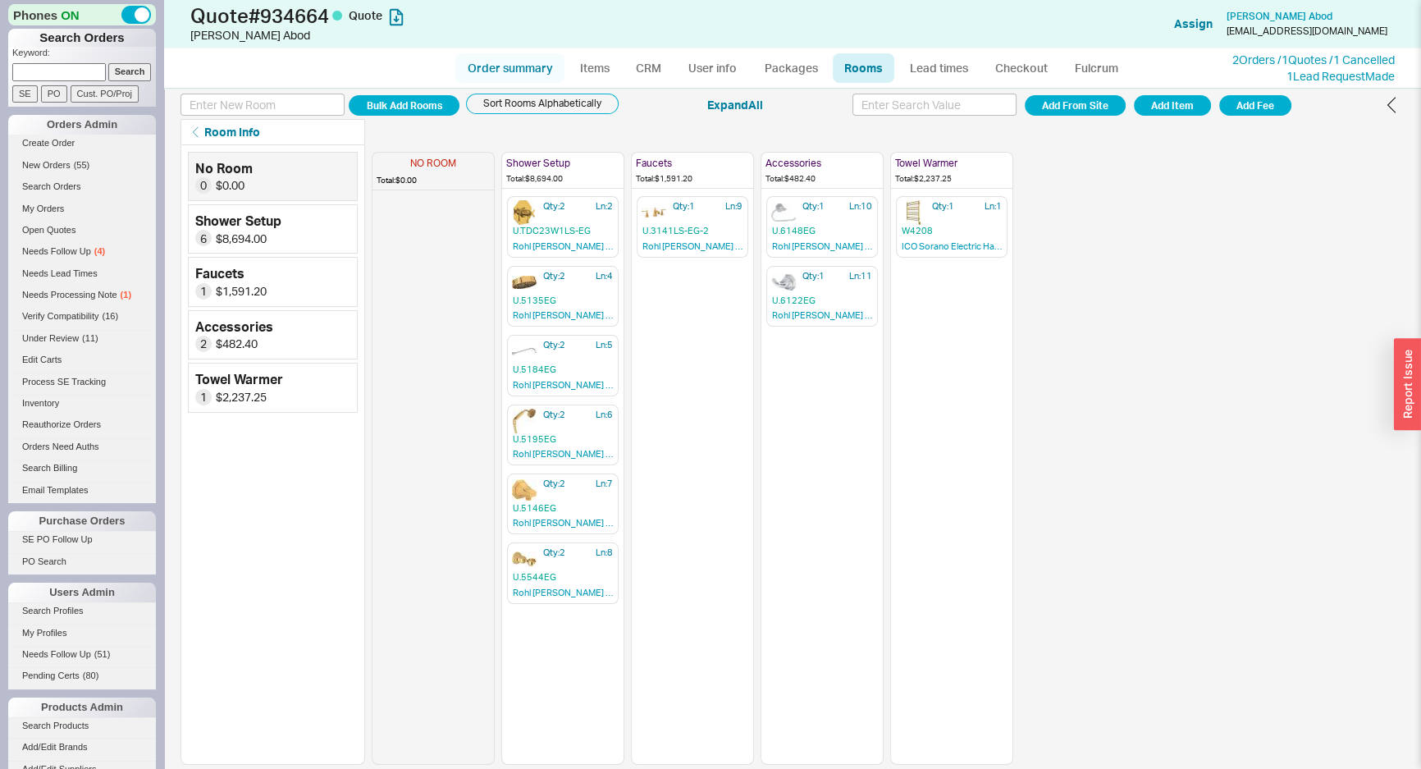
select select "*"
select select "LOW"
select select "3"
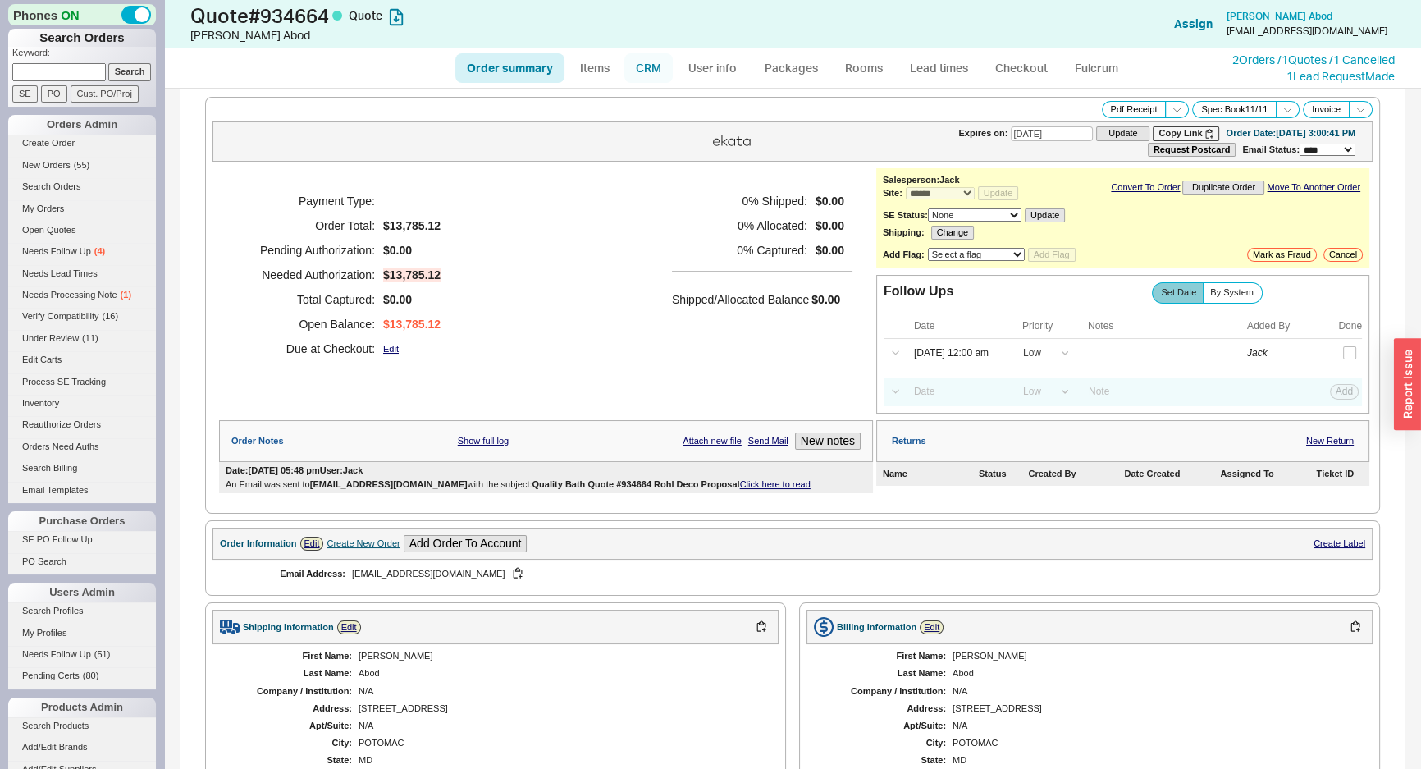
click at [665, 65] on link "CRM" at bounding box center [648, 68] width 48 height 30
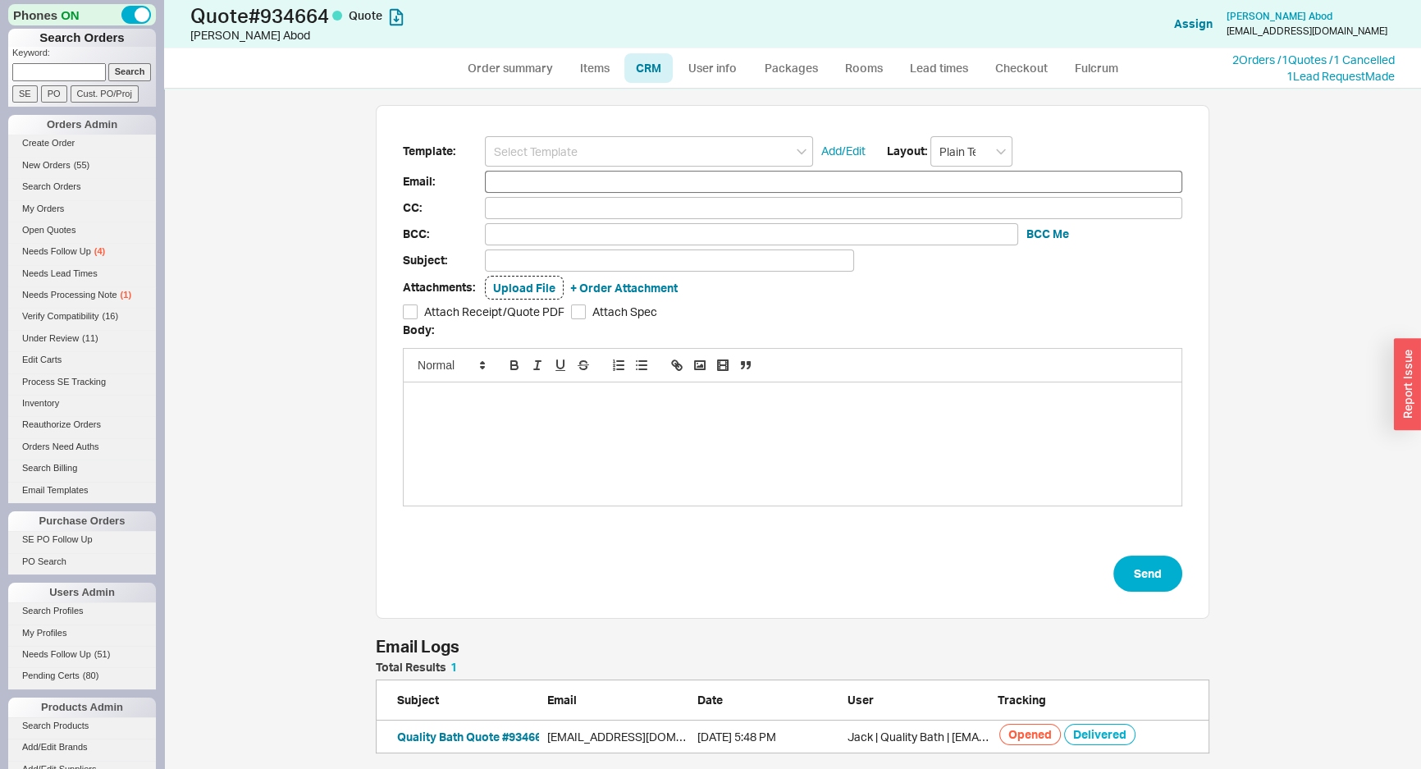
scroll to position [670, 1246]
click at [597, 163] on input at bounding box center [649, 151] width 328 height 30
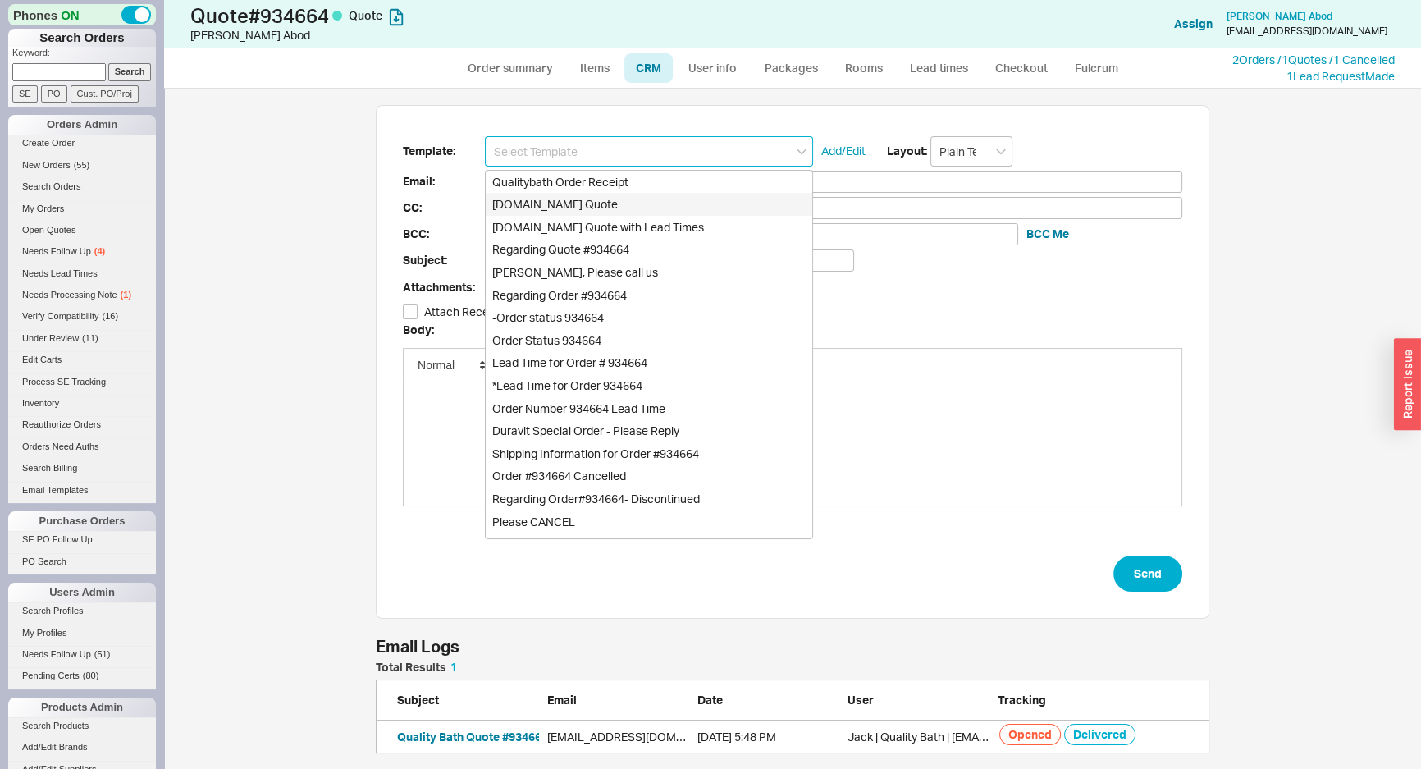
click at [590, 206] on div "[DOMAIN_NAME] Quote" at bounding box center [649, 204] width 327 height 23
type input "[DOMAIN_NAME] Quote"
type input "Receipt"
type input "laabod@yahoo.com"
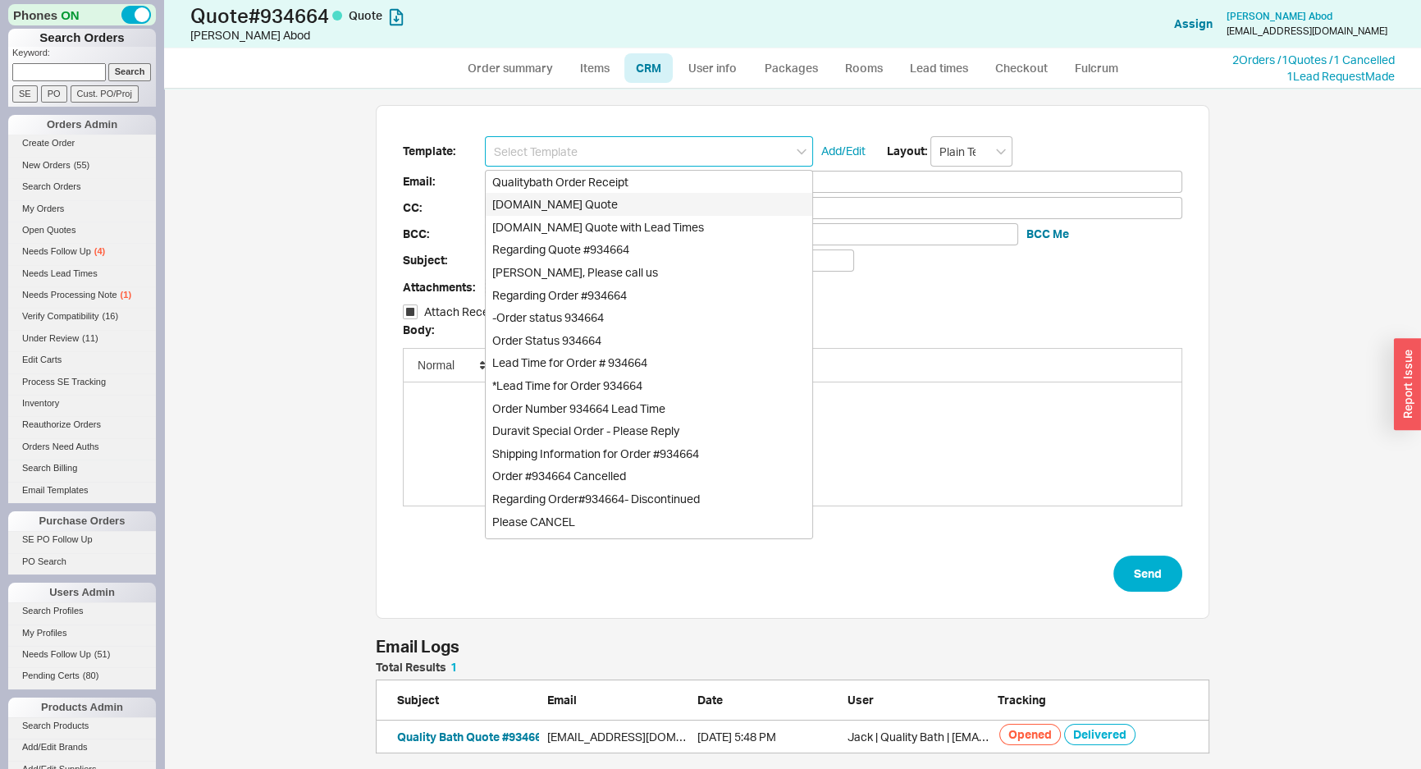
type input "Quality Bath Quote #934664"
checkbox input "true"
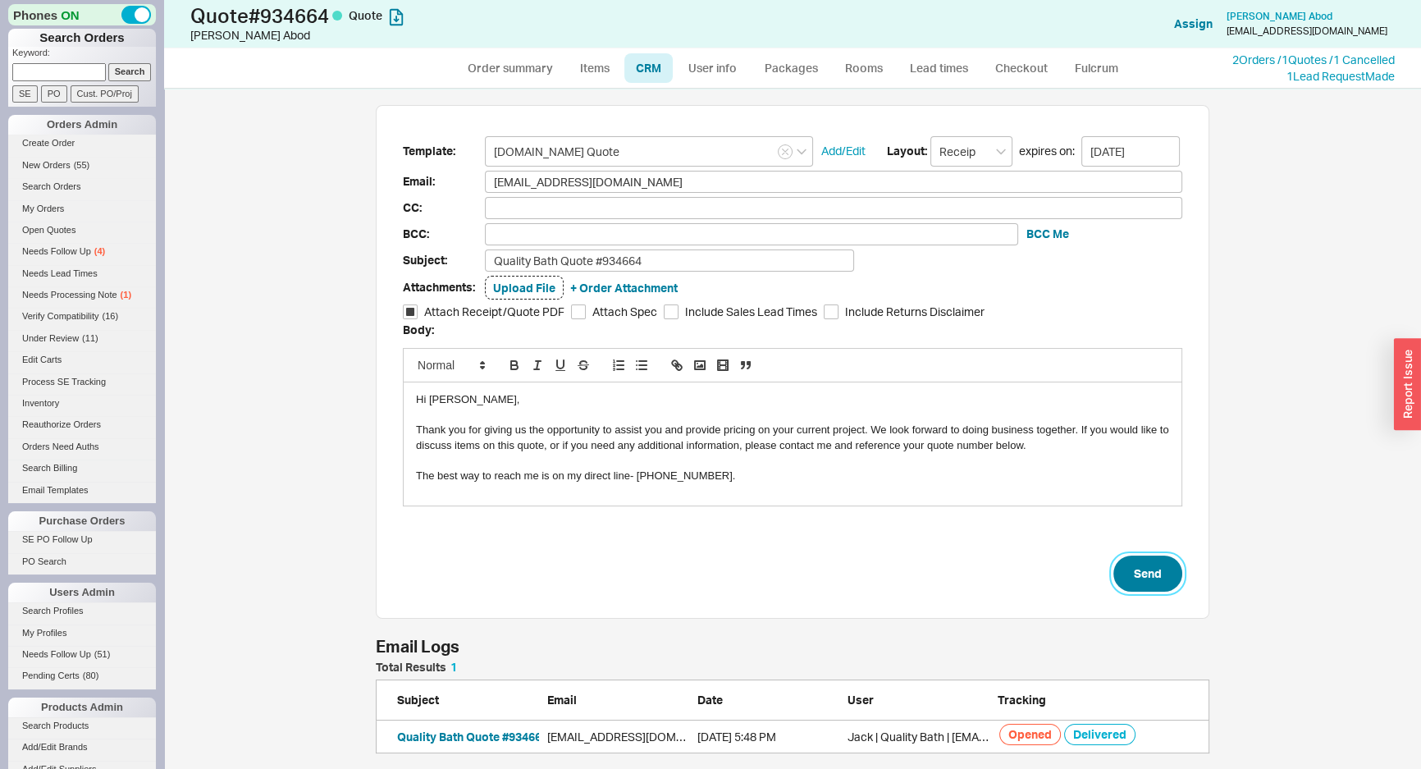
click at [1158, 574] on button "Send" at bounding box center [1148, 574] width 69 height 36
select select "*"
select select "LOW"
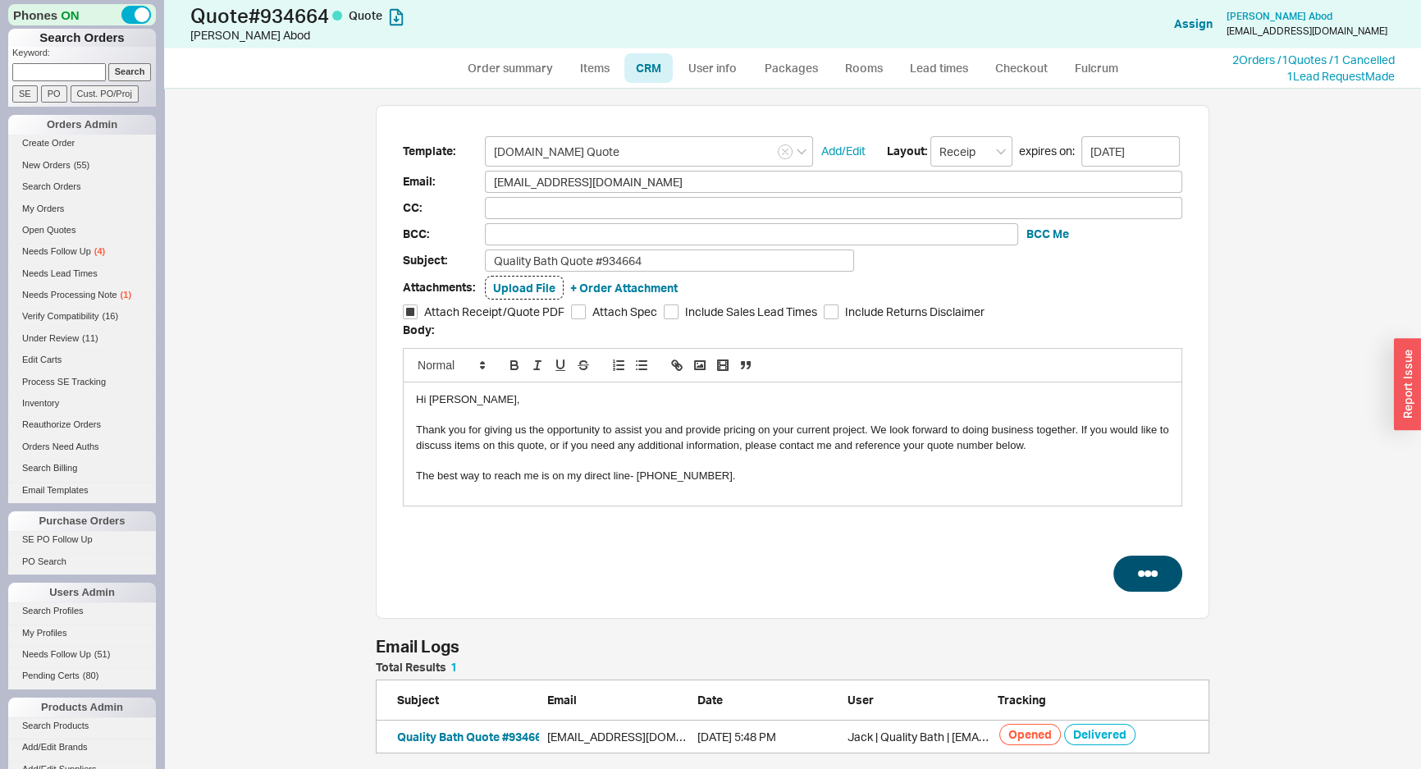
select select "3"
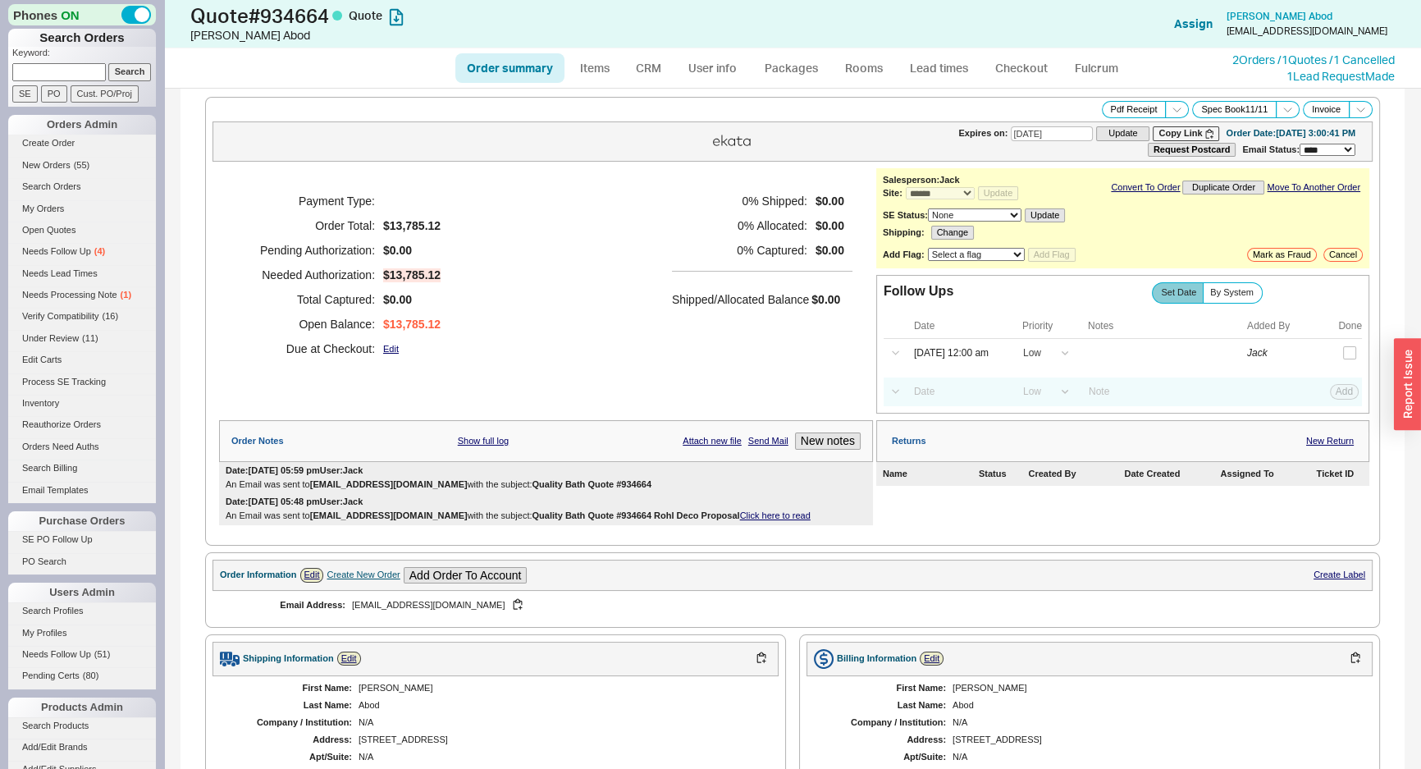
click at [698, 269] on div "0 % Shipped: $0.00 0 % Allocated: $0.00 0 % Captured: $0.00 Shipped/Allocated B…" at bounding box center [762, 275] width 181 height 172
click at [651, 244] on div "Payment Type: Order Total: $13,785.12 Pending Authorization: $0.00 Needed Autho…" at bounding box center [546, 274] width 654 height 213
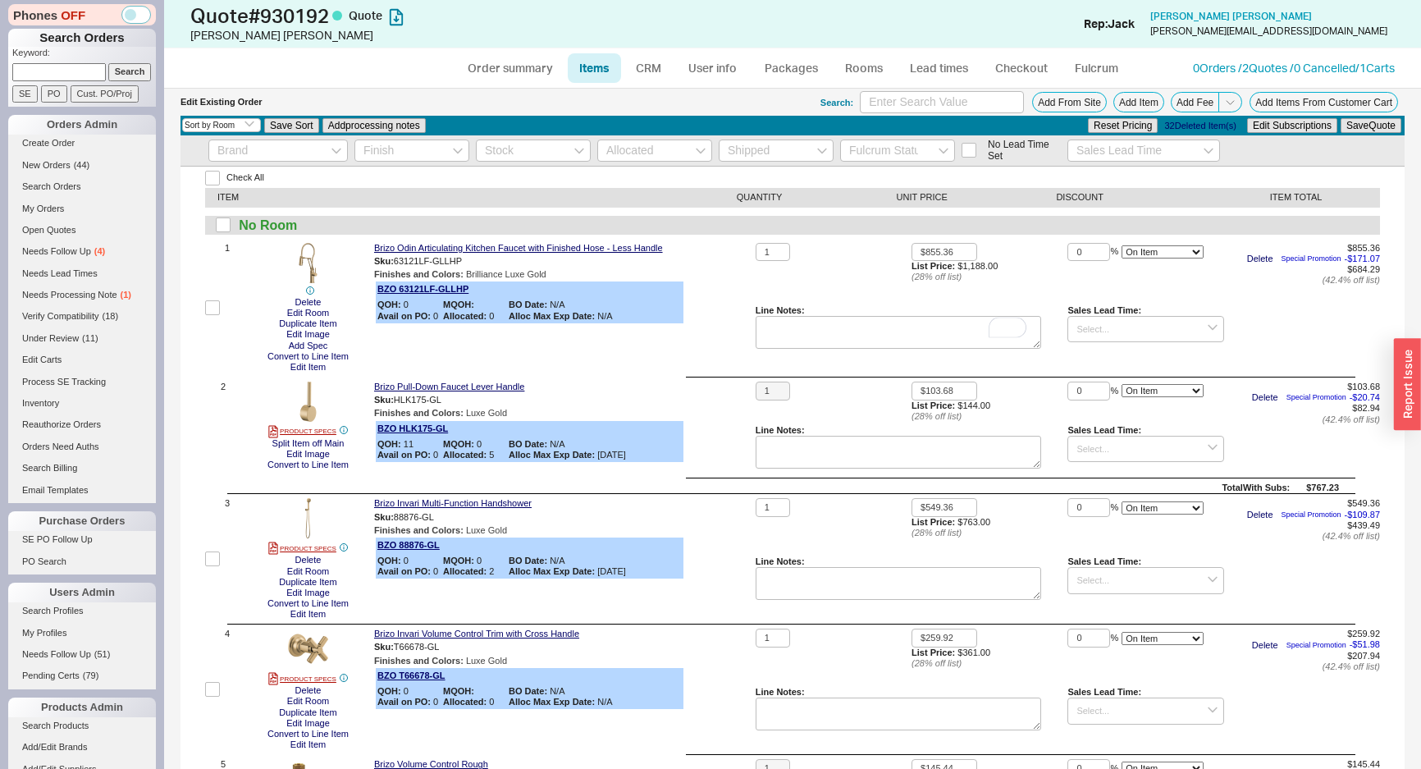
select select "3"
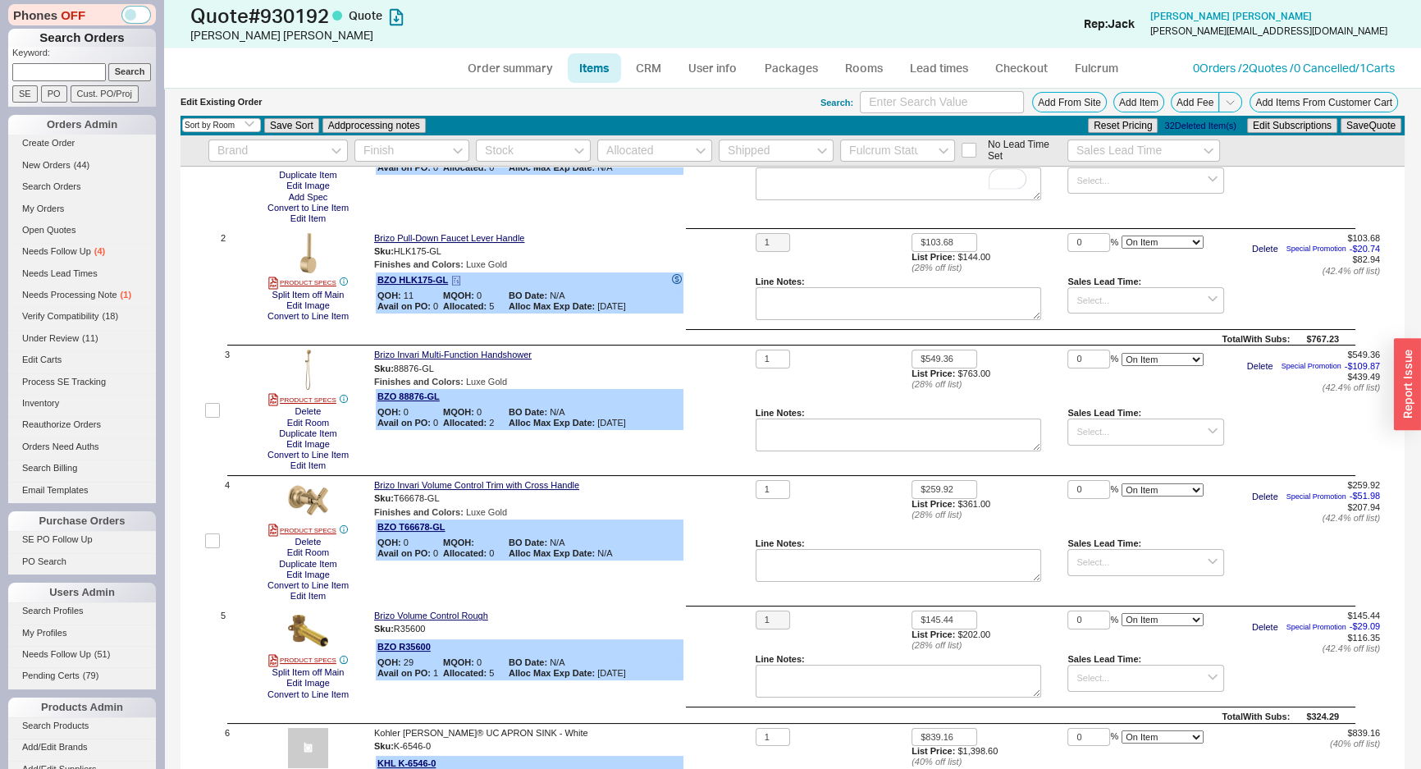
click at [675, 295] on div "QOH: 11 MQOH: 0 BO Date: N/A Avail on PO: 0 Allocated: 5 Alloc Max Exp Date: [D…" at bounding box center [529, 300] width 304 height 21
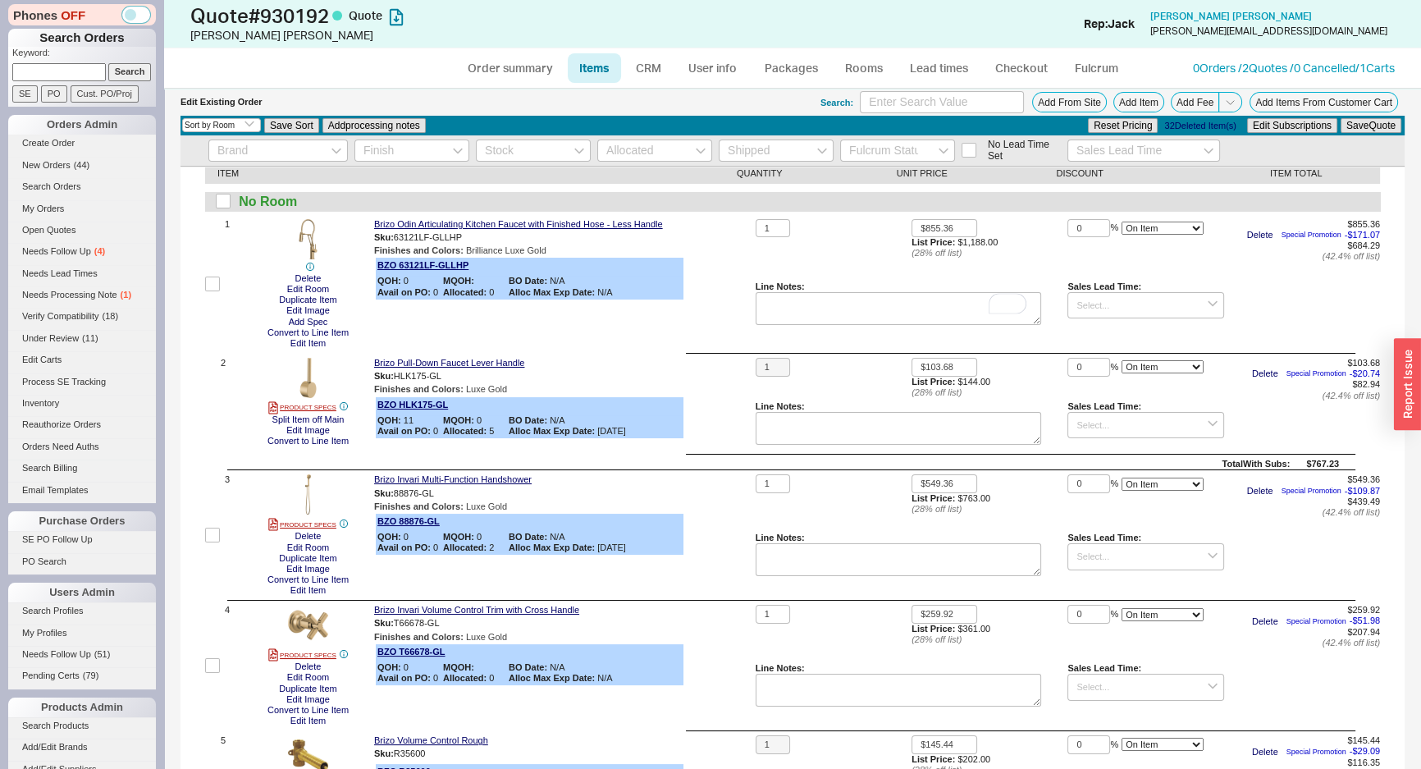
scroll to position [0, 0]
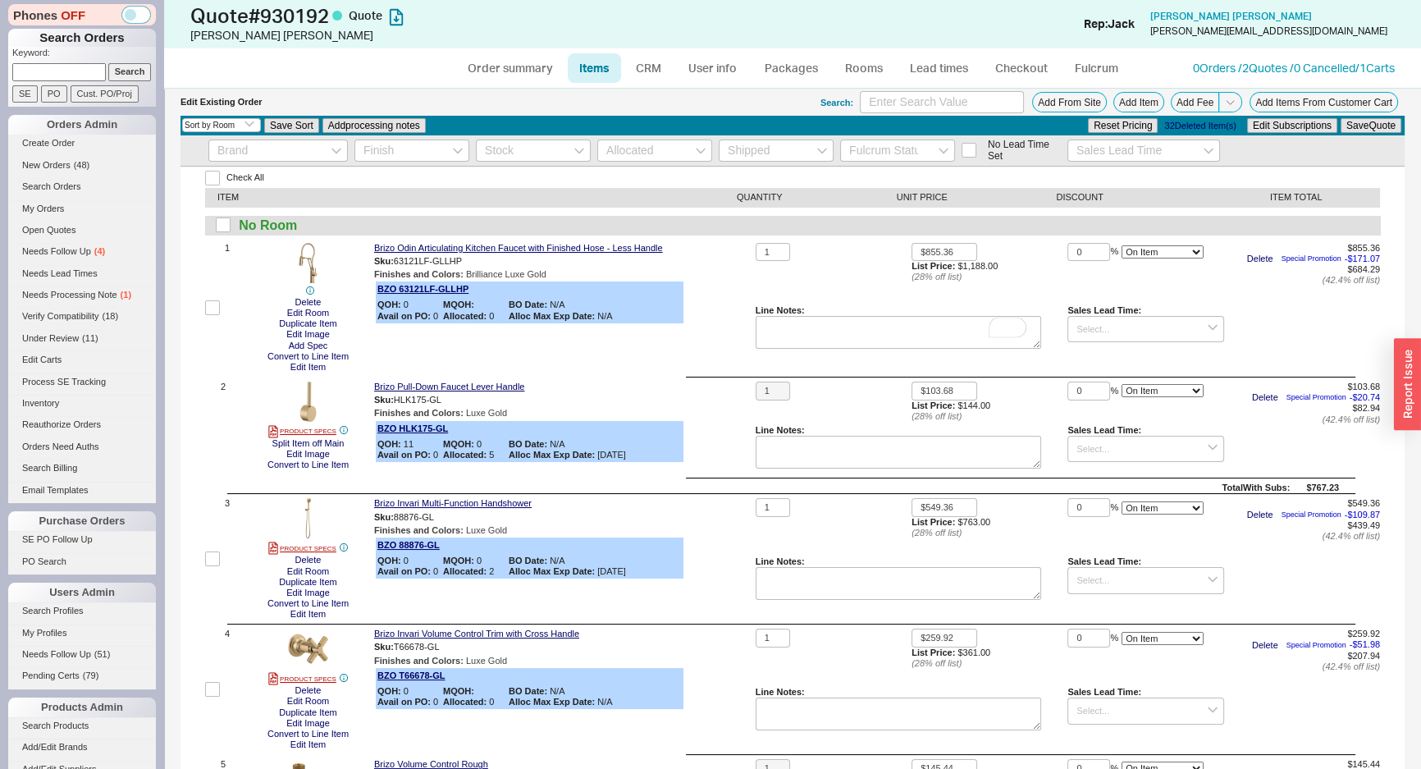
click at [756, 283] on div "1" at bounding box center [834, 274] width 156 height 62
click at [746, 284] on div "1 Delete Edit Room Duplicate Item Edit Image Add Spec Convert to Line Item Edit…" at bounding box center [792, 308] width 1175 height 130
click at [862, 70] on link "Rooms" at bounding box center [864, 68] width 62 height 30
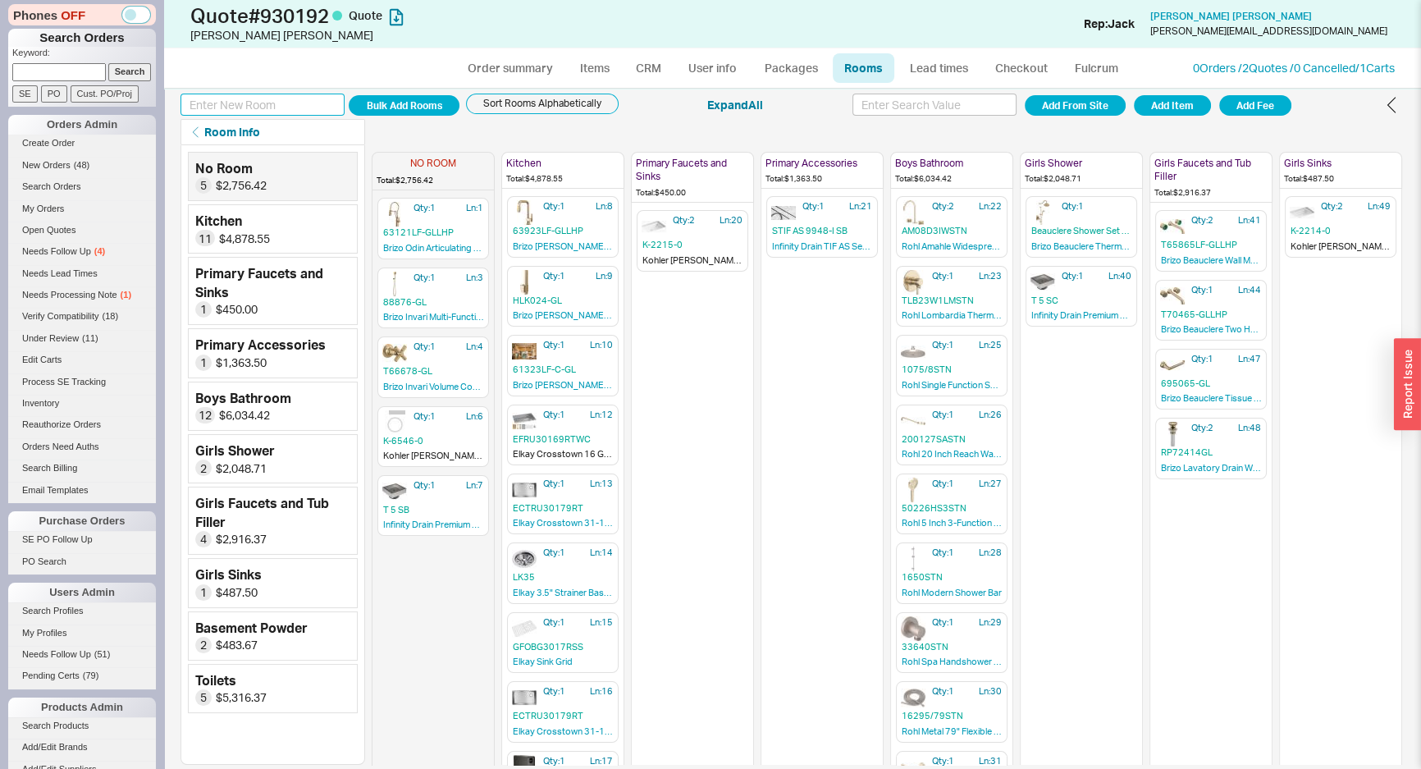
click at [274, 107] on input at bounding box center [263, 105] width 164 height 22
type input "laundry"
click at [349, 95] on button "Add Room" at bounding box center [404, 105] width 111 height 21
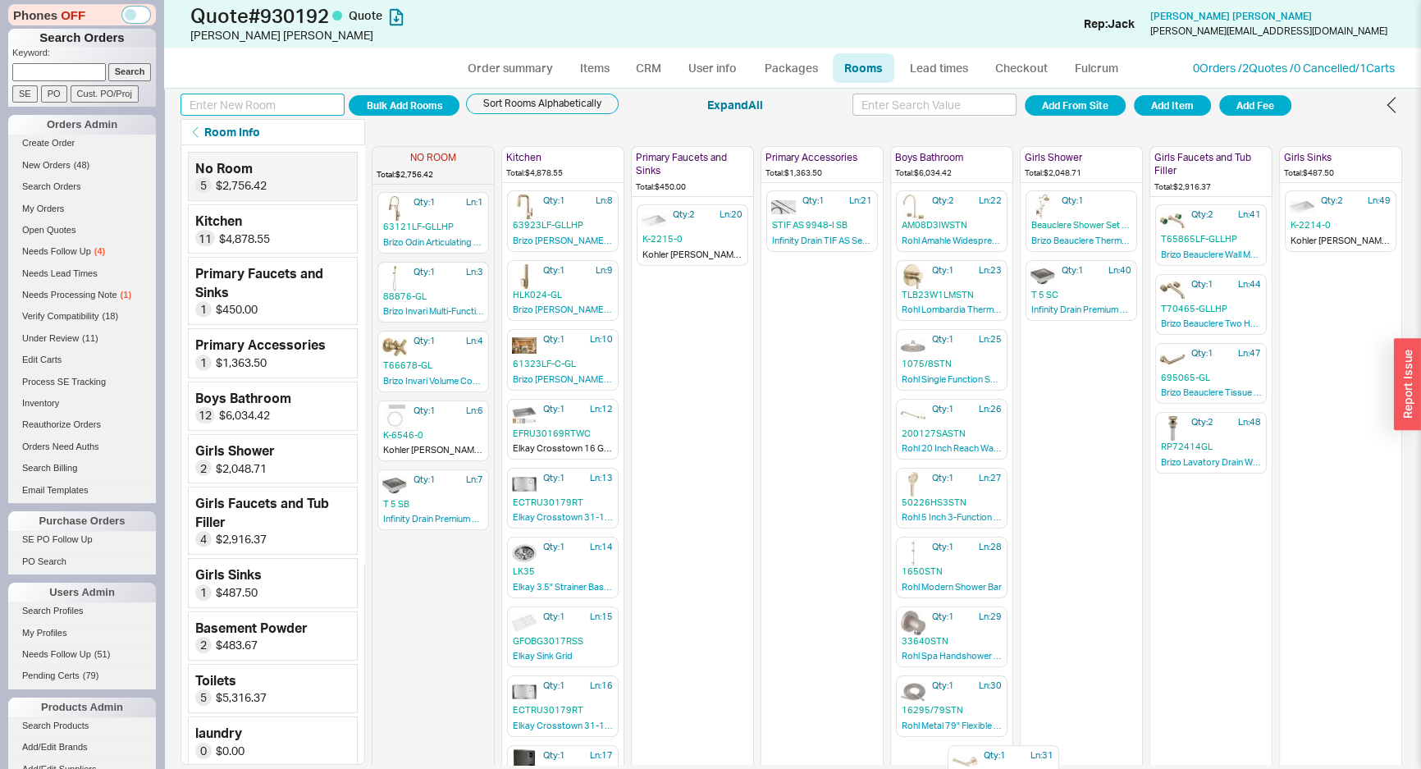
scroll to position [9, 0]
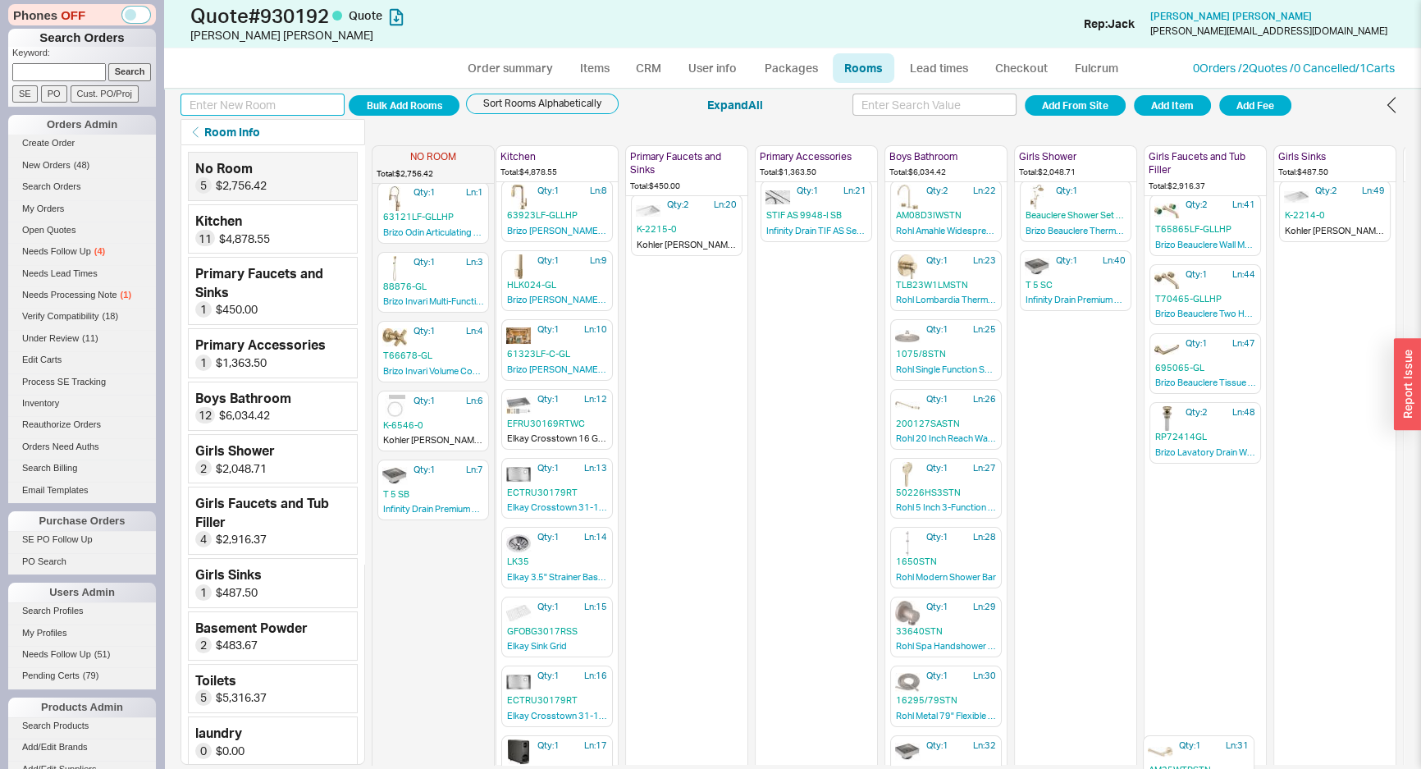
drag, startPoint x: 949, startPoint y: 748, endPoint x: 1176, endPoint y: 738, distance: 227.6
click at [1176, 738] on div "NO ROOM Total: $2,756.42 Qty: 1 Ln: 1 63121LF-GLLHP Brizo Odin Articulating Kit…" at bounding box center [888, 455] width 1033 height 620
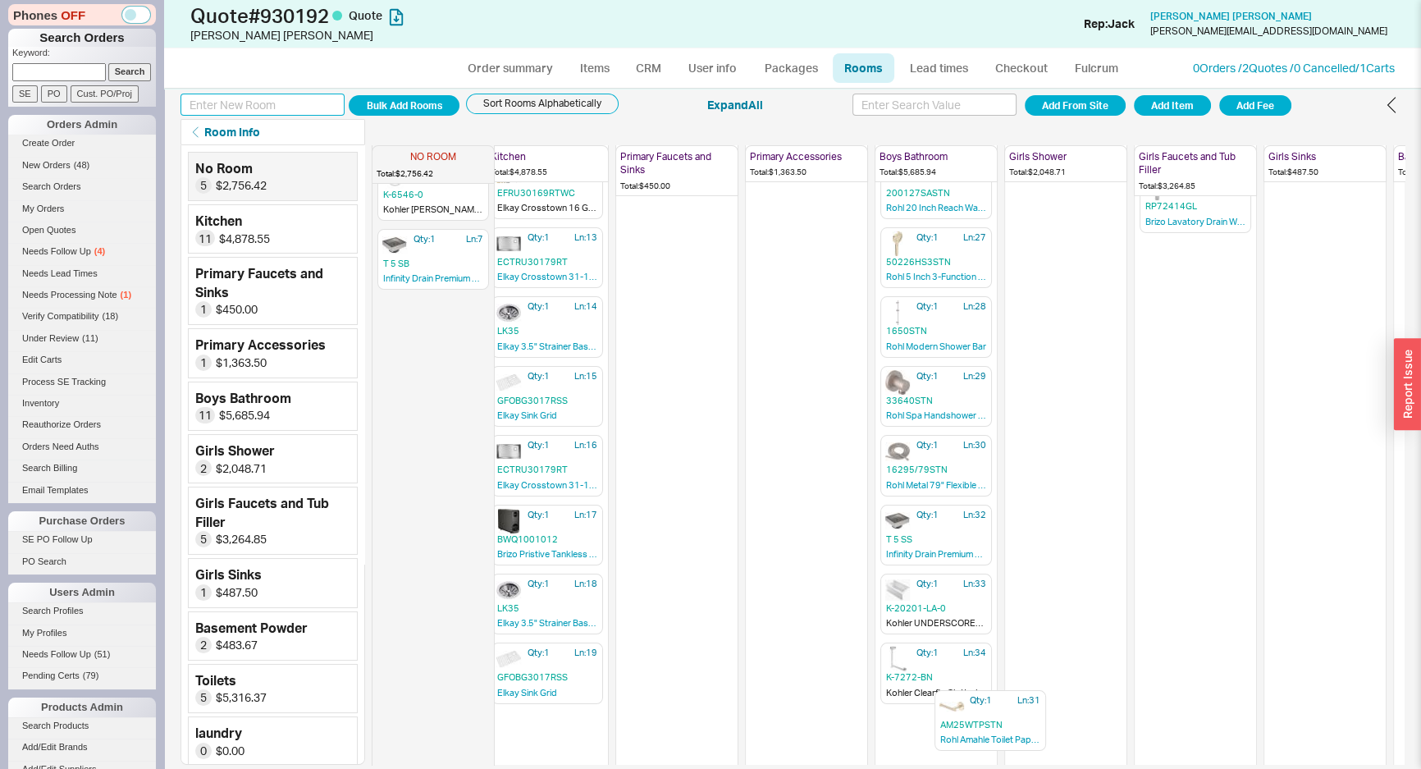
scroll to position [269, 16]
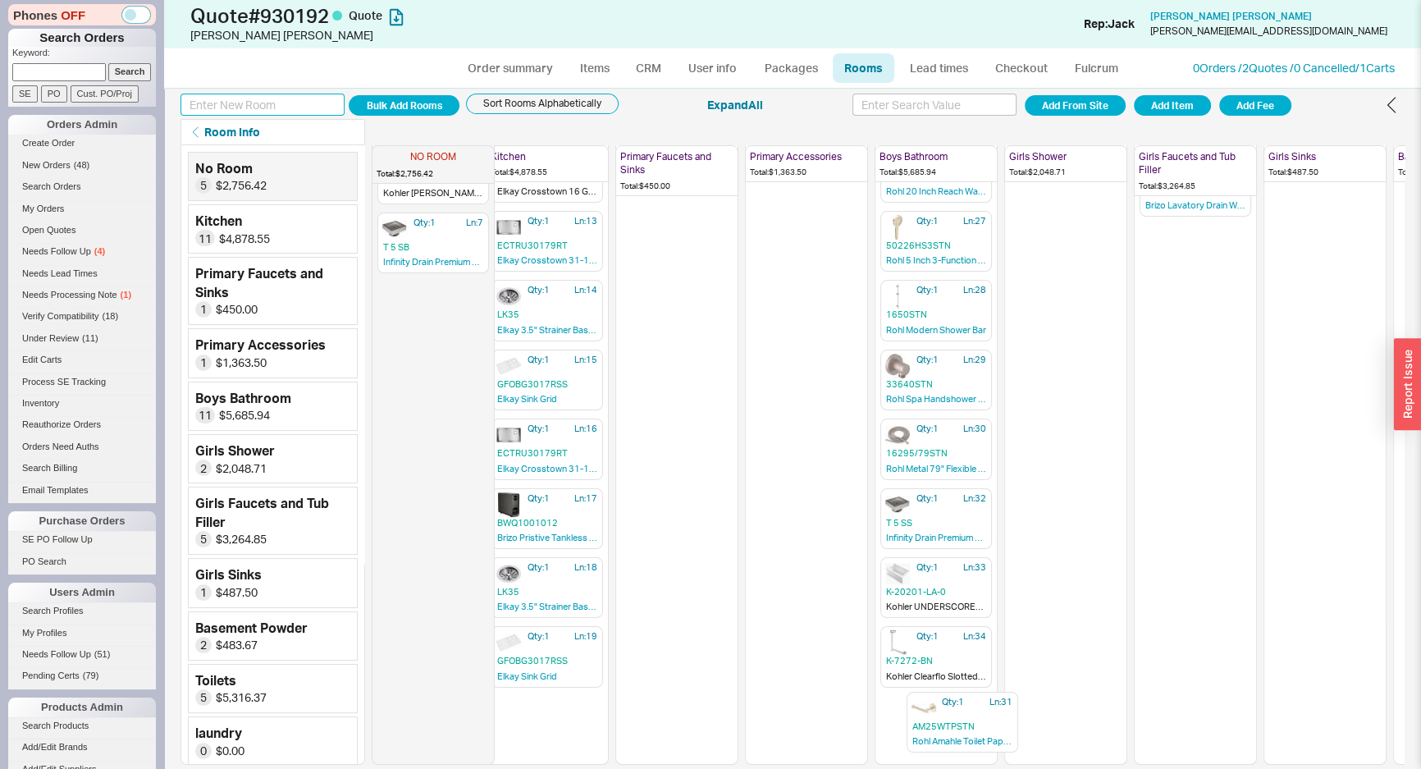
drag, startPoint x: 1173, startPoint y: 492, endPoint x: 932, endPoint y: 720, distance: 332.0
click at [932, 720] on div "NO ROOM Total: $2,756.42 Qty: 1 Ln: 1 63121LF-GLLHP Brizo Odin Articulating Kit…" at bounding box center [888, 455] width 1033 height 620
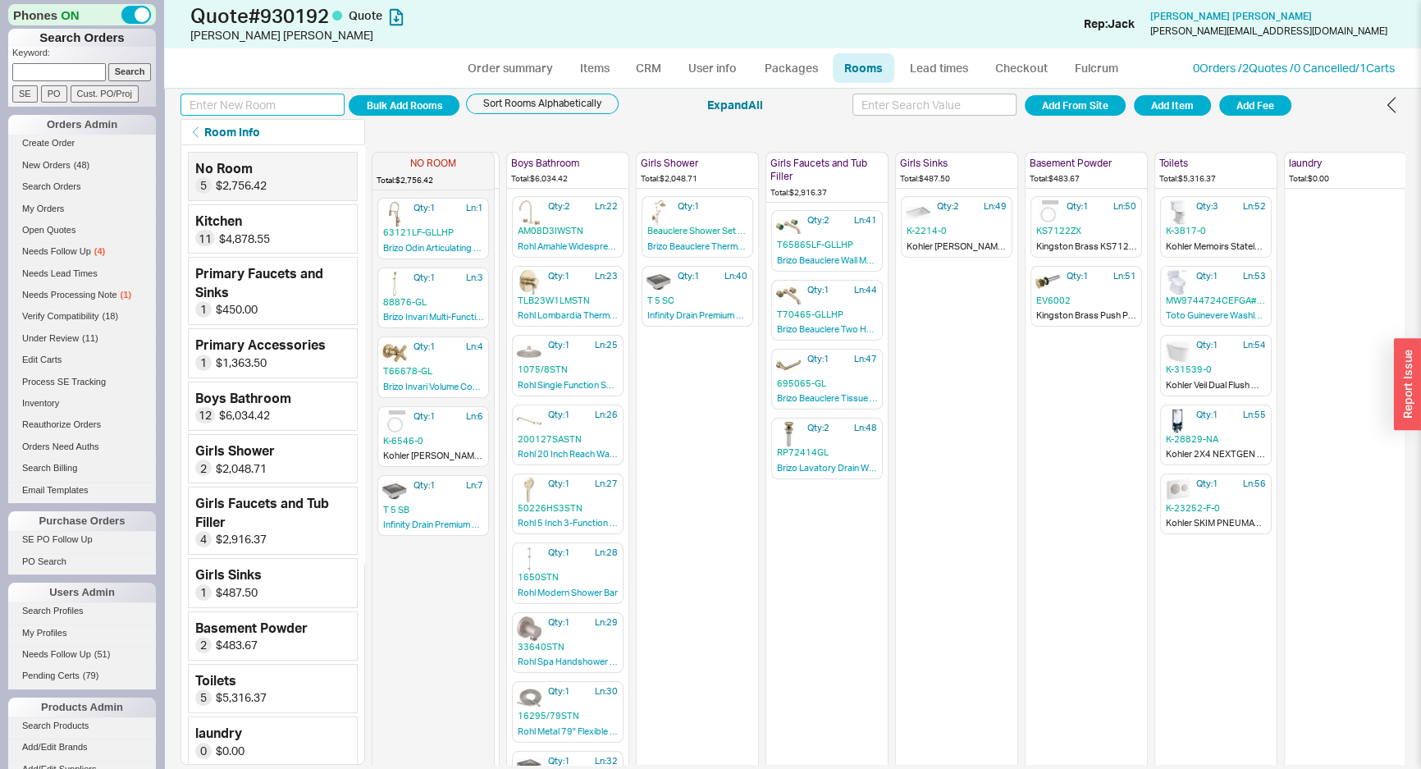
scroll to position [0, 400]
click at [1357, 155] on icon "button" at bounding box center [1361, 155] width 9 height 9
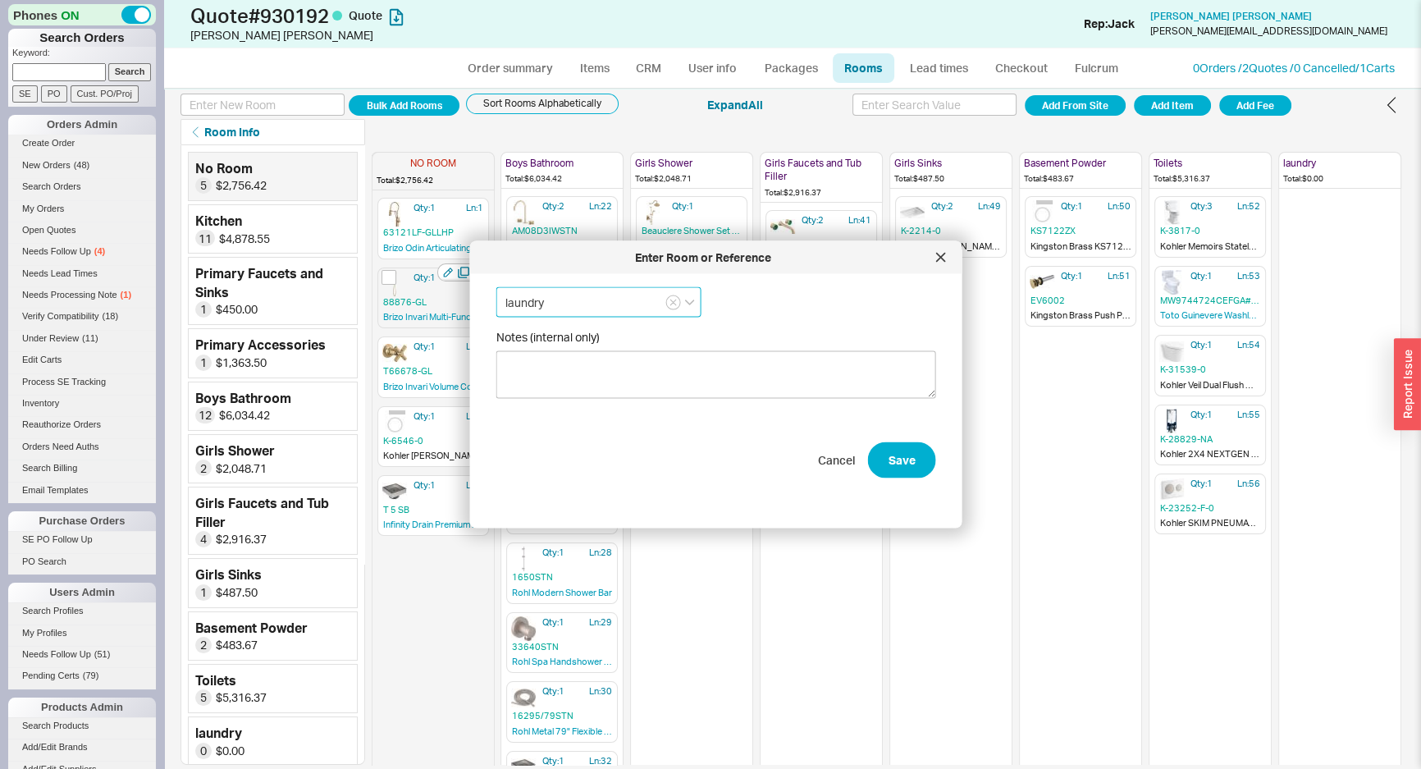
drag, startPoint x: 570, startPoint y: 304, endPoint x: 464, endPoint y: 300, distance: 105.9
click at [464, 300] on body "Phones ON Search Orders Keyword: Search SE PO Cust. PO/Proj Orders Admin Create…" at bounding box center [710, 384] width 1421 height 769
click at [560, 305] on input "laundry" at bounding box center [598, 302] width 205 height 30
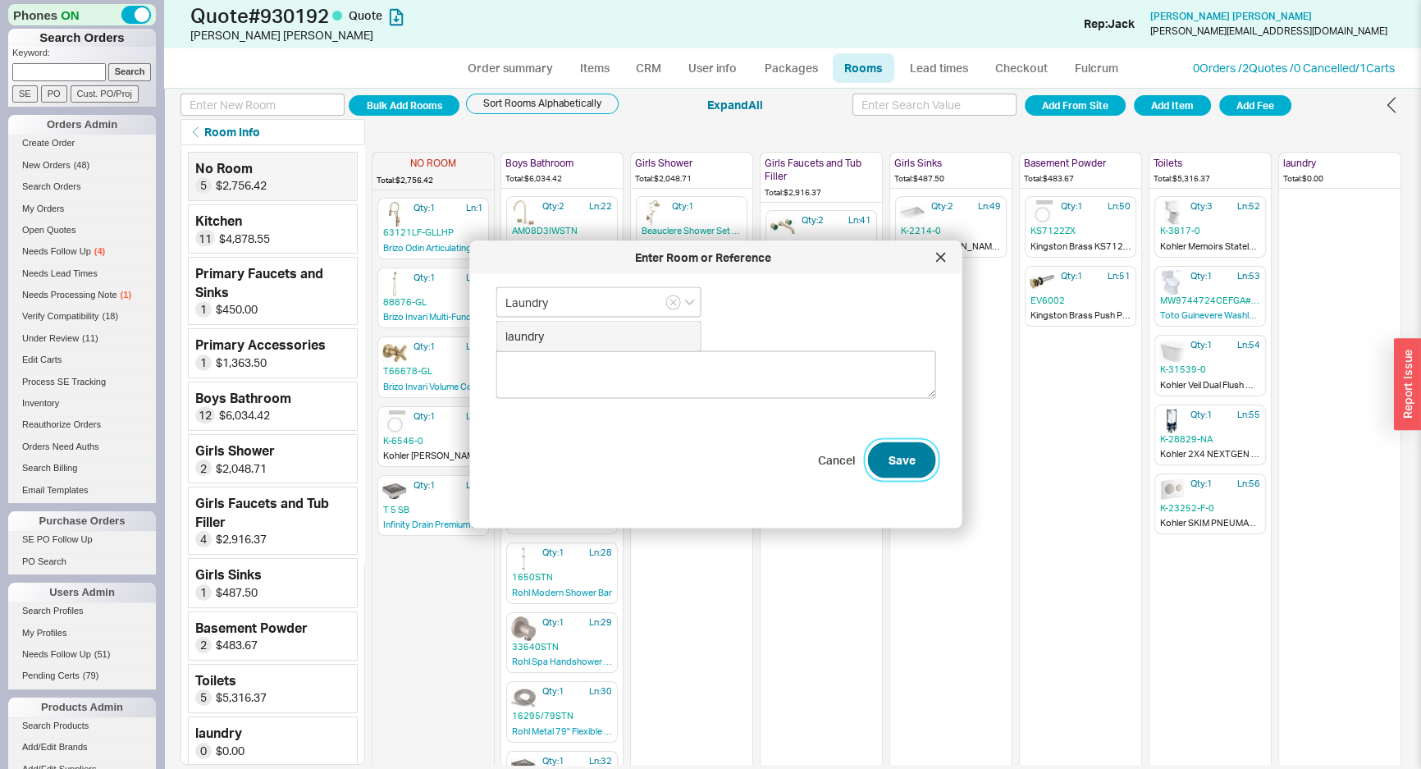
click at [886, 455] on button "Save" at bounding box center [902, 459] width 68 height 36
type input "laundry"
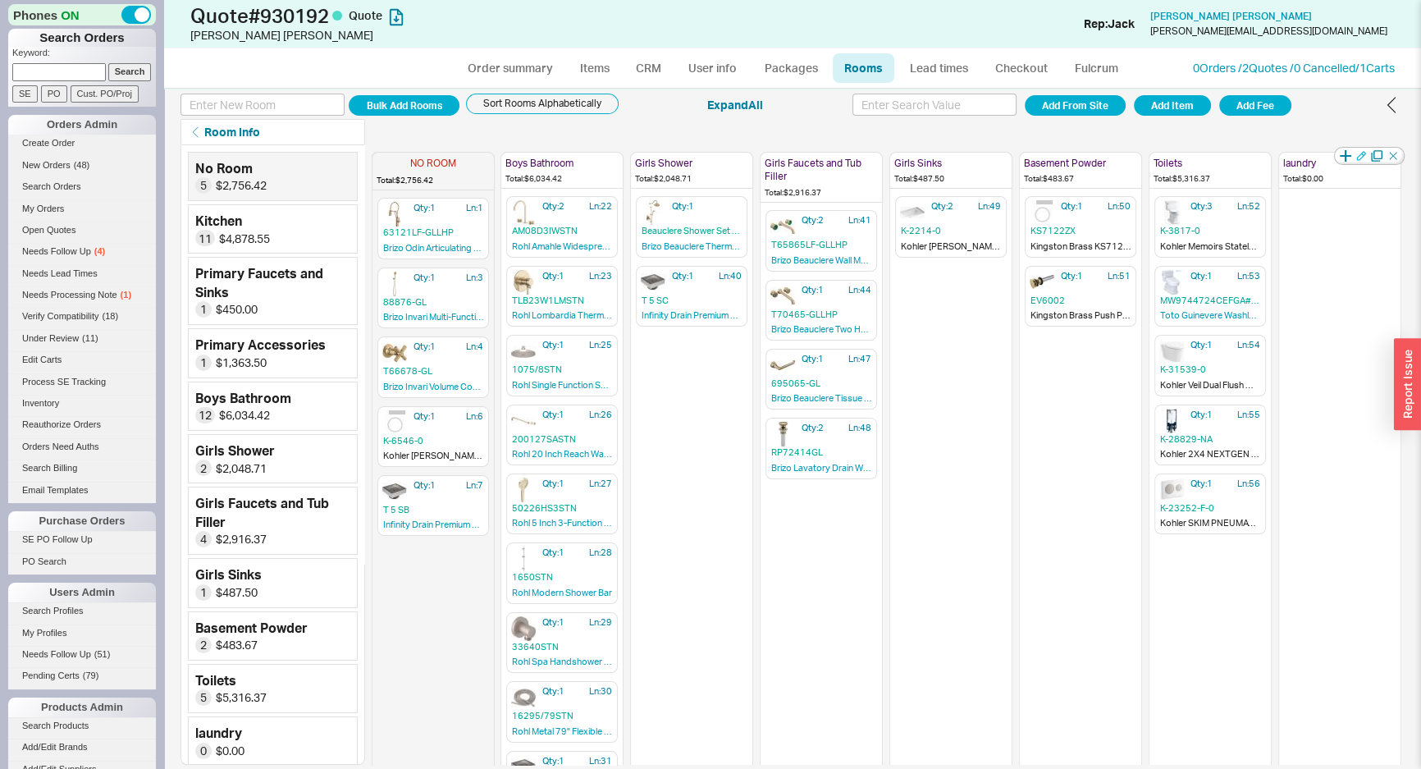
click at [1356, 155] on icon "button" at bounding box center [1361, 156] width 10 height 10
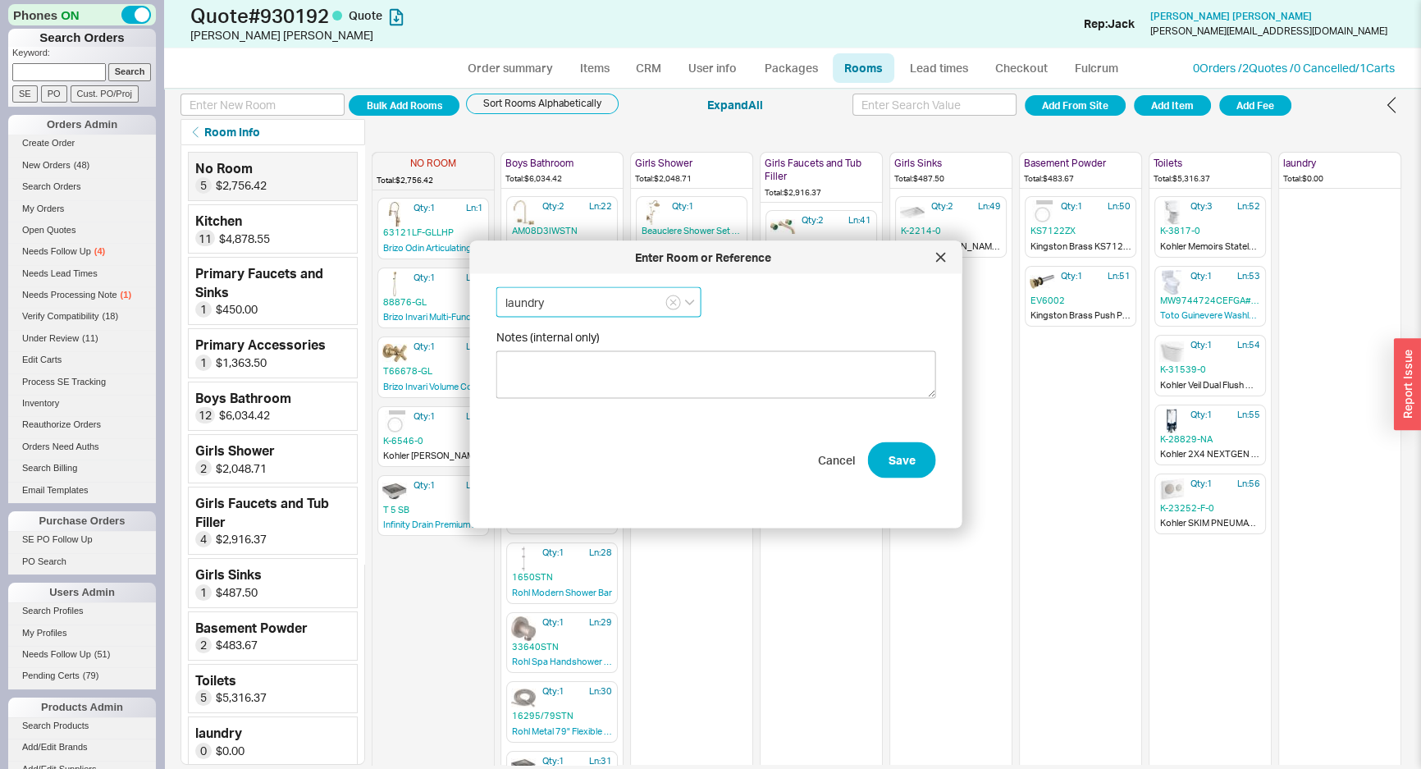
click at [526, 298] on input "laundry" at bounding box center [598, 302] width 205 height 30
type input "laundry"
click at [609, 295] on input "laundry" at bounding box center [598, 302] width 205 height 30
click at [670, 304] on icon "button" at bounding box center [673, 303] width 7 height 10
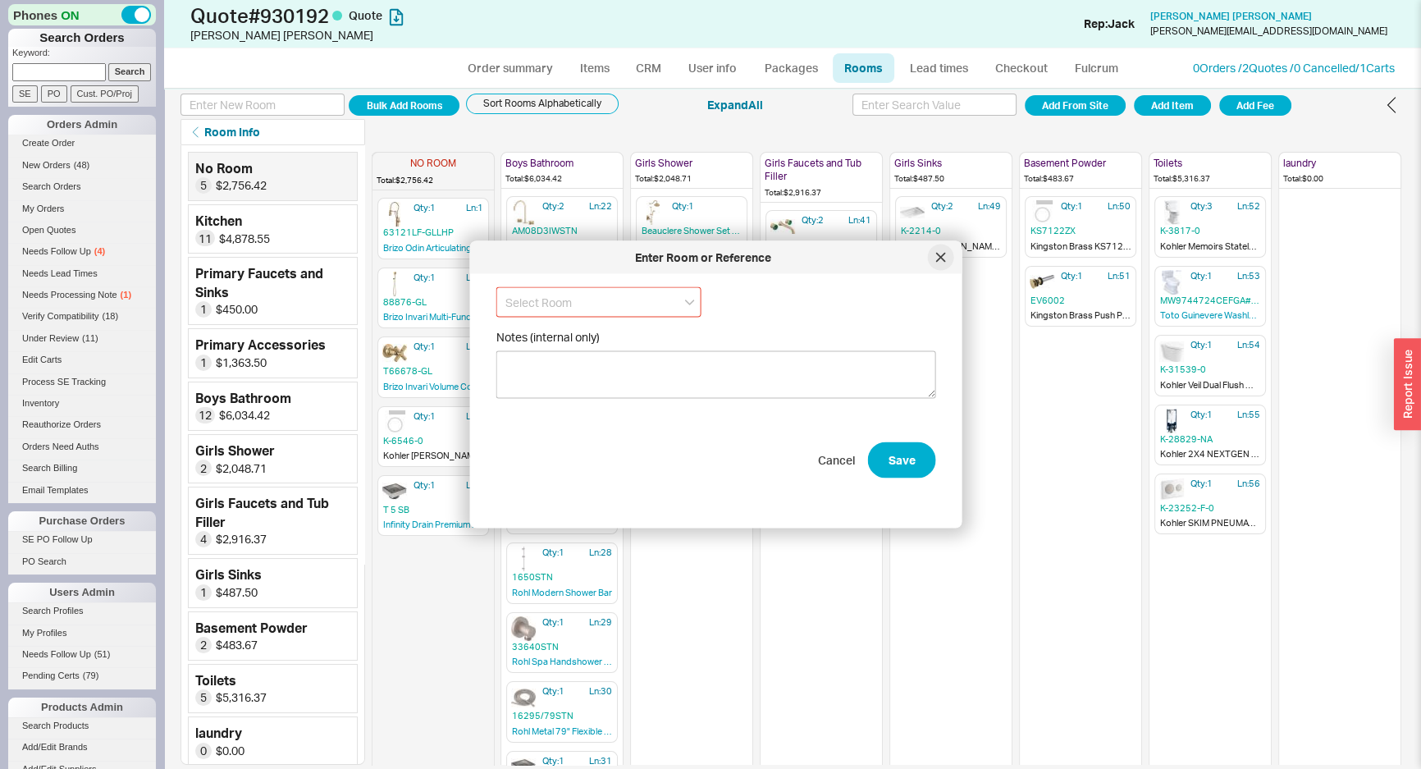
click at [936, 258] on icon at bounding box center [941, 258] width 10 height 10
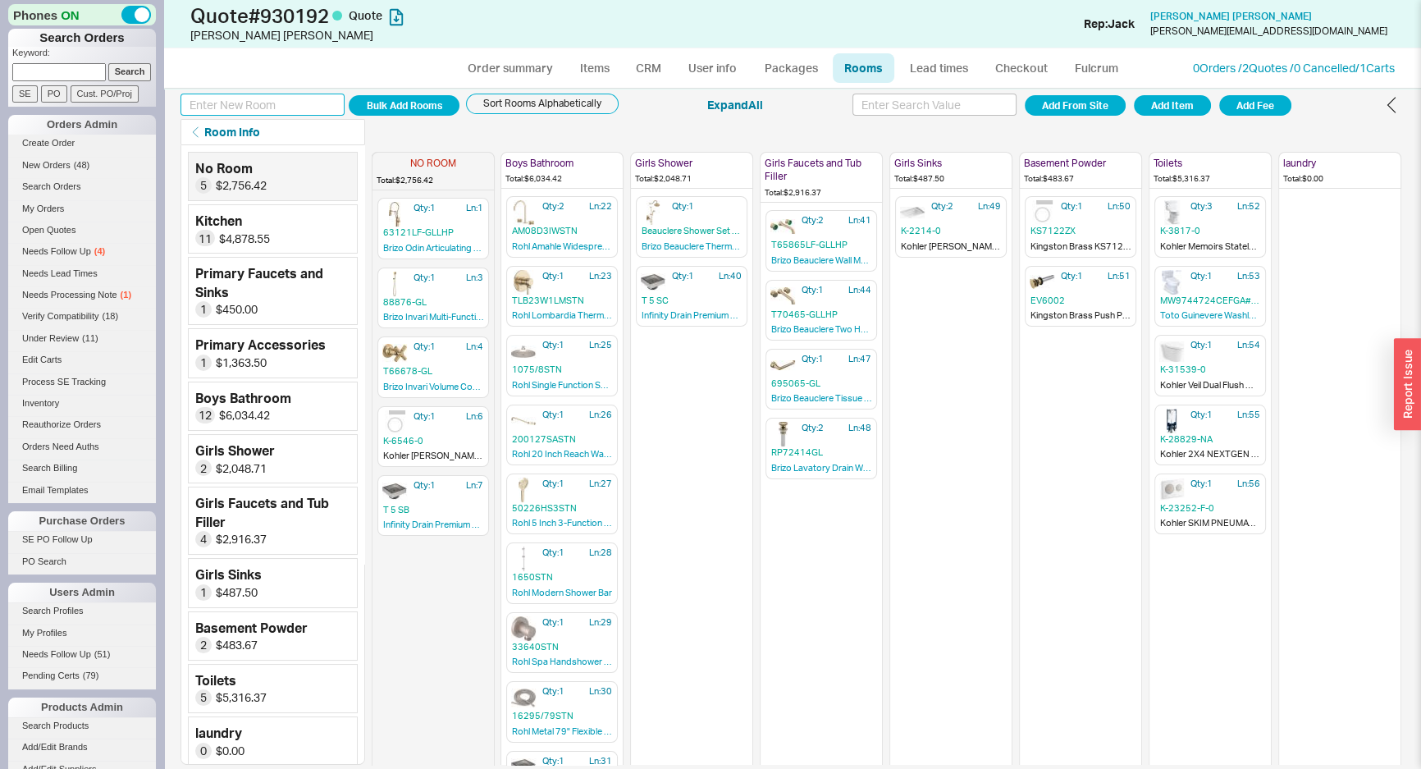
click at [216, 111] on input at bounding box center [263, 105] width 164 height 22
type input "Laundry"
click at [349, 95] on button "Add Room" at bounding box center [404, 105] width 111 height 21
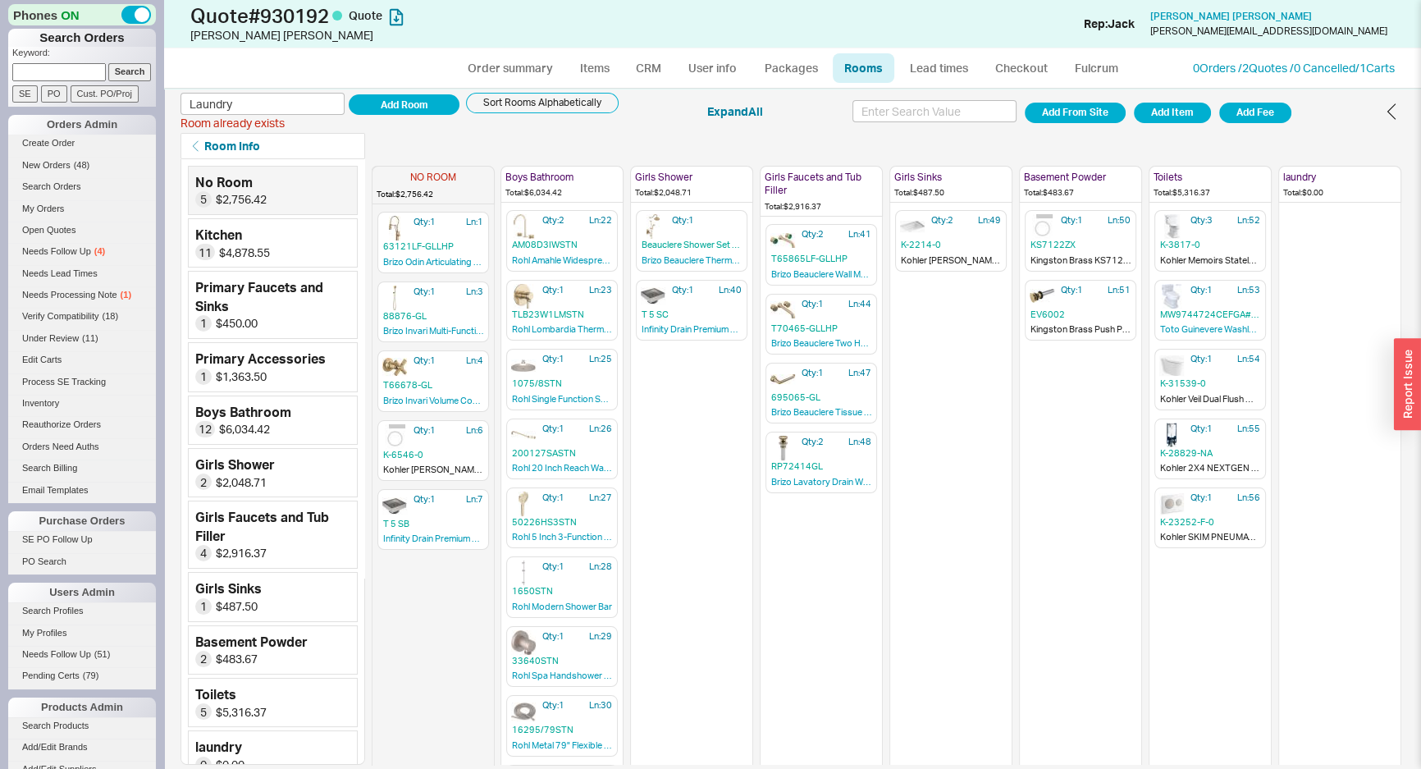
click at [377, 117] on div "Room already exists" at bounding box center [320, 123] width 279 height 16
click at [379, 111] on button "Add Room" at bounding box center [404, 104] width 111 height 21
click at [1357, 165] on icon "button" at bounding box center [1361, 169] width 9 height 9
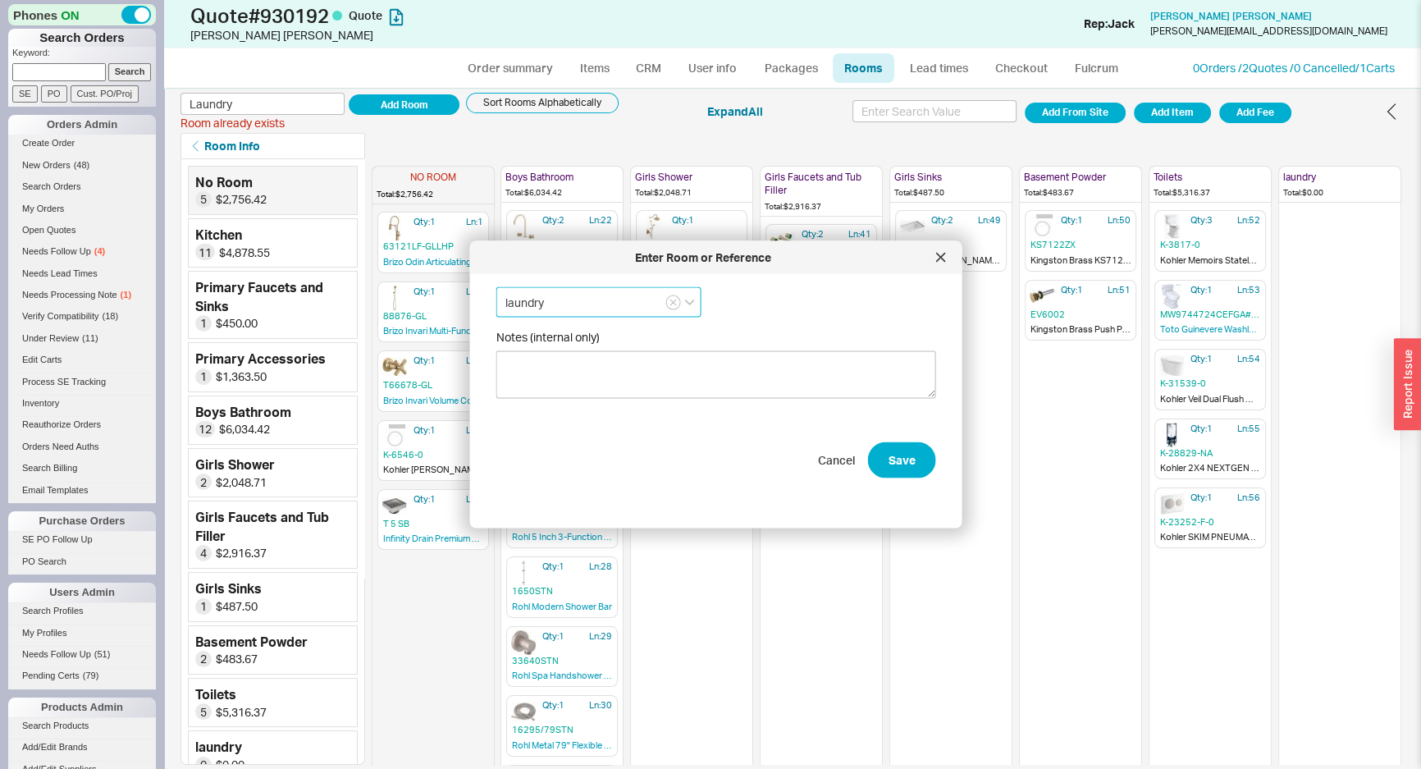
drag, startPoint x: 509, startPoint y: 293, endPoint x: 501, endPoint y: 306, distance: 15.1
click at [502, 302] on input "laundry" at bounding box center [598, 302] width 205 height 30
click at [540, 304] on input "Laundry" at bounding box center [598, 302] width 205 height 30
click at [556, 299] on input "Laundry" at bounding box center [598, 302] width 205 height 30
click at [605, 334] on icon "create option Laundry" at bounding box center [561, 336] width 112 height 14
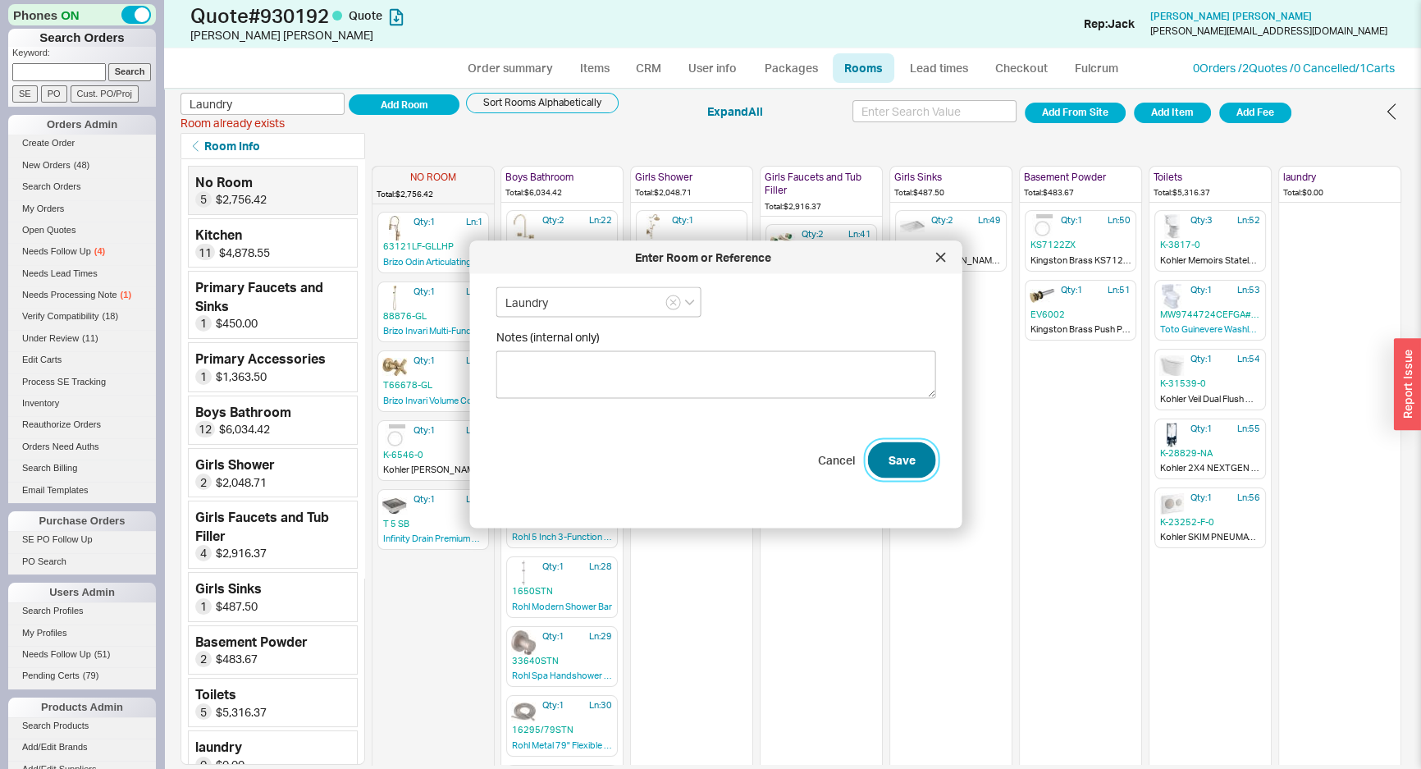
type input "Laundry"
click at [905, 449] on button "Save" at bounding box center [902, 459] width 68 height 36
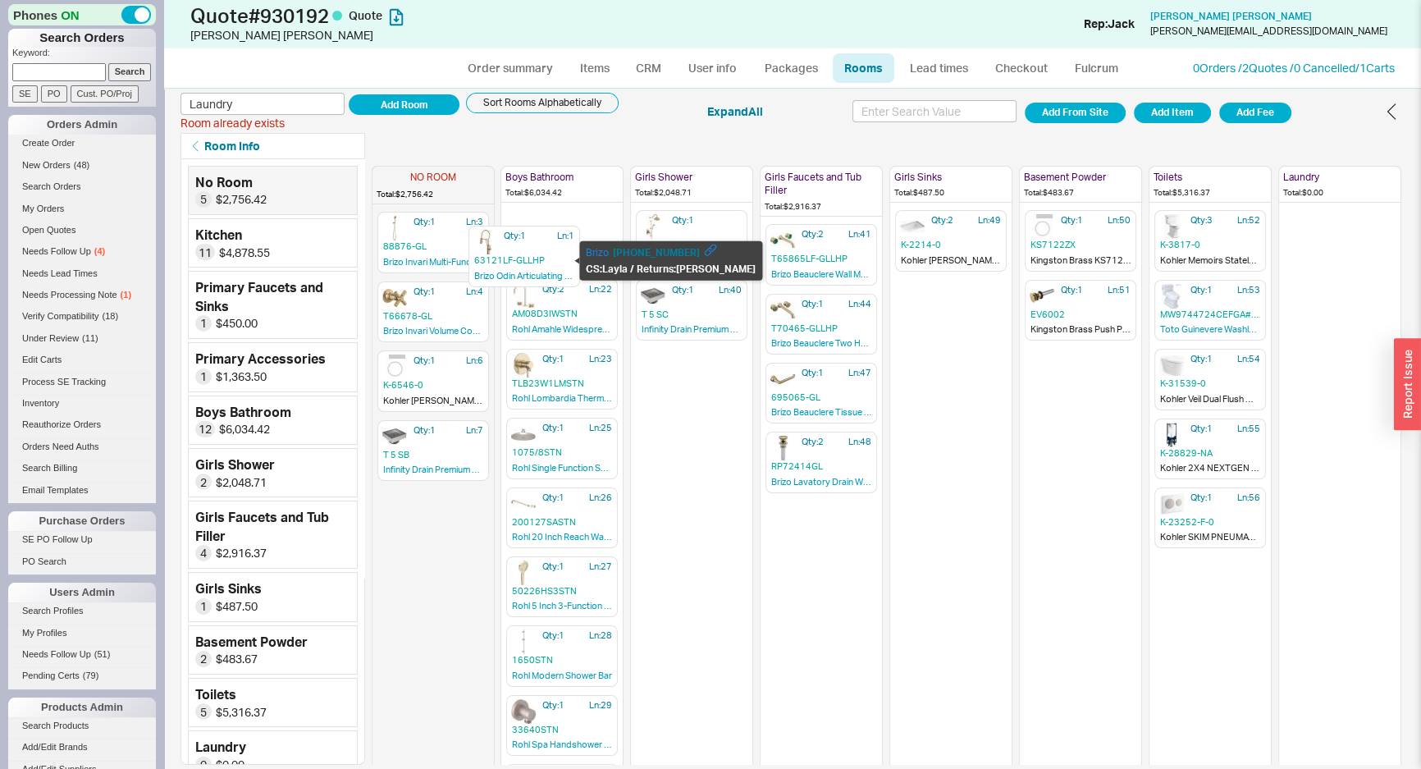
scroll to position [0, 394]
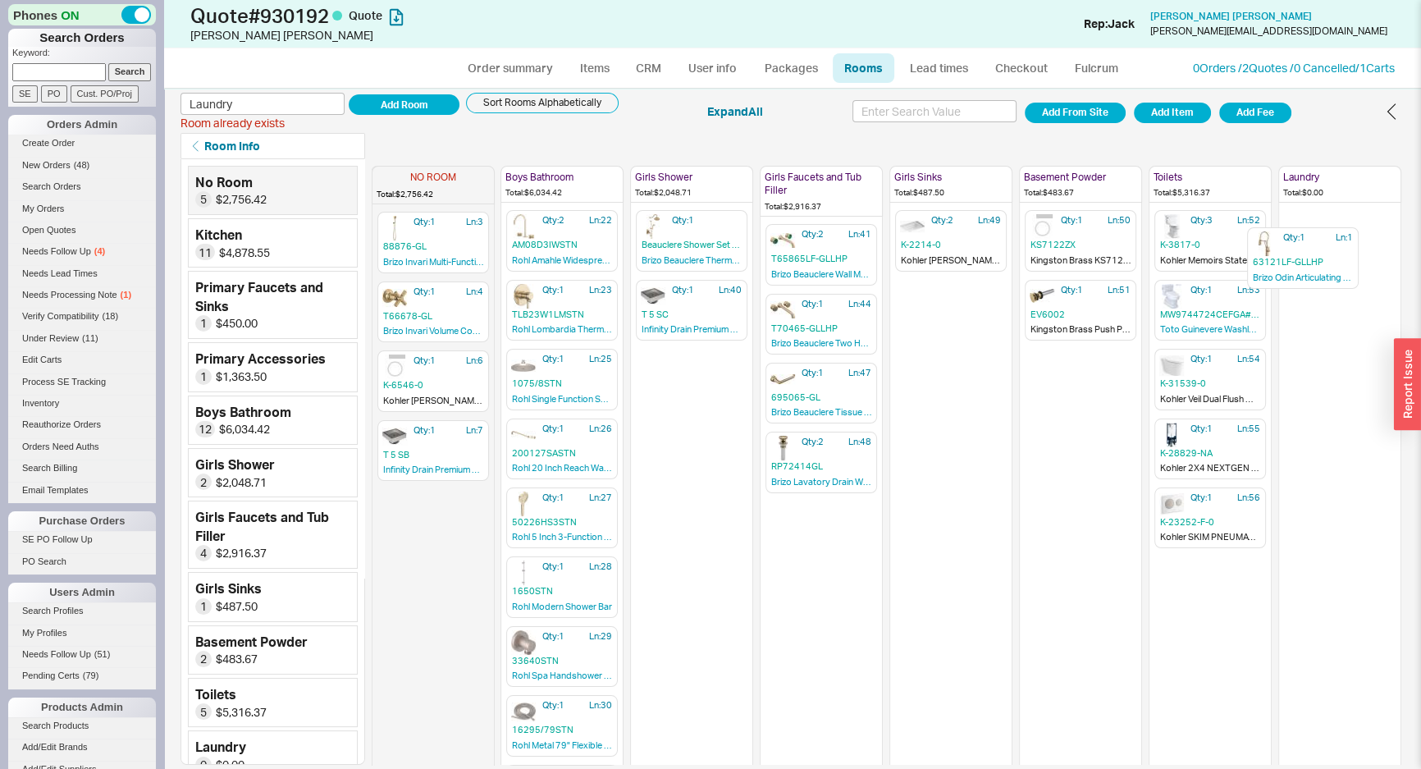
drag, startPoint x: 422, startPoint y: 243, endPoint x: 1297, endPoint y: 263, distance: 875.0
click at [1297, 263] on div "NO ROOM Total: $2,756.42 Qty: 1 Ln: 1 63121LF-GLLHP Brizo Odin Articulating Kit…" at bounding box center [692, 462] width 1420 height 606
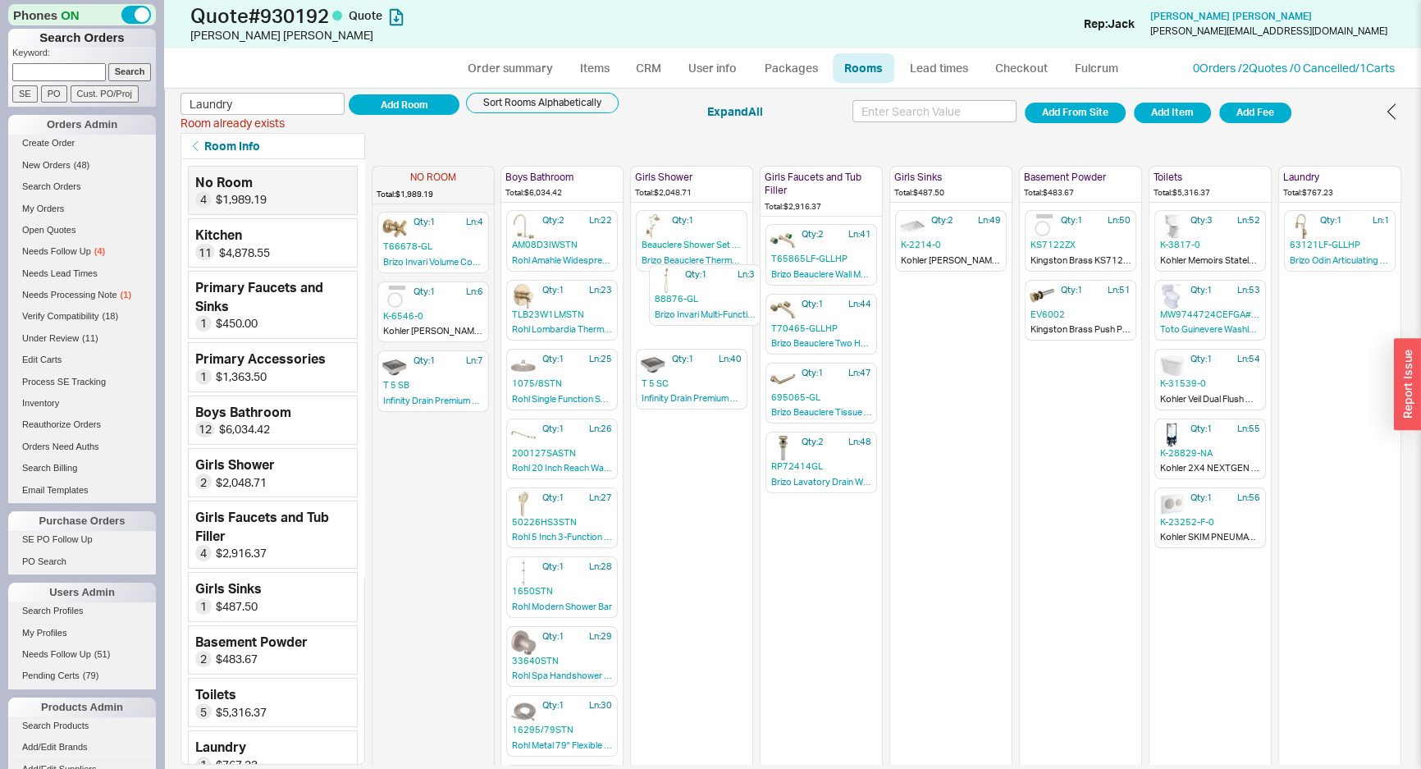
scroll to position [0, 392]
drag, startPoint x: 432, startPoint y: 230, endPoint x: 1332, endPoint y: 321, distance: 904.0
click at [1332, 322] on div "NO ROOM Total: $1,989.19 Qty: 1 Ln: 3 88876-[PERSON_NAME] Invari Multi-Function…" at bounding box center [692, 462] width 1420 height 606
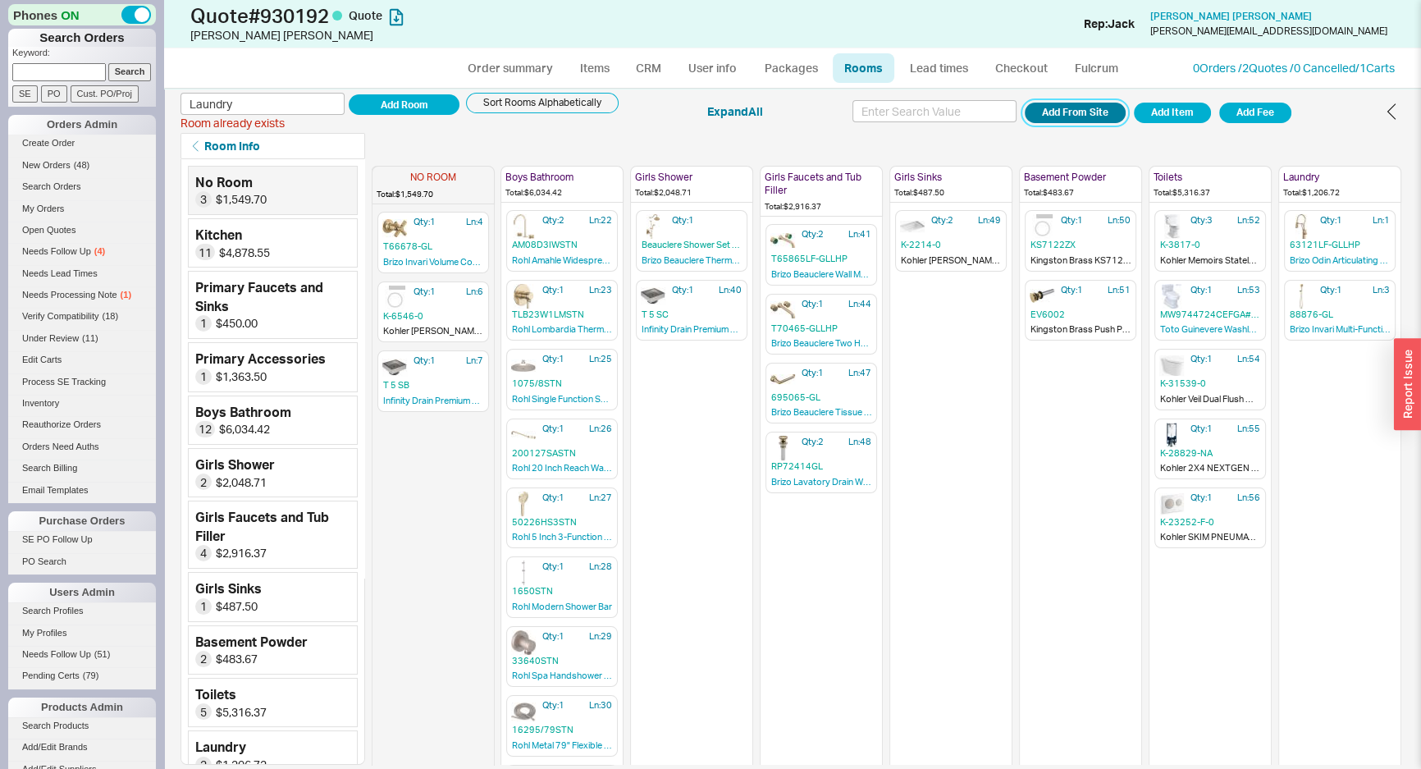
click at [1051, 107] on button "Add From Site" at bounding box center [1075, 113] width 101 height 21
click at [1105, 112] on button "Add From Site" at bounding box center [1075, 113] width 101 height 21
click at [478, 215] on icon "button" at bounding box center [480, 216] width 16 height 16
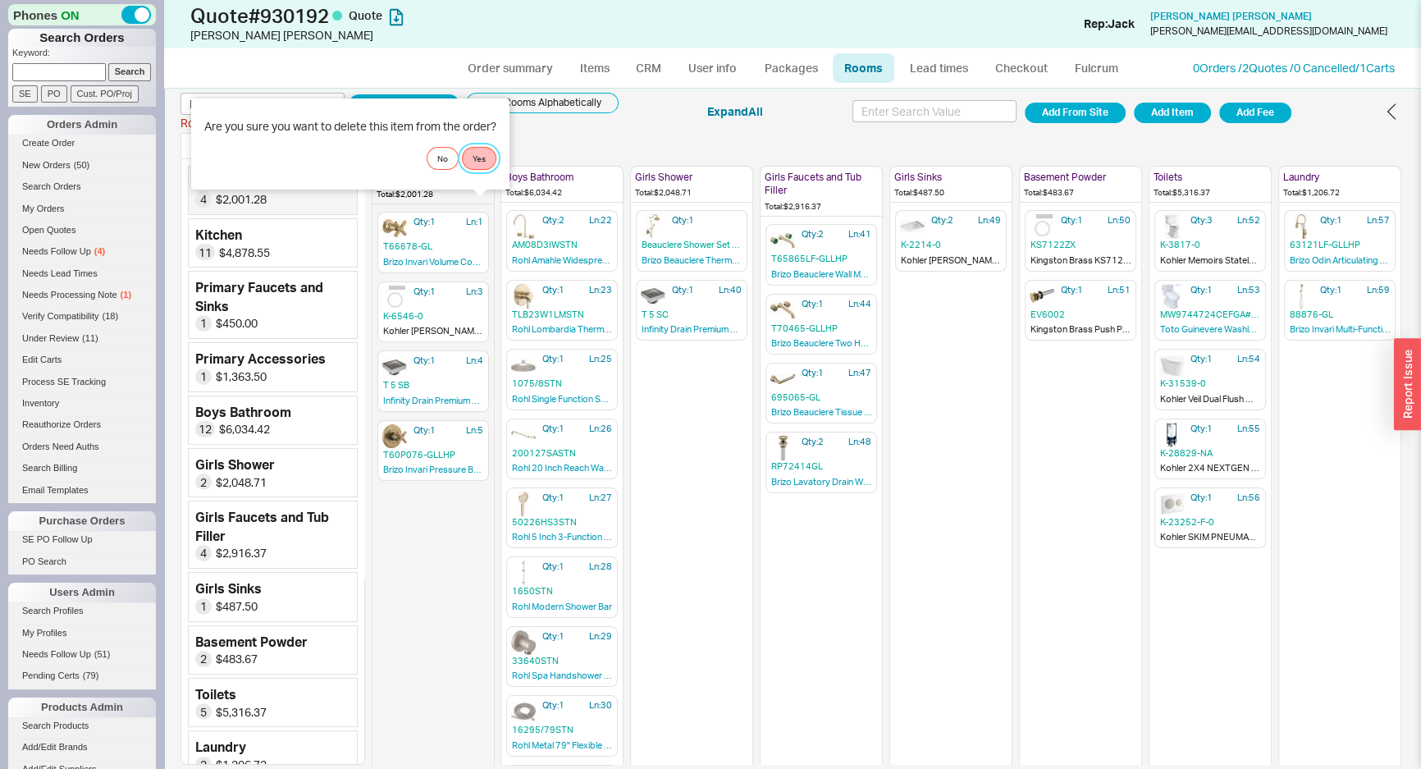
click at [487, 158] on button "Yes" at bounding box center [479, 158] width 34 height 23
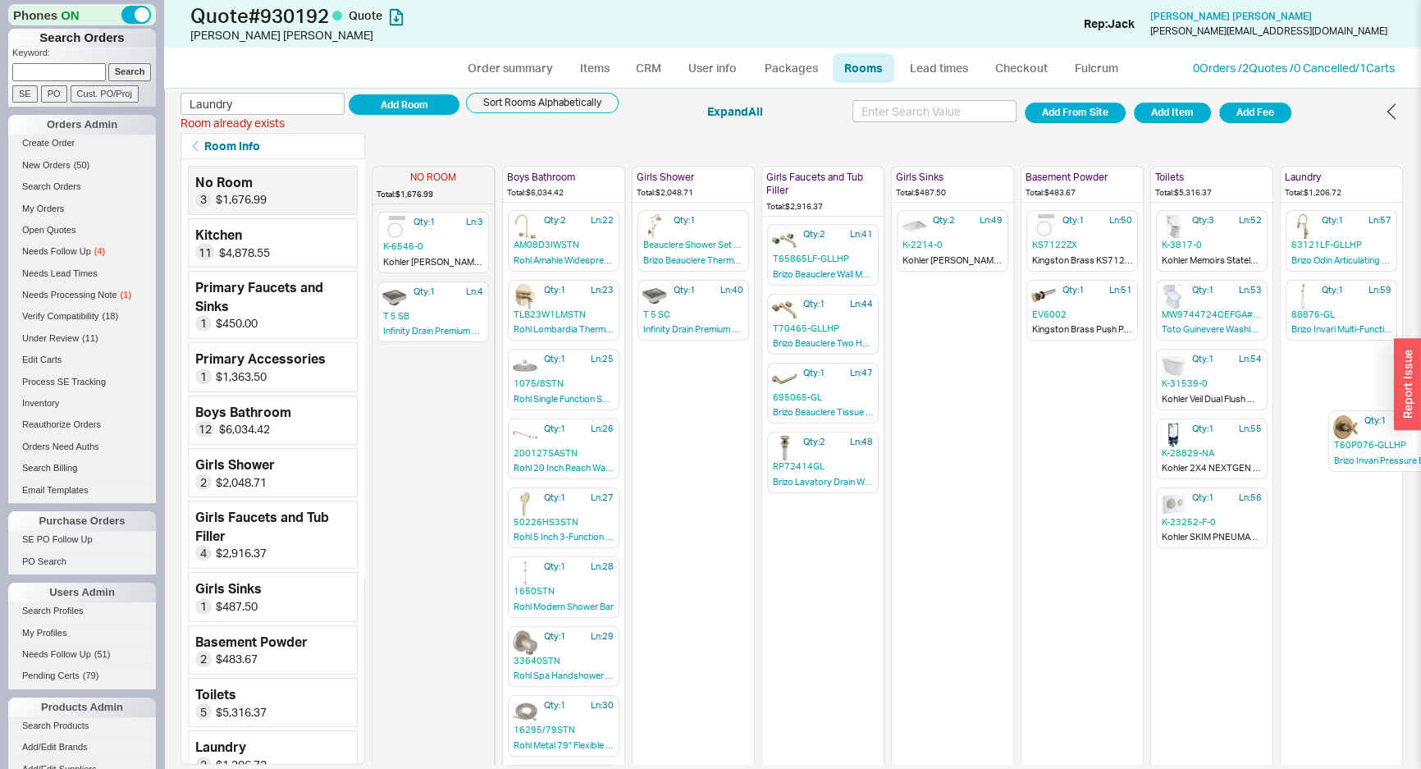
scroll to position [0, 391]
drag, startPoint x: 423, startPoint y: 382, endPoint x: 1344, endPoint y: 368, distance: 920.8
click at [1344, 368] on div "NO ROOM Total: $1,676.99 Qty: 1 Ln: 3 K-6546-0 Kohler [PERSON_NAME]® UC APRON S…" at bounding box center [692, 462] width 1420 height 606
click at [1346, 345] on div "NO ROOM Total: $1,225.41 Qty: 1 Ln: 3 K-6546-0 Kohler [PERSON_NAME]® UC APRON S…" at bounding box center [692, 462] width 1420 height 606
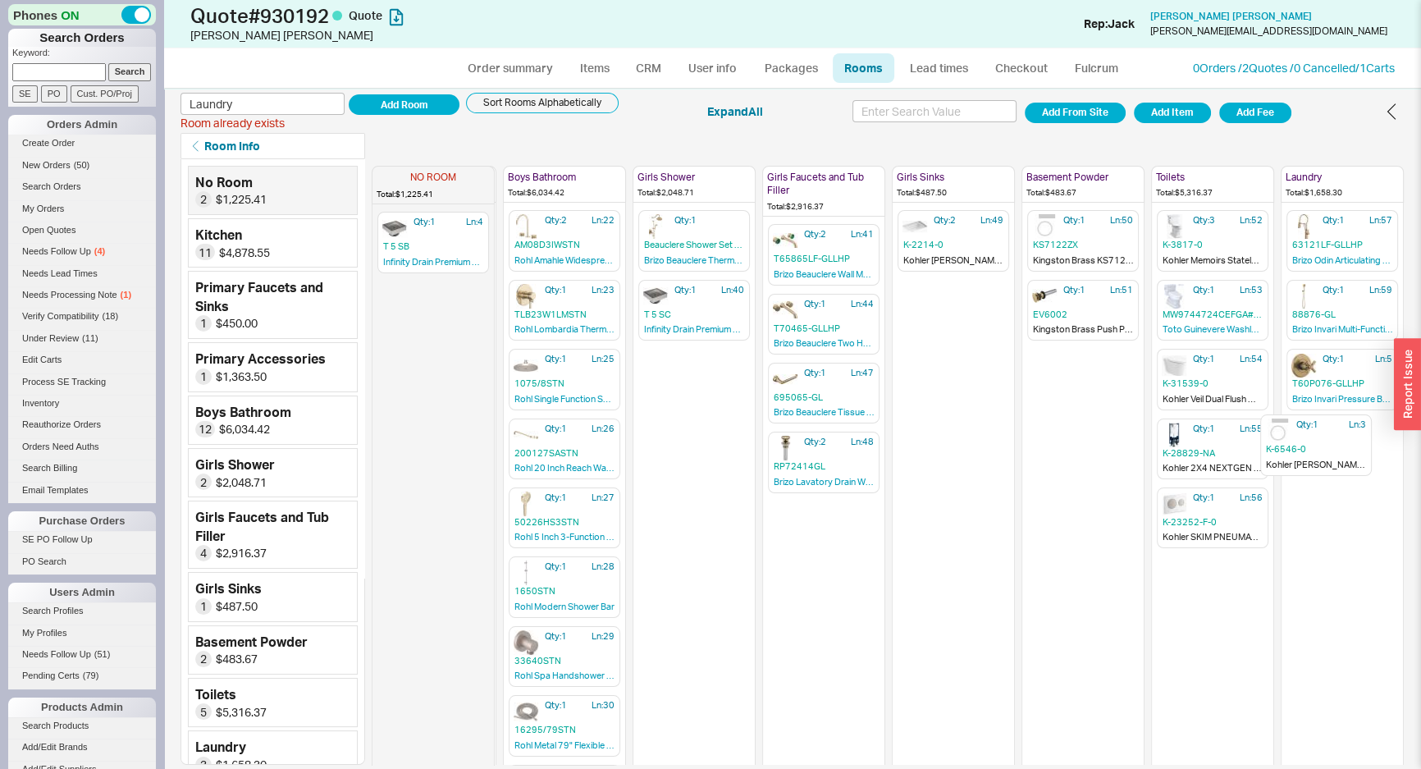
scroll to position [0, 390]
drag, startPoint x: 424, startPoint y: 241, endPoint x: 1309, endPoint y: 449, distance: 908.6
click at [1309, 449] on div "NO ROOM Total: $1,225.41 Qty: 1 Ln: 3 K-6546-0 Kohler [PERSON_NAME]® UC APRON S…" at bounding box center [692, 462] width 1420 height 606
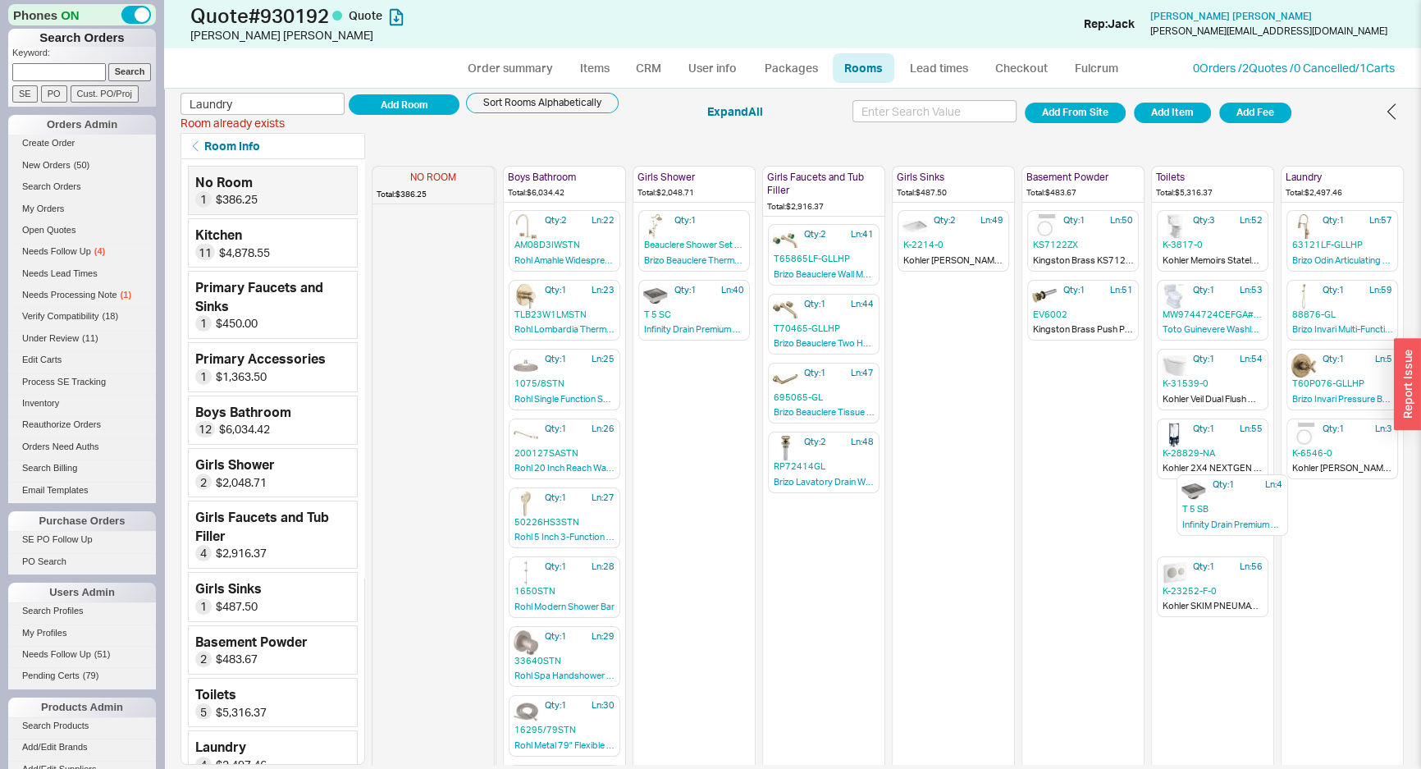
scroll to position [0, 391]
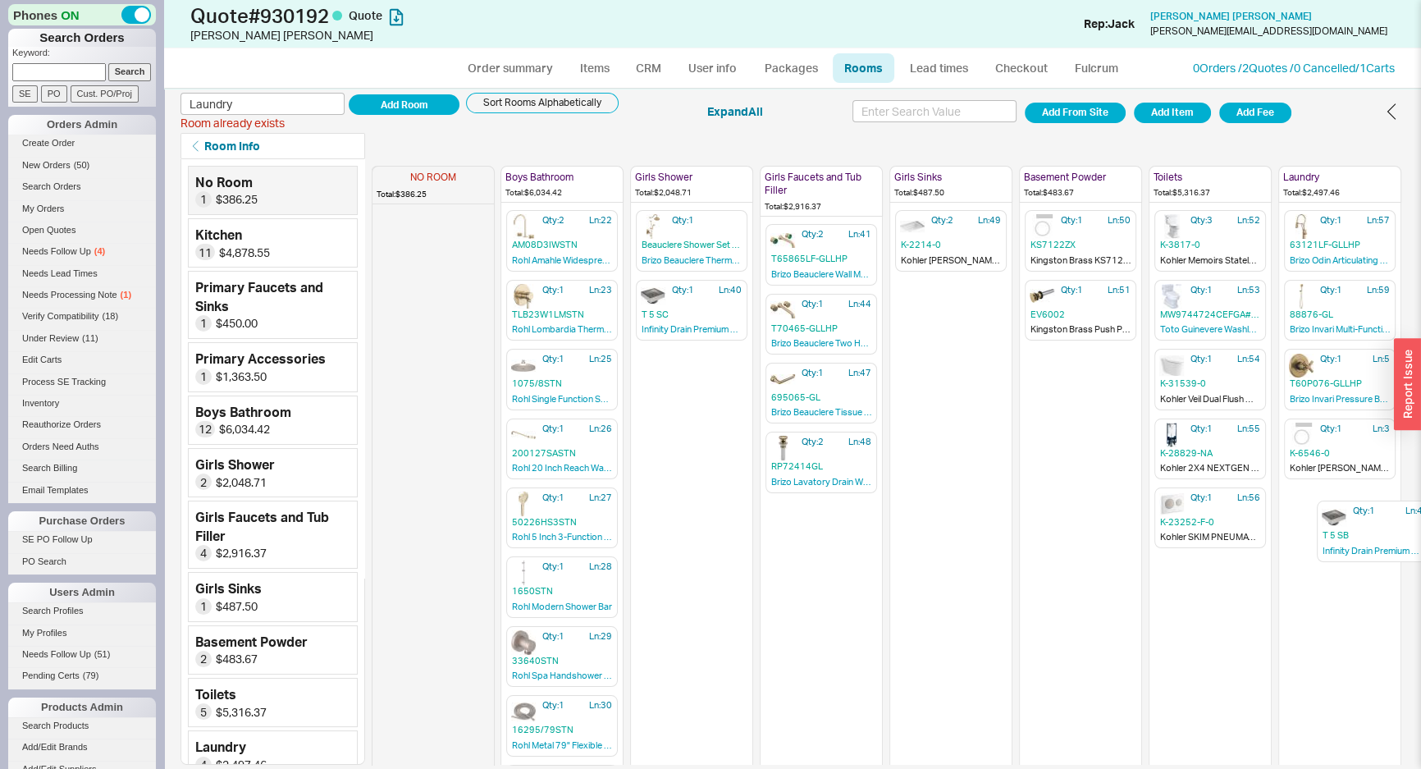
drag, startPoint x: 435, startPoint y: 247, endPoint x: 1374, endPoint y: 542, distance: 984.7
click at [1374, 542] on div "NO ROOM Total: $386.25 Qty: 1 Ln: 4 T 5 SB Infinity Drain Premium Center Drain …" at bounding box center [692, 462] width 1420 height 606
click at [529, 59] on link "Order summary" at bounding box center [509, 68] width 109 height 30
select select "*"
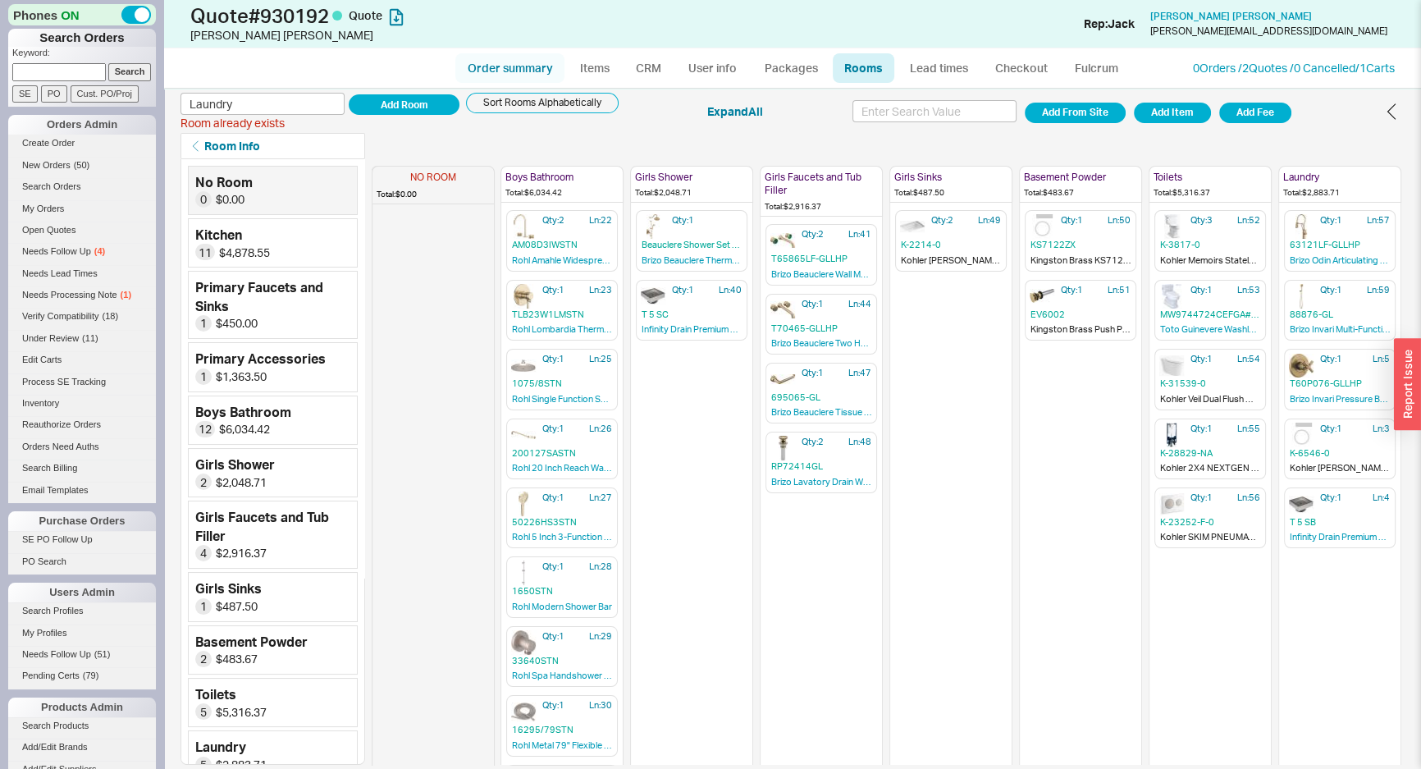
select select "LOW"
select select "3"
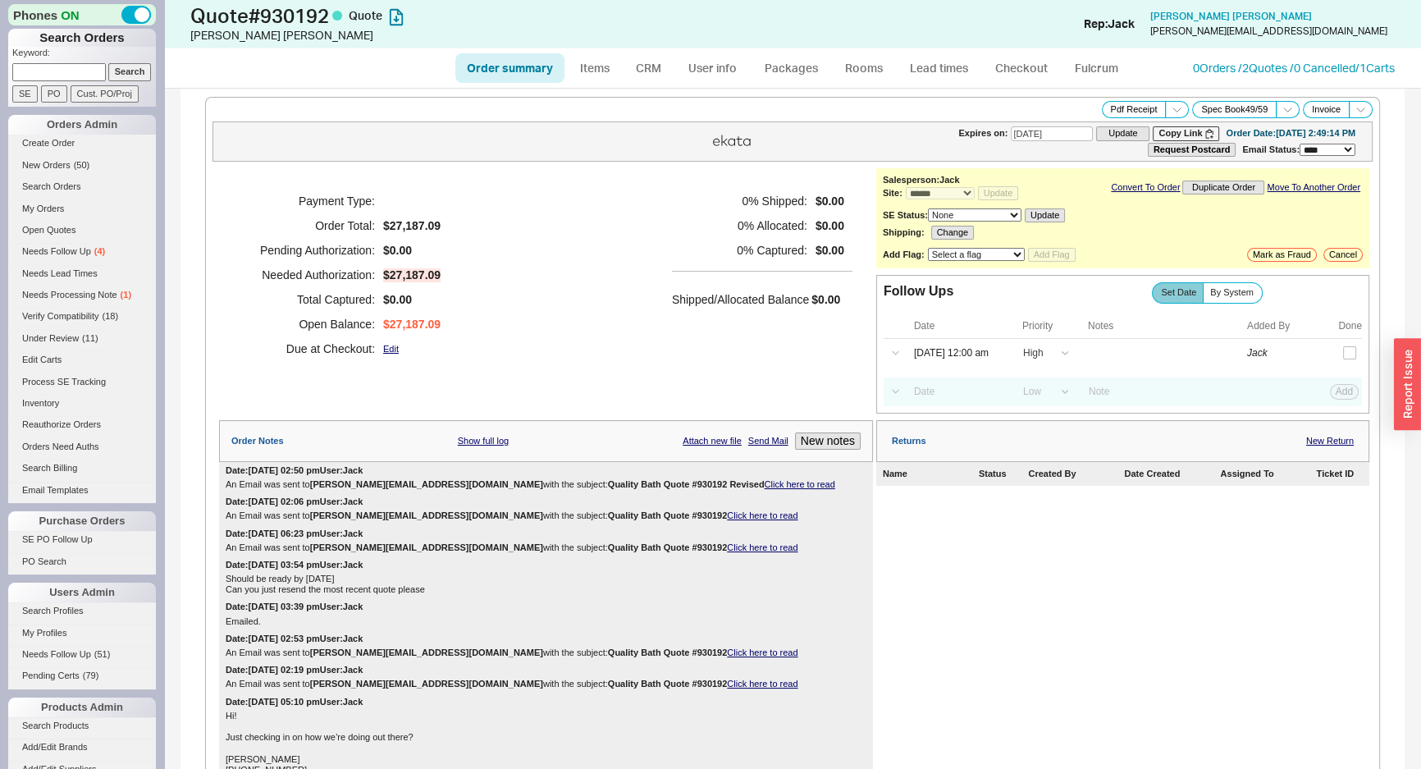
click at [643, 231] on div "Payment Type: Order Total: $27,187.09 Pending Authorization: $0.00 Needed Autho…" at bounding box center [546, 274] width 654 height 213
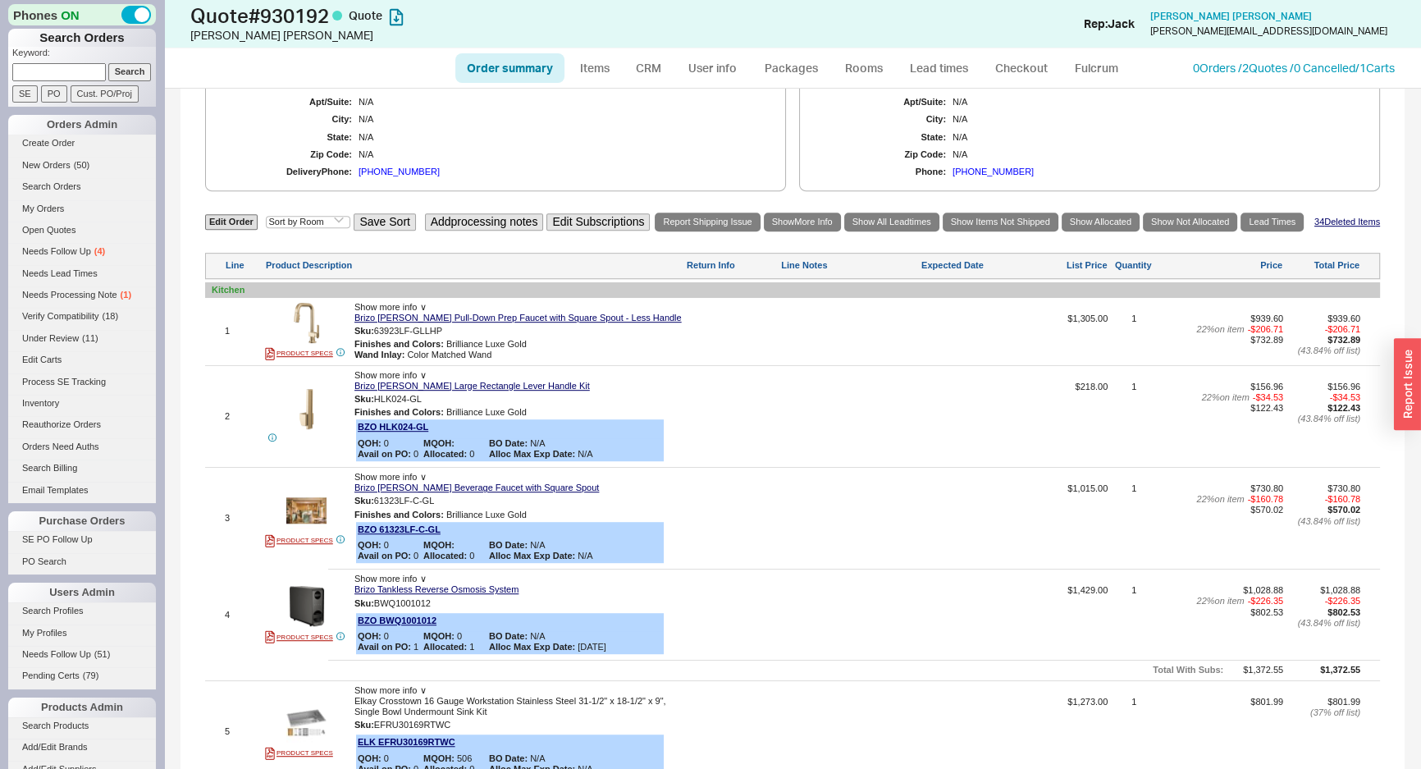
scroll to position [894, 0]
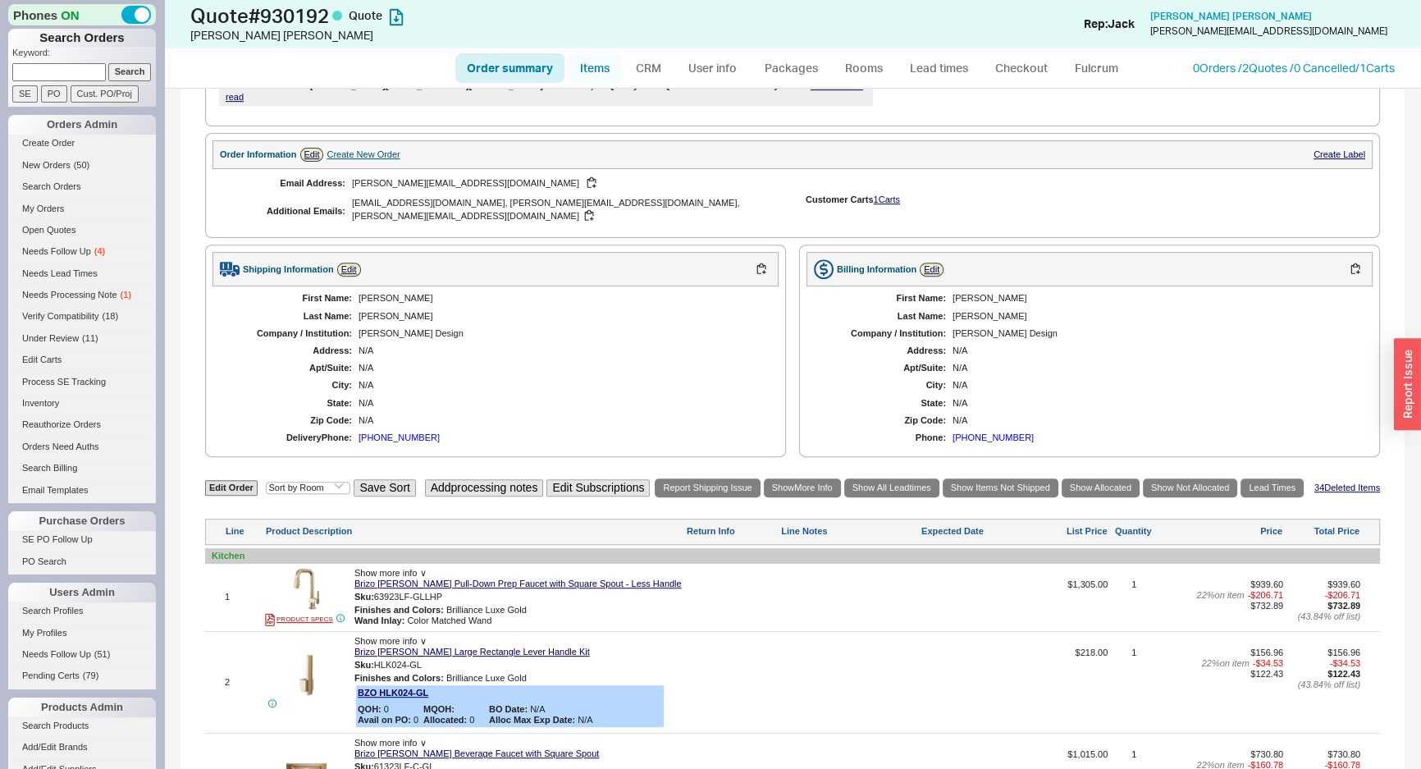
click at [605, 66] on link "Items" at bounding box center [594, 68] width 53 height 30
select select "3"
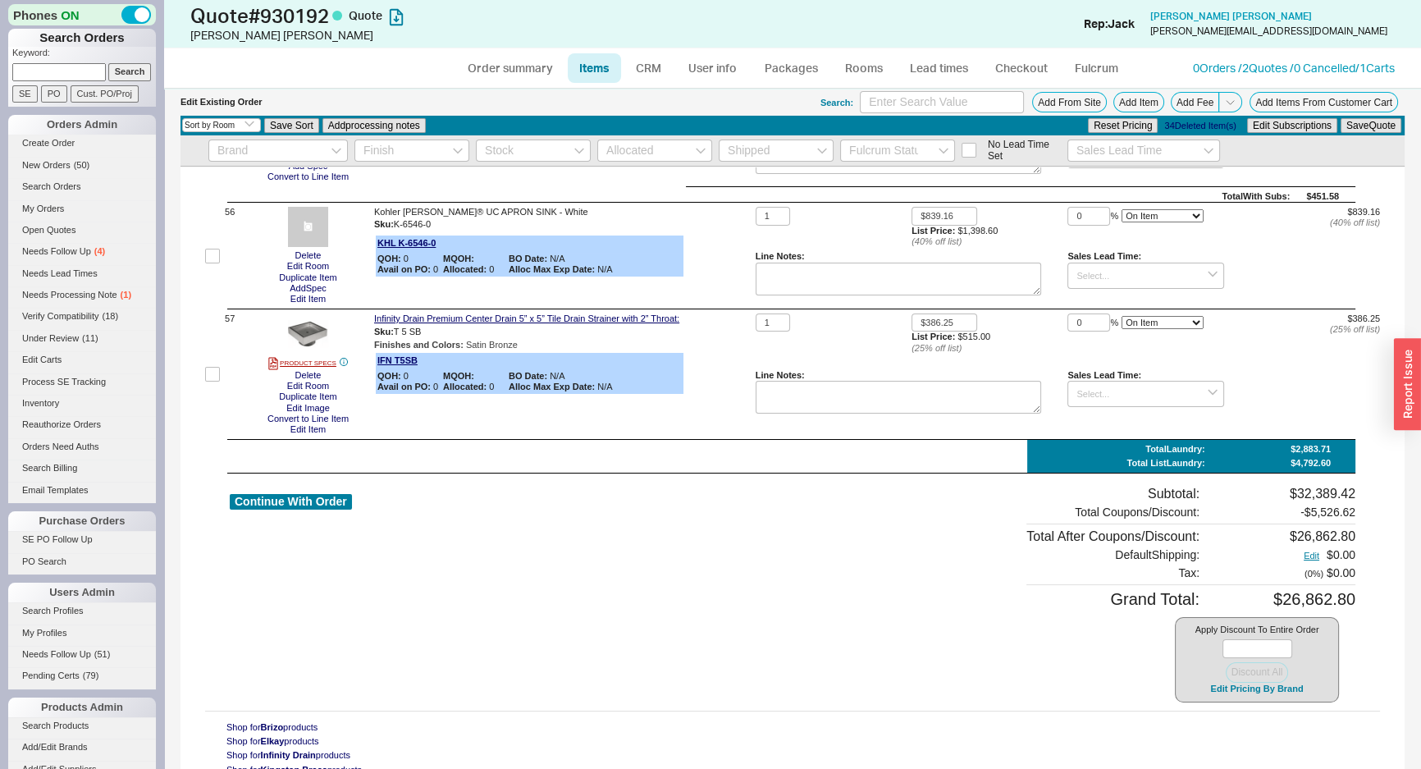
scroll to position [7828, 0]
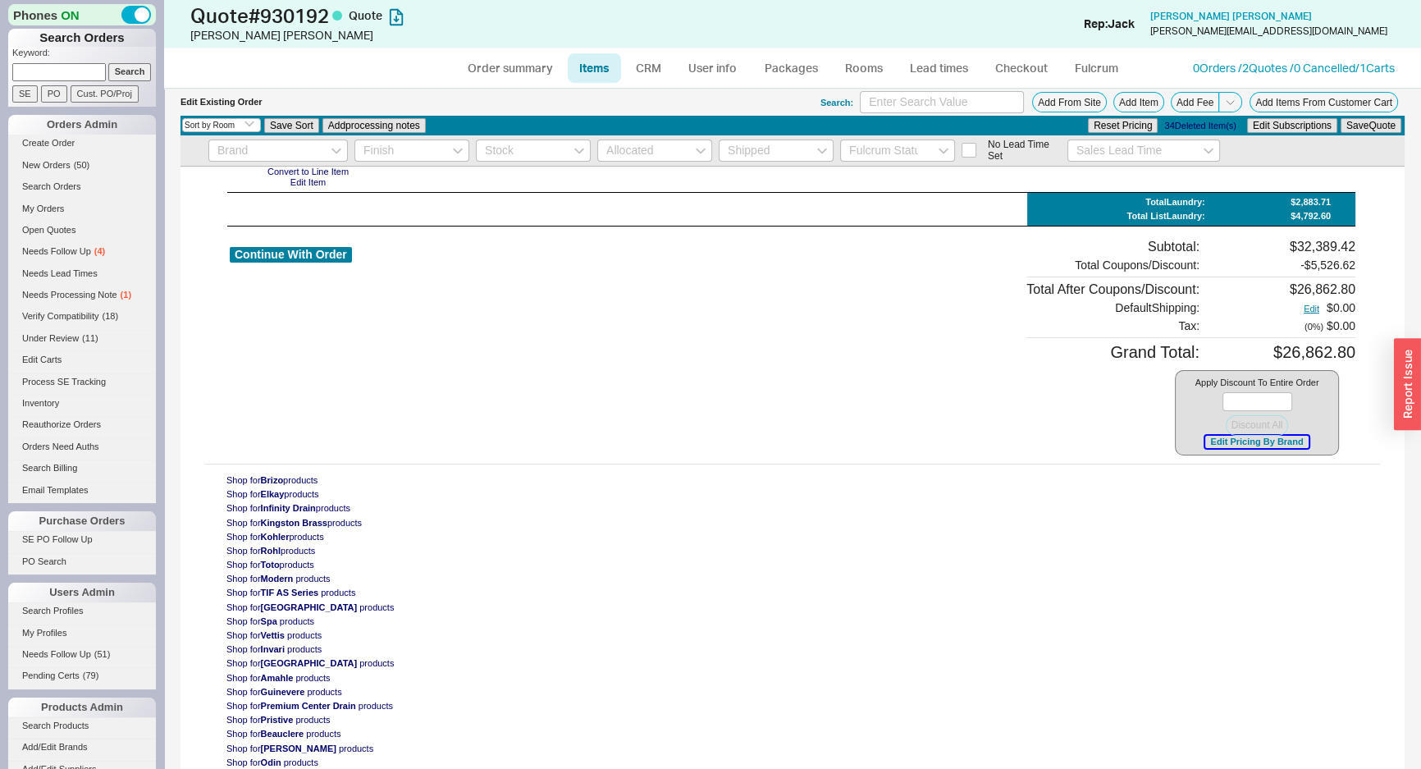
click at [1235, 448] on button "Edit Pricing By Brand" at bounding box center [1256, 442] width 103 height 12
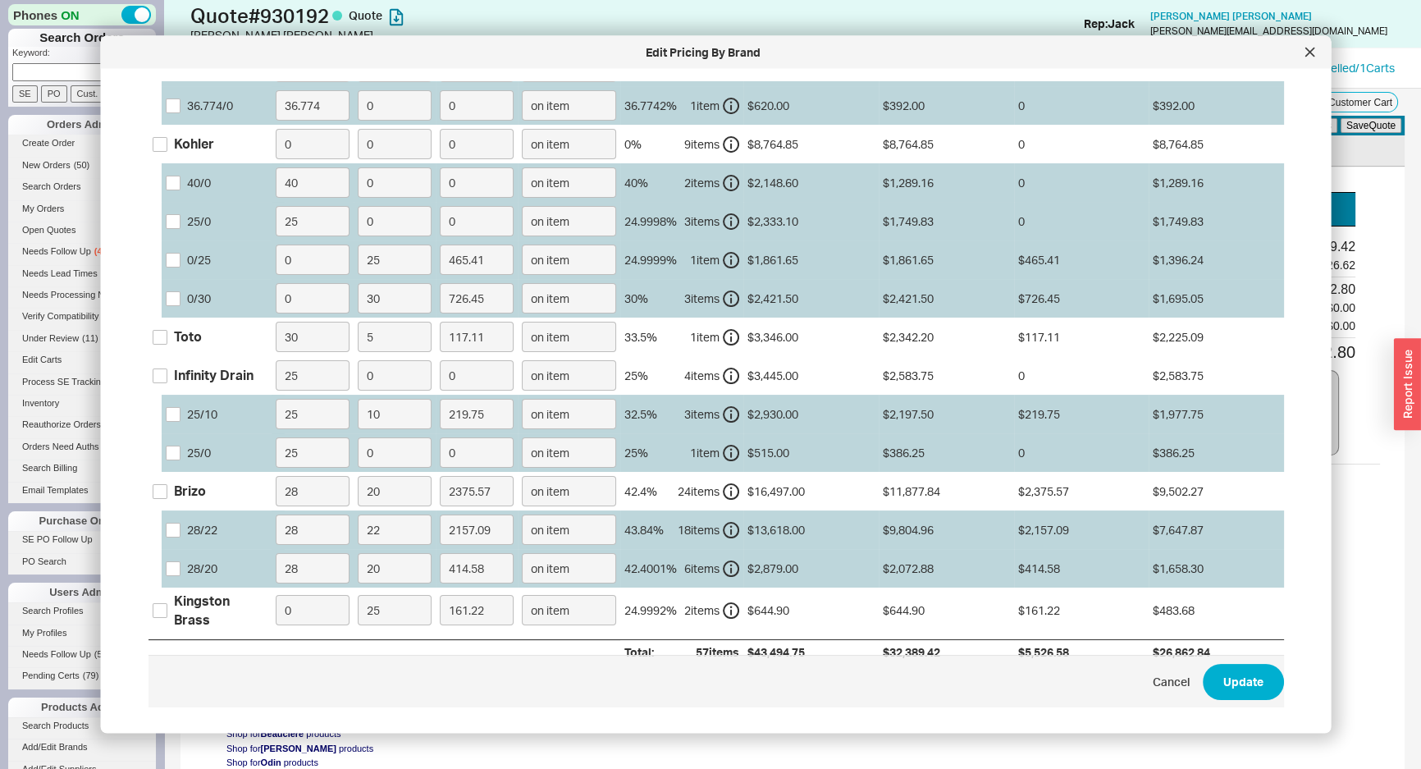
scroll to position [297, 0]
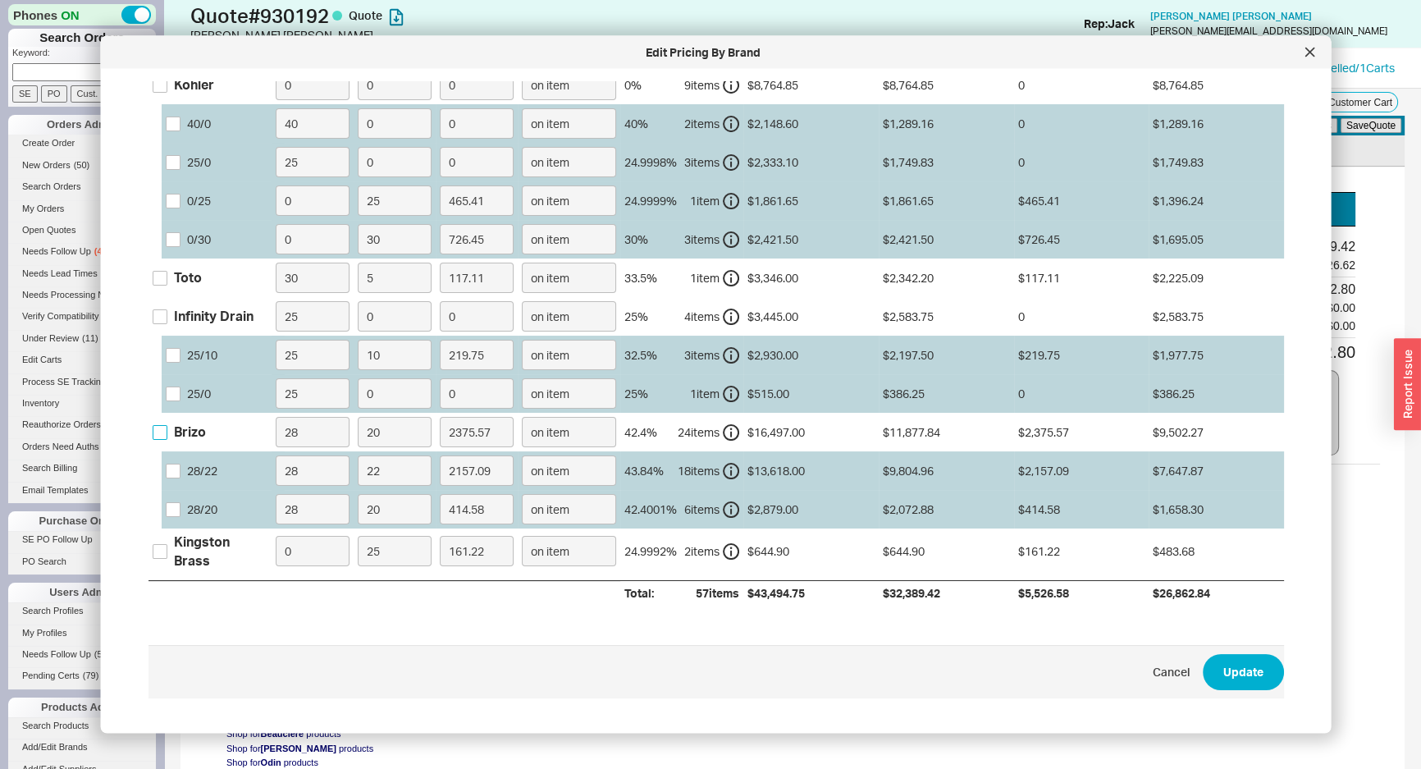
click at [158, 429] on input "Brizo" at bounding box center [160, 432] width 15 height 15
checkbox input "true"
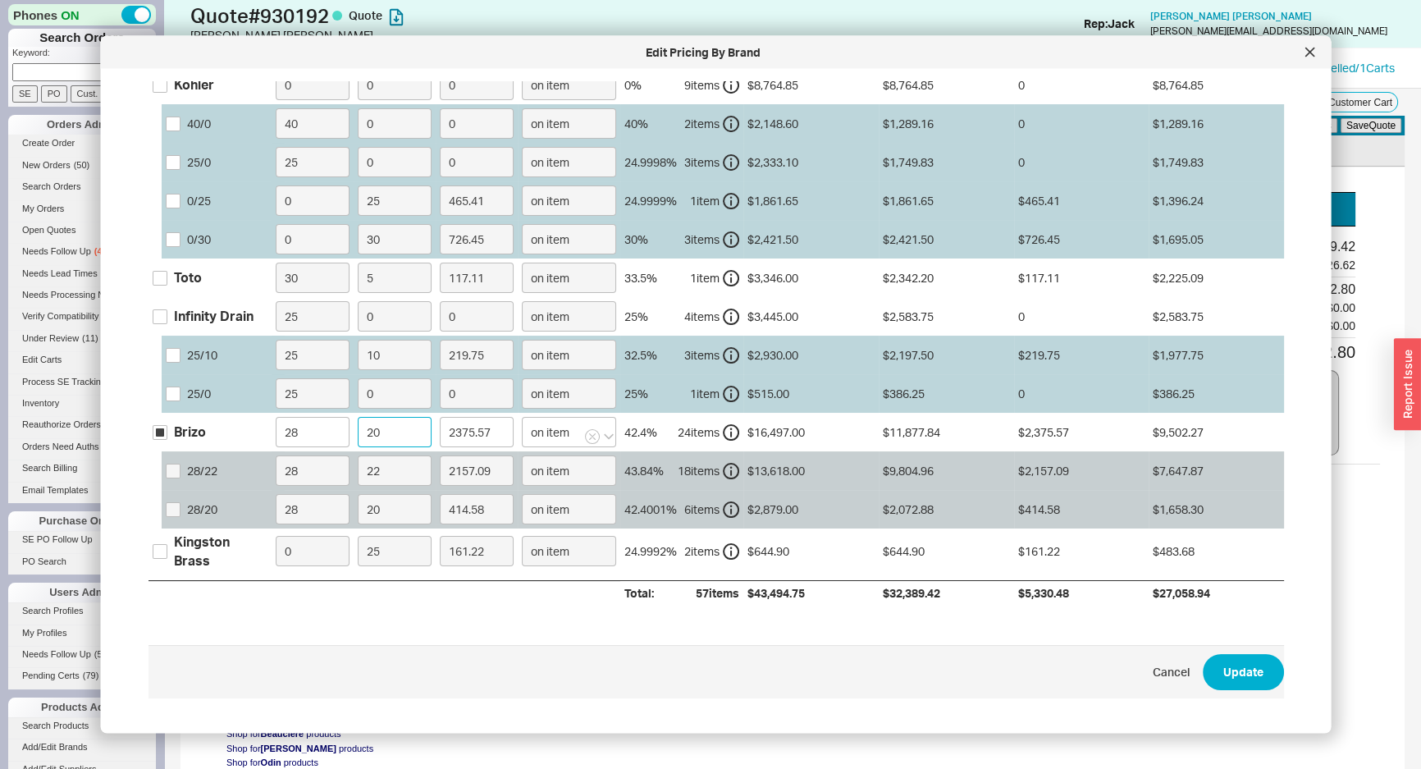
click at [373, 431] on input "20" at bounding box center [395, 433] width 74 height 30
type input "2"
type input "237.56"
type input "22"
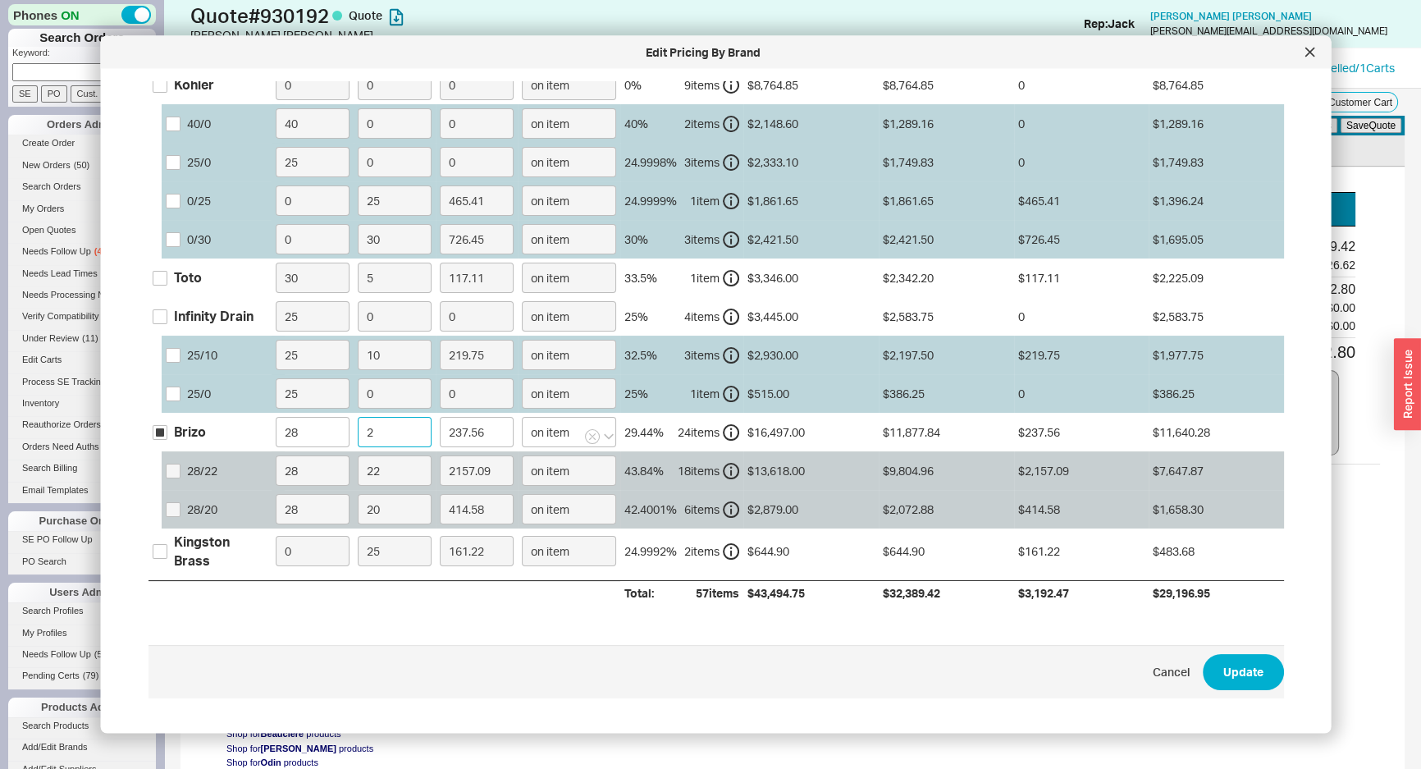
type input "2613.12"
type input "22"
click at [161, 312] on input "Infinity Drain" at bounding box center [160, 316] width 15 height 15
checkbox input "true"
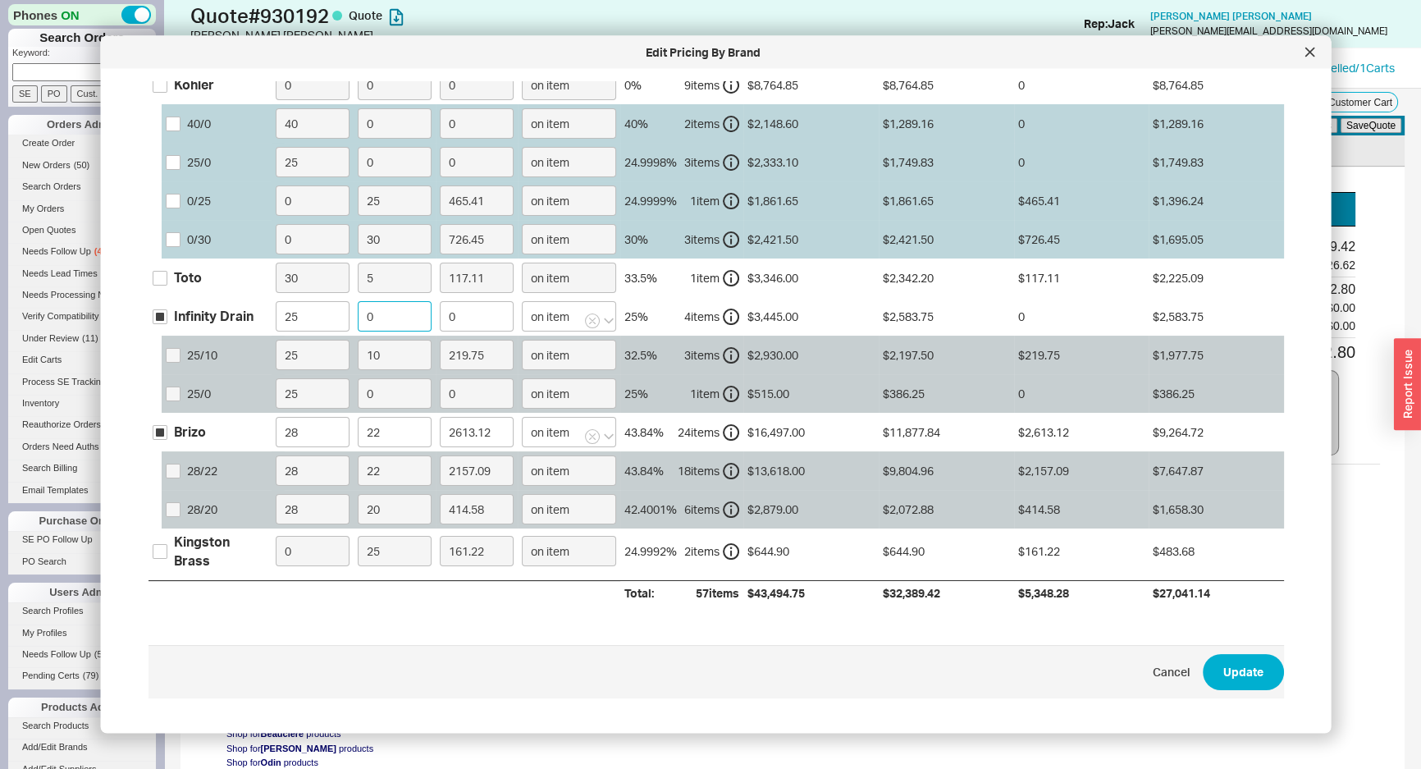
click at [385, 311] on input "0" at bounding box center [395, 317] width 74 height 30
type input "1"
type input "25.84"
type input "10"
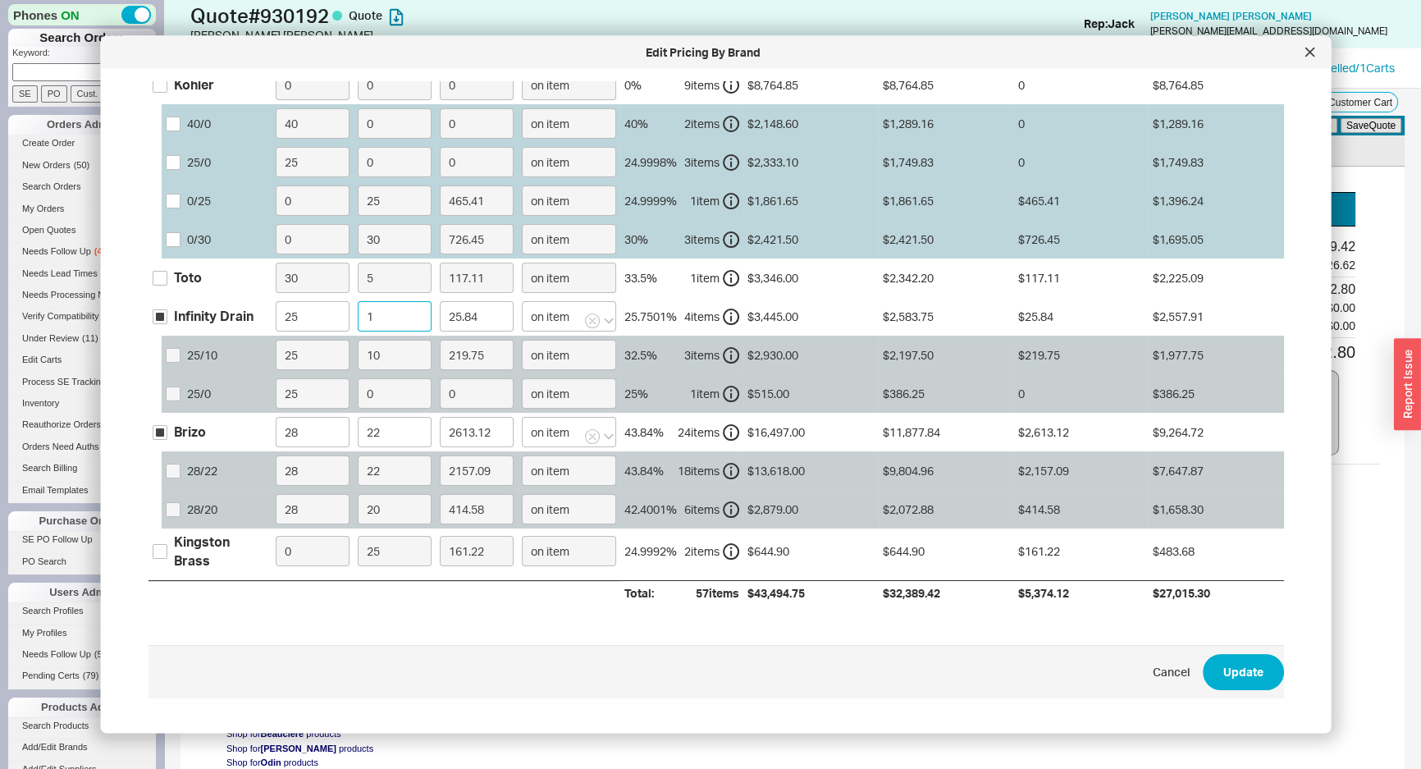
type input "258.37"
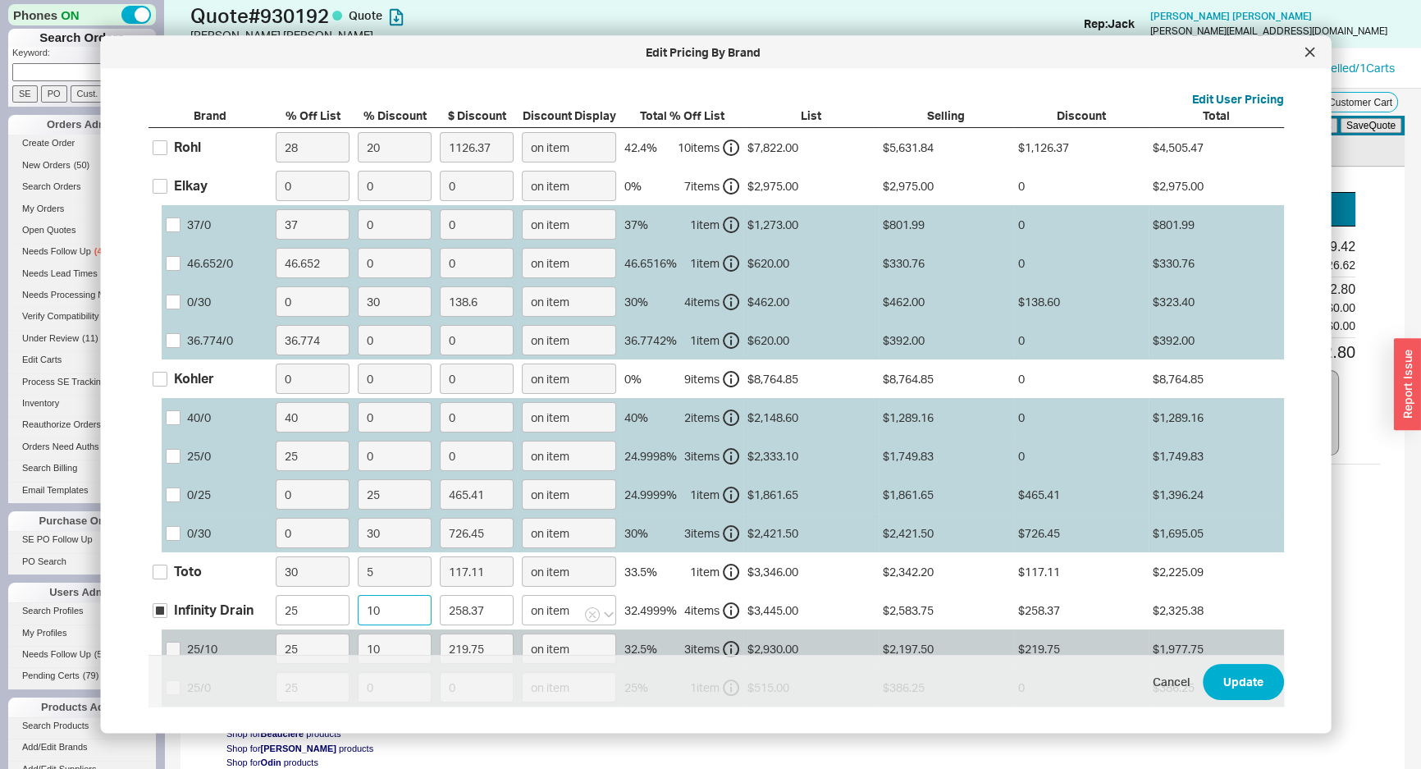
scroll to position [0, 0]
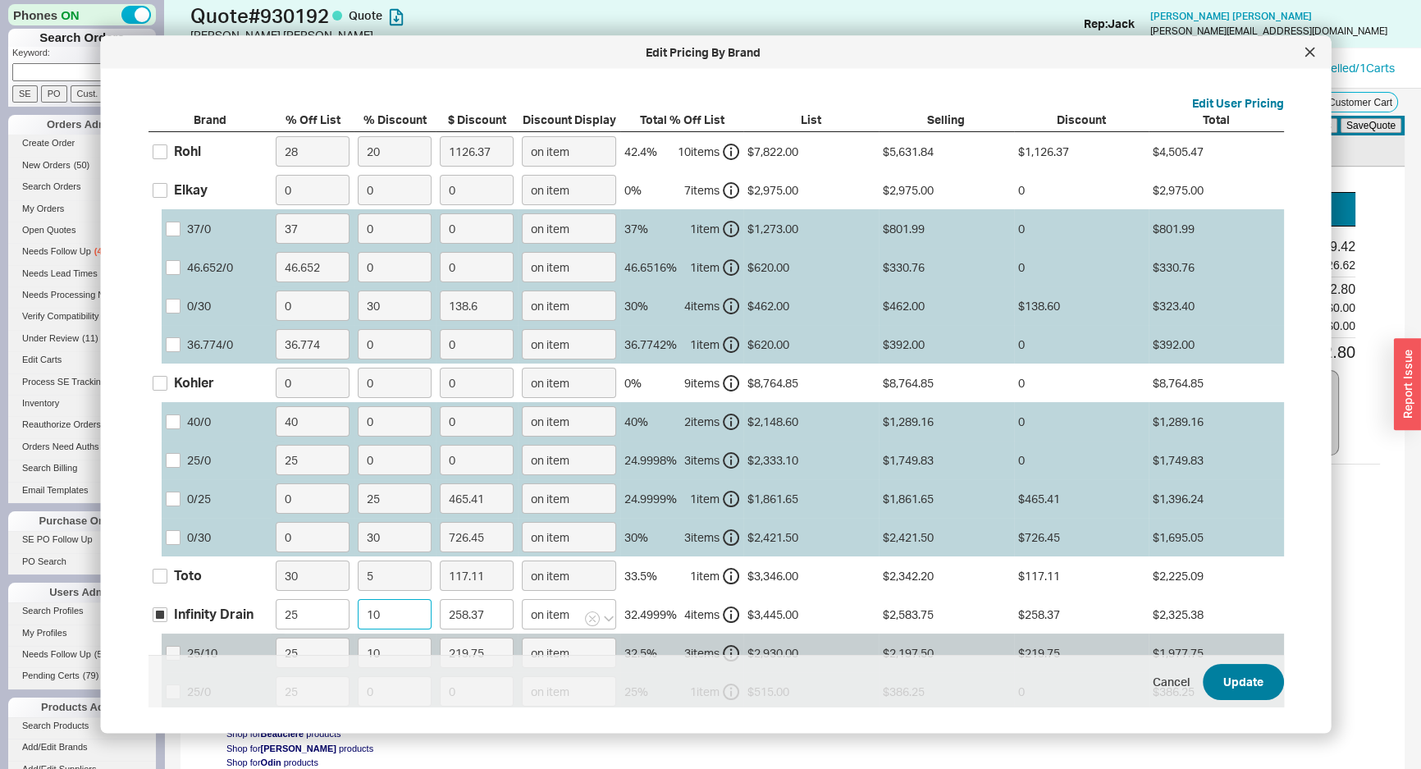
type input "10"
click at [1230, 675] on button "Update" at bounding box center [1243, 682] width 81 height 36
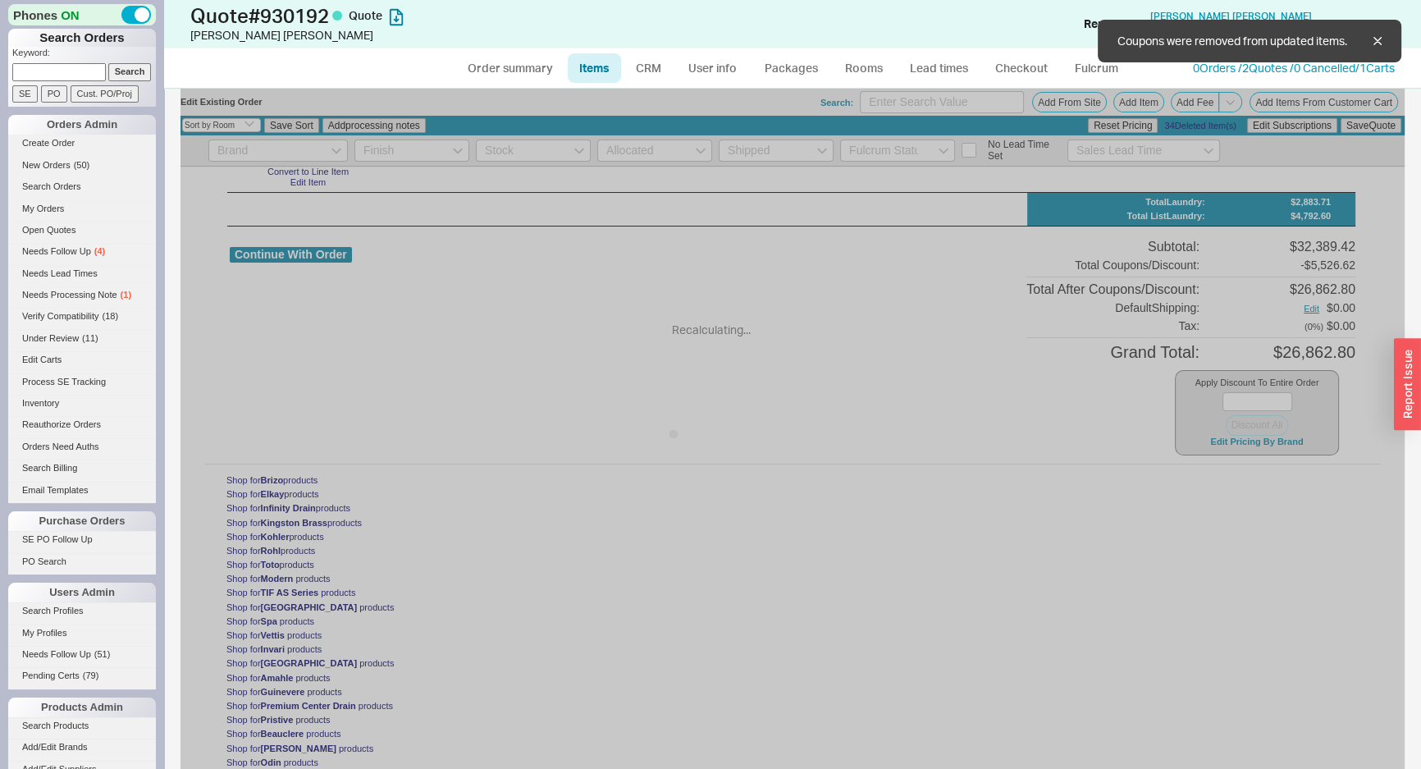
type input "22"
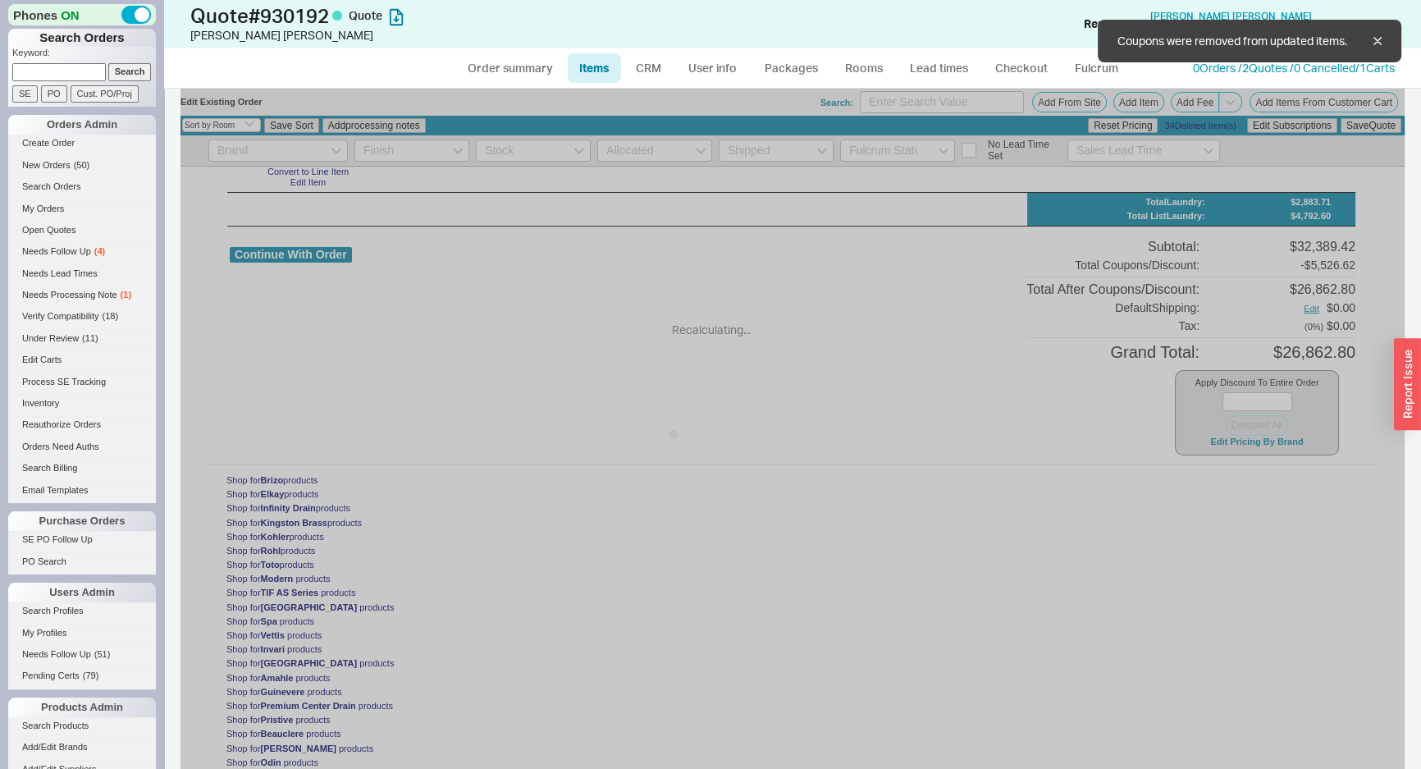
type input "22"
type input "10"
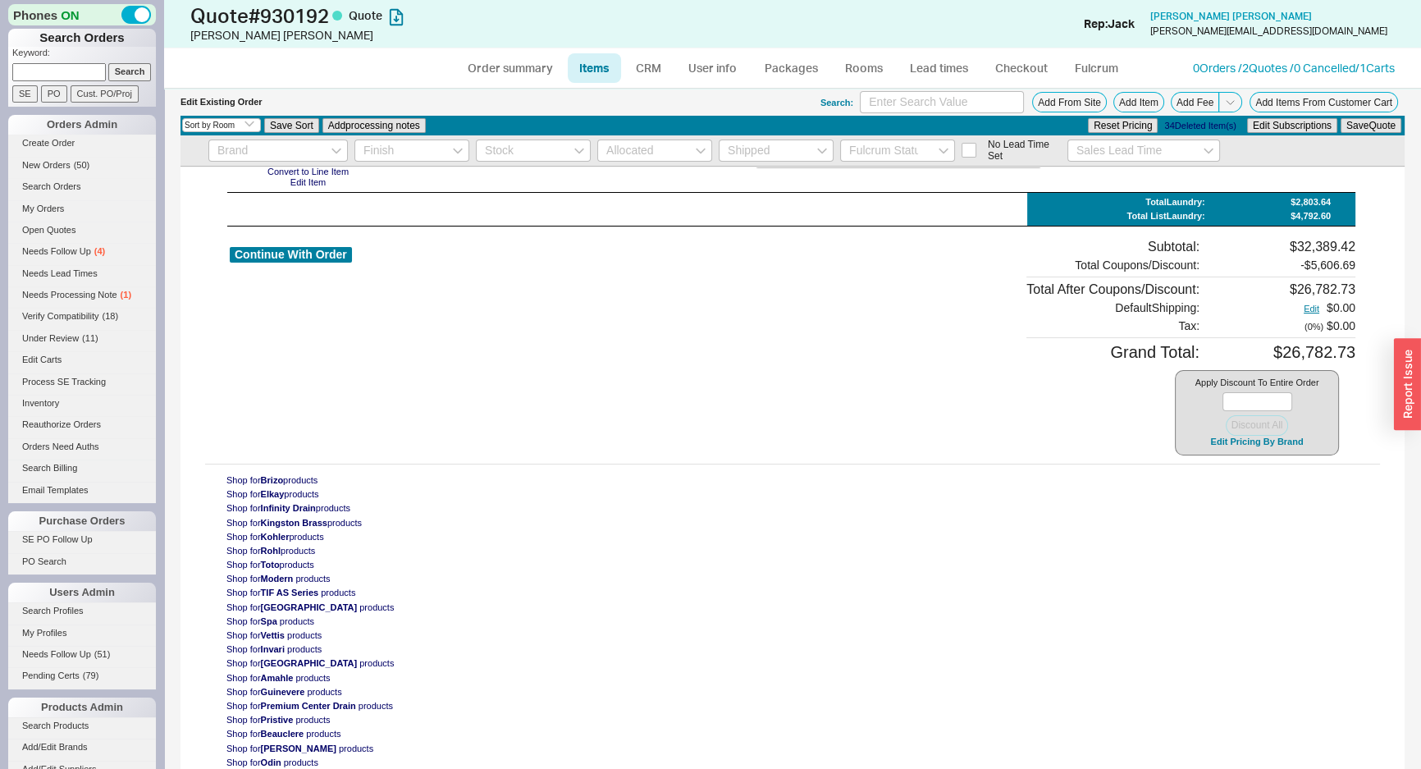
click at [263, 271] on div "Continue With Order" at bounding box center [291, 347] width 122 height 217
click at [272, 259] on button "Continue With Order" at bounding box center [291, 255] width 122 height 16
select select "*"
select select "LOW"
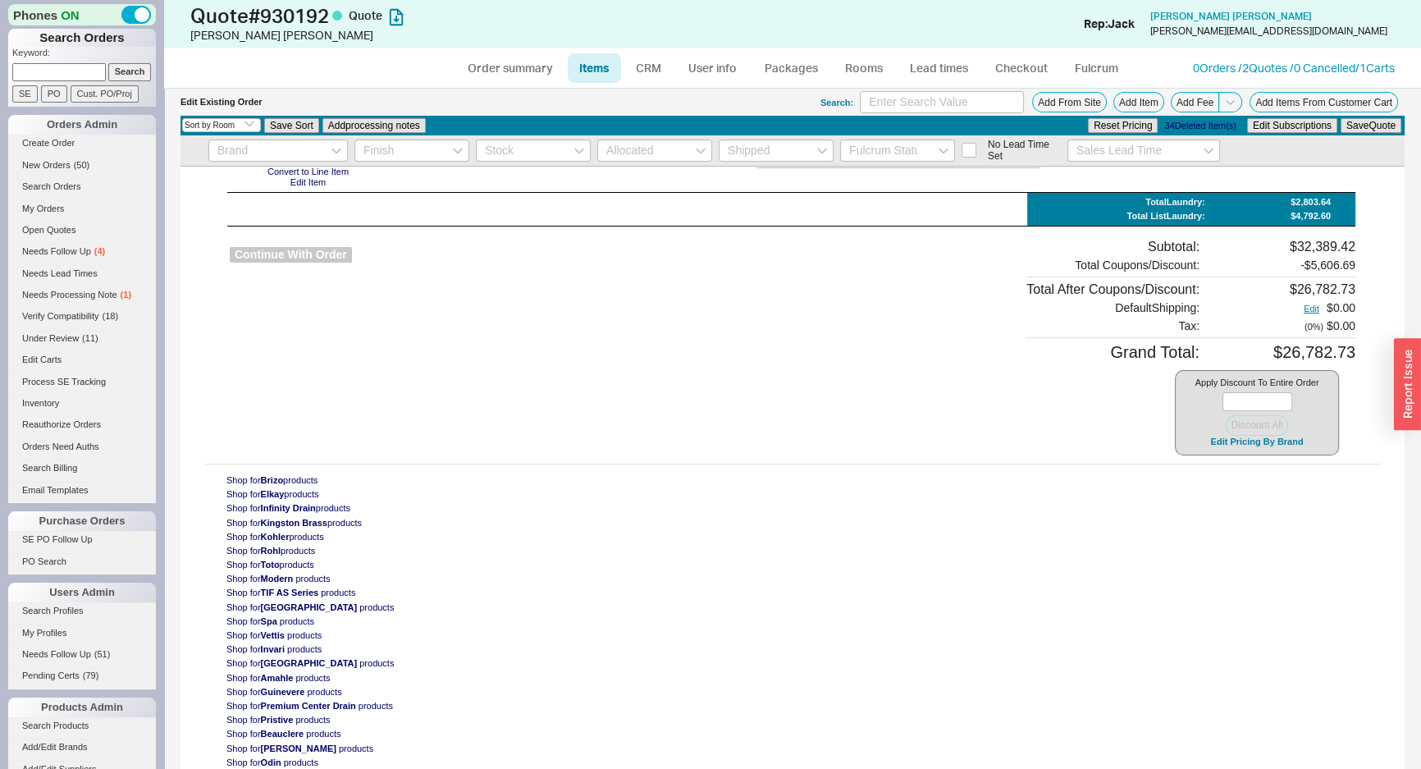
select select "3"
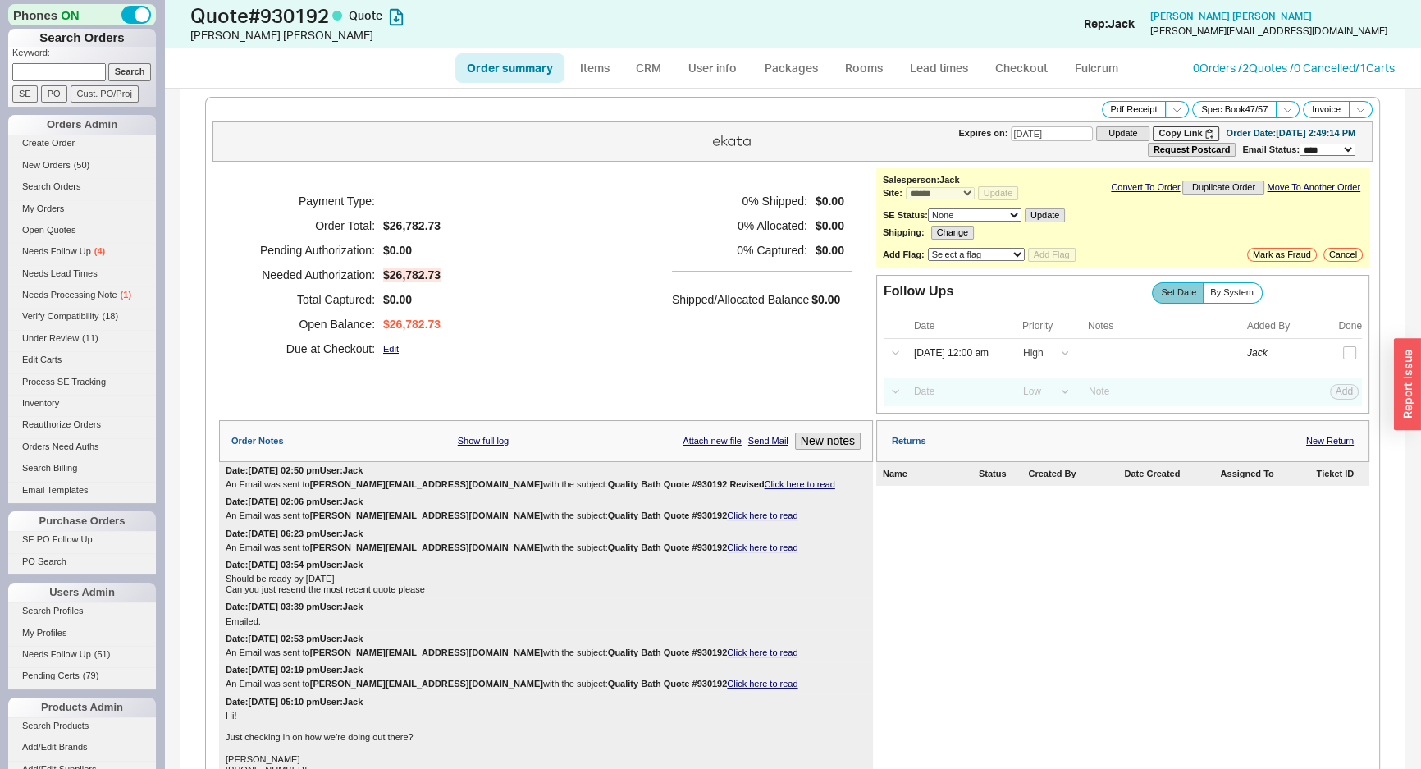
click at [627, 229] on div "Payment Type: Order Total: $26,782.73 Pending Authorization: $0.00 Needed Autho…" at bounding box center [546, 274] width 654 height 213
click at [635, 74] on link "CRM" at bounding box center [648, 68] width 48 height 30
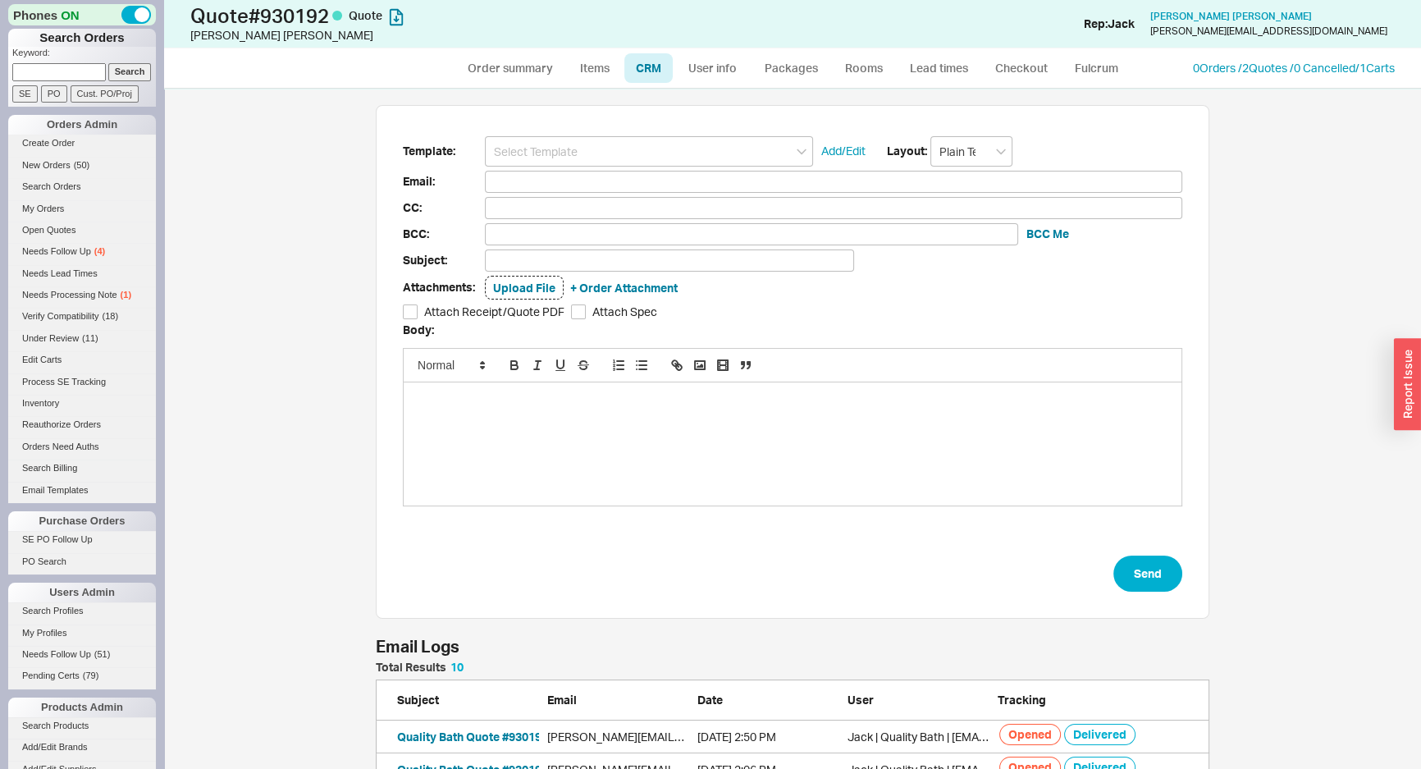
click at [614, 167] on form "Template: Add/Edit Layout: Plain Text Email: CC: BCC: BCC Me Subject: Attachmen…" at bounding box center [793, 364] width 780 height 456
click at [607, 158] on input at bounding box center [649, 151] width 328 height 30
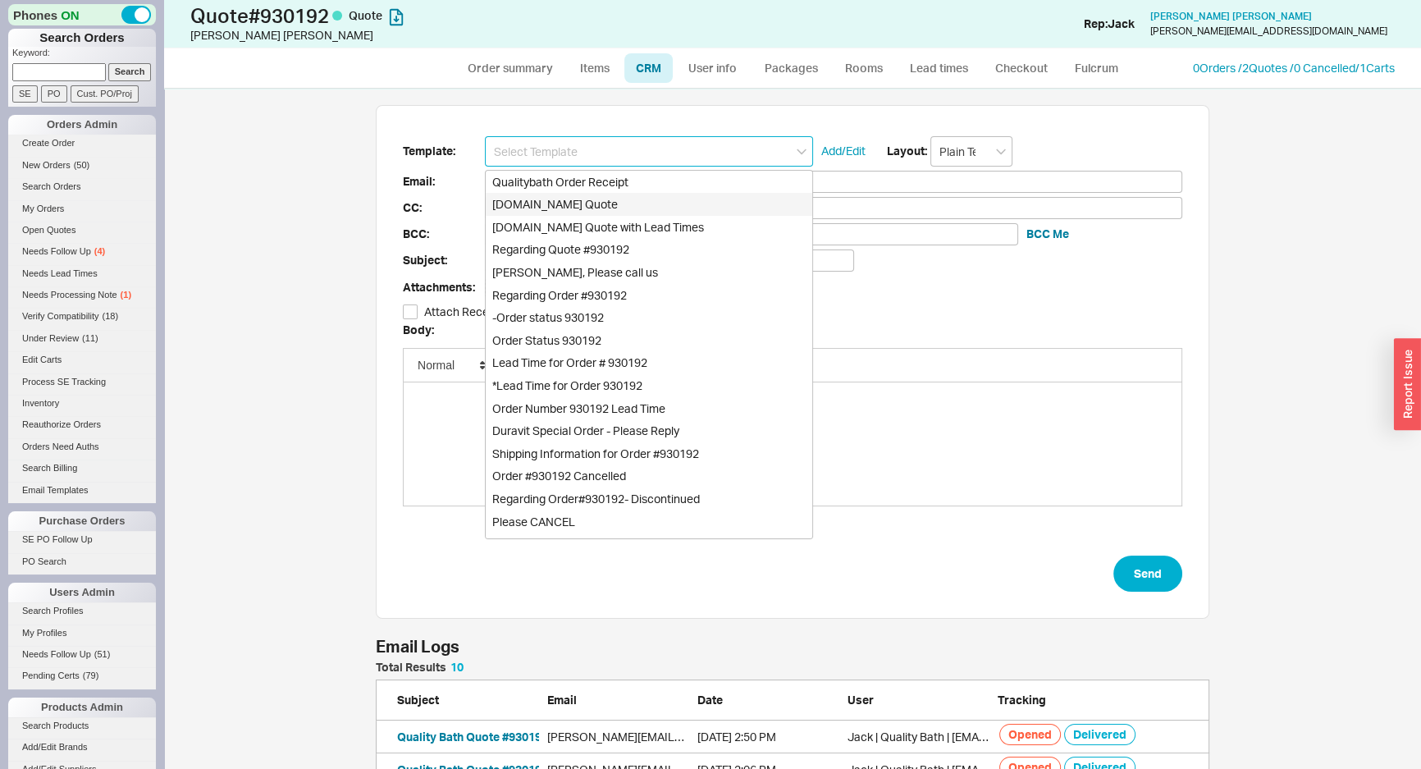
click at [590, 197] on div "Qualitybath.com Quote" at bounding box center [649, 204] width 327 height 23
type input "Receipt"
type input "olivia@asloandesign.com"
type input "asloandesign@gmail.com, alexandra@asloandesign.com, casey@asloandesign.com"
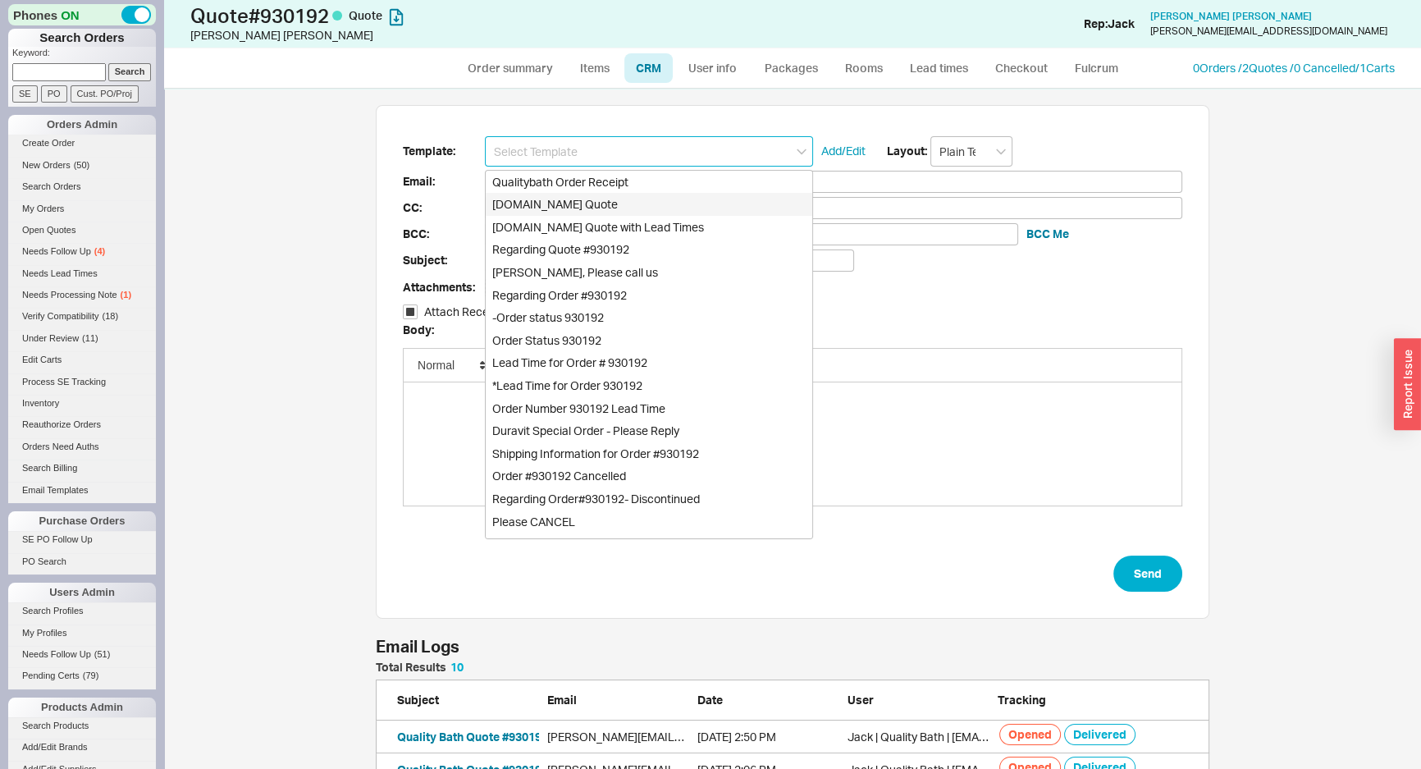
type input "asloandesign@gmail.com, alexandra@asloandesign.com, casey@asloandesign.com"
type input "Quality Bath Quote #930192"
checkbox input "true"
type input "[DOMAIN_NAME] Quote"
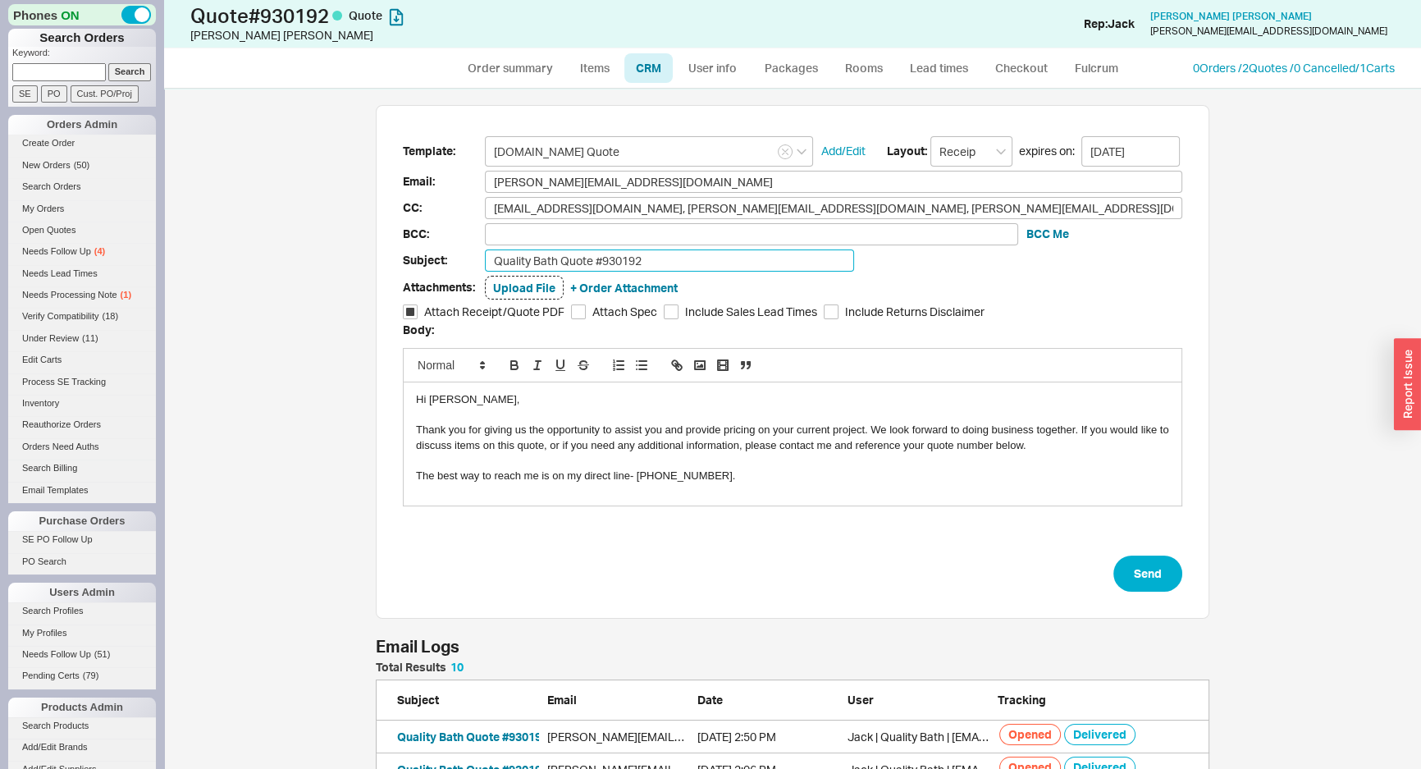
click at [685, 249] on input "Quality Bath Quote #930192" at bounding box center [669, 260] width 369 height 22
type input "Quality Bath Quote #930192 Revised"
click at [1134, 557] on button "Send" at bounding box center [1148, 574] width 69 height 36
select select "*"
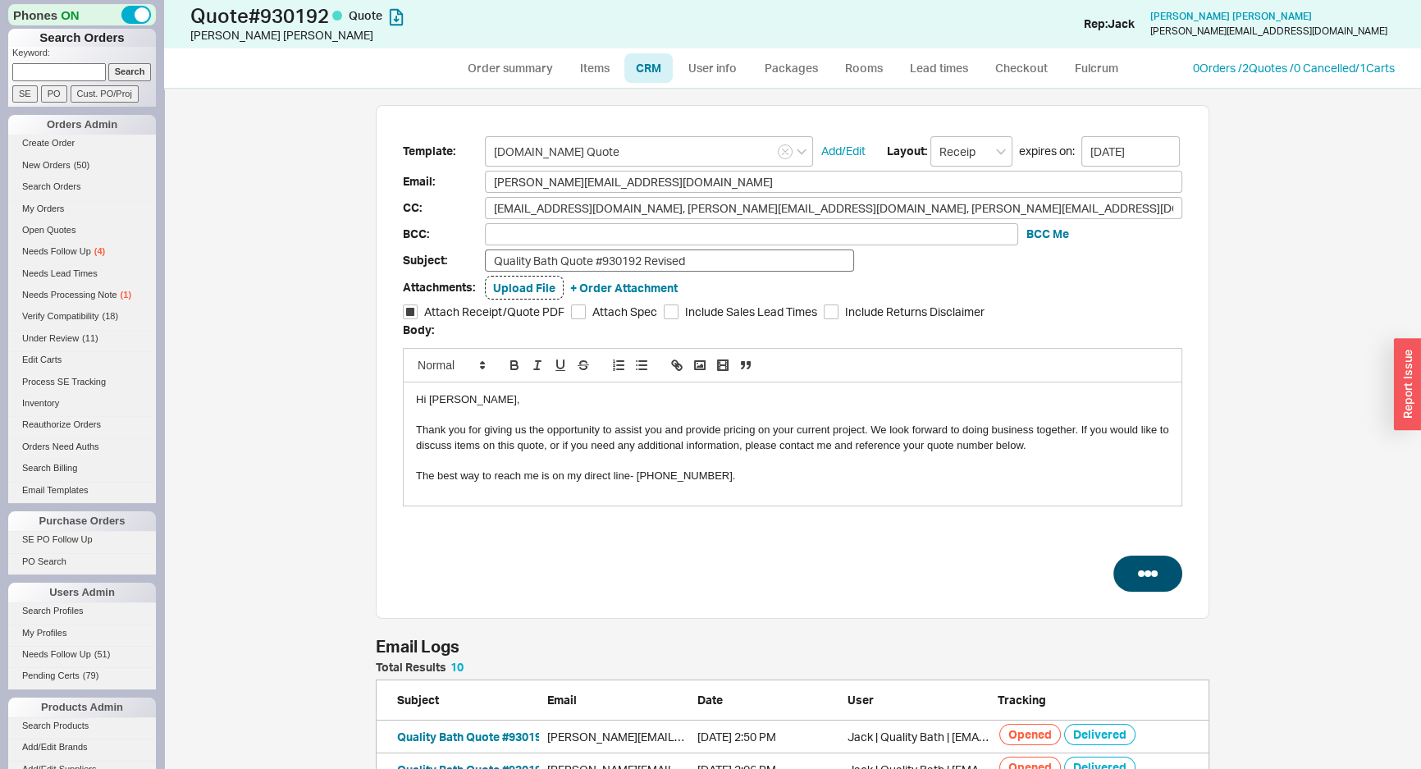
select select "LOW"
select select "3"
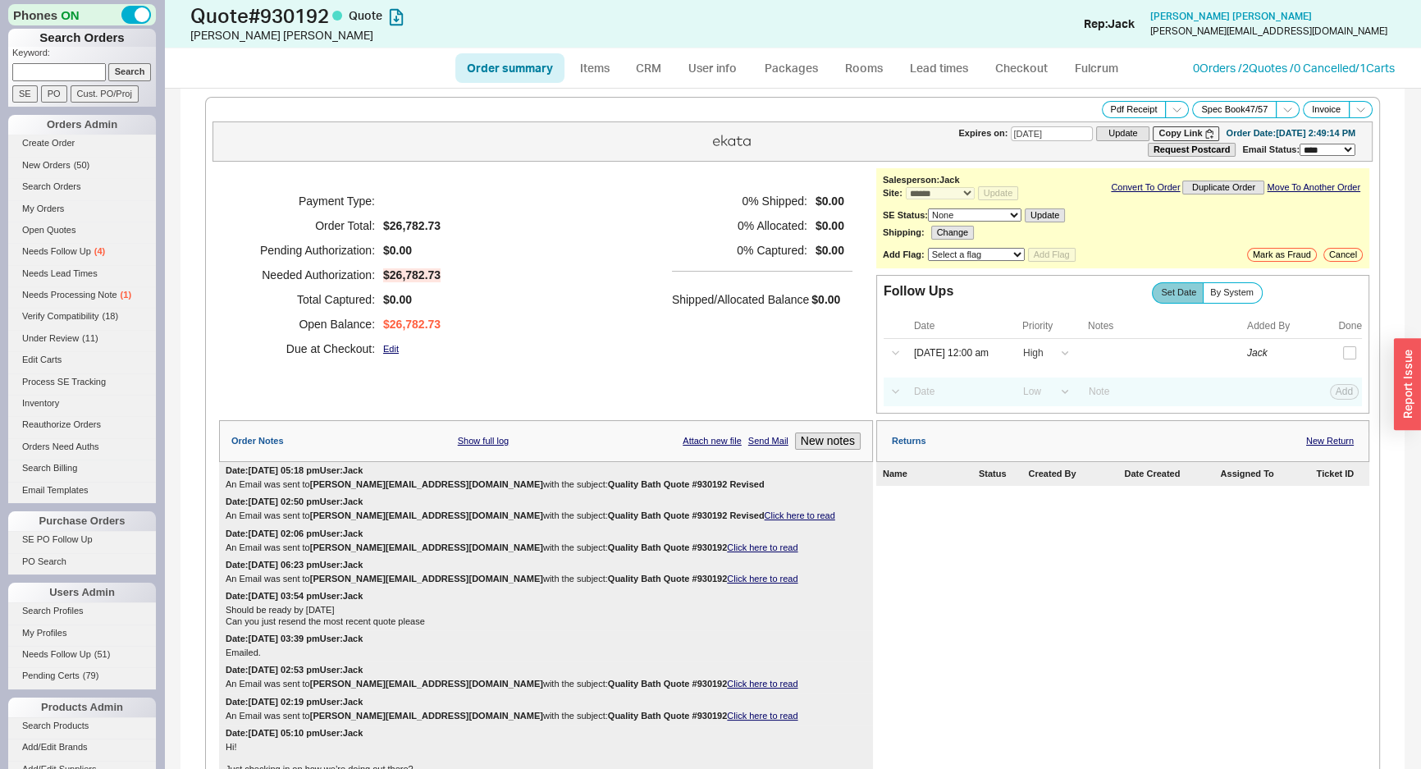
type input "[DATE]"
click at [800, 252] on h5 "0 % Captured:" at bounding box center [739, 250] width 135 height 25
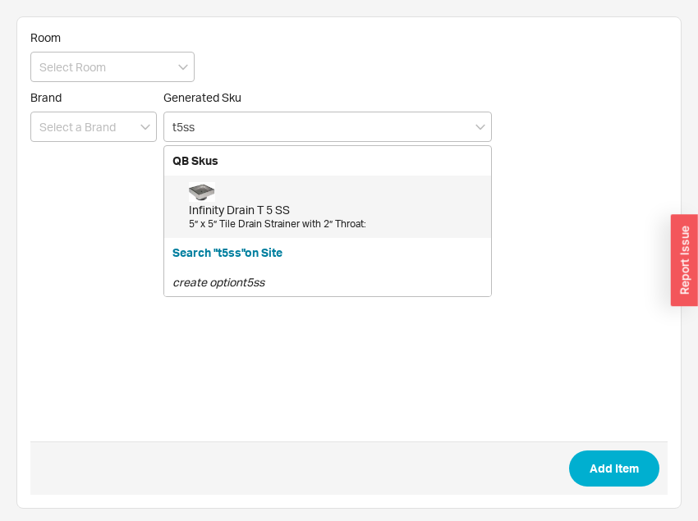
click at [254, 208] on div "Infinity Drain T 5 SS" at bounding box center [336, 210] width 294 height 16
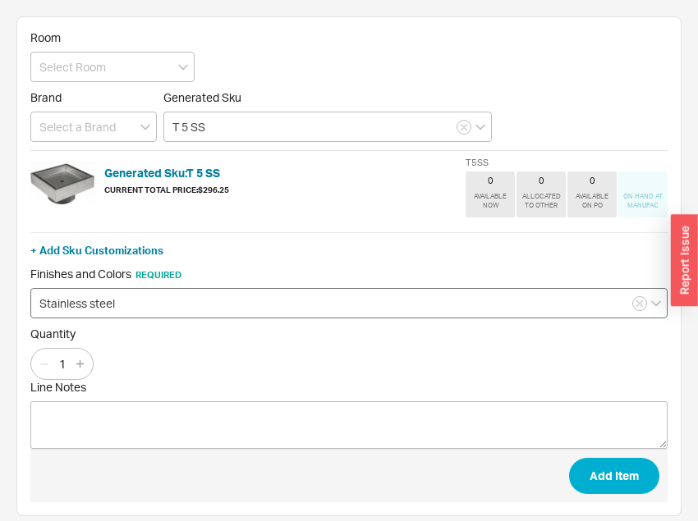
type input "T 5 SS"
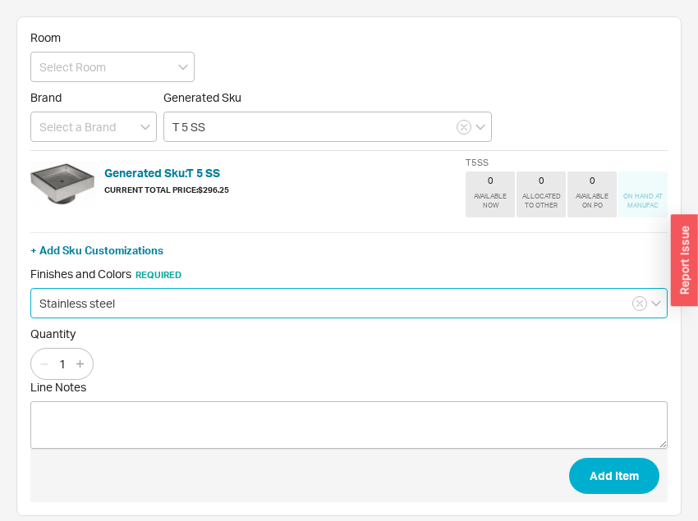
click at [139, 290] on input "Stainless steel" at bounding box center [348, 303] width 637 height 30
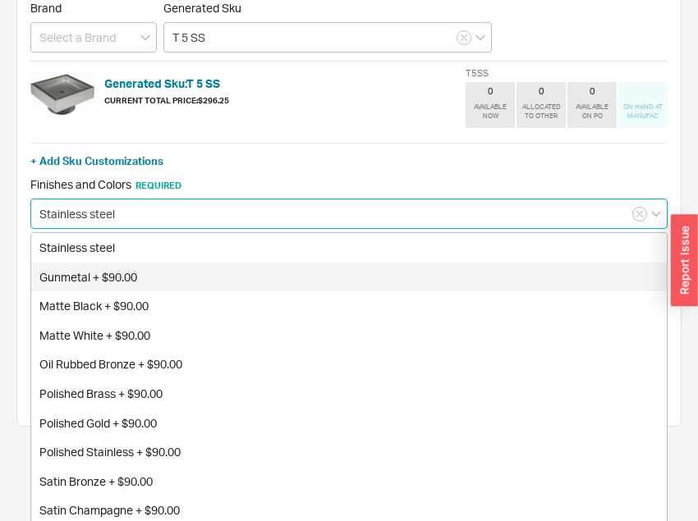
scroll to position [93, 0]
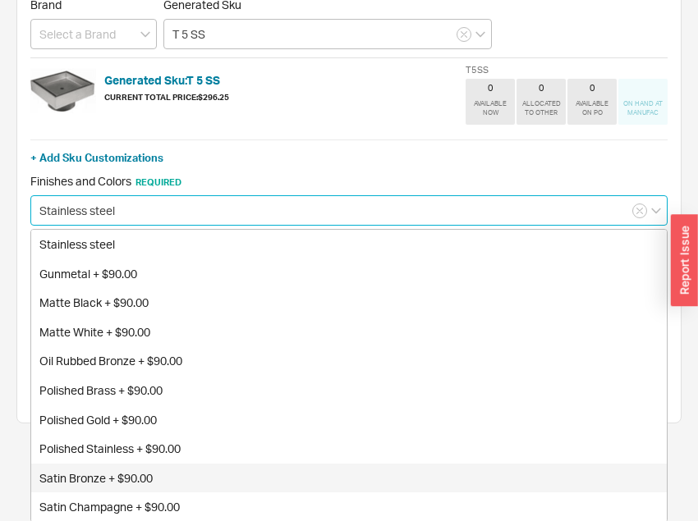
click at [126, 477] on div "Satin Bronze + $90.00" at bounding box center [348, 479] width 635 height 30
type input "Satin Bronze + $90.00"
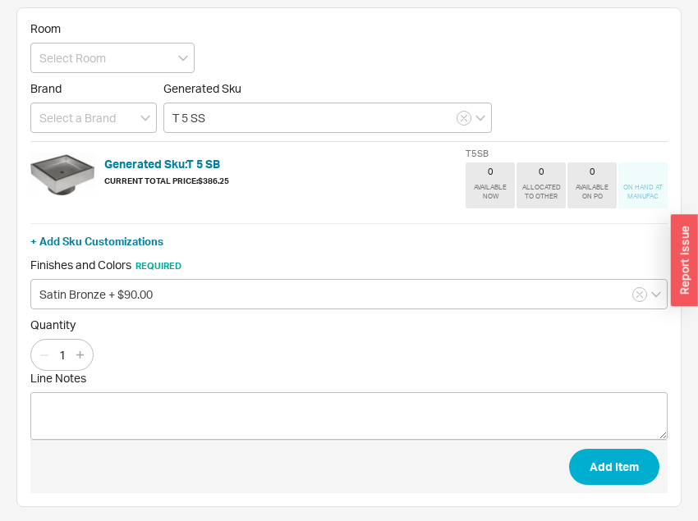
click at [266, 342] on div "Quantity 1" at bounding box center [348, 344] width 637 height 53
click at [597, 452] on button "Add Item" at bounding box center [614, 467] width 90 height 36
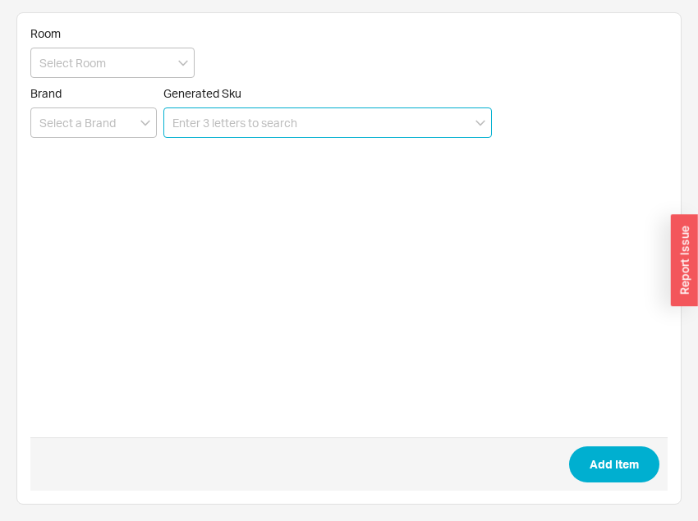
scroll to position [3, 0]
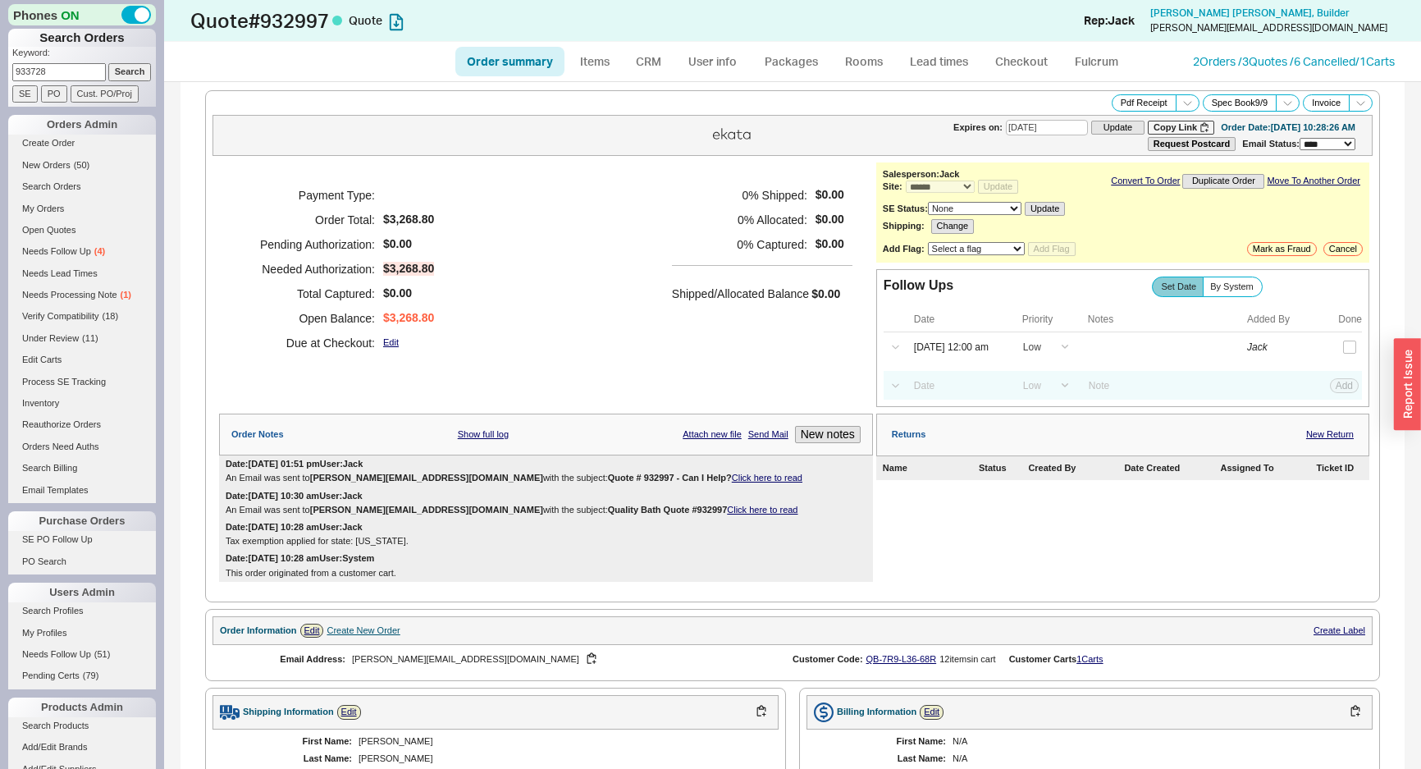
select select "*"
select select "LOW"
select select "3"
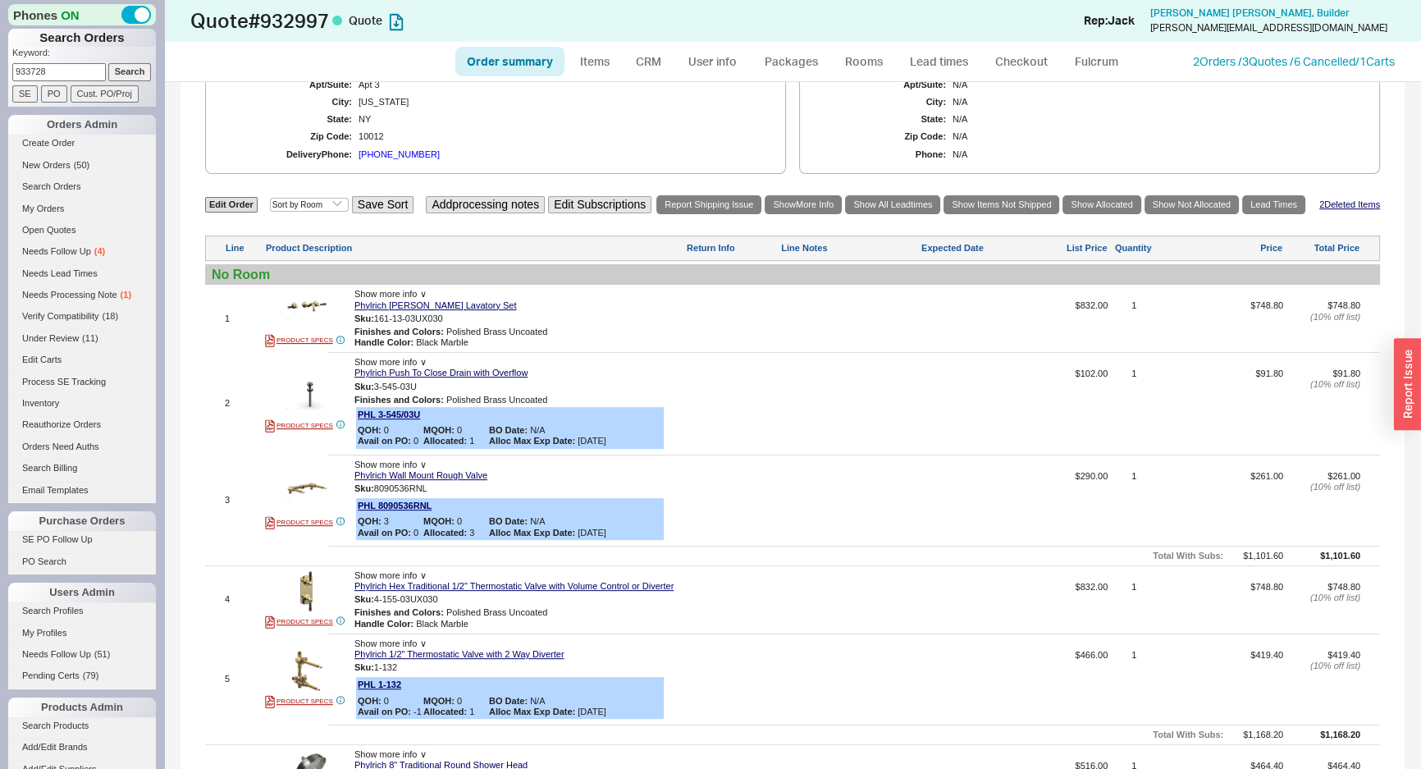
click at [54, 75] on input "933728" at bounding box center [59, 71] width 94 height 17
paste input "syna.lewis@gmail.com"
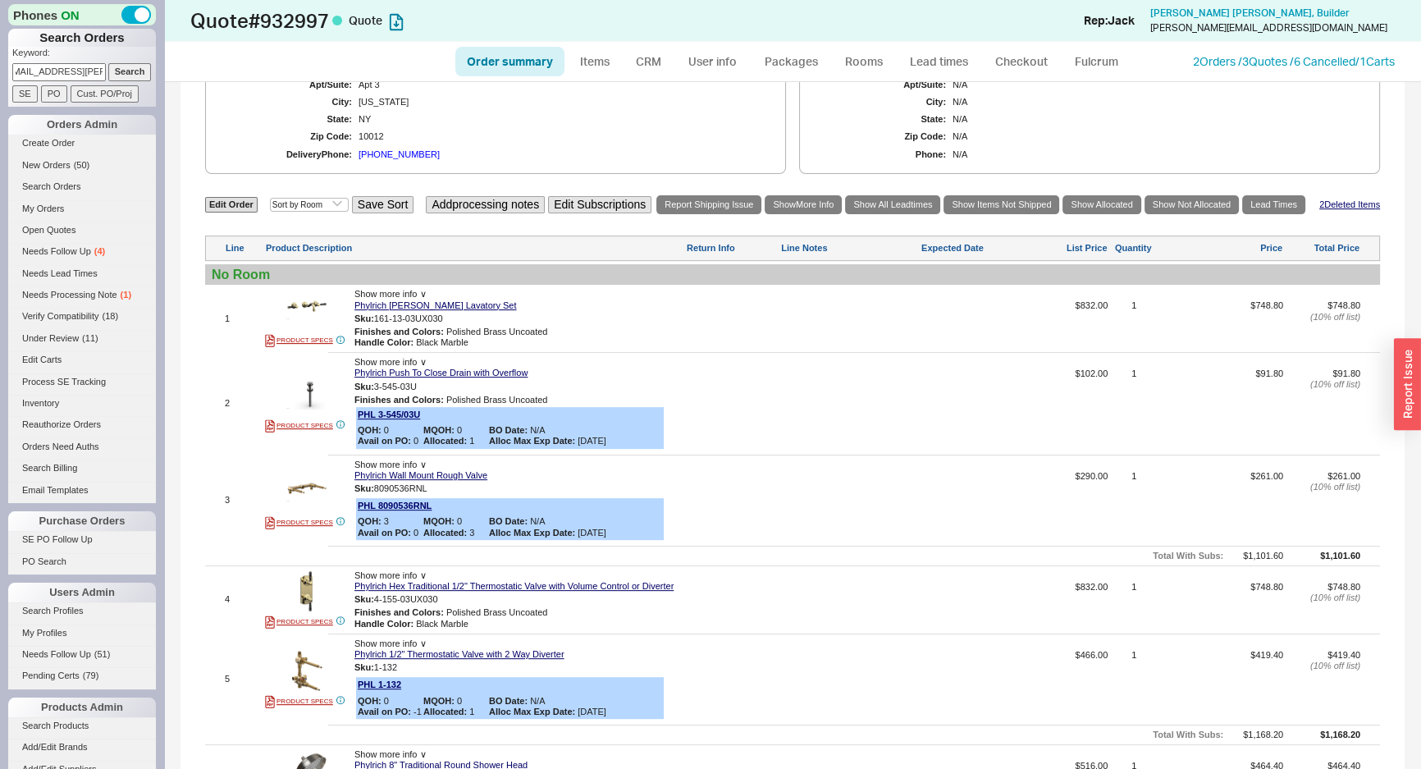
type input "syna.lewis@gmail.com"
click at [256, 205] on link "Edit Order" at bounding box center [231, 205] width 53 height 16
select select "3"
select select "ON_CHECKOUT_AGGREGATED"
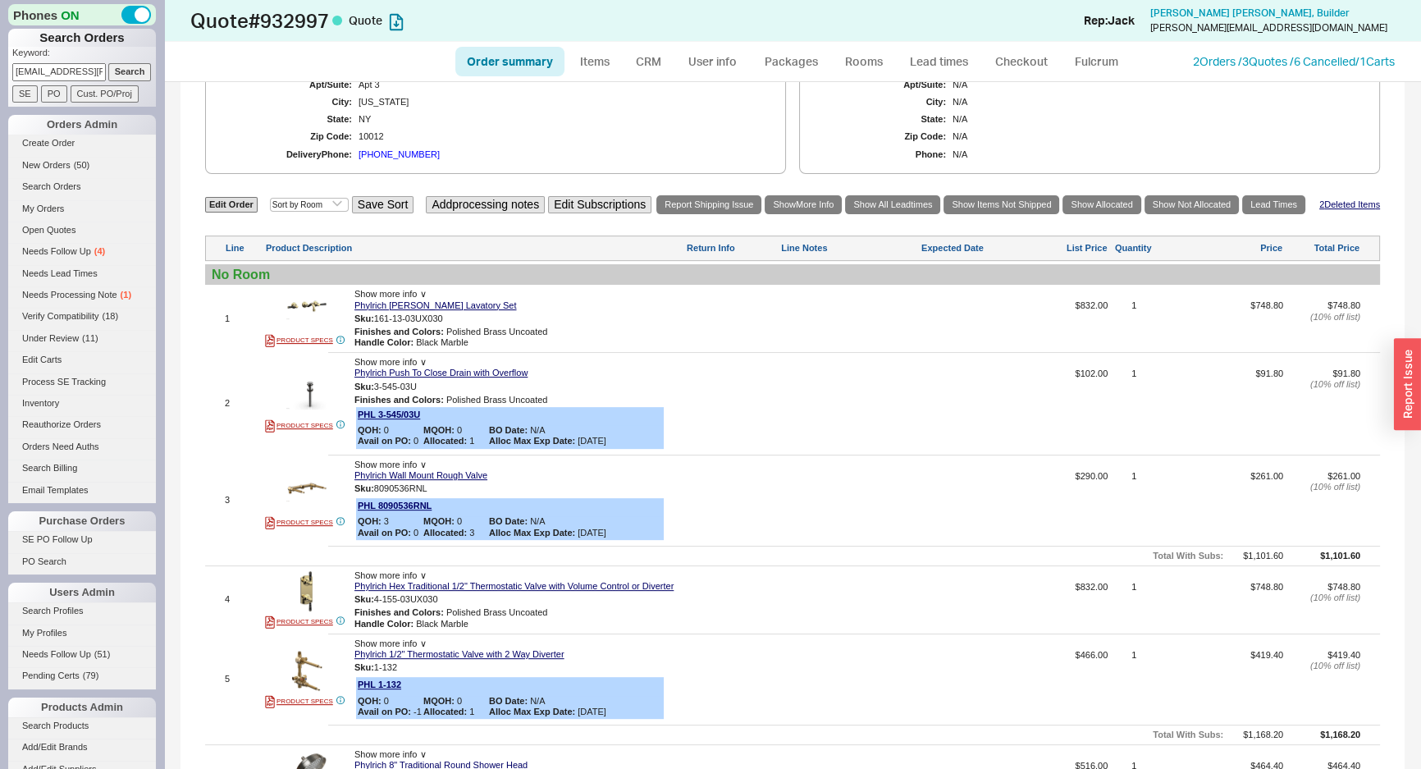
select select "ON_CHECKOUT_AGGREGATED"
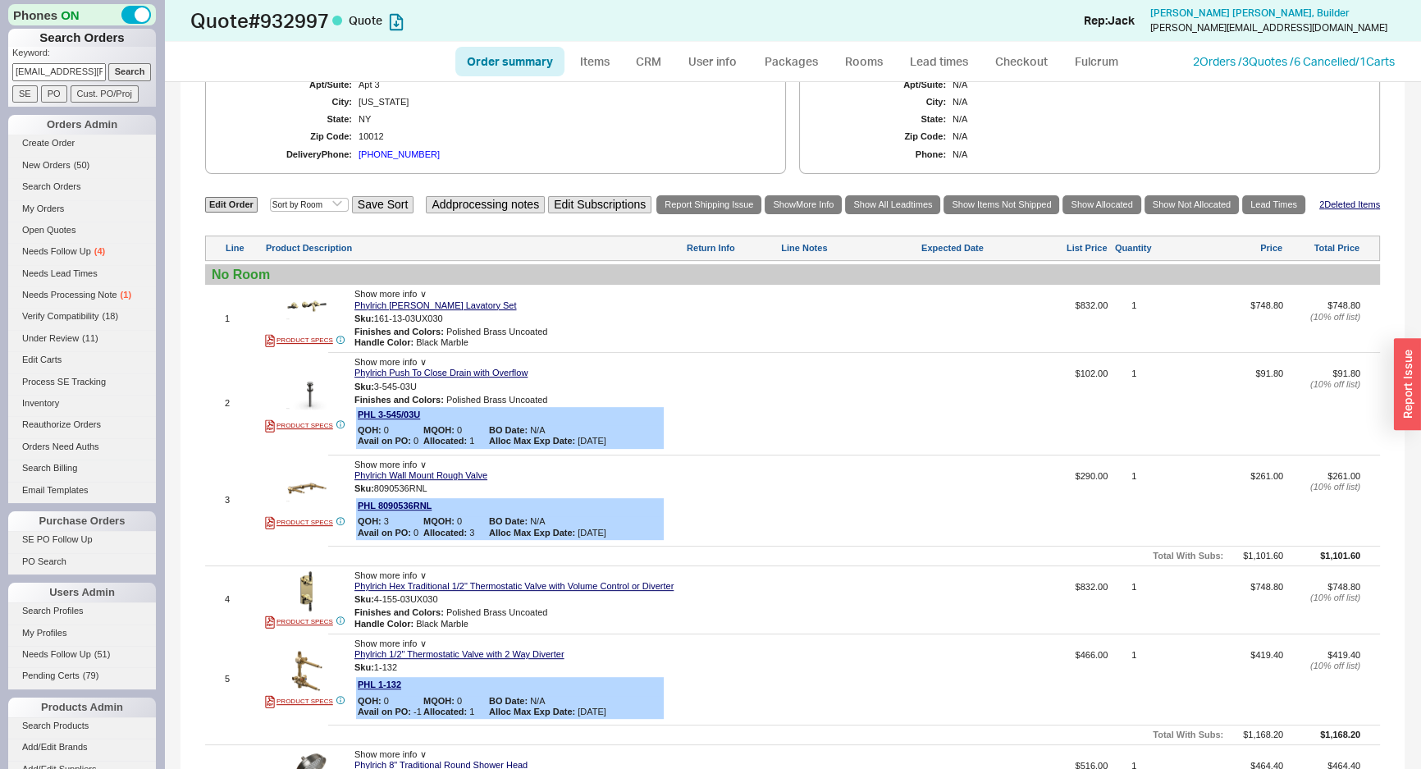
select select "ON_CHECKOUT_AGGREGATED"
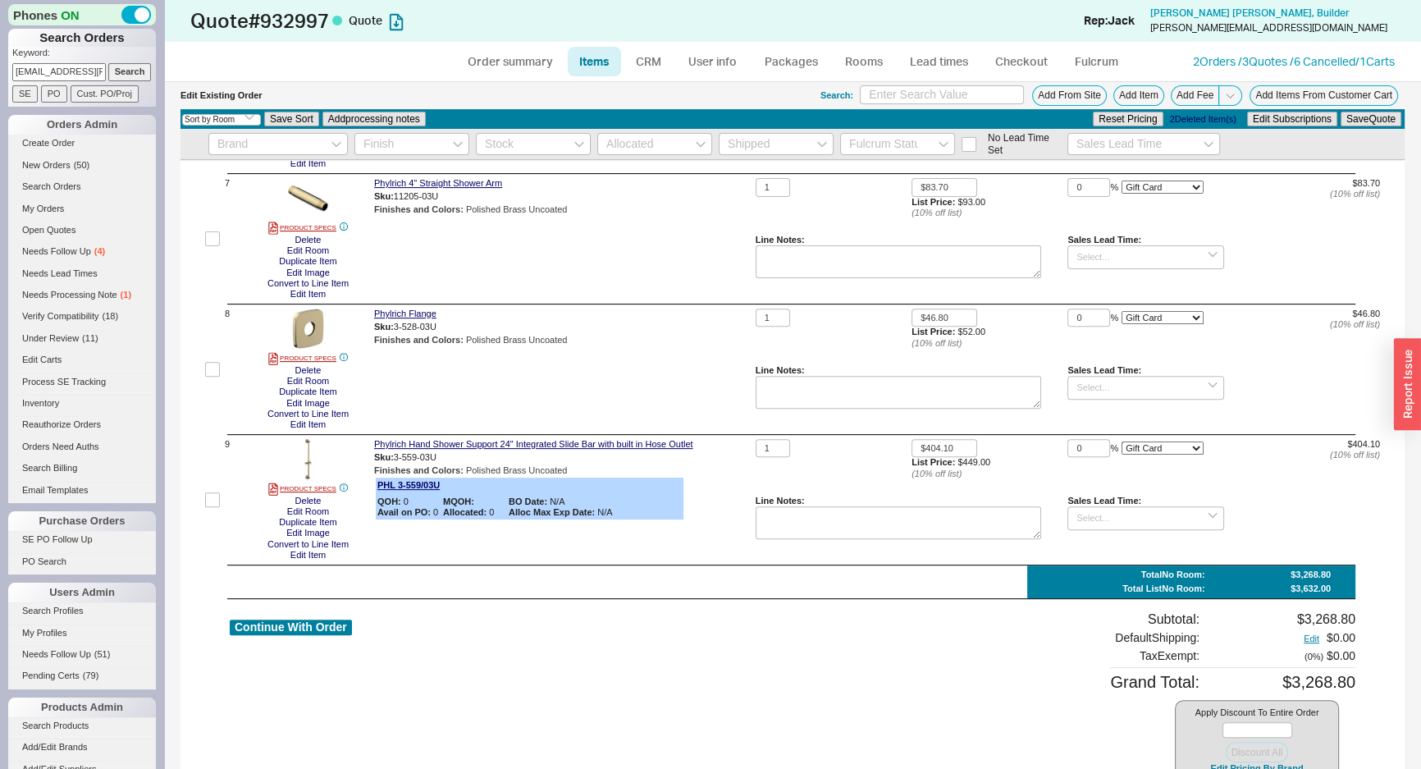
scroll to position [877, 0]
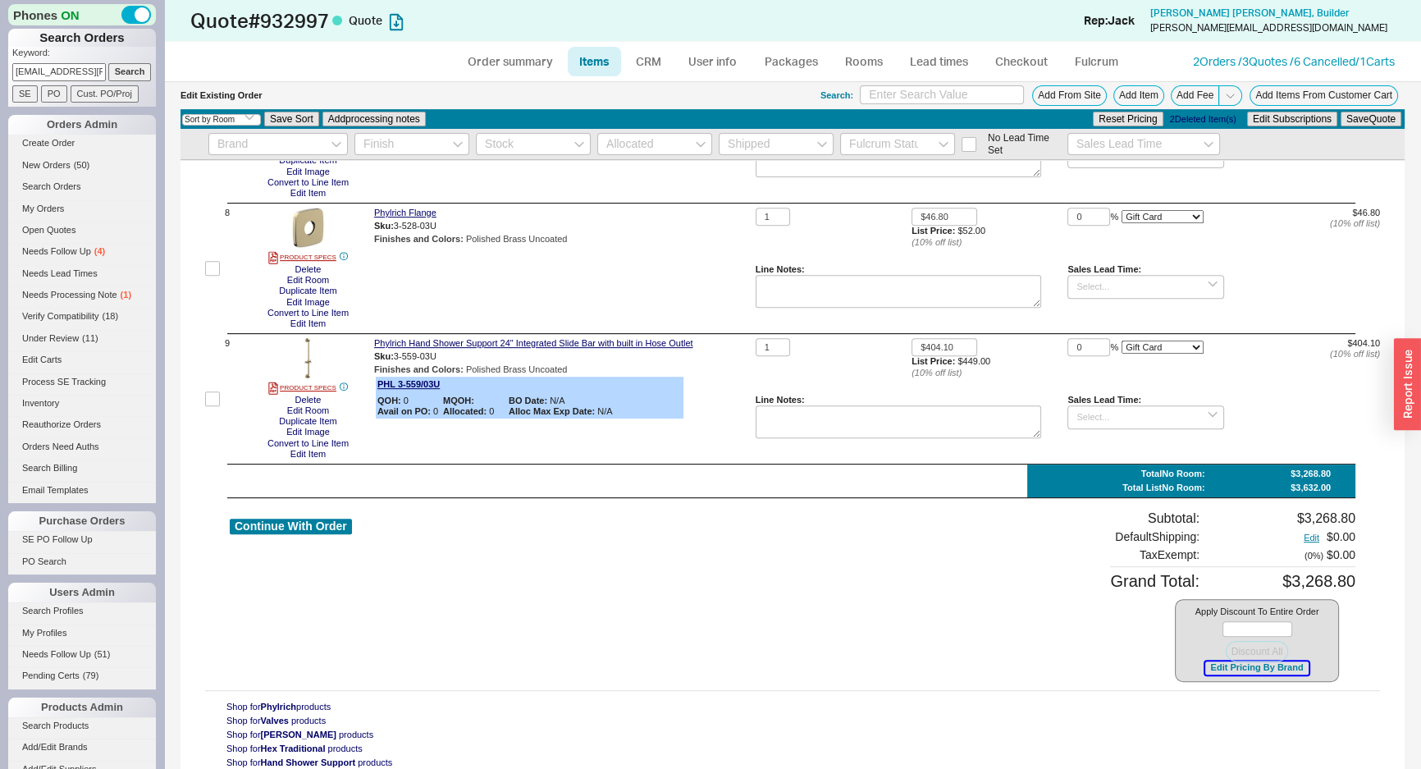
click at [1228, 673] on button "Edit Pricing By Brand" at bounding box center [1256, 667] width 103 height 12
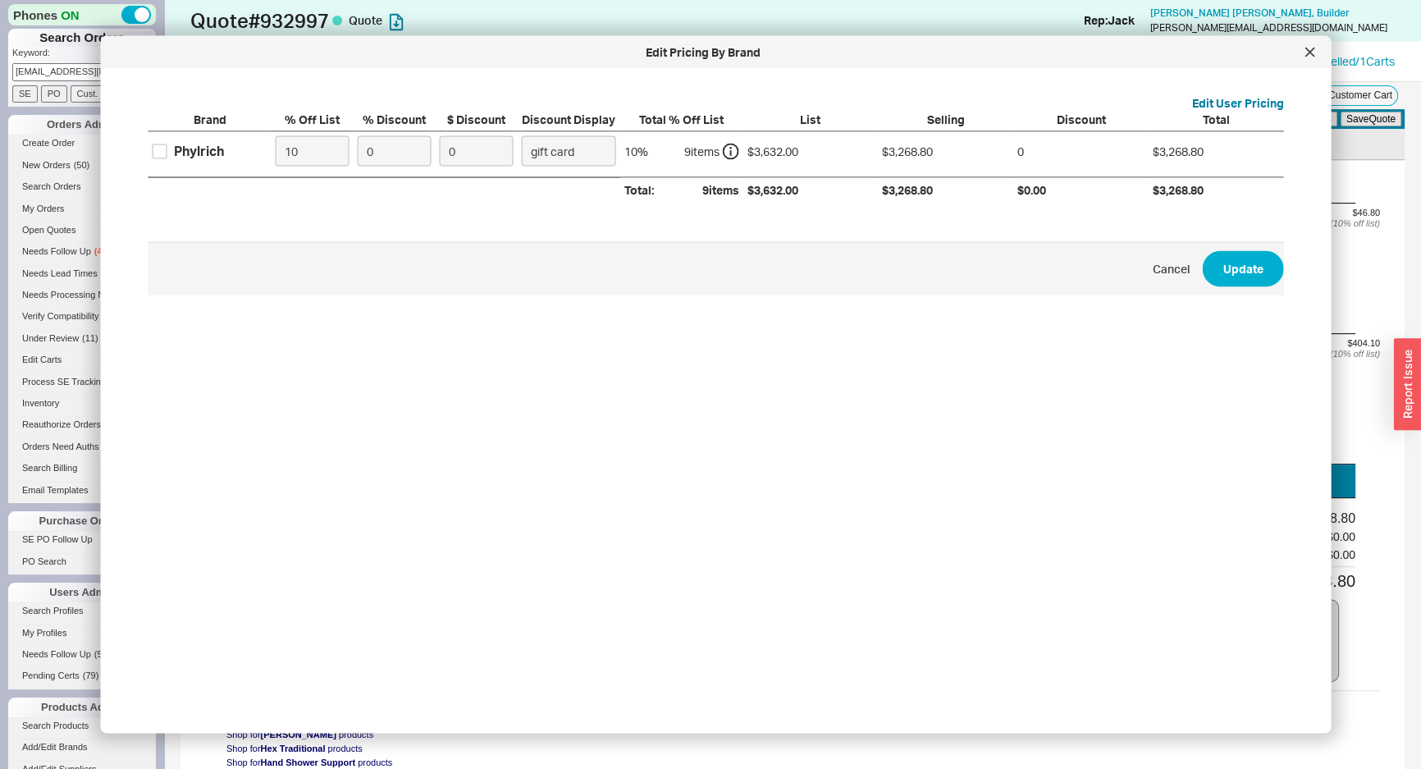
click at [170, 151] on label "Phylrich" at bounding box center [188, 151] width 71 height 18
click at [167, 151] on input "Phylrich" at bounding box center [160, 151] width 15 height 15
checkbox input "true"
click at [382, 160] on input "0" at bounding box center [395, 151] width 74 height 30
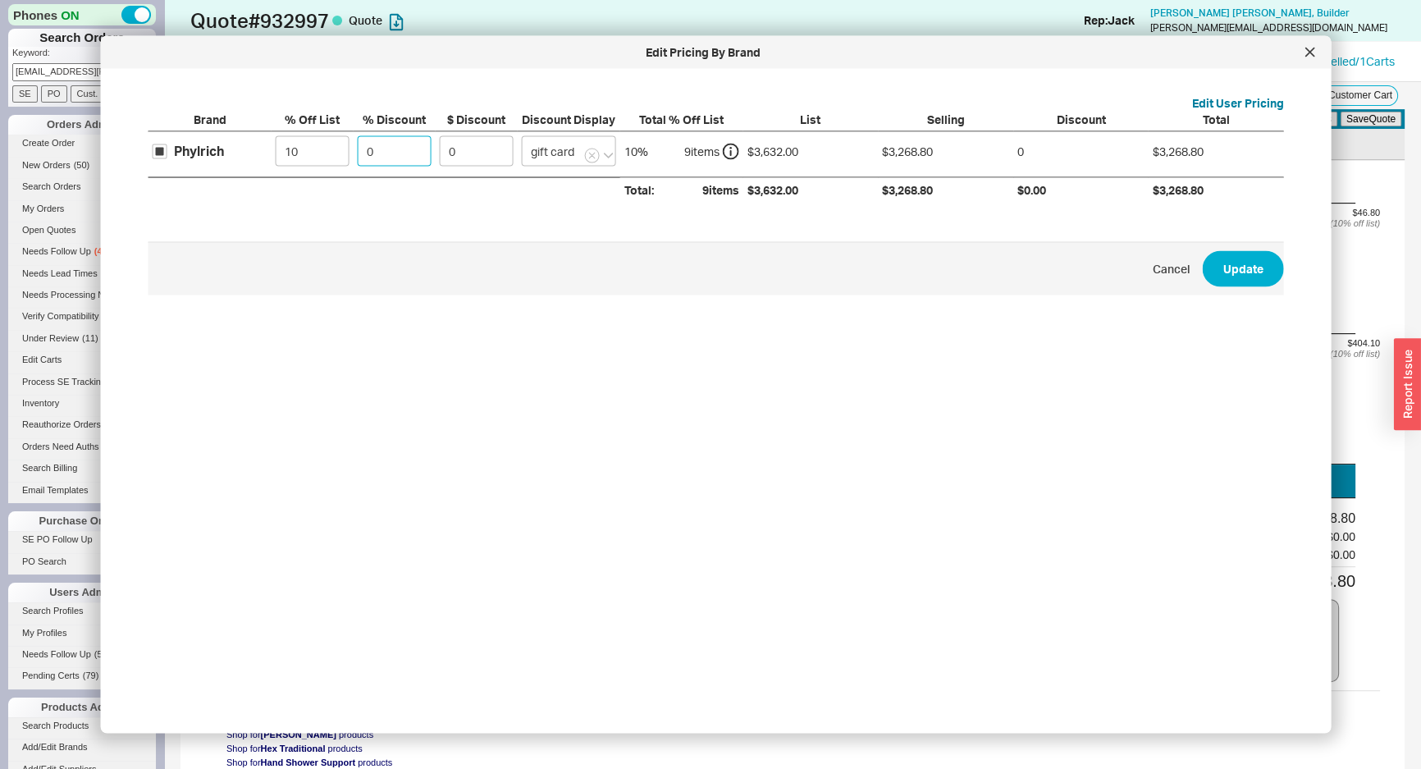
type input "2"
type input "65.38"
type input "20"
type input "653.76"
type input "20"
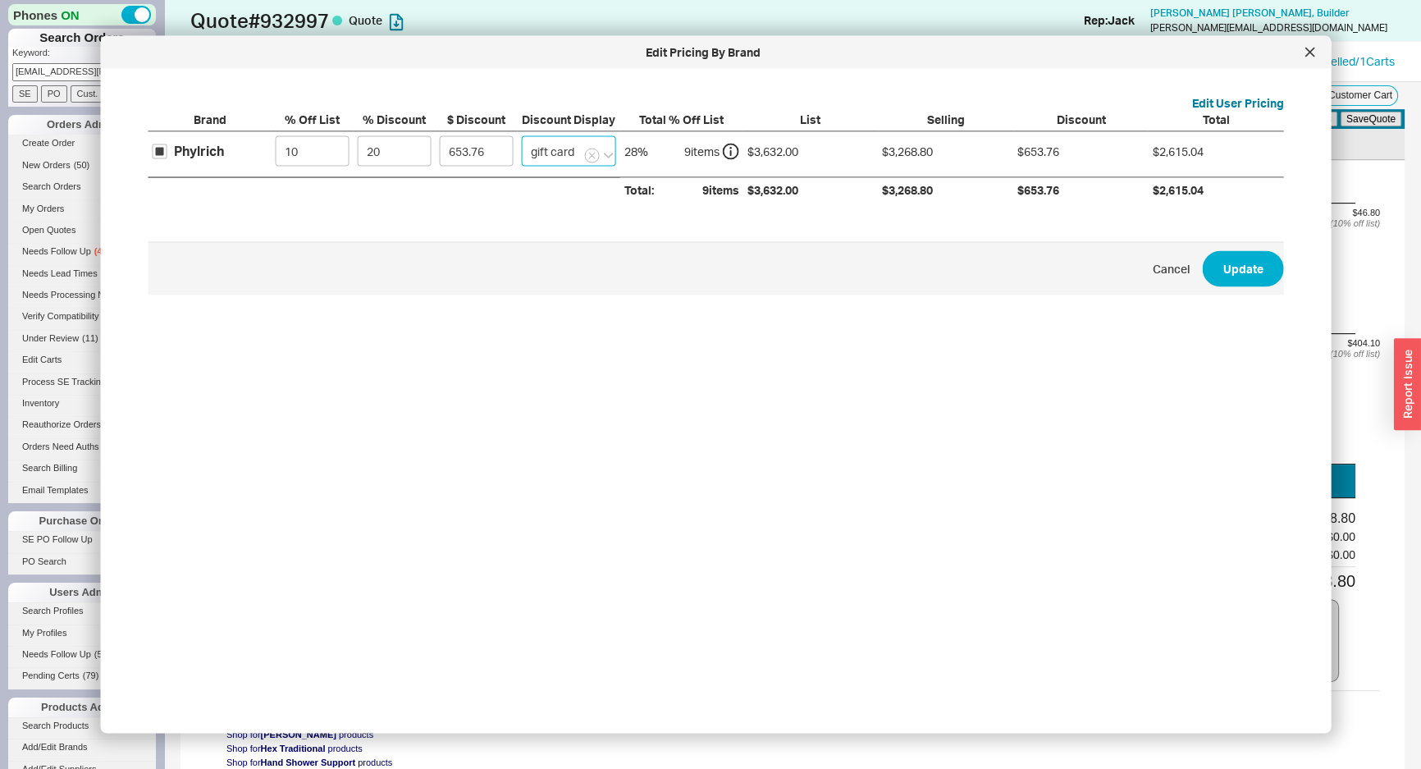
click at [585, 148] on input "gift card" at bounding box center [569, 151] width 94 height 30
click at [566, 176] on div "on item" at bounding box center [573, 186] width 101 height 30
type input "on item"
click at [1203, 258] on button "Update" at bounding box center [1243, 268] width 81 height 36
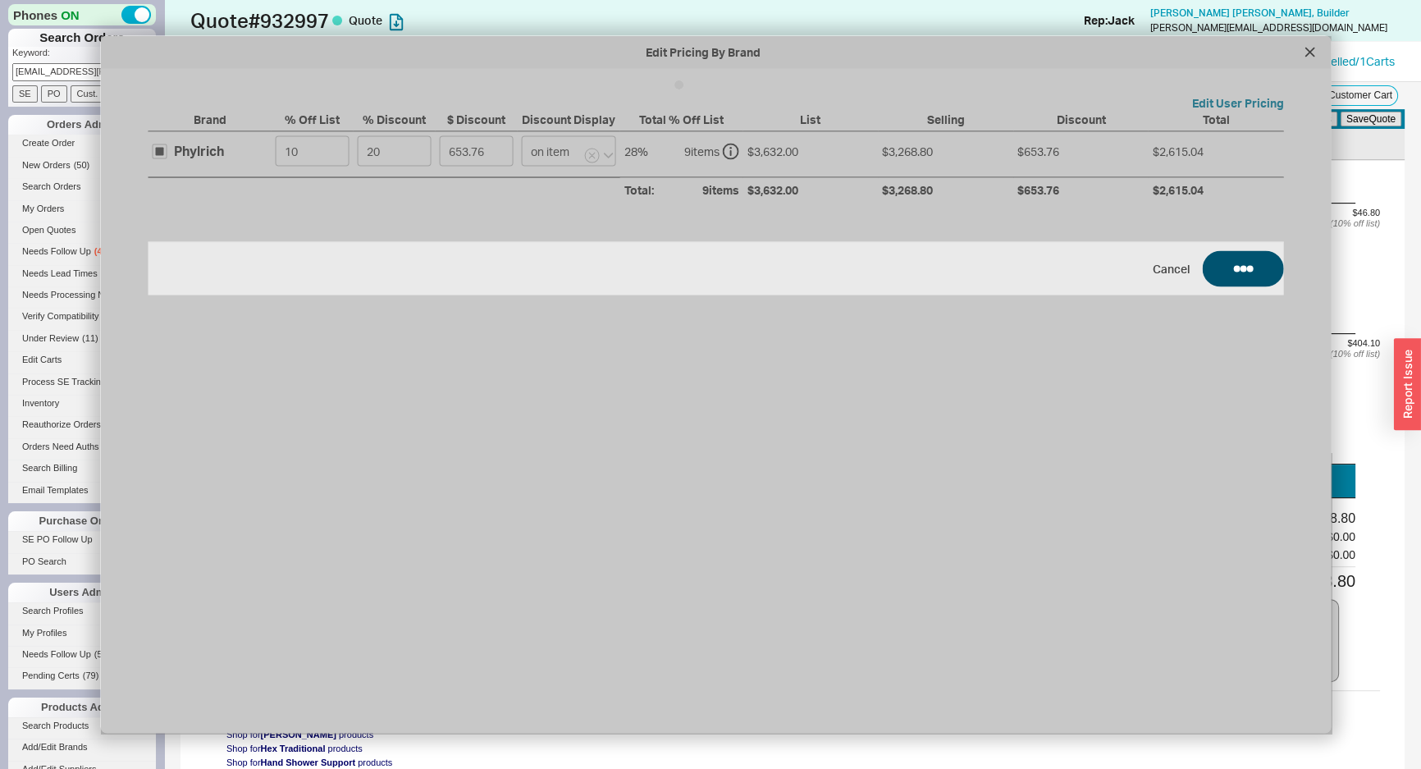
type input "20"
select select "ON_ITEM"
type input "20"
select select "ON_ITEM"
type input "20"
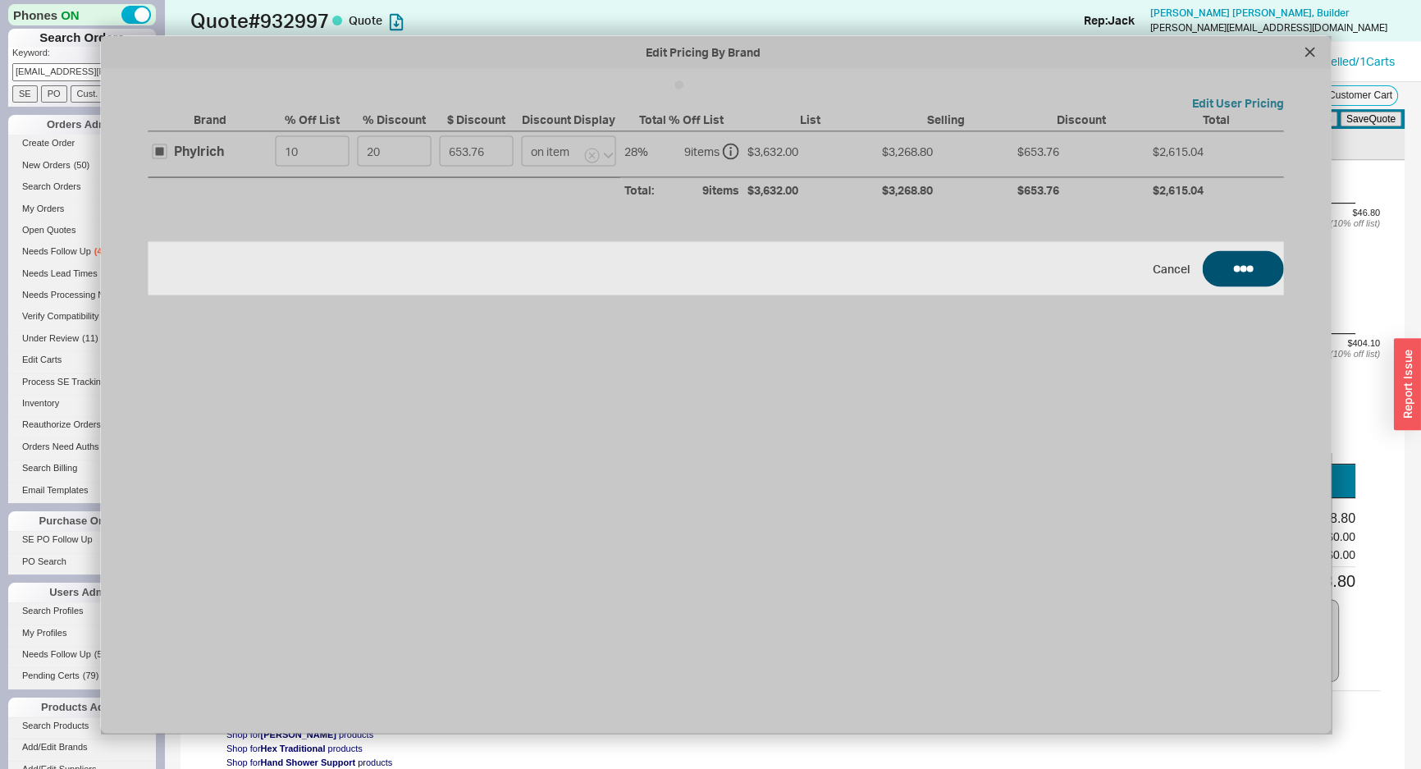
select select "ON_ITEM"
type input "20"
select select "ON_ITEM"
type input "20"
select select "ON_ITEM"
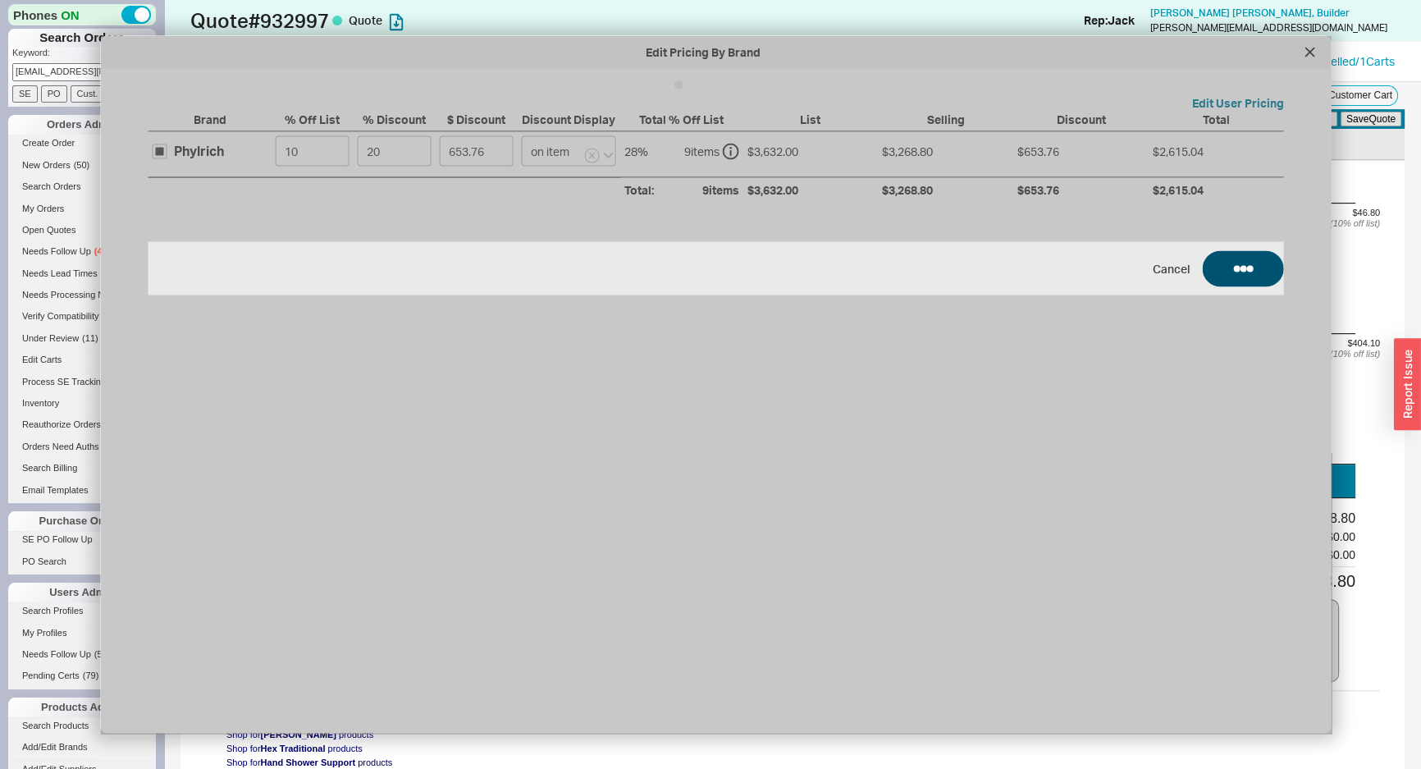
type input "20"
select select "ON_ITEM"
type input "20"
select select "ON_ITEM"
type input "20"
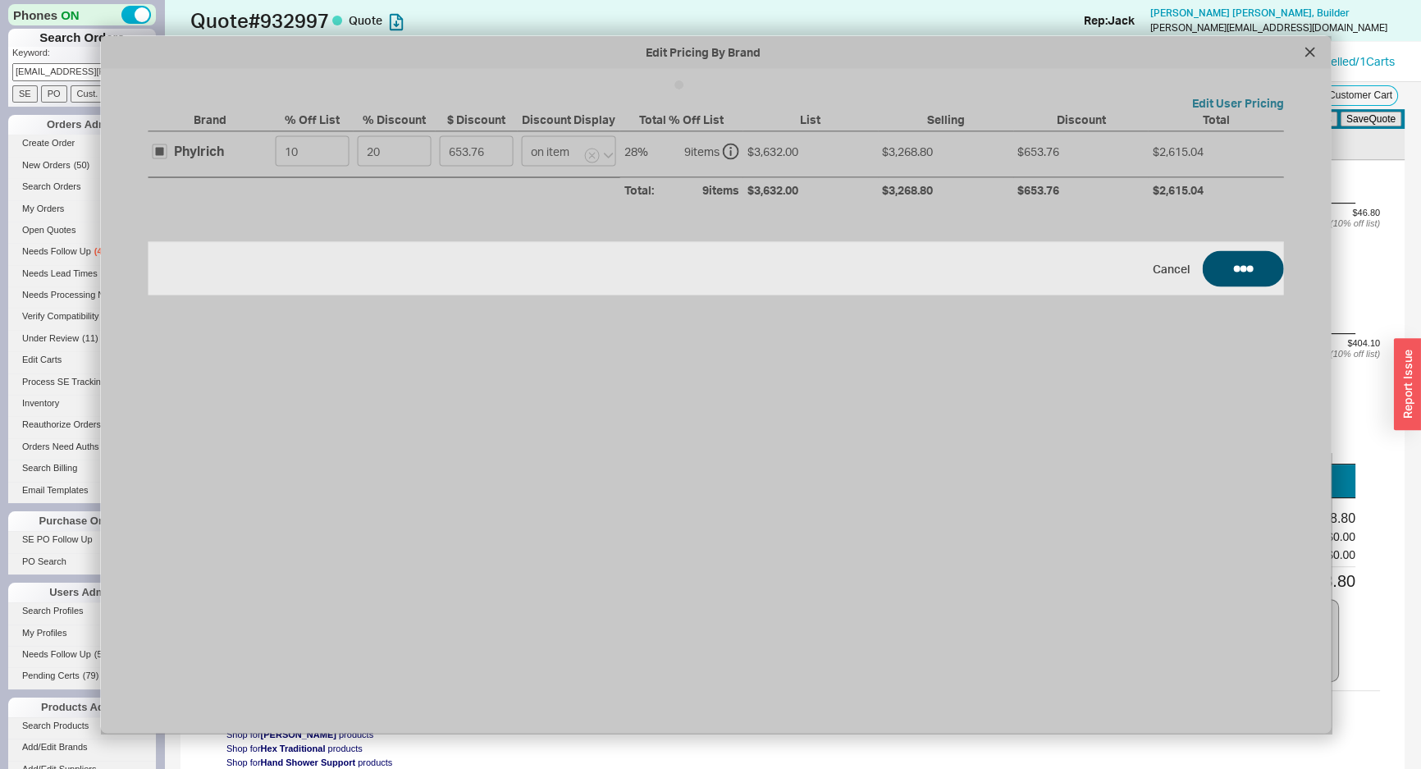
select select "ON_ITEM"
type input "20"
select select "ON_ITEM"
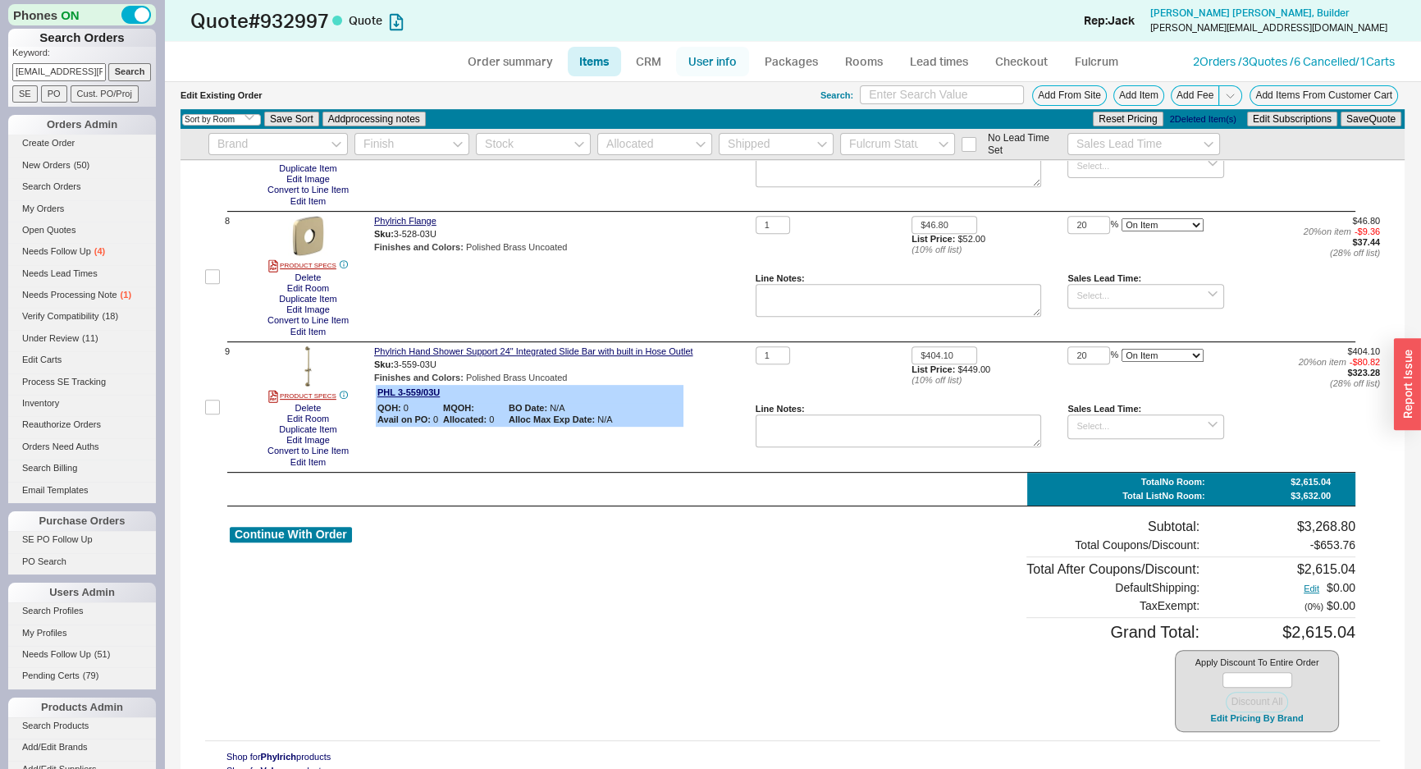
scroll to position [885, 0]
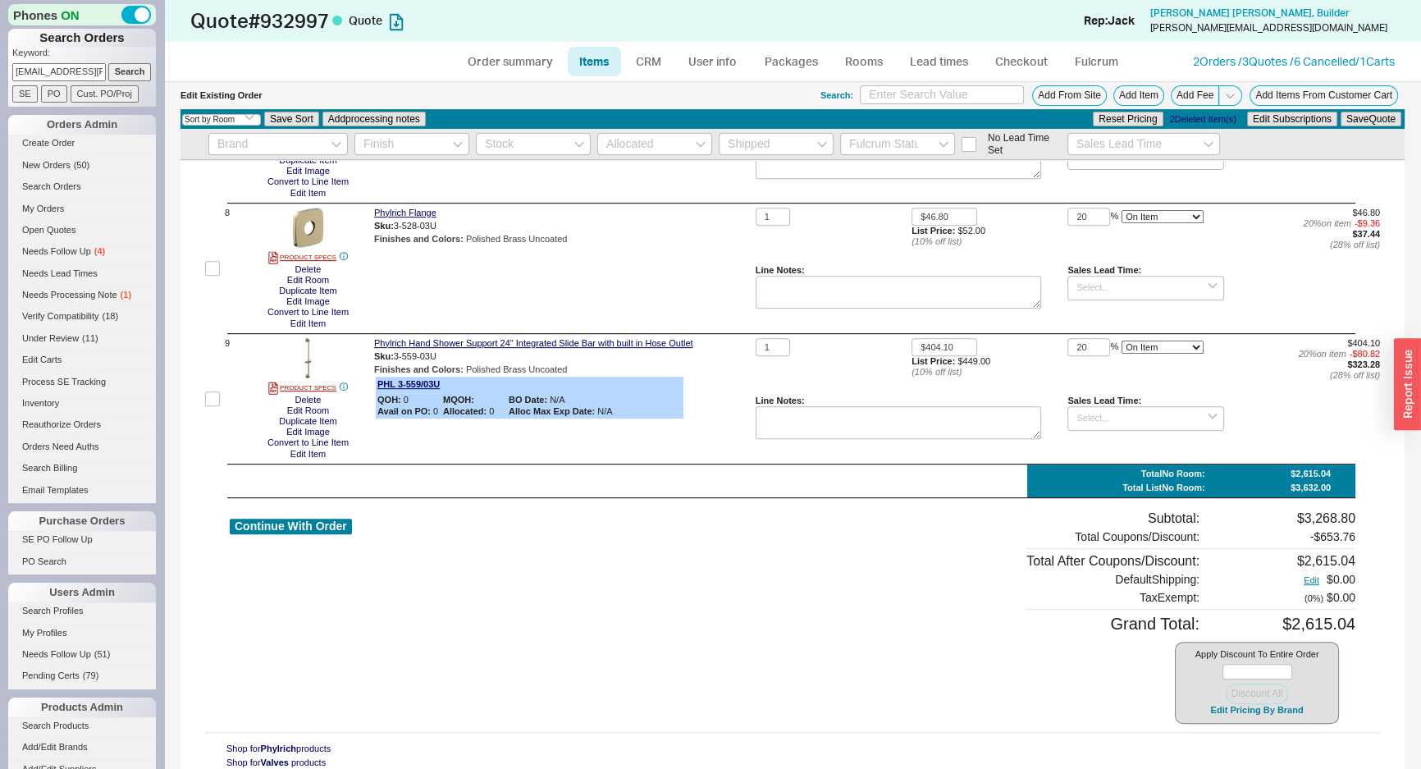
click at [675, 44] on ul "Order summary Items CRM User info Packages Rooms Lead times Checkout Fulcrum" at bounding box center [793, 61] width 688 height 39
click at [661, 55] on link "CRM" at bounding box center [648, 62] width 48 height 30
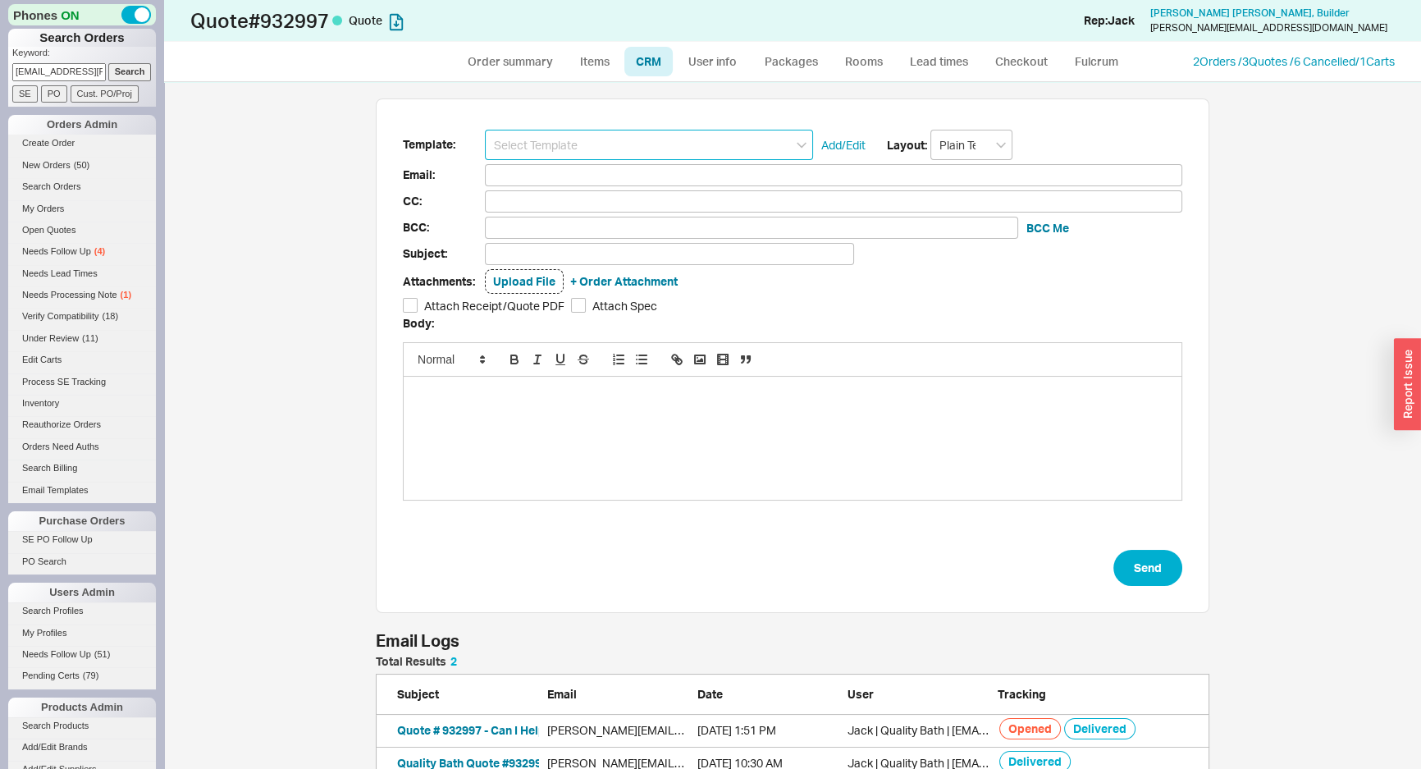
scroll to position [113, 822]
click at [650, 130] on input at bounding box center [649, 145] width 328 height 30
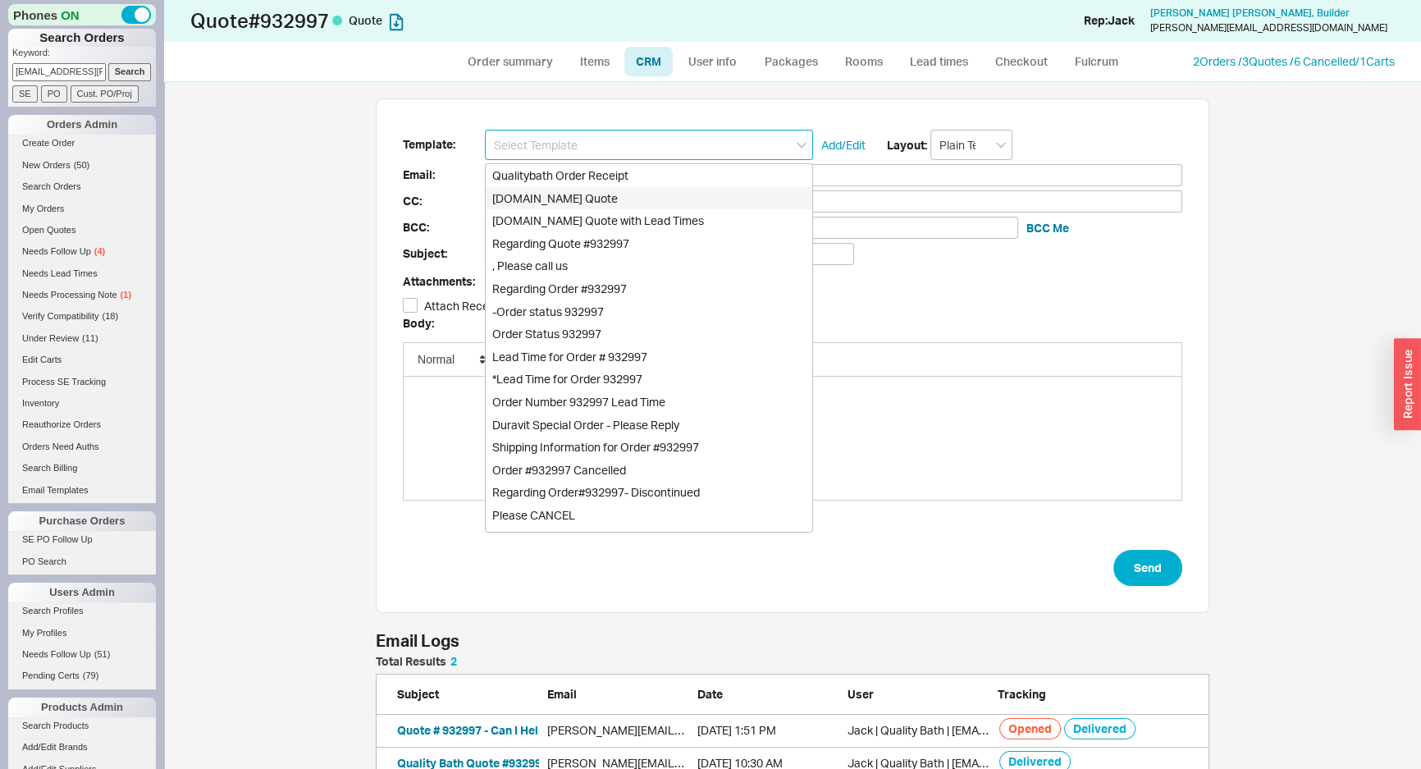
click at [607, 190] on div "Qualitybath.com Quote" at bounding box center [649, 198] width 327 height 23
type input "Receipt"
type input "cary@caryjonesdesign.com"
type input "Quality Bath Quote #932997"
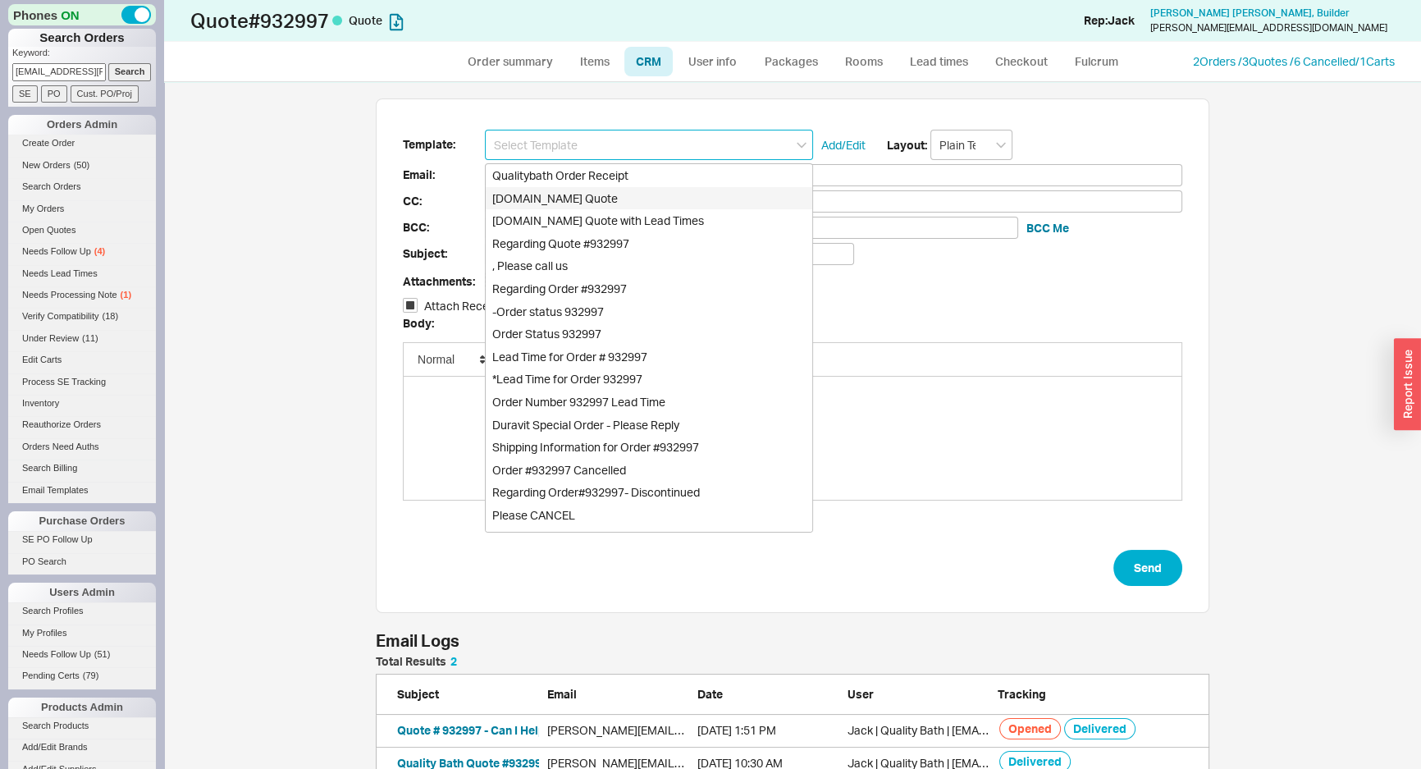
checkbox input "true"
type input "Qualitybath.com Quote"
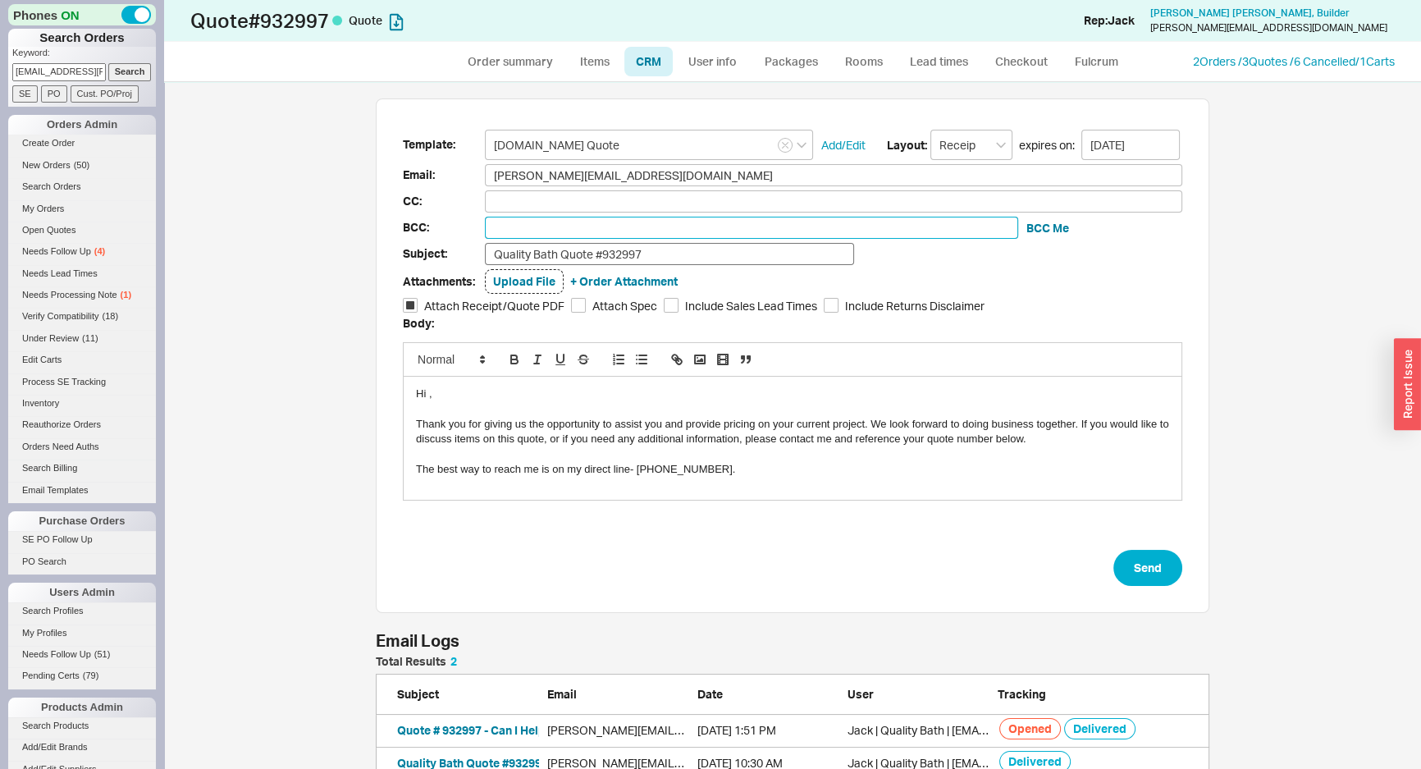
drag, startPoint x: 676, startPoint y: 222, endPoint x: 703, endPoint y: 259, distance: 46.5
click at [676, 222] on input at bounding box center [751, 228] width 533 height 22
click at [702, 258] on input "Quality Bath Quote #932997" at bounding box center [669, 254] width 369 height 22
type input "Quality Bath Quote #932997 Henri"
click at [1132, 595] on div "Template: Qualitybath.com Quote Add/Edit Layout: Receipt expires on: 09/01/2025…" at bounding box center [793, 355] width 834 height 515
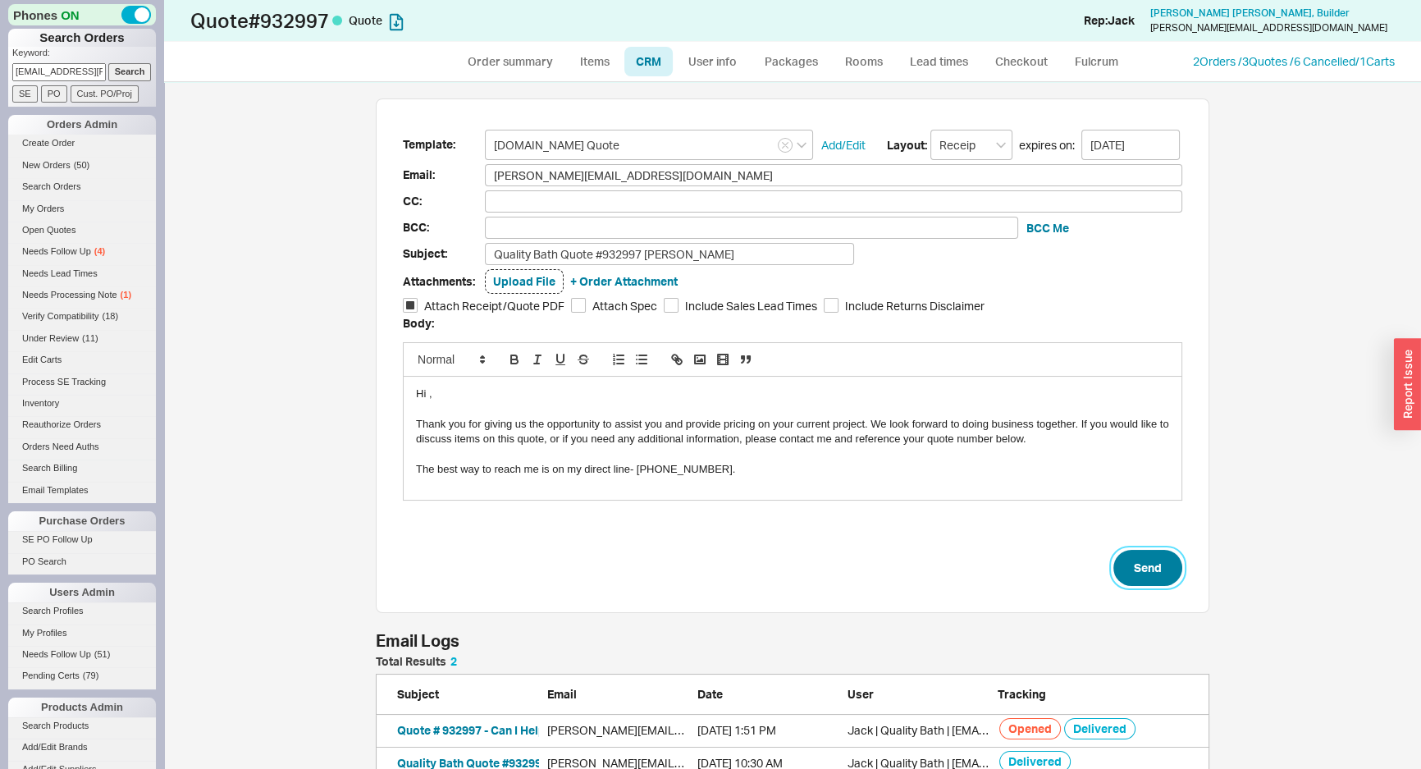
click at [1141, 579] on button "Send" at bounding box center [1148, 568] width 69 height 36
click at [574, 217] on input "Invalid email" at bounding box center [751, 228] width 533 height 22
click at [1166, 560] on button "Send" at bounding box center [1148, 568] width 69 height 36
click at [730, 219] on input "Invalid email" at bounding box center [751, 228] width 533 height 22
click at [1155, 559] on button "Send" at bounding box center [1148, 568] width 69 height 36
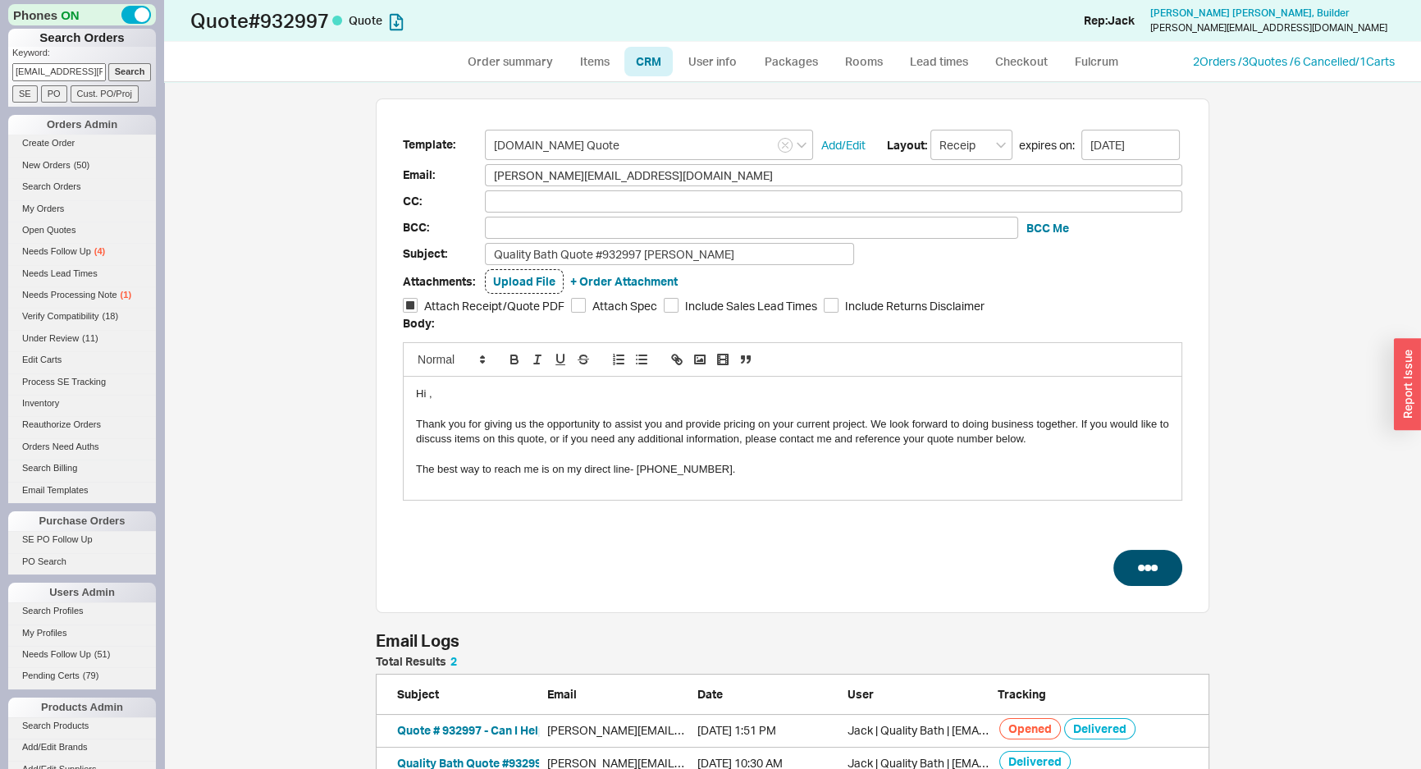
select select "*"
select select "LOW"
select select "3"
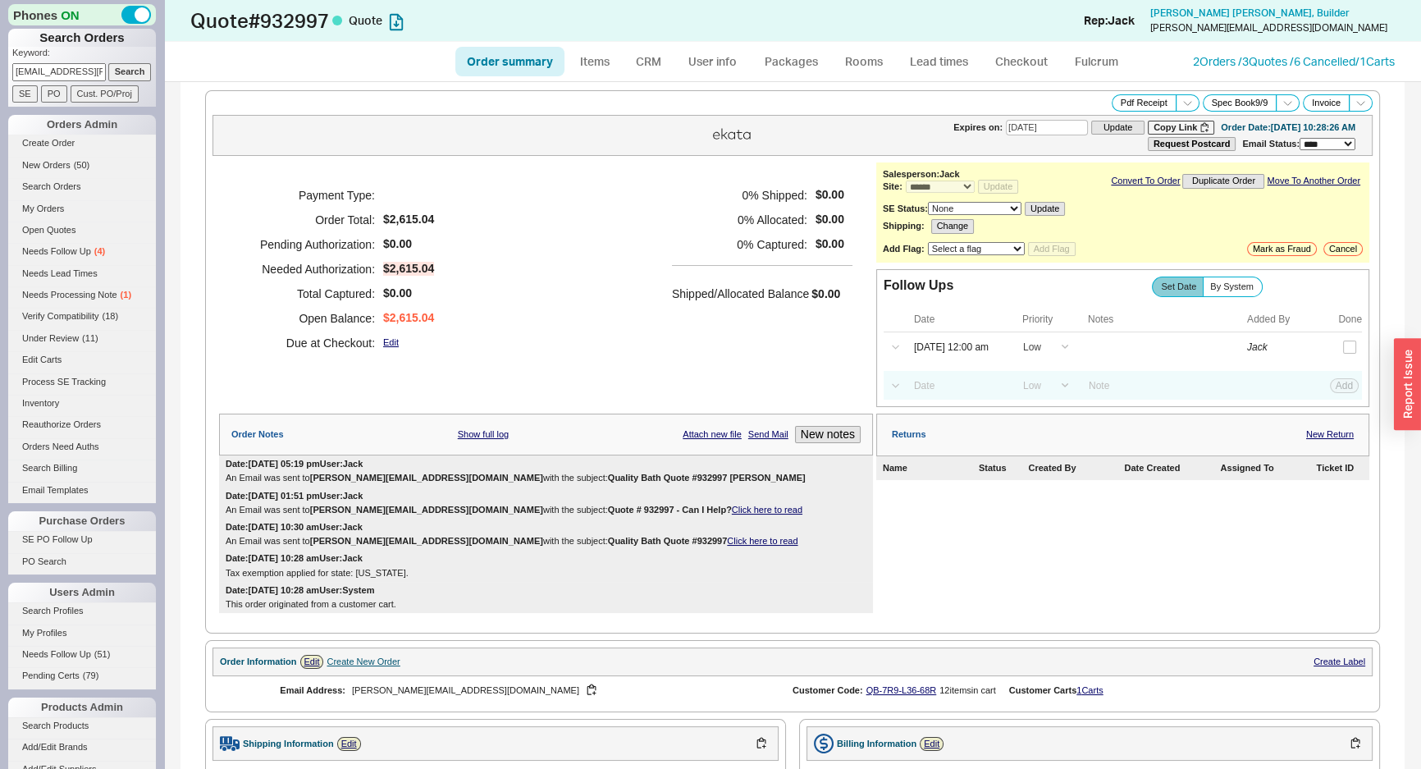
type input "09/01/2025"
click at [104, 85] on input "Cust. PO/Proj" at bounding box center [105, 93] width 68 height 17
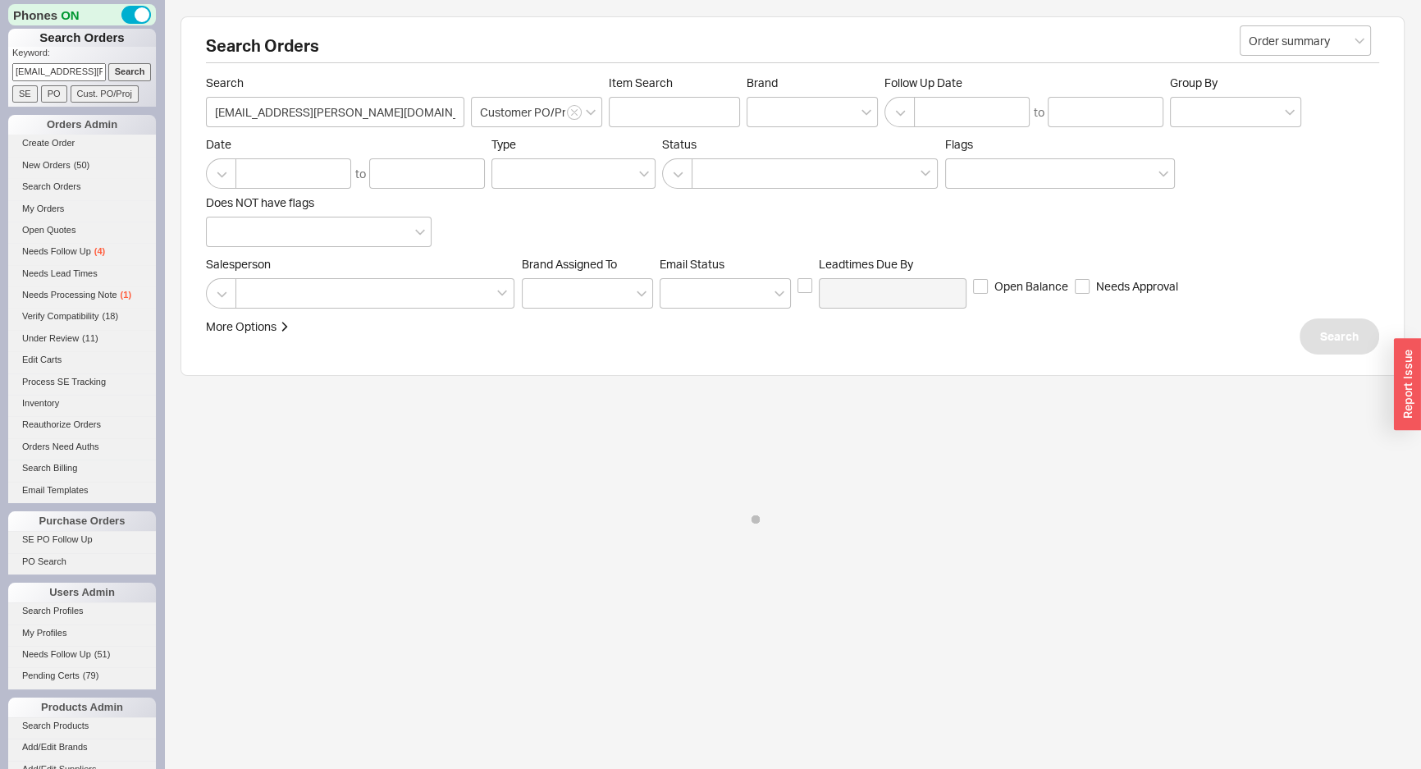
click at [119, 68] on input "Search" at bounding box center [129, 71] width 43 height 17
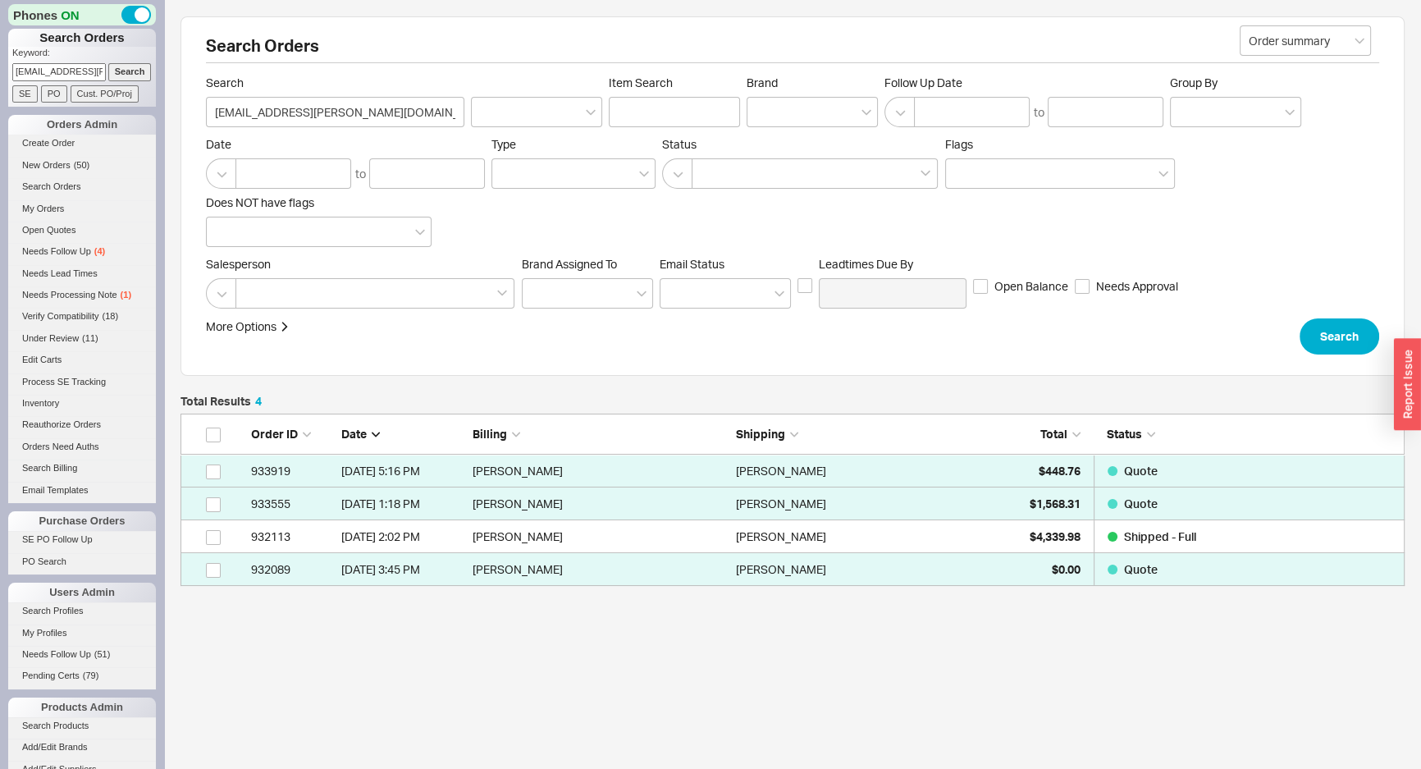
scroll to position [161, 1213]
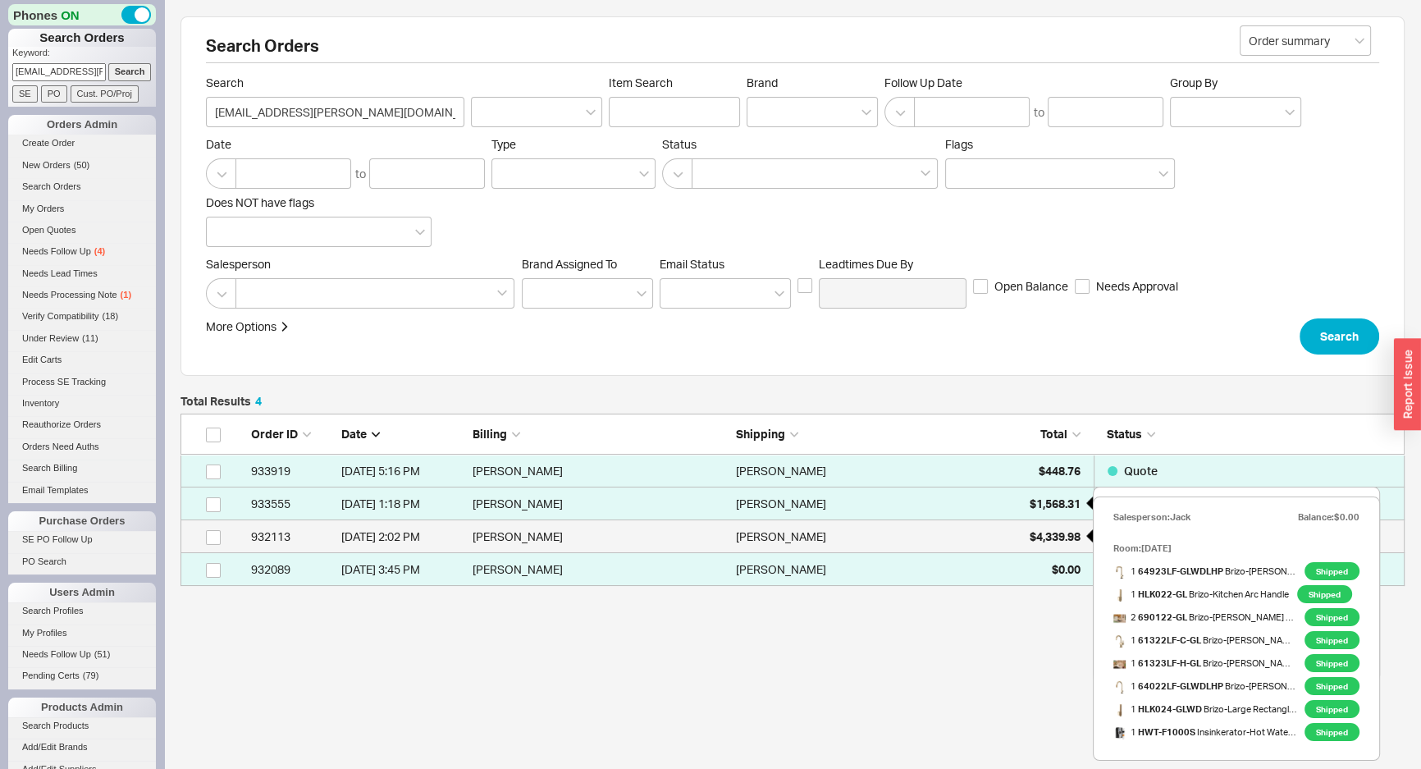
click at [1011, 533] on div "$4,339.98" at bounding box center [1040, 536] width 82 height 33
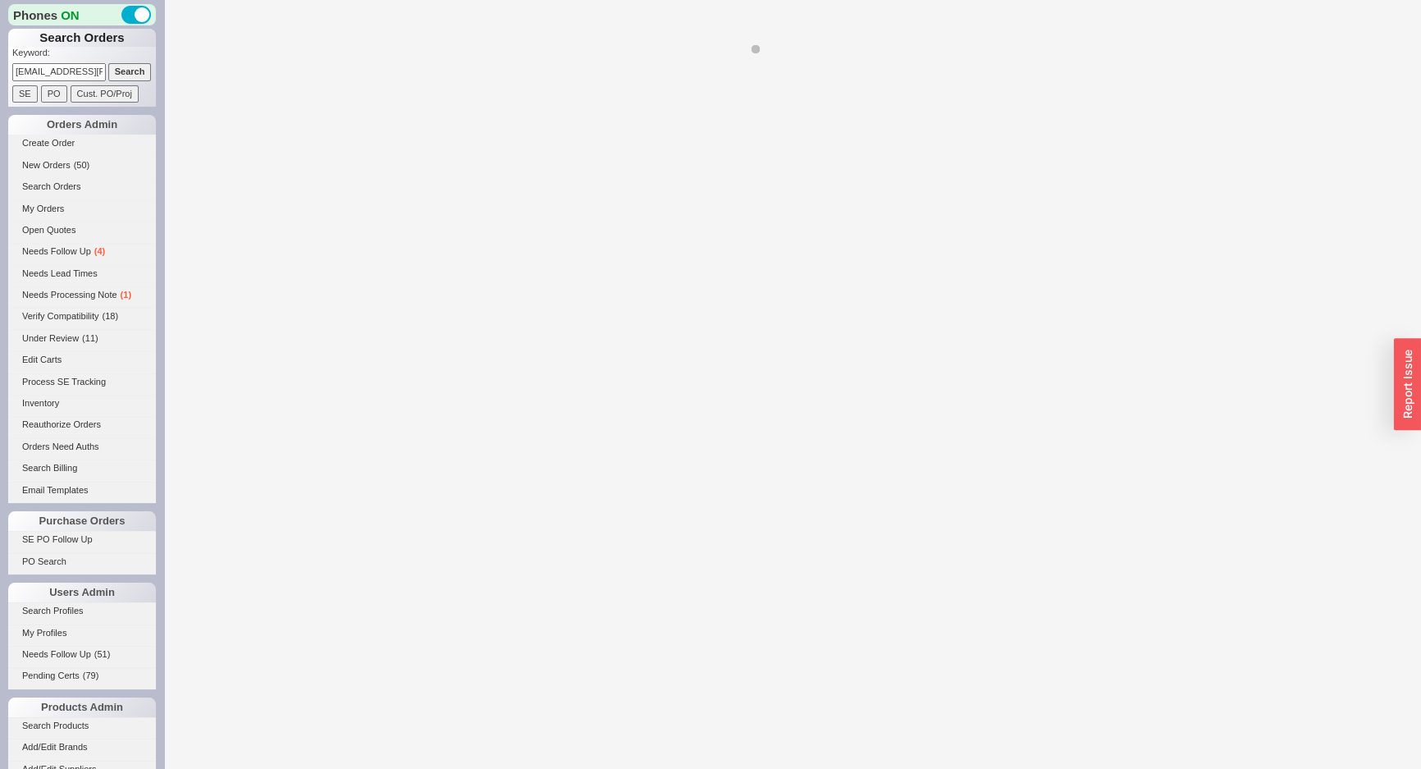
select select "*"
select select "LOW"
select select "3"
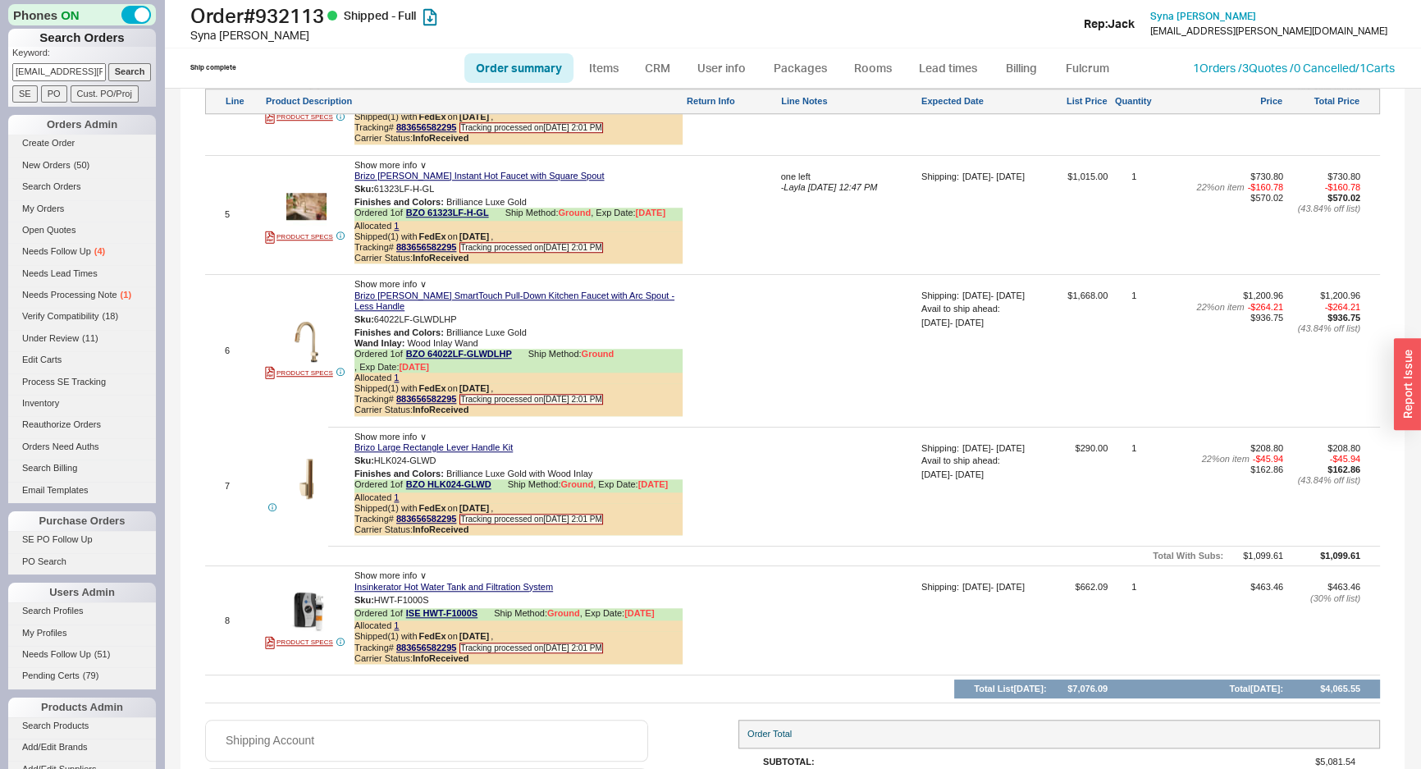
scroll to position [1790, 0]
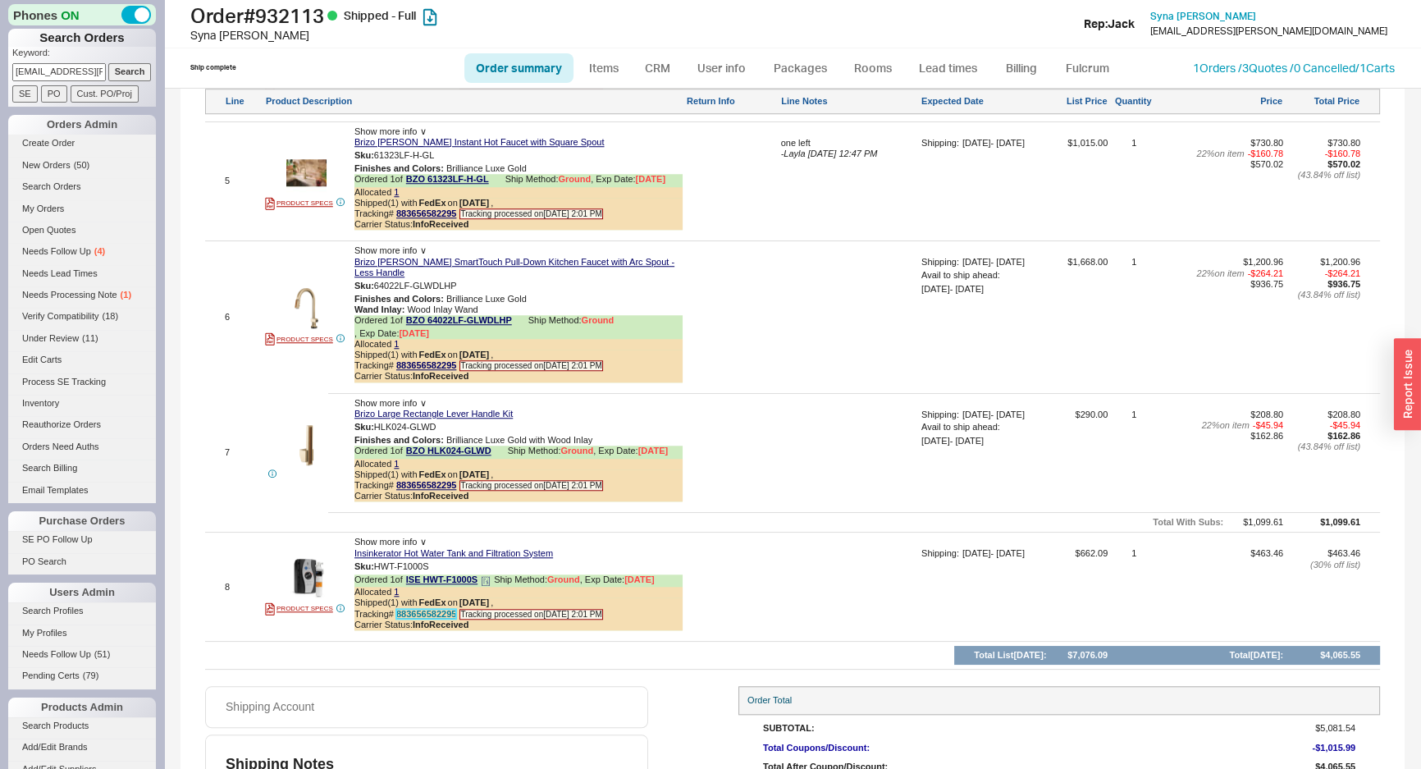
click at [426, 609] on link "883656582295" at bounding box center [426, 614] width 60 height 10
click at [783, 240] on div at bounding box center [792, 240] width 1175 height 1
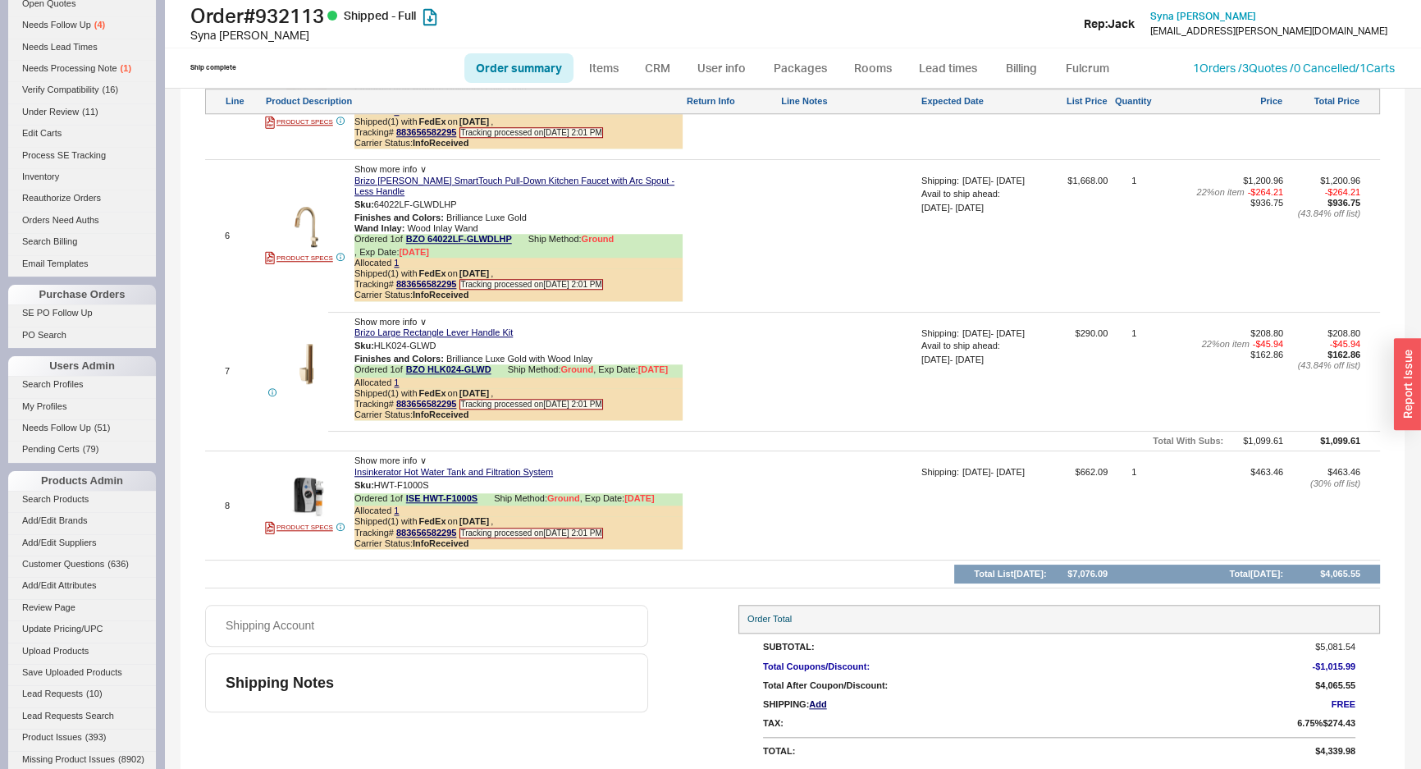
scroll to position [510, 0]
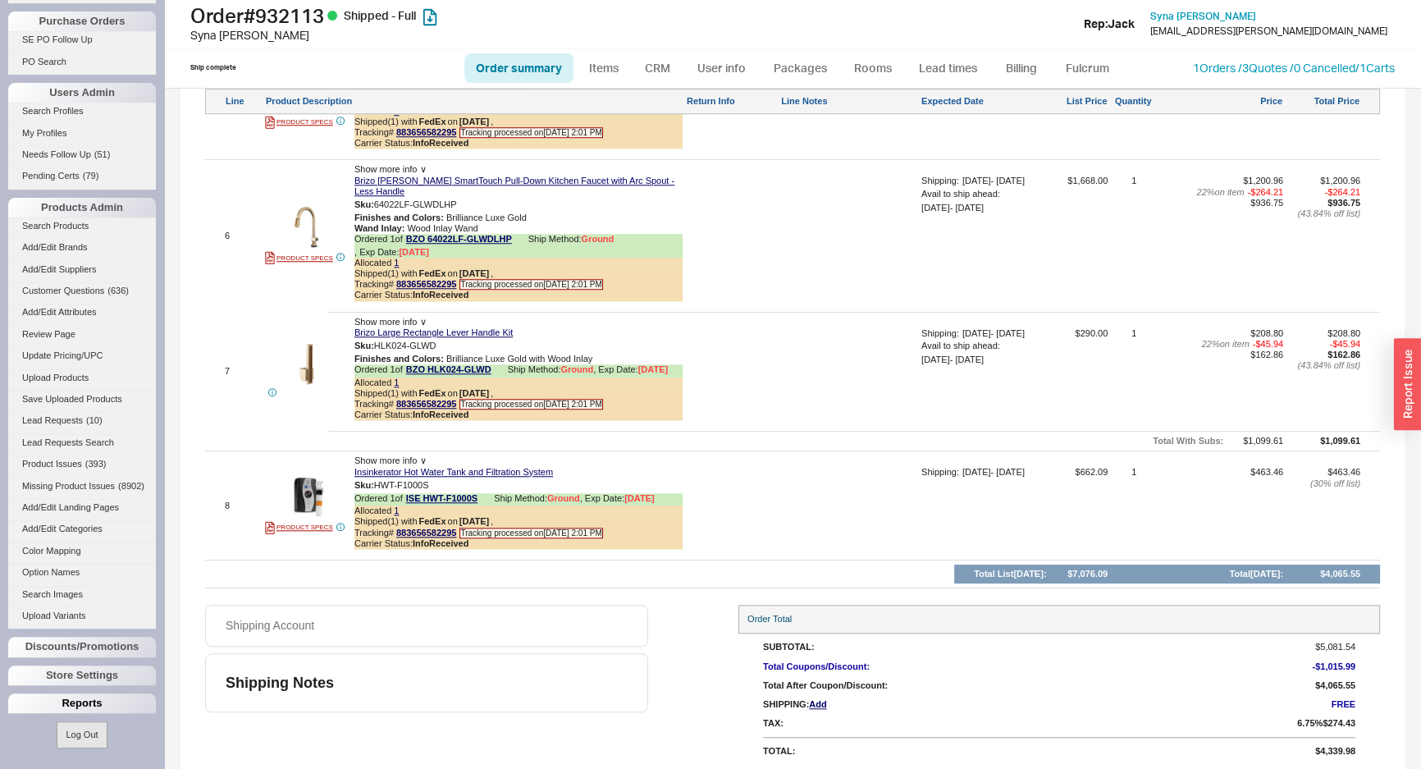
click at [50, 700] on div "Reports" at bounding box center [82, 703] width 148 height 20
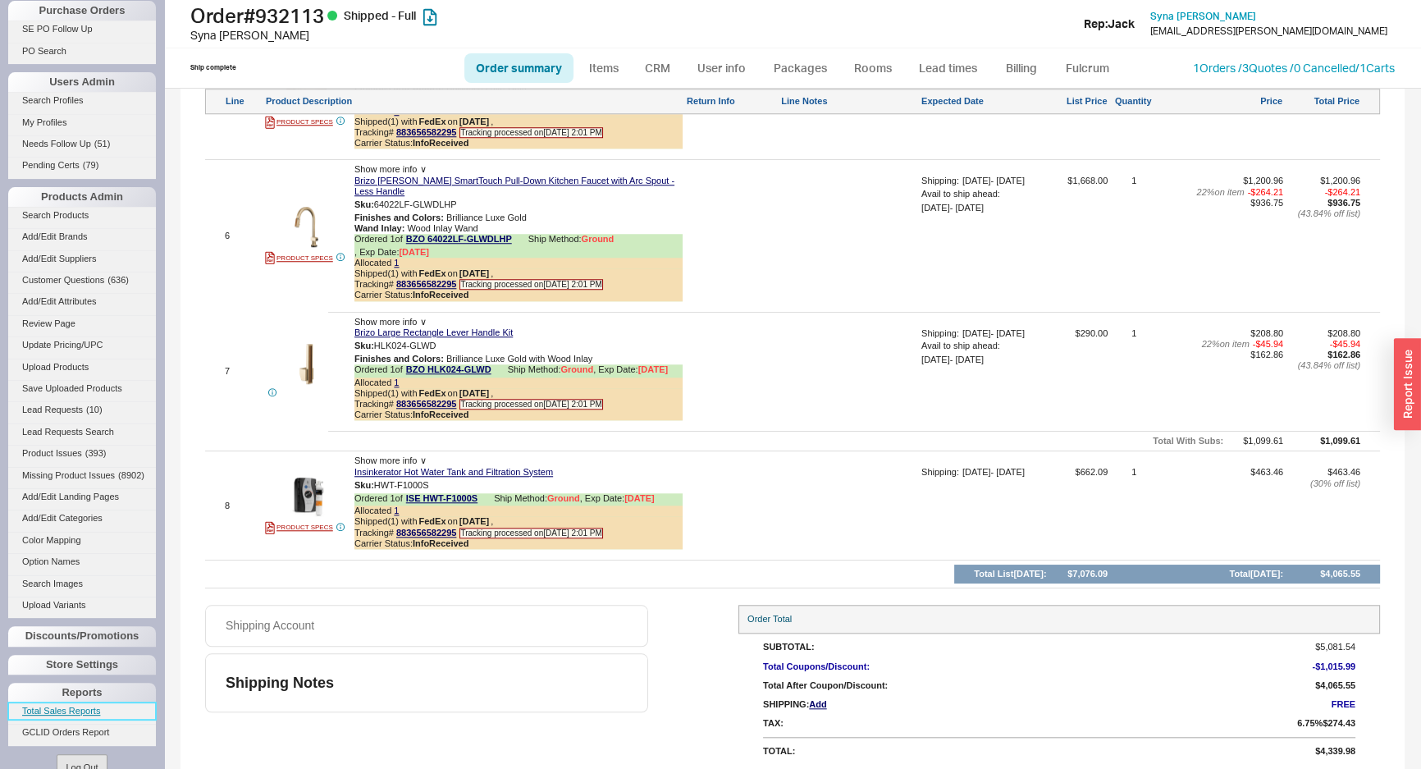
click at [61, 720] on link "Total Sales Reports" at bounding box center [82, 710] width 148 height 17
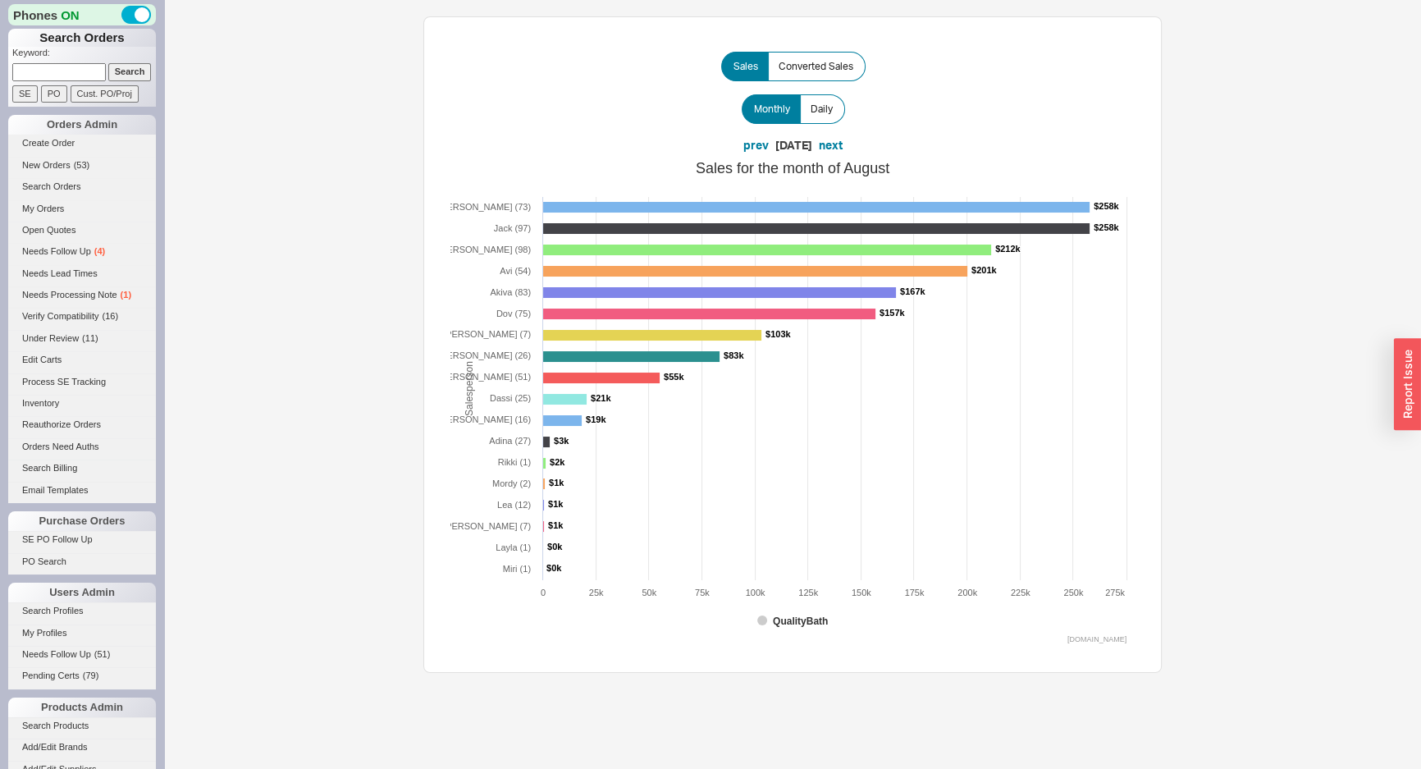
click at [79, 71] on input at bounding box center [59, 71] width 94 height 17
paste input "Steven Davis"
type input "Steven Davis"
click at [108, 66] on input "Search" at bounding box center [129, 71] width 43 height 17
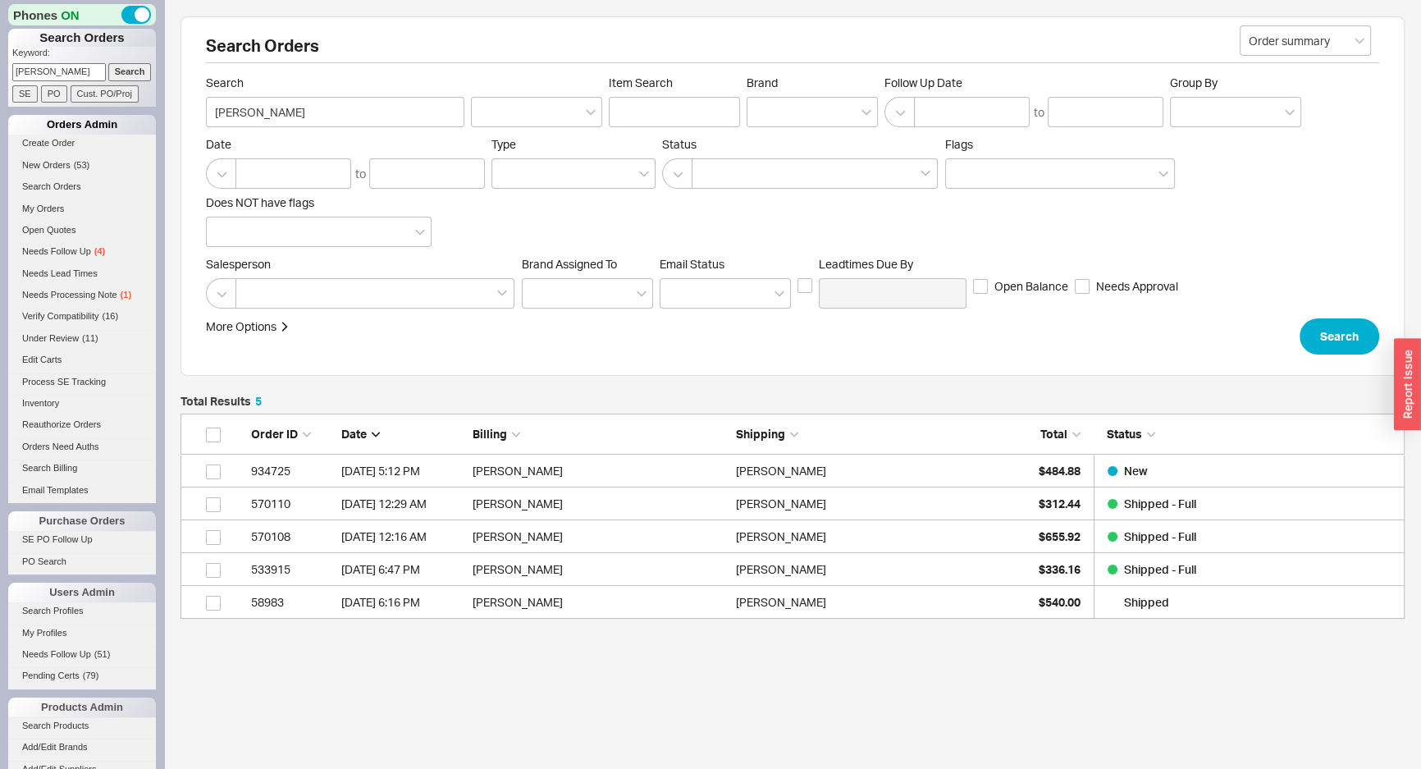
scroll to position [194, 1213]
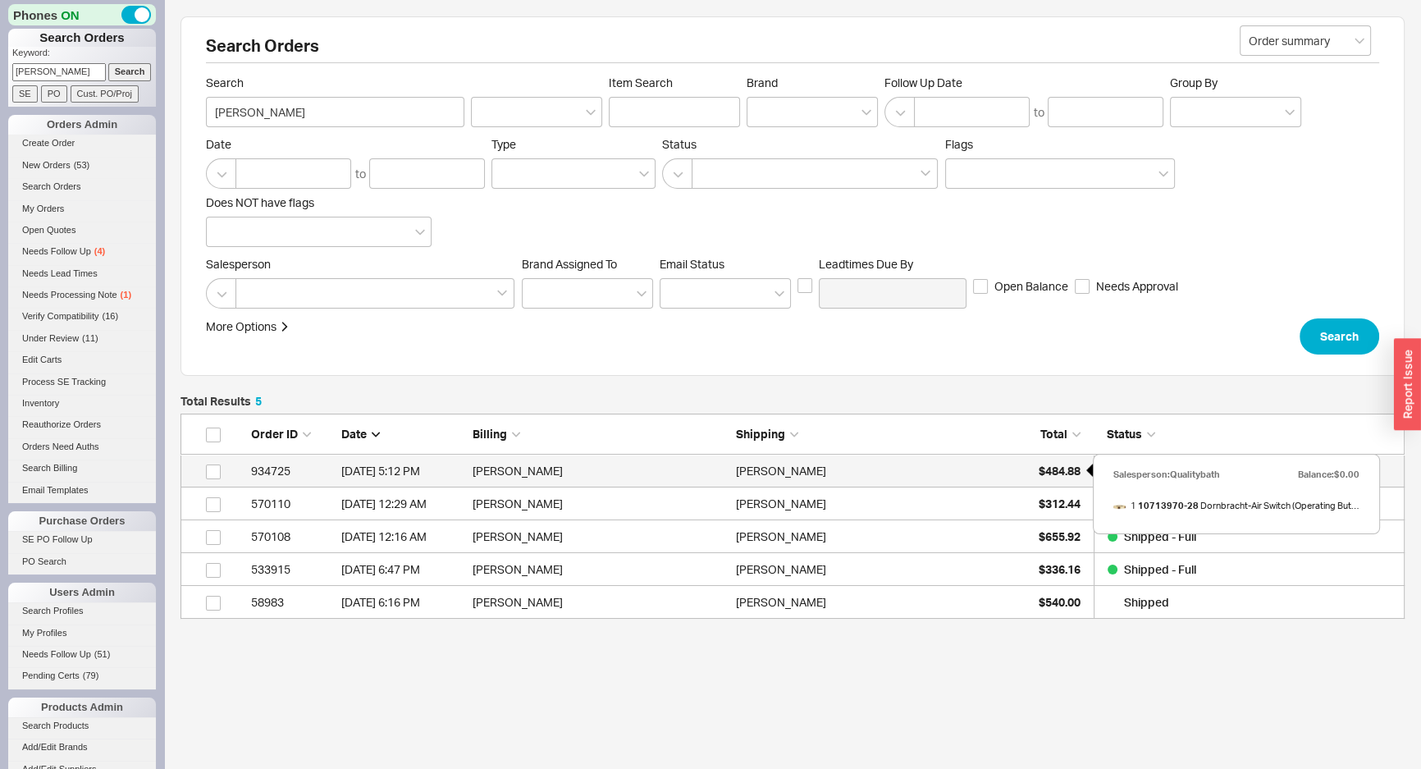
click at [1018, 467] on div "$484.88" at bounding box center [1040, 471] width 82 height 33
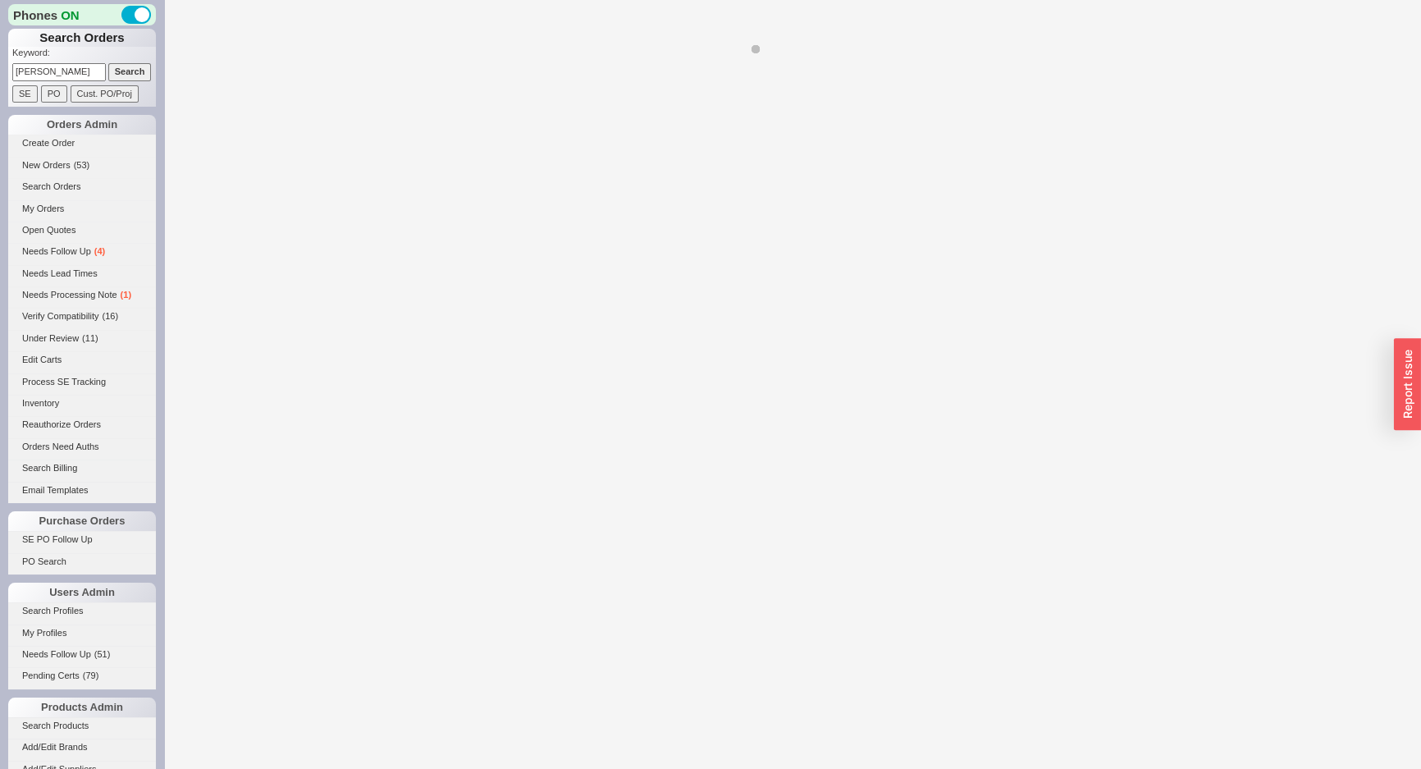
select select "*"
select select "LOW"
select select "3"
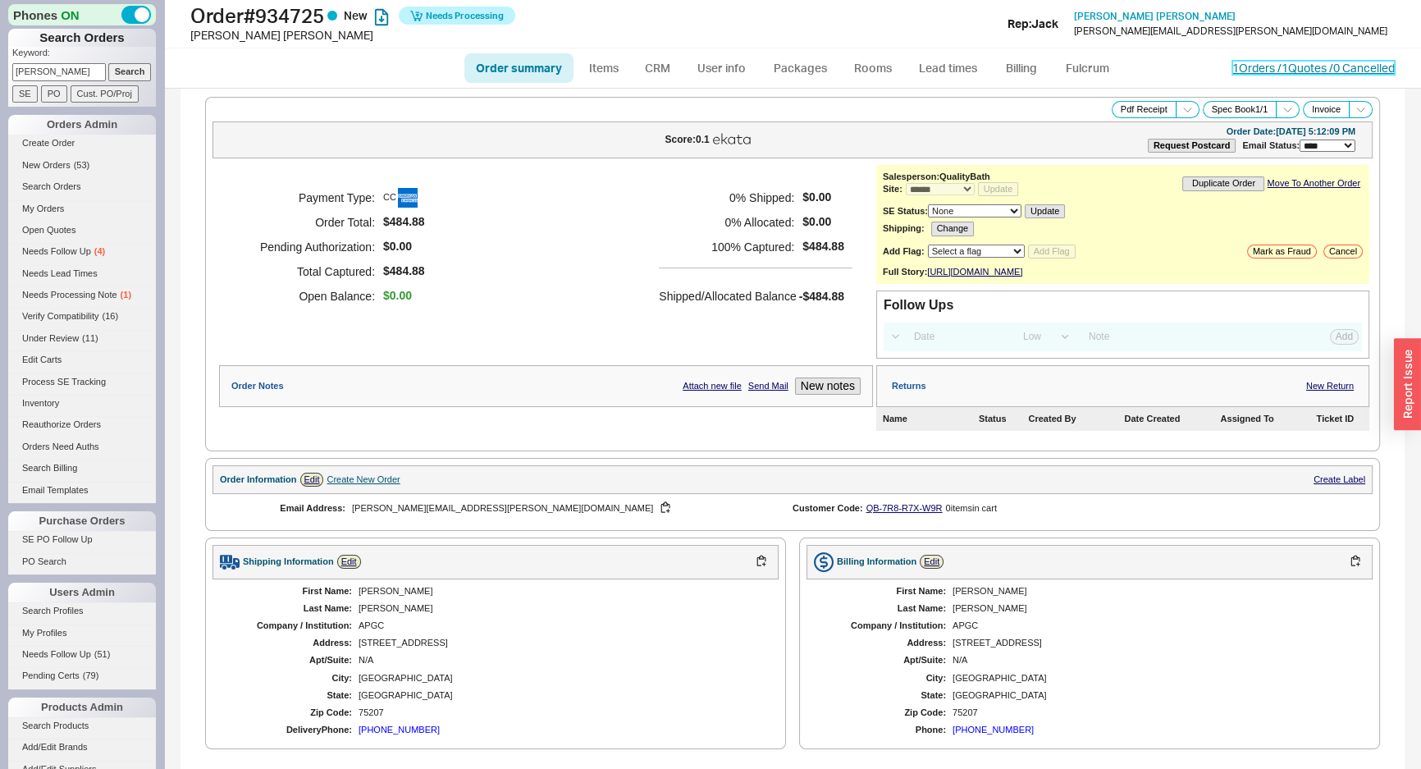
click at [1265, 67] on link "1 Orders / 1 Quotes / 0 Cancelled" at bounding box center [1314, 68] width 162 height 14
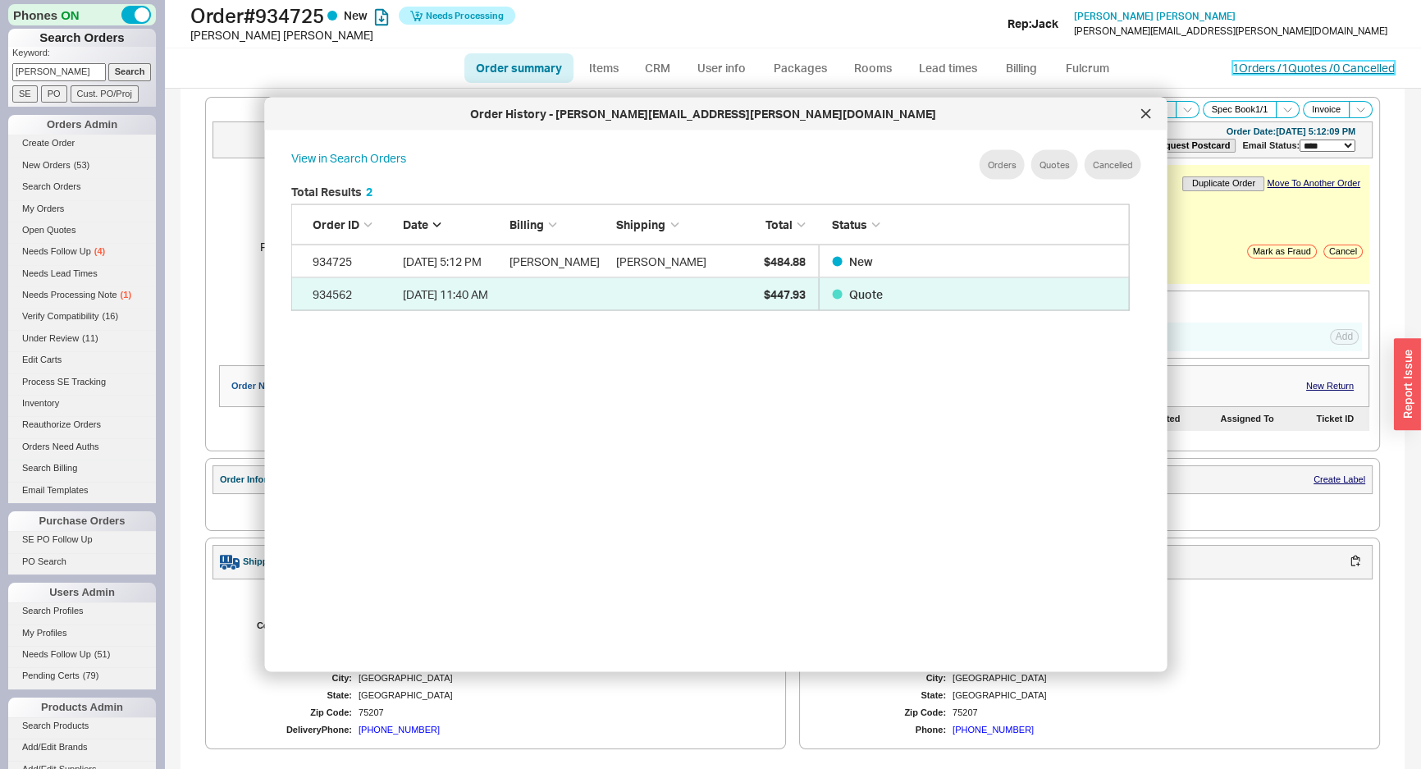
scroll to position [491, 853]
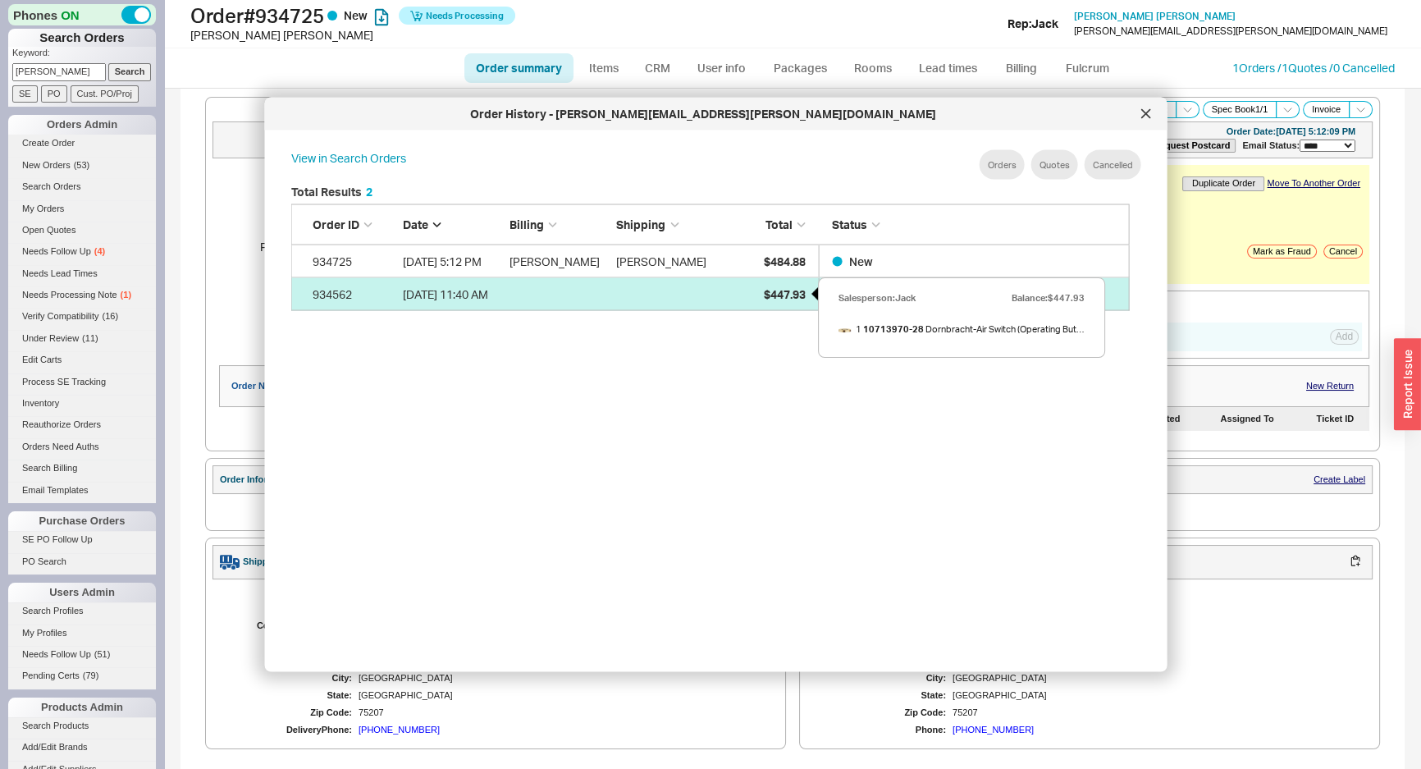
click at [748, 295] on div "$447.93" at bounding box center [764, 293] width 82 height 33
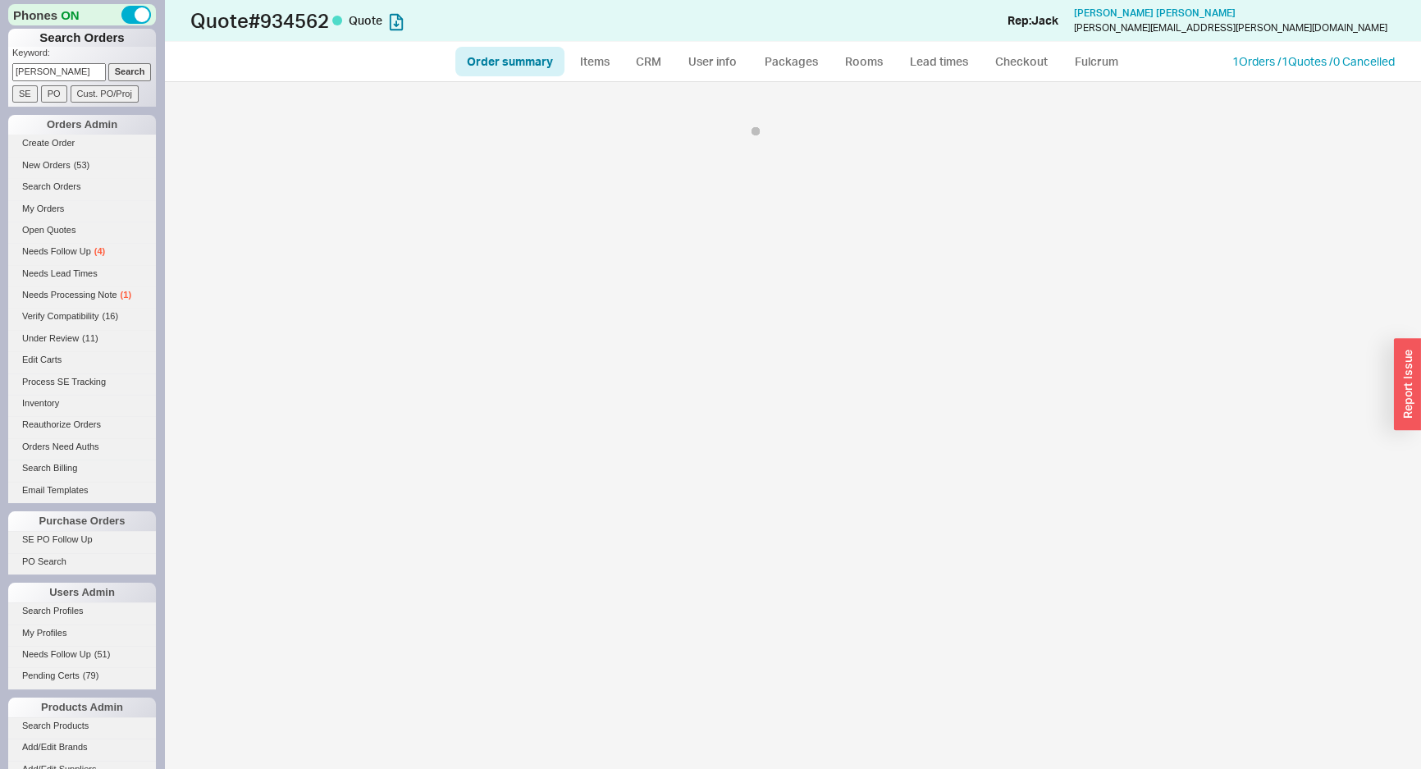
select select "*"
select select "3"
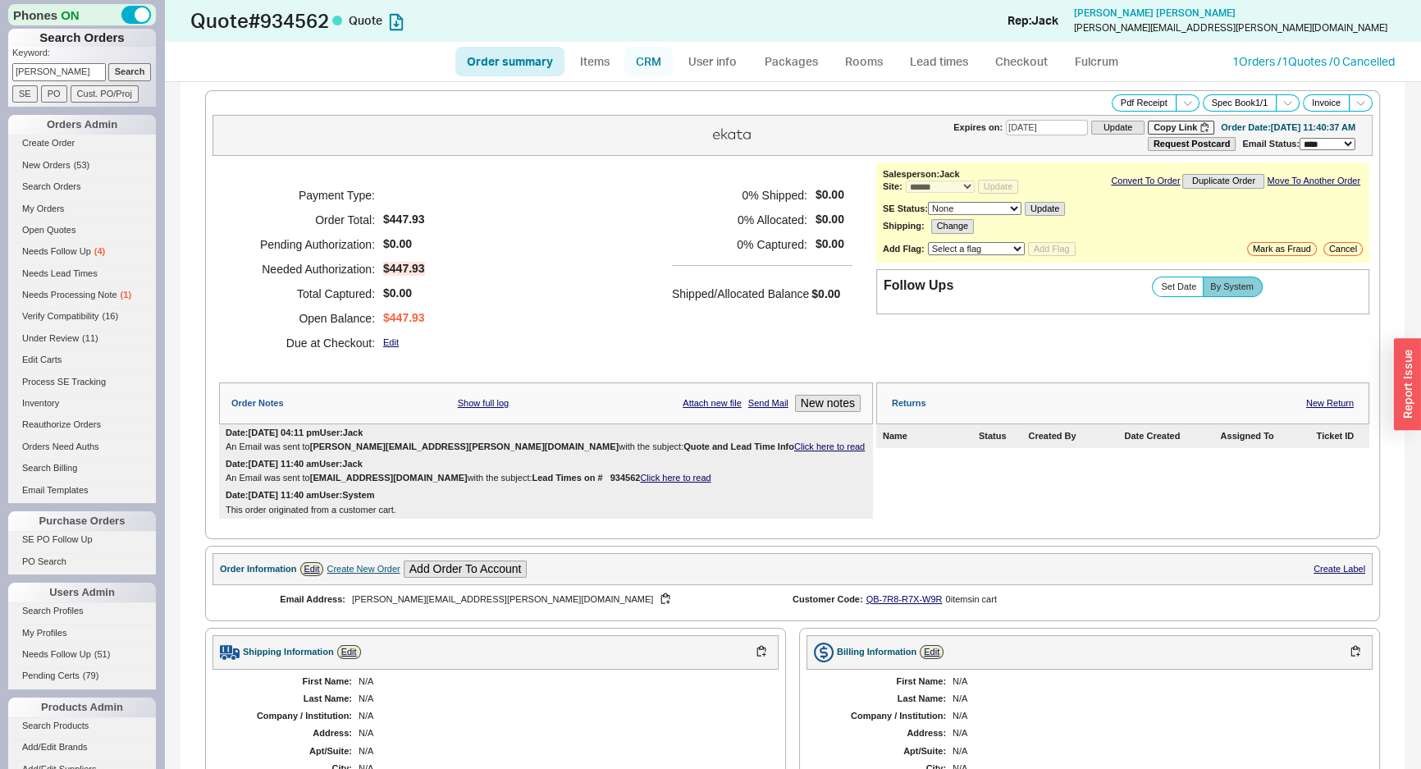
click at [638, 62] on link "CRM" at bounding box center [648, 62] width 48 height 30
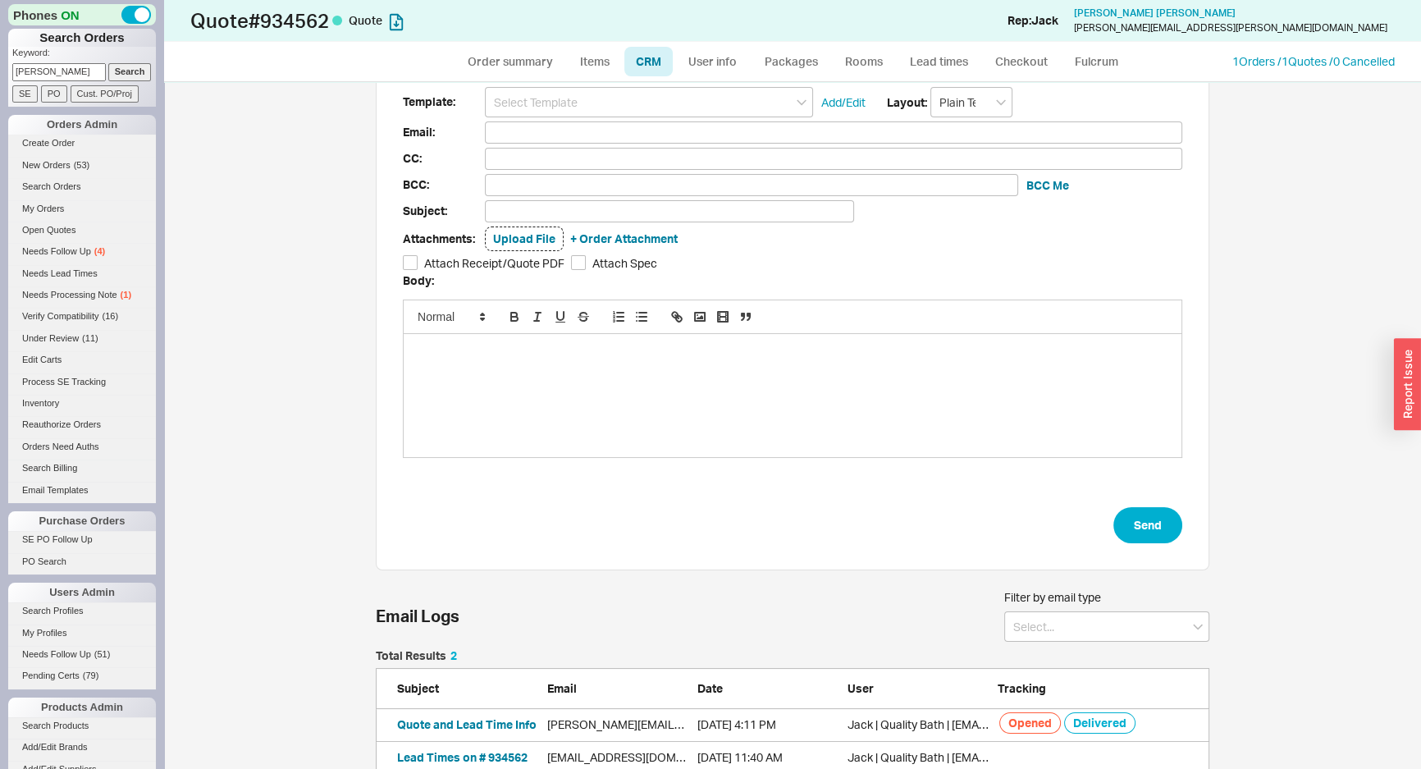
scroll to position [62, 0]
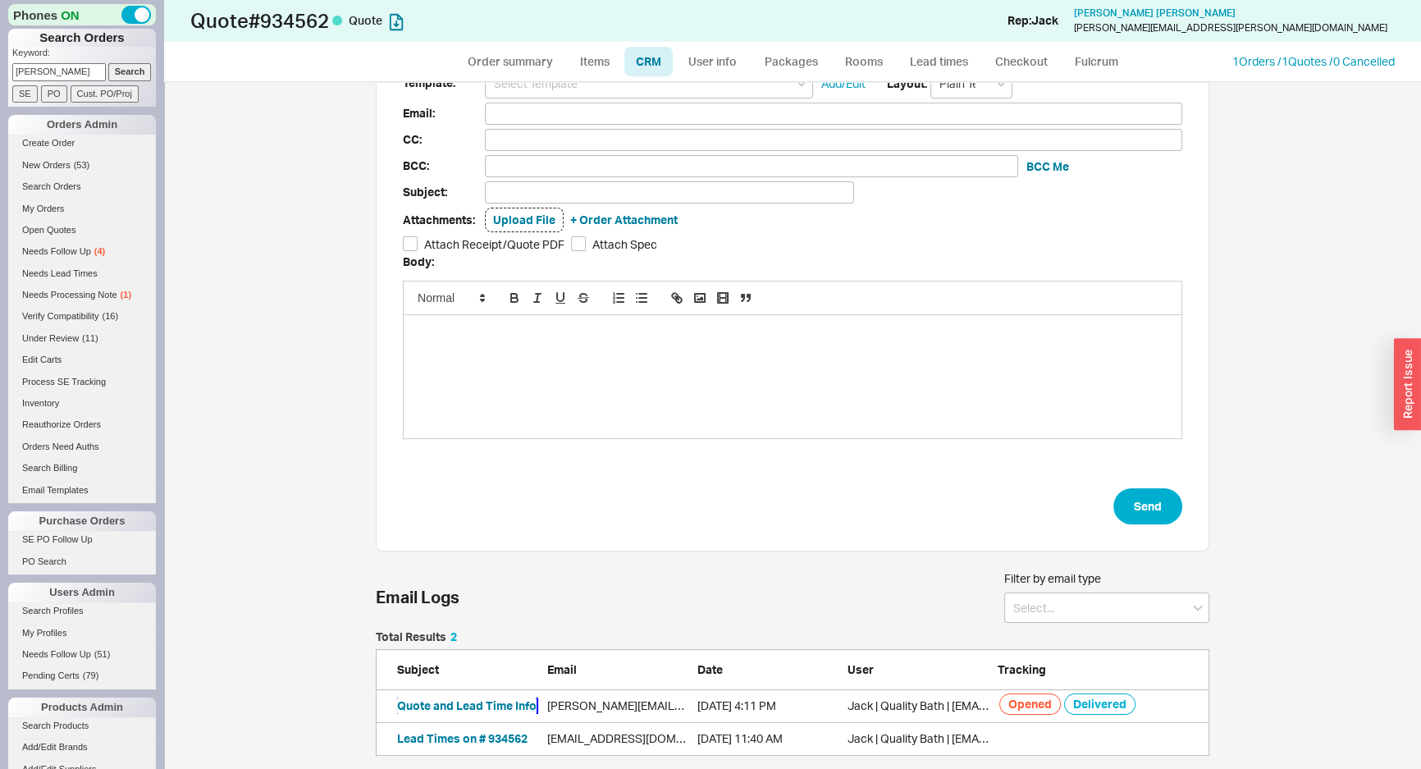
click at [454, 707] on button "Quote and Lead Time Info" at bounding box center [467, 706] width 140 height 16
click at [546, 63] on link "Order summary" at bounding box center [509, 62] width 109 height 30
select select "*"
select select "3"
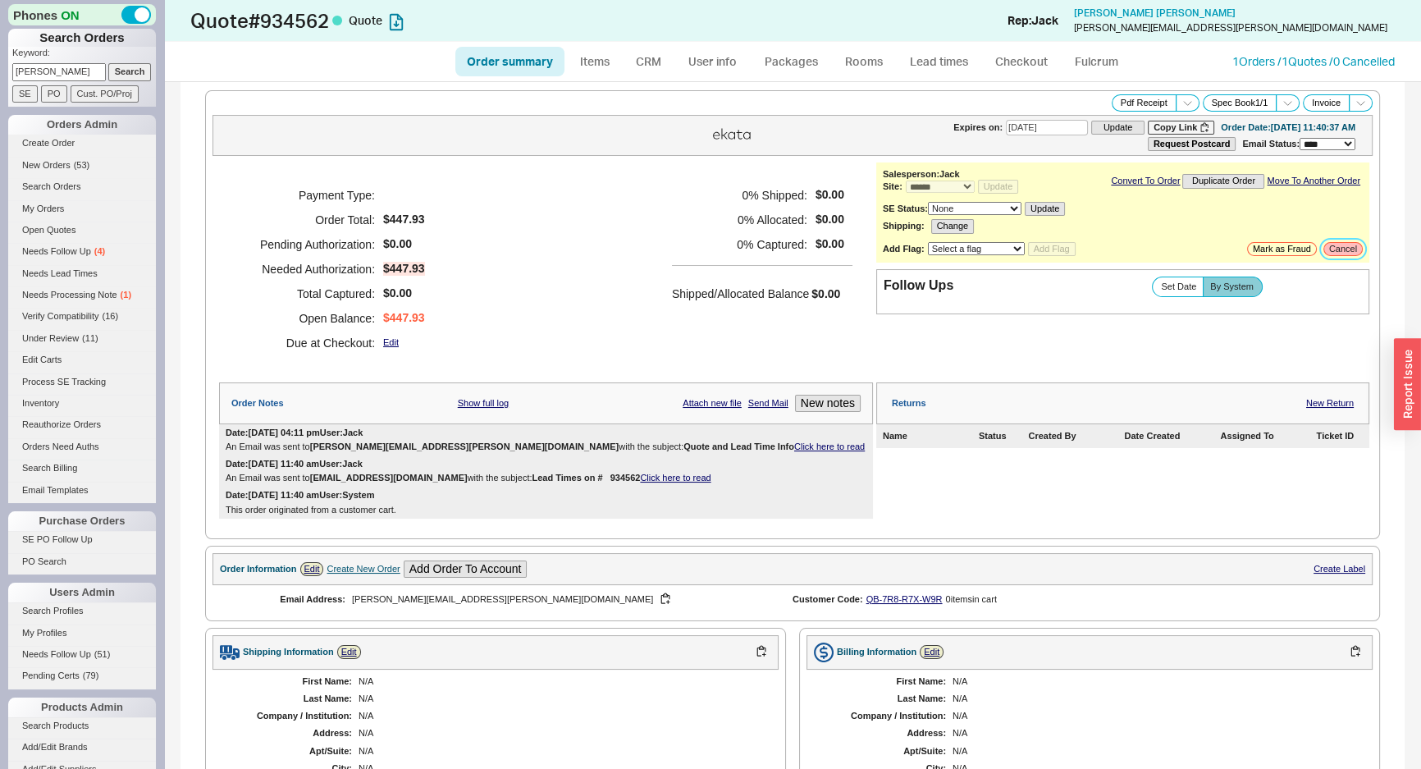
click at [1332, 251] on button "Cancel" at bounding box center [1343, 249] width 39 height 14
select select "LOW"
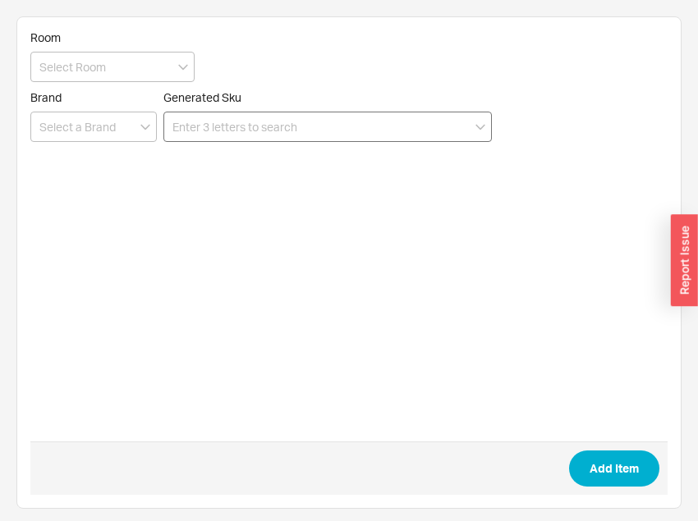
click at [297, 137] on input at bounding box center [327, 127] width 328 height 30
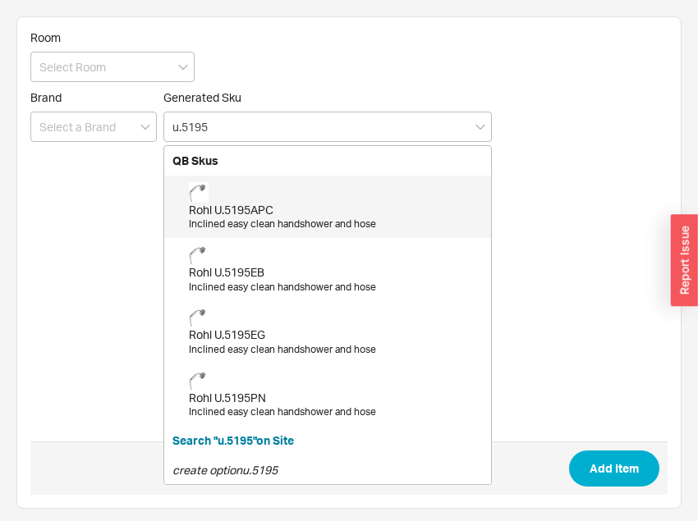
click at [272, 215] on div "Rohl U.5195APC" at bounding box center [336, 210] width 294 height 16
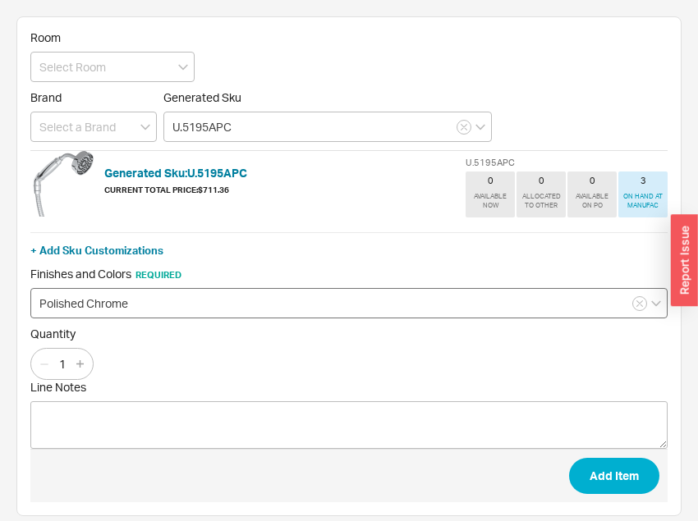
type input "U.5195APC"
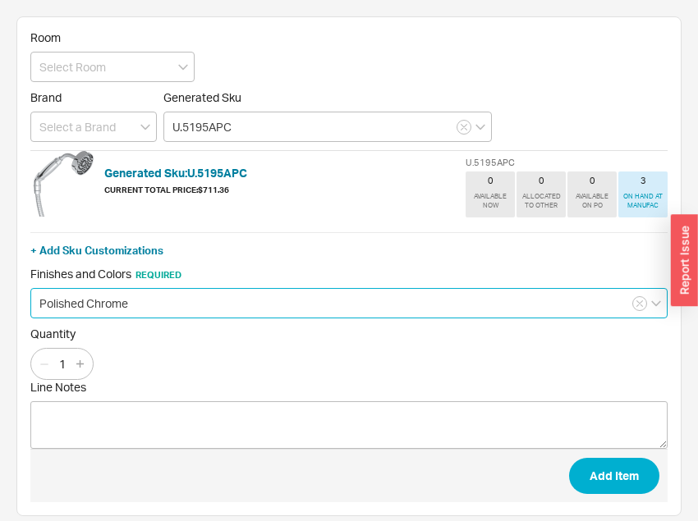
click at [186, 305] on input "Polished Chrome" at bounding box center [348, 303] width 637 height 30
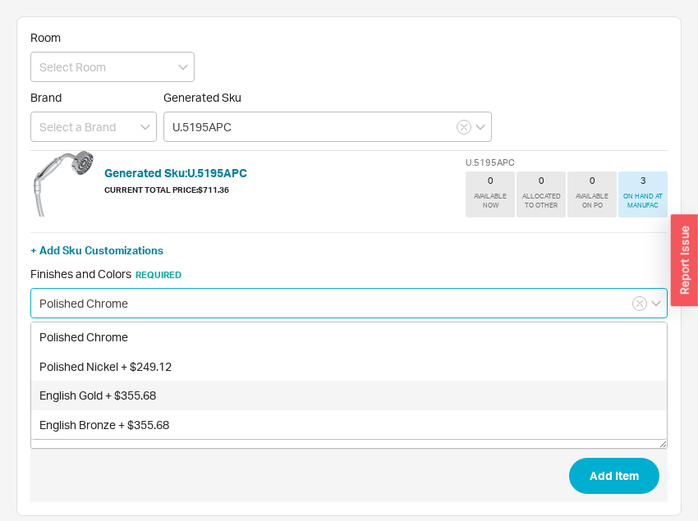
click at [133, 393] on div "English Gold + $355.68" at bounding box center [348, 396] width 635 height 30
type input "English Gold + $355.68"
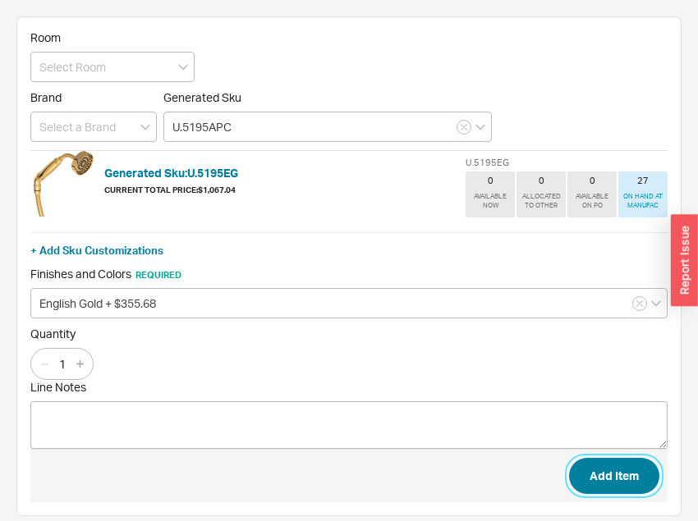
click at [620, 465] on button "Add Item" at bounding box center [614, 476] width 90 height 36
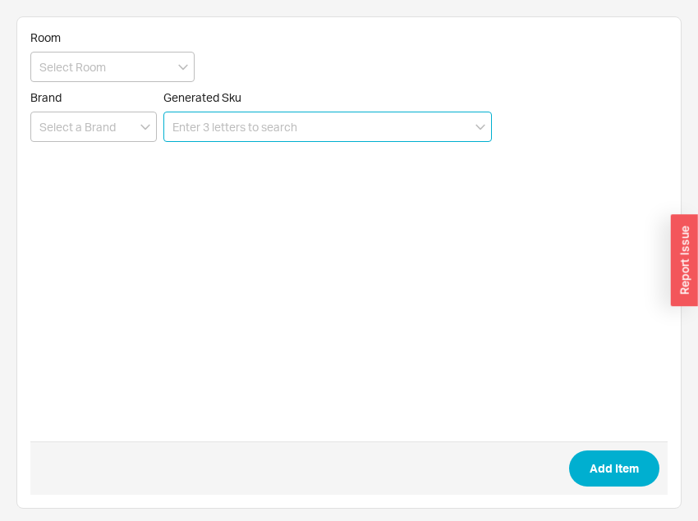
click at [219, 140] on input at bounding box center [327, 127] width 328 height 30
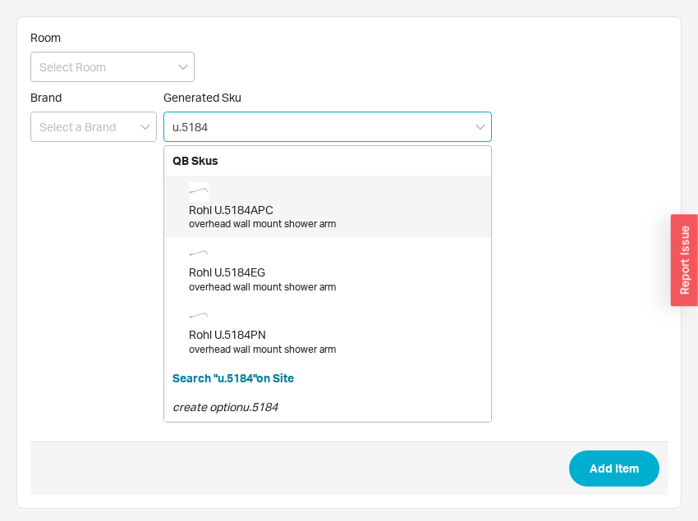
click at [263, 271] on div "Rohl U.5184EG" at bounding box center [336, 272] width 294 height 16
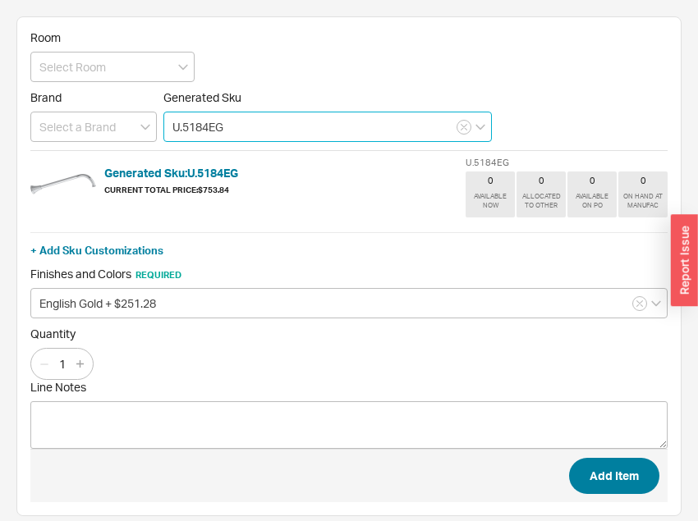
type input "U.5184EG"
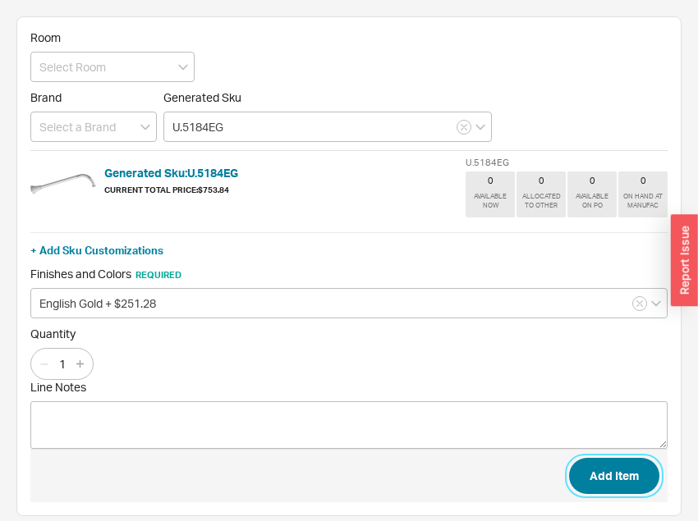
click at [592, 468] on button "Add Item" at bounding box center [614, 476] width 90 height 36
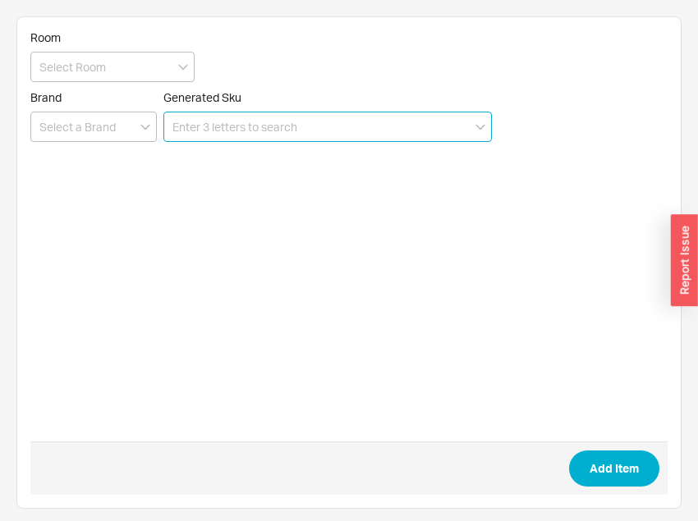
click at [293, 137] on input at bounding box center [327, 127] width 328 height 30
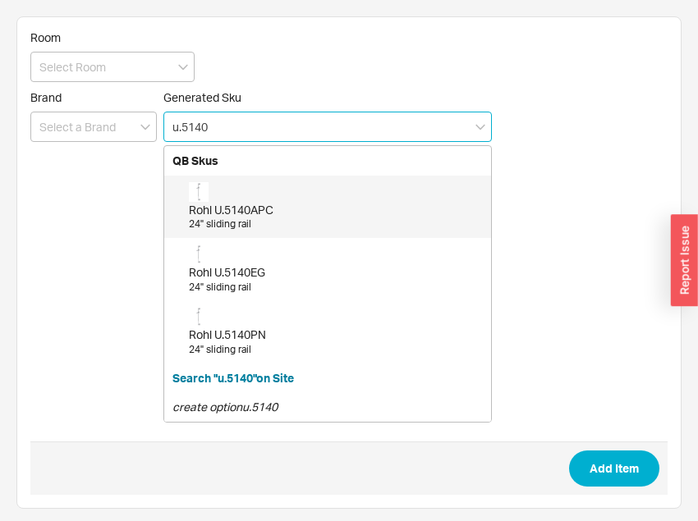
click at [289, 204] on div "Rohl U.5140APC" at bounding box center [336, 210] width 294 height 16
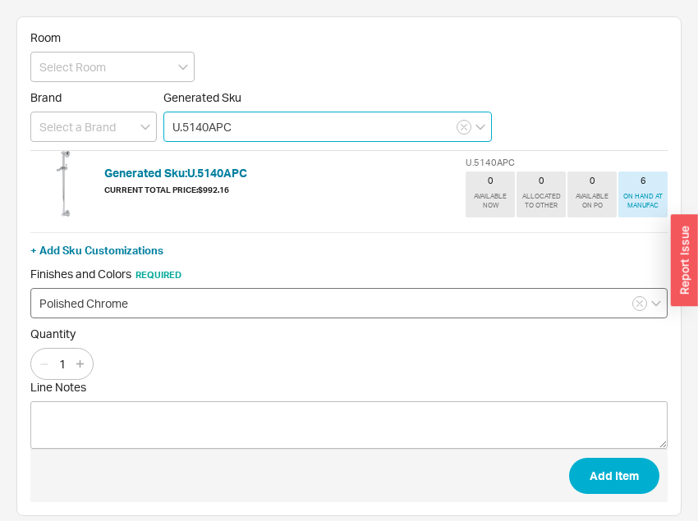
type input "U.5140APC"
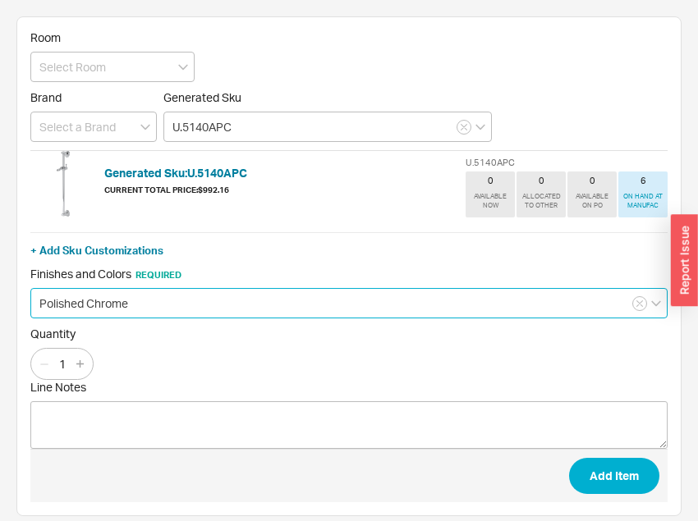
click at [190, 289] on input "Polished Chrome" at bounding box center [348, 303] width 637 height 30
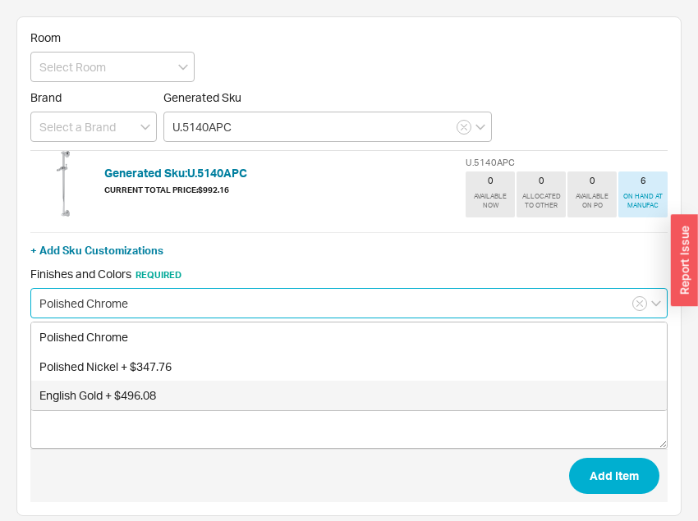
click at [123, 390] on div "English Gold + $496.08" at bounding box center [348, 396] width 635 height 30
type input "English Gold + $496.08"
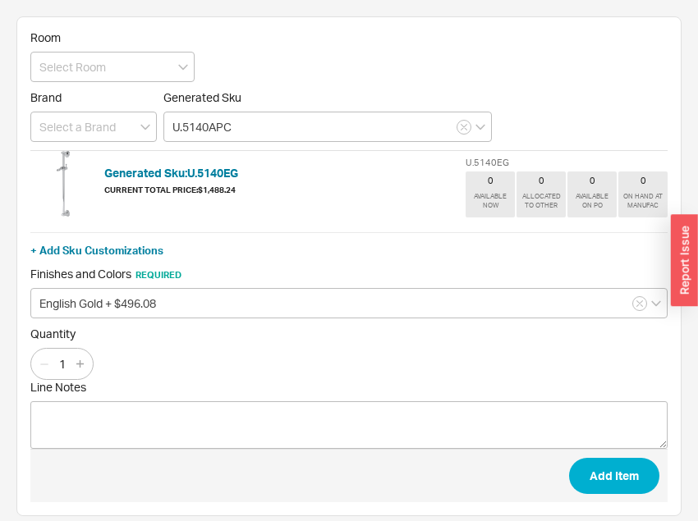
click at [394, 270] on span "Finishes and Colors Required" at bounding box center [348, 274] width 637 height 15
click at [591, 467] on button "Add Item" at bounding box center [614, 476] width 90 height 36
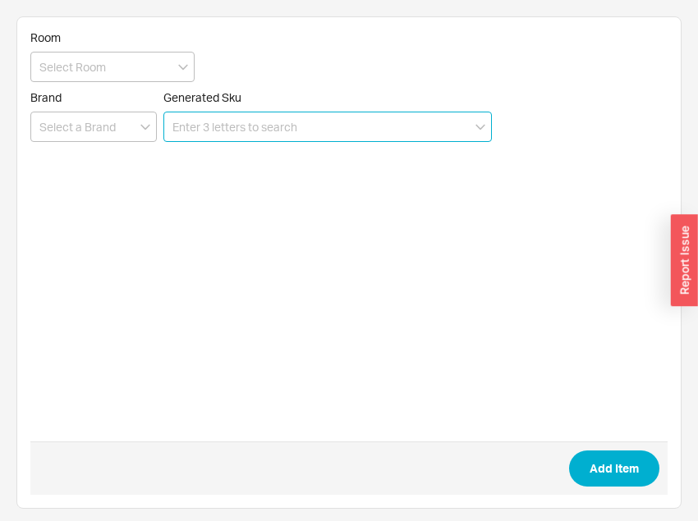
click at [309, 126] on input at bounding box center [327, 127] width 328 height 30
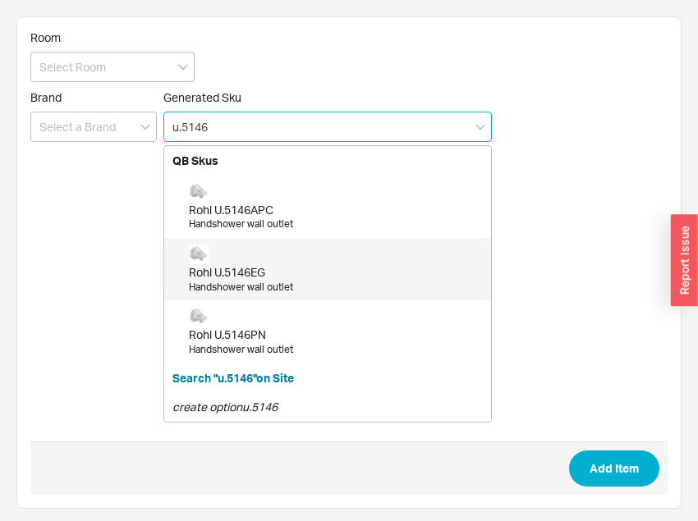
click at [245, 287] on div "Handshower wall outlet" at bounding box center [336, 288] width 294 height 14
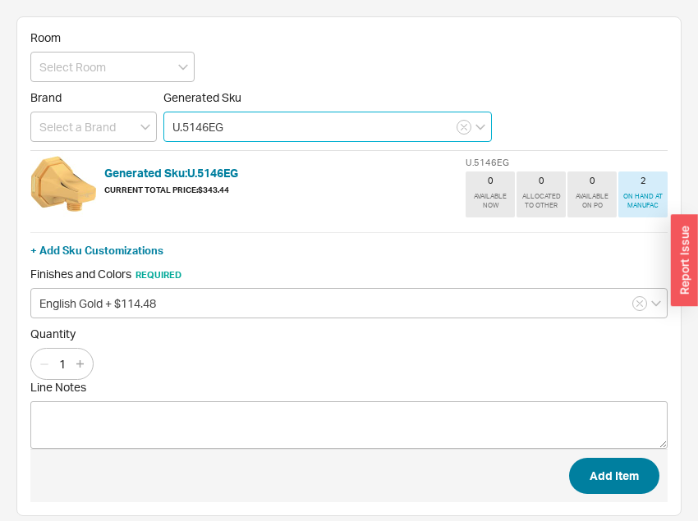
type input "U.5146EG"
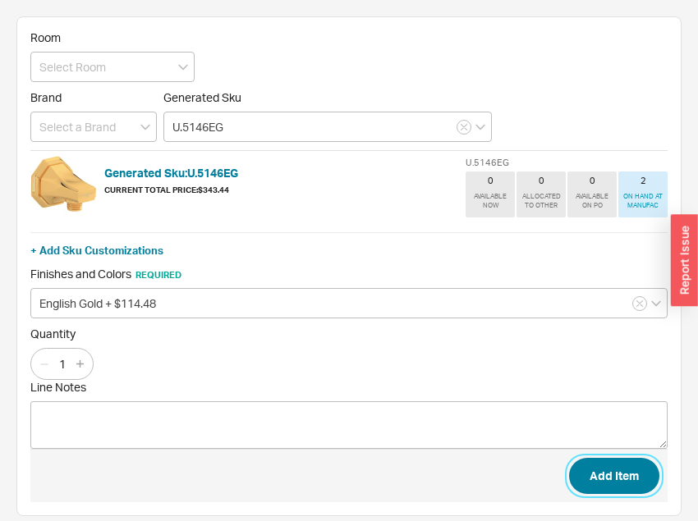
click at [595, 478] on button "Add Item" at bounding box center [614, 476] width 90 height 36
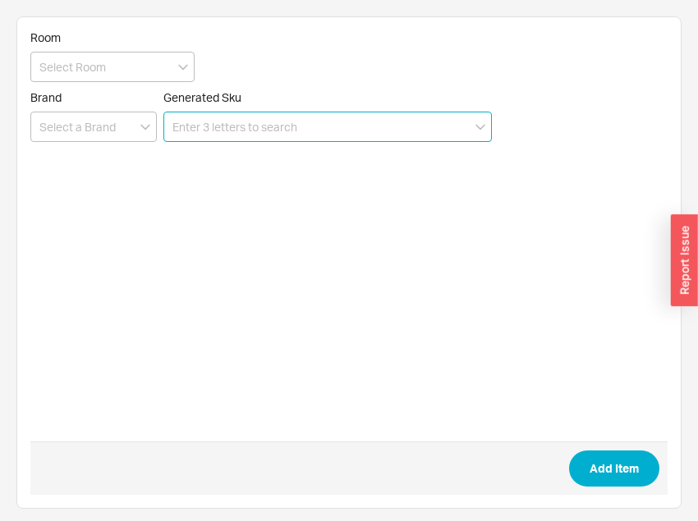
click at [244, 132] on input at bounding box center [327, 127] width 328 height 30
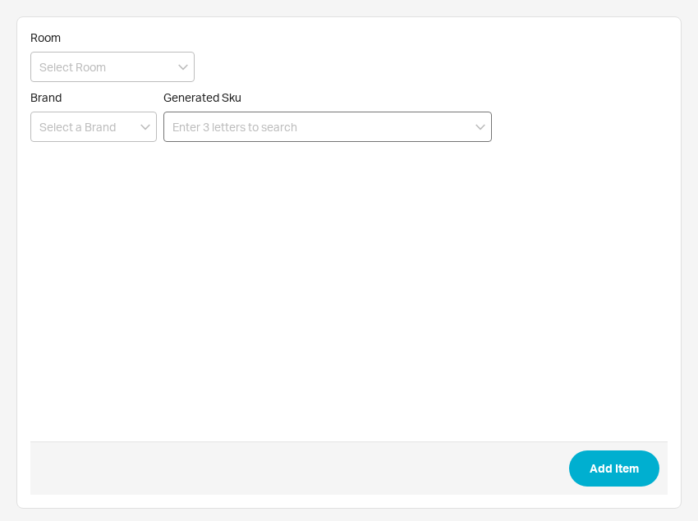
click at [345, 121] on input at bounding box center [327, 127] width 328 height 30
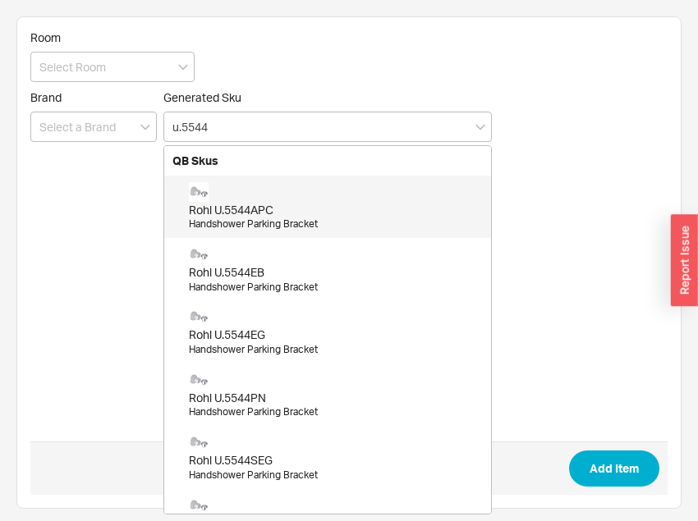
click at [241, 222] on div "Handshower Parking Bracket" at bounding box center [336, 224] width 294 height 14
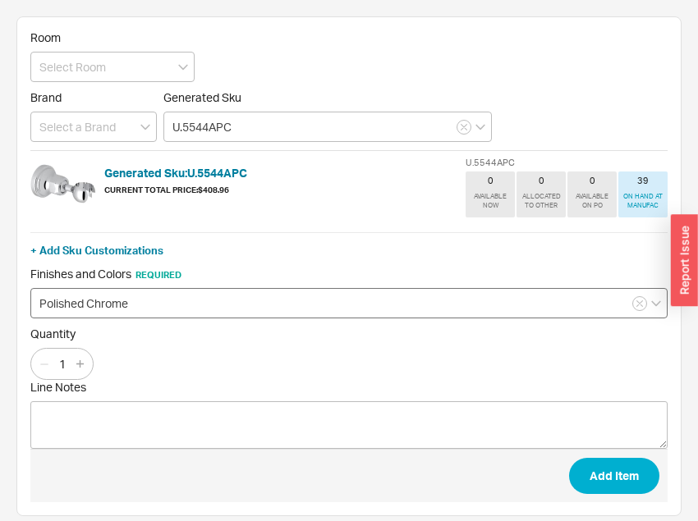
type input "U.5544APC"
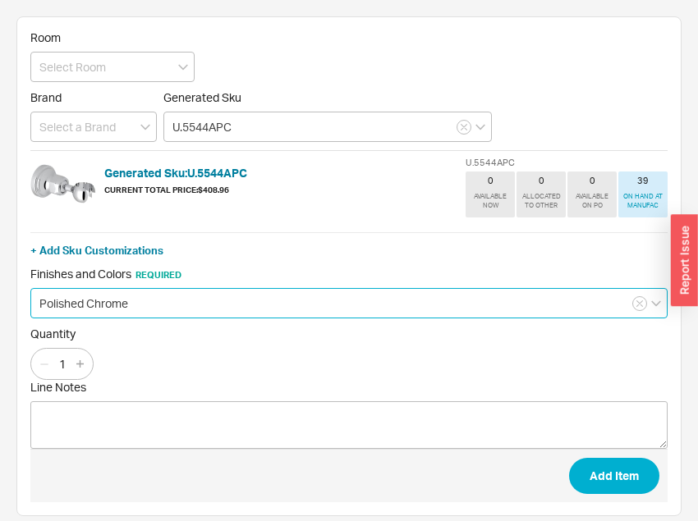
click at [156, 308] on input "Polished Chrome" at bounding box center [348, 303] width 637 height 30
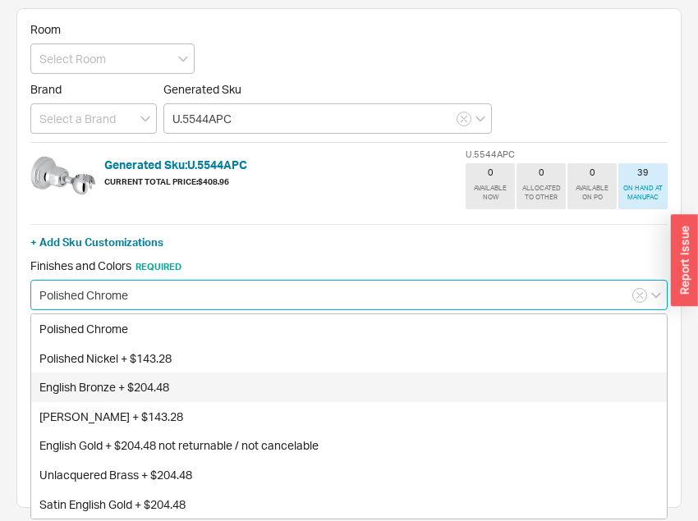
scroll to position [9, 0]
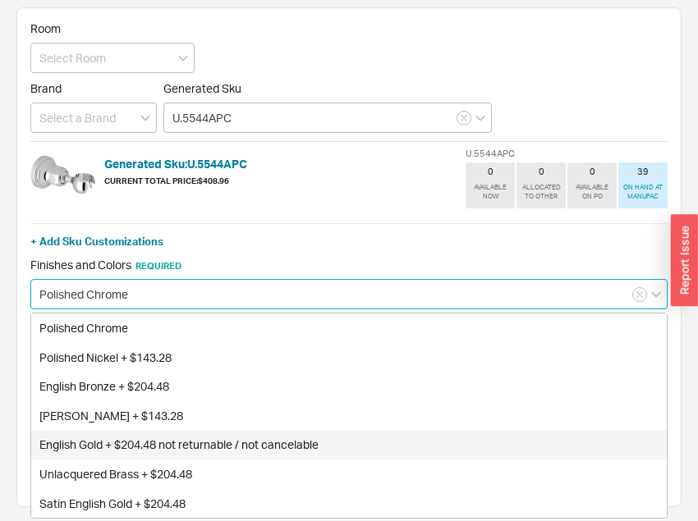
click at [132, 442] on div "English Gold + $204.48 not returnable / not cancelable" at bounding box center [348, 445] width 635 height 30
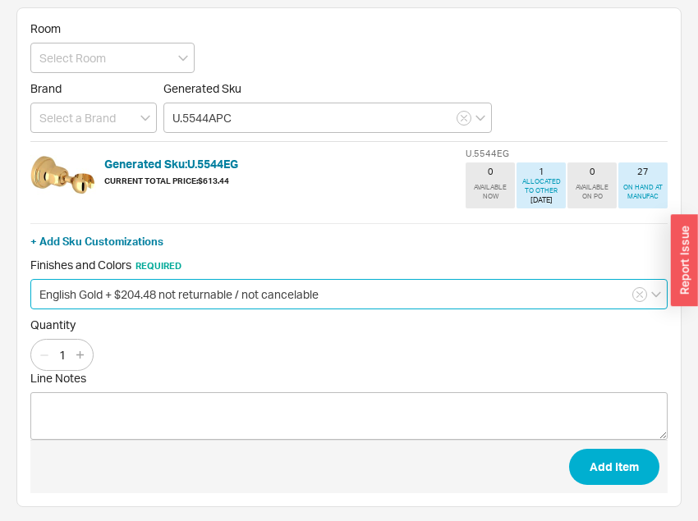
type input "English Gold + $204.48 not returnable / not cancelable"
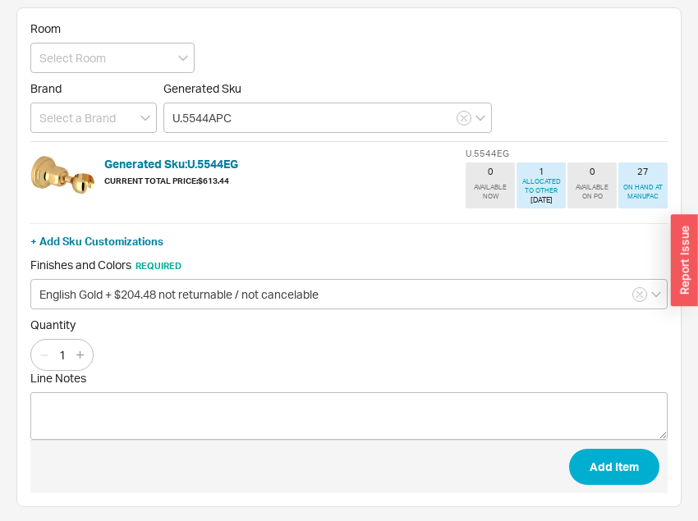
click at [270, 331] on div "Quantity 1" at bounding box center [348, 344] width 637 height 53
click at [581, 460] on button "Add Item" at bounding box center [614, 467] width 90 height 36
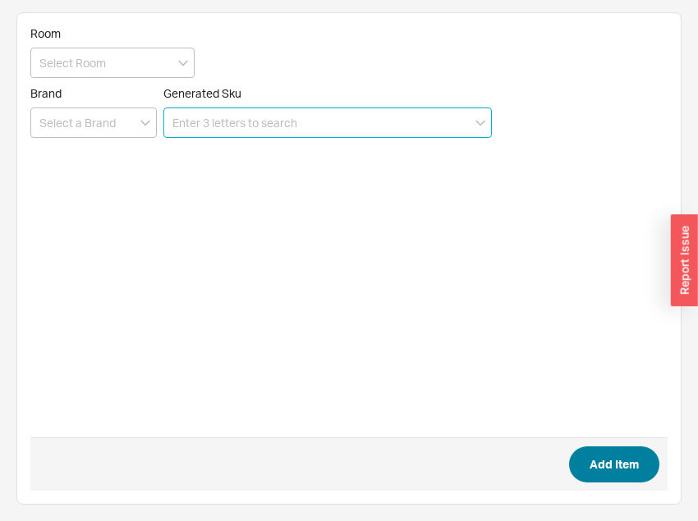
scroll to position [3, 0]
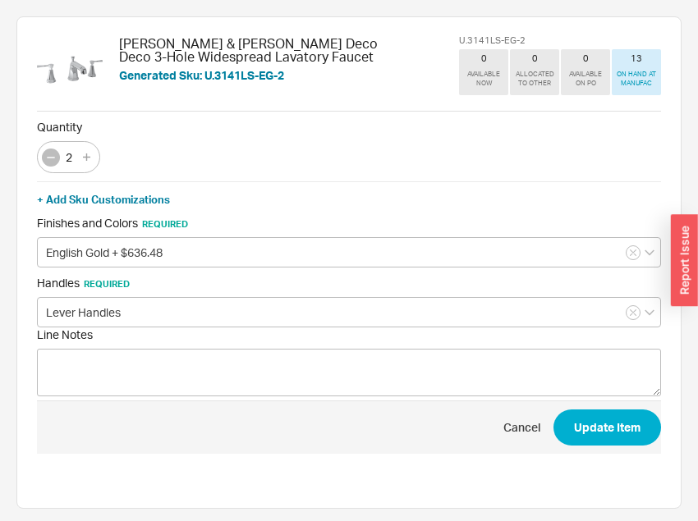
click at [55, 157] on icon "button" at bounding box center [50, 157] width 13 height 13
type input "1"
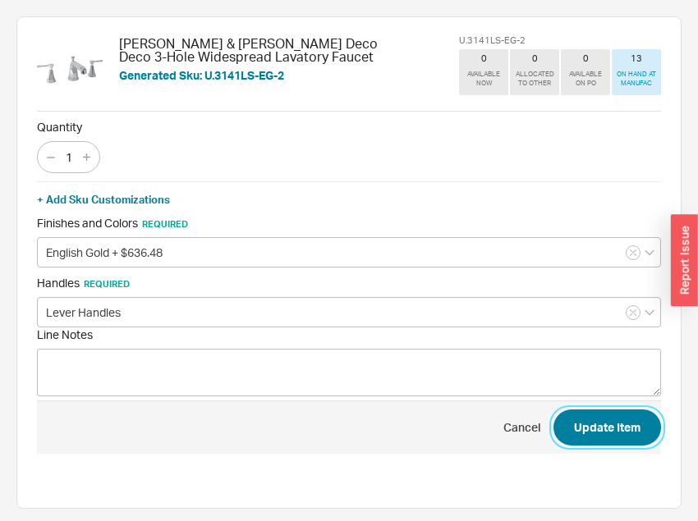
click at [588, 421] on button "Update Item" at bounding box center [606, 427] width 107 height 36
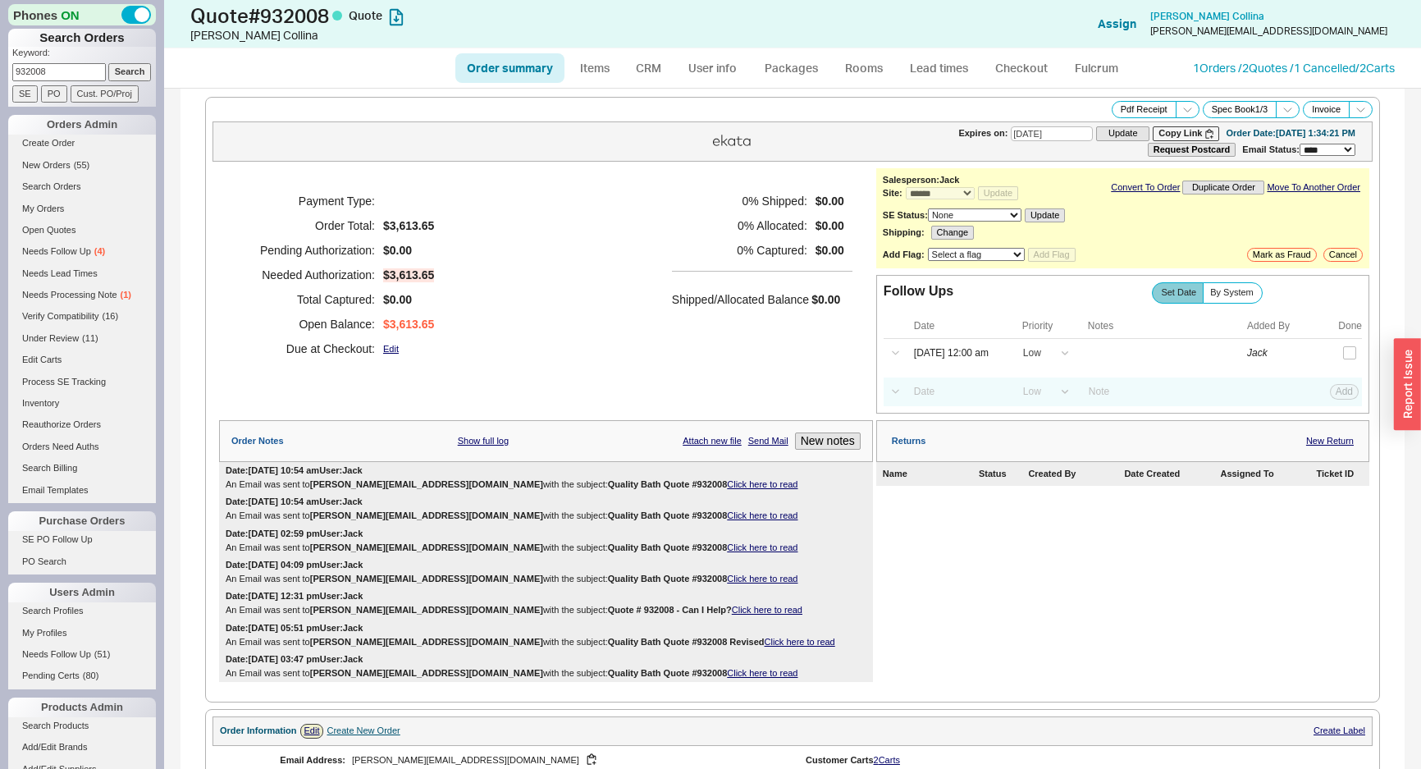
select select "*"
select select "LOW"
select select "3"
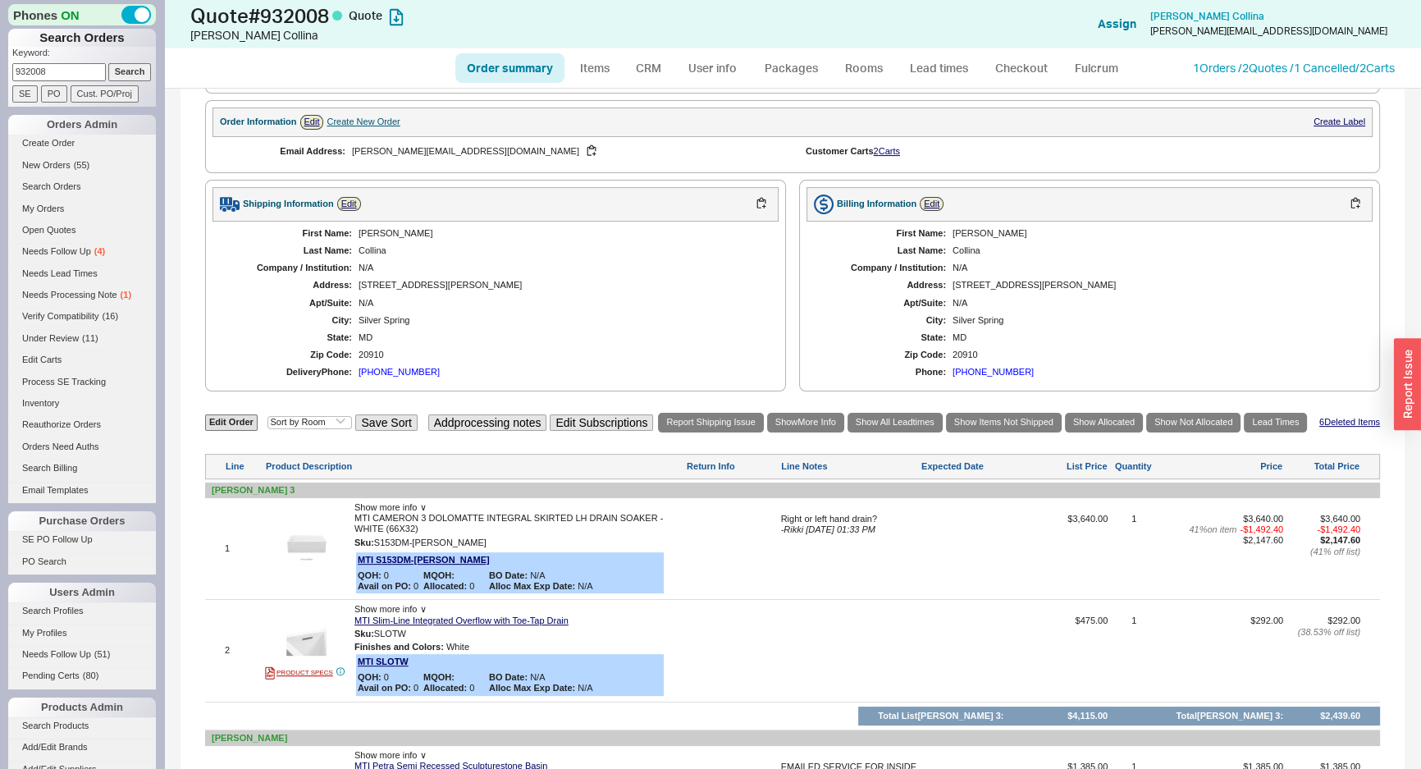
scroll to position [747, 0]
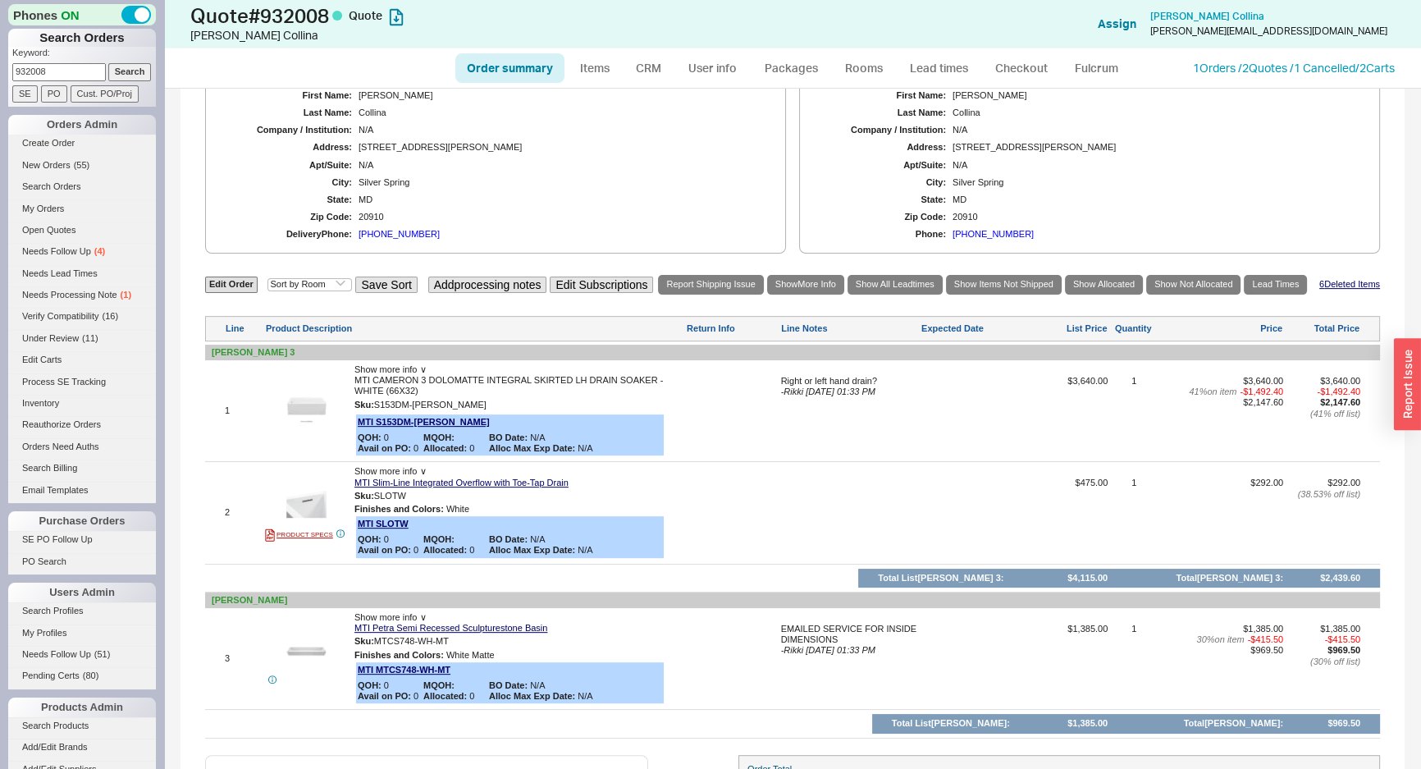
click at [601, 162] on div "N/A" at bounding box center [561, 165] width 404 height 11
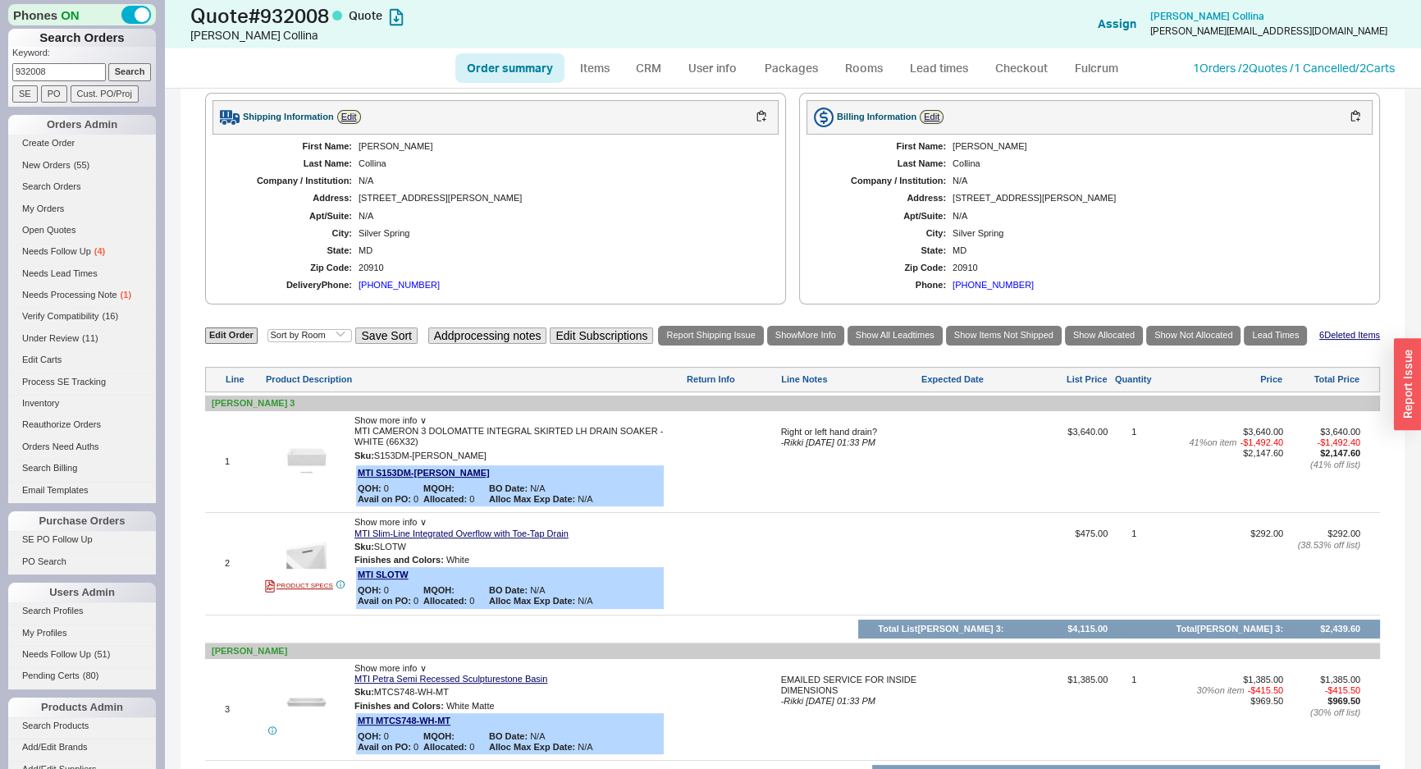
scroll to position [673, 0]
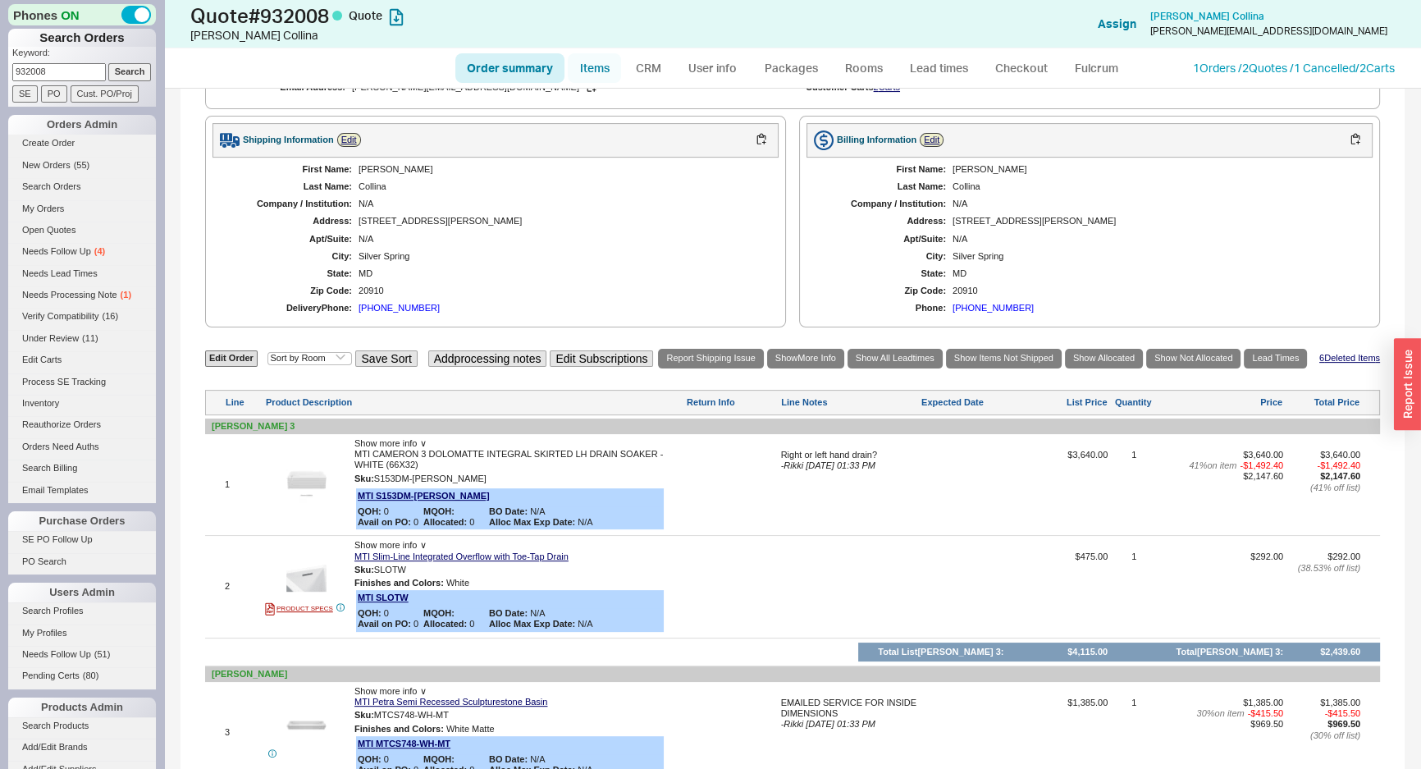
click at [594, 76] on link "Items" at bounding box center [594, 68] width 53 height 30
select select "3"
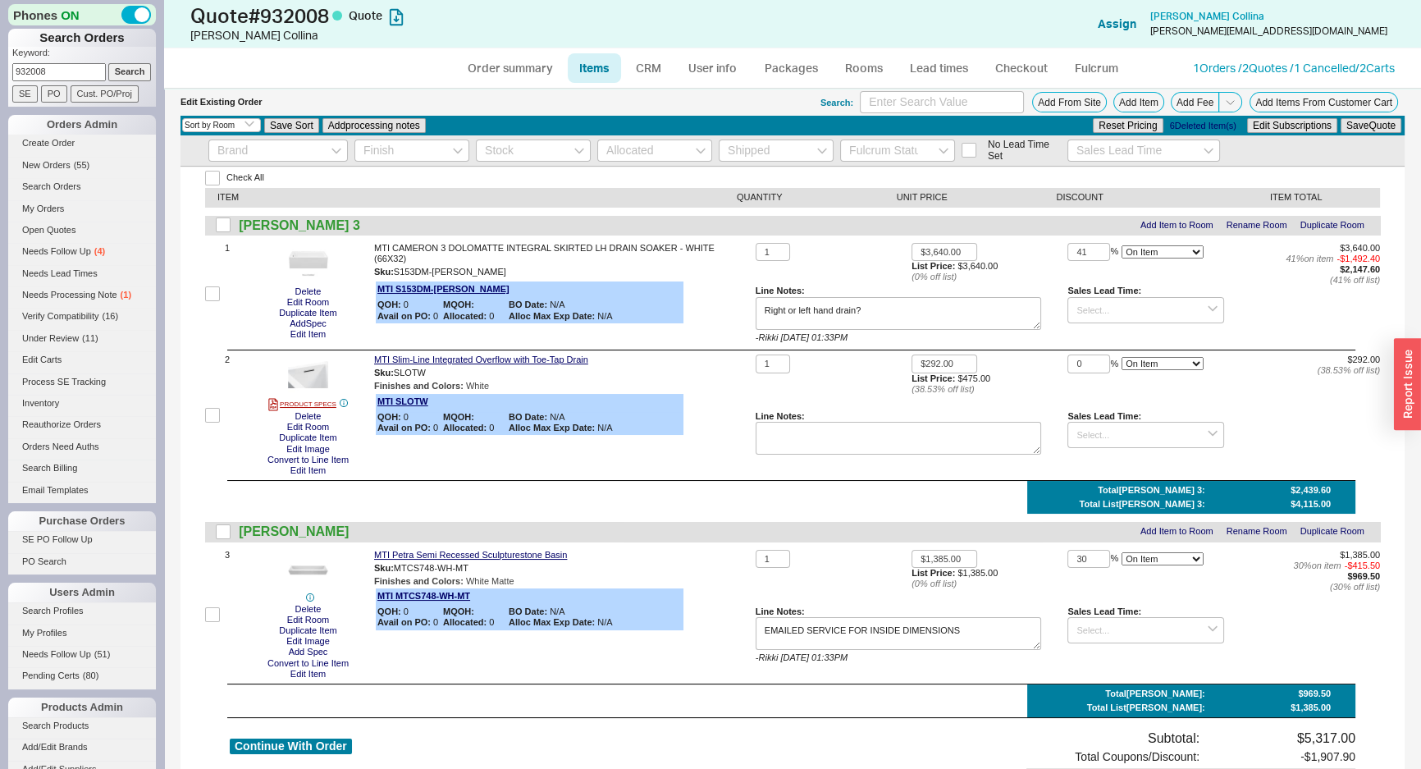
click at [744, 231] on div "Cameron 3 Add Item to Room Rename Room Duplicate Room" at bounding box center [792, 225] width 1175 height 19
click at [510, 78] on link "Order summary" at bounding box center [509, 68] width 109 height 30
select select "*"
select select "LOW"
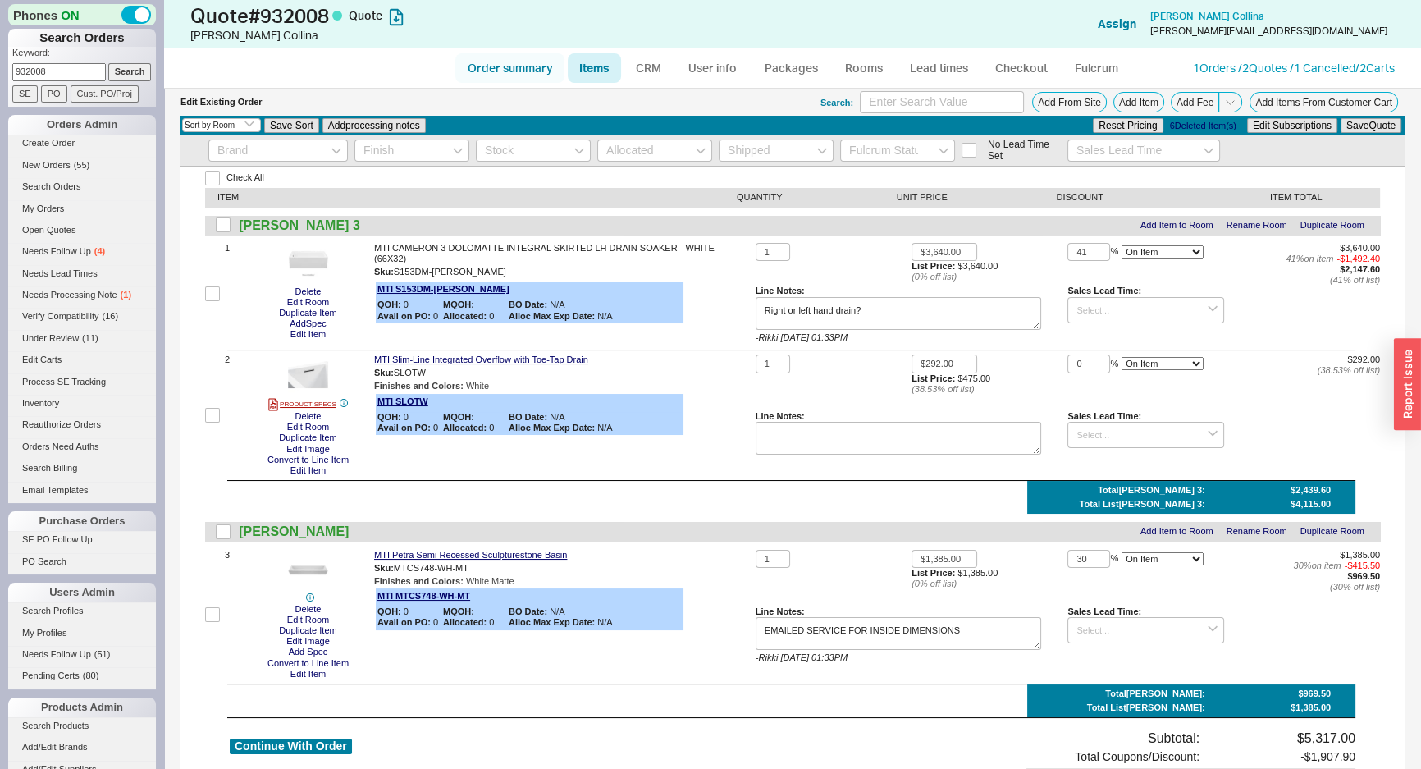
select select "LOW"
select select "3"
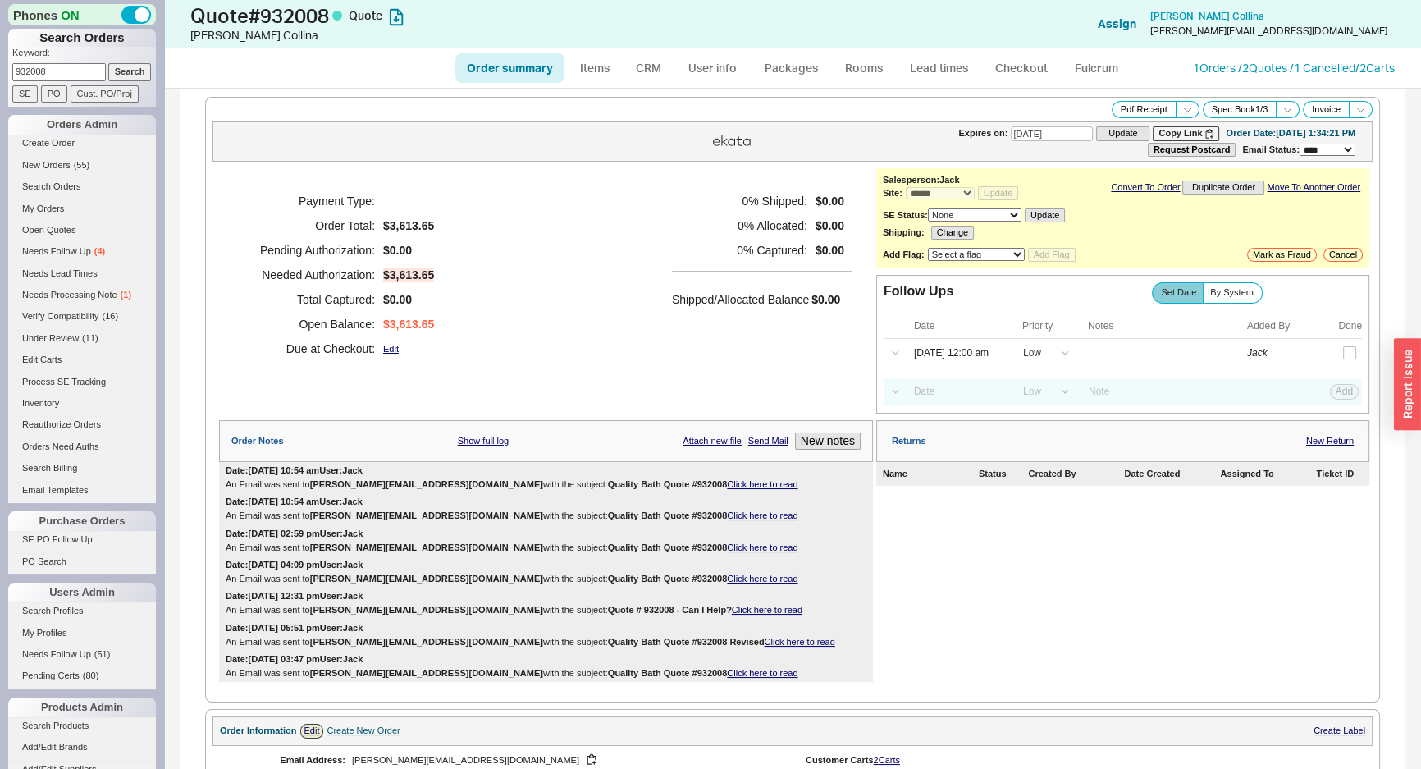
click at [578, 180] on div "Payment Type: Order Total: $3,613.65 Pending Authorization: $0.00 Needed Author…" at bounding box center [546, 274] width 654 height 213
click at [492, 338] on div "Payment Type: Order Total: $3,613.65 Pending Authorization: $0.00 Needed Author…" at bounding box center [546, 274] width 654 height 213
click at [746, 312] on div "0 % Shipped: $0.00 0 % Allocated: $0.00 0 % Captured: $0.00 Shipped/Allocated B…" at bounding box center [762, 275] width 181 height 172
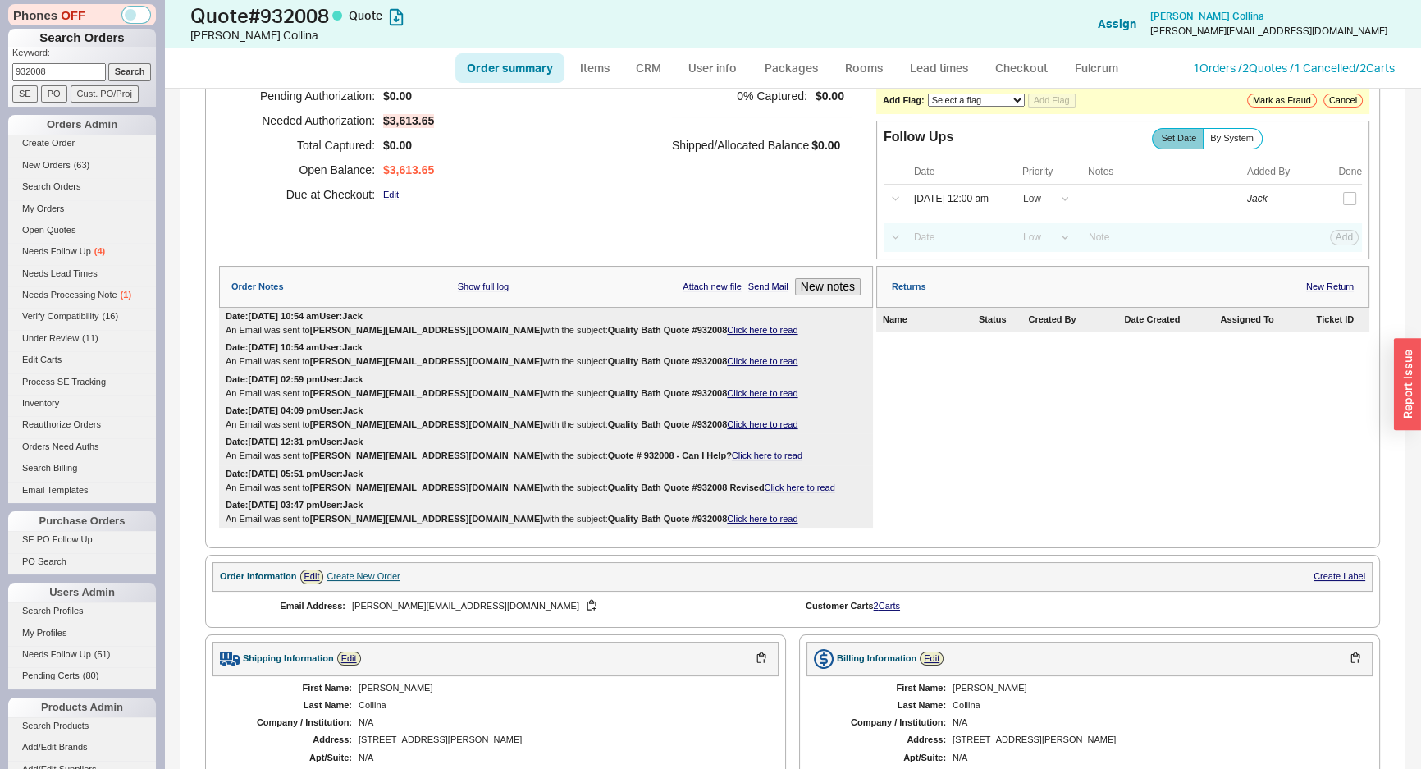
scroll to position [597, 0]
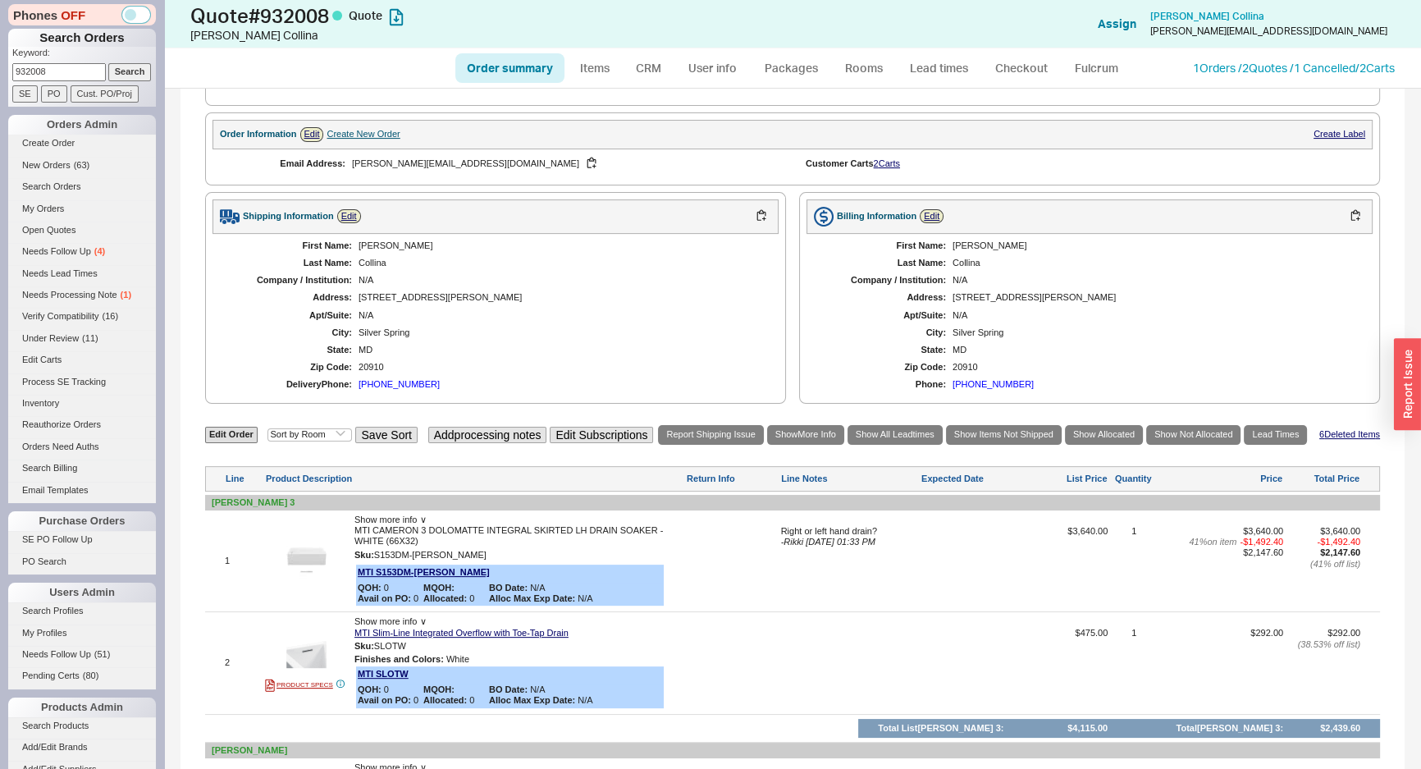
click at [759, 322] on div "First Name: Stefano Last Name: Collina Company / Institution: N/A Address: 2738…" at bounding box center [496, 315] width 566 height 163
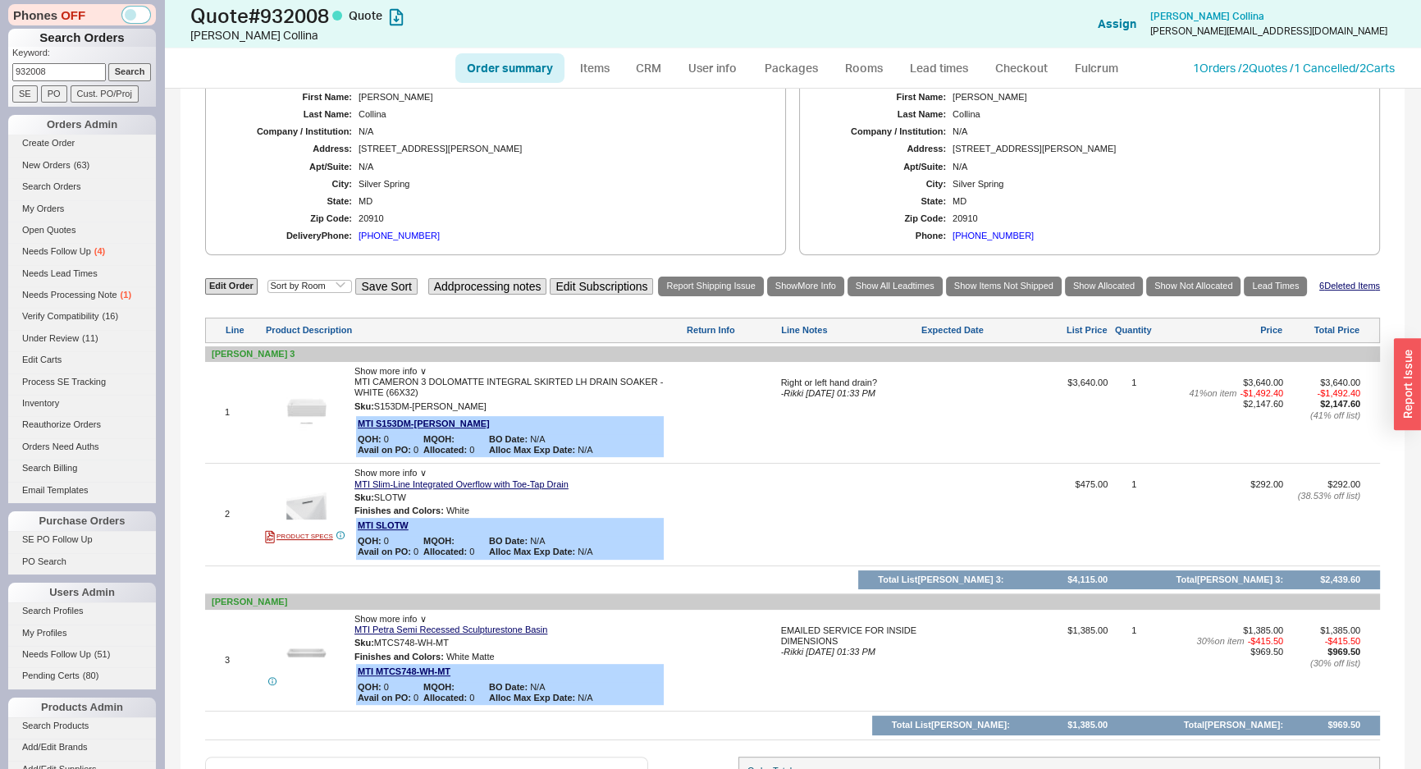
scroll to position [896, 0]
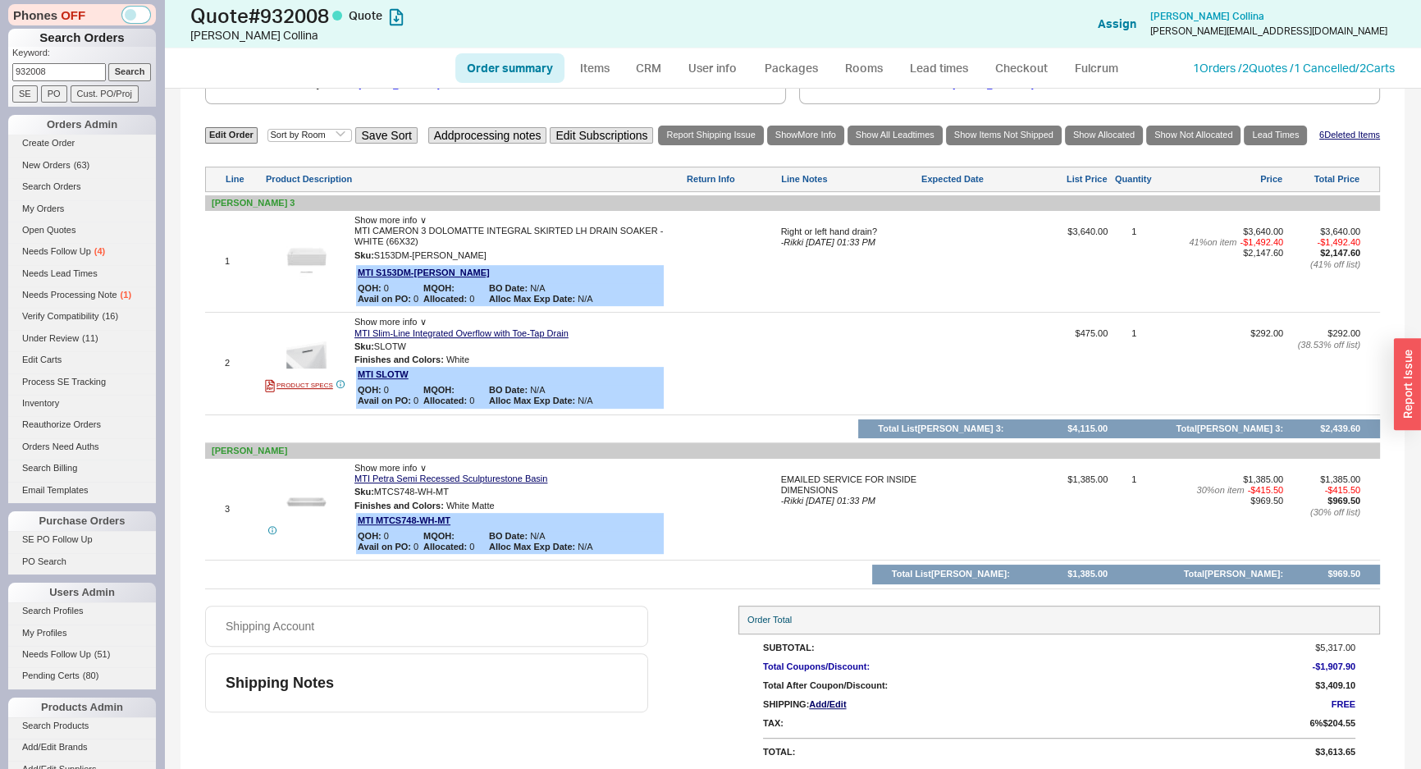
drag, startPoint x: 184, startPoint y: 276, endPoint x: 180, endPoint y: 250, distance: 25.8
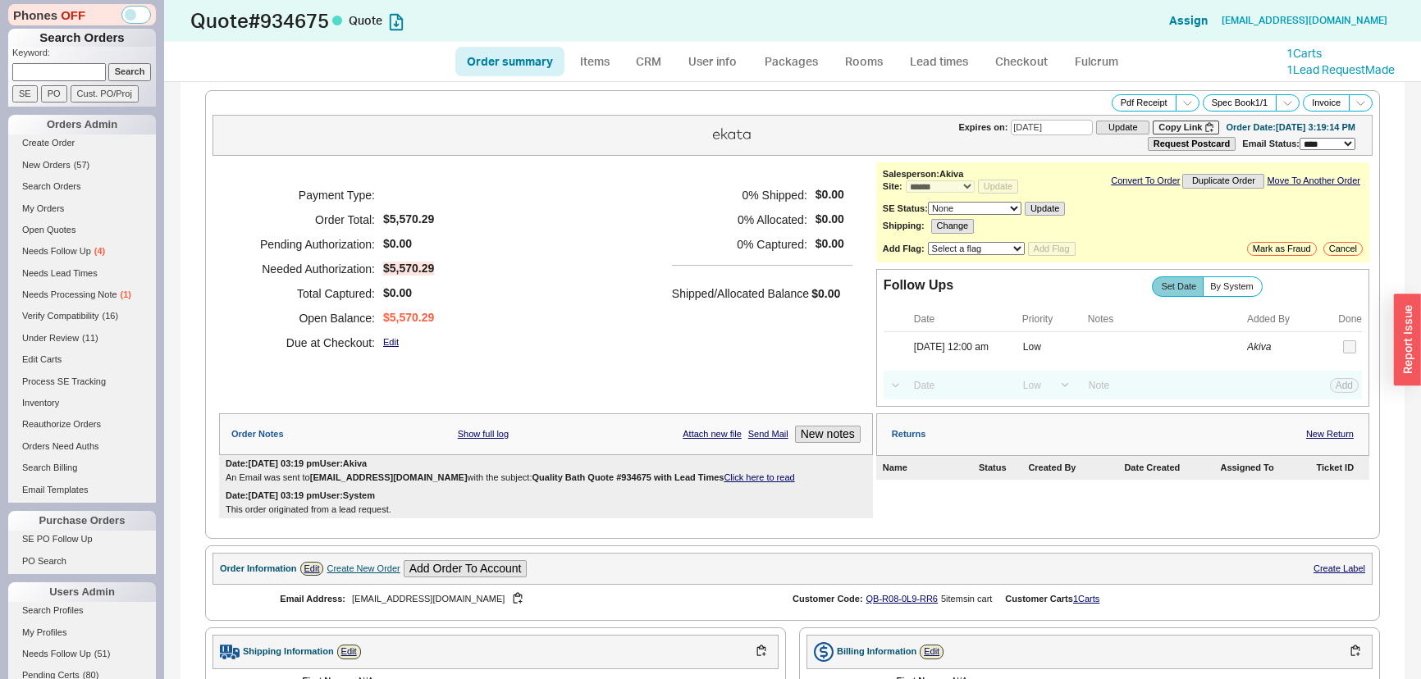
select select "*"
select select "LOW"
select select "3"
click at [518, 195] on div "Payment Type: Order Total: $5,570.29 Pending Authorization: $0.00 Needed Author…" at bounding box center [546, 268] width 654 height 213
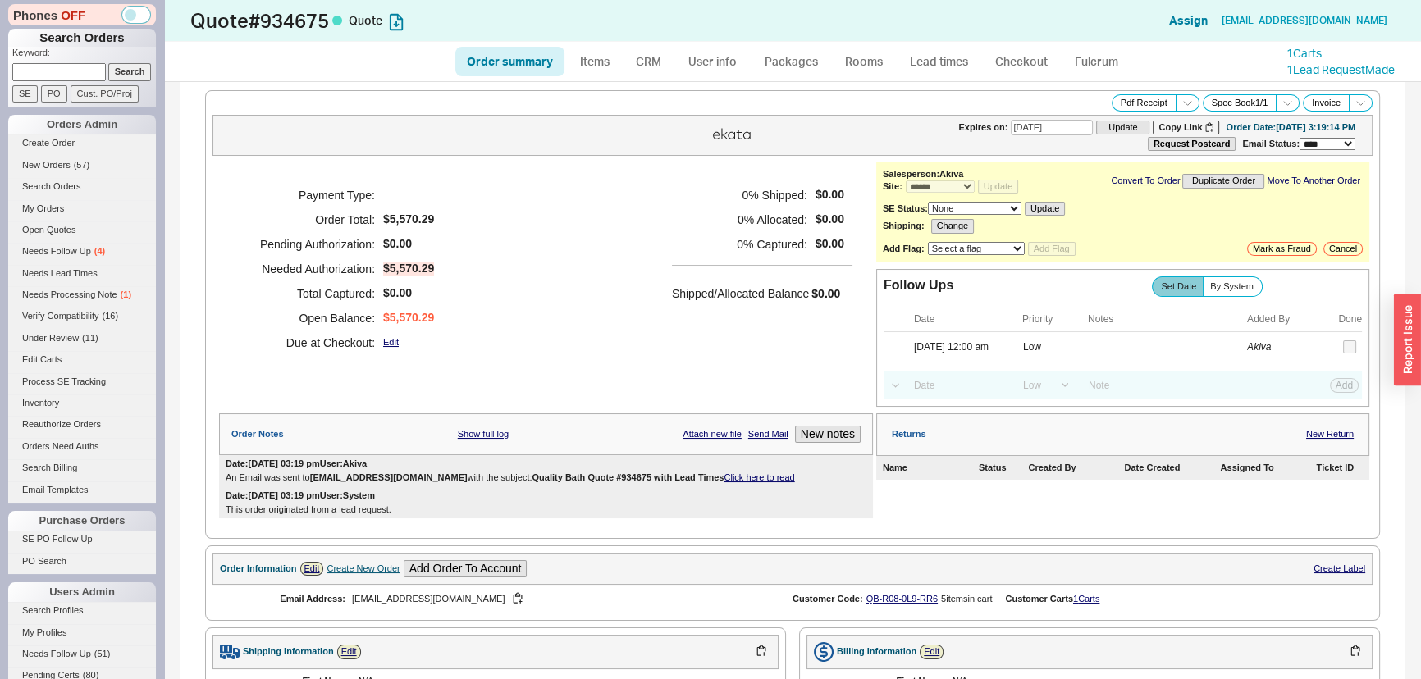
click at [518, 196] on div "Payment Type: Order Total: $5,570.29 Pending Authorization: $0.00 Needed Author…" at bounding box center [546, 268] width 654 height 213
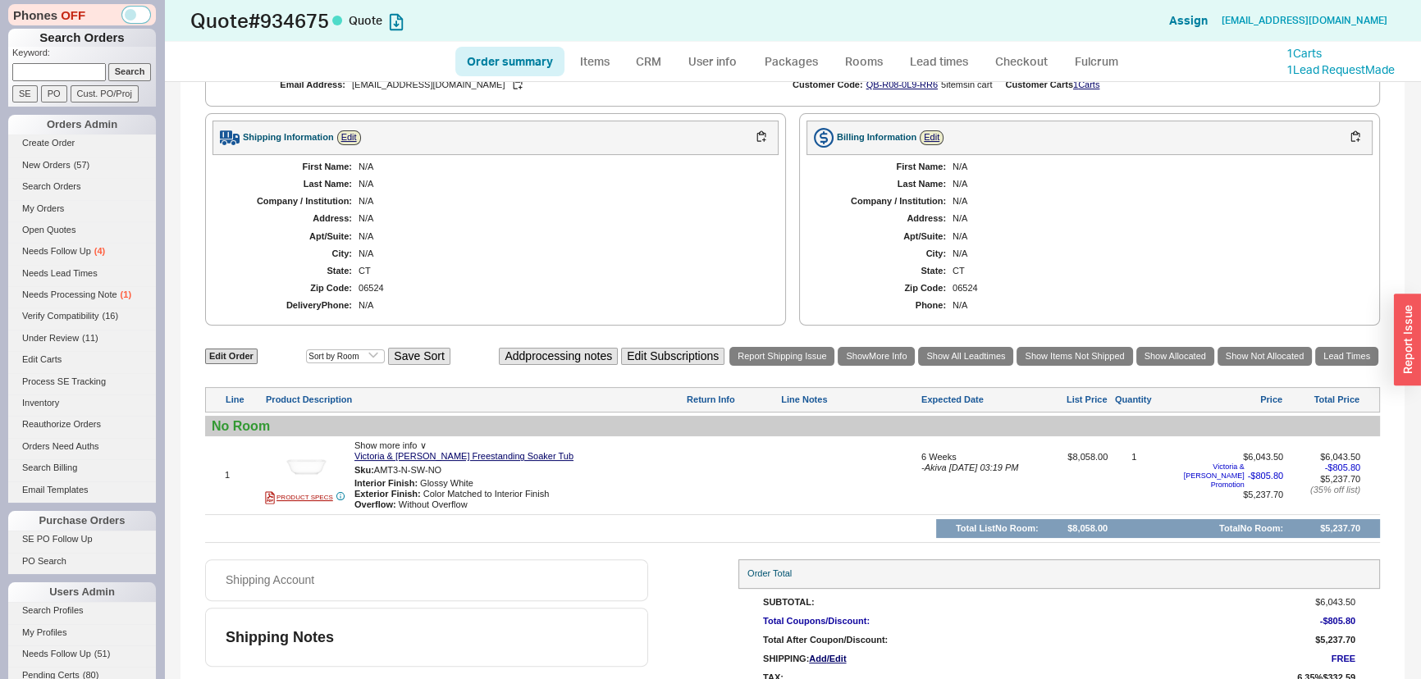
scroll to position [522, 0]
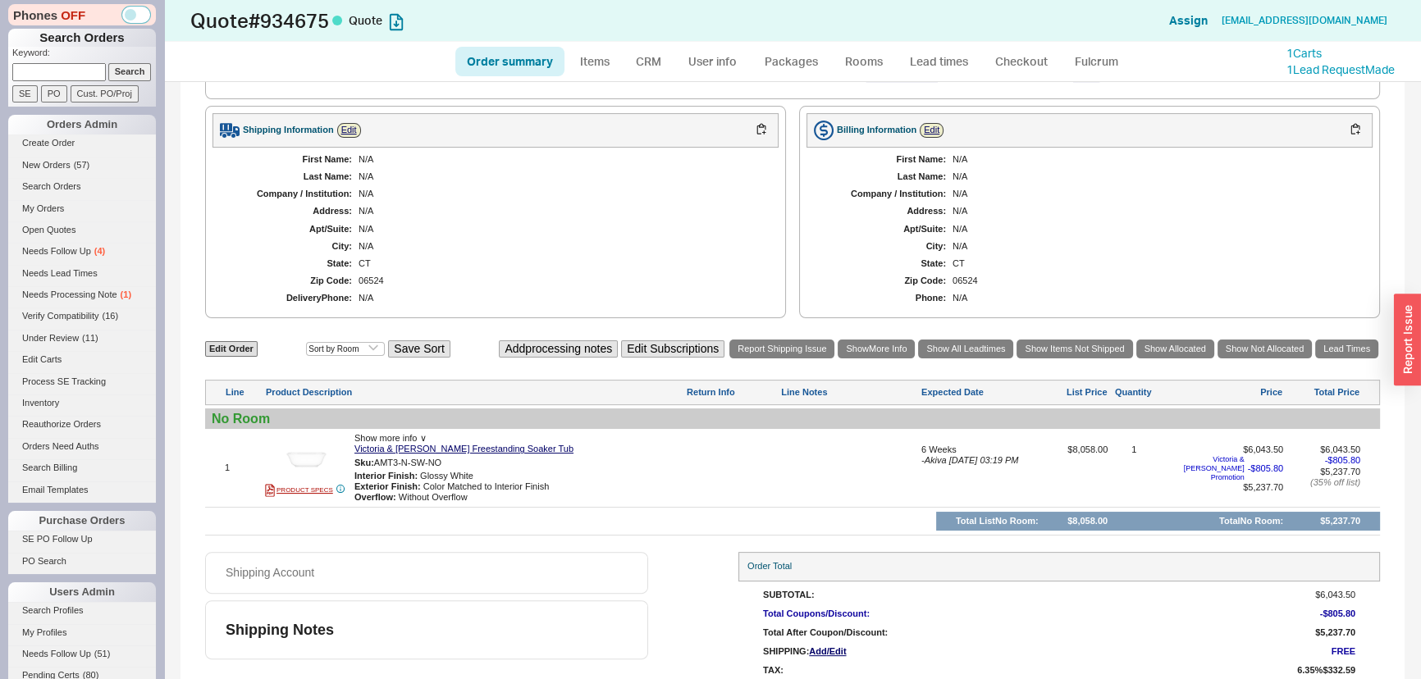
click at [581, 207] on div "N/A" at bounding box center [561, 211] width 404 height 11
click at [515, 55] on link "Order summary" at bounding box center [509, 62] width 109 height 30
select select "*"
select select "LOW"
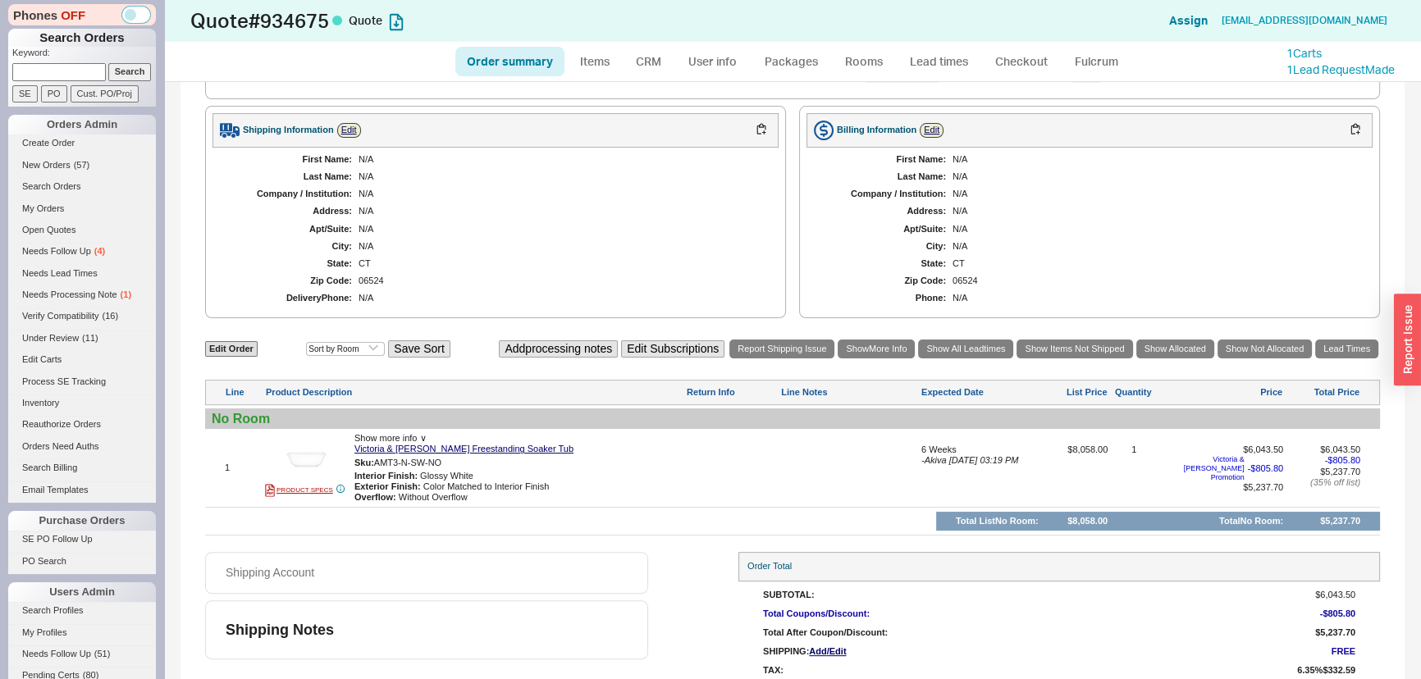
select select "3"
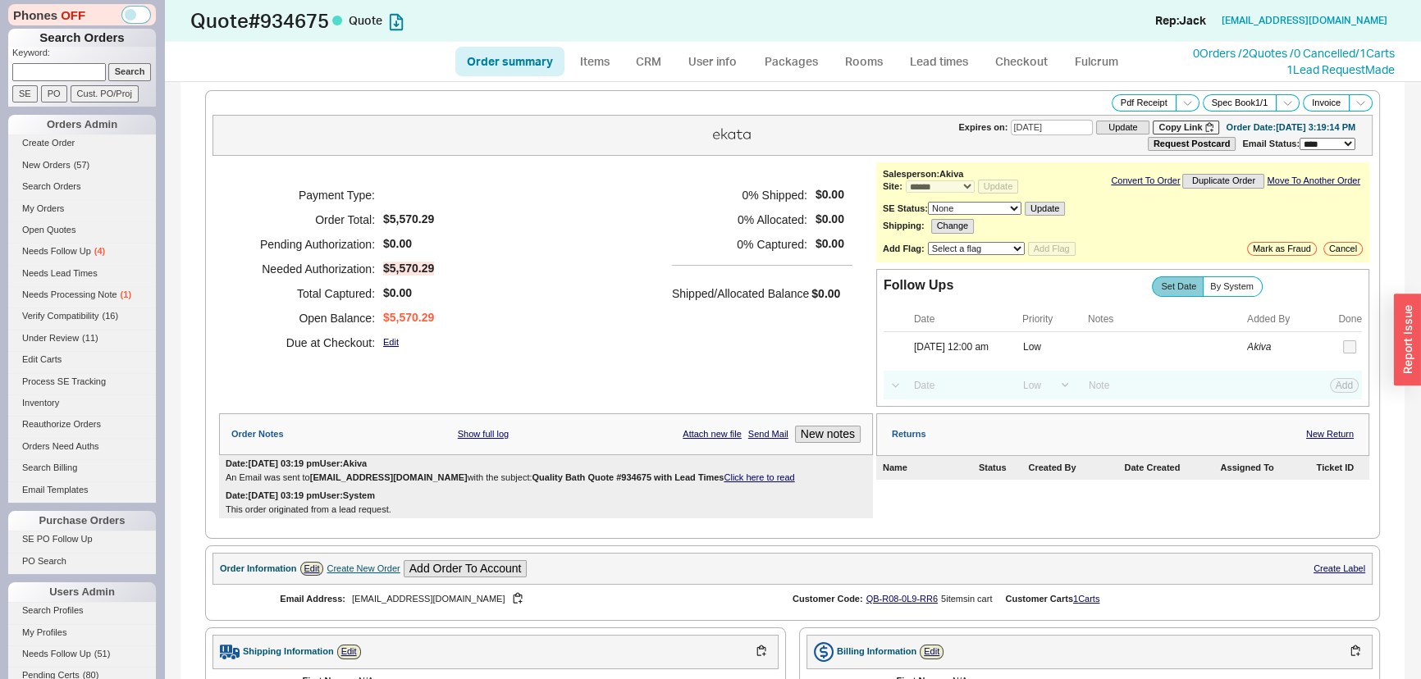
click at [542, 150] on div "**********" at bounding box center [793, 135] width 1160 height 41
click at [542, 152] on div "**********" at bounding box center [793, 135] width 1160 height 41
select select "*"
select select "LOW"
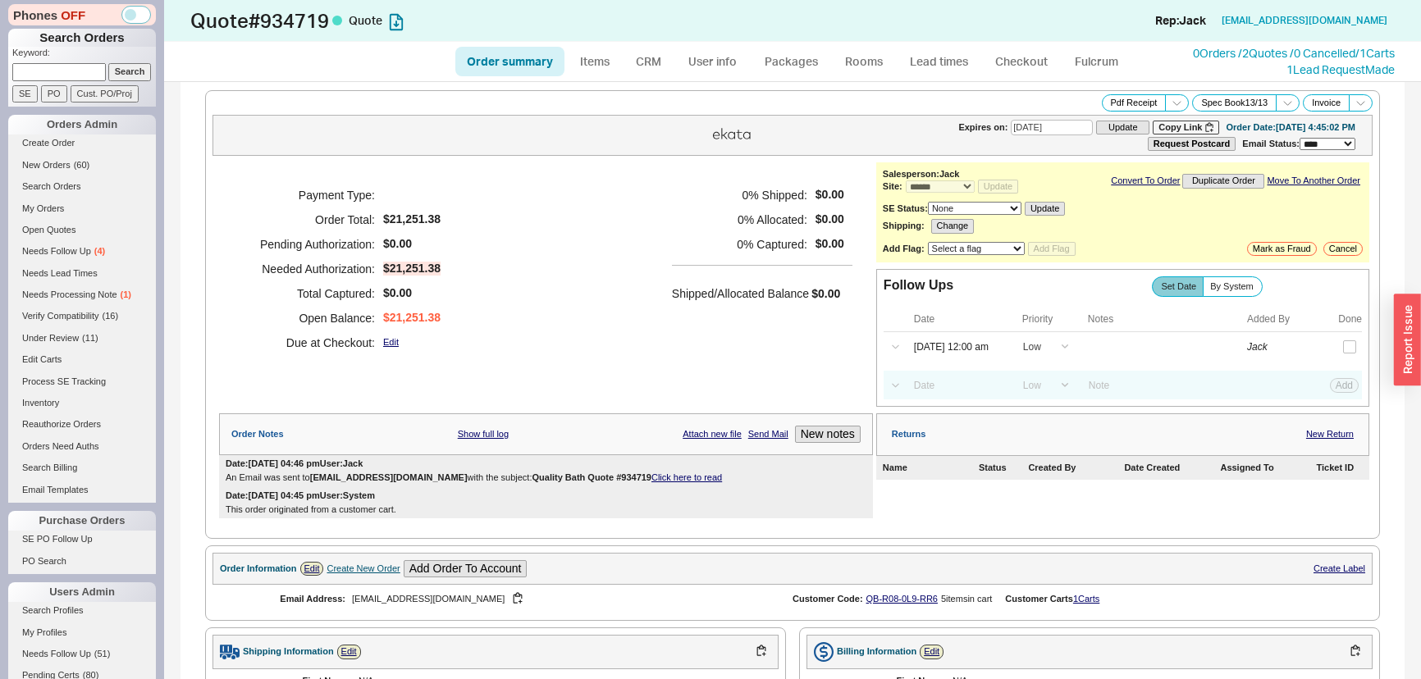
select select "LOW"
select select "3"
click at [489, 156] on div "**********" at bounding box center [793, 340] width 1160 height 369
click at [537, 172] on div "Payment Type: Order Total: $21,251.38 Pending Authorization: $0.00 Needed Autho…" at bounding box center [546, 268] width 654 height 213
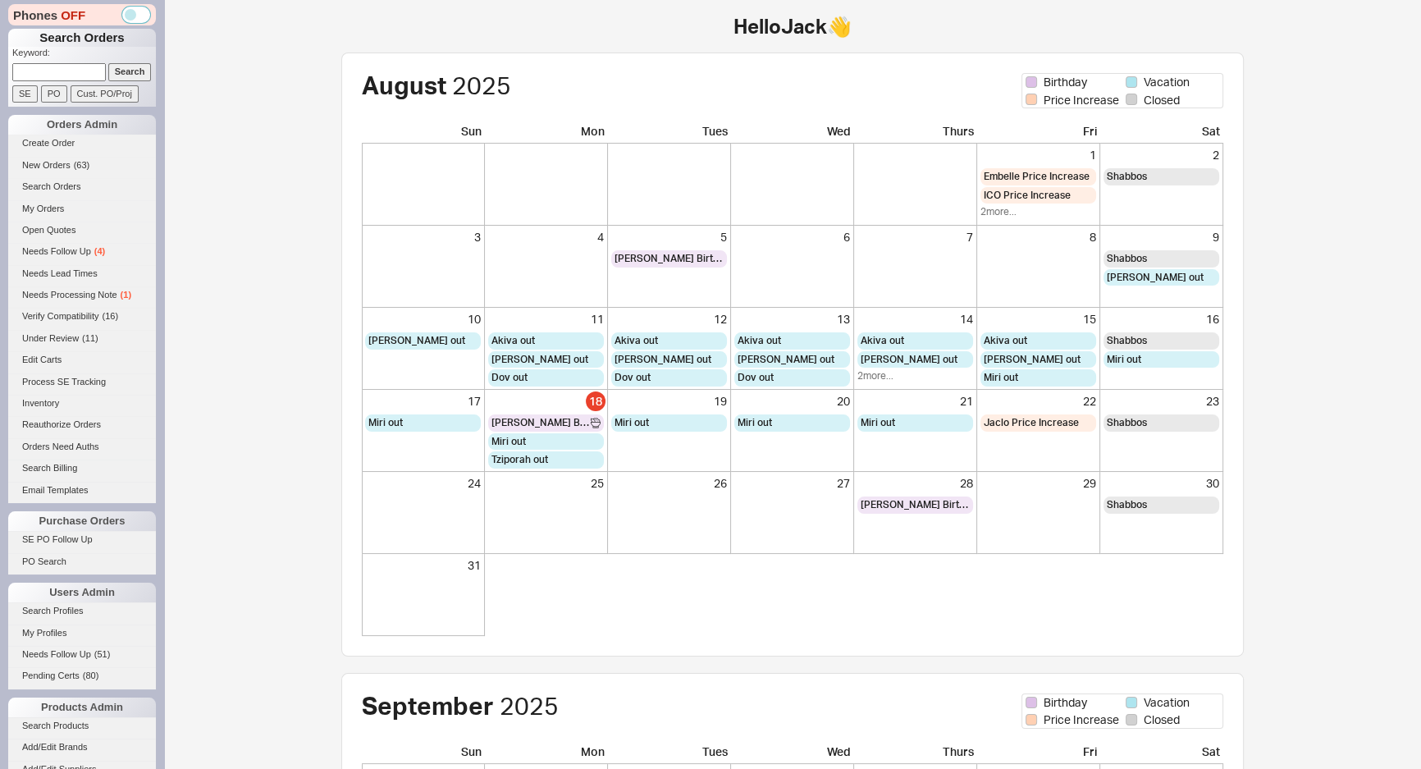
click at [90, 69] on input at bounding box center [59, 71] width 94 height 17
type input "jemal"
click at [108, 63] on input "Search" at bounding box center [129, 71] width 43 height 17
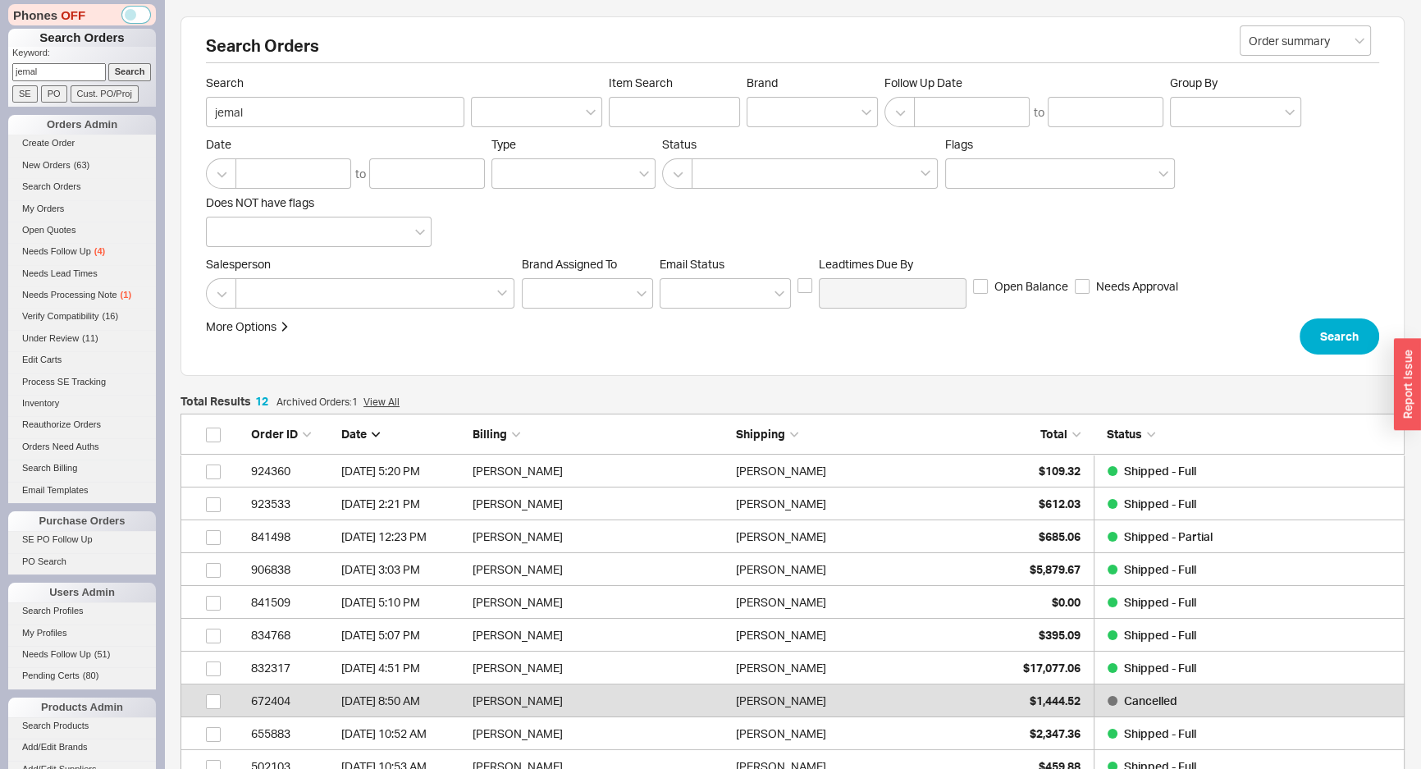
scroll to position [423, 1213]
click at [891, 354] on div "Search Orders Order summary Search jemal Item Search Brand Follow Up Date to Gr…" at bounding box center [793, 195] width 1224 height 359
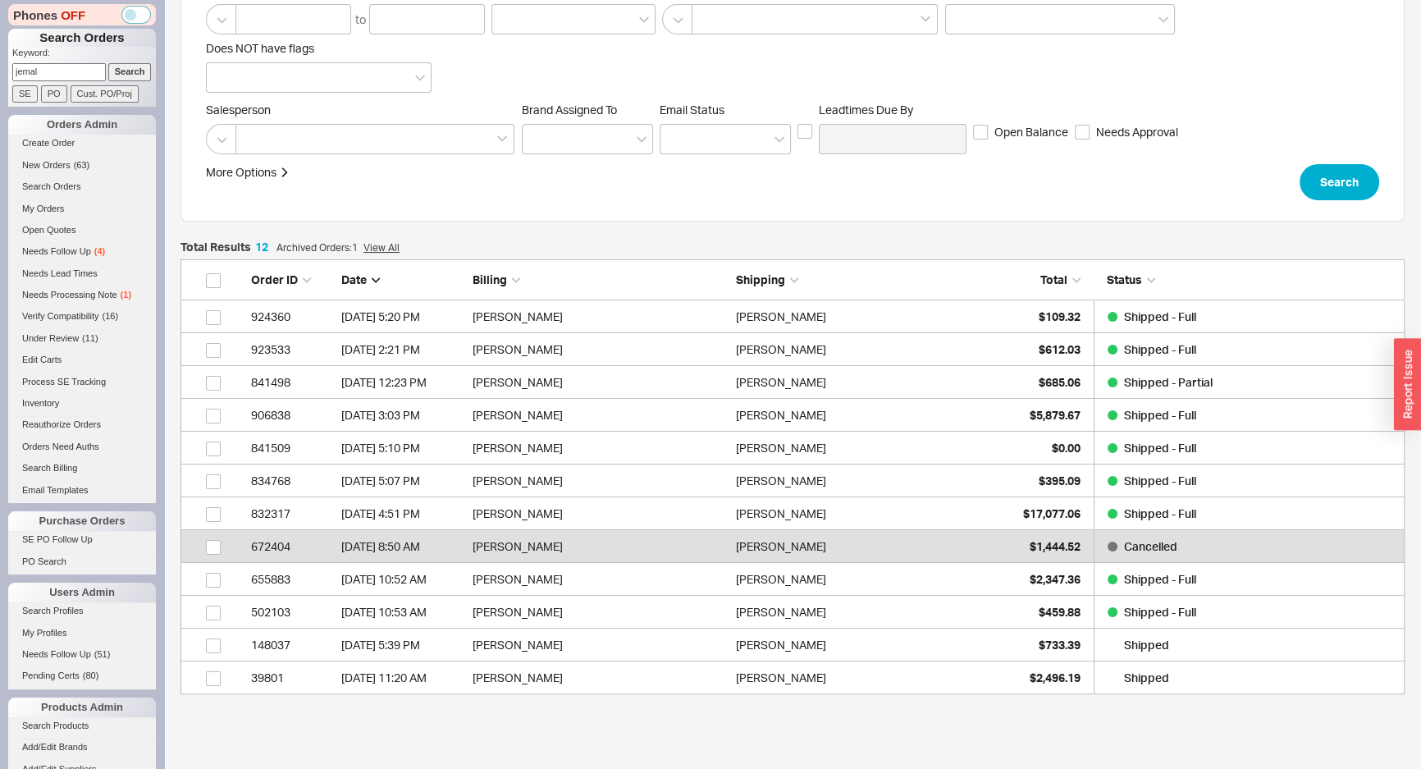
scroll to position [223, 0]
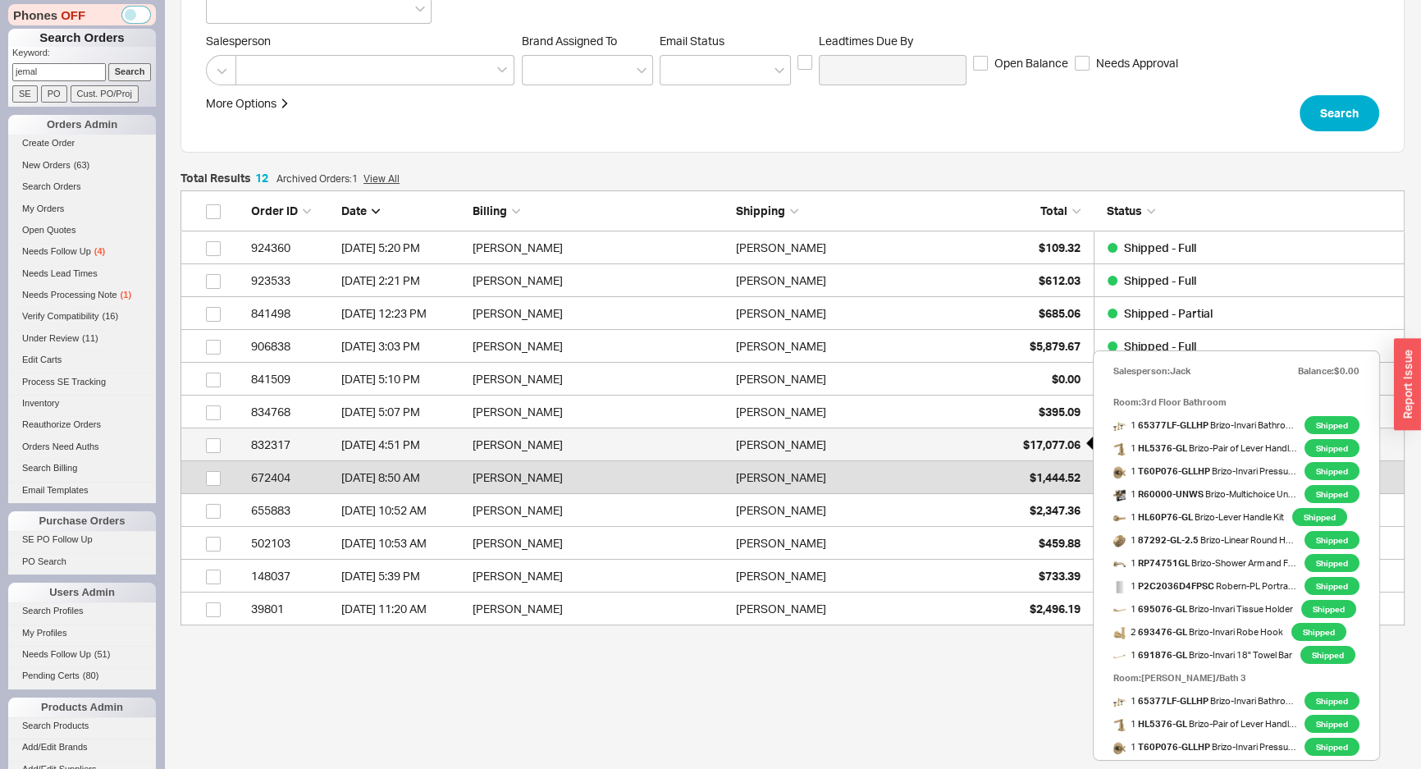
click at [1023, 446] on span "$17,077.06" at bounding box center [1051, 444] width 57 height 14
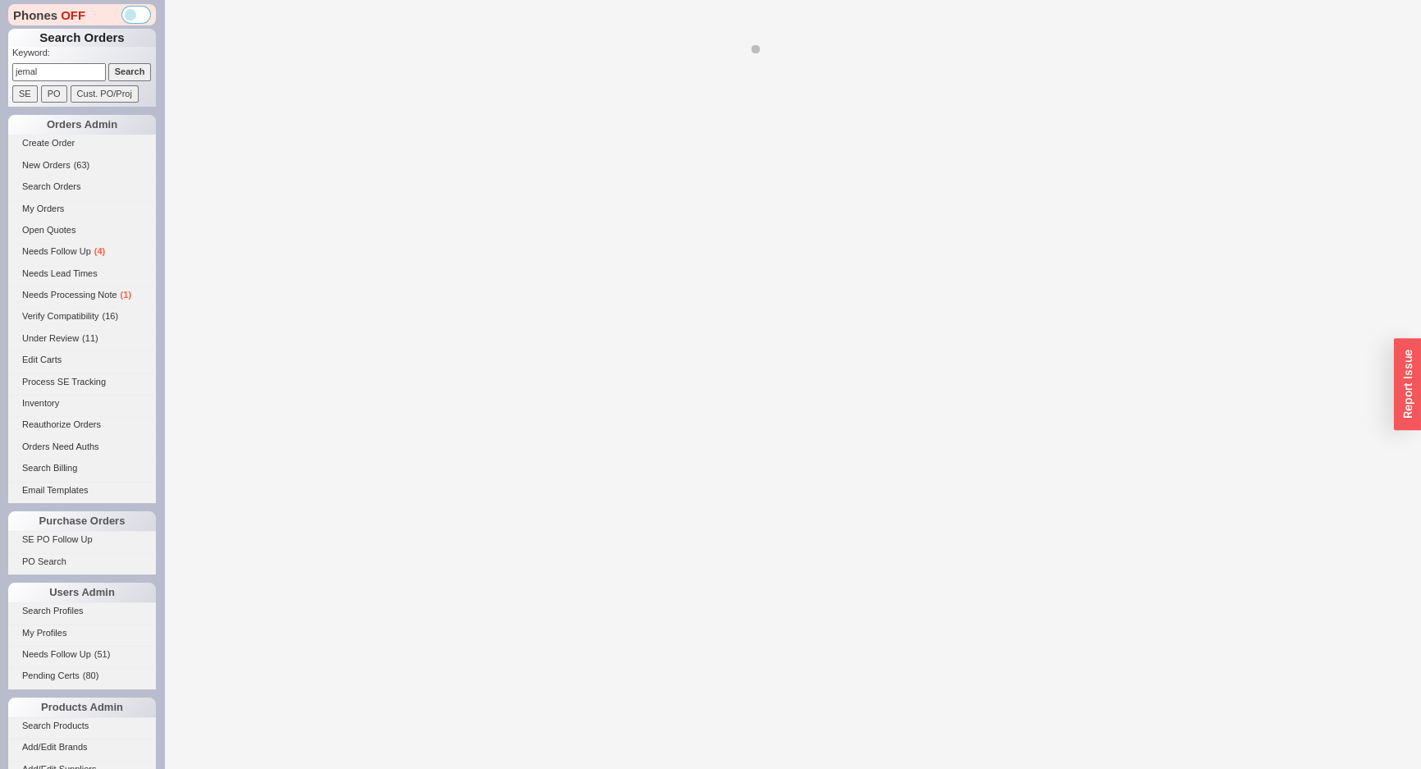
select select "*"
select select "LOW"
select select "3"
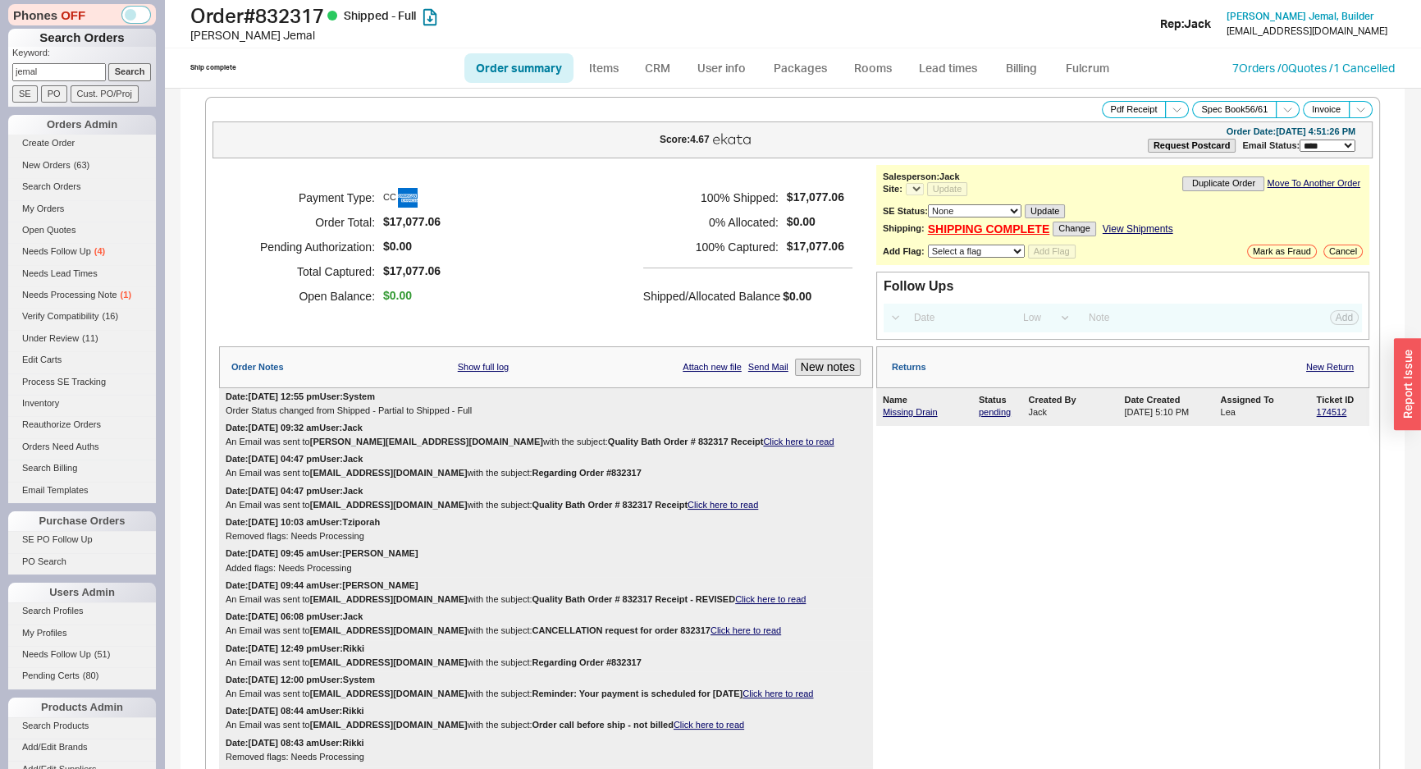
select select "*"
click at [556, 290] on div "Payment Type: CC Order Total: $17,077.06 Pending Authorization: $0.00 Total Cap…" at bounding box center [546, 247] width 654 height 164
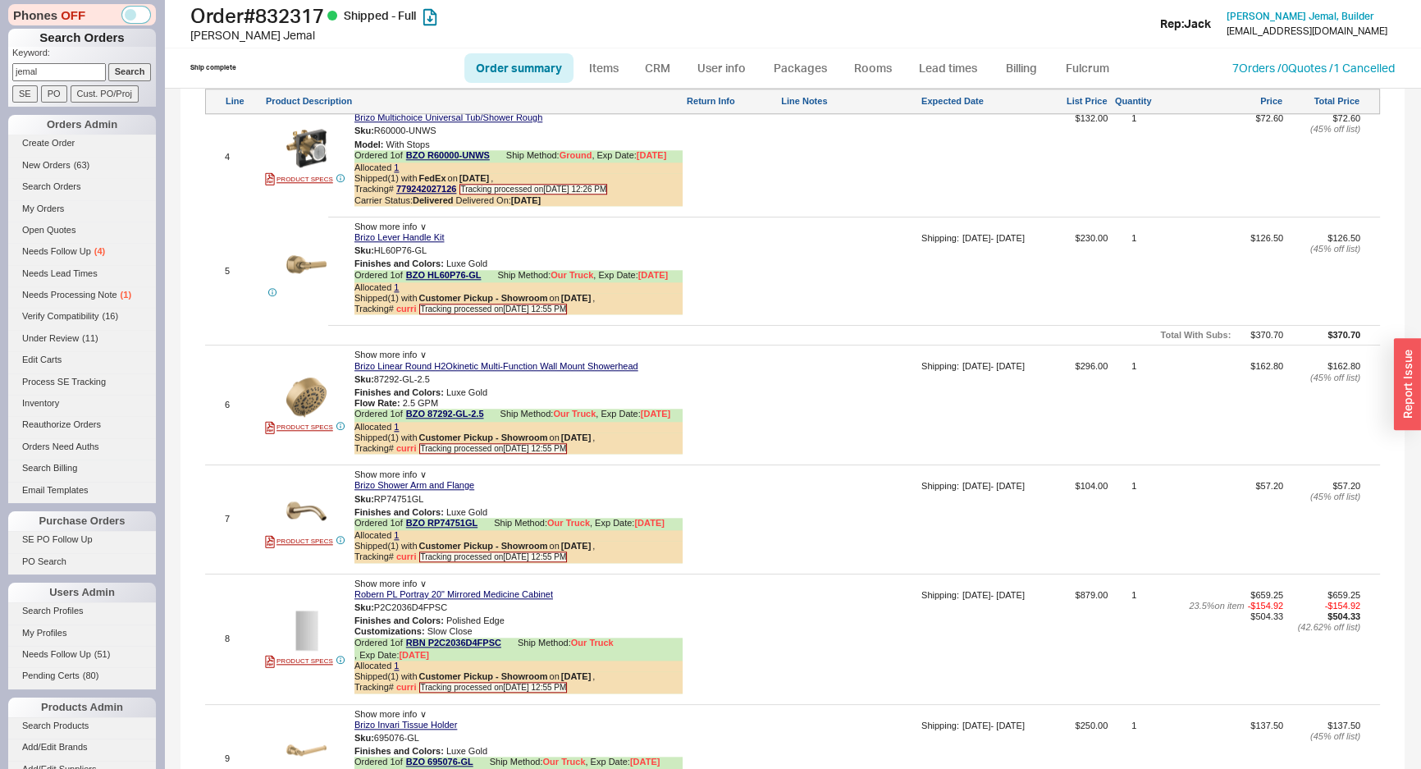
scroll to position [1864, 0]
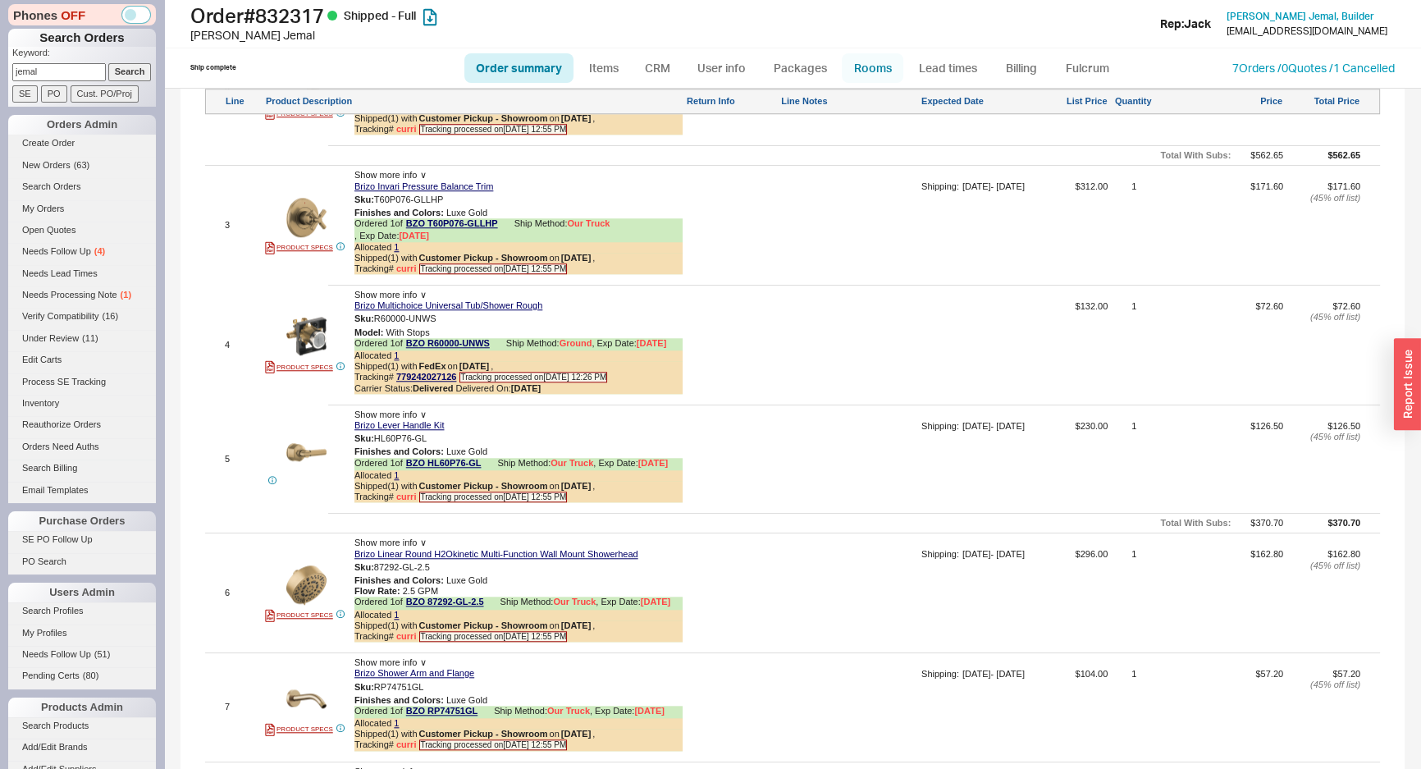
click at [867, 72] on link "Rooms" at bounding box center [873, 68] width 62 height 30
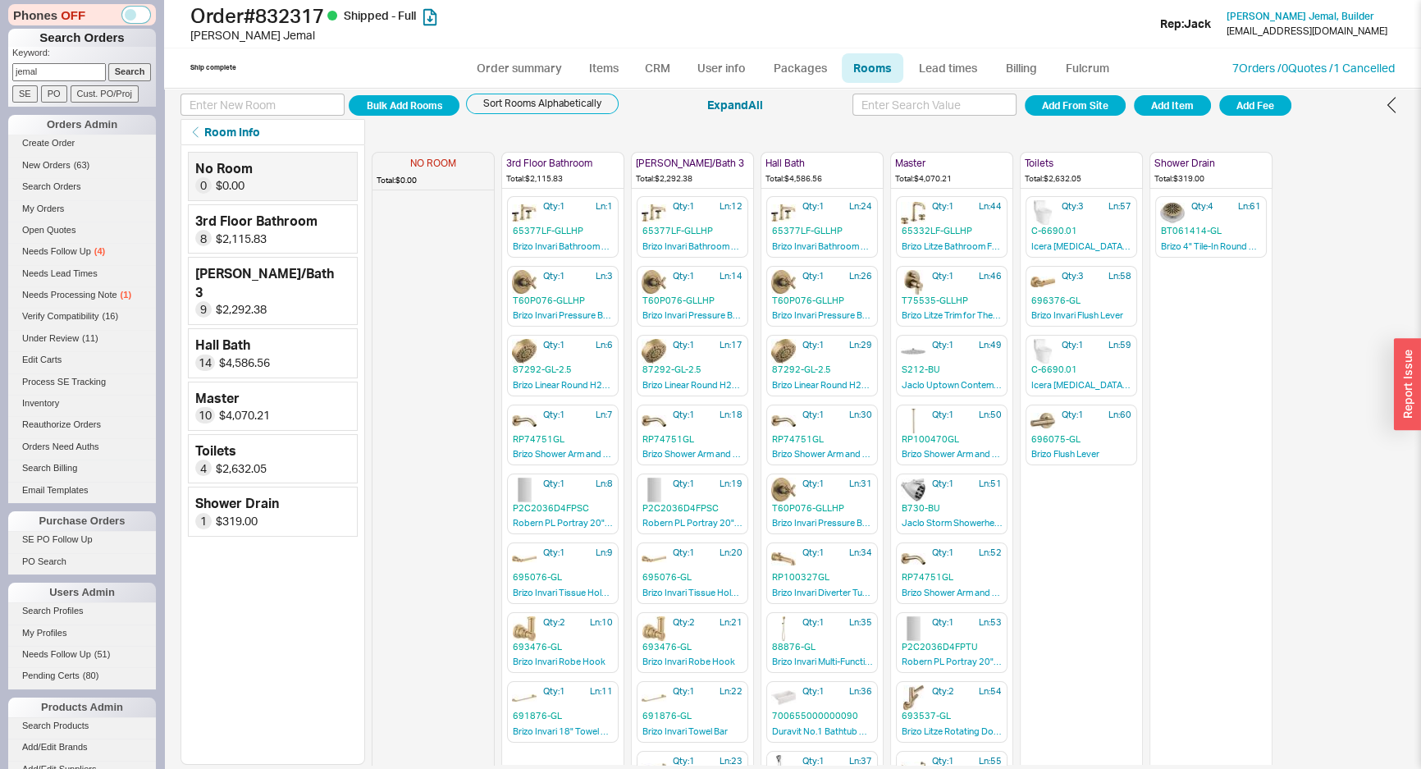
click at [1289, 445] on div "NO ROOM Total: $0.00 3rd Floor Bathroom Total: $2,115.83 Qty: 1 Ln: 1 65377LF-G…" at bounding box center [888, 455] width 1033 height 620
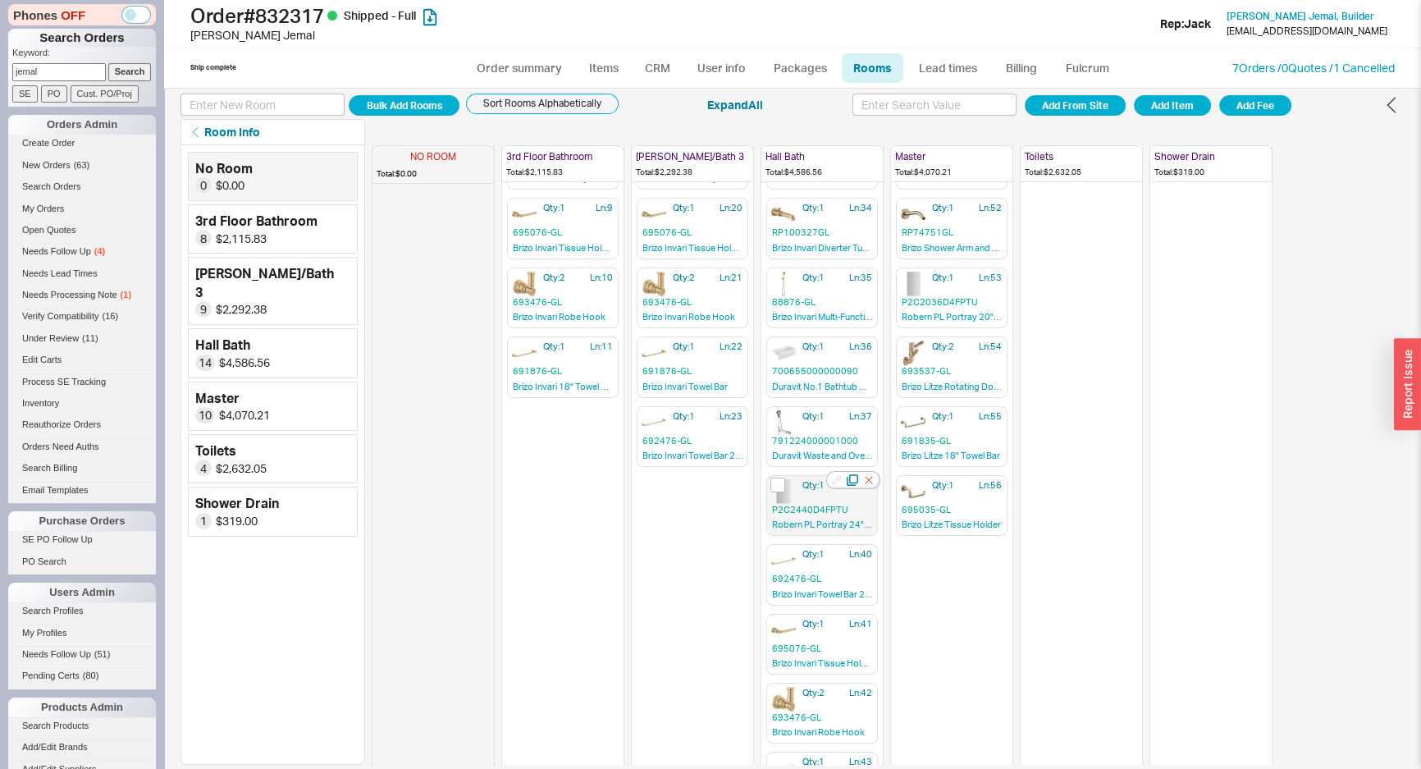
scroll to position [395, 0]
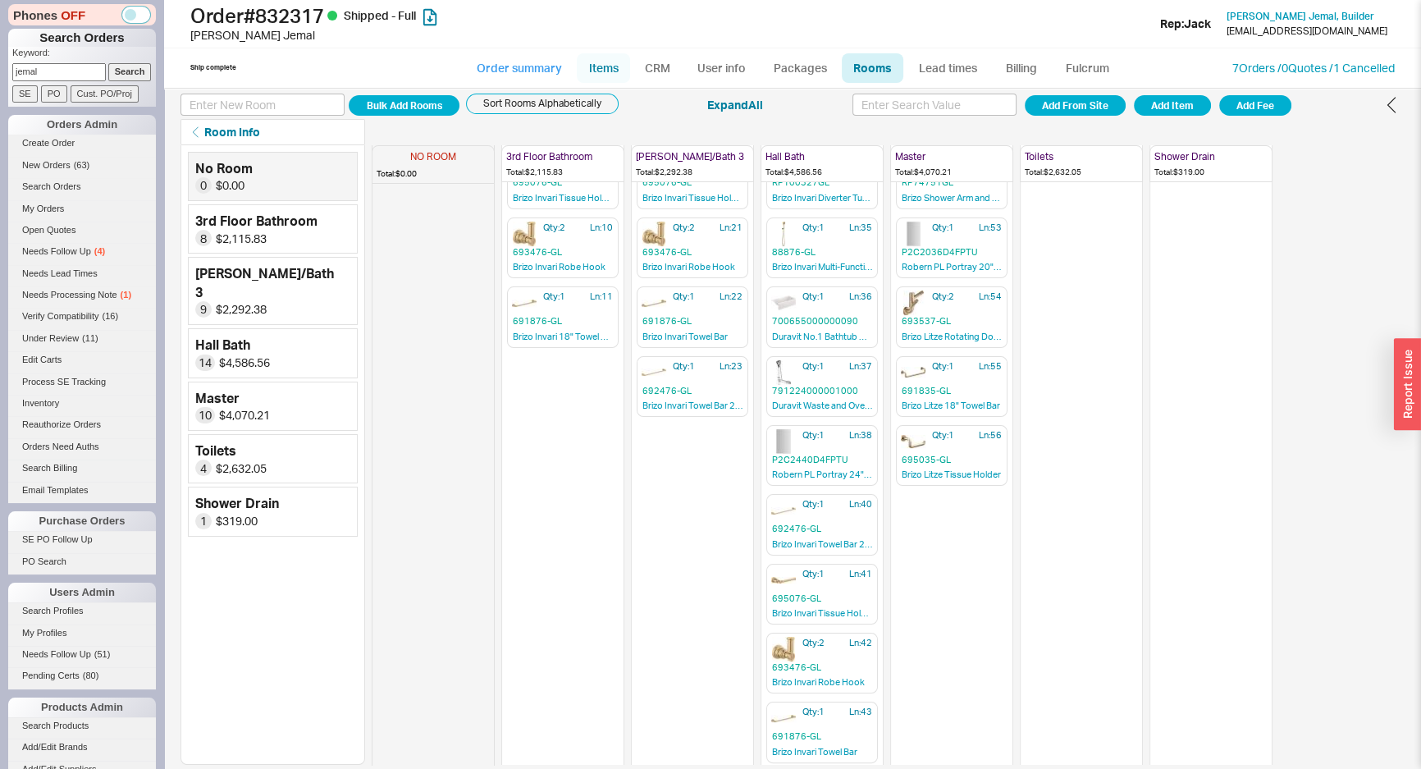
drag, startPoint x: 521, startPoint y: 63, endPoint x: 595, endPoint y: 64, distance: 73.9
click at [521, 63] on link "Order summary" at bounding box center [518, 68] width 109 height 30
select select "*"
select select "LOW"
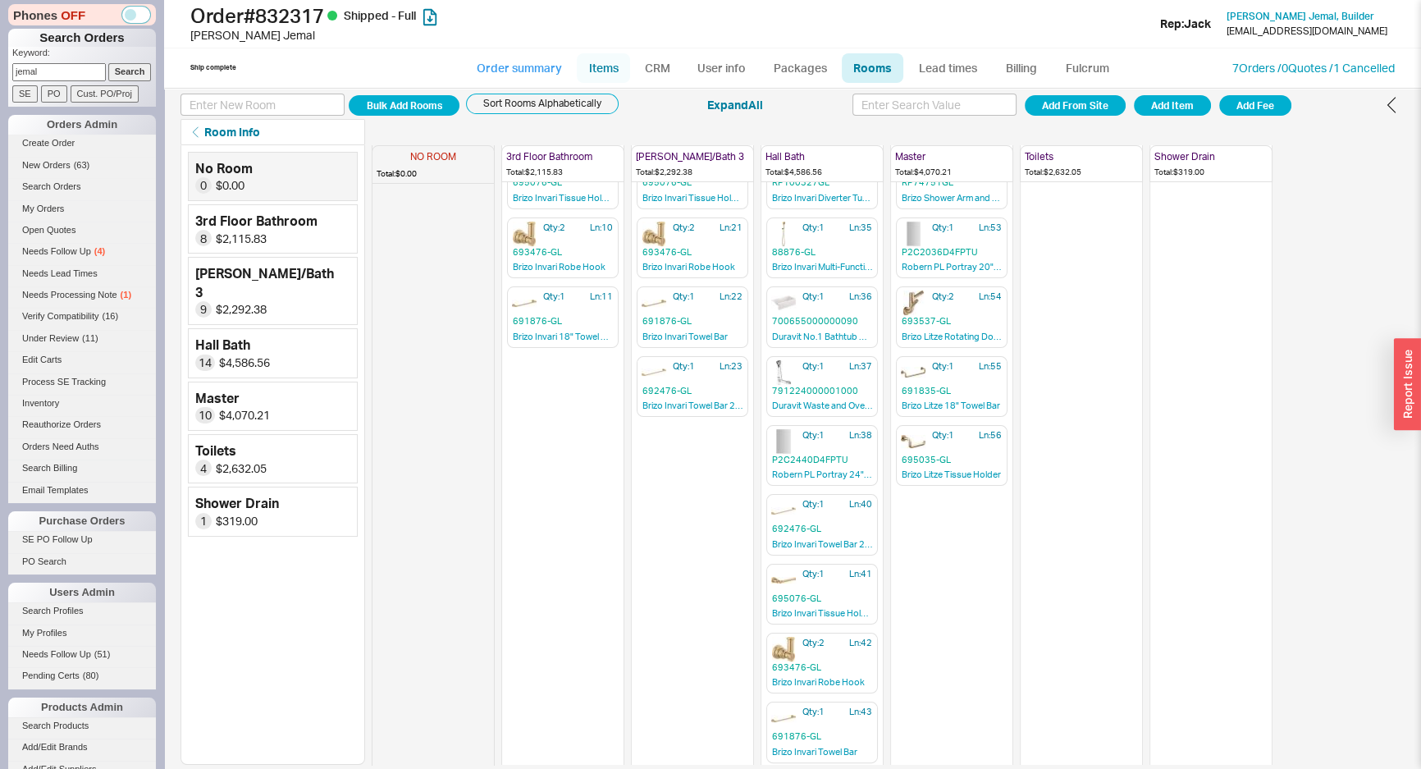
select select "3"
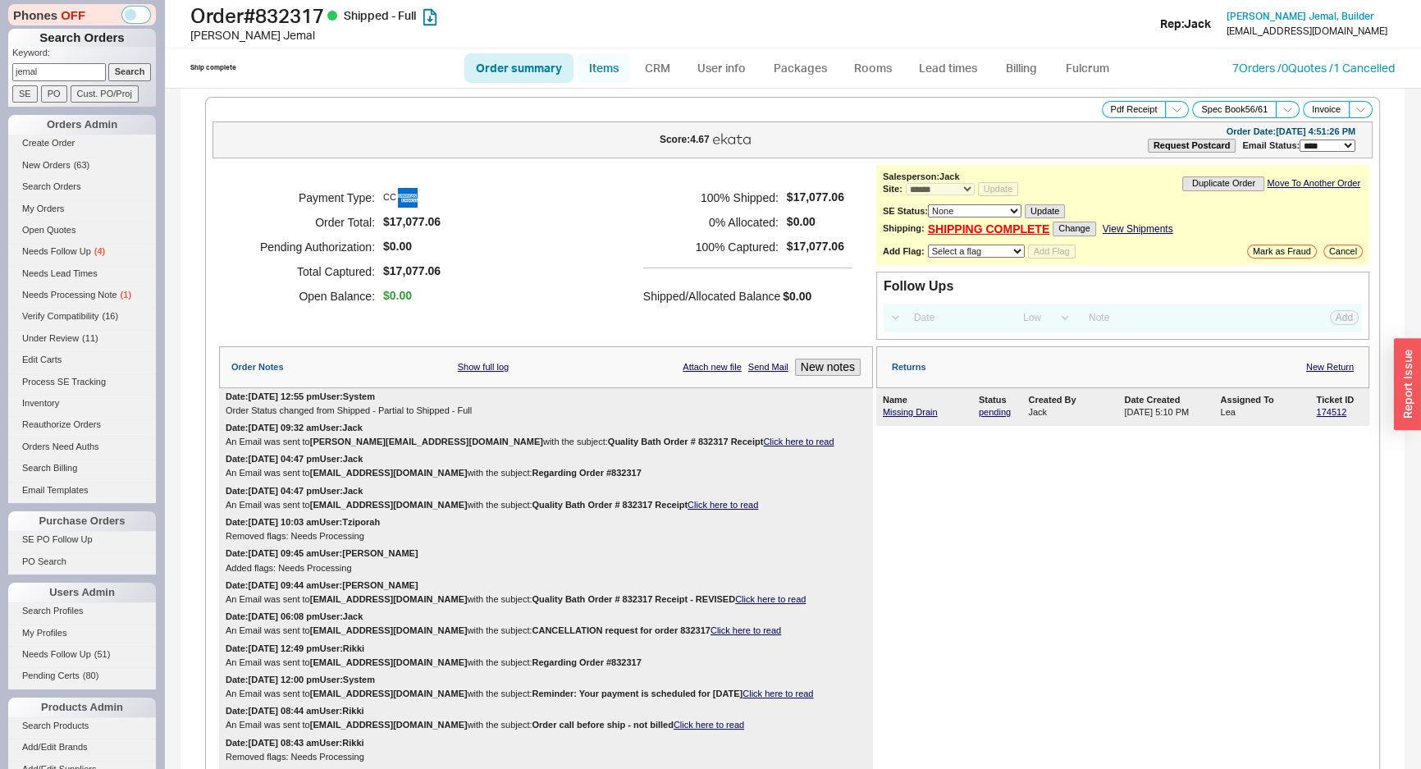
click at [595, 64] on link "Items" at bounding box center [603, 68] width 53 height 30
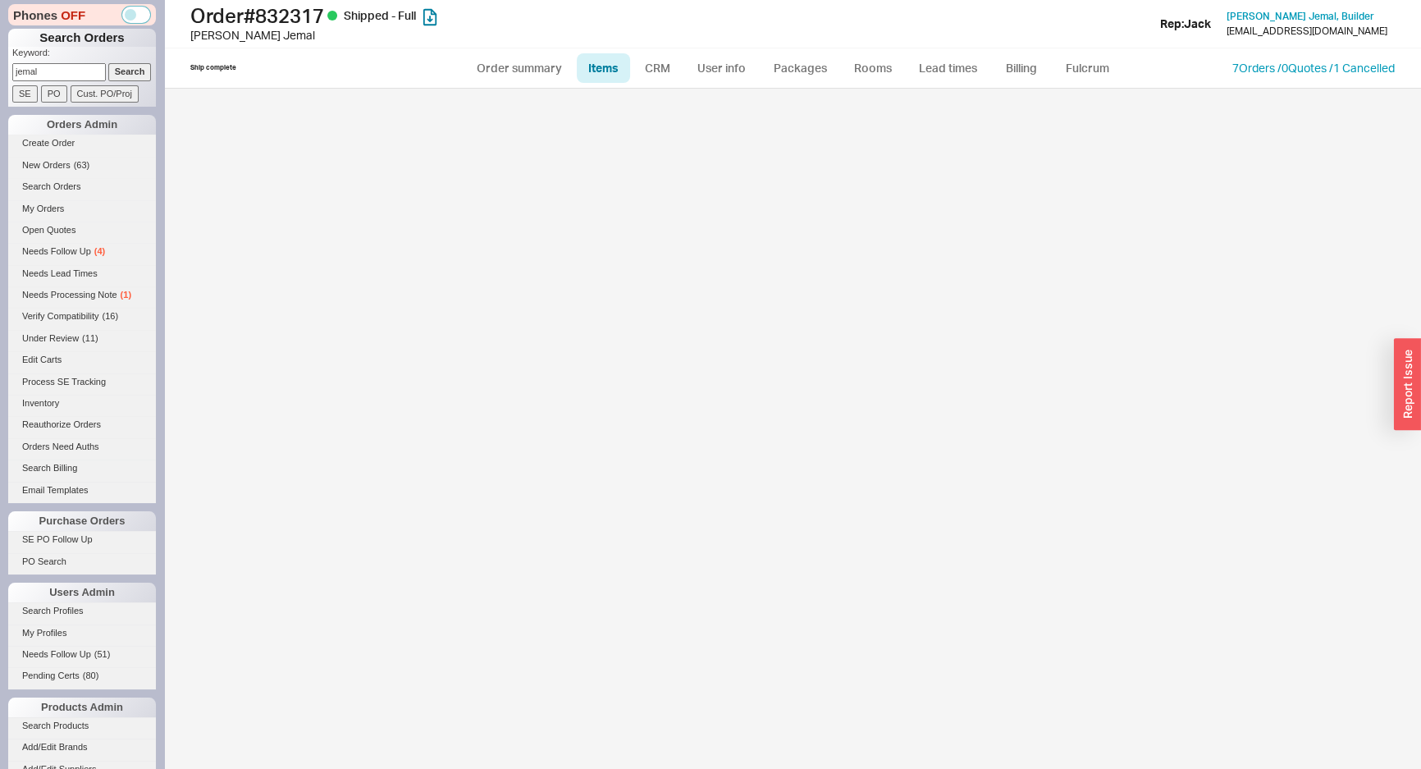
select select "3"
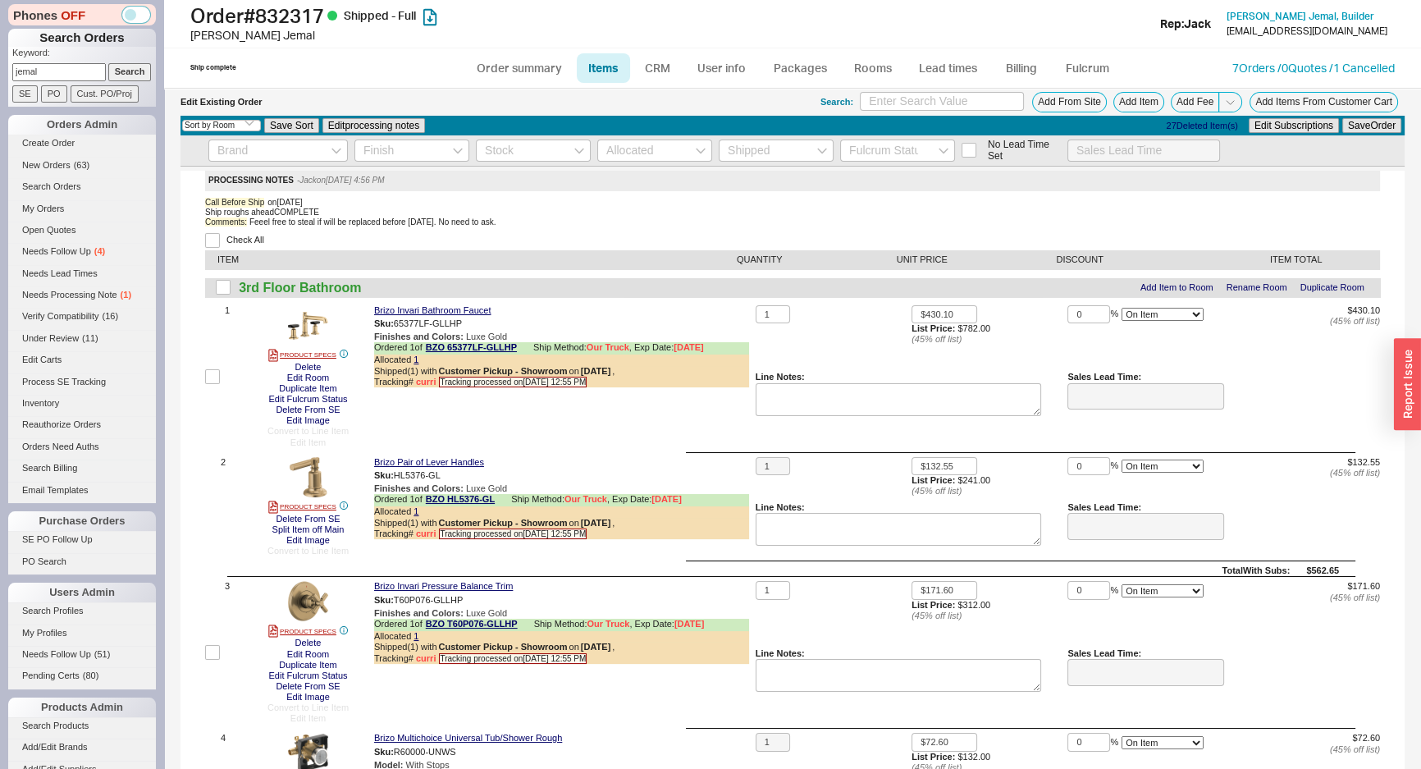
click at [714, 222] on div "Comments: Feeel free to steal if will be replaced before [DATE]. No need to ask." at bounding box center [792, 222] width 1175 height 10
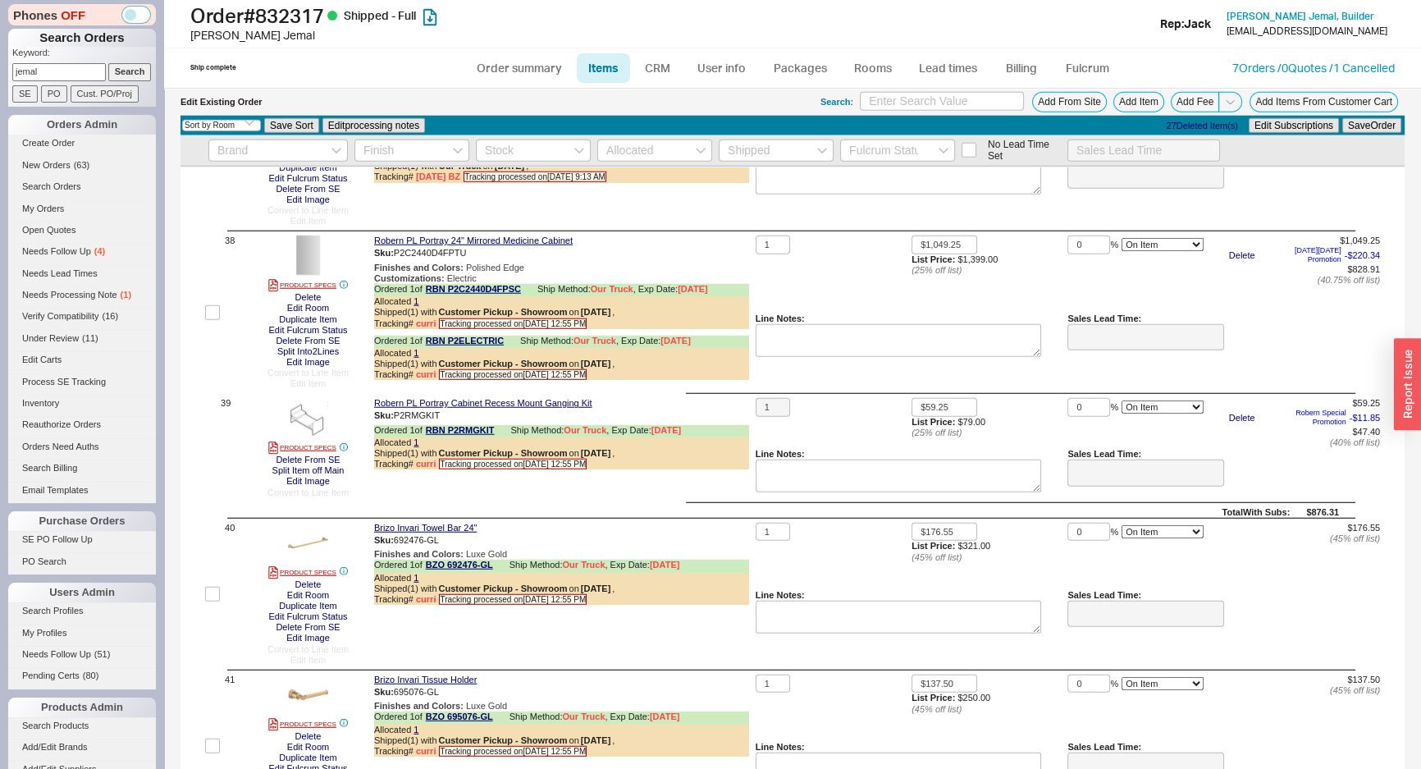
scroll to position [5520, 0]
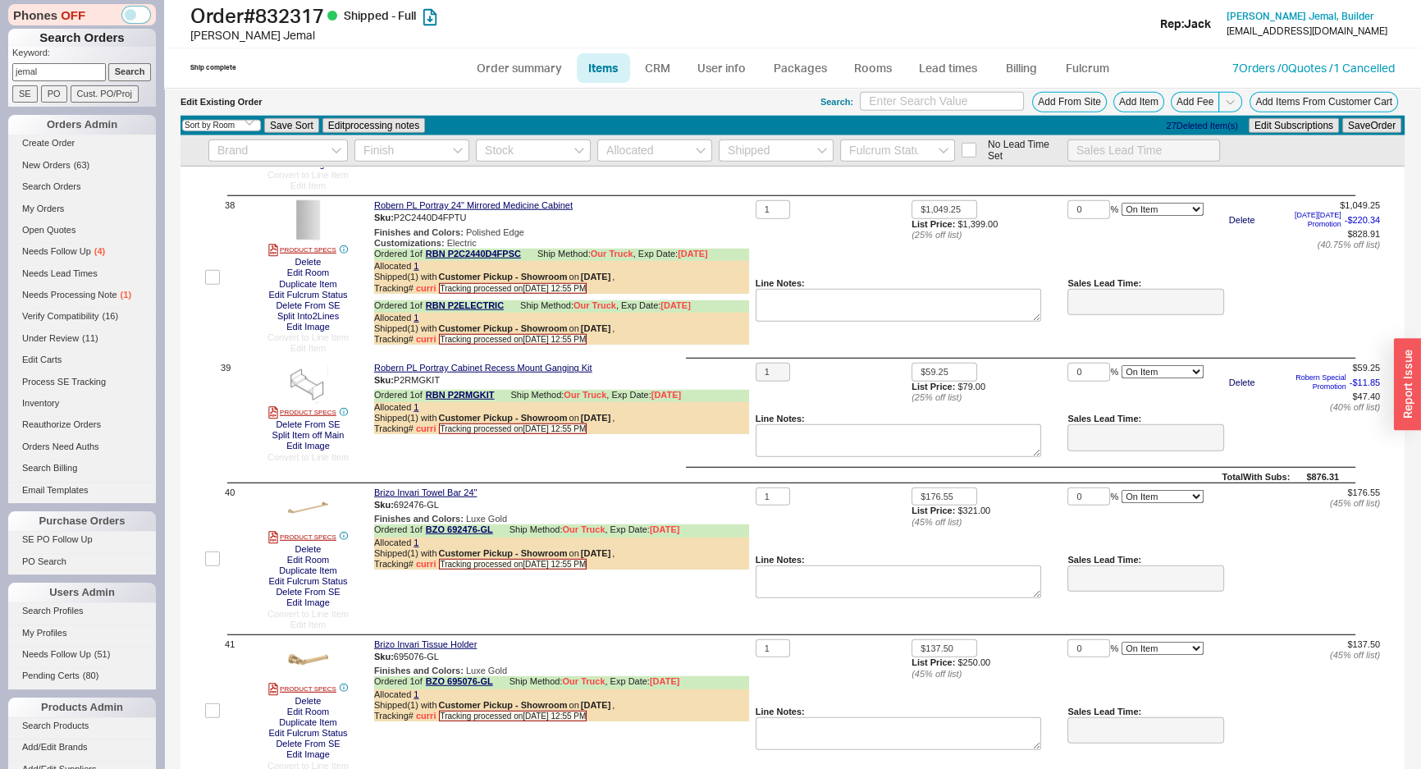
click at [766, 253] on div "1" at bounding box center [834, 238] width 156 height 77
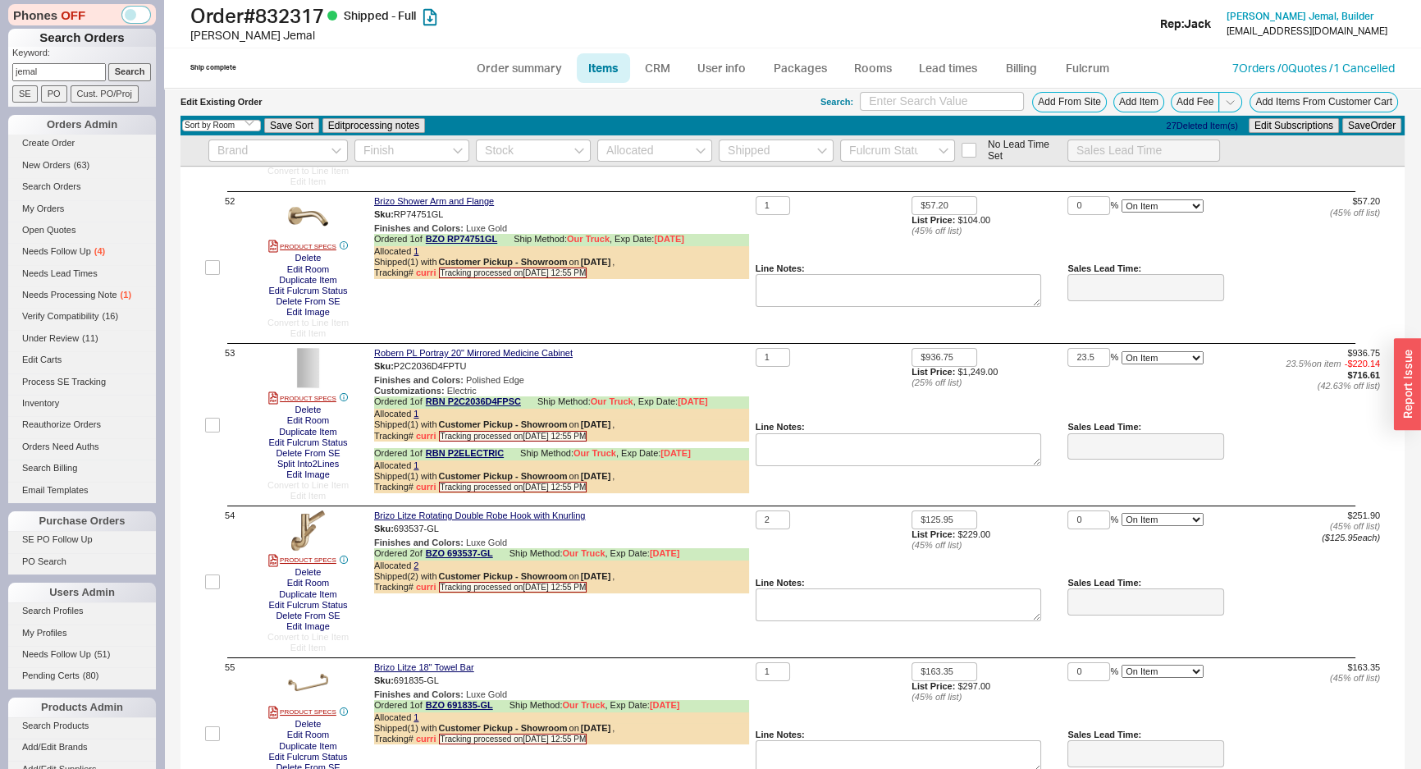
scroll to position [7609, 0]
click at [483, 373] on button "button" at bounding box center [479, 366] width 20 height 16
click at [698, 385] on div "Finishes and Colors : Polished Edge" at bounding box center [561, 379] width 375 height 11
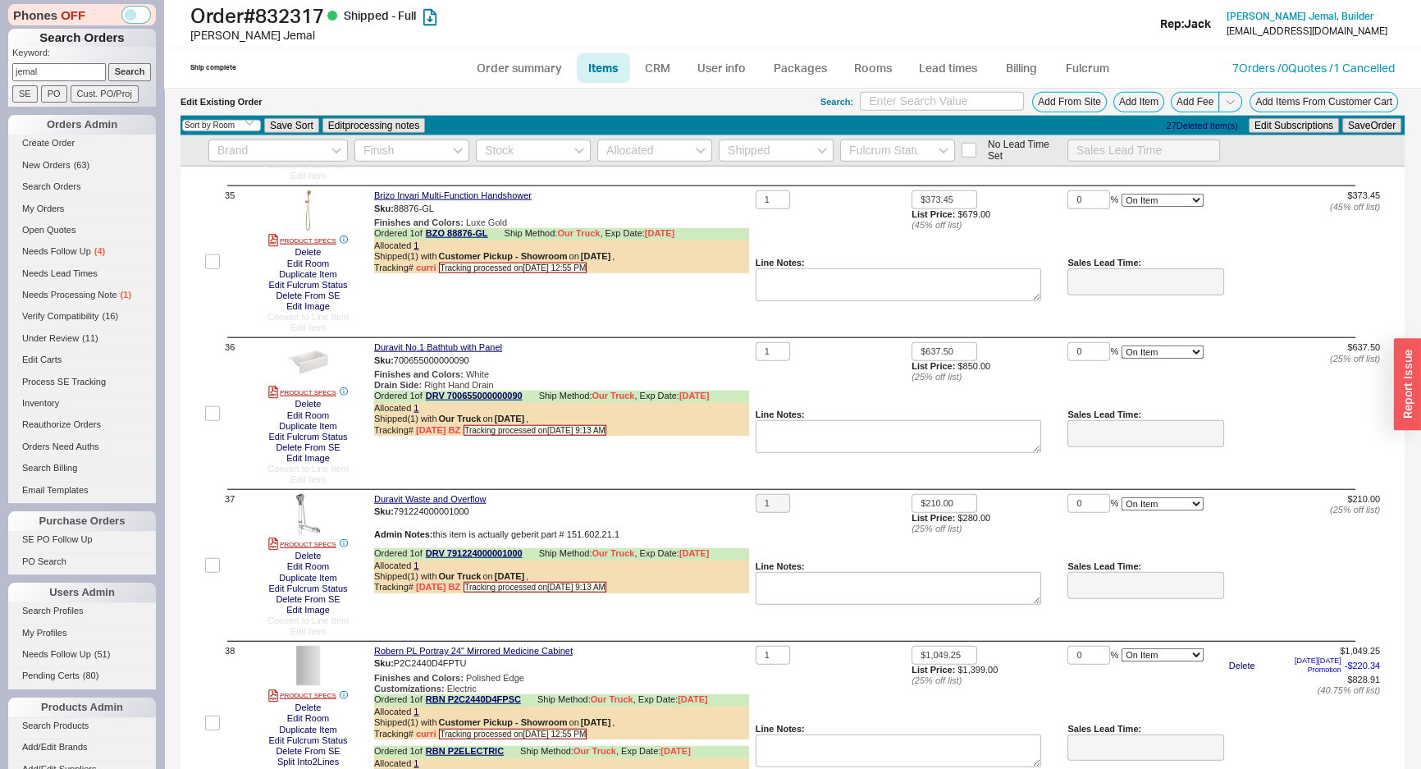
scroll to position [4774, 0]
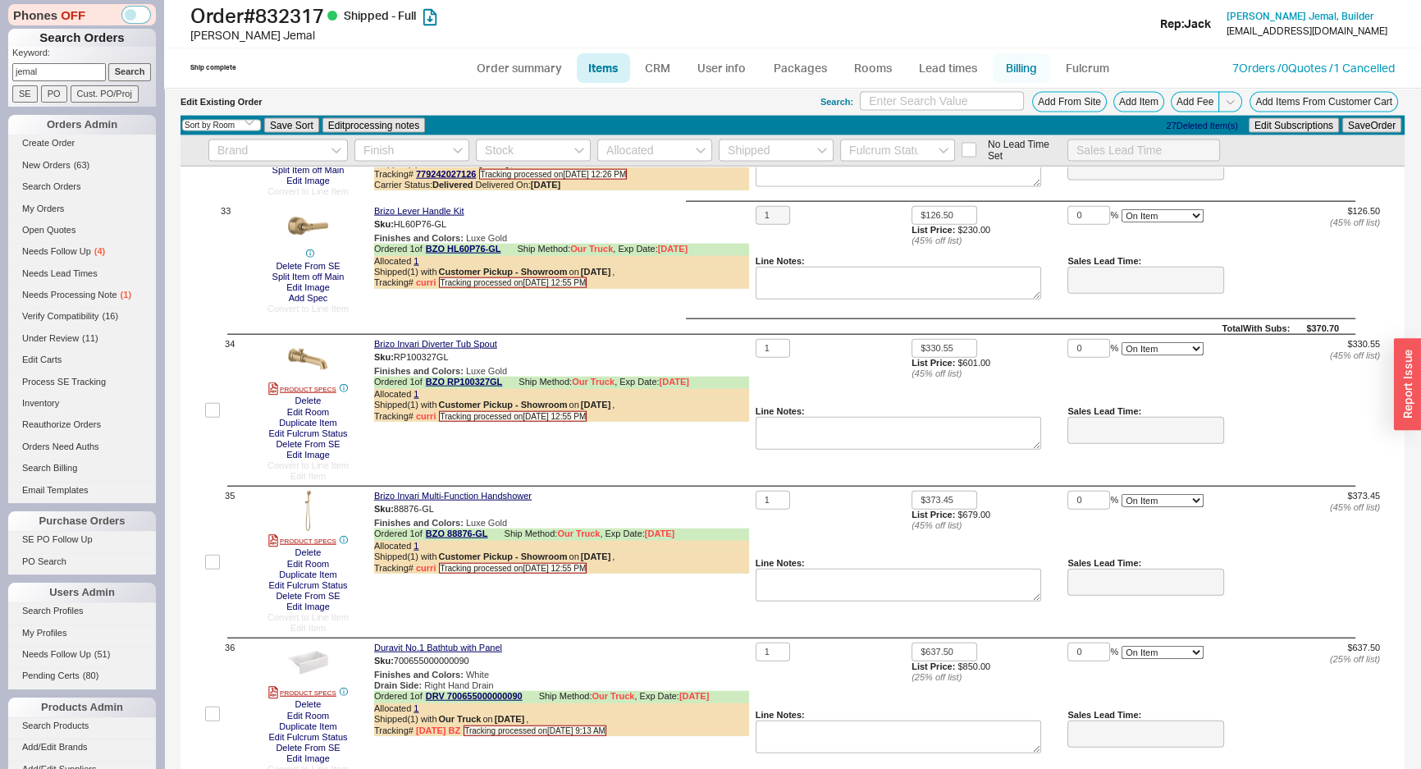
click at [1041, 67] on link "Billing" at bounding box center [1021, 68] width 57 height 30
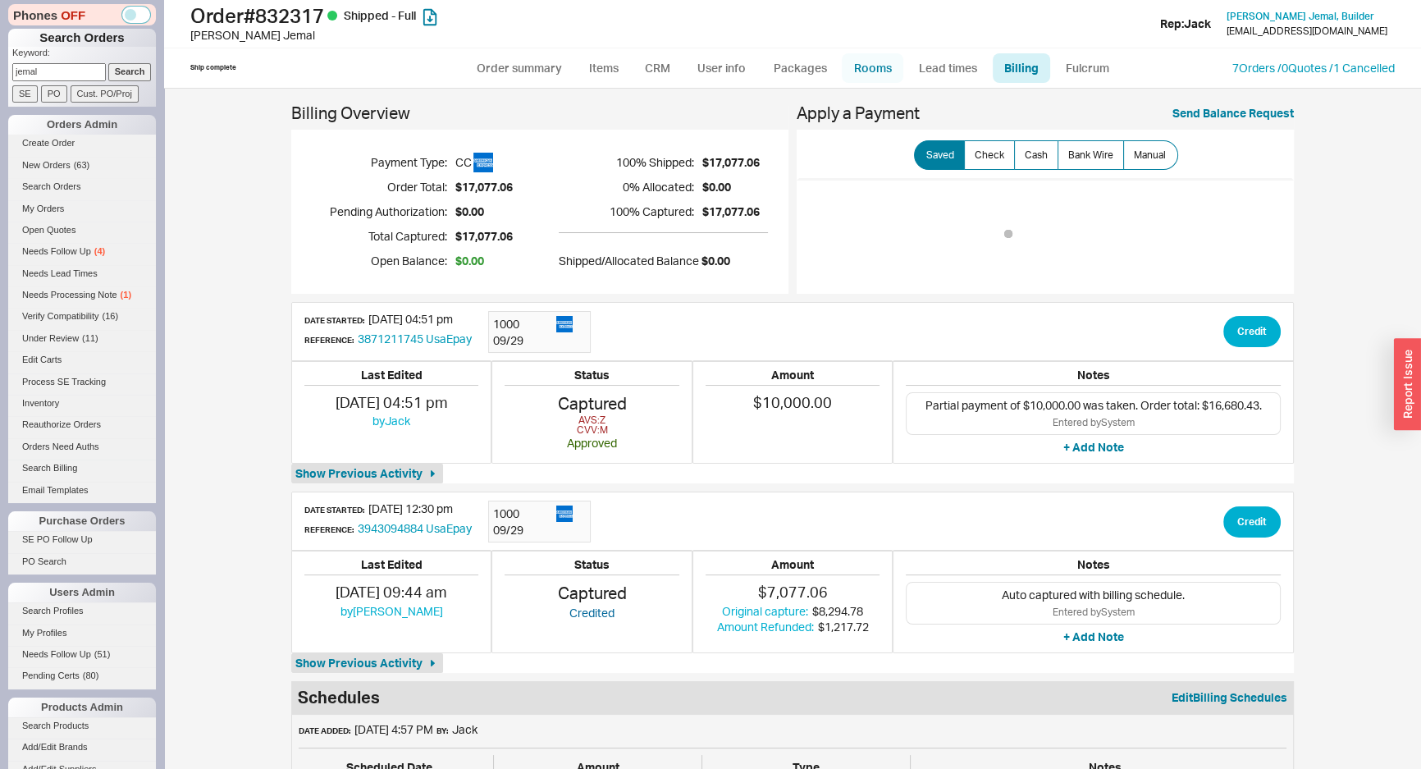
click at [865, 67] on link "Rooms" at bounding box center [873, 68] width 62 height 30
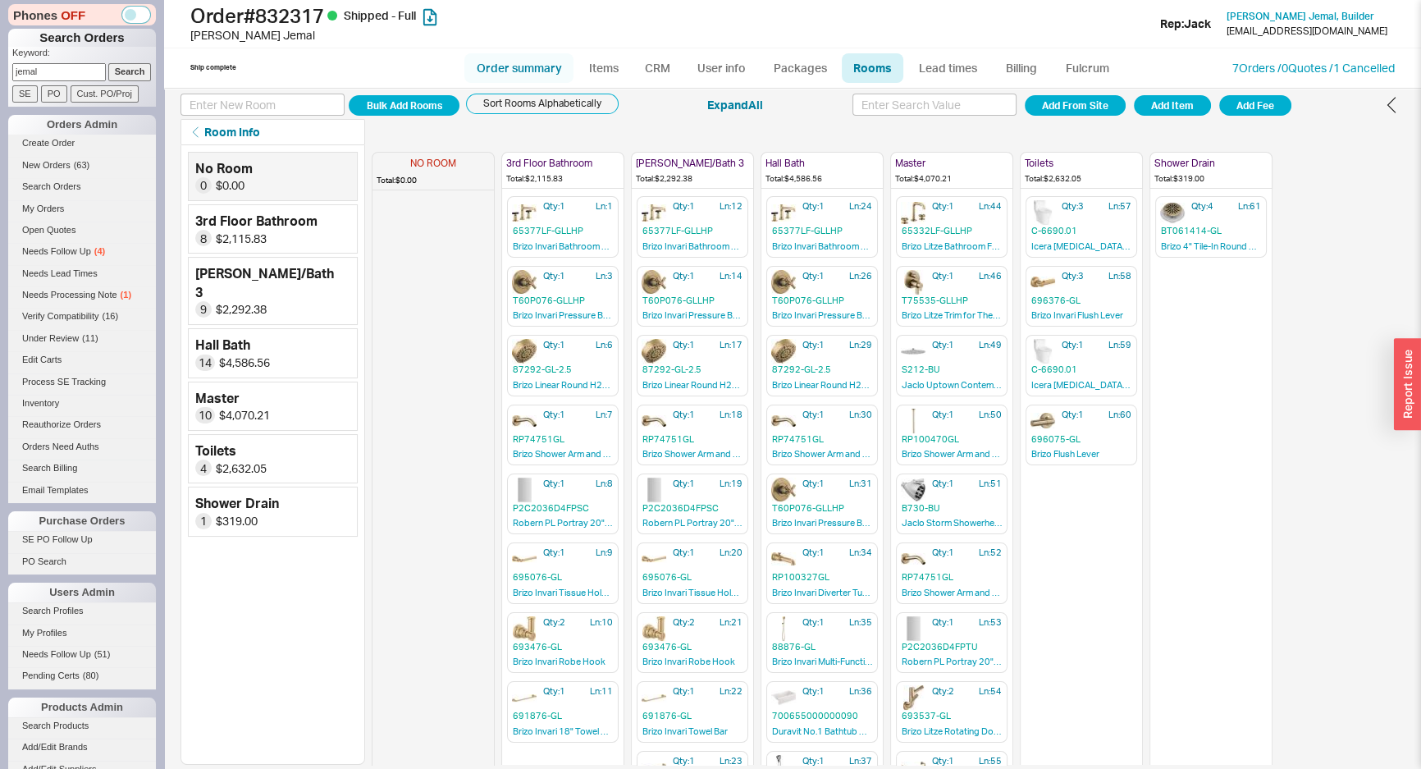
click at [542, 70] on link "Order summary" at bounding box center [518, 68] width 109 height 30
select select "*"
select select "LOW"
select select "3"
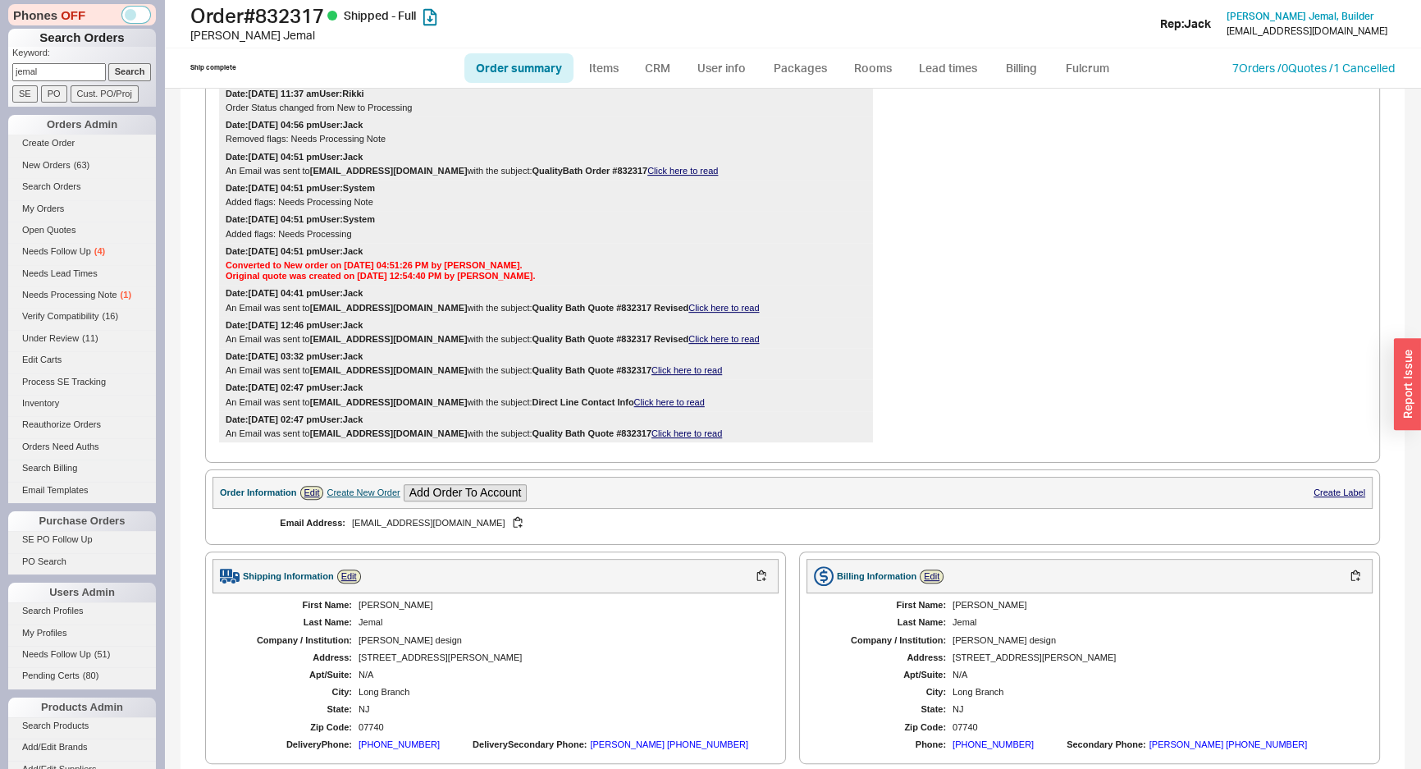
scroll to position [1118, 0]
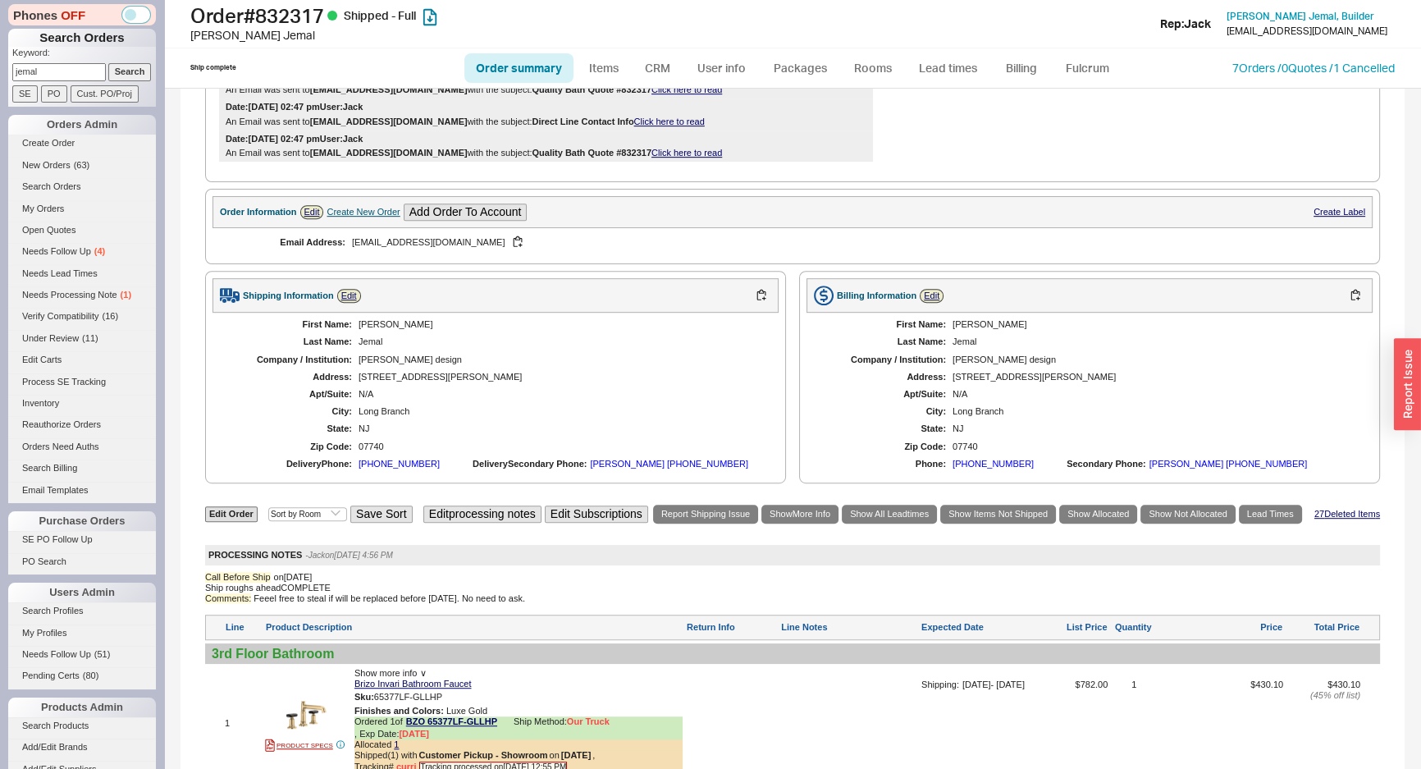
click at [789, 354] on div "Shipping Information Edit First Name: [PERSON_NAME] Last Name: [PERSON_NAME] Co…" at bounding box center [792, 377] width 1175 height 213
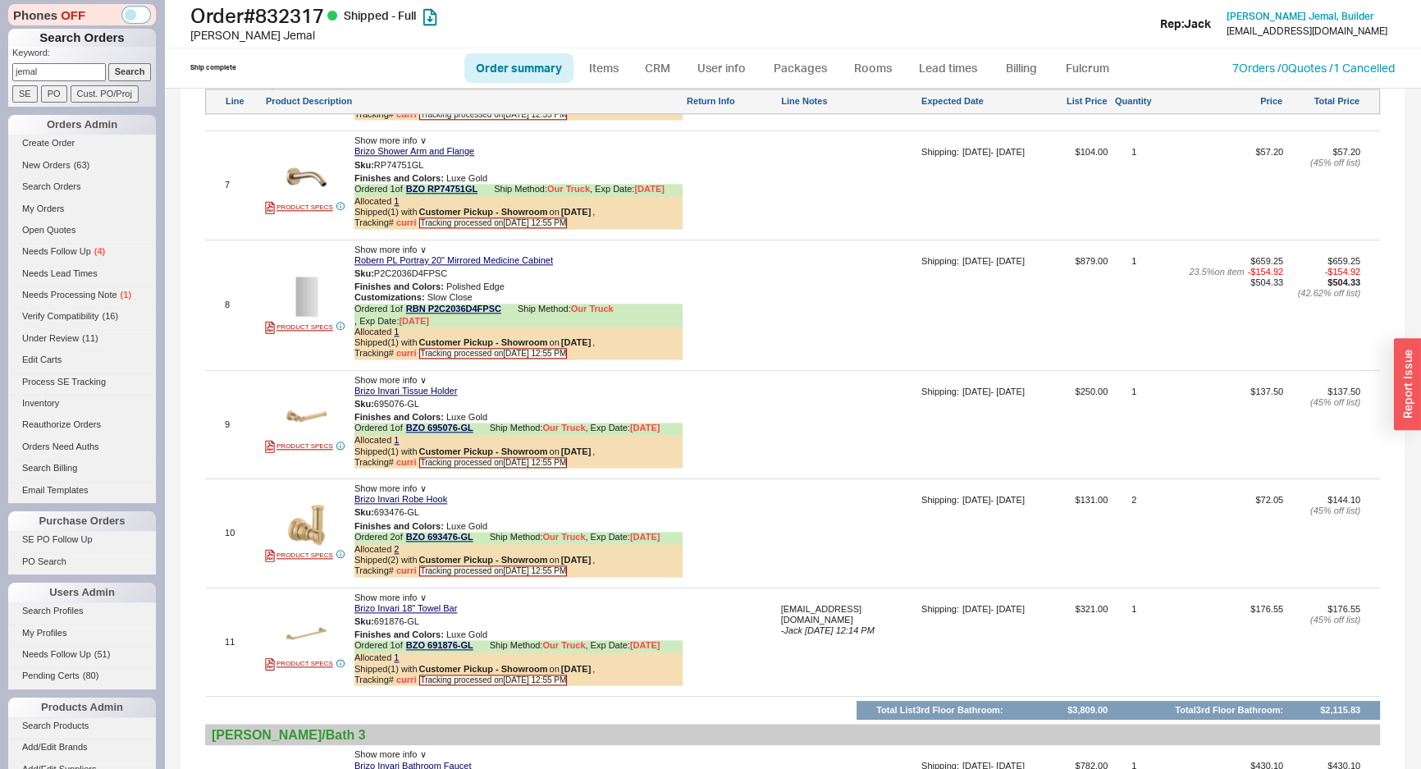
scroll to position [2387, 0]
click at [460, 265] on button "button" at bounding box center [460, 273] width 20 height 16
click at [844, 340] on div at bounding box center [849, 310] width 137 height 110
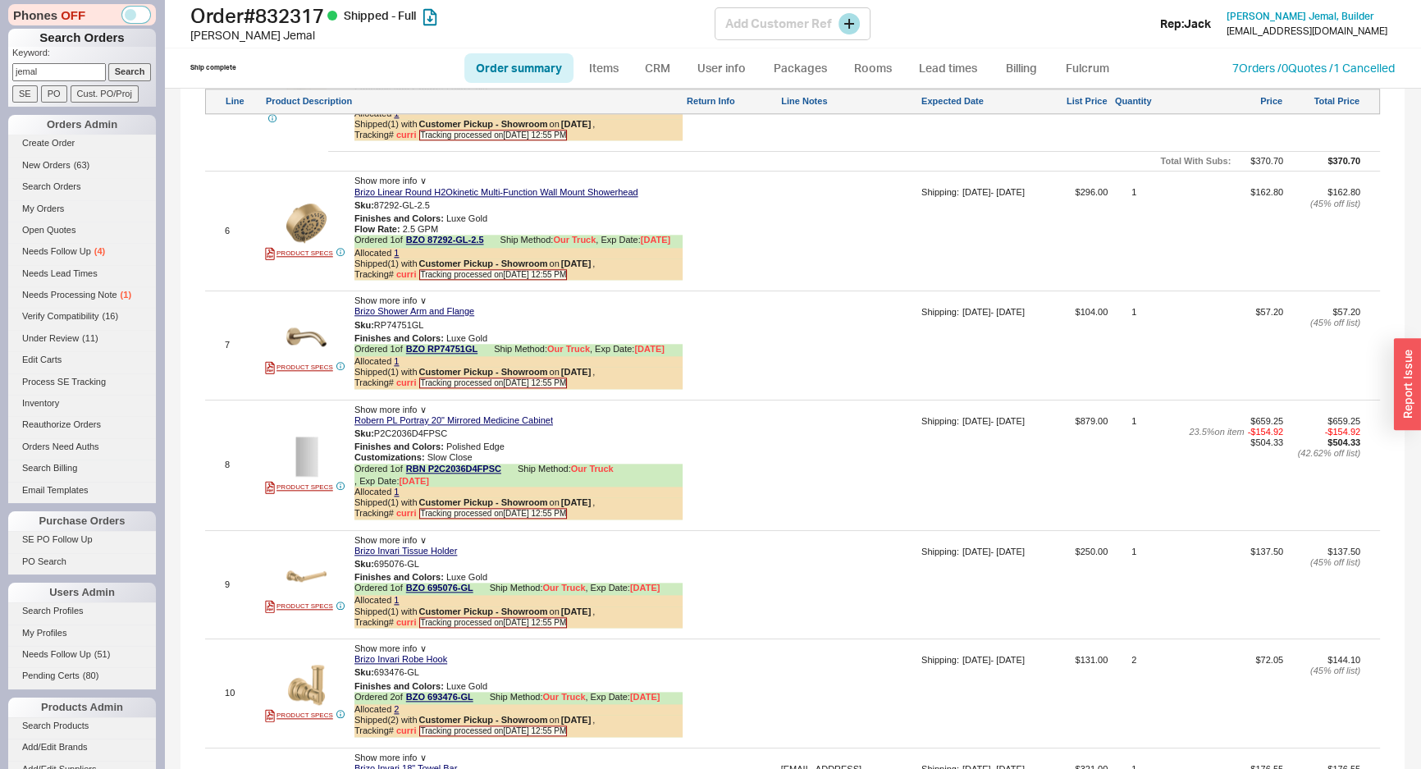
scroll to position [3575, 0]
click at [618, 74] on link "Items" at bounding box center [603, 68] width 53 height 30
select select "3"
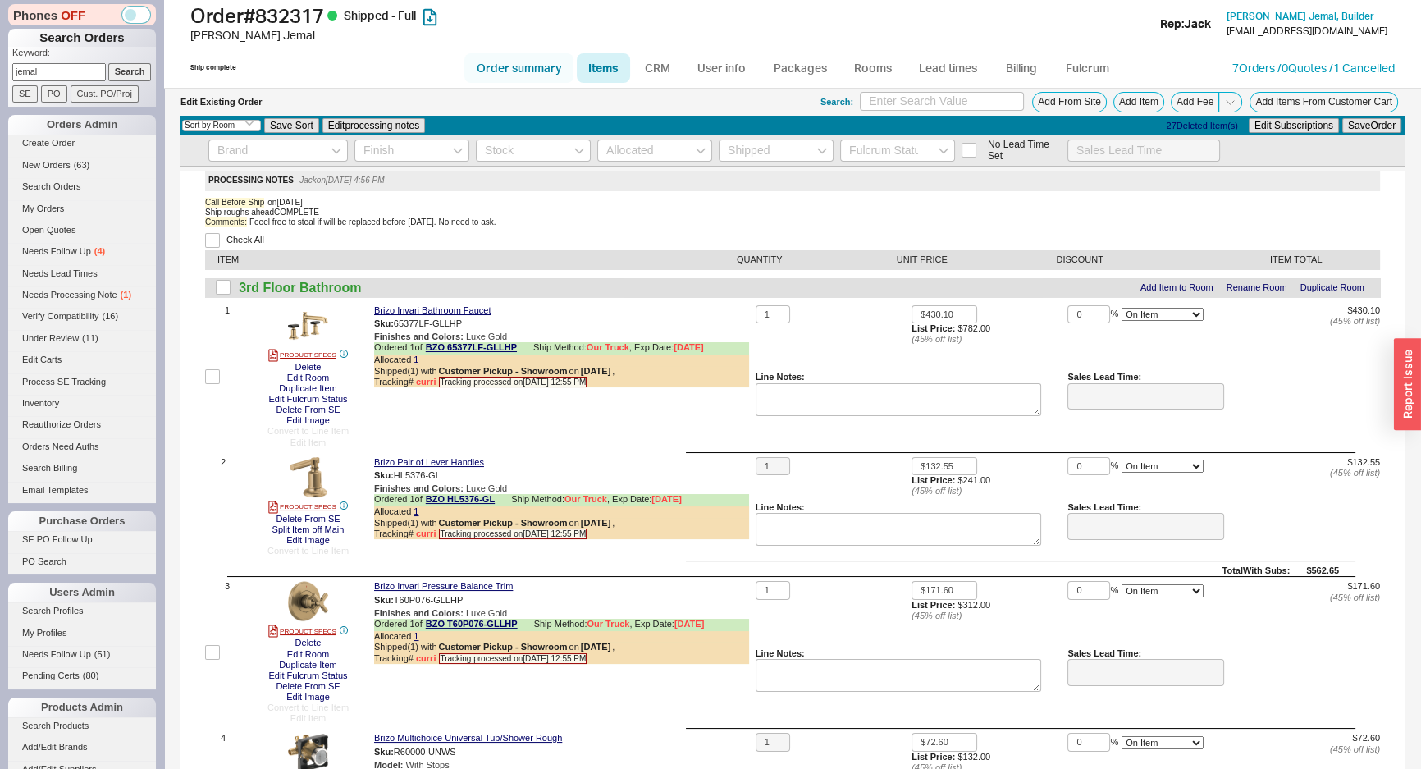
click at [517, 77] on link "Order summary" at bounding box center [518, 68] width 109 height 30
select select "*"
select select "LOW"
select select "3"
